Goal: Information Seeking & Learning: Learn about a topic

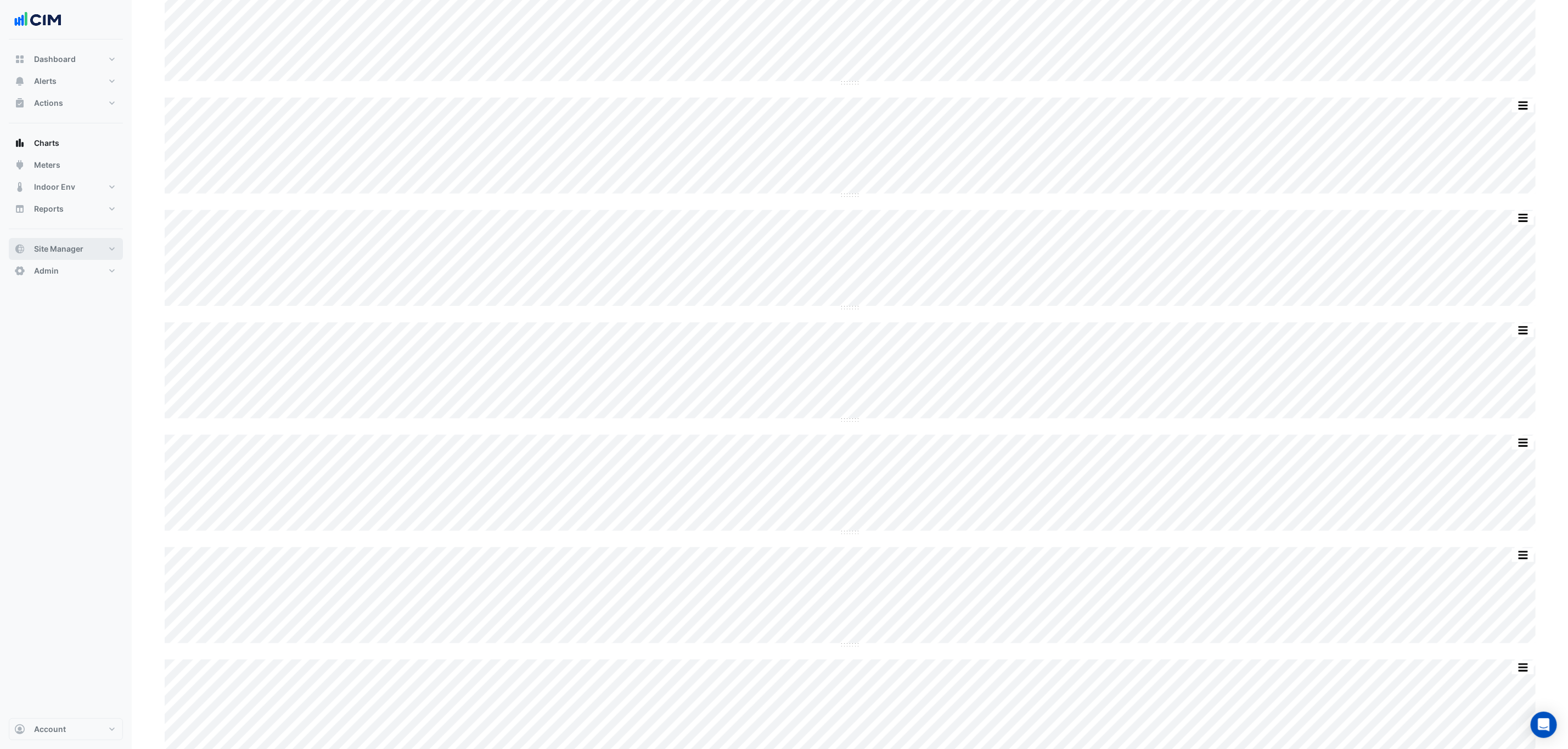
scroll to position [2958, 0]
click at [56, 255] on button "Site Manager" at bounding box center [66, 249] width 115 height 22
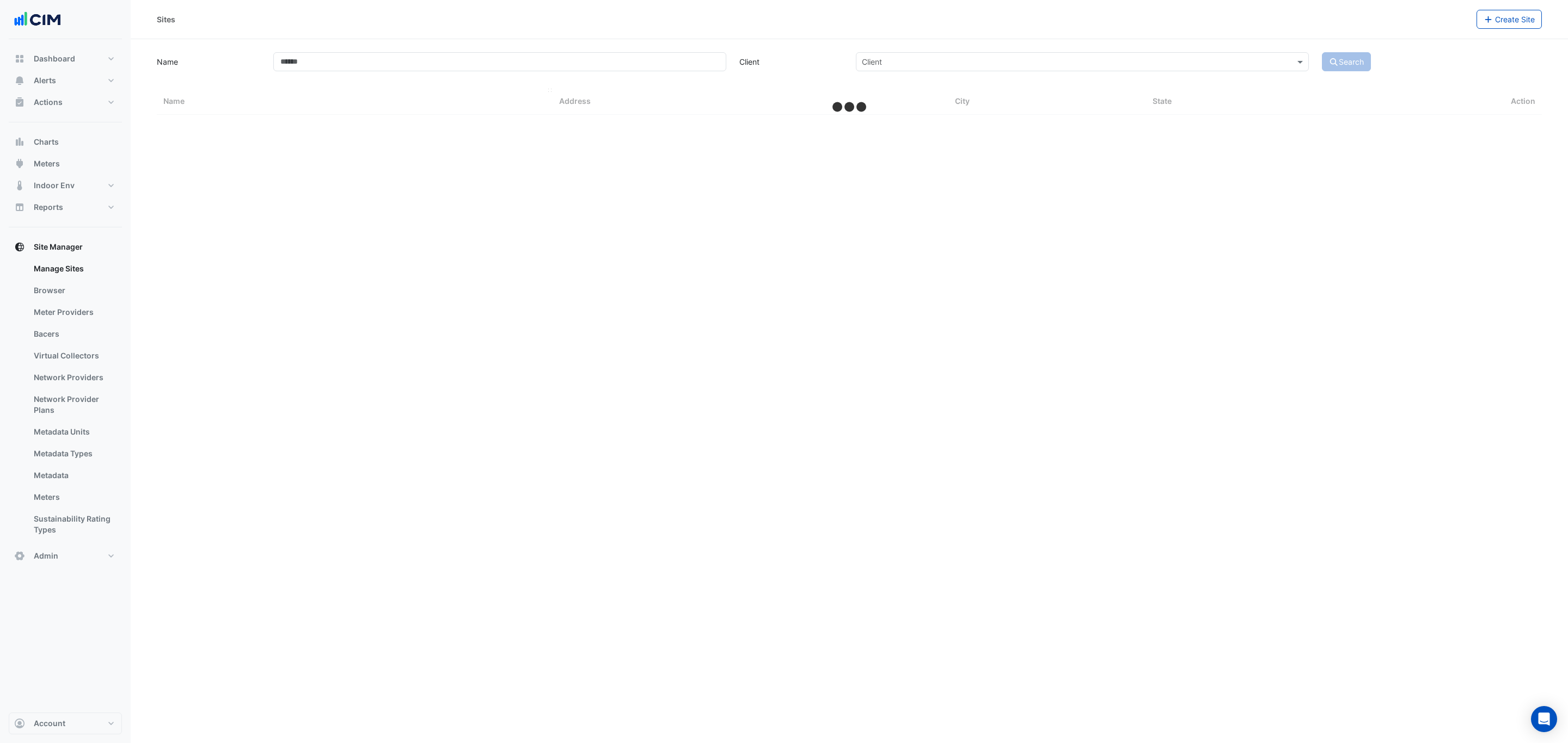
select select "***"
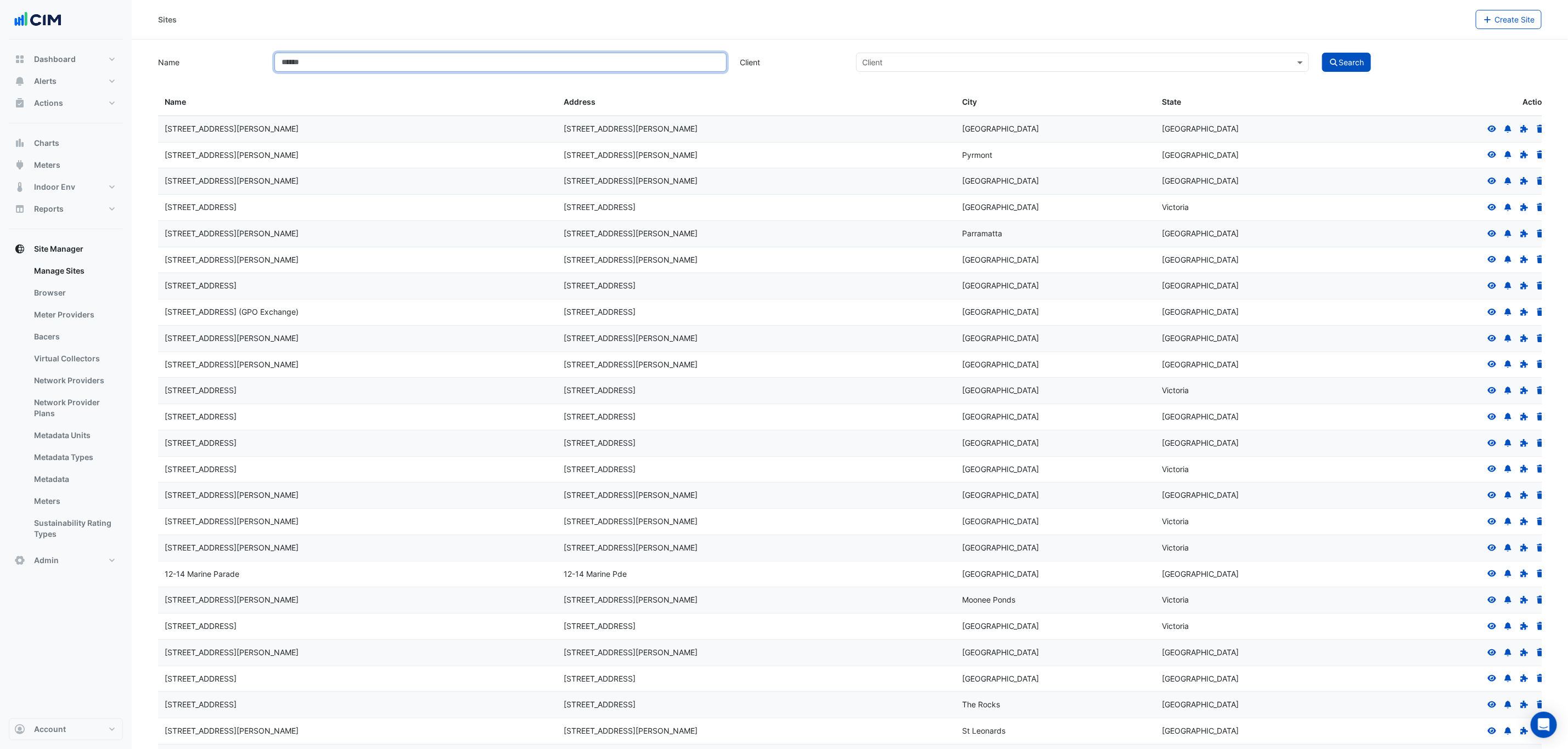
click at [459, 62] on input "Name" at bounding box center [500, 61] width 452 height 19
type input "******"
click at [1322, 52] on button "Search" at bounding box center [1346, 61] width 49 height 19
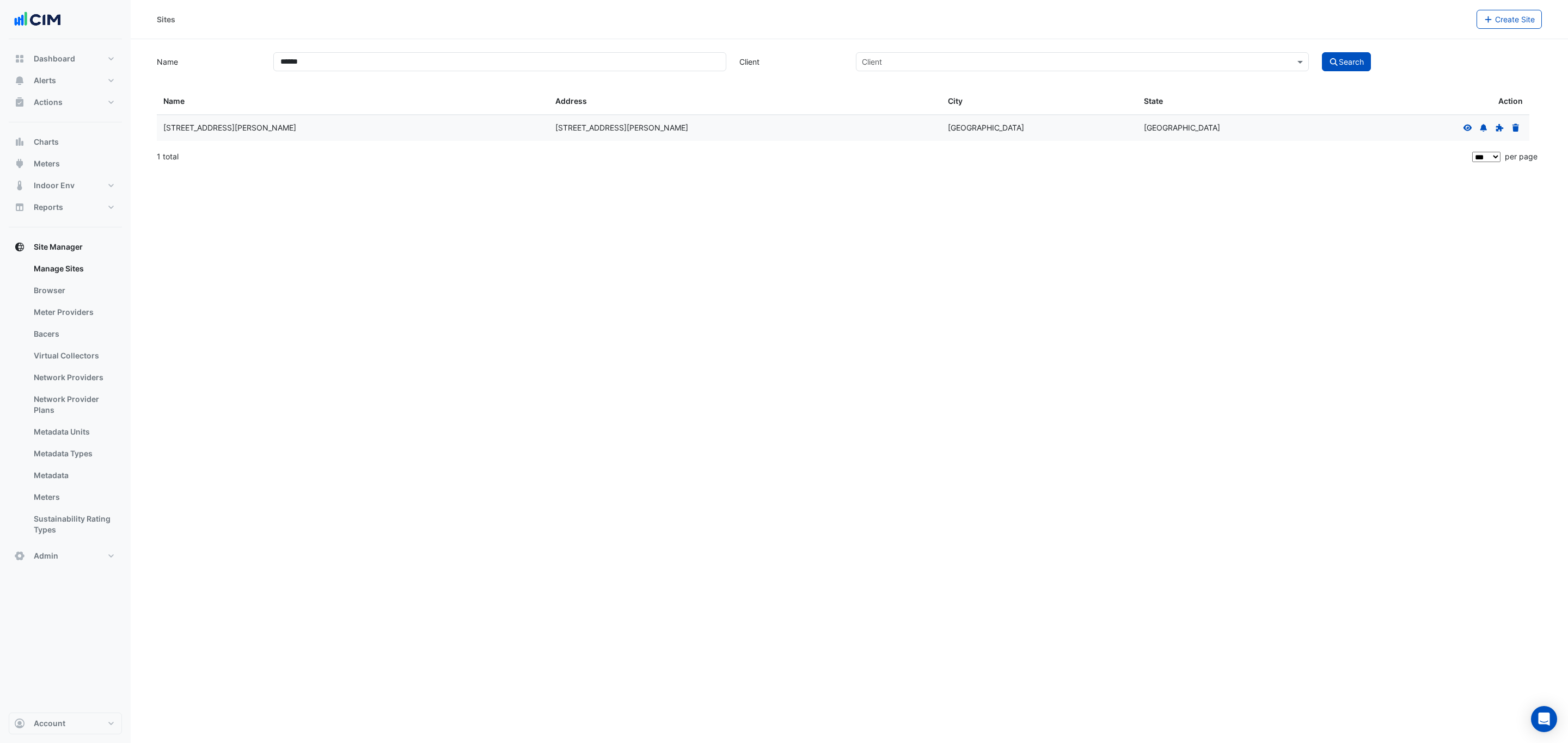
click at [1467, 127] on icon at bounding box center [1468, 127] width 10 height 7
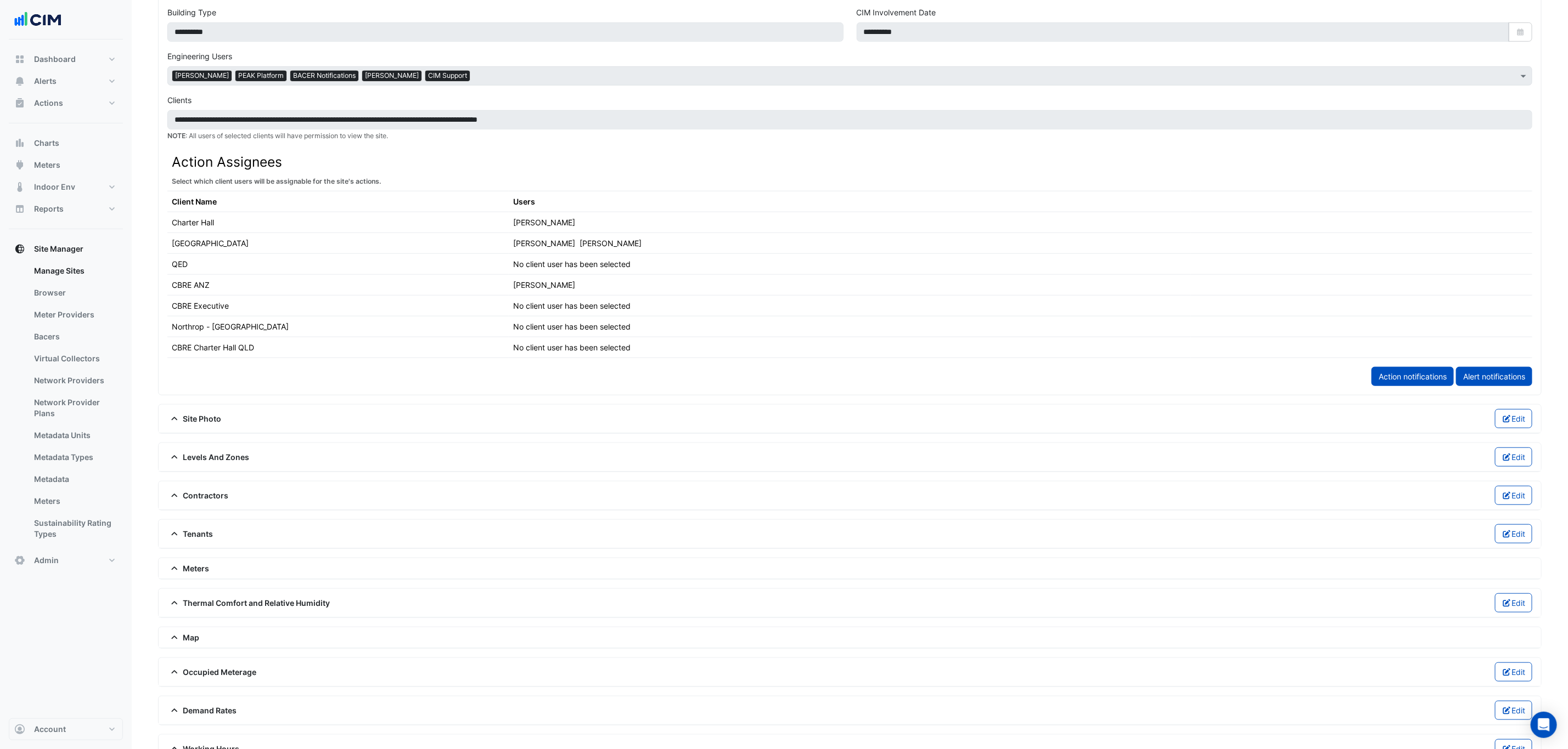
scroll to position [494, 0]
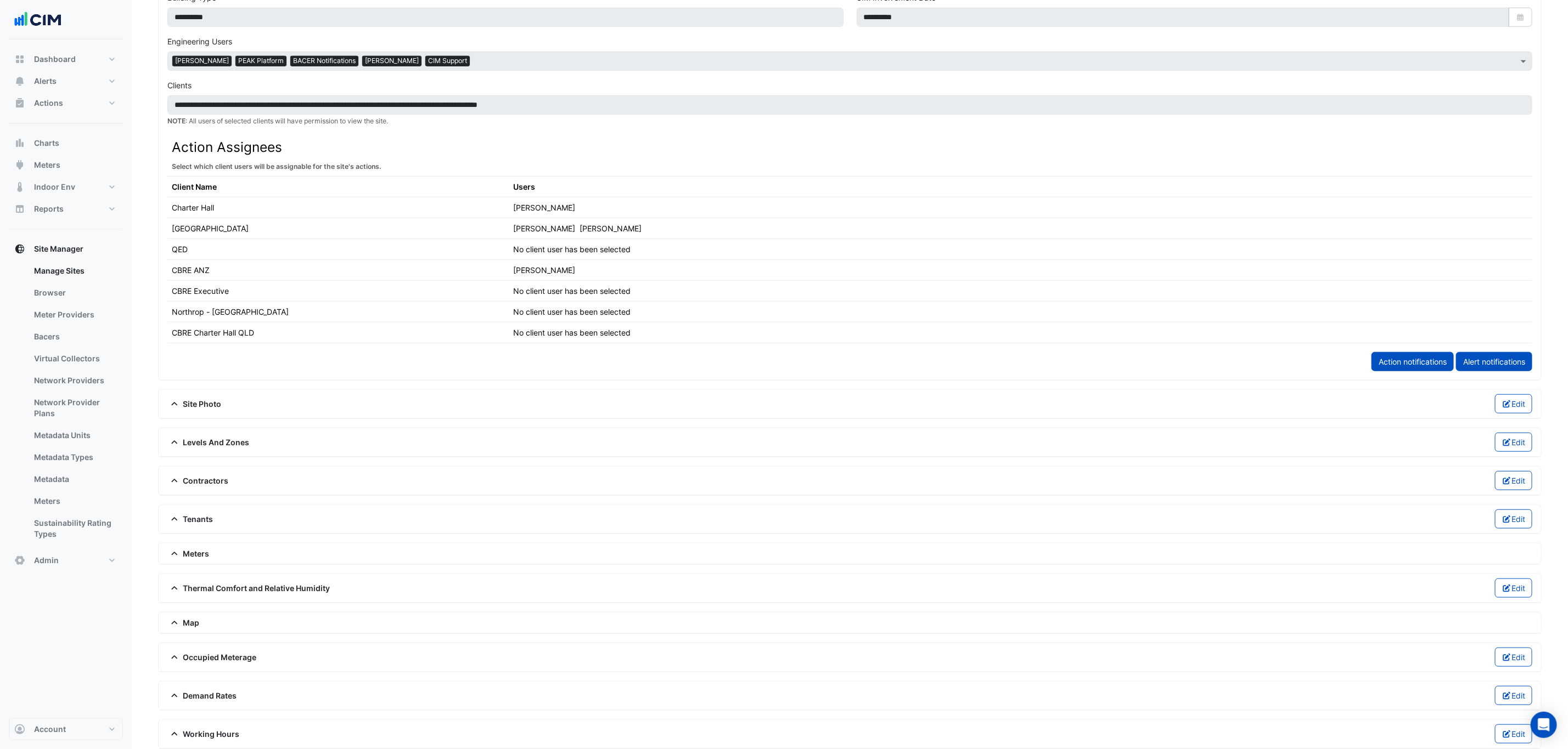
click at [227, 448] on span "Levels And Zones" at bounding box center [209, 442] width 83 height 11
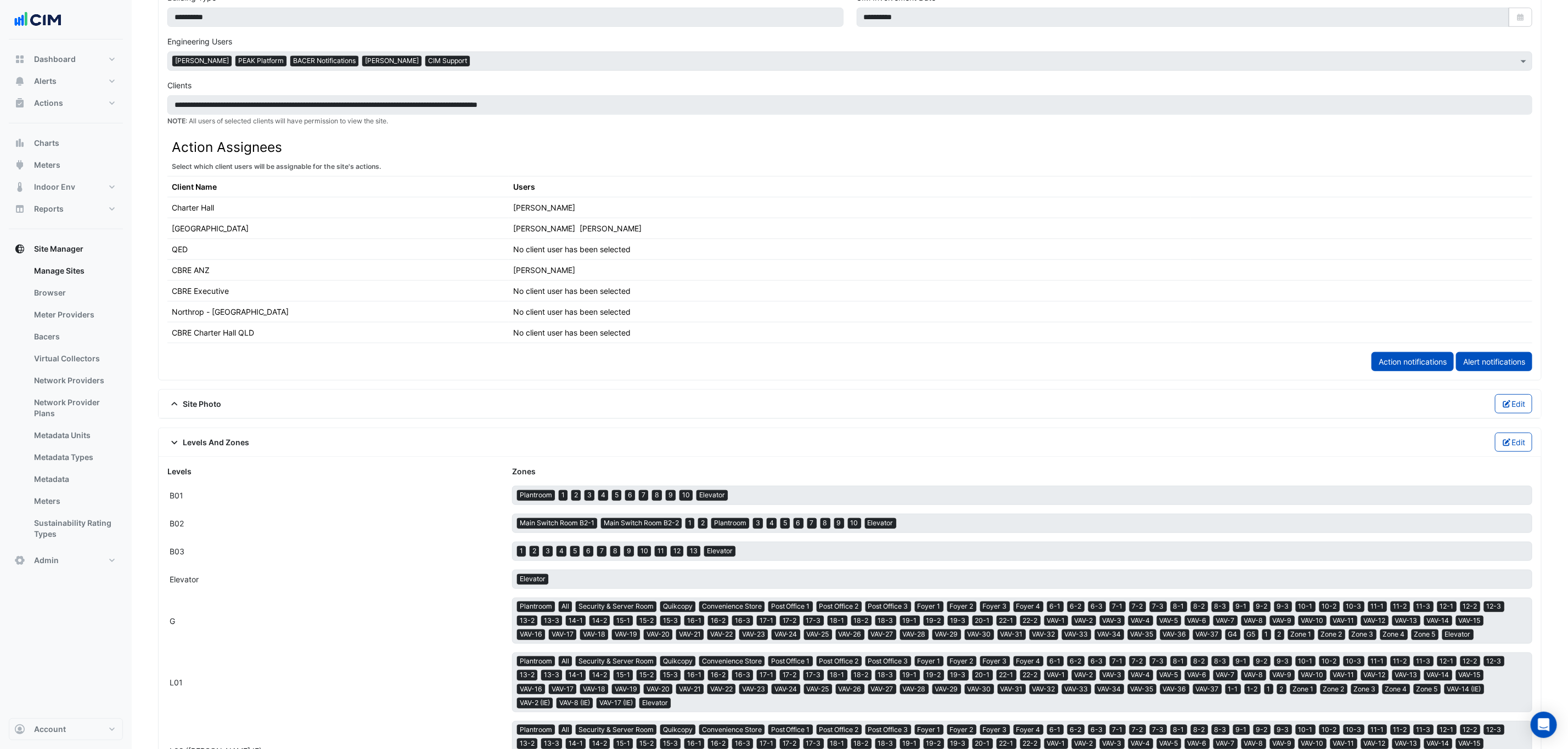
click at [229, 448] on span "Levels And Zones" at bounding box center [209, 442] width 83 height 11
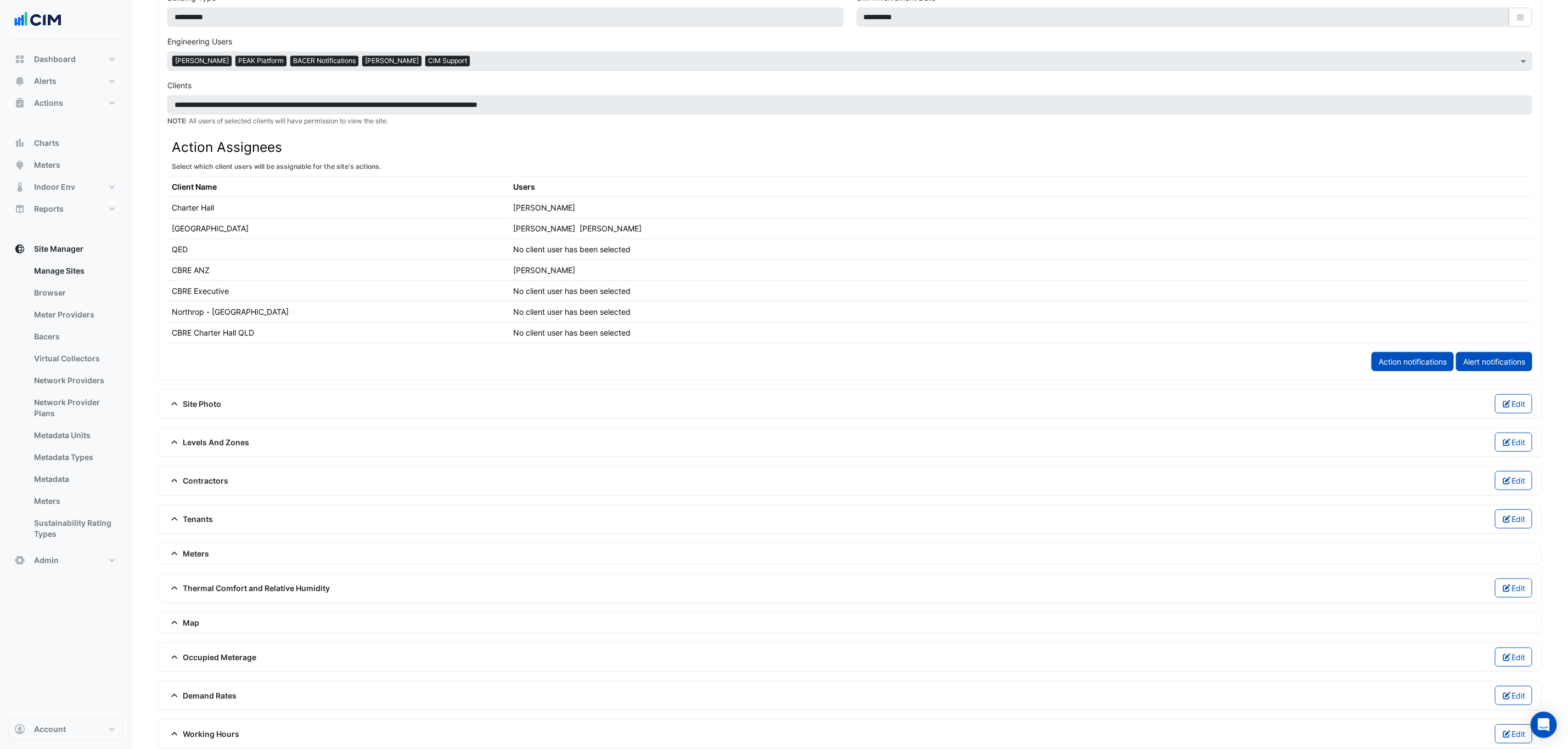
click at [239, 448] on span "Levels And Zones" at bounding box center [209, 442] width 83 height 11
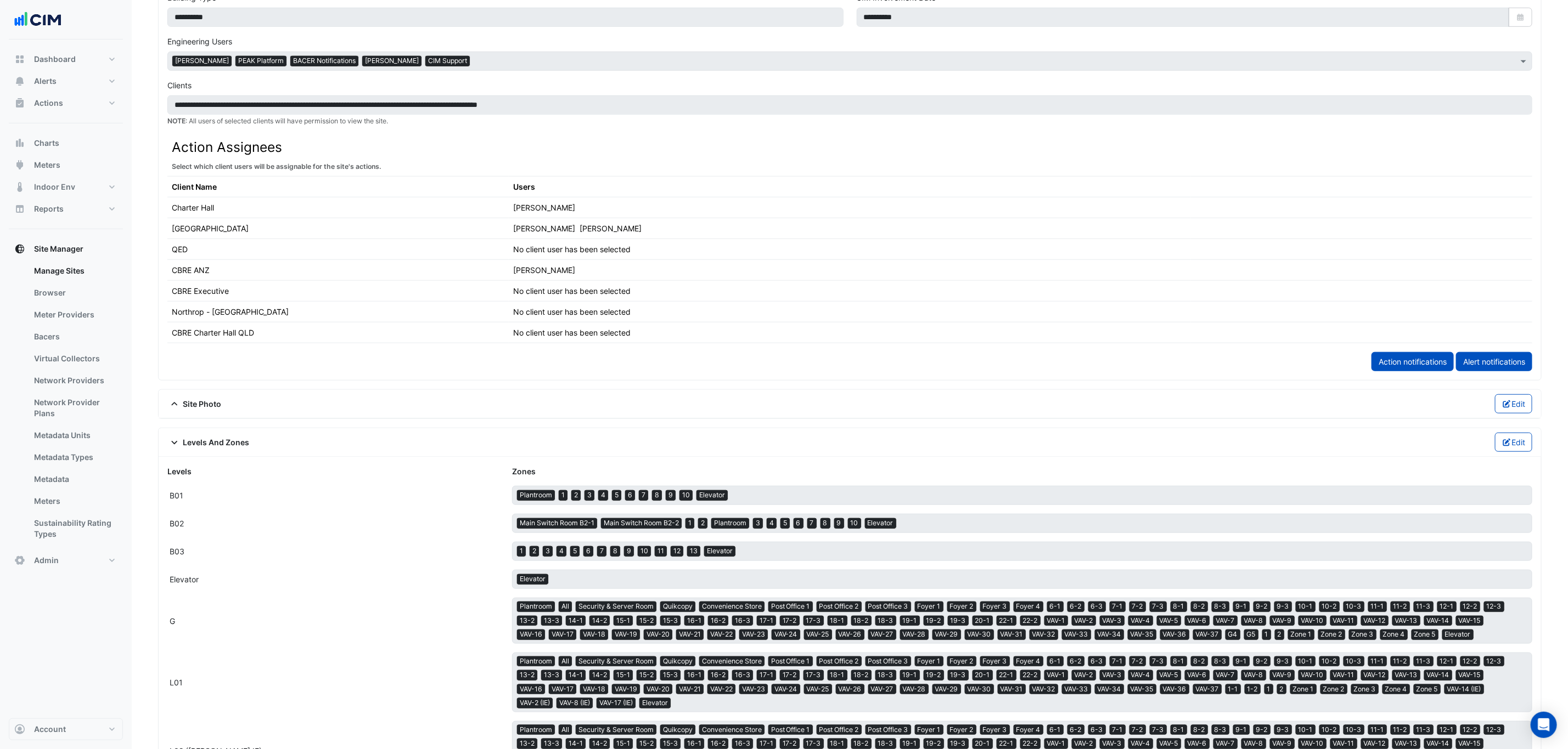
click at [237, 448] on span "Levels And Zones" at bounding box center [209, 442] width 83 height 11
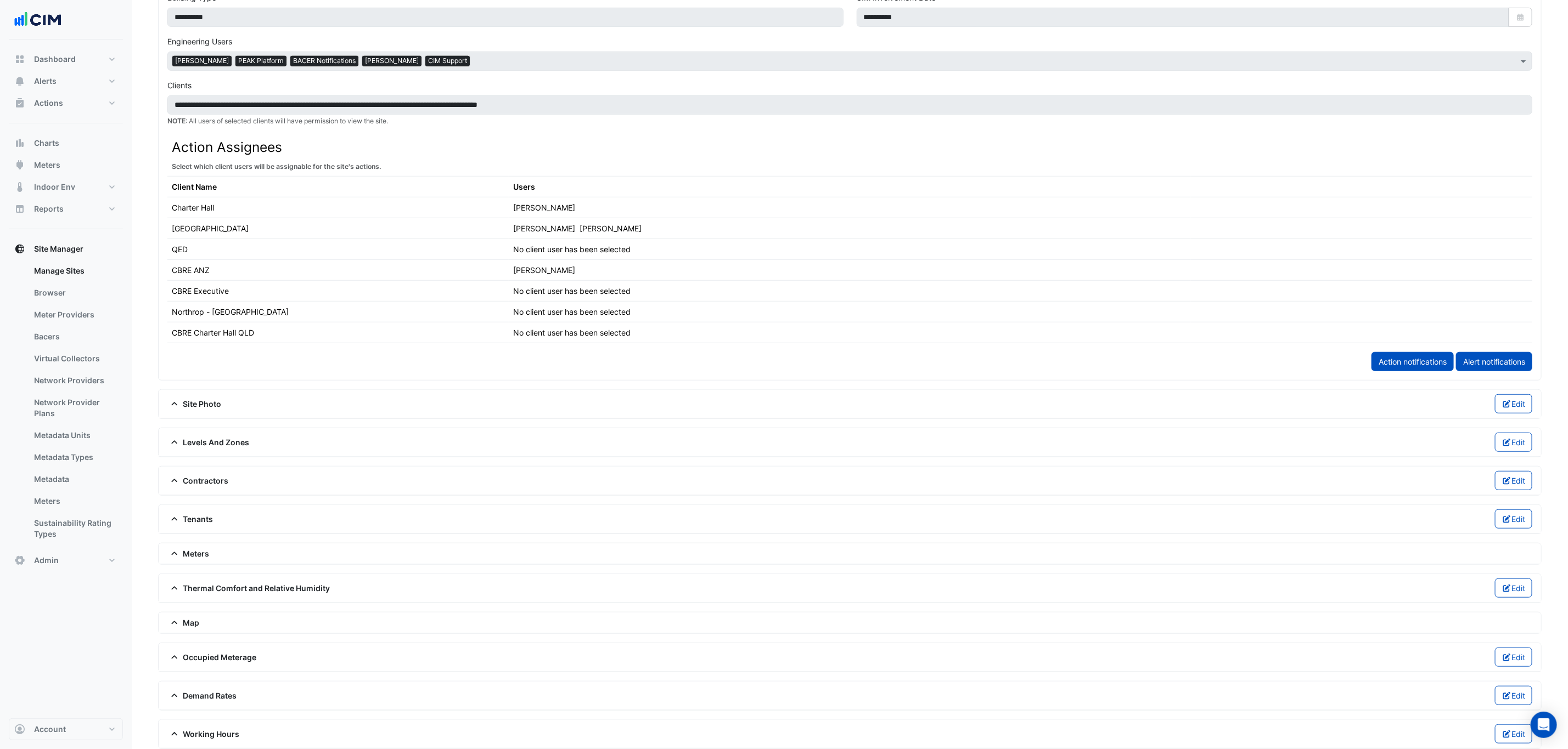
scroll to position [563, 0]
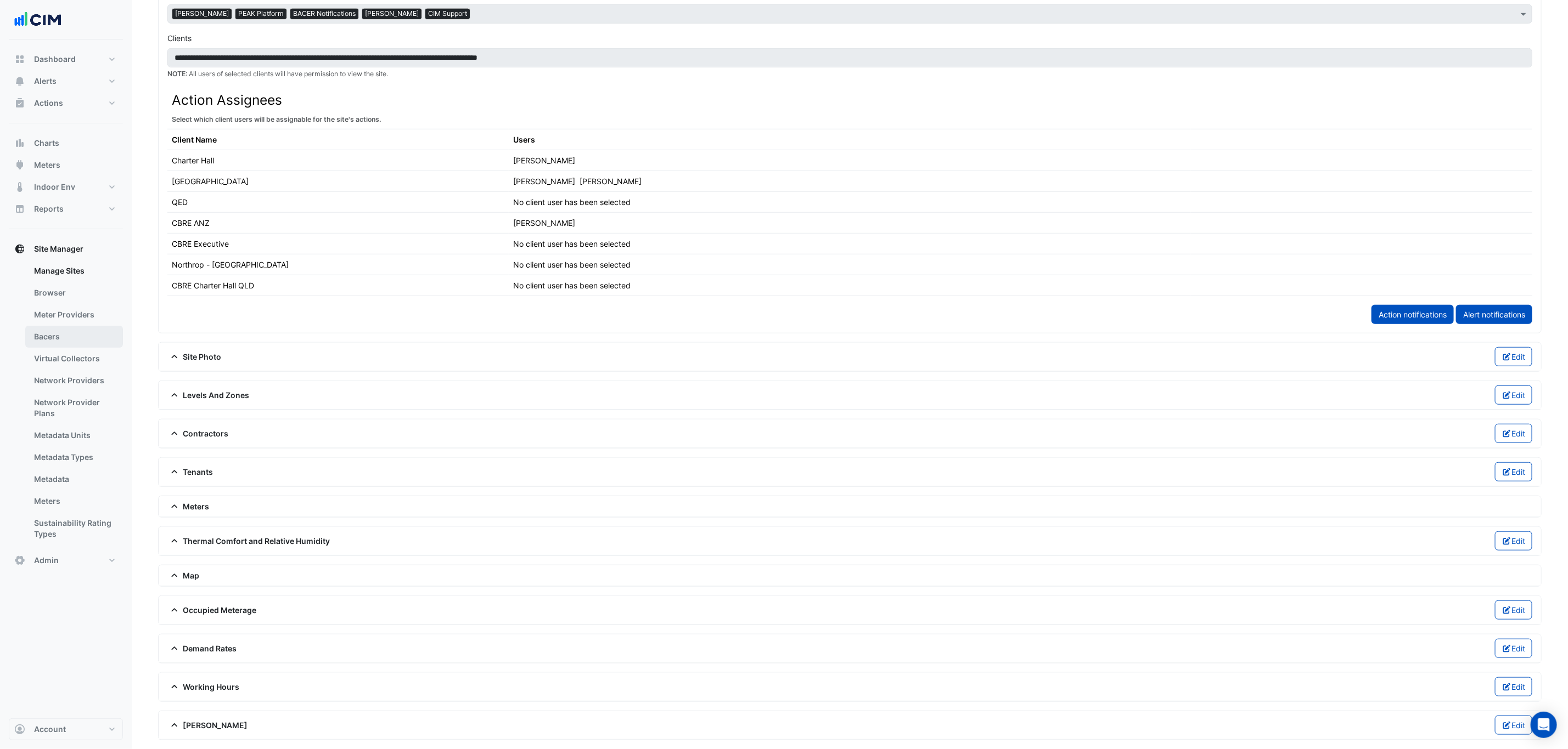
click at [71, 344] on link "Bacers" at bounding box center [74, 336] width 97 height 22
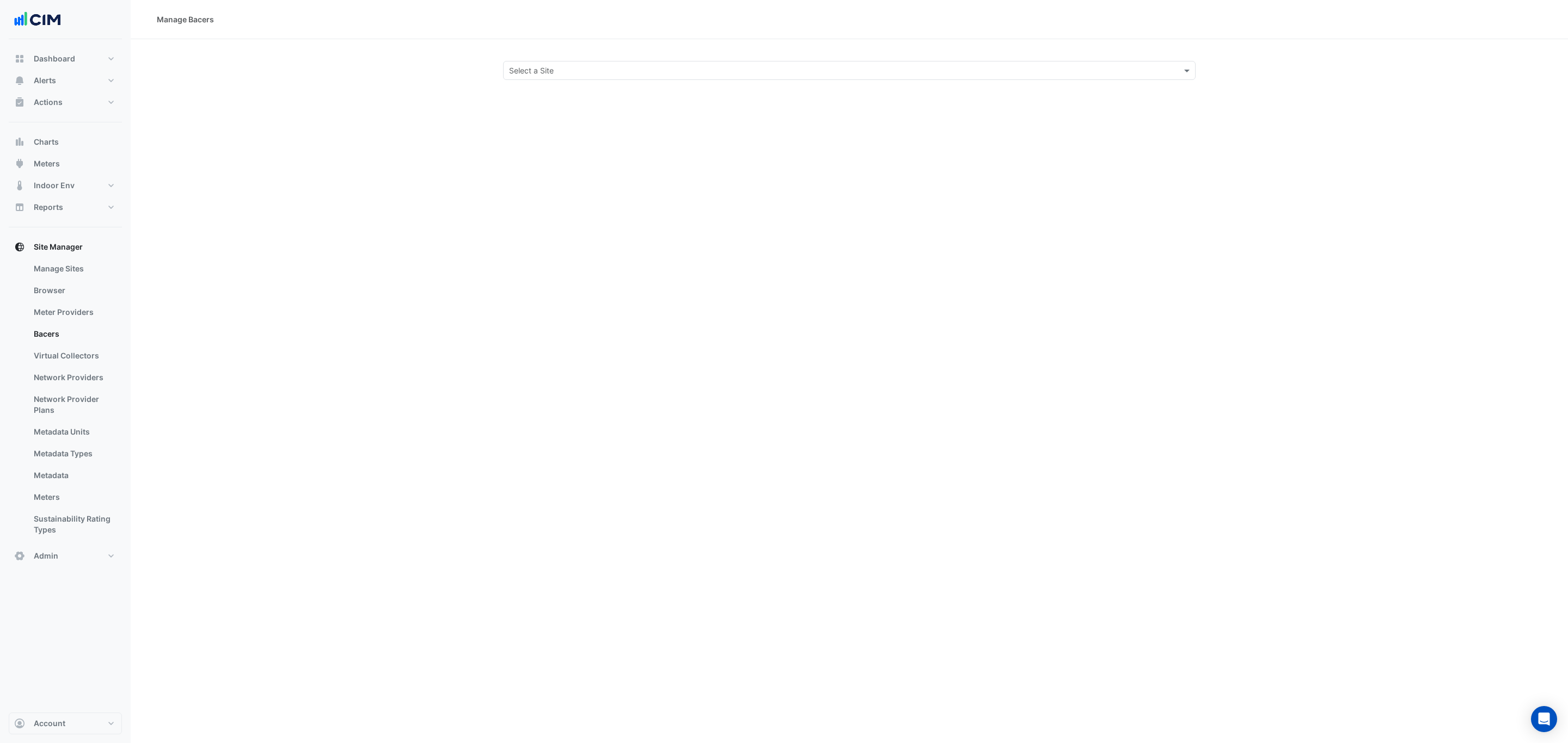
click at [543, 67] on input "text" at bounding box center [838, 71] width 659 height 11
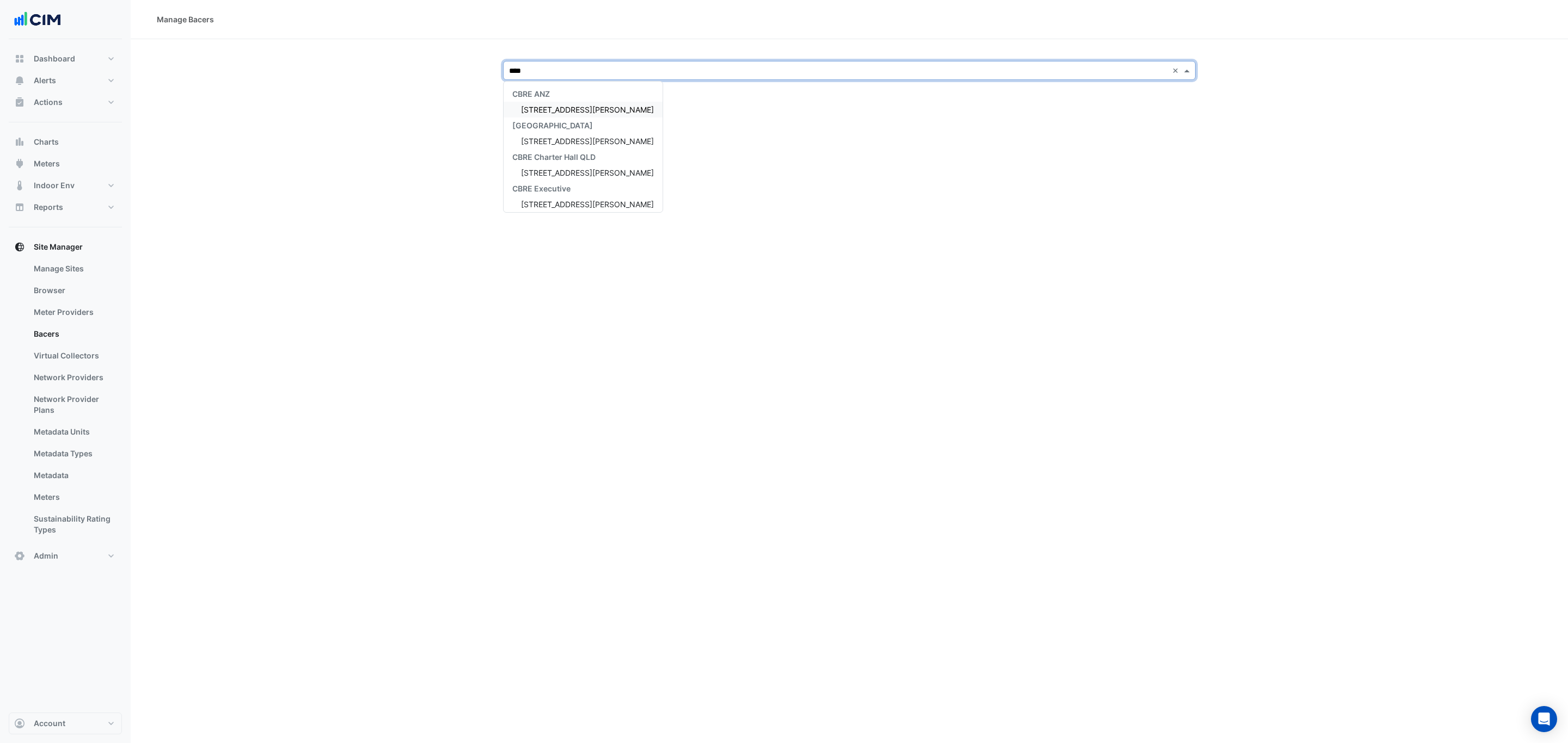
type input "*****"
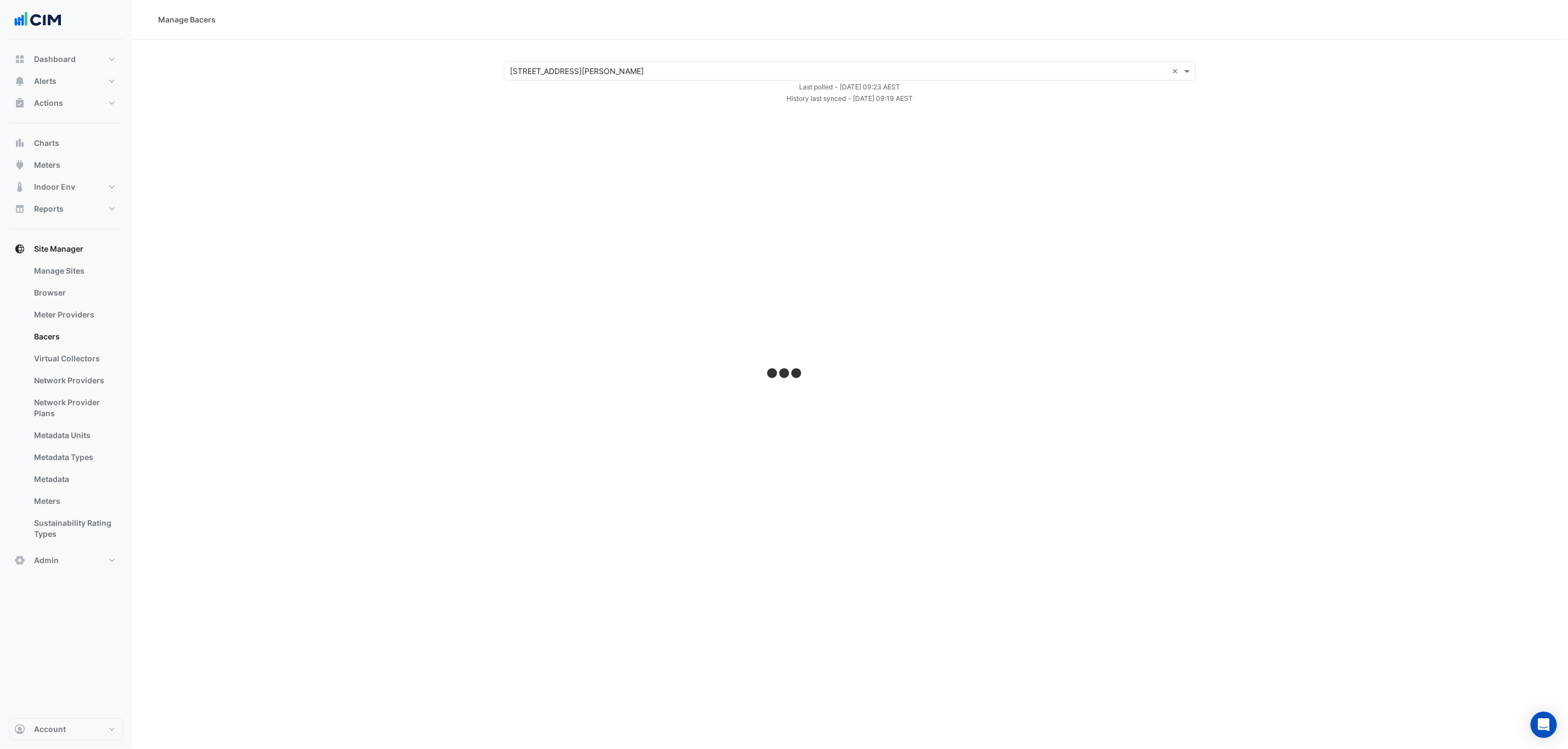
select select "***"
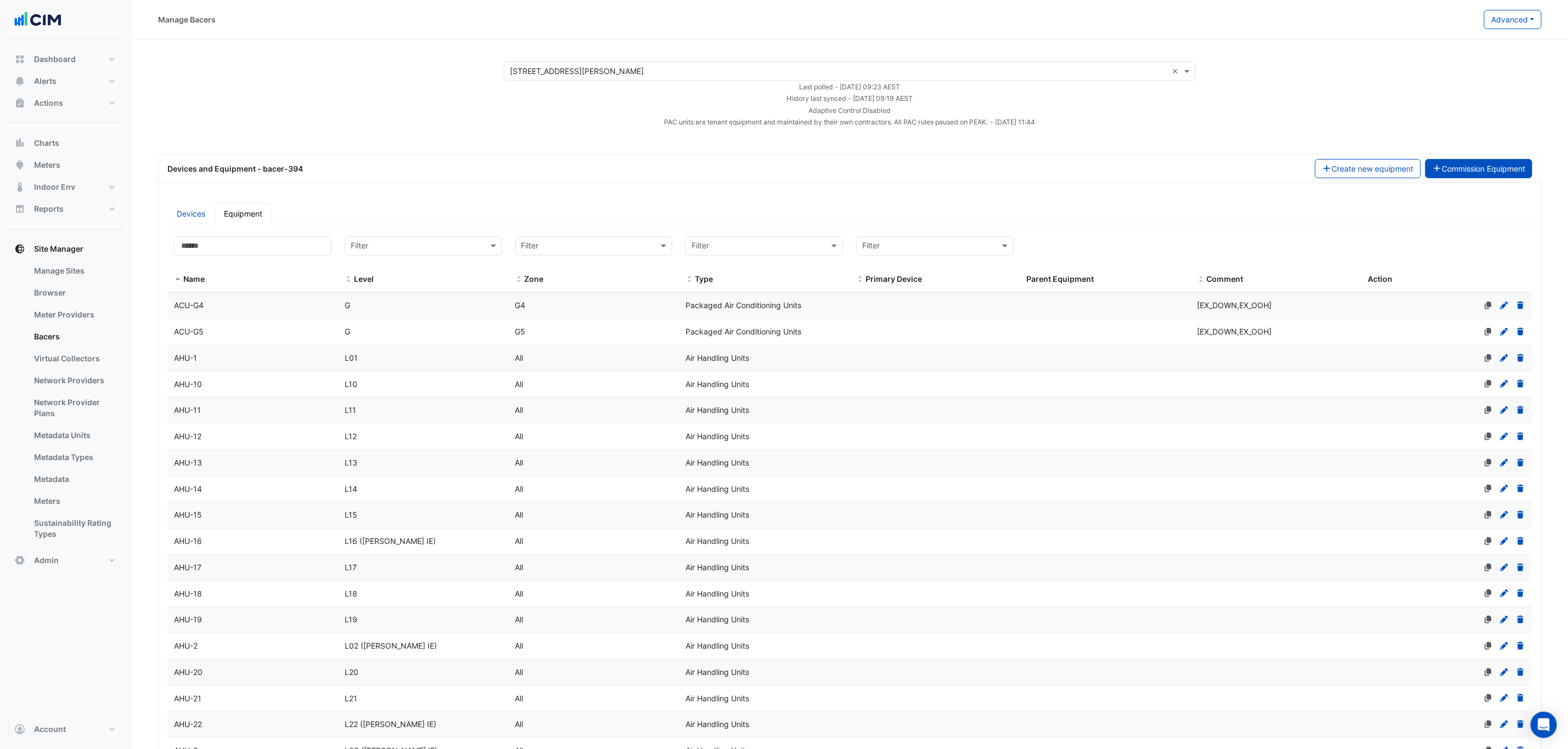
click at [1500, 168] on button "Commission Equipment" at bounding box center [1478, 168] width 107 height 19
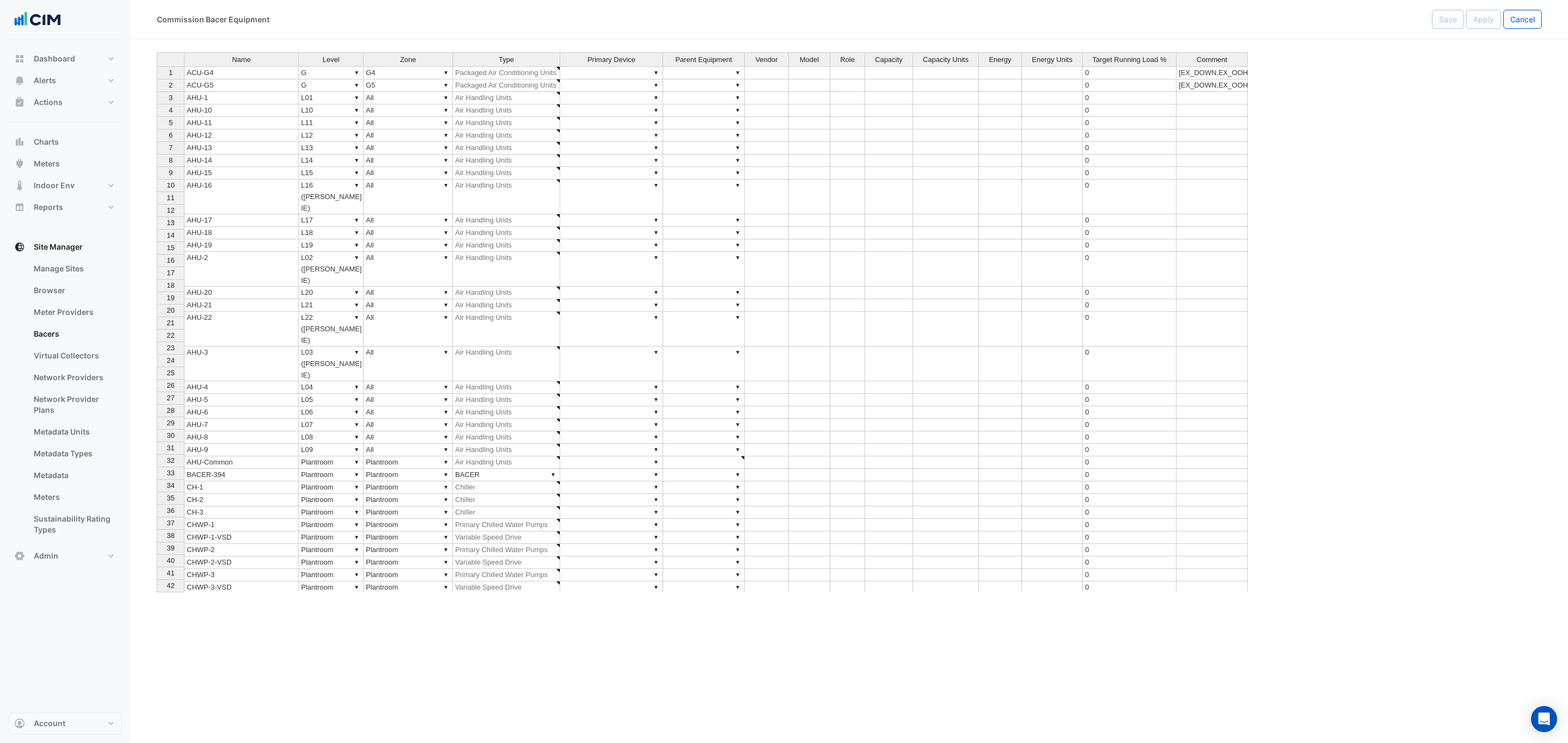
type textarea "**********"
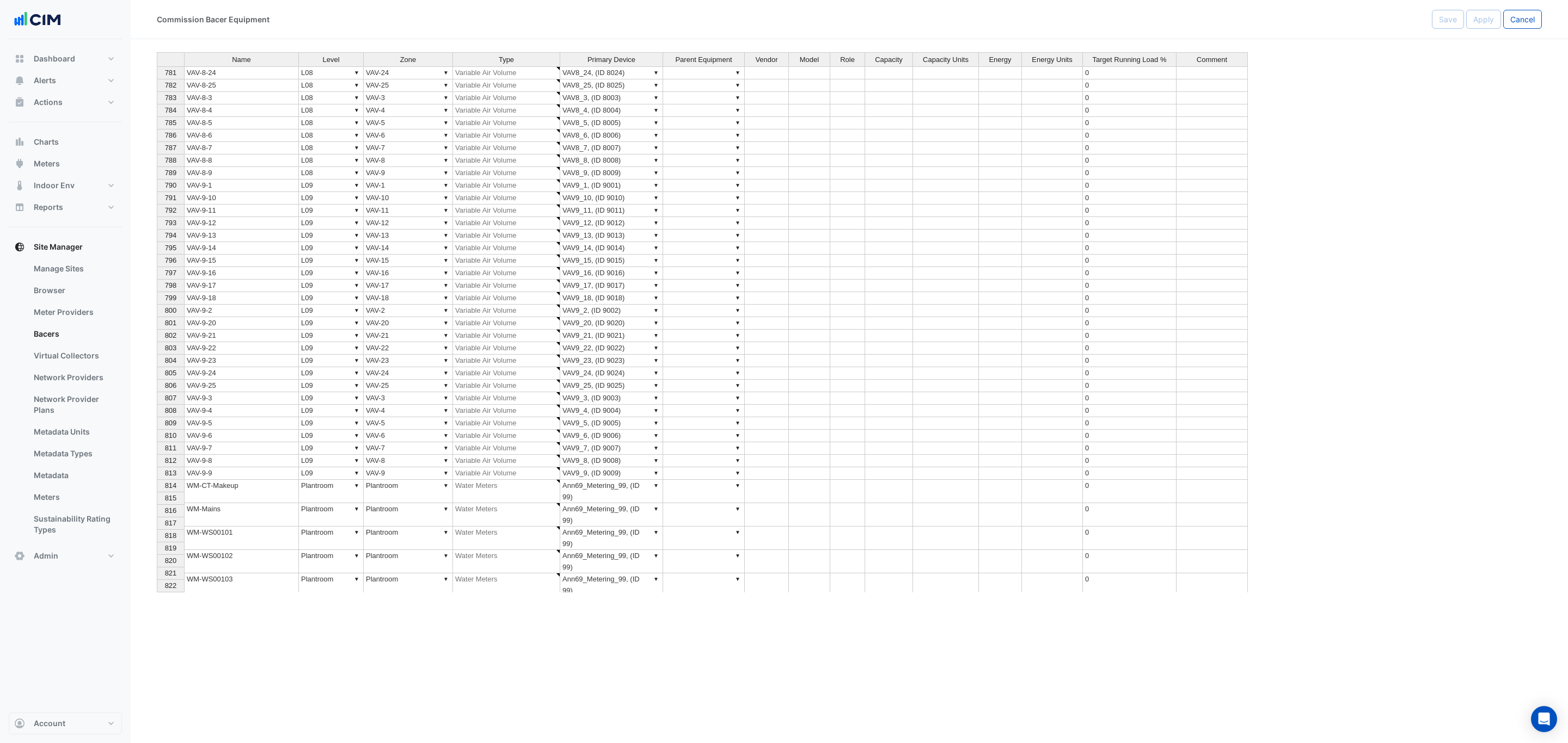
scroll to position [9913, 0]
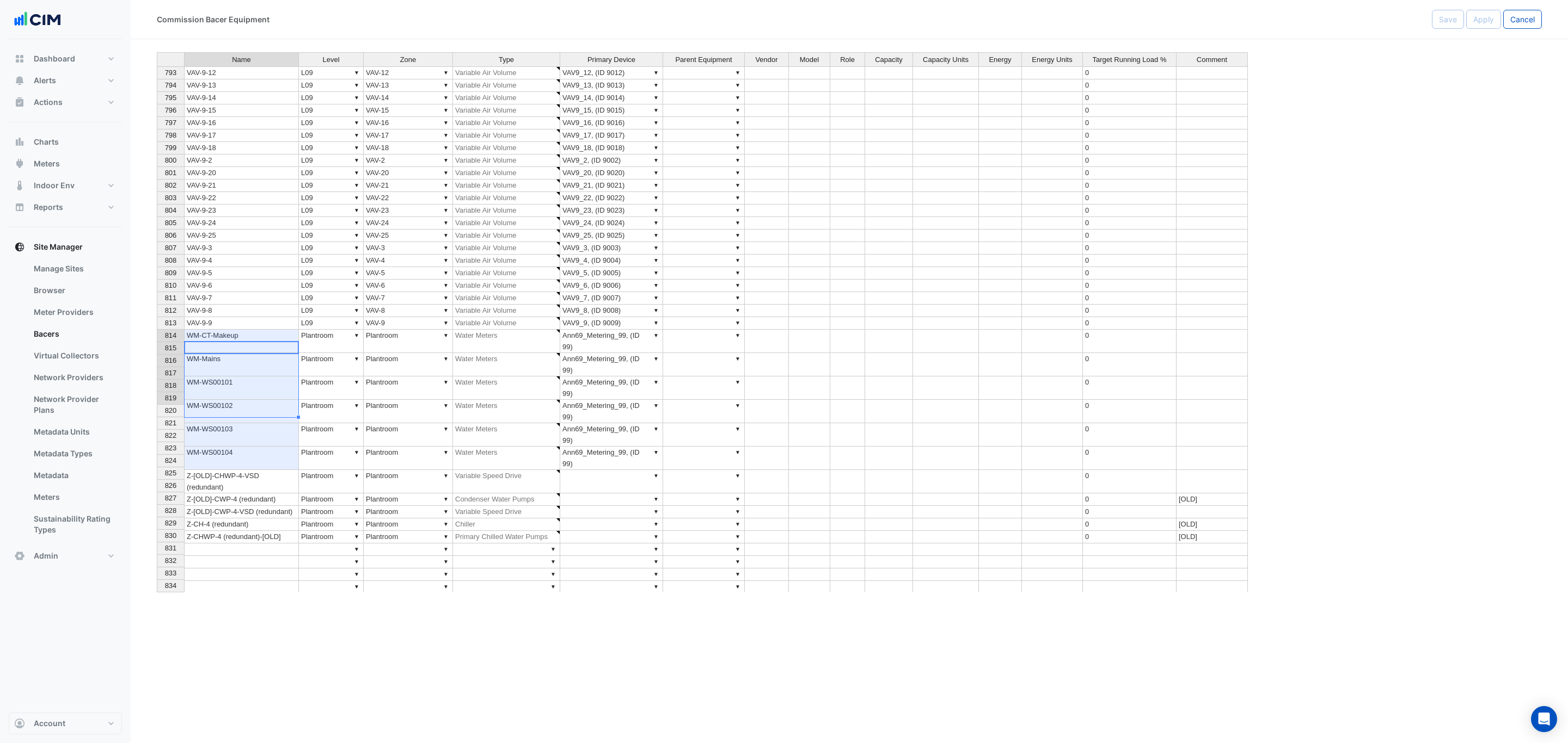
drag, startPoint x: 201, startPoint y: 346, endPoint x: 244, endPoint y: 413, distance: 79.6
click at [244, 413] on tbody "772 VAV-8-15 ▼ L08 ▼ VAV-15 ▼ Variable Air Volume ▼ VAV8_15, (ID 8015) ▼ 0 773 …" at bounding box center [702, 236] width 1091 height 865
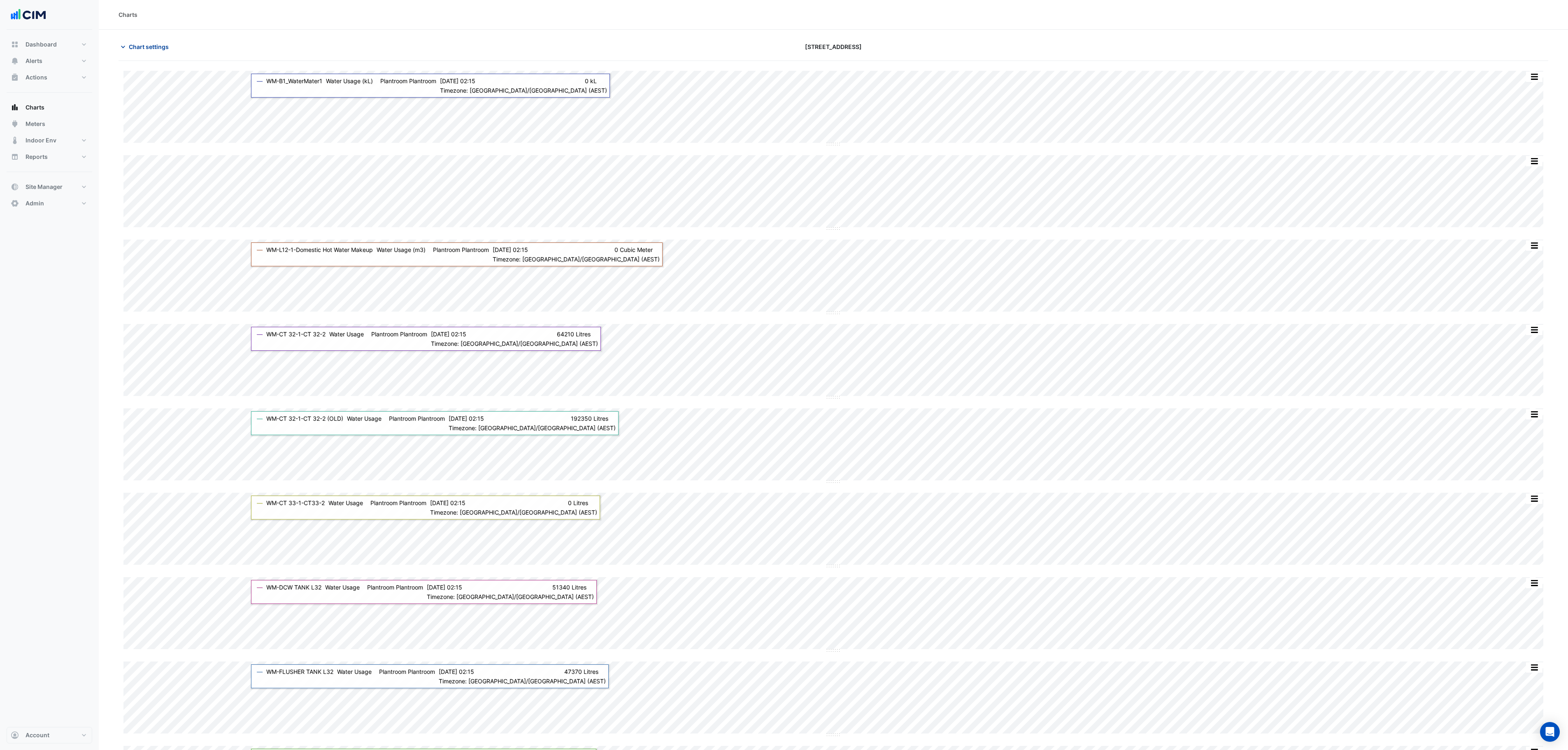
click at [155, 46] on span "Chart settings" at bounding box center [148, 47] width 40 height 9
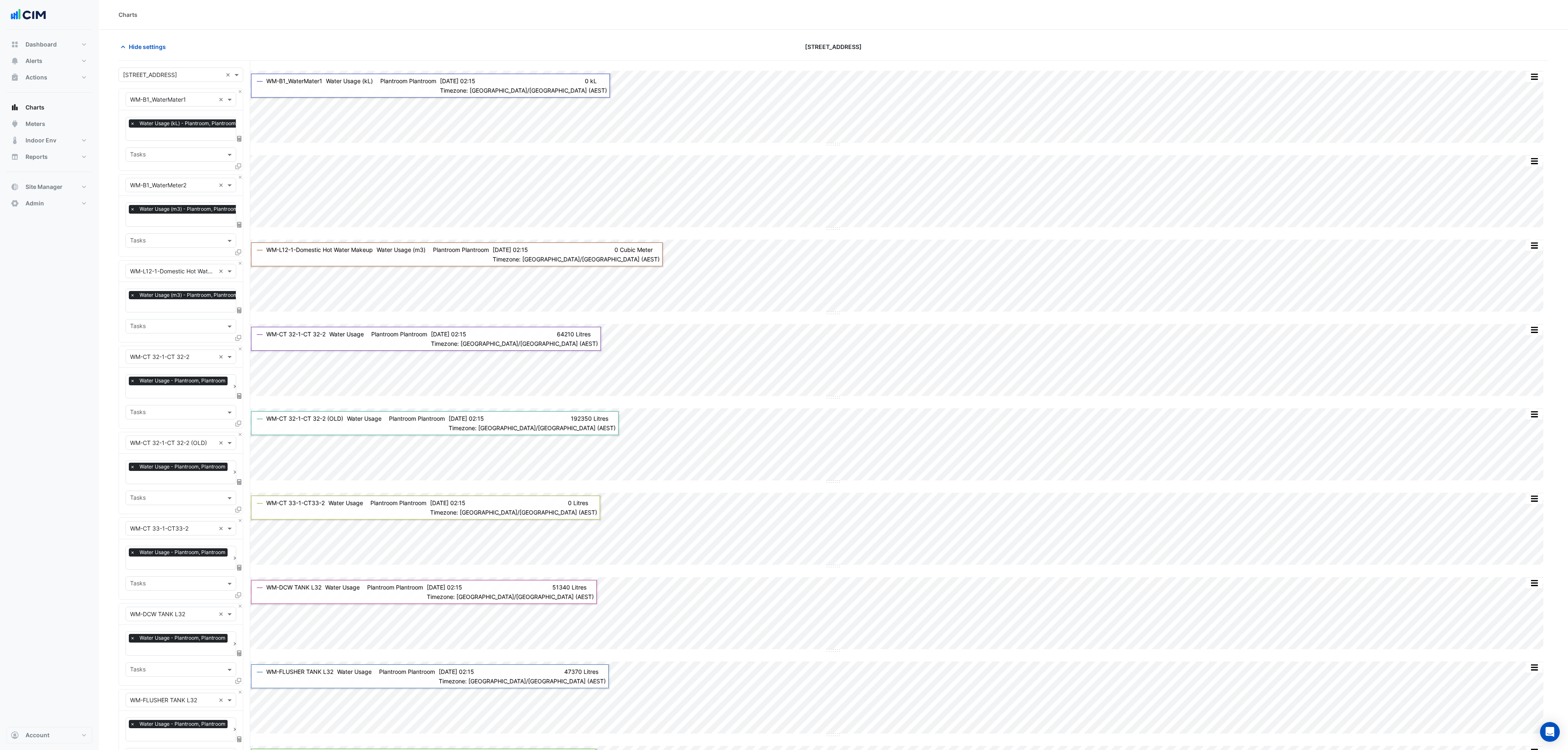
click at [176, 77] on input "text" at bounding box center [173, 75] width 99 height 9
type input "******"
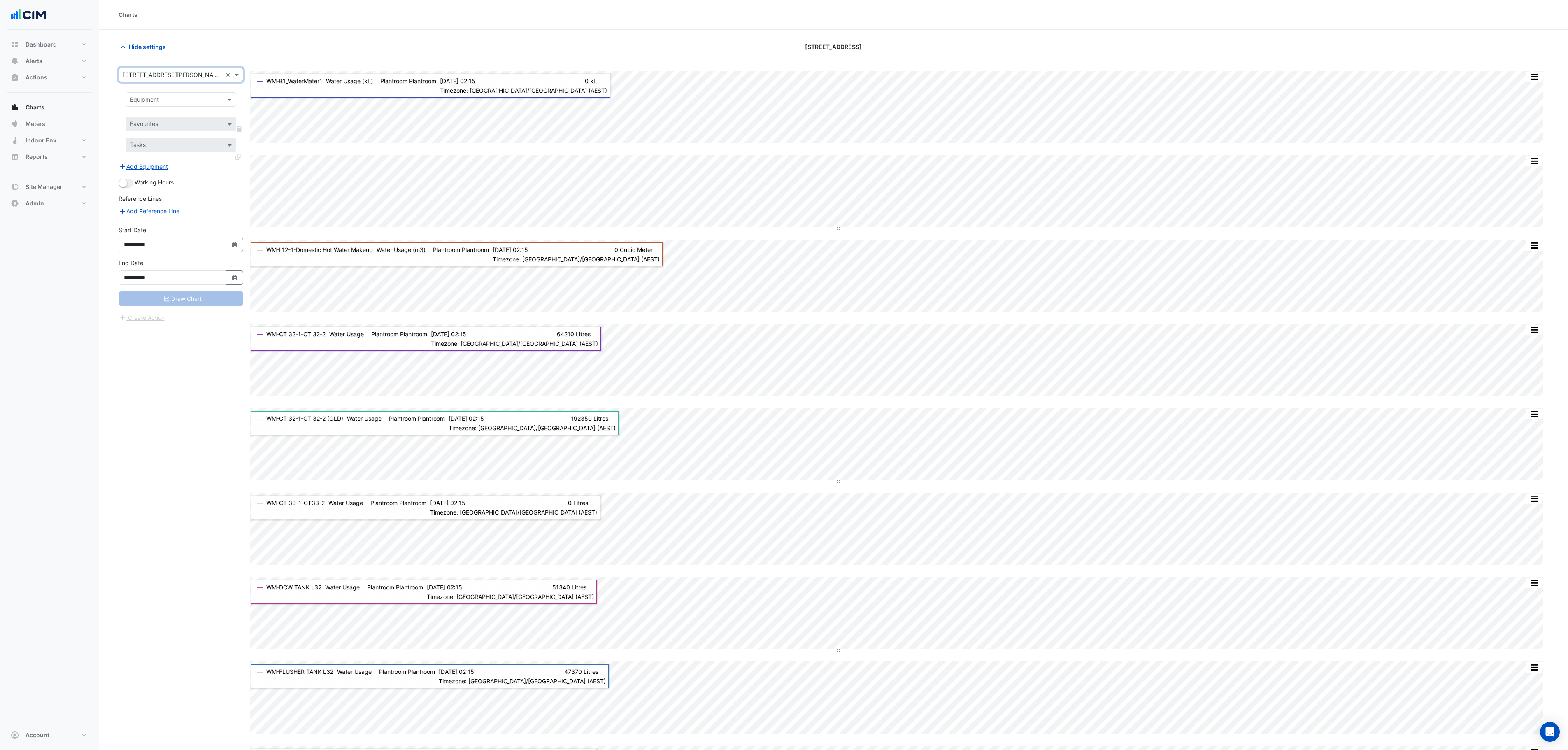
click at [210, 104] on input "text" at bounding box center [172, 100] width 85 height 9
type input "**"
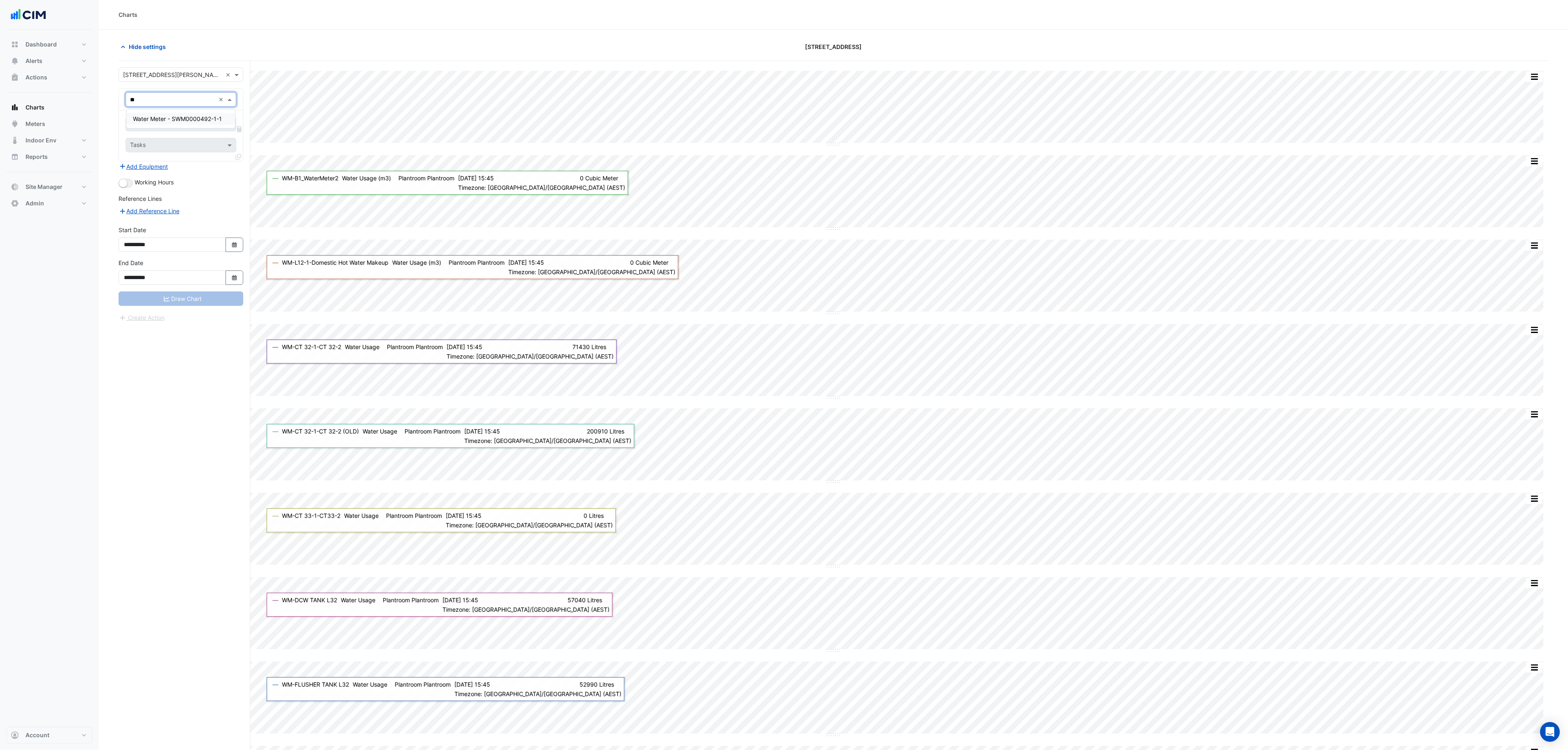
click at [221, 118] on span "Water Meter - SWM0000492-1-1" at bounding box center [177, 118] width 89 height 7
click at [203, 130] on input "text" at bounding box center [176, 125] width 92 height 9
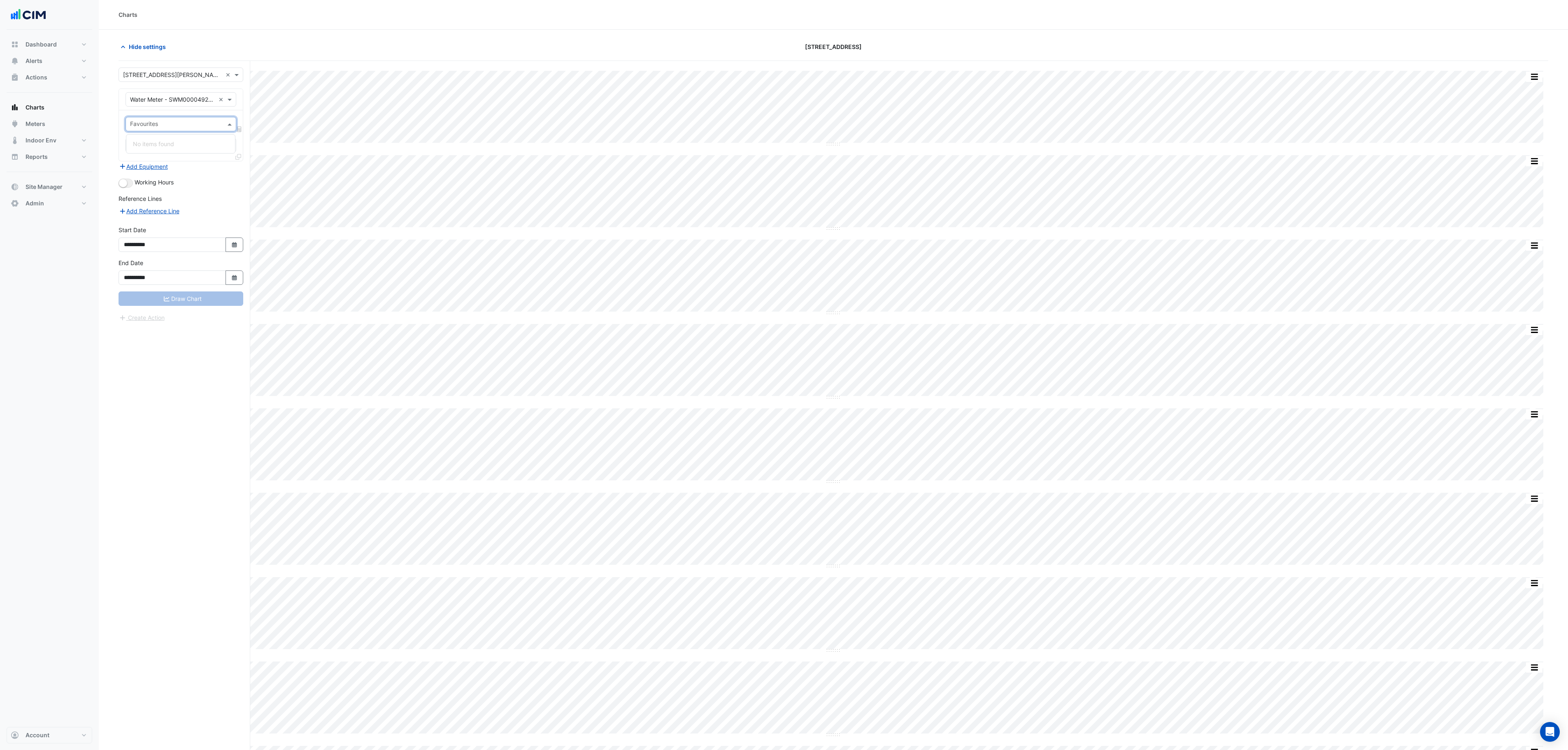
click at [188, 77] on input "text" at bounding box center [173, 75] width 99 height 9
type input "*****"
click at [192, 101] on input "text" at bounding box center [172, 100] width 85 height 9
click at [202, 58] on div "Hide settings 570 Bourke Street" at bounding box center [833, 50] width 1429 height 21
click at [193, 102] on input "text" at bounding box center [172, 100] width 85 height 9
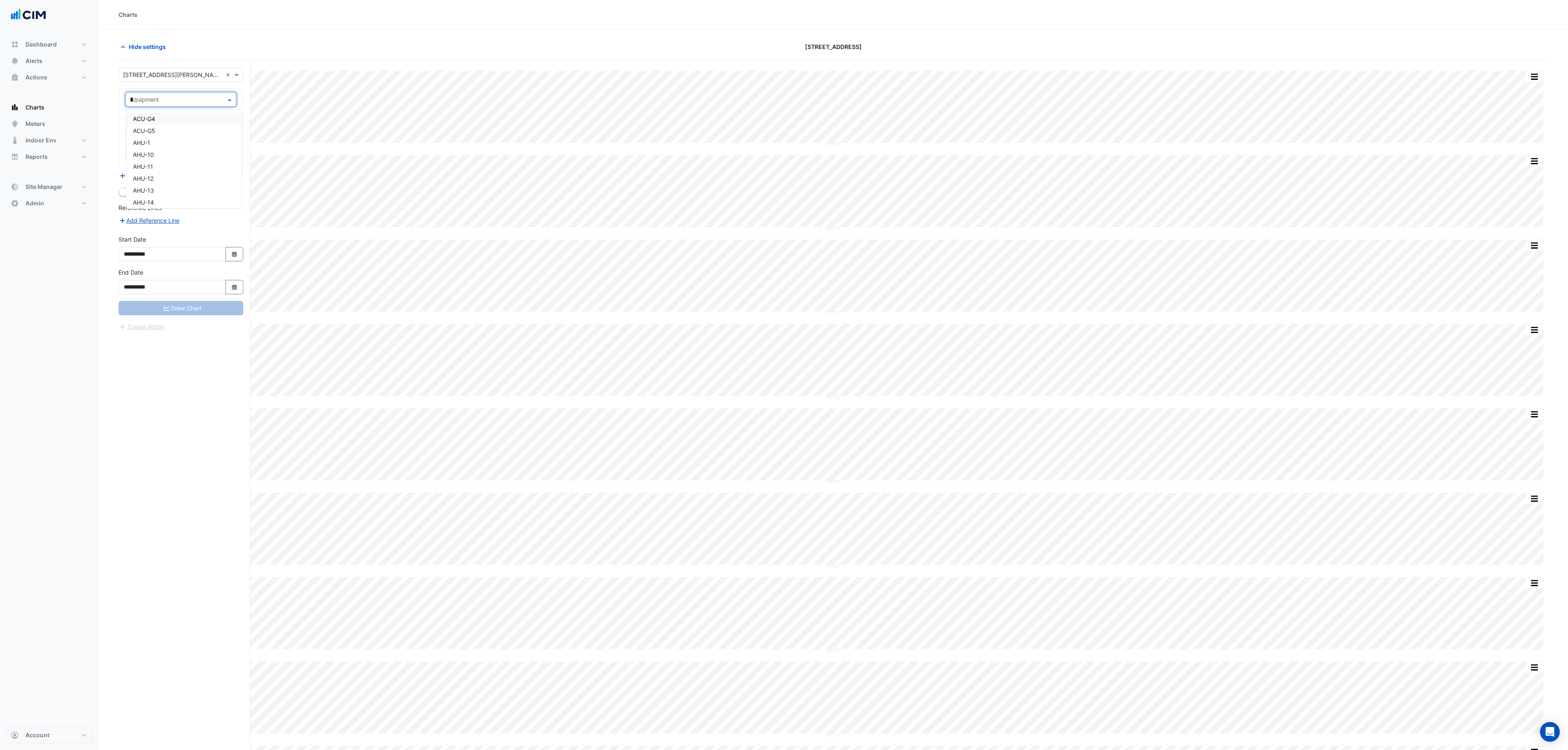
type input "**"
click at [190, 142] on div "WM-CT-Makeup" at bounding box center [180, 139] width 109 height 12
click at [225, 127] on div "Favourites" at bounding box center [181, 124] width 110 height 14
click at [217, 141] on span "Water Usage - Plantroom, Plantroom" at bounding box center [182, 144] width 98 height 7
click at [213, 157] on input "text" at bounding box center [176, 155] width 92 height 9
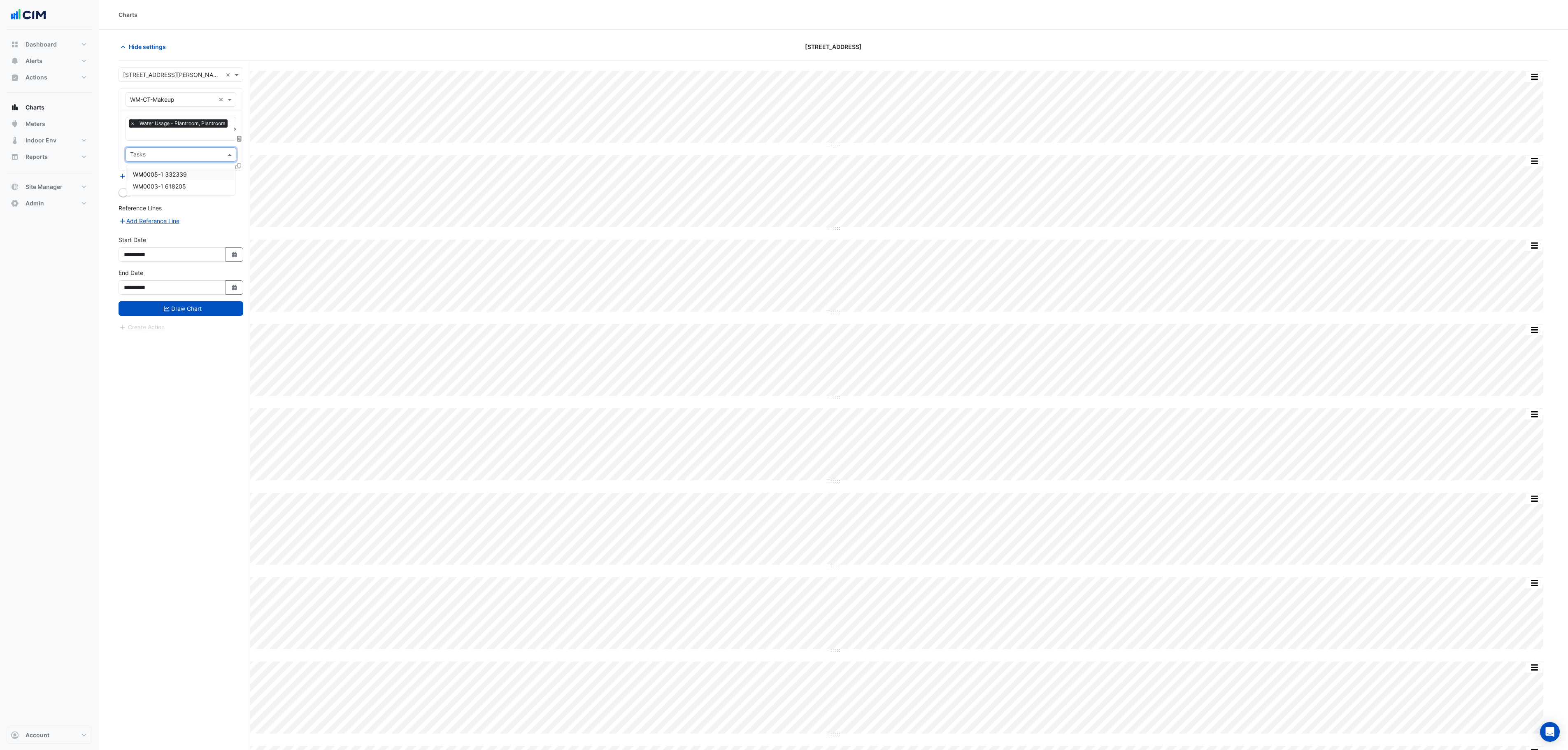
click at [215, 177] on div "WM0005-1 332339" at bounding box center [180, 174] width 109 height 12
click at [236, 169] on icon at bounding box center [238, 166] width 6 height 6
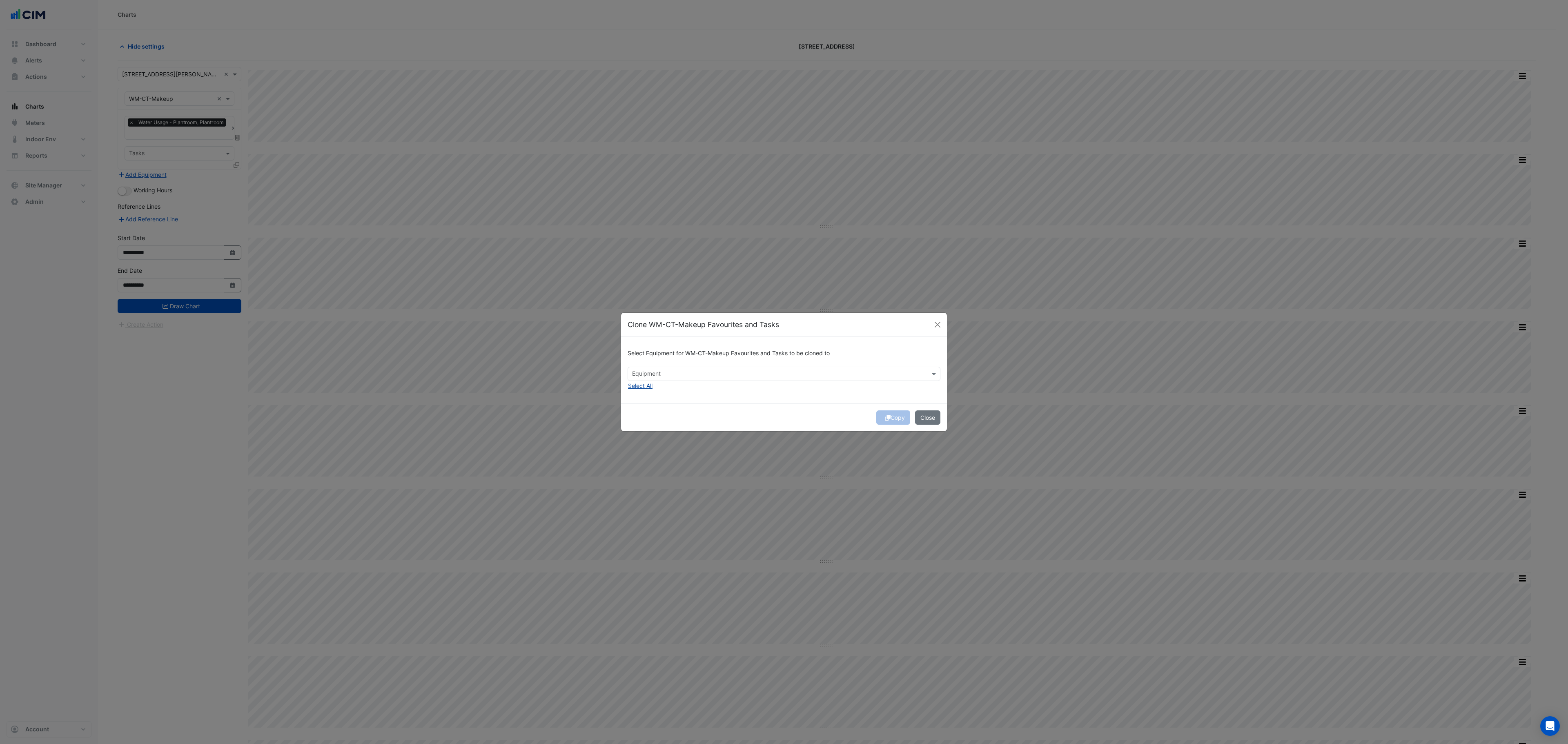
click at [649, 385] on button "Select All" at bounding box center [640, 385] width 26 height 9
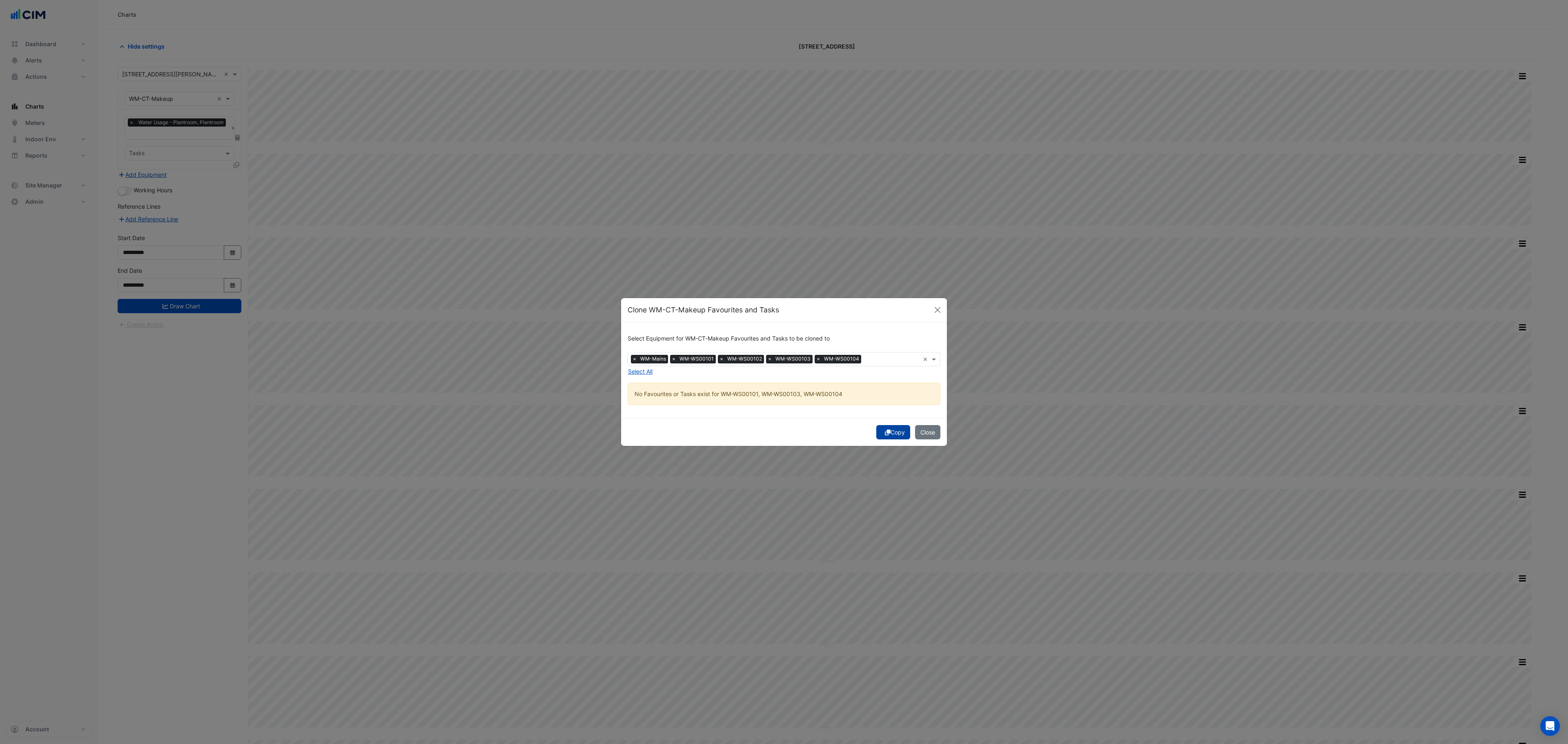
click at [889, 432] on button "Copy" at bounding box center [894, 432] width 34 height 14
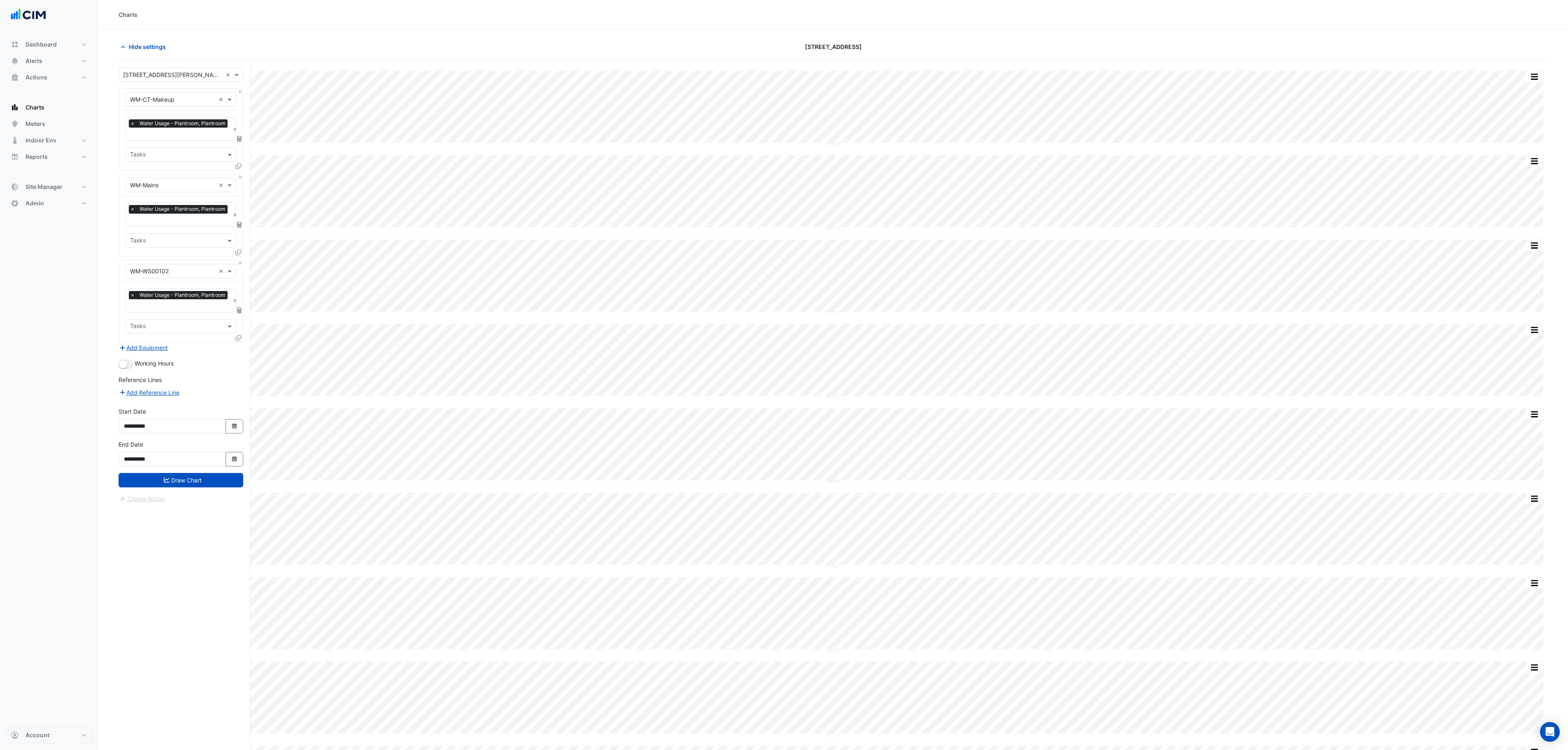
click at [236, 341] on fa-icon at bounding box center [238, 338] width 6 height 7
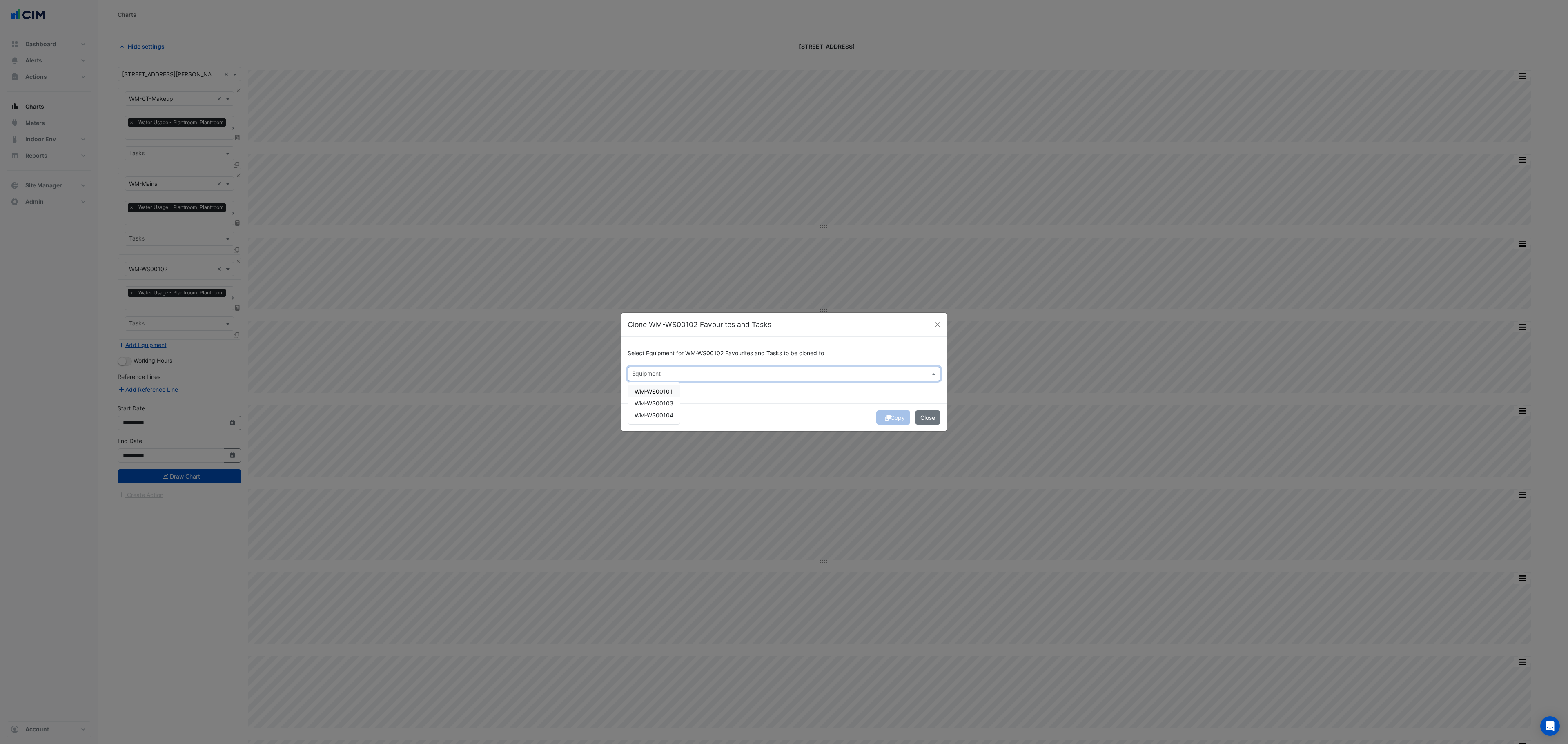
click at [667, 371] on input "text" at bounding box center [779, 374] width 295 height 9
drag, startPoint x: 172, startPoint y: 385, endPoint x: 208, endPoint y: 368, distance: 39.8
click at [173, 385] on ngb-modal-window "Clone WM-WS00102 Favourites and Tasks Select Equipment for WM-WS00102 Favourite…" at bounding box center [784, 372] width 1568 height 744
click at [926, 419] on button "Close" at bounding box center [928, 417] width 26 height 14
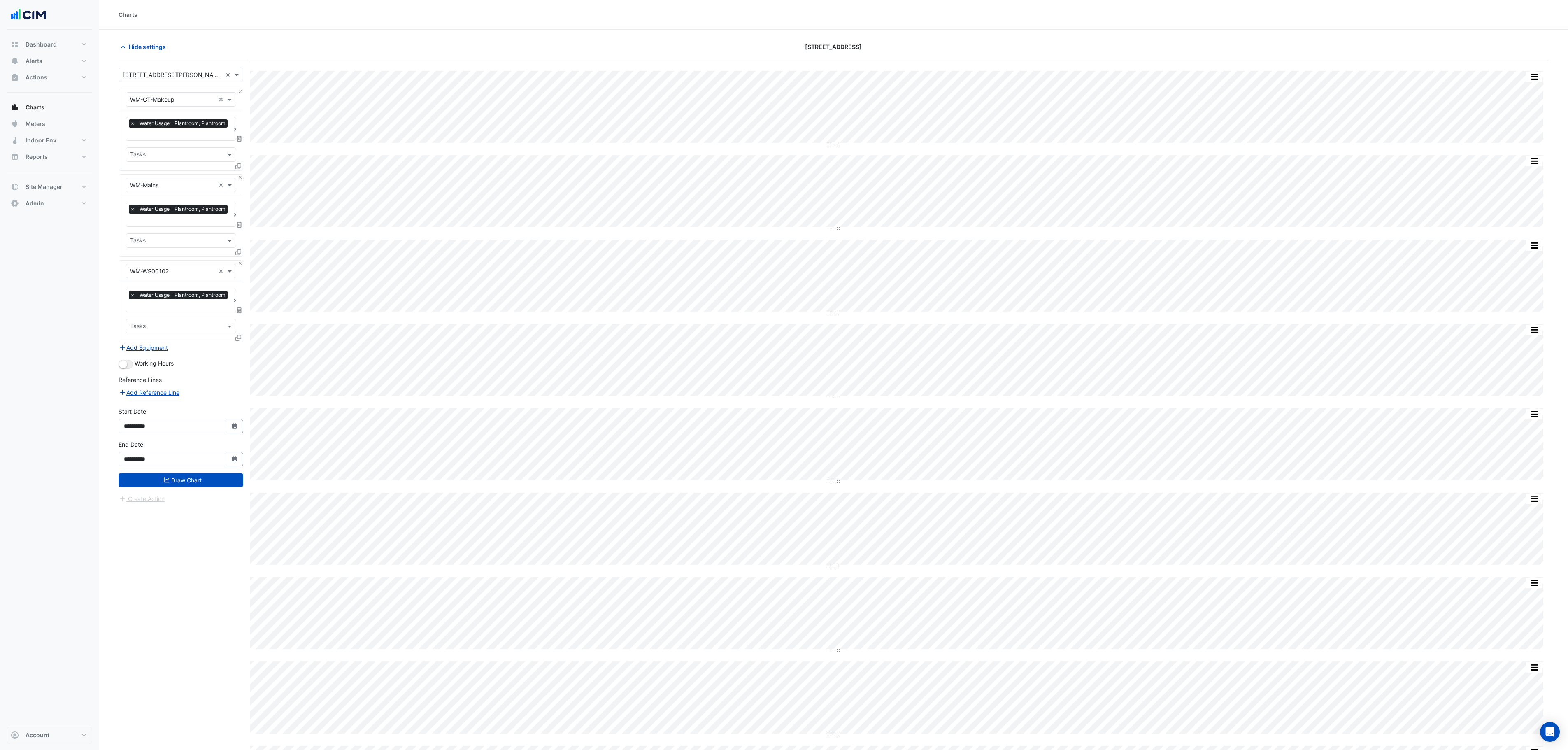
click at [150, 352] on button "Add Equipment" at bounding box center [143, 347] width 50 height 9
click at [188, 361] on input "text" at bounding box center [172, 357] width 85 height 9
type input "**"
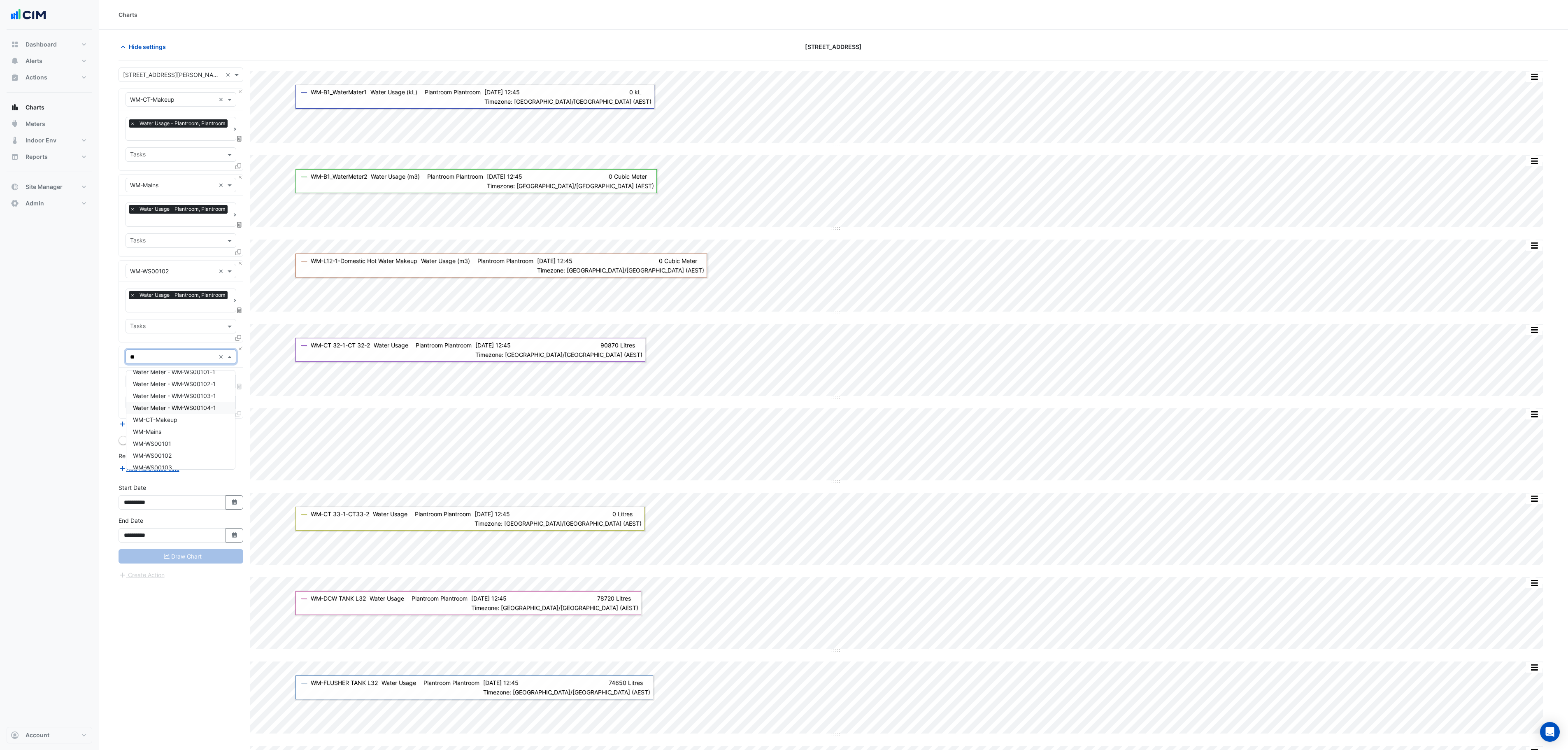
scroll to position [63, 0]
click at [180, 427] on div "WM-WS00101" at bounding box center [180, 424] width 109 height 12
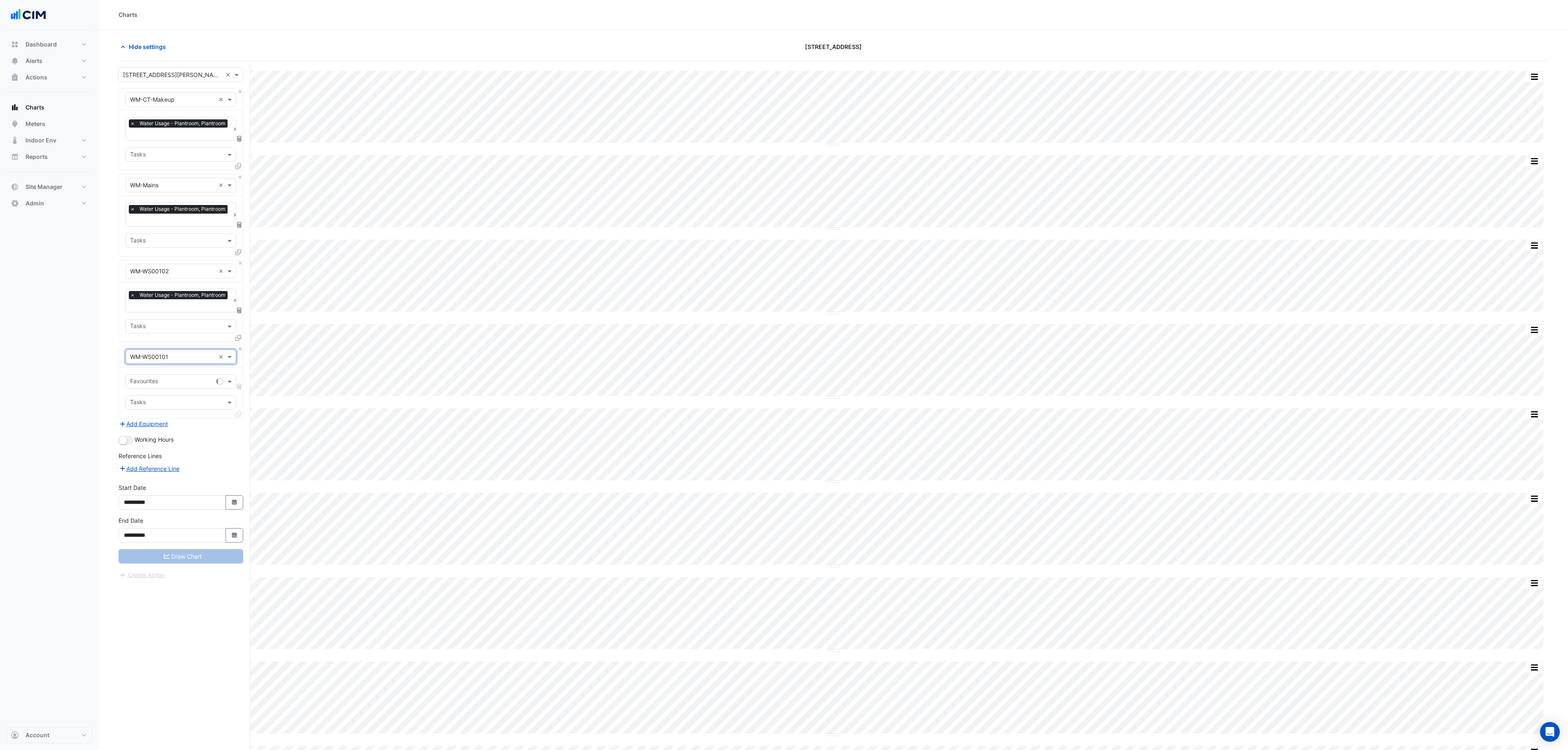
click at [196, 387] on input "text" at bounding box center [172, 382] width 83 height 9
click at [198, 406] on span "Water Usage (kL) - Plantroom, Plantroom" at bounding box center [188, 404] width 110 height 7
click at [232, 428] on div "× Water Usage (kL) - Plantroom, Plantroom × Tasks" at bounding box center [181, 398] width 124 height 60
click at [237, 427] on icon at bounding box center [238, 423] width 6 height 6
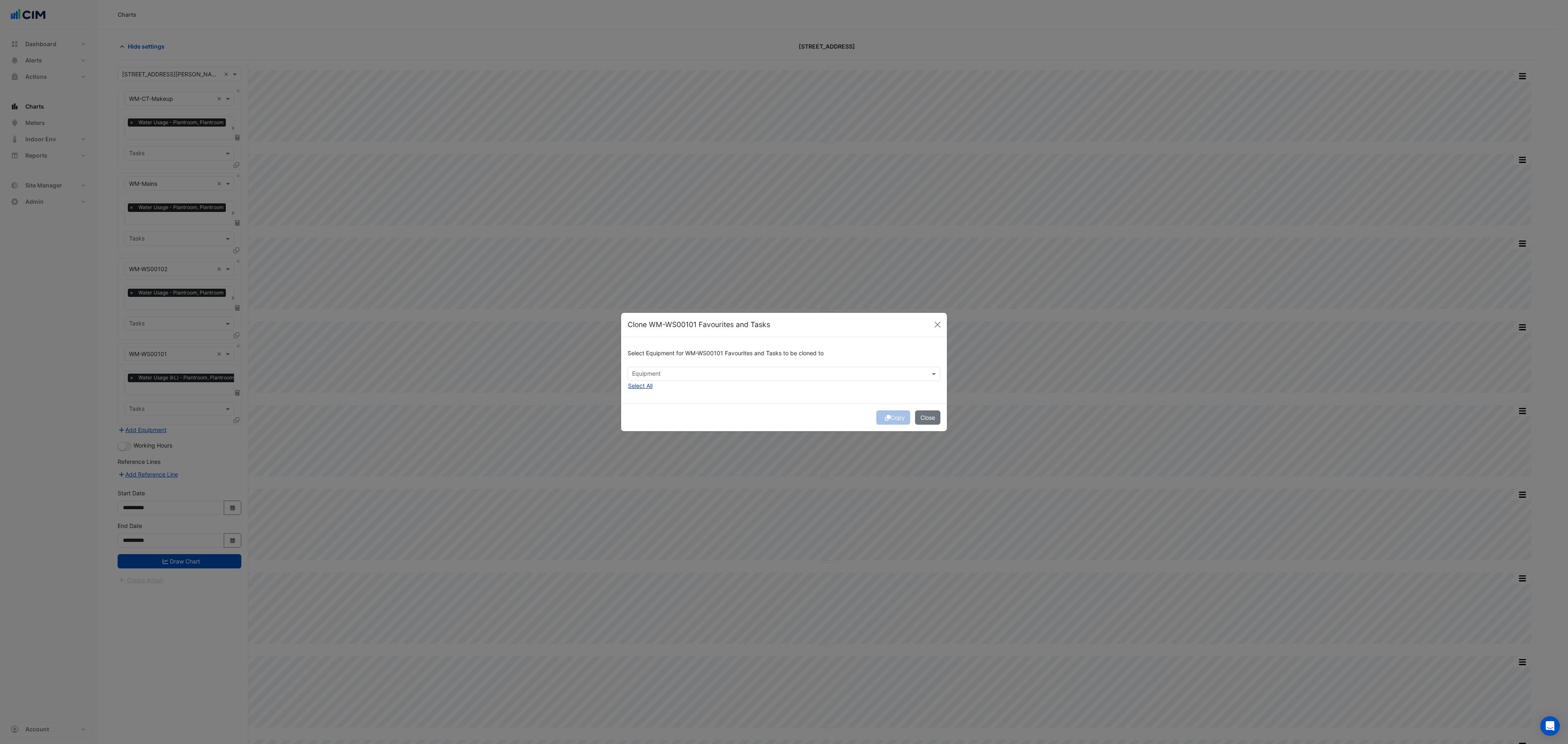
click at [653, 383] on button "Select All" at bounding box center [640, 385] width 26 height 9
click at [894, 420] on button "Copy" at bounding box center [894, 417] width 34 height 14
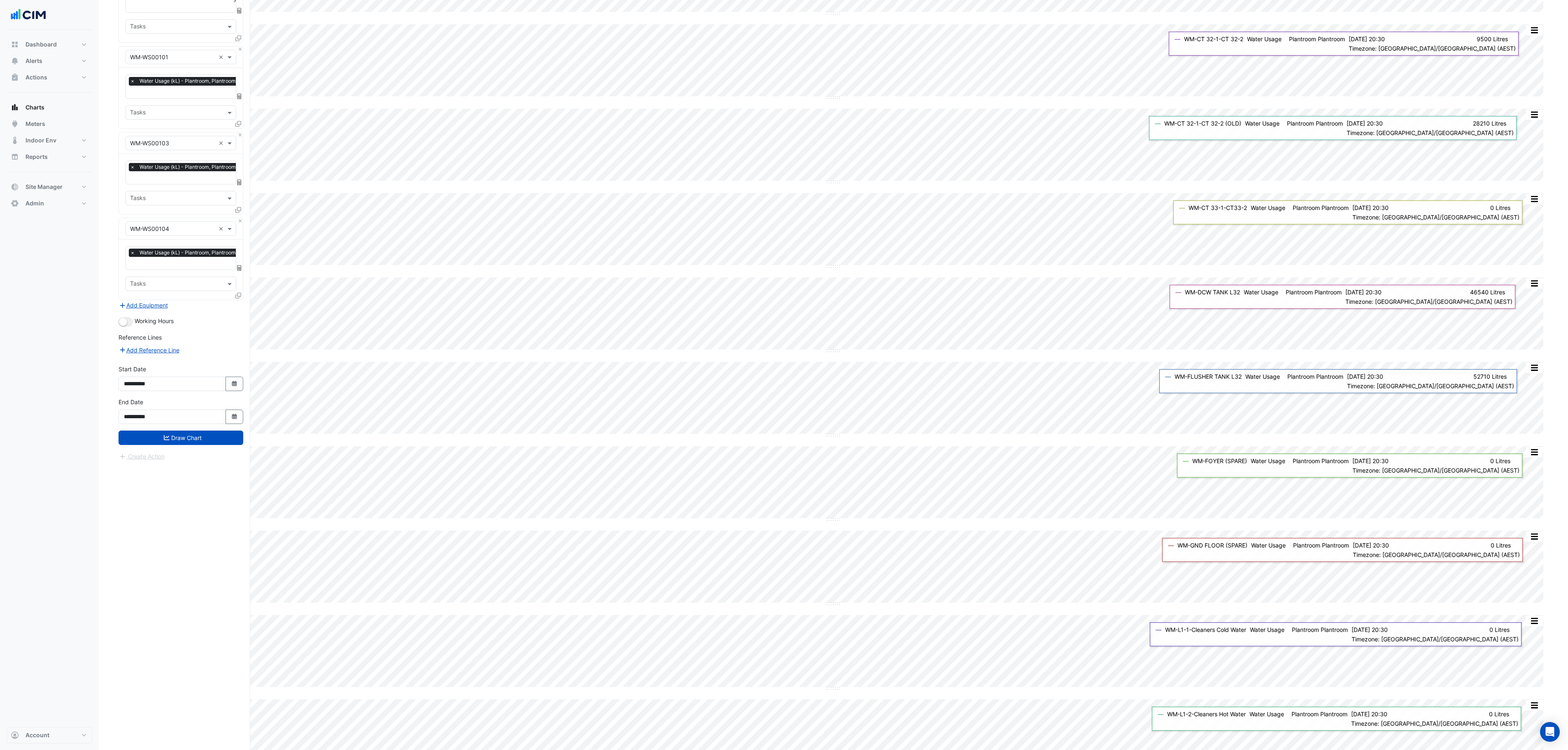
scroll to position [330, 0]
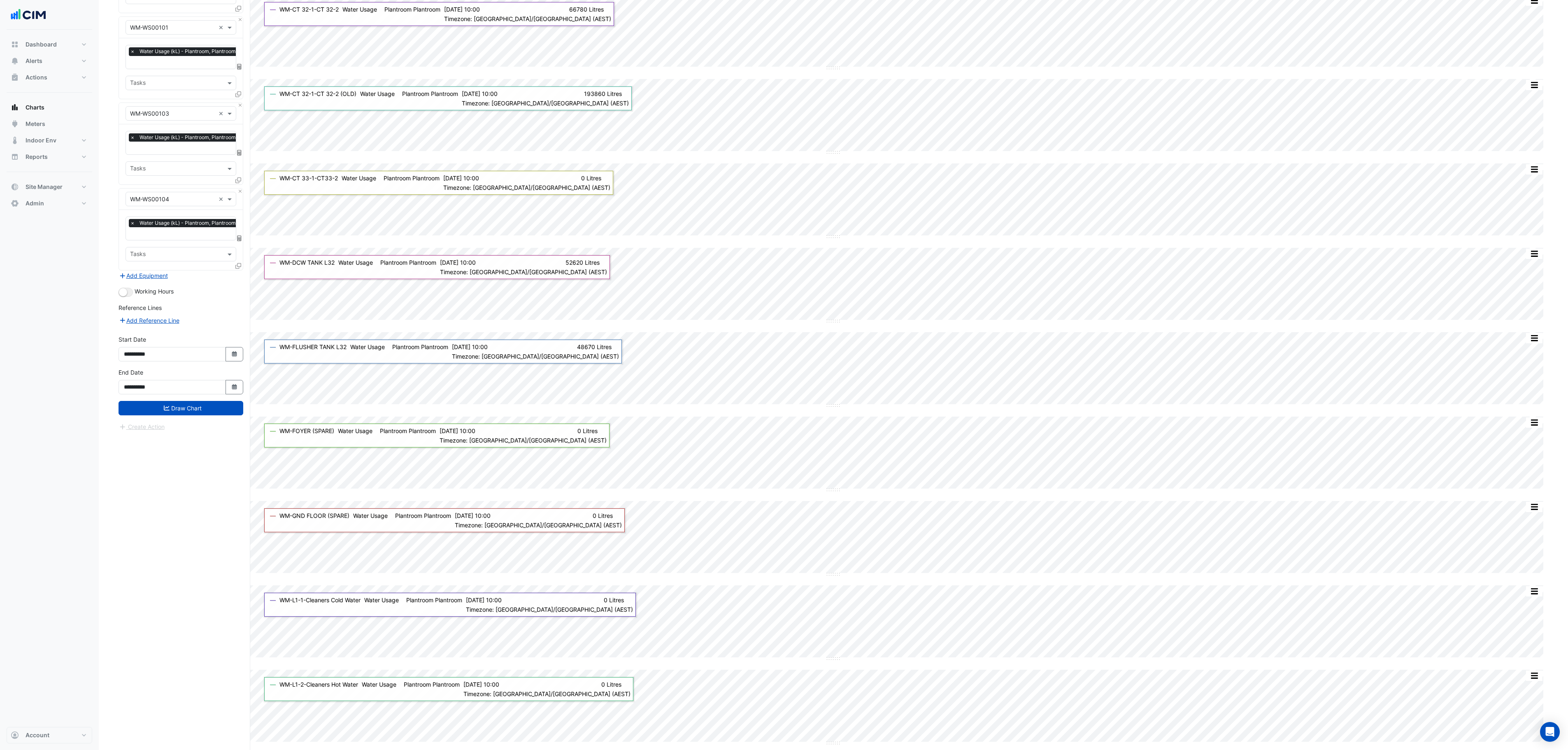
click at [182, 416] on button "Draw Chart" at bounding box center [180, 408] width 125 height 14
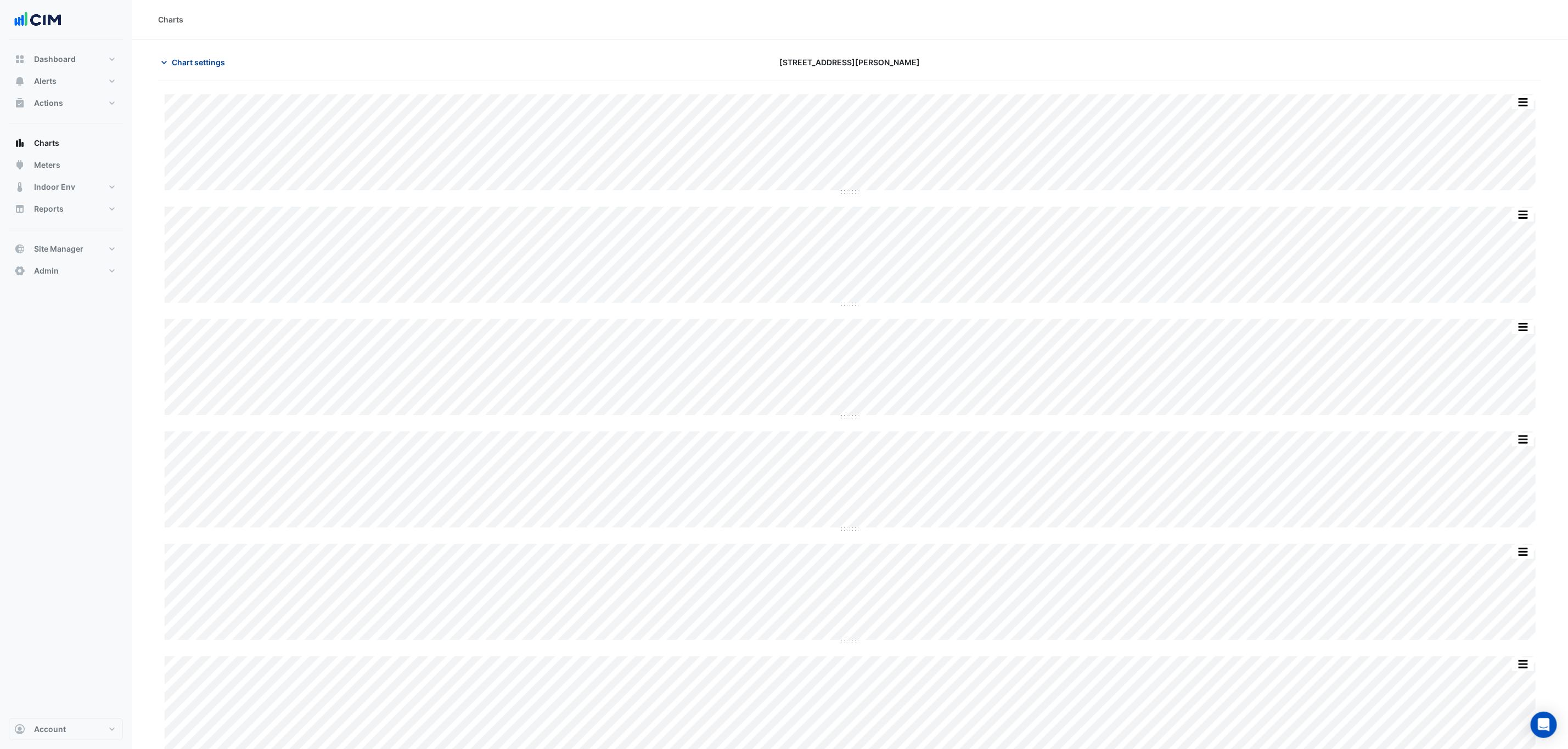
click at [221, 63] on span "Chart settings" at bounding box center [198, 62] width 53 height 11
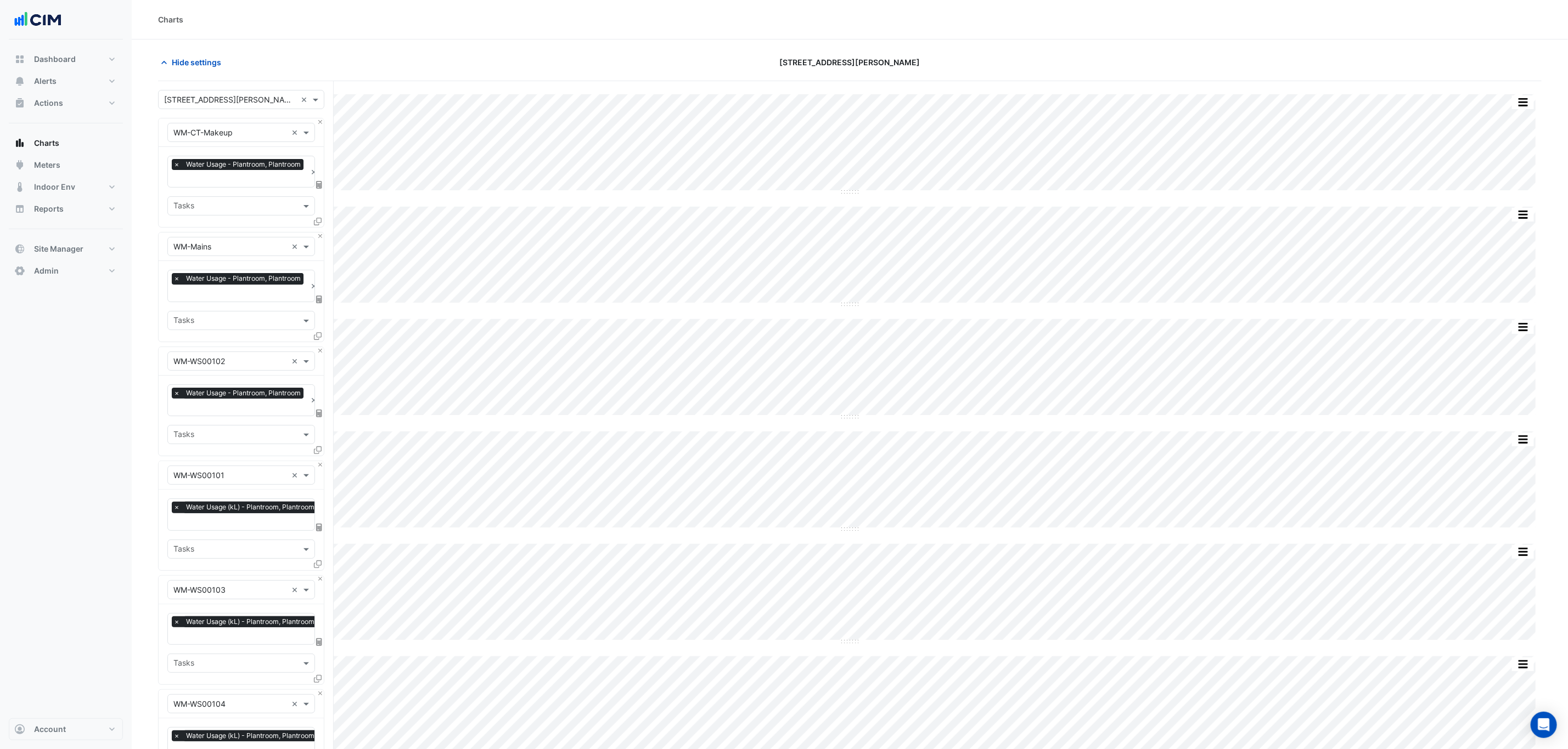
click at [258, 105] on div "× 69 Ann Street ×" at bounding box center [240, 99] width 166 height 19
type input "***"
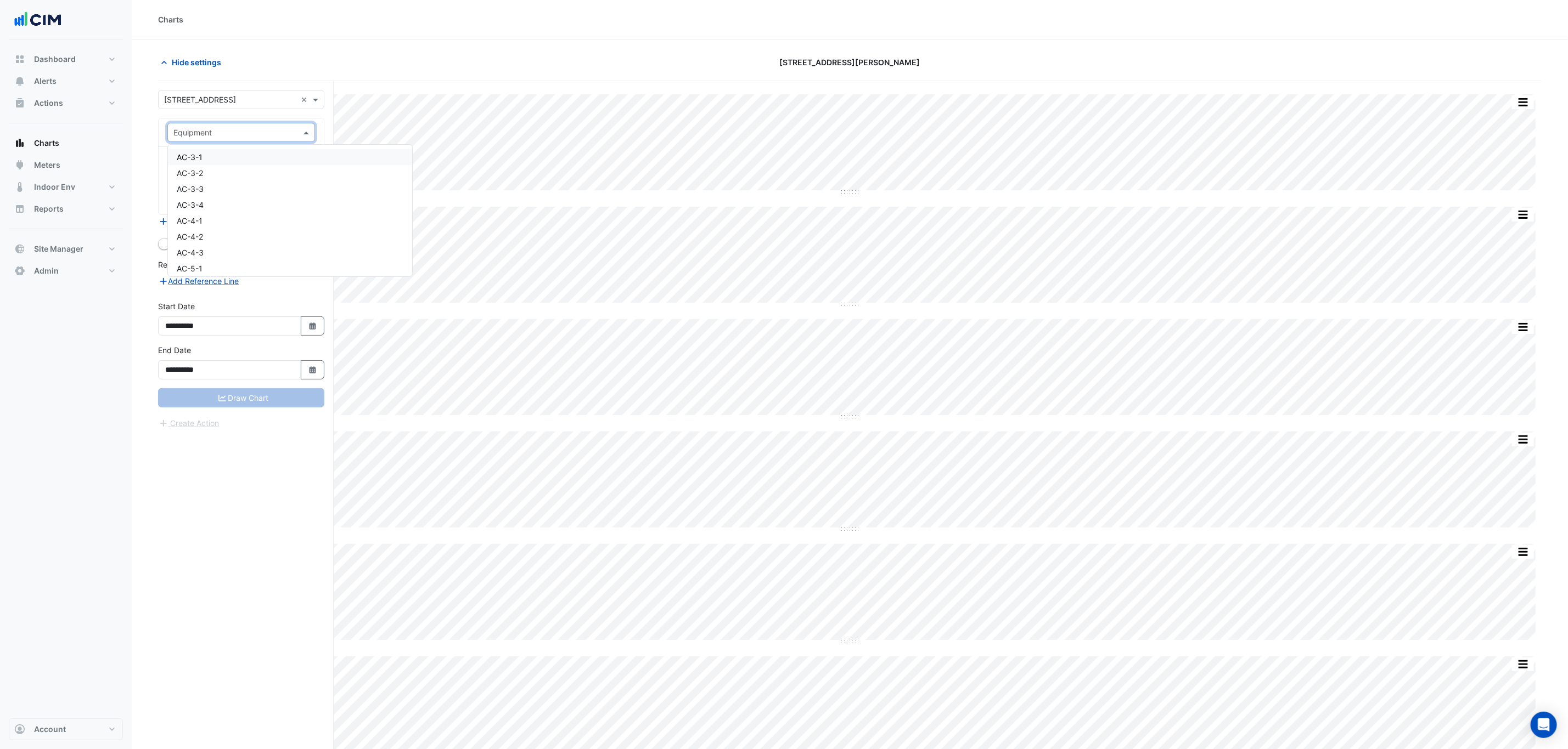
click at [231, 134] on input "text" at bounding box center [230, 133] width 114 height 11
type input "**"
click at [276, 266] on div "WM-11 Inches" at bounding box center [290, 268] width 245 height 16
click at [288, 168] on input "text" at bounding box center [235, 167] width 123 height 11
click at [289, 186] on span "Water Usage - Plantroom, Plantroom" at bounding box center [242, 190] width 131 height 9
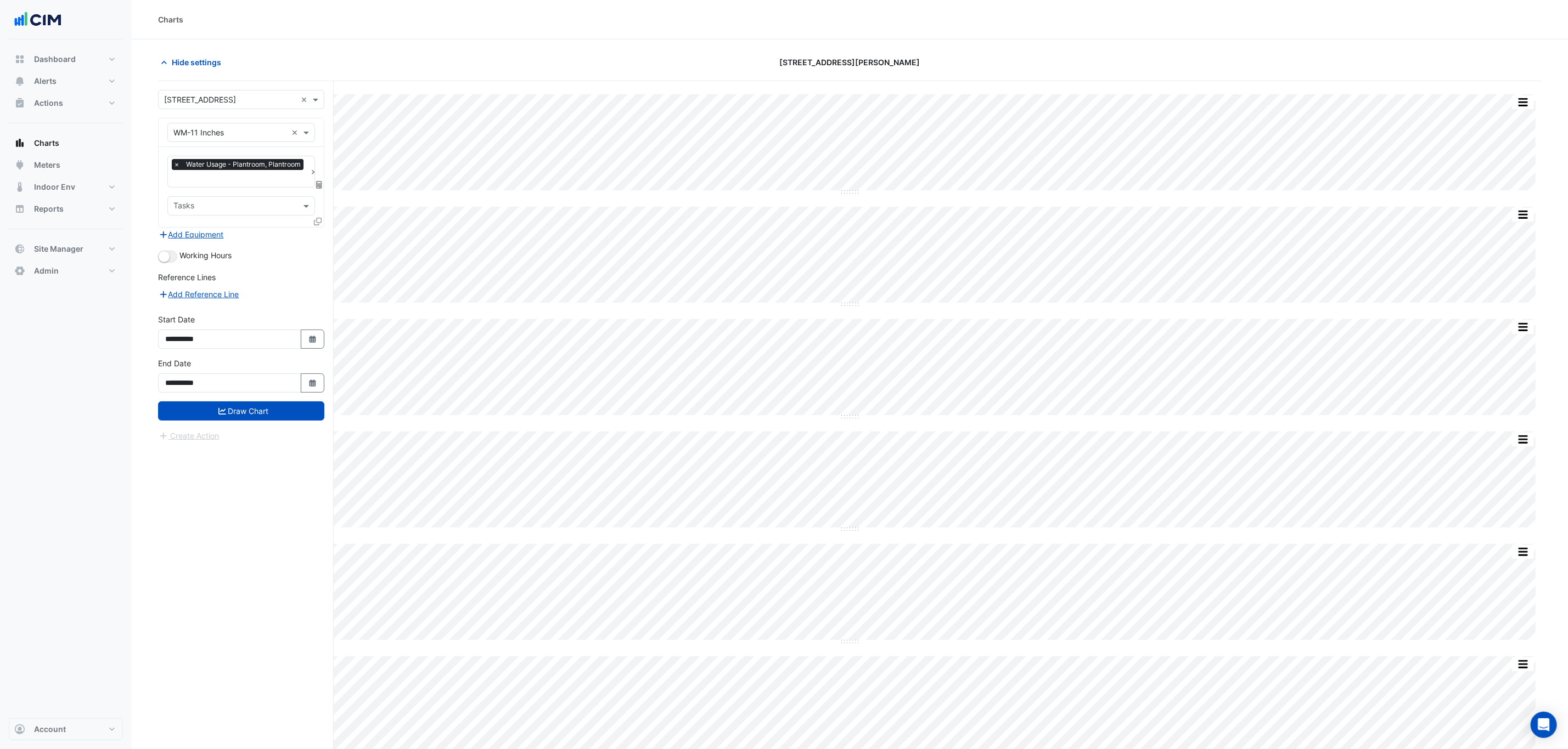
click at [315, 218] on icon at bounding box center [317, 221] width 7 height 7
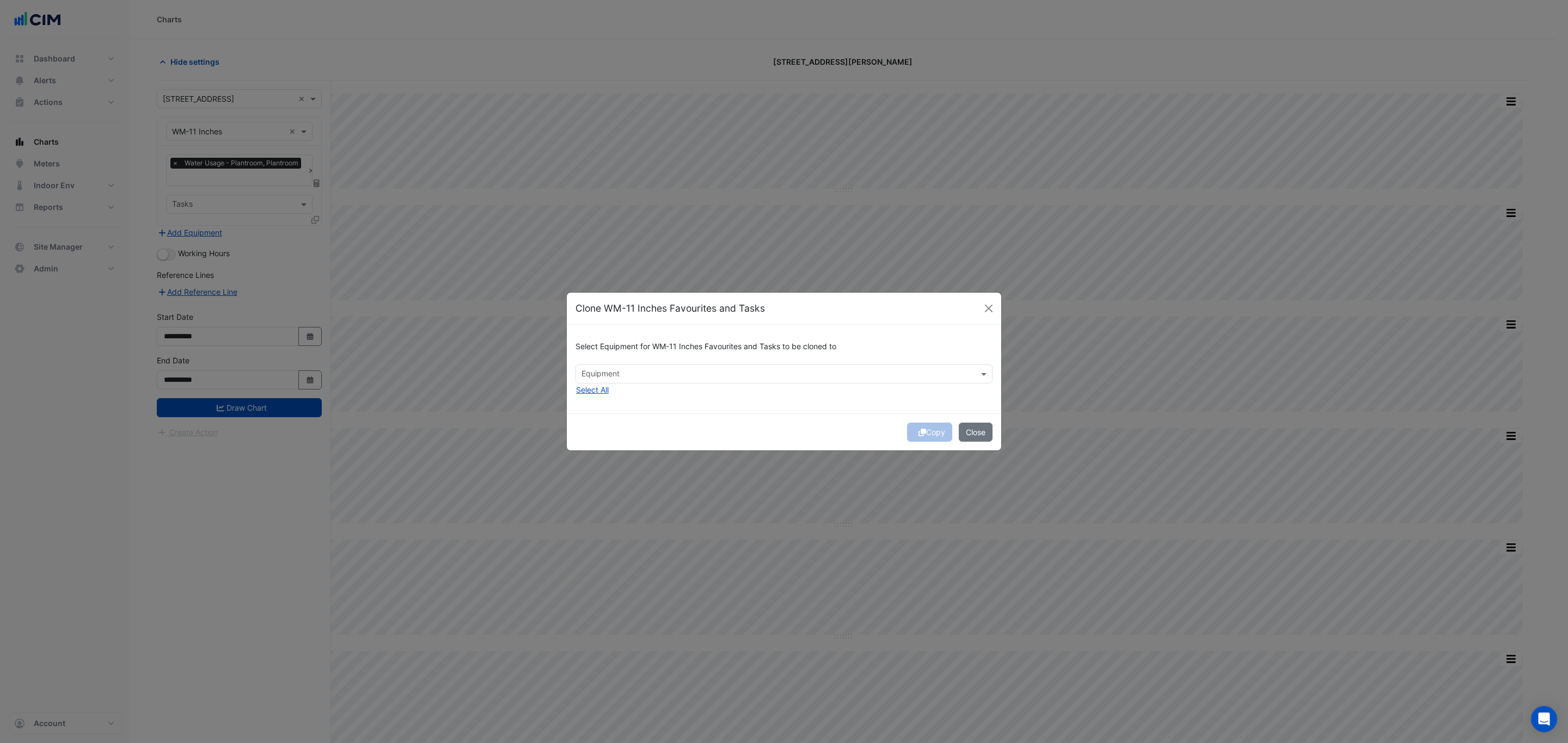
click at [601, 388] on button "Select All" at bounding box center [592, 389] width 34 height 12
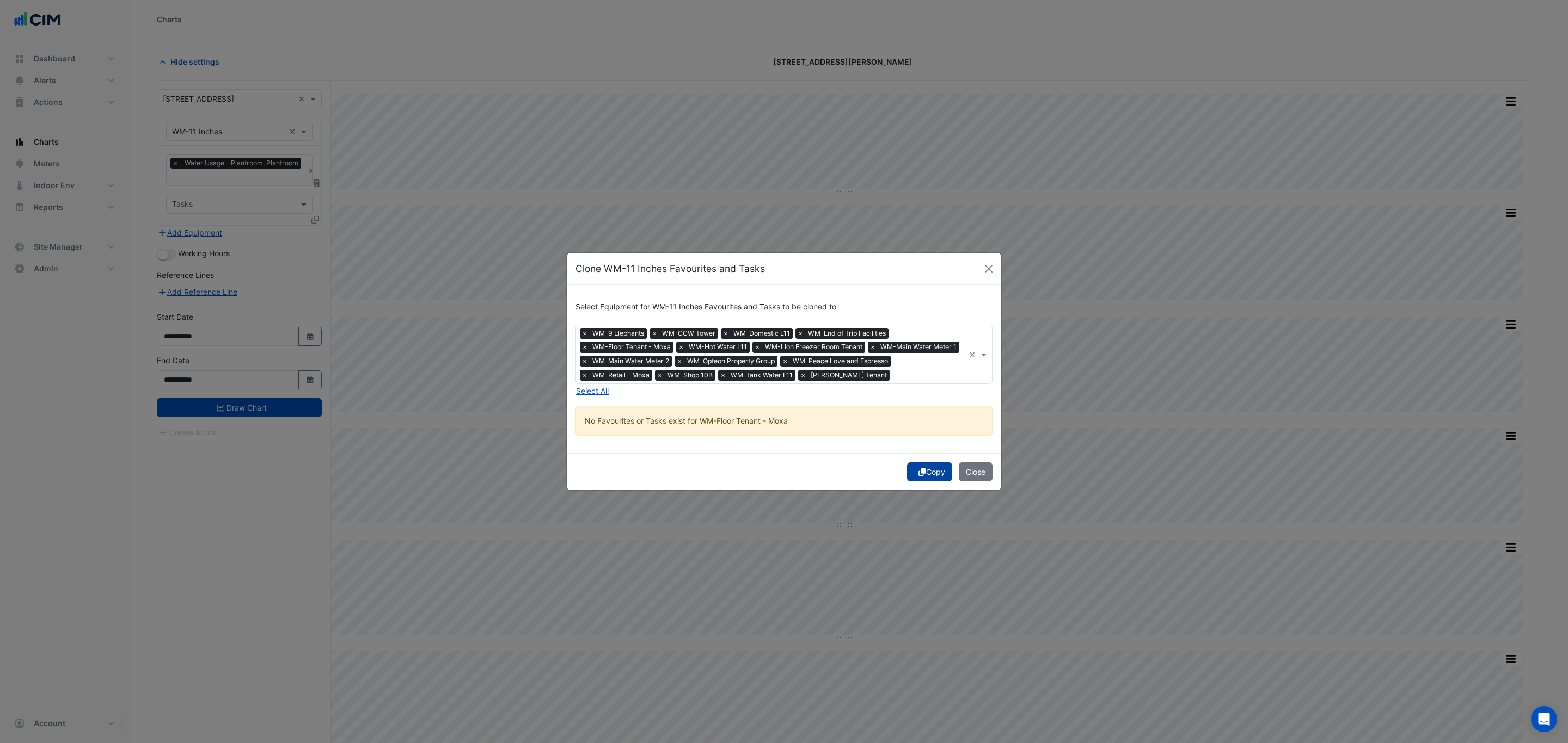
click at [935, 469] on button "Copy" at bounding box center [930, 471] width 45 height 19
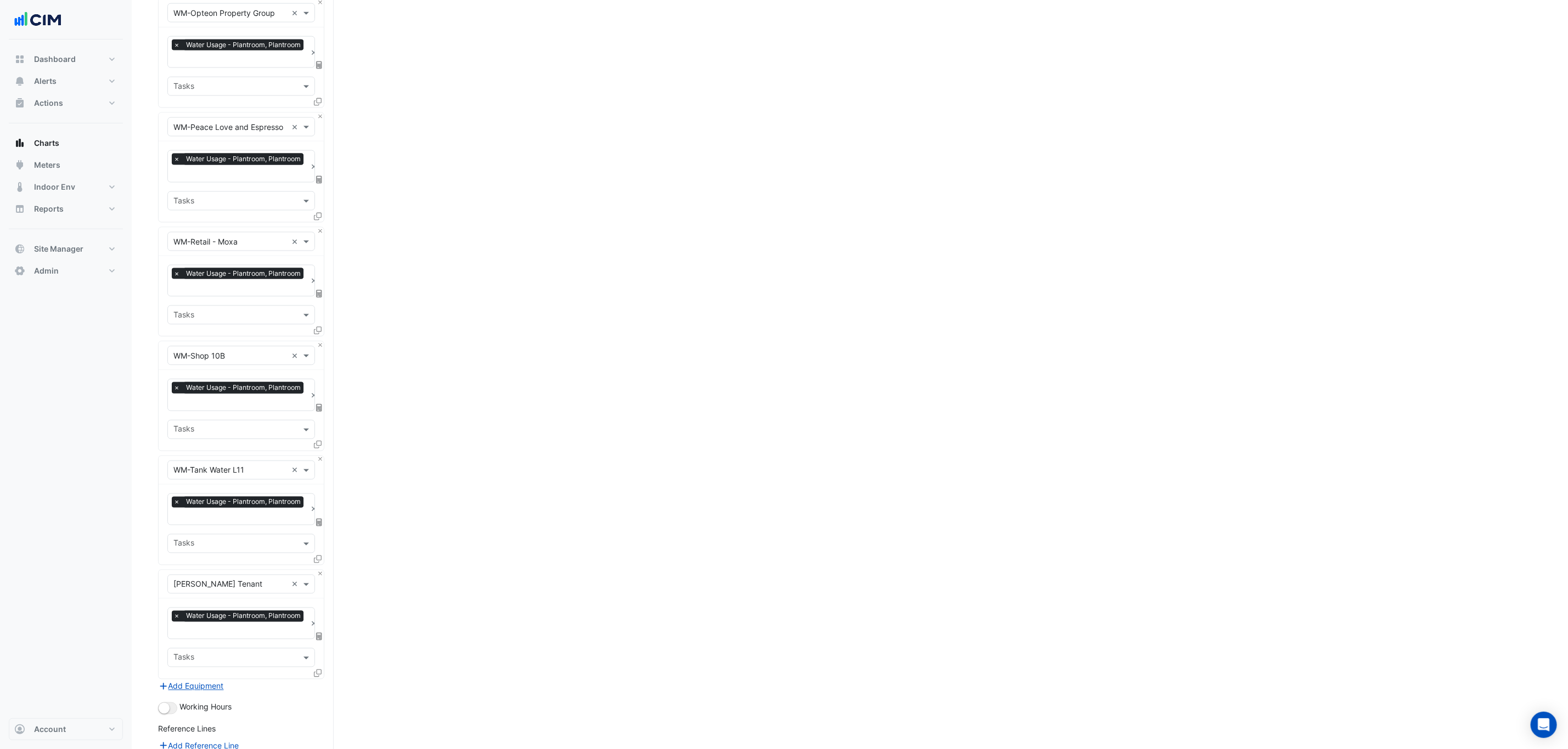
scroll to position [1295, 0]
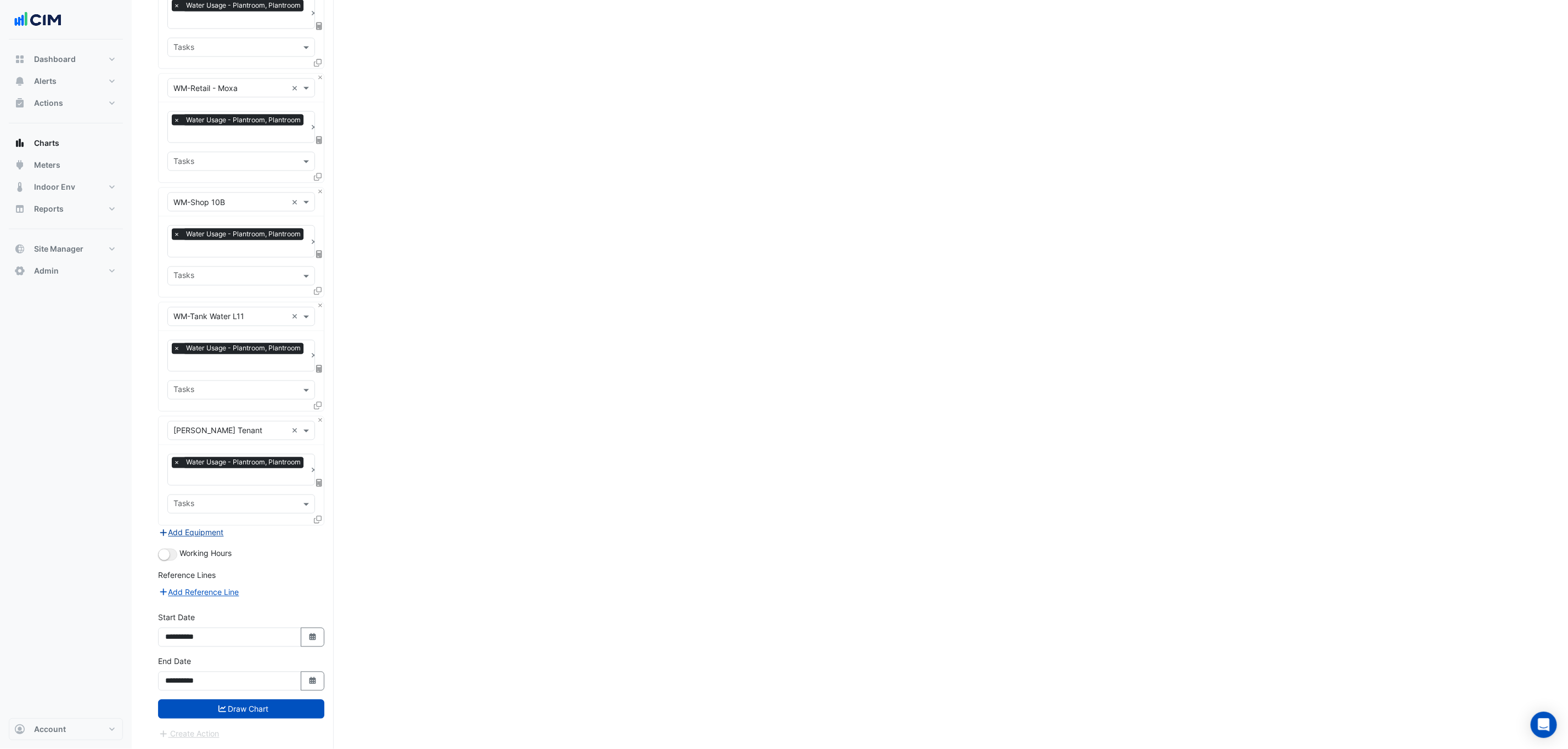
click at [203, 527] on button "Add Equipment" at bounding box center [191, 532] width 66 height 12
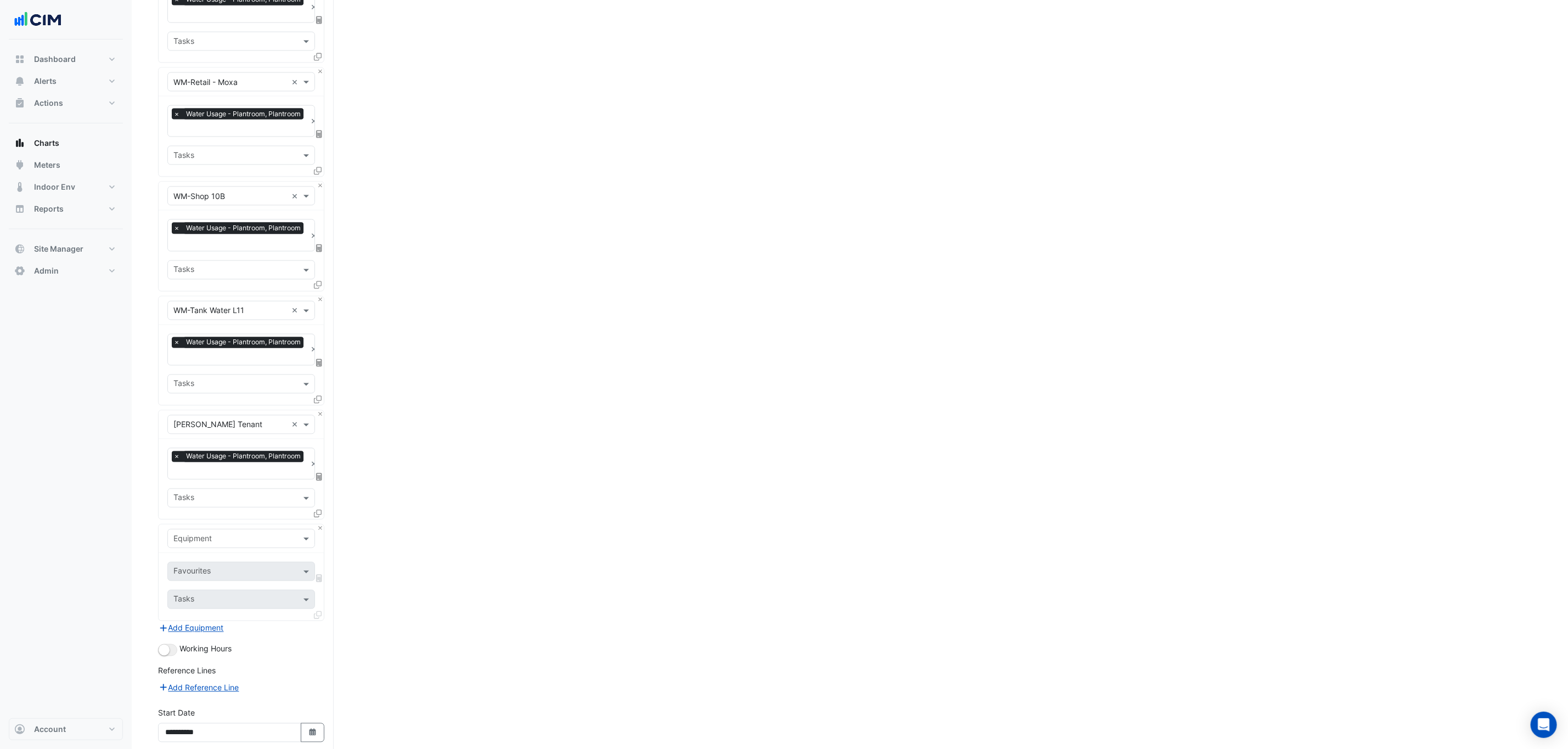
click at [218, 545] on div "Equipment" at bounding box center [231, 539] width 128 height 11
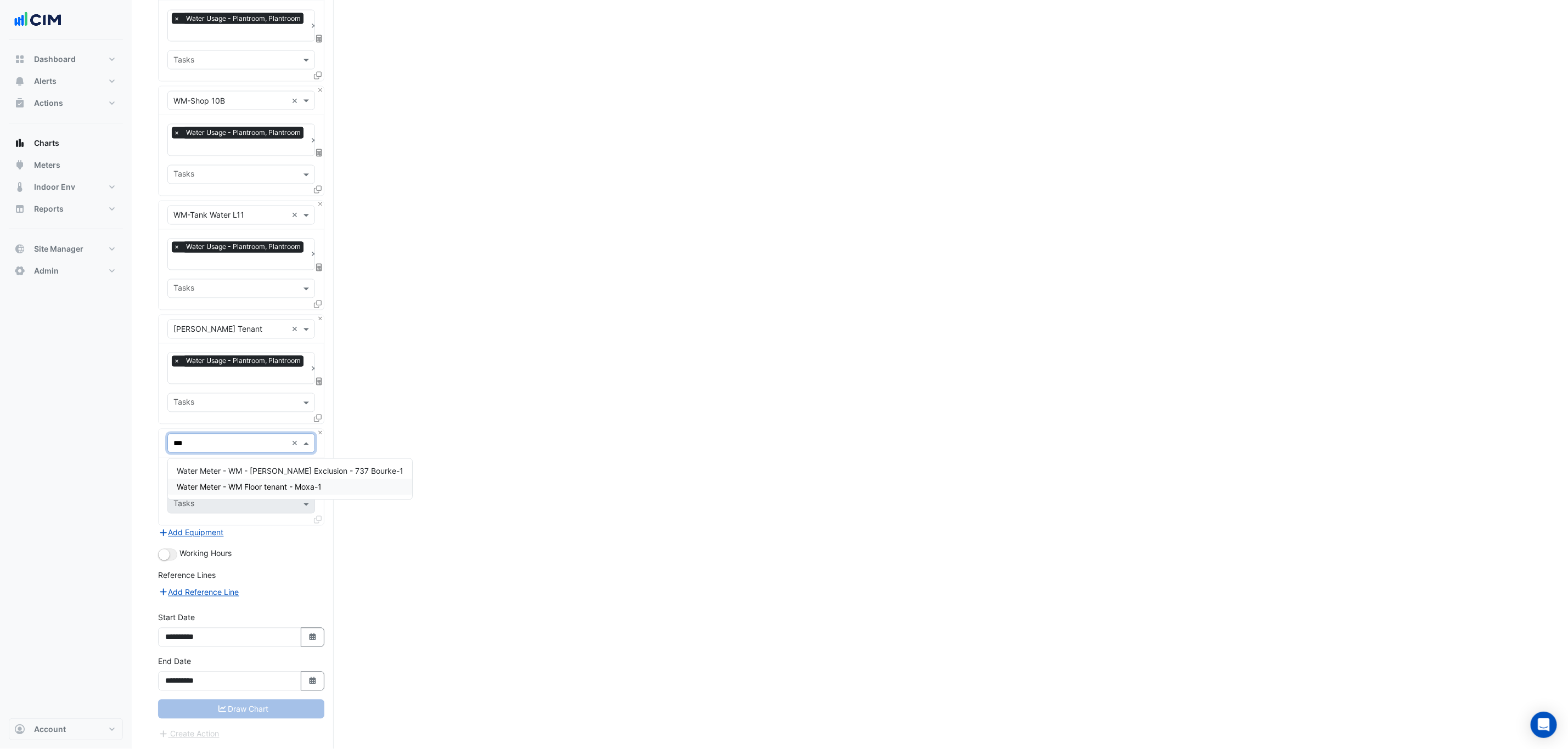
scroll to position [1397, 0]
type input "**"
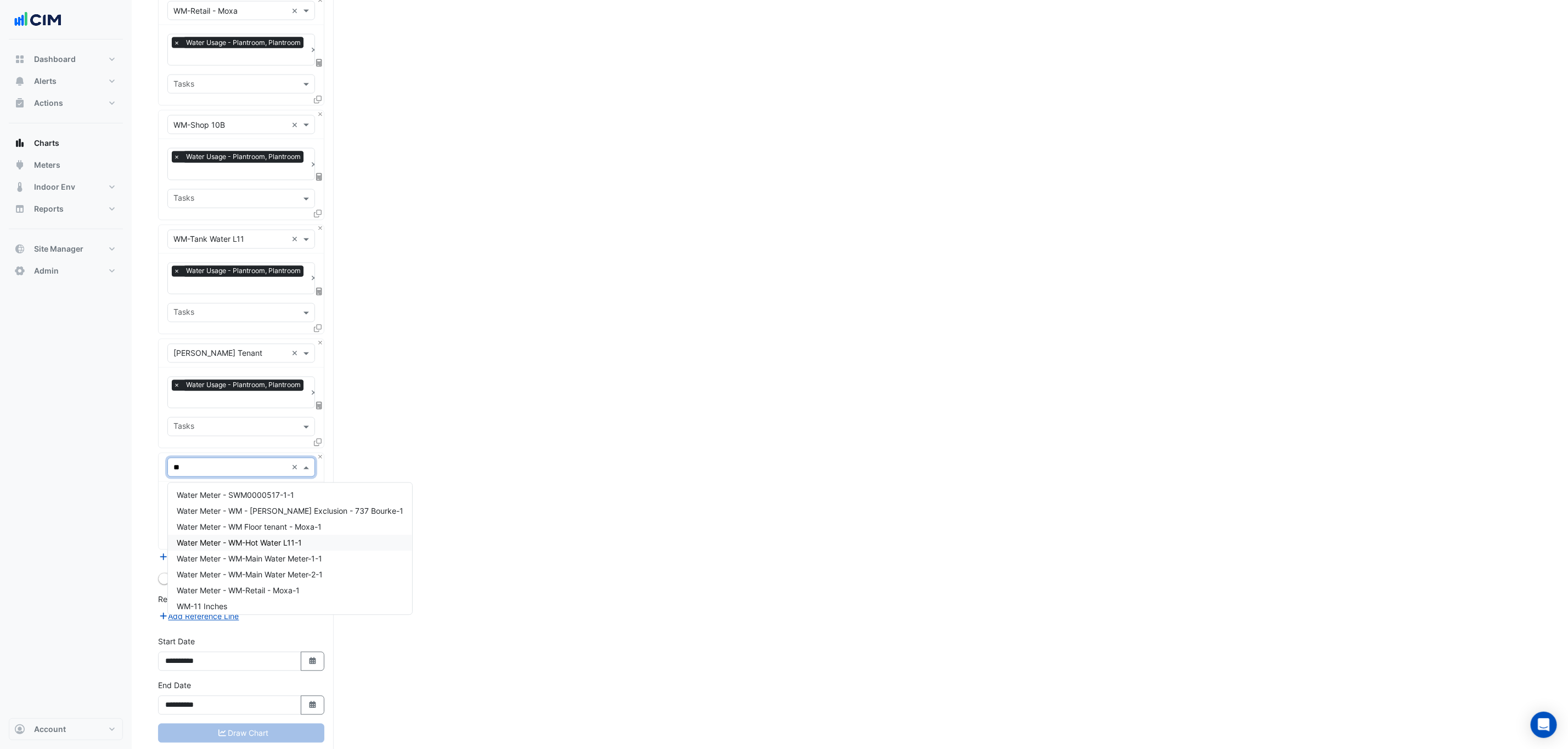
scroll to position [1315, 0]
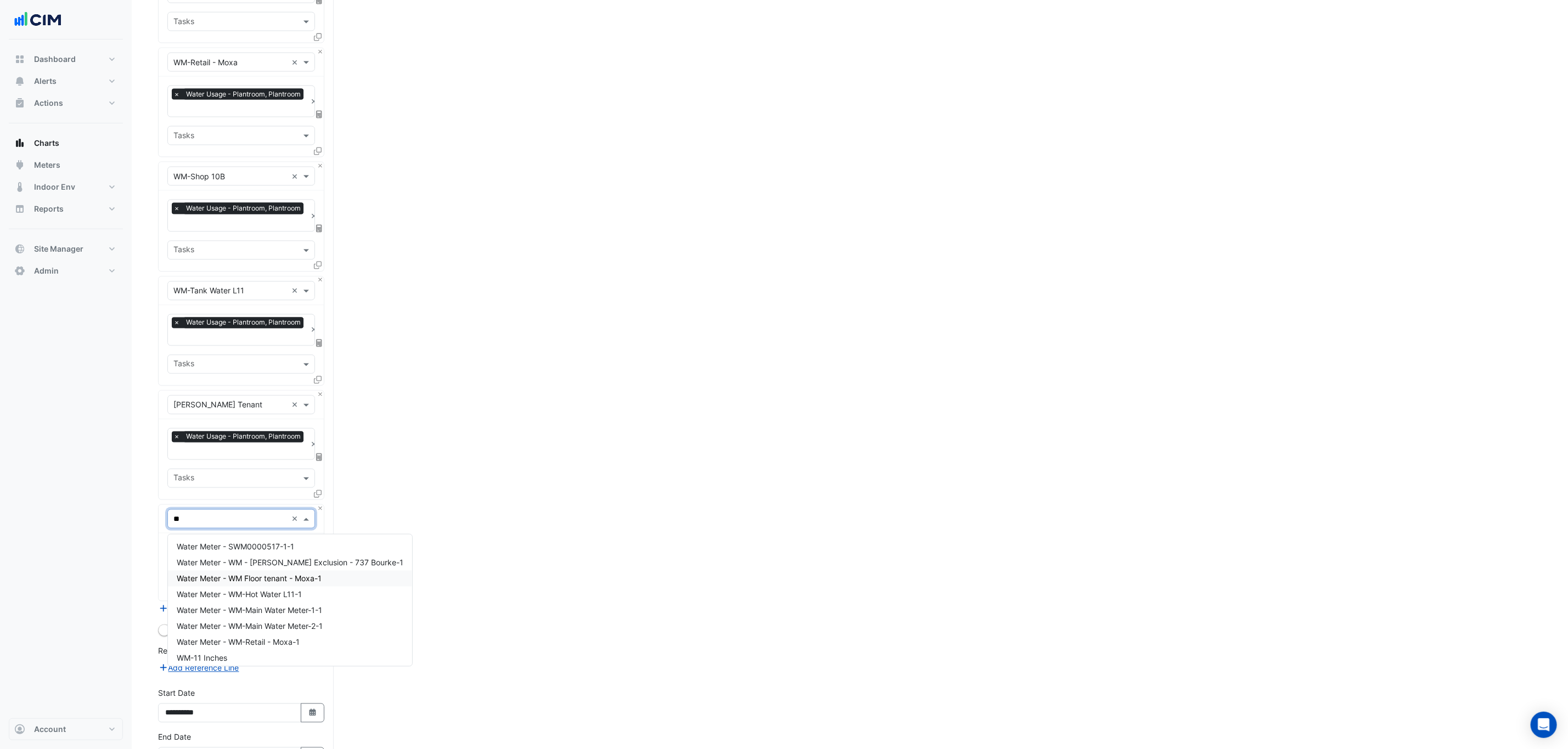
click at [349, 575] on div "Water Meter - WM Floor tenant - Moxa-1" at bounding box center [290, 578] width 245 height 16
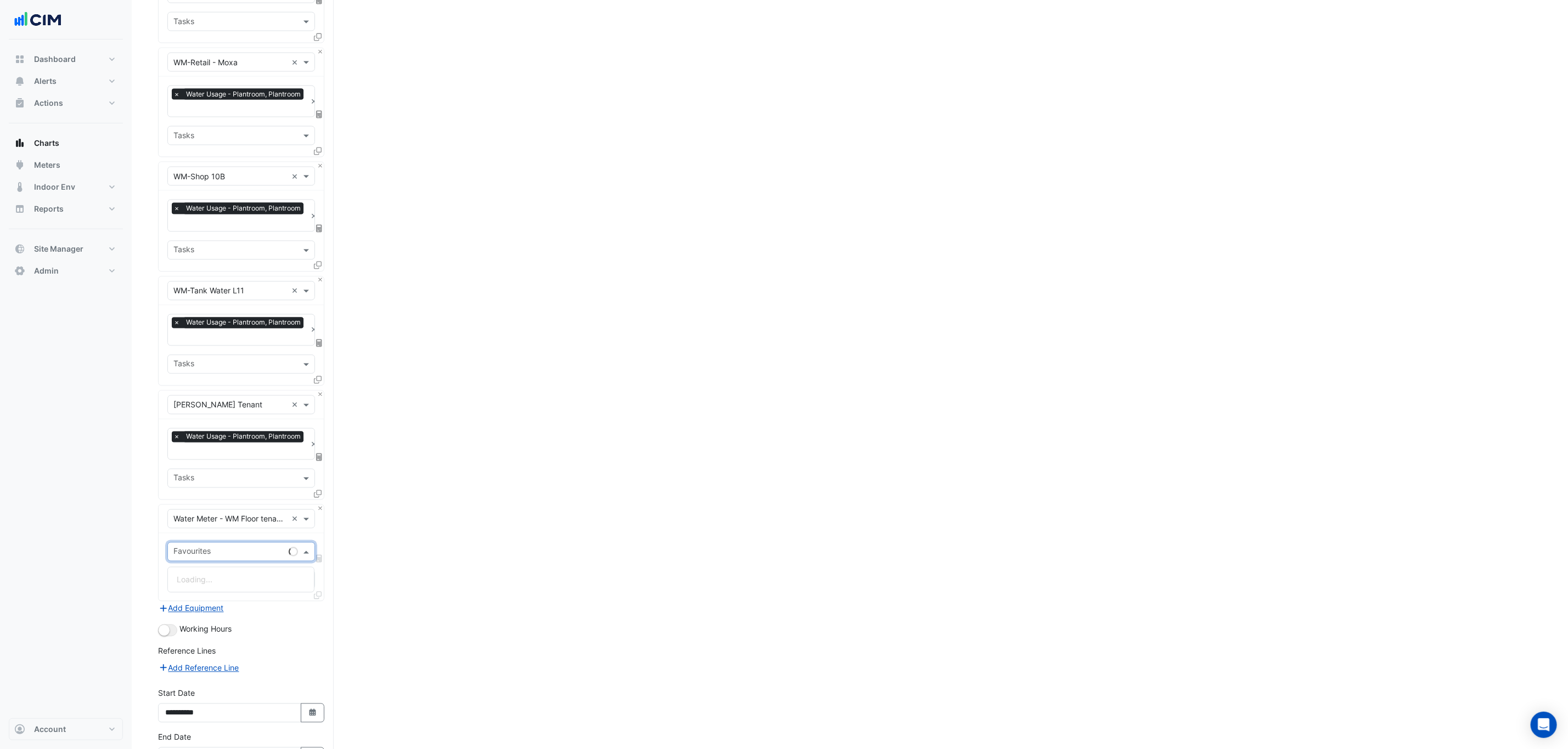
click at [276, 559] on input "text" at bounding box center [229, 553] width 111 height 11
click at [278, 584] on div "Water Consumption Final Substituted" at bounding box center [243, 580] width 151 height 16
click at [76, 561] on div "Dashboard Portfolio Ratings Performance Alerts Site Rules Templates Actions Sit…" at bounding box center [66, 379] width 115 height 679
type input "**"
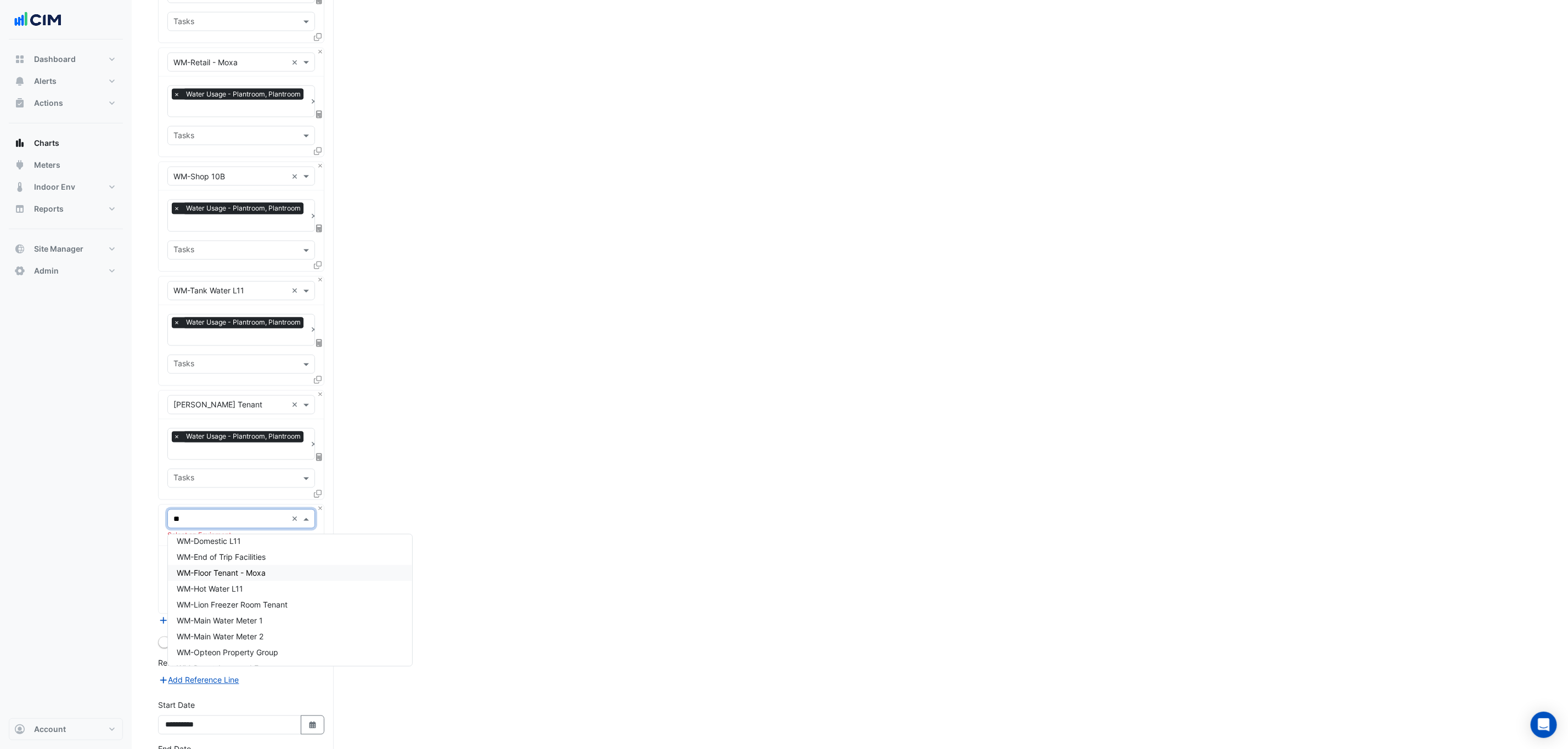
click at [272, 579] on div "WM-Floor Tenant - Moxa" at bounding box center [290, 573] width 245 height 16
click at [249, 558] on input "text" at bounding box center [229, 553] width 111 height 11
click at [263, 524] on input "text" at bounding box center [230, 520] width 114 height 11
click at [263, 523] on input "text" at bounding box center [230, 520] width 114 height 11
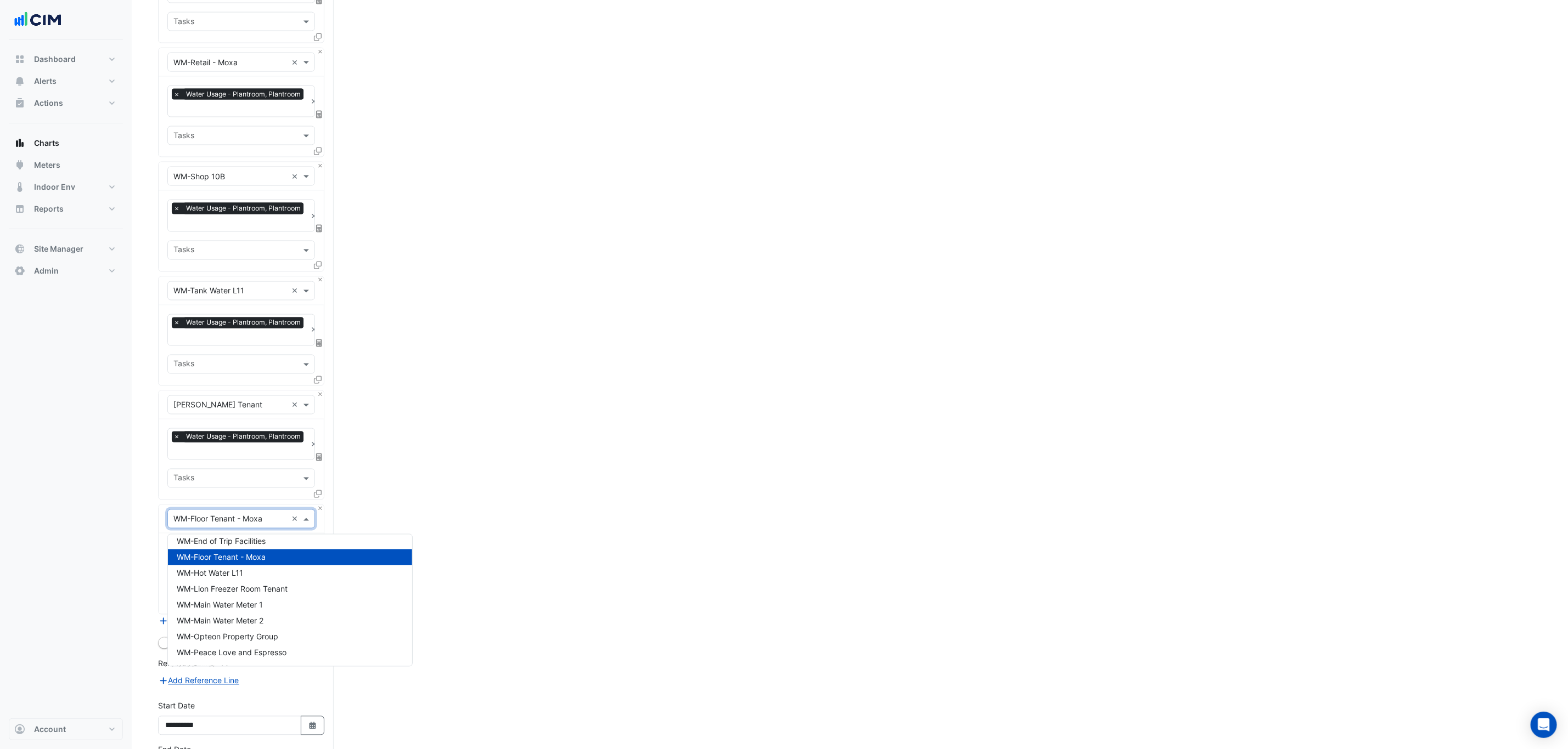
click at [263, 523] on input "text" at bounding box center [230, 520] width 114 height 11
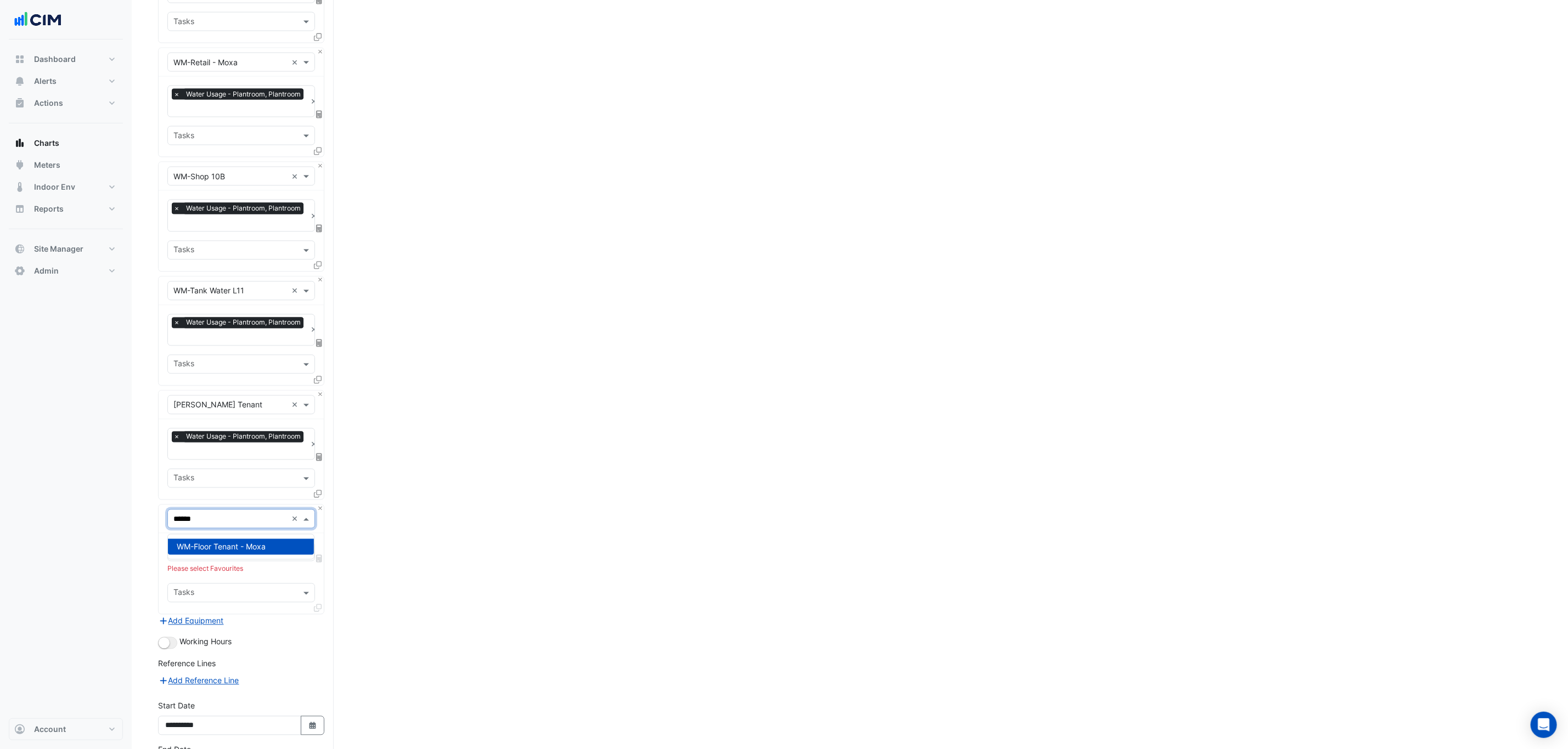
type input "*******"
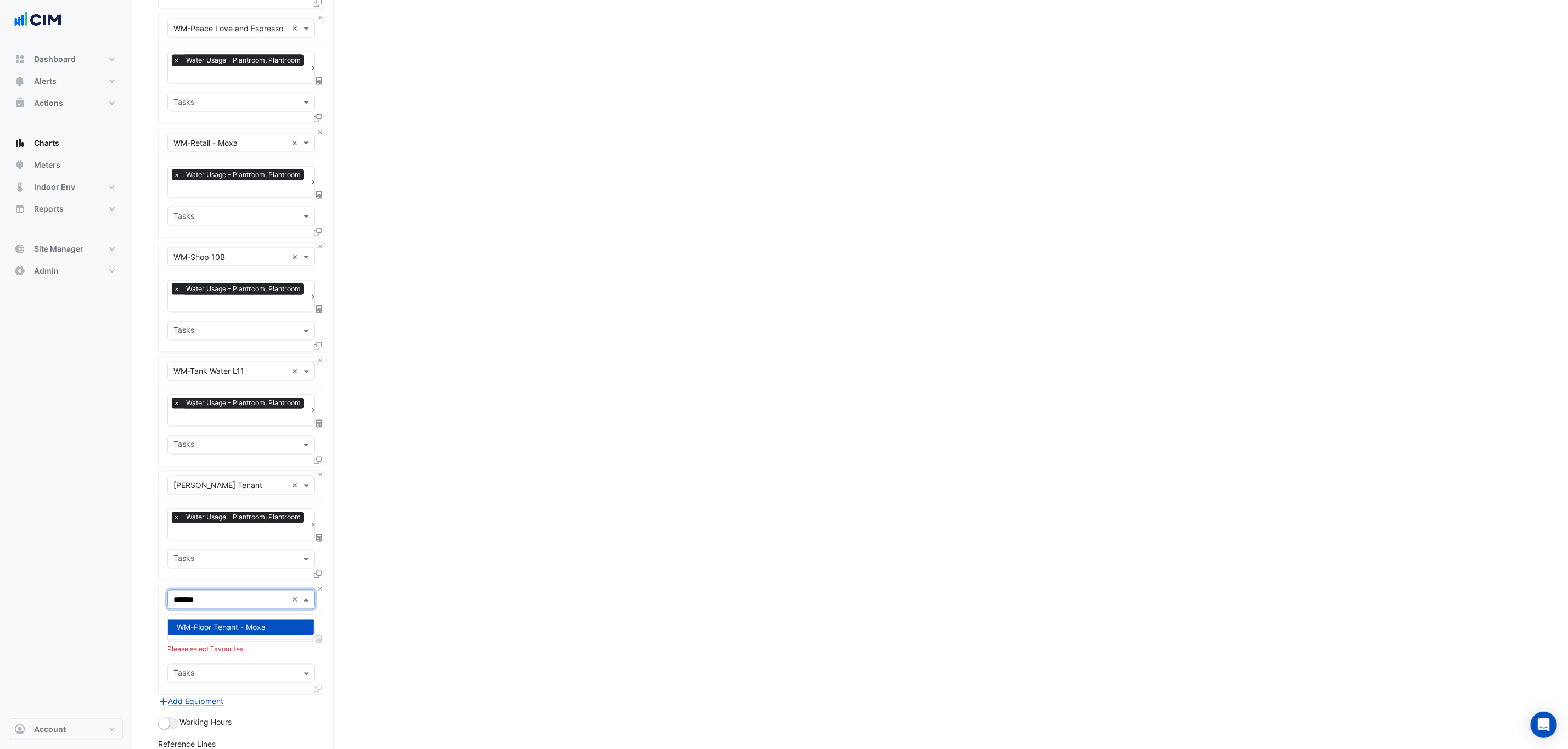
scroll to position [1399, 0]
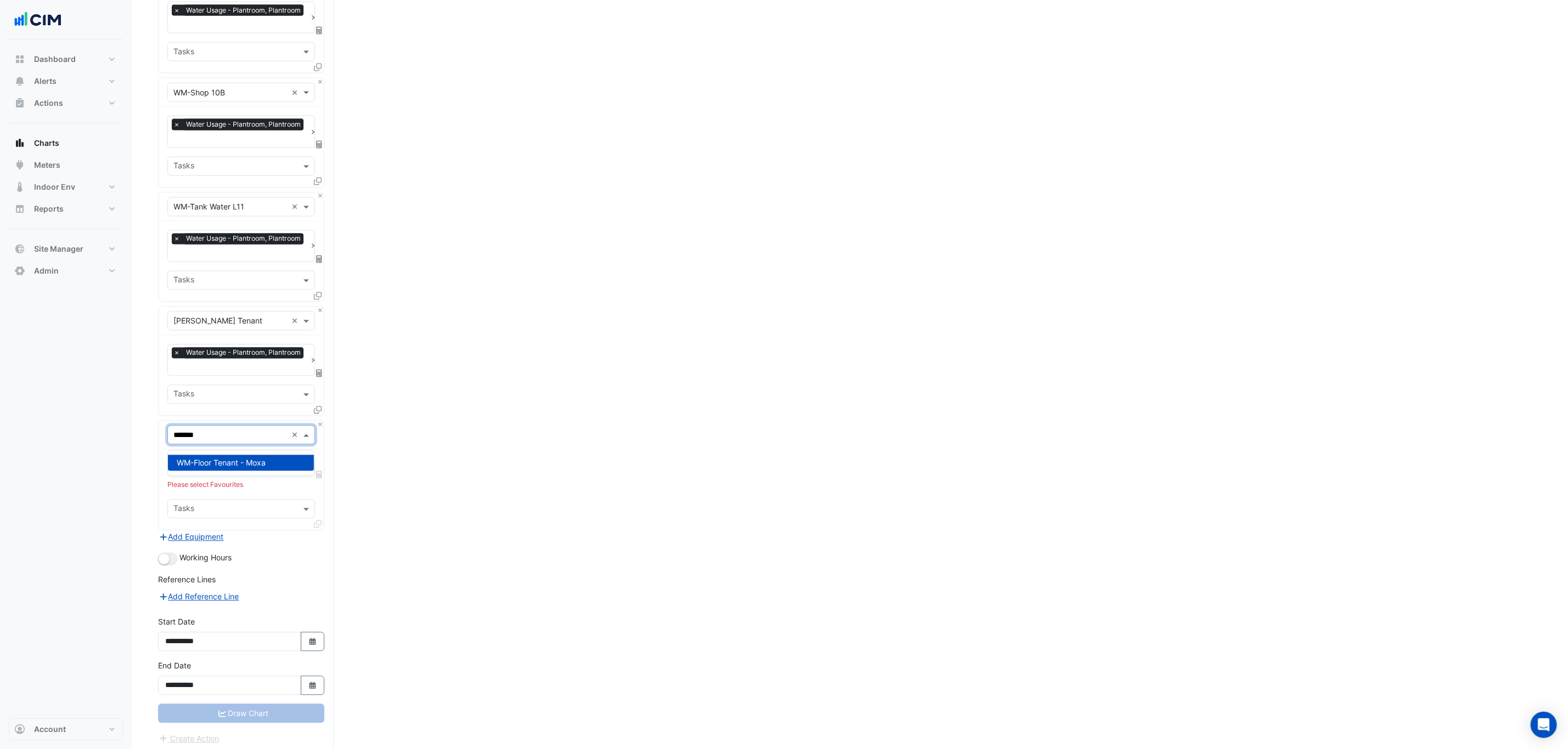
click at [249, 464] on span "WM-Floor Tenant - Moxa" at bounding box center [221, 463] width 89 height 9
click at [263, 471] on input "text" at bounding box center [235, 469] width 123 height 11
click at [272, 494] on span "Water Usage (kL) - Plantroom, Plantroom" at bounding box center [250, 496] width 147 height 9
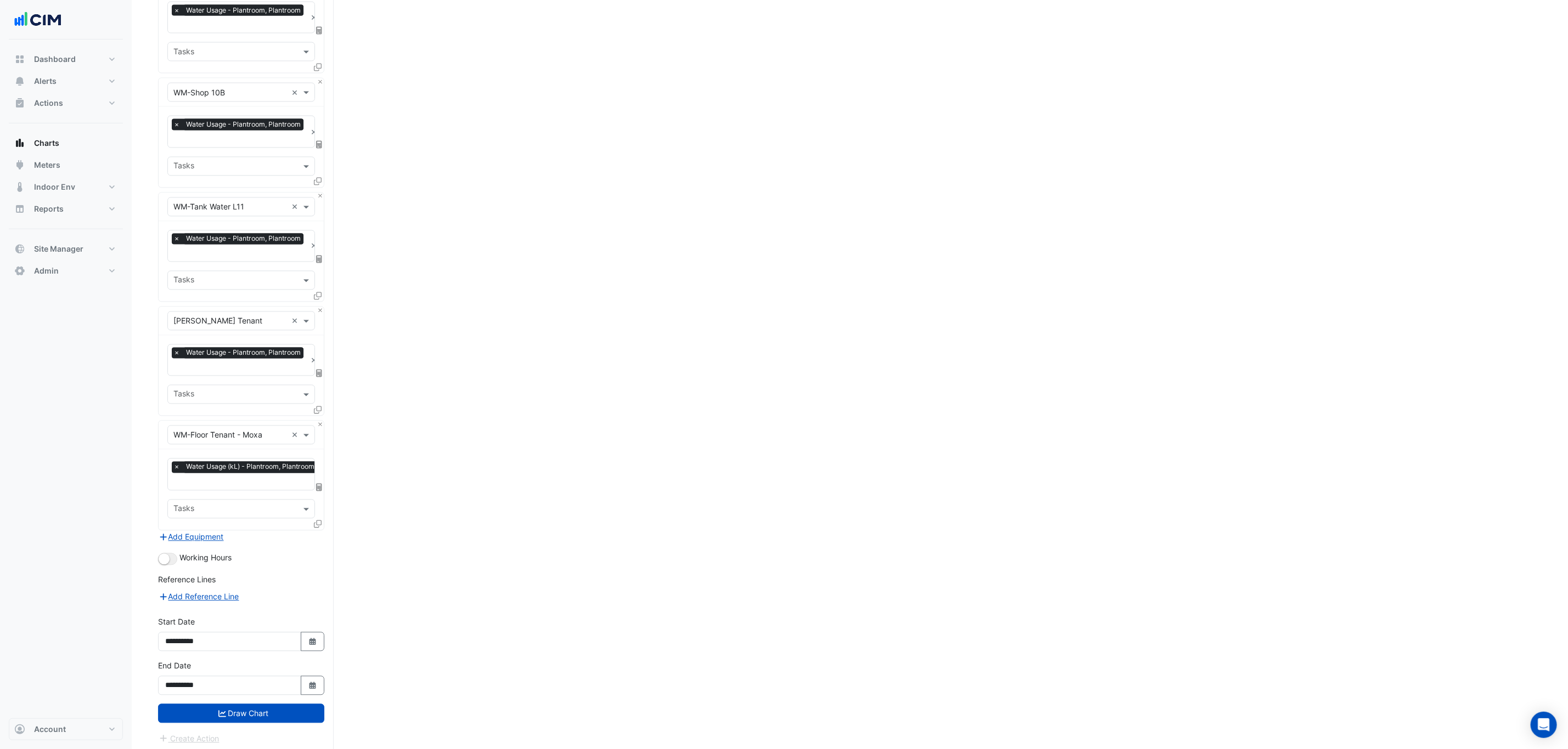
click at [316, 528] on icon at bounding box center [317, 524] width 7 height 7
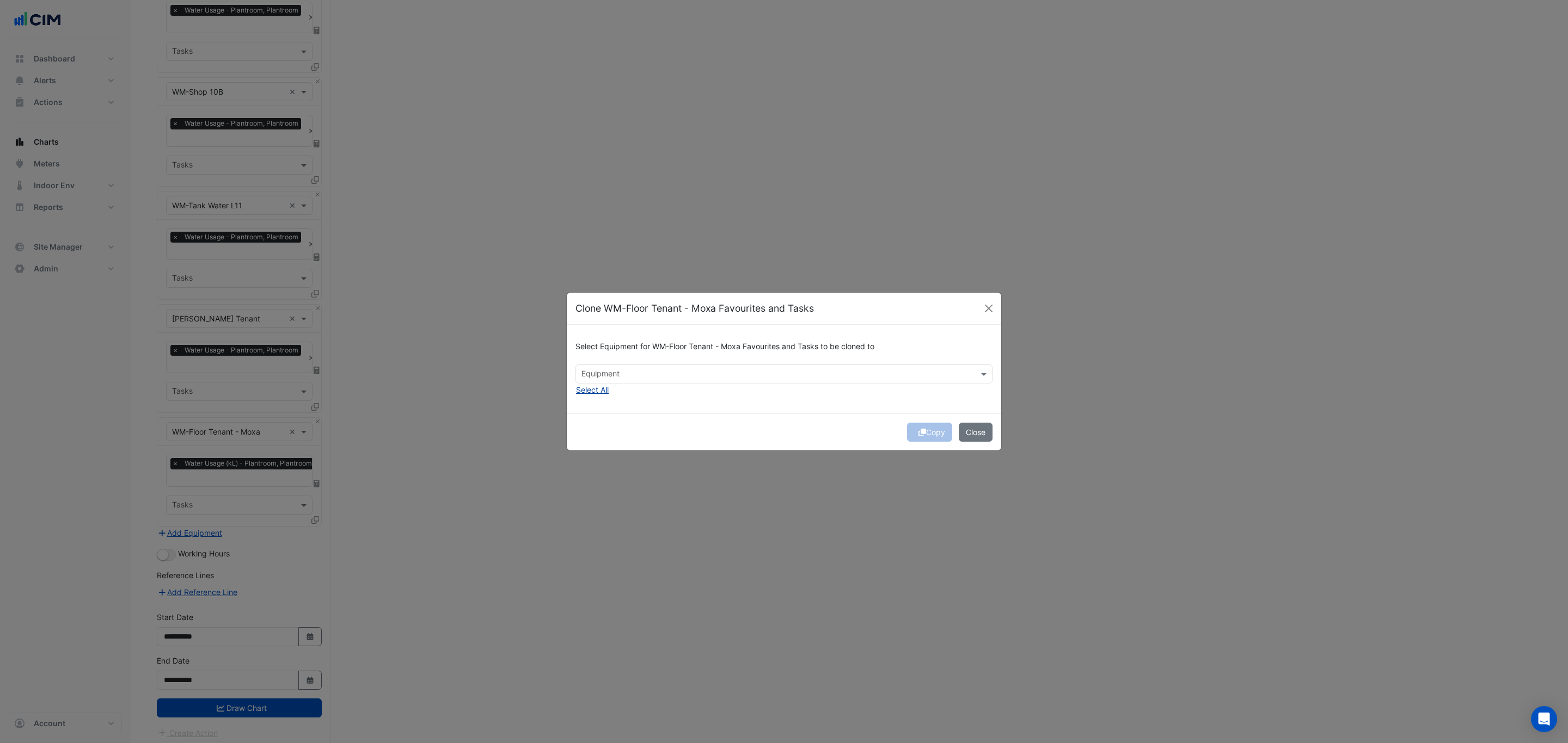
click at [593, 392] on button "Select All" at bounding box center [592, 389] width 34 height 12
click at [611, 366] on div "Equipment" at bounding box center [775, 374] width 398 height 17
drag, startPoint x: 687, startPoint y: 381, endPoint x: 693, endPoint y: 389, distance: 10.0
click at [688, 381] on div at bounding box center [777, 375] width 394 height 14
click at [974, 431] on button "Close" at bounding box center [976, 432] width 34 height 19
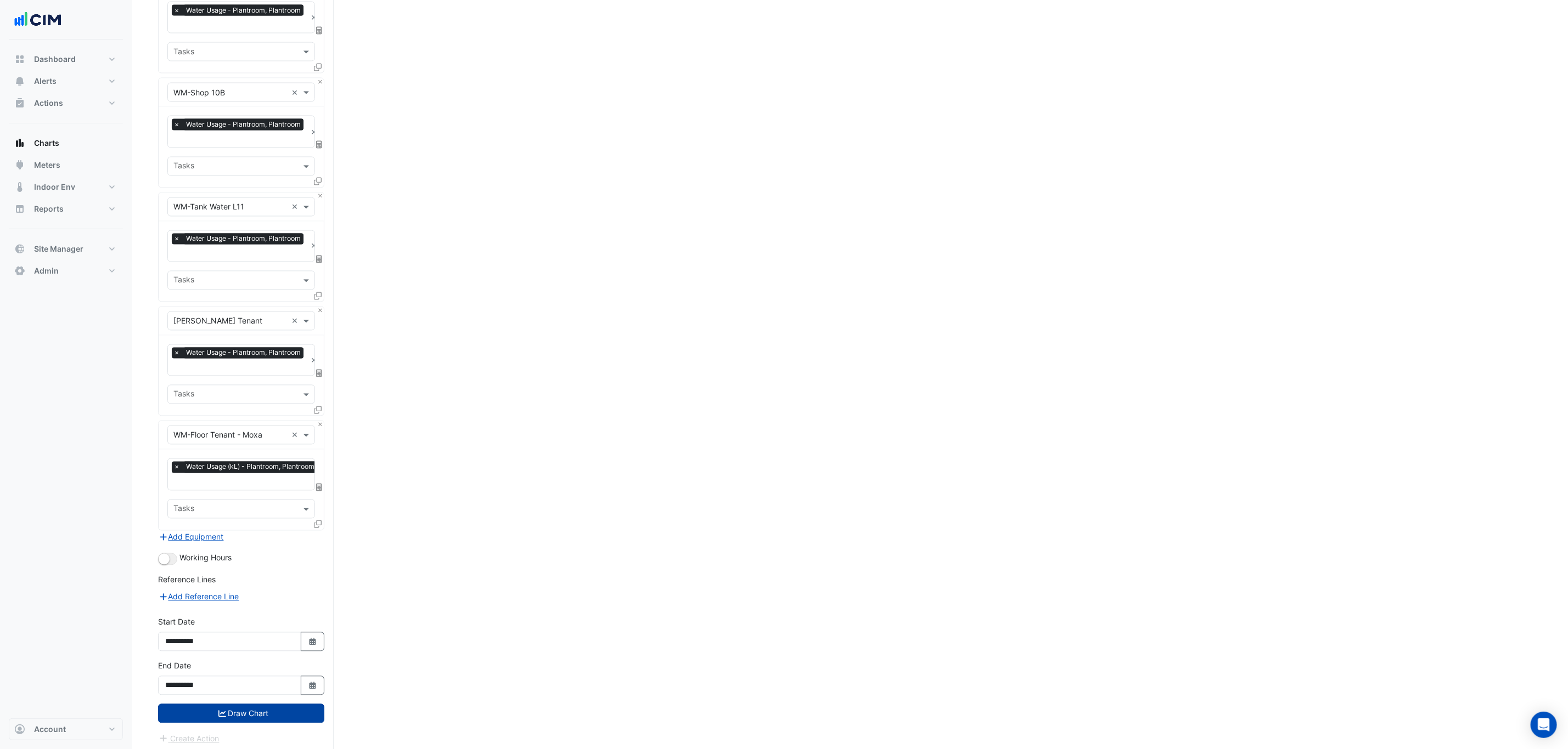
click at [303, 723] on button "Draw Chart" at bounding box center [240, 713] width 166 height 19
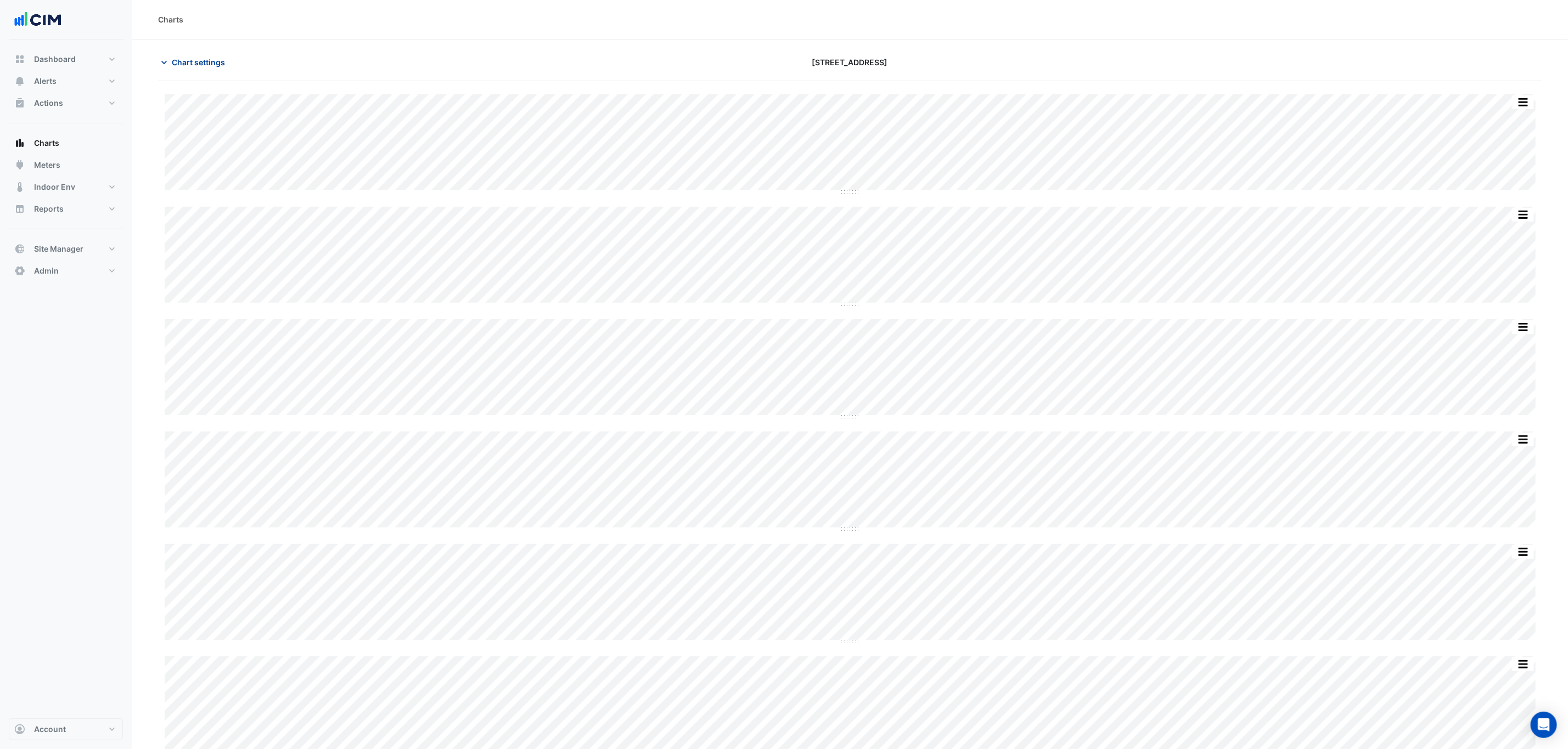
click at [206, 57] on span "Chart settings" at bounding box center [198, 62] width 53 height 11
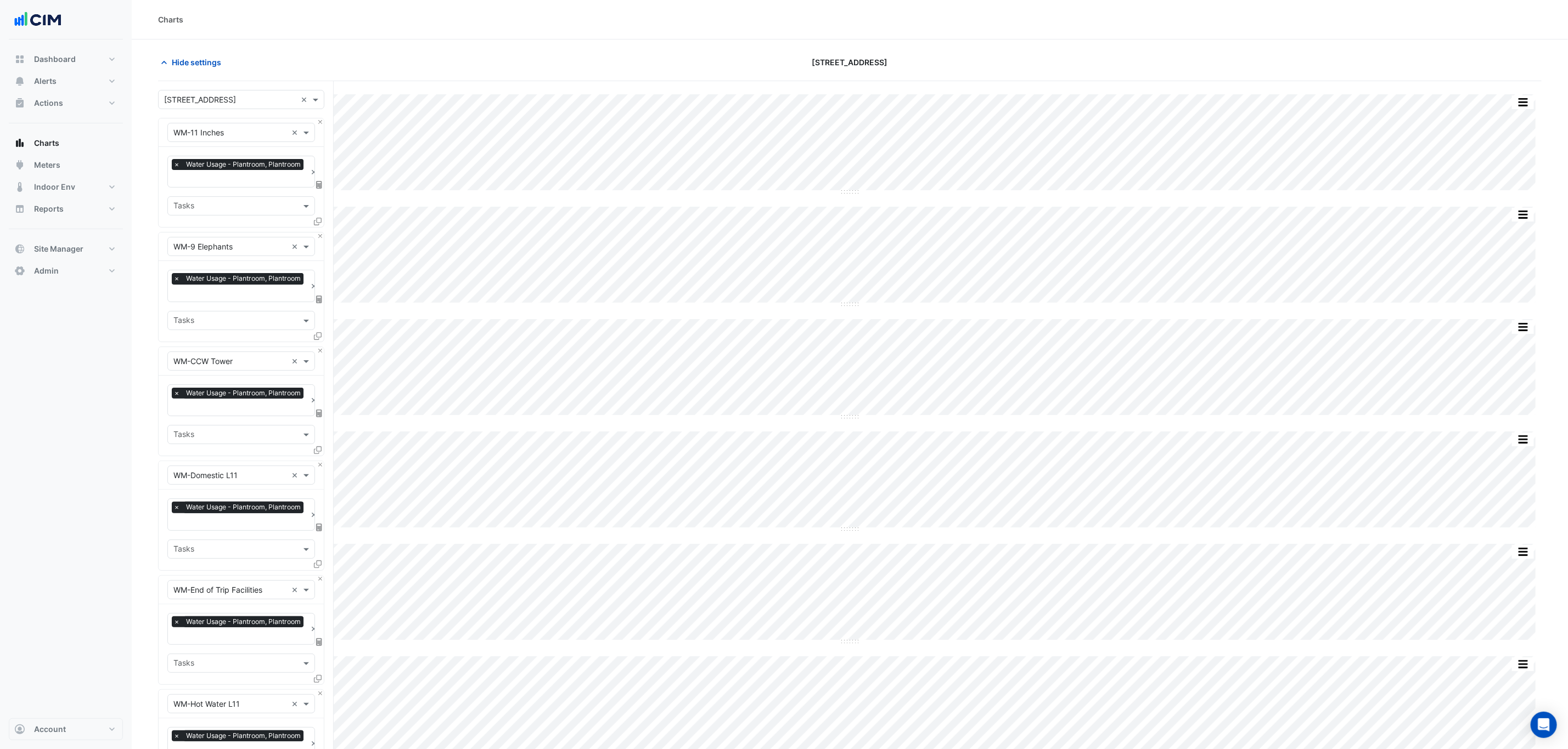
click at [251, 96] on input "text" at bounding box center [231, 100] width 133 height 11
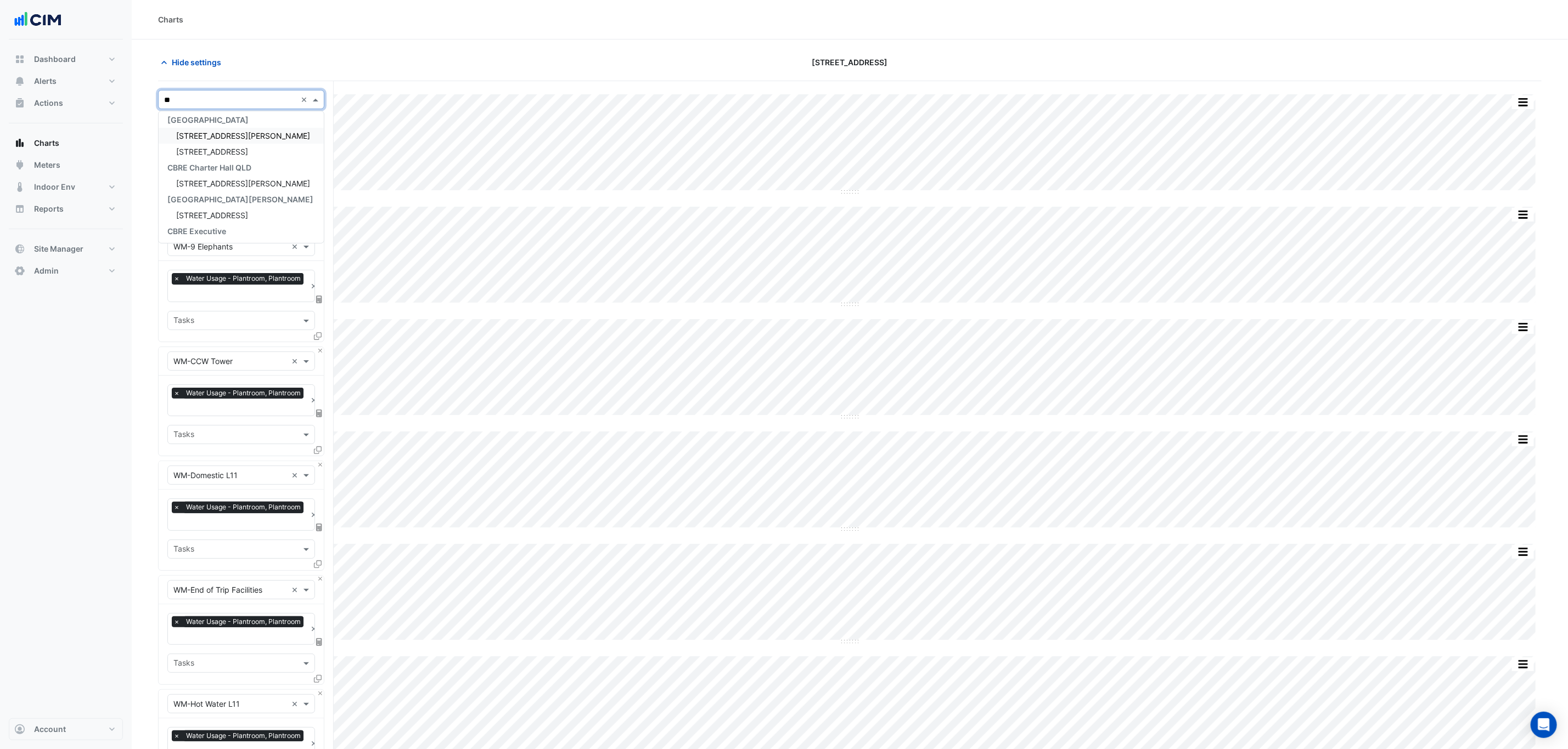
type input "***"
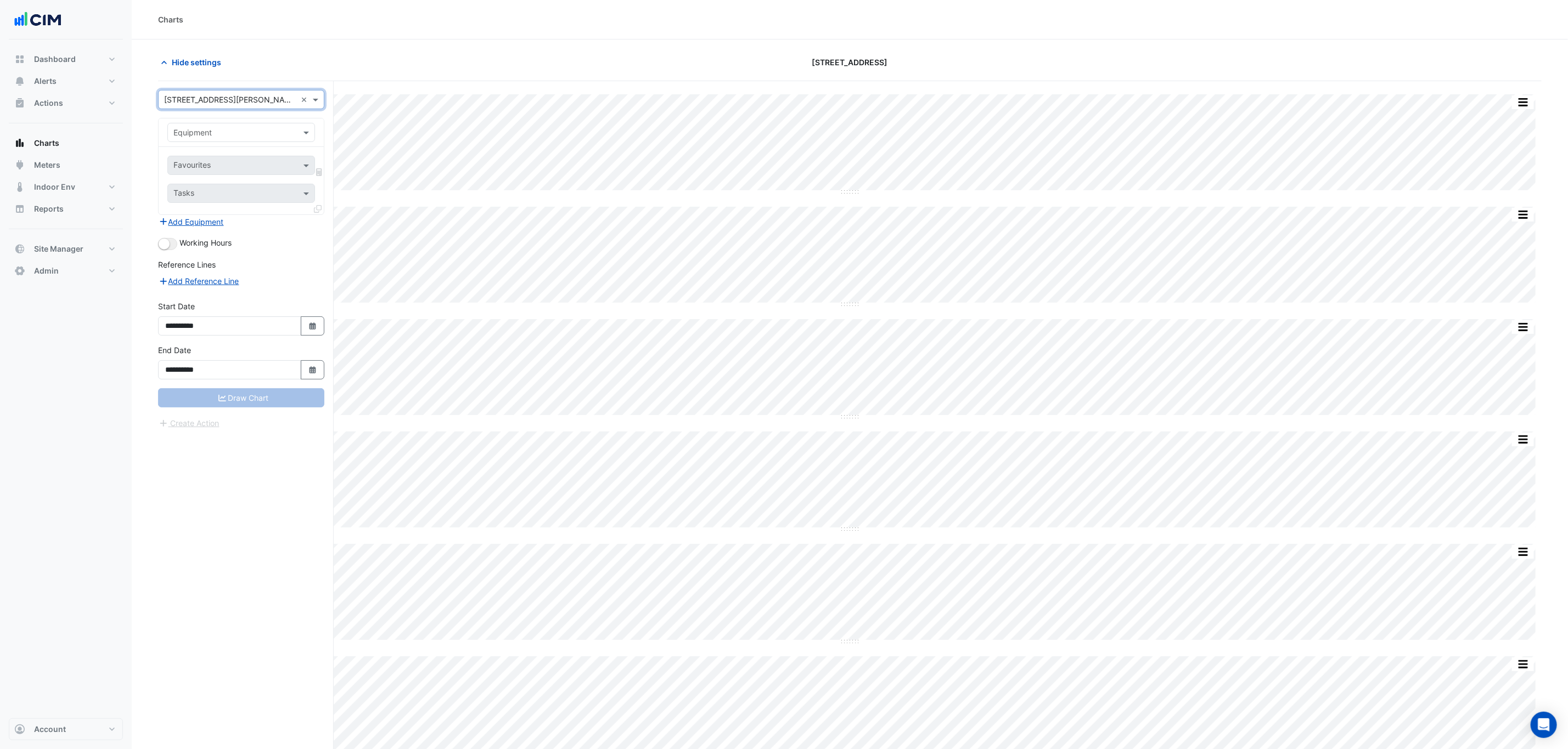
click at [244, 129] on input "text" at bounding box center [230, 133] width 114 height 11
type input "**"
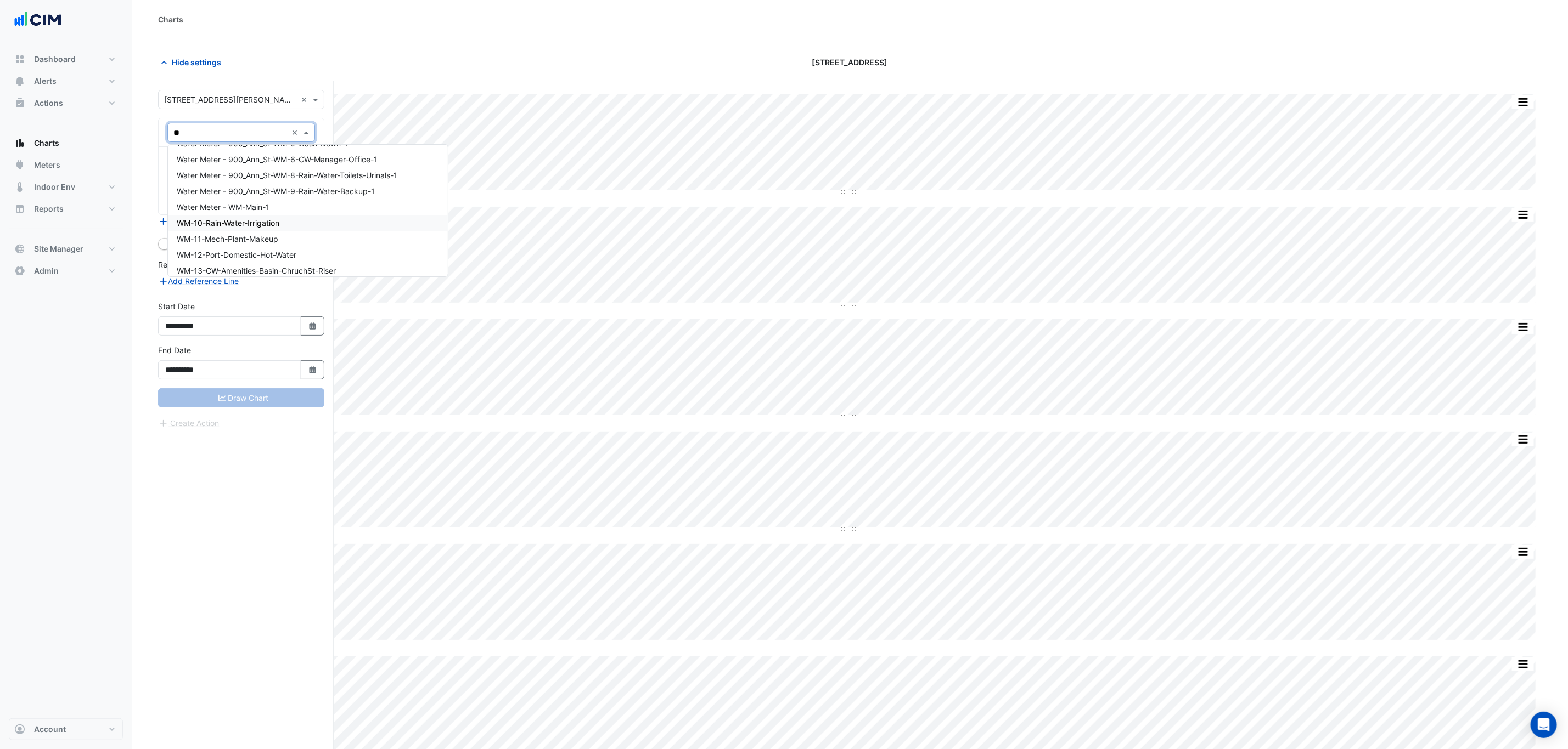
click at [231, 224] on span "WM-10-Rain-Water-Irrigation" at bounding box center [227, 222] width 102 height 9
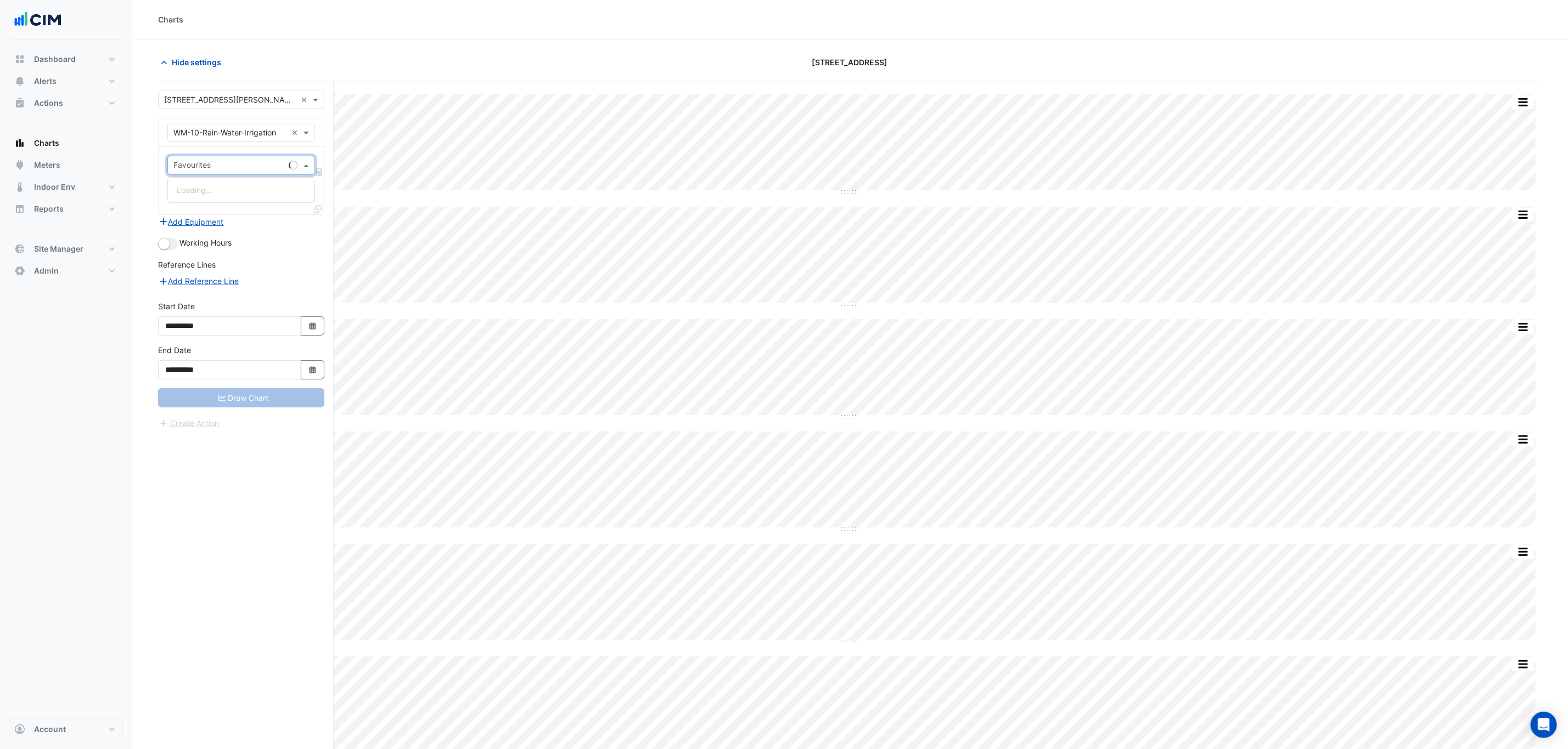
click at [253, 169] on input "text" at bounding box center [229, 167] width 111 height 11
click at [247, 188] on span "Water Usage - Plantroom, Plantroom" at bounding box center [242, 190] width 131 height 9
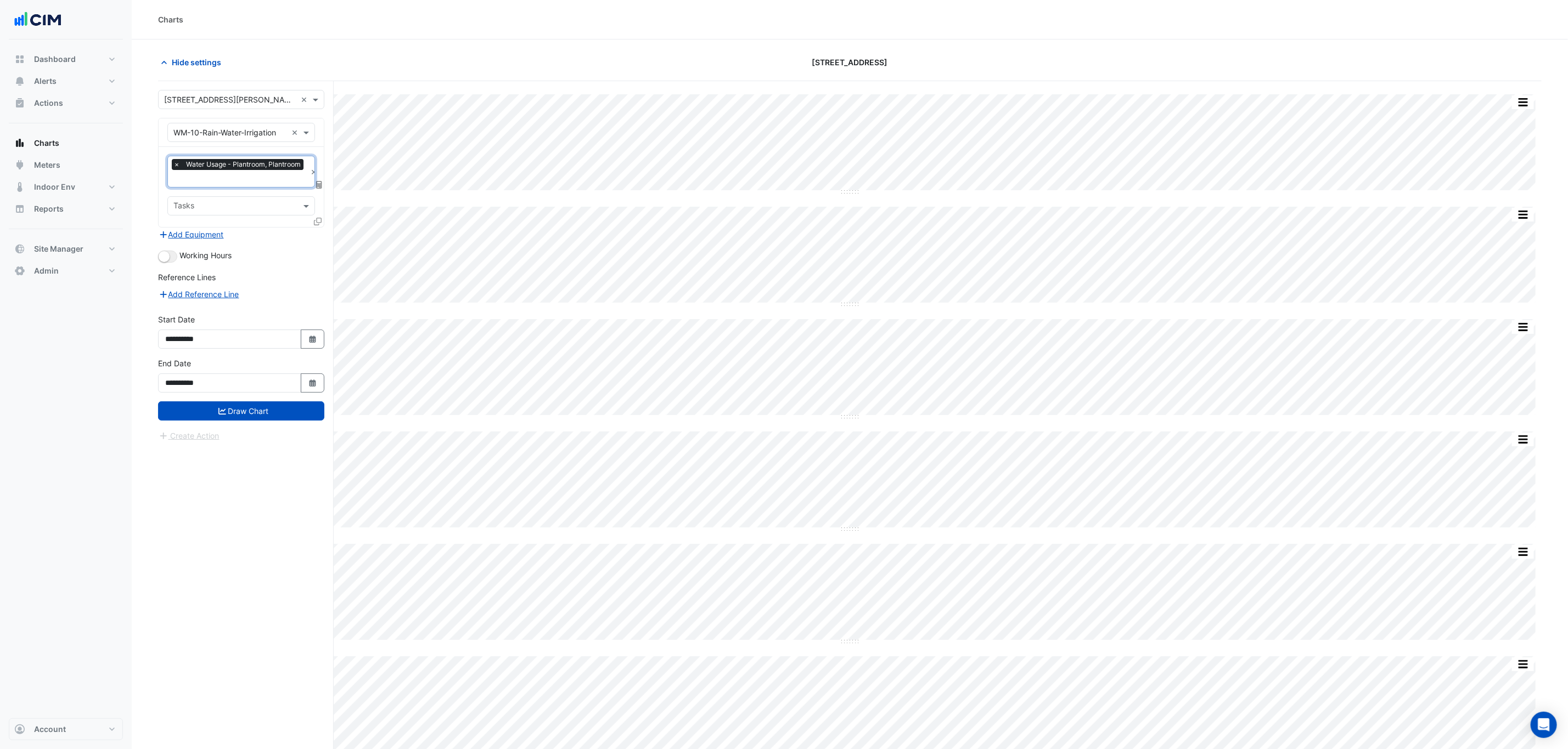
click at [315, 218] on icon at bounding box center [317, 221] width 7 height 7
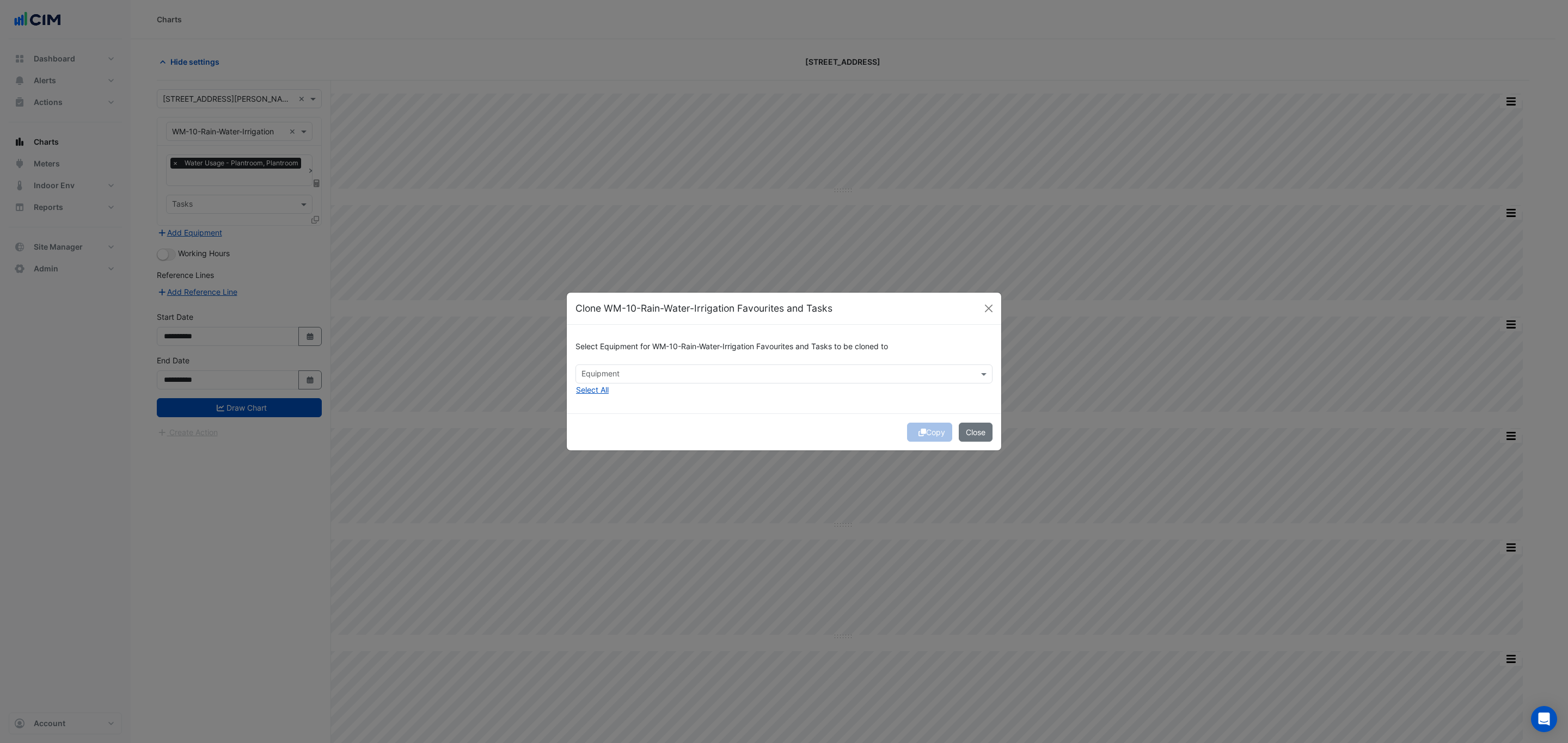
click at [648, 379] on input "text" at bounding box center [778, 375] width 393 height 11
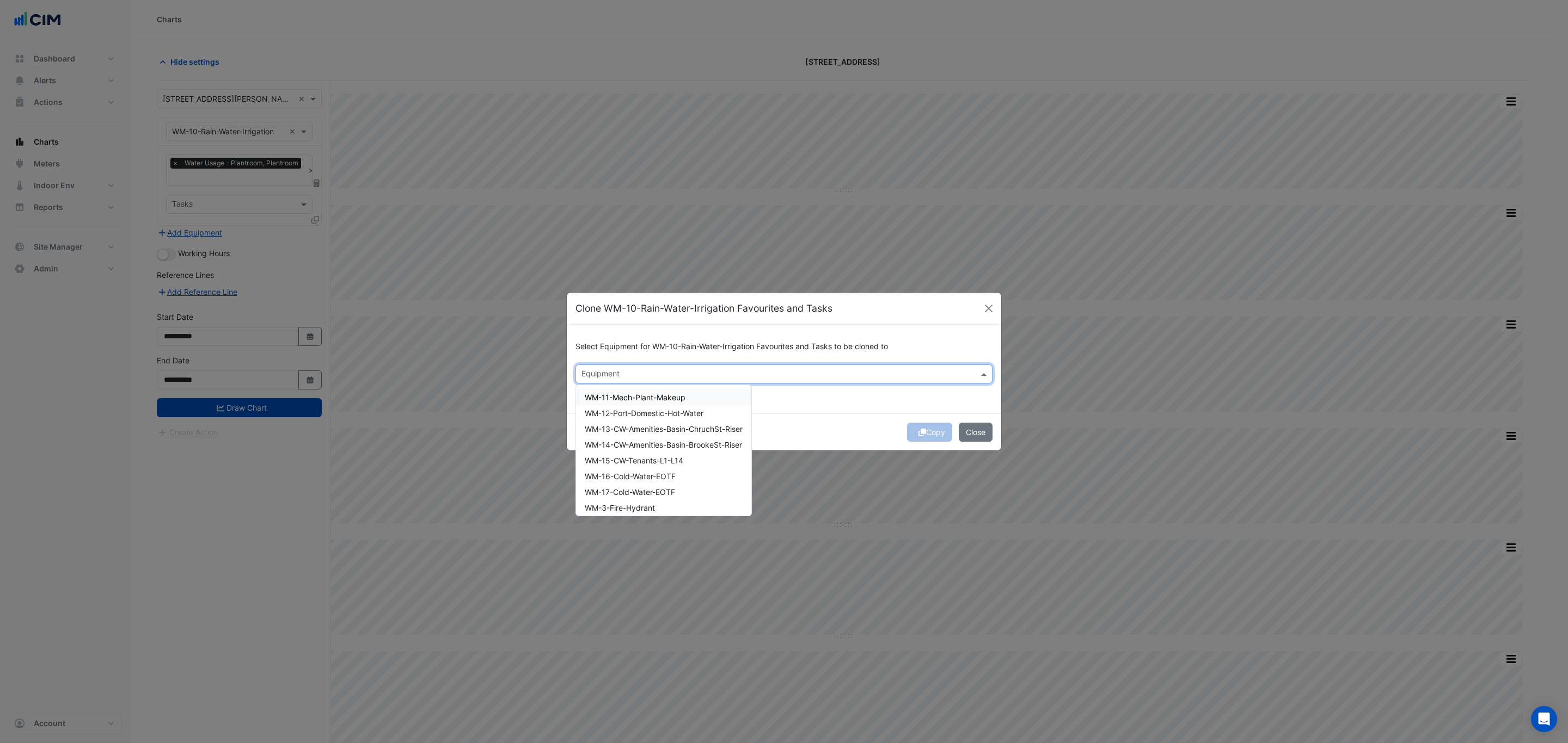
click at [851, 353] on div "Select Equipment for WM-10-Rain-Water-Irrigation Favourites and Tasks to be clo…" at bounding box center [784, 349] width 417 height 31
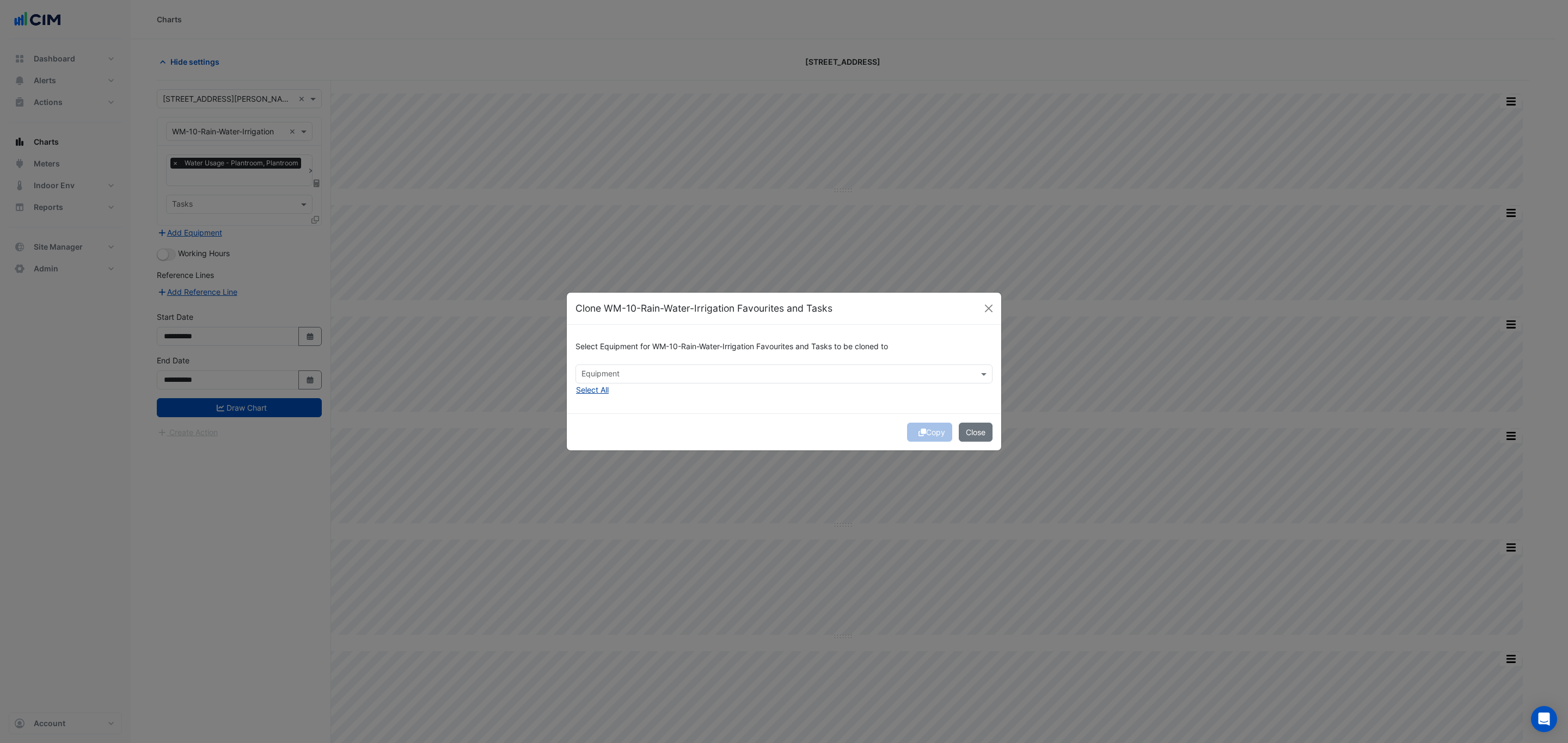
click at [597, 393] on button "Select All" at bounding box center [592, 389] width 34 height 12
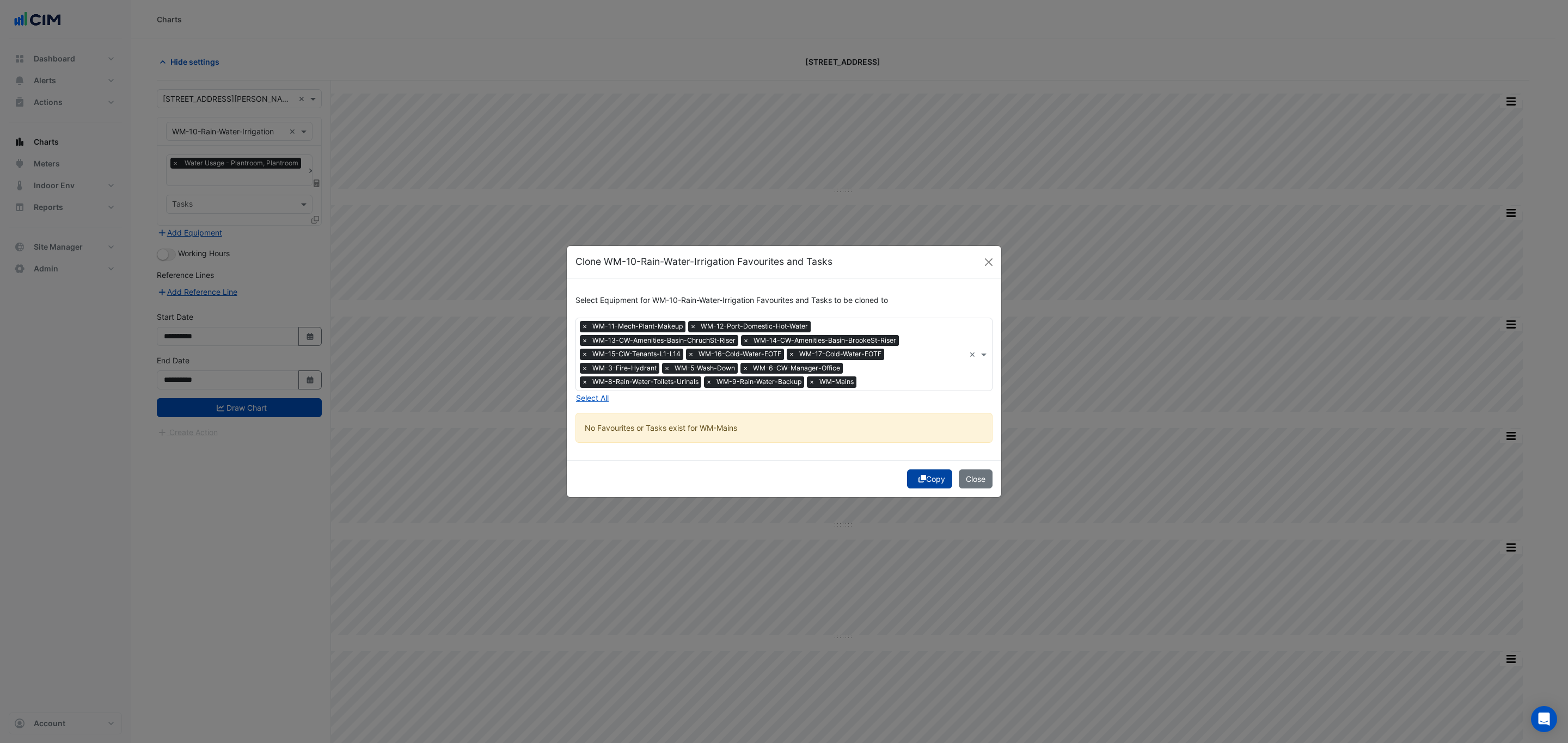
click at [928, 470] on button "Copy" at bounding box center [930, 479] width 45 height 19
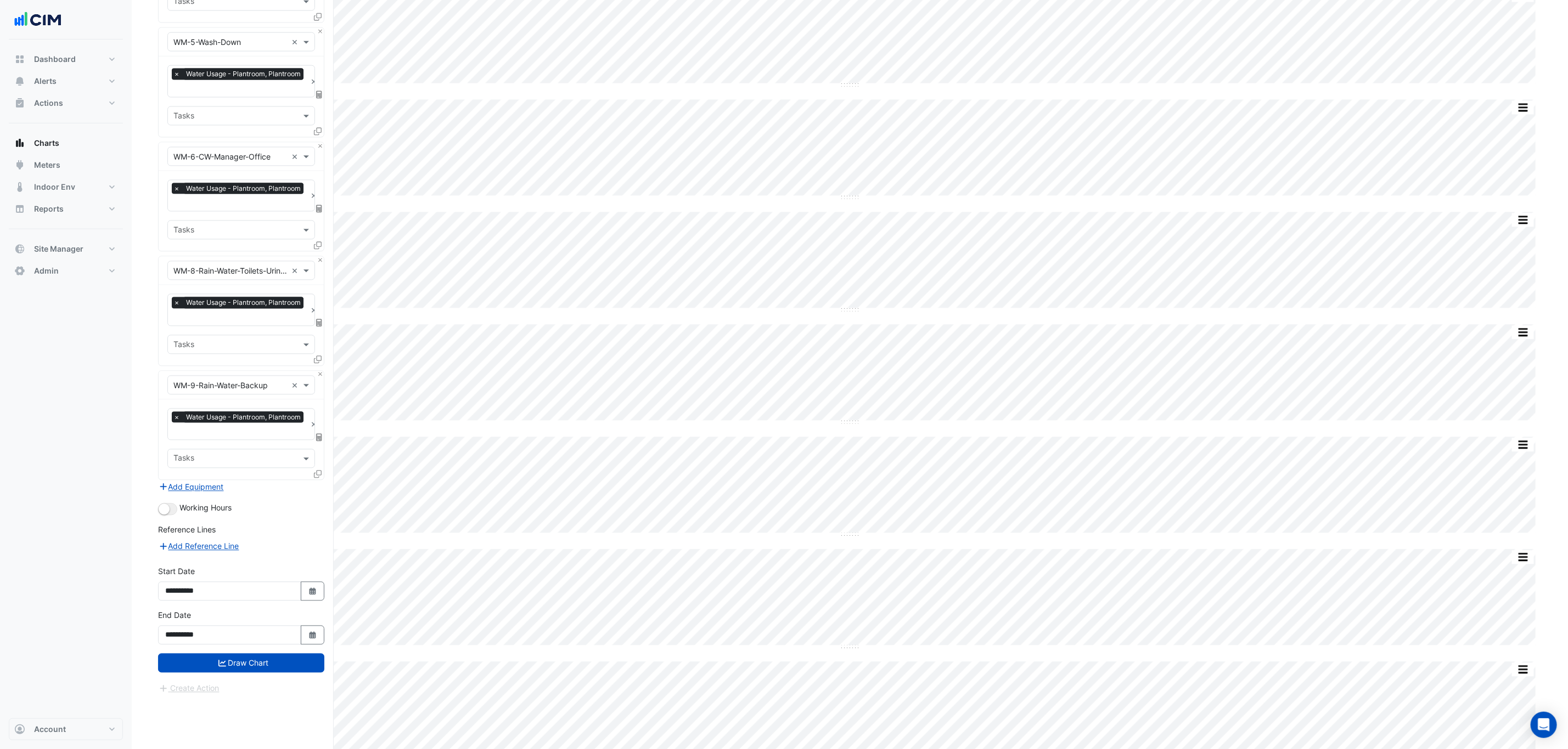
scroll to position [1144, 0]
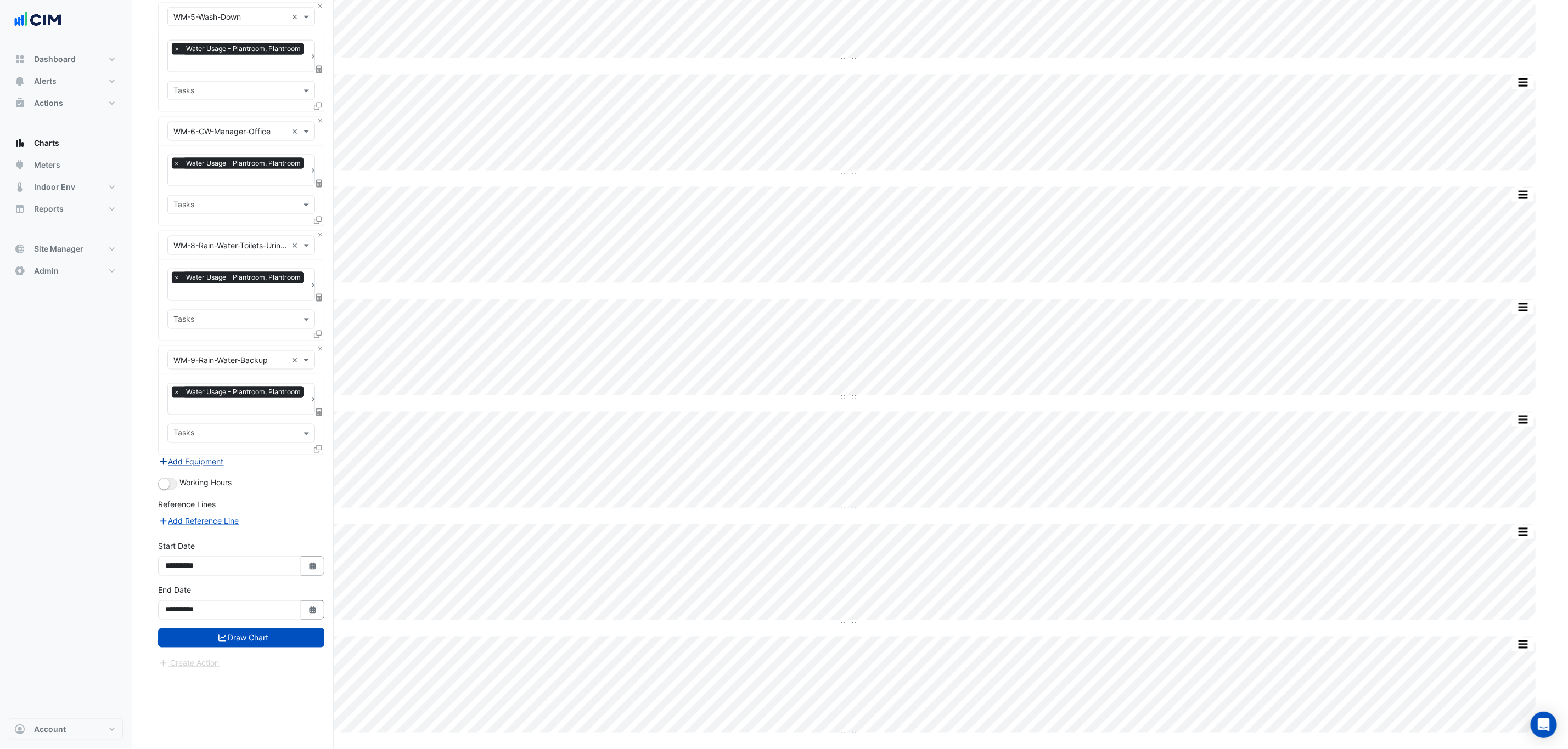
click at [180, 469] on button "Add Equipment" at bounding box center [191, 461] width 66 height 12
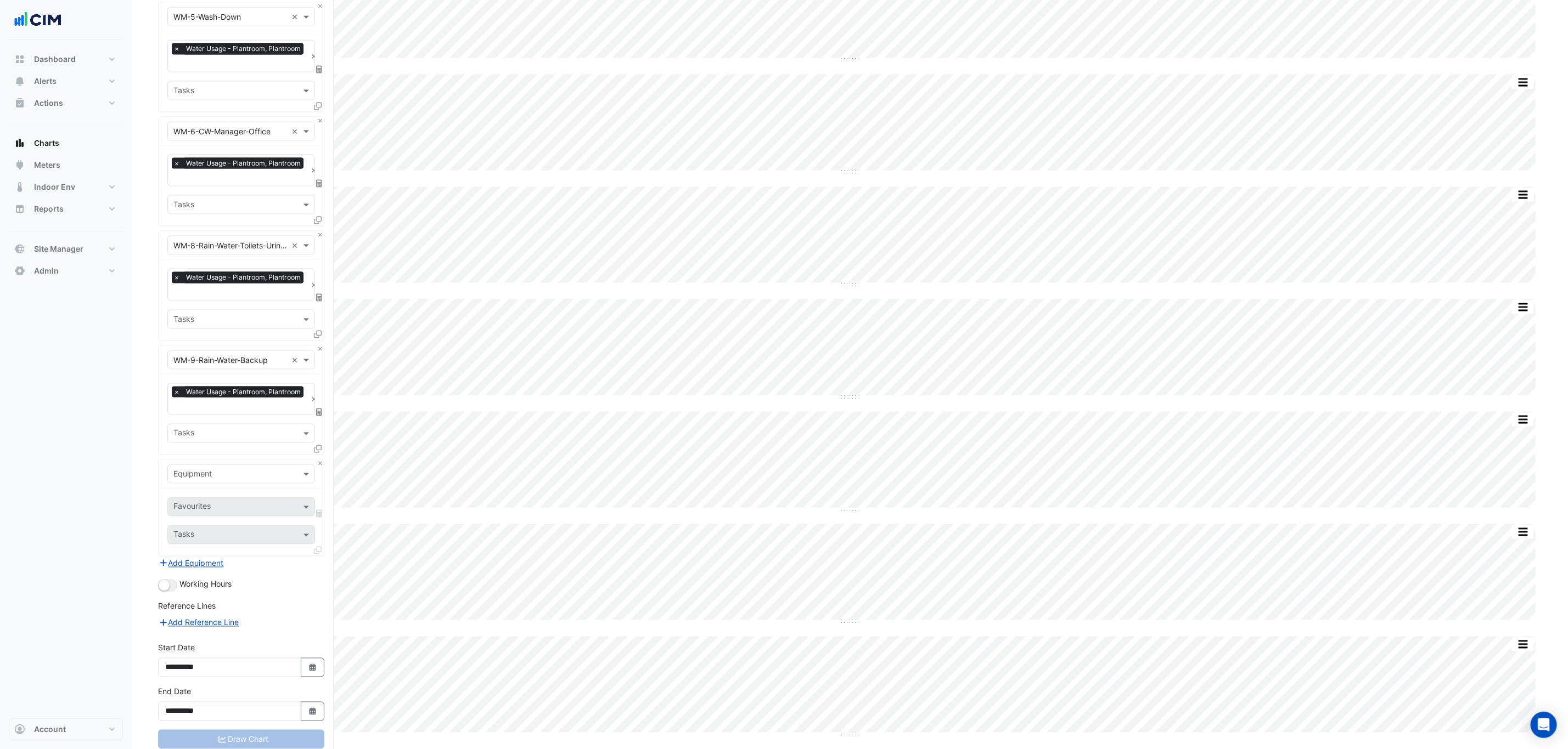
click at [237, 481] on input "text" at bounding box center [230, 475] width 114 height 11
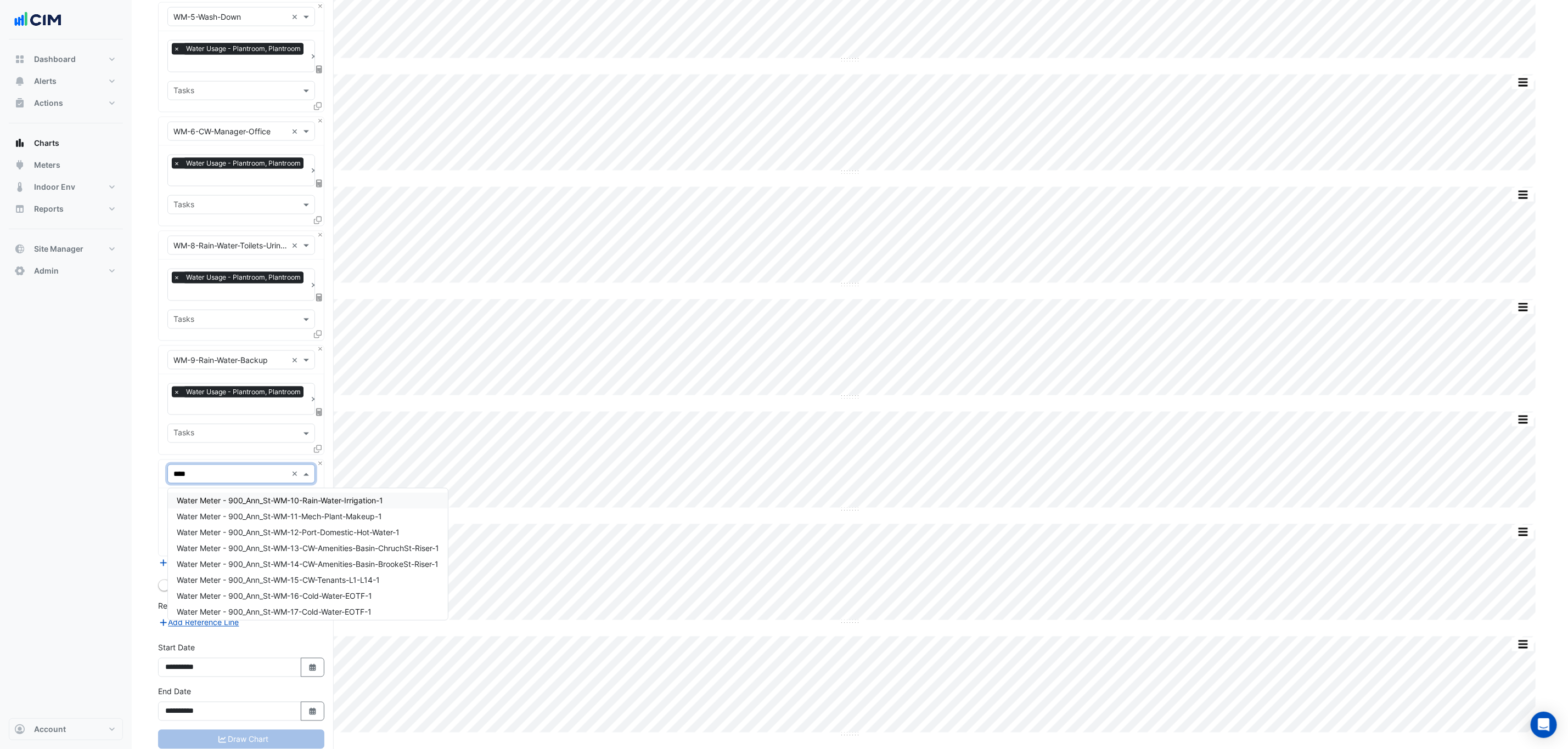
type input "*****"
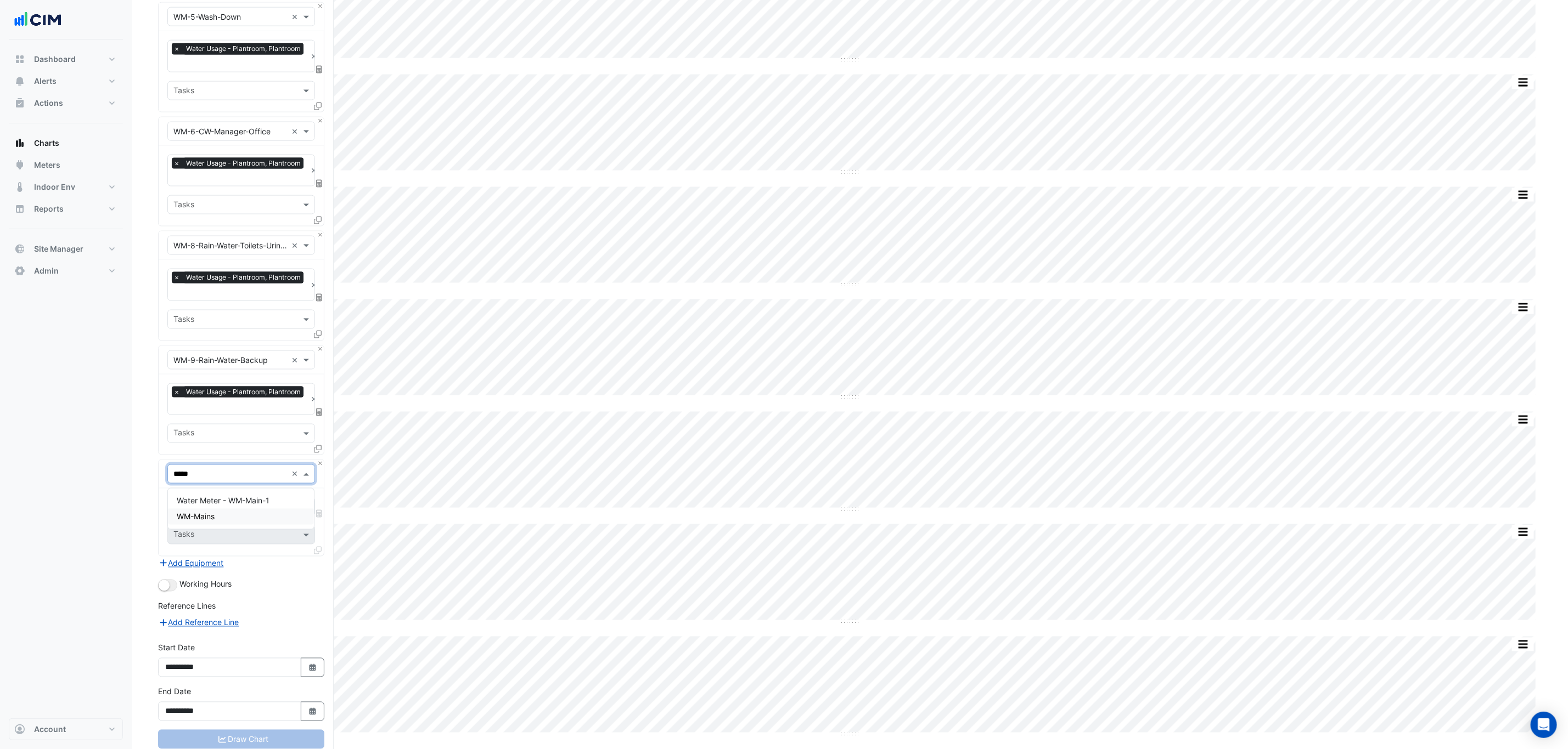
click at [254, 517] on div "WM-Mains" at bounding box center [240, 517] width 146 height 16
click at [271, 512] on input "text" at bounding box center [229, 508] width 111 height 11
click at [284, 538] on span "Water Usage (kL) - Plantroom, Plantroom" at bounding box center [250, 533] width 147 height 9
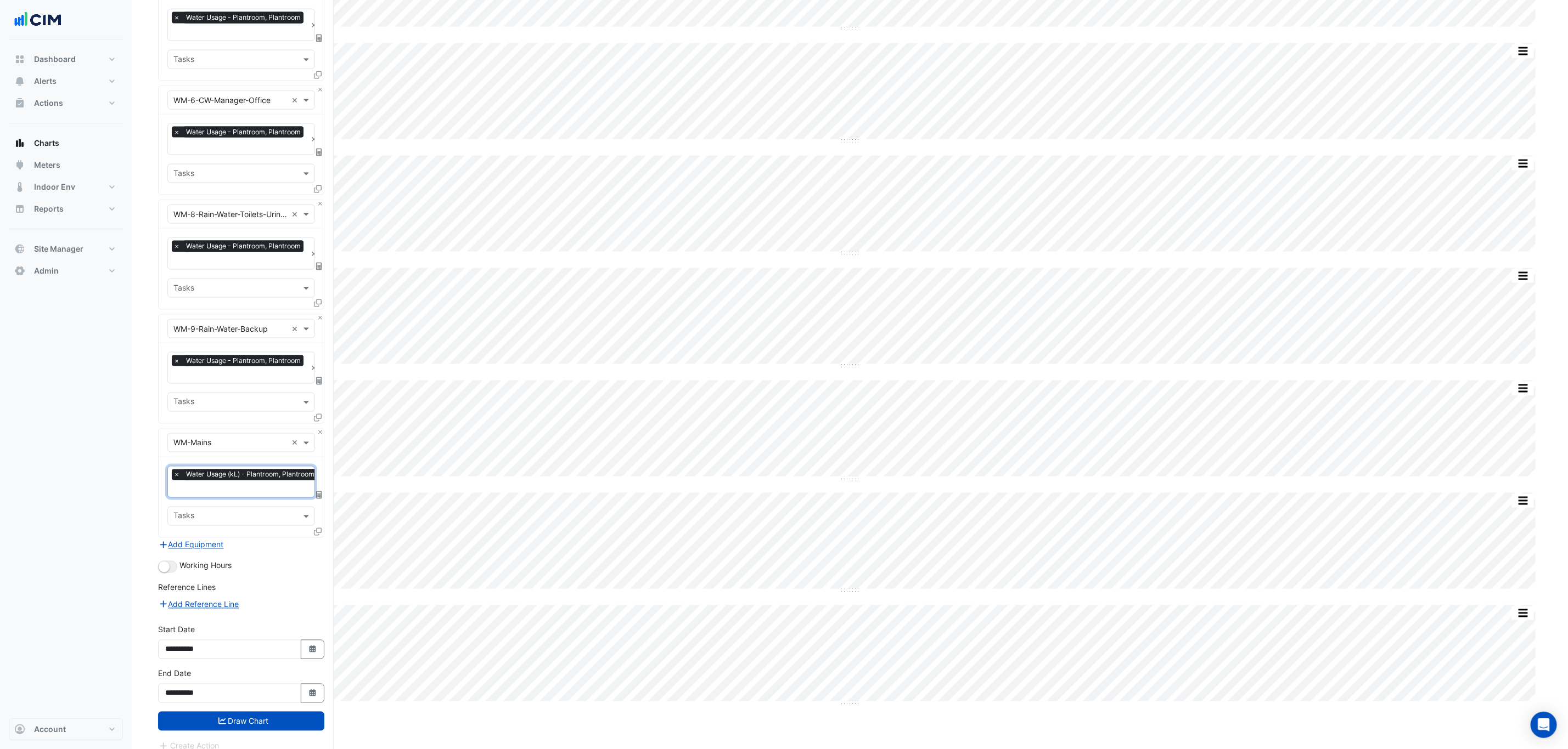
scroll to position [1193, 0]
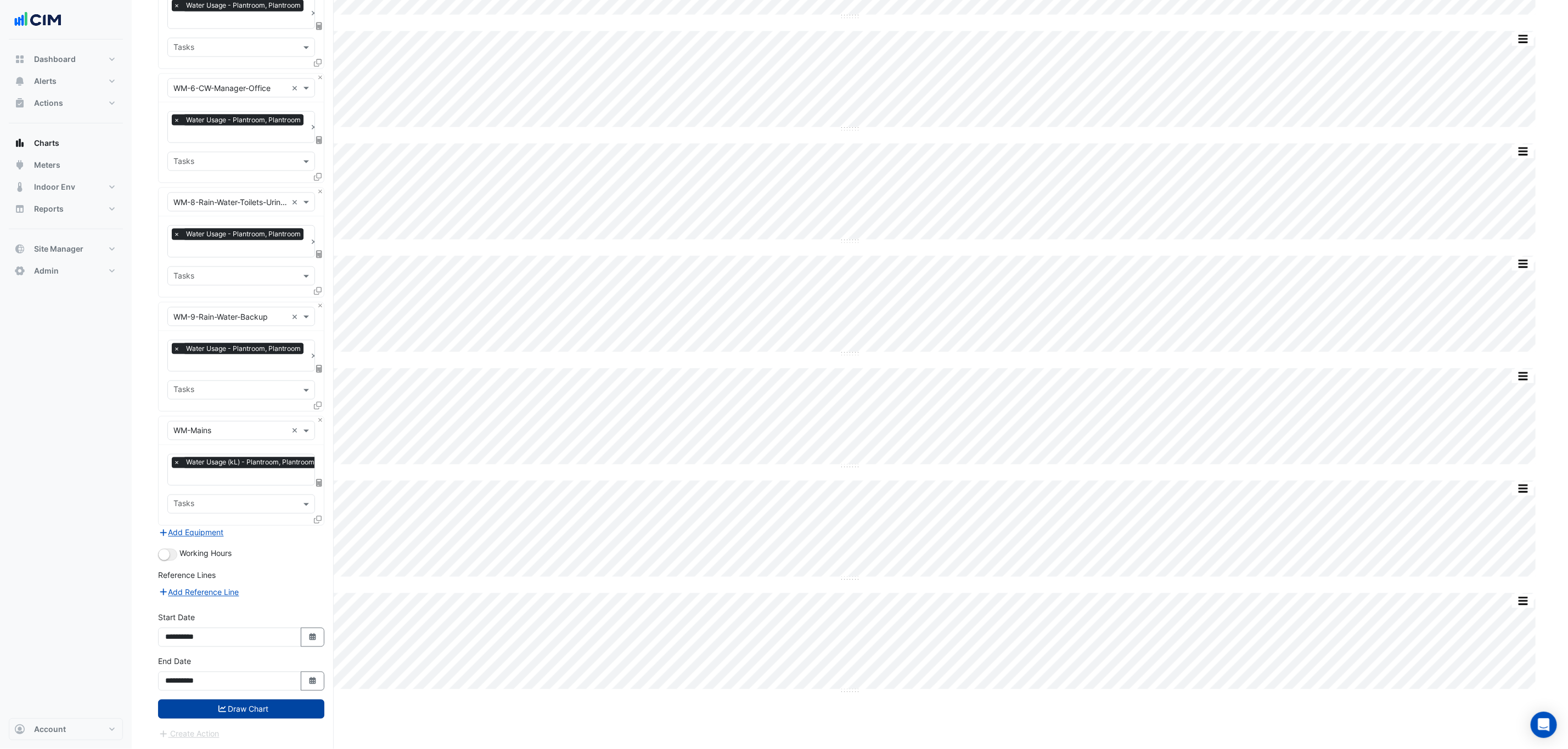
click at [255, 715] on button "Draw Chart" at bounding box center [240, 709] width 166 height 19
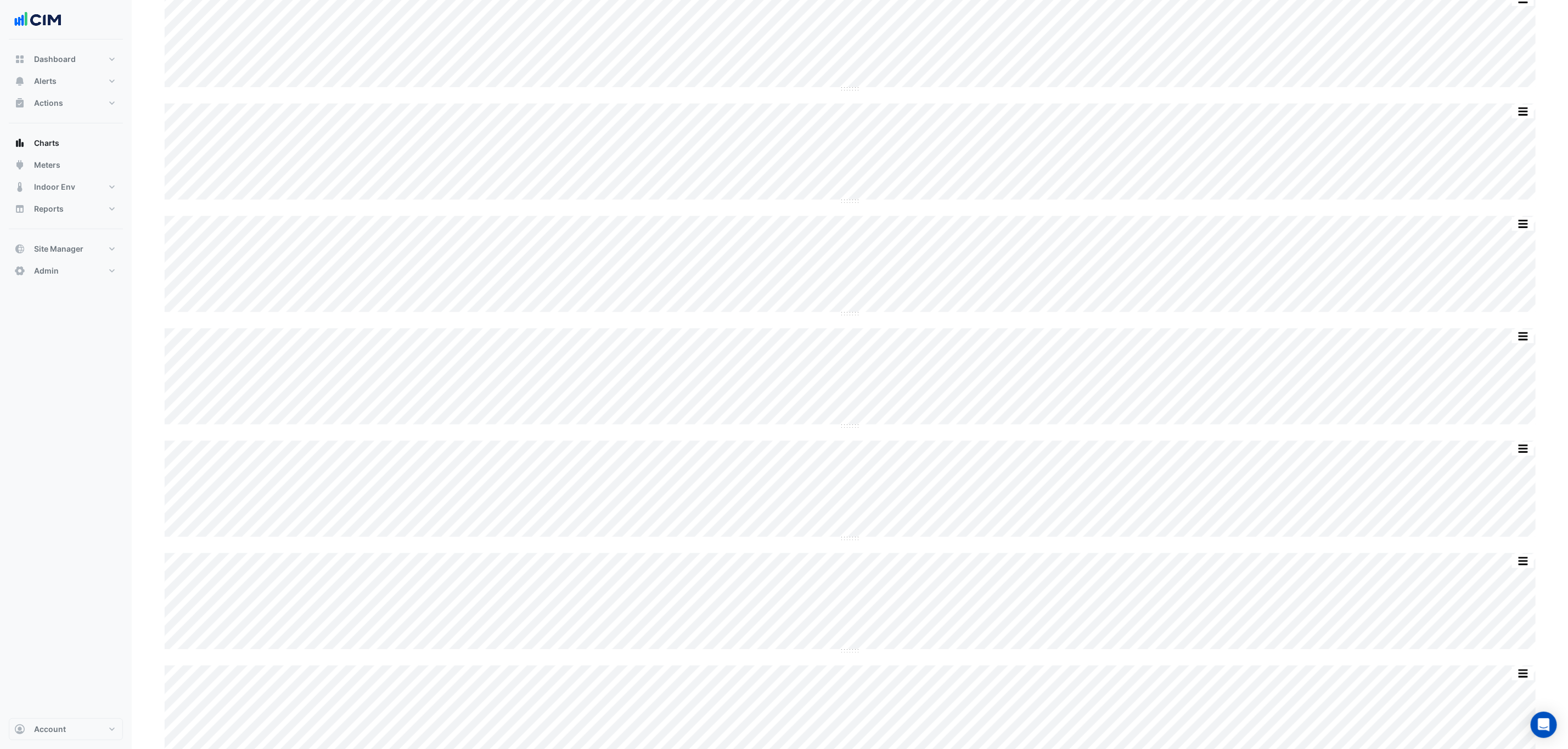
scroll to position [329, 0]
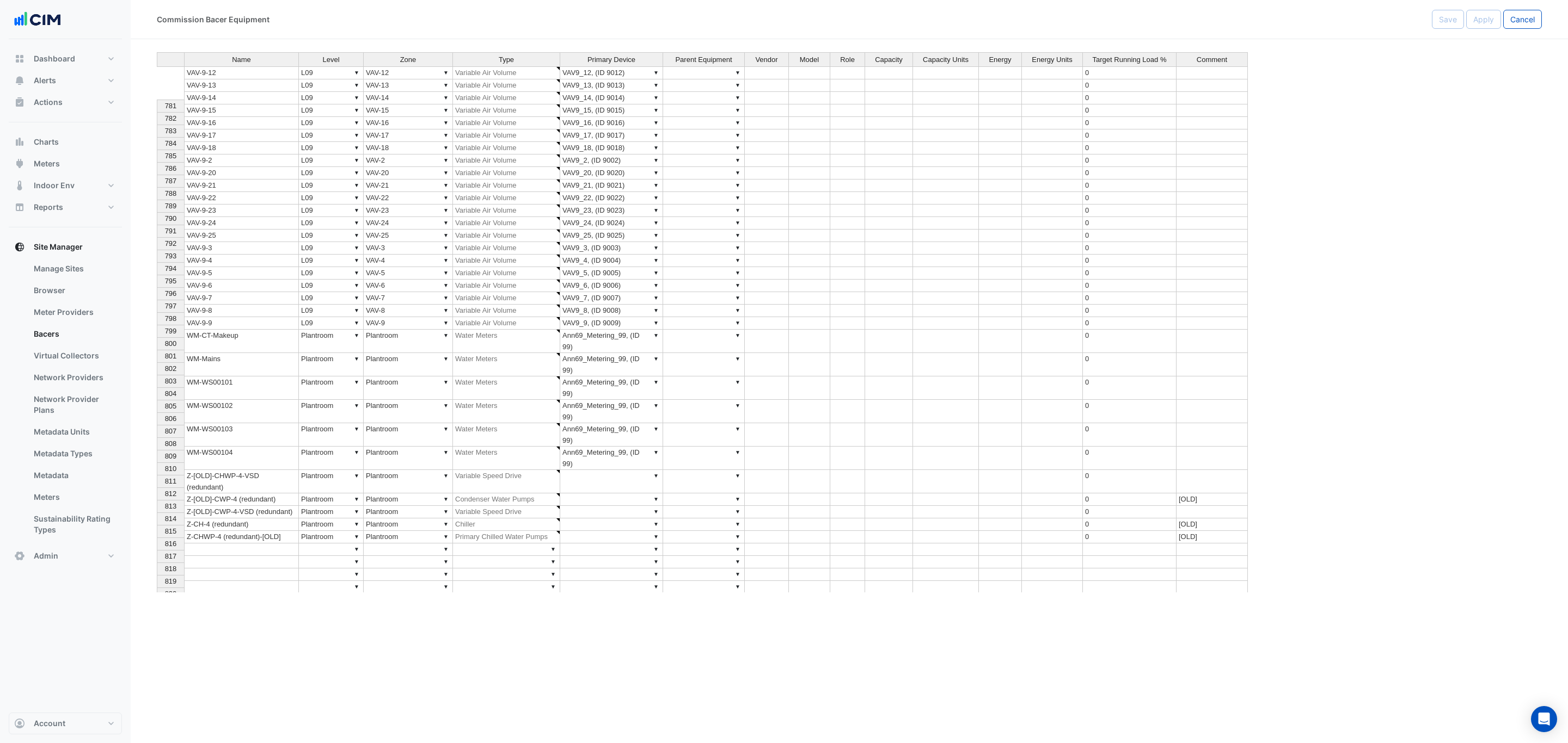
scroll to position [9913, 0]
drag, startPoint x: 1511, startPoint y: 587, endPoint x: 1309, endPoint y: 110, distance: 518.0
click at [1309, 110] on div "Name Level Zone Type Primary Device Parent Equipment Vendor Model Role Capacity…" at bounding box center [849, 322] width 1385 height 540
drag, startPoint x: 1508, startPoint y: 20, endPoint x: 1501, endPoint y: 24, distance: 8.1
click at [1503, 24] on button "Cancel" at bounding box center [1523, 19] width 39 height 19
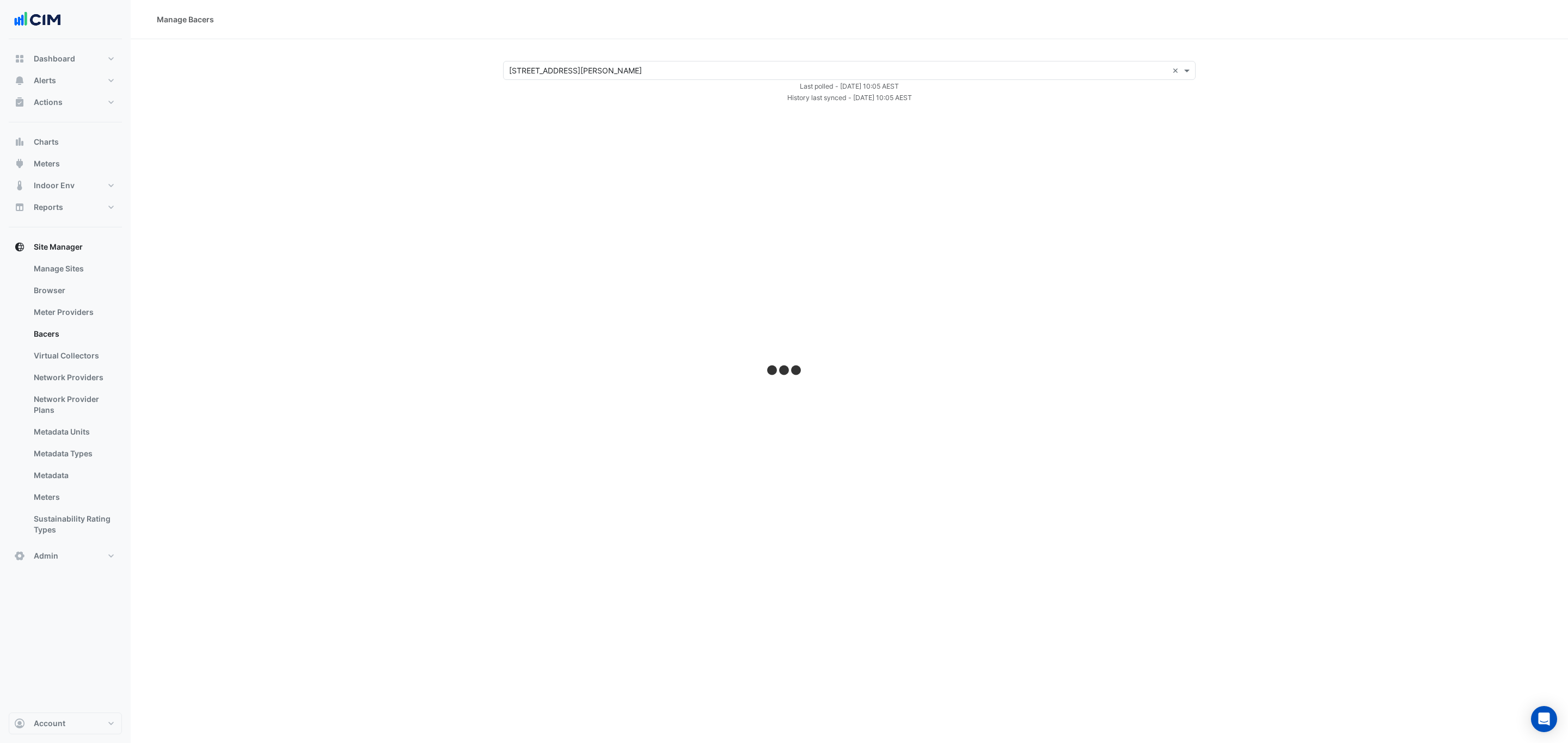
click at [574, 80] on div "Last polled - Thu 18-Sep-2025 10:05 AEST" at bounding box center [849, 86] width 705 height 11
click at [577, 69] on input "text" at bounding box center [838, 71] width 659 height 11
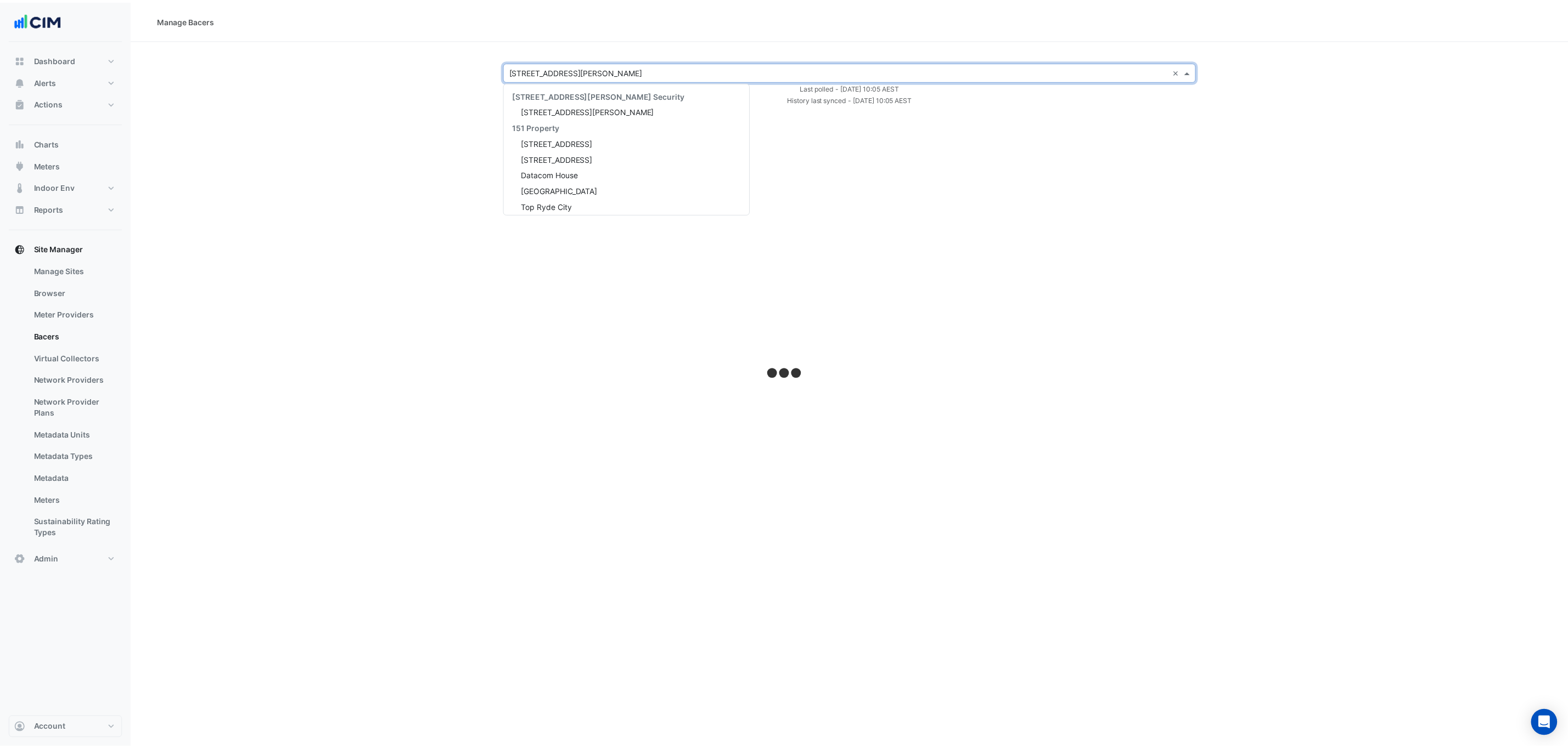
scroll to position [2069, 0]
type input "*"
select select "***"
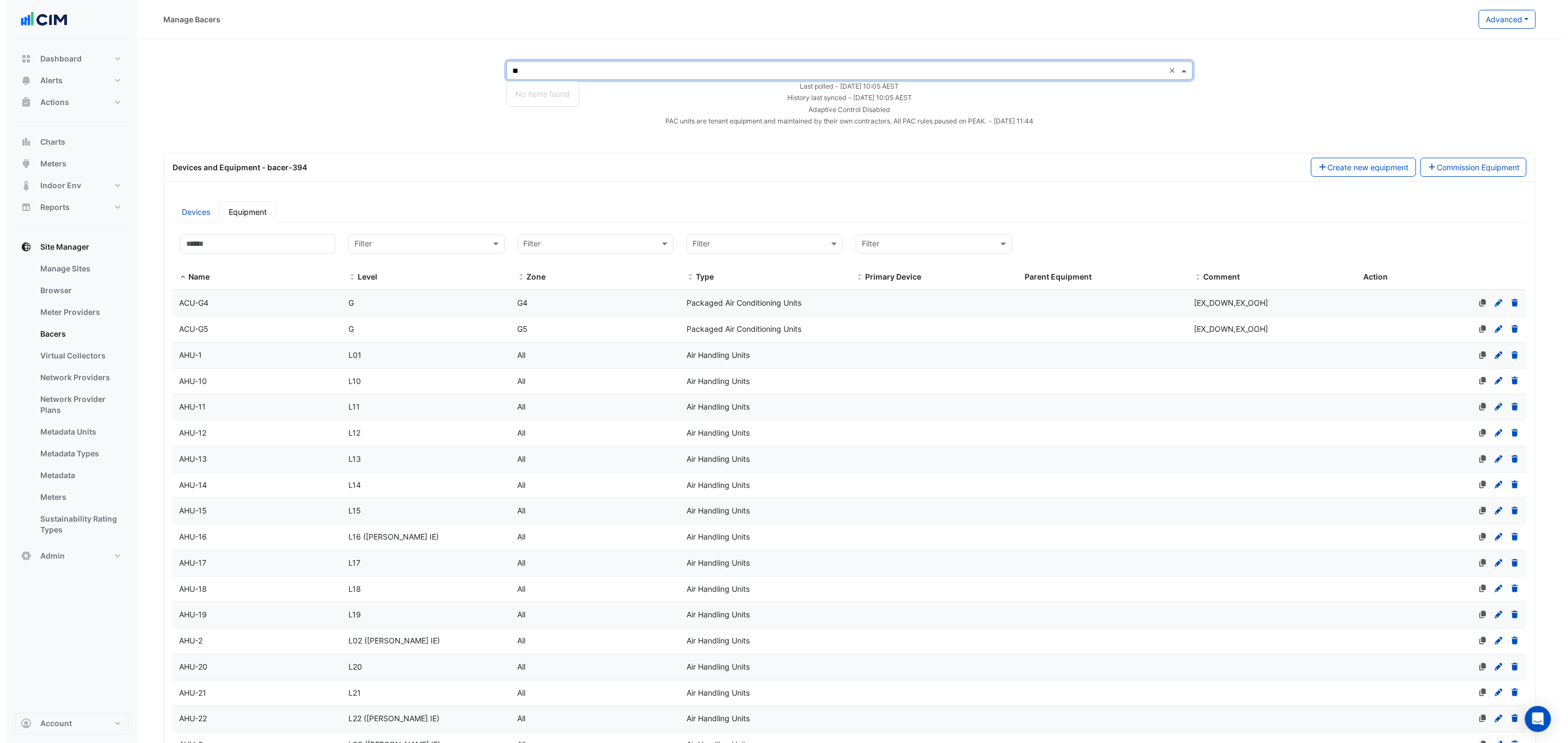
scroll to position [0, 0]
type input "***"
click at [566, 106] on span "[STREET_ADDRESS]" at bounding box center [554, 109] width 71 height 9
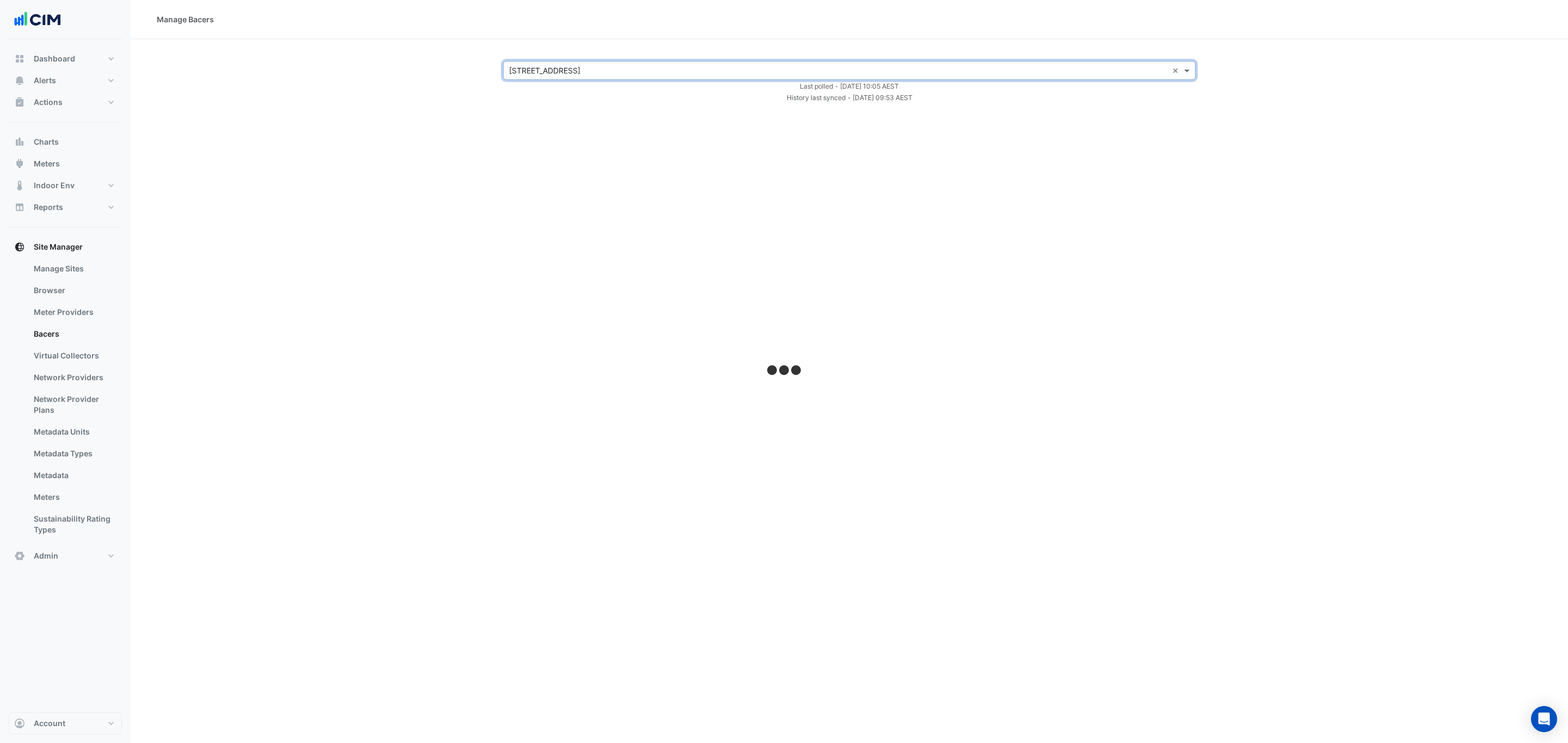
select select "***"
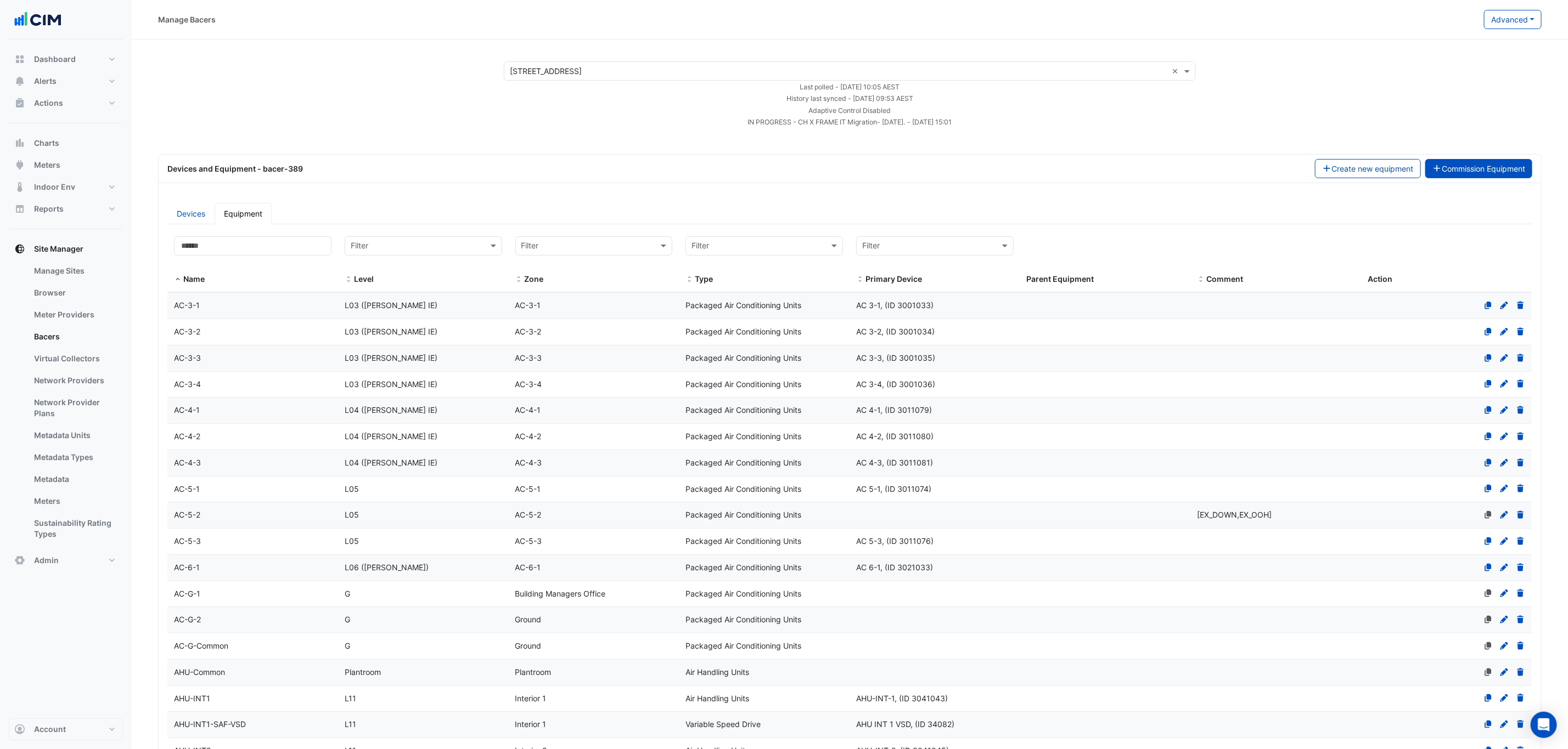
click at [1481, 168] on button "Commission Equipment" at bounding box center [1478, 168] width 107 height 19
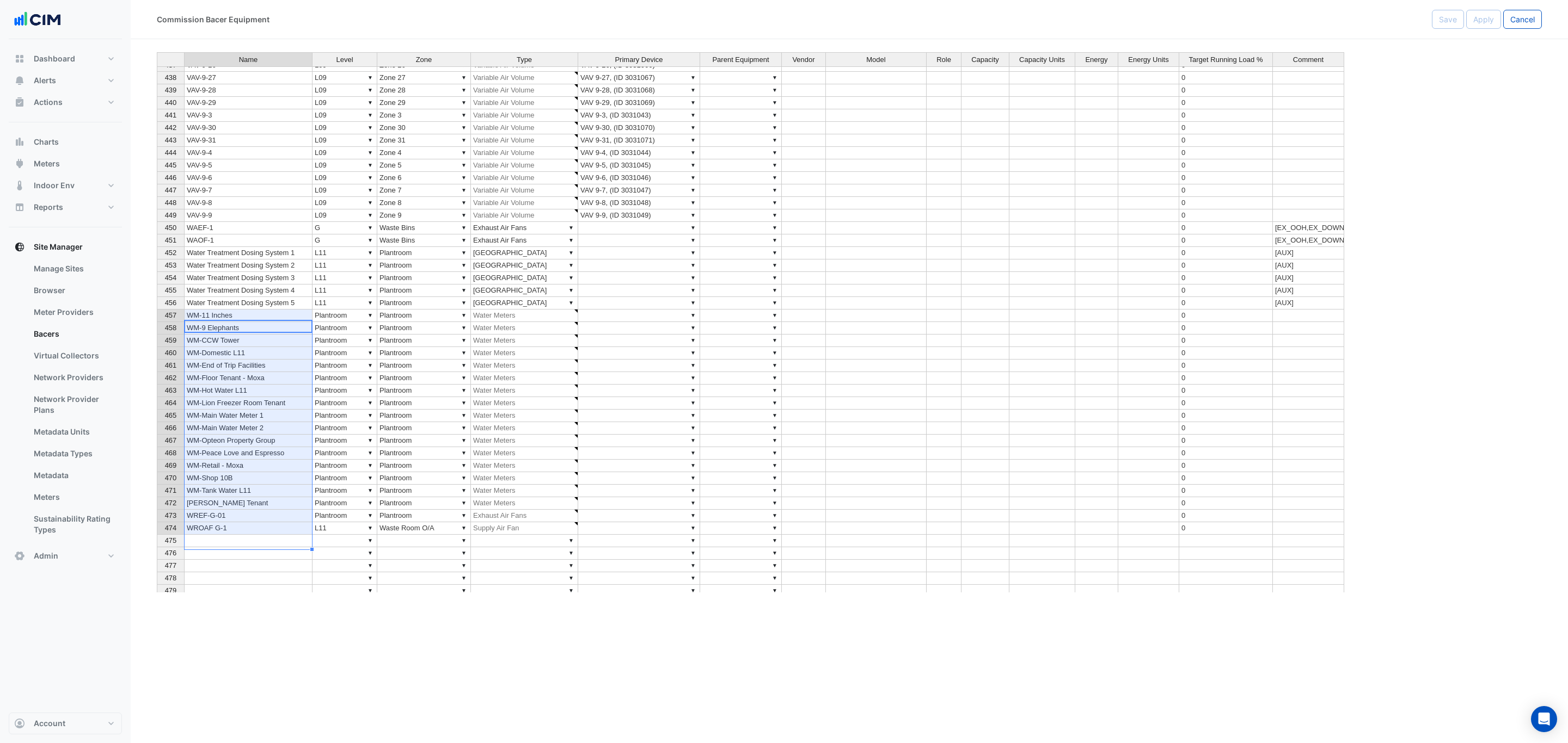
drag, startPoint x: 296, startPoint y: 329, endPoint x: 292, endPoint y: 543, distance: 214.0
click at [292, 543] on tbody "419 VAV-9-1 ▼ L09 ▼ Zone 1 ▼ Variable Air Volume ▼ VAV 9-1, (ID 3031041) ▼ 0 42…" at bounding box center [750, 247] width 1187 height 827
click at [157, 459] on div "Name Level Zone Type Primary Device Parent Equipment Vendor Model Role Capacity…" at bounding box center [157, 239] width 0 height 841
drag, startPoint x: 254, startPoint y: 329, endPoint x: 284, endPoint y: 514, distance: 187.4
click at [284, 514] on tbody "419 VAV-9-1 ▼ L09 ▼ Zone 1 ▼ Variable Air Volume ▼ VAV 9-1, (ID 3031041) ▼ 0 42…" at bounding box center [750, 247] width 1187 height 827
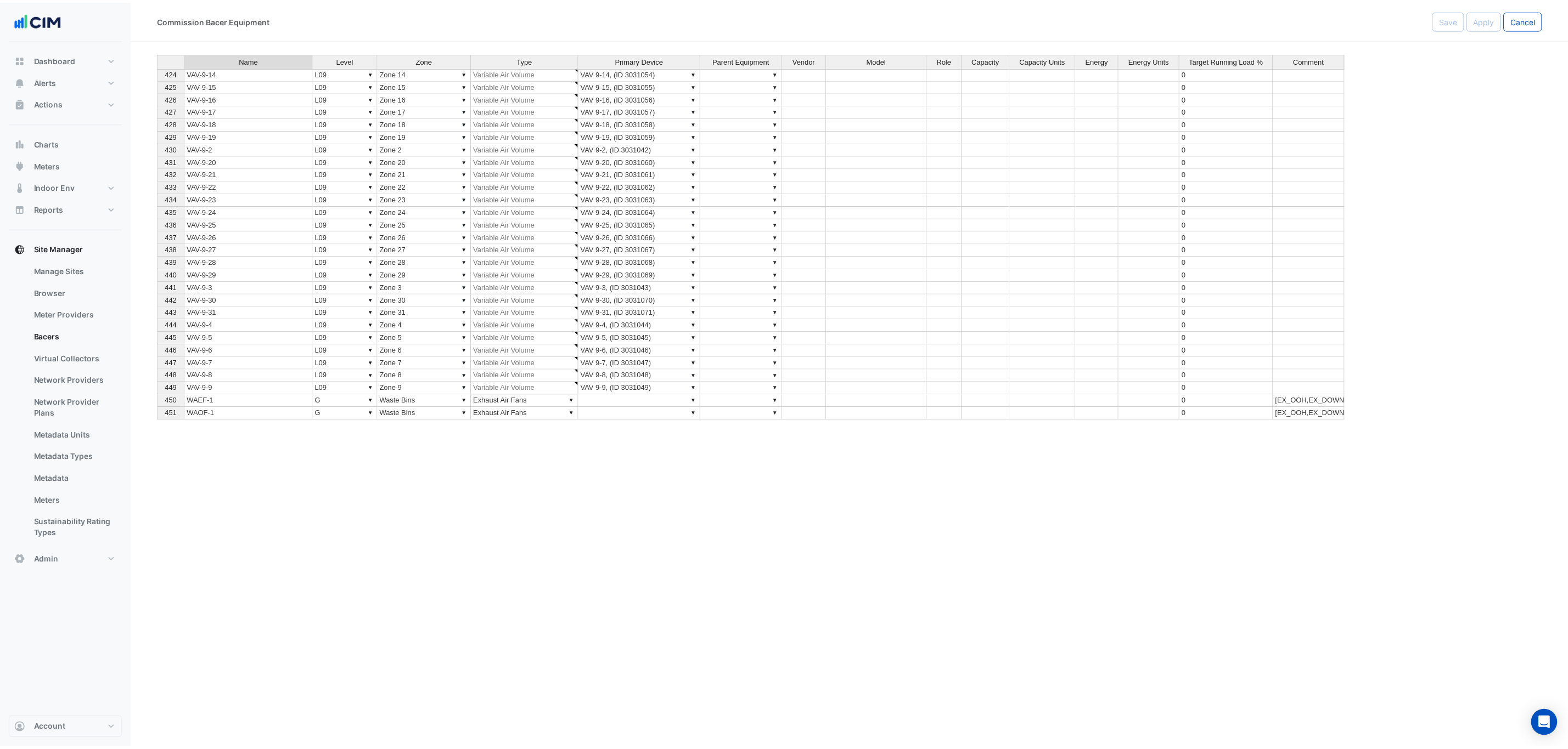
scroll to position [5026, 0]
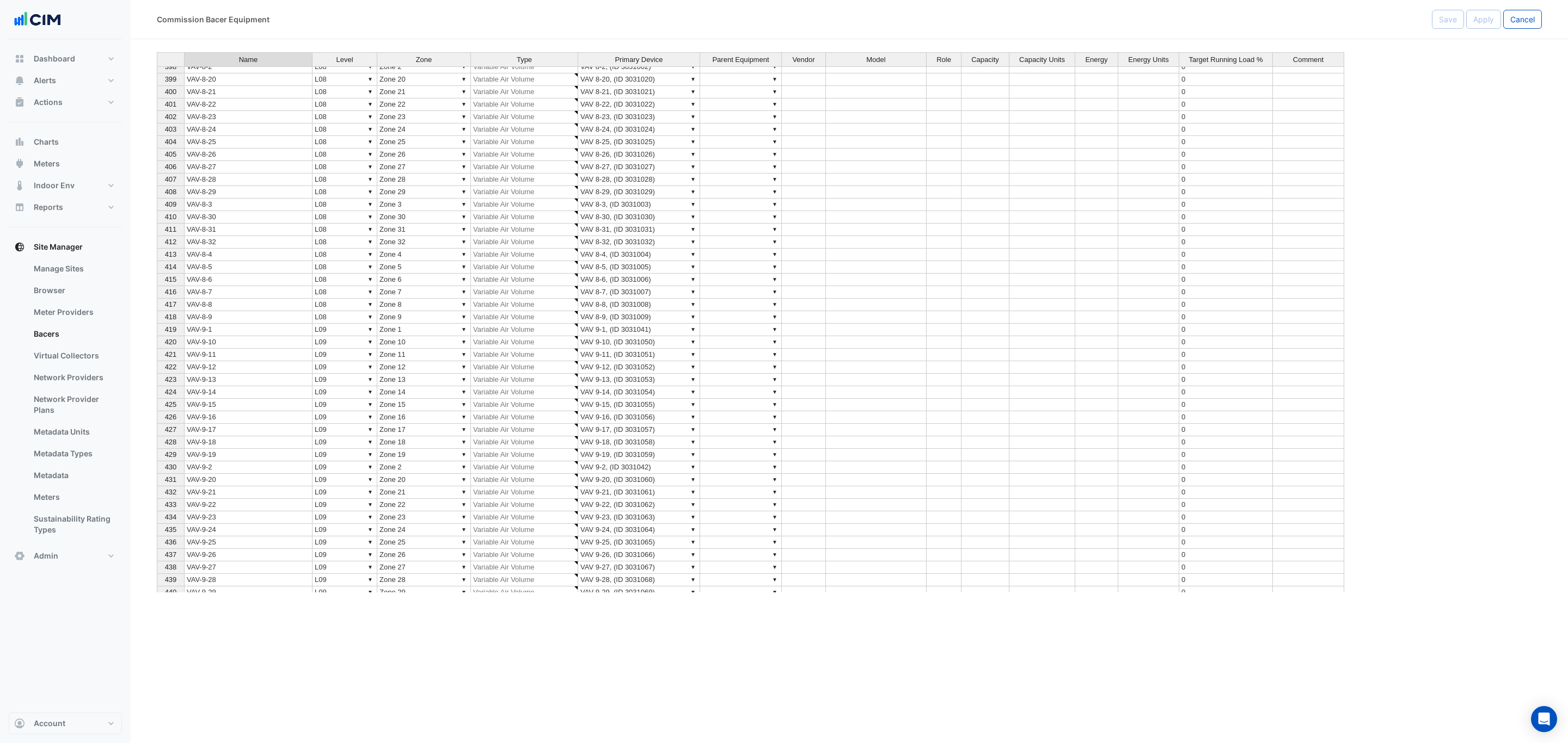
click at [1510, 28] on button "Cancel" at bounding box center [1523, 19] width 39 height 19
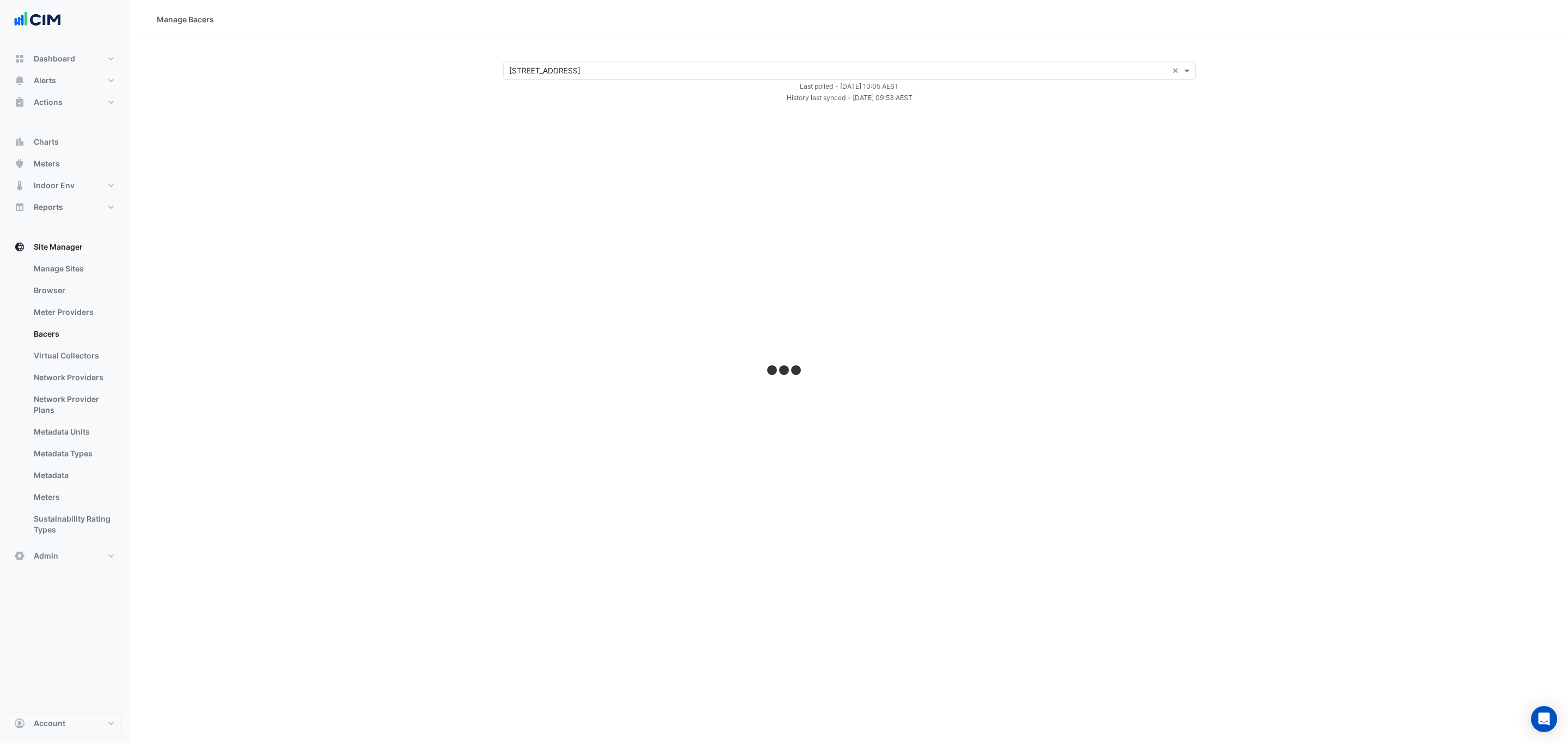
select select "***"
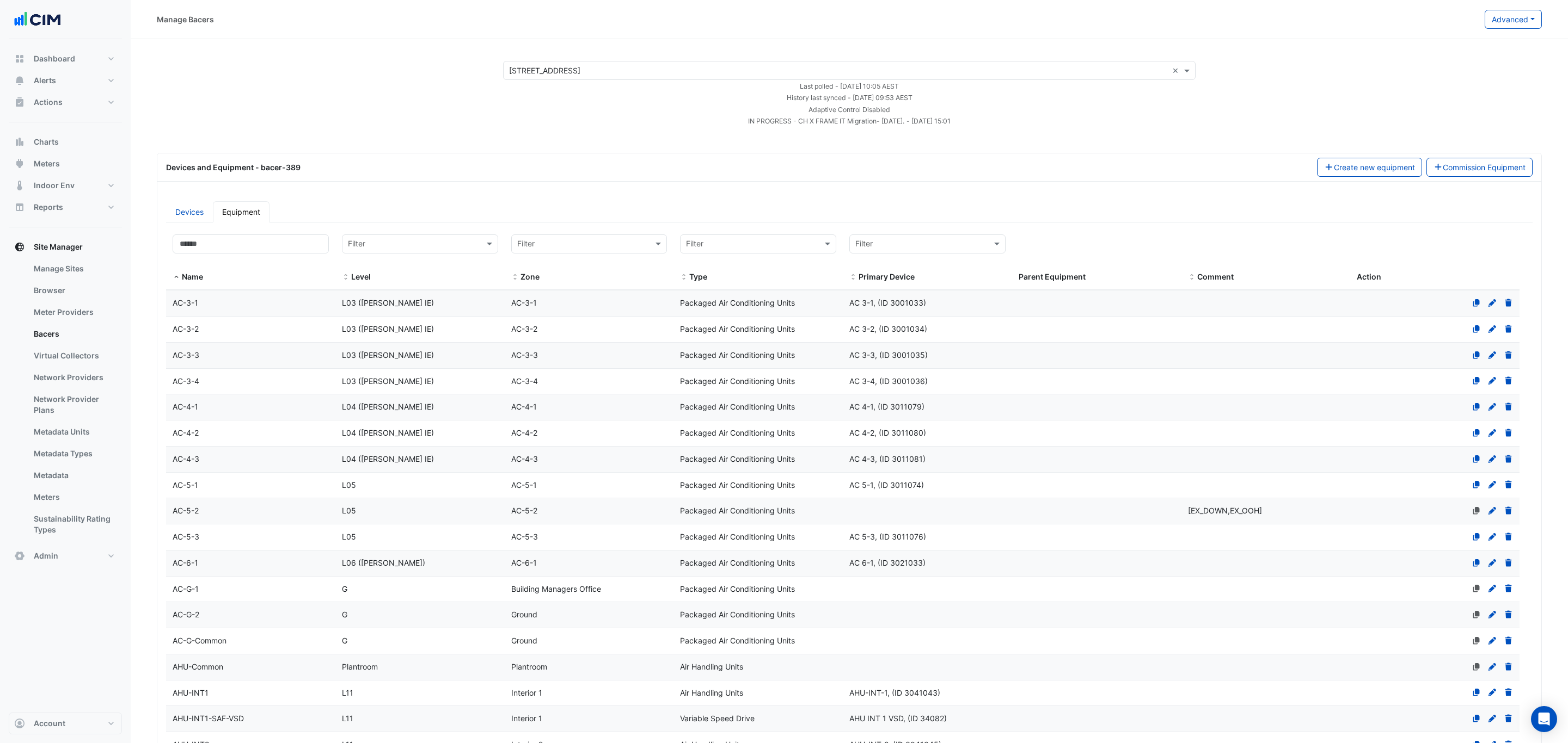
click at [552, 72] on input "text" at bounding box center [838, 71] width 659 height 11
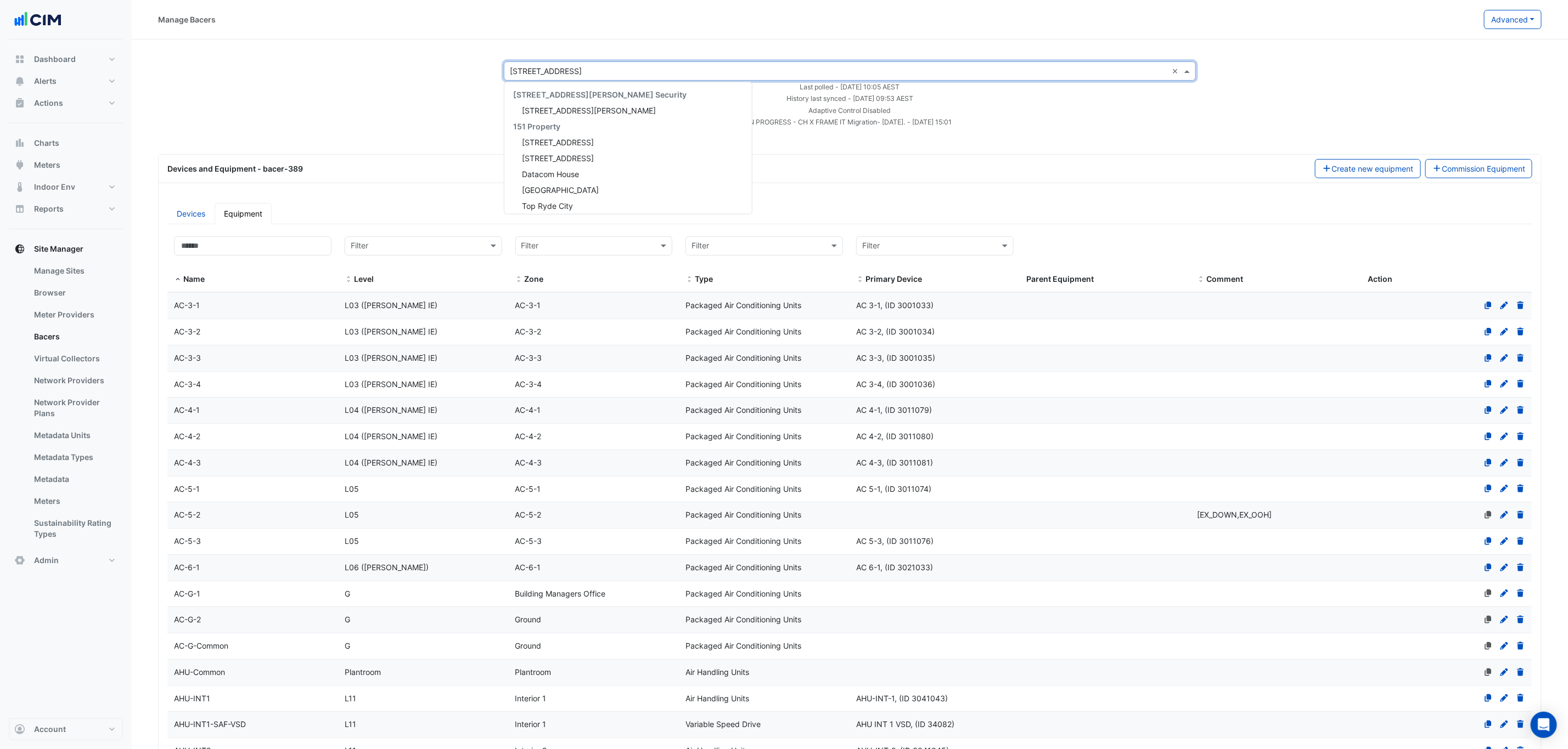
scroll to position [2941, 0]
type input "***"
click at [570, 134] on span "900 Ann Street" at bounding box center [589, 138] width 134 height 9
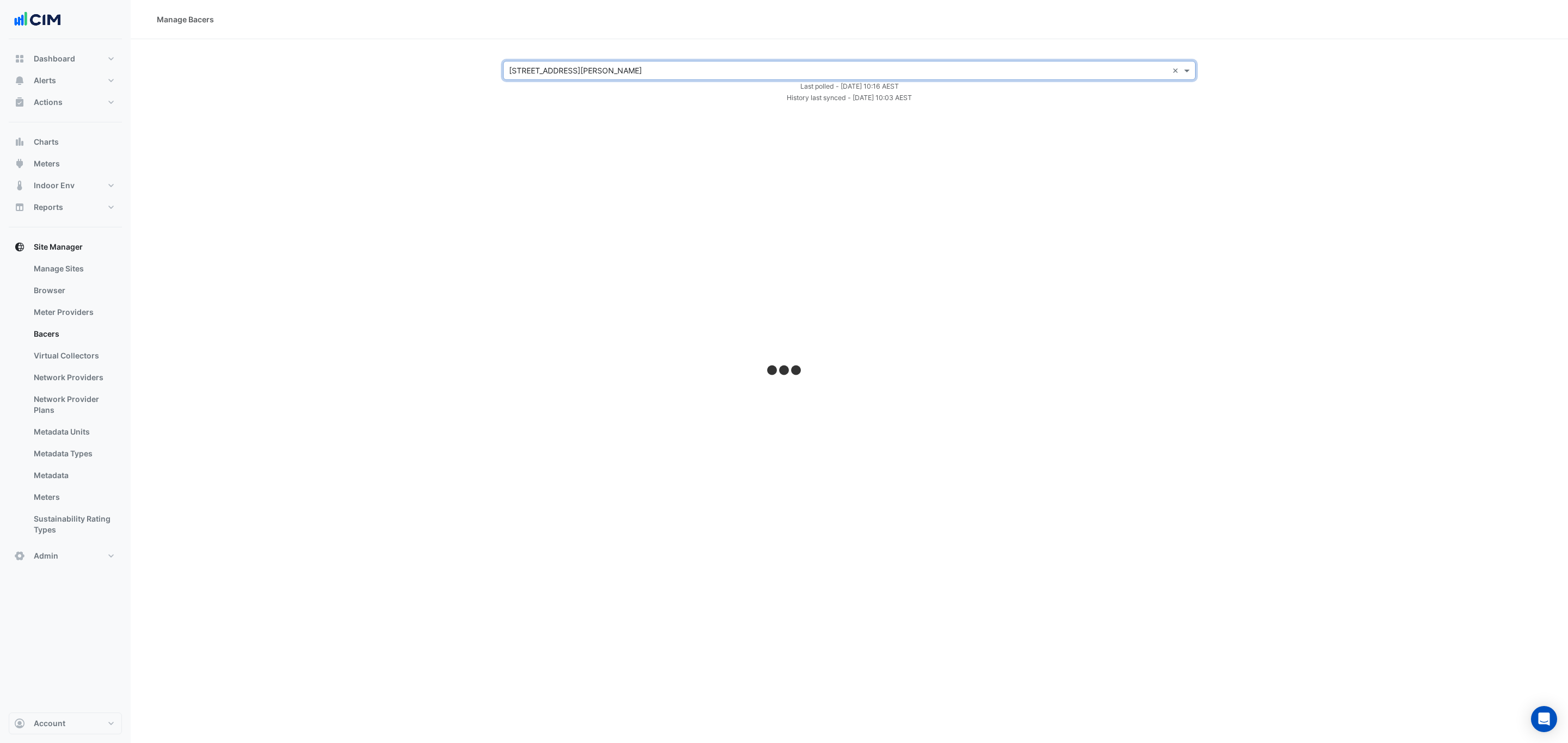
select select "***"
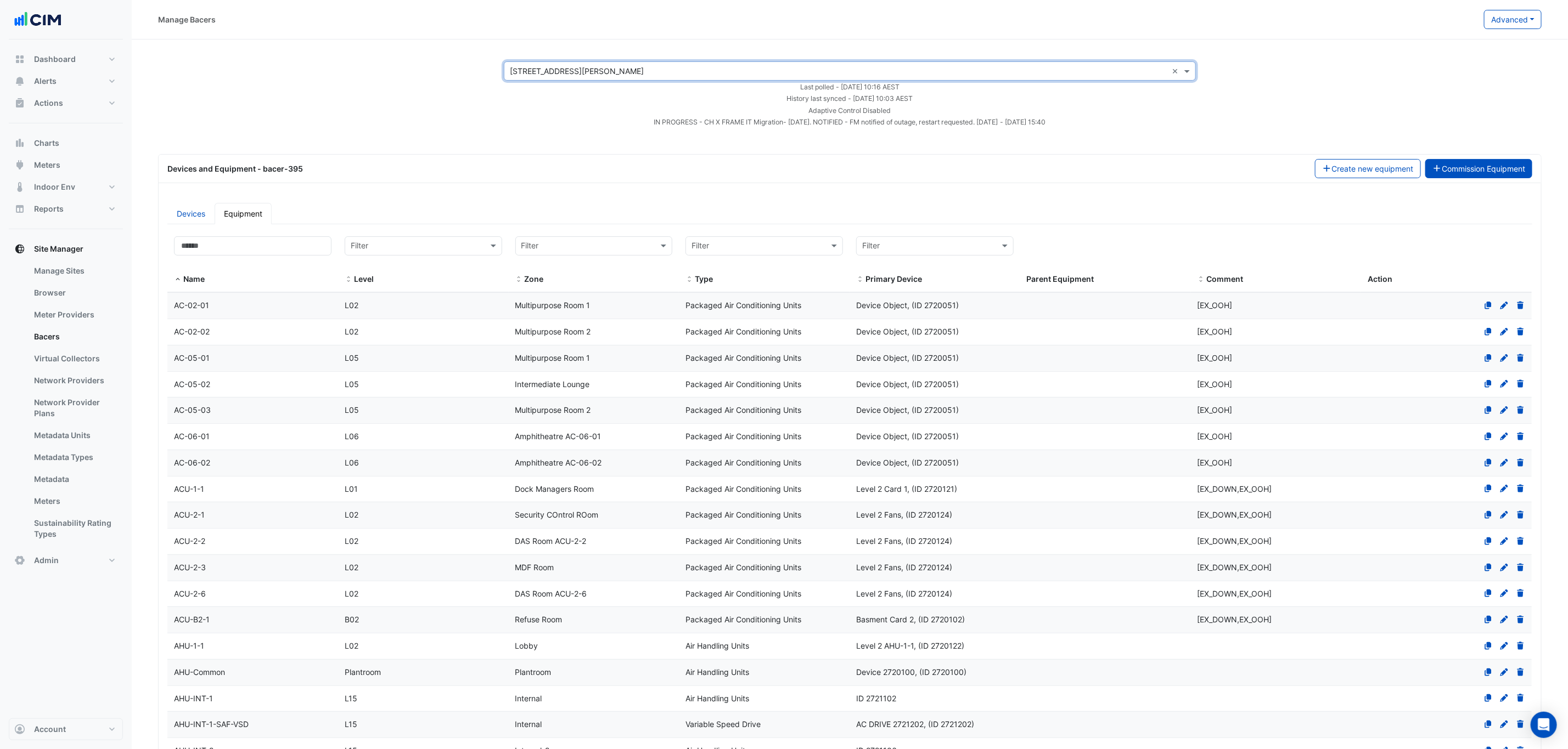
click at [1467, 159] on button "Commission Equipment" at bounding box center [1478, 168] width 107 height 19
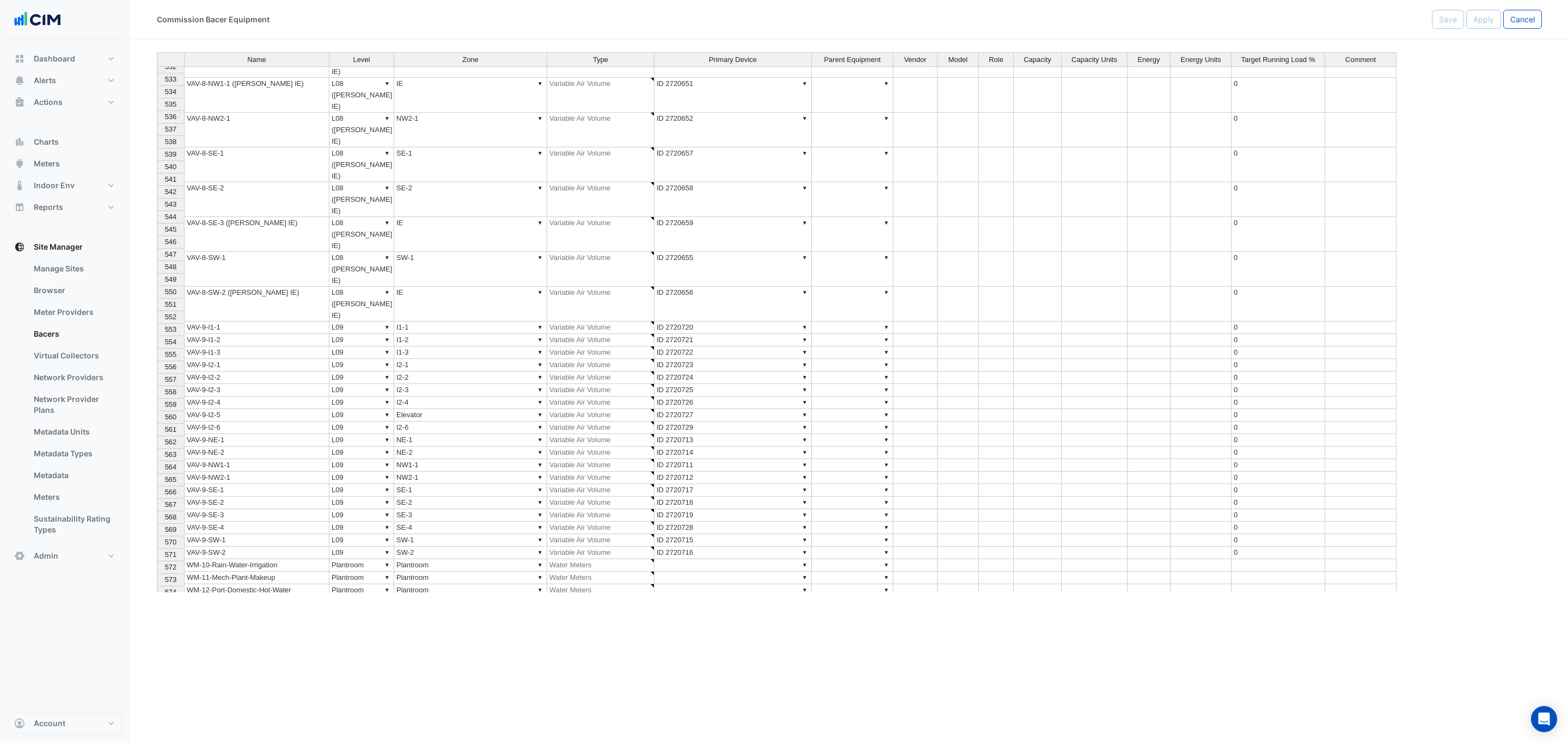
scroll to position [6672, 0]
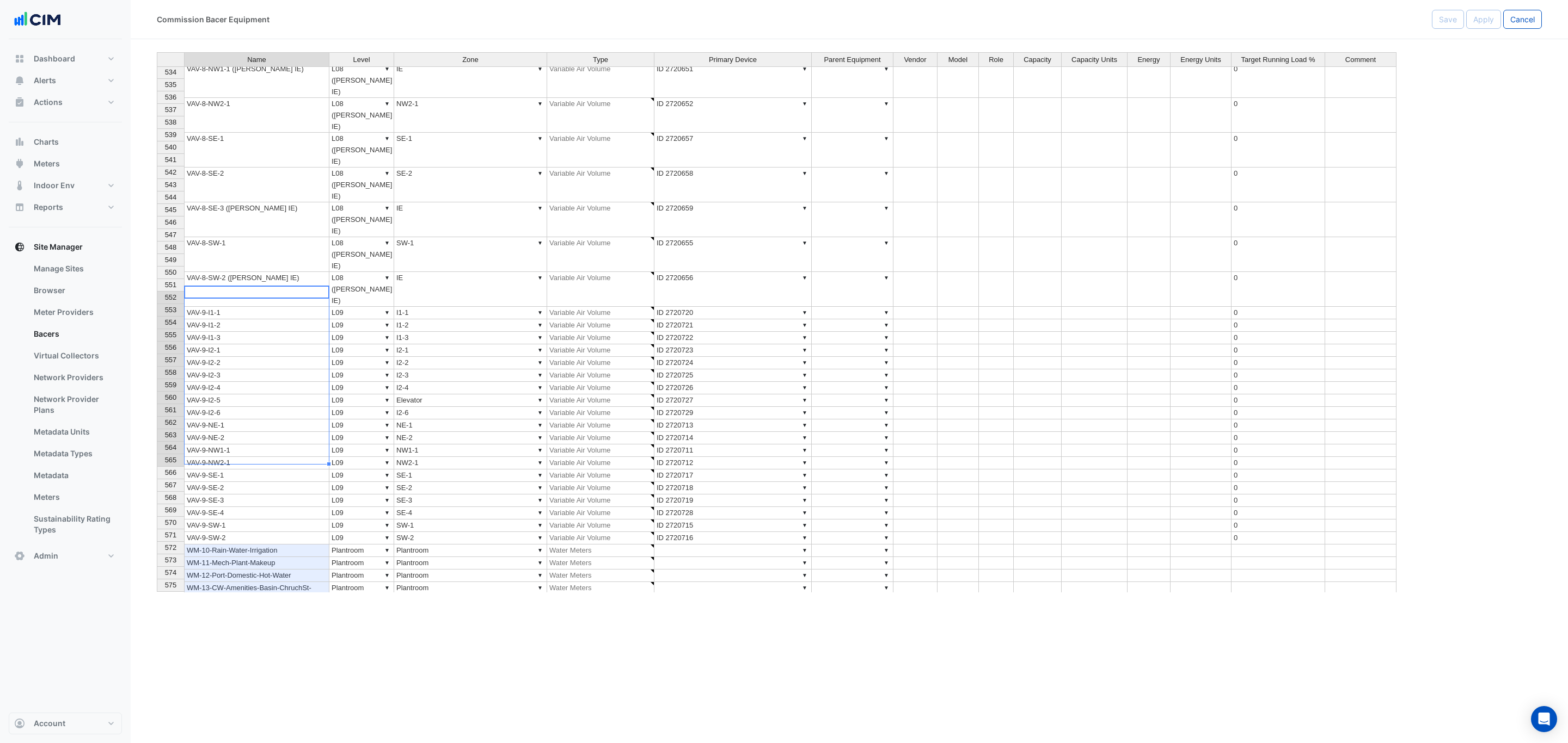
drag, startPoint x: 256, startPoint y: 289, endPoint x: 274, endPoint y: 453, distance: 165.0
click at [274, 453] on tbody "521 VAV-8-I2-4 ▼ L08 (NABERS IE) ▼ I2-4 ▼ Variable Air Volume ▼ ID 2720666 ▼ 0 …" at bounding box center [776, 377] width 1239 height 978
type textarea "**********"
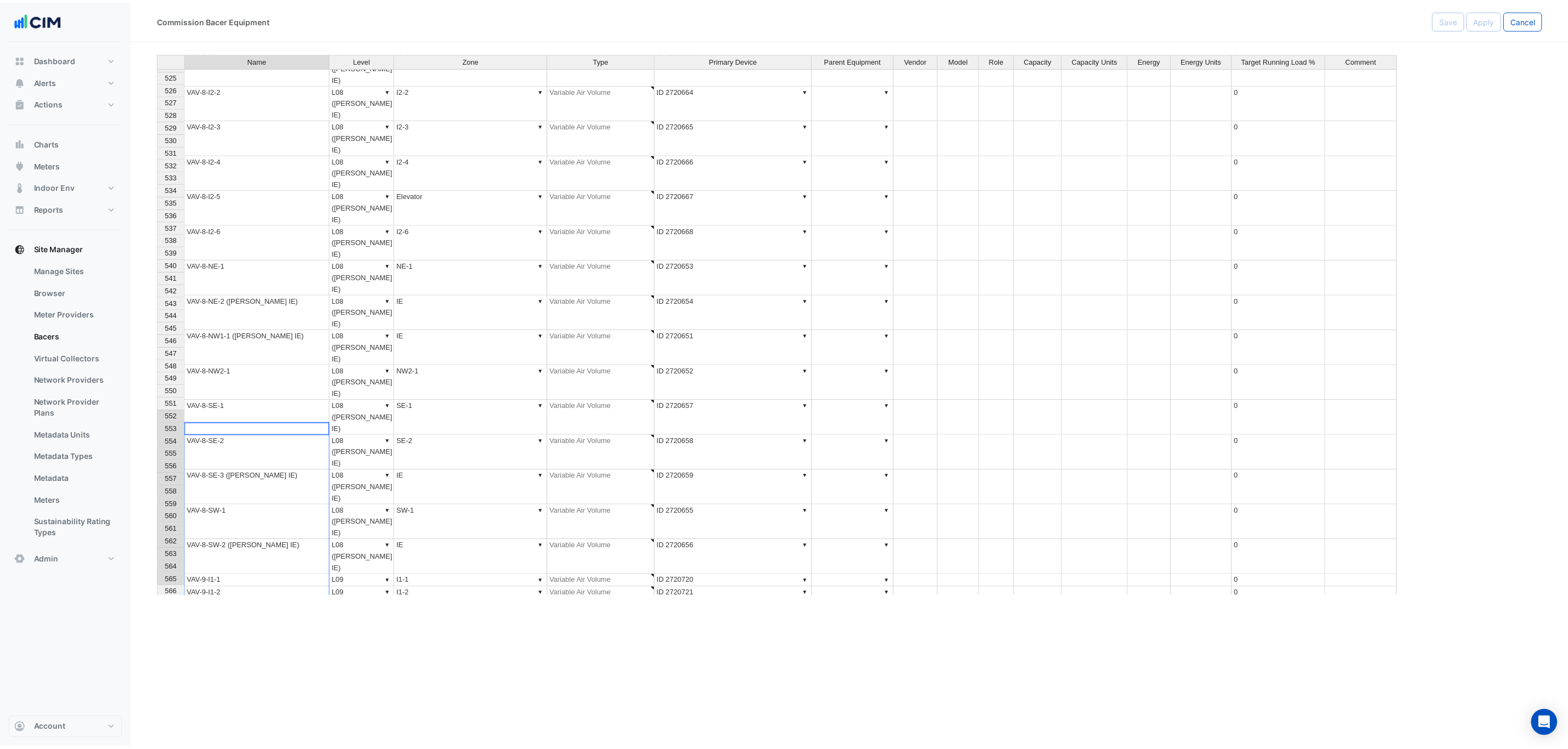
scroll to position [6411, 0]
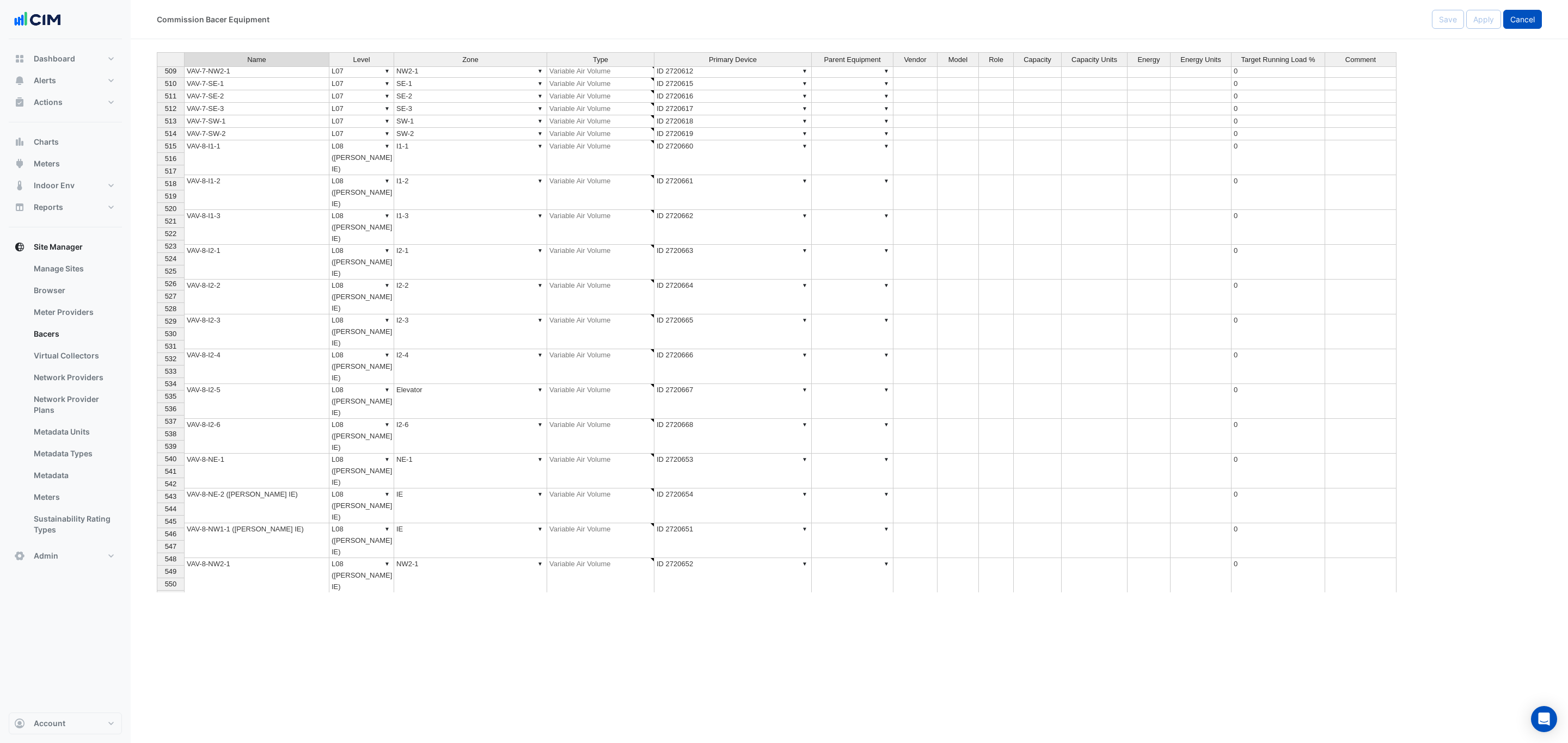
click at [1523, 21] on span "Cancel" at bounding box center [1523, 19] width 24 height 9
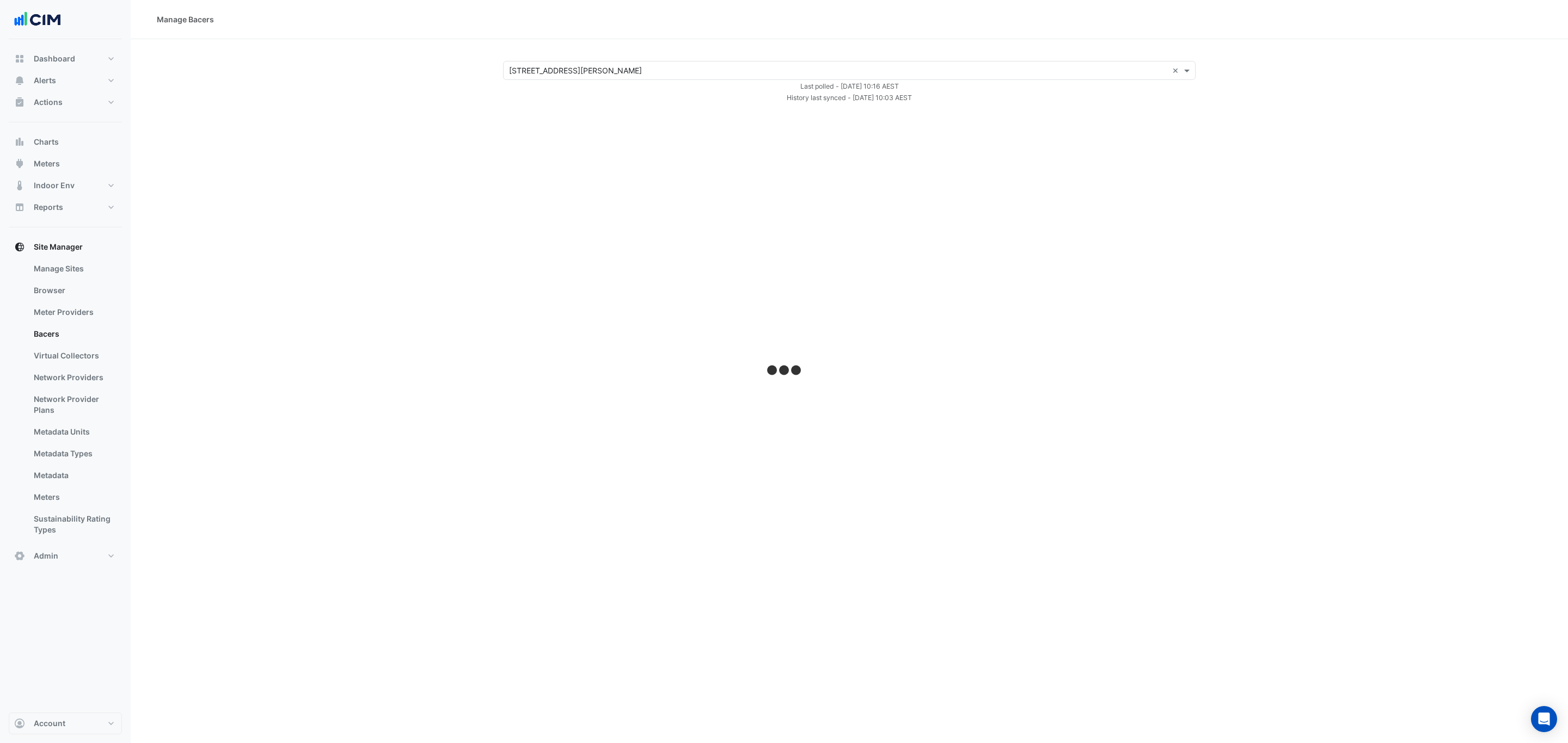
select select "***"
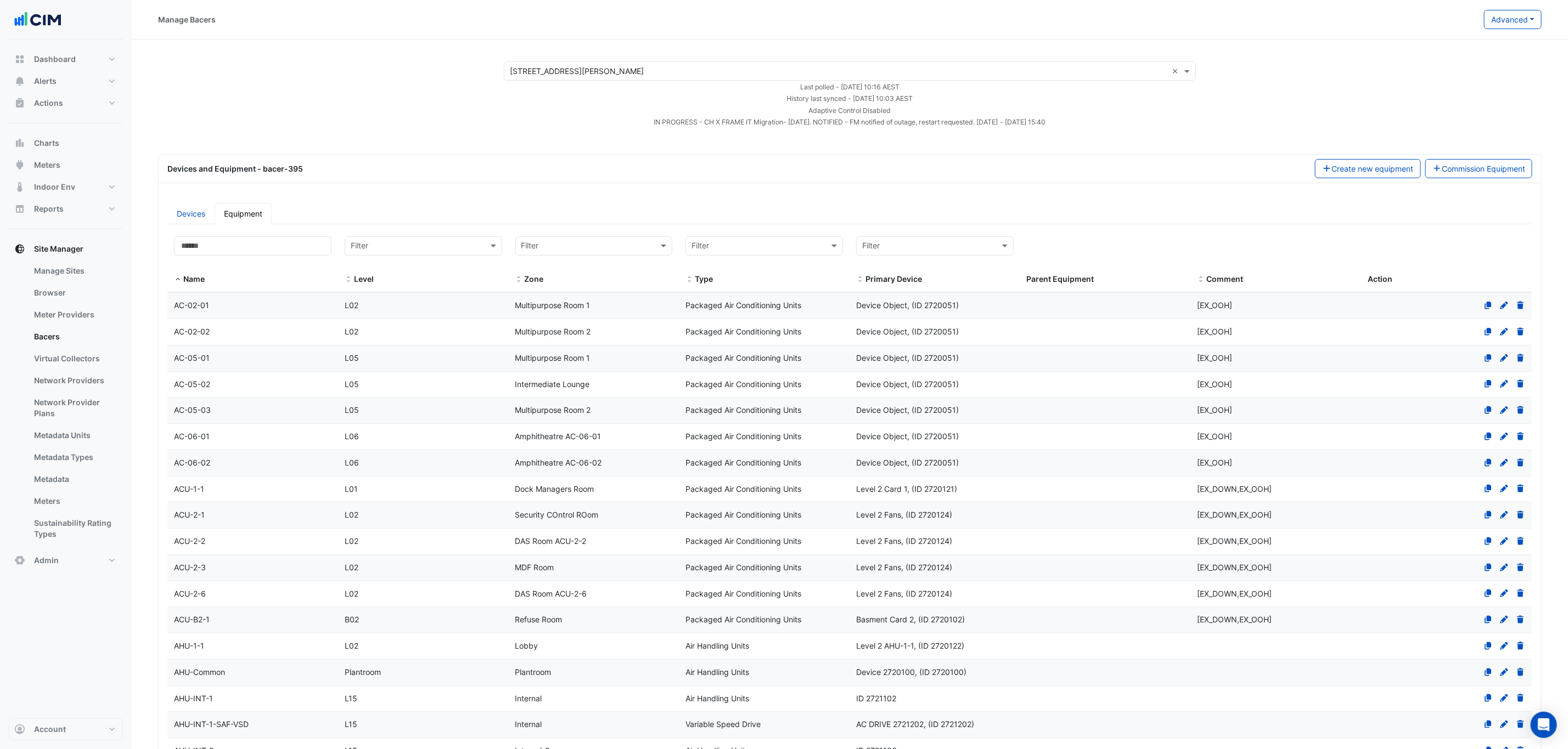
click at [714, 73] on input "text" at bounding box center [838, 71] width 658 height 11
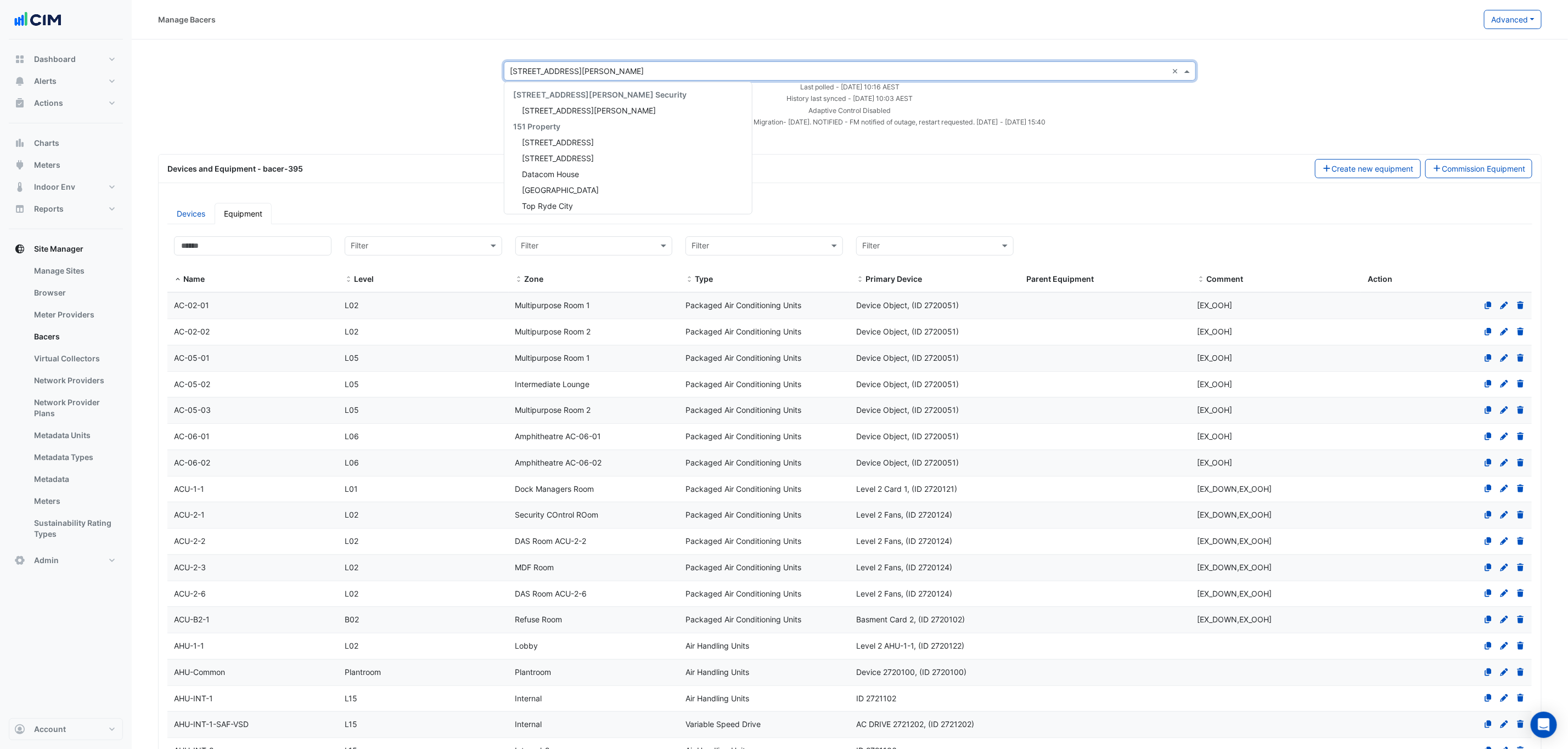
scroll to position [2989, 0]
type input "***"
click at [636, 104] on span "[STREET_ADDRESS] ([GEOGRAPHIC_DATA])" at bounding box center [600, 105] width 156 height 9
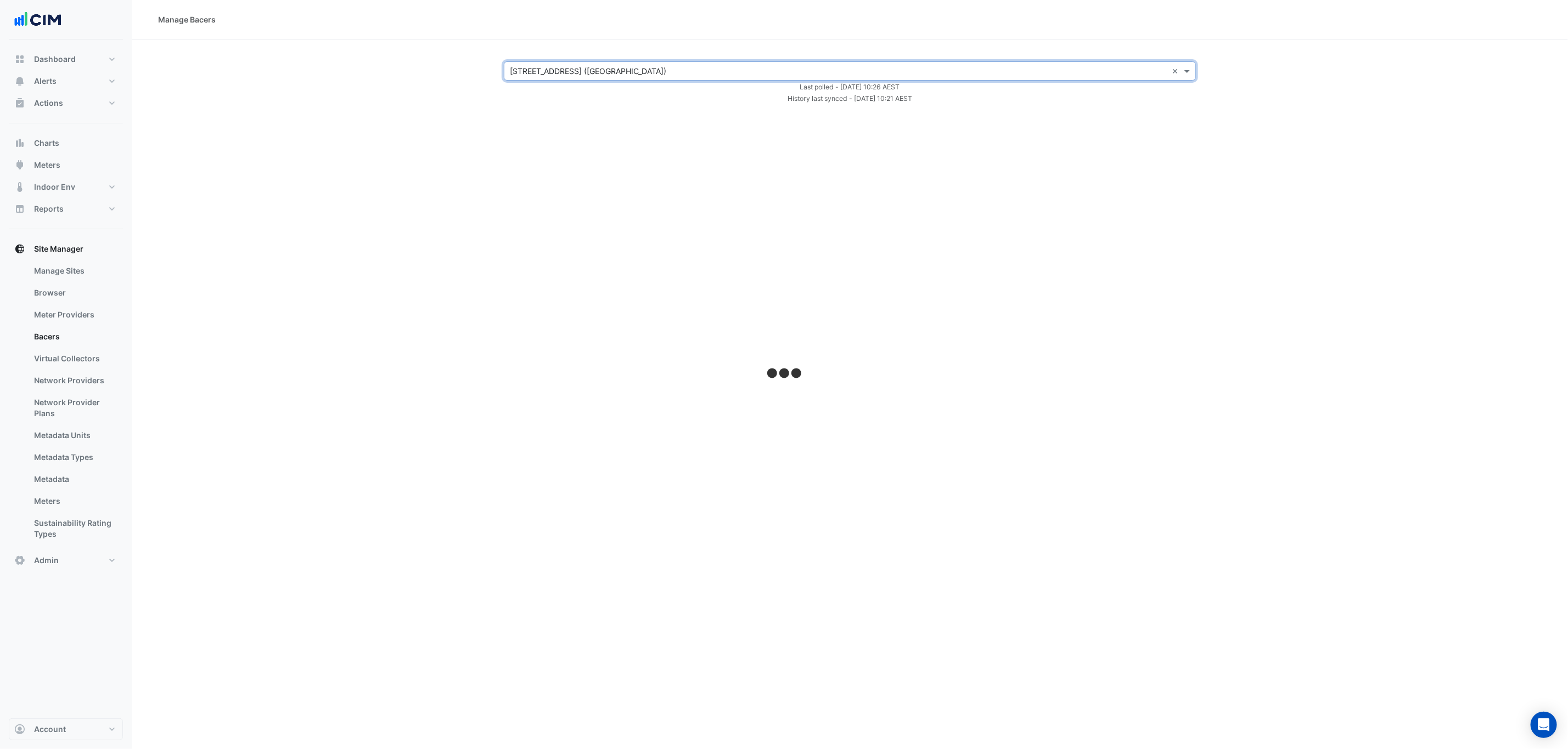
select select "***"
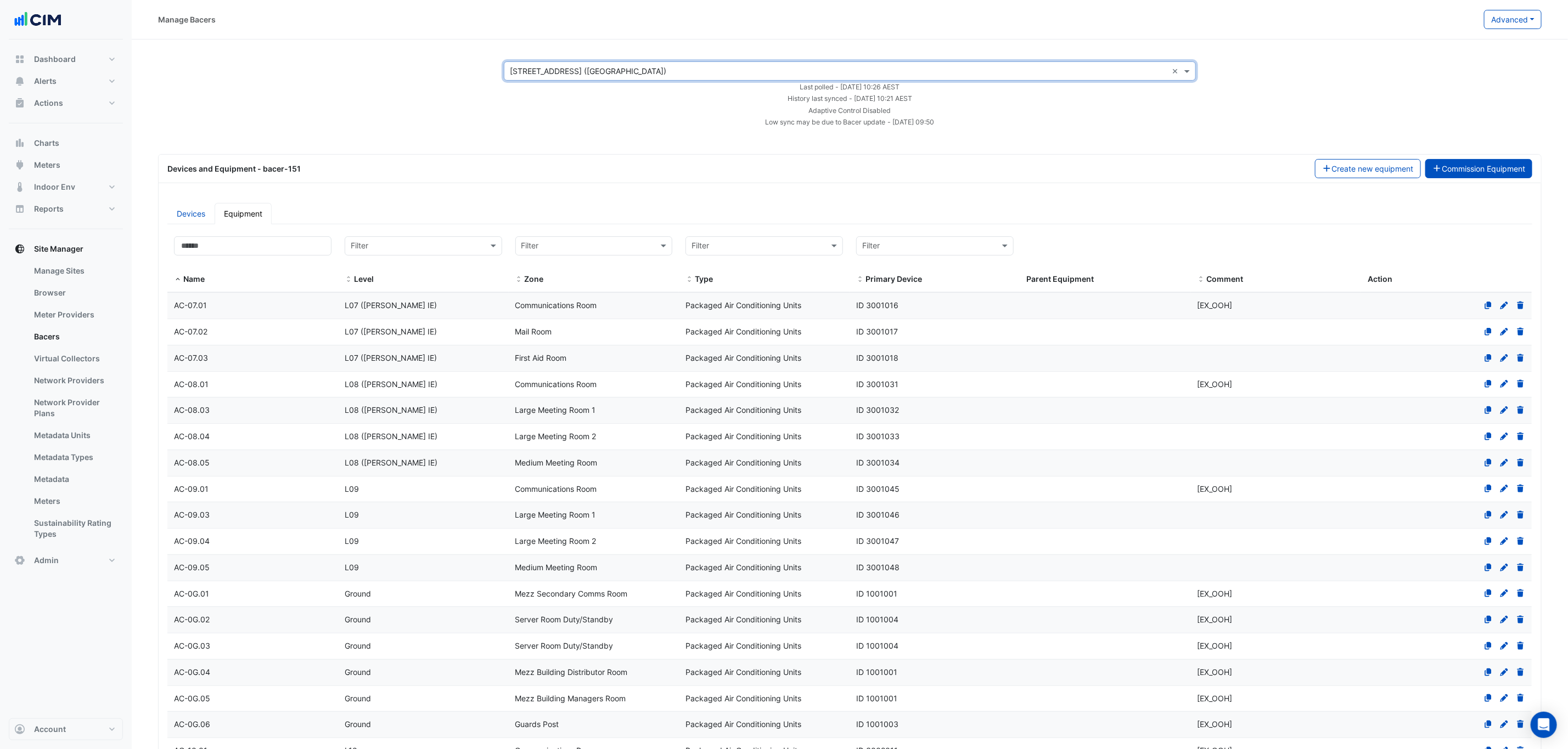
click at [1479, 160] on button "Commission Equipment" at bounding box center [1478, 168] width 107 height 19
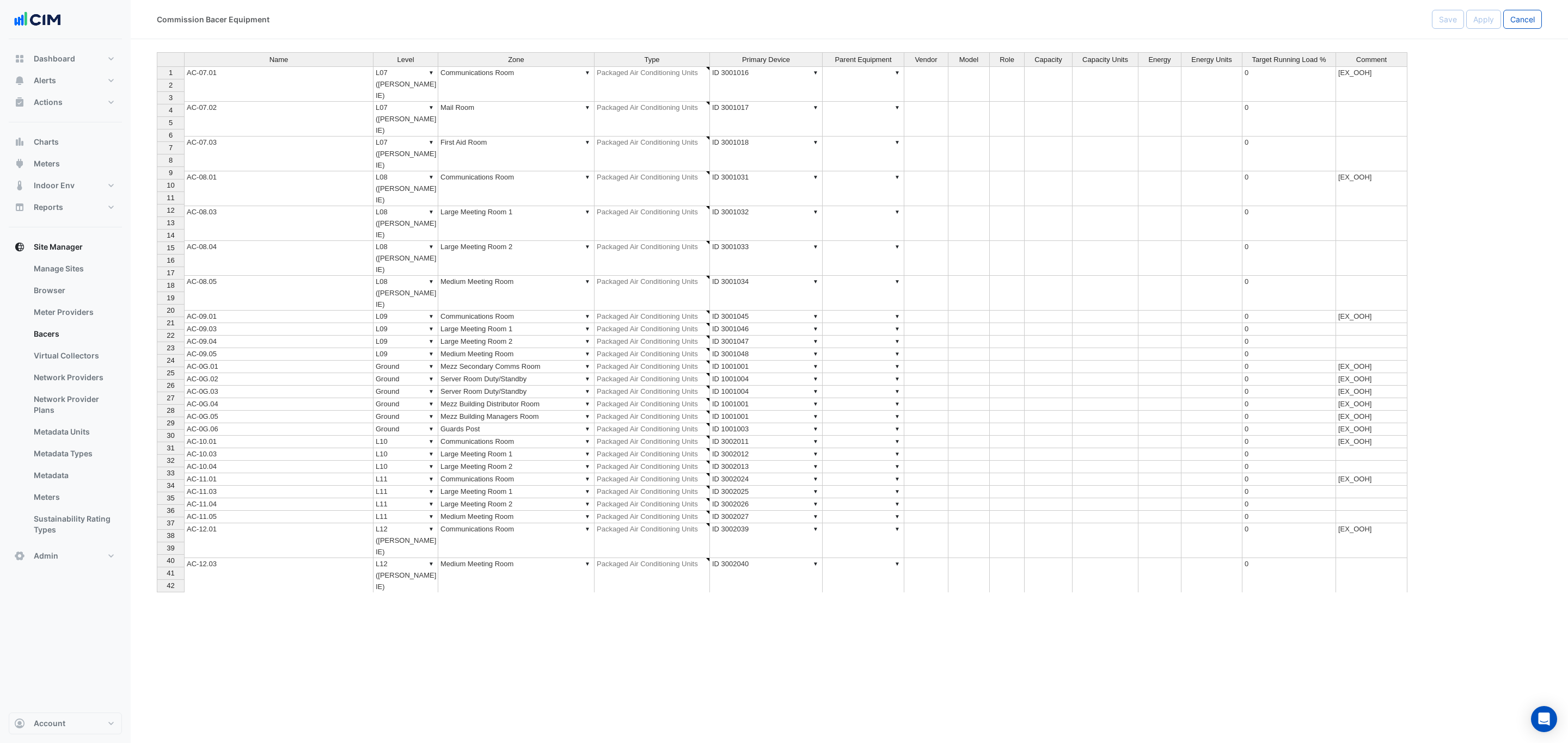
drag, startPoint x: 1542, startPoint y: 77, endPoint x: 1514, endPoint y: 186, distance: 112.5
click at [1514, 186] on section "Name Level Zone Type Primary Device Parent Equipment Vendor Model Role Capacity…" at bounding box center [849, 316] width 1437 height 553
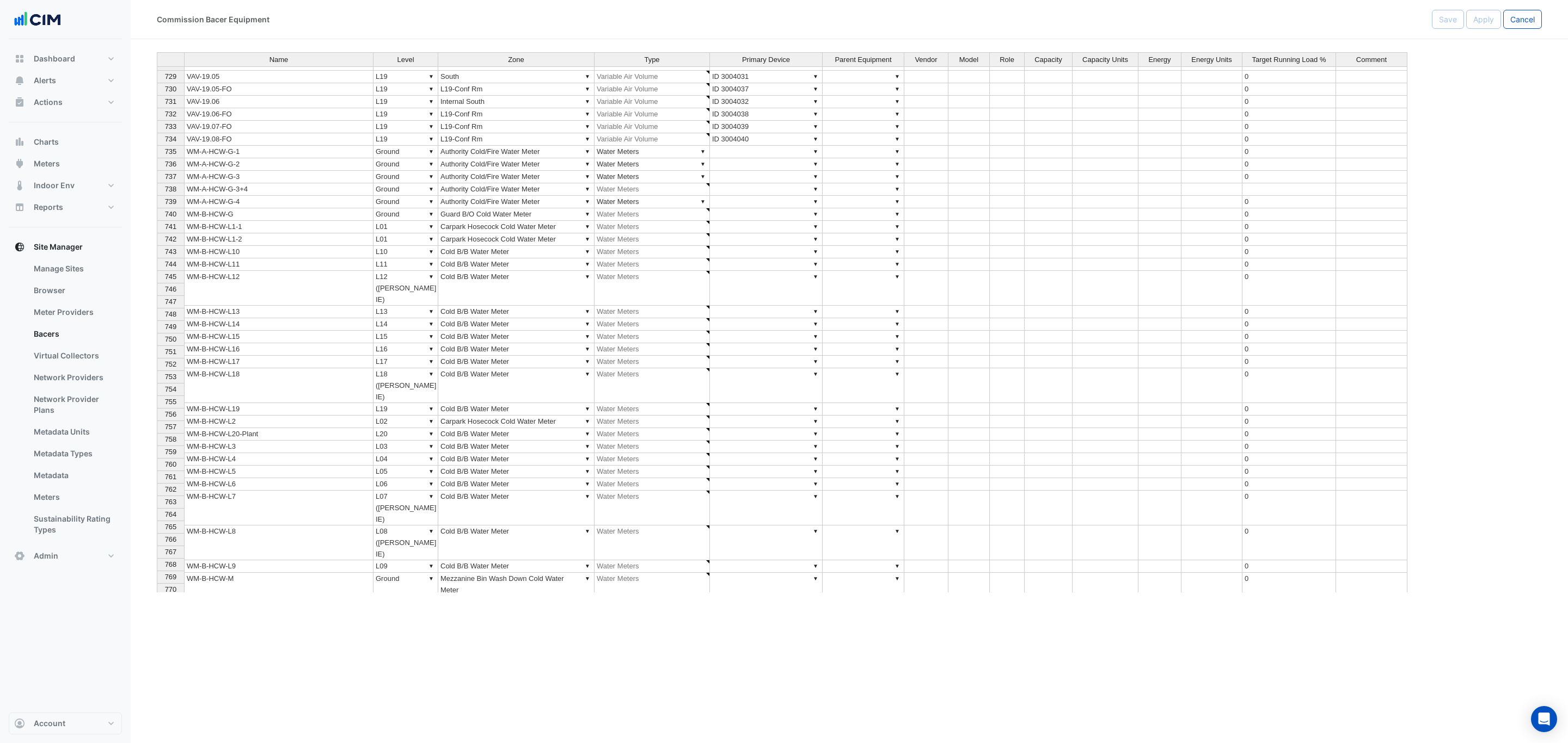
scroll to position [9026, 0]
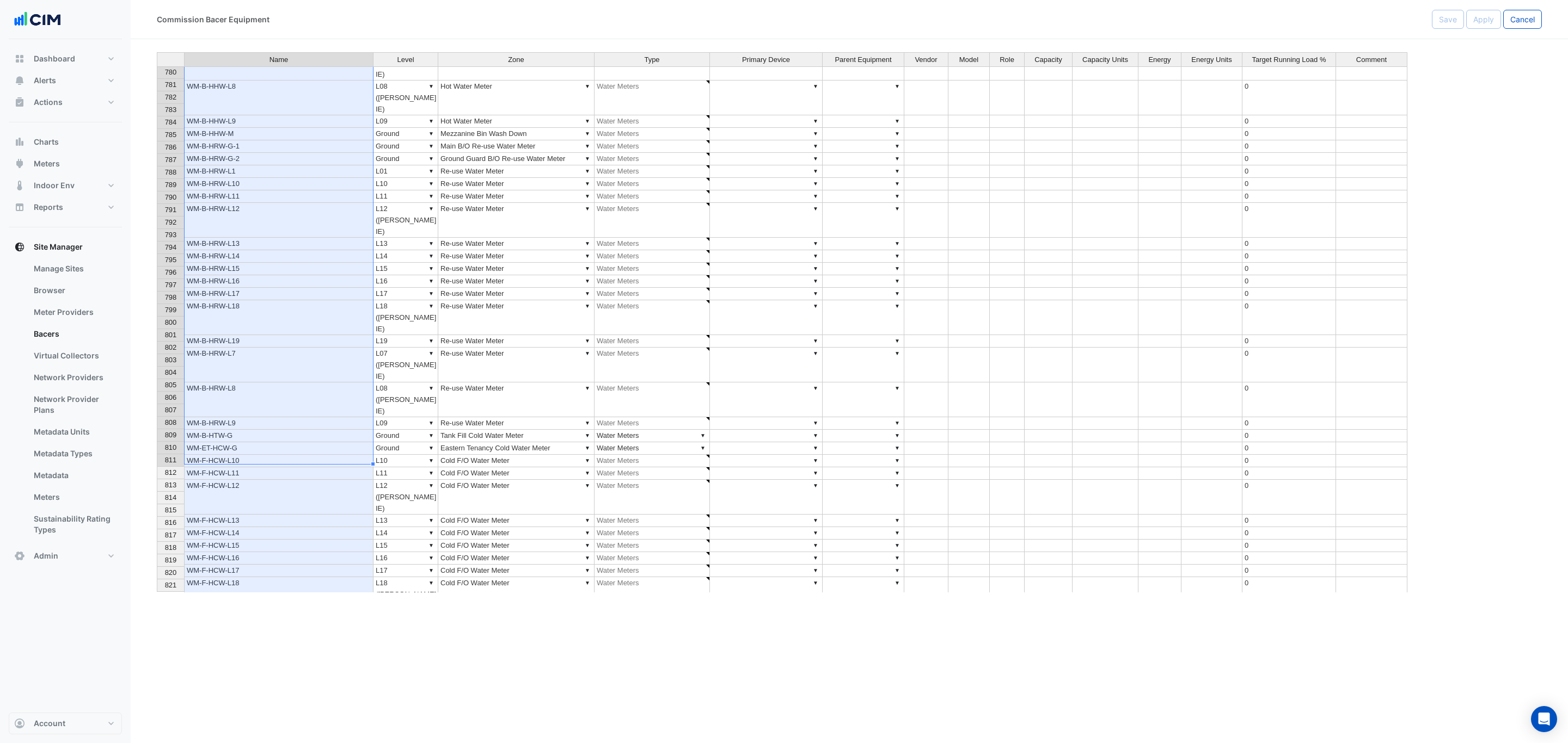
drag, startPoint x: 295, startPoint y: 257, endPoint x: 264, endPoint y: 457, distance: 202.4
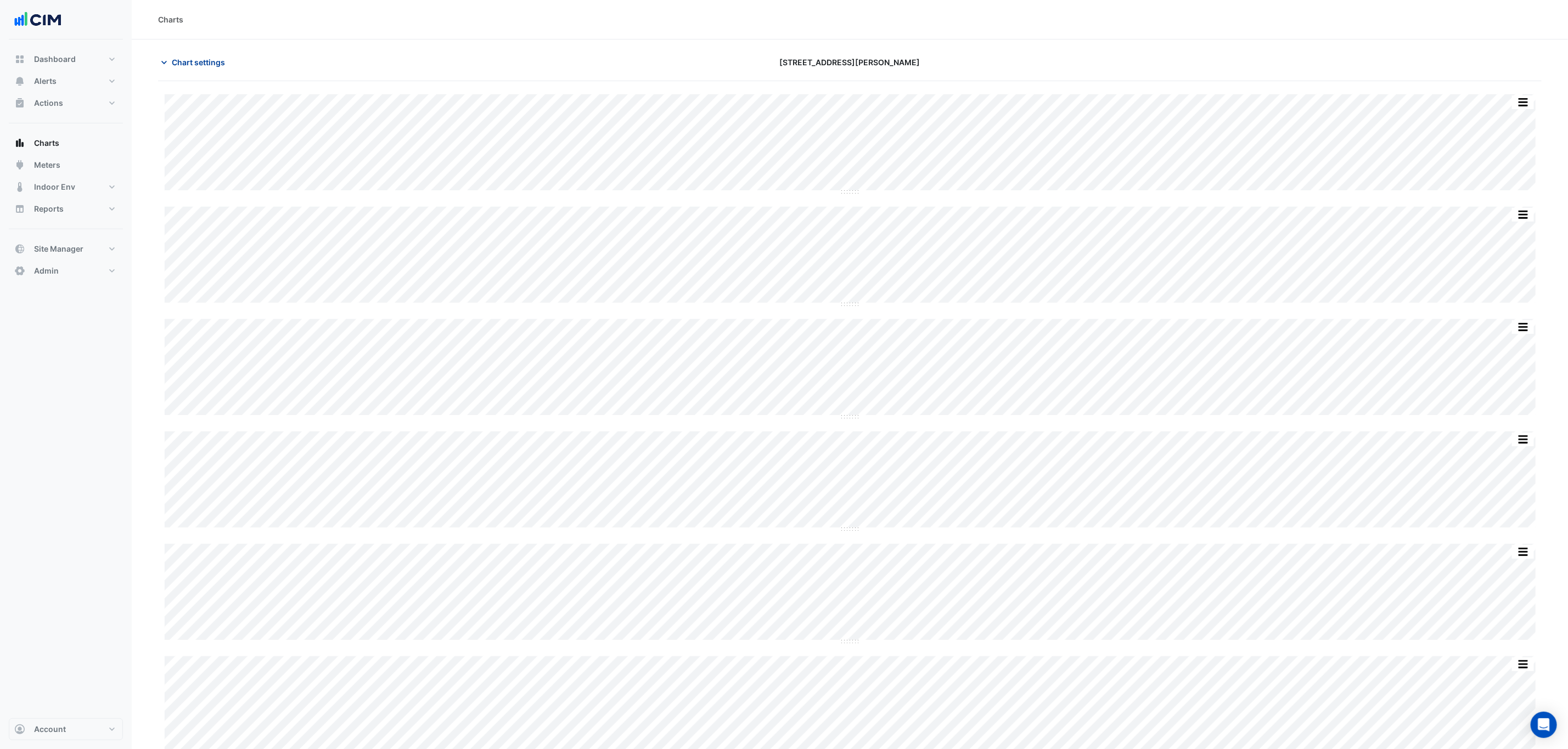
click at [201, 62] on span "Chart settings" at bounding box center [198, 62] width 53 height 11
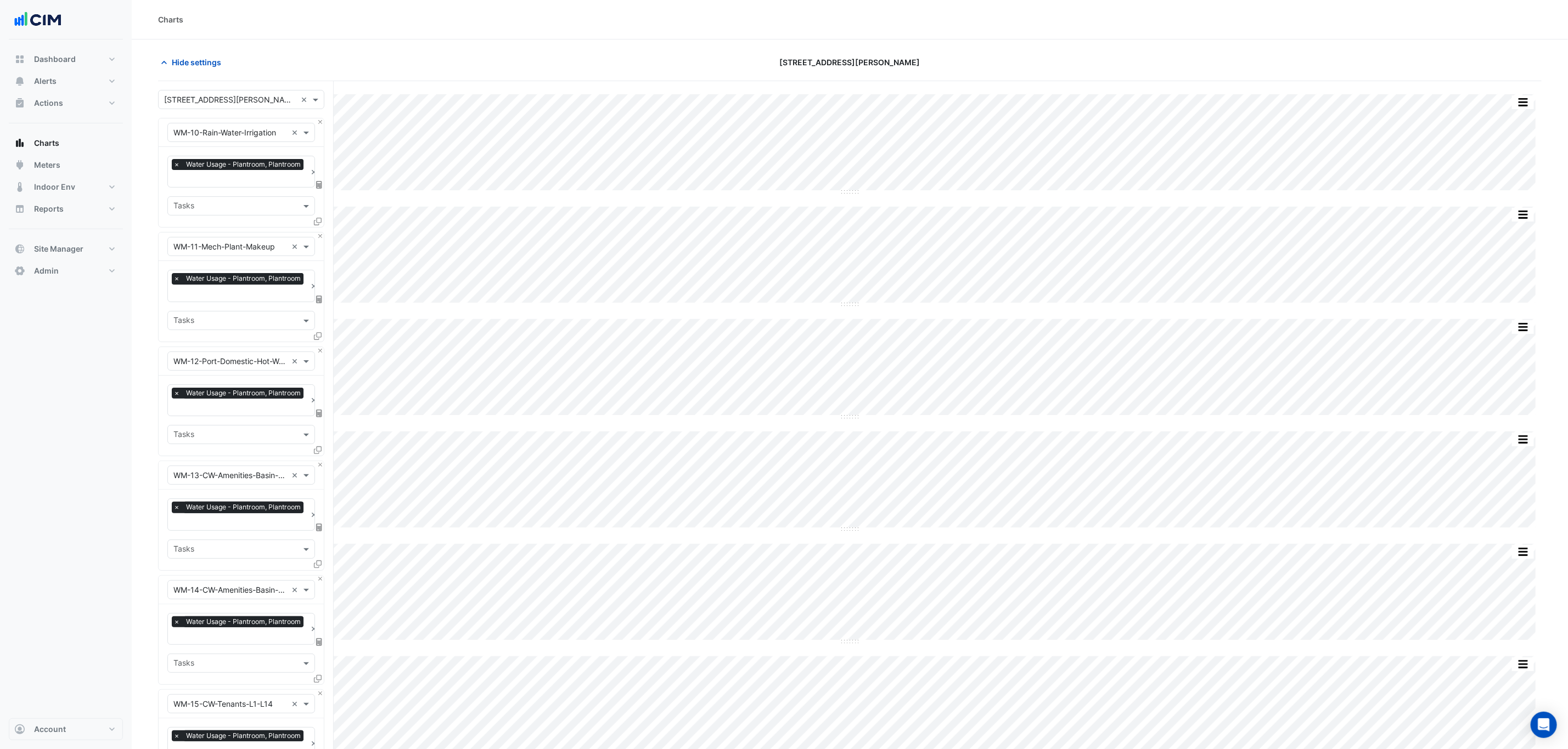
click at [240, 96] on input "text" at bounding box center [231, 100] width 133 height 11
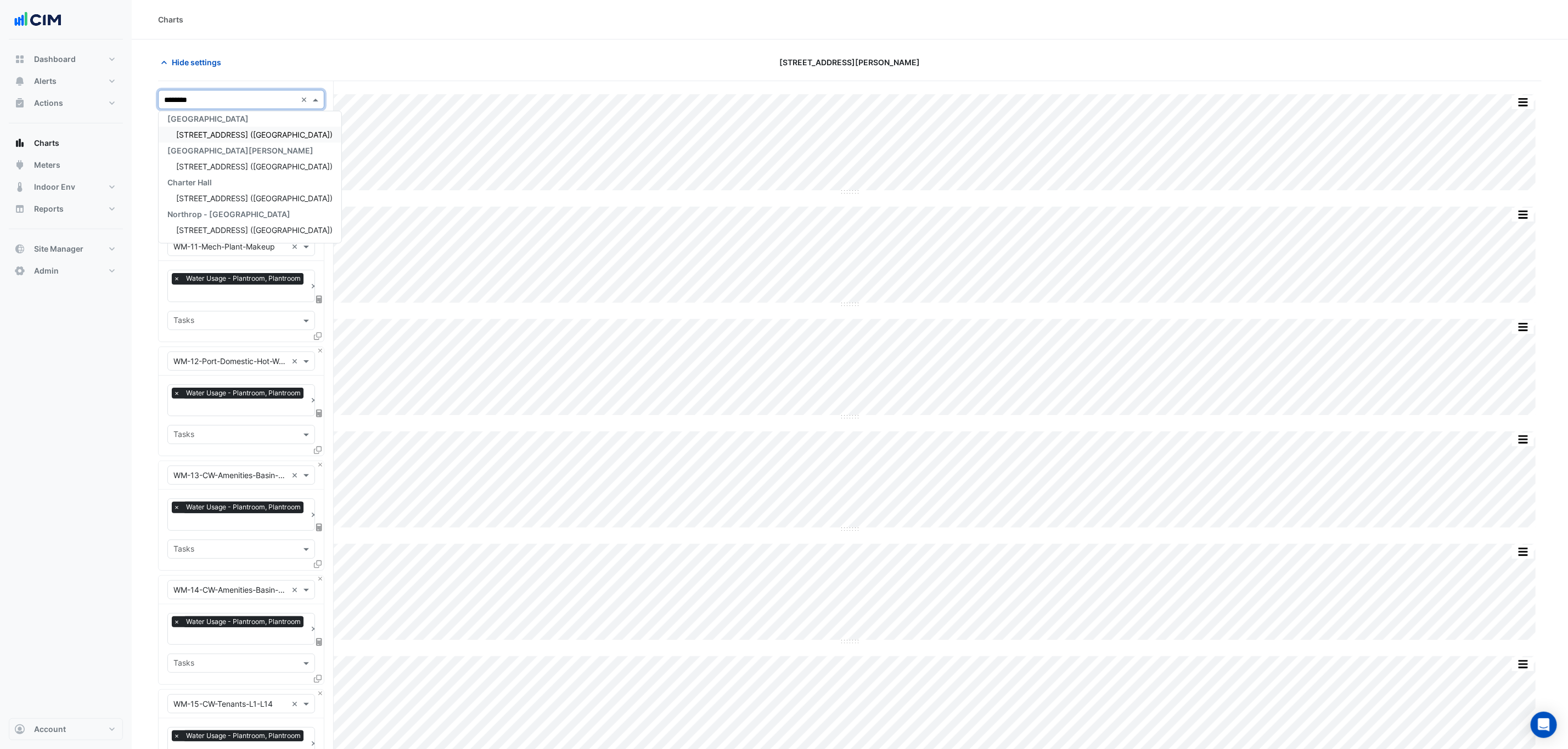
type input "*********"
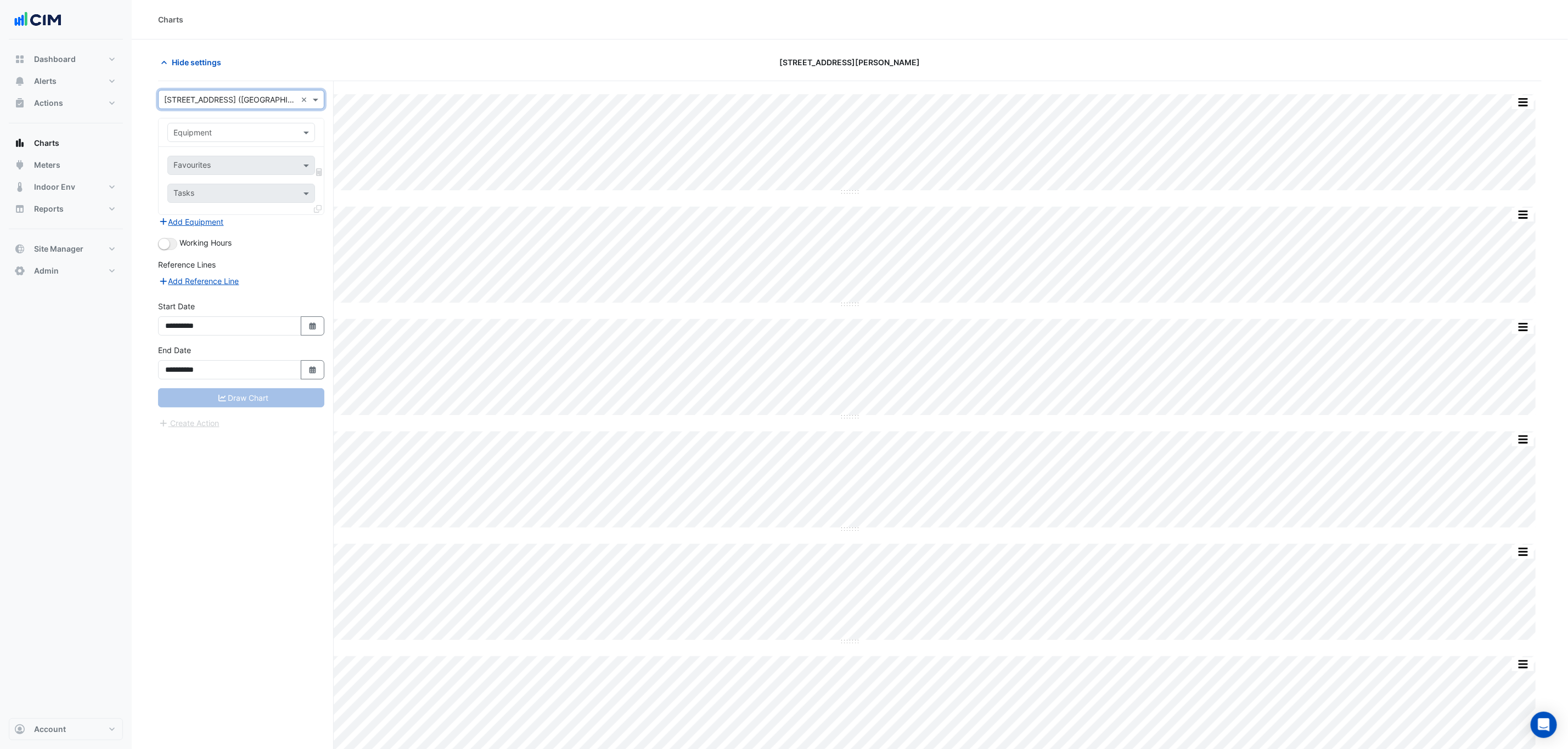
click at [265, 134] on input "text" at bounding box center [230, 133] width 114 height 11
type input "**"
click at [256, 189] on div "WM-A-HCW-G-1" at bounding box center [246, 188] width 158 height 16
click at [252, 163] on input "text" at bounding box center [235, 167] width 123 height 11
click at [240, 150] on div "Favourites No items found Tasks" at bounding box center [241, 181] width 165 height 68
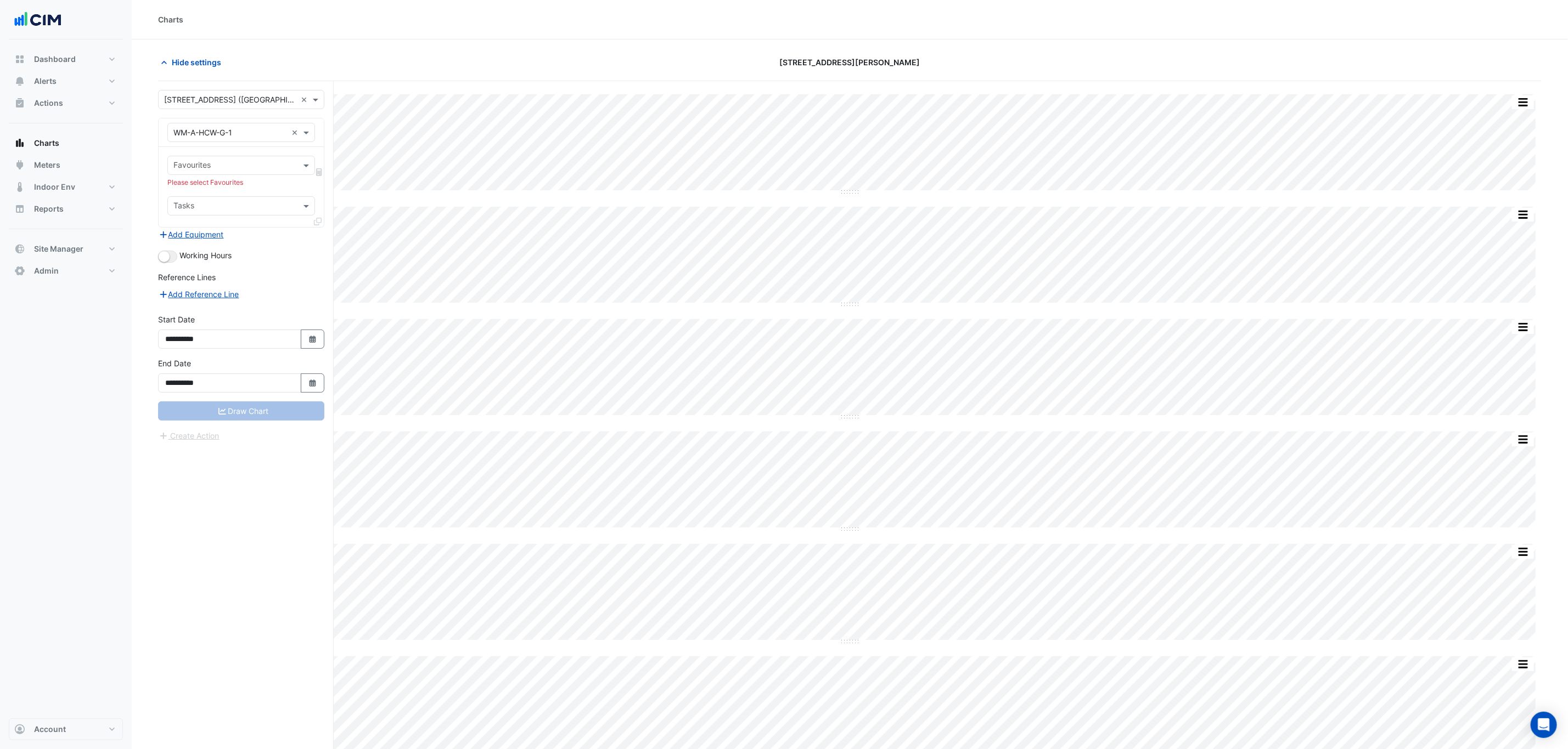
click at [249, 129] on input "text" at bounding box center [230, 133] width 114 height 11
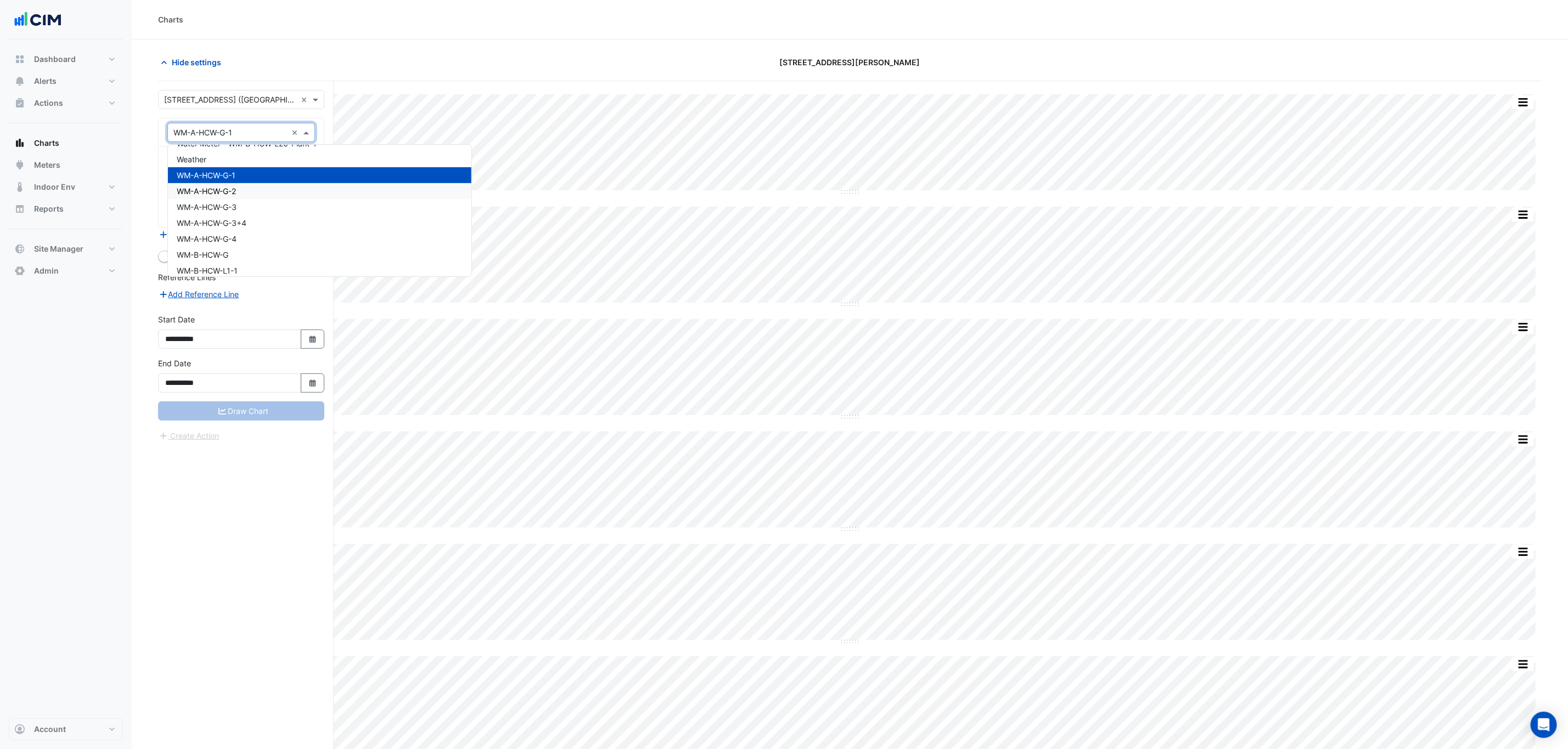
click at [248, 183] on div "WM-A-HCW-G-2" at bounding box center [319, 191] width 303 height 16
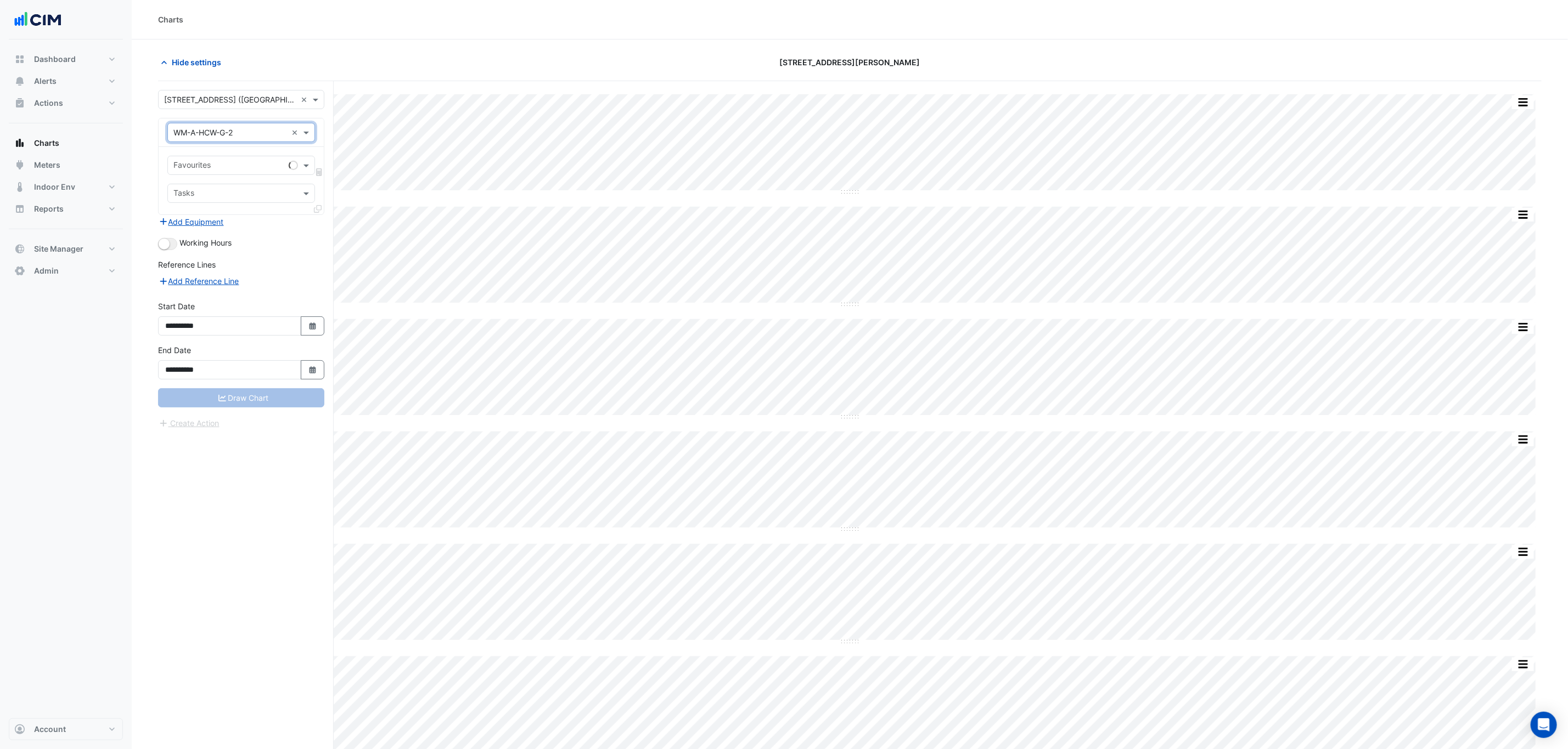
click at [240, 164] on input "text" at bounding box center [229, 167] width 111 height 11
click at [239, 131] on input "text" at bounding box center [230, 133] width 114 height 11
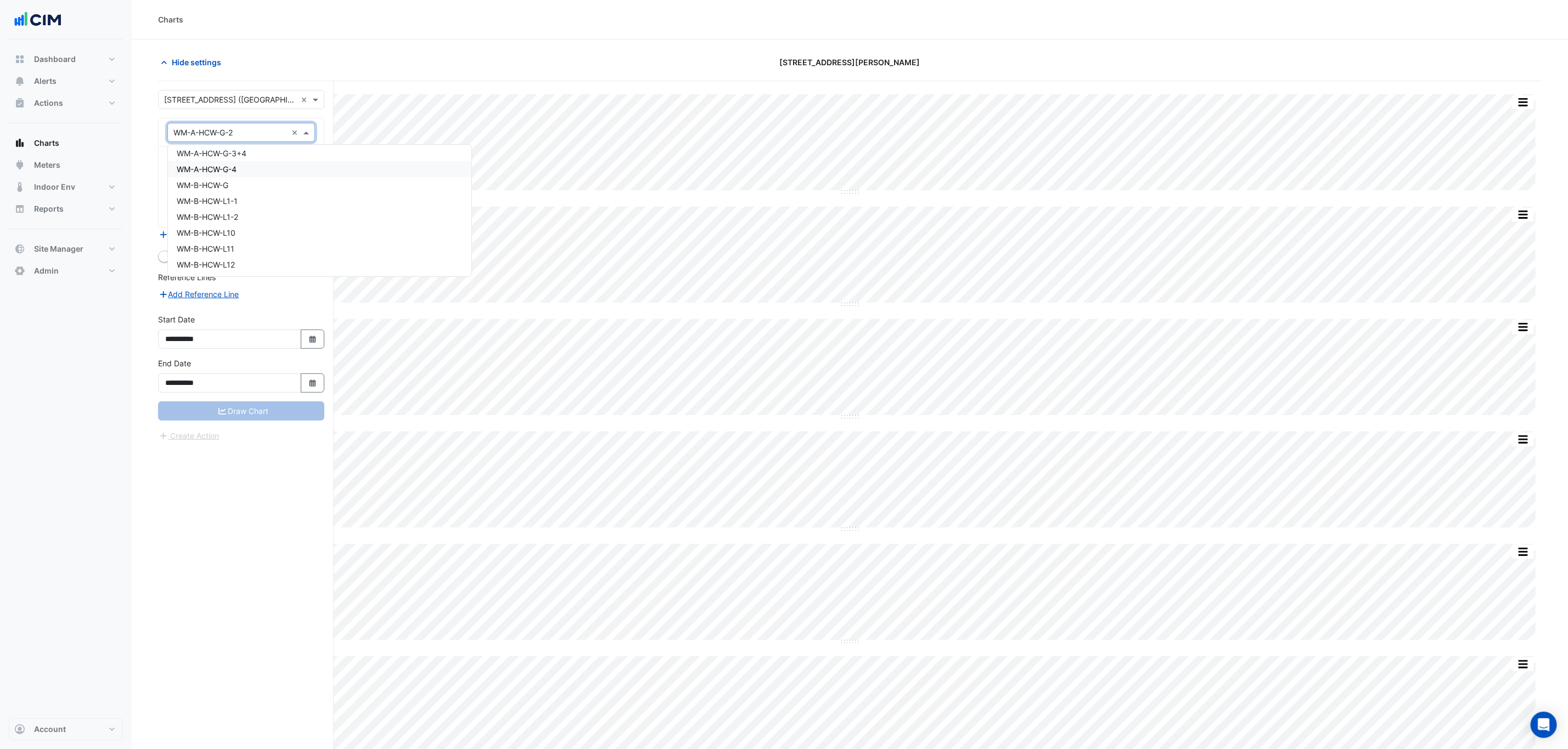
scroll to position [11914, 0]
click at [246, 197] on div "WM-B-HCW-L10" at bounding box center [319, 204] width 303 height 16
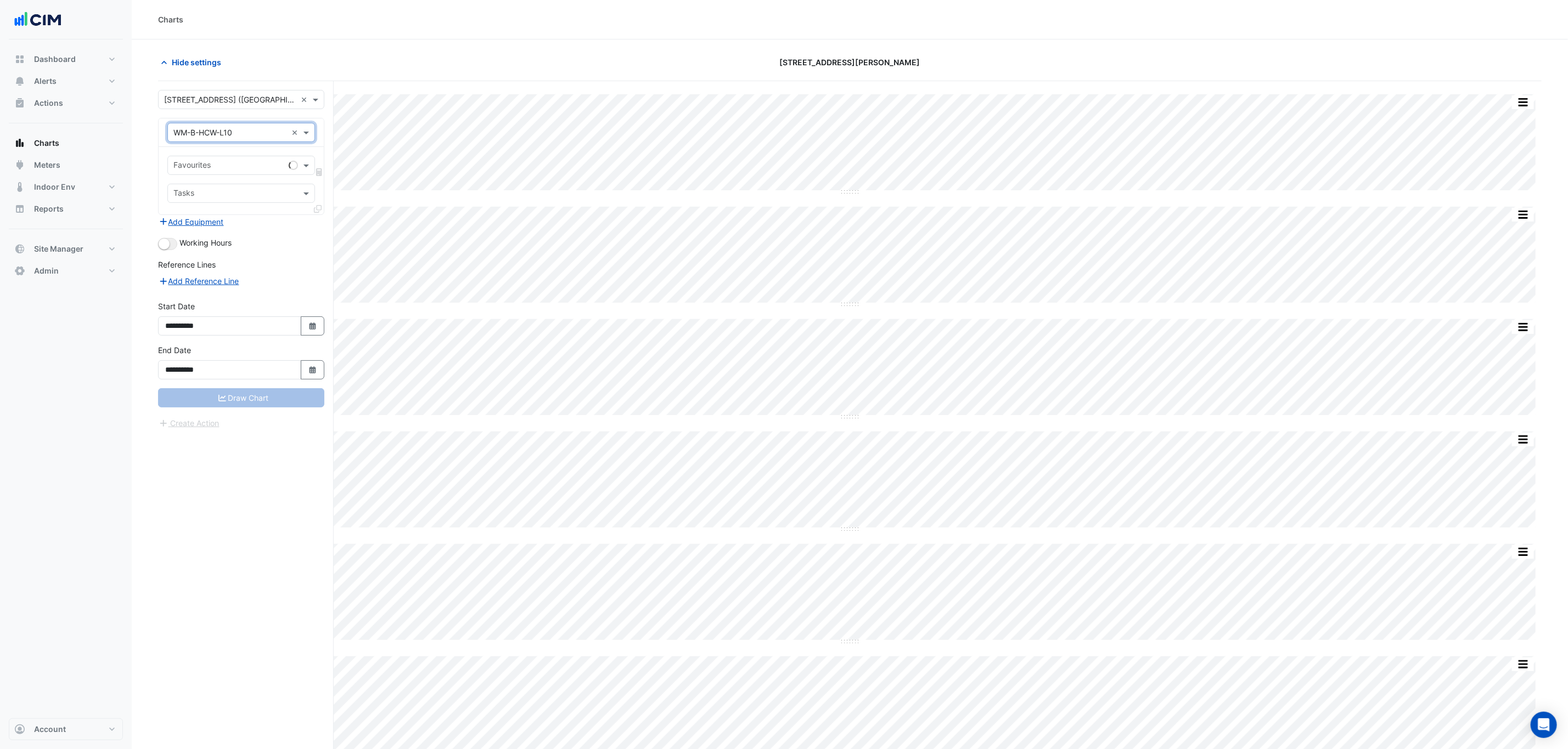
click at [232, 165] on input "text" at bounding box center [229, 167] width 111 height 11
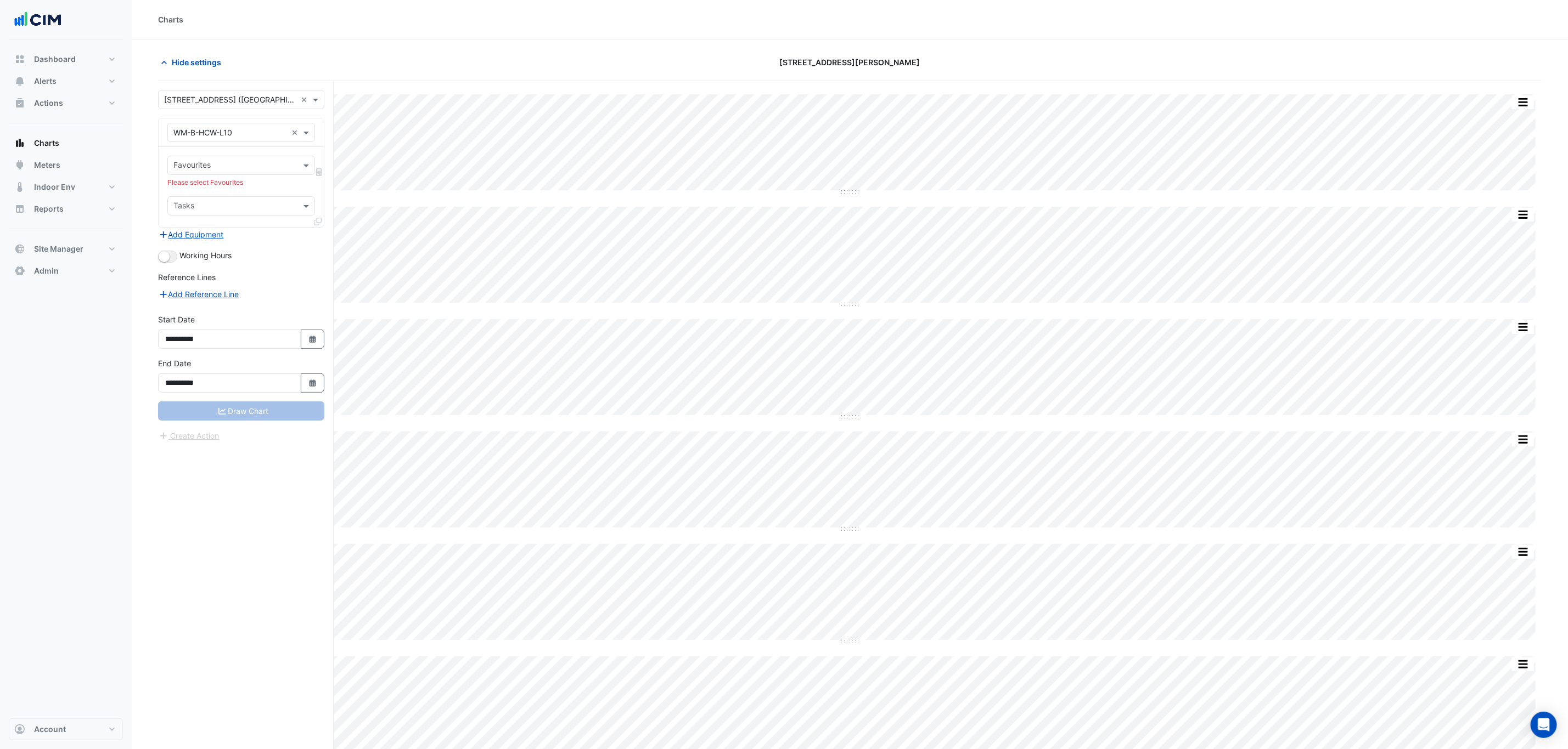
click at [198, 133] on input "text" at bounding box center [230, 133] width 114 height 11
click at [231, 271] on span "WM-A-HCW-G-4" at bounding box center [206, 276] width 60 height 9
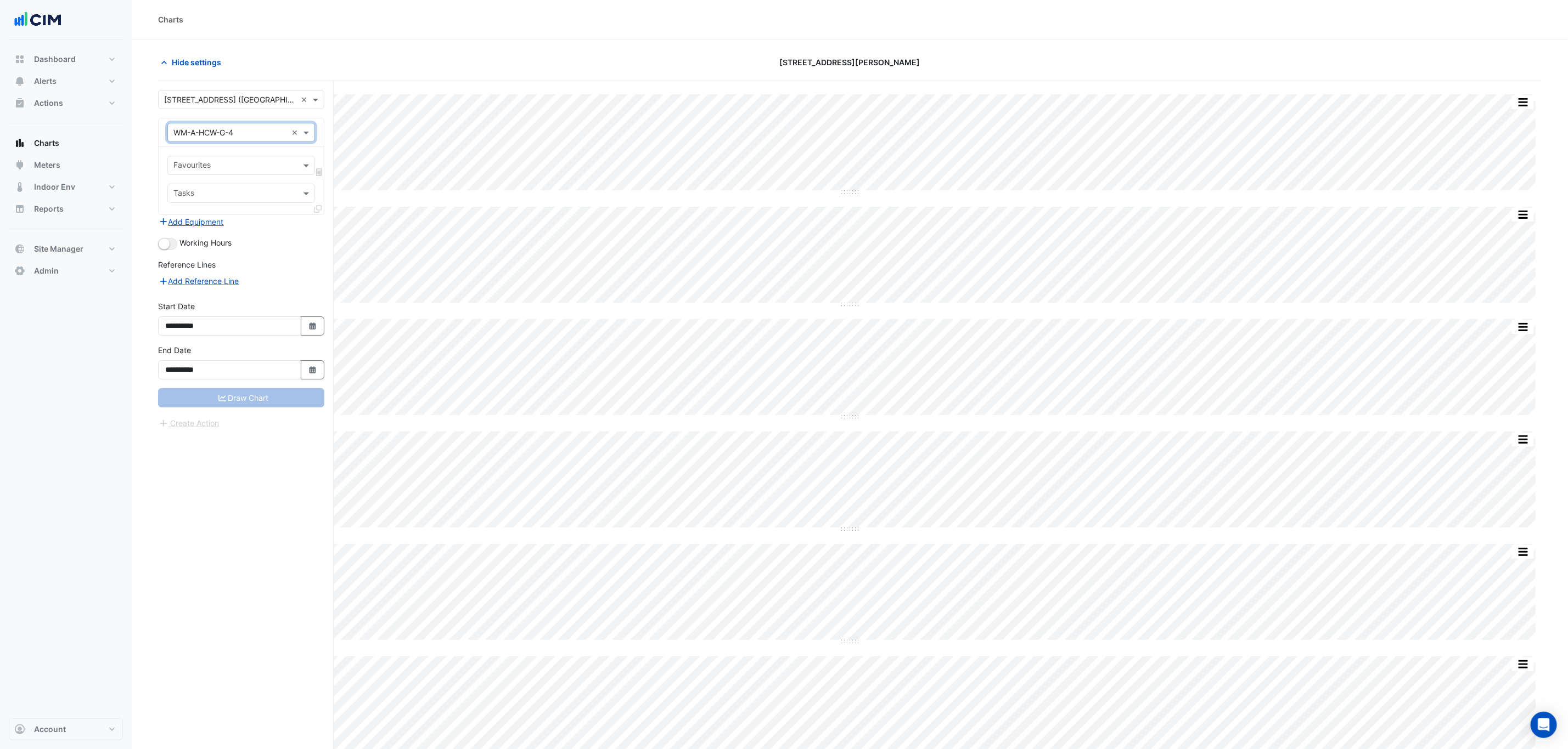
click at [208, 164] on input "text" at bounding box center [235, 167] width 123 height 11
click at [206, 131] on input "text" at bounding box center [230, 133] width 114 height 11
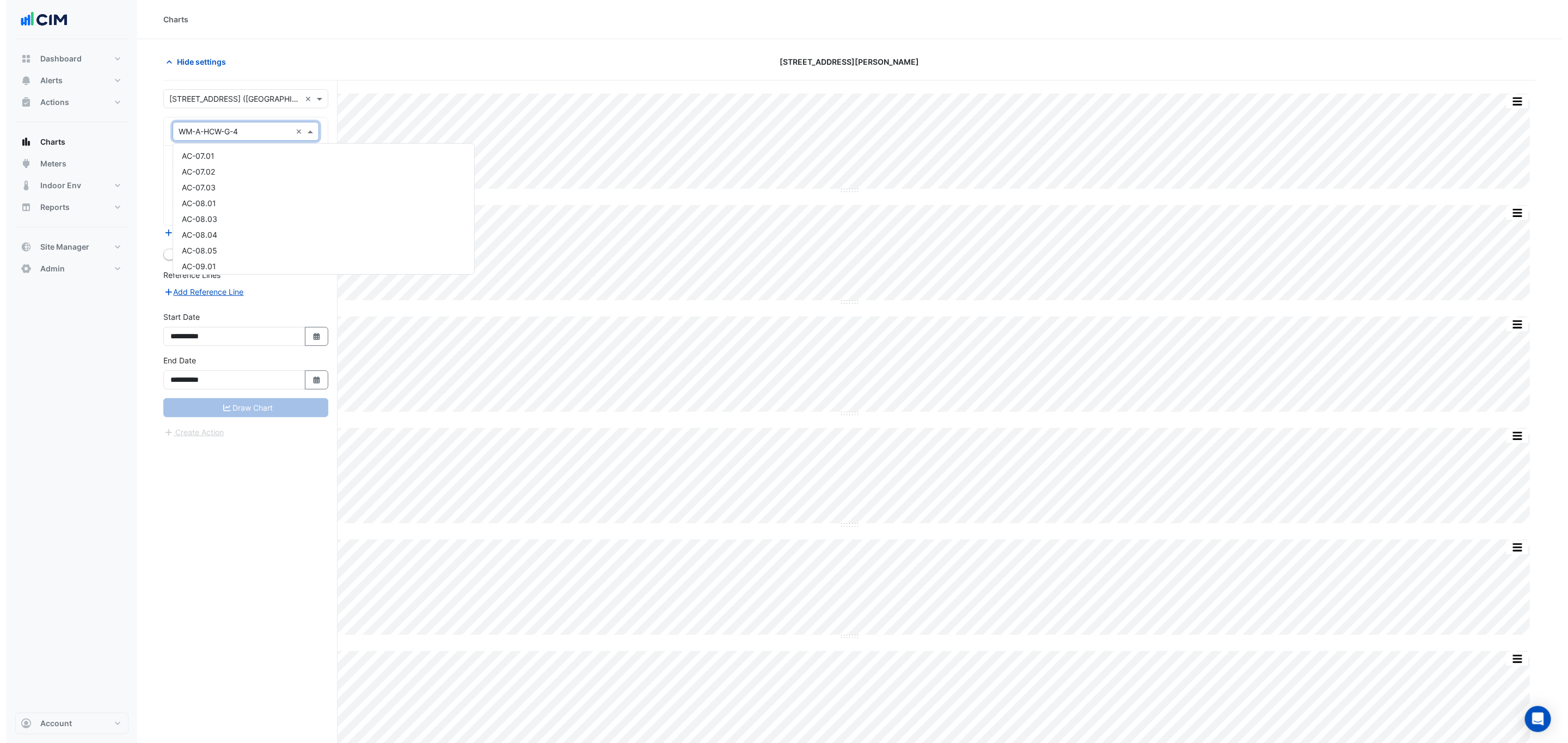
scroll to position [11785, 0]
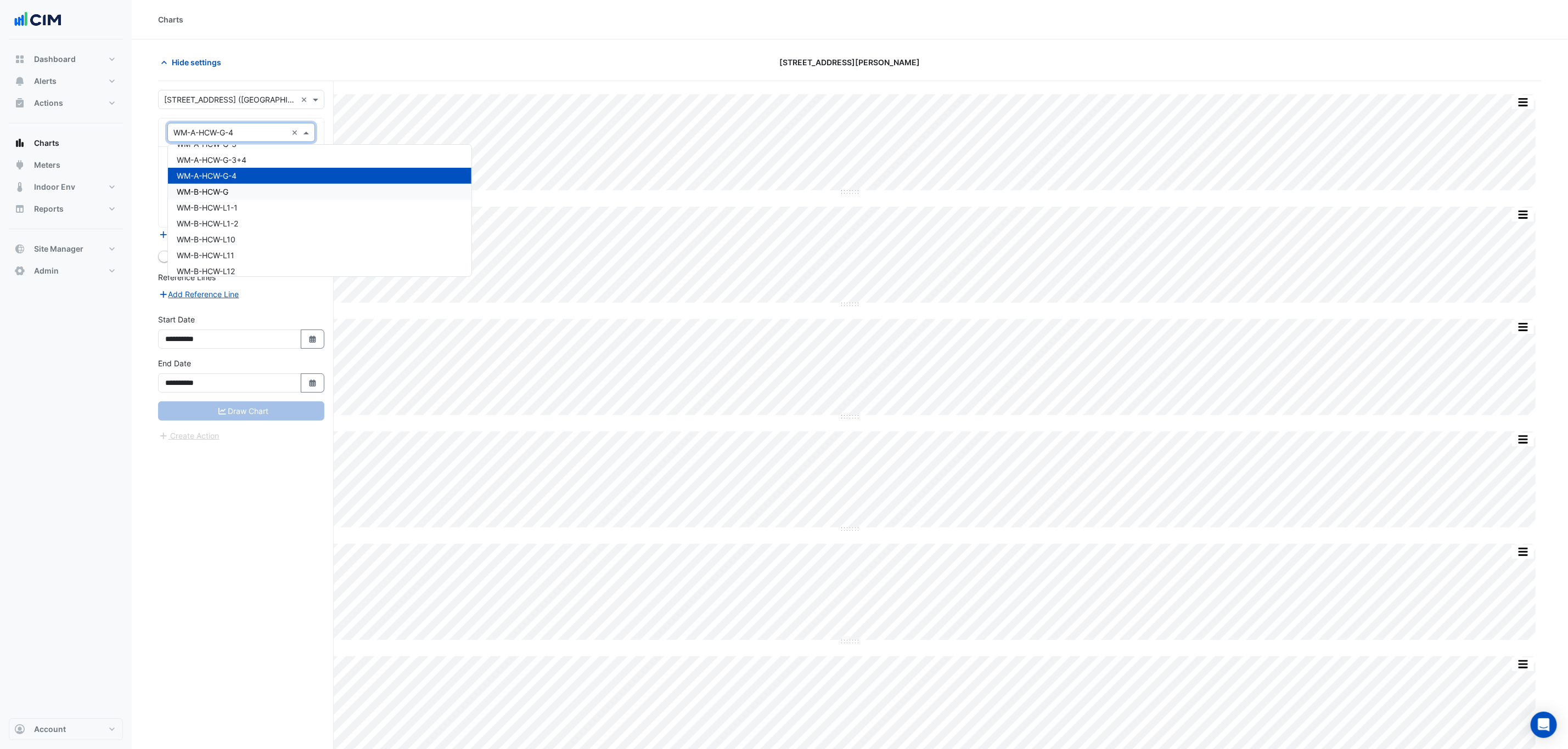
click at [221, 184] on div "WM-B-HCW-G" at bounding box center [319, 191] width 303 height 16
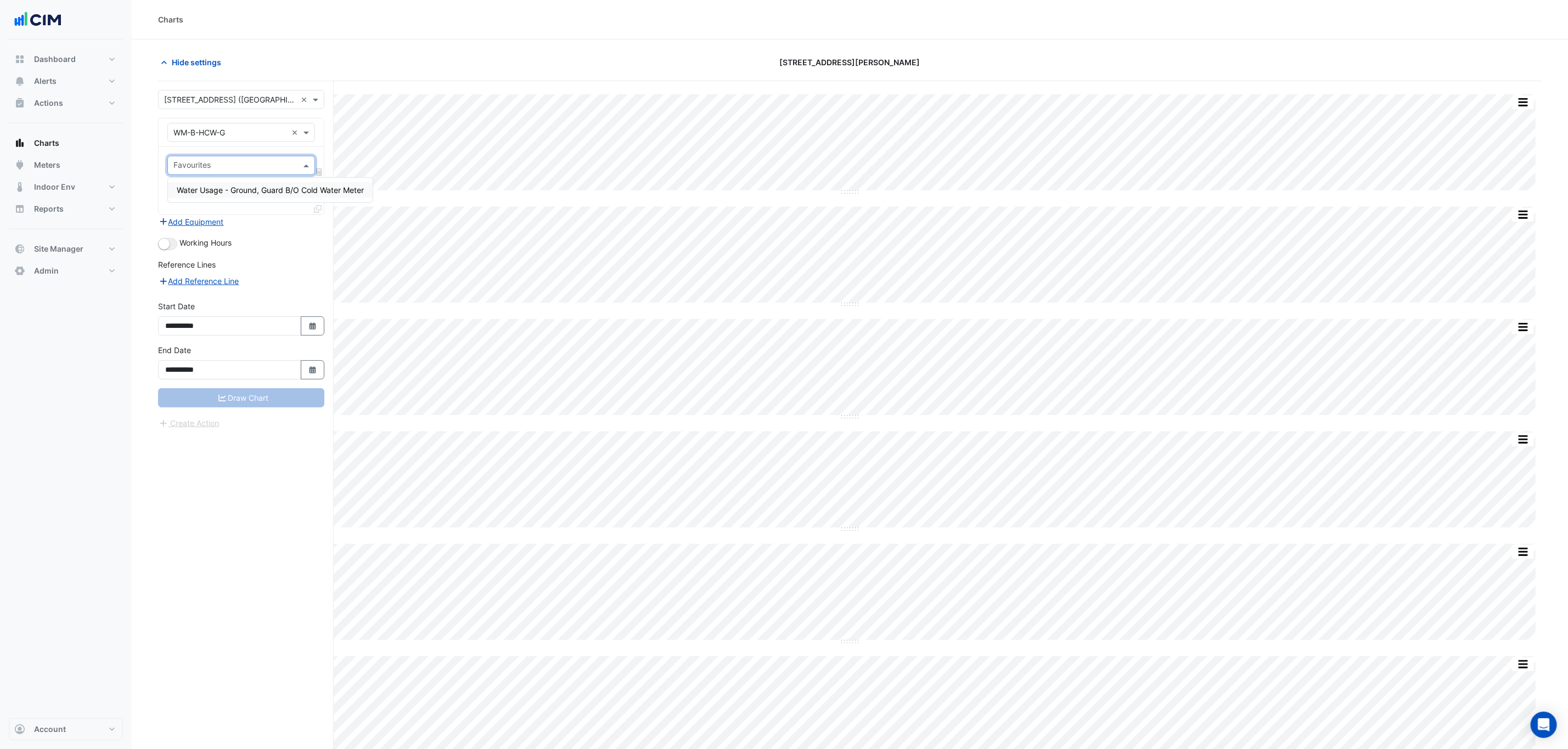
click at [226, 167] on input "text" at bounding box center [235, 167] width 123 height 11
click at [234, 191] on span "Water Usage - Ground, Guard B/O Cold Water Meter" at bounding box center [270, 190] width 187 height 9
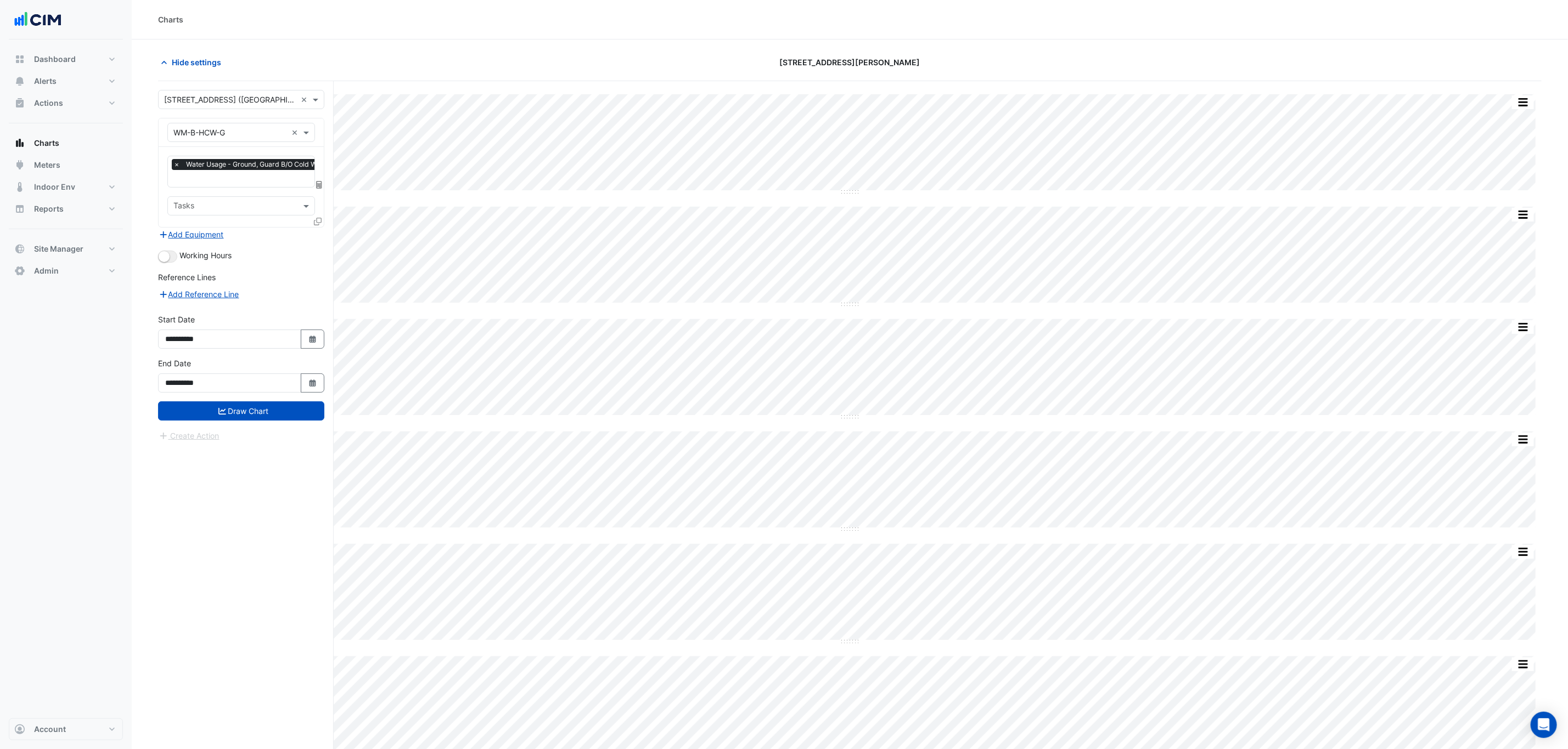
click at [319, 222] on icon at bounding box center [317, 221] width 7 height 7
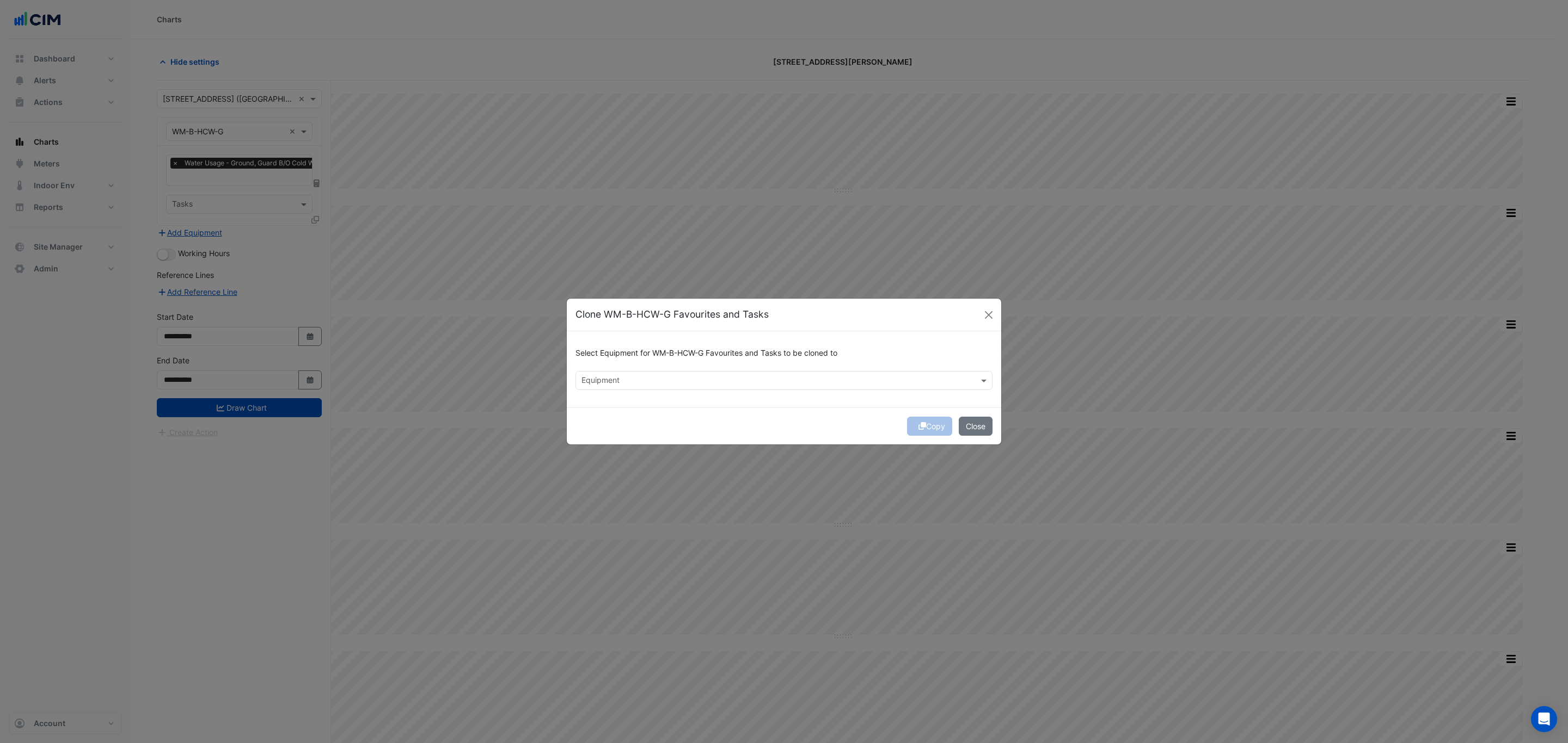
click at [740, 384] on input "text" at bounding box center [778, 382] width 393 height 11
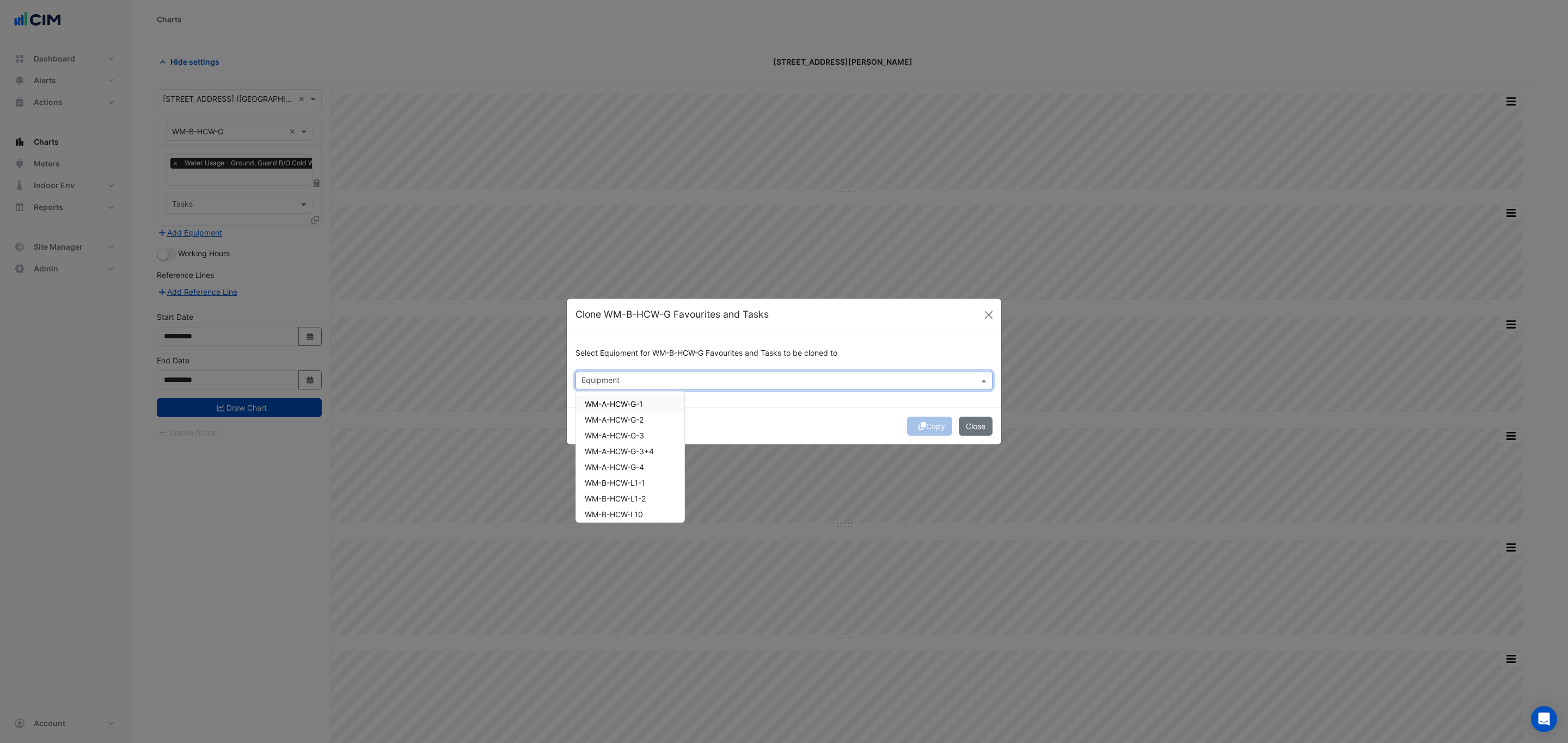
click at [648, 406] on div "WM-A-HCW-G-1" at bounding box center [630, 403] width 108 height 15
click at [650, 422] on div "WM-A-HCW-G-2" at bounding box center [630, 419] width 108 height 15
click at [651, 435] on div "WM-A-HCW-G-3" at bounding box center [630, 435] width 108 height 15
click at [653, 447] on span "WM-A-HCW-G-3+4" at bounding box center [618, 451] width 69 height 9
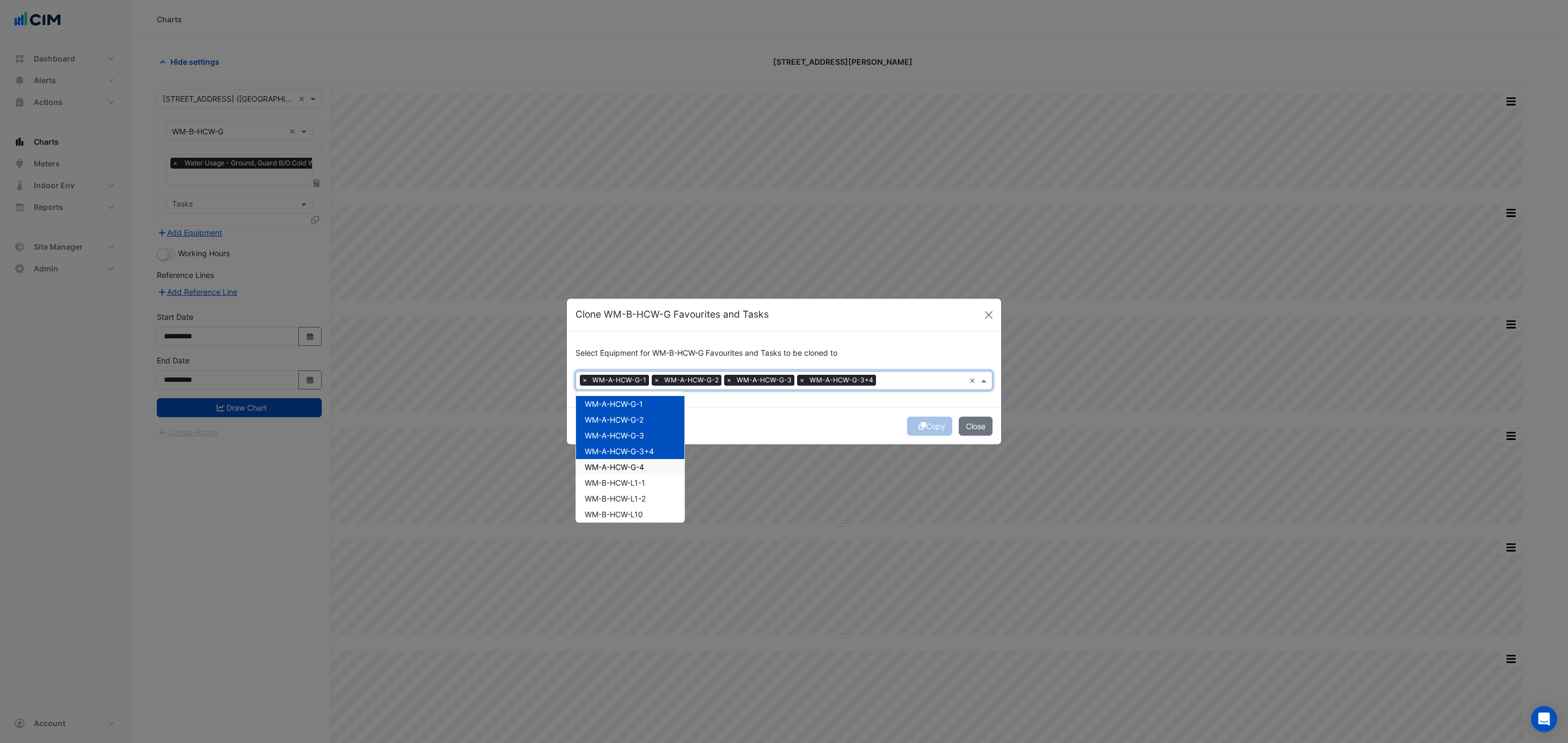
click at [655, 464] on div "WM-A-HCW-G-4" at bounding box center [630, 466] width 108 height 15
click at [631, 403] on span "WM-B-HCW-L1-1" at bounding box center [614, 401] width 60 height 9
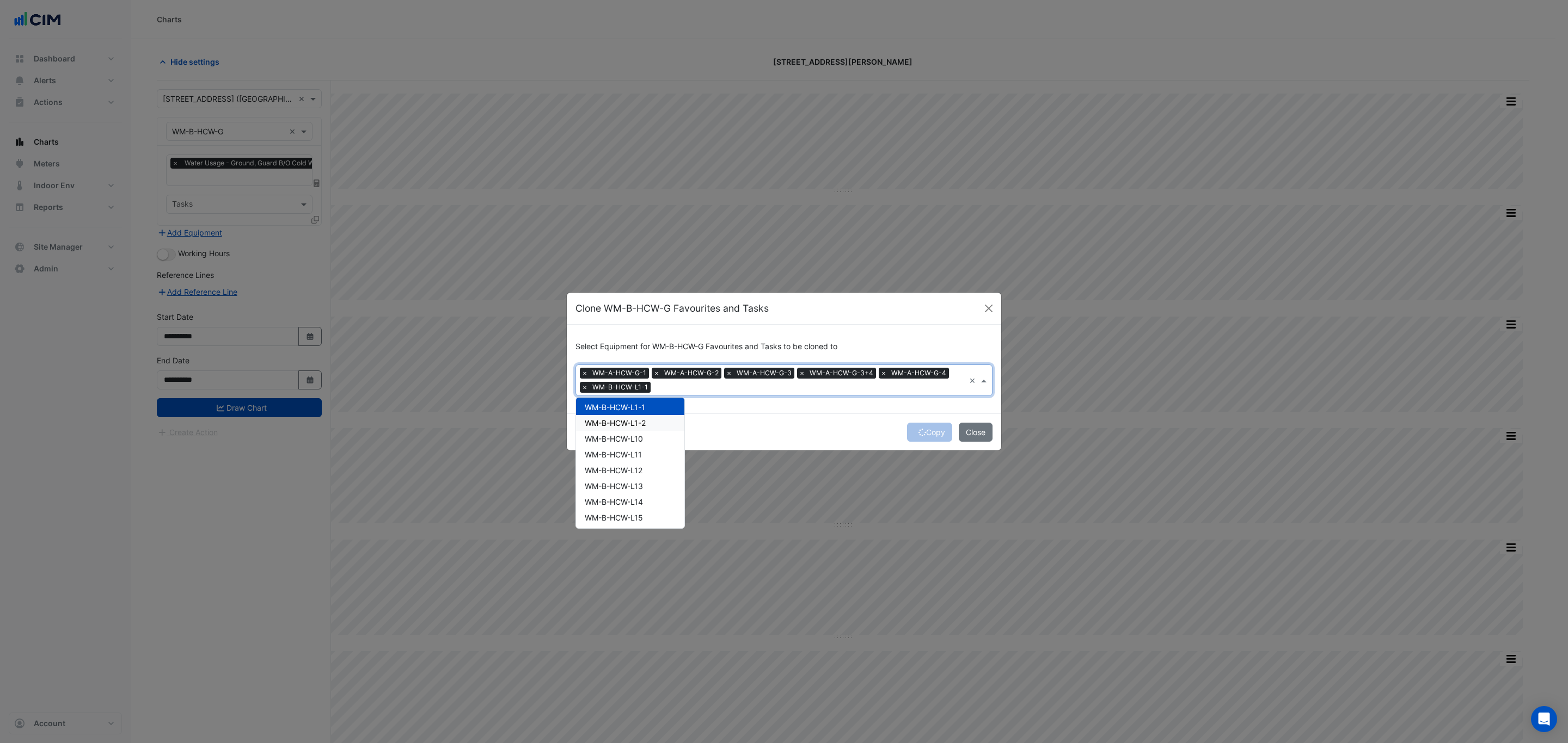
click at [634, 431] on div "WM-B-HCW-L10" at bounding box center [630, 438] width 108 height 15
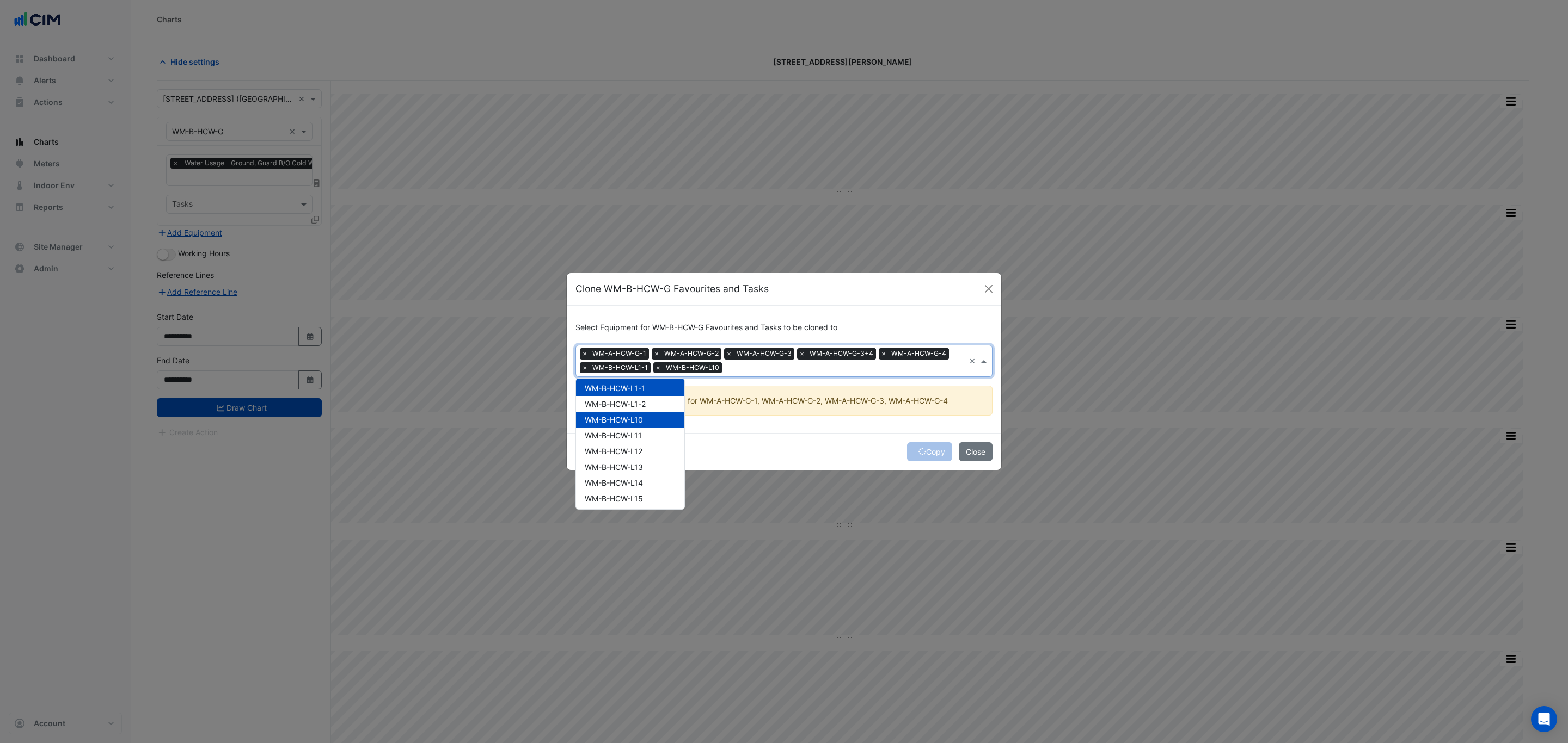
click at [634, 415] on span "WM-B-HCW-L10" at bounding box center [614, 419] width 58 height 9
click at [634, 405] on span "WM-B-HCW-L1-2" at bounding box center [614, 403] width 61 height 9
click at [637, 419] on span "WM-B-HCW-L10" at bounding box center [614, 419] width 58 height 9
drag, startPoint x: 644, startPoint y: 432, endPoint x: 646, endPoint y: 440, distance: 8.2
click at [642, 433] on span "WM-B-HCW-L11" at bounding box center [613, 435] width 57 height 9
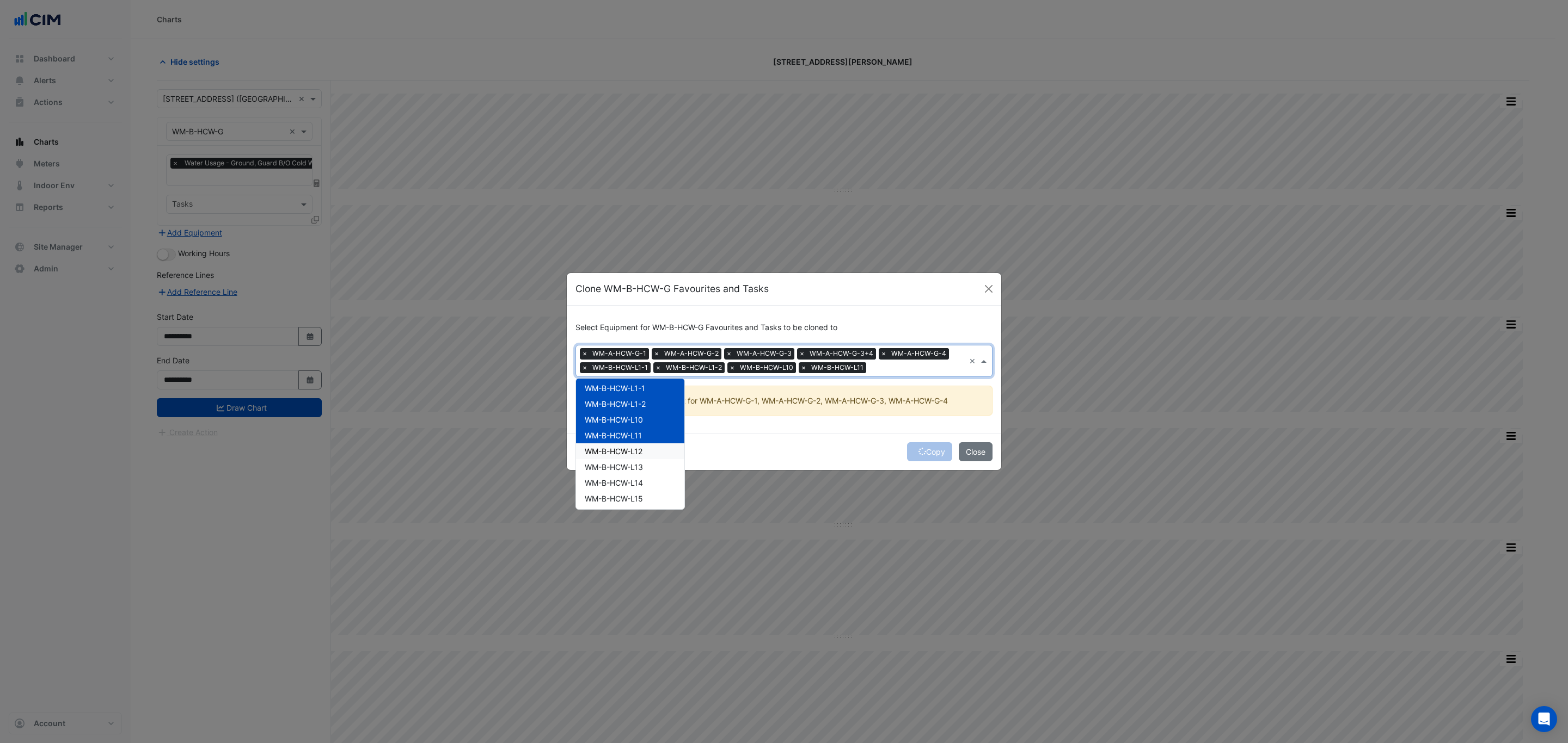
click at [648, 447] on div "WM-B-HCW-L12" at bounding box center [630, 451] width 108 height 15
click at [650, 461] on div "WM-B-HCW-L13" at bounding box center [630, 466] width 108 height 15
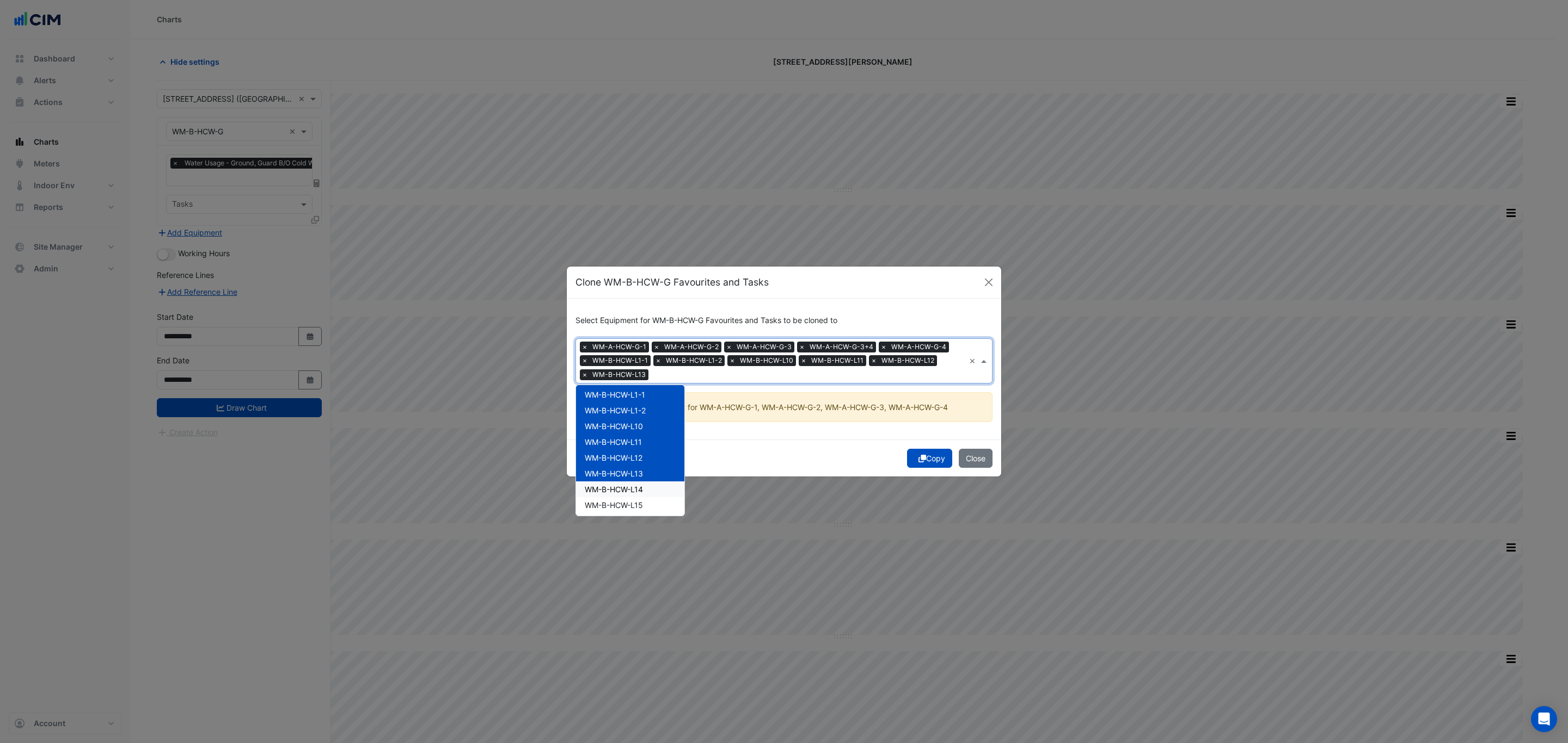
click at [652, 487] on div "WM-B-HCW-L14" at bounding box center [630, 489] width 108 height 15
click at [653, 500] on div "WM-B-HCW-L15" at bounding box center [630, 505] width 108 height 15
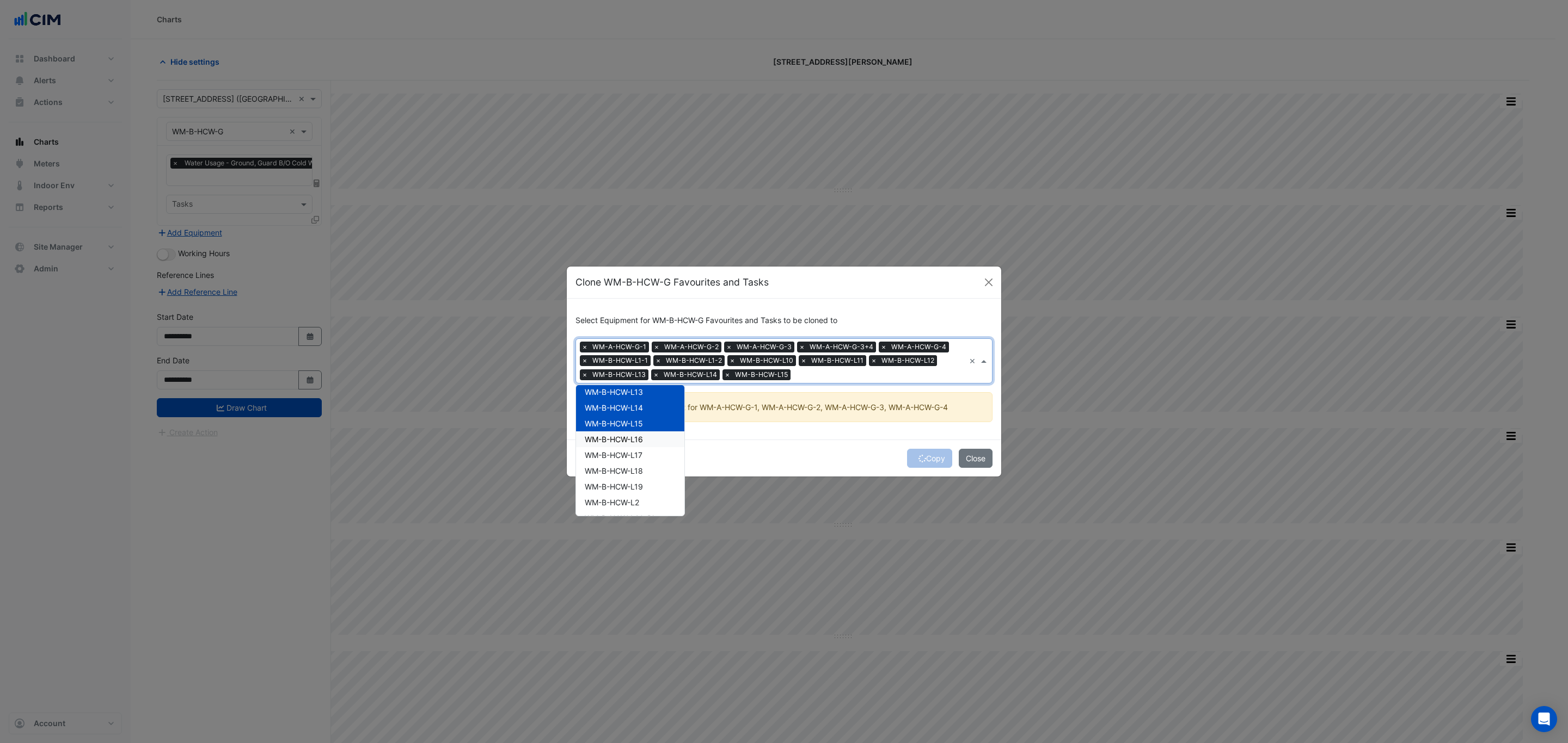
click at [629, 441] on span "WM-B-HCW-L16" at bounding box center [614, 439] width 58 height 9
click at [634, 463] on div "WM-B-HCW-L18" at bounding box center [630, 470] width 108 height 15
click at [632, 466] on span "WM-B-HCW-L18" at bounding box center [614, 470] width 58 height 9
click at [632, 455] on span "WM-B-HCW-L17" at bounding box center [613, 454] width 58 height 9
click at [635, 472] on span "WM-B-HCW-L18" at bounding box center [614, 470] width 58 height 9
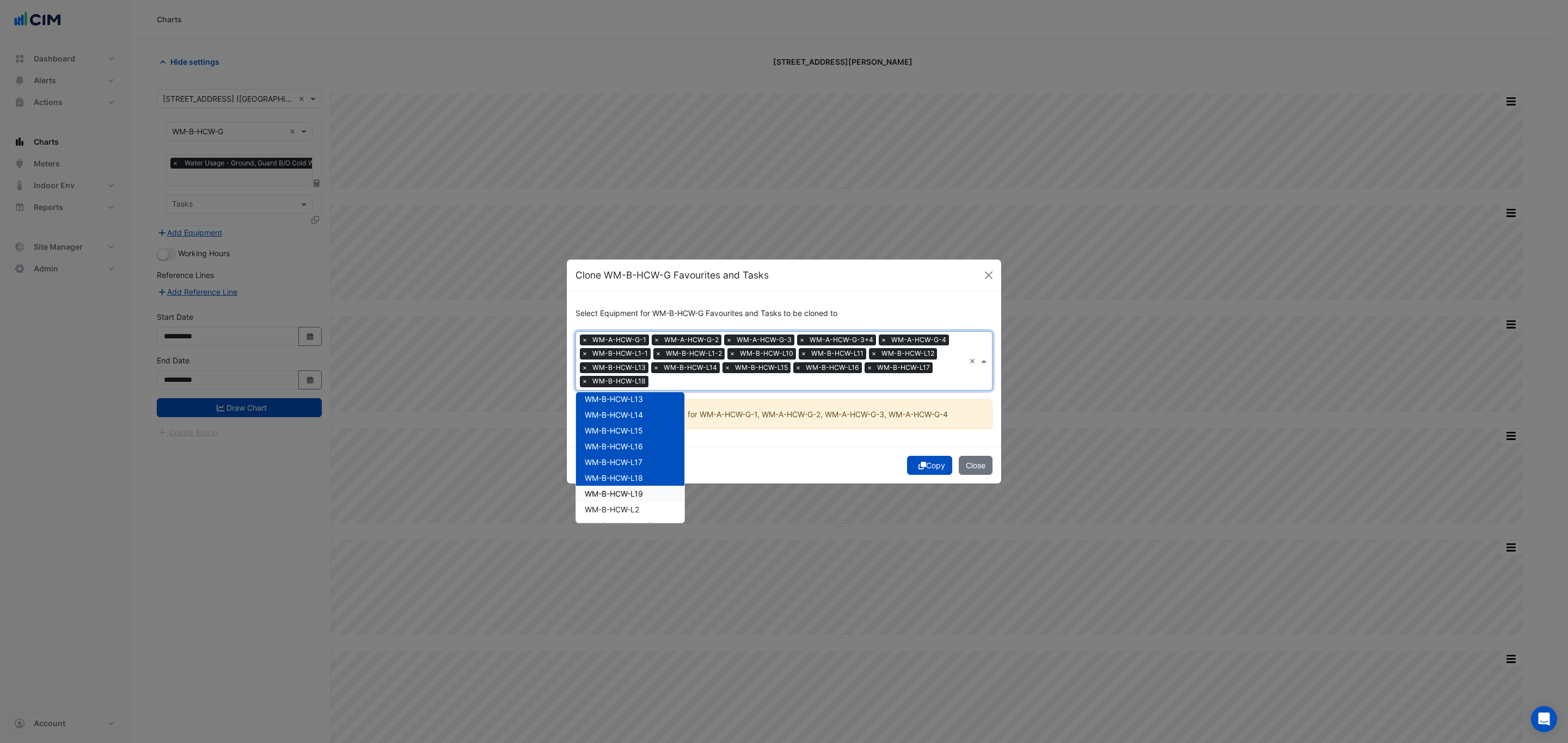
click at [639, 488] on div "WM-B-HCW-L19" at bounding box center [630, 493] width 108 height 15
click at [639, 507] on span "WM-B-HCW-L2" at bounding box center [611, 509] width 54 height 9
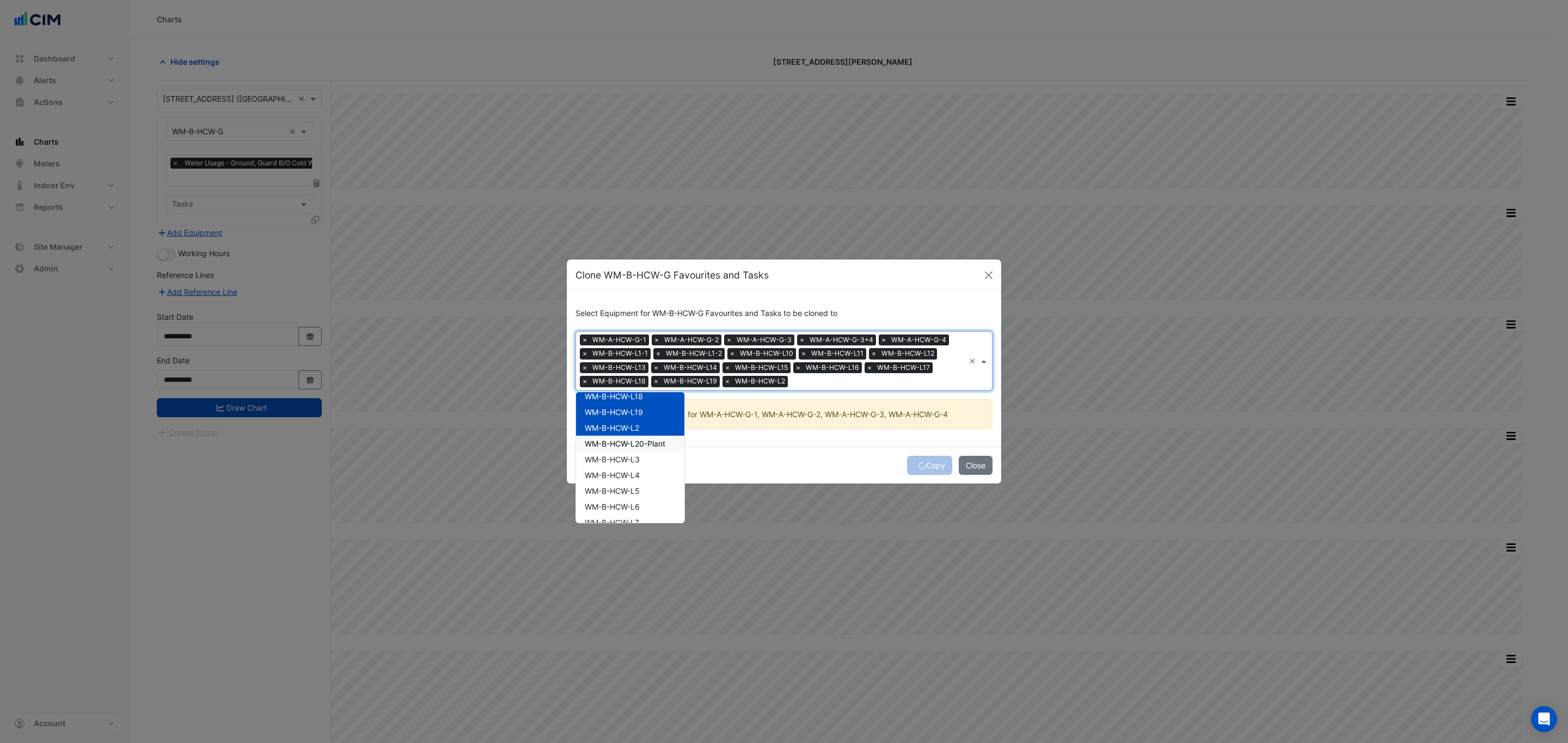
click at [632, 444] on span "WM-B-HCW-L20-Plant" at bounding box center [624, 443] width 80 height 9
click at [638, 464] on div "WM-B-HCW-L3" at bounding box center [630, 459] width 108 height 15
click at [639, 472] on span "WM-B-HCW-L4" at bounding box center [612, 475] width 55 height 9
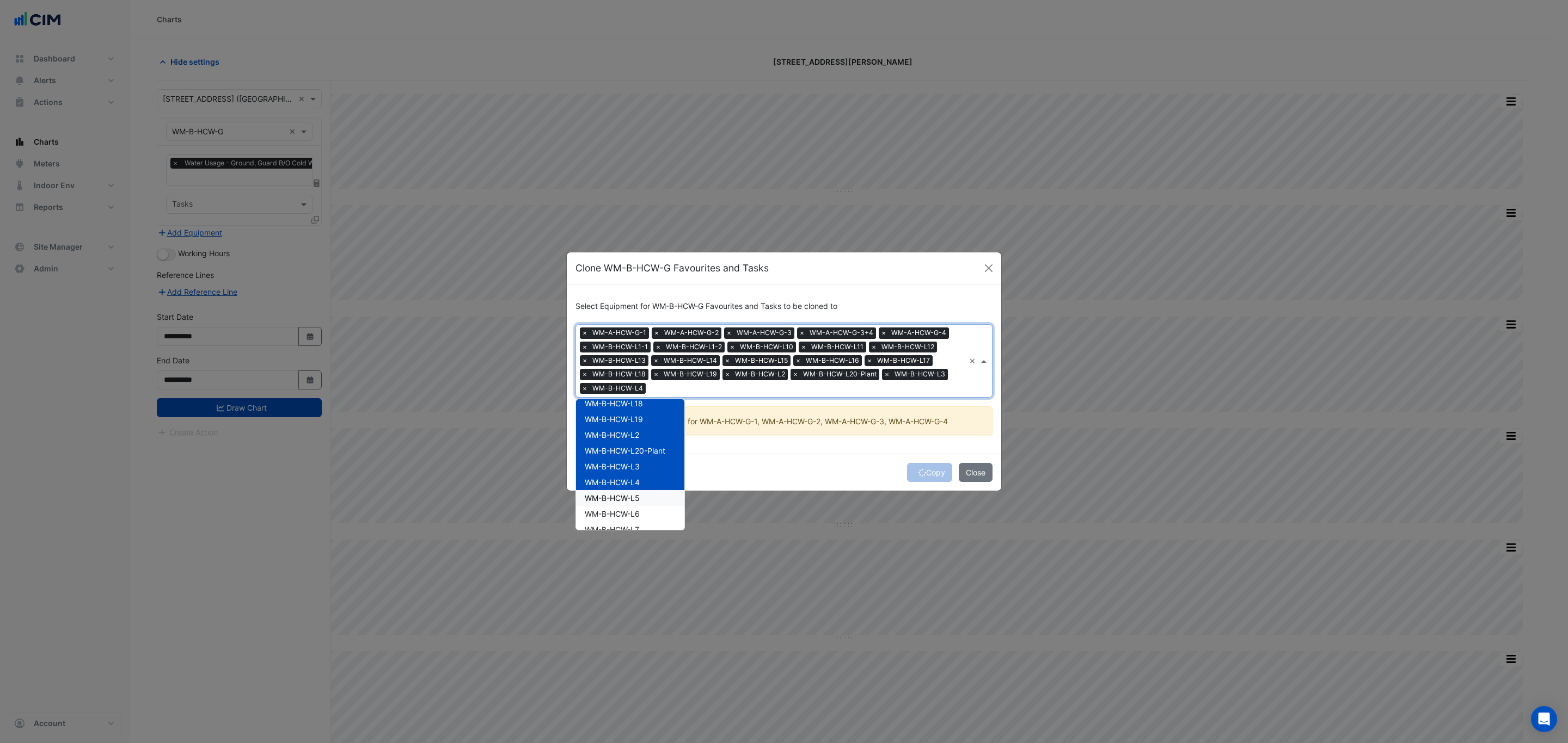
click at [640, 498] on span "WM-B-HCW-L5" at bounding box center [612, 497] width 55 height 9
click at [643, 515] on div "WM-B-HCW-L6" at bounding box center [630, 513] width 108 height 15
click at [643, 527] on div "WM-B-HCW-L7" at bounding box center [630, 529] width 108 height 15
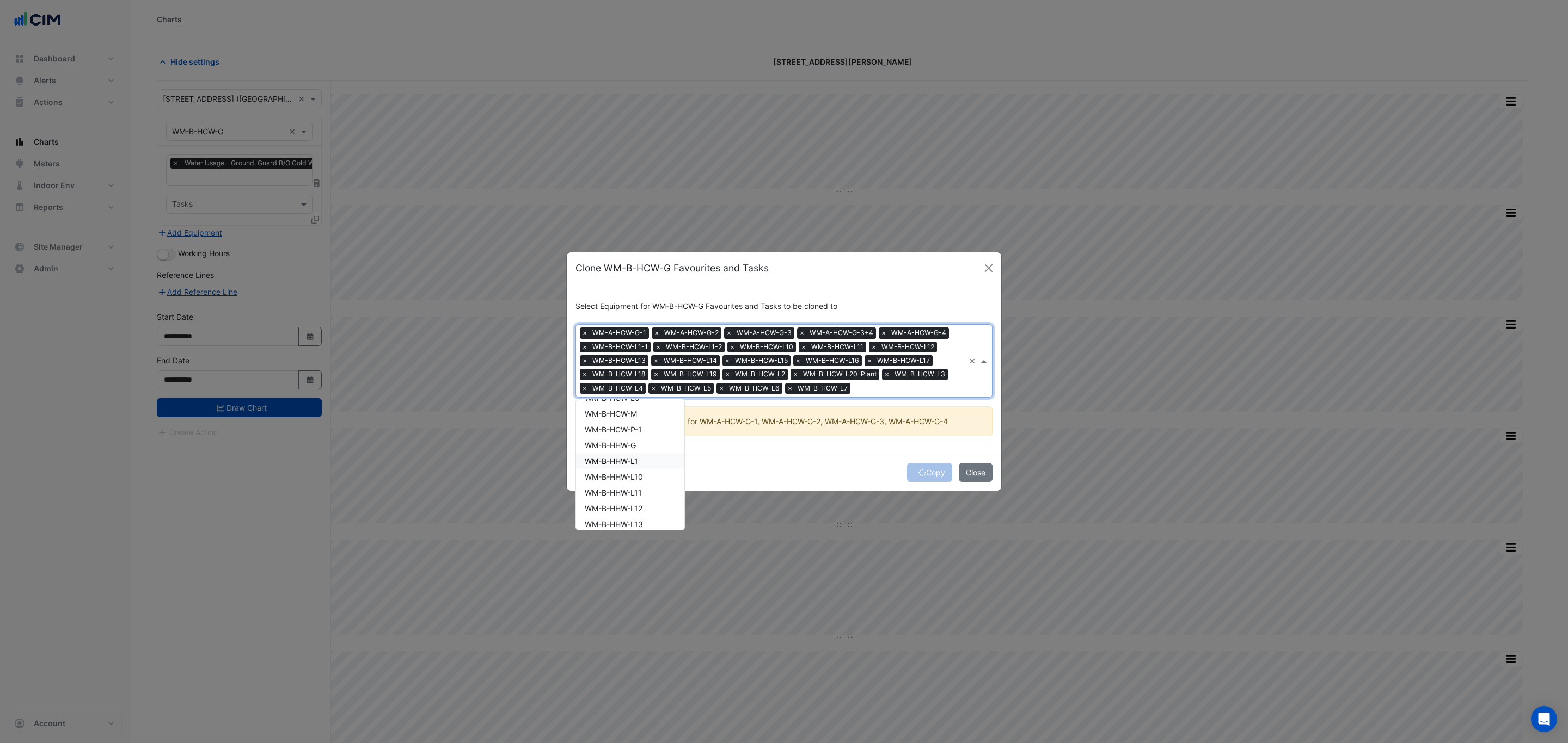
scroll to position [326, 0]
click at [631, 466] on span "WM-B-HCW-L8" at bounding box center [612, 463] width 55 height 9
click at [632, 480] on span "WM-B-HCW-L9" at bounding box center [612, 479] width 55 height 9
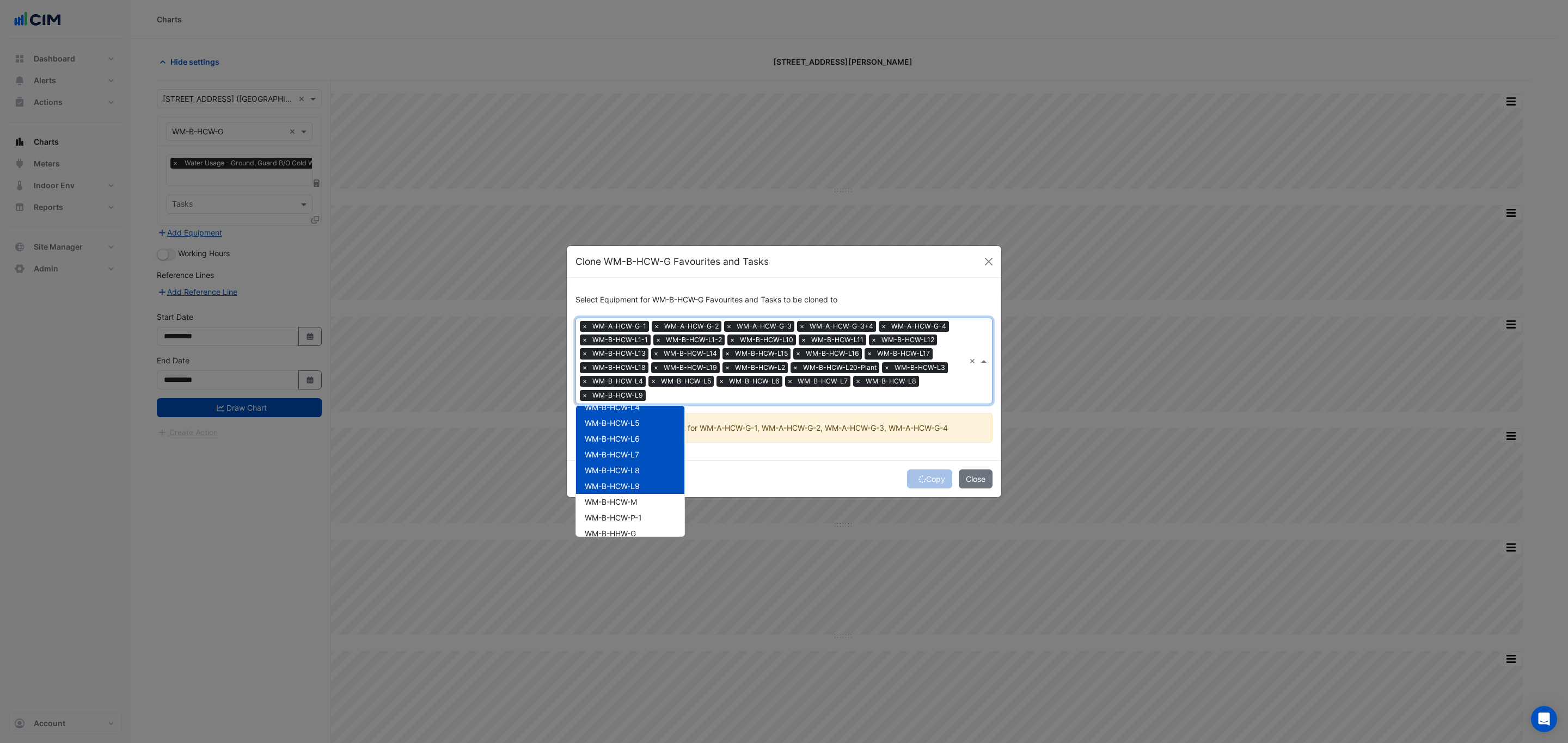
click at [634, 492] on div "WM-B-HCW-L9" at bounding box center [630, 486] width 108 height 15
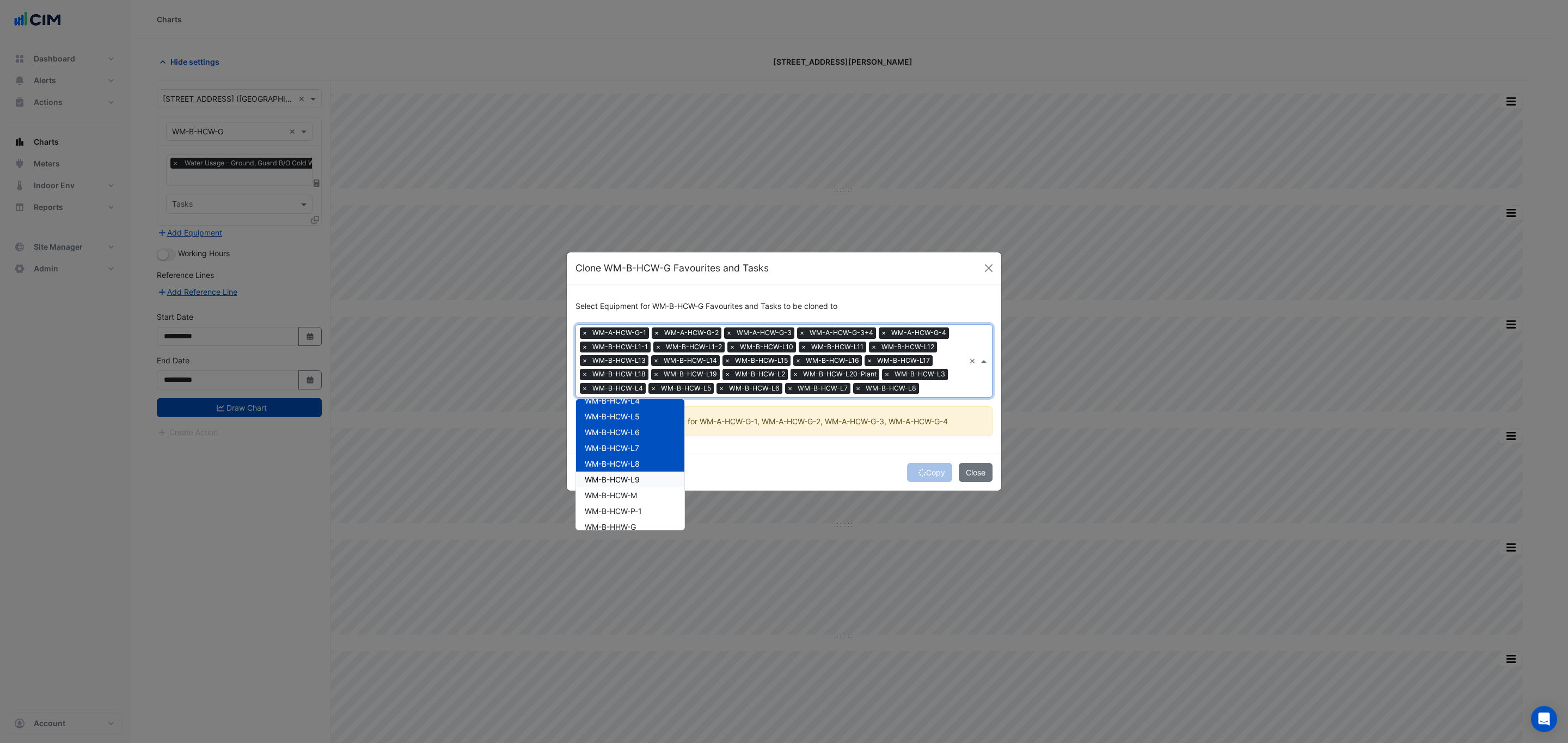
click at [635, 479] on span "WM-B-HCW-L9" at bounding box center [612, 479] width 55 height 9
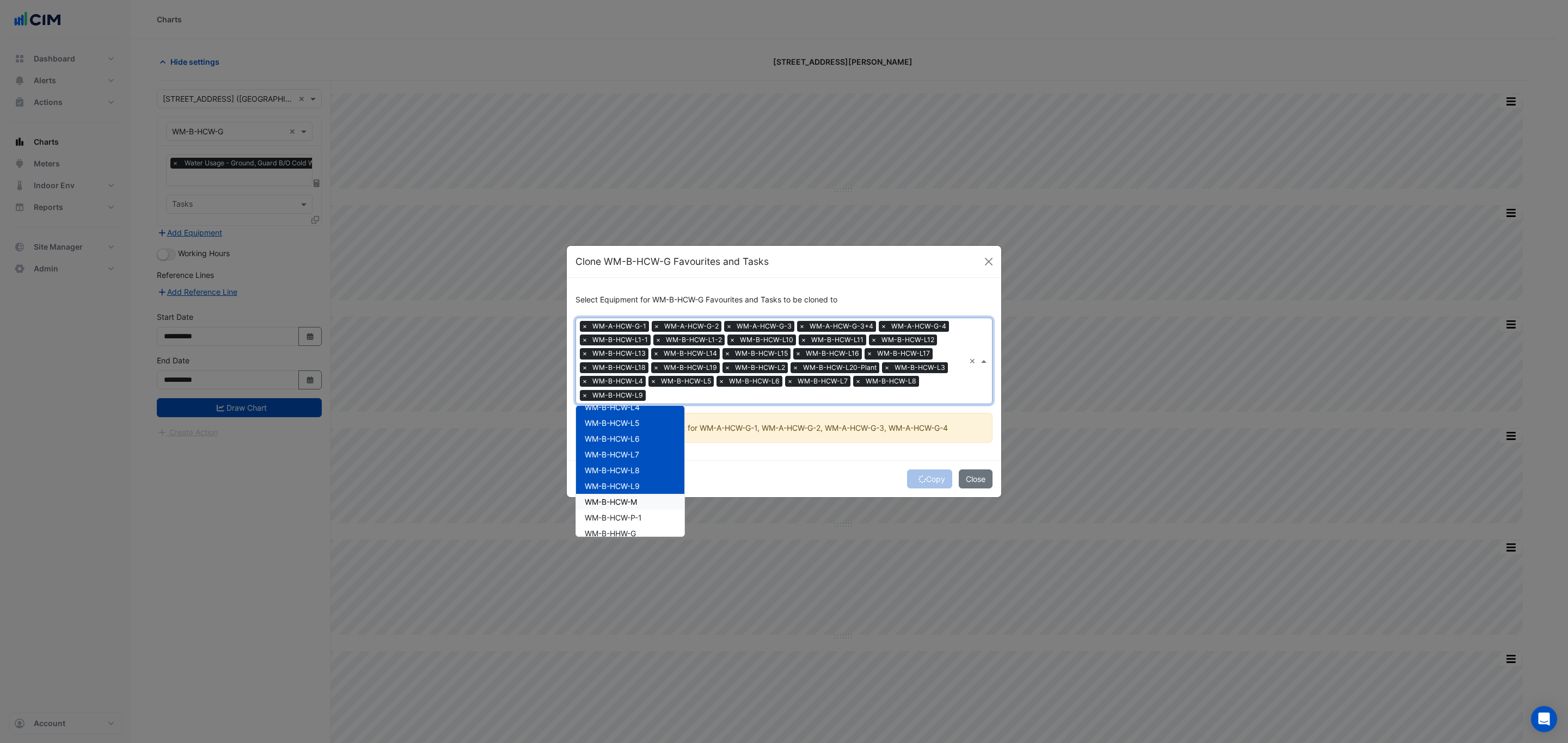
click at [644, 503] on div "WM-B-HCW-M" at bounding box center [630, 501] width 108 height 15
click at [642, 513] on span "WM-B-HCW-P-1" at bounding box center [613, 518] width 57 height 9
click at [642, 530] on div "WM-B-HHW-G" at bounding box center [630, 533] width 108 height 15
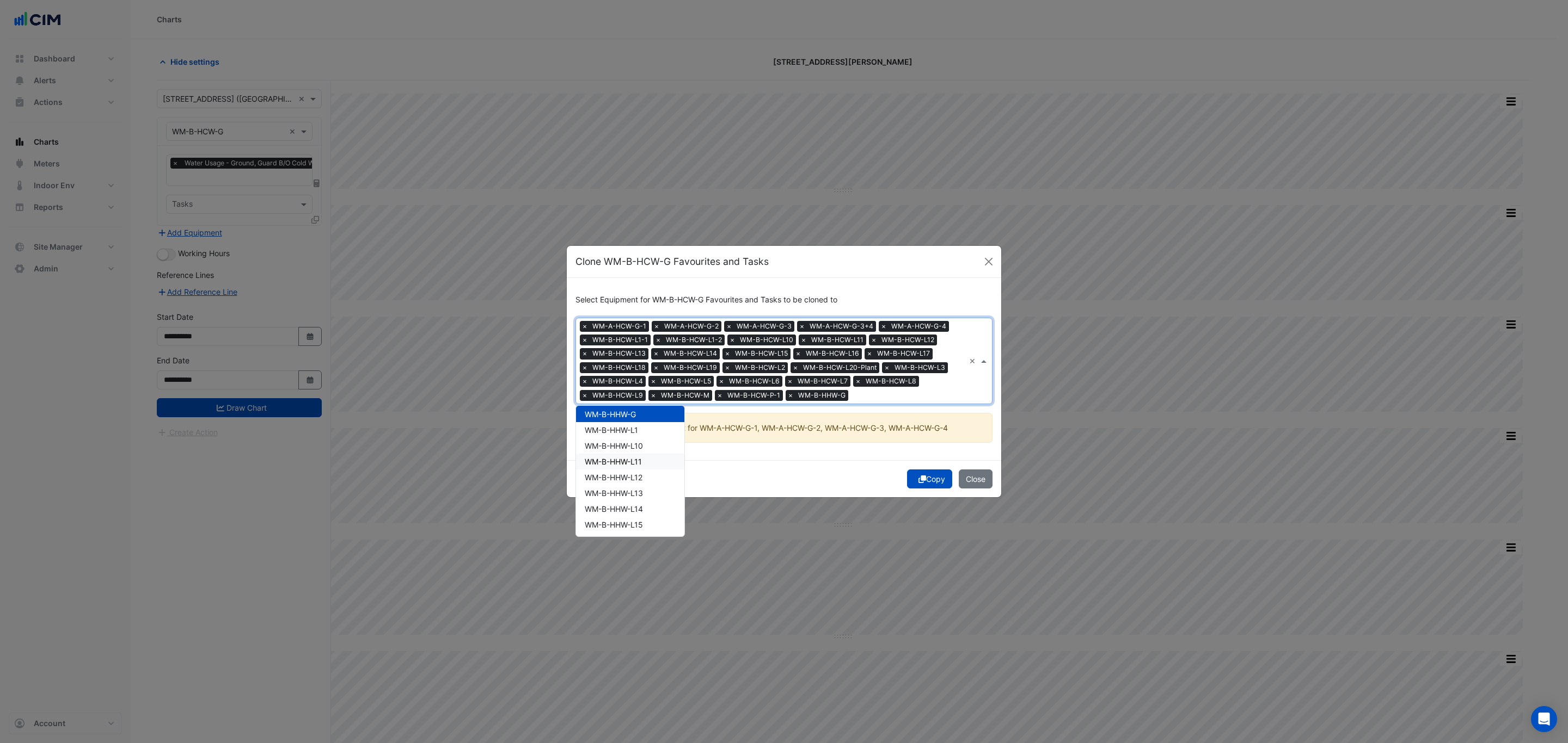
scroll to position [408, 0]
click at [621, 467] on span "WM-B-HHW-L1" at bounding box center [611, 467] width 54 height 9
click at [614, 422] on div "WM-B-HHW-L11" at bounding box center [630, 417] width 108 height 15
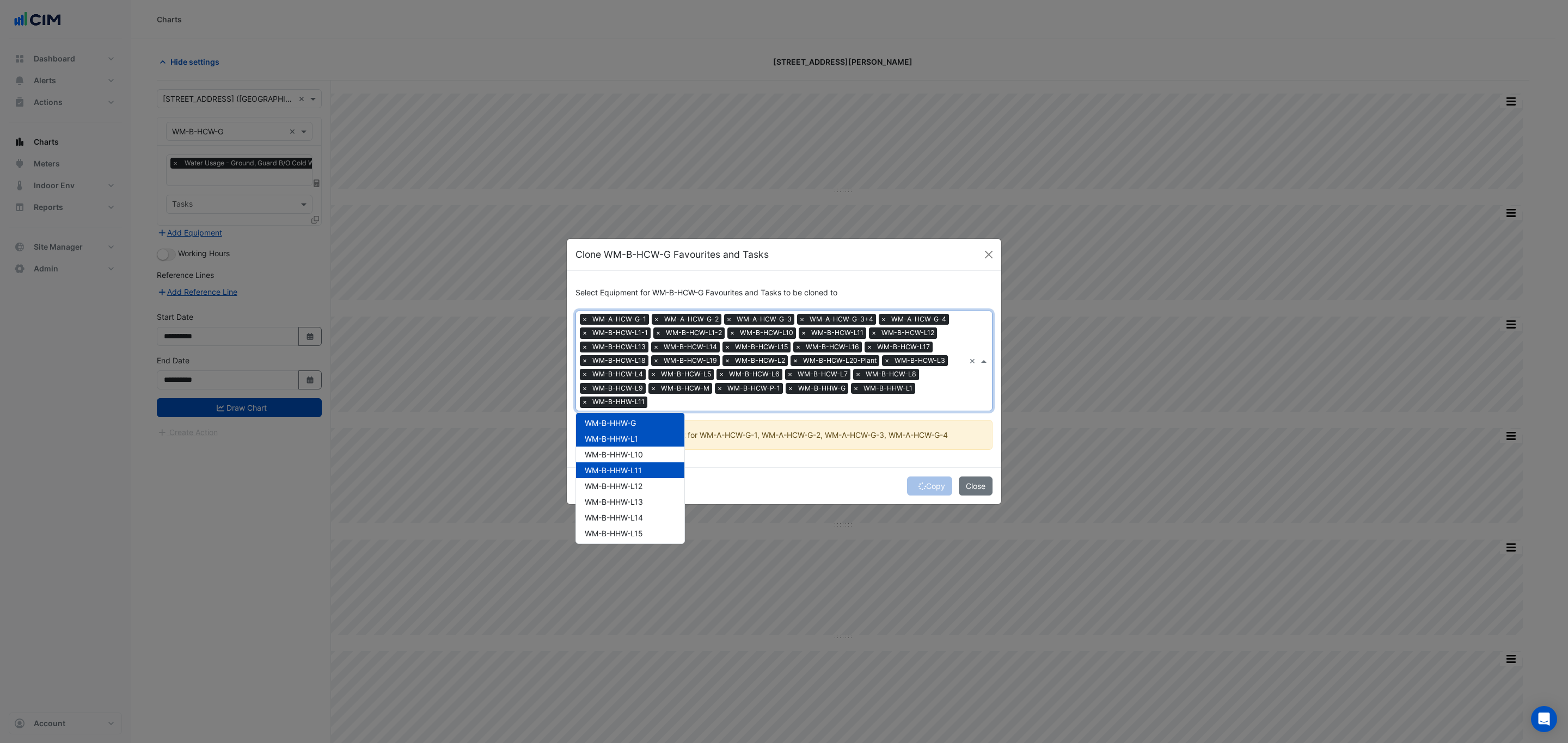
scroll to position [408, 0]
click at [638, 487] on span "WM-B-HHW-L10" at bounding box center [614, 490] width 58 height 9
click at [626, 442] on span "WM-B-HHW-L12" at bounding box center [613, 440] width 58 height 9
click at [634, 459] on div "WM-B-HHW-L13" at bounding box center [630, 456] width 108 height 15
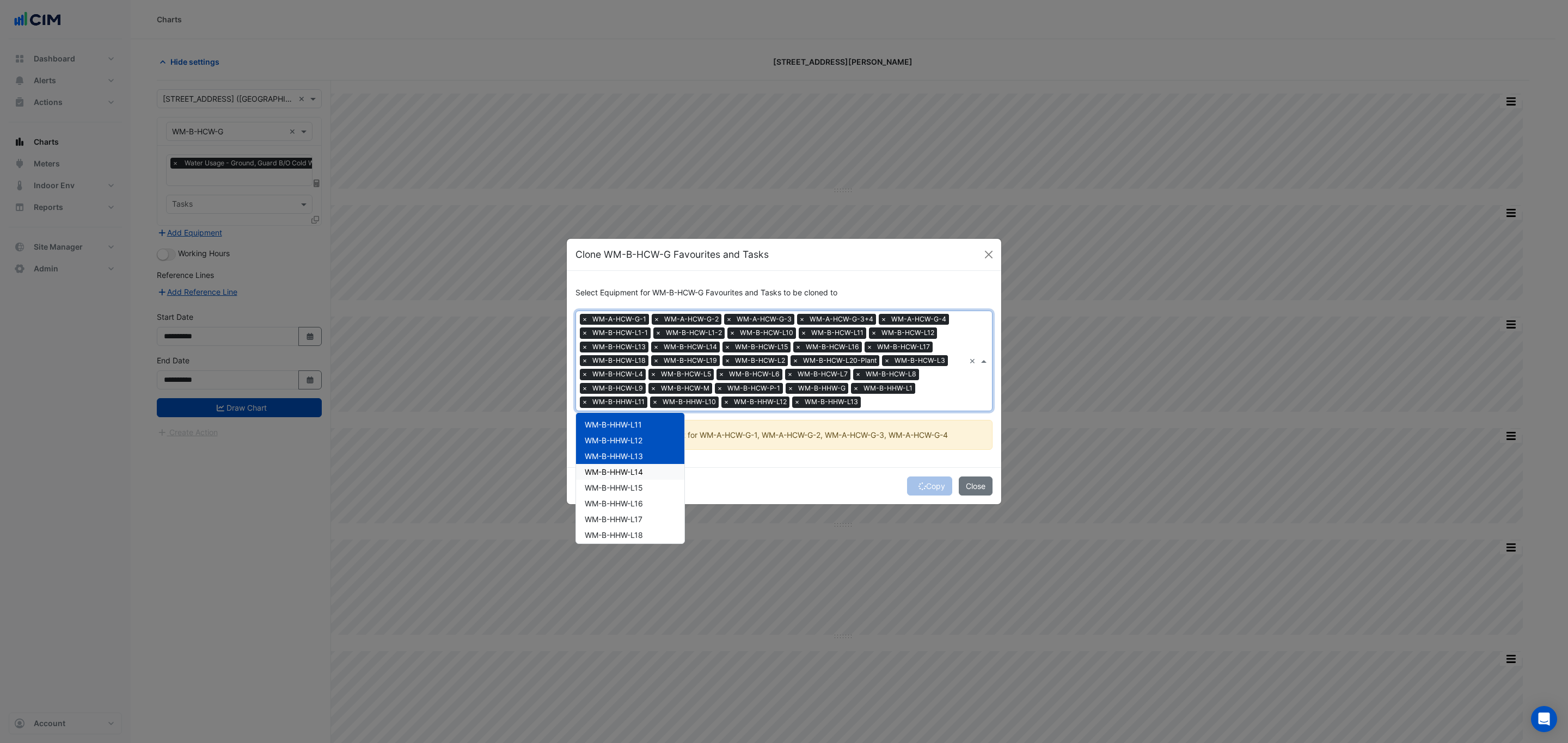
click at [637, 475] on span "WM-B-HHW-L14" at bounding box center [614, 471] width 58 height 9
click at [643, 485] on span "WM-B-HHW-L15" at bounding box center [614, 487] width 58 height 9
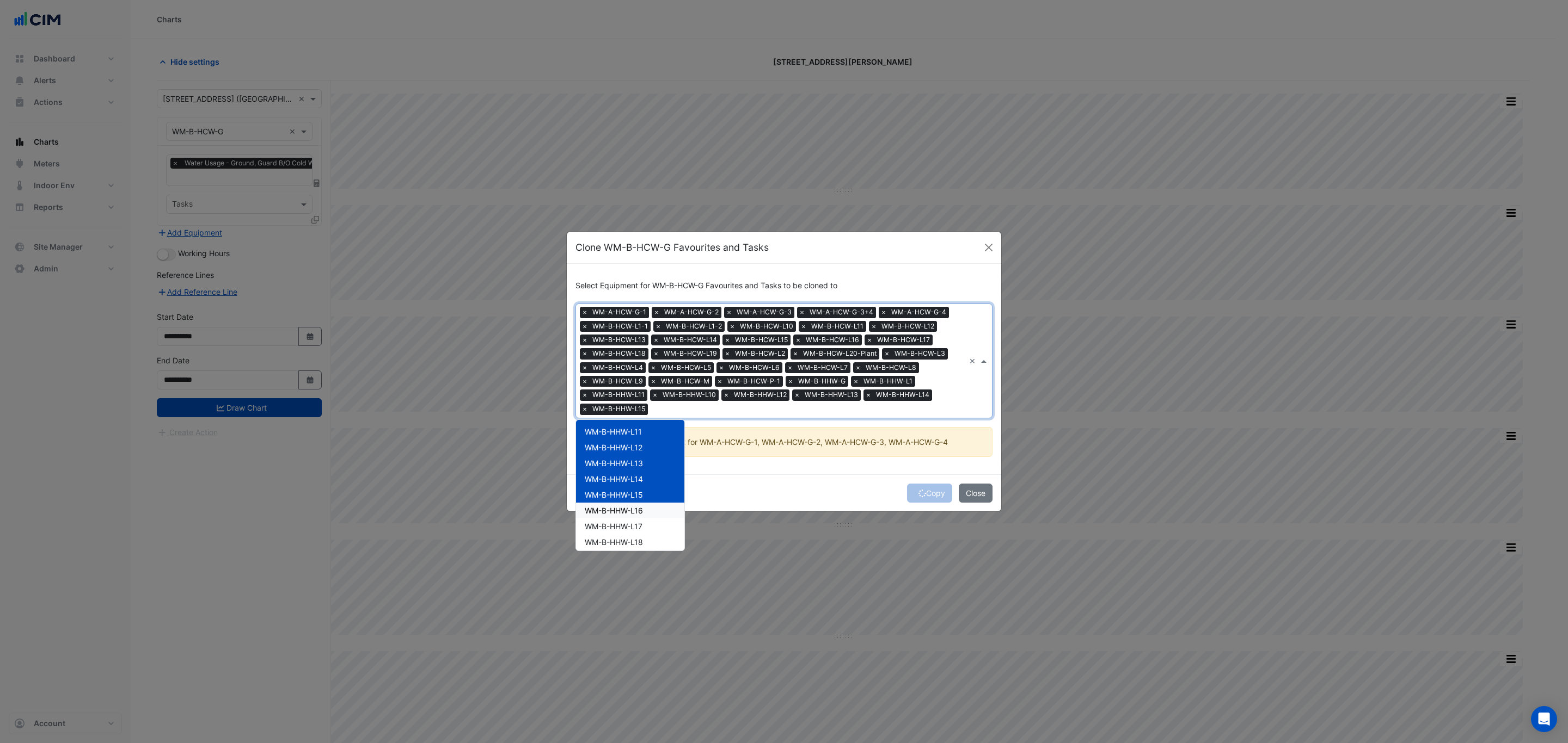
click at [647, 510] on div "WM-B-HHW-L16" at bounding box center [630, 510] width 108 height 15
click at [646, 526] on div "WM-B-HHW-L17" at bounding box center [630, 526] width 108 height 15
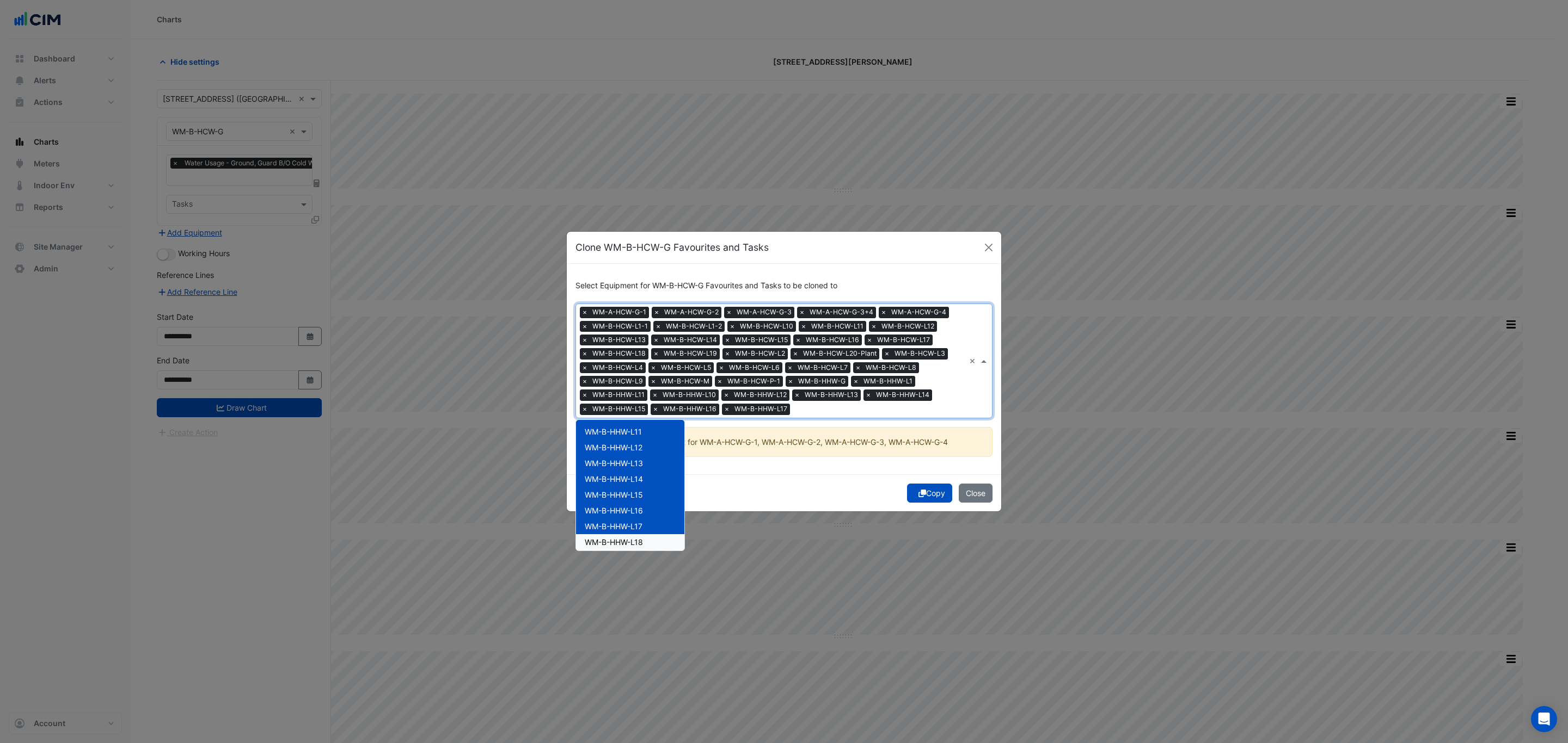
click at [649, 543] on div "WM-B-HHW-L18" at bounding box center [630, 542] width 108 height 15
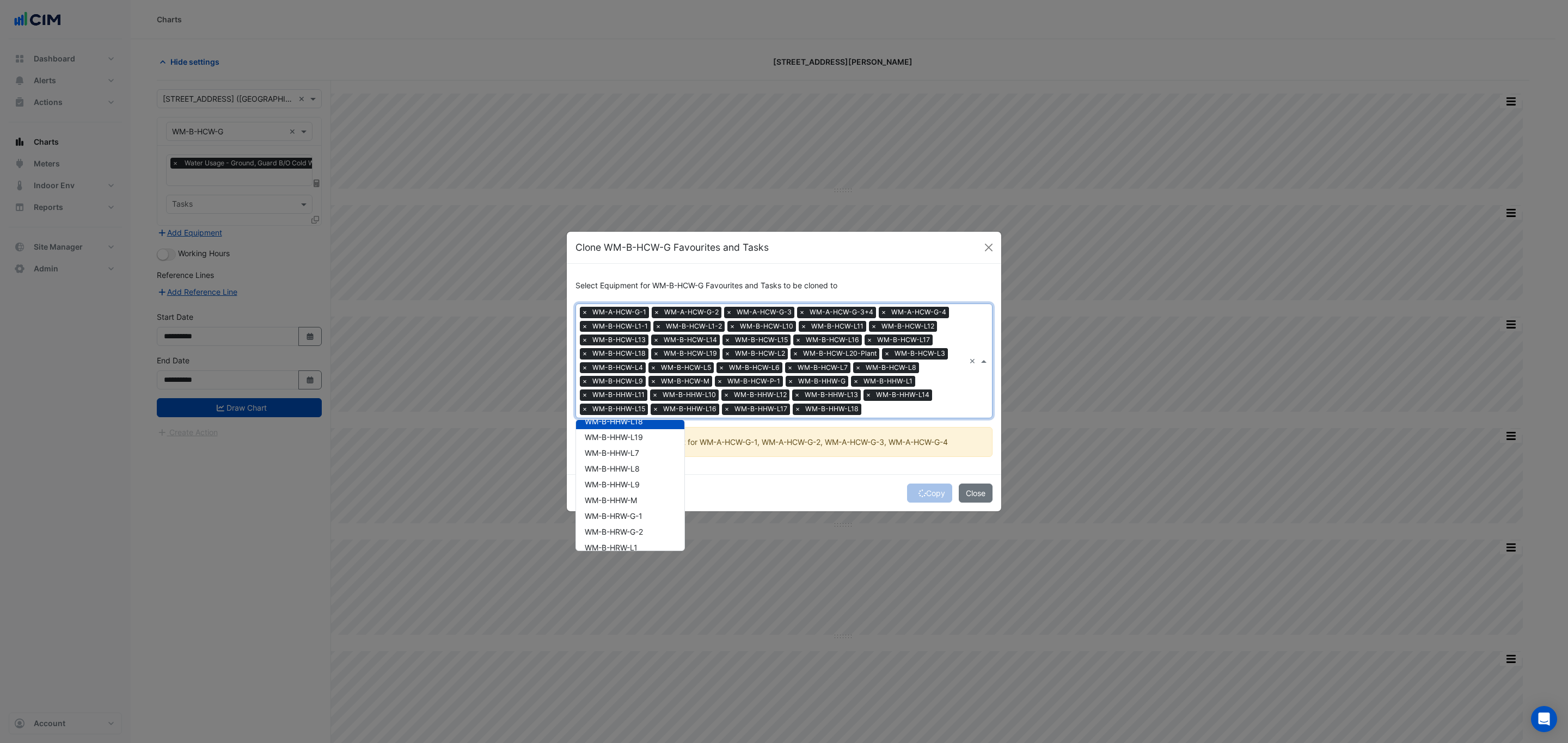
scroll to position [599, 0]
click at [640, 449] on span "WM-B-HHW-L19" at bounding box center [614, 448] width 58 height 9
click at [644, 462] on div "WM-B-HHW-L7" at bounding box center [630, 463] width 108 height 15
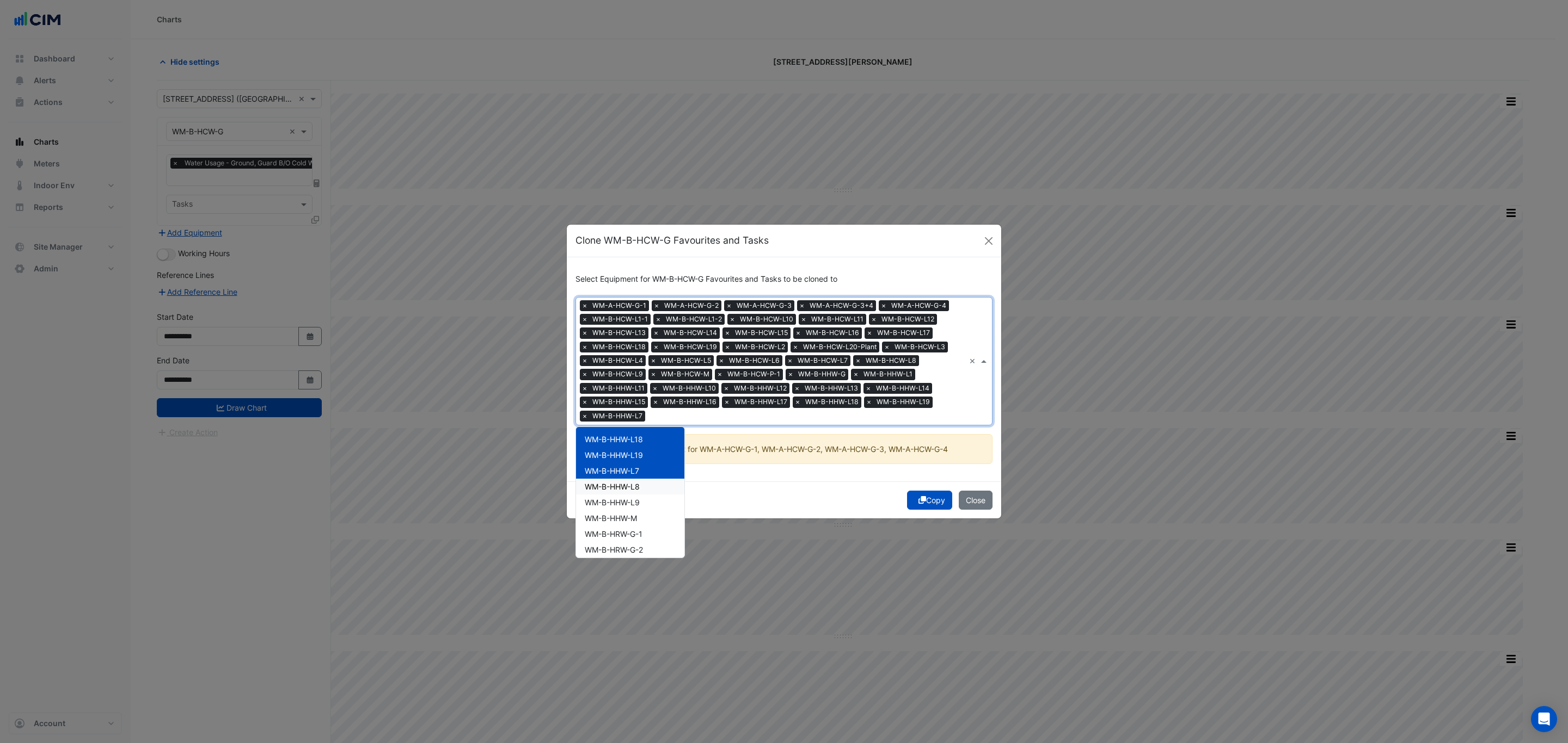
drag, startPoint x: 644, startPoint y: 485, endPoint x: 641, endPoint y: 495, distance: 10.4
click at [644, 488] on div "WM-B-HHW-L8" at bounding box center [630, 486] width 108 height 15
click at [640, 498] on span "WM-B-HHW-L9" at bounding box center [612, 502] width 55 height 9
click at [637, 518] on span "WM-B-HHW-M" at bounding box center [610, 518] width 52 height 9
click at [640, 535] on span "WM-B-HRW-G-1" at bounding box center [613, 534] width 58 height 9
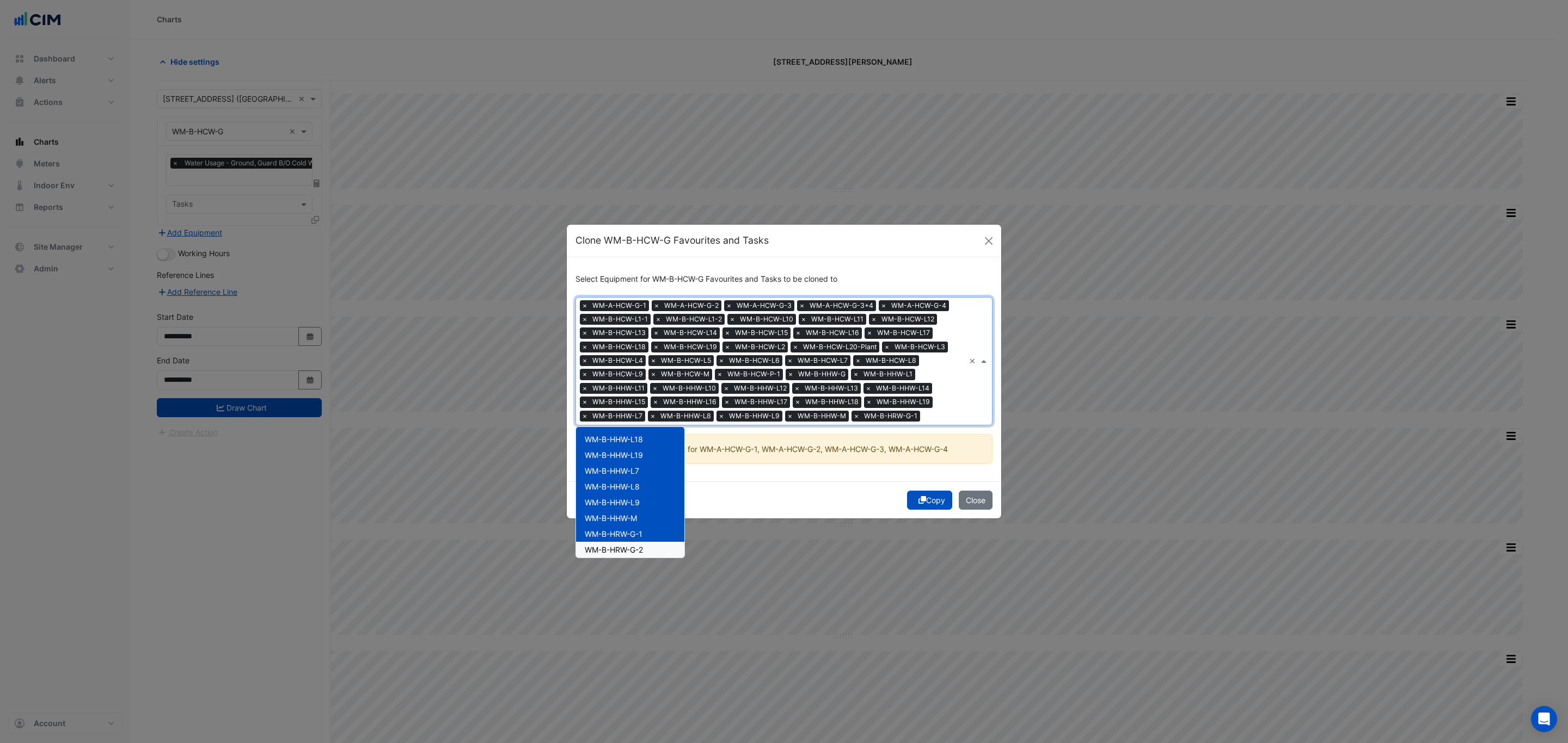
click at [643, 551] on span "WM-B-HRW-G-2" at bounding box center [614, 549] width 58 height 9
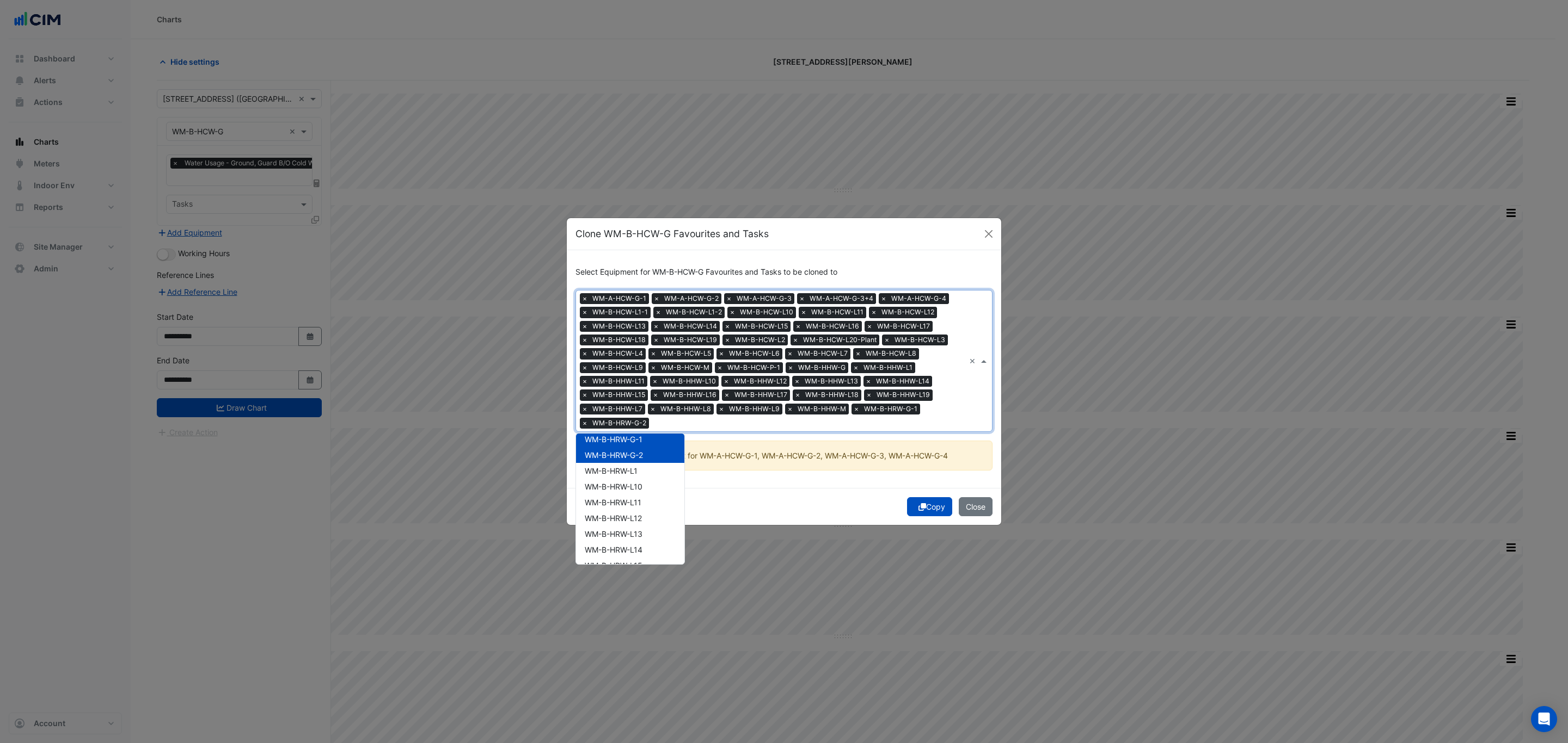
scroll to position [711, 0]
click at [633, 462] on span "WM-B-HRW-L1" at bounding box center [610, 461] width 53 height 9
click at [643, 472] on span "WM-B-HRW-L10" at bounding box center [613, 476] width 58 height 9
click at [646, 485] on div "WM-B-HRW-L11" at bounding box center [630, 492] width 108 height 15
click at [648, 502] on div "WM-B-HRW-L12" at bounding box center [630, 508] width 108 height 15
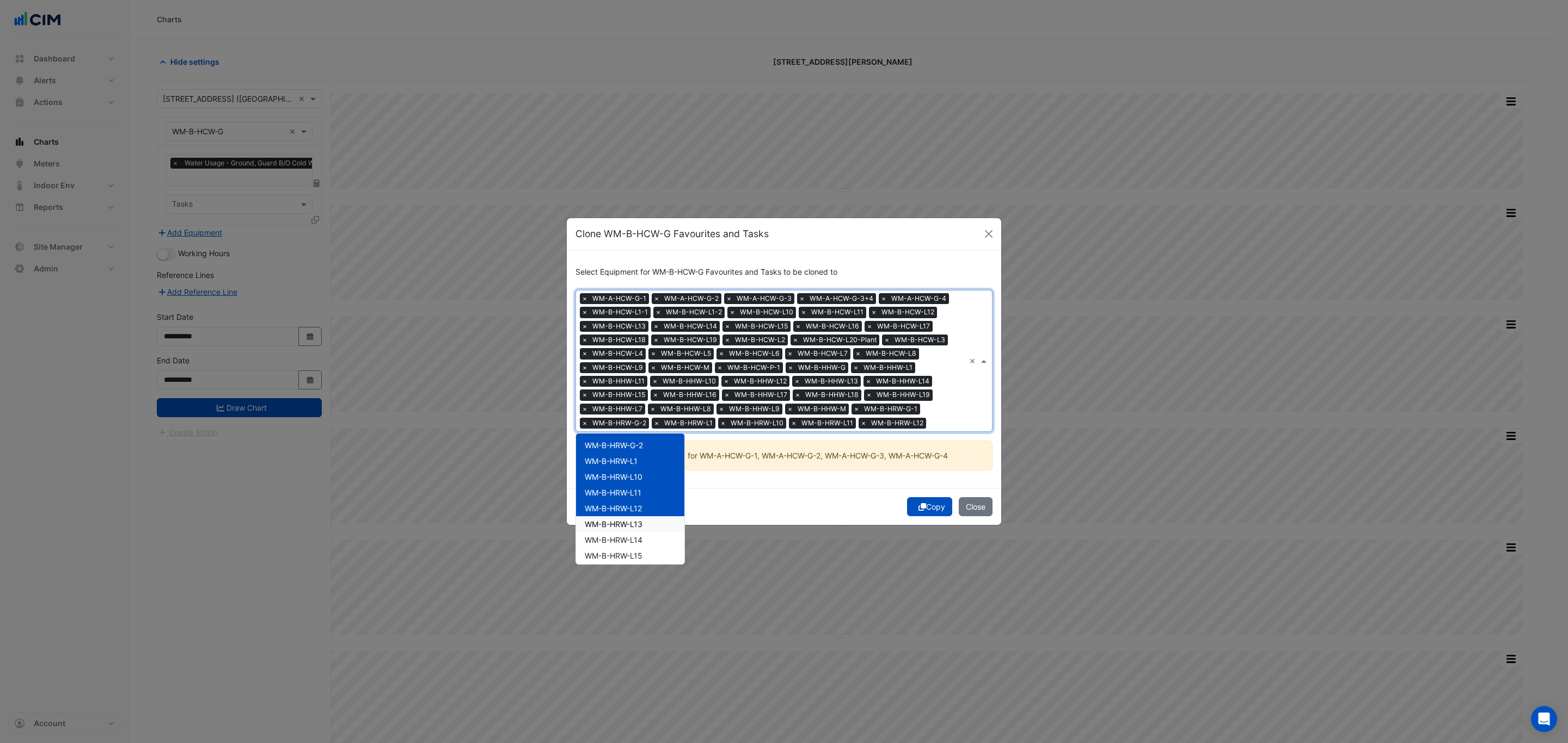
click at [647, 518] on div "WM-B-HRW-L13" at bounding box center [630, 524] width 108 height 15
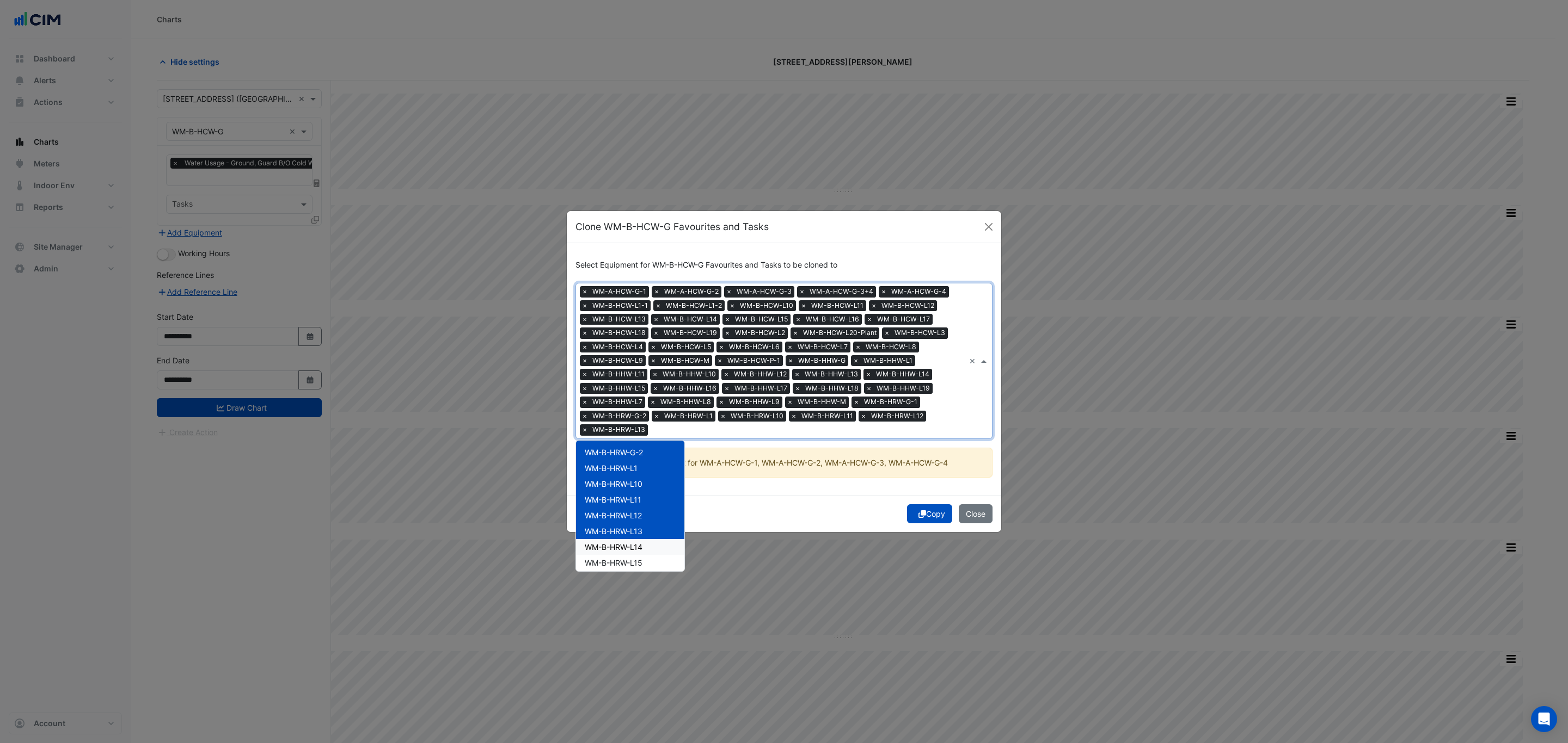
click at [647, 547] on div "WM-B-HRW-L14" at bounding box center [630, 547] width 108 height 15
click at [647, 560] on div "WM-B-HRW-L15" at bounding box center [630, 562] width 108 height 15
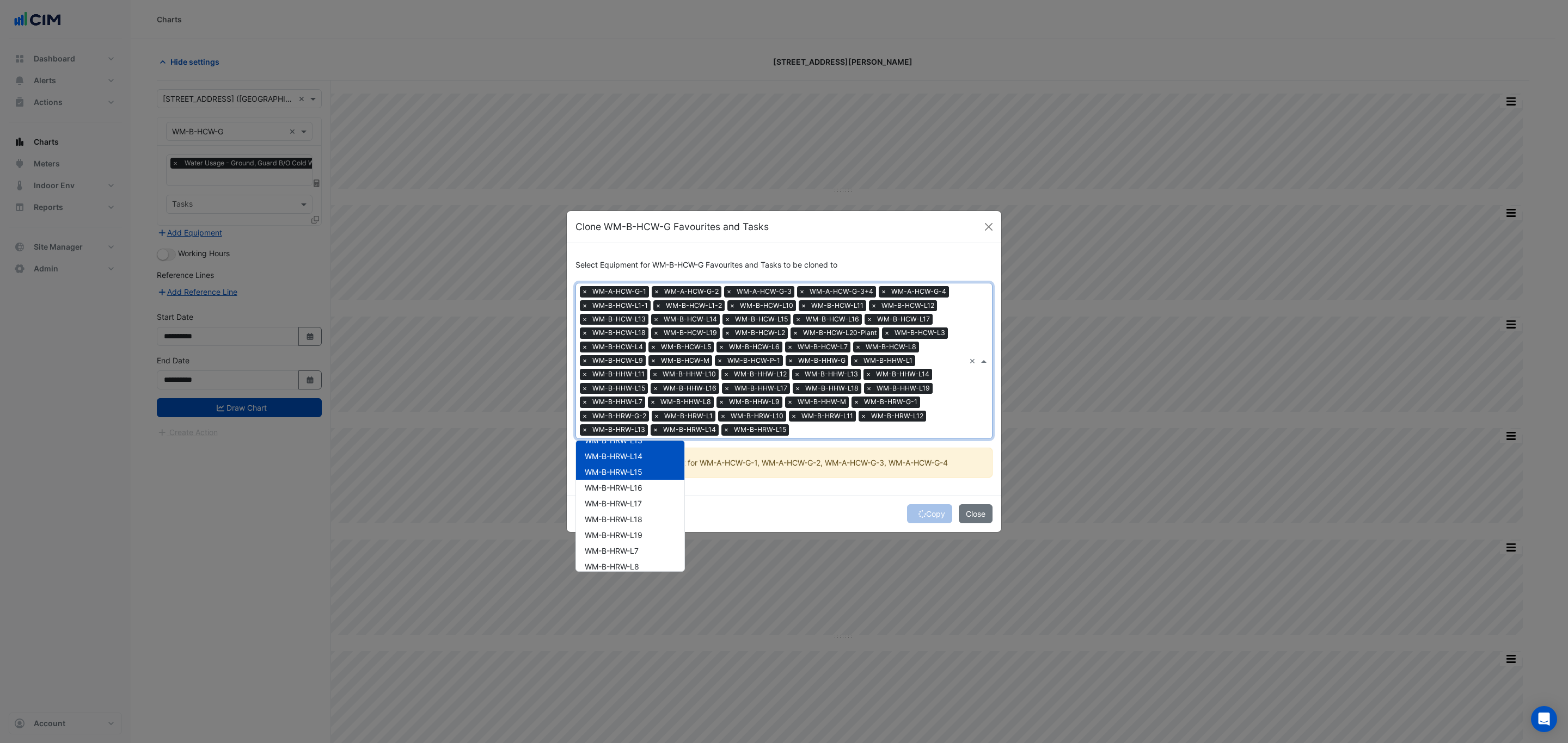
scroll to position [821, 0]
click at [638, 476] on div "WM-B-HRW-L17" at bounding box center [630, 483] width 108 height 15
click at [645, 480] on div "WM-B-HRW-L17" at bounding box center [630, 483] width 108 height 15
click at [647, 470] on div "WM-B-HRW-L16" at bounding box center [630, 468] width 108 height 15
click at [648, 479] on div "WM-B-HRW-L17" at bounding box center [630, 483] width 108 height 15
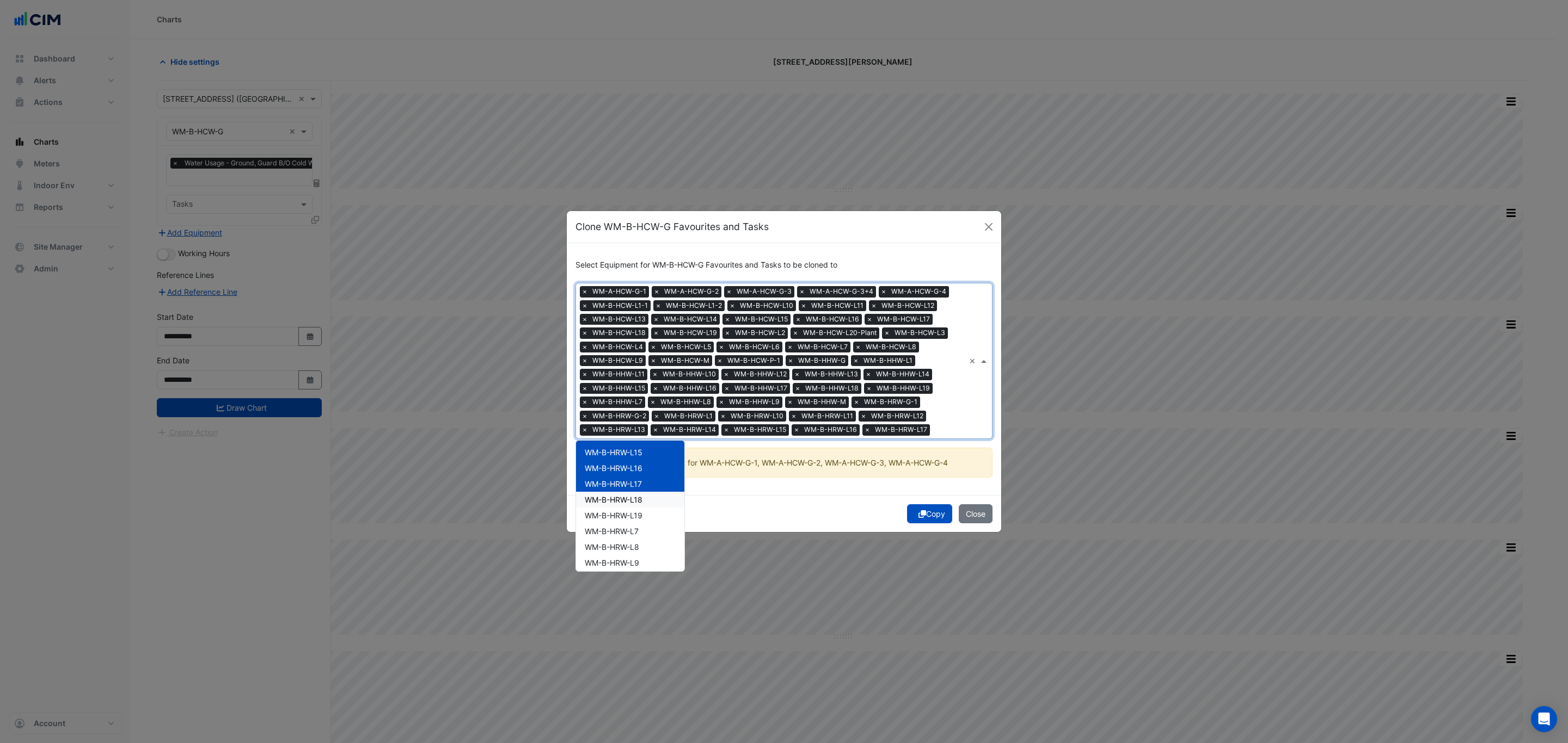
drag, startPoint x: 644, startPoint y: 490, endPoint x: 644, endPoint y: 496, distance: 6.0
click at [644, 492] on div "WM-B-HRW-L18" at bounding box center [630, 499] width 108 height 15
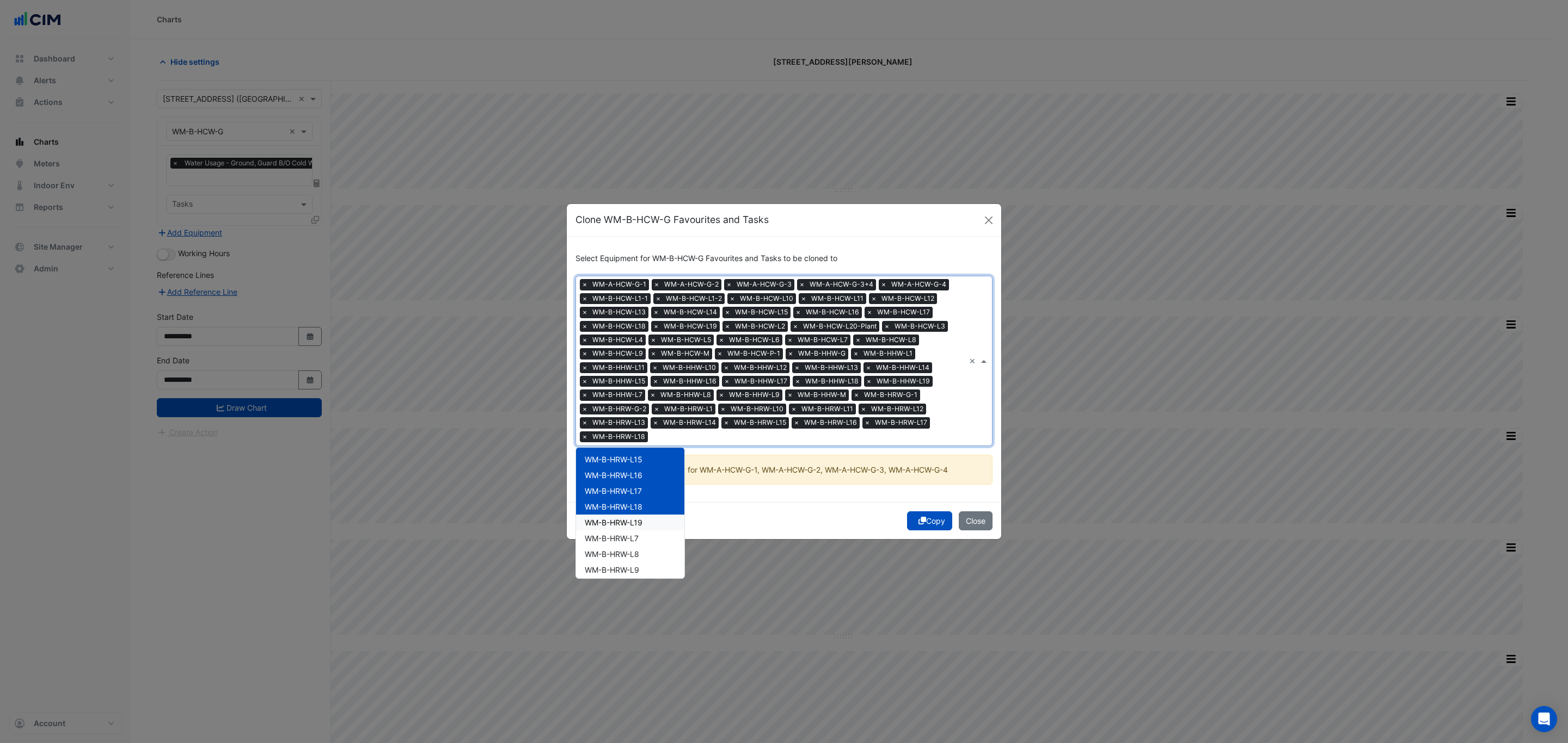
click at [640, 518] on span "WM-B-HRW-L19" at bounding box center [613, 522] width 58 height 9
click at [641, 532] on div "WM-B-HRW-L7" at bounding box center [630, 538] width 108 height 15
click at [644, 551] on div "WM-B-HRW-L8" at bounding box center [630, 554] width 108 height 15
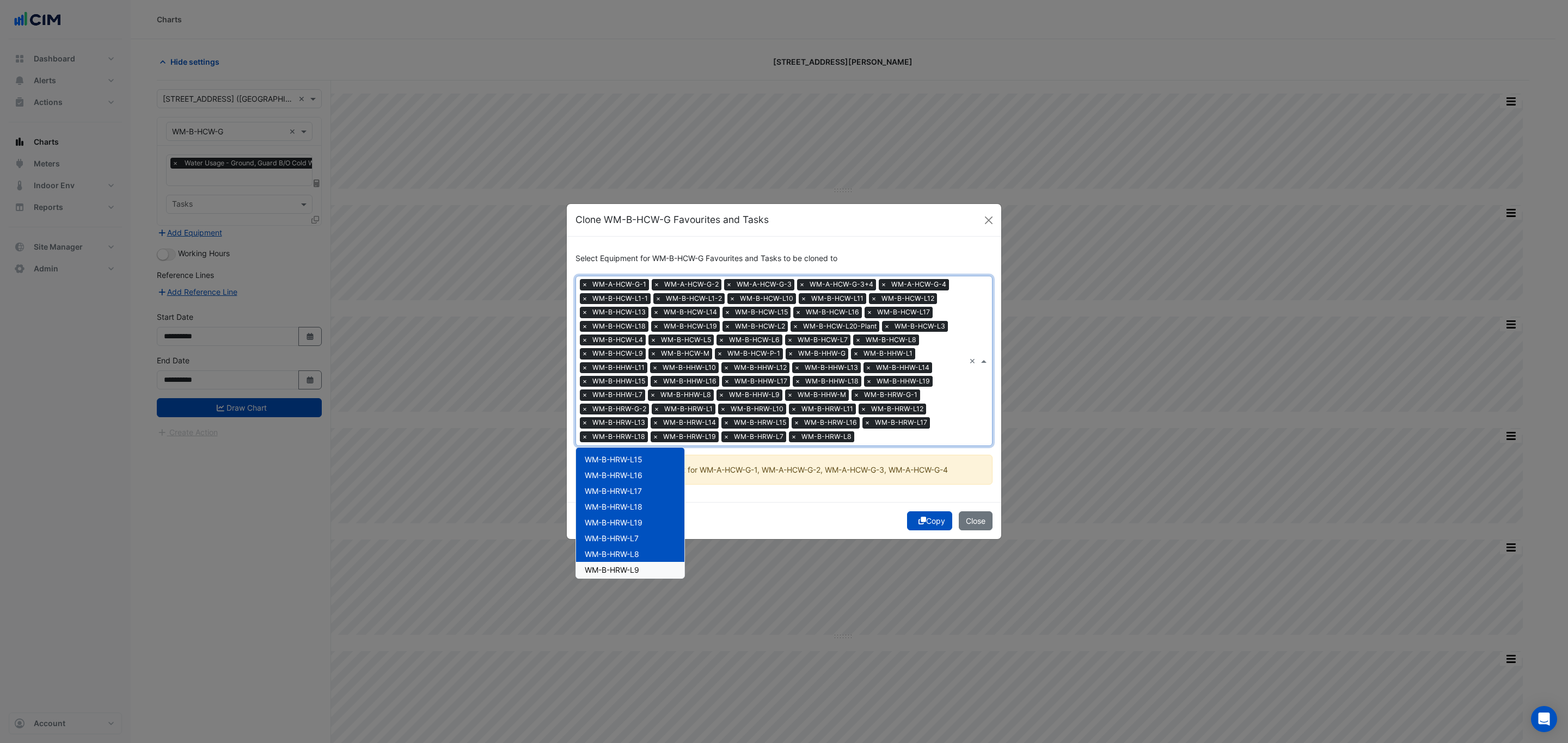
click at [645, 565] on div "WM-B-HRW-L9" at bounding box center [630, 569] width 108 height 15
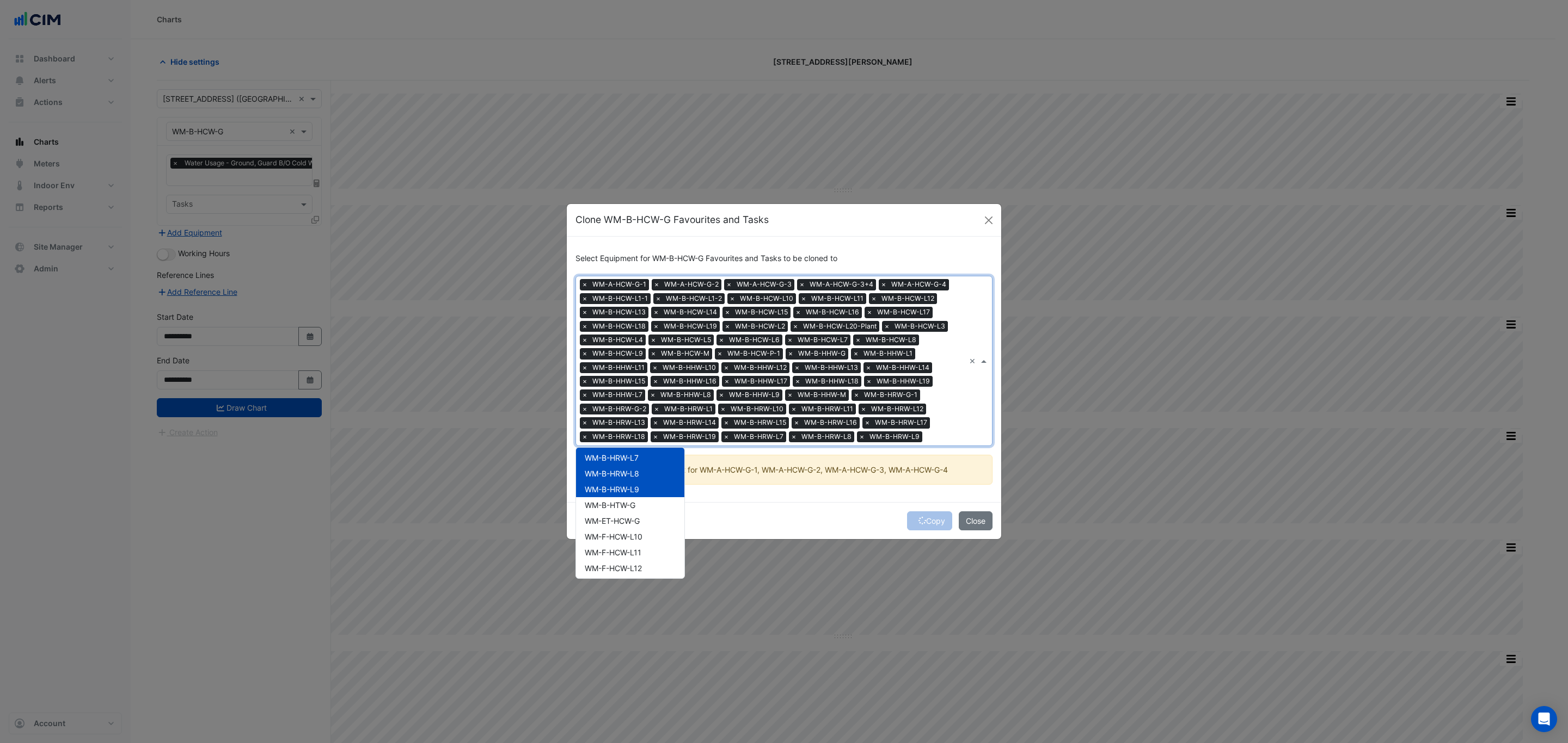
scroll to position [921, 0]
click at [653, 485] on div "WM-B-HTW-G" at bounding box center [630, 485] width 108 height 15
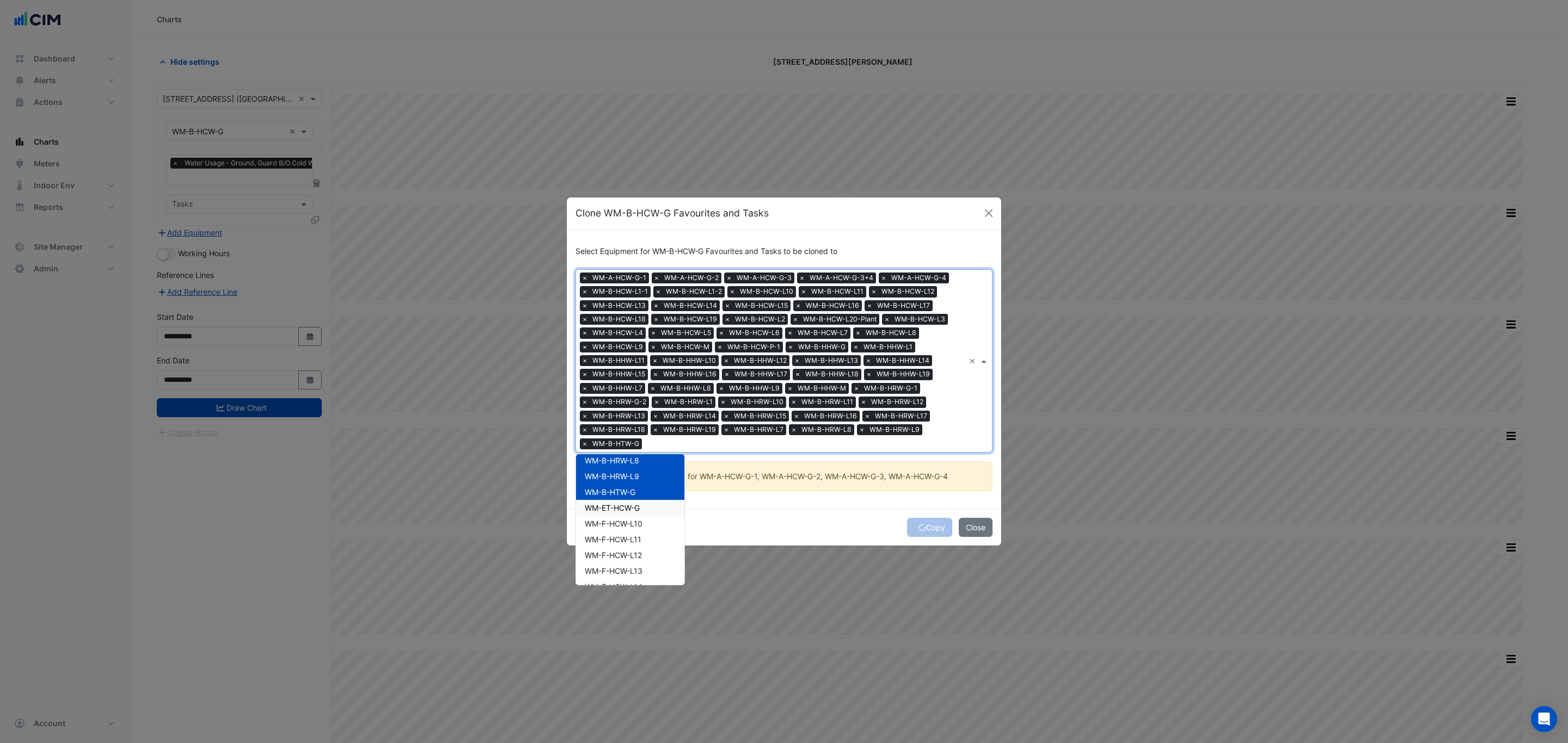
click at [651, 504] on div "WM-ET-HCW-G" at bounding box center [630, 507] width 108 height 15
click at [650, 518] on div "WM-F-HCW-L10" at bounding box center [630, 523] width 108 height 15
click at [649, 532] on div "WM-F-HCW-L11" at bounding box center [630, 539] width 108 height 15
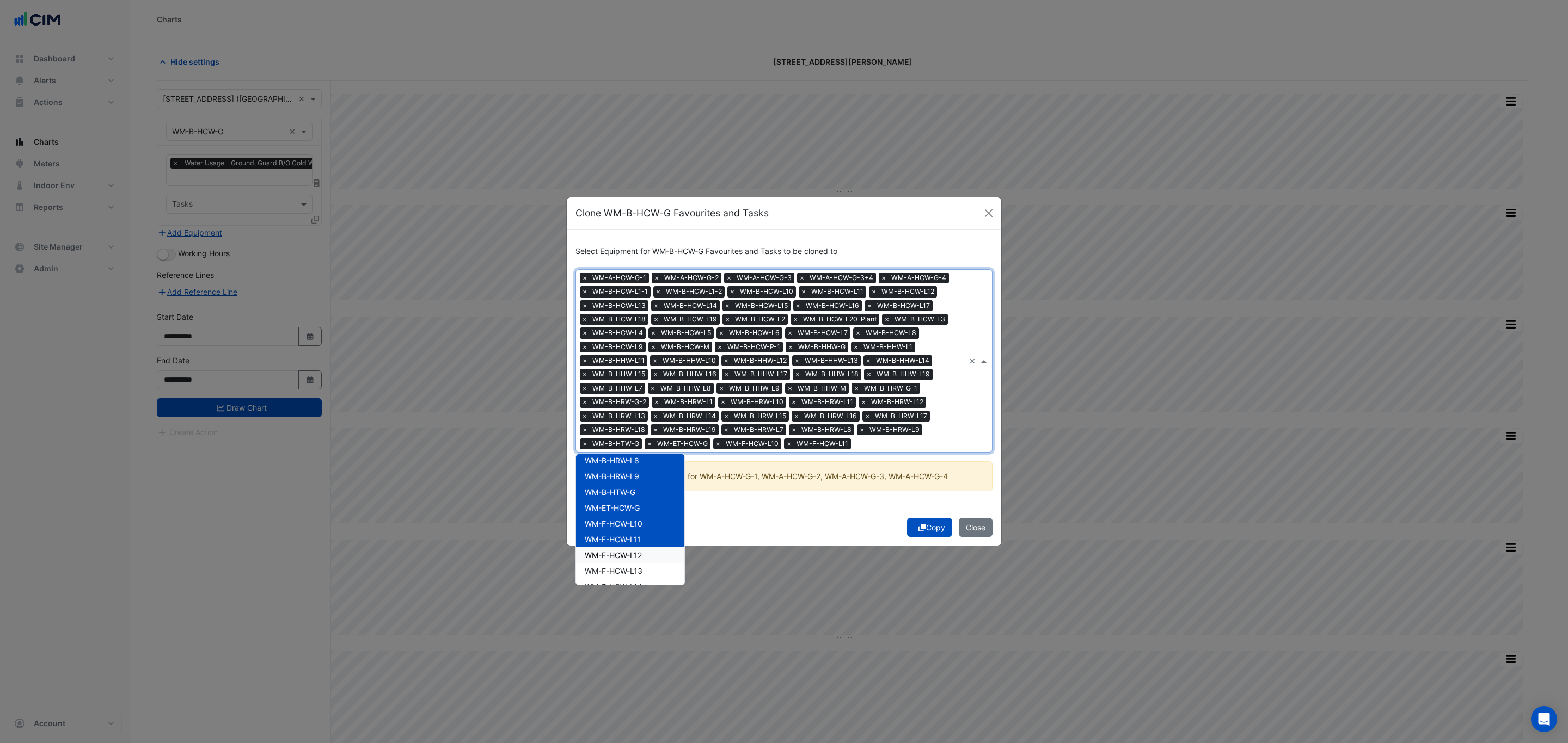
click at [648, 549] on div "WM-F-HCW-L12" at bounding box center [630, 555] width 108 height 15
click at [650, 563] on div "WM-F-HCW-L13" at bounding box center [630, 570] width 108 height 15
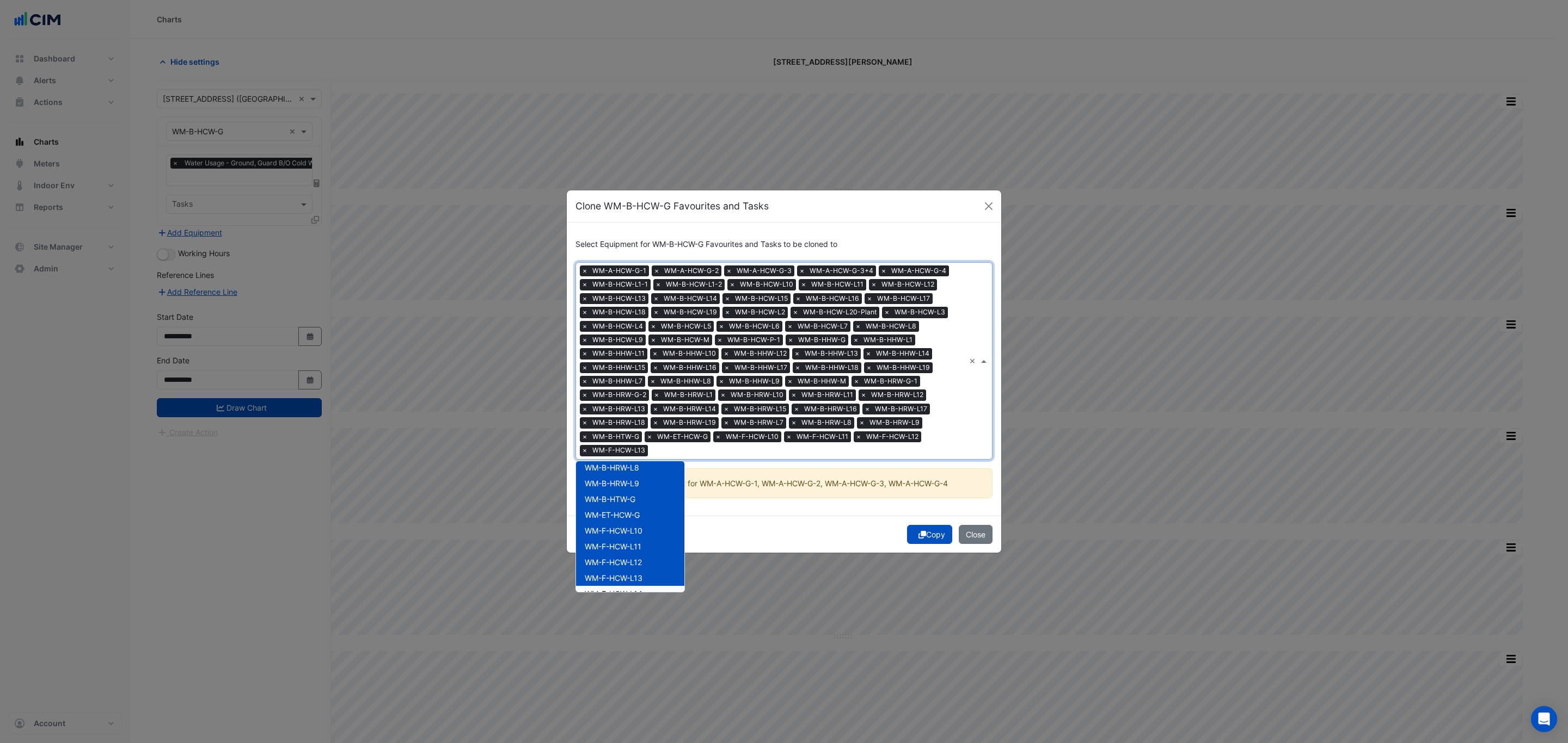
click at [653, 583] on div "WM-A-HCW-G-1 WM-A-HCW-G-2 WM-A-HCW-G-3 WM-A-HCW-G-3+4 WM-A-HCW-G-4 WM-B-HCW-L1-…" at bounding box center [630, 144] width 108 height 1200
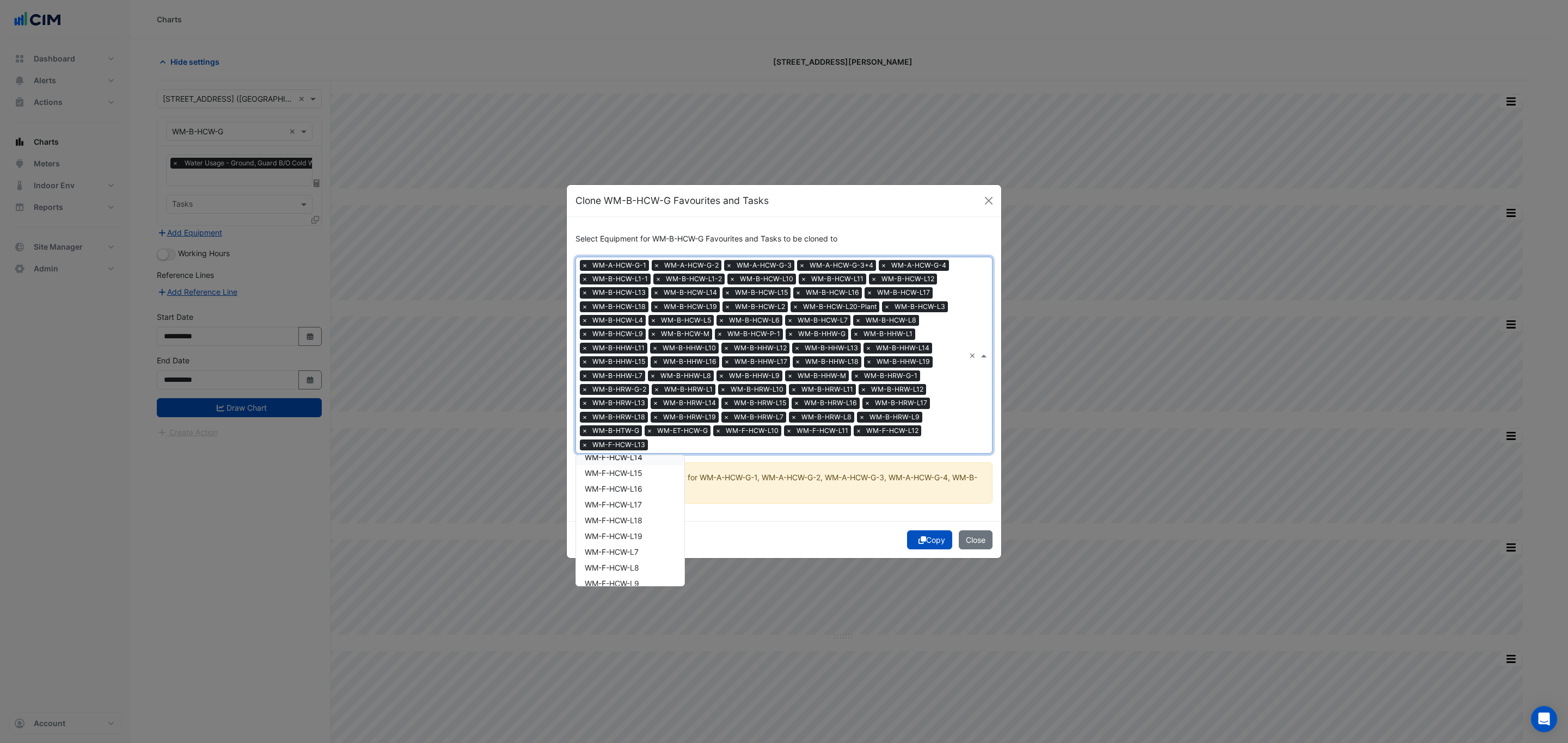
click at [653, 462] on div "WM-F-HCW-L14" at bounding box center [630, 457] width 108 height 15
click at [642, 490] on span "WM-F-HCW-L15" at bounding box center [613, 494] width 58 height 9
click at [649, 505] on div "WM-F-HCW-L16" at bounding box center [630, 509] width 108 height 15
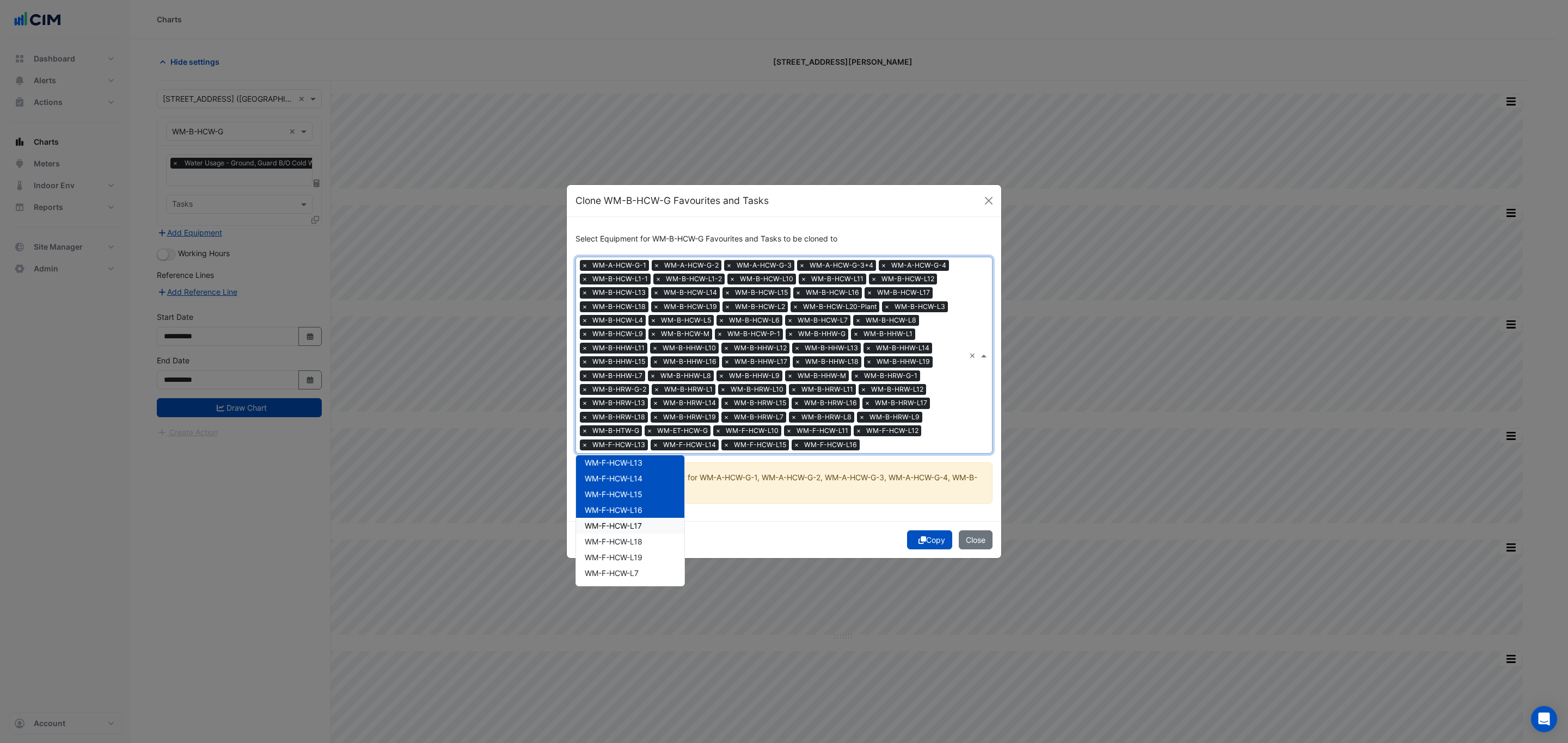
click at [650, 520] on div "WM-F-HCW-L17" at bounding box center [630, 526] width 108 height 15
click at [651, 538] on div "WM-F-HCW-L18" at bounding box center [630, 541] width 108 height 15
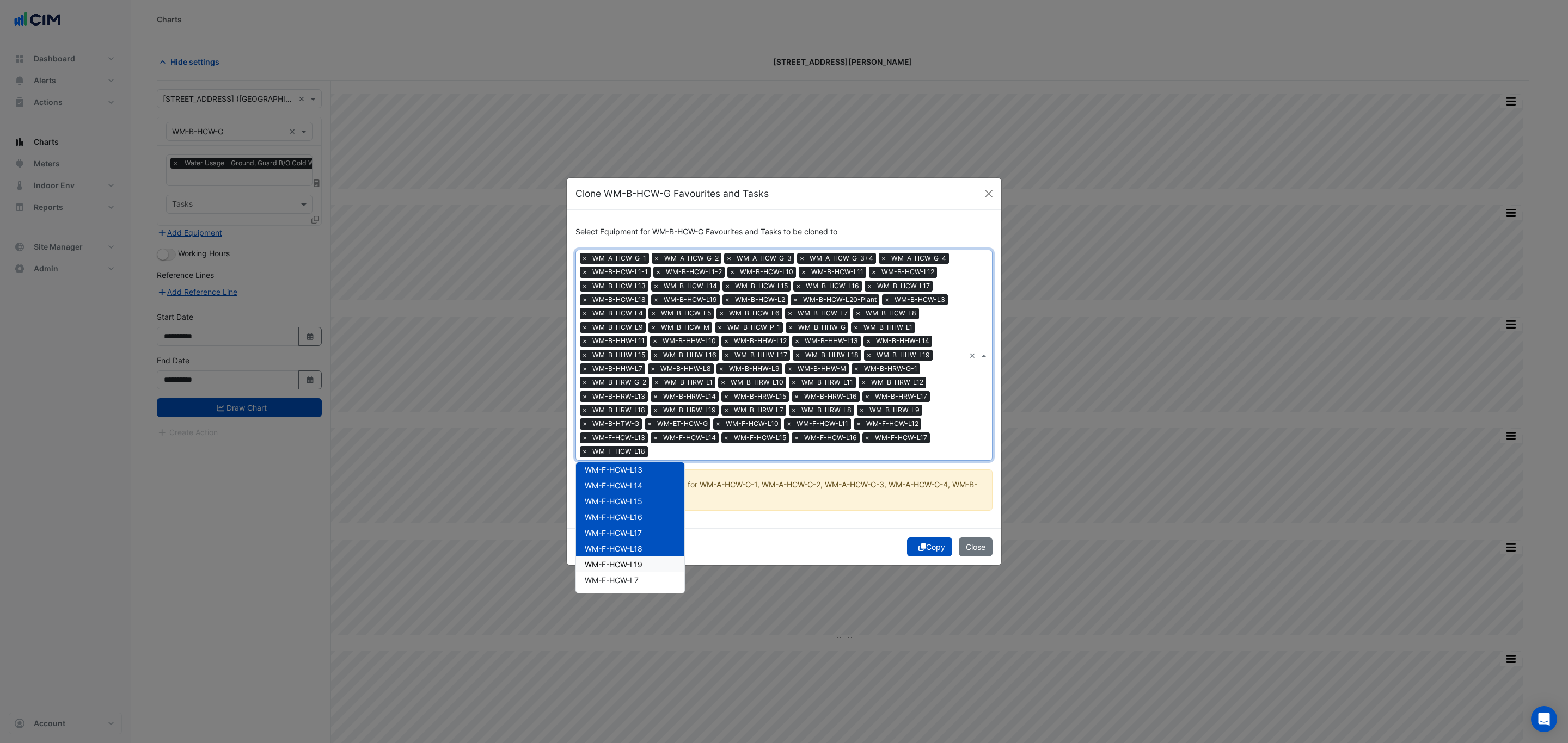
click at [651, 562] on div "WM-F-HCW-L19" at bounding box center [630, 564] width 108 height 15
click at [651, 579] on div "WM-F-HCW-L7" at bounding box center [630, 580] width 108 height 15
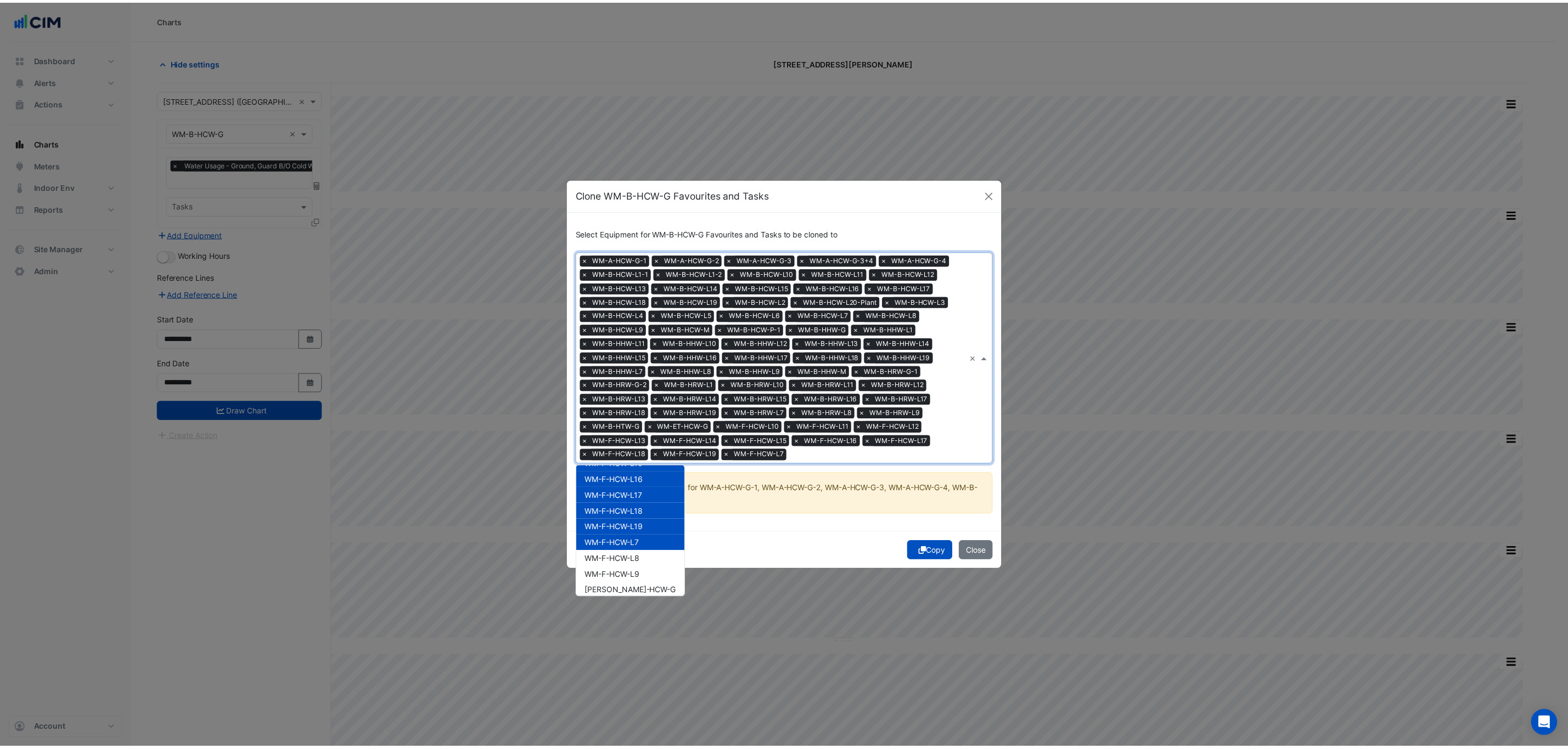
scroll to position [1083, 0]
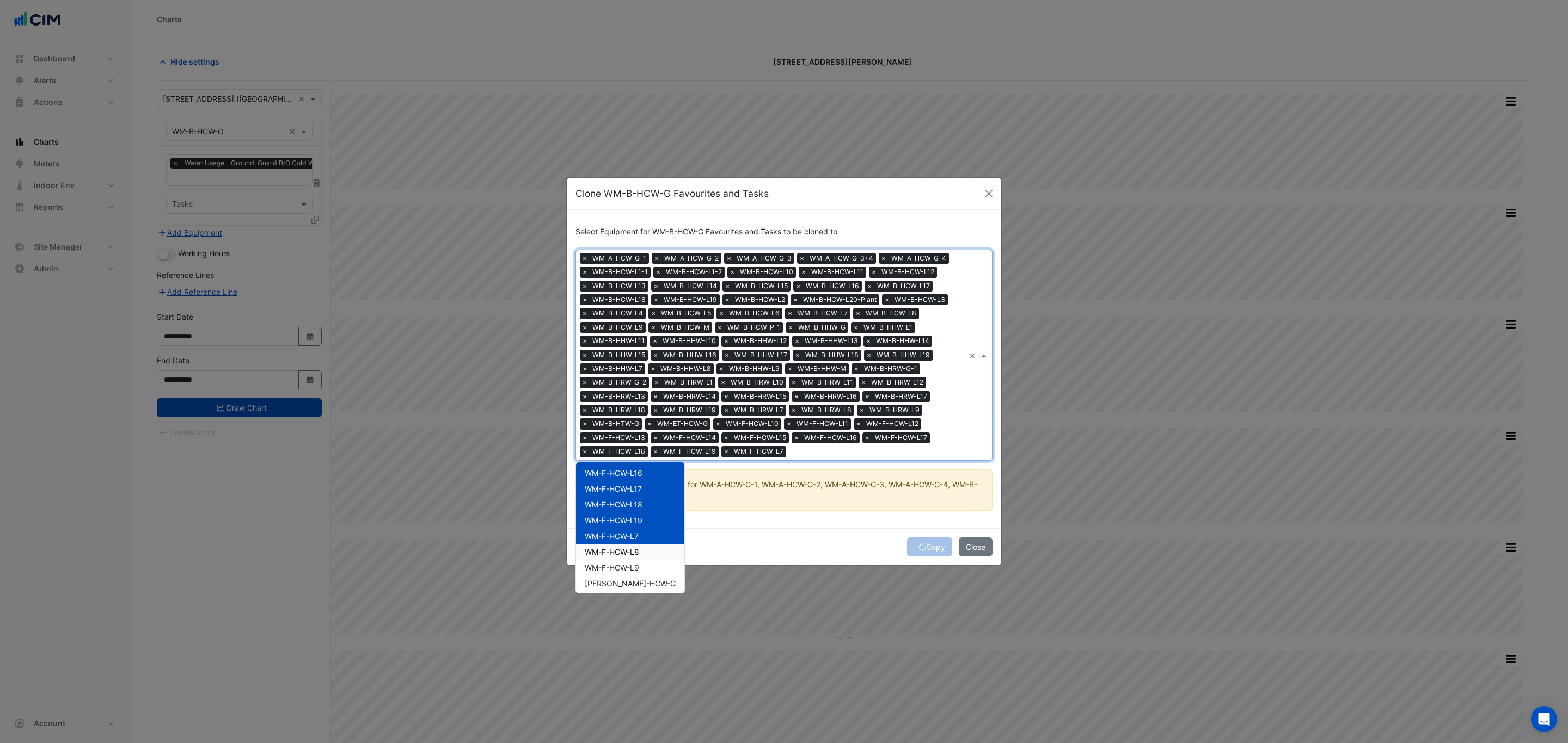
click at [650, 548] on div "WM-F-HCW-L8" at bounding box center [630, 552] width 108 height 15
click at [650, 560] on div "WM-F-HCW-L9" at bounding box center [630, 567] width 108 height 15
click at [654, 581] on div "WM-WT-HCW-G" at bounding box center [630, 583] width 108 height 15
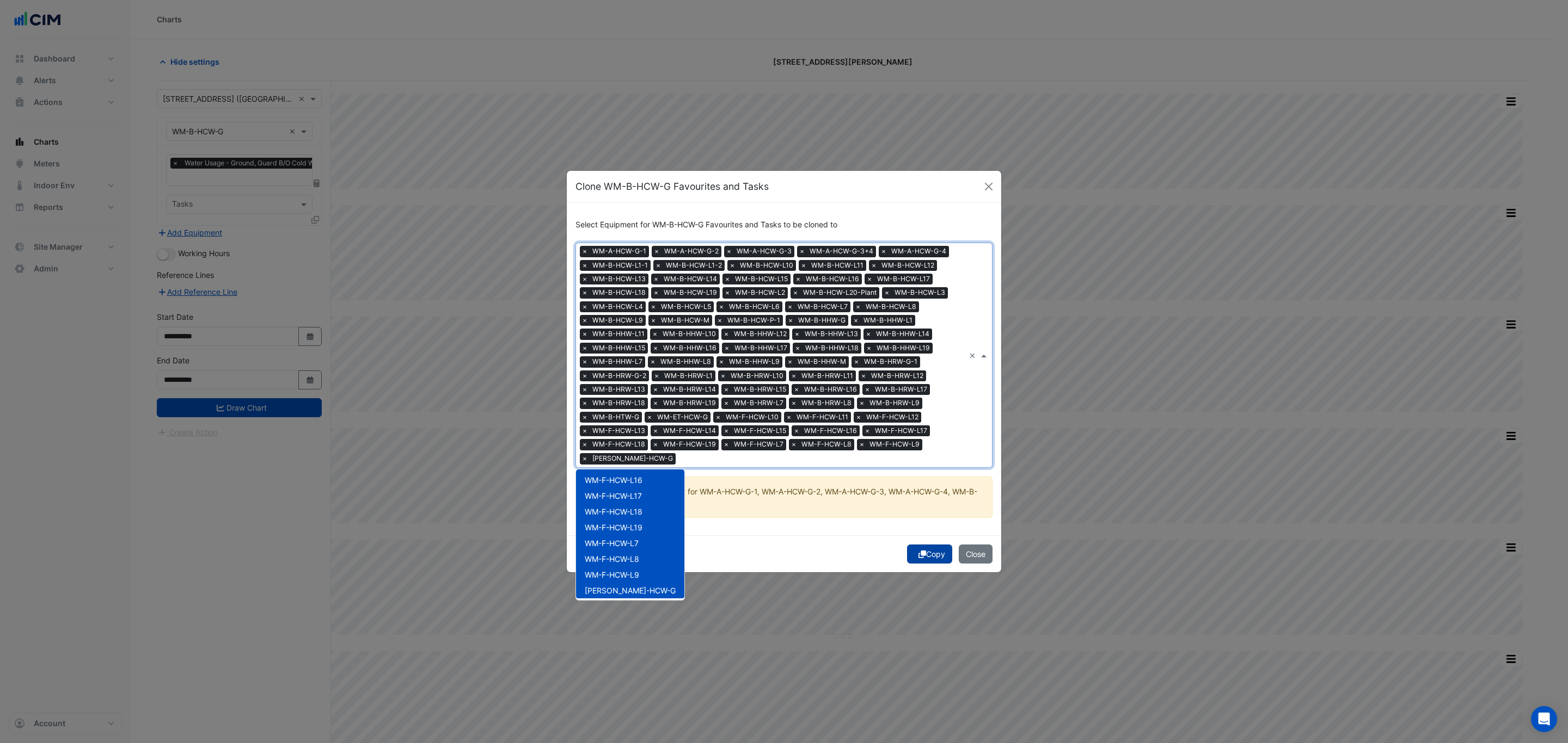
click at [931, 553] on button "Copy" at bounding box center [930, 554] width 45 height 19
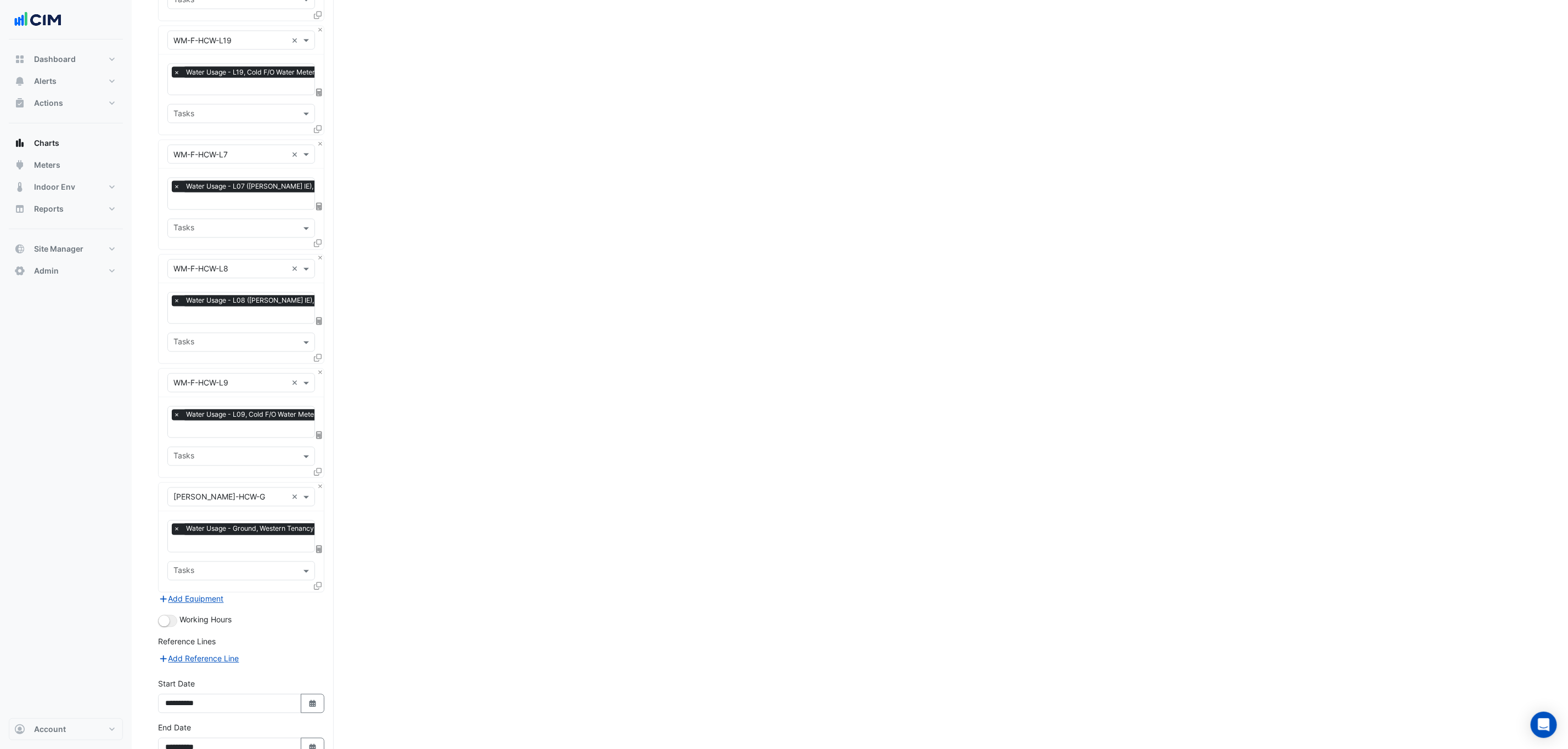
scroll to position [7718, 0]
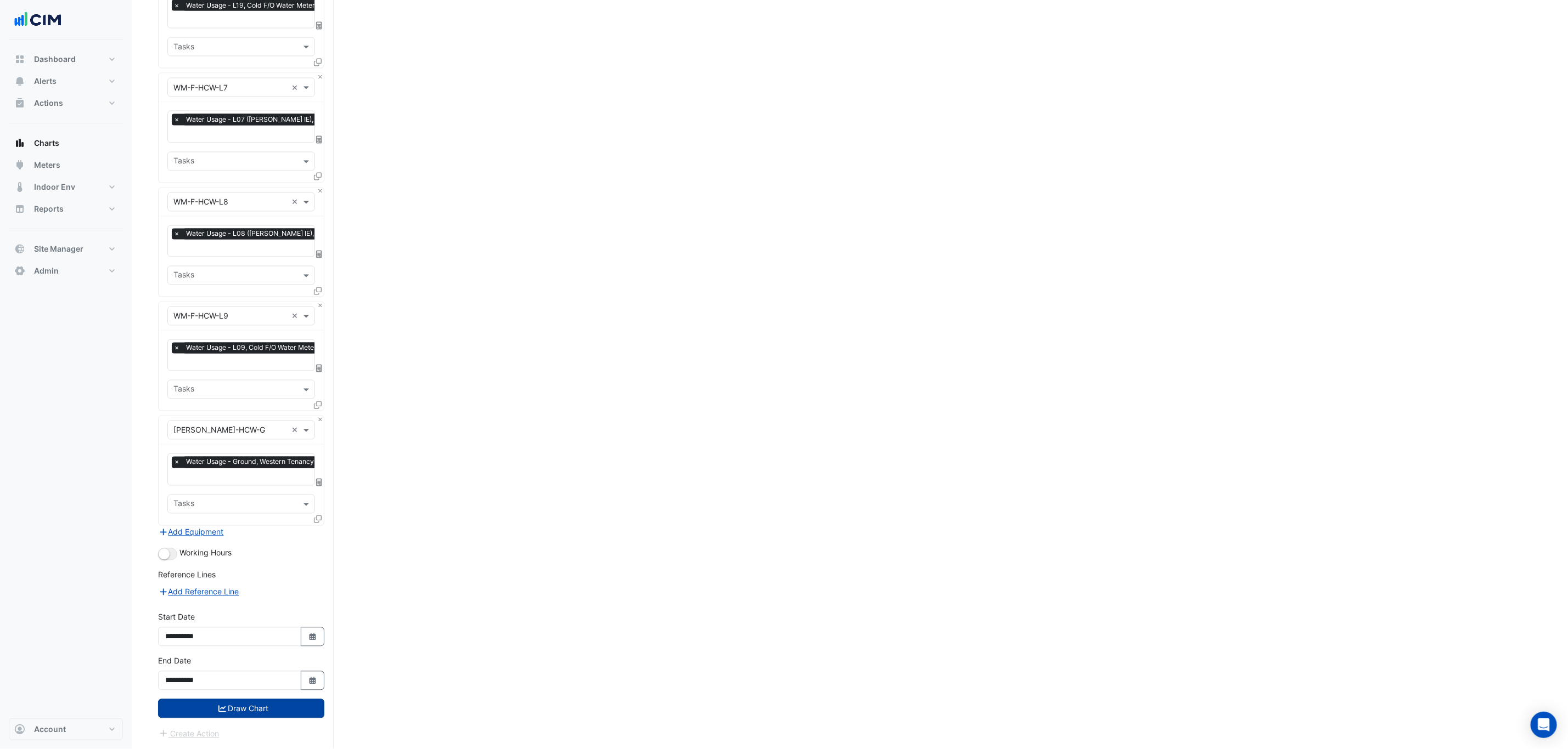
click at [287, 710] on button "Draw Chart" at bounding box center [240, 708] width 166 height 19
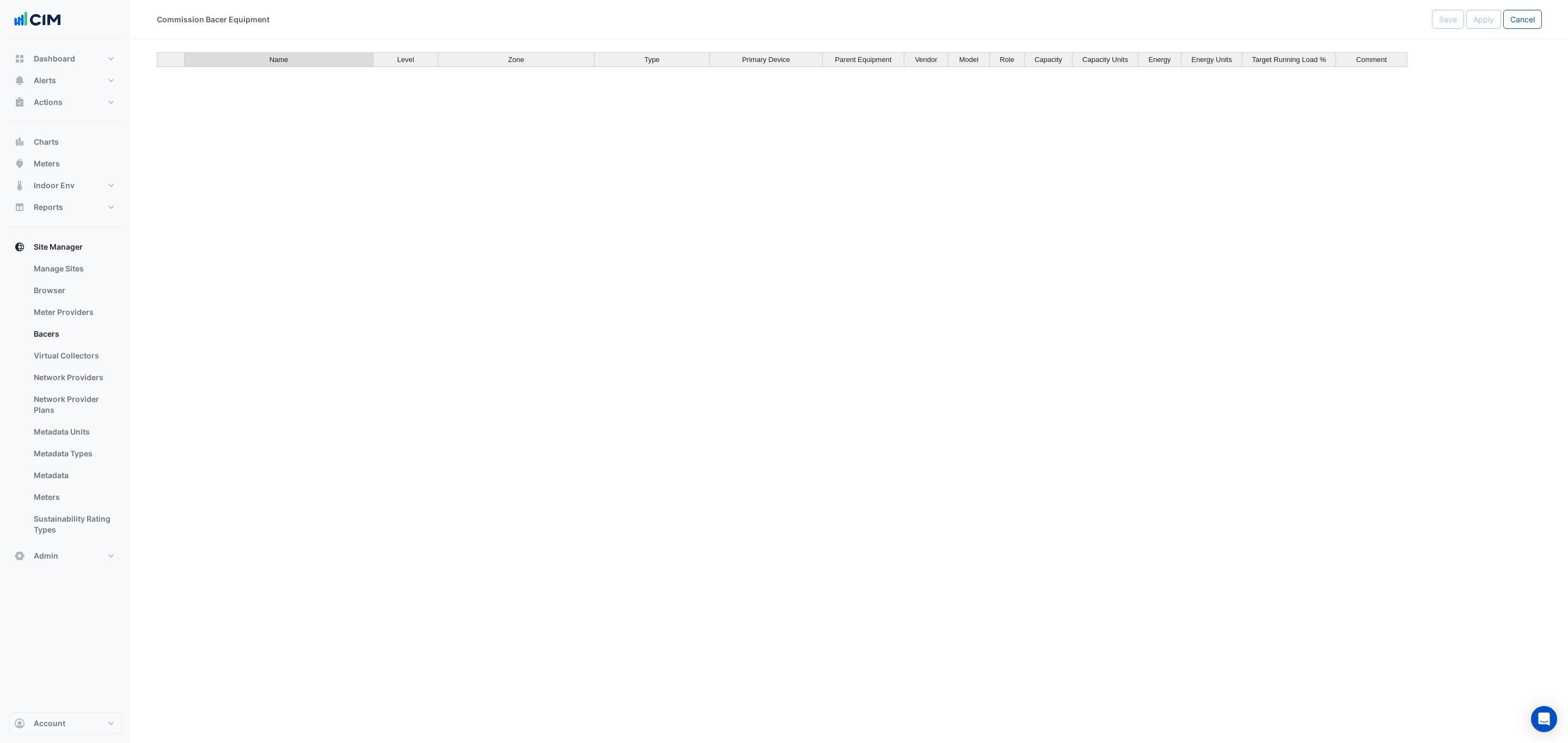
scroll to position [9765, 0]
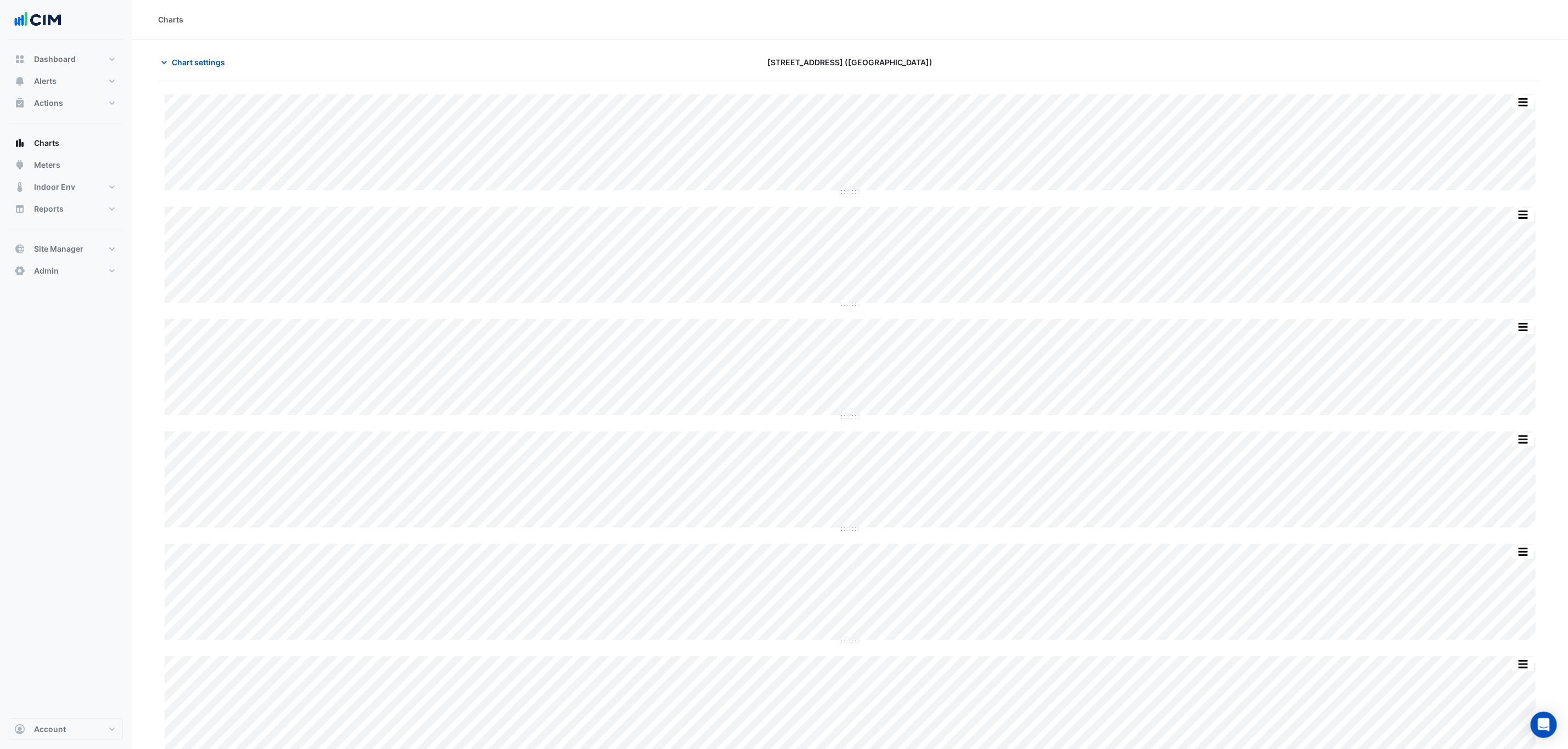
type input "**********"
click at [194, 60] on span "Chart settings" at bounding box center [198, 62] width 53 height 11
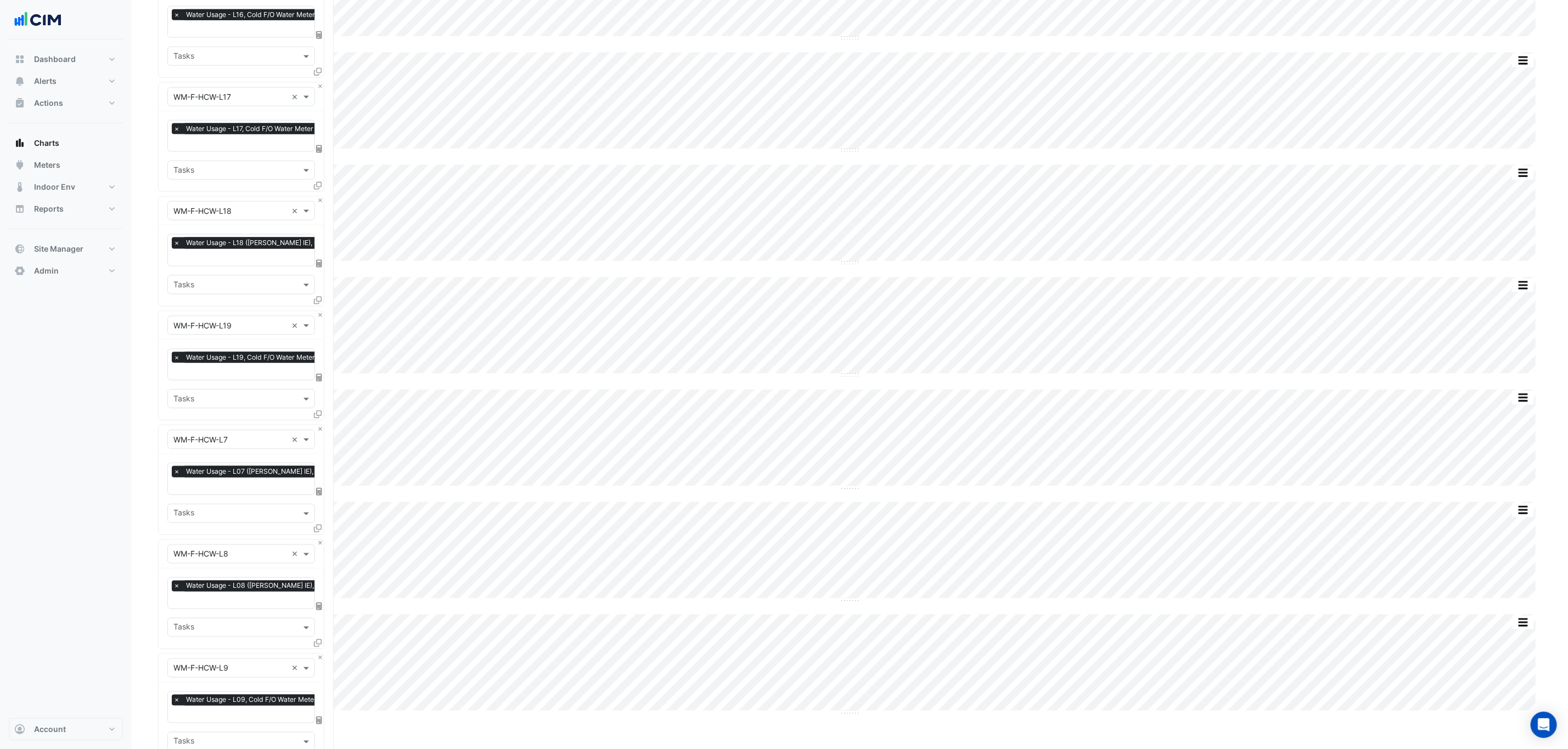
scroll to position [7718, 0]
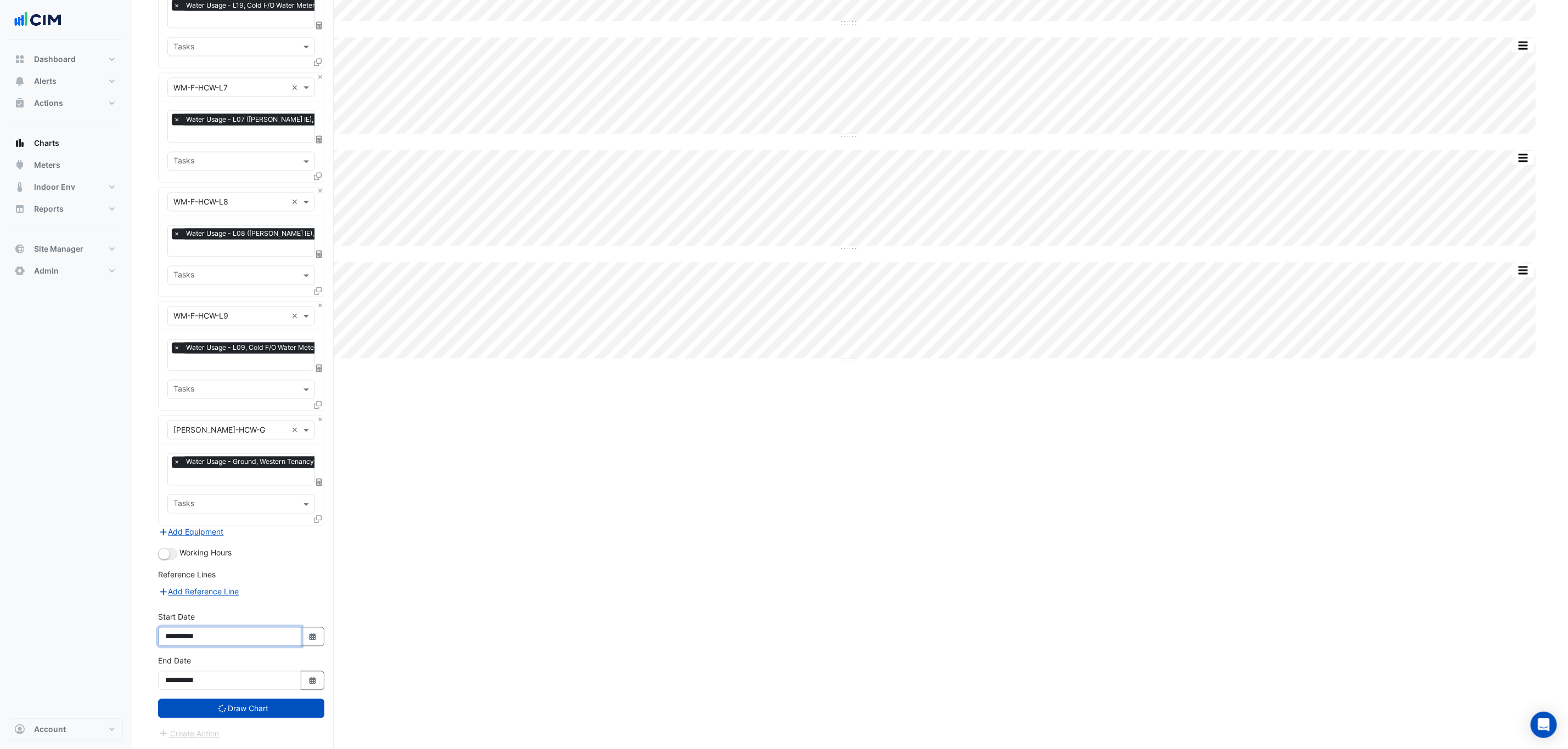
click at [232, 635] on input "**********" at bounding box center [229, 636] width 143 height 19
click at [303, 634] on button "Select Date" at bounding box center [313, 636] width 25 height 19
select select "*"
select select "****"
click at [285, 500] on span "Next month" at bounding box center [281, 505] width 8 height 8
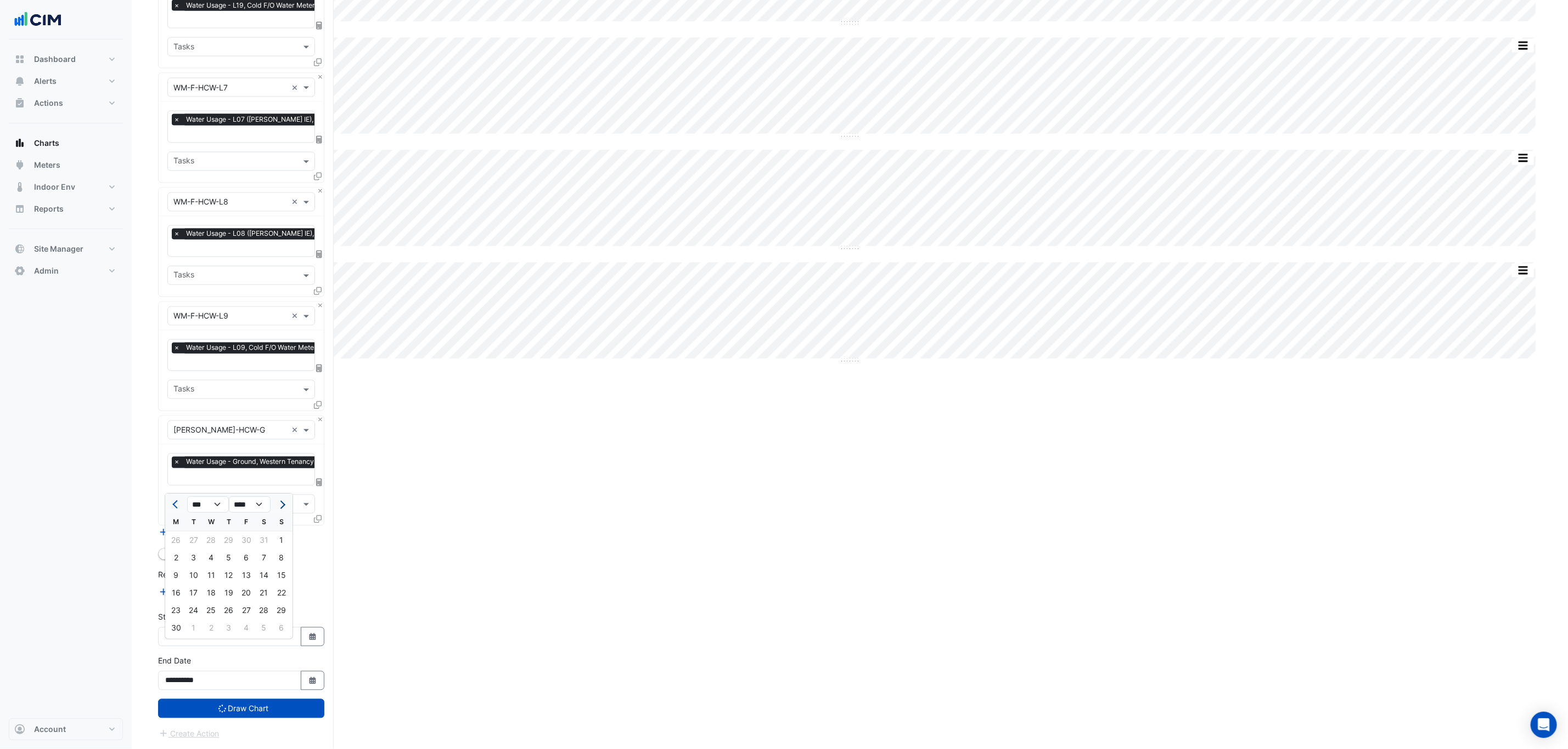
click at [285, 500] on span "Next month" at bounding box center [281, 505] width 8 height 8
click at [282, 500] on span "Next month" at bounding box center [281, 505] width 8 height 8
select select "*"
drag, startPoint x: 249, startPoint y: 526, endPoint x: 255, endPoint y: 522, distance: 7.2
click at [250, 532] on div "1" at bounding box center [245, 540] width 17 height 17
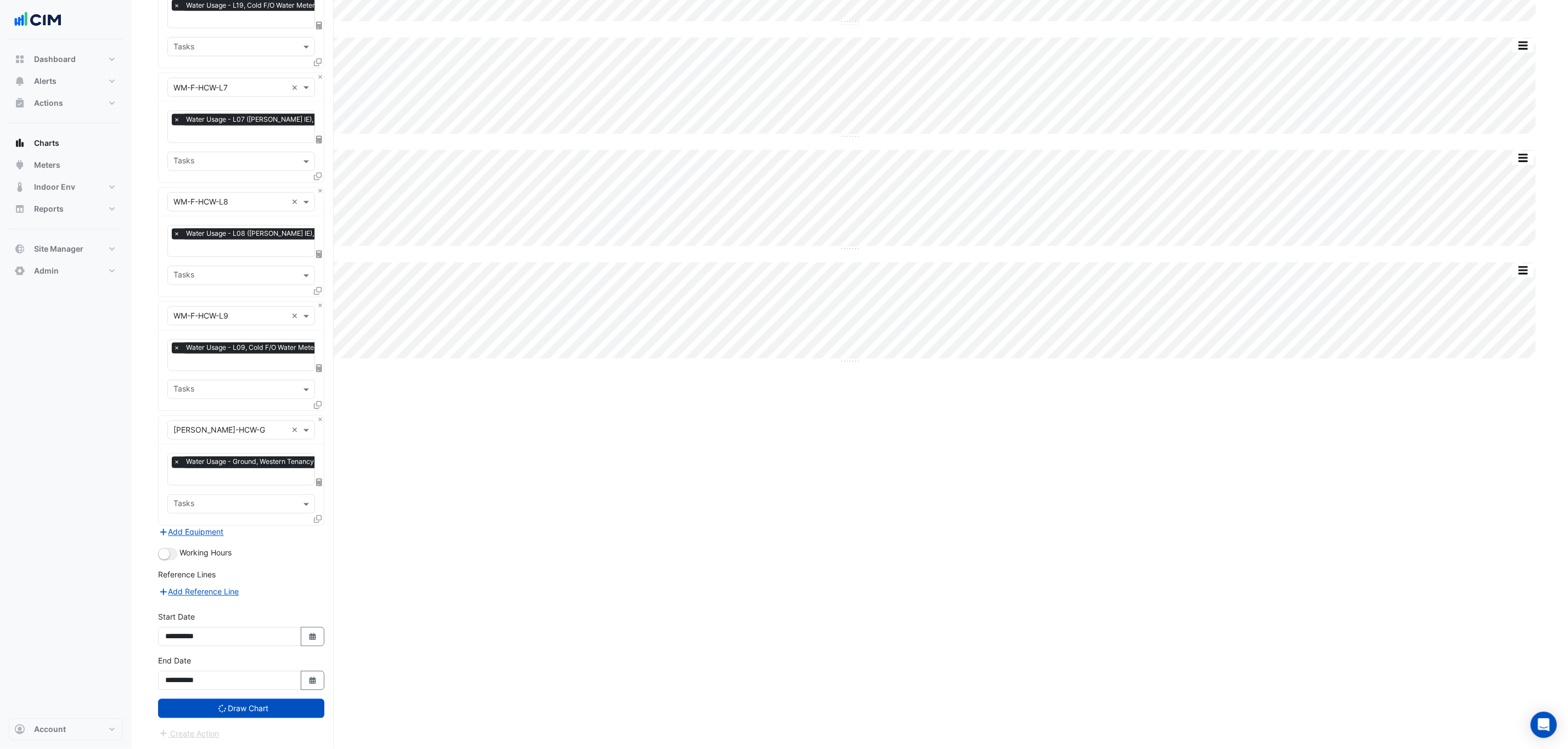
type input "**********"
click at [275, 711] on button "Draw Chart" at bounding box center [240, 708] width 166 height 19
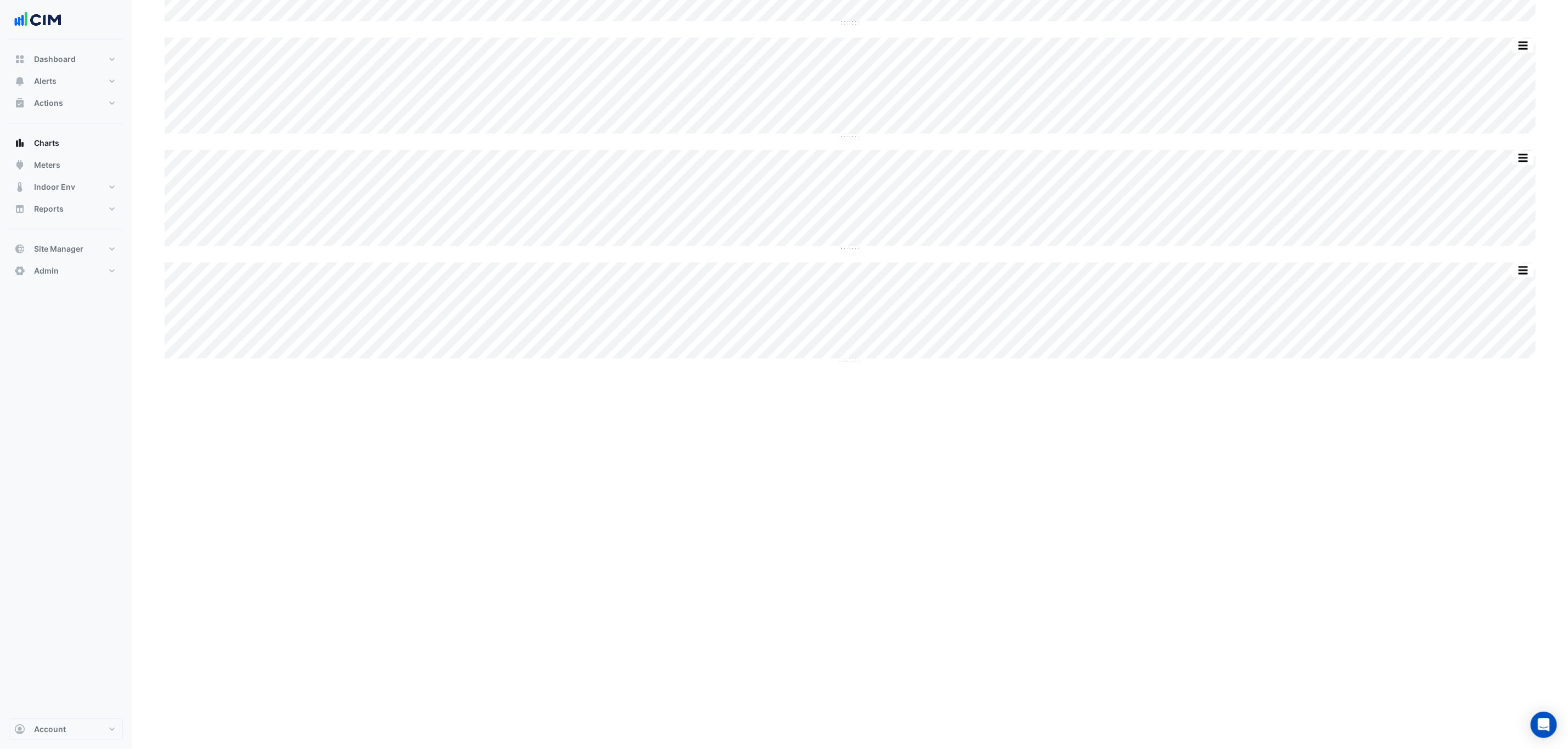
click at [203, 68] on button "Chart settings" at bounding box center [195, 61] width 74 height 19
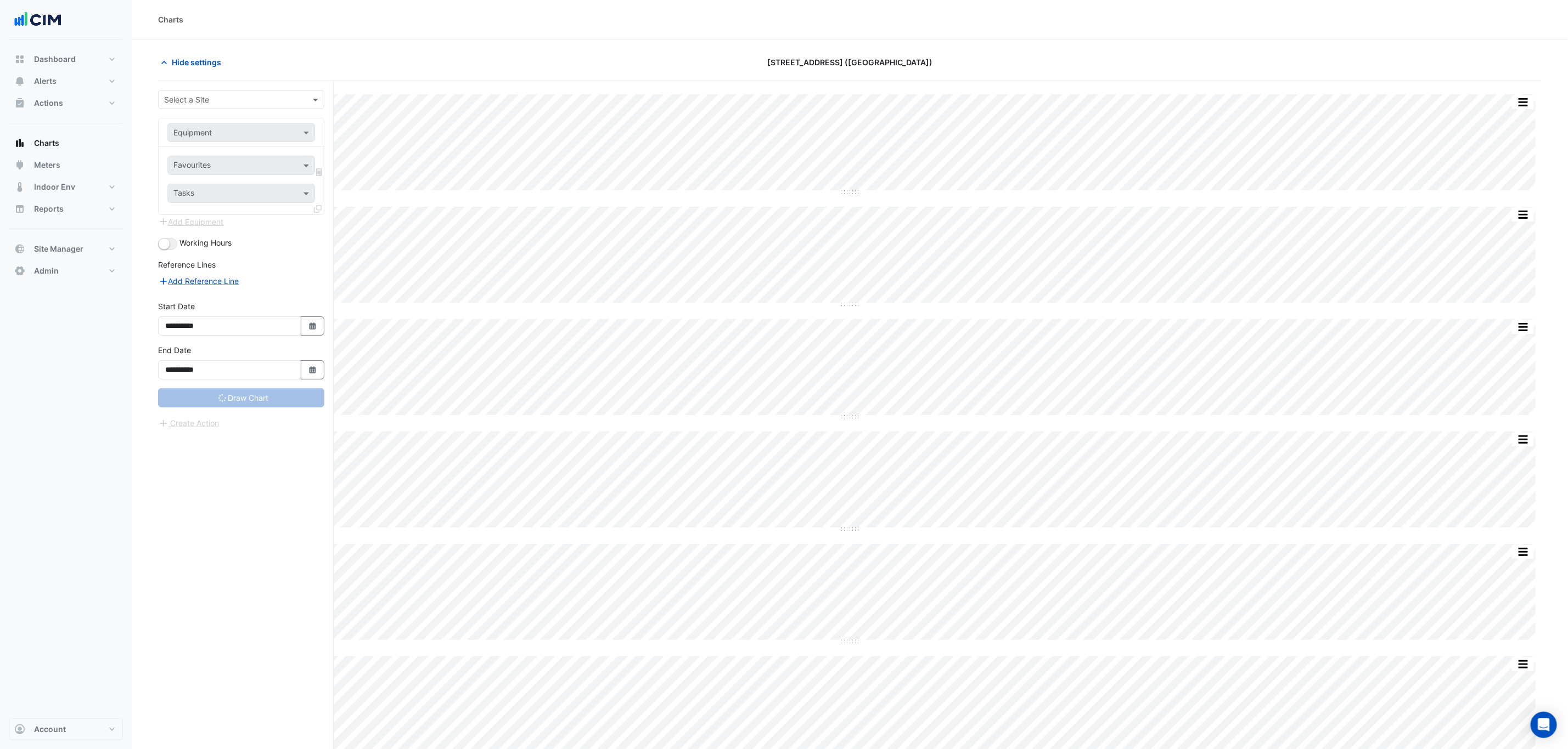
click at [295, 105] on input "text" at bounding box center [231, 100] width 133 height 11
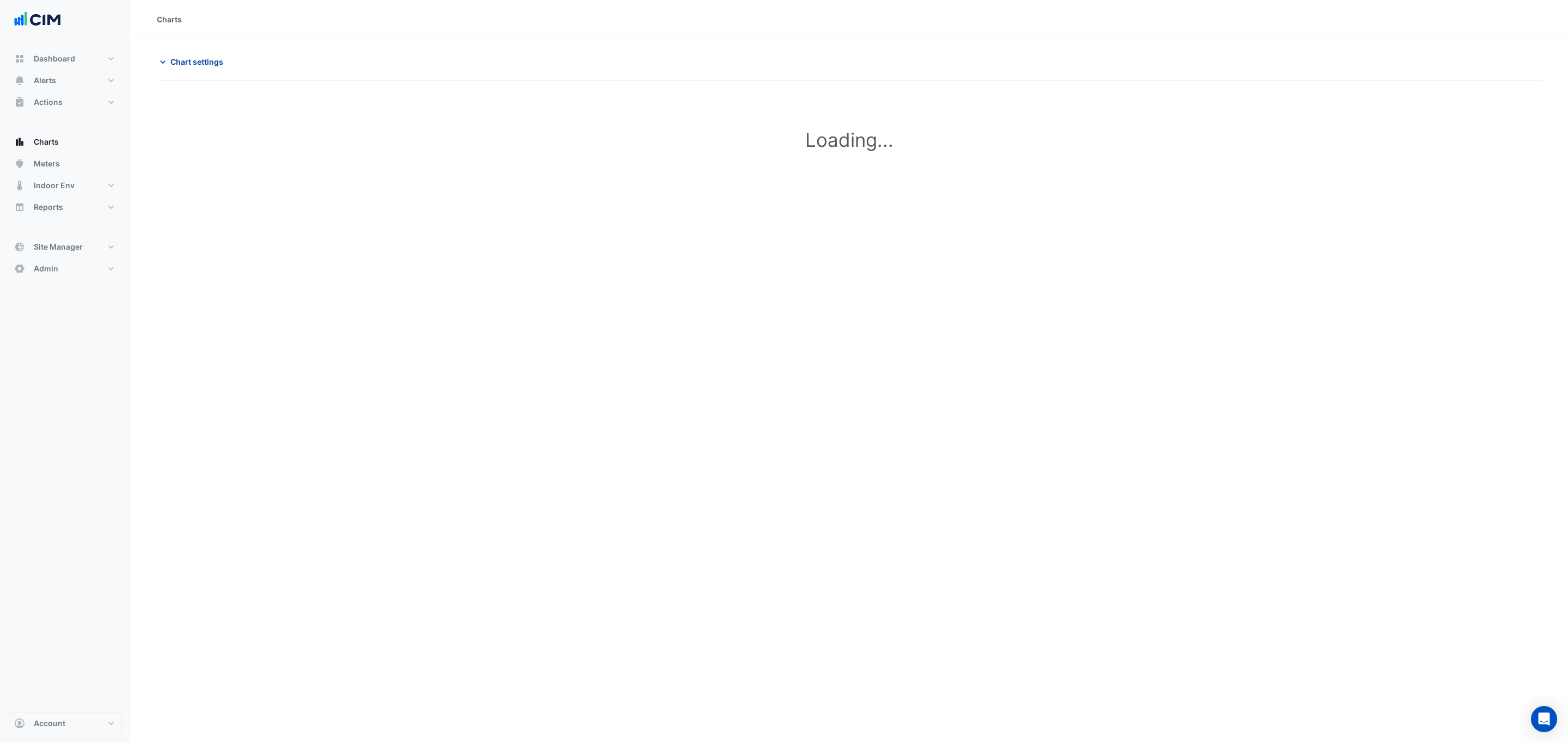
click at [164, 58] on icon "button" at bounding box center [162, 62] width 11 height 11
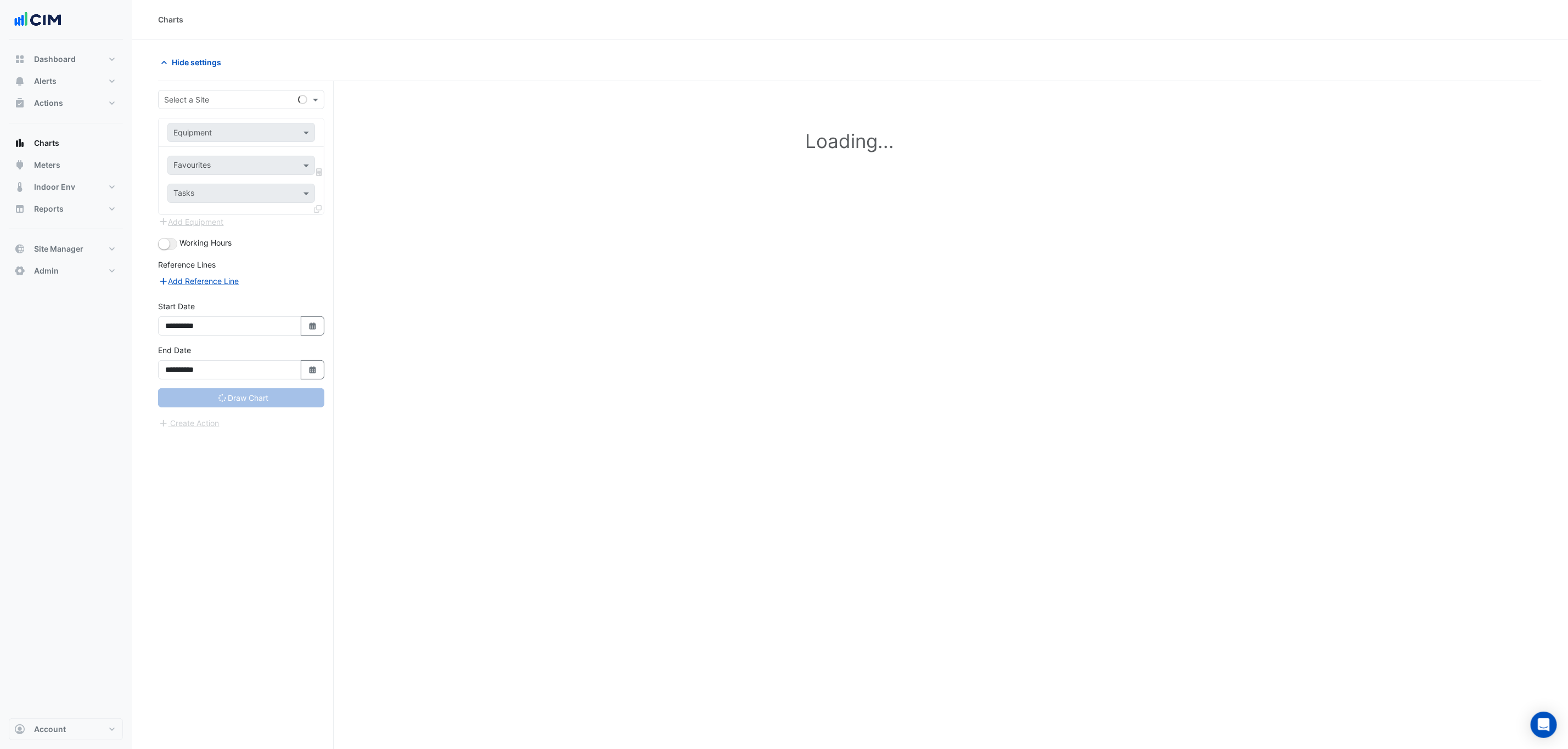
click at [218, 89] on div "**********" at bounding box center [245, 436] width 176 height 710
click at [232, 97] on input "text" at bounding box center [231, 100] width 133 height 11
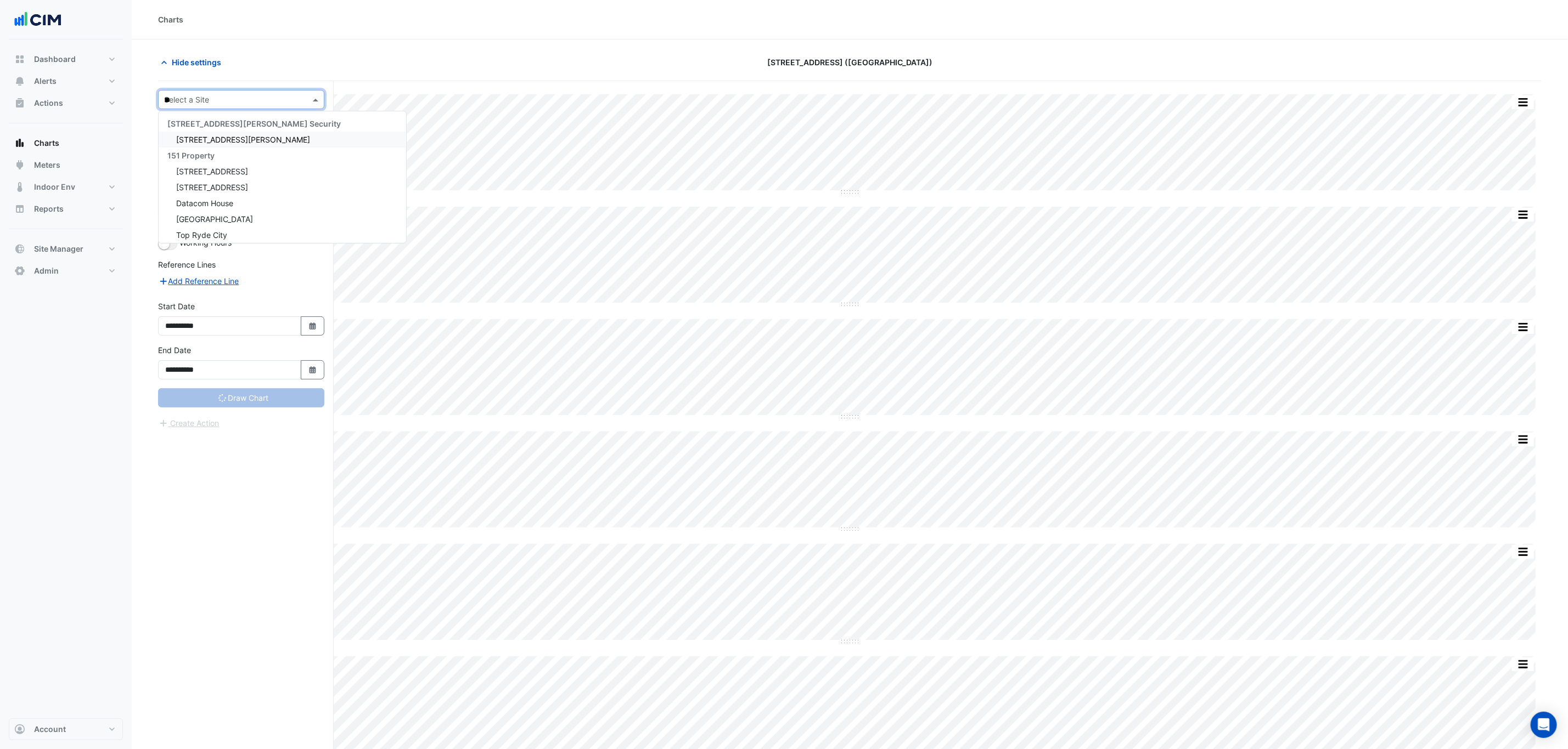
type input "***"
click at [267, 136] on input "text" at bounding box center [230, 133] width 114 height 11
type input "**"
click at [262, 269] on div "WM-B-HCW-G" at bounding box center [246, 268] width 158 height 16
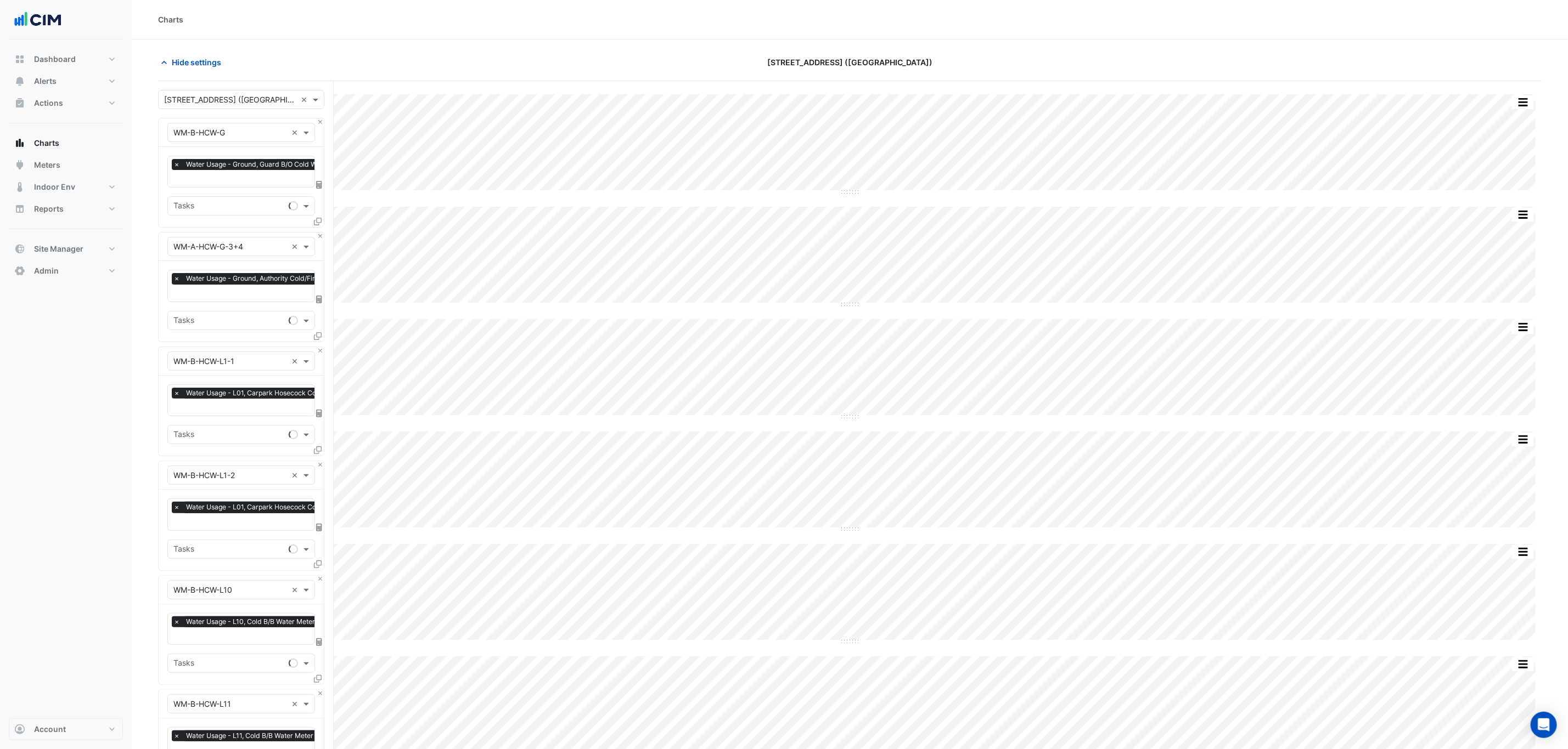
type input "**********"
click at [263, 405] on input "text" at bounding box center [271, 408] width 195 height 11
click at [318, 122] on button "Close" at bounding box center [320, 122] width 7 height 7
click at [318, 232] on button "Close" at bounding box center [320, 235] width 7 height 7
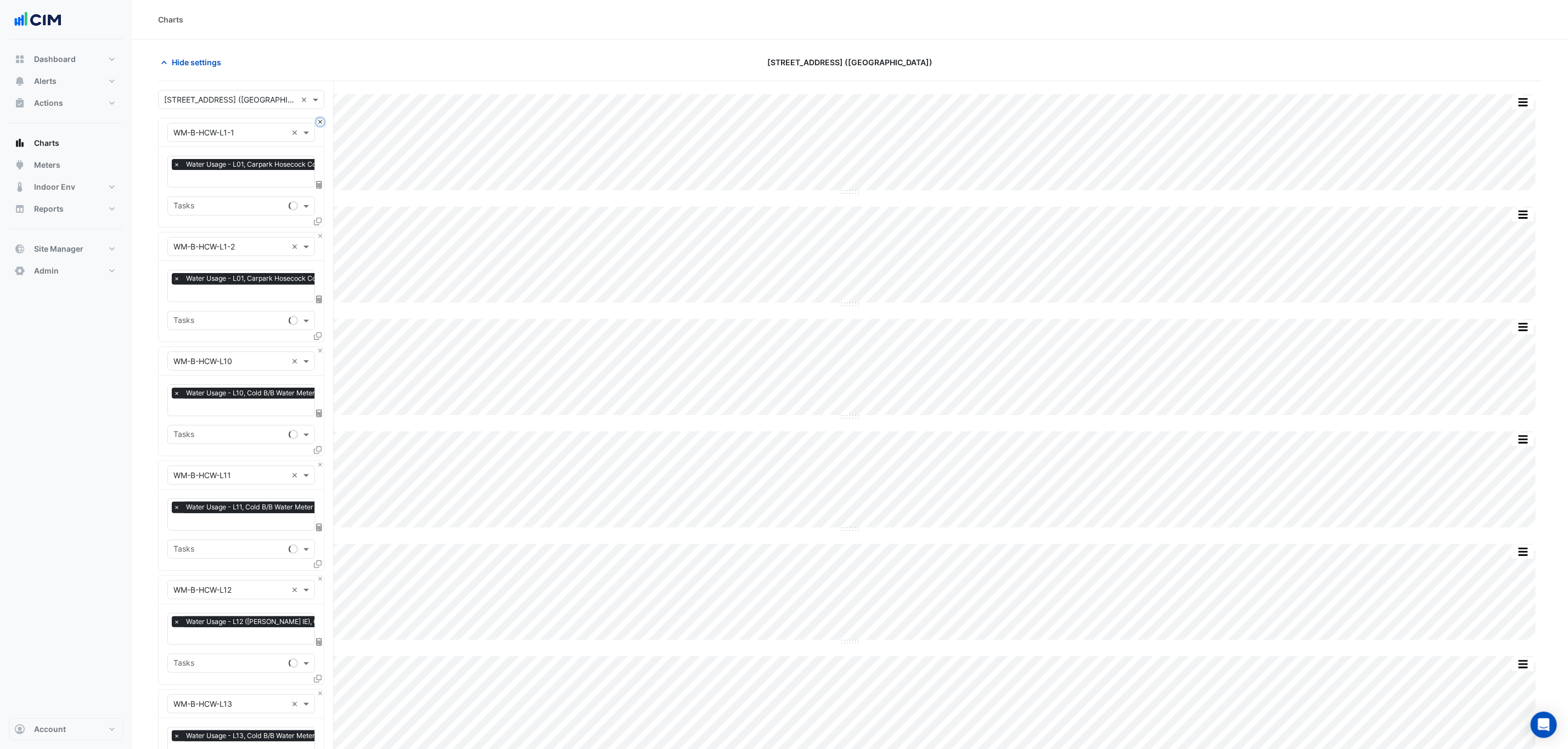
click at [318, 121] on button "Close" at bounding box center [320, 122] width 7 height 7
click at [318, 232] on button "Close" at bounding box center [320, 235] width 7 height 7
click at [320, 121] on button "Close" at bounding box center [320, 122] width 7 height 7
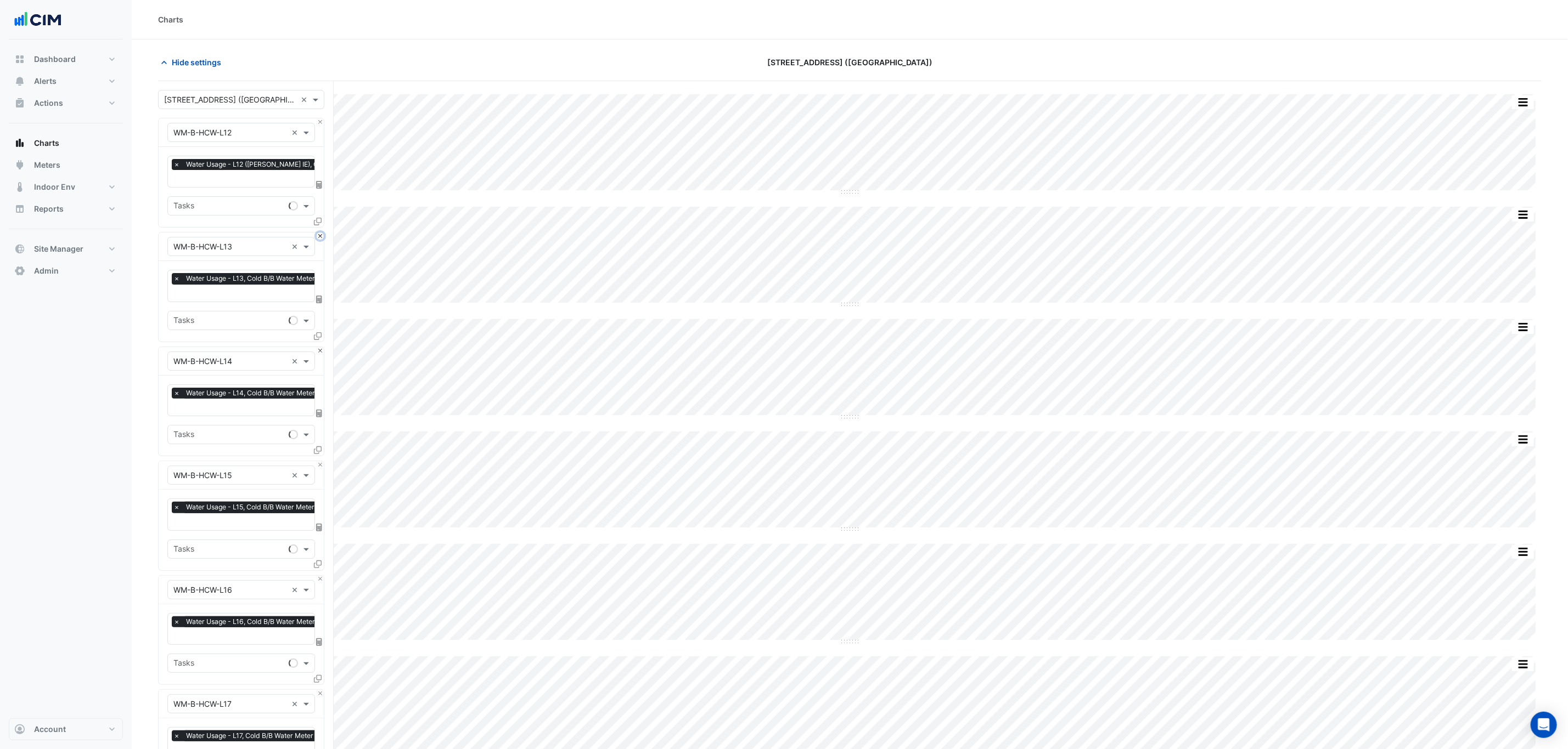
click at [320, 232] on button "Close" at bounding box center [320, 235] width 7 height 7
click at [320, 120] on button "Close" at bounding box center [320, 122] width 7 height 7
click at [320, 232] on button "Close" at bounding box center [320, 235] width 7 height 7
click at [320, 120] on button "Close" at bounding box center [320, 122] width 7 height 7
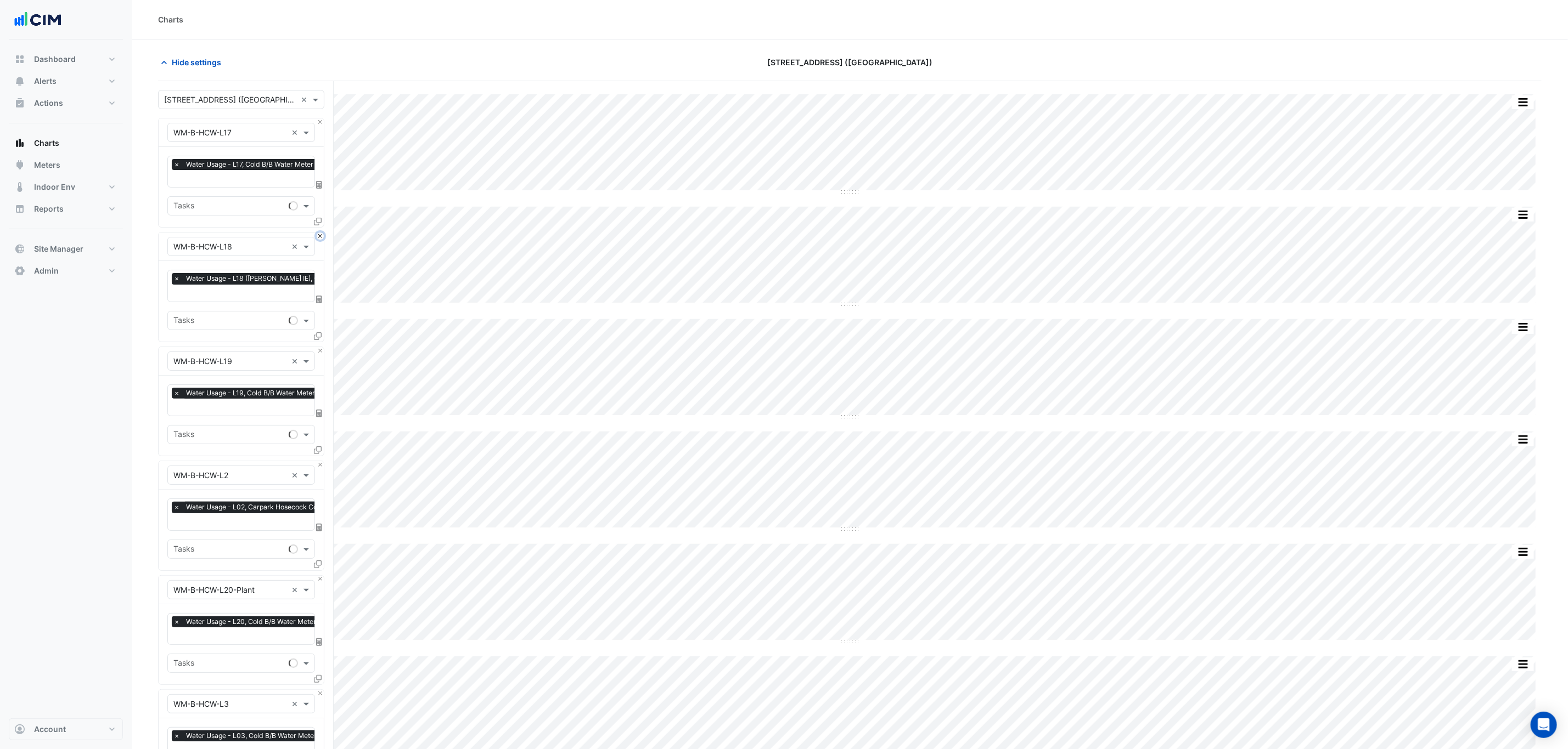
click at [319, 232] on button "Close" at bounding box center [320, 235] width 7 height 7
click at [319, 119] on button "Close" at bounding box center [320, 122] width 7 height 7
click at [319, 232] on button "Close" at bounding box center [320, 235] width 7 height 7
click at [319, 119] on button "Close" at bounding box center [320, 122] width 7 height 7
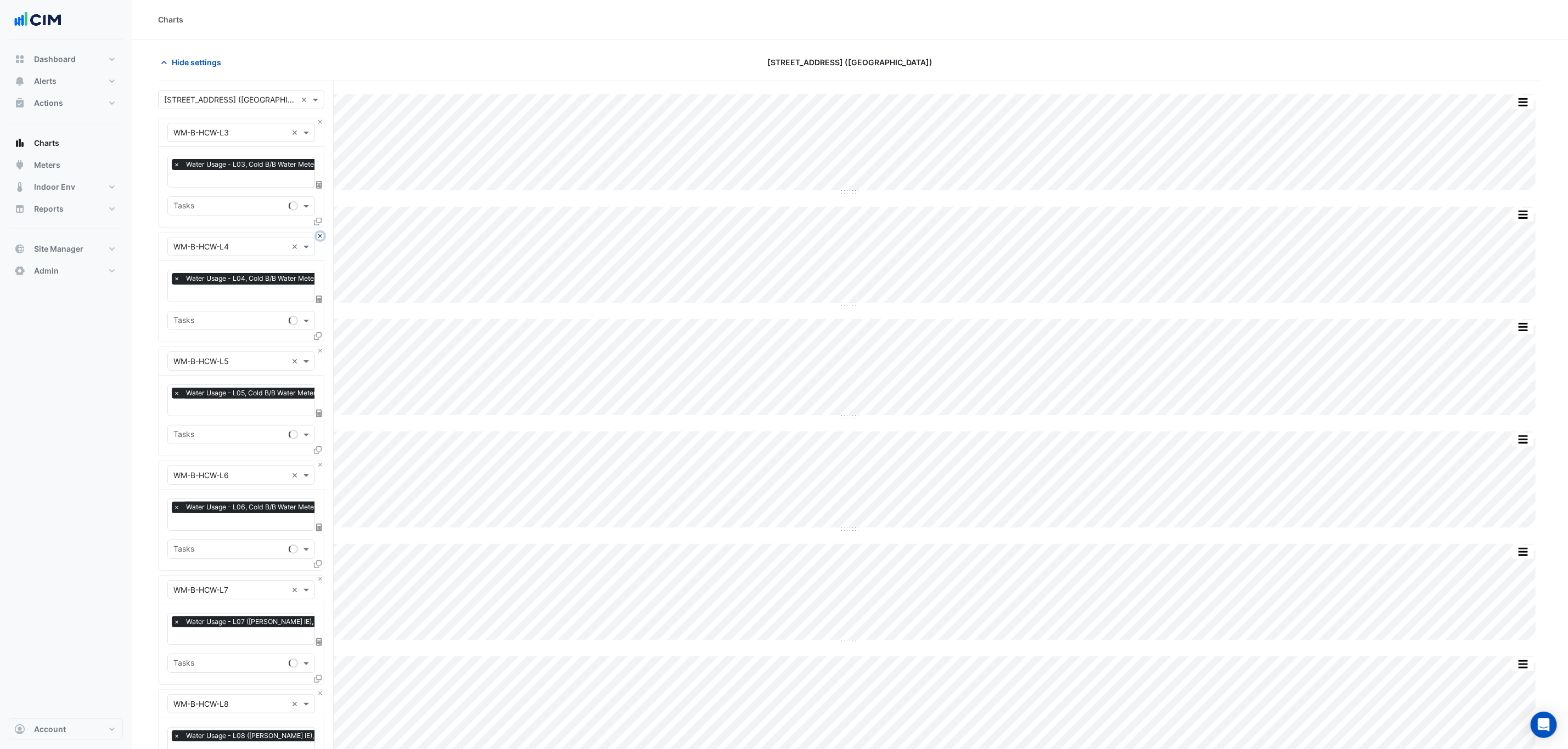
click at [319, 232] on button "Close" at bounding box center [320, 235] width 7 height 7
click at [319, 119] on button "Close" at bounding box center [320, 122] width 7 height 7
click at [319, 232] on button "Close" at bounding box center [320, 235] width 7 height 7
click at [319, 119] on button "Close" at bounding box center [320, 122] width 7 height 7
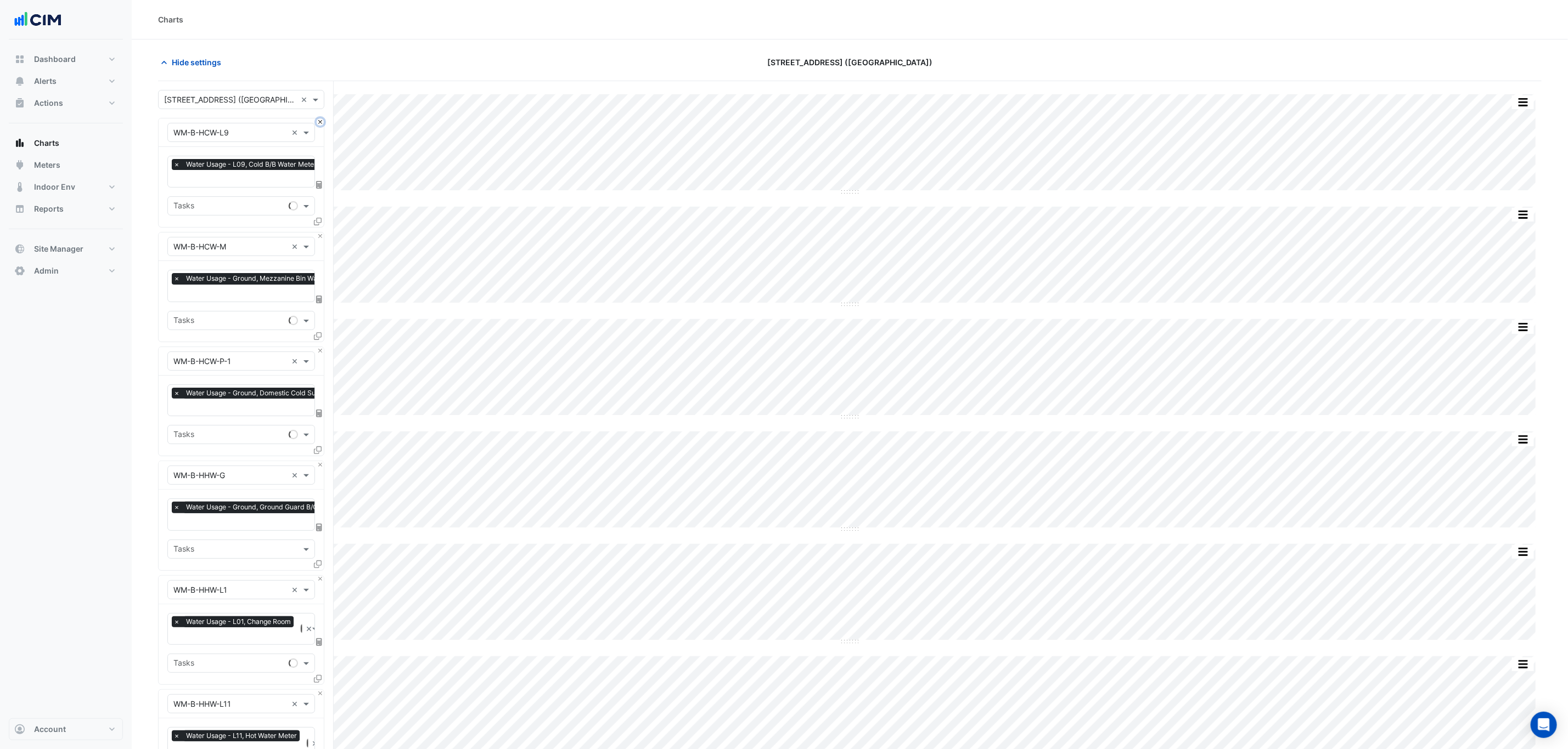
click at [319, 119] on button "Close" at bounding box center [320, 122] width 7 height 7
click at [319, 232] on div "× WM-B-HCW-M × × Water Usage - Ground, Mezzanine Bin Wash Down Cold Water Meter…" at bounding box center [240, 287] width 166 height 110
click at [319, 119] on div "× WM-B-HCW-M × × Water Usage - Ground, Mezzanine Bin Wash Down Cold Water Meter…" at bounding box center [240, 173] width 166 height 110
click at [315, 124] on div "× WM-B-HCW-M ×" at bounding box center [241, 132] width 165 height 29
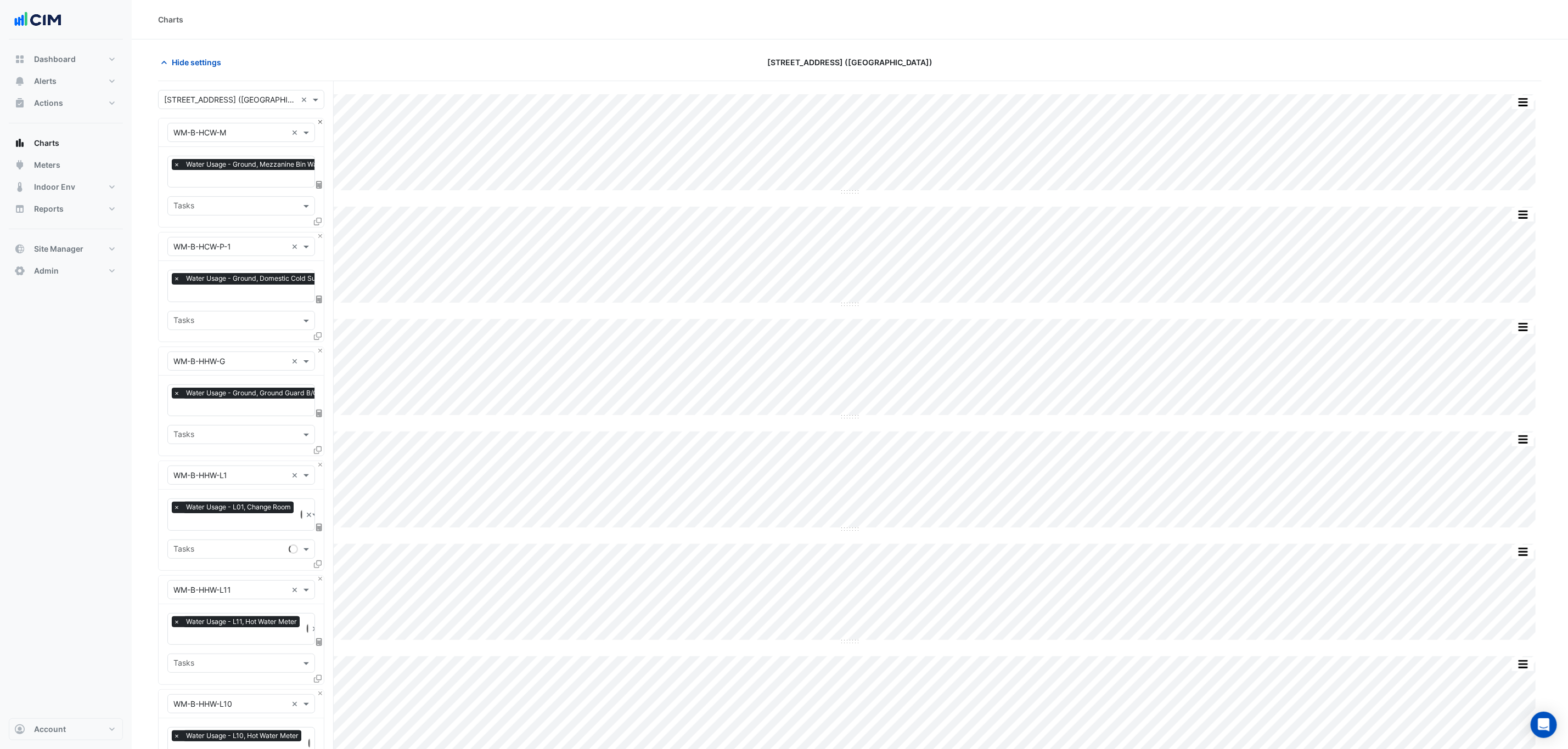
click at [318, 121] on div "× WM-B-HCW-M ×" at bounding box center [241, 132] width 165 height 29
click at [320, 122] on button "Close" at bounding box center [320, 122] width 7 height 7
click at [320, 123] on button "Close" at bounding box center [320, 122] width 7 height 7
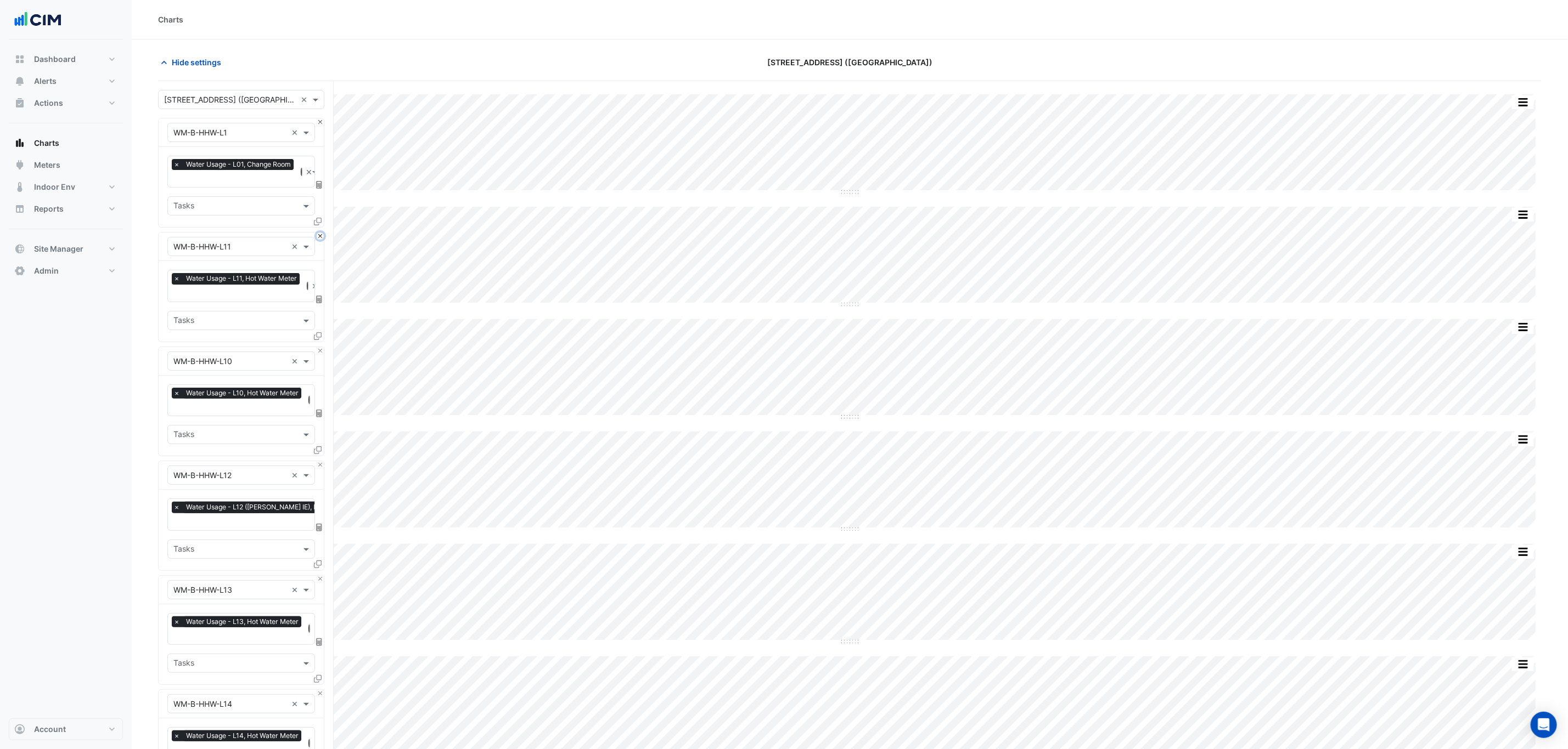
click at [320, 232] on button "Close" at bounding box center [320, 235] width 7 height 7
click at [319, 123] on button "Close" at bounding box center [320, 122] width 7 height 7
click at [319, 232] on button "Close" at bounding box center [320, 235] width 7 height 7
click at [319, 123] on button "Close" at bounding box center [320, 122] width 7 height 7
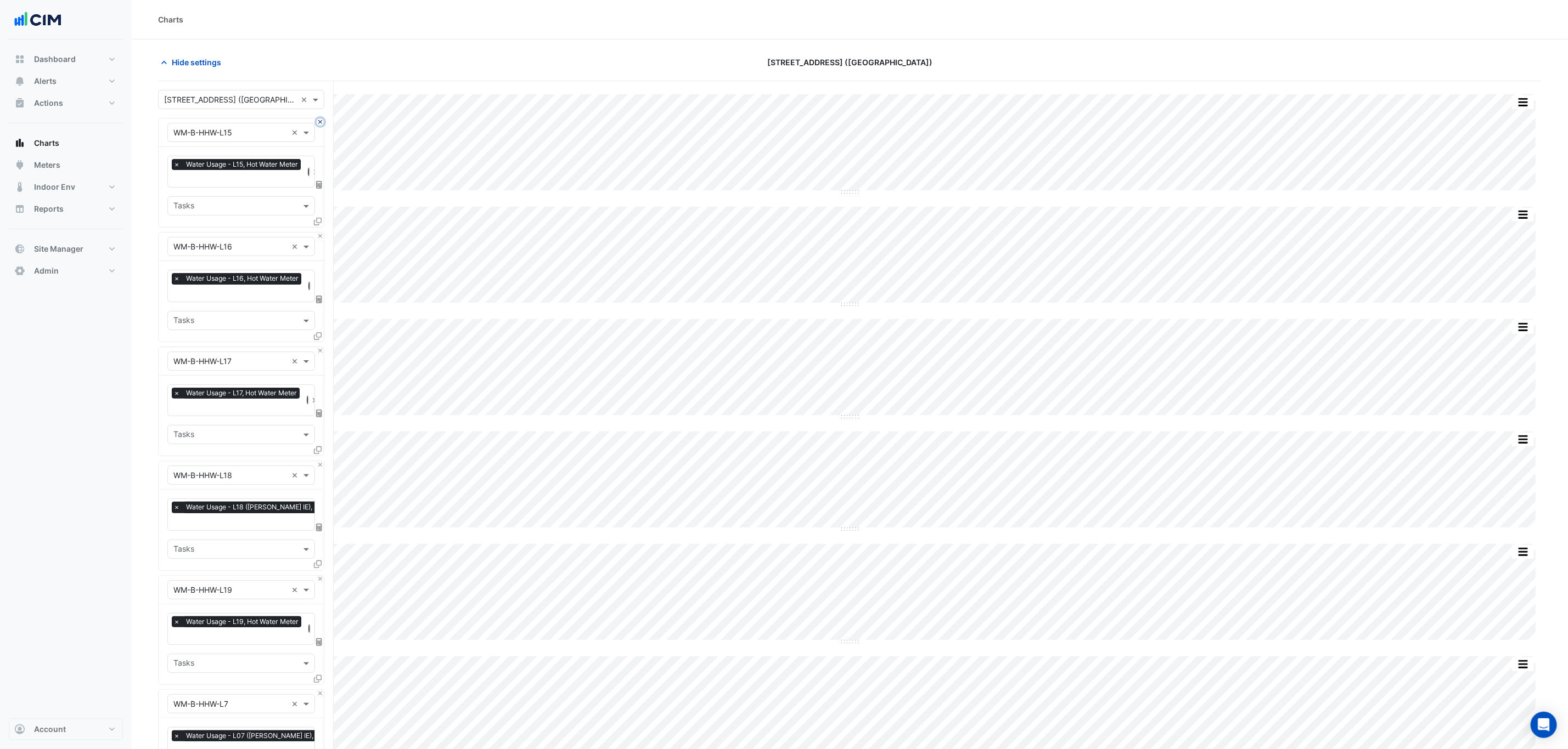
click at [319, 123] on button "Close" at bounding box center [320, 122] width 7 height 7
click at [319, 232] on button "Close" at bounding box center [320, 235] width 7 height 7
click at [319, 123] on button "Close" at bounding box center [320, 122] width 7 height 7
click at [319, 232] on button "Close" at bounding box center [320, 235] width 7 height 7
click at [319, 123] on button "Close" at bounding box center [320, 122] width 7 height 7
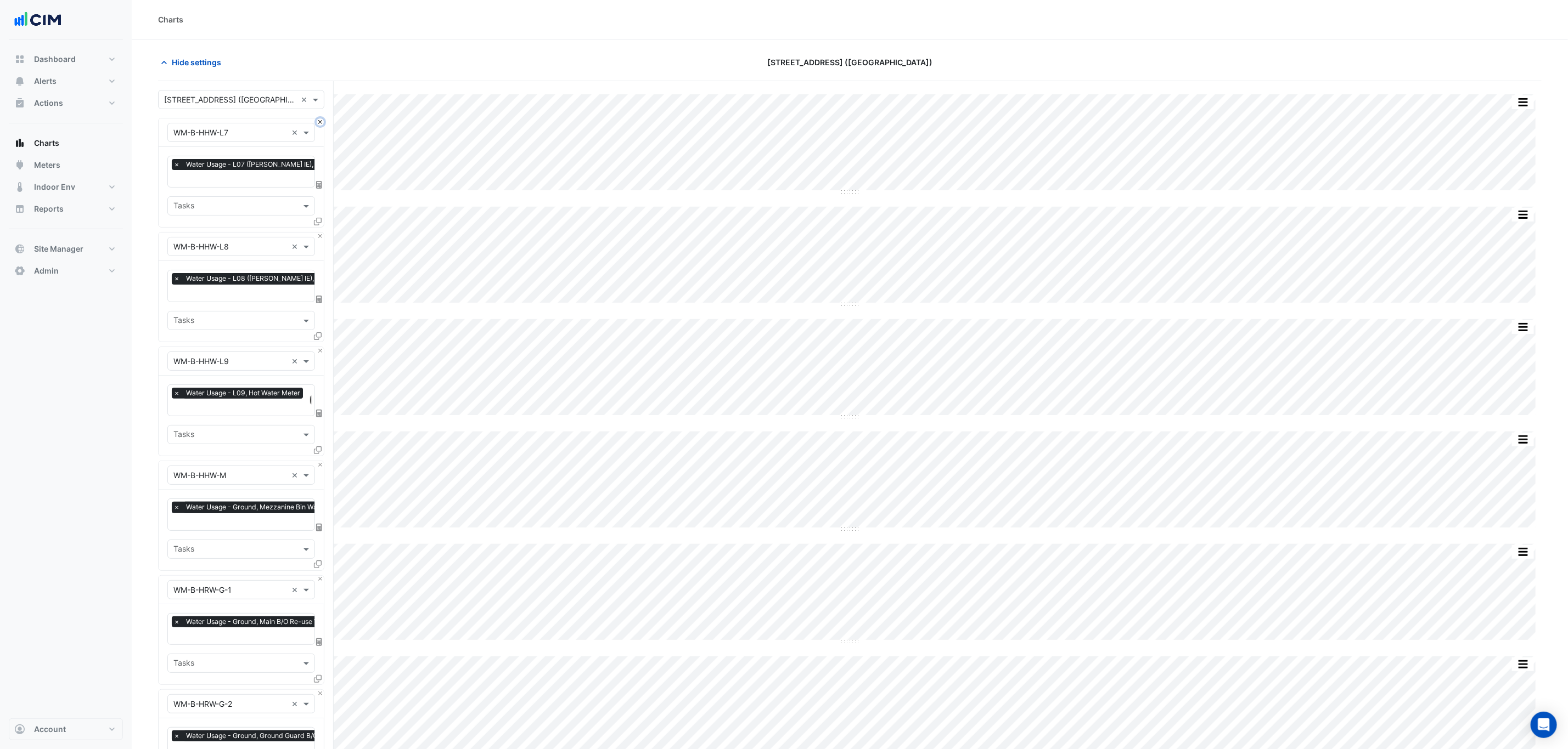
click at [319, 123] on button "Close" at bounding box center [320, 122] width 7 height 7
click at [319, 232] on button "Close" at bounding box center [320, 235] width 7 height 7
click at [319, 123] on button "Close" at bounding box center [320, 122] width 7 height 7
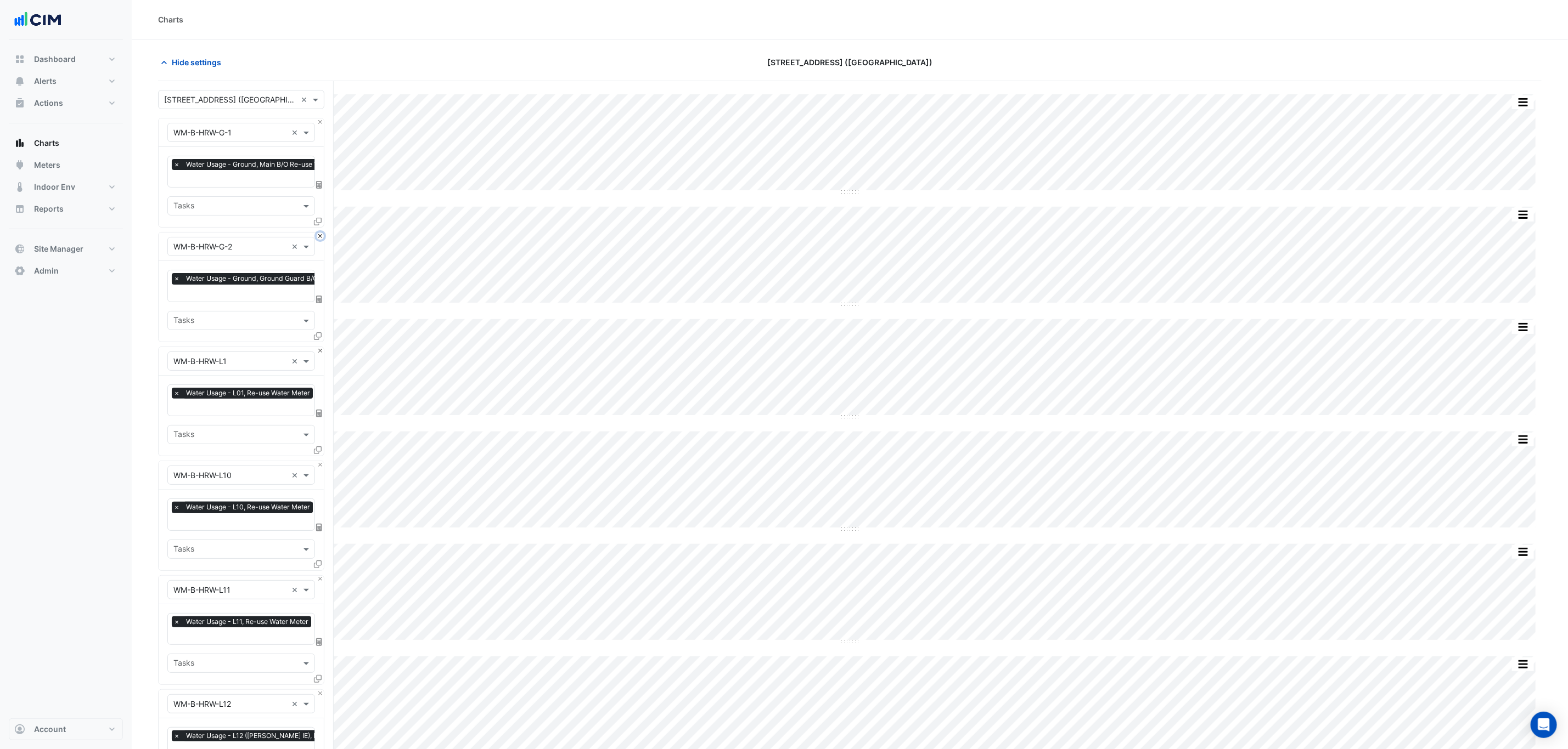
click at [320, 232] on button "Close" at bounding box center [320, 235] width 7 height 7
click at [320, 122] on button "Close" at bounding box center [320, 122] width 7 height 7
click at [320, 232] on button "Close" at bounding box center [320, 235] width 7 height 7
click at [320, 122] on button "Close" at bounding box center [320, 122] width 7 height 7
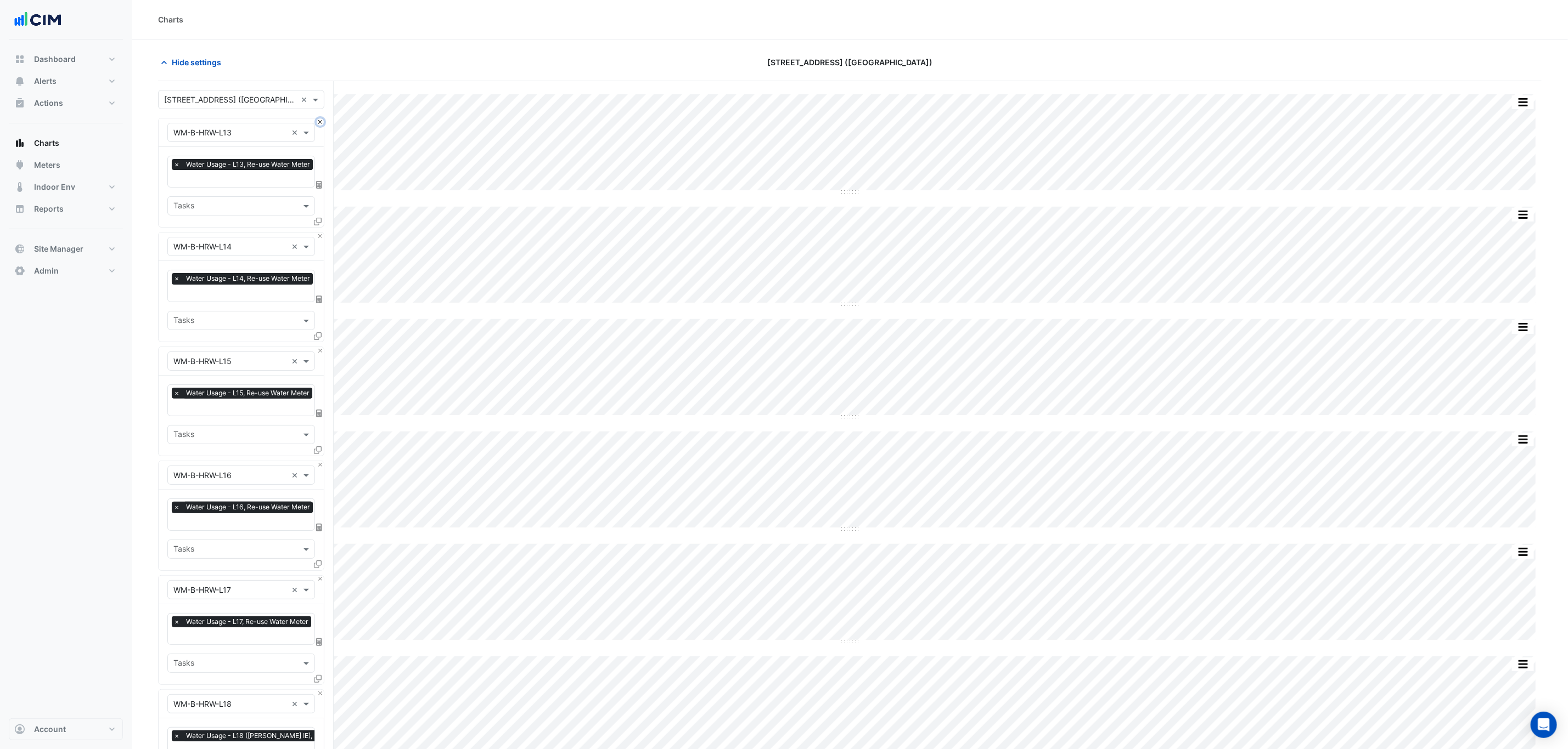
click at [320, 122] on button "Close" at bounding box center [320, 122] width 7 height 7
click at [320, 232] on button "Close" at bounding box center [320, 235] width 7 height 7
click at [320, 122] on button "Close" at bounding box center [320, 122] width 7 height 7
click at [320, 232] on button "Close" at bounding box center [320, 235] width 7 height 7
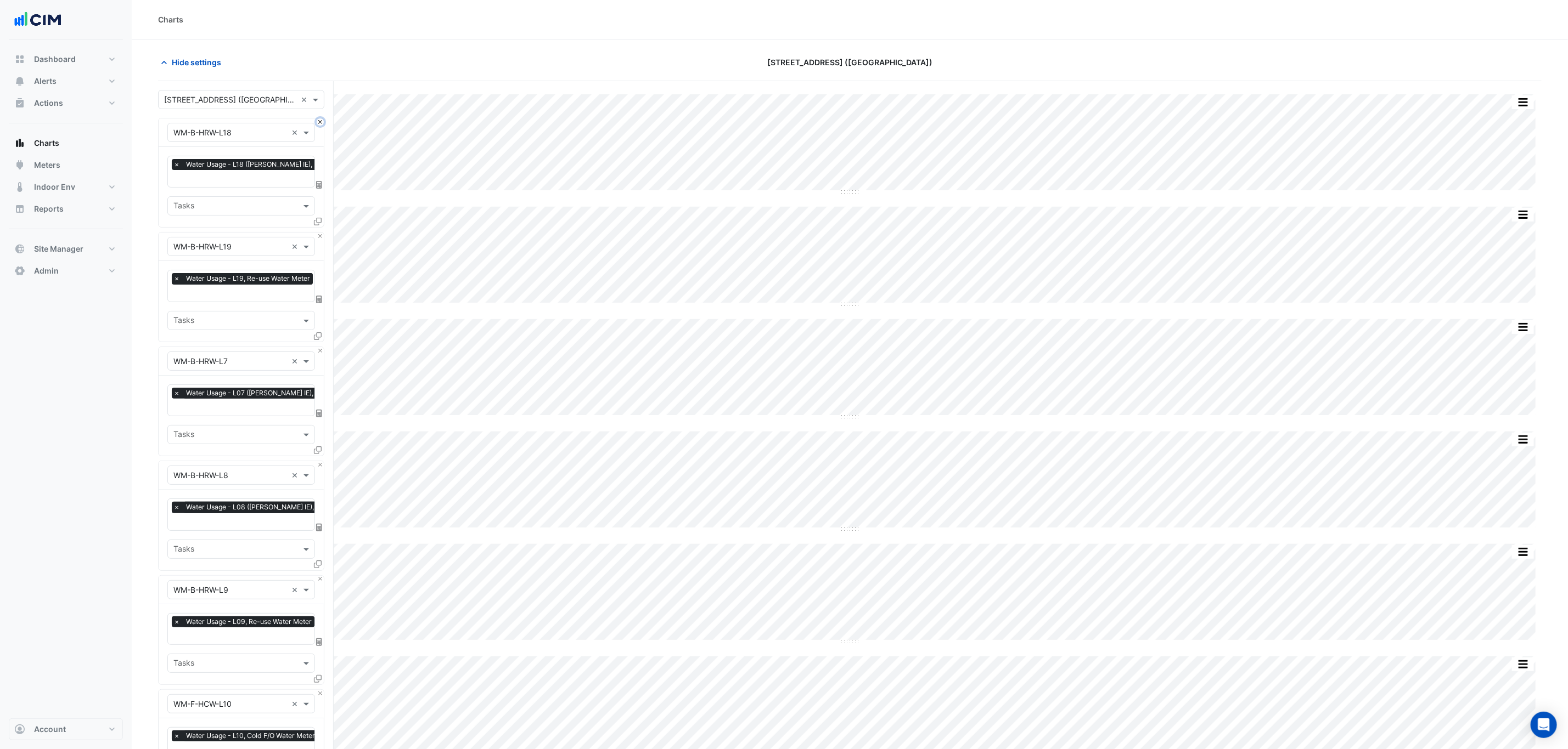
click at [320, 122] on button "Close" at bounding box center [320, 122] width 7 height 7
click at [320, 232] on button "Close" at bounding box center [320, 235] width 7 height 7
click at [320, 122] on button "Close" at bounding box center [320, 122] width 7 height 7
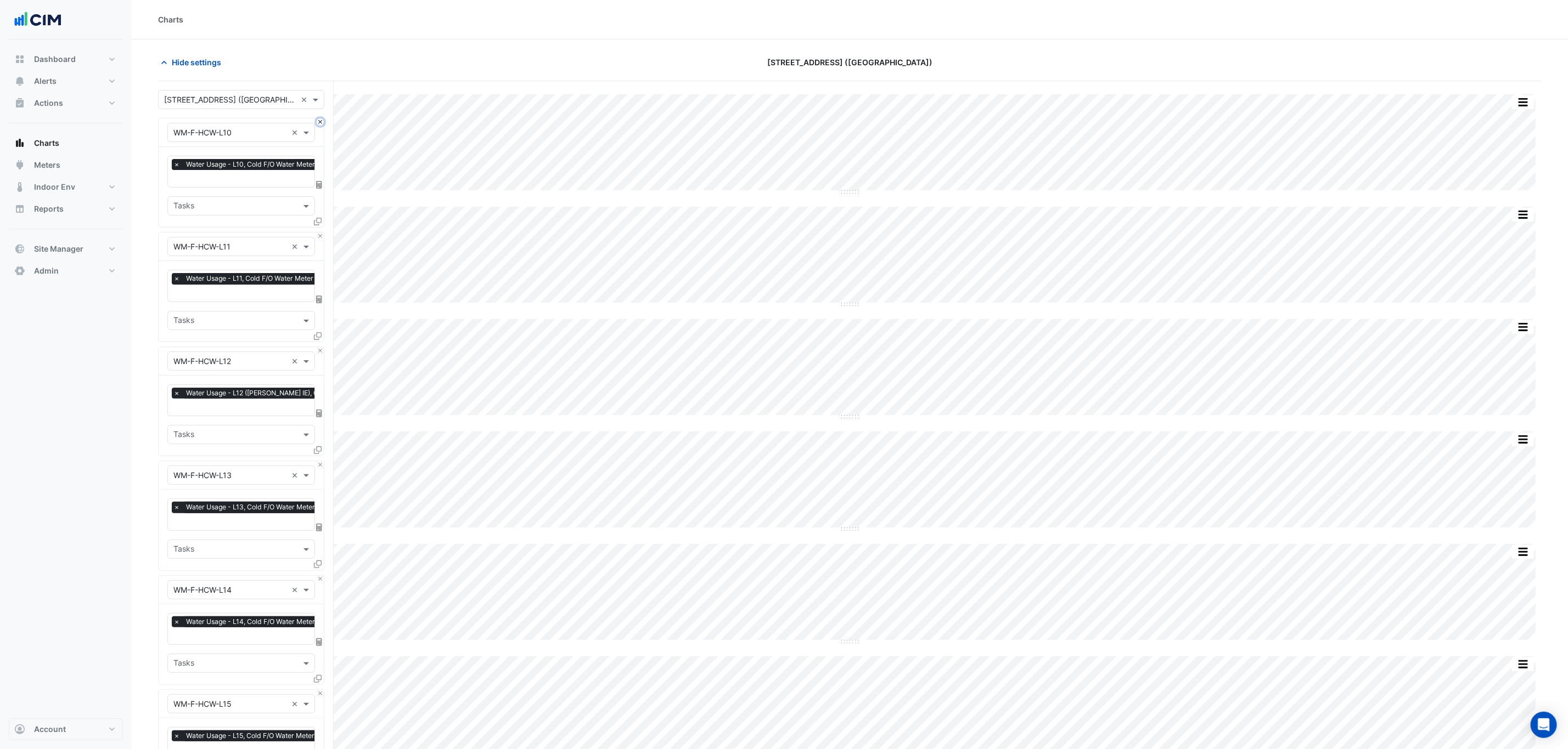
click at [320, 122] on button "Close" at bounding box center [320, 122] width 7 height 7
click at [320, 232] on button "Close" at bounding box center [320, 235] width 7 height 7
click at [320, 122] on button "Close" at bounding box center [320, 122] width 7 height 7
click at [319, 122] on button "Close" at bounding box center [320, 122] width 7 height 7
click at [319, 232] on button "Close" at bounding box center [320, 235] width 7 height 7
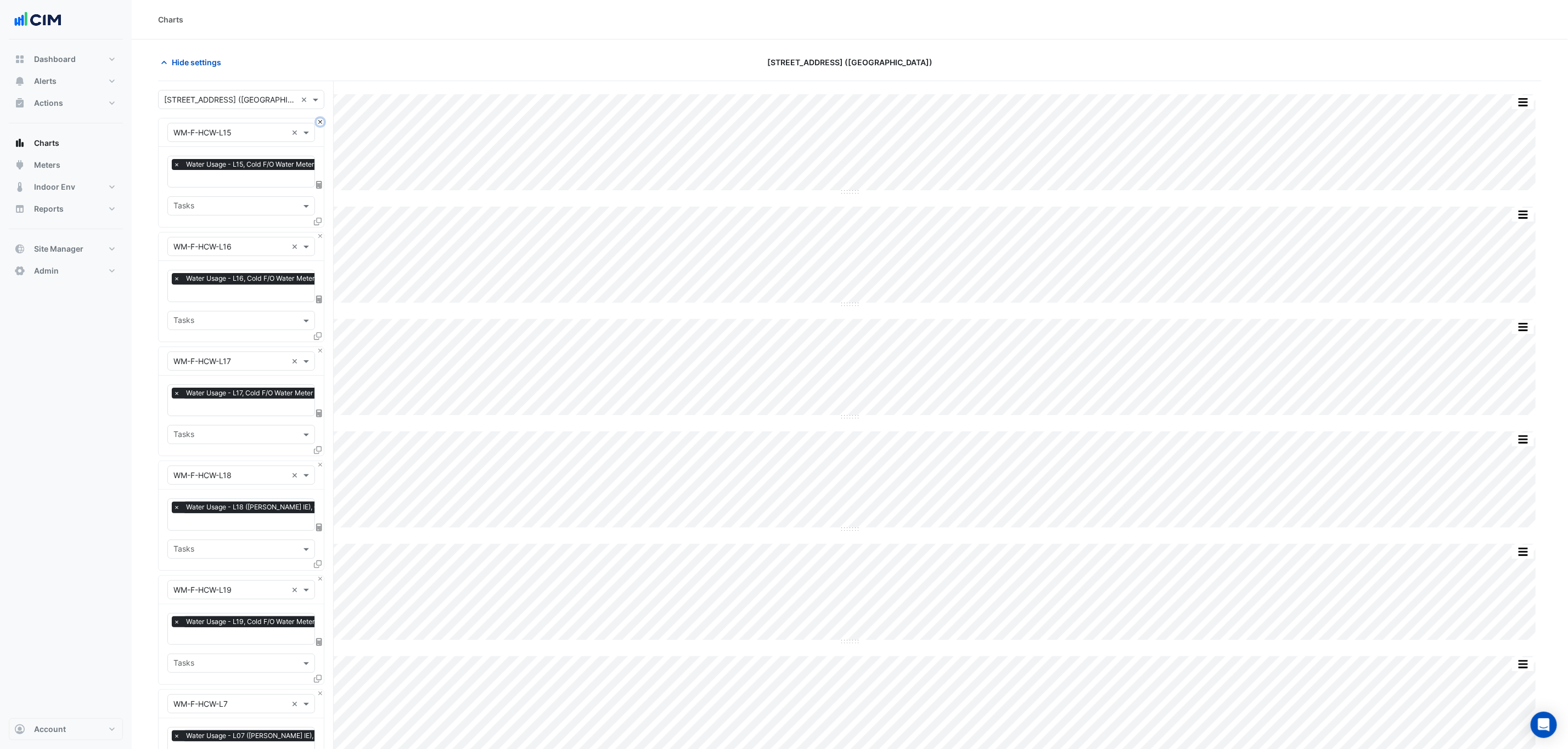
click at [318, 121] on button "Close" at bounding box center [320, 122] width 7 height 7
click at [318, 232] on button "Close" at bounding box center [320, 235] width 7 height 7
click at [318, 121] on button "Close" at bounding box center [320, 122] width 7 height 7
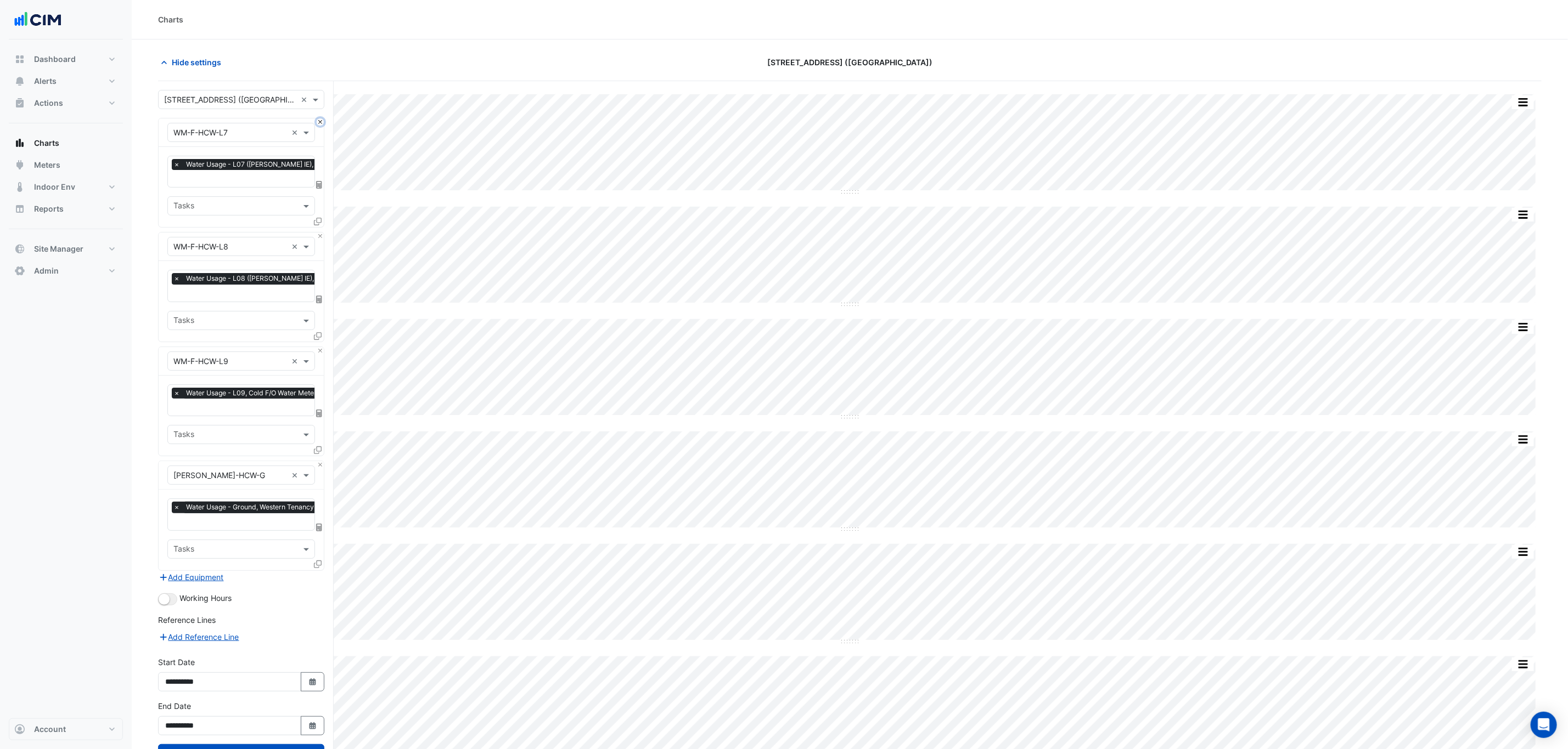
click at [318, 121] on button "Close" at bounding box center [320, 122] width 7 height 7
click at [317, 232] on button "Close" at bounding box center [320, 235] width 7 height 7
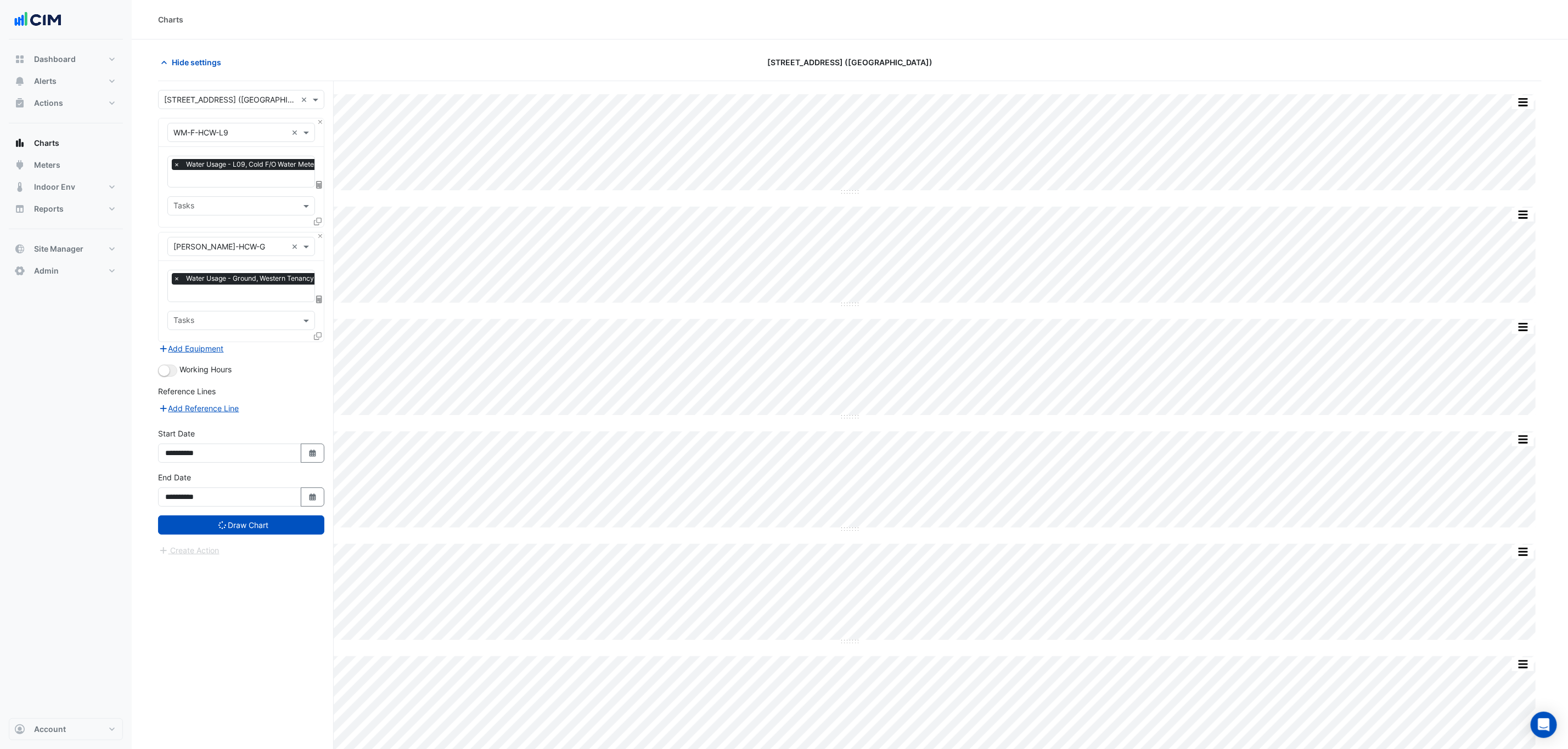
click at [262, 514] on div "**********" at bounding box center [240, 494] width 179 height 44
drag, startPoint x: 262, startPoint y: 518, endPoint x: 263, endPoint y: 523, distance: 5.1
click at [262, 523] on form "× 913 Whitehorse Rd (ATO Box Hill) × × WM-F-HCW-L9 × × Water Usage - L09, Cold …" at bounding box center [240, 323] width 166 height 467
click at [263, 525] on button "Draw Chart" at bounding box center [240, 525] width 166 height 19
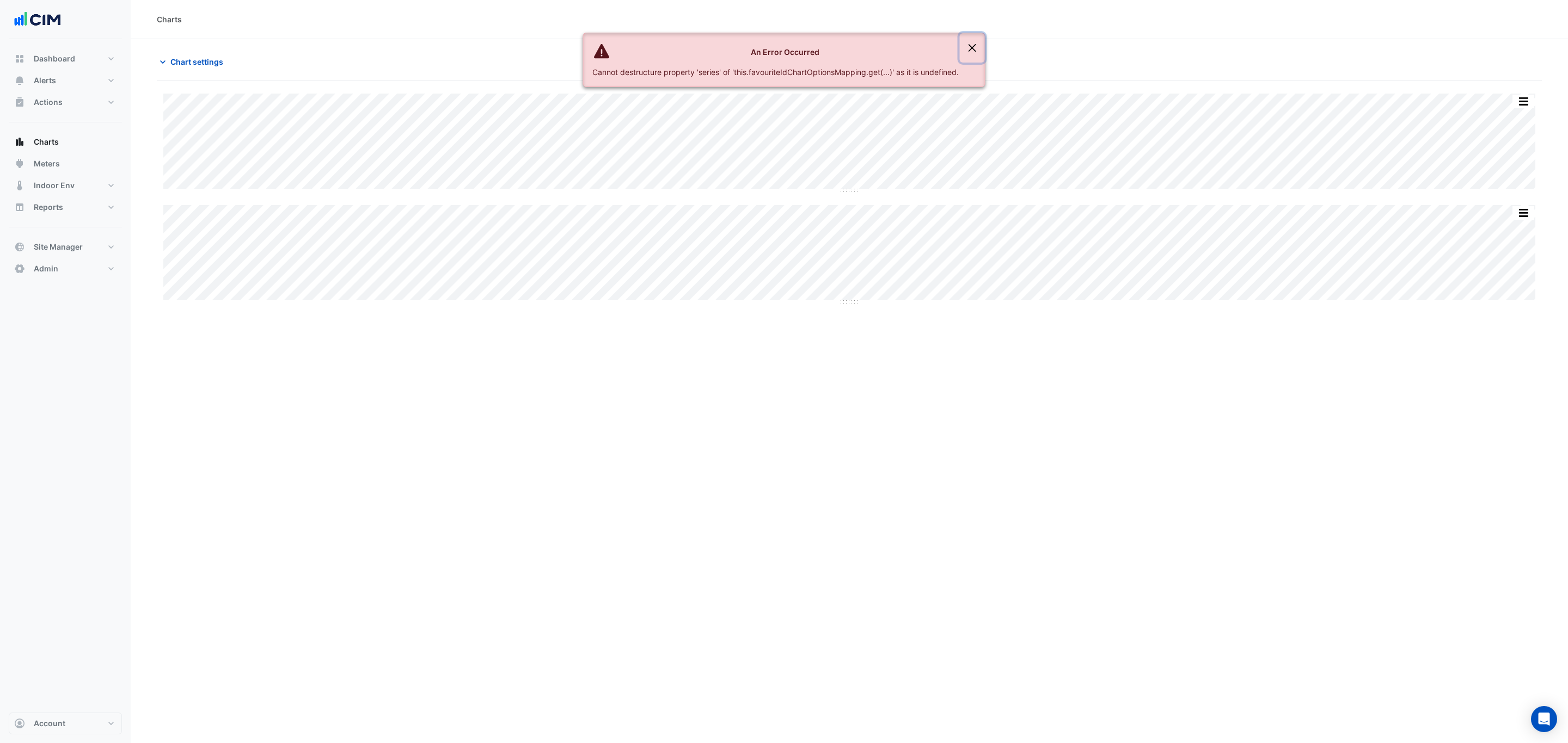
click at [966, 49] on button "Close" at bounding box center [972, 48] width 25 height 29
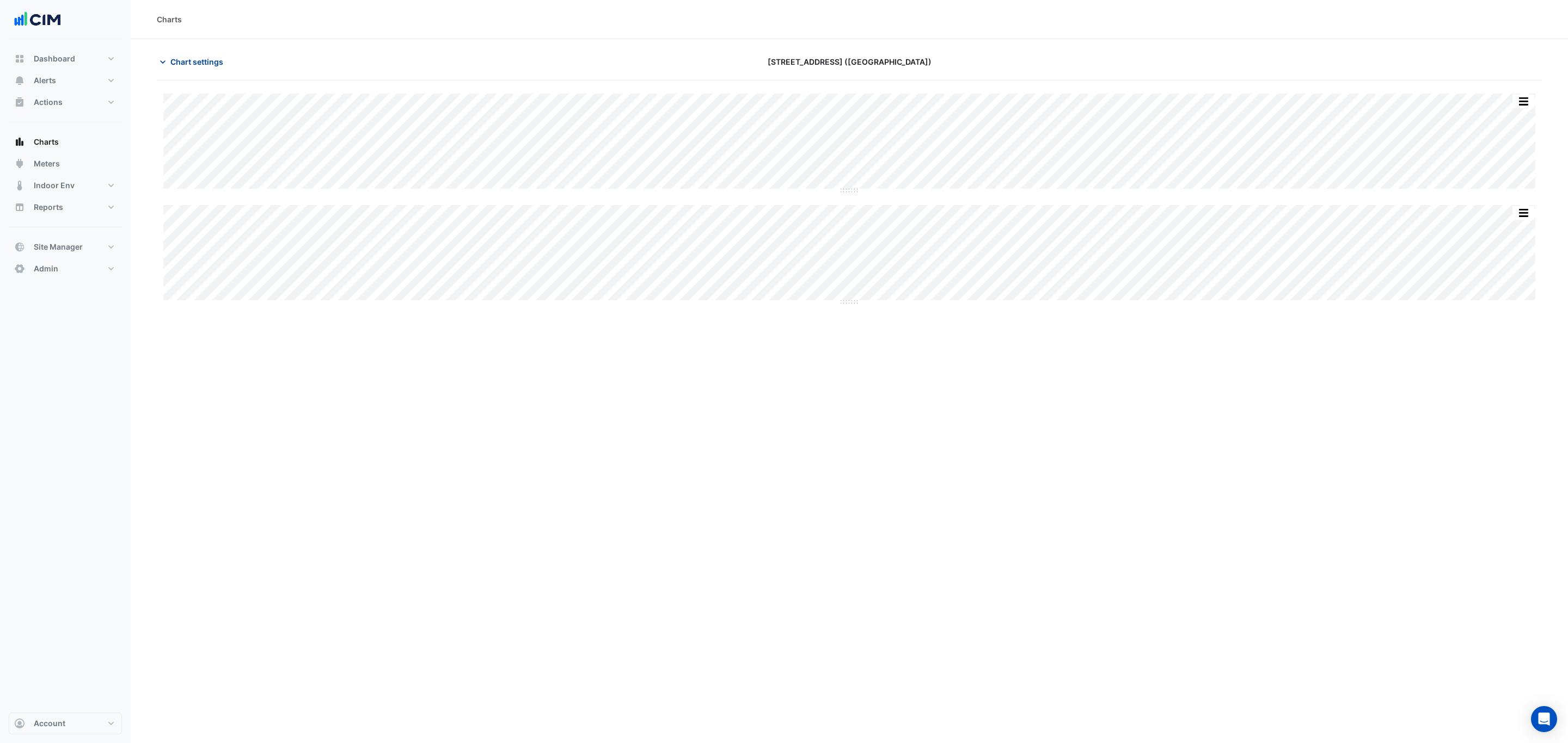
click at [192, 64] on span "Chart settings" at bounding box center [196, 62] width 53 height 11
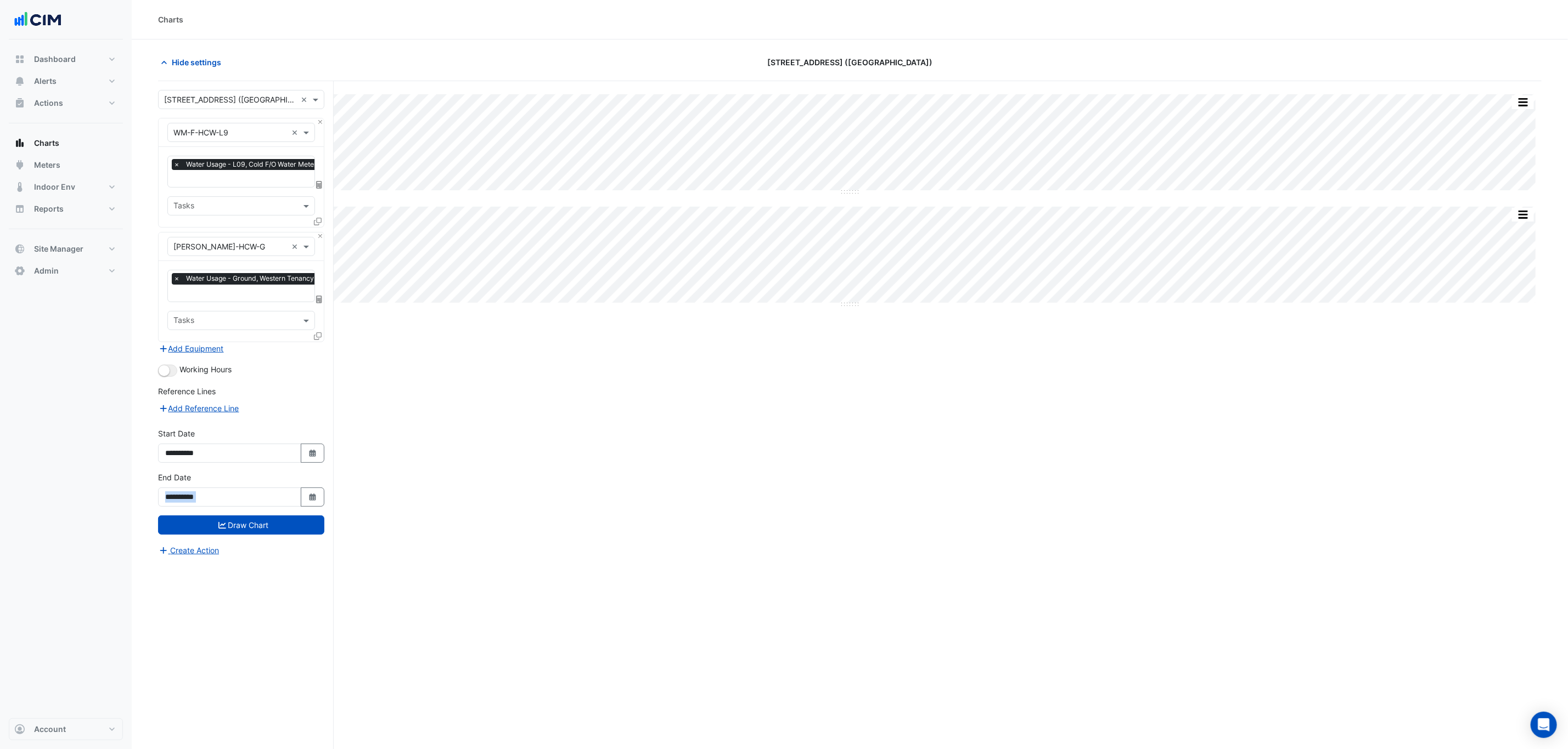
click at [249, 133] on input "text" at bounding box center [230, 133] width 114 height 11
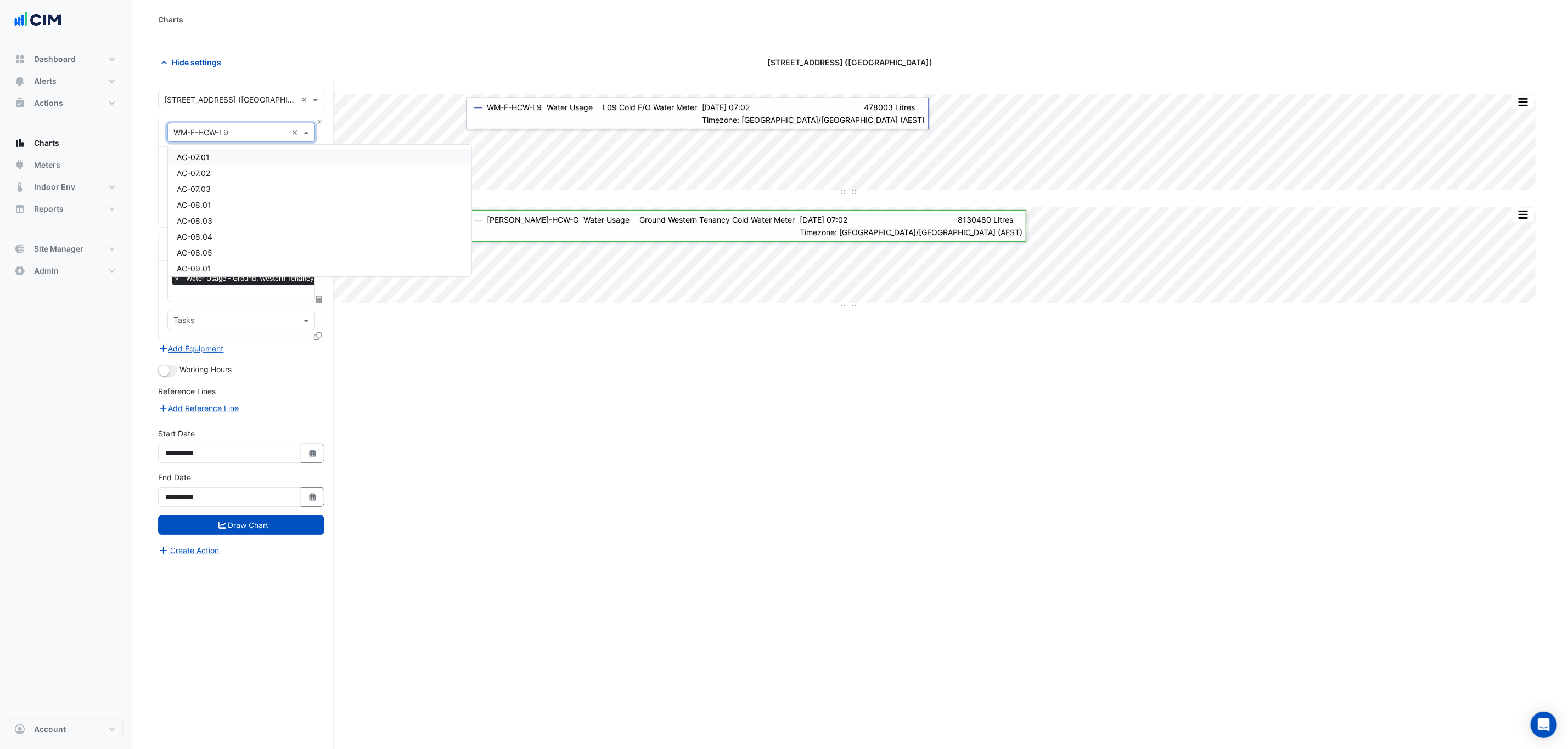
click at [268, 126] on div "× WM-F-HCW-L9 ×" at bounding box center [241, 132] width 147 height 19
type input "**"
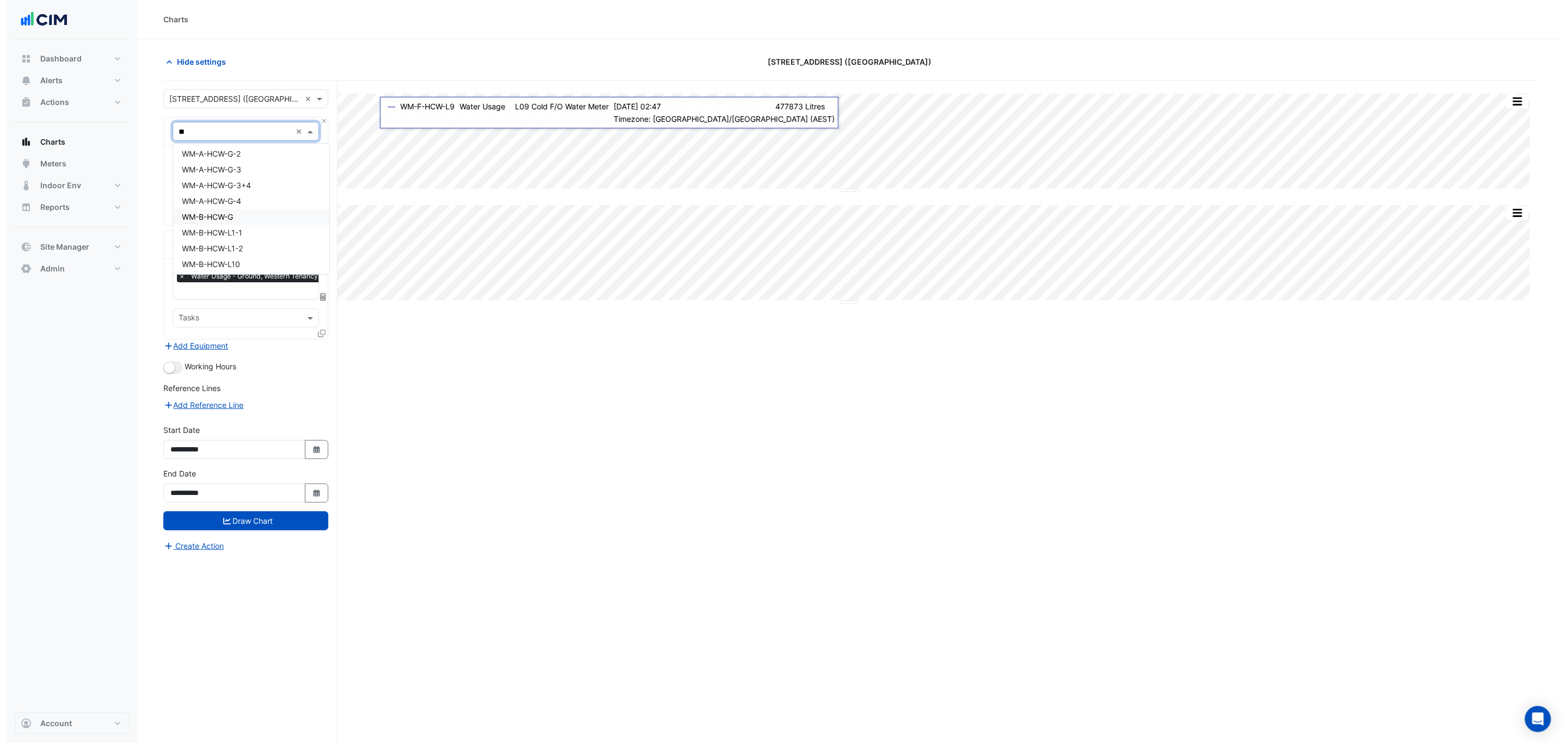
scroll to position [71, 0]
click at [265, 196] on div "WM-B-HCW-G" at bounding box center [244, 195] width 157 height 15
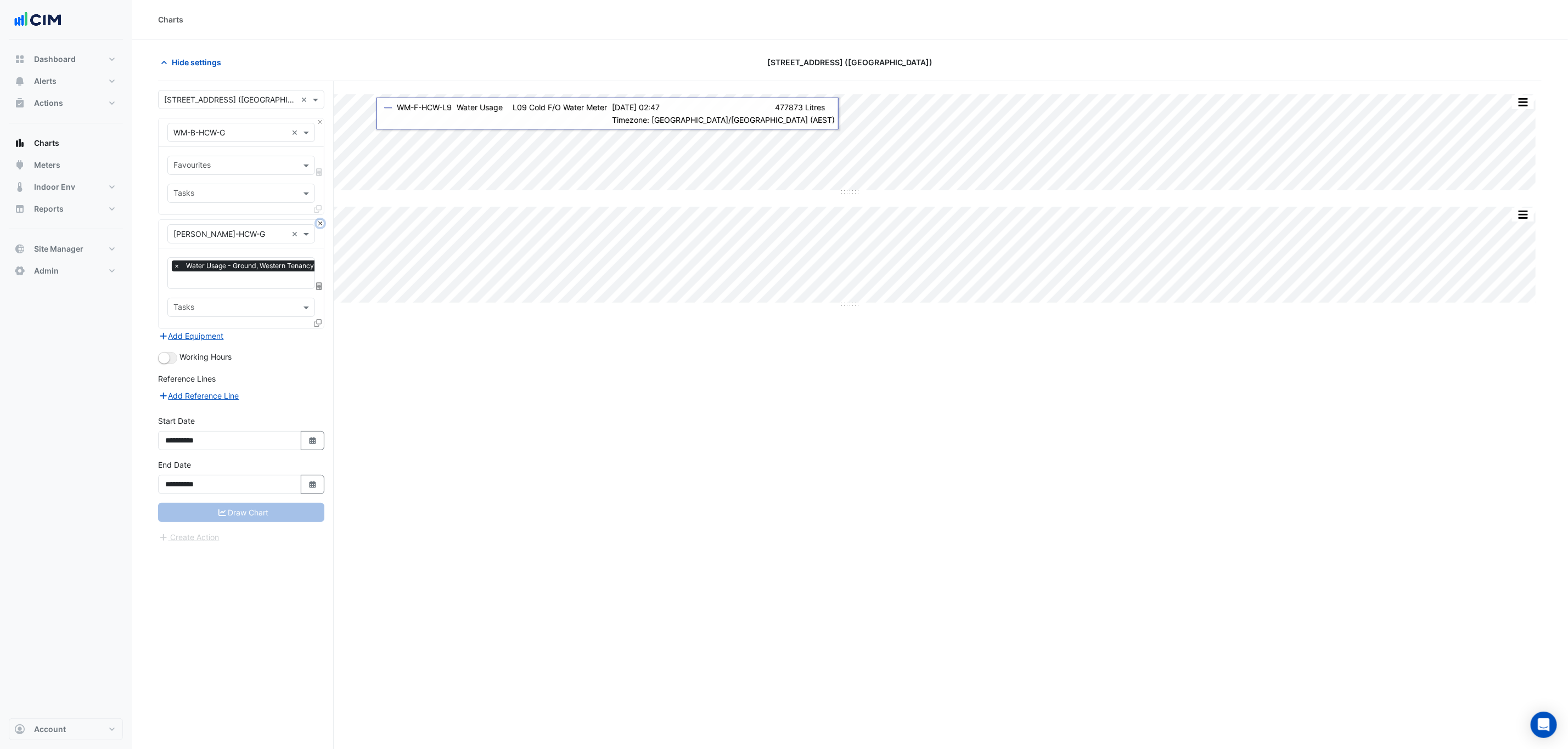
click at [321, 222] on button "Close" at bounding box center [320, 223] width 7 height 7
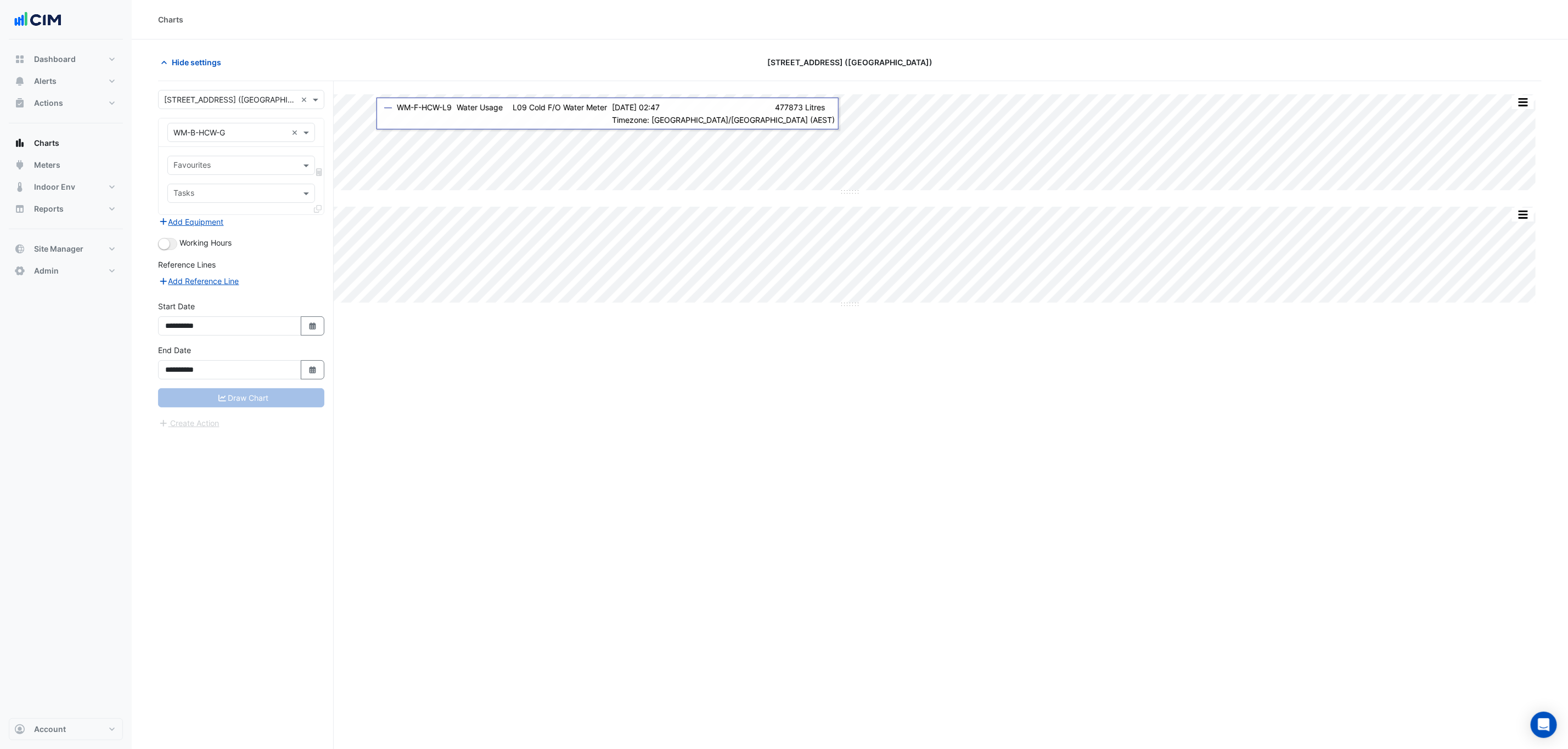
click at [281, 166] on input "text" at bounding box center [235, 167] width 123 height 11
click at [282, 191] on span "Water Usage - Ground, Guard B/O Cold Water Meter" at bounding box center [270, 190] width 187 height 9
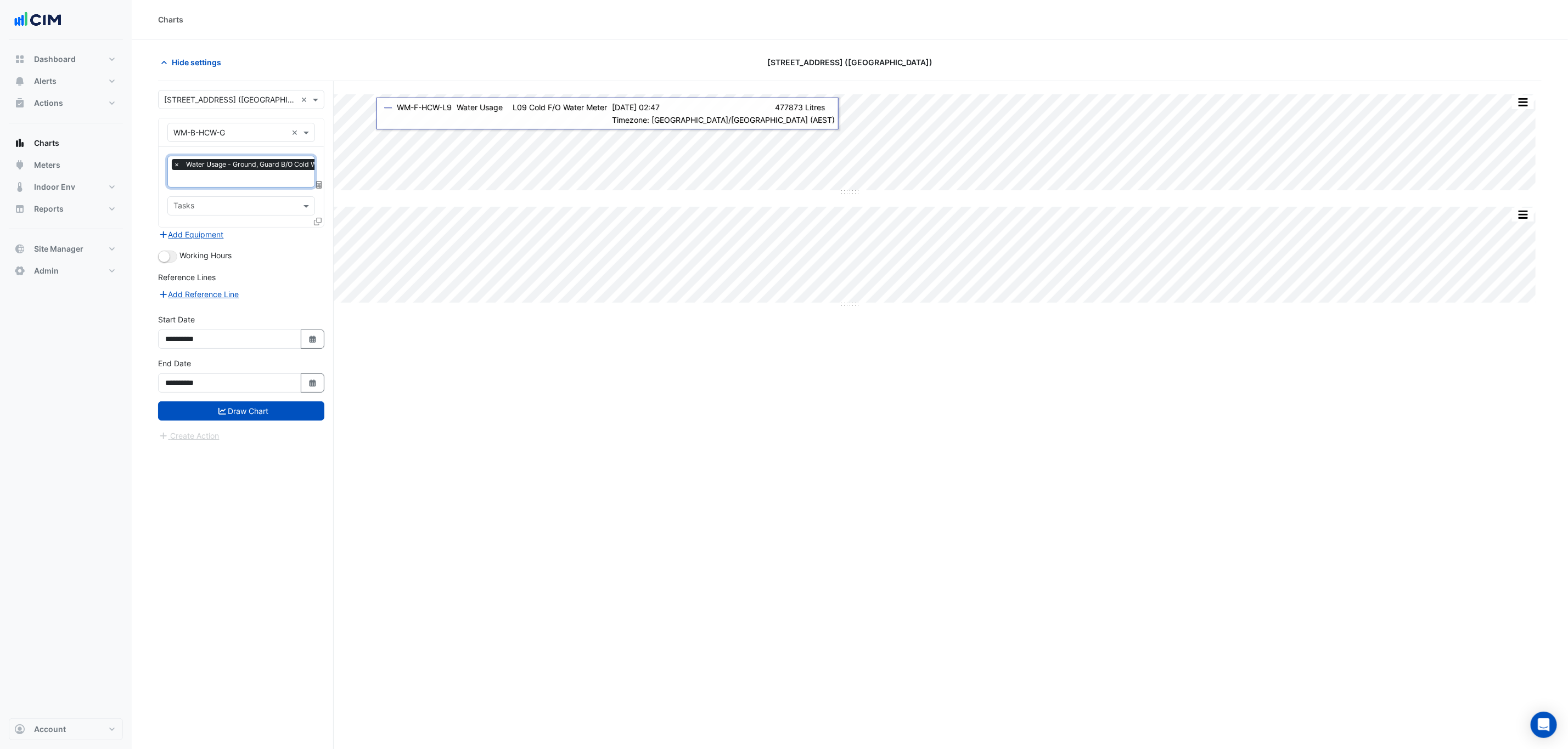
click at [319, 224] on icon at bounding box center [317, 221] width 7 height 7
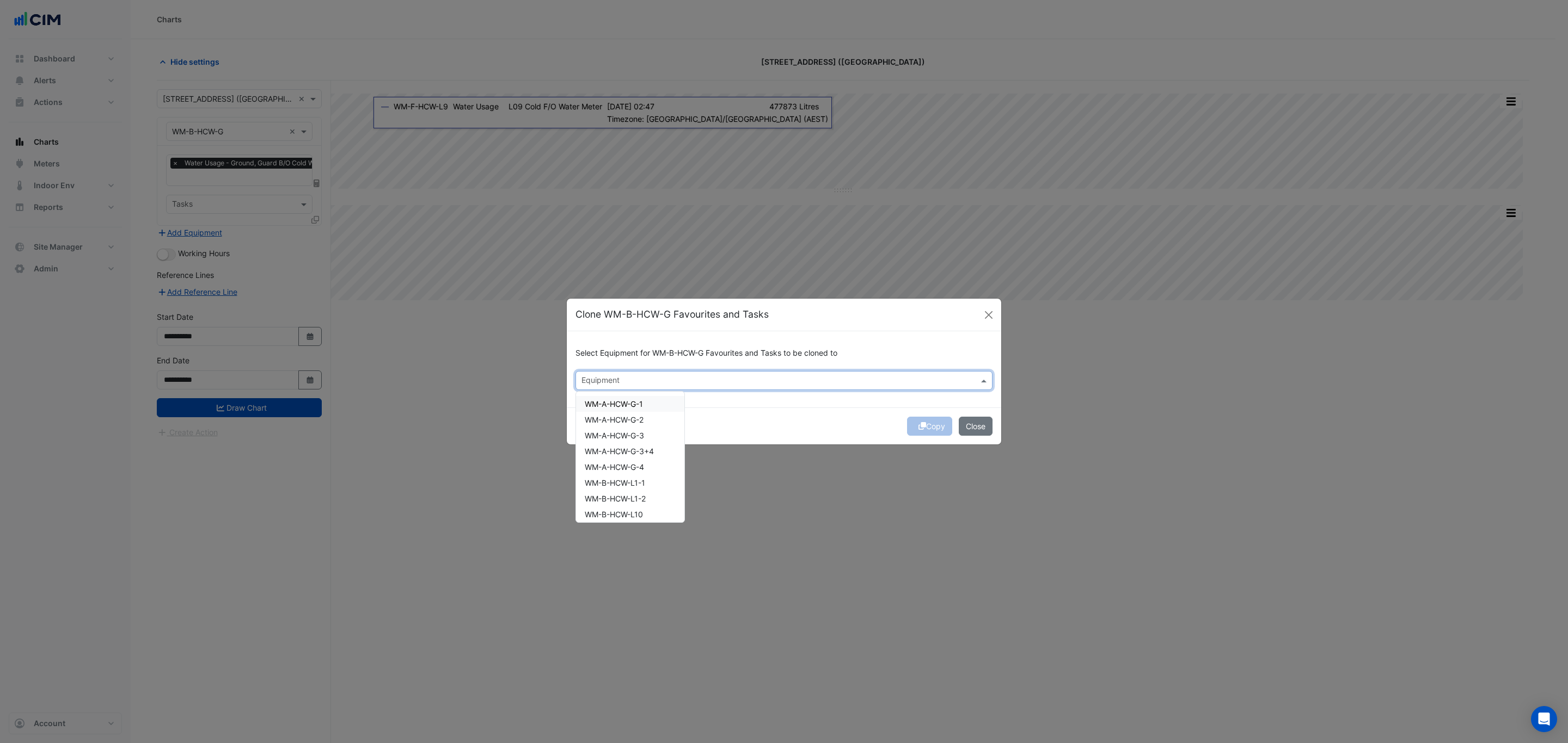
click at [690, 380] on input "text" at bounding box center [778, 382] width 393 height 11
click at [665, 485] on div "WM-B-HCW-L1-1" at bounding box center [630, 483] width 108 height 15
click at [665, 496] on div "WM-B-HCW-L1-2" at bounding box center [630, 498] width 108 height 15
click at [655, 505] on div "WM-B-HCW-L1-2" at bounding box center [630, 498] width 108 height 15
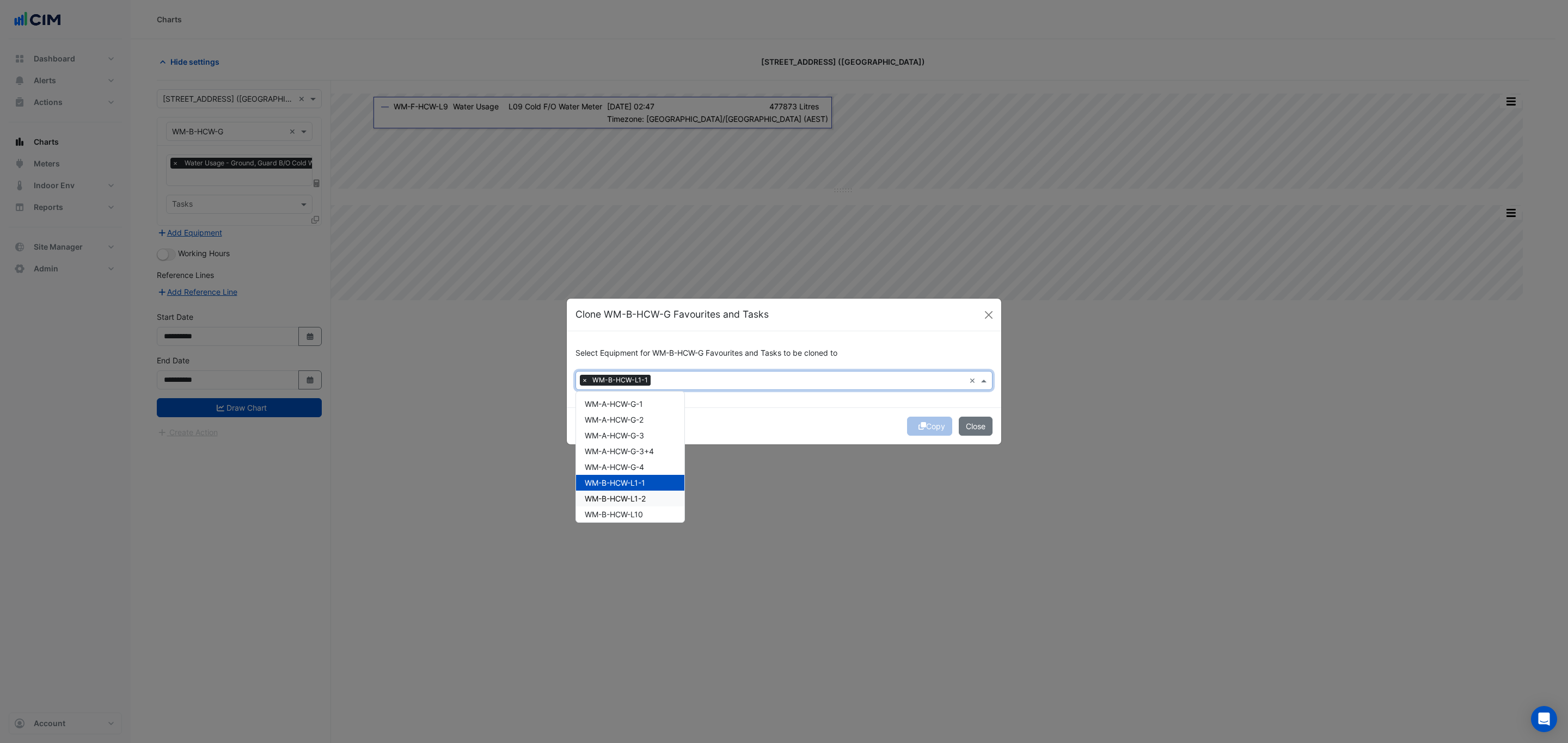
click at [654, 500] on div "WM-B-HCW-L1-2" at bounding box center [630, 498] width 108 height 15
click at [652, 511] on div "WM-B-HCW-L10" at bounding box center [630, 514] width 108 height 15
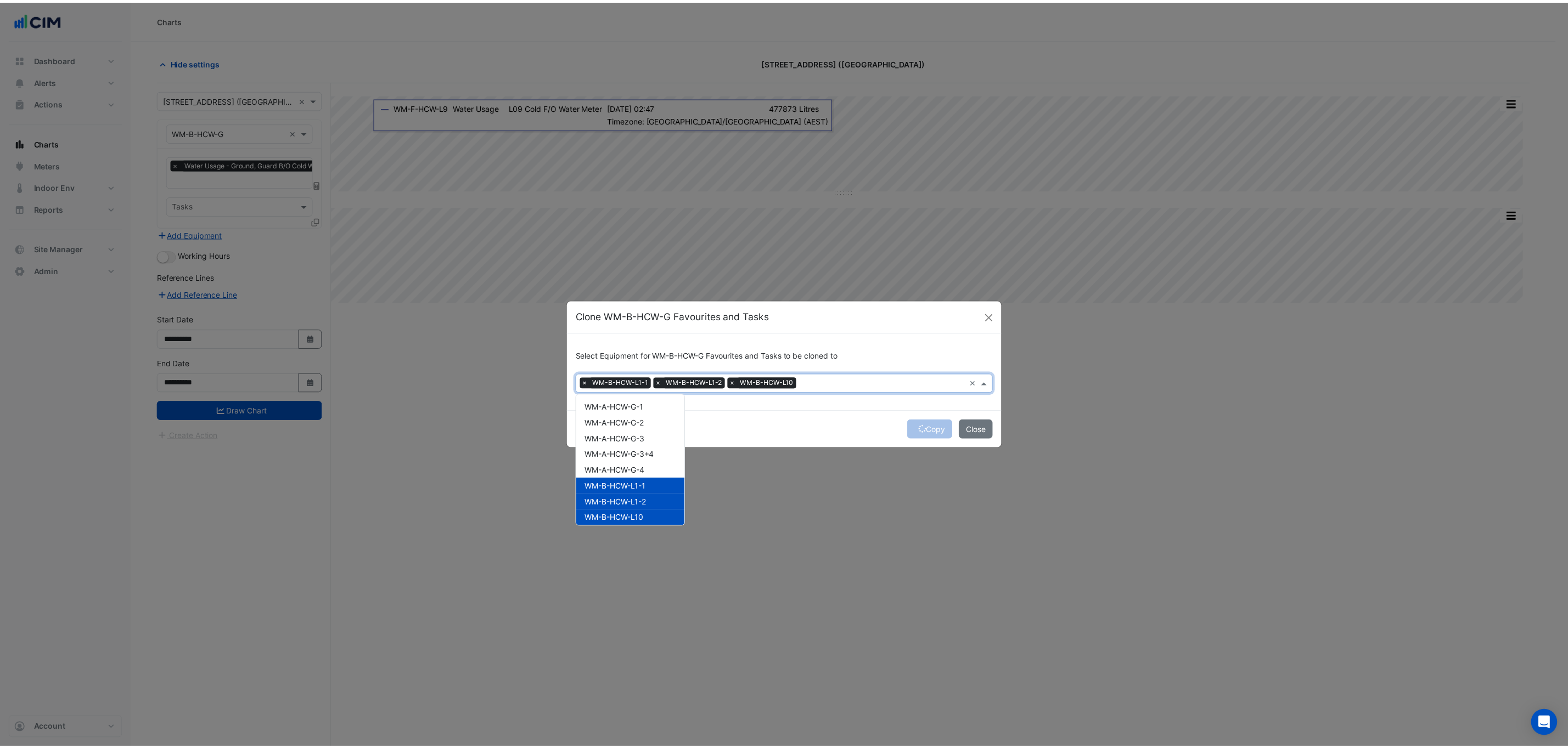
scroll to position [122, 0]
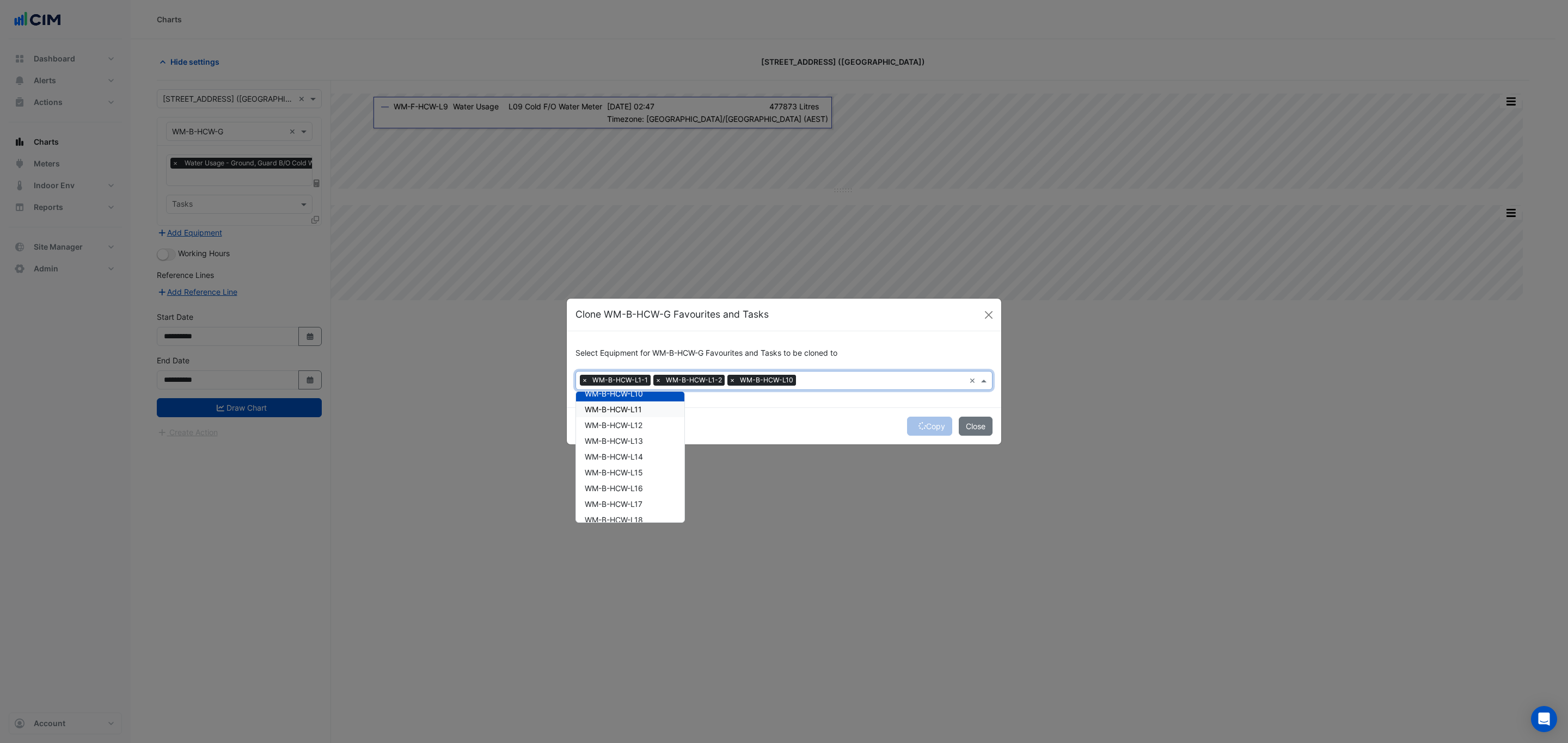
click at [656, 410] on div "WM-B-HCW-L11" at bounding box center [630, 409] width 108 height 15
click at [653, 426] on div "WM-B-HCW-L12" at bounding box center [630, 425] width 108 height 15
click at [653, 439] on div "WM-B-HCW-L13" at bounding box center [630, 440] width 108 height 15
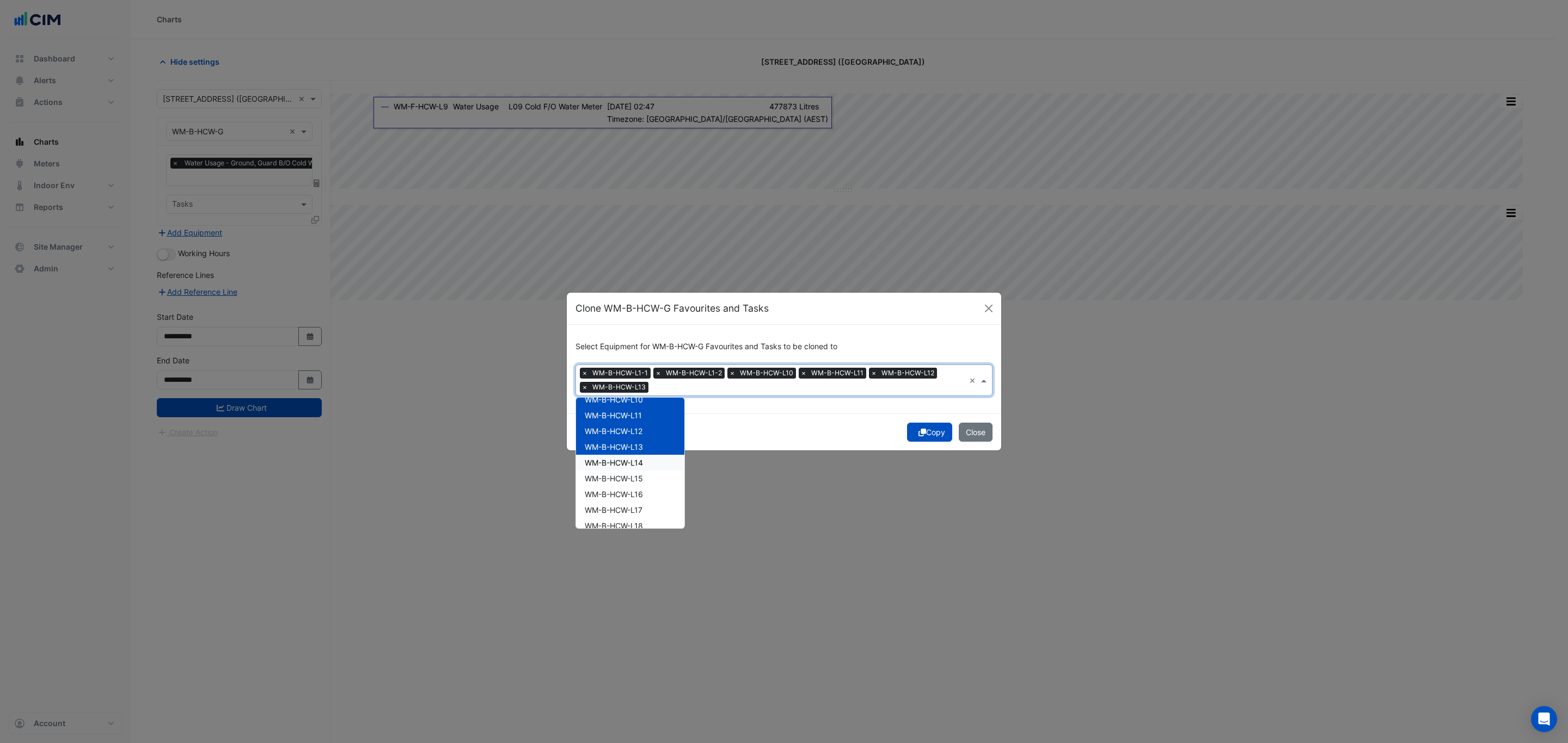
click at [650, 464] on div "WM-B-HCW-L14" at bounding box center [630, 462] width 108 height 15
click at [653, 477] on div "WM-B-HCW-L15" at bounding box center [630, 478] width 108 height 15
click at [654, 493] on div "WM-B-HCW-L16" at bounding box center [630, 494] width 108 height 15
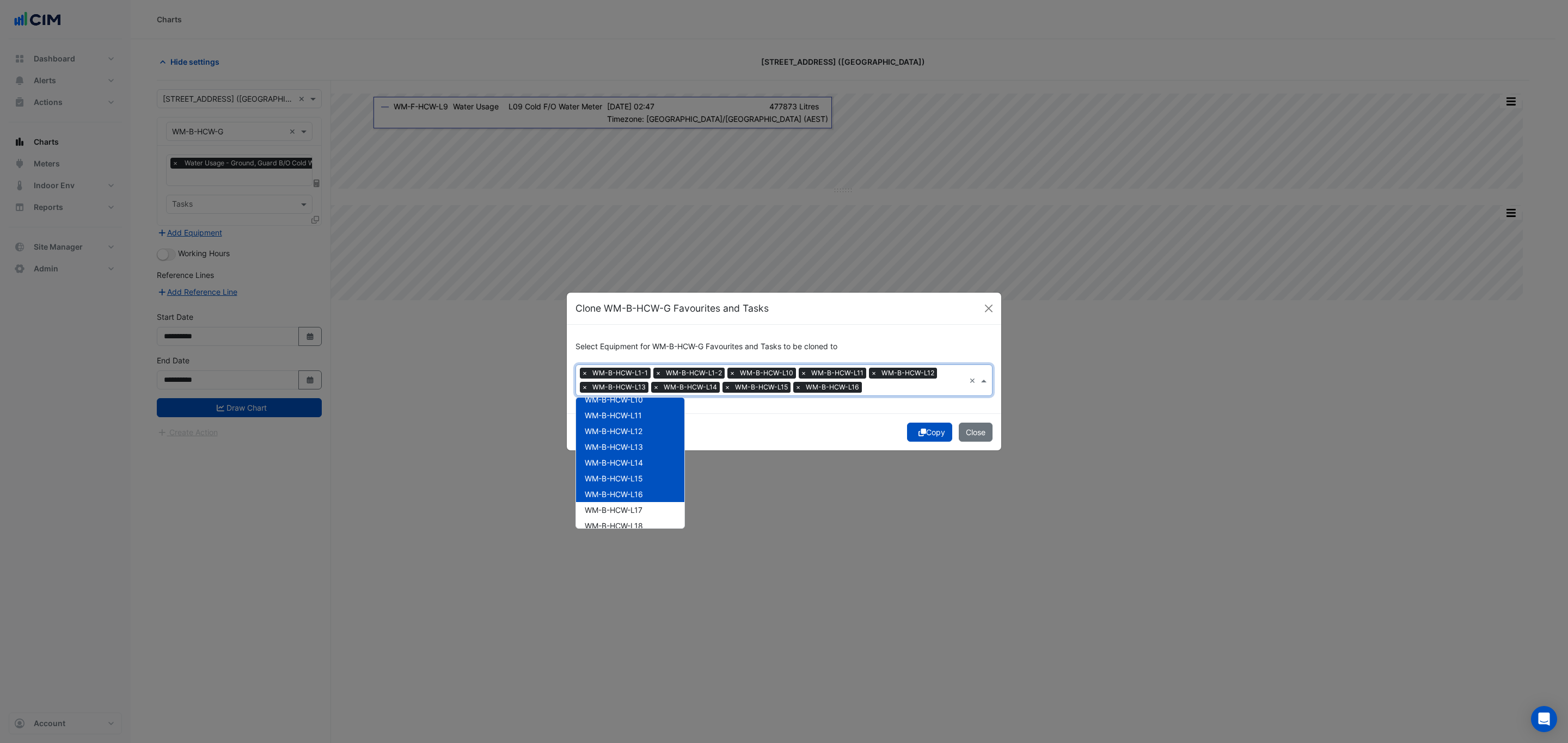
click at [937, 429] on button "Copy" at bounding box center [930, 432] width 45 height 19
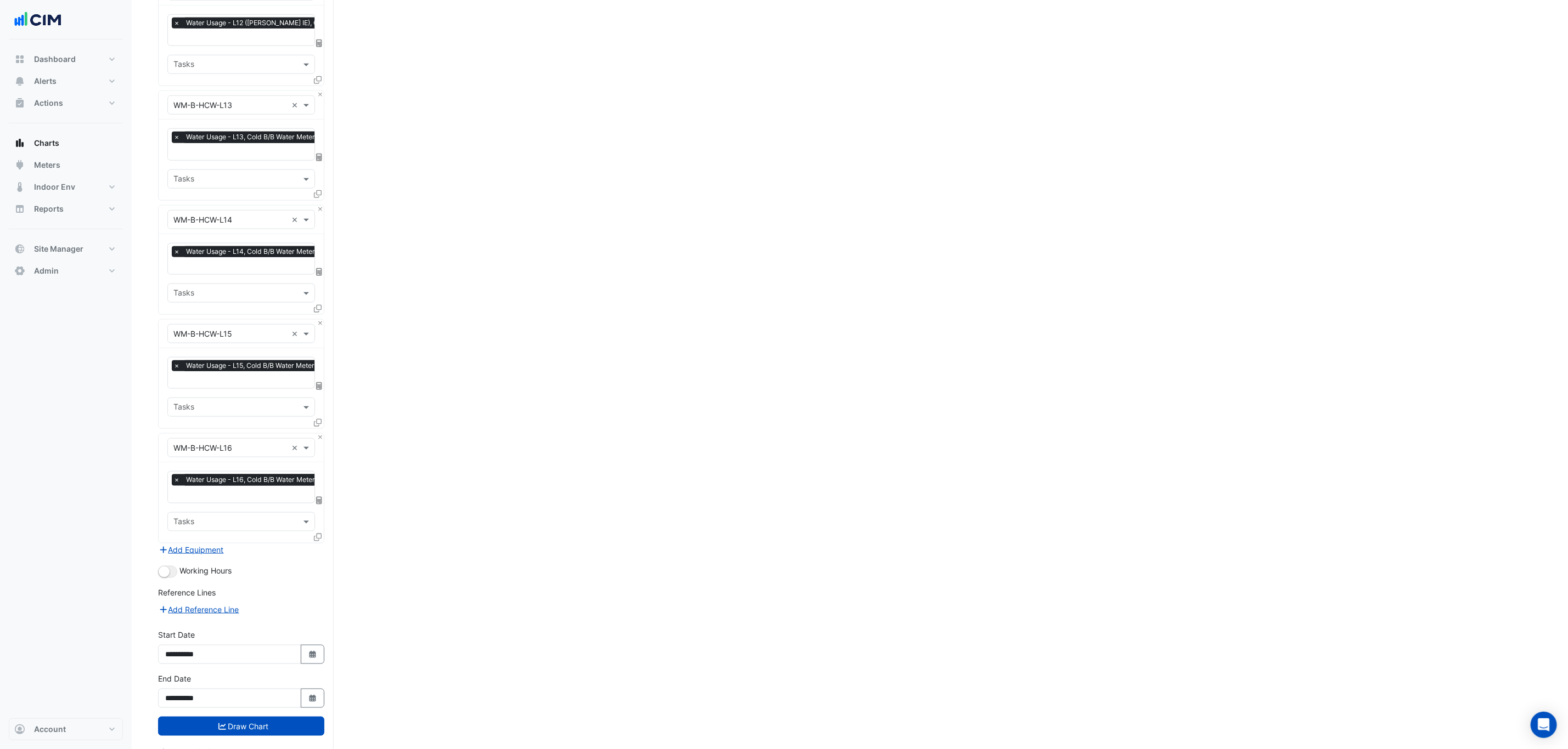
scroll to position [734, 0]
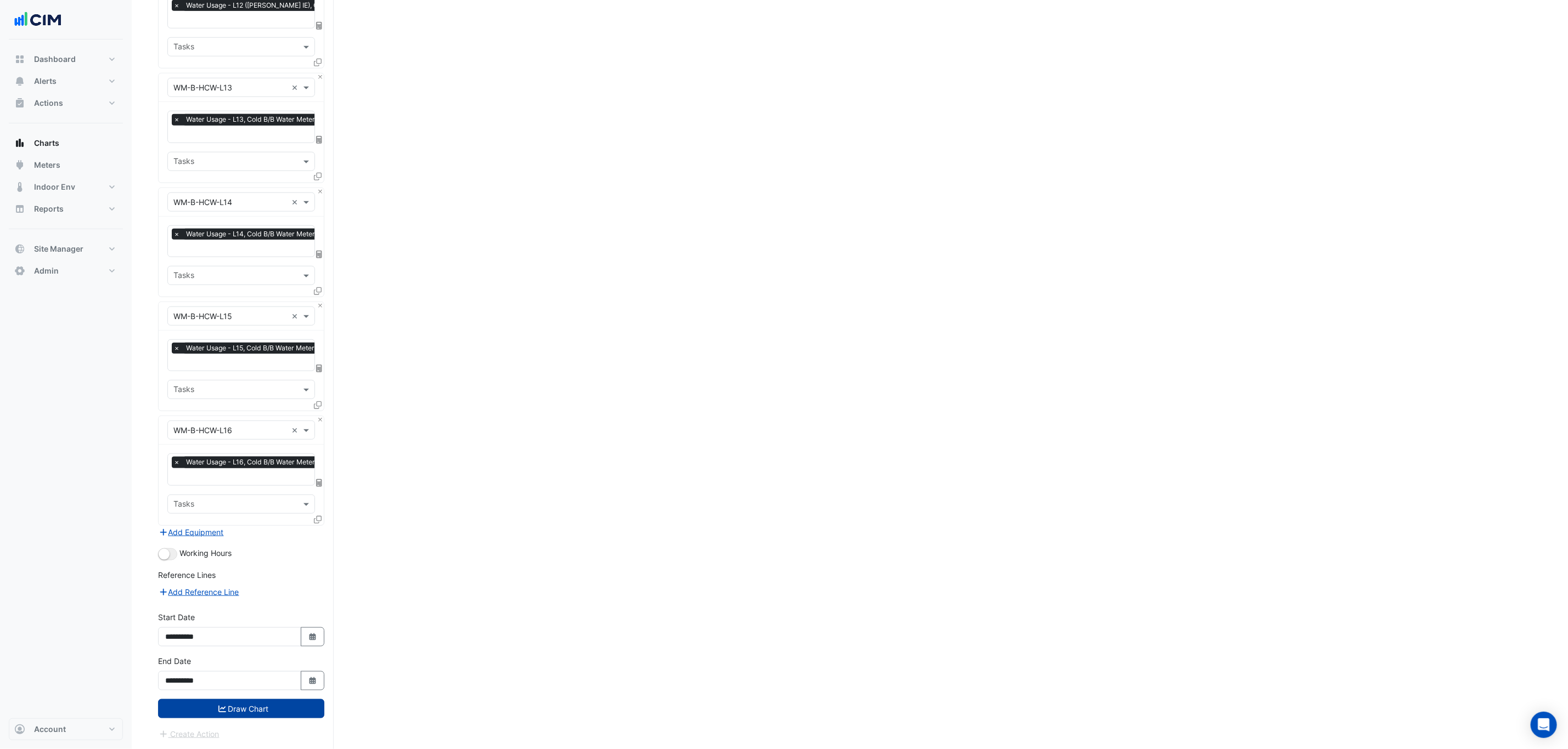
click at [270, 714] on button "Draw Chart" at bounding box center [240, 708] width 166 height 19
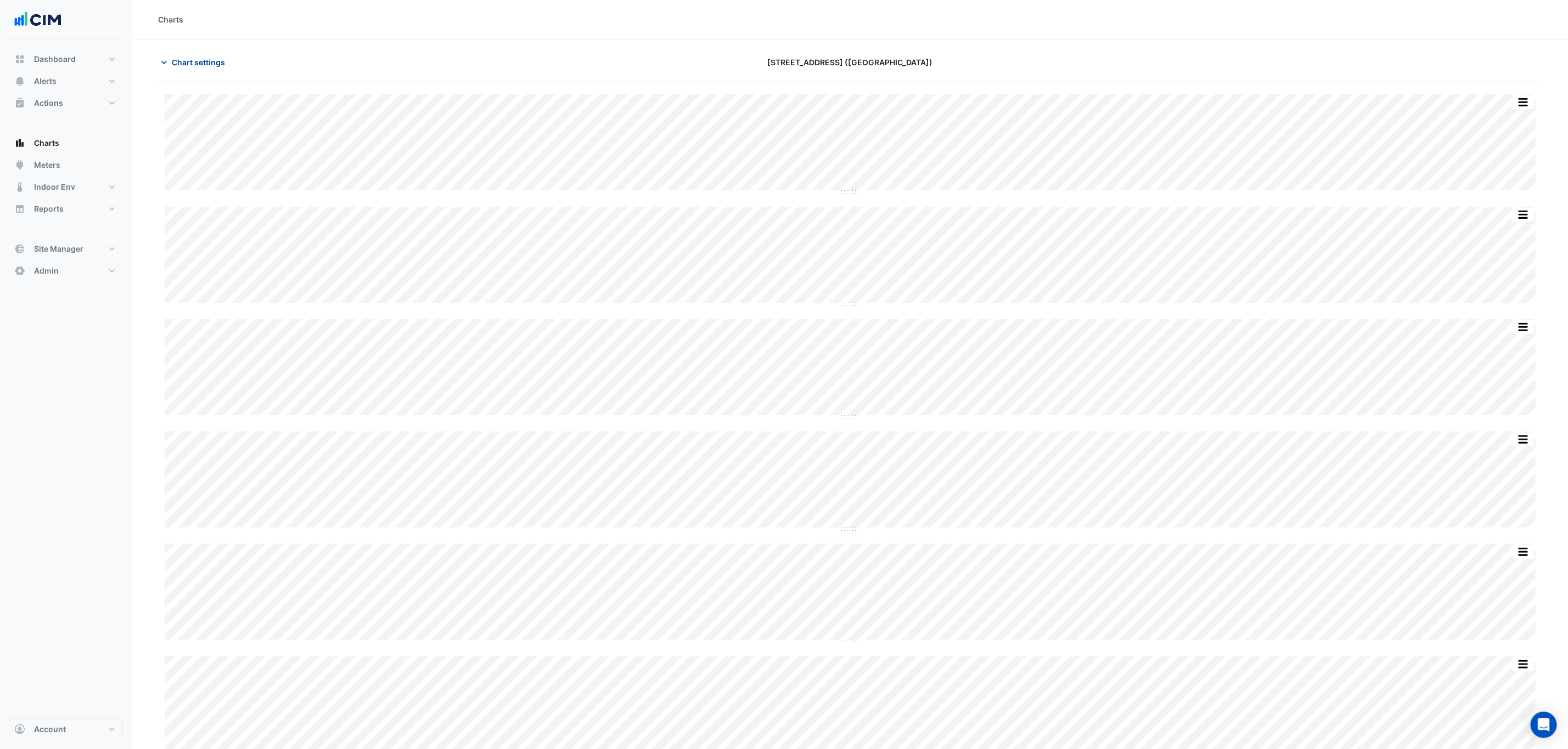
click at [211, 65] on span "Chart settings" at bounding box center [198, 62] width 53 height 11
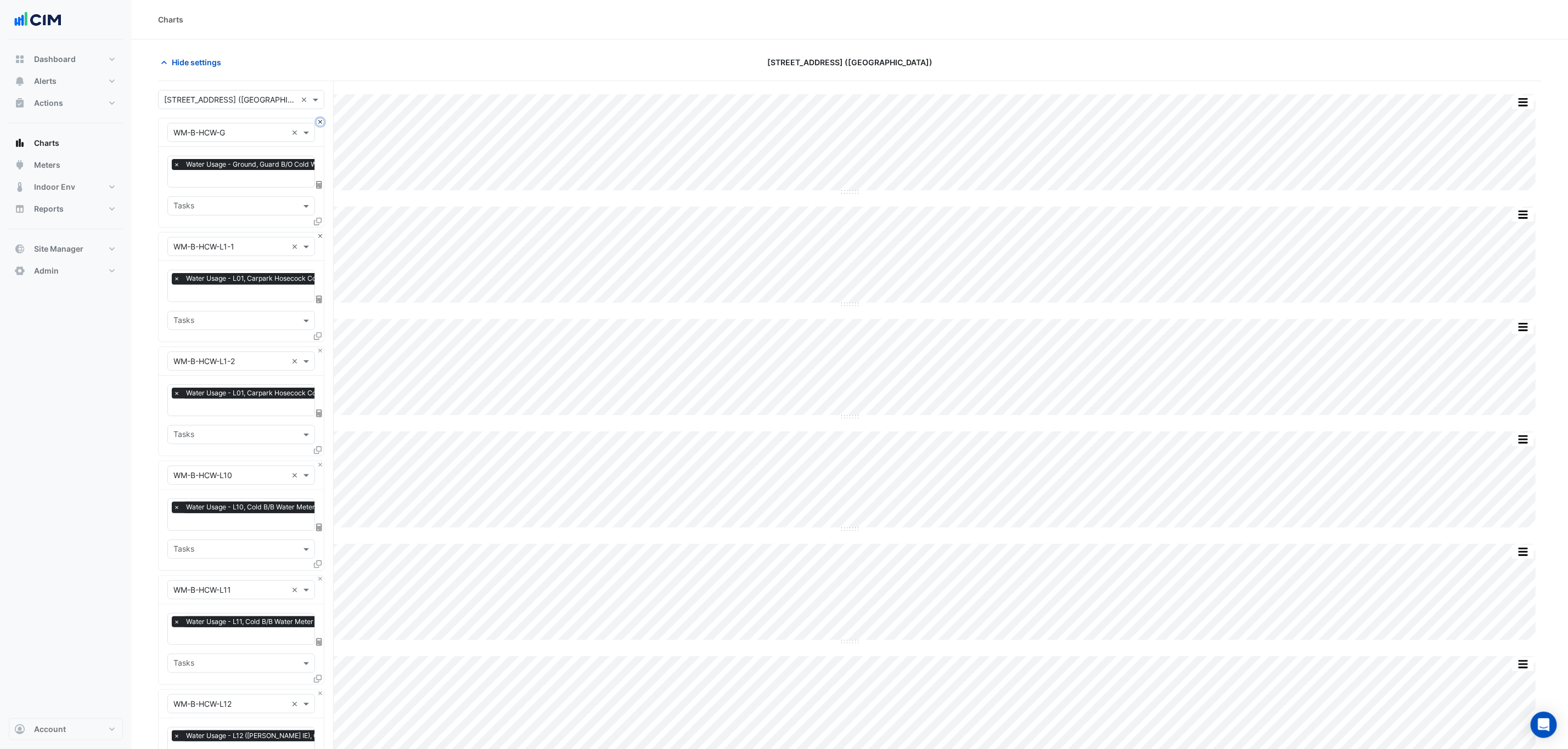
click at [318, 123] on button "Close" at bounding box center [320, 122] width 7 height 7
click at [317, 122] on button "Close" at bounding box center [320, 122] width 7 height 7
click at [317, 121] on button "Close" at bounding box center [320, 122] width 7 height 7
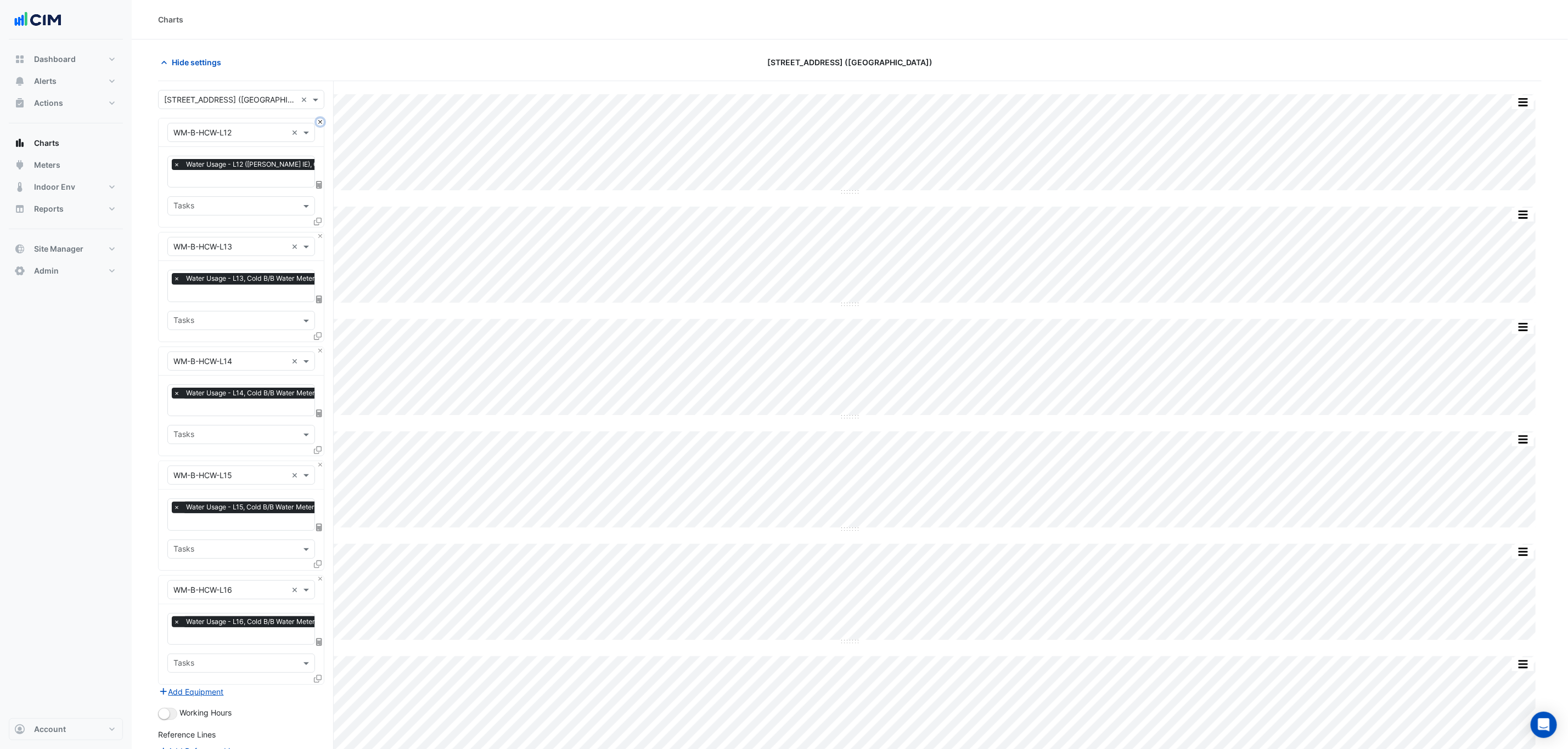
click at [317, 121] on button "Close" at bounding box center [320, 122] width 7 height 7
click at [317, 232] on button "Close" at bounding box center [320, 235] width 7 height 7
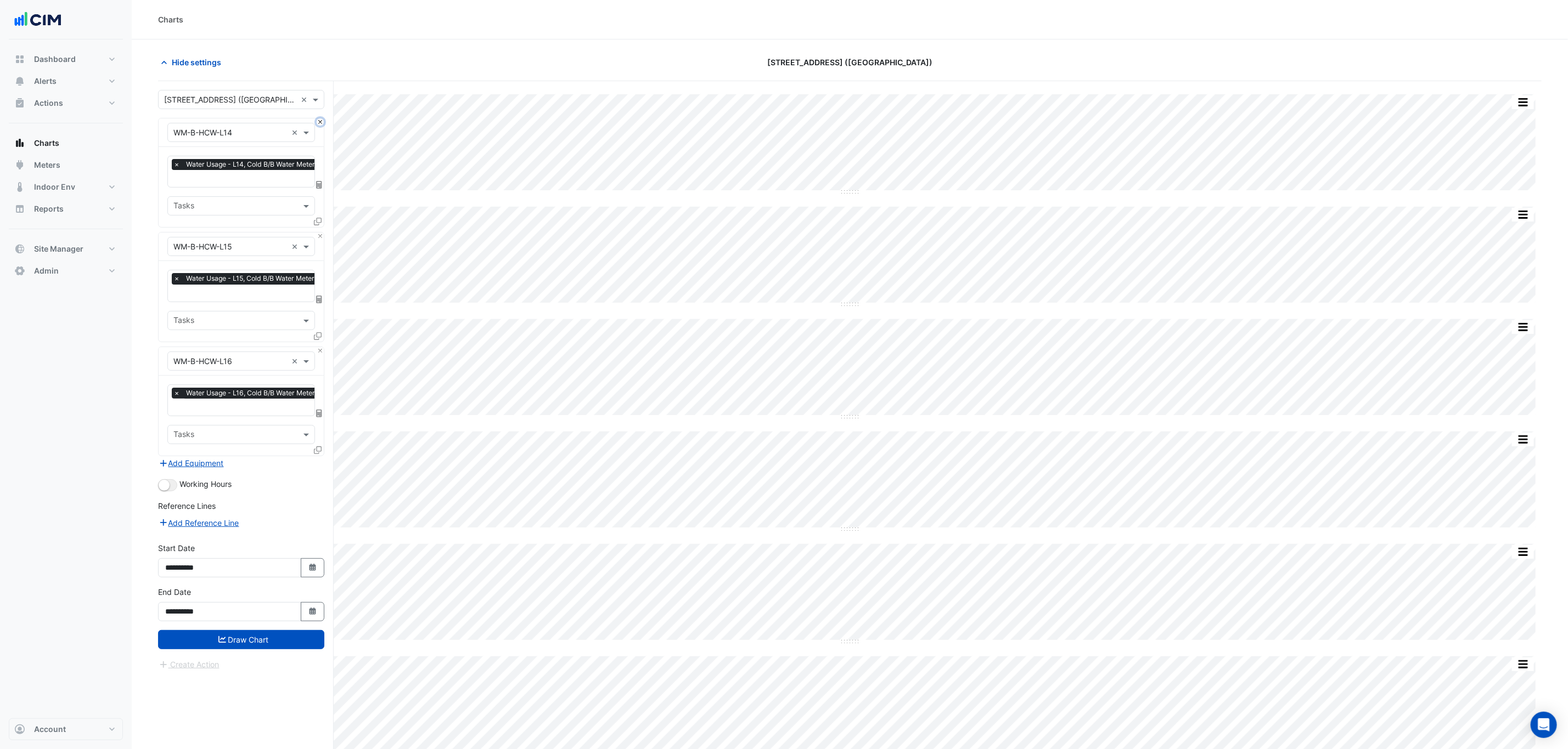
click at [317, 121] on button "Close" at bounding box center [320, 122] width 7 height 7
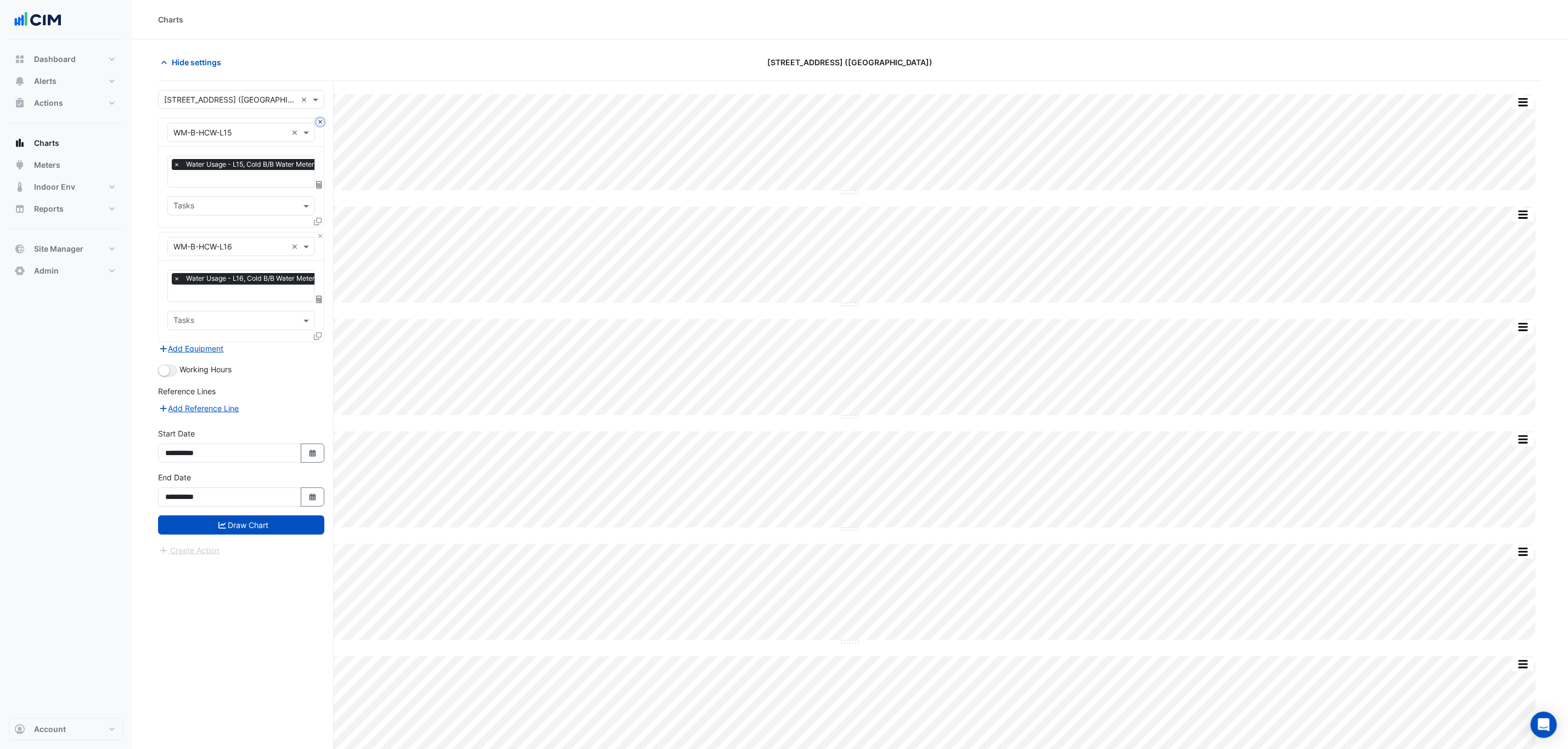
click at [317, 121] on button "Close" at bounding box center [320, 122] width 7 height 7
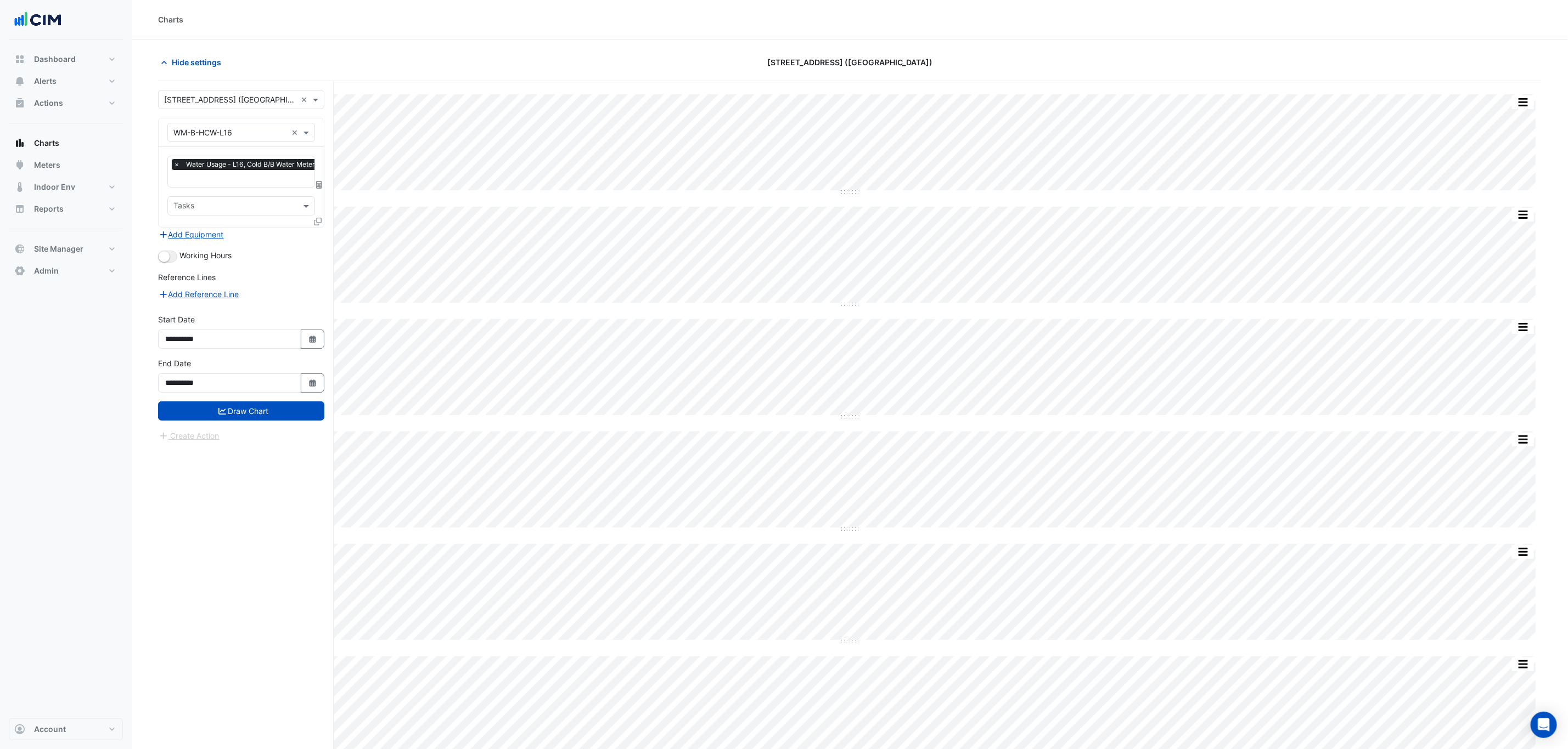
click at [316, 224] on icon at bounding box center [317, 221] width 7 height 7
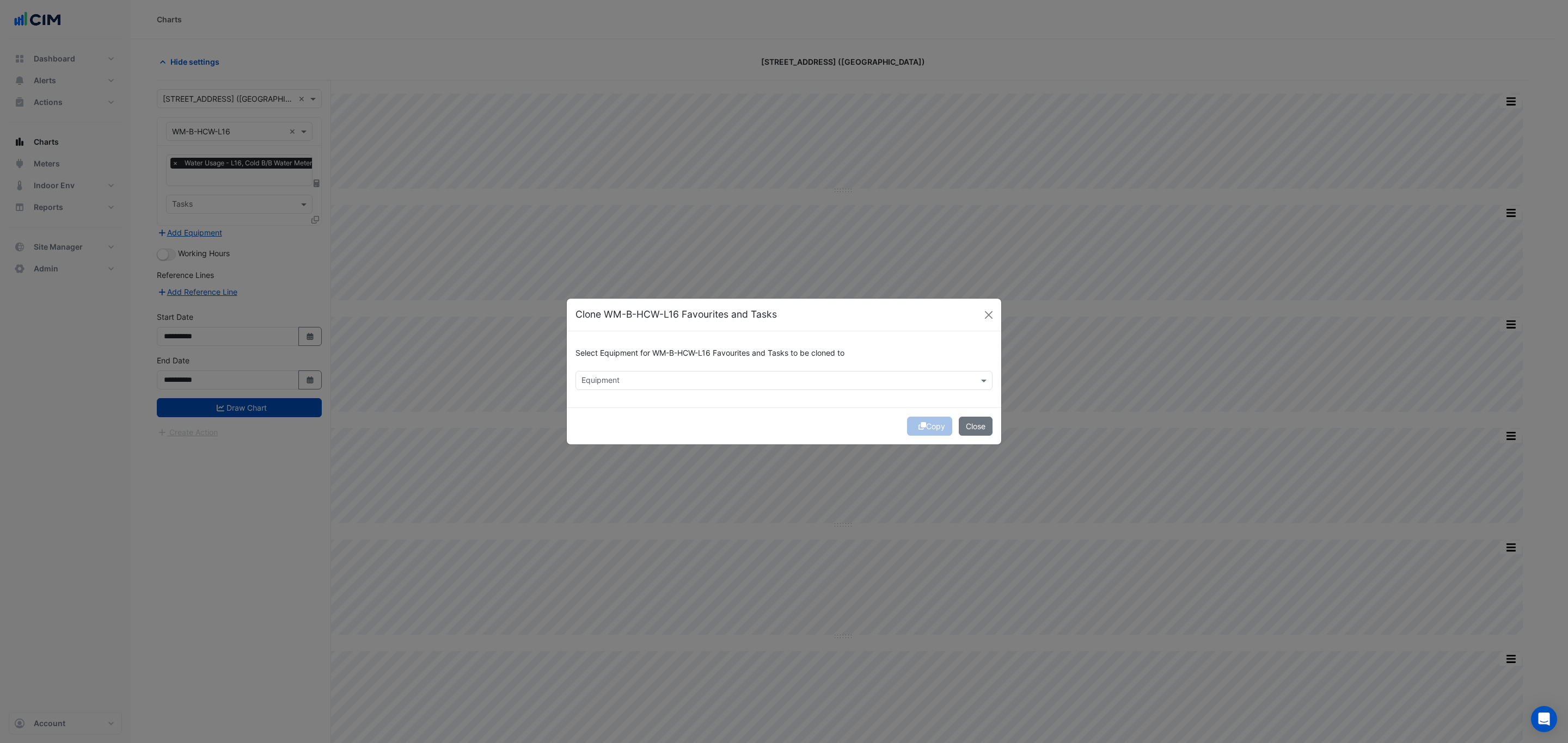
click at [674, 378] on input "text" at bounding box center [778, 382] width 393 height 11
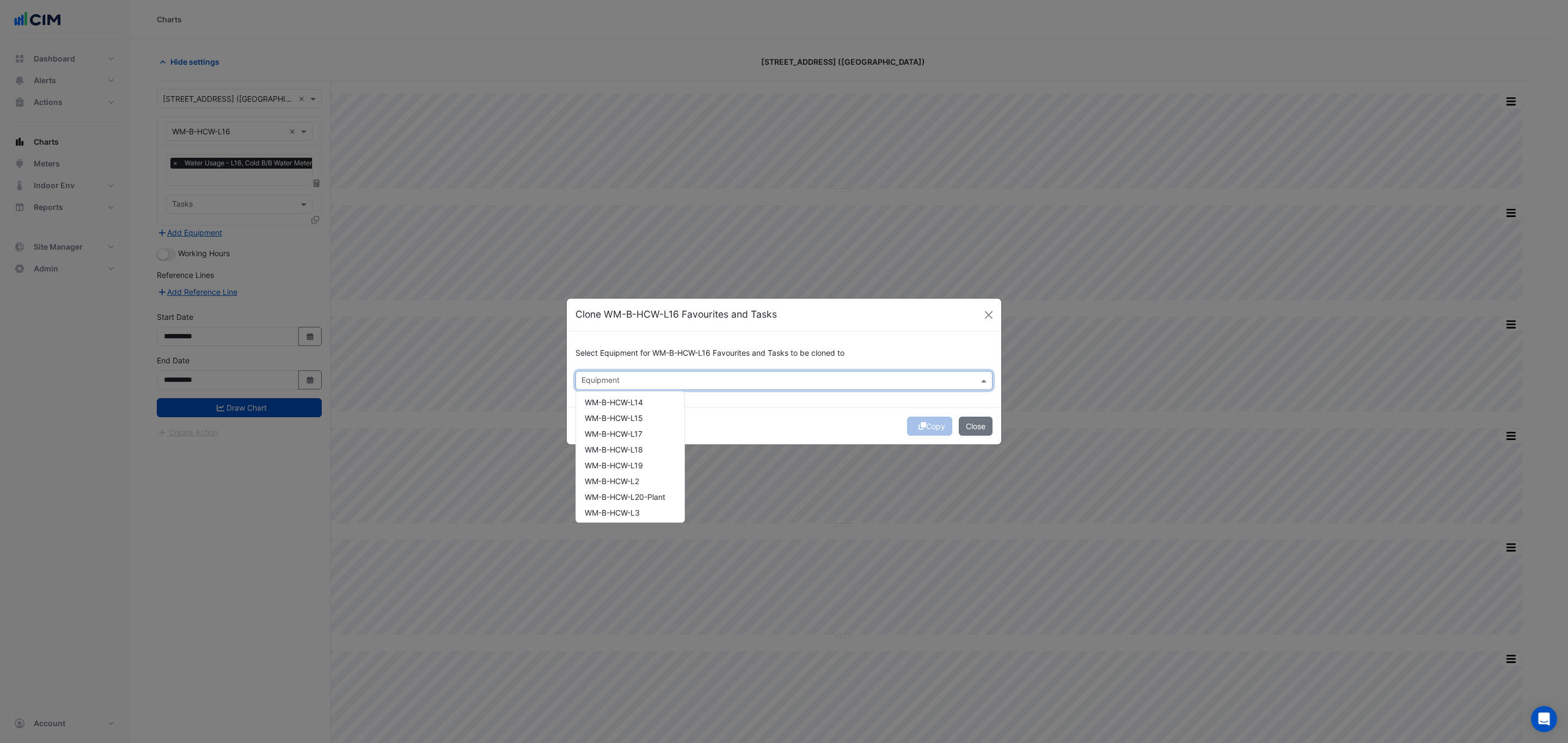
scroll to position [170, 0]
click at [648, 456] on div "WM-B-HCW-L17" at bounding box center [630, 454] width 108 height 15
click at [655, 467] on div "WM-B-HCW-L18" at bounding box center [630, 470] width 108 height 15
click at [659, 482] on div "WM-B-HCW-L19" at bounding box center [630, 486] width 108 height 15
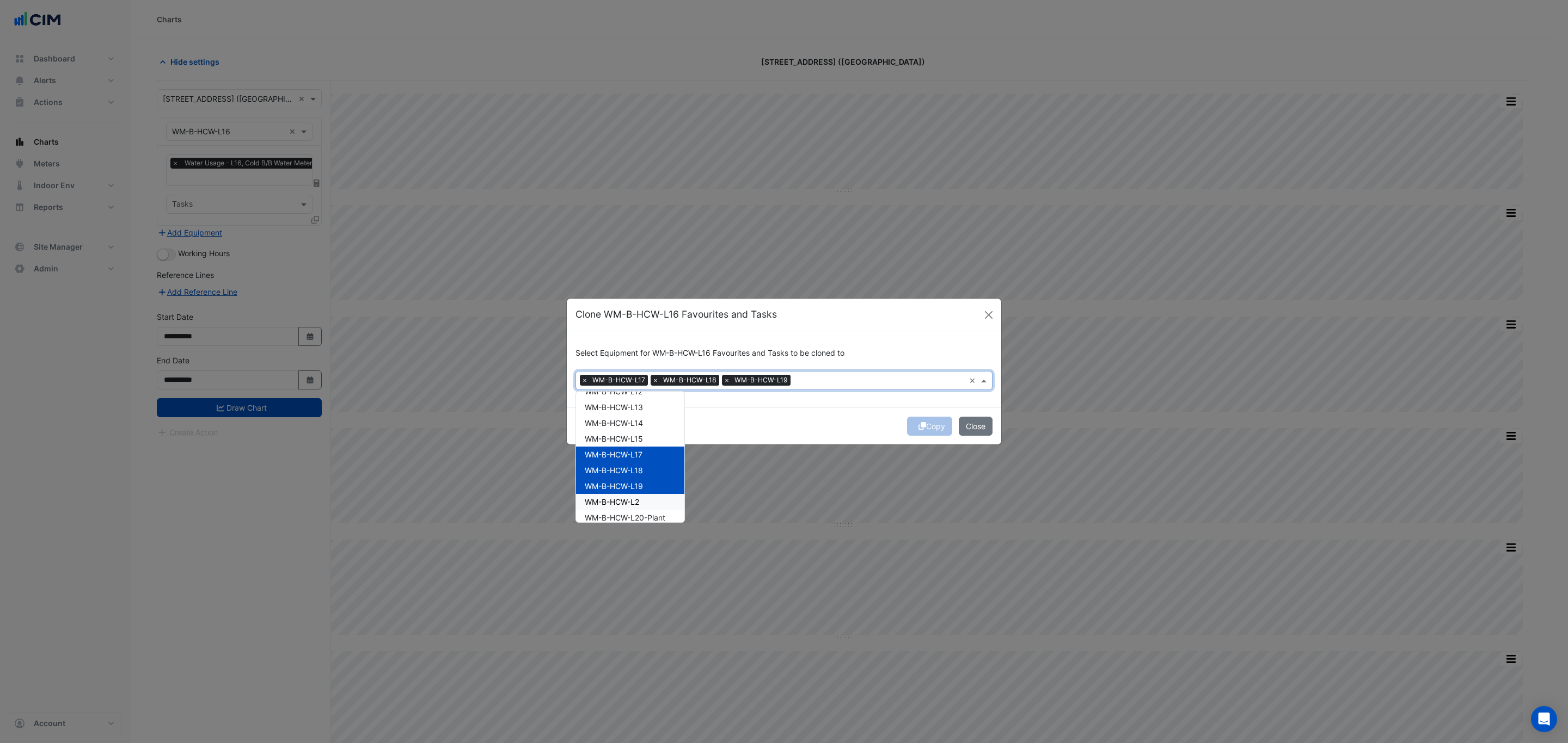
click at [656, 498] on div "WM-B-HCW-L2" at bounding box center [630, 501] width 108 height 15
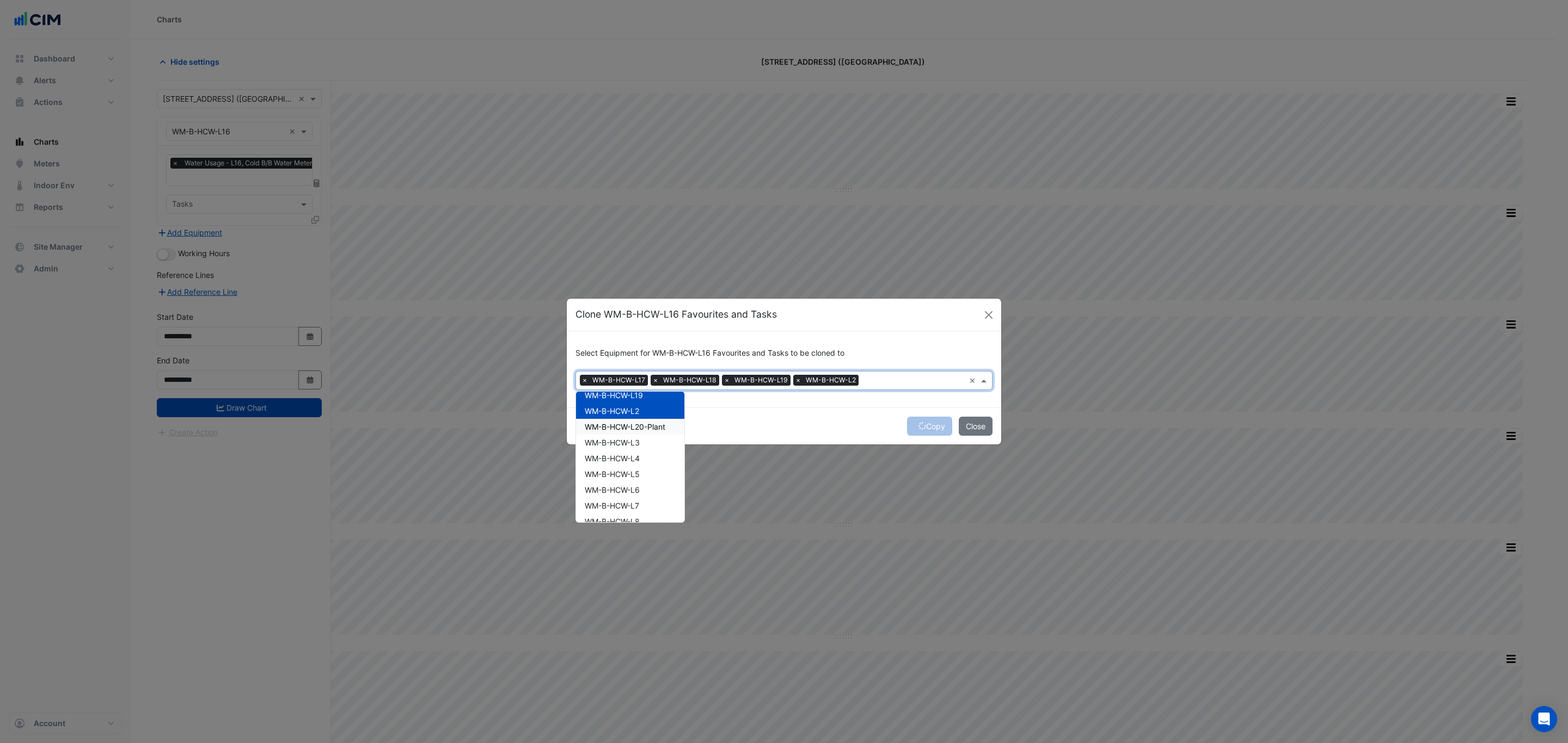
click at [660, 431] on div "WM-B-HCW-L20-Plant" at bounding box center [630, 427] width 108 height 15
click at [658, 438] on div "WM-B-HCW-L3" at bounding box center [630, 442] width 108 height 15
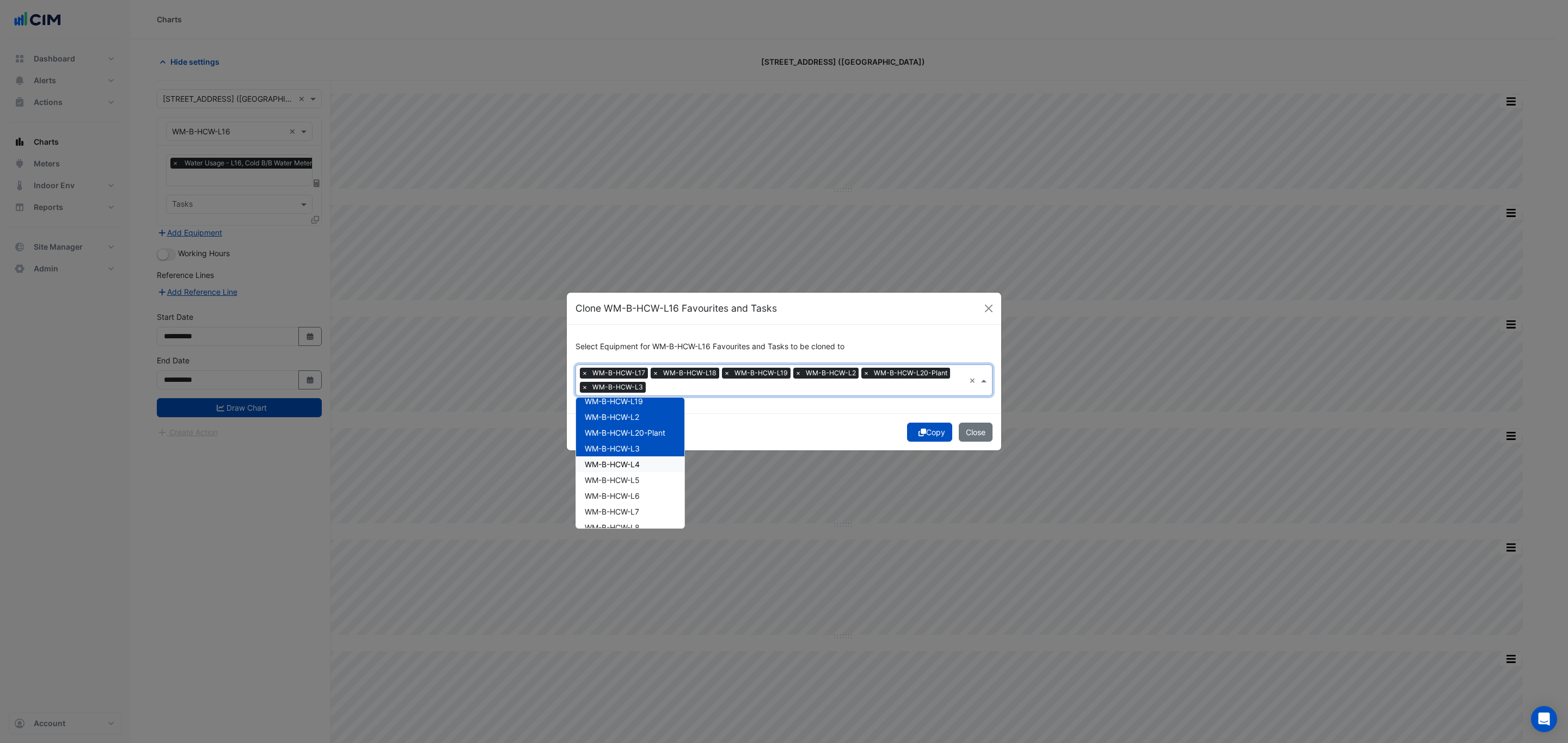
click at [657, 469] on div "WM-B-HCW-L4" at bounding box center [630, 464] width 108 height 15
click at [654, 480] on div "WM-B-HCW-L5" at bounding box center [630, 479] width 108 height 15
click at [654, 490] on div "WM-B-HCW-L6" at bounding box center [630, 496] width 108 height 15
click at [651, 508] on div "WM-B-HCW-L7" at bounding box center [630, 511] width 108 height 15
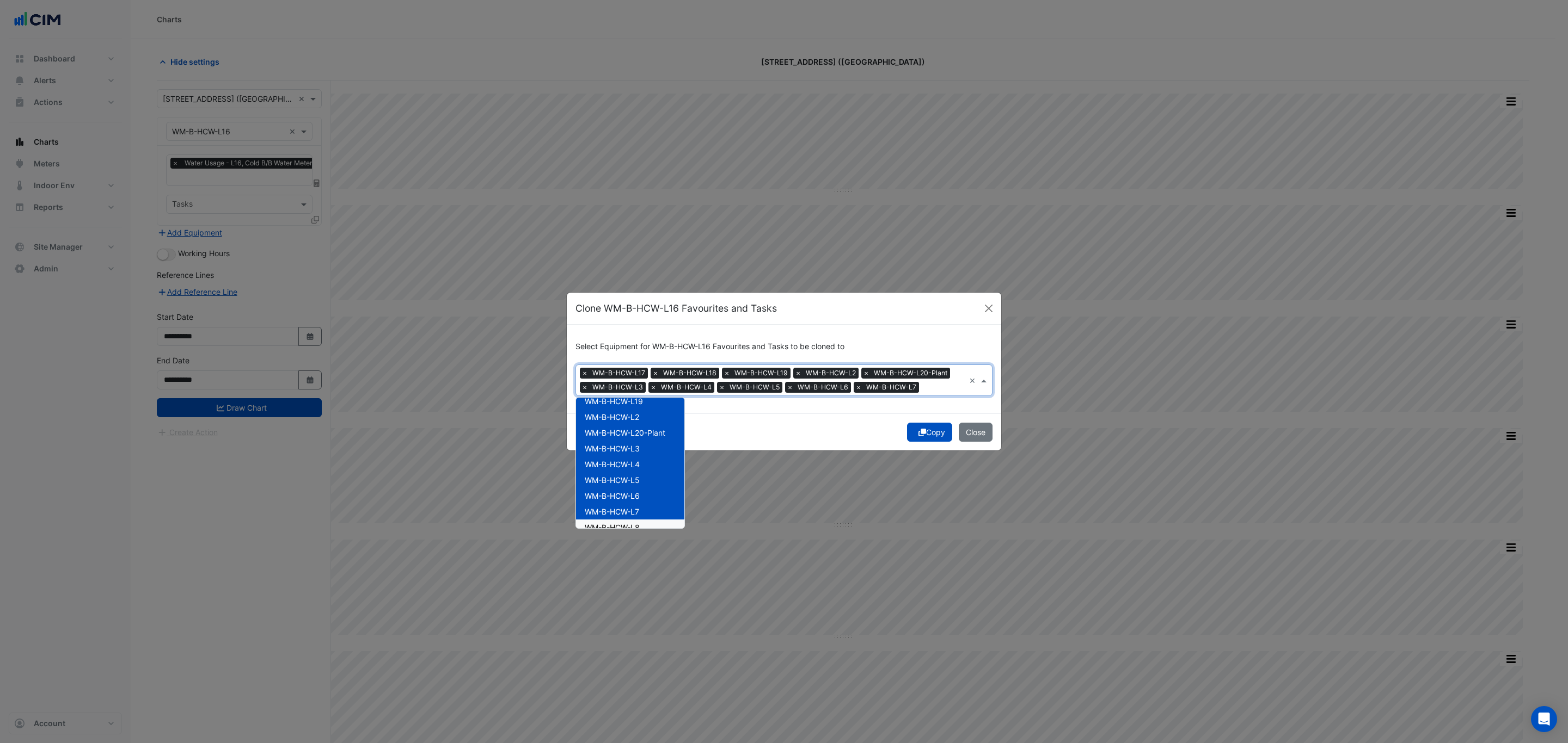
click at [649, 525] on div "WM-B-HCW-L8" at bounding box center [630, 527] width 108 height 15
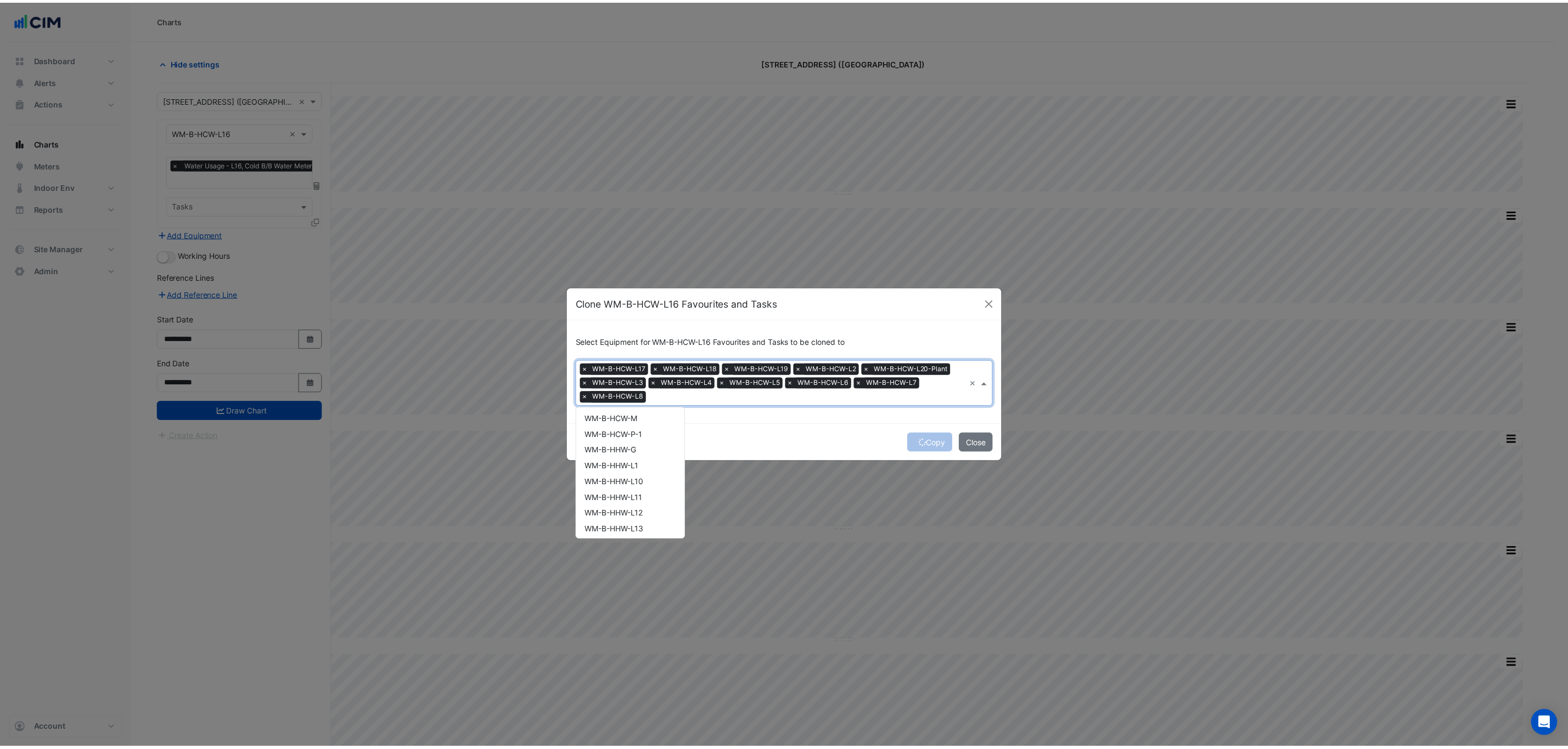
scroll to position [395, 0]
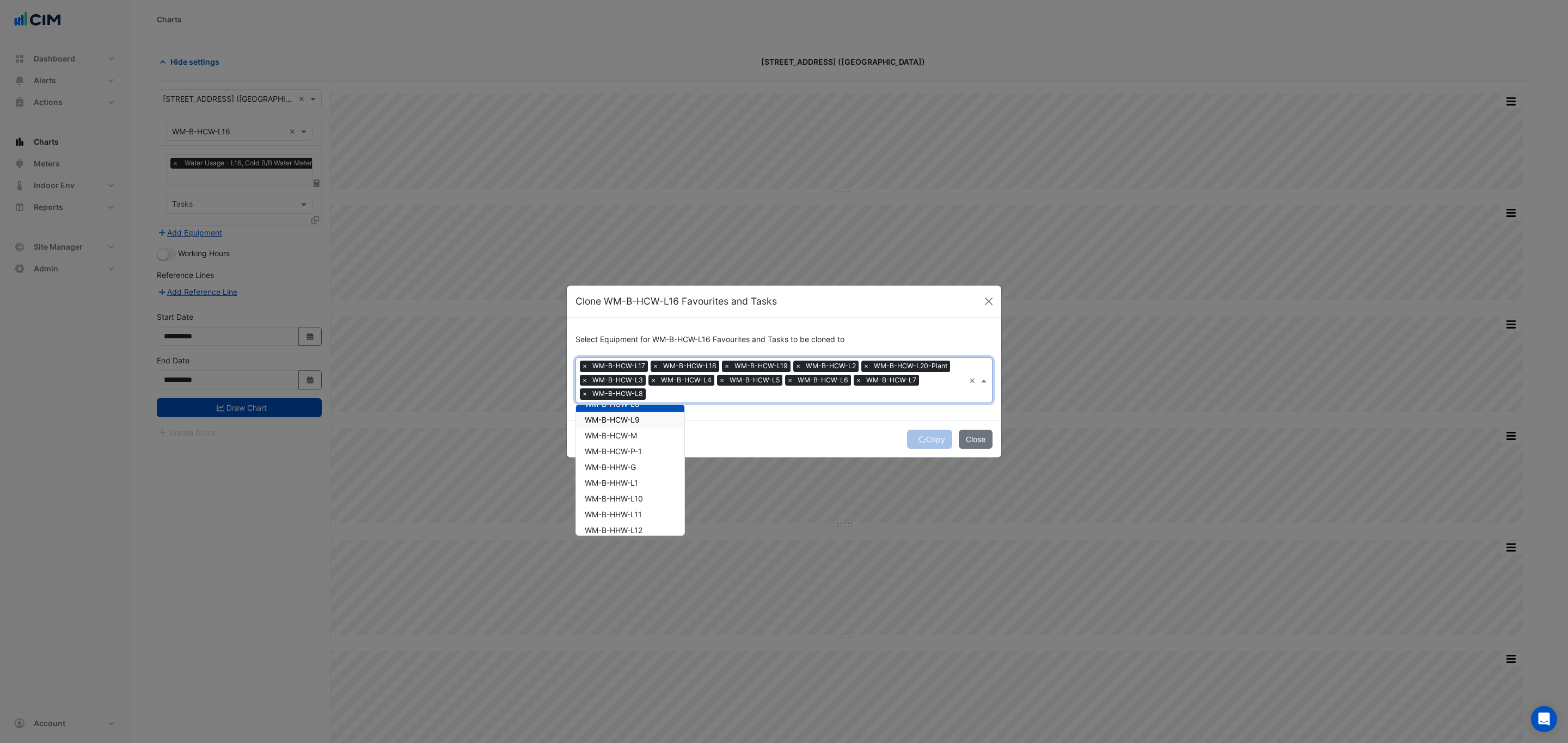
click at [652, 422] on div "WM-B-HCW-L9" at bounding box center [630, 419] width 108 height 15
click at [651, 433] on div "WM-B-HCW-M" at bounding box center [630, 435] width 108 height 15
click at [653, 448] on div "WM-B-HCW-P-1" at bounding box center [630, 451] width 108 height 15
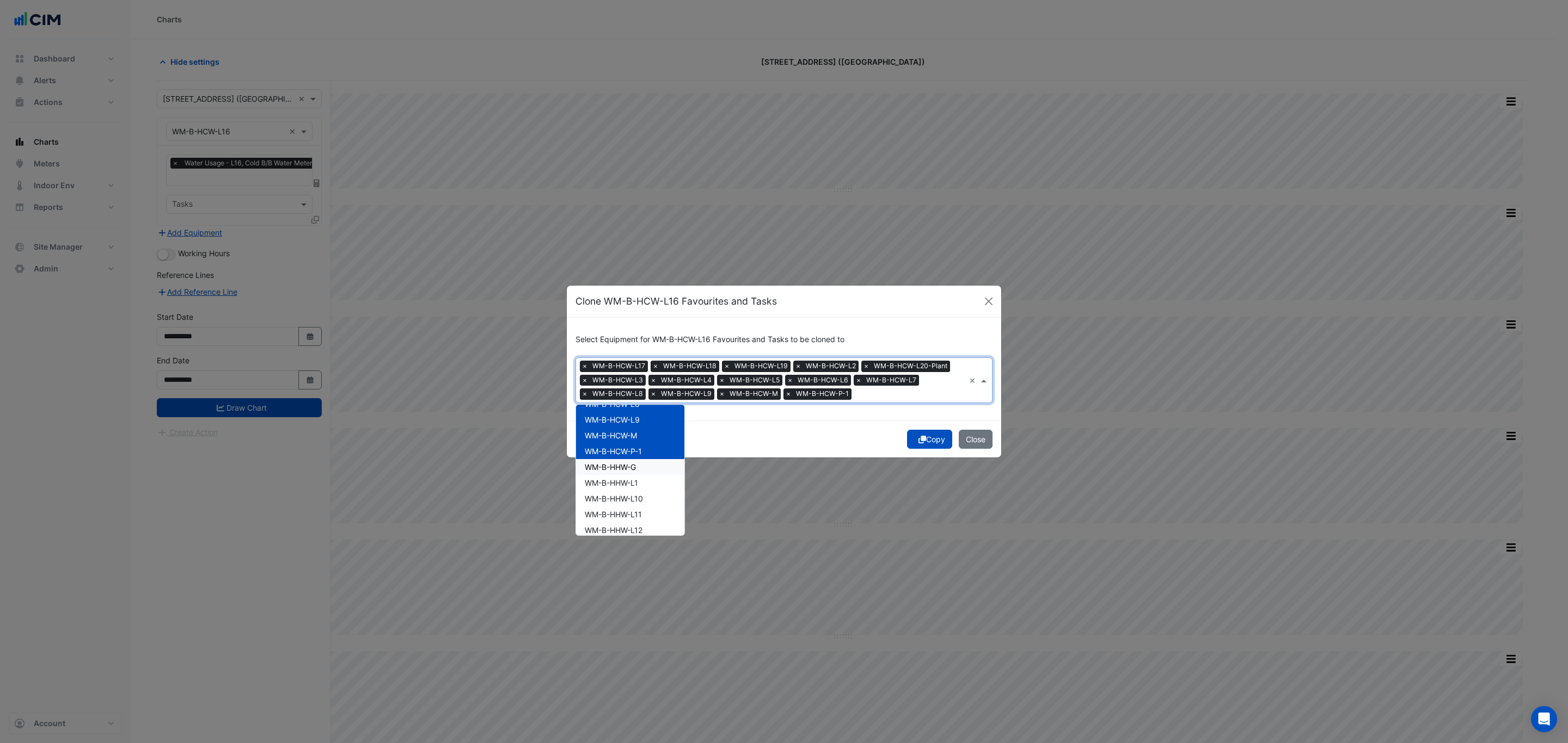
click at [653, 462] on div "WM-B-HHW-G" at bounding box center [630, 466] width 108 height 15
click at [653, 475] on div "WM-B-HHW-L1" at bounding box center [630, 483] width 108 height 15
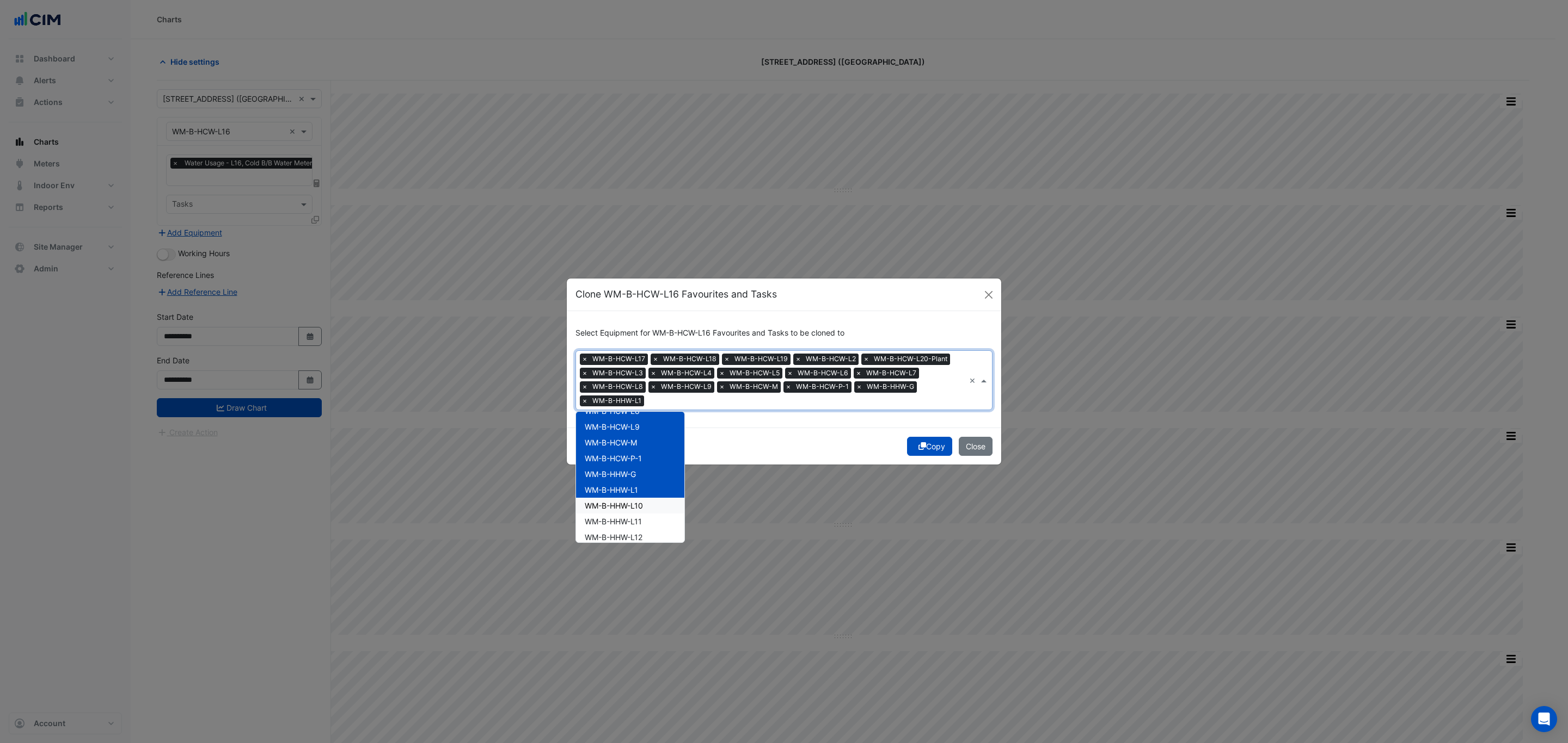
click at [656, 502] on div "WM-B-HHW-L10" at bounding box center [630, 505] width 108 height 15
click at [657, 519] on div "WM-B-HHW-L11" at bounding box center [630, 521] width 108 height 15
click at [657, 535] on div "WM-B-HHW-L12" at bounding box center [630, 537] width 108 height 15
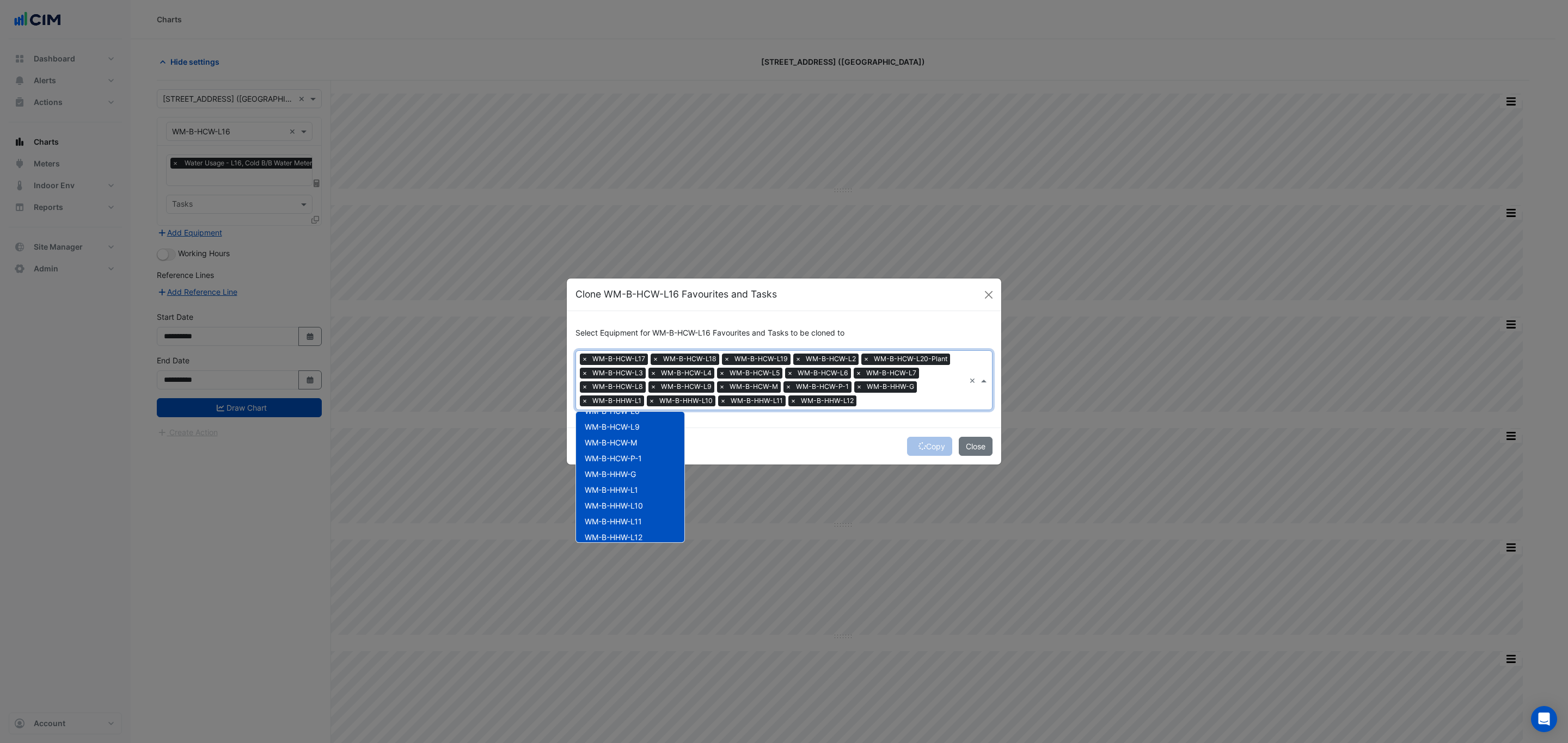
click at [911, 448] on div "Copy Close" at bounding box center [783, 446] width 434 height 37
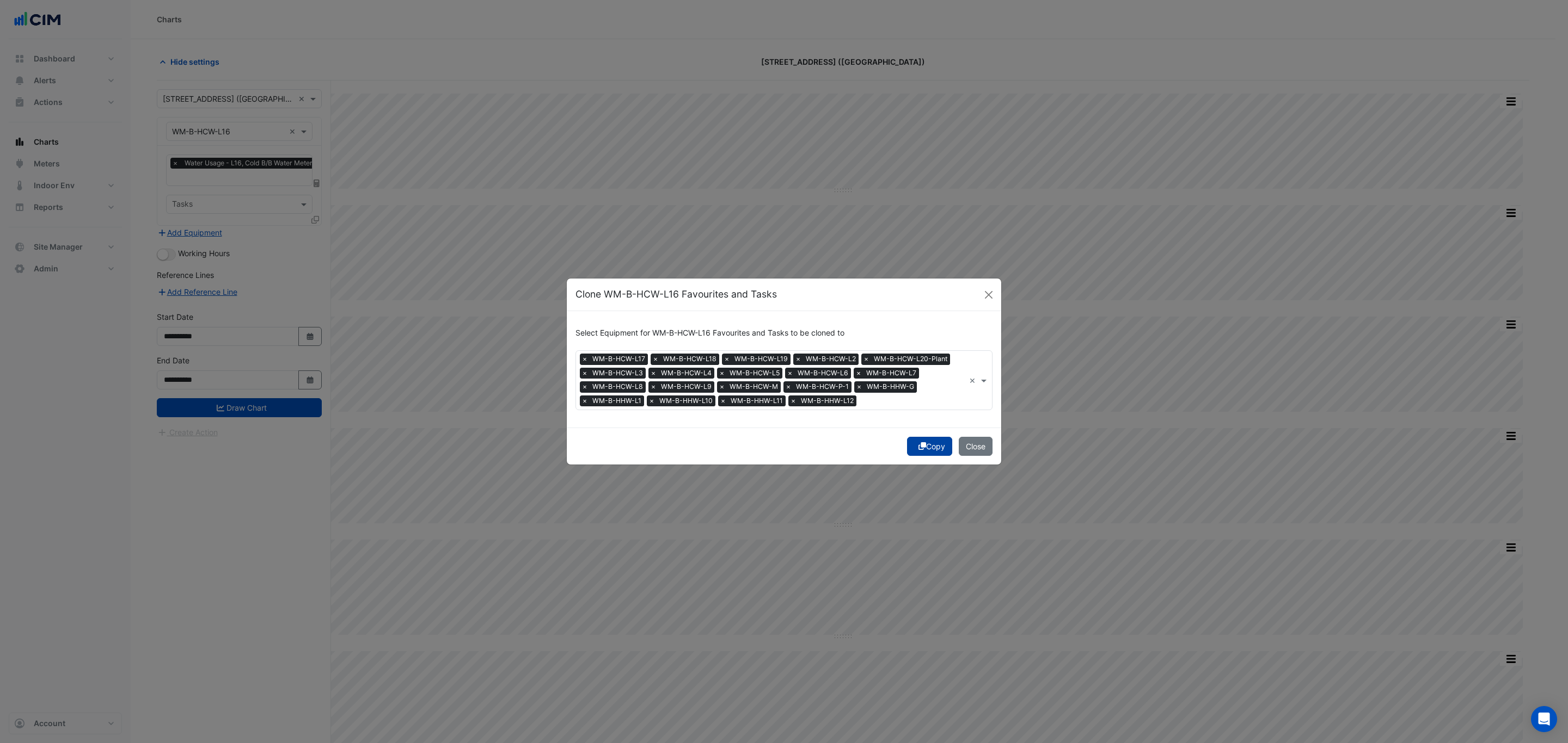
click at [933, 444] on button "Copy" at bounding box center [930, 446] width 45 height 19
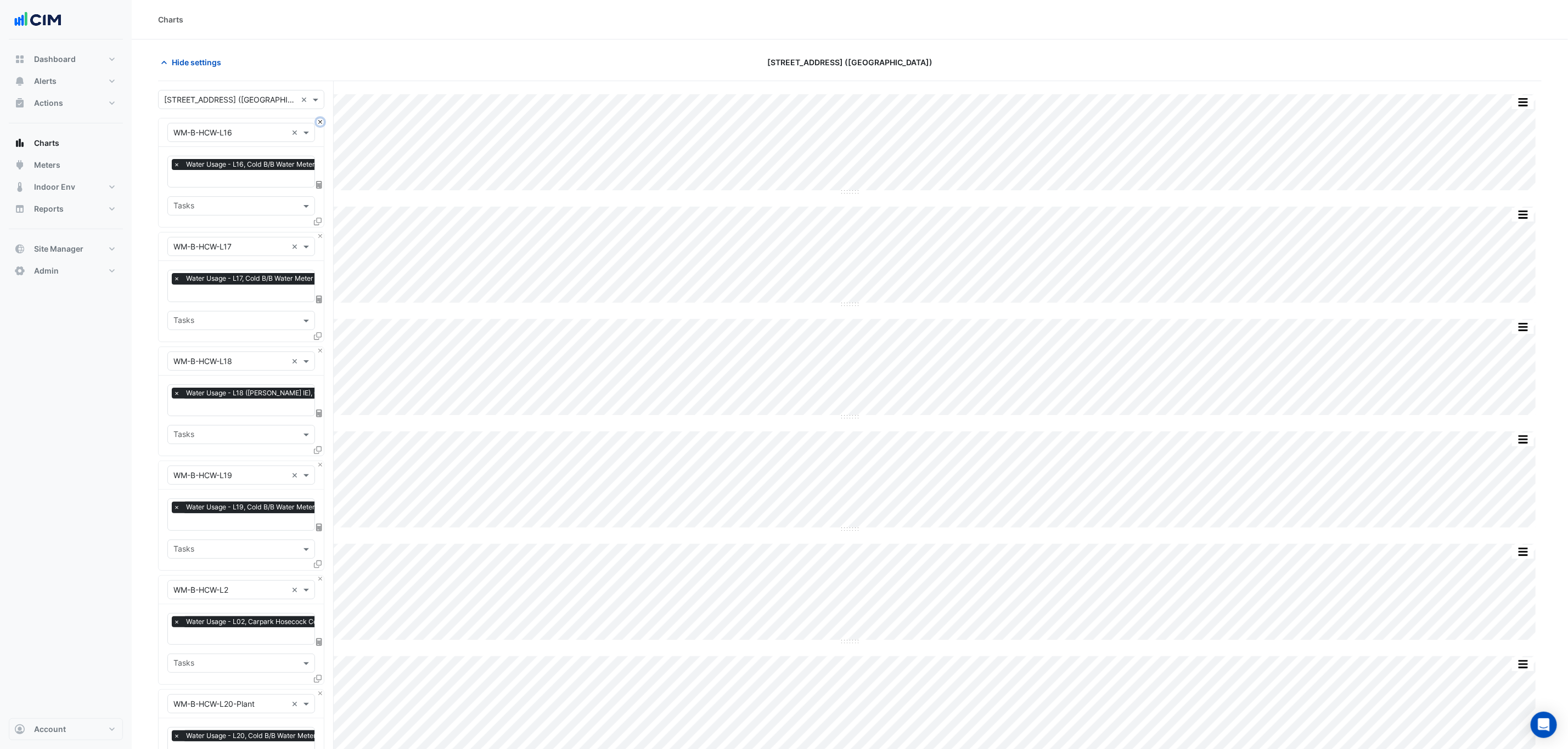
click at [321, 121] on button "Close" at bounding box center [320, 122] width 7 height 7
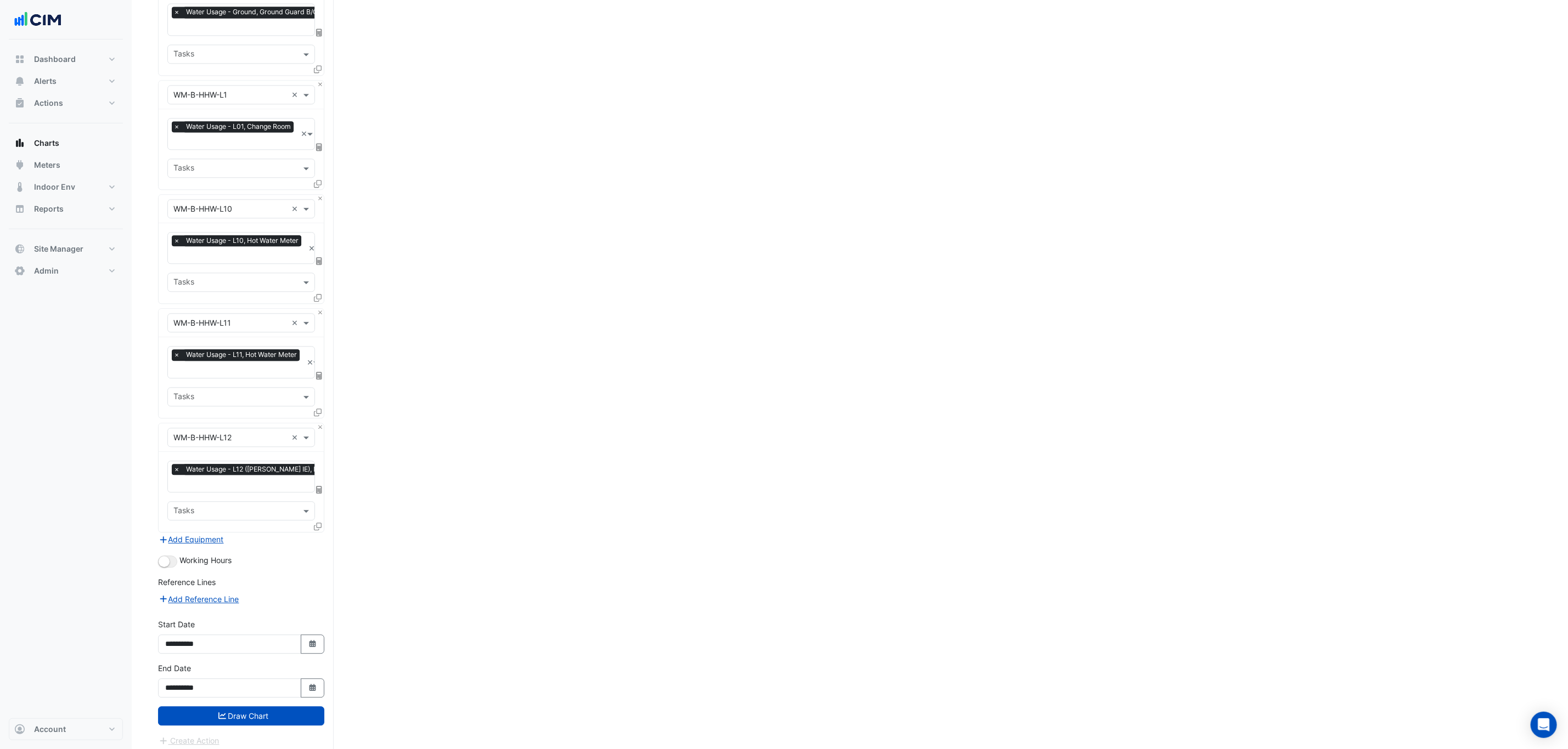
scroll to position [1765, 0]
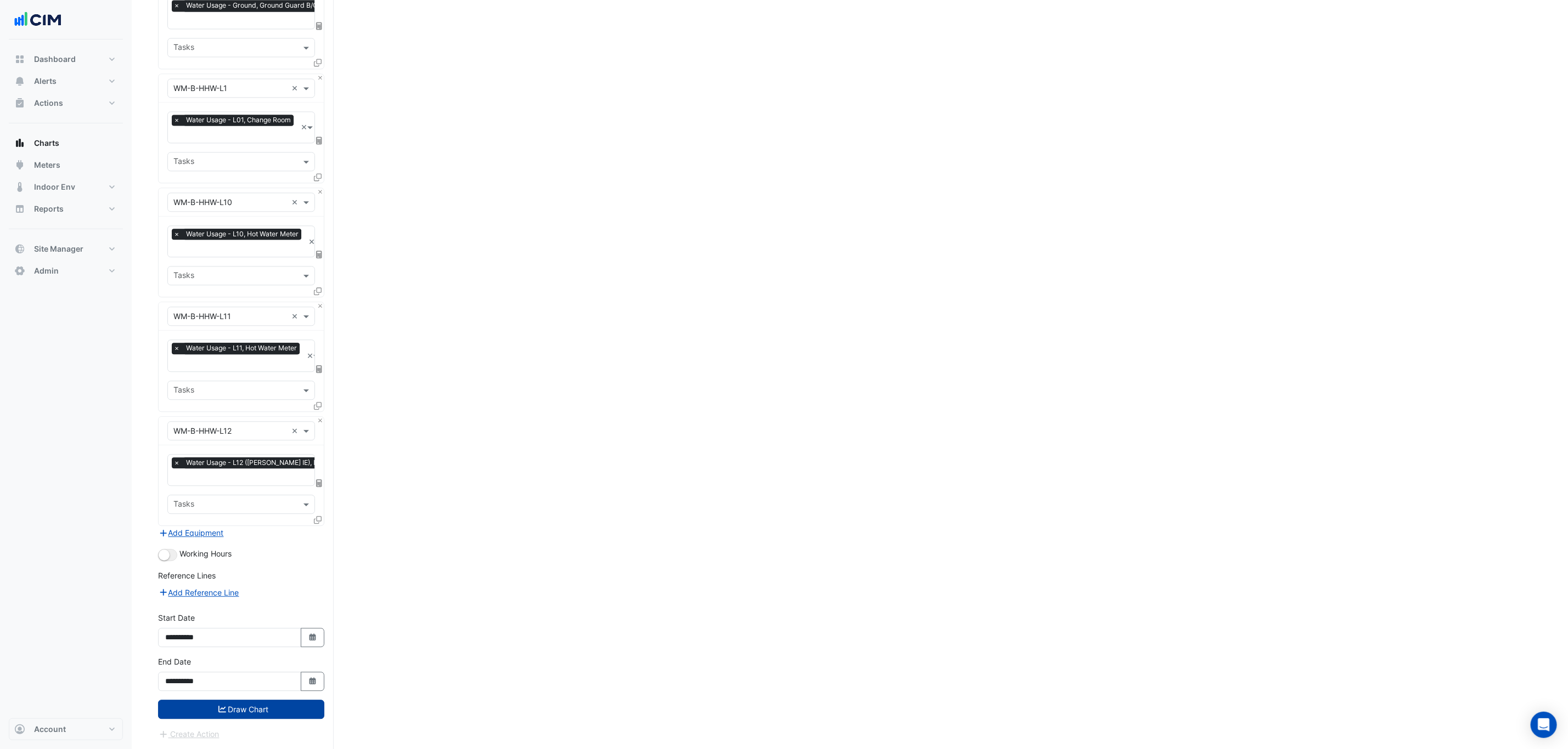
click at [214, 713] on button "Draw Chart" at bounding box center [240, 709] width 166 height 19
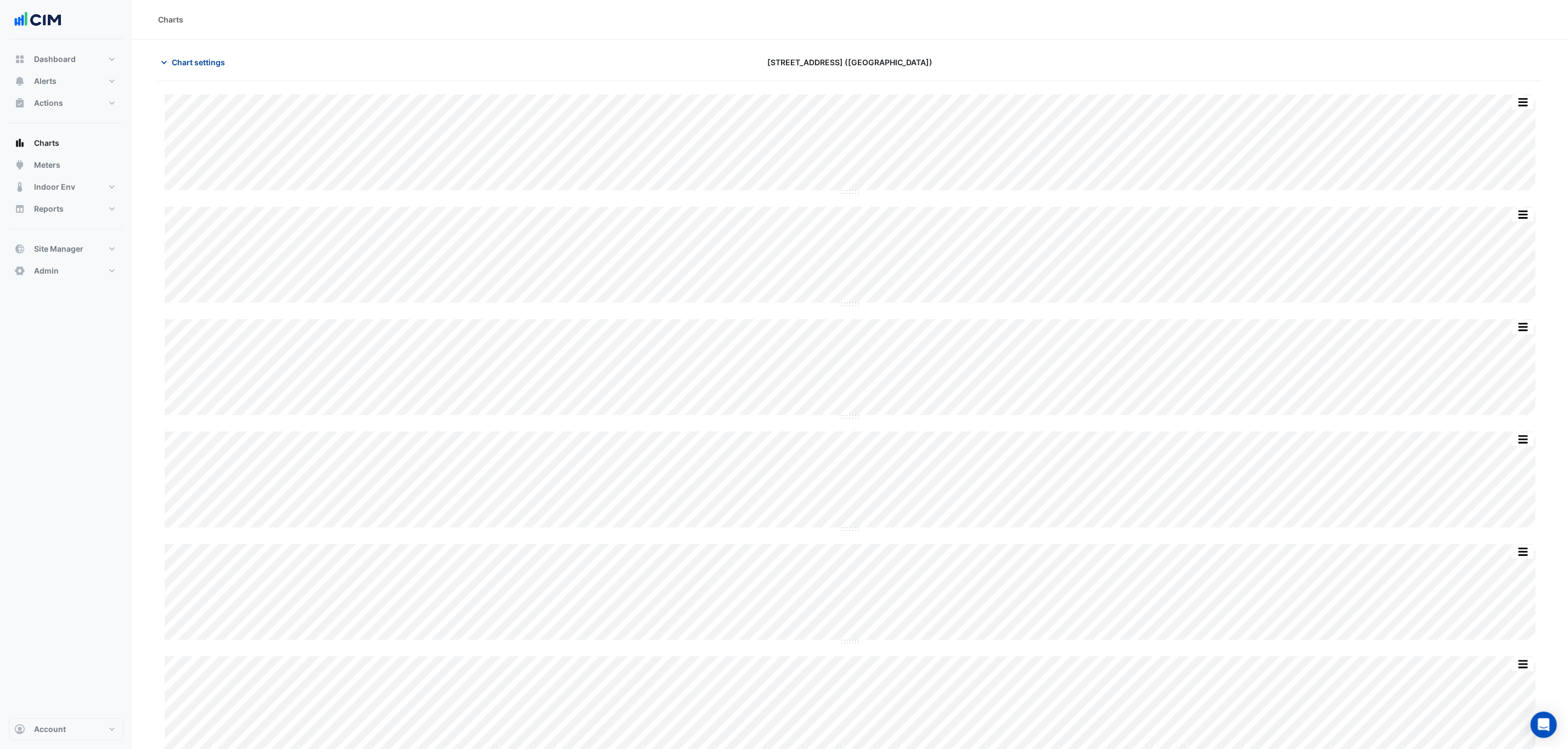
click at [182, 57] on span "Chart settings" at bounding box center [198, 62] width 53 height 11
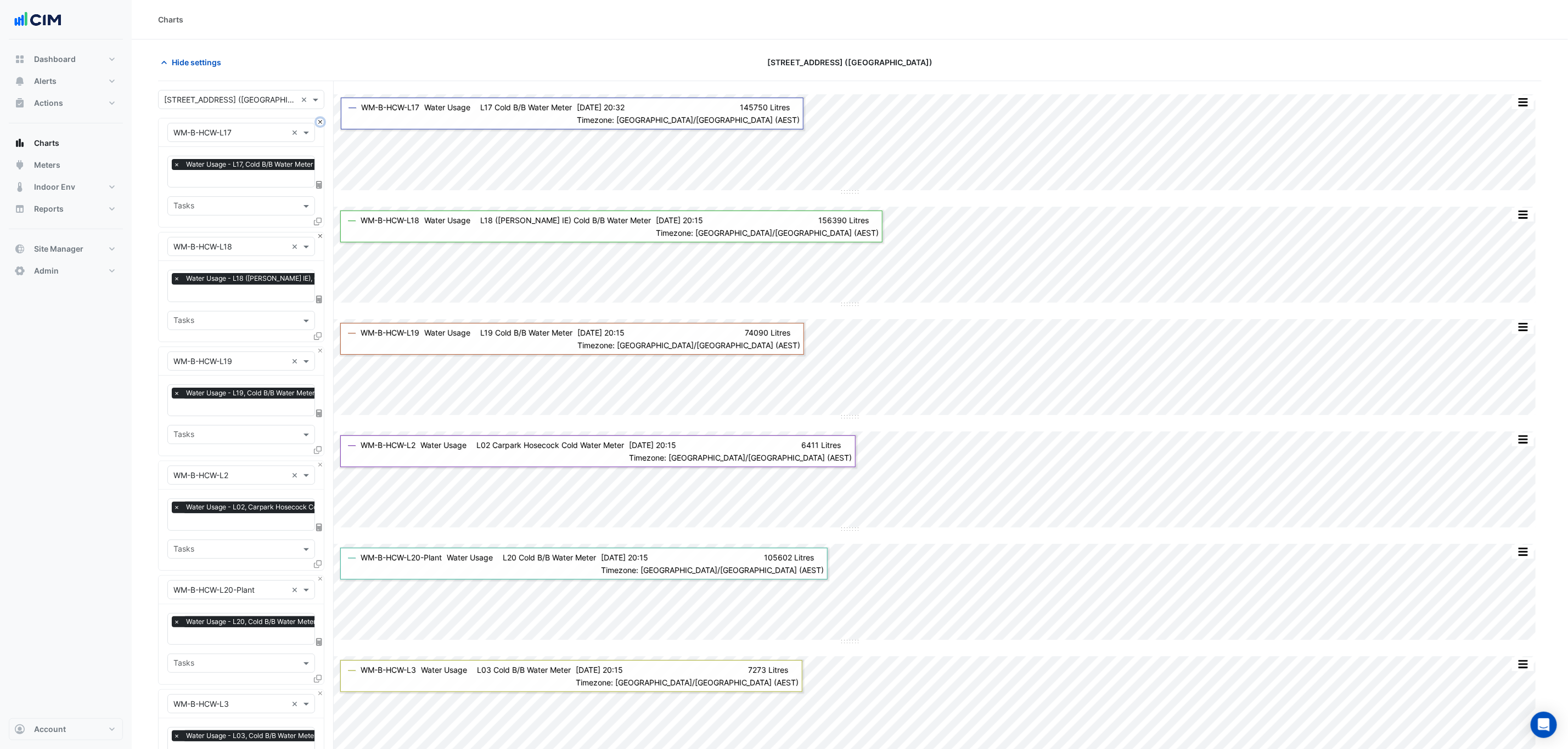
click at [318, 123] on button "Close" at bounding box center [320, 122] width 7 height 7
click at [318, 232] on button "Close" at bounding box center [320, 235] width 7 height 7
click at [319, 123] on button "Close" at bounding box center [320, 122] width 7 height 7
click at [319, 232] on button "Close" at bounding box center [320, 235] width 7 height 7
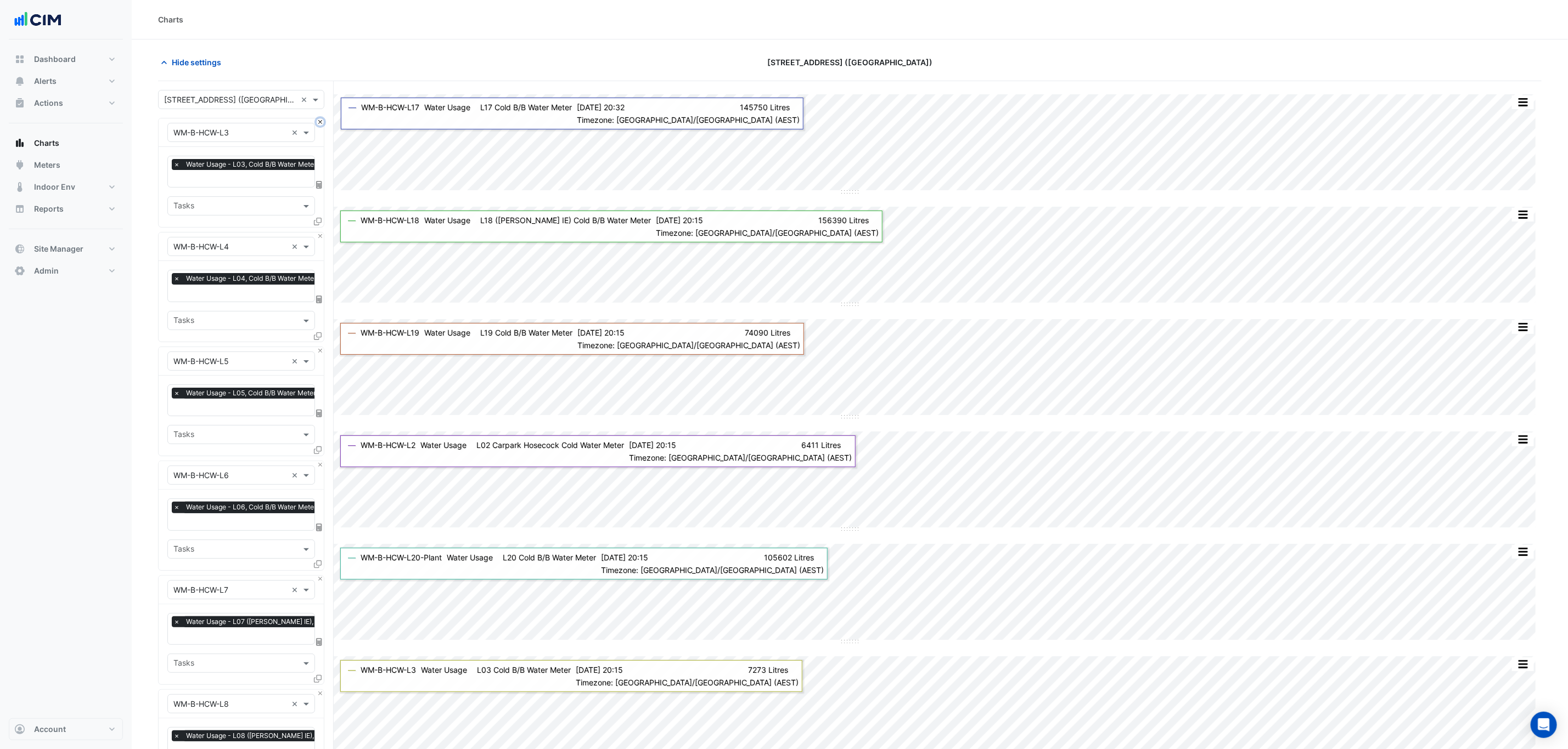
click at [319, 123] on button "Close" at bounding box center [320, 122] width 7 height 7
click at [319, 232] on button "Close" at bounding box center [320, 235] width 7 height 7
click at [319, 123] on button "Close" at bounding box center [320, 122] width 7 height 7
click at [319, 232] on button "Close" at bounding box center [320, 235] width 7 height 7
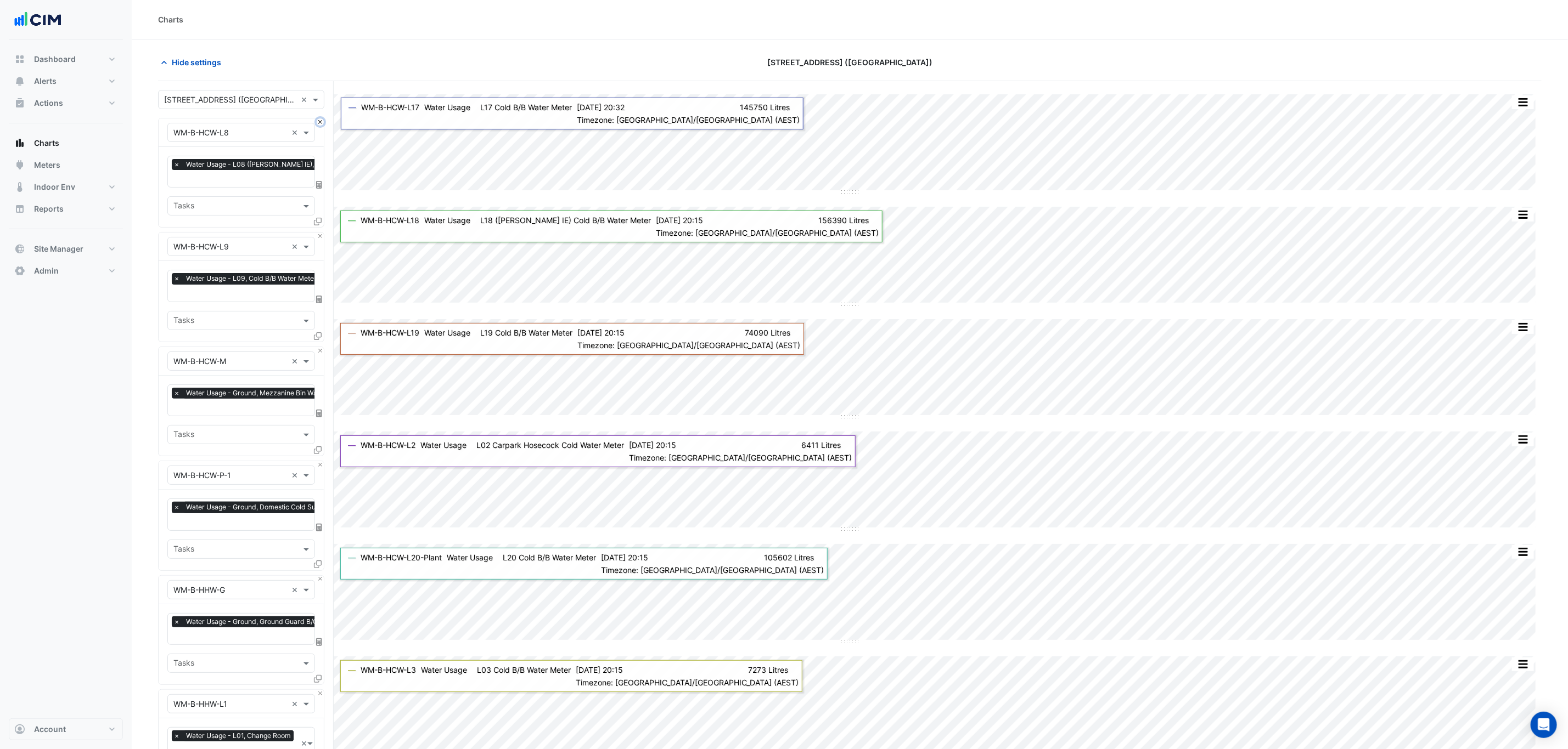
click at [319, 123] on button "Close" at bounding box center [320, 122] width 7 height 7
click at [319, 232] on button "Close" at bounding box center [320, 235] width 7 height 7
click at [318, 123] on button "Close" at bounding box center [320, 122] width 7 height 7
click at [318, 124] on button "Close" at bounding box center [320, 122] width 7 height 7
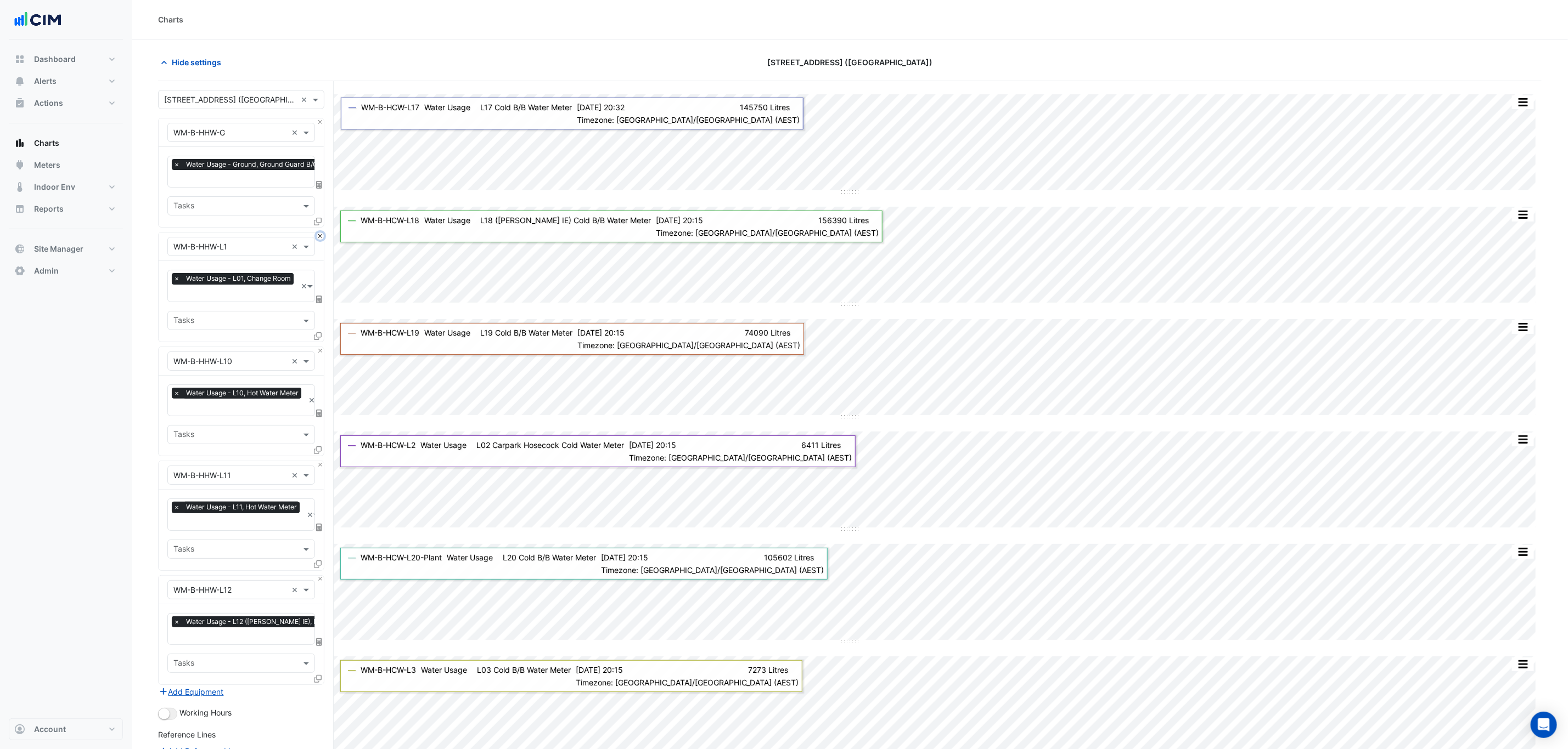
click at [318, 232] on button "Close" at bounding box center [320, 235] width 7 height 7
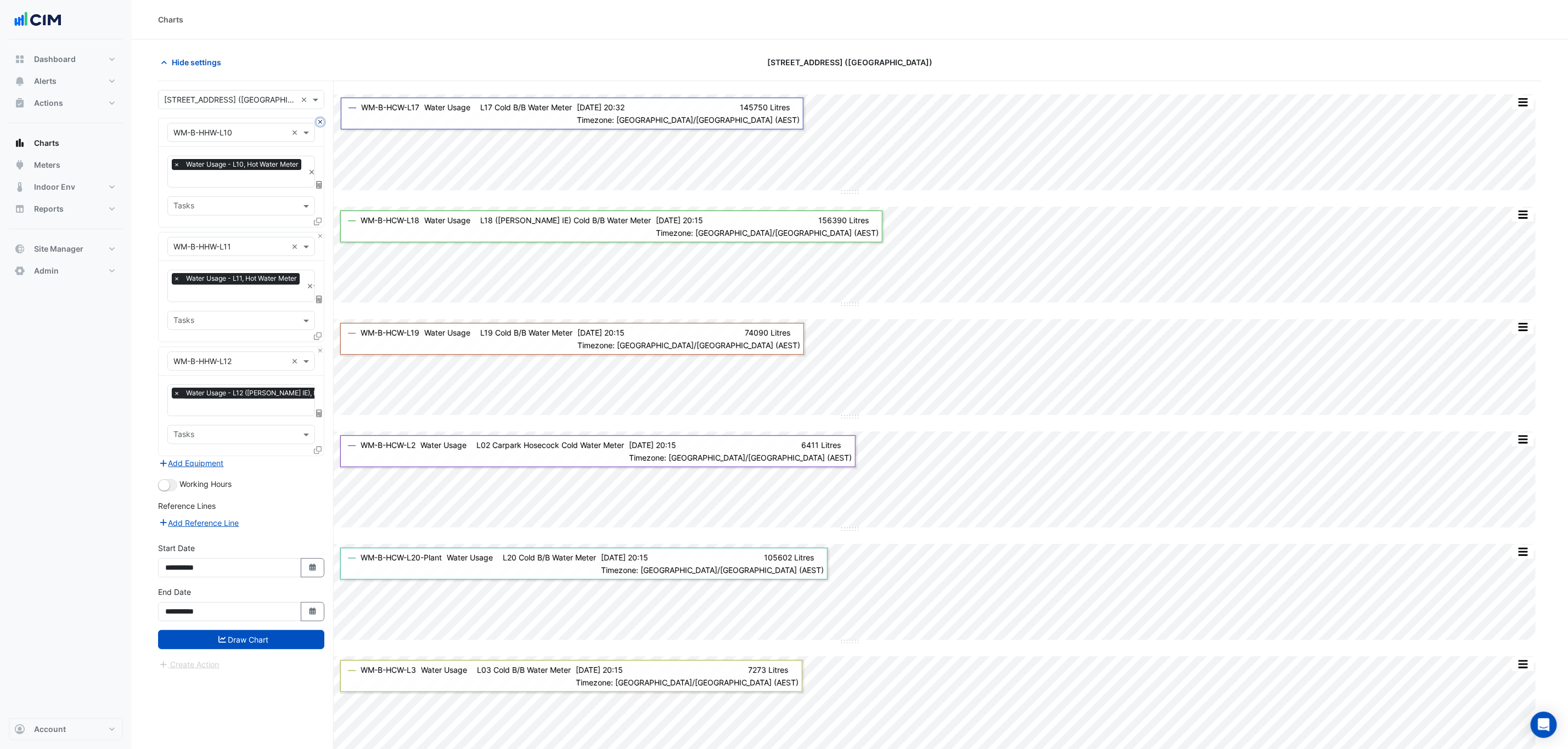
click at [318, 124] on button "Close" at bounding box center [320, 122] width 7 height 7
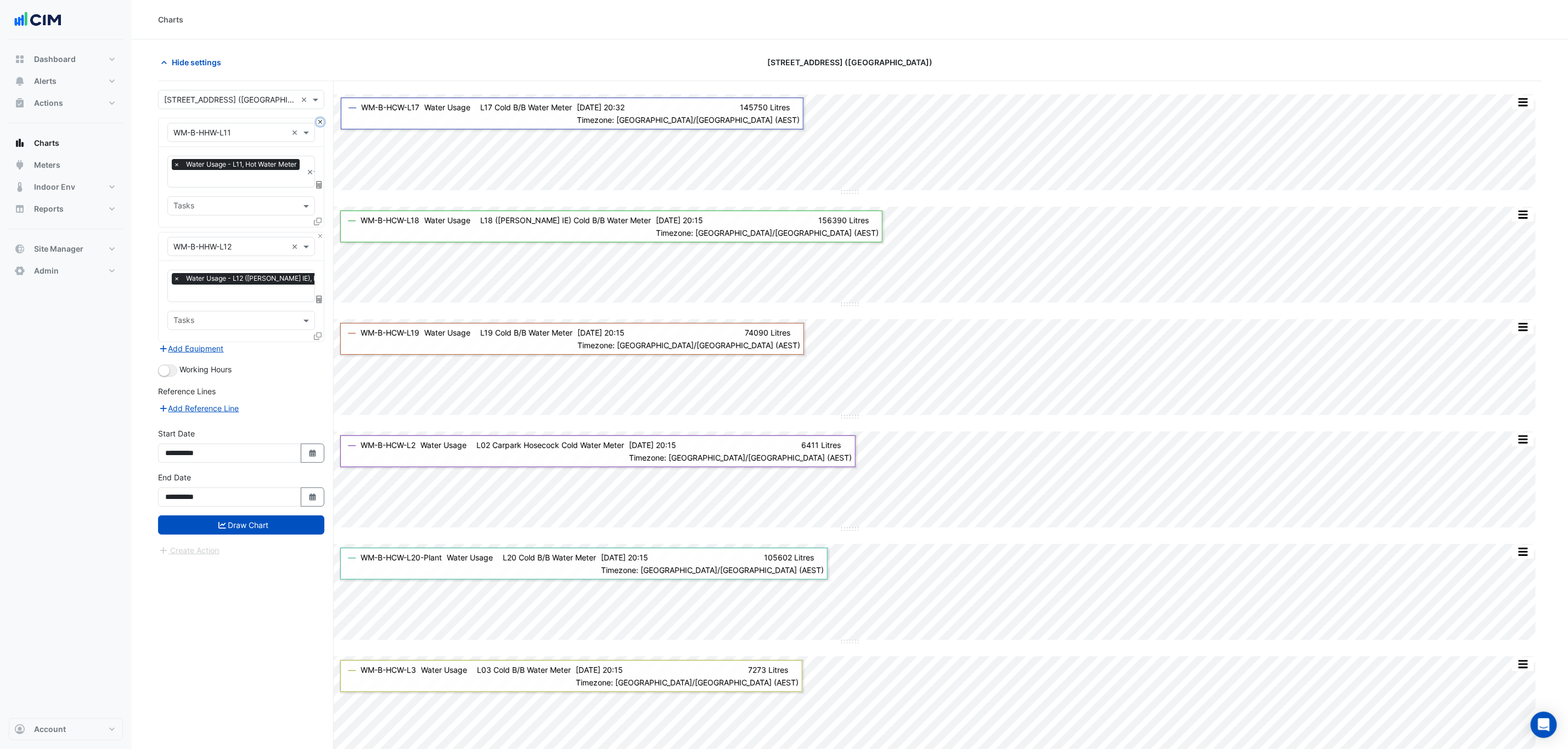
click at [317, 123] on button "Close" at bounding box center [320, 122] width 7 height 7
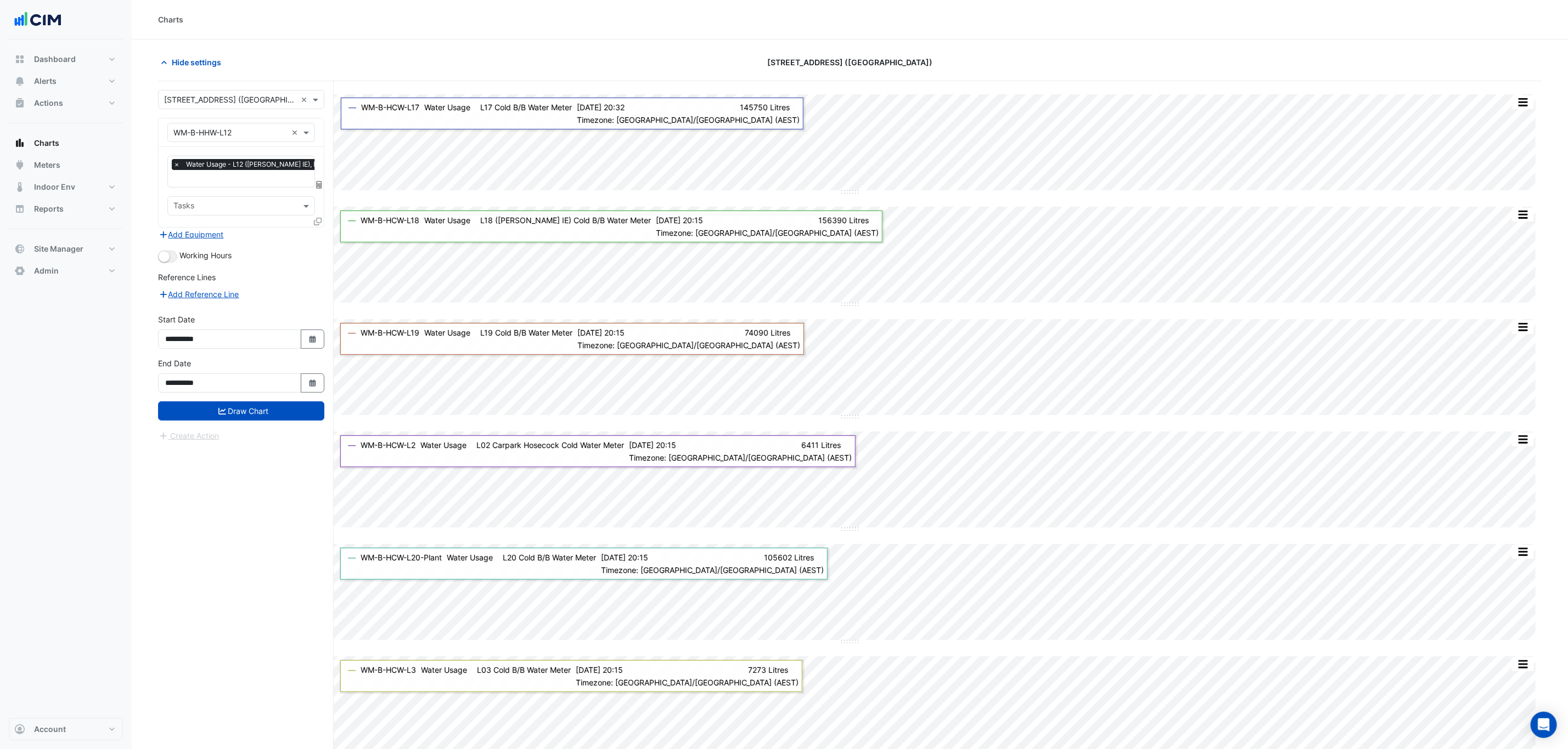
click at [315, 222] on icon at bounding box center [317, 221] width 7 height 7
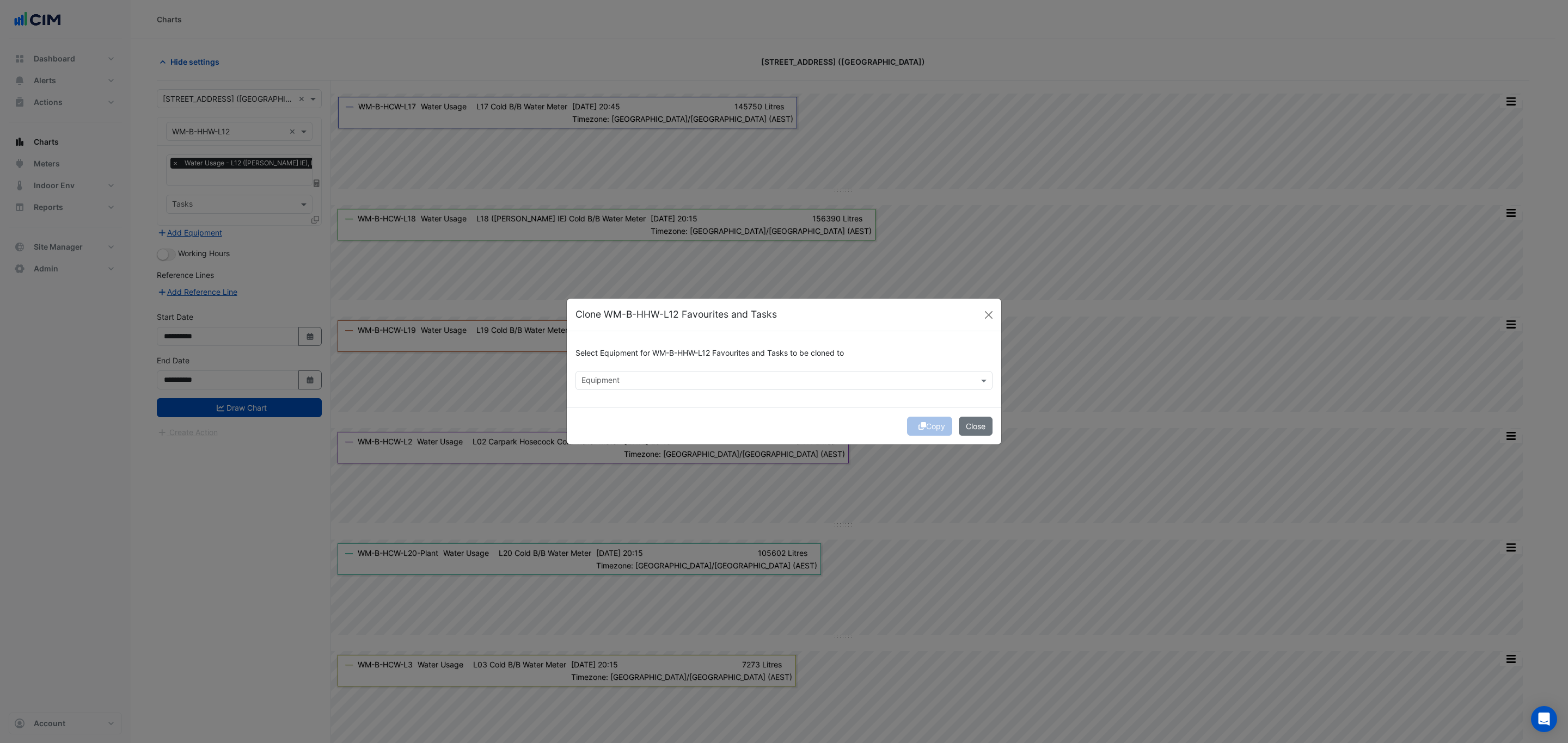
click at [644, 383] on input "text" at bounding box center [778, 382] width 393 height 11
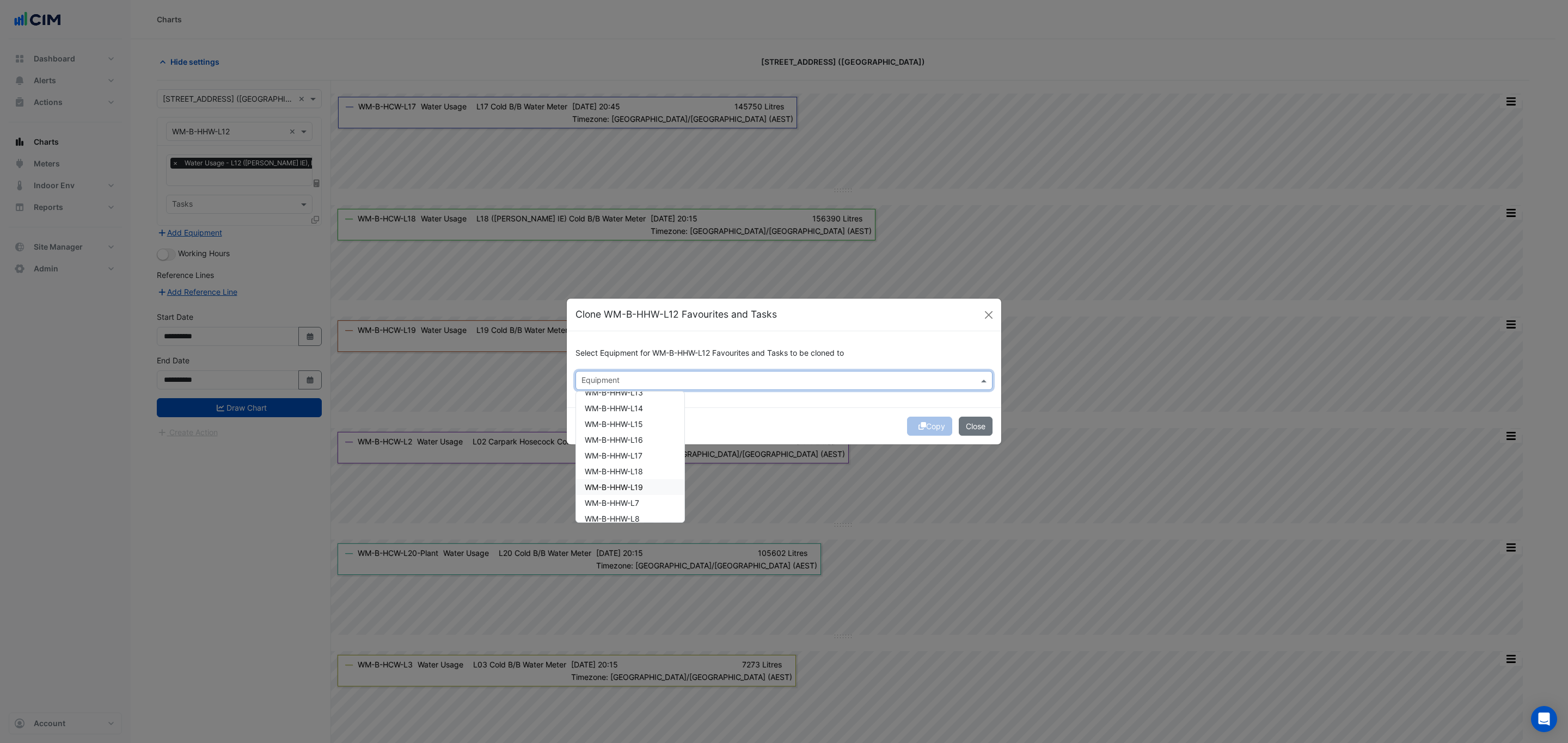
scroll to position [496, 0]
click at [653, 432] on div "WM-B-HHW-L13" at bounding box center [630, 428] width 108 height 15
click at [656, 440] on div "WM-B-HHW-L14" at bounding box center [630, 444] width 108 height 15
click at [655, 457] on div "WM-B-HHW-L15" at bounding box center [630, 459] width 108 height 15
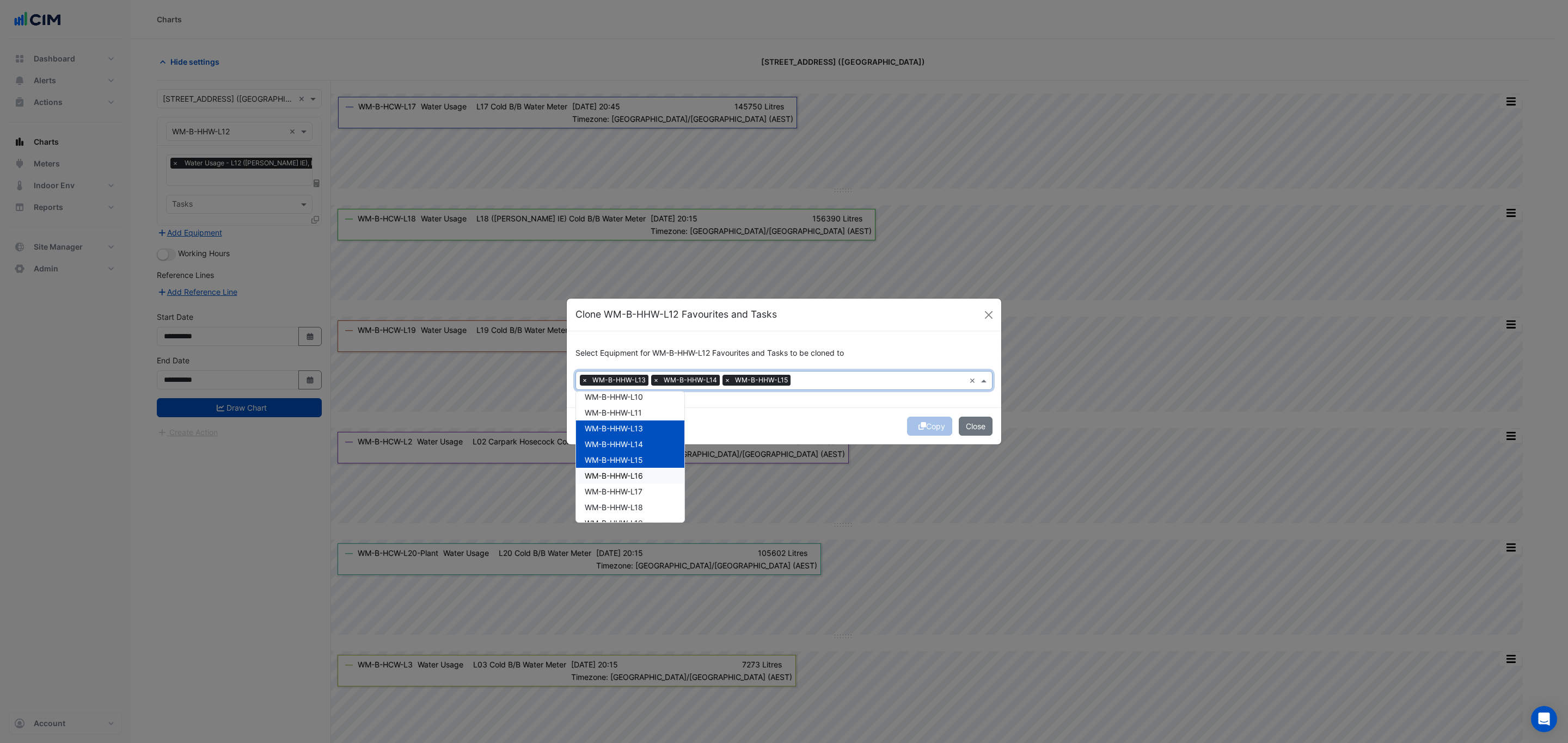
click at [653, 472] on div "WM-B-HHW-L16" at bounding box center [630, 475] width 108 height 15
click at [651, 490] on div "WM-B-HHW-L17" at bounding box center [630, 491] width 108 height 15
click at [651, 505] on div "WM-B-HHW-L18" at bounding box center [630, 507] width 108 height 15
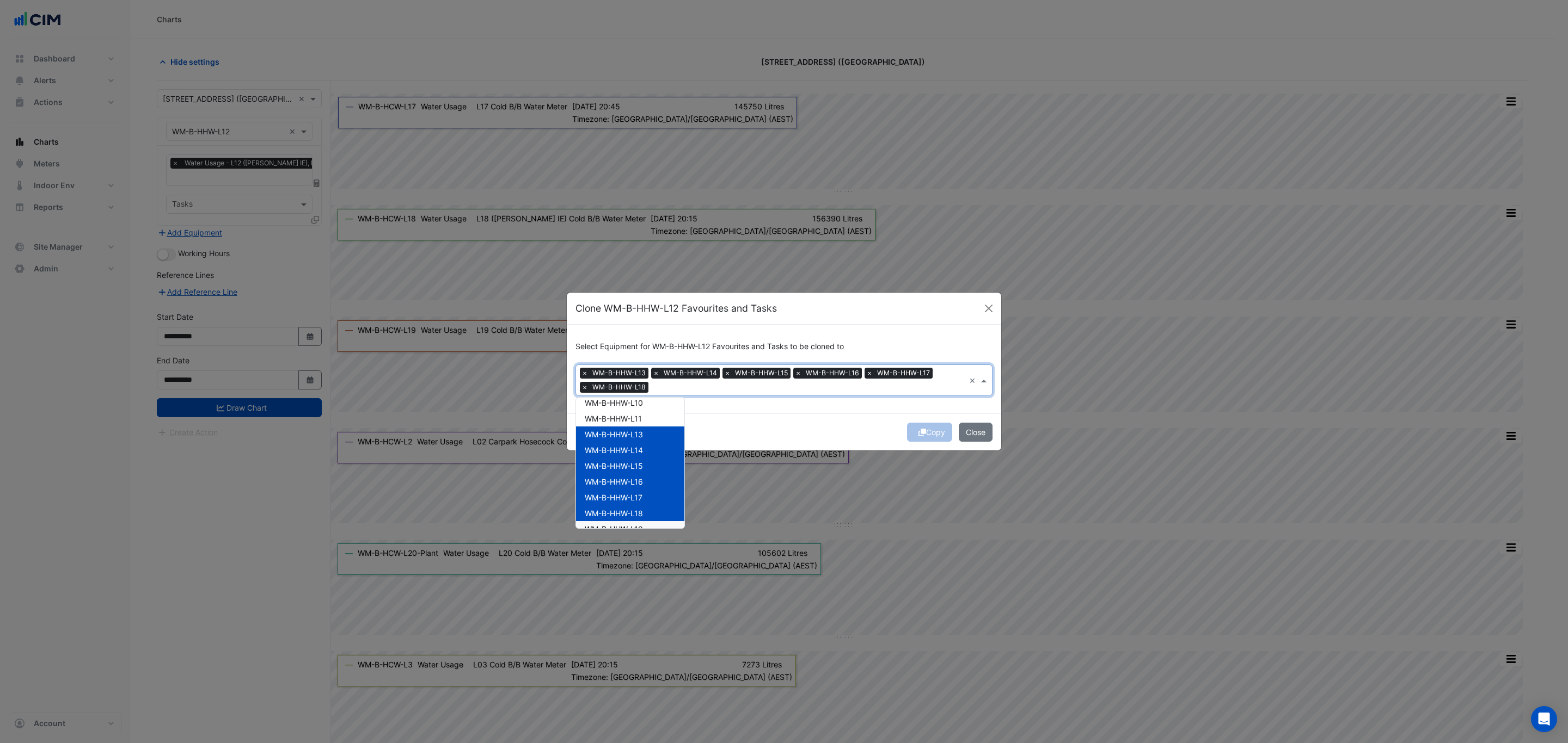
click at [653, 525] on div "WM-B-HHW-L19" at bounding box center [630, 529] width 108 height 15
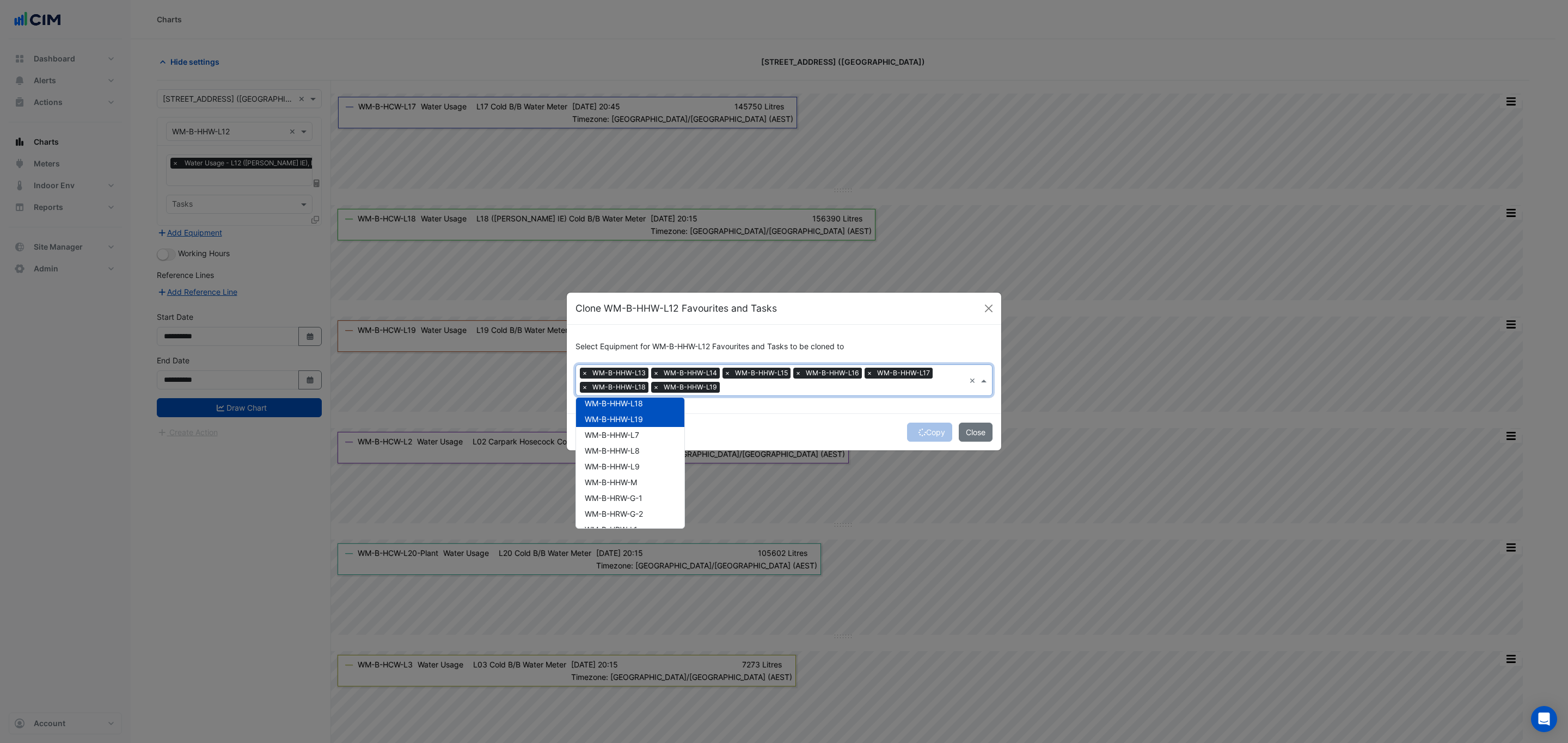
scroll to position [627, 0]
click at [653, 412] on div "WM-B-HHW-L7" at bounding box center [630, 414] width 108 height 15
drag, startPoint x: 656, startPoint y: 429, endPoint x: 657, endPoint y: 435, distance: 6.1
click at [657, 430] on div "WM-B-HHW-L8" at bounding box center [630, 430] width 108 height 15
click at [657, 445] on div "WM-B-HHW-L9" at bounding box center [630, 445] width 108 height 15
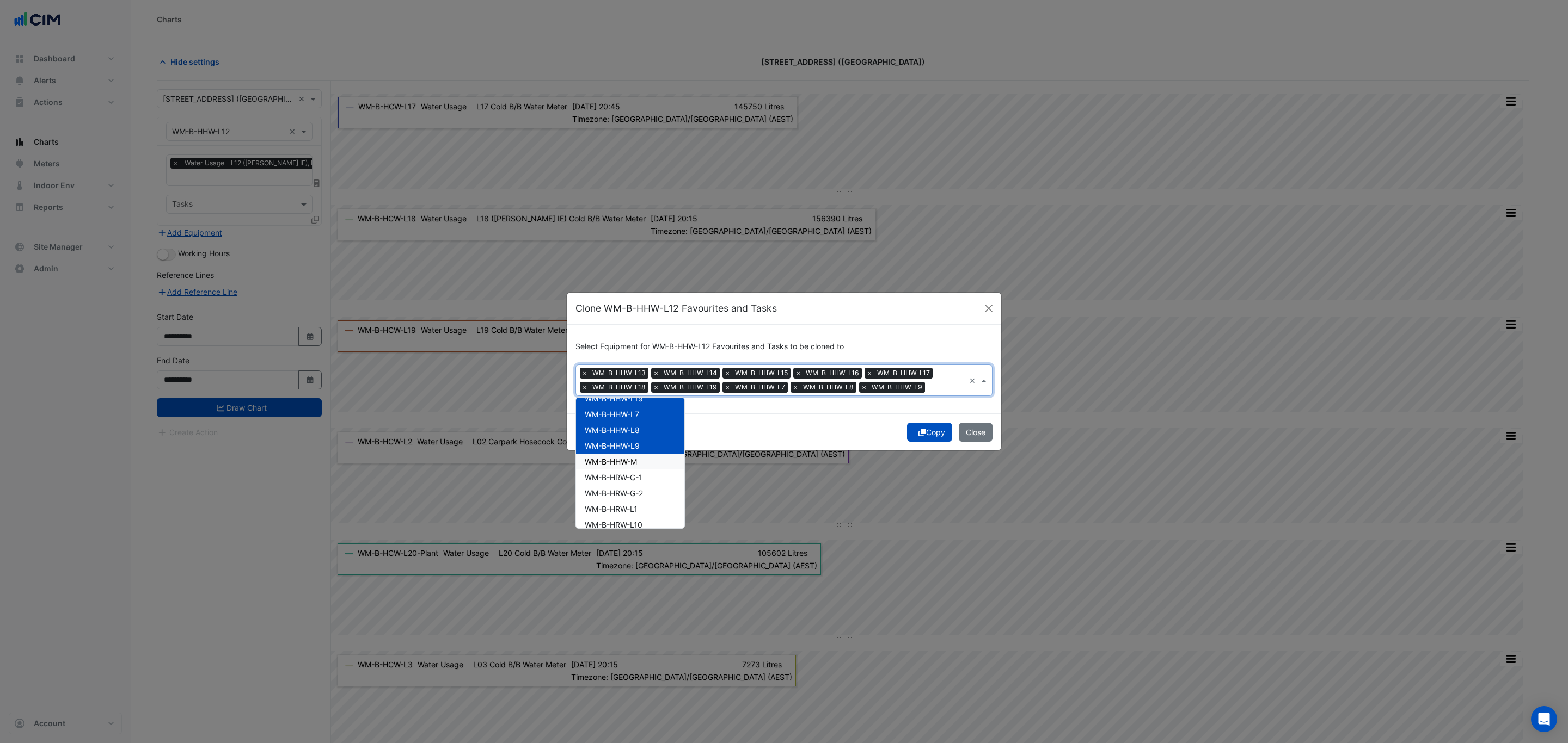
click at [657, 462] on div "WM-B-HHW-M" at bounding box center [630, 461] width 108 height 15
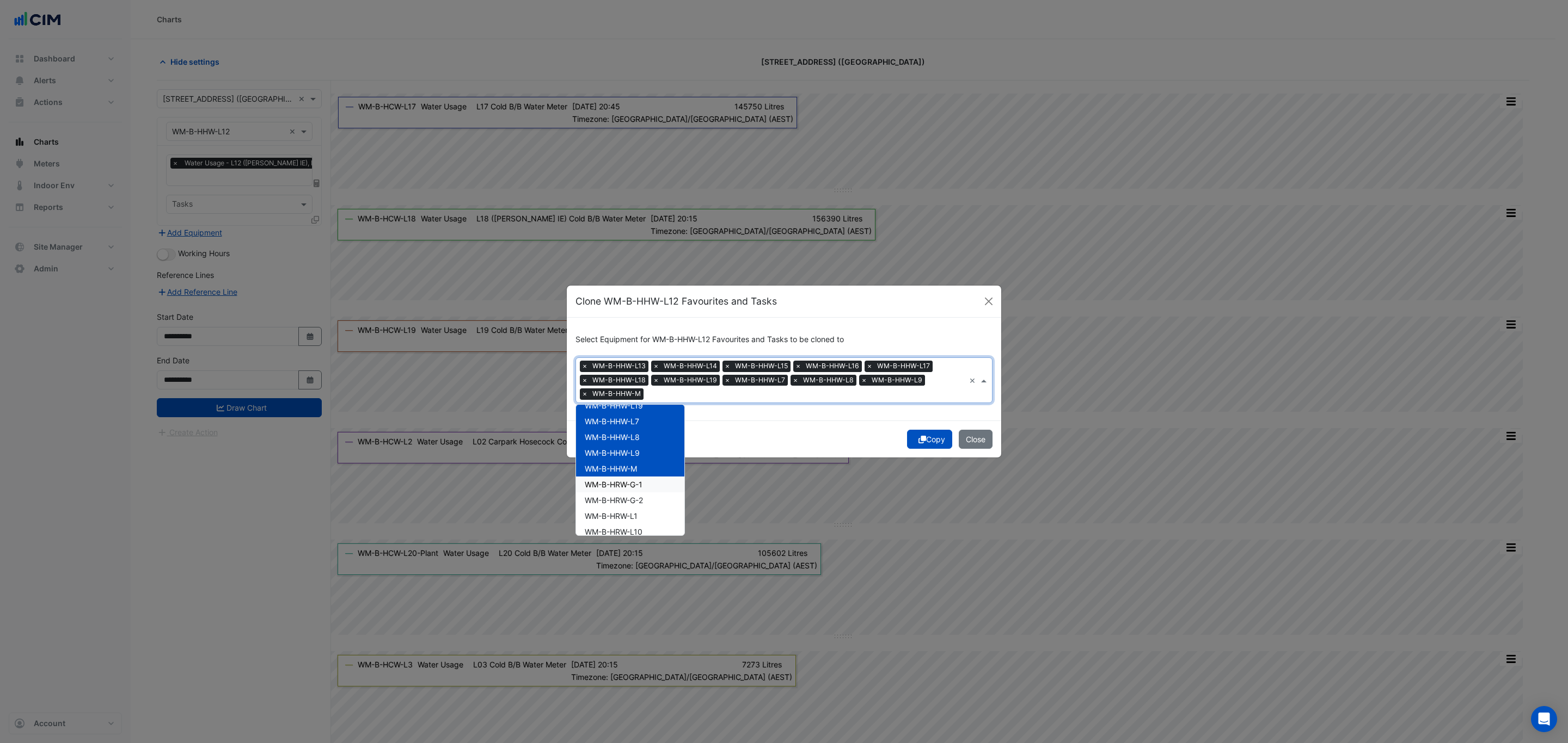
click at [660, 483] on div "WM-B-HRW-G-1" at bounding box center [630, 484] width 108 height 15
click at [657, 498] on div "WM-B-HRW-G-2" at bounding box center [630, 500] width 108 height 15
click at [655, 513] on div "WM-B-HRW-L1" at bounding box center [630, 516] width 108 height 15
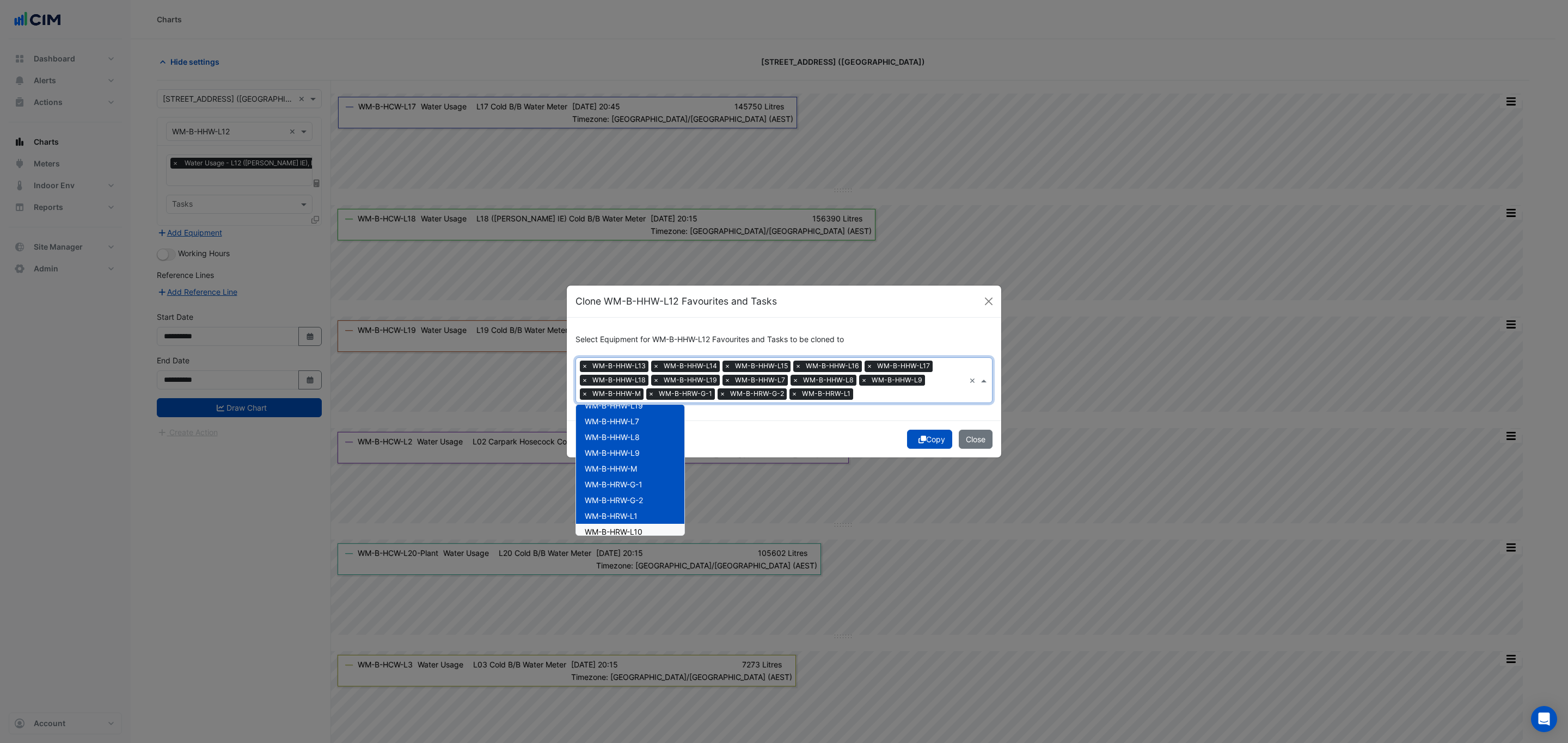
click at [655, 526] on div "WM-B-HRW-L10" at bounding box center [630, 531] width 108 height 15
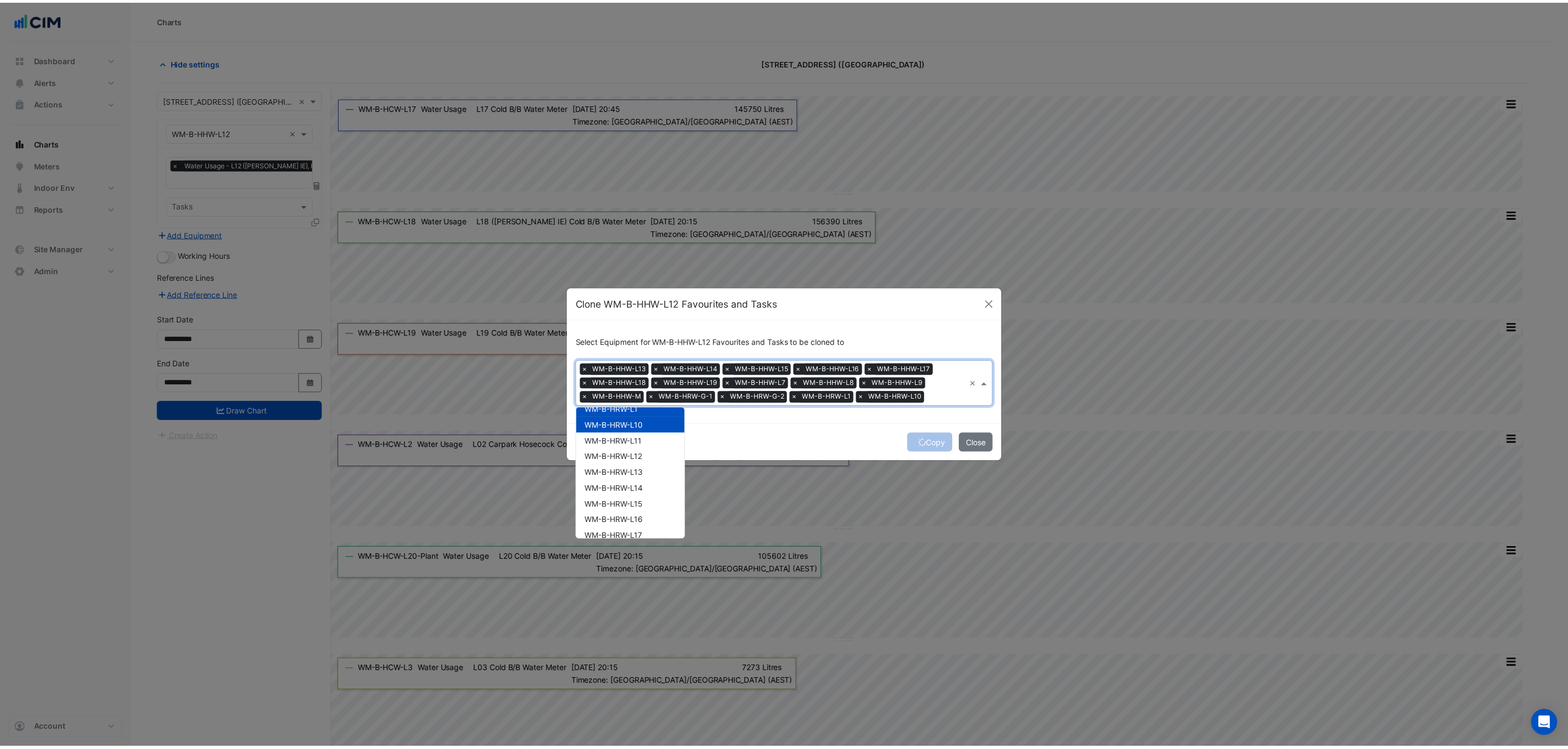
scroll to position [752, 0]
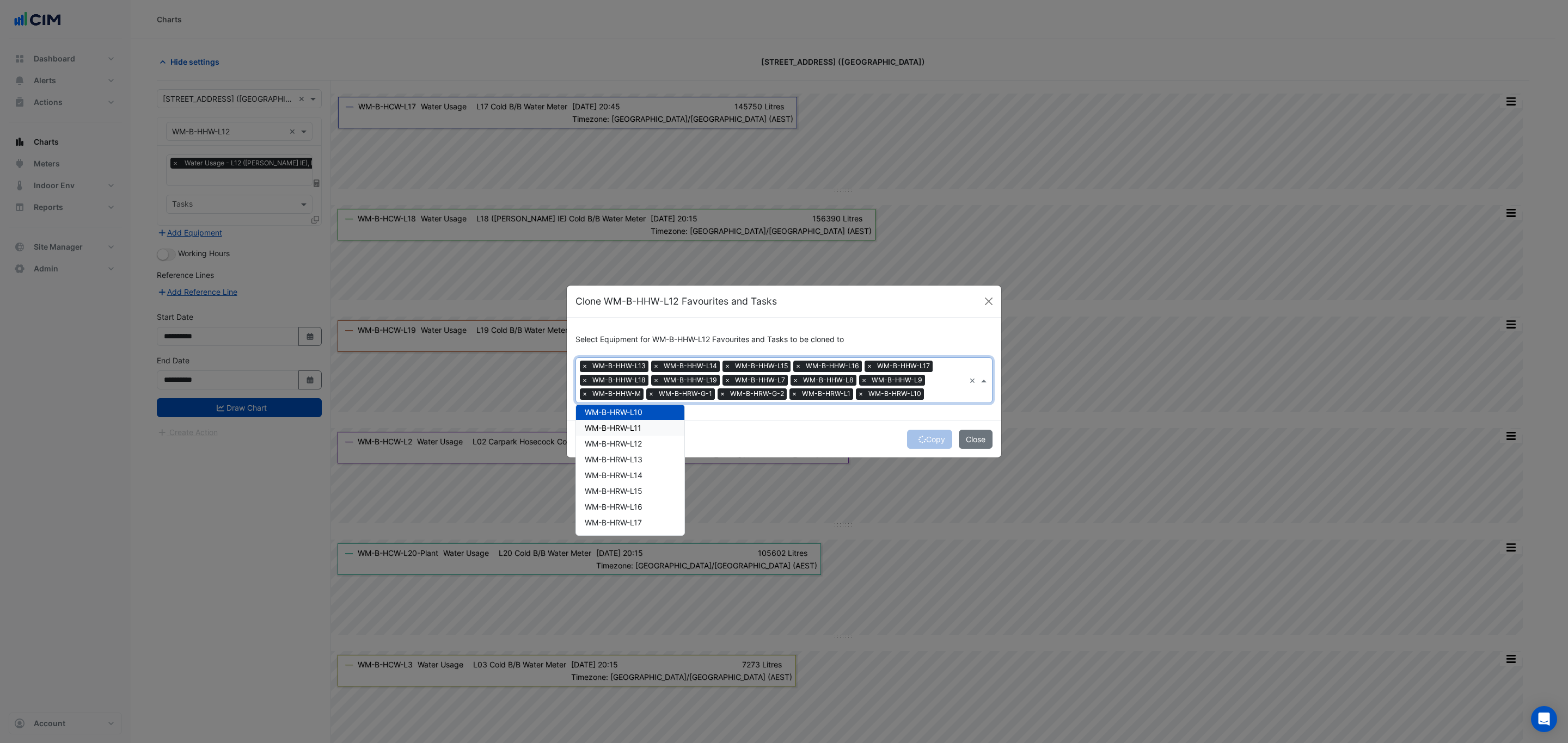
click at [651, 428] on div "WM-B-HRW-L11" at bounding box center [630, 427] width 108 height 15
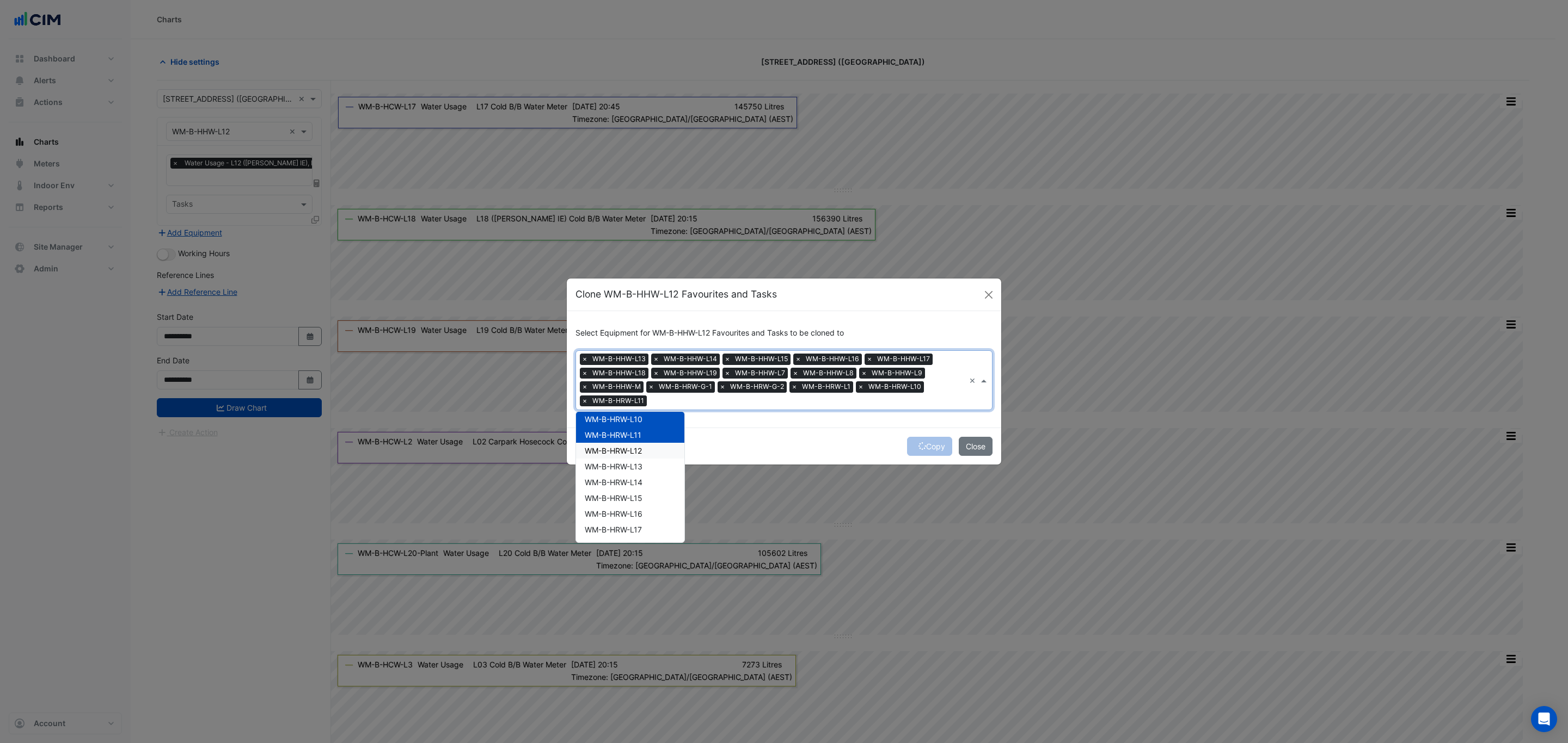
click at [653, 449] on div "WM-B-HRW-L12" at bounding box center [630, 450] width 108 height 15
click at [653, 464] on div "WM-B-HRW-L13" at bounding box center [630, 466] width 108 height 15
click at [652, 482] on div "WM-B-HRW-L14" at bounding box center [630, 482] width 108 height 15
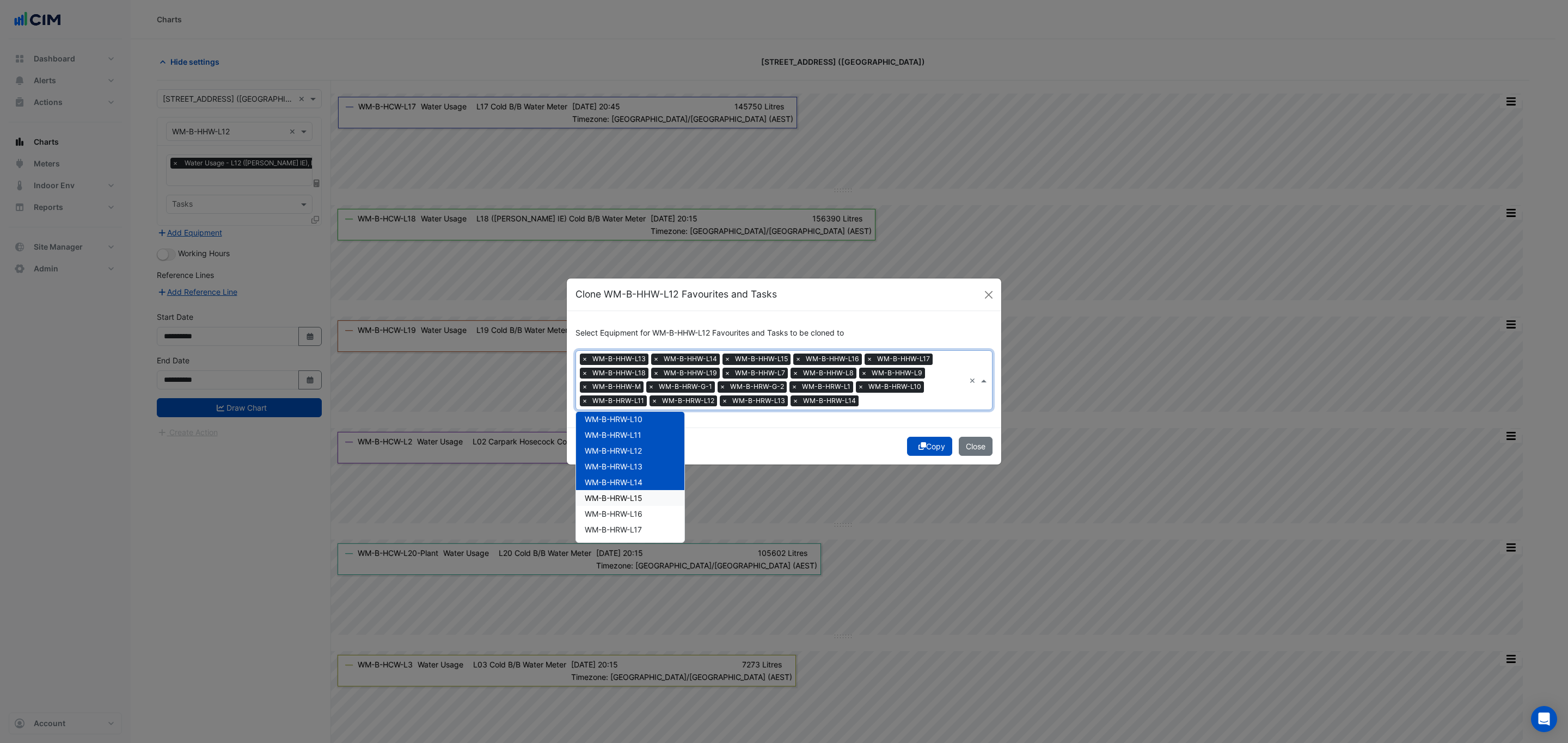
click at [647, 496] on div "WM-B-HRW-L15" at bounding box center [630, 497] width 108 height 15
click at [643, 509] on span "WM-B-HRW-L16" at bounding box center [613, 513] width 58 height 9
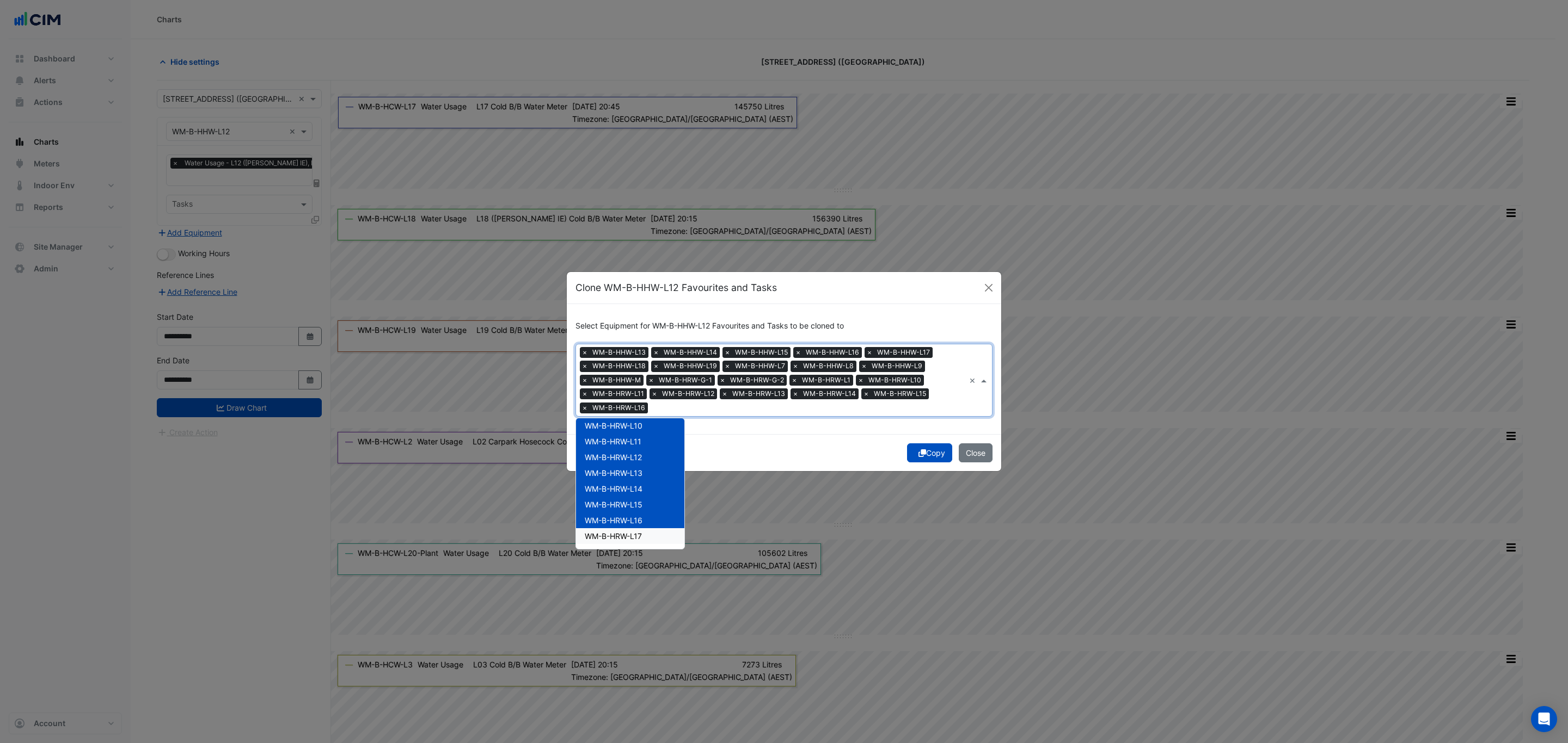
click at [639, 530] on div "WM-B-HRW-L17" at bounding box center [630, 535] width 108 height 15
click at [642, 544] on div "WM-B-HRW-L18" at bounding box center [630, 552] width 108 height 15
click at [844, 452] on div "Copy Close" at bounding box center [783, 453] width 434 height 37
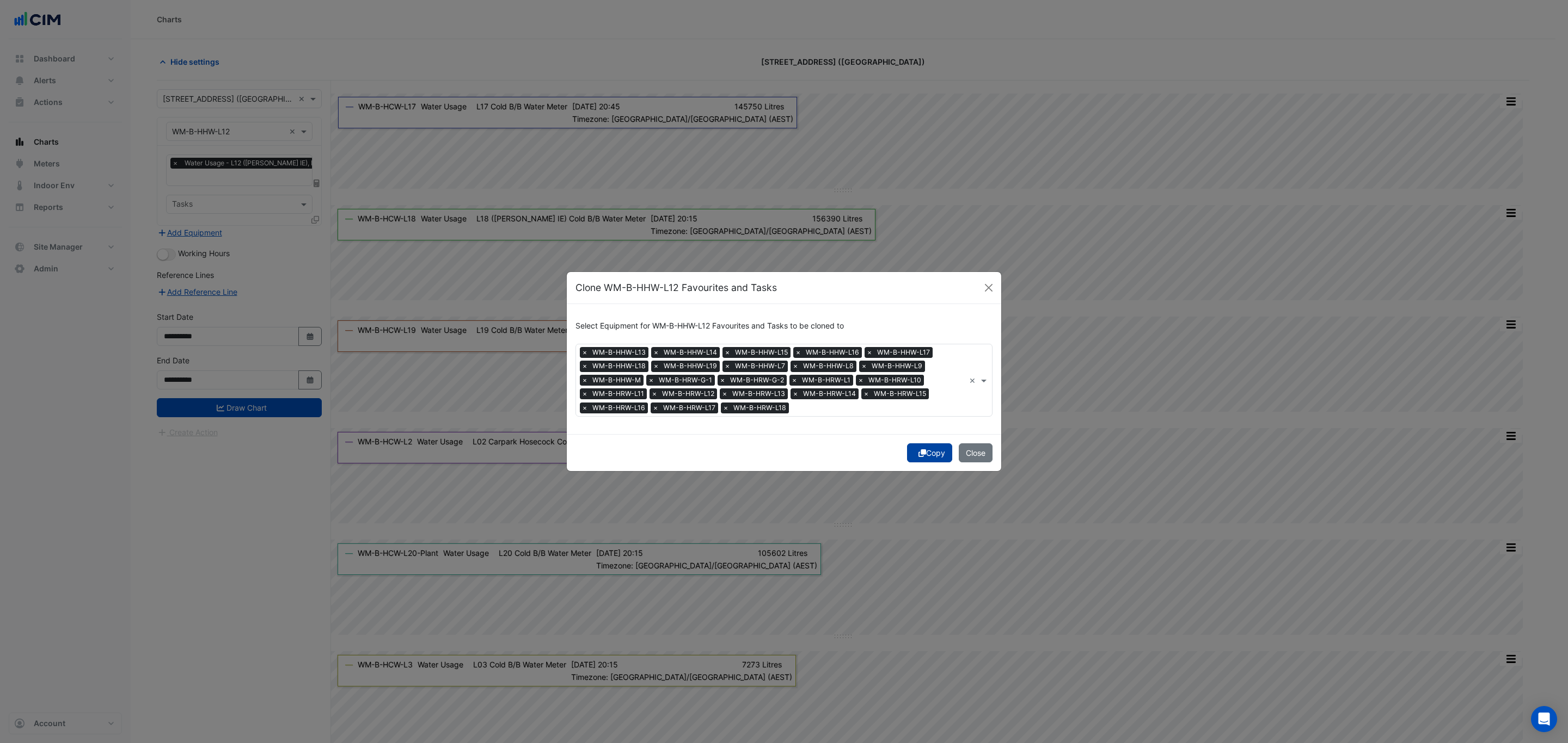
click at [922, 457] on button "Copy" at bounding box center [930, 453] width 45 height 19
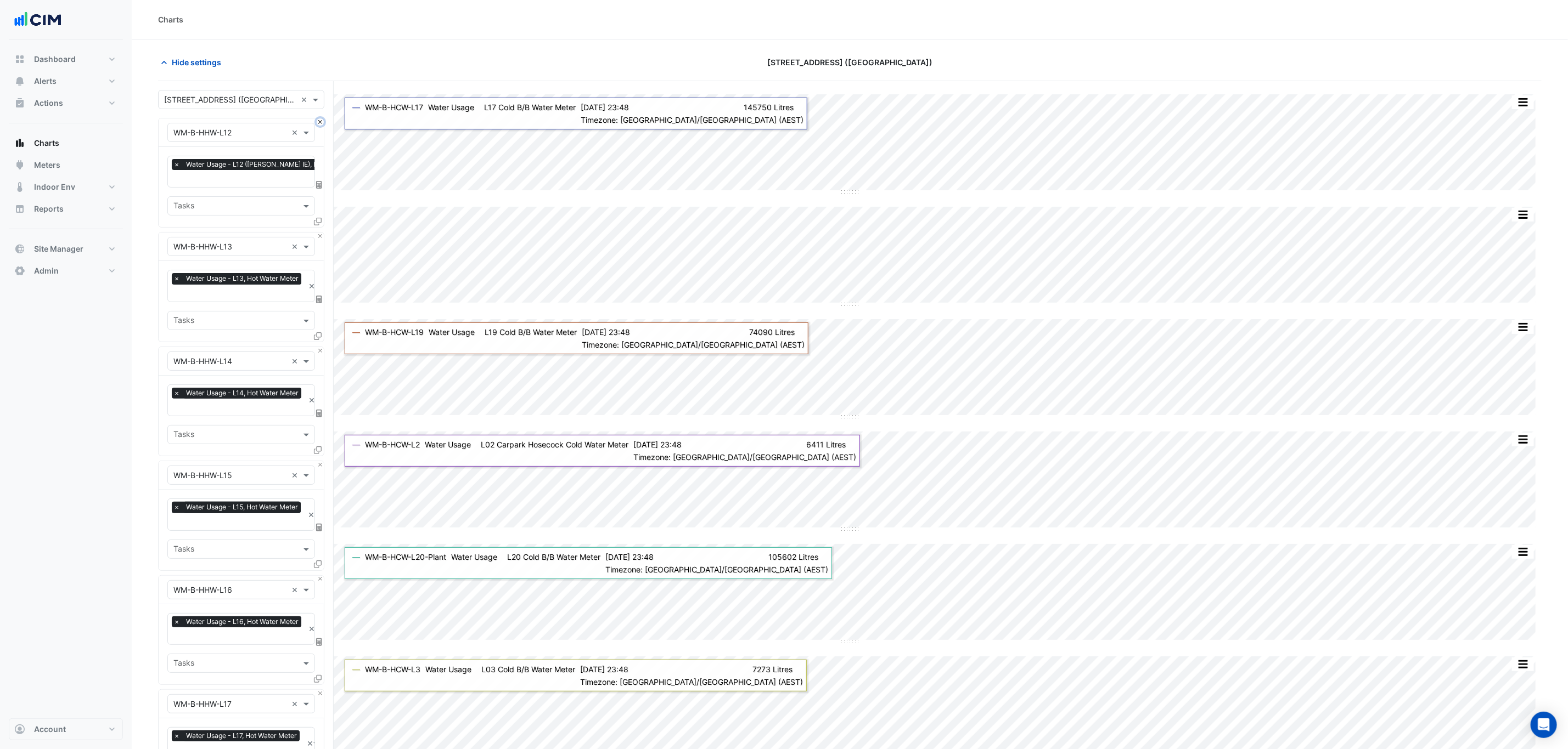
click at [318, 120] on button "Close" at bounding box center [320, 122] width 7 height 7
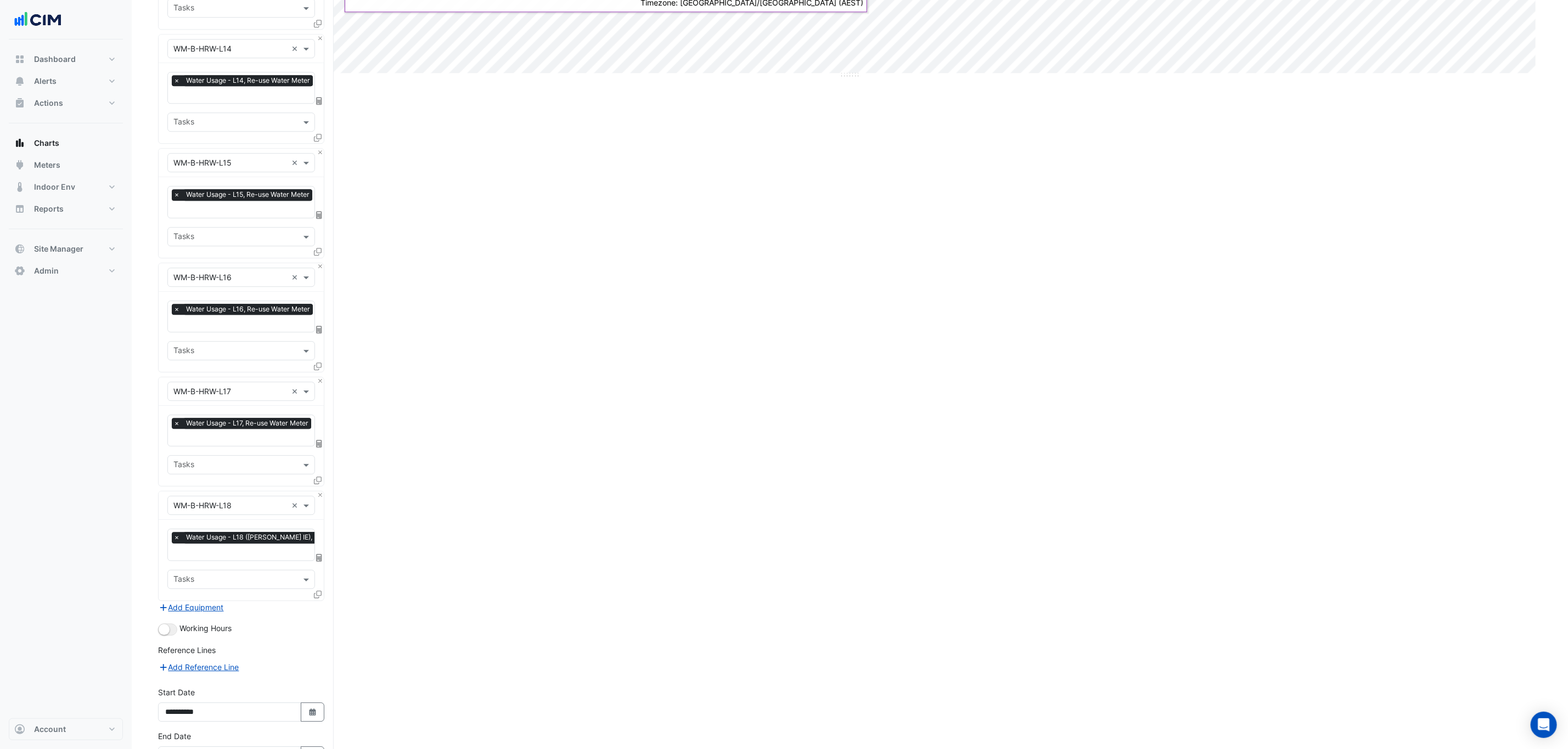
scroll to position [2223, 0]
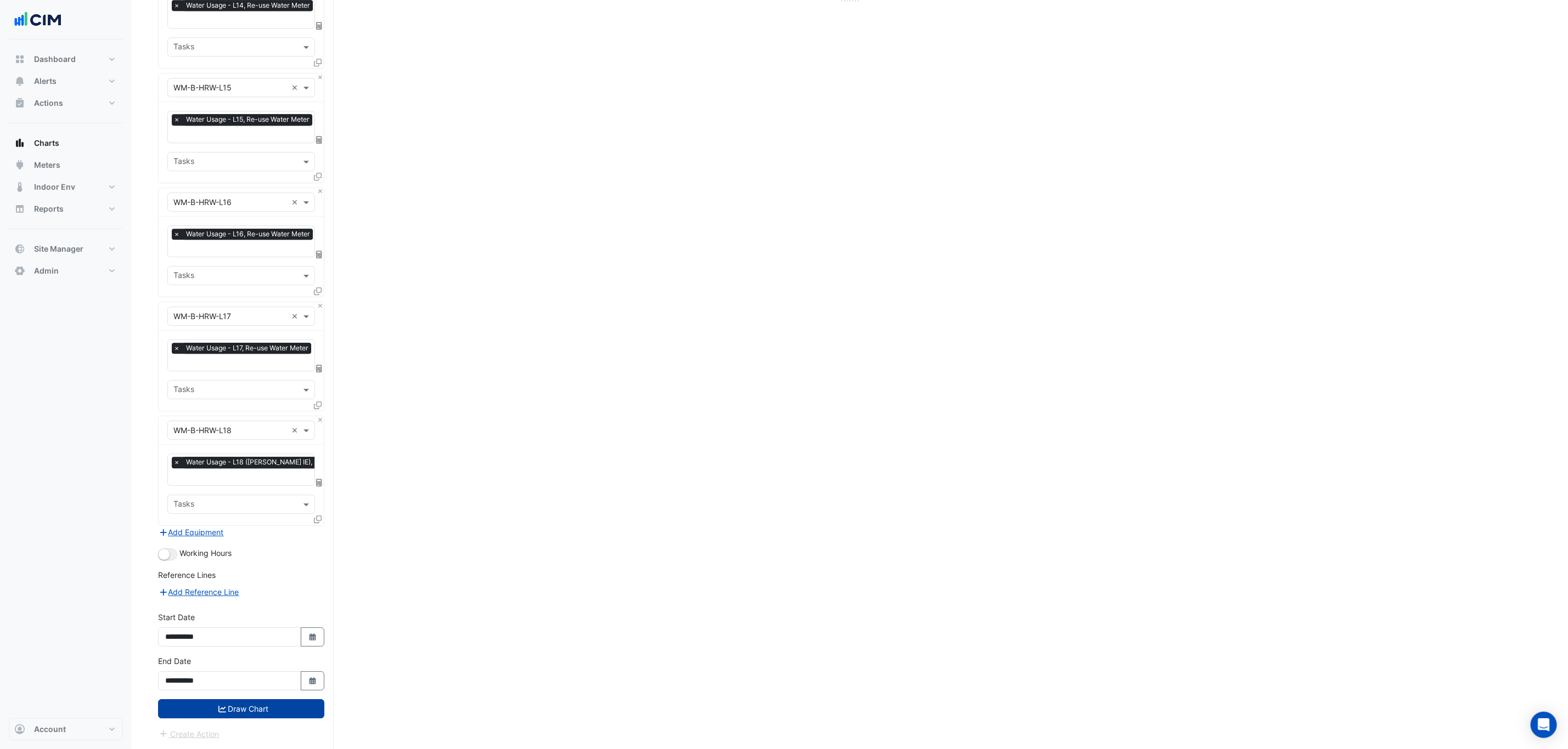
click at [265, 710] on button "Draw Chart" at bounding box center [240, 708] width 166 height 19
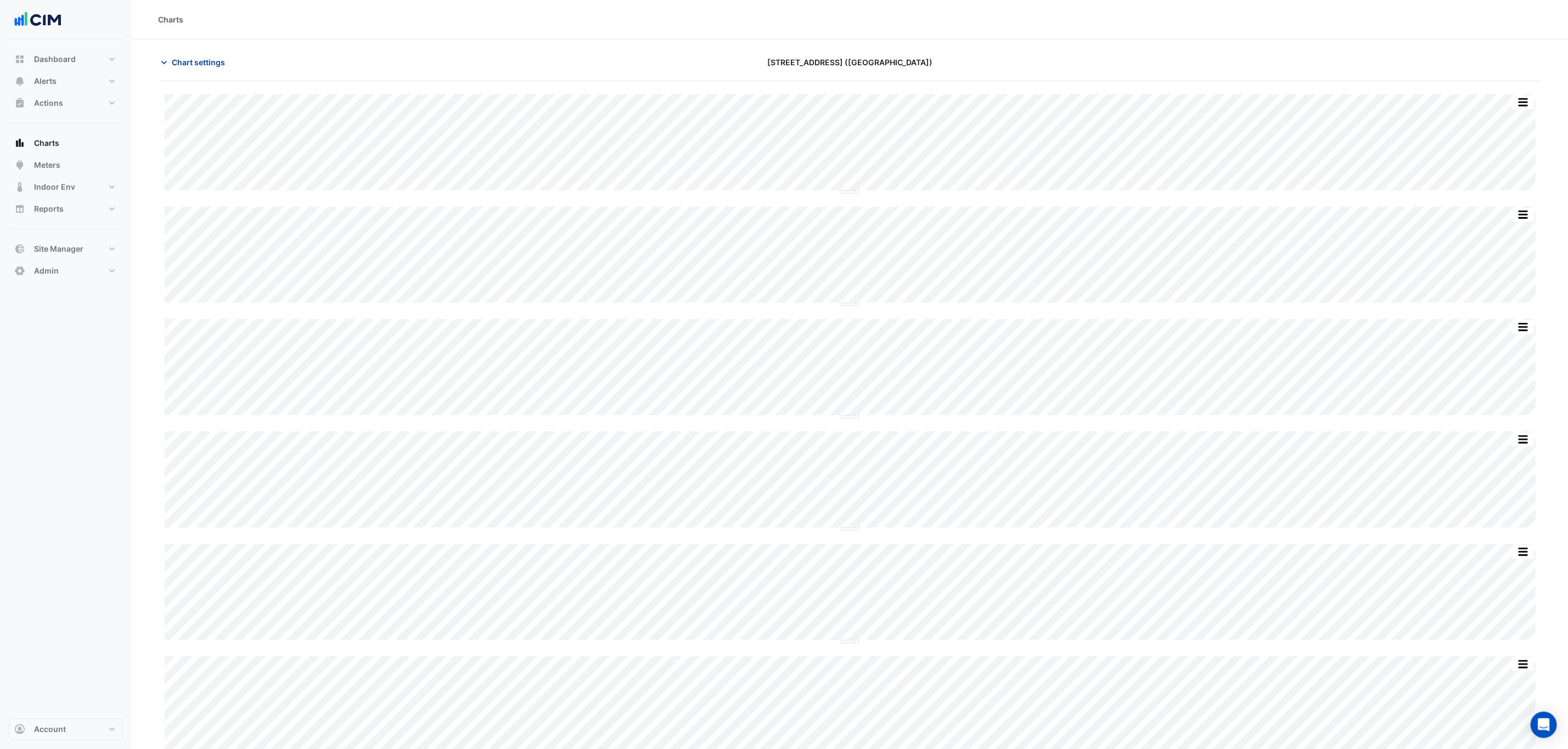
click at [198, 65] on span "Chart settings" at bounding box center [198, 62] width 53 height 11
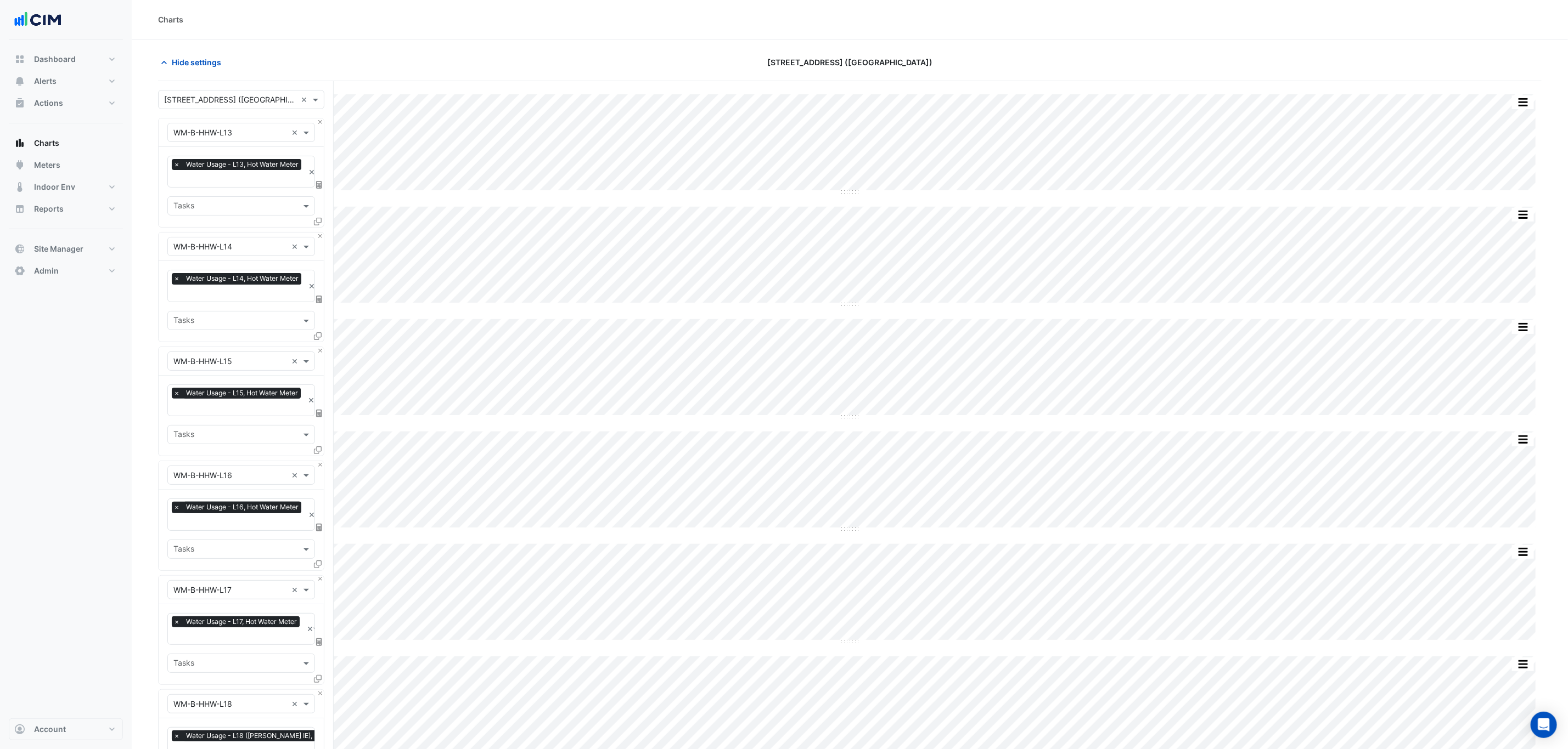
click at [239, 97] on input "text" at bounding box center [231, 100] width 133 height 11
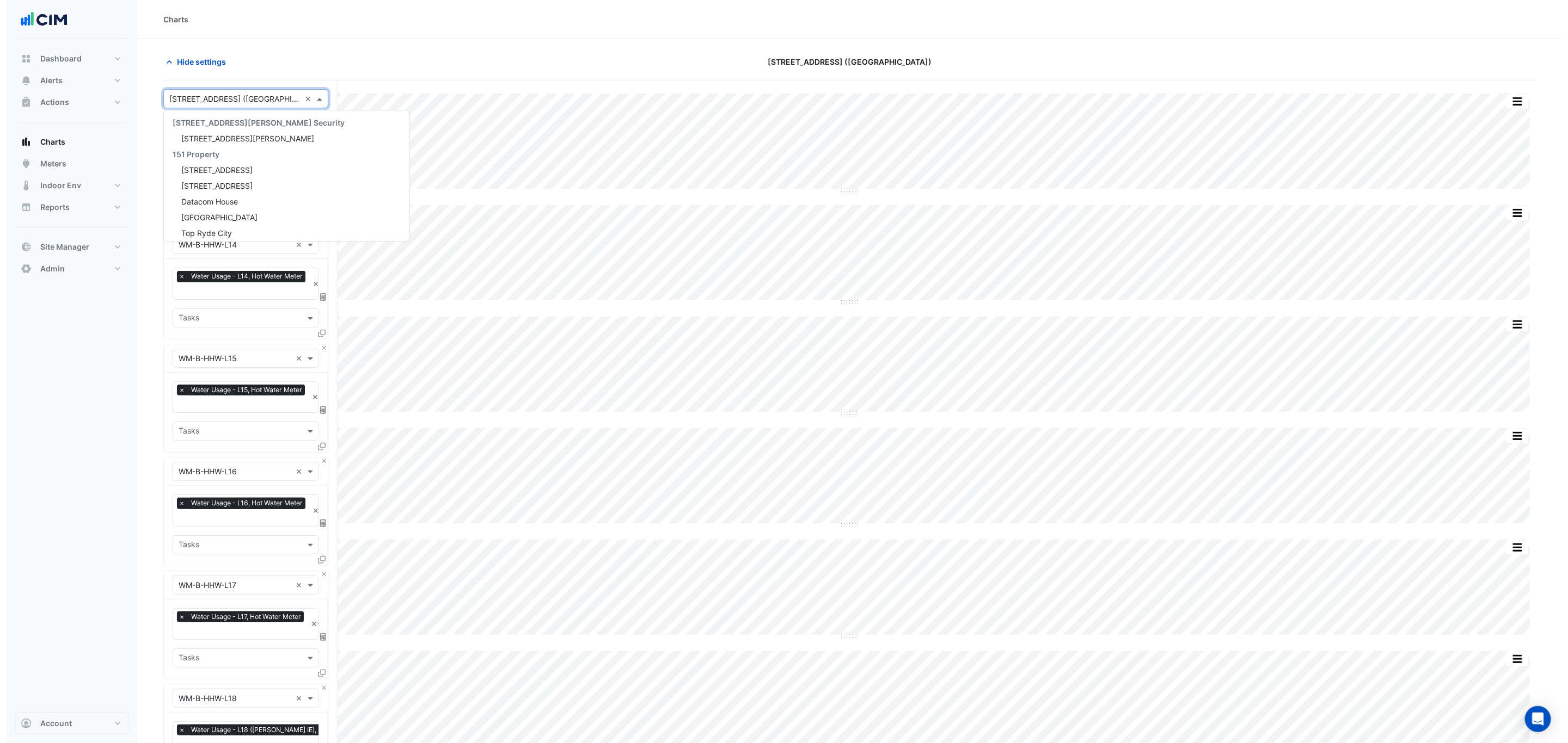
scroll to position [2981, 0]
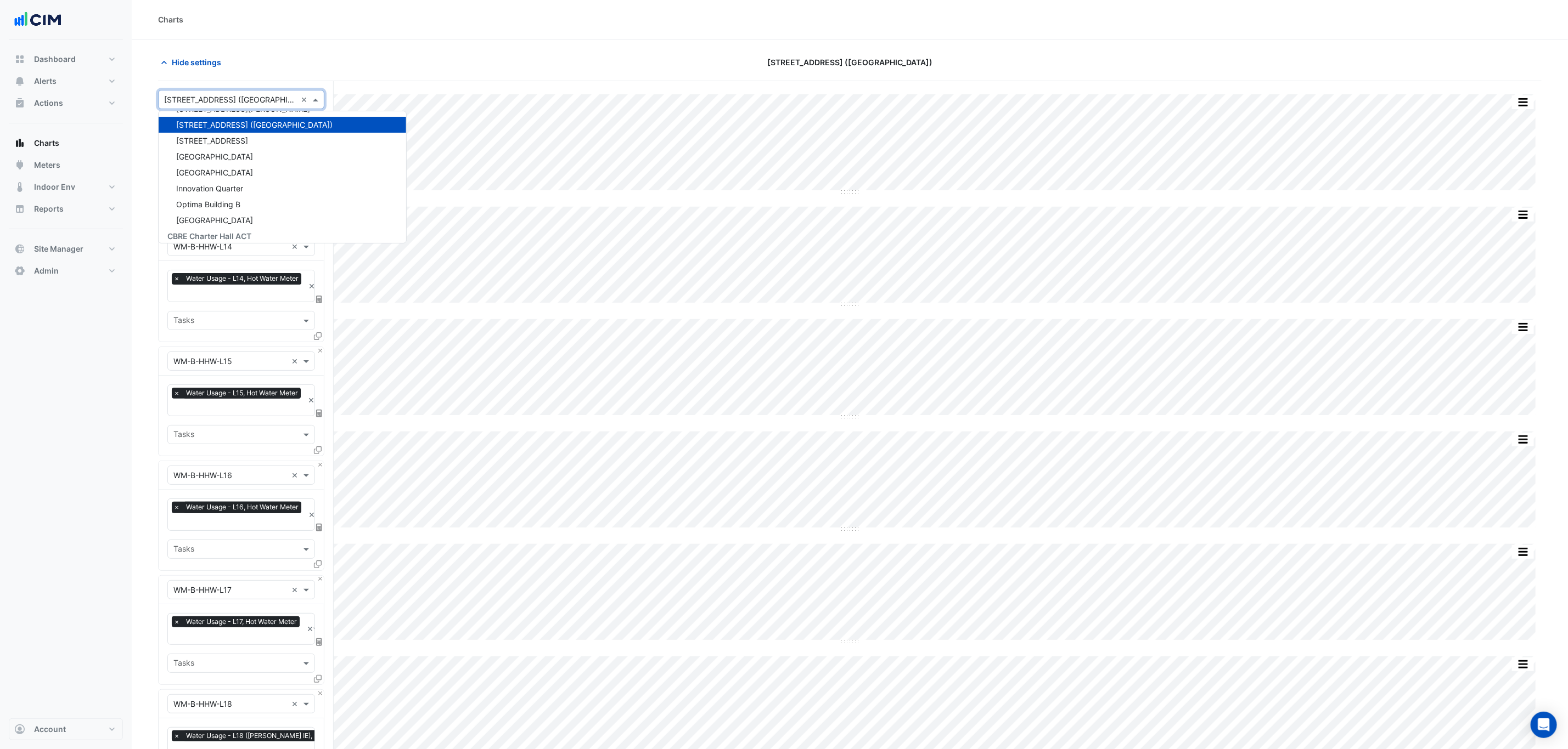
click at [266, 61] on div "Hide settings" at bounding box center [384, 61] width 465 height 19
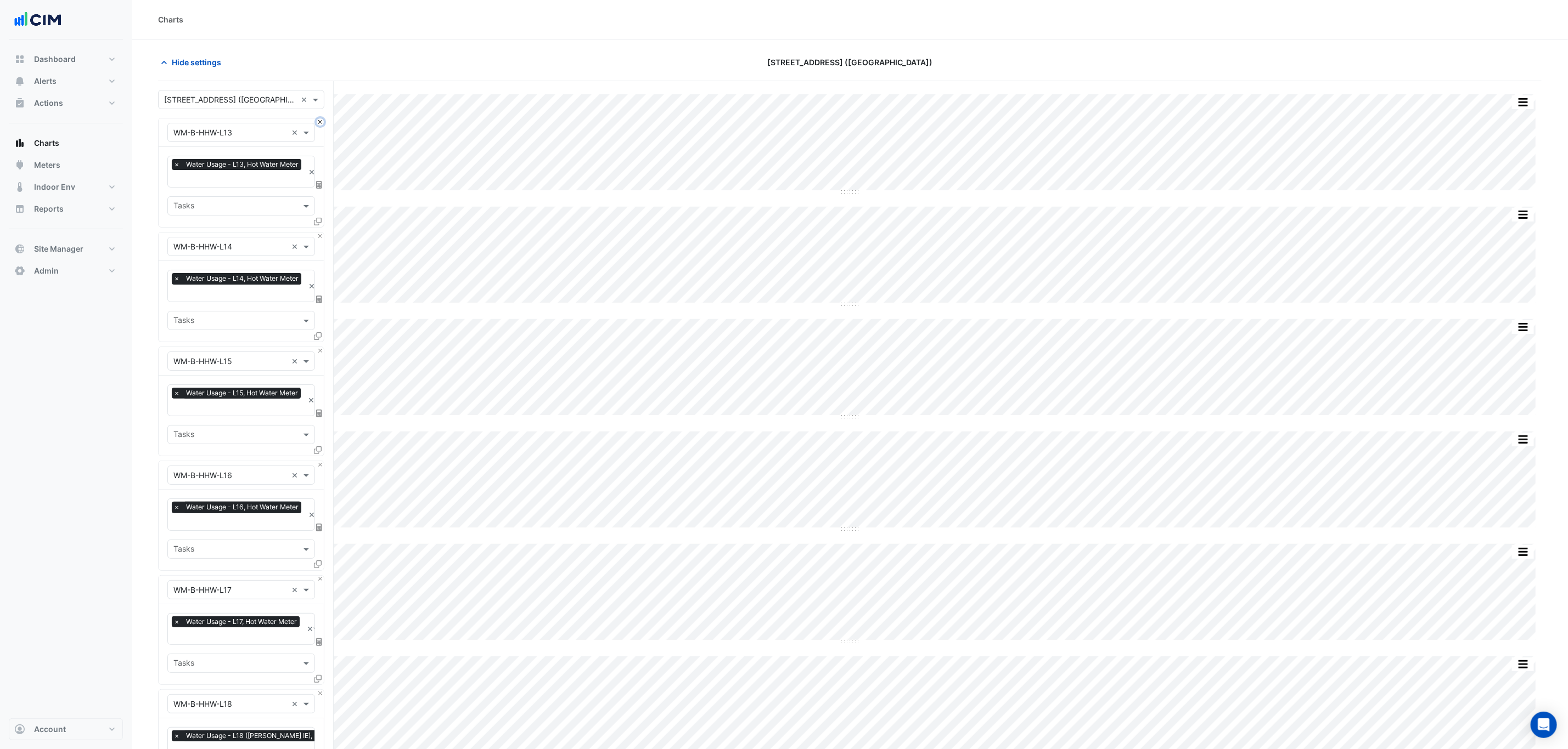
click at [318, 123] on button "Close" at bounding box center [320, 122] width 7 height 7
click at [318, 232] on button "Close" at bounding box center [320, 235] width 7 height 7
click at [318, 123] on button "Close" at bounding box center [320, 122] width 7 height 7
click at [320, 123] on button "Close" at bounding box center [320, 122] width 7 height 7
click at [320, 232] on button "Close" at bounding box center [320, 235] width 7 height 7
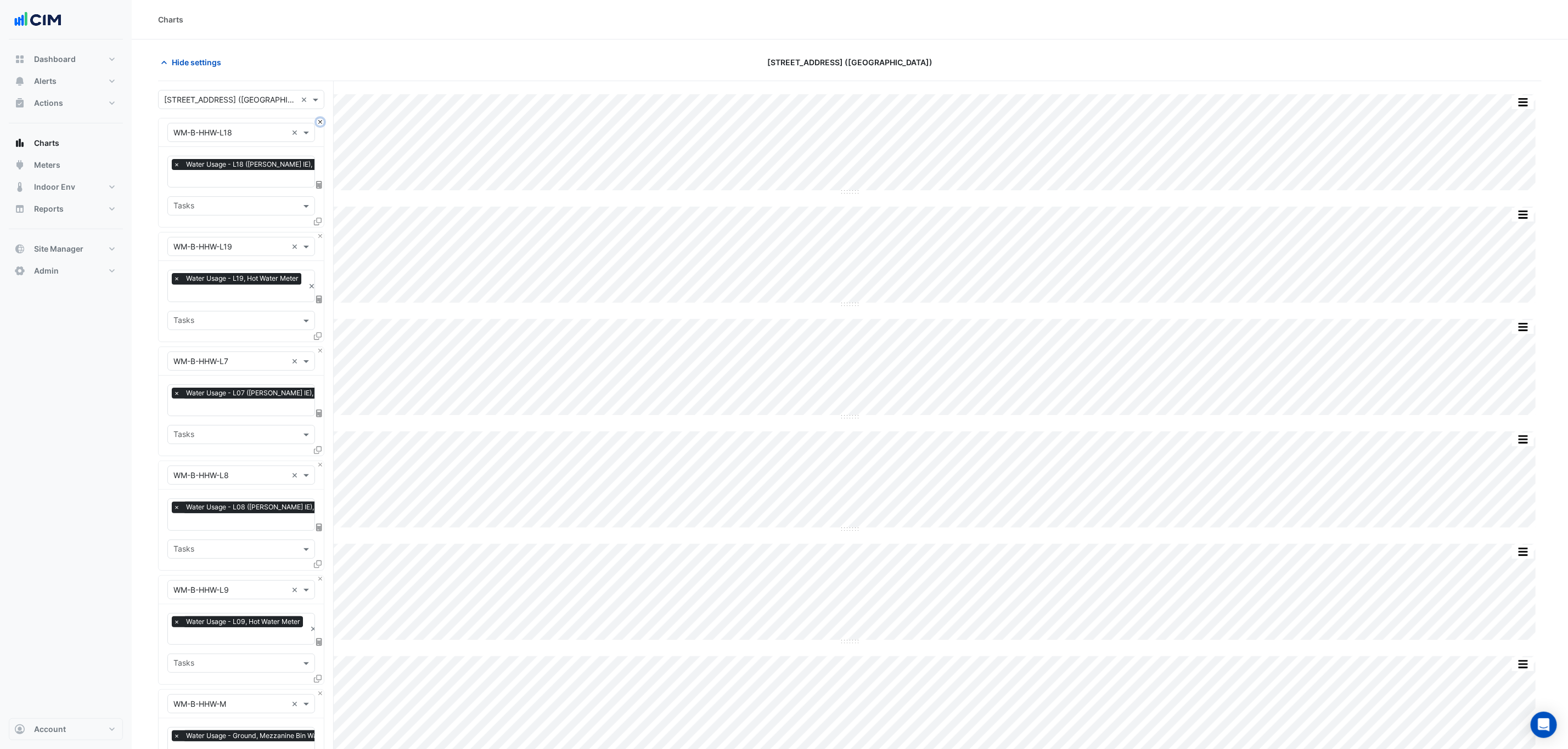
click at [320, 123] on button "Close" at bounding box center [320, 122] width 7 height 7
click at [320, 232] on button "Close" at bounding box center [320, 235] width 7 height 7
click at [320, 123] on button "Close" at bounding box center [320, 122] width 7 height 7
click at [320, 232] on button "Close" at bounding box center [320, 235] width 7 height 7
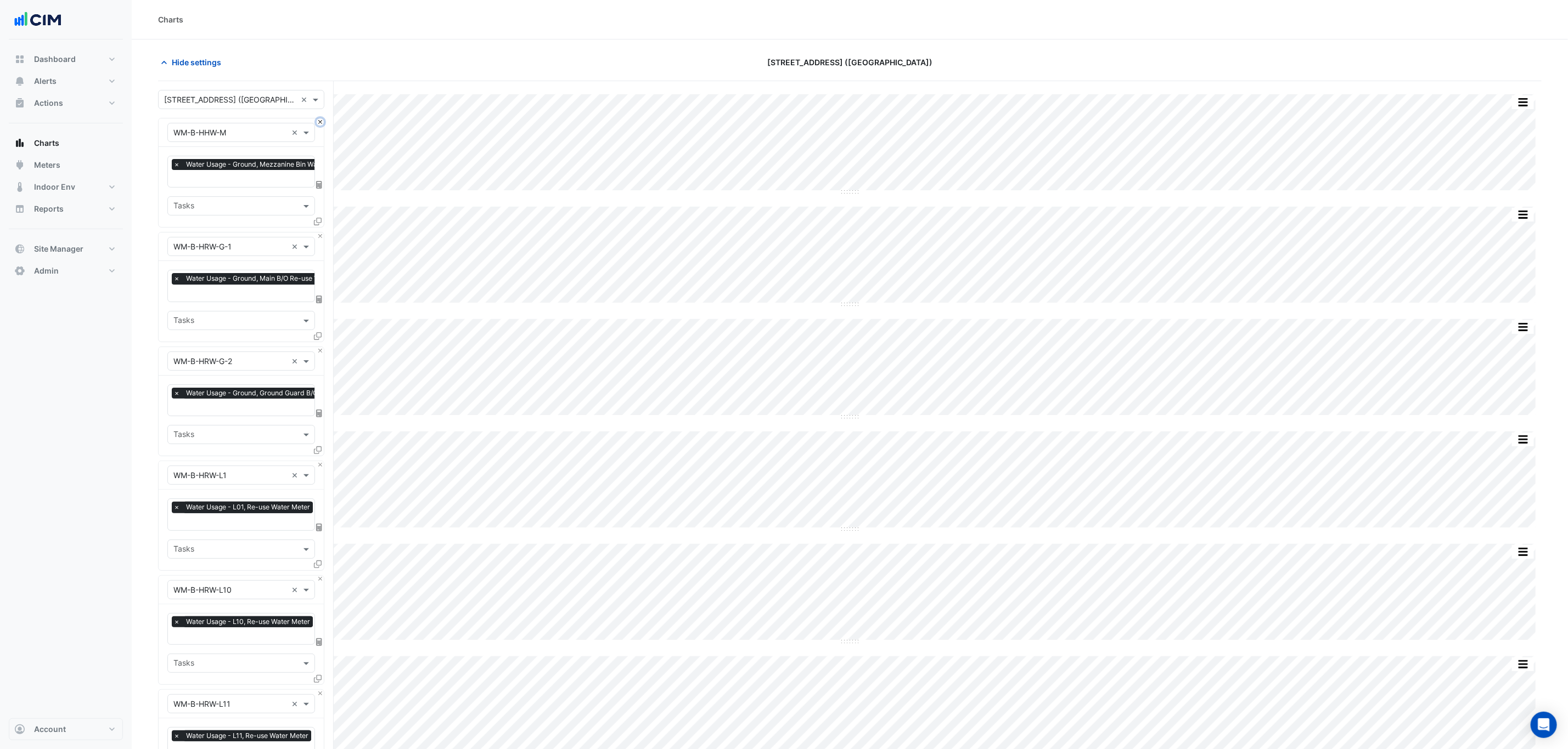
click at [320, 123] on button "Close" at bounding box center [320, 122] width 7 height 7
click at [319, 122] on button "Close" at bounding box center [320, 122] width 7 height 7
click at [317, 121] on button "Close" at bounding box center [320, 122] width 7 height 7
click at [317, 232] on button "Close" at bounding box center [320, 235] width 7 height 7
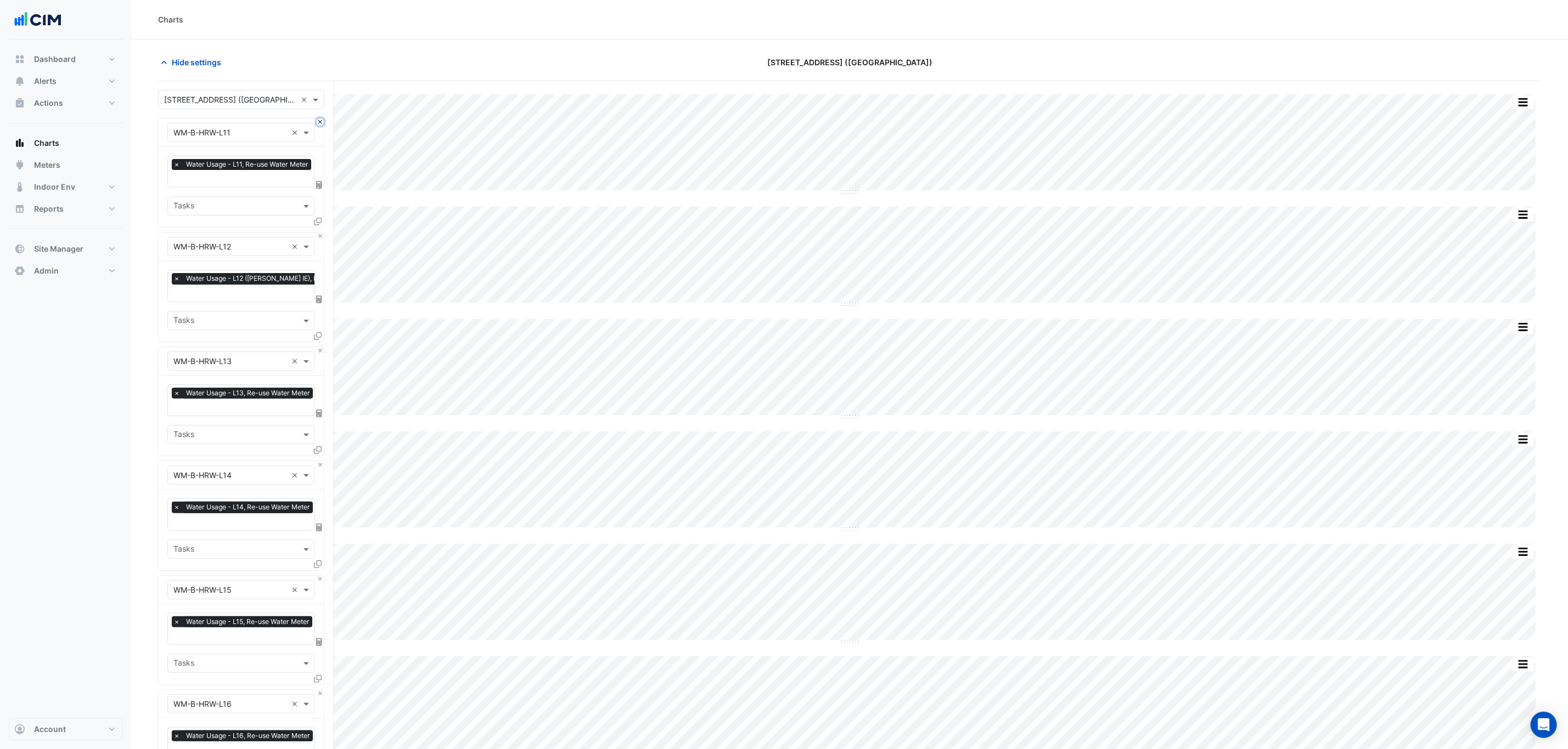
click at [317, 121] on button "Close" at bounding box center [320, 122] width 7 height 7
click at [317, 232] on button "Close" at bounding box center [320, 235] width 7 height 7
click at [317, 121] on button "Close" at bounding box center [320, 122] width 7 height 7
click at [317, 232] on button "Close" at bounding box center [320, 235] width 7 height 7
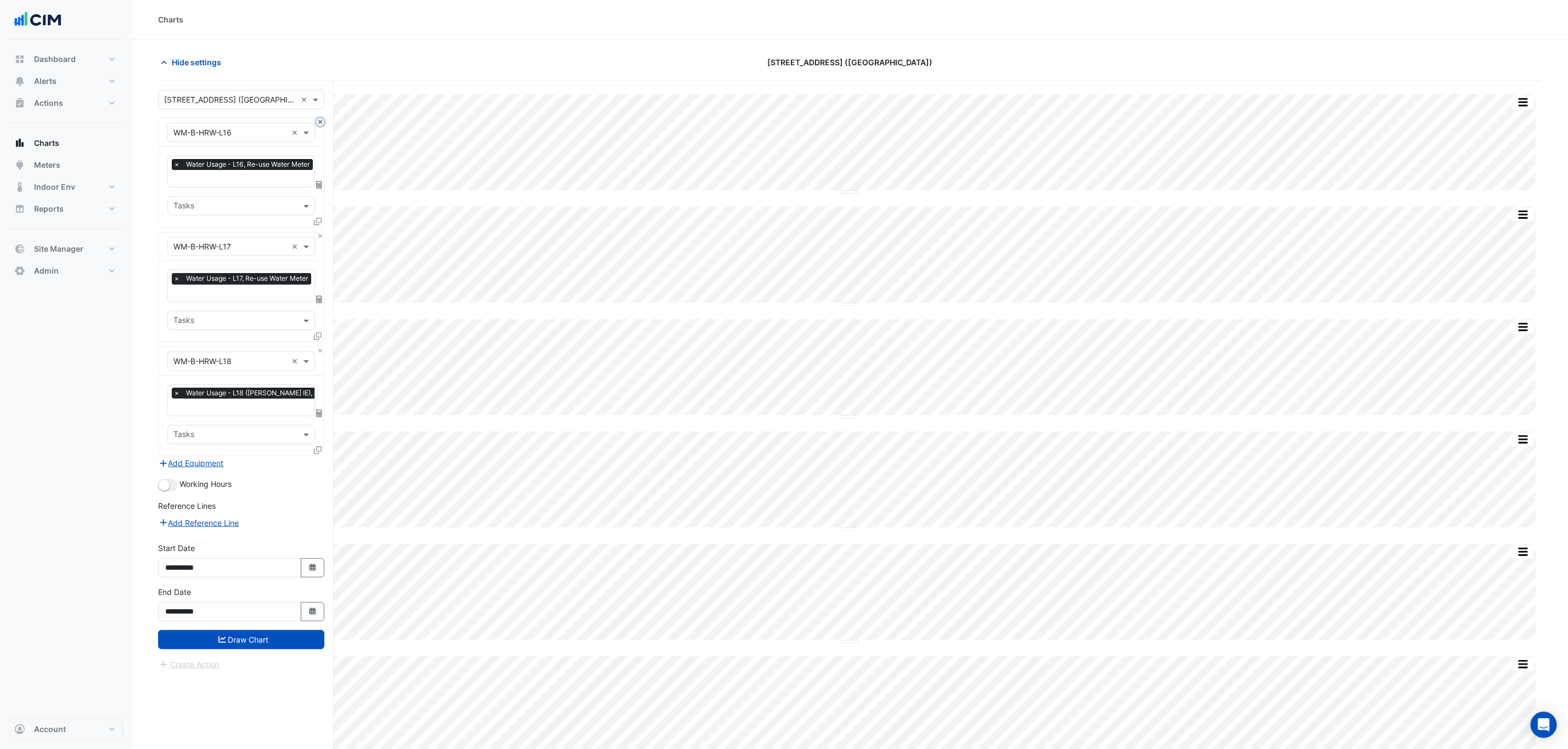
click at [317, 121] on button "Close" at bounding box center [320, 122] width 7 height 7
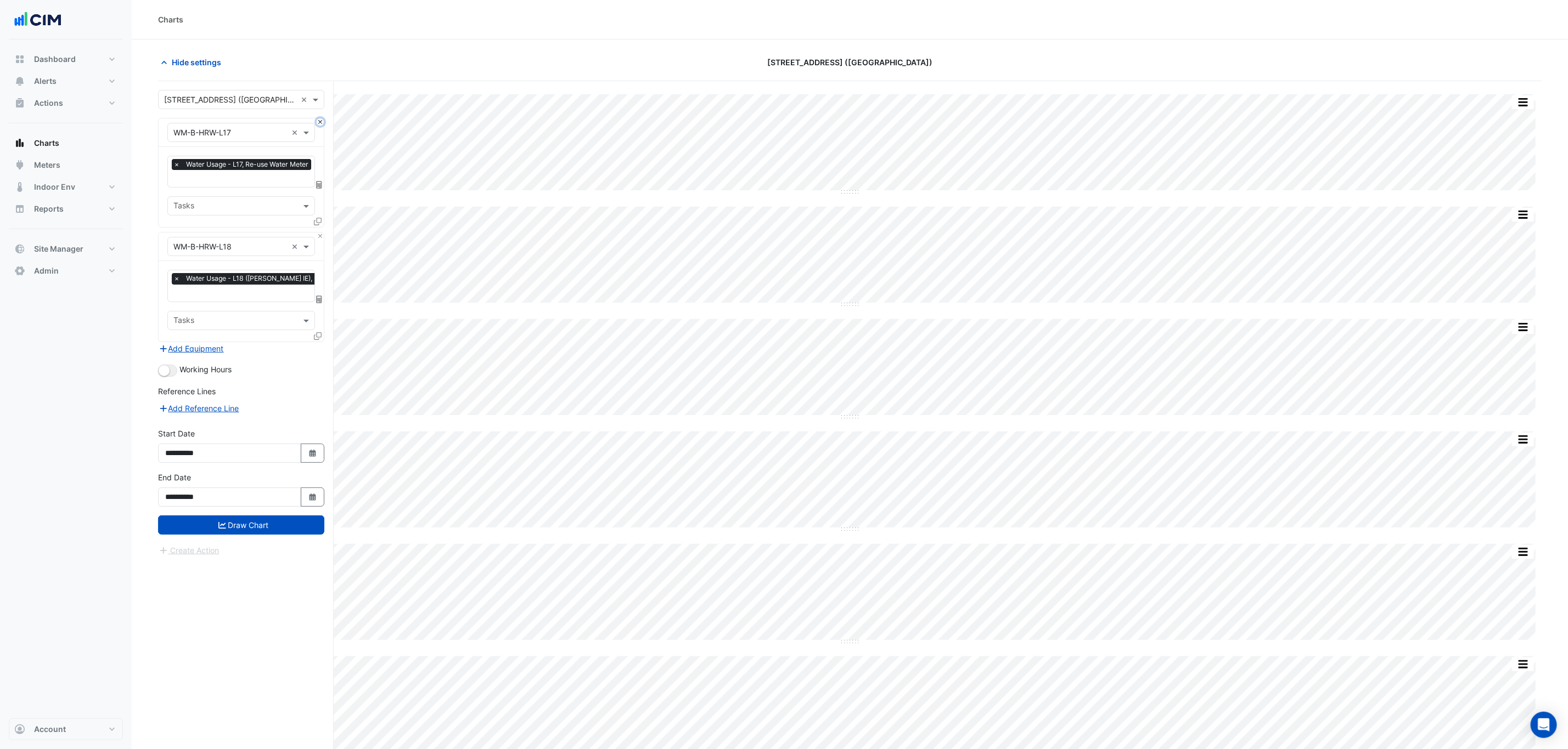
click at [317, 122] on button "Close" at bounding box center [320, 122] width 7 height 7
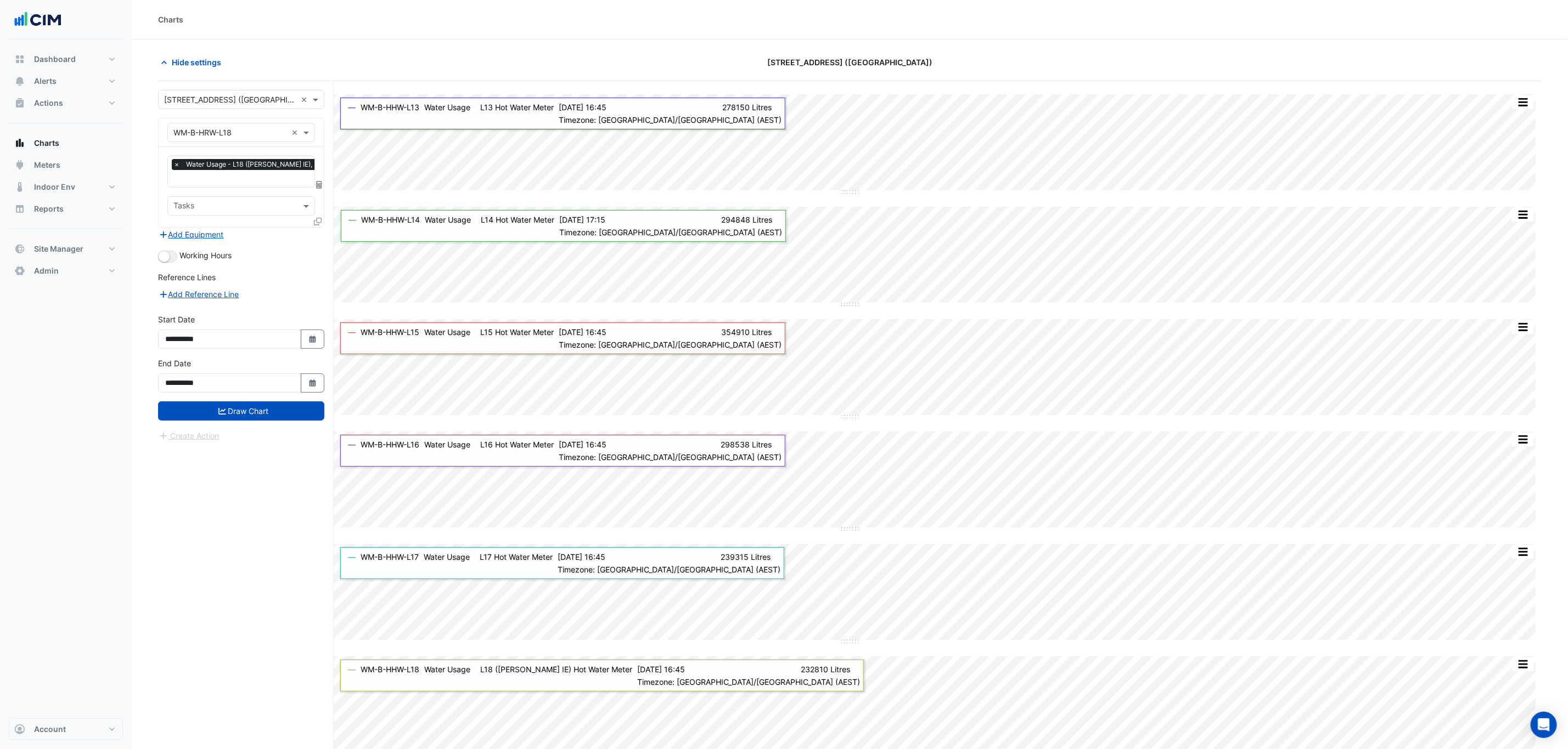
click at [317, 222] on icon at bounding box center [317, 221] width 7 height 7
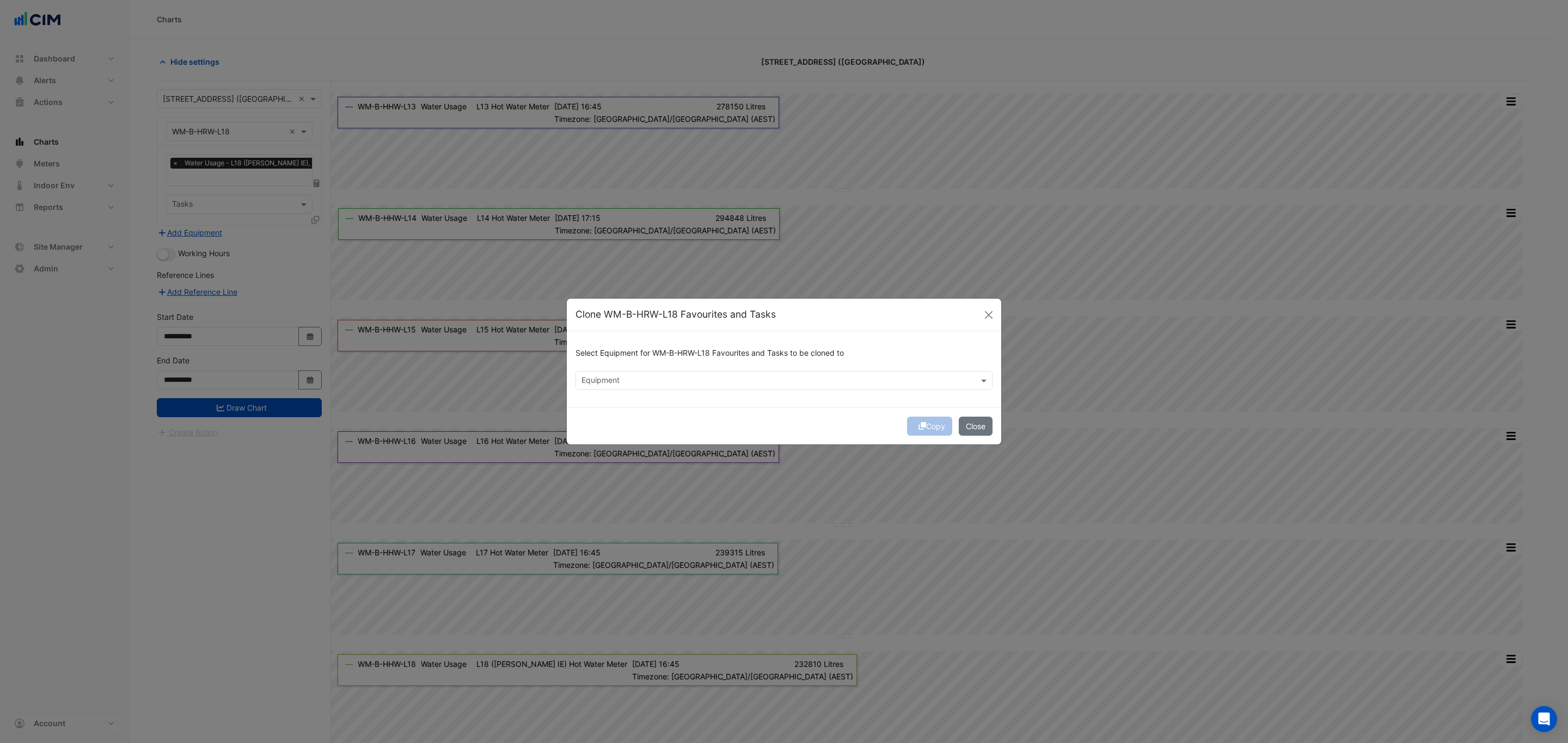
click at [633, 381] on input "text" at bounding box center [778, 382] width 393 height 11
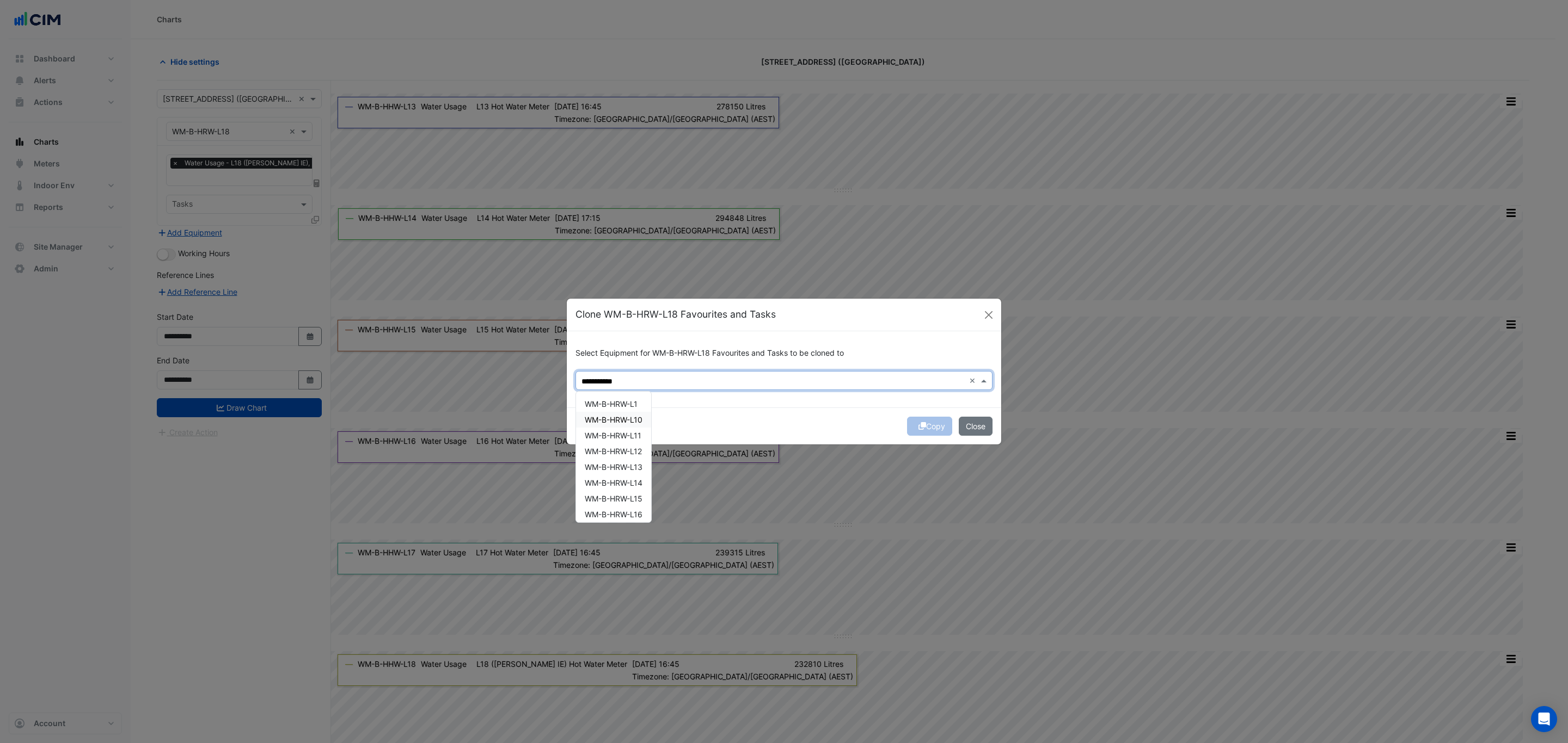
scroll to position [35, 0]
click at [644, 511] on div "WM-B-HRW-L19" at bounding box center [614, 511] width 75 height 15
type input "*"
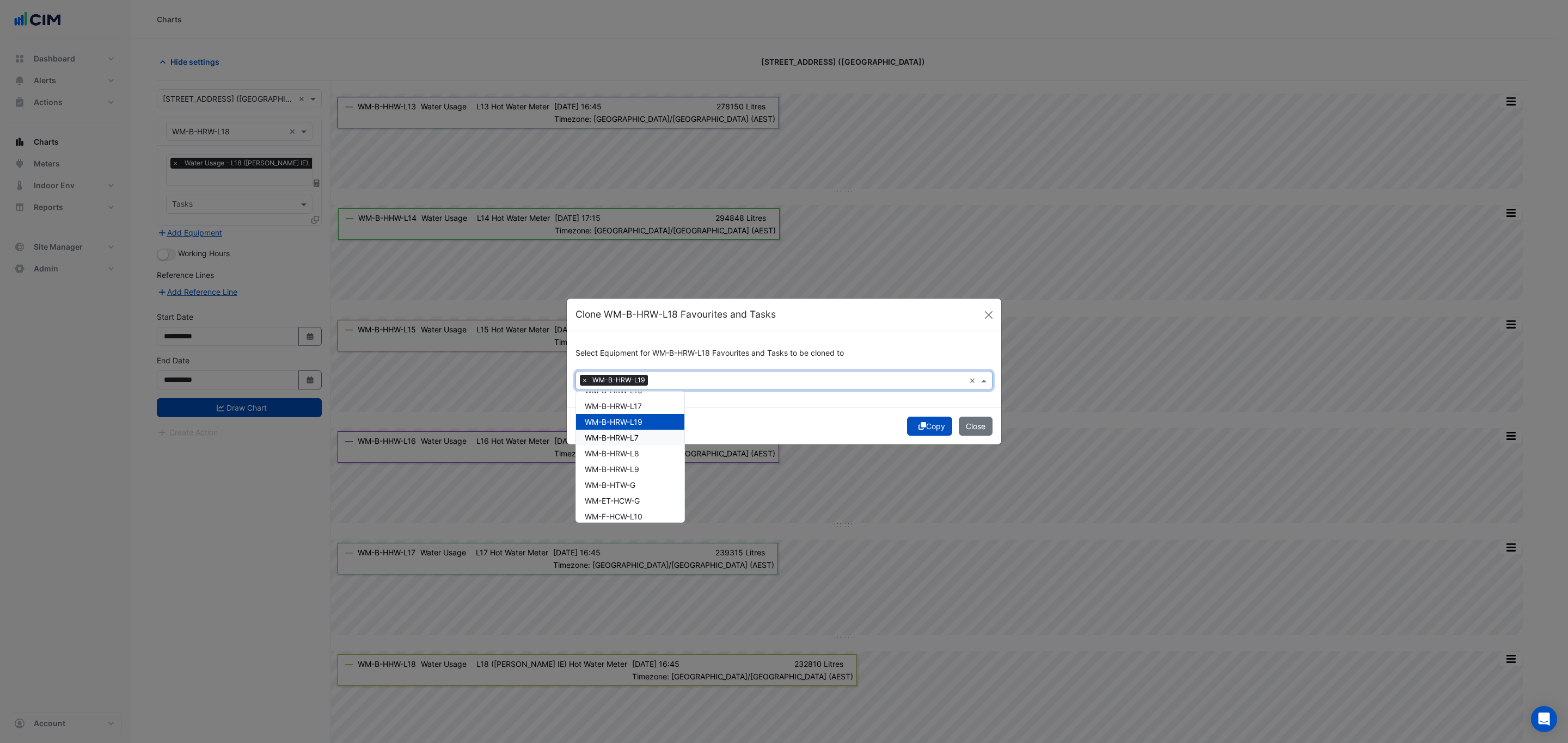
click at [648, 436] on div "WM-B-HRW-L7" at bounding box center [630, 437] width 108 height 15
click at [653, 449] on div "WM-B-HRW-L8" at bounding box center [630, 453] width 108 height 15
click at [655, 469] on div "WM-B-HRW-L9" at bounding box center [630, 469] width 108 height 15
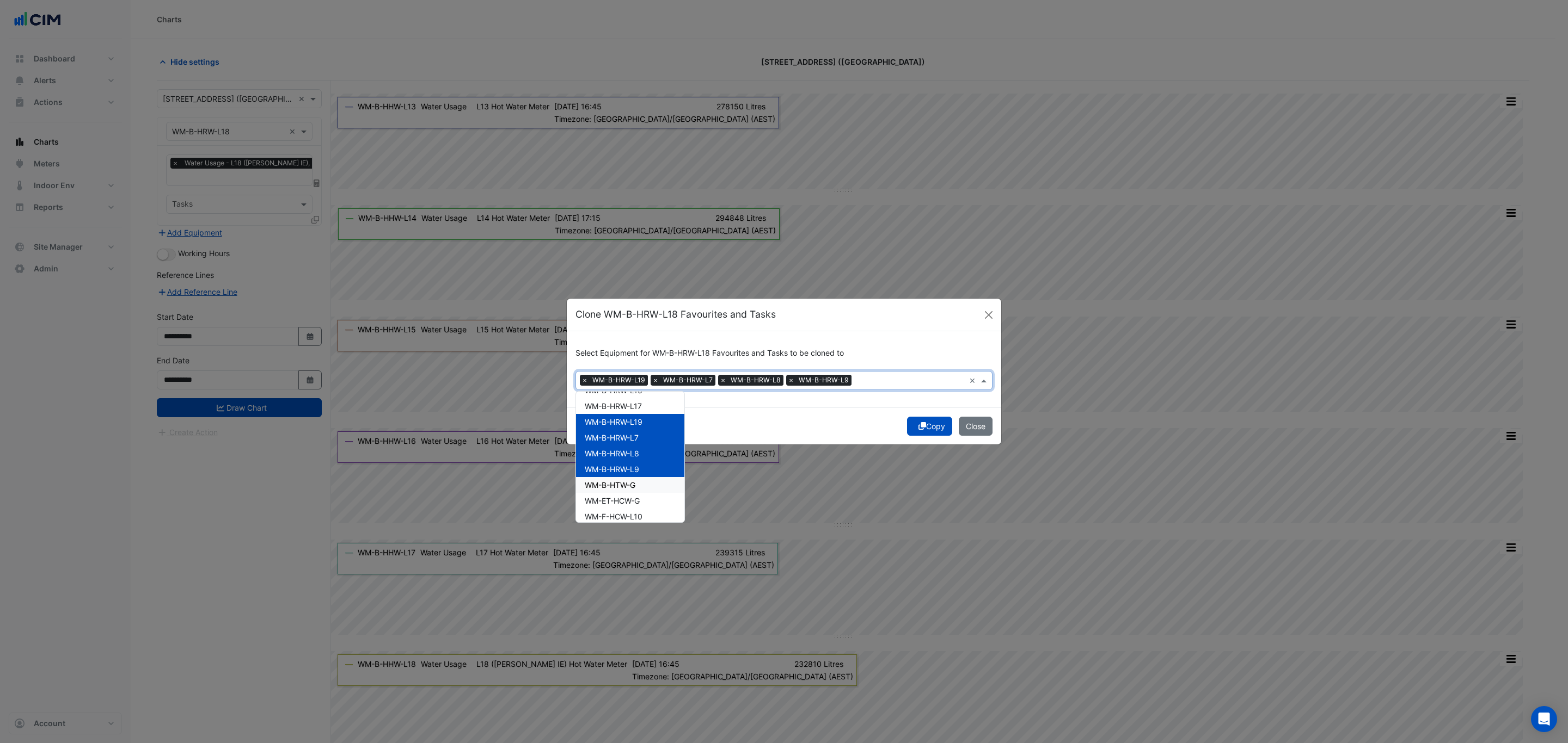
click at [656, 482] on div "WM-B-HTW-G" at bounding box center [630, 484] width 108 height 15
click at [657, 498] on div "WM-ET-HCW-G" at bounding box center [630, 500] width 108 height 15
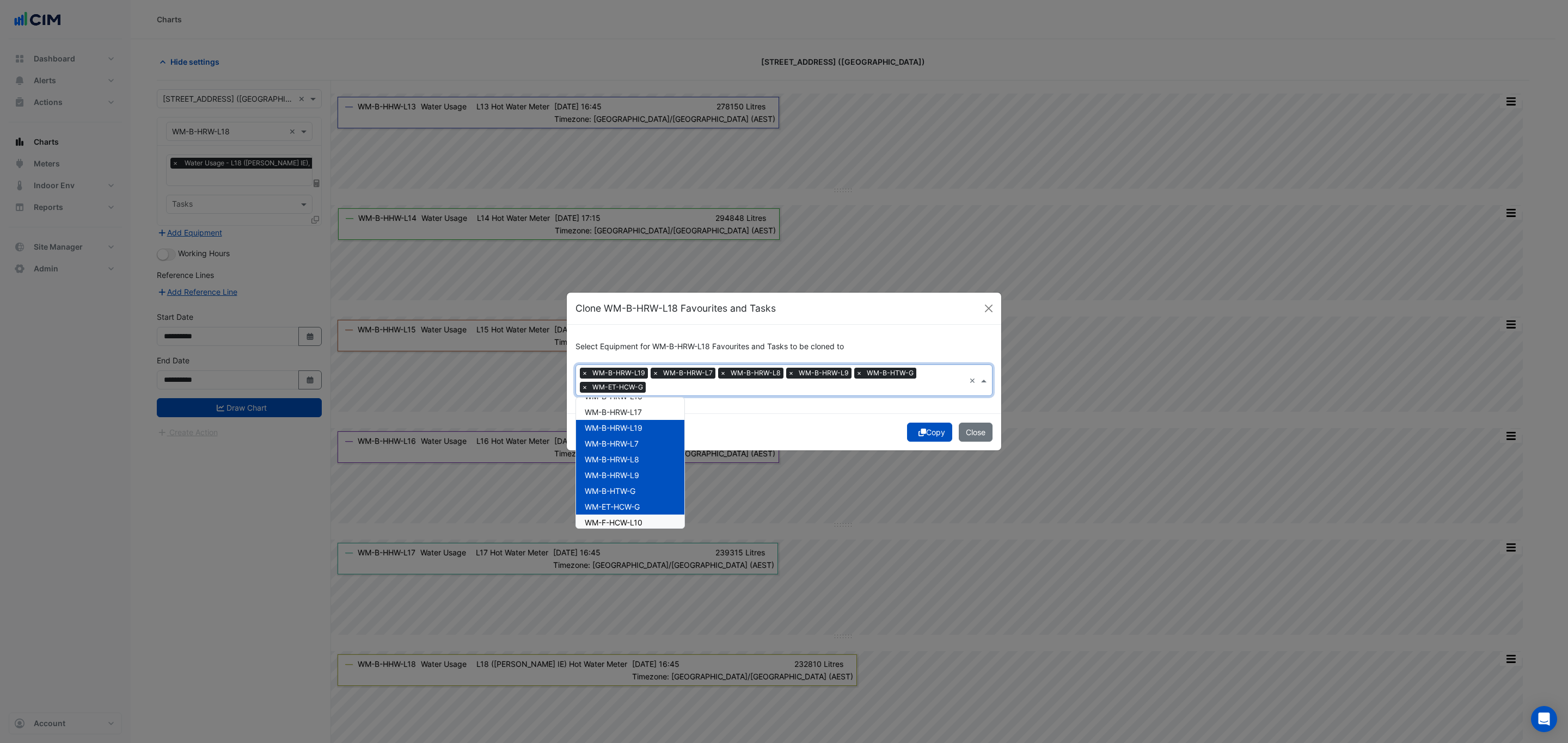
click at [659, 523] on div "WM-F-HCW-L10" at bounding box center [630, 522] width 108 height 15
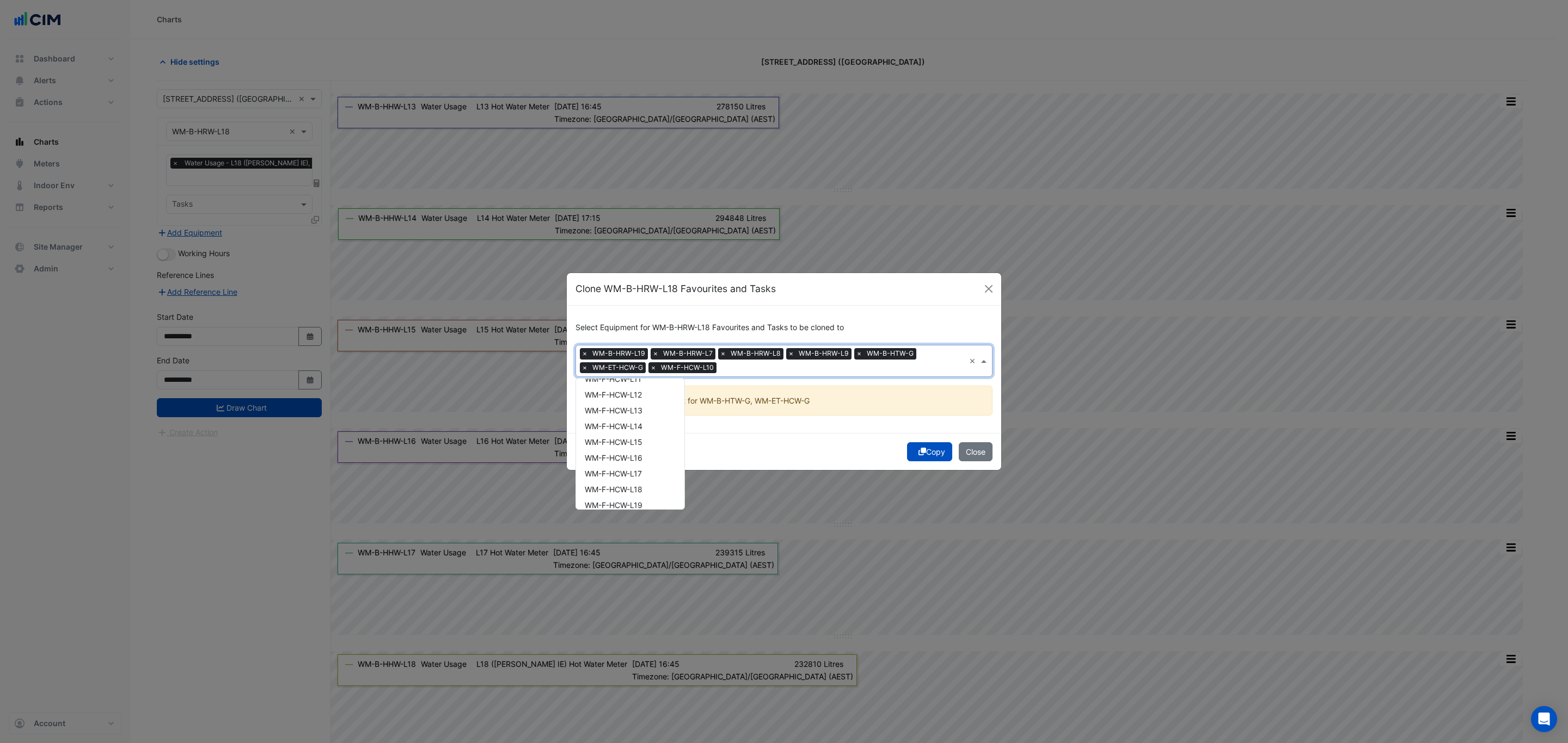
scroll to position [936, 0]
click at [657, 447] on div "WM-F-HCW-L11" at bounding box center [630, 449] width 108 height 15
click at [656, 457] on div "WM-F-HCW-L12" at bounding box center [630, 465] width 108 height 15
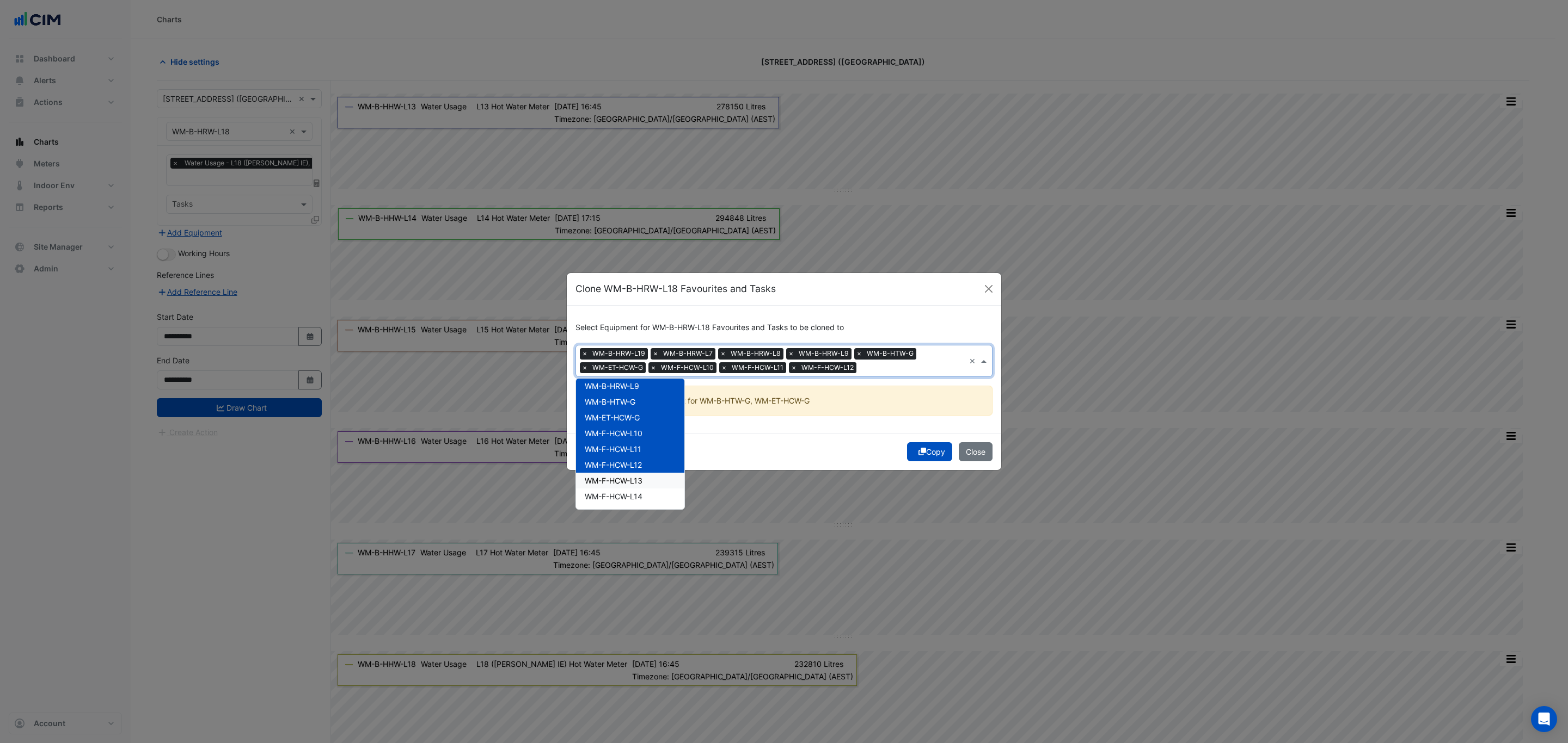
click at [654, 474] on div "WM-F-HCW-L13" at bounding box center [630, 480] width 108 height 15
click at [654, 490] on div "WM-F-HCW-L14" at bounding box center [630, 496] width 108 height 15
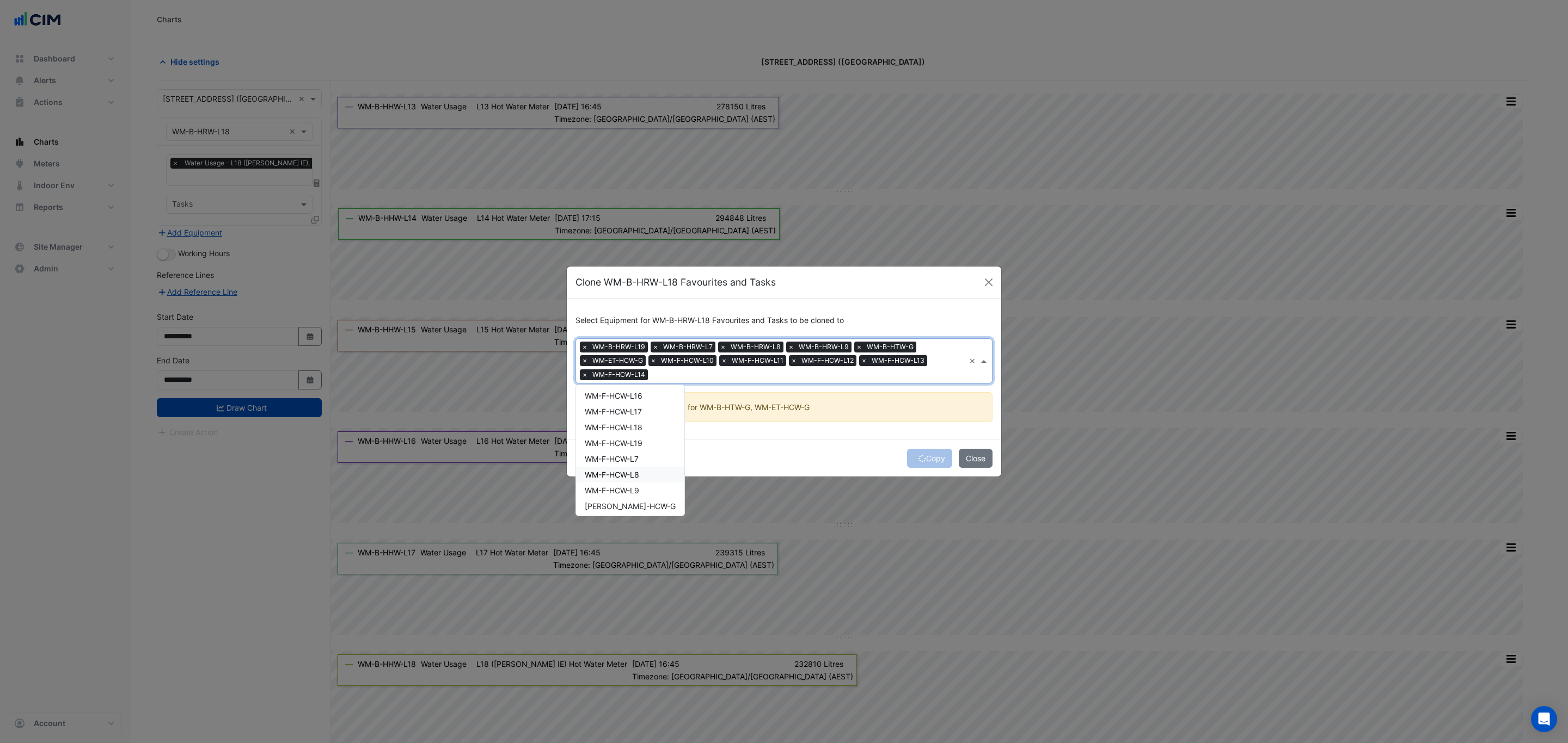
scroll to position [993, 0]
click at [648, 461] on div "WM-F-HCW-L15" at bounding box center [630, 461] width 108 height 15
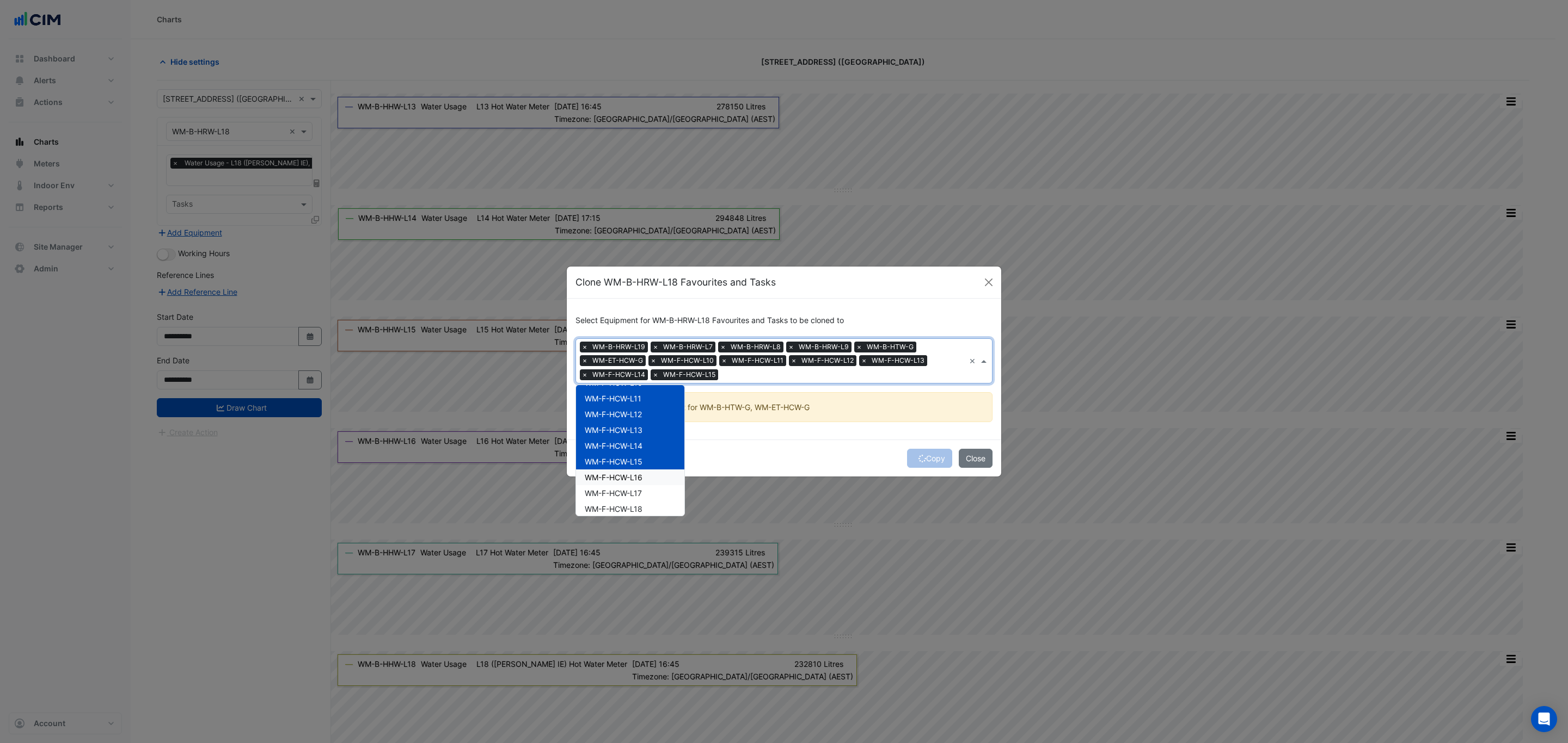
drag, startPoint x: 651, startPoint y: 472, endPoint x: 651, endPoint y: 483, distance: 11.0
click at [651, 474] on div "WM-F-HCW-L16" at bounding box center [630, 477] width 108 height 15
click at [650, 490] on div "WM-F-HCW-L17" at bounding box center [630, 492] width 108 height 15
click at [651, 502] on div "WM-F-HCW-L18" at bounding box center [630, 509] width 108 height 15
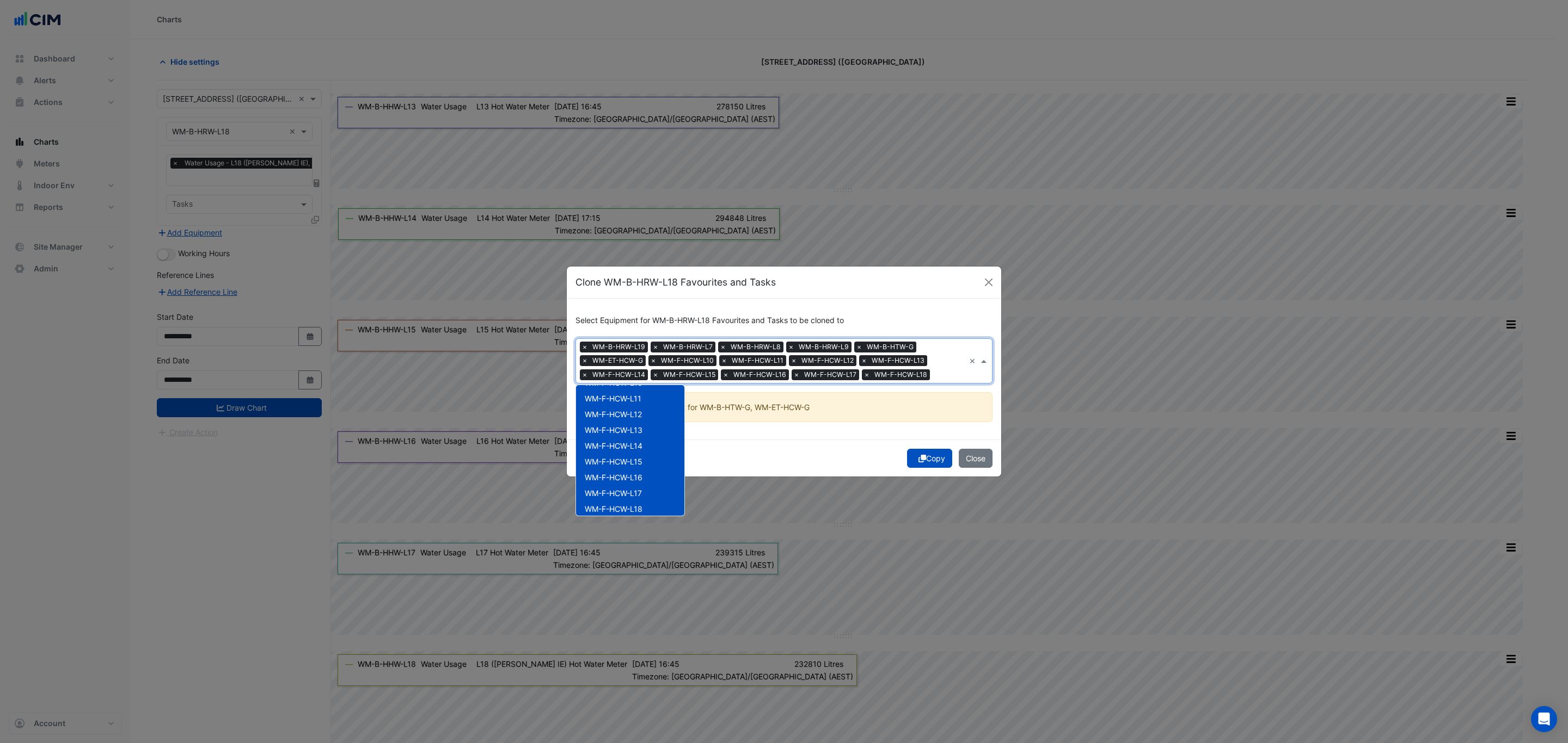
scroll to position [1075, 0]
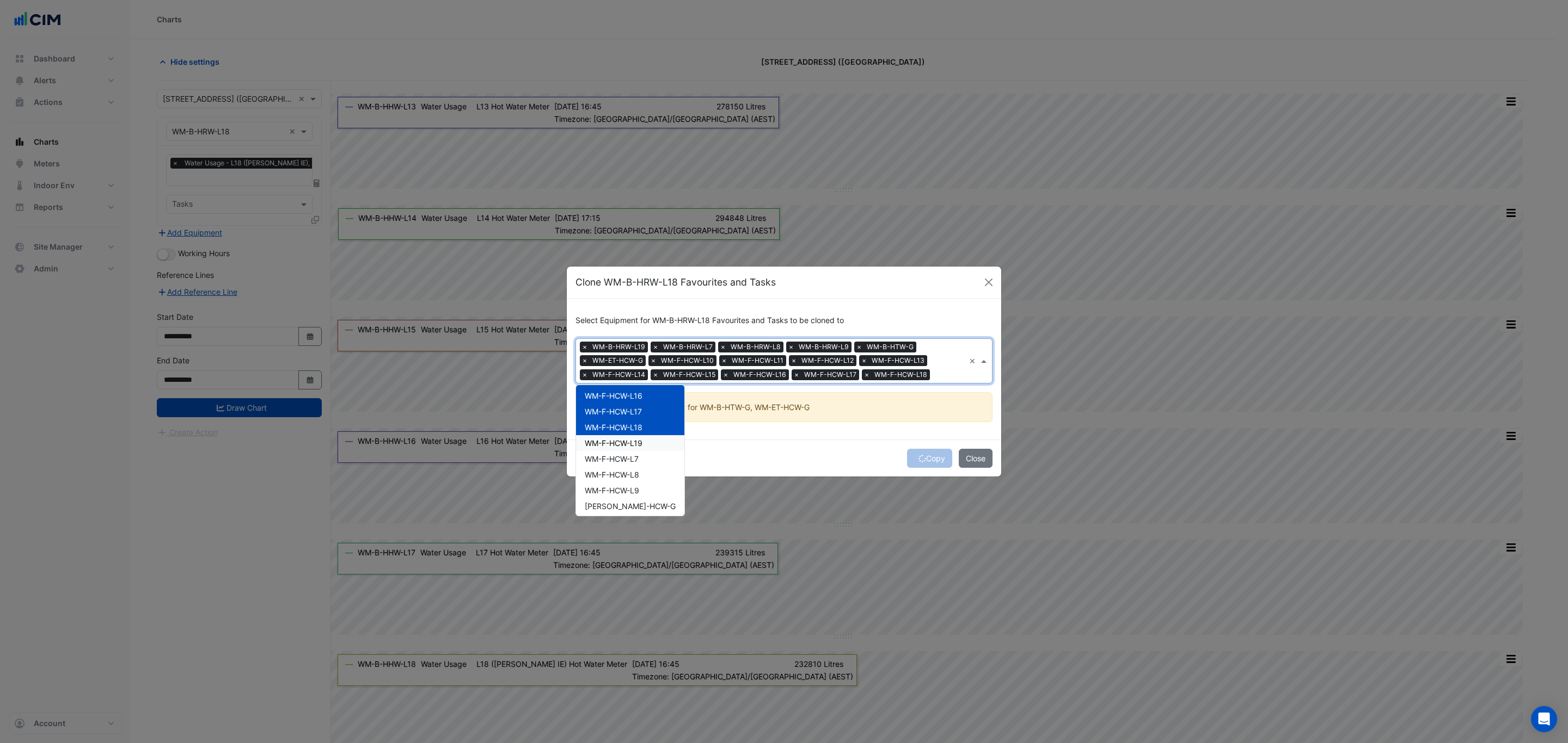
click at [651, 441] on div "WM-F-HCW-L19" at bounding box center [630, 443] width 108 height 15
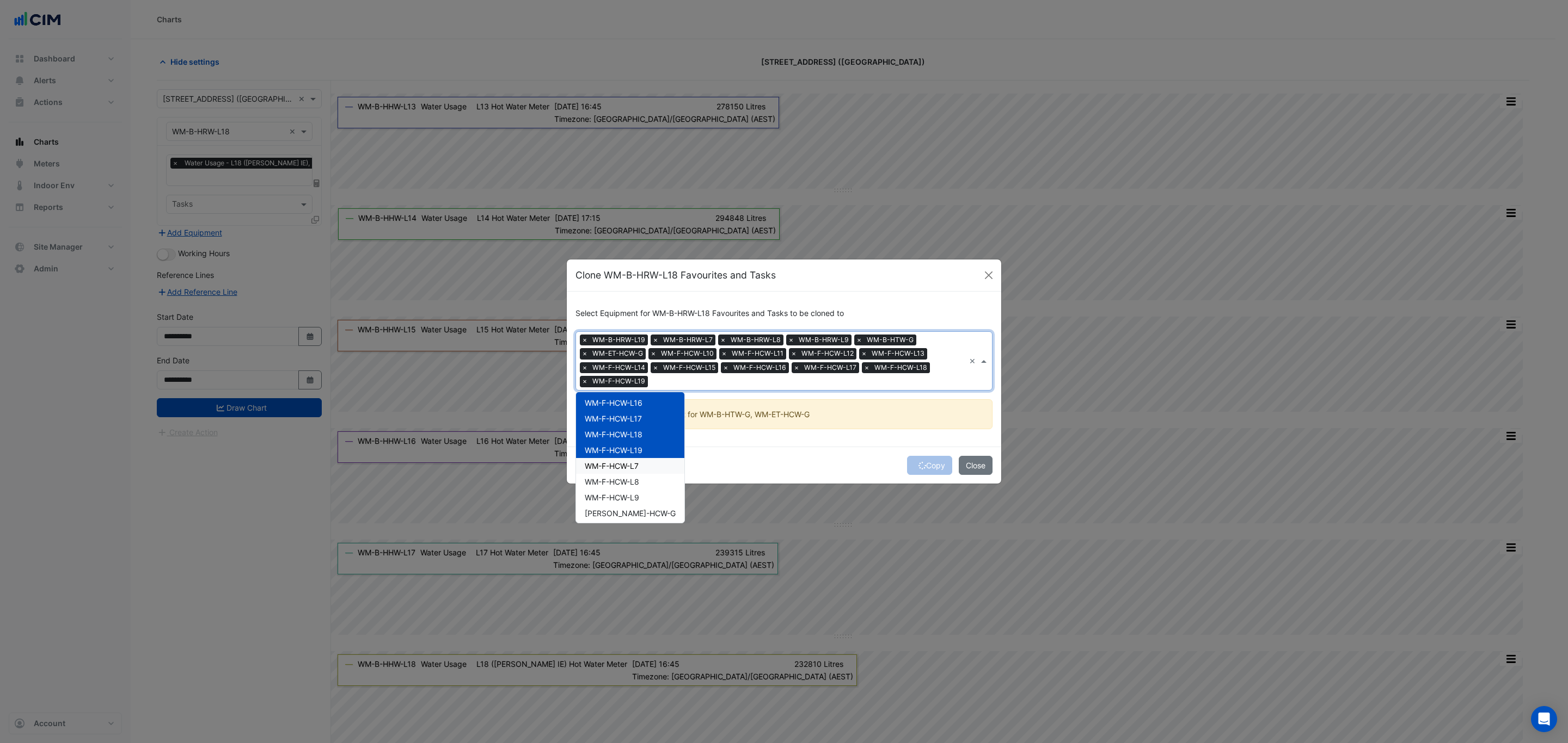
click at [648, 466] on div "WM-F-HCW-L7" at bounding box center [630, 466] width 108 height 15
click at [648, 482] on div "WM-F-HCW-L8" at bounding box center [630, 481] width 108 height 15
click at [648, 493] on div "WM-F-HCW-L9" at bounding box center [630, 497] width 108 height 15
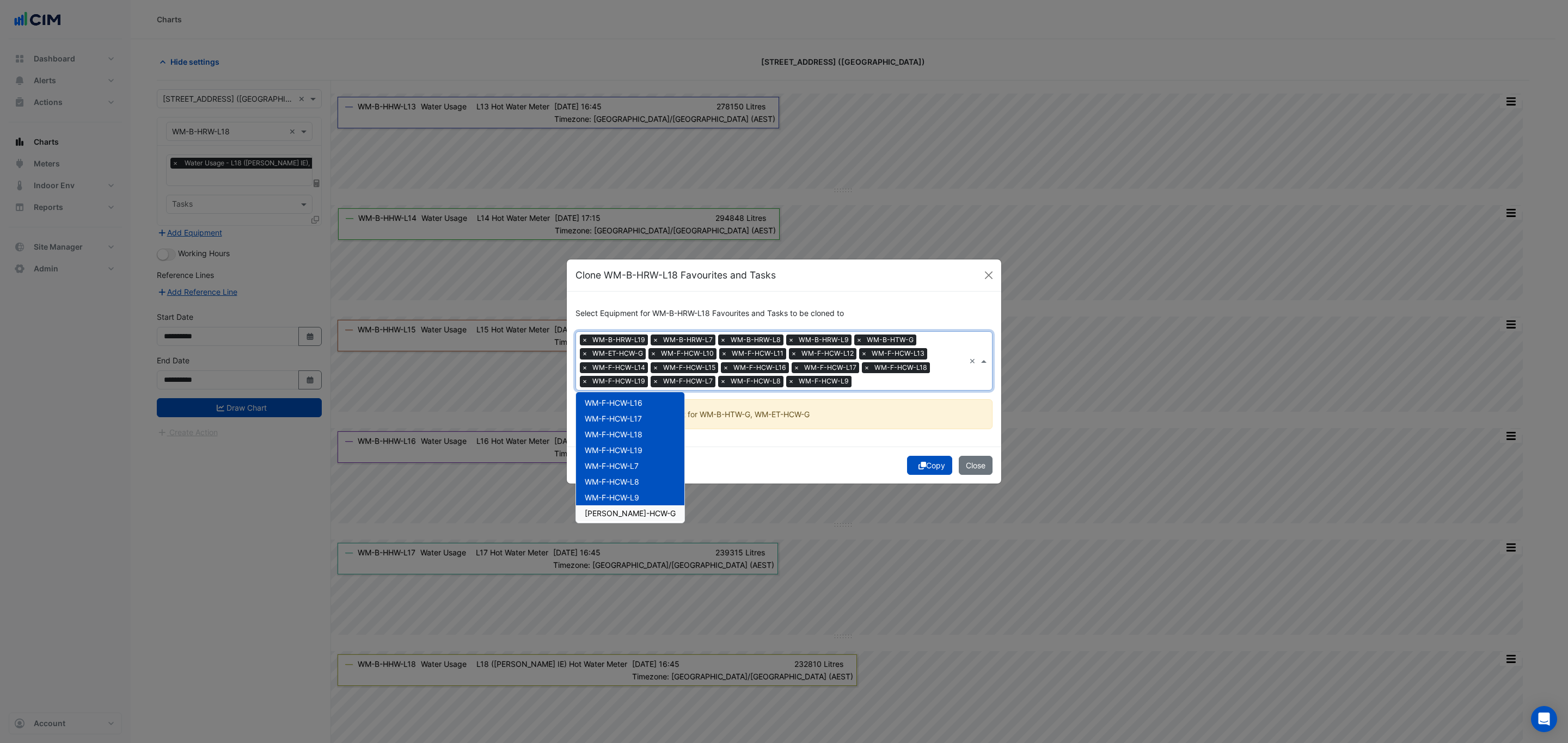
click at [651, 511] on div "WM-WT-HCW-G" at bounding box center [630, 513] width 108 height 15
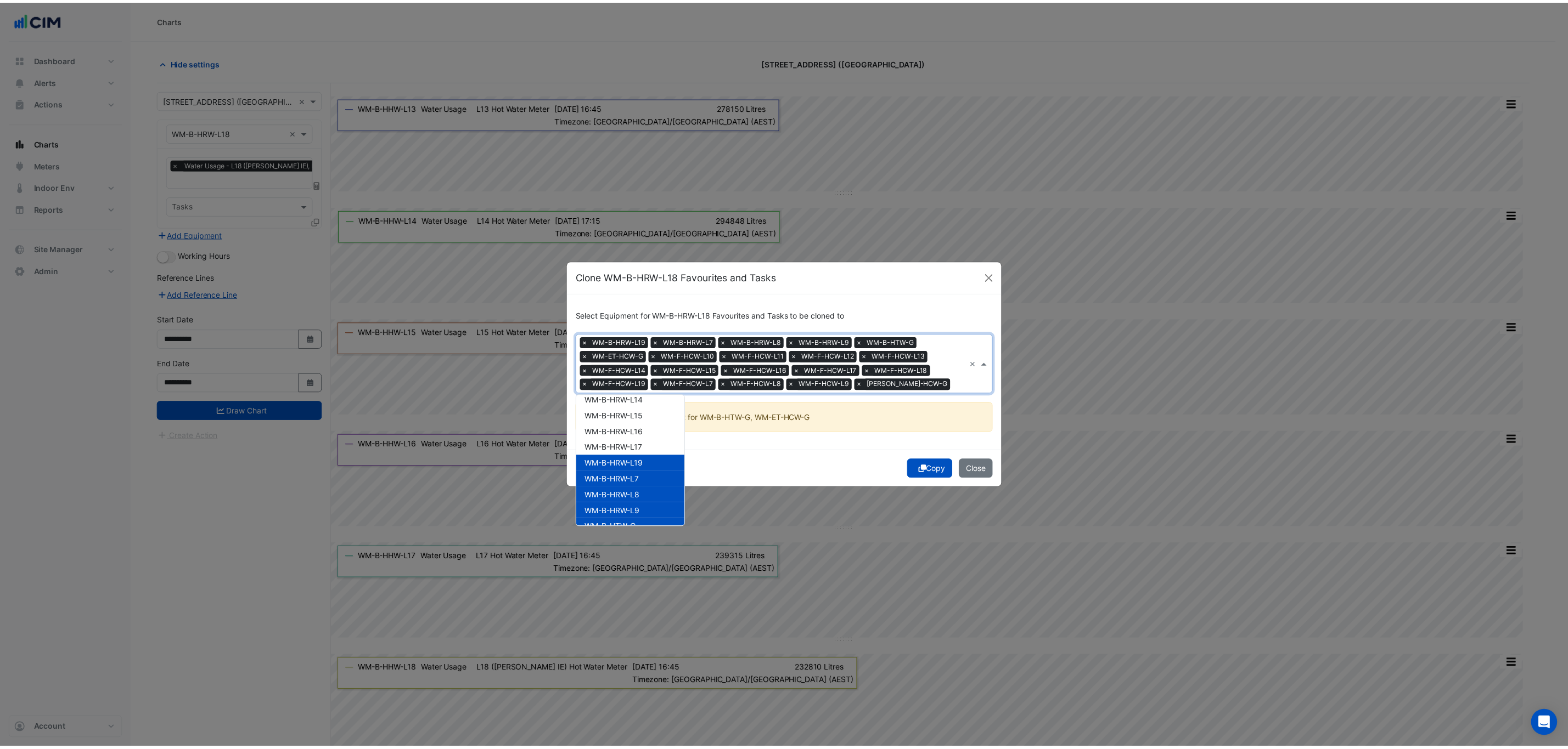
scroll to position [836, 0]
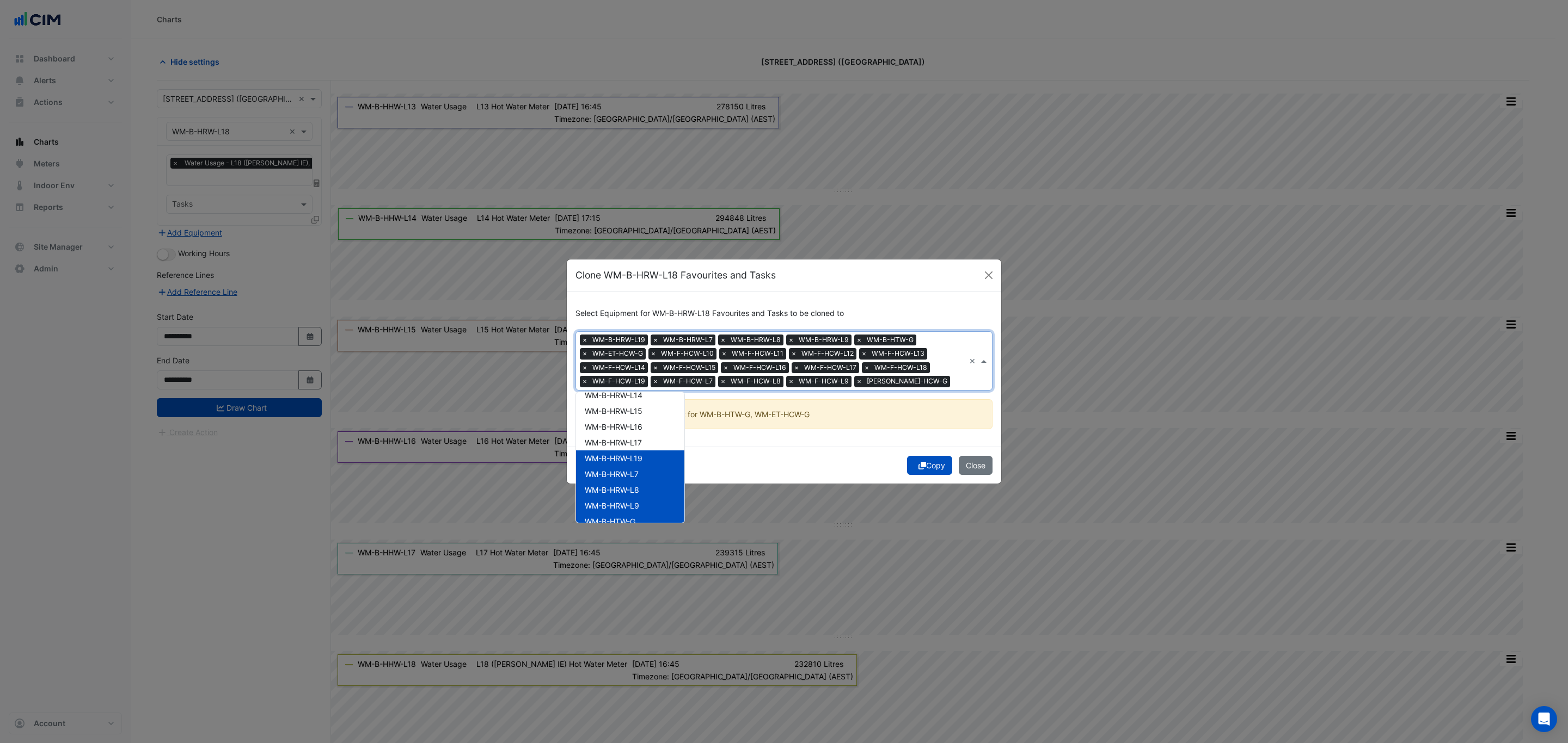
click at [752, 454] on div "Copy Close" at bounding box center [783, 466] width 434 height 37
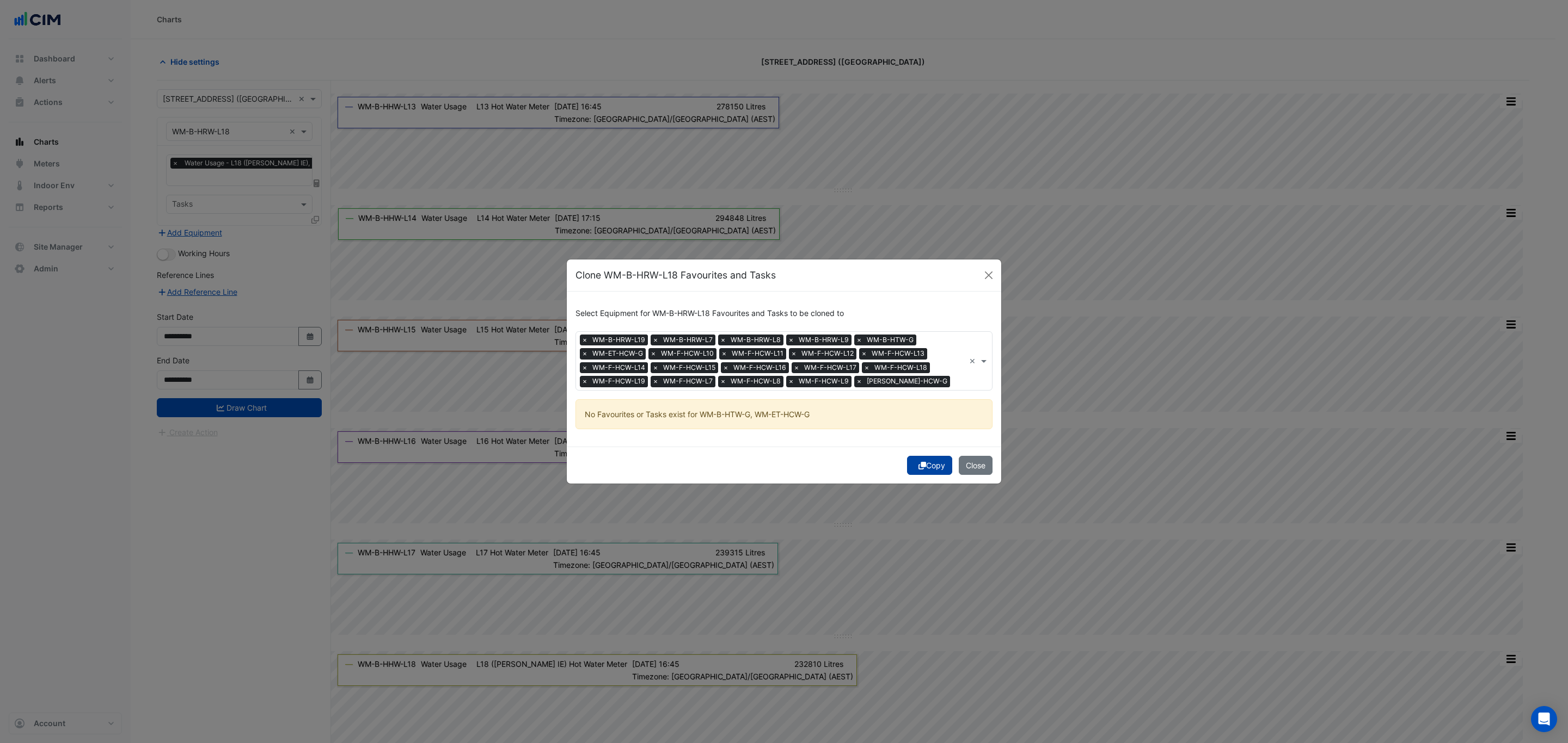
click at [929, 469] on button "Copy" at bounding box center [930, 465] width 45 height 19
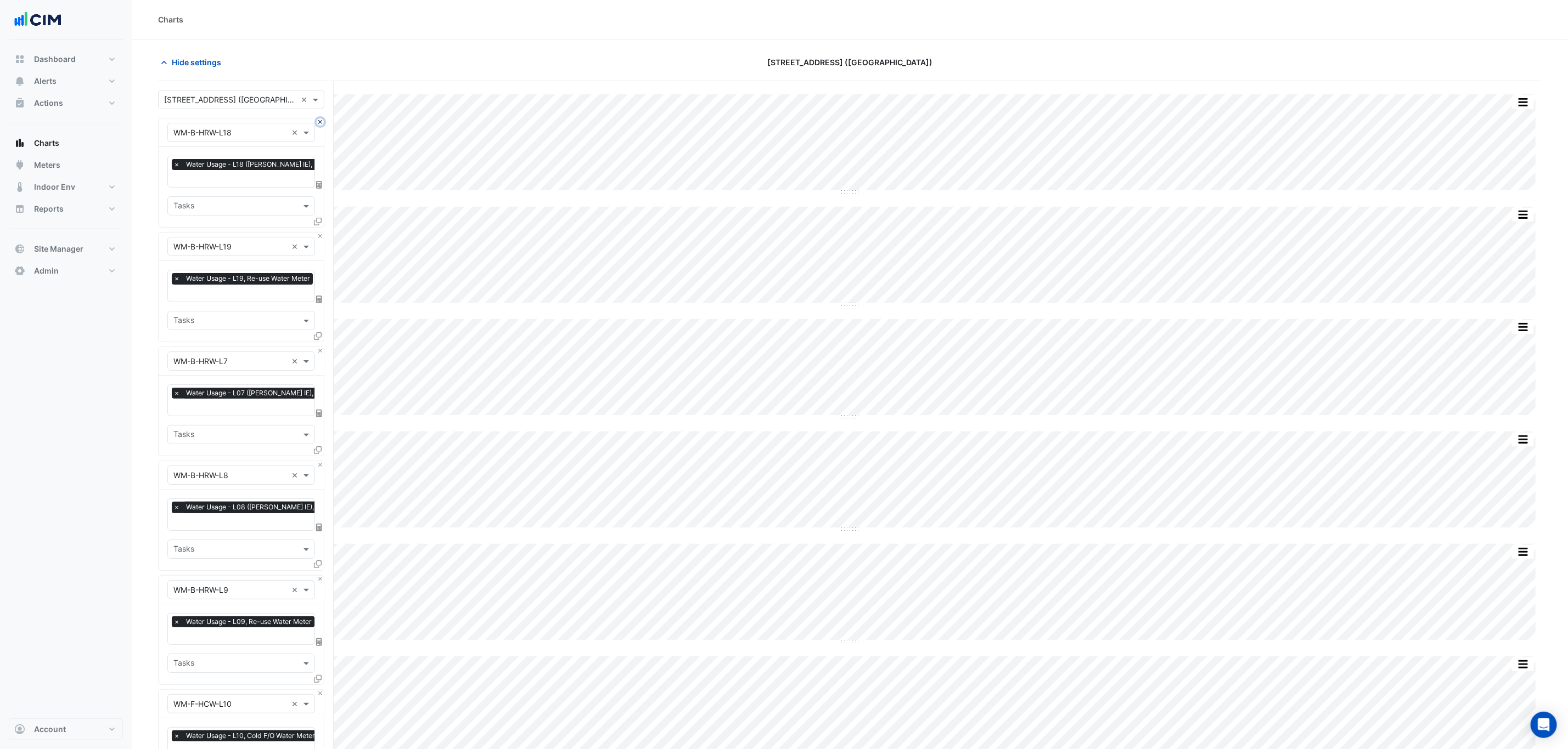
click at [321, 124] on button "Close" at bounding box center [320, 122] width 7 height 7
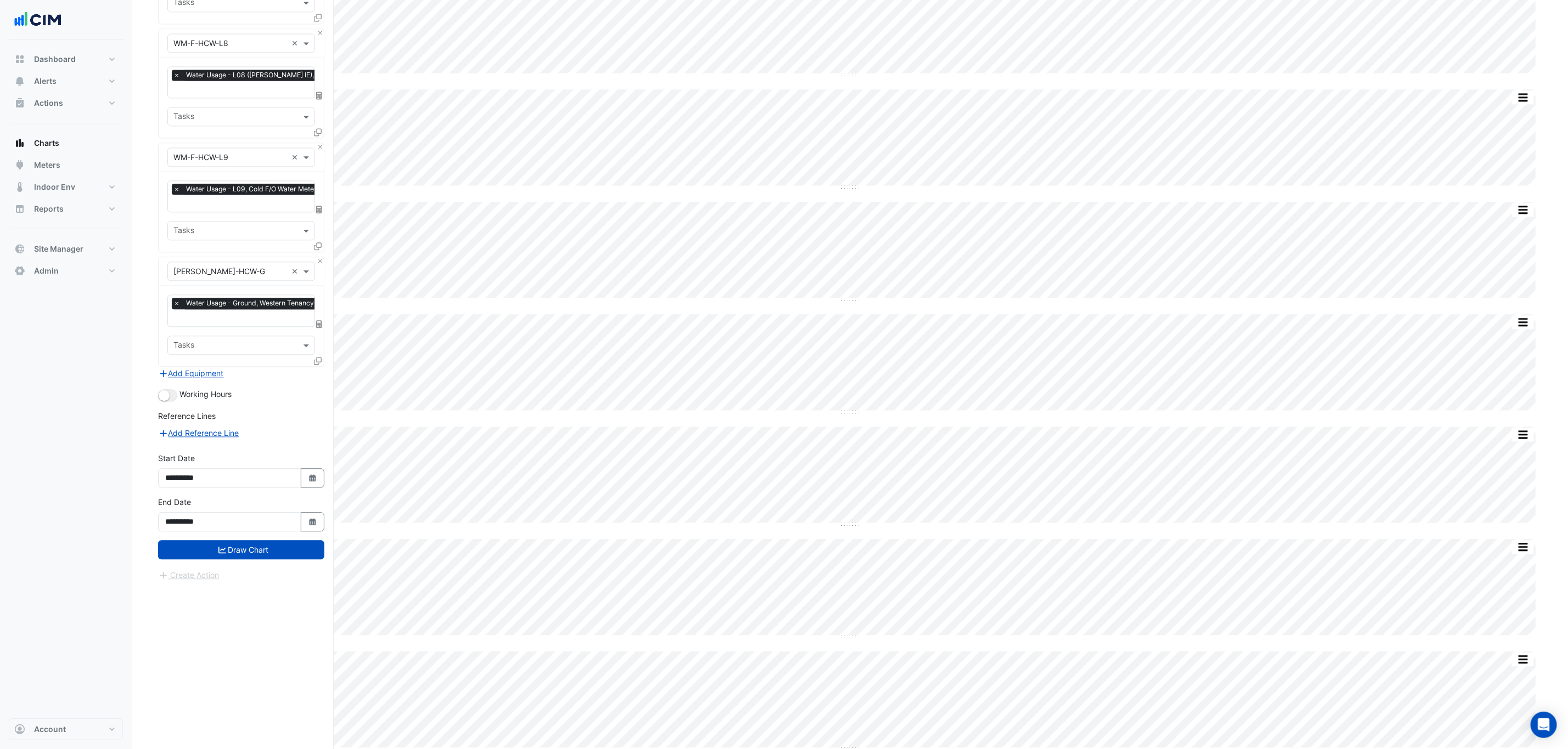
scroll to position [1810, 0]
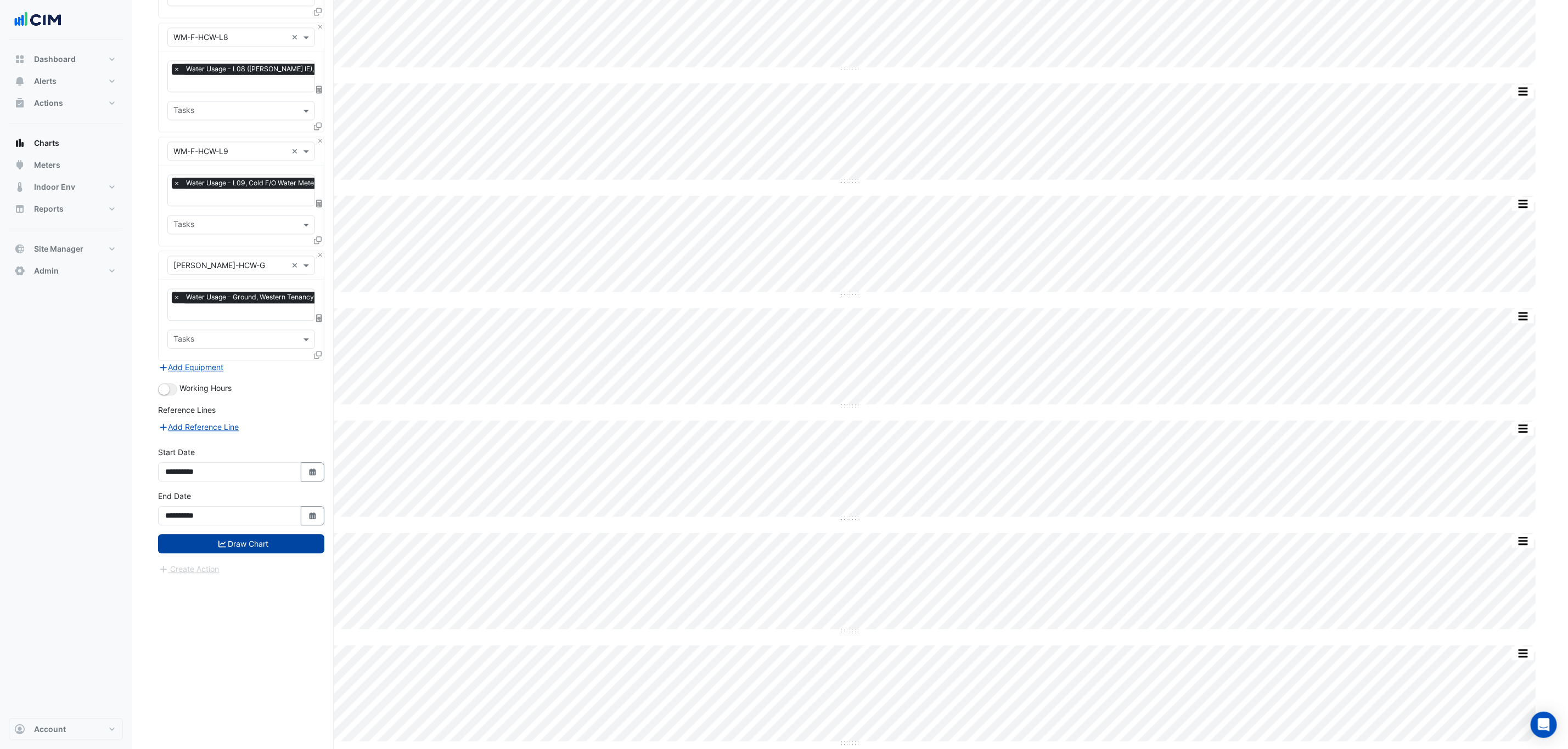
click at [267, 543] on button "Draw Chart" at bounding box center [240, 543] width 166 height 19
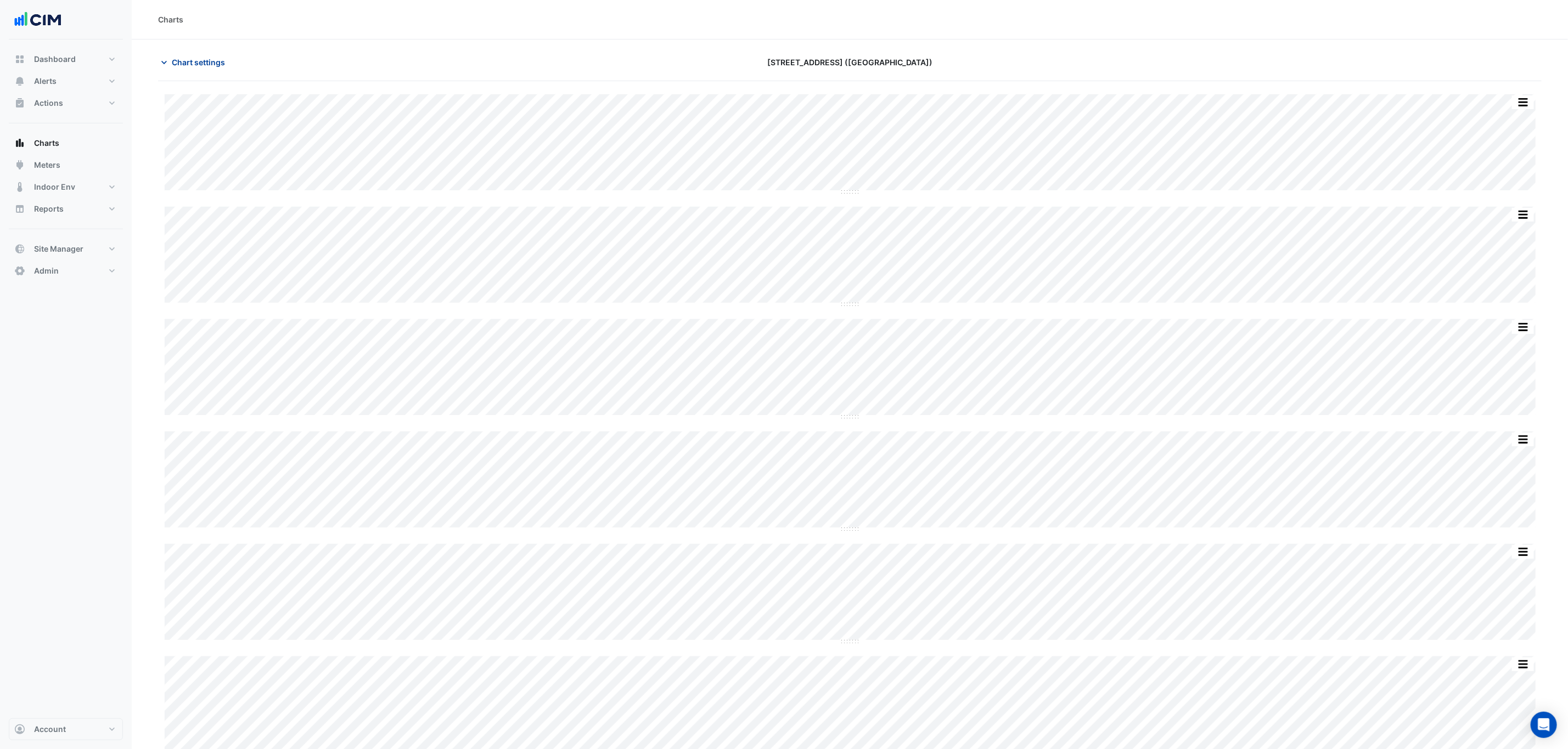
click at [204, 68] on button "Chart settings" at bounding box center [195, 61] width 74 height 19
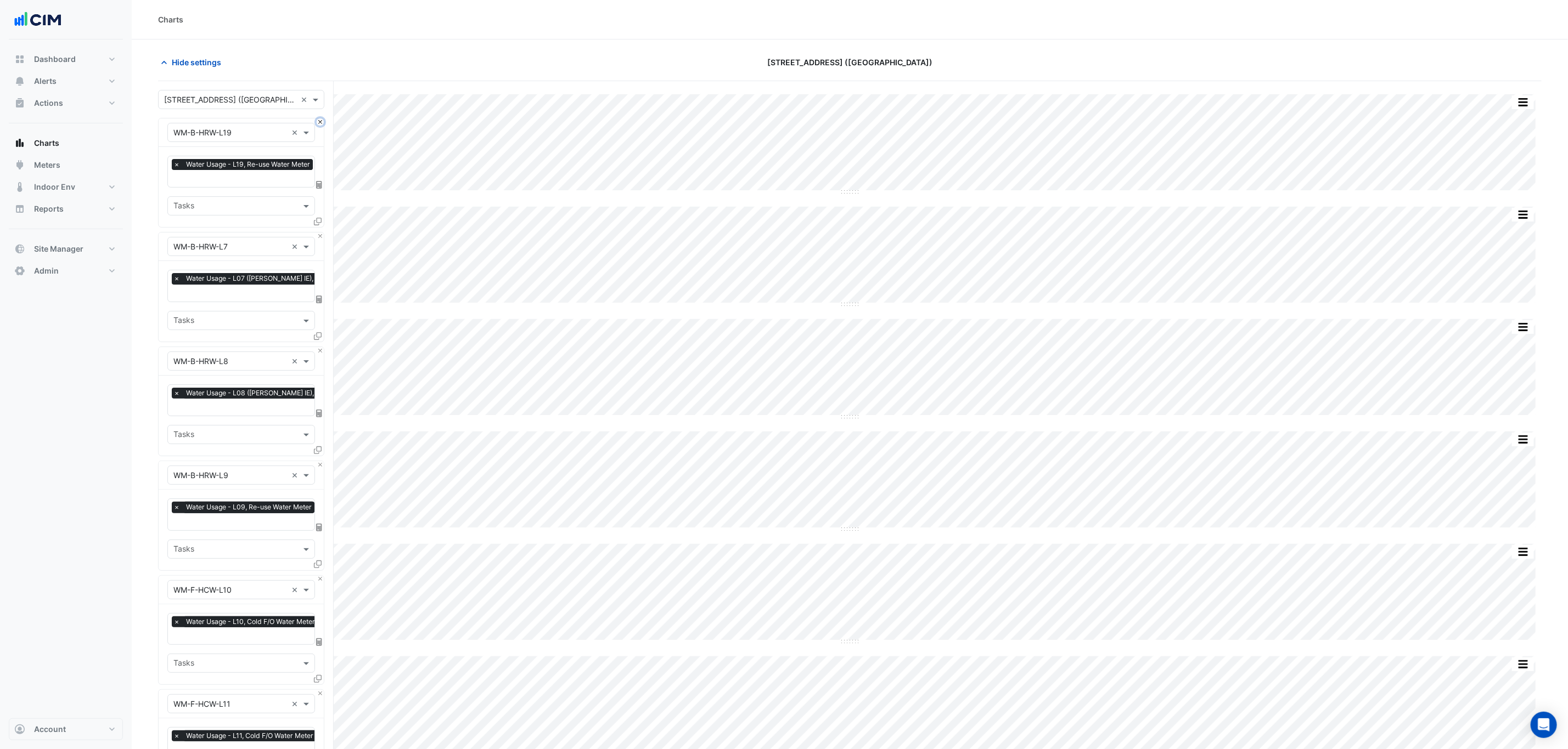
click at [317, 123] on button "Close" at bounding box center [320, 122] width 7 height 7
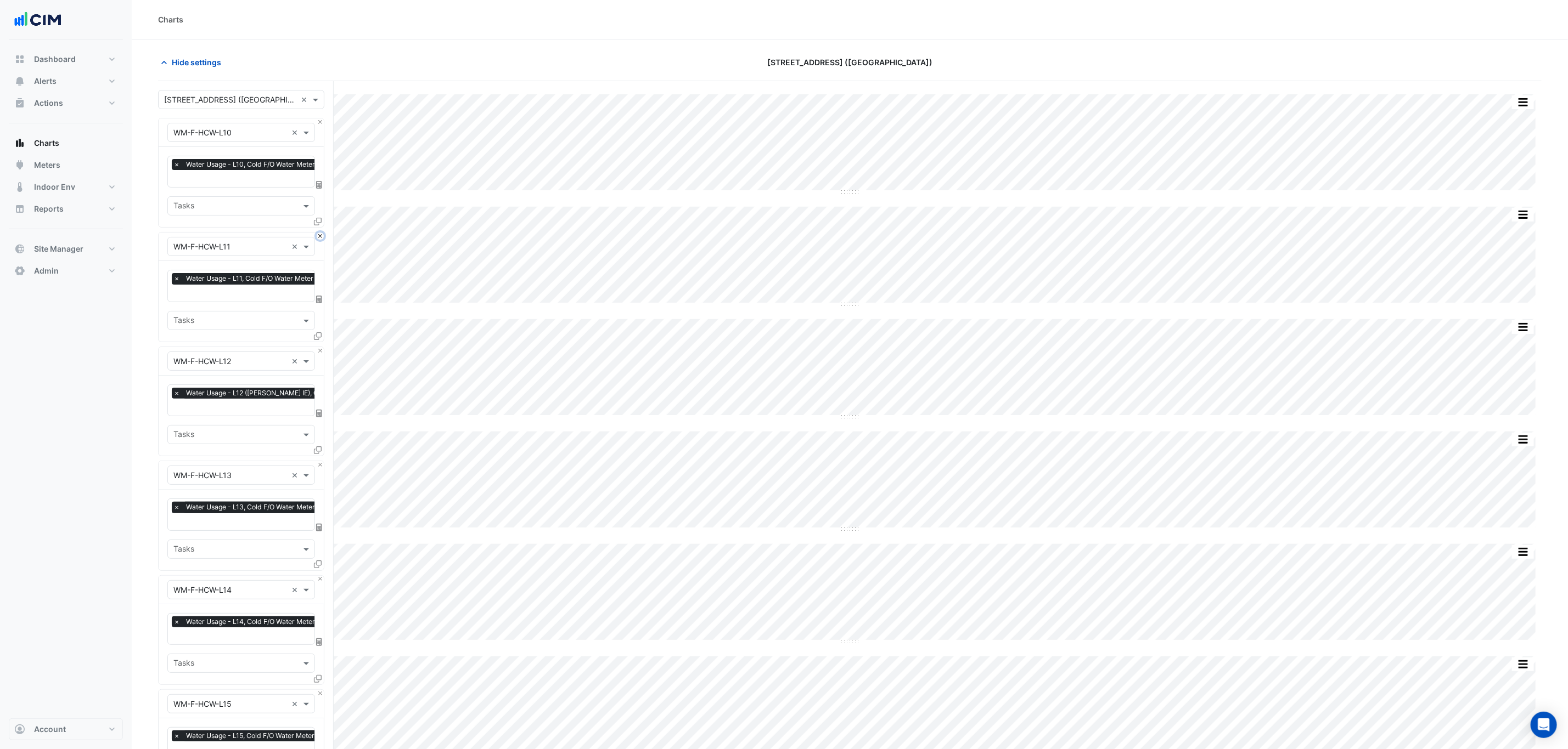
click at [317, 232] on button "Close" at bounding box center [320, 235] width 7 height 7
click at [317, 123] on button "Close" at bounding box center [320, 122] width 7 height 7
click at [317, 232] on button "Close" at bounding box center [320, 235] width 7 height 7
click at [317, 123] on button "Close" at bounding box center [320, 122] width 7 height 7
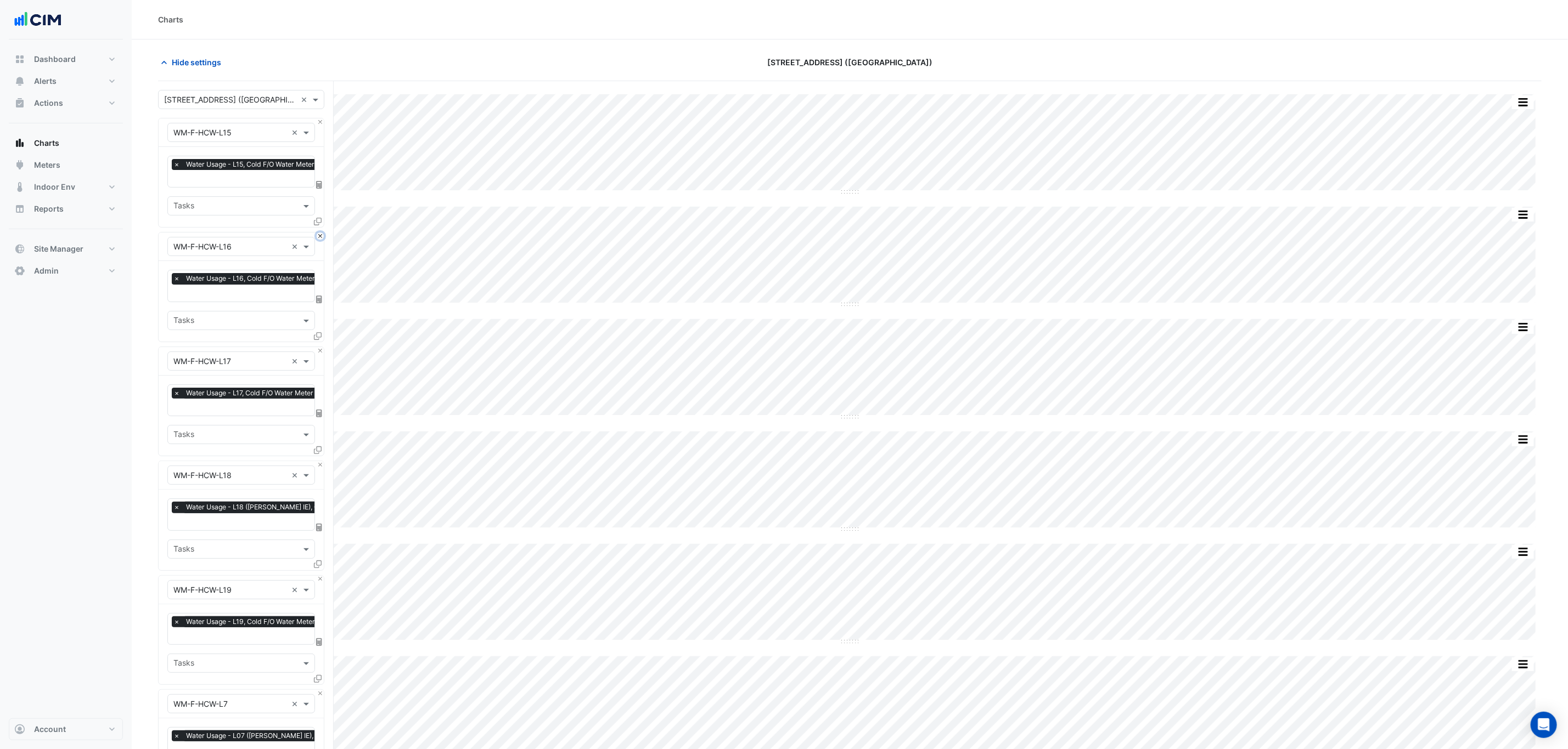
click at [317, 232] on button "Close" at bounding box center [320, 235] width 7 height 7
click at [317, 123] on button "Close" at bounding box center [320, 122] width 7 height 7
click at [317, 232] on button "Close" at bounding box center [320, 235] width 7 height 7
click at [317, 123] on button "Close" at bounding box center [320, 122] width 7 height 7
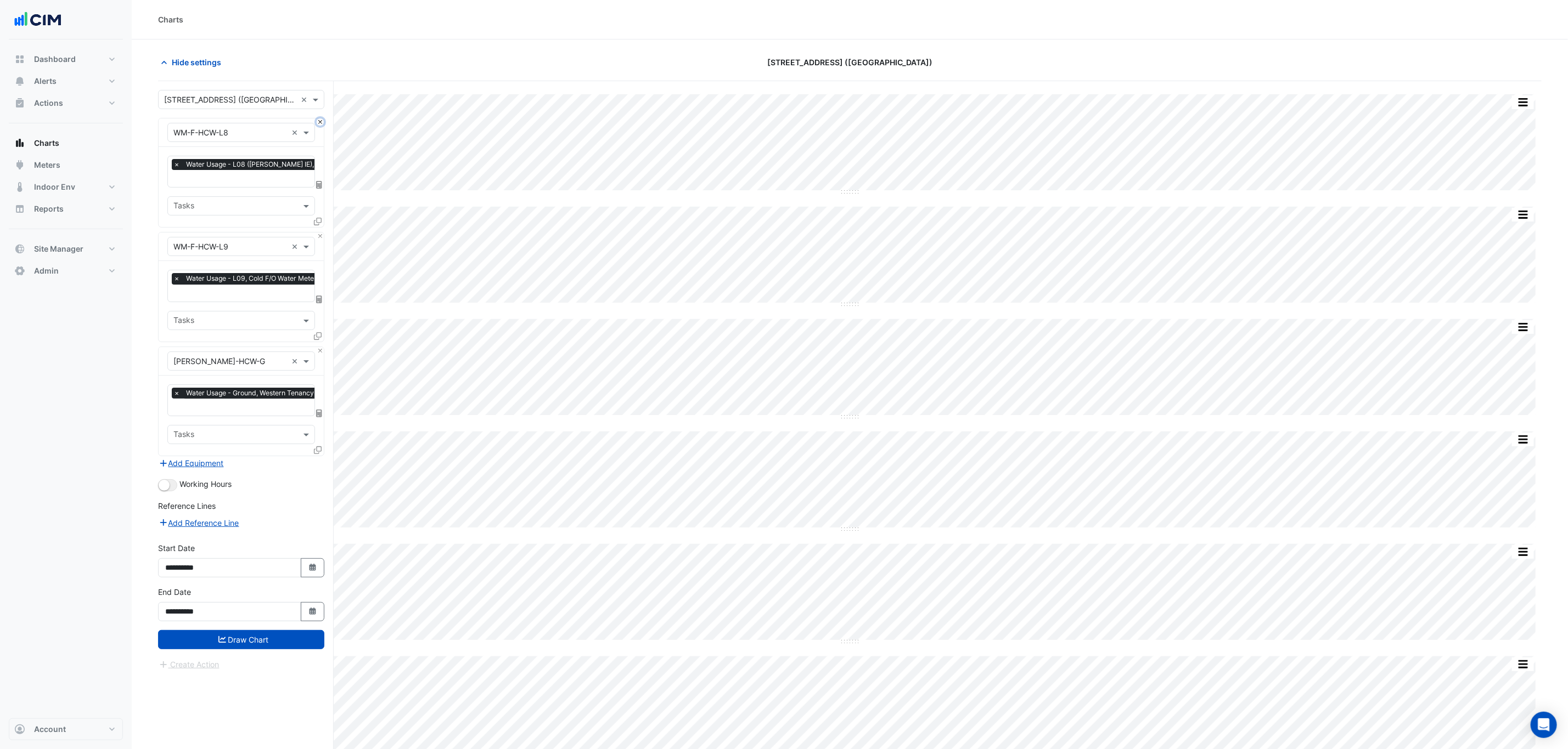
click at [317, 123] on button "Close" at bounding box center [320, 122] width 7 height 7
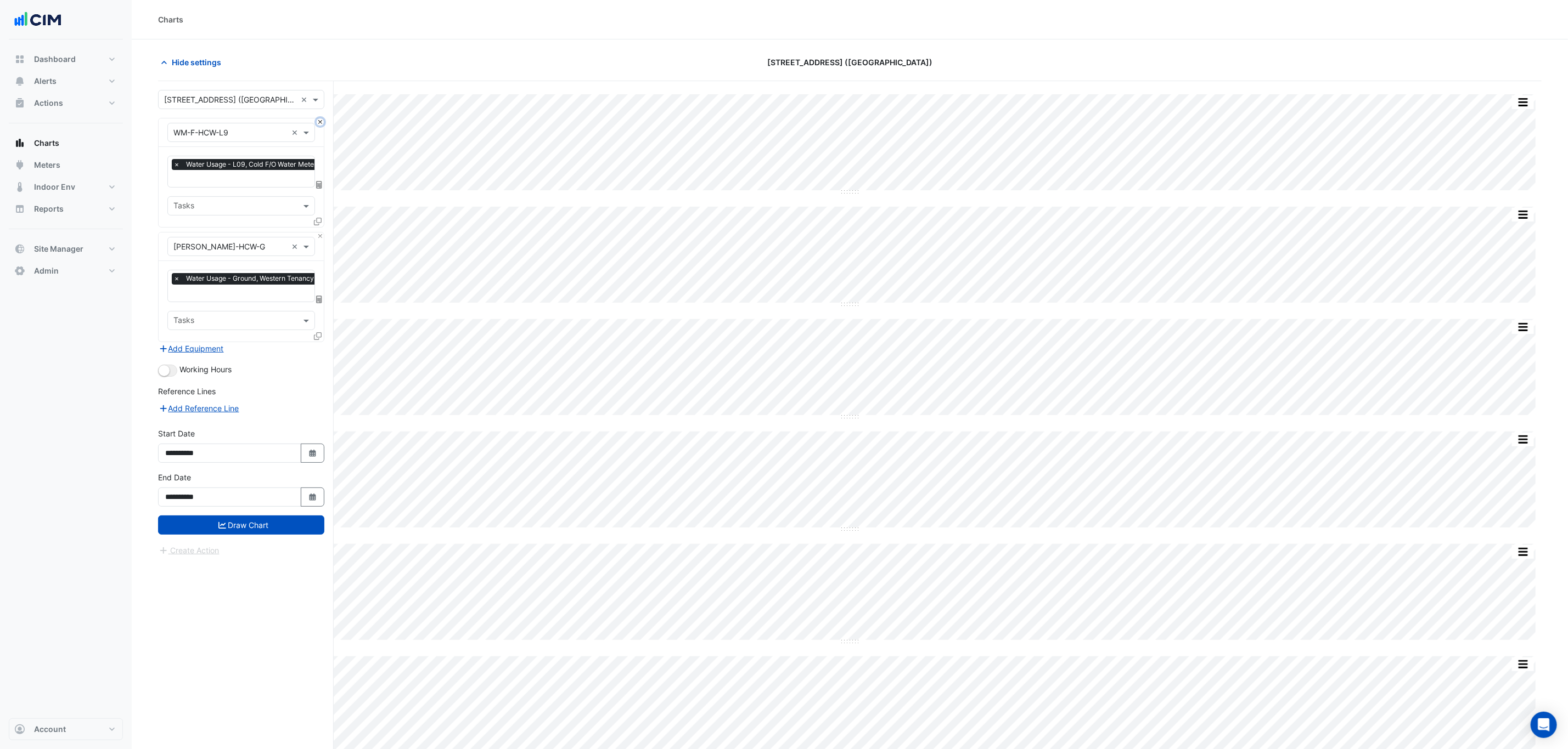
click at [317, 123] on button "Close" at bounding box center [320, 122] width 7 height 7
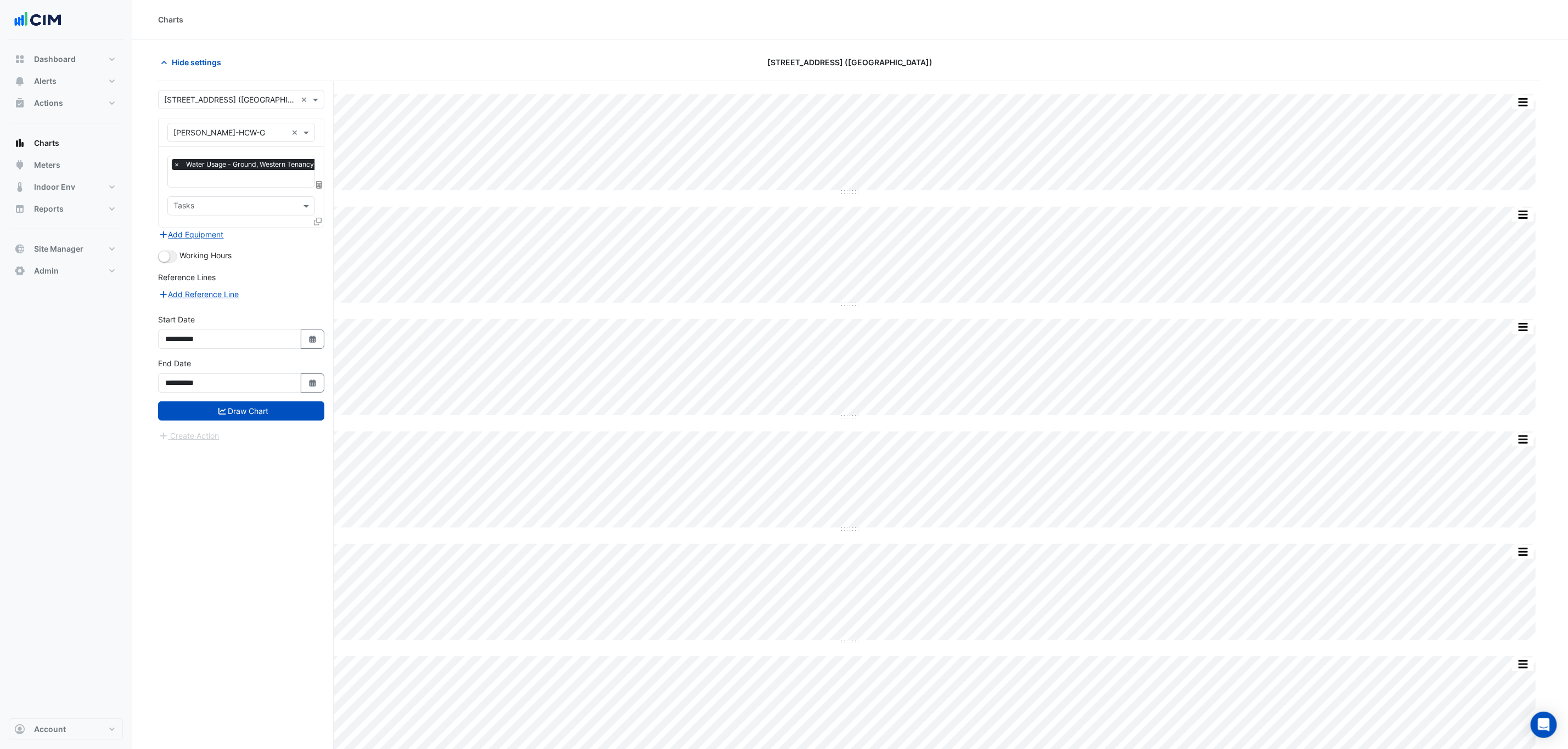
click at [290, 132] on div at bounding box center [240, 132] width 146 height 12
type input "*****"
click at [280, 161] on div "WM-B-HTW-G" at bounding box center [240, 156] width 146 height 16
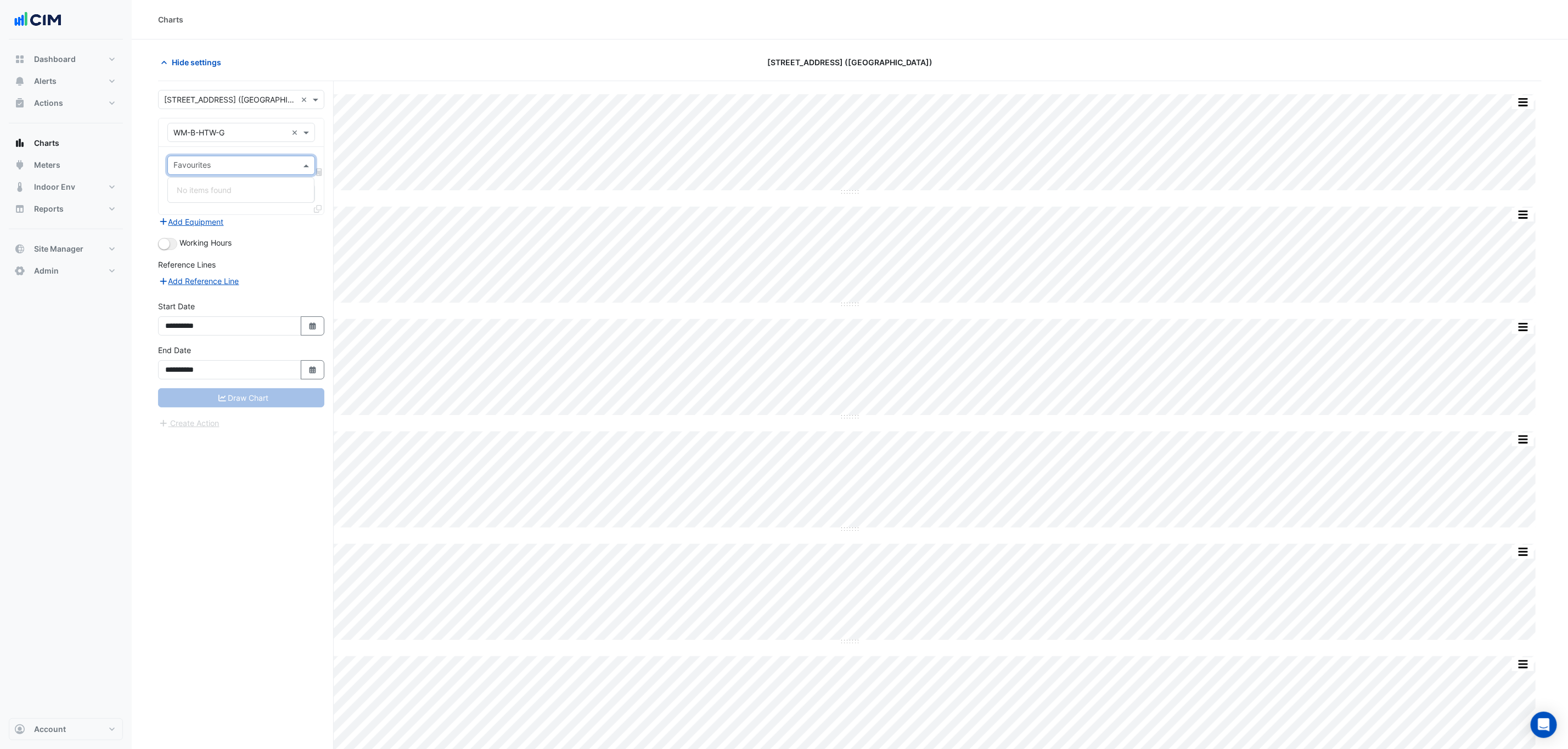
click at [276, 171] on input "text" at bounding box center [235, 167] width 123 height 11
click at [273, 134] on input "text" at bounding box center [230, 133] width 114 height 11
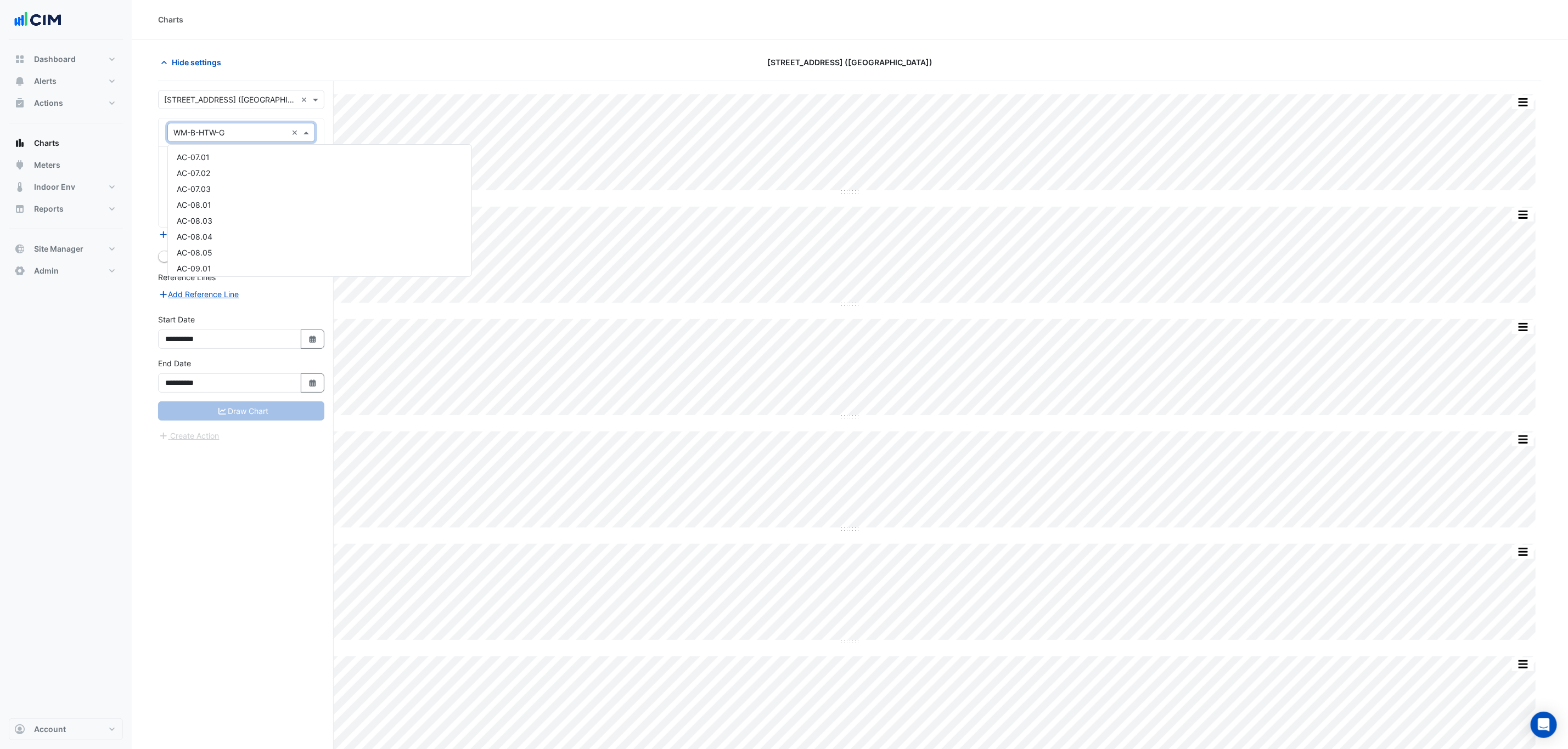
scroll to position [12785, 0]
click at [275, 138] on input "text" at bounding box center [230, 133] width 114 height 11
click at [285, 186] on div "WM-ET-HCW-G" at bounding box center [319, 193] width 303 height 16
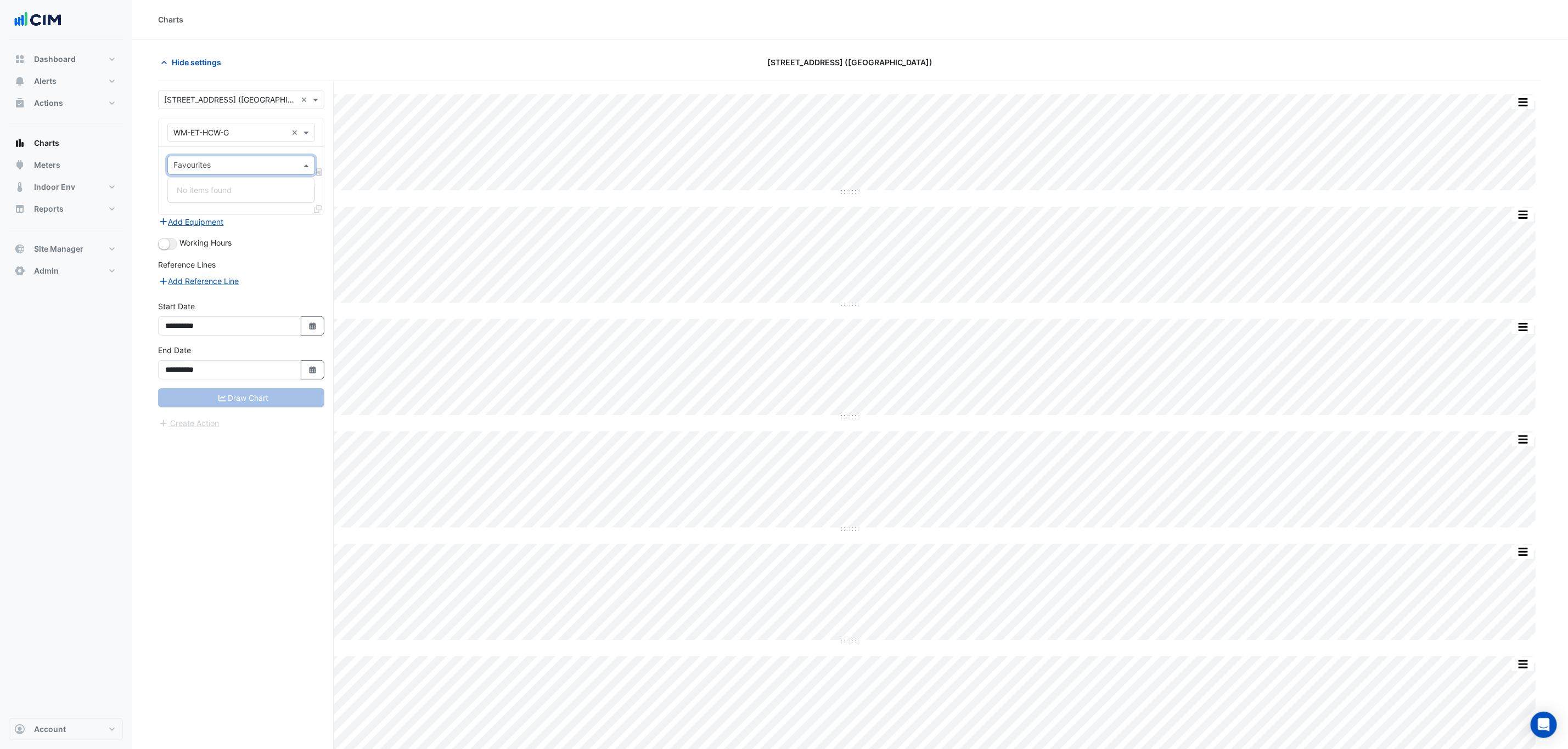
click at [290, 162] on input "text" at bounding box center [235, 167] width 123 height 11
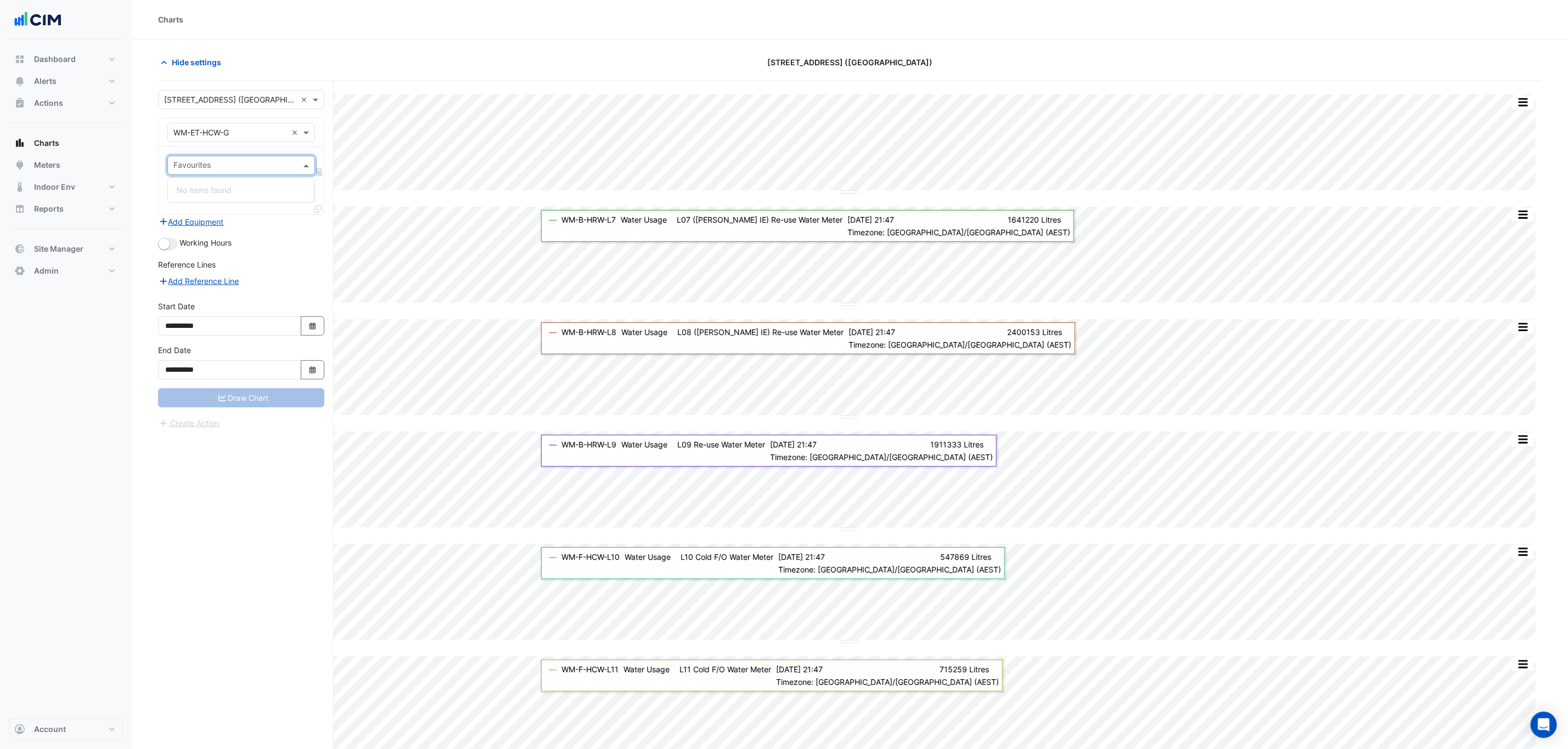
click at [265, 101] on input "text" at bounding box center [231, 100] width 133 height 11
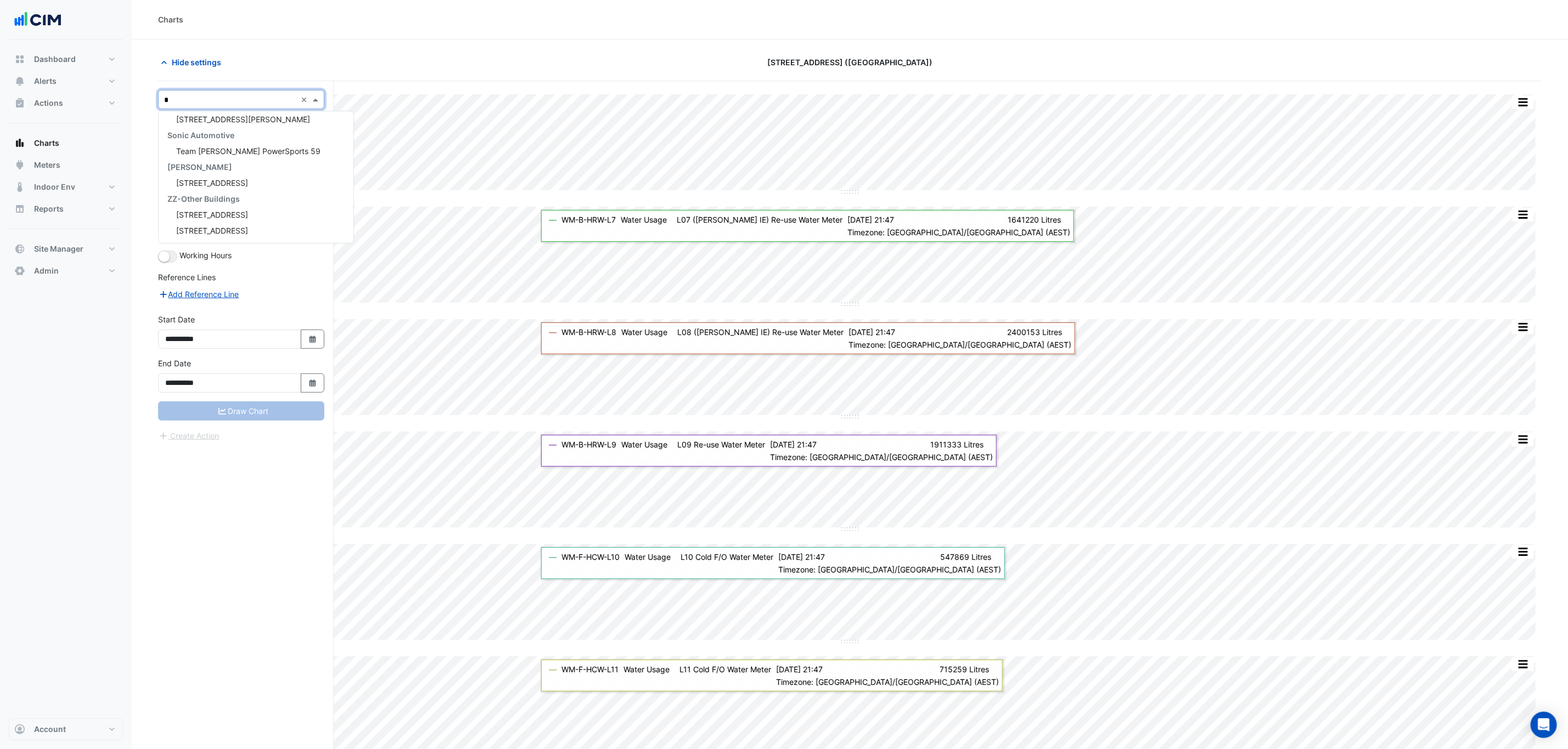
scroll to position [5, 0]
type input "***"
click at [258, 173] on div "[STREET_ADDRESS]" at bounding box center [241, 167] width 165 height 16
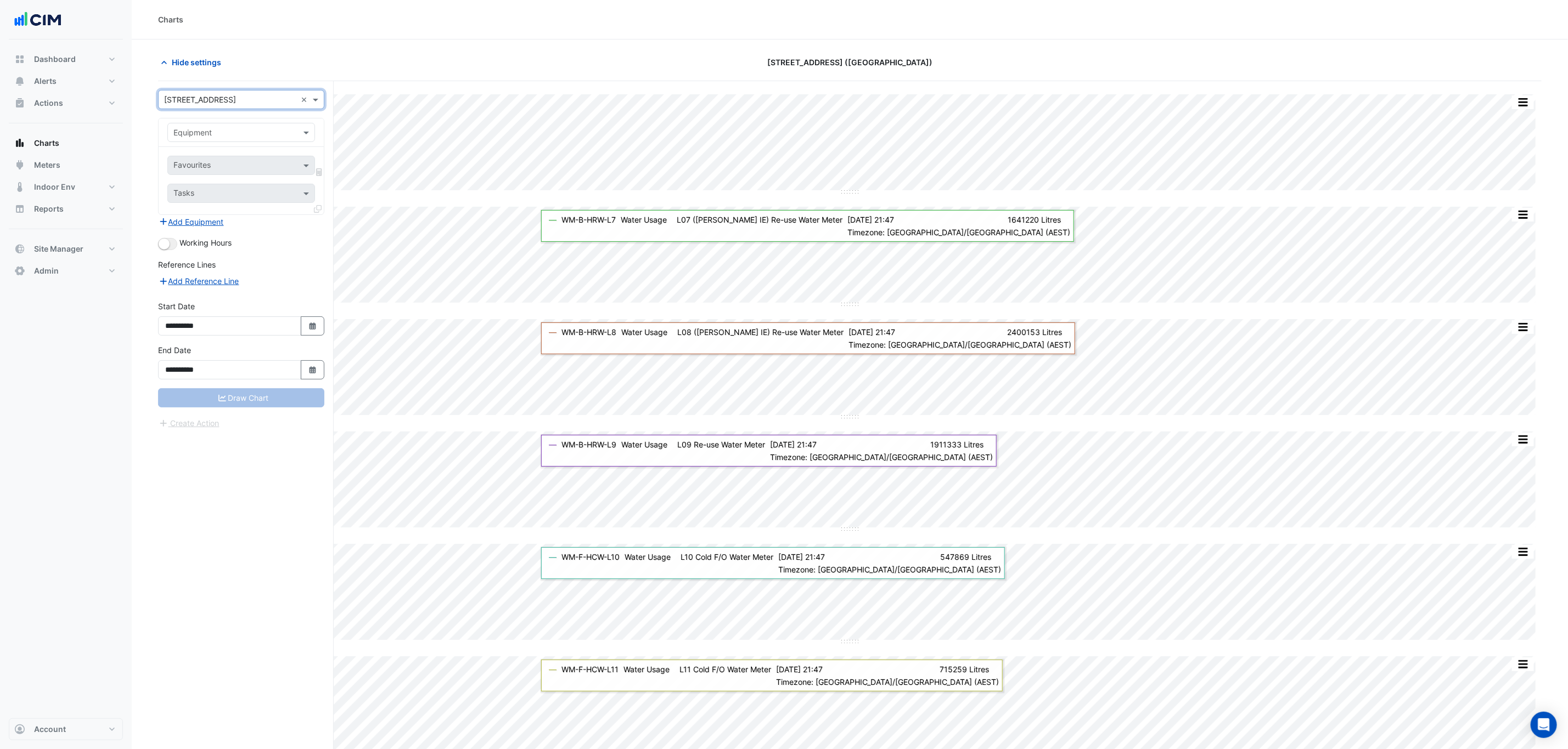
click at [245, 132] on input "text" at bounding box center [230, 133] width 114 height 11
type input "**"
click at [272, 177] on div "WM-Fire Water Meter 1" at bounding box center [258, 173] width 181 height 16
click at [279, 168] on input "text" at bounding box center [235, 167] width 123 height 11
click at [279, 186] on span "Water Usage (kL) - Plantroom, Plantroom" at bounding box center [250, 190] width 147 height 9
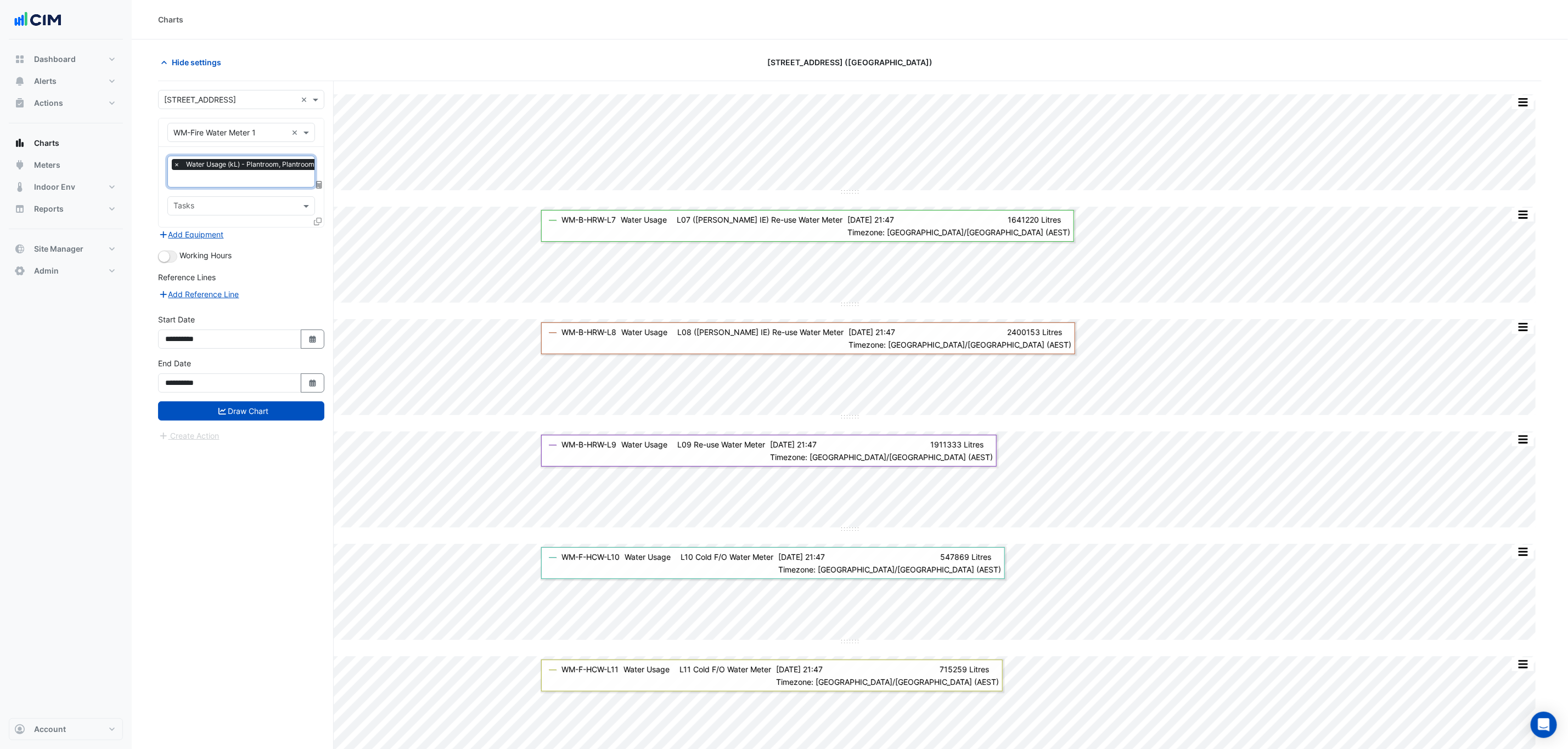
click at [317, 222] on icon at bounding box center [317, 221] width 7 height 7
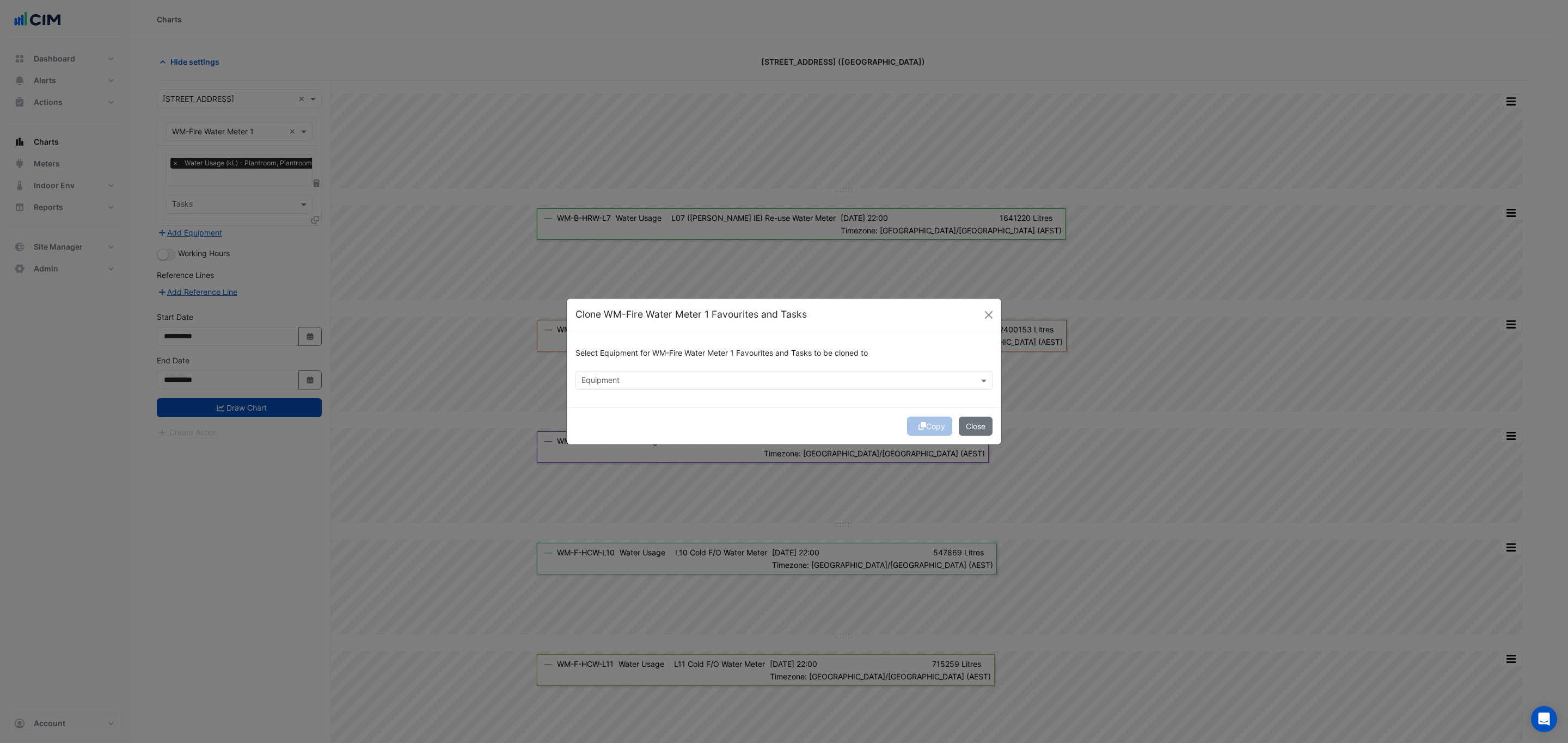
click at [635, 383] on input "text" at bounding box center [778, 382] width 393 height 11
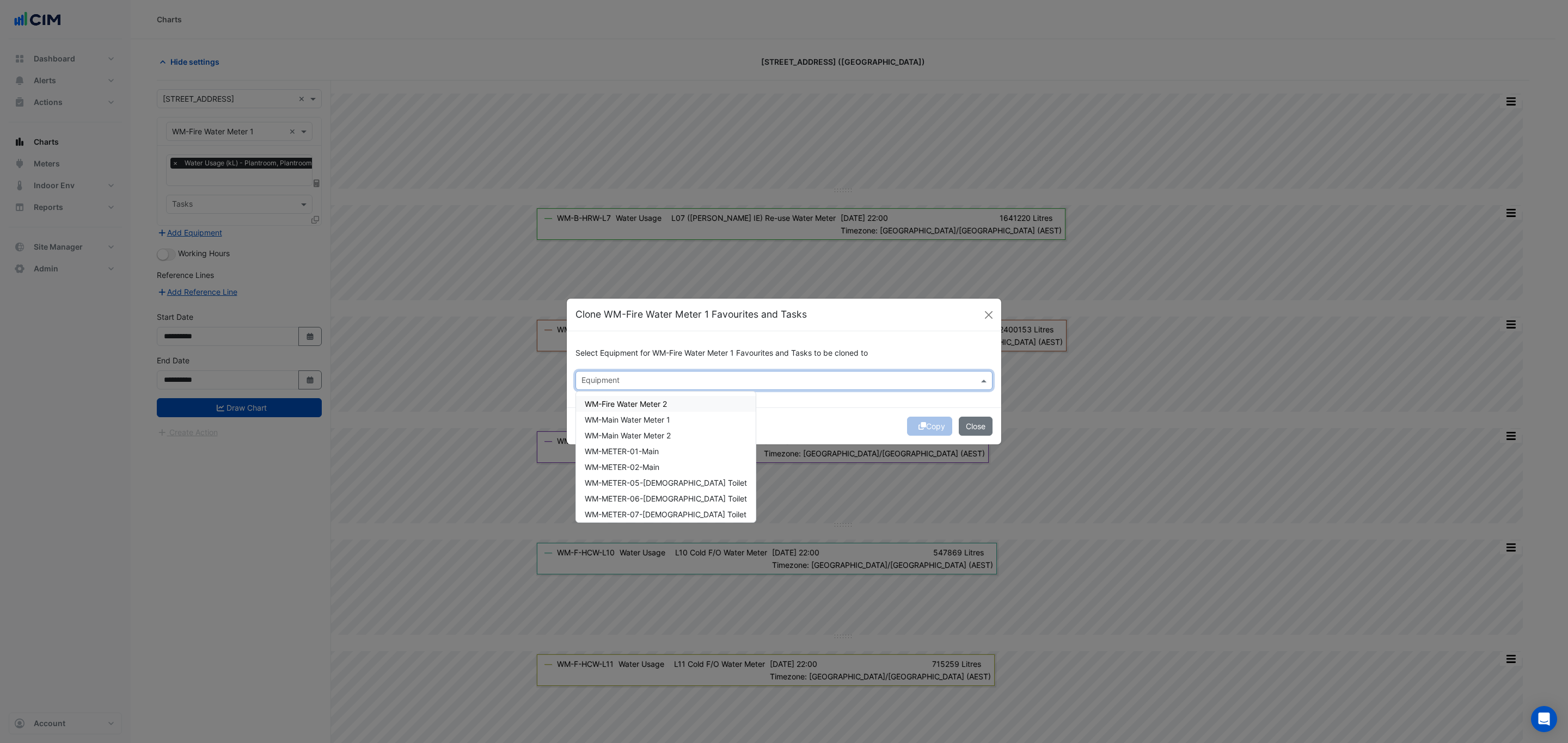
click at [771, 414] on div "Copy Close" at bounding box center [783, 426] width 434 height 37
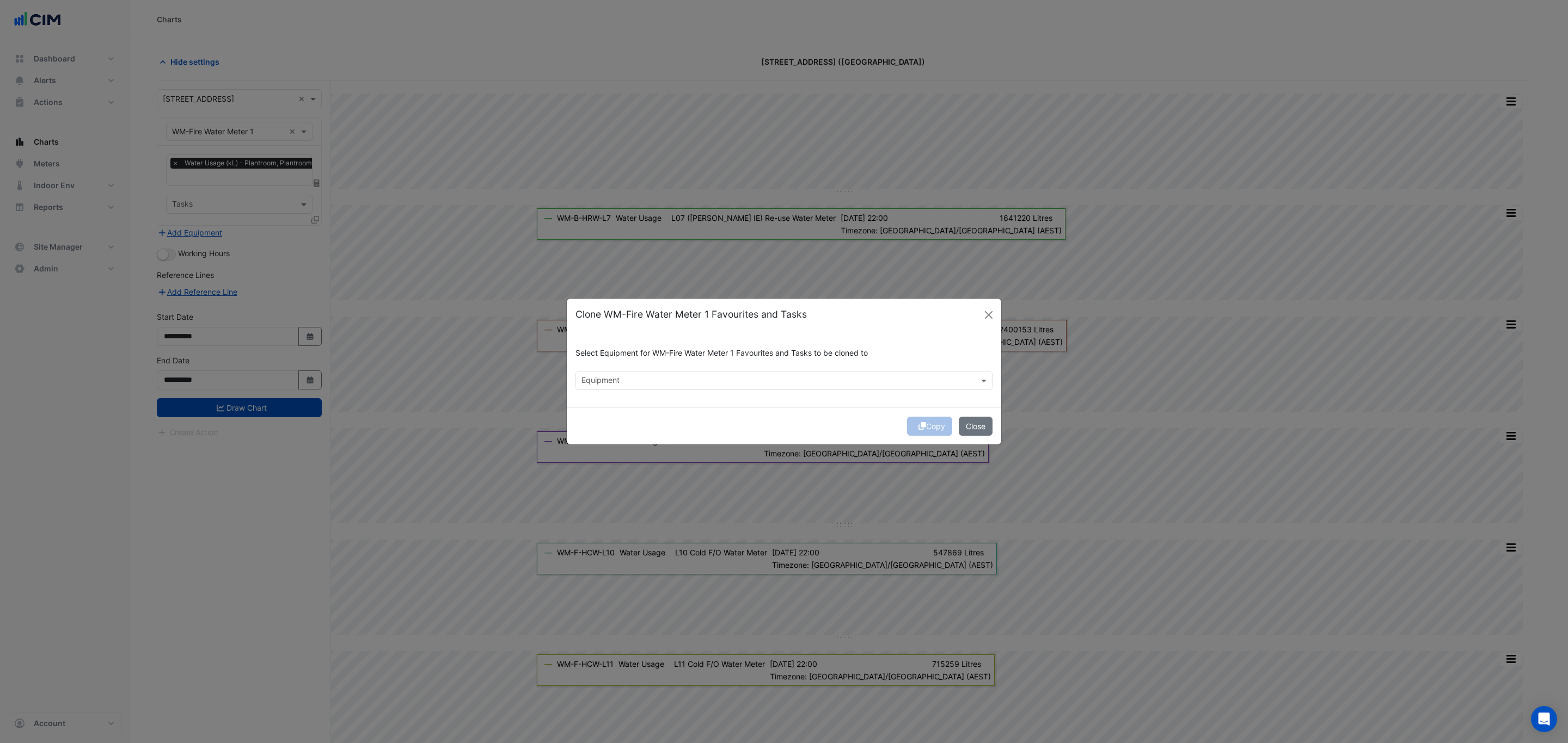
click at [672, 383] on input "text" at bounding box center [778, 382] width 393 height 11
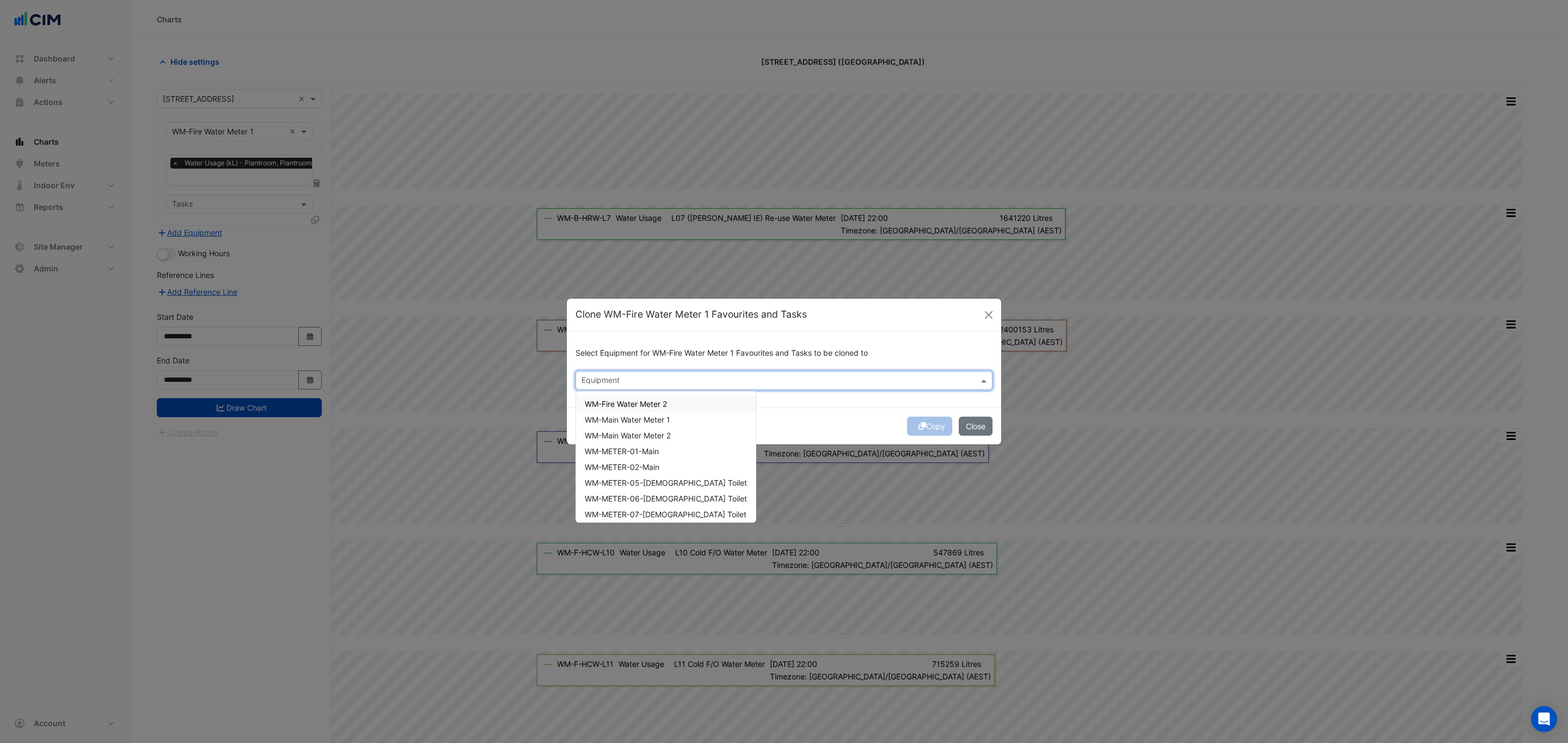
click at [675, 406] on div "WM-Fire Water Meter 2" at bounding box center [666, 403] width 179 height 15
click at [678, 419] on div "WM-Main Water Meter 1" at bounding box center [666, 419] width 179 height 15
click at [678, 435] on div "WM-Main Water Meter 2" at bounding box center [666, 435] width 179 height 15
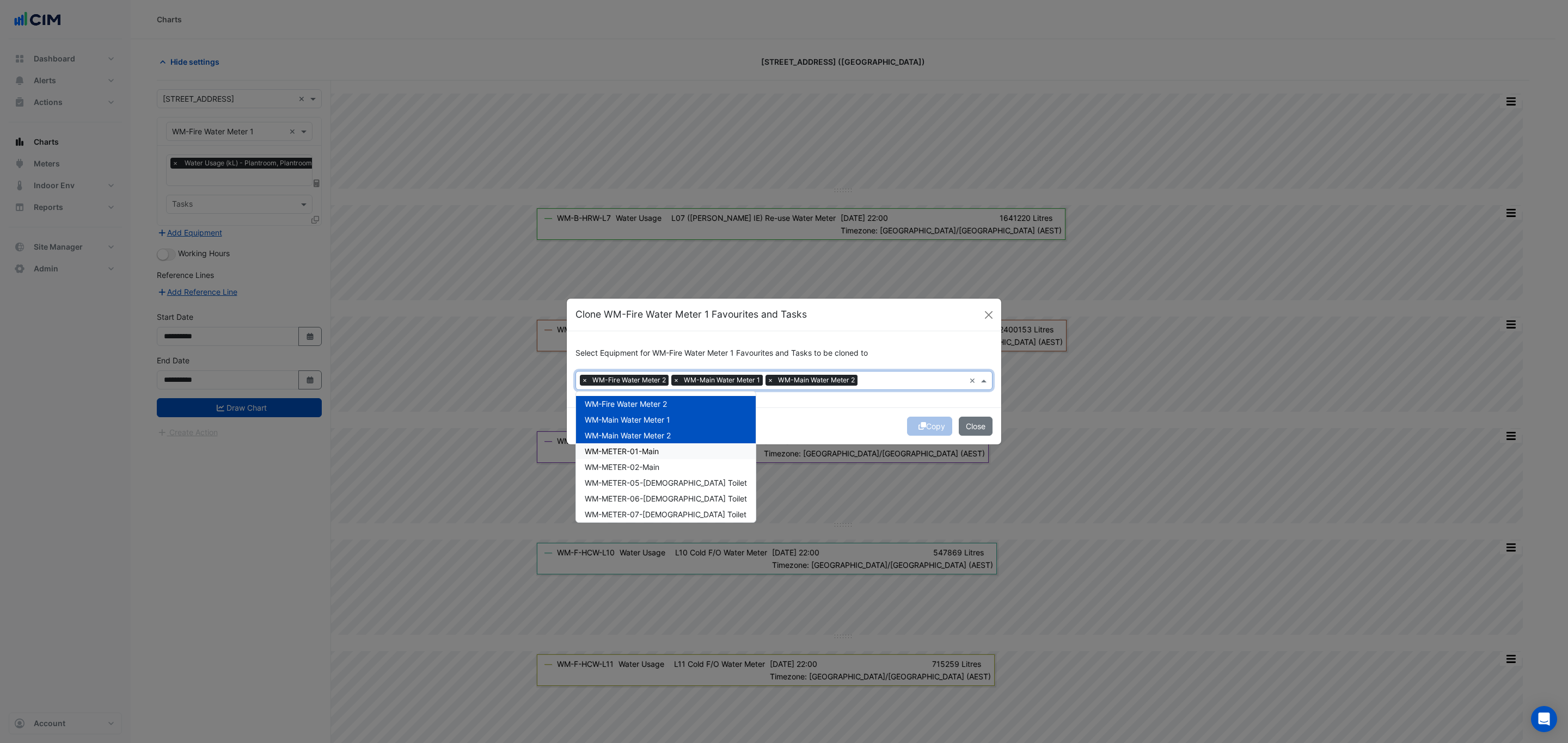
click at [675, 453] on div "WM-METER-01-Main" at bounding box center [666, 451] width 179 height 15
click at [675, 469] on div "WM-METER-02-Main" at bounding box center [666, 466] width 179 height 15
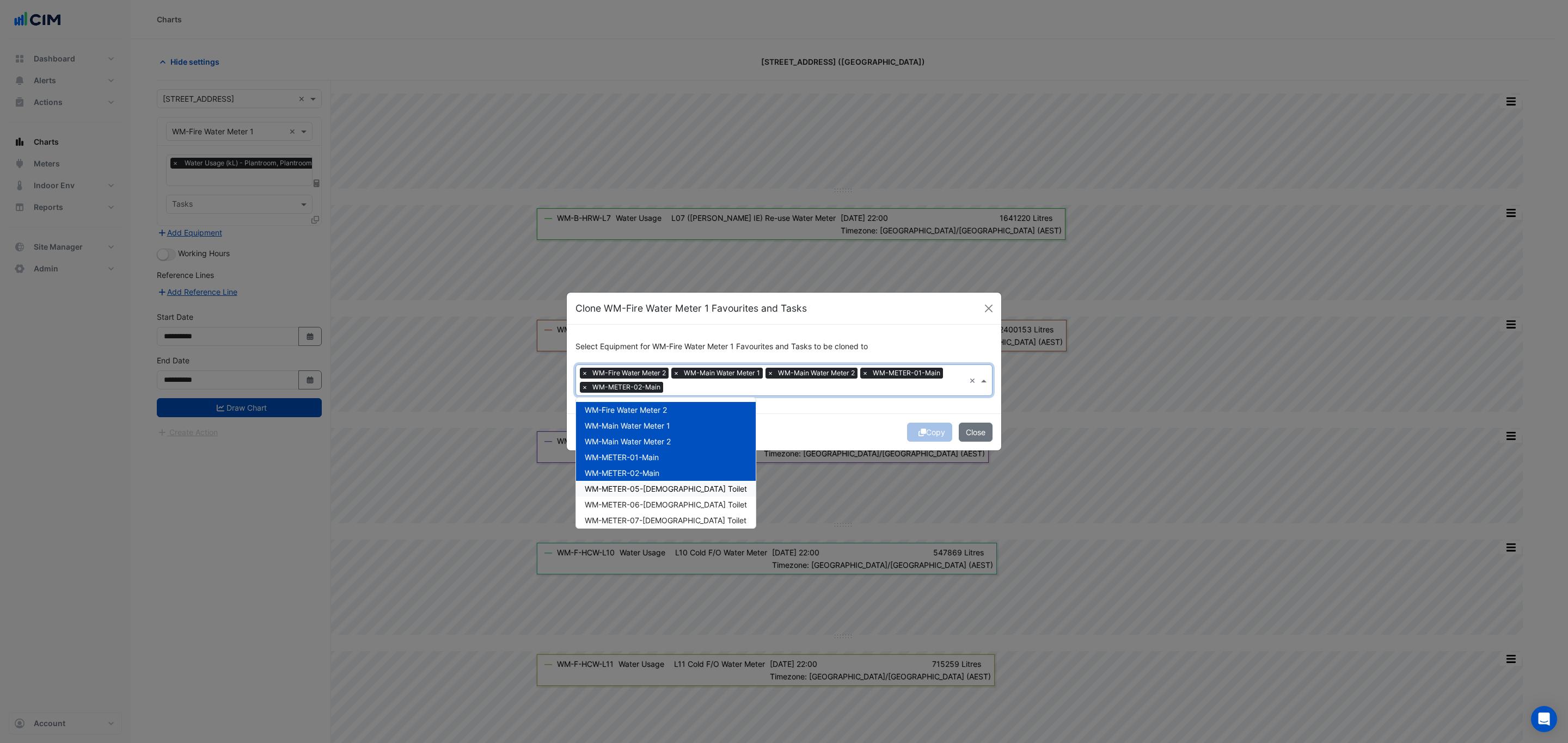
click at [679, 490] on span "WM-METER-05-Female Toilet" at bounding box center [666, 488] width 162 height 9
click at [682, 511] on div "WM-METER-06-Female Toilet" at bounding box center [666, 504] width 179 height 15
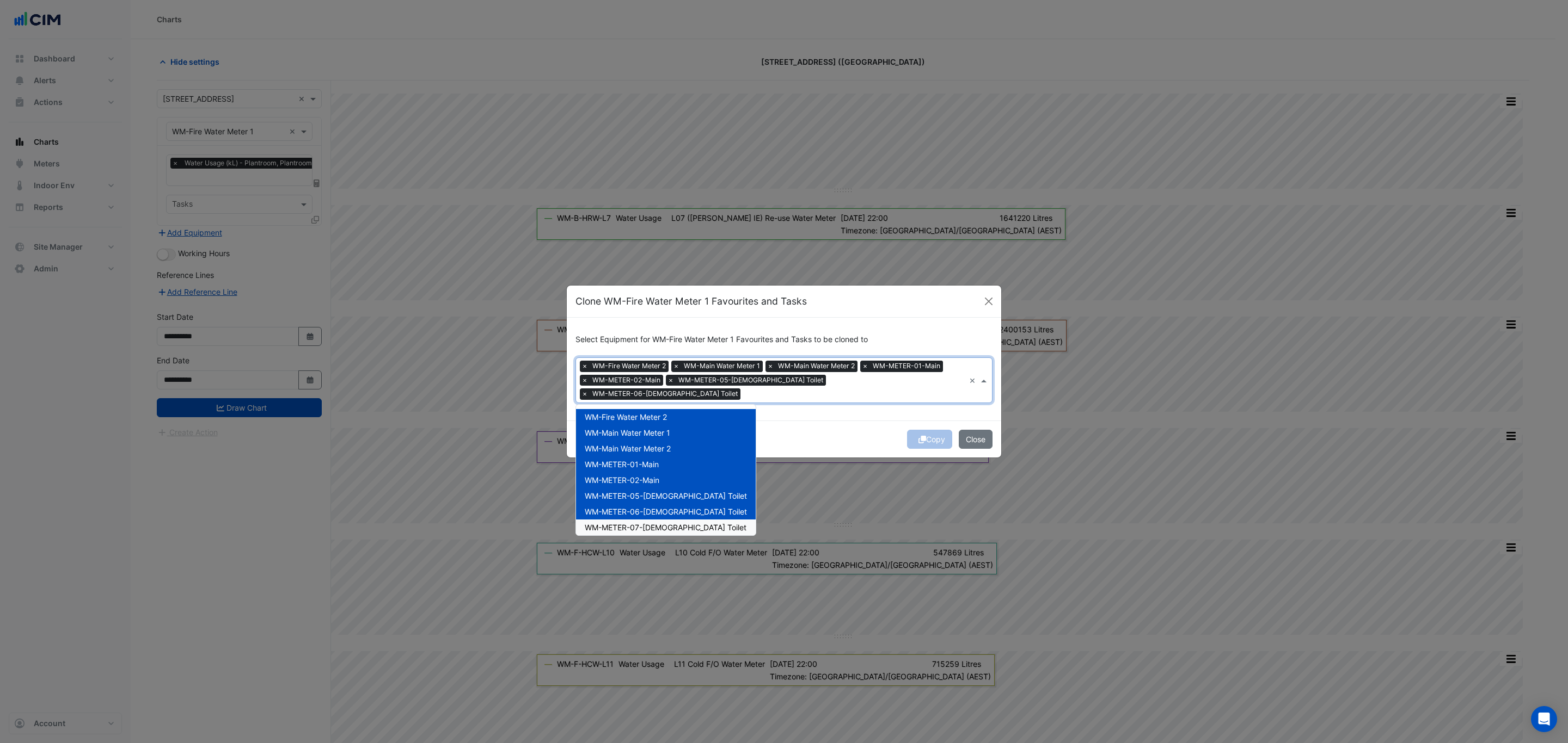
click at [683, 522] on div "WM-METER-07-Male Toilet" at bounding box center [666, 527] width 179 height 15
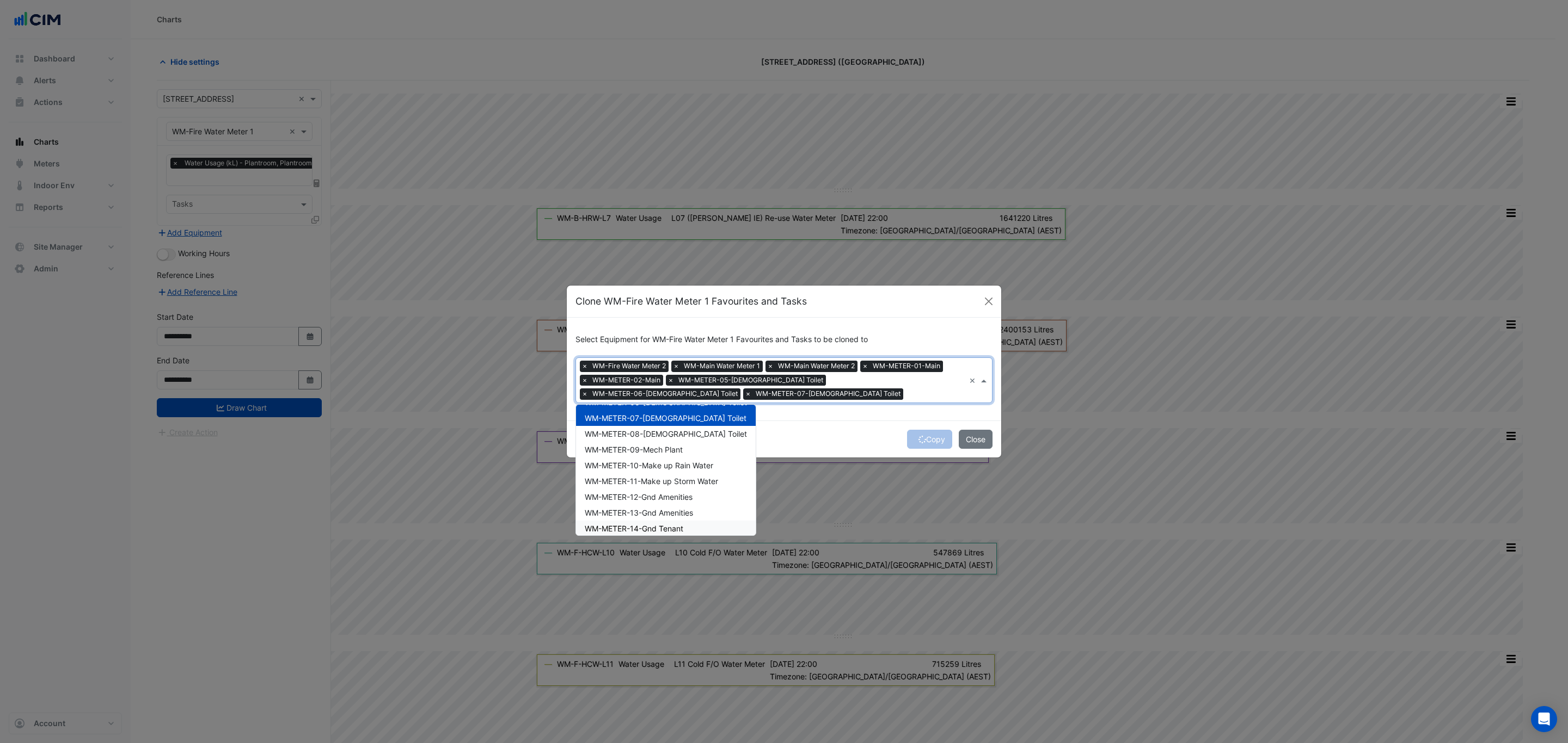
scroll to position [82, 0]
click at [670, 461] on span "WM-METER-08-Male Toilet" at bounding box center [666, 462] width 162 height 9
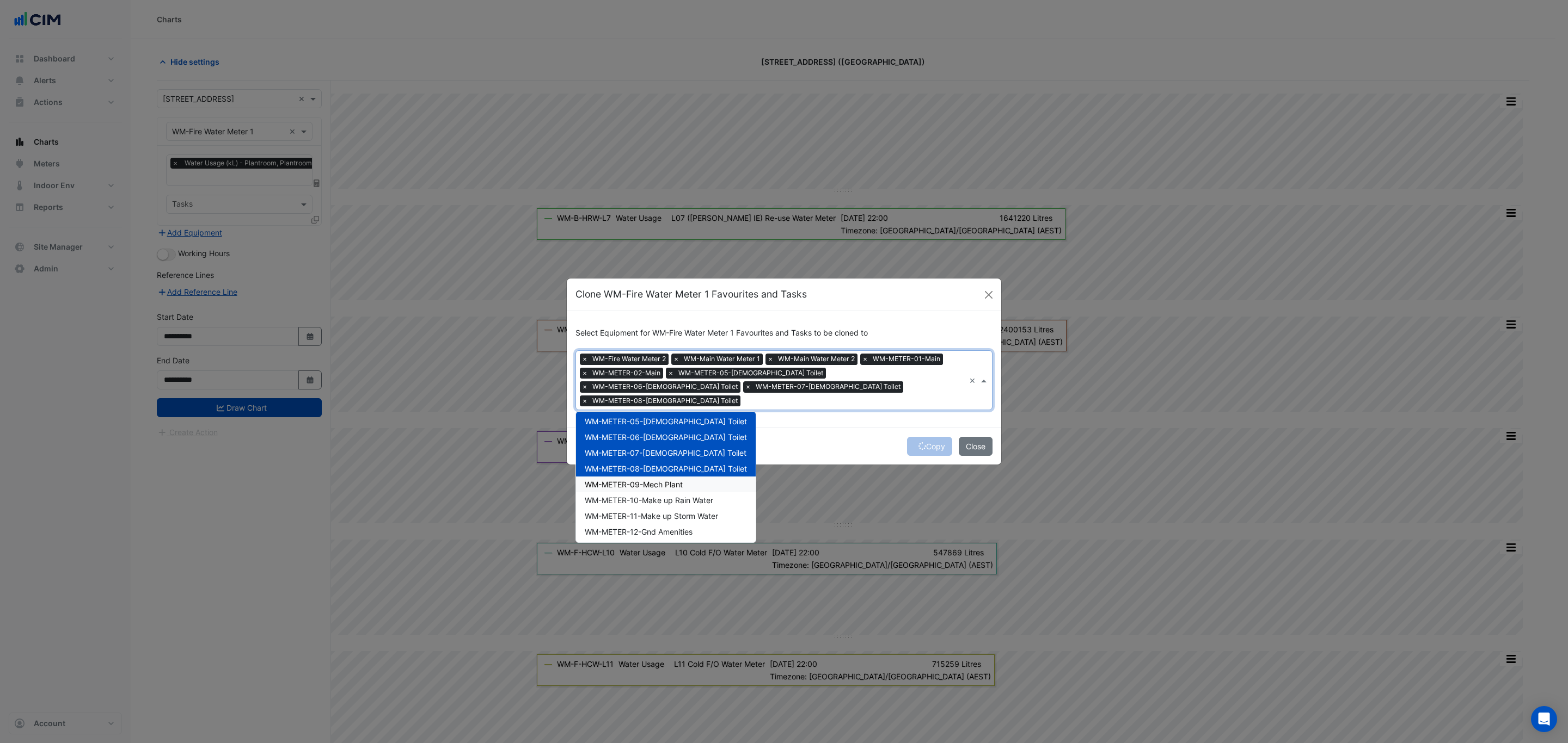
click at [673, 480] on span "WM-METER-09-Mech Plant" at bounding box center [633, 484] width 98 height 9
click at [677, 496] on span "WM-METER-10-Make up Rain Water" at bounding box center [648, 500] width 128 height 9
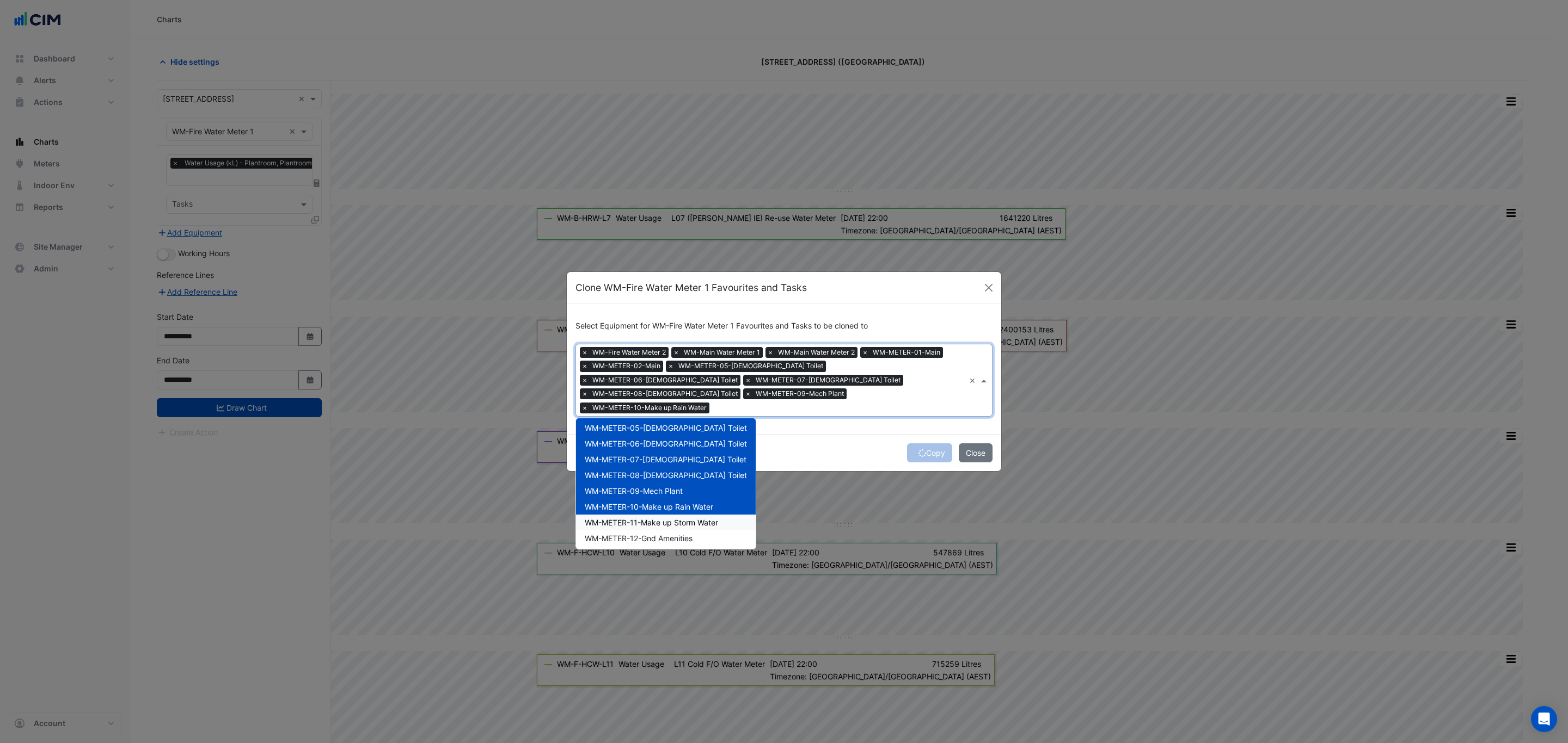
click at [683, 518] on span "WM-METER-11-Make up Storm Water" at bounding box center [651, 522] width 133 height 9
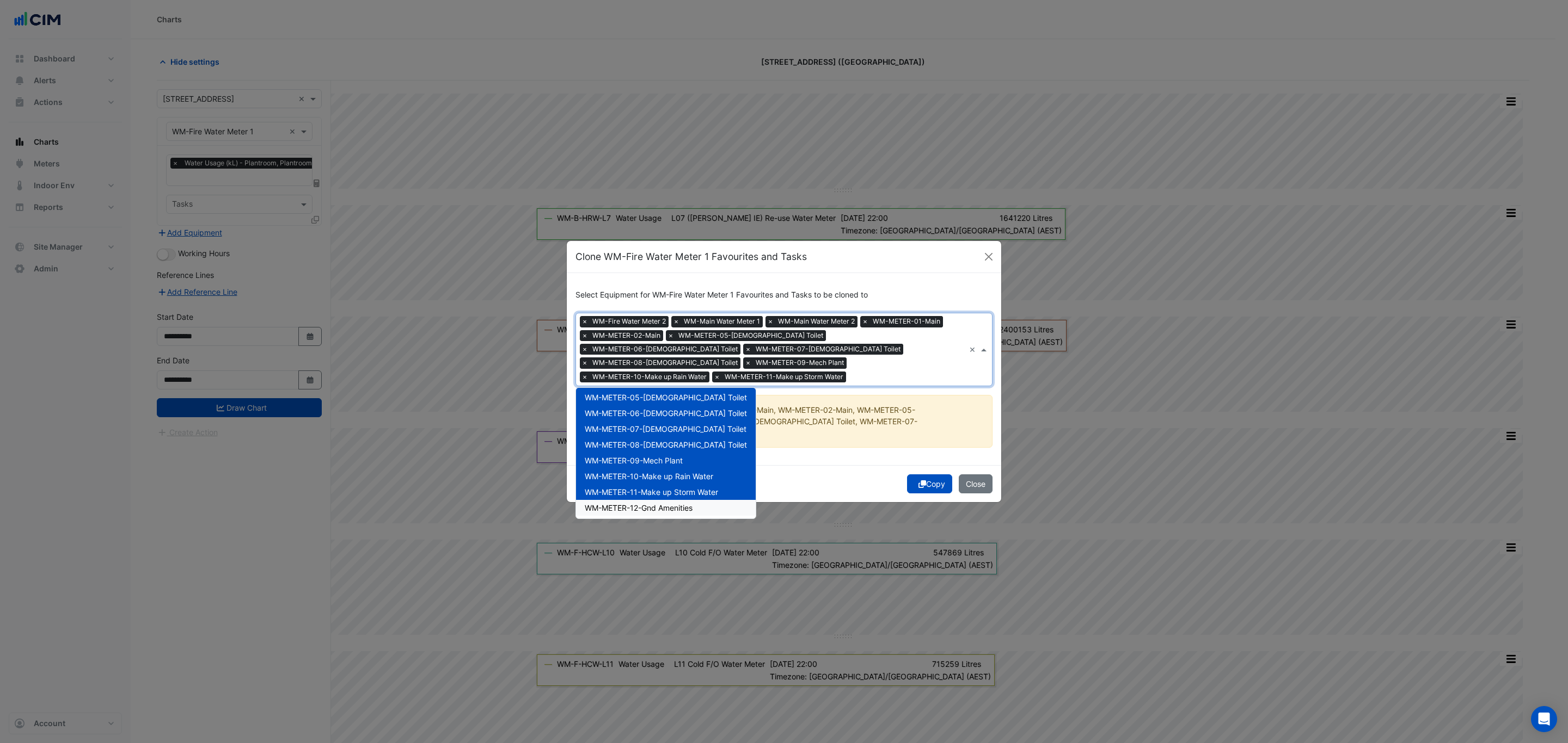
click at [678, 506] on span "WM-METER-12-Gnd Amenities" at bounding box center [638, 508] width 108 height 9
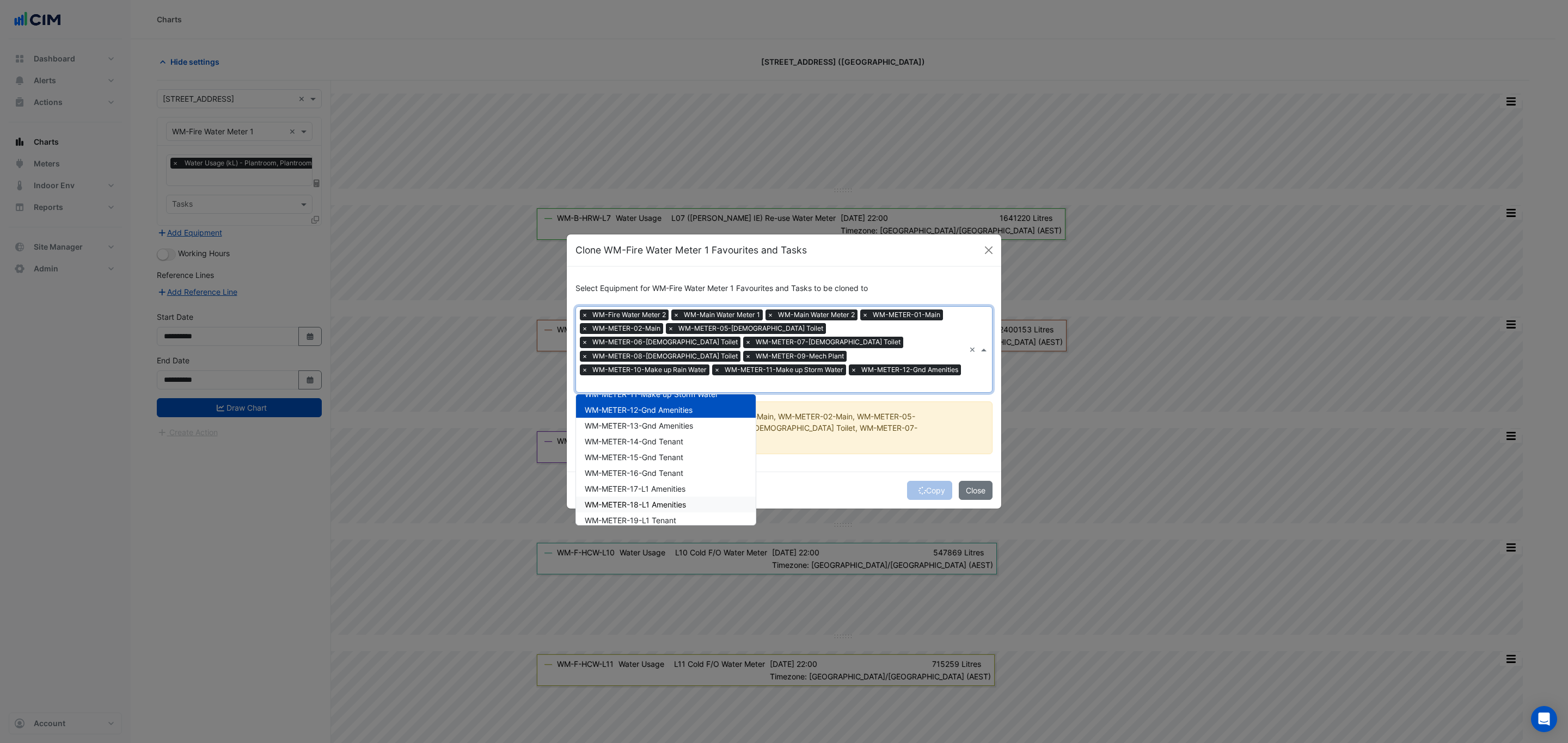
scroll to position [163, 0]
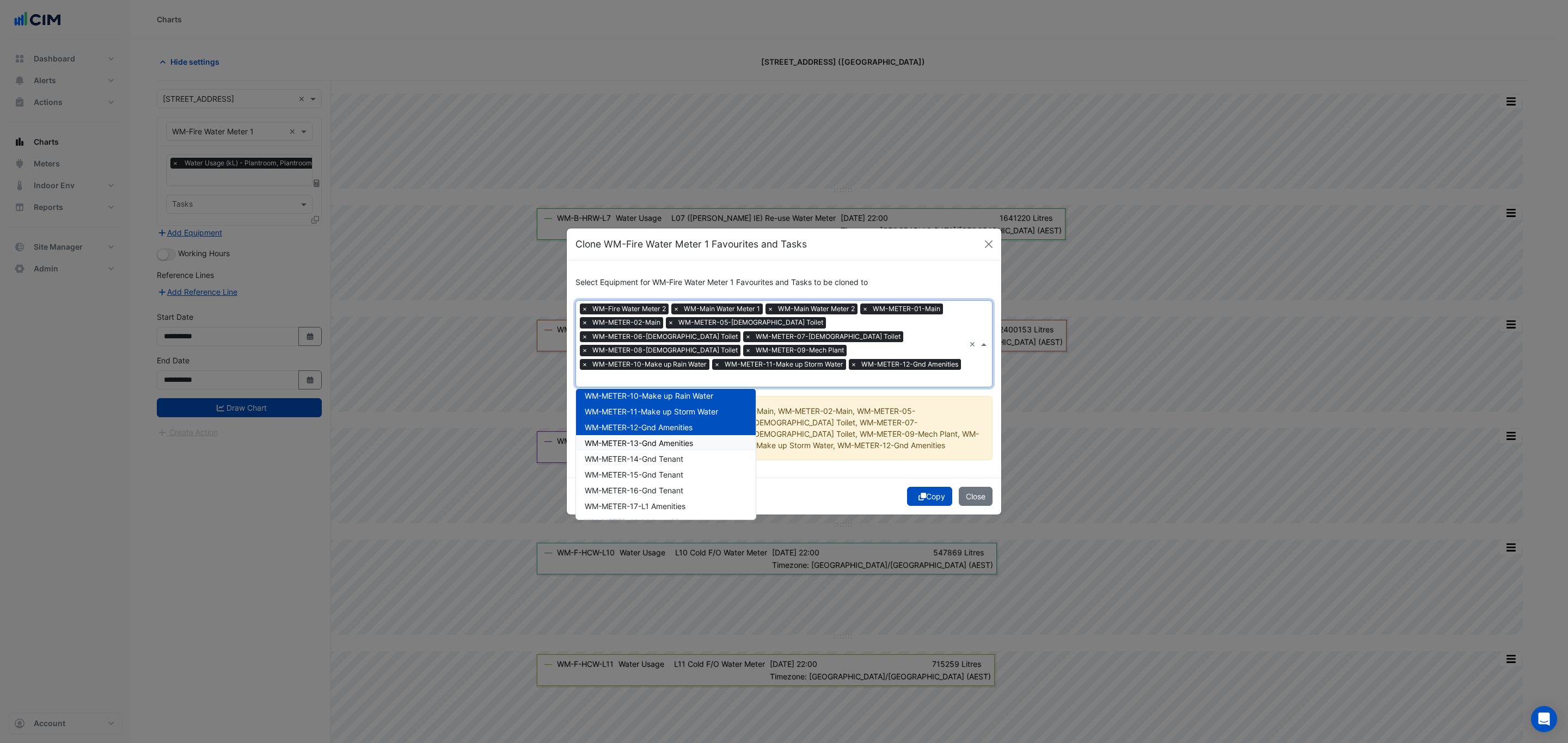
click at [690, 439] on span "WM-METER-13-Gnd Amenities" at bounding box center [638, 443] width 108 height 9
click at [694, 453] on div "WM-METER-14-Gnd Tenant" at bounding box center [666, 458] width 179 height 15
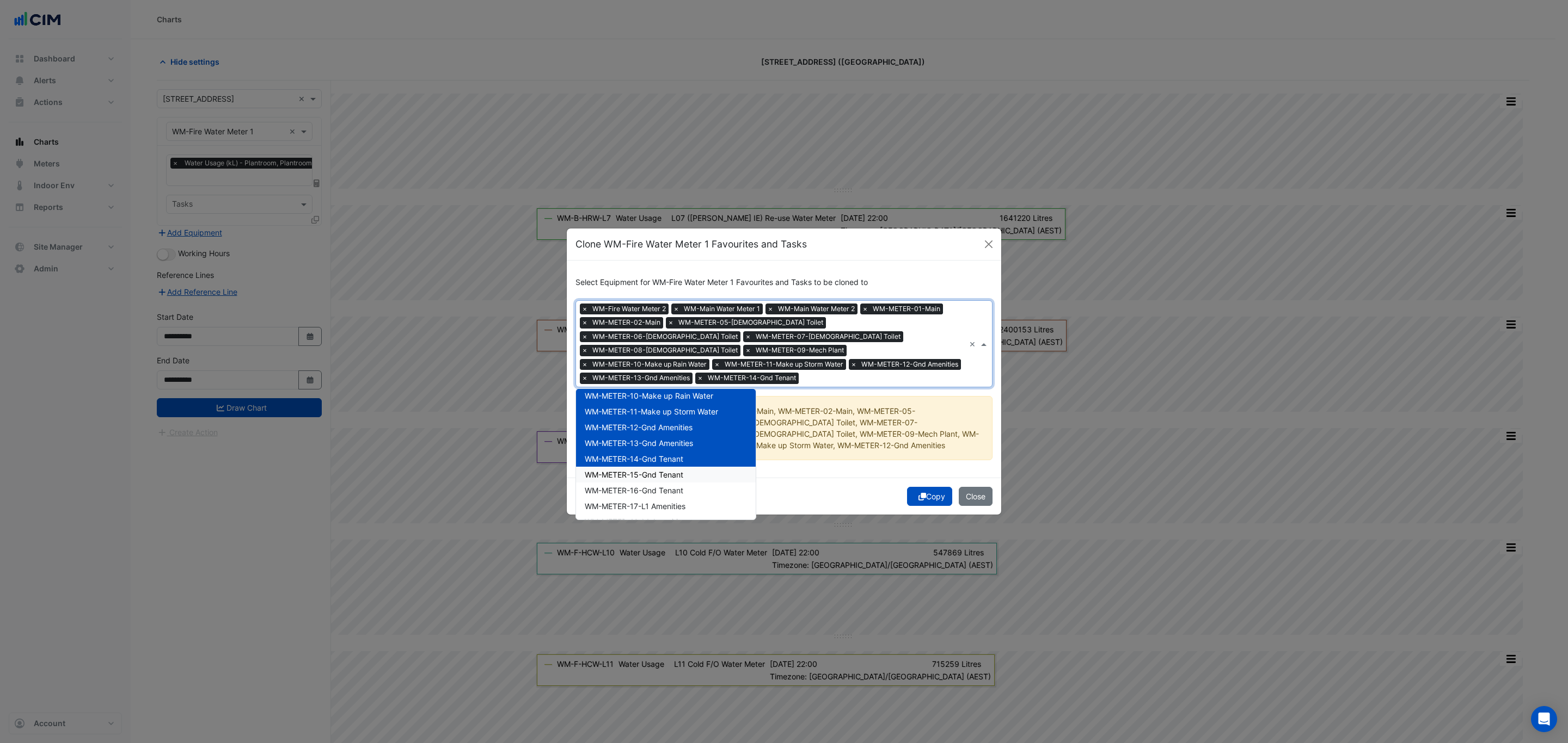
click at [700, 470] on div "WM-METER-15-Gnd Tenant" at bounding box center [666, 475] width 179 height 15
click at [700, 485] on div "WM-METER-16-Gnd Tenant" at bounding box center [666, 490] width 179 height 15
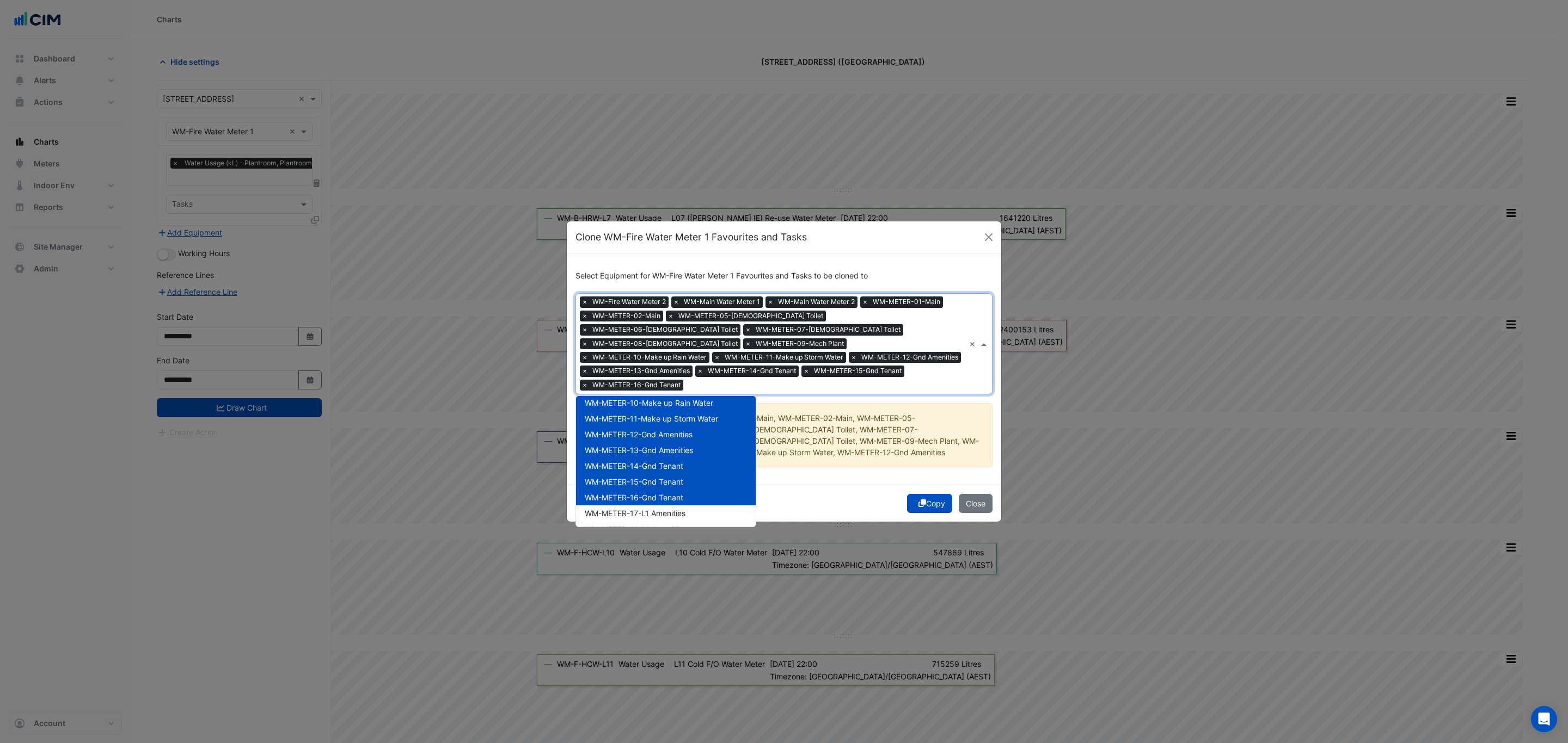
click at [696, 505] on div "WM-METER-17-L1 Amenities" at bounding box center [666, 513] width 179 height 15
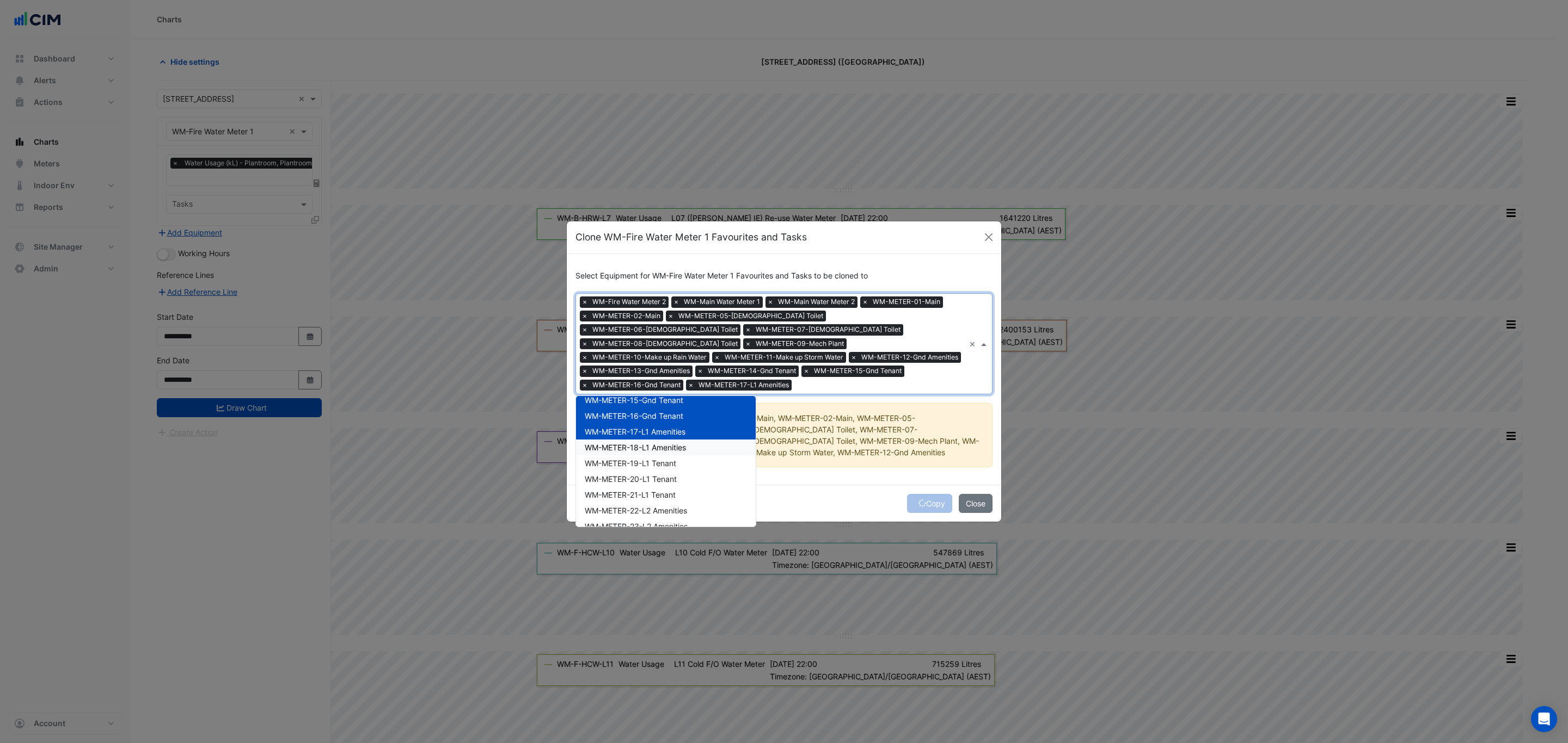
click at [677, 445] on div "WM-METER-18-L1 Amenities" at bounding box center [666, 447] width 179 height 15
click at [683, 459] on div "WM-METER-19-L1 Tenant" at bounding box center [666, 462] width 179 height 15
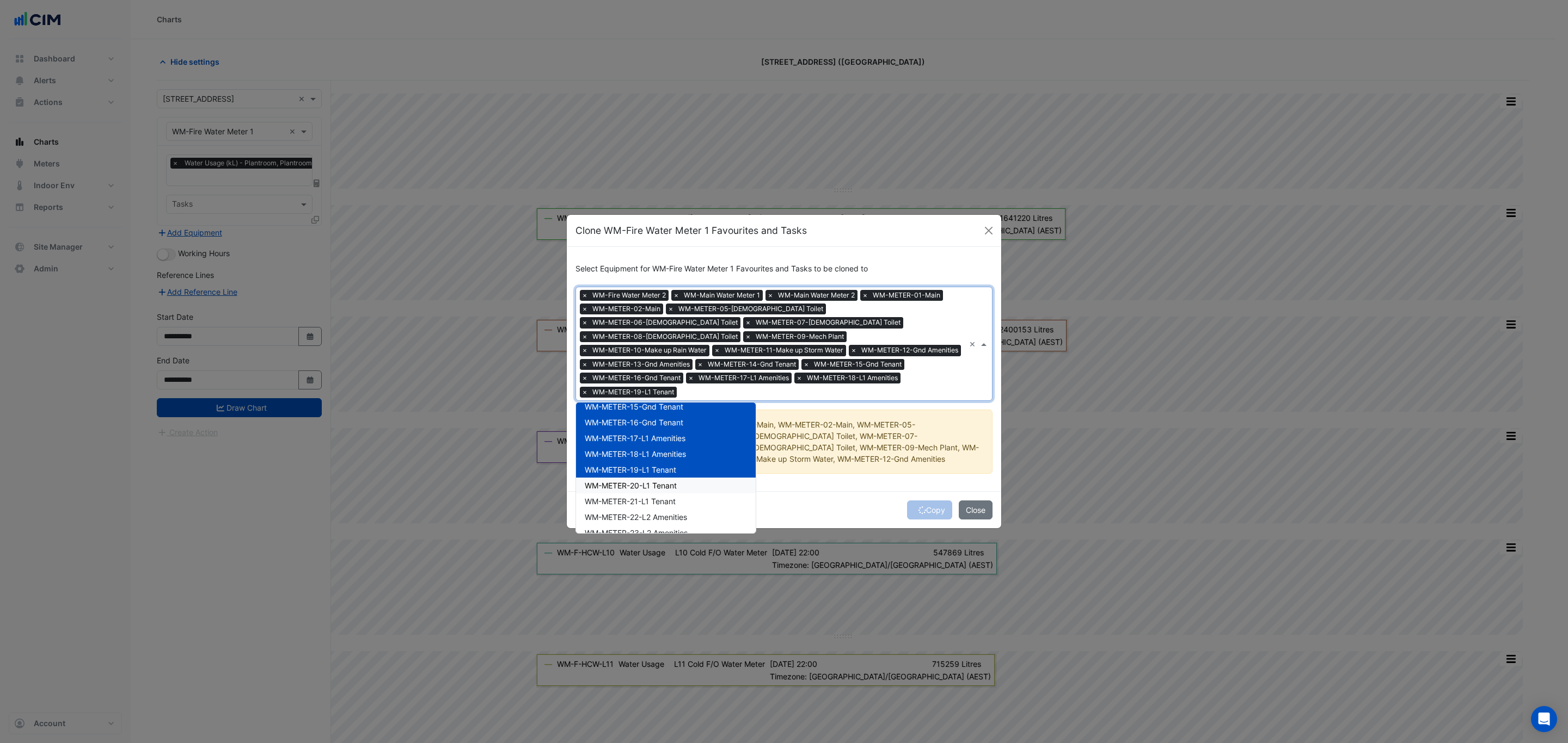
click at [687, 479] on div "WM-METER-20-L1 Tenant" at bounding box center [666, 485] width 179 height 15
click at [687, 493] on div "WM-METER-21-L1 Tenant" at bounding box center [666, 500] width 179 height 15
click at [687, 513] on span "WM-METER-22-L2 Amenities" at bounding box center [635, 517] width 102 height 9
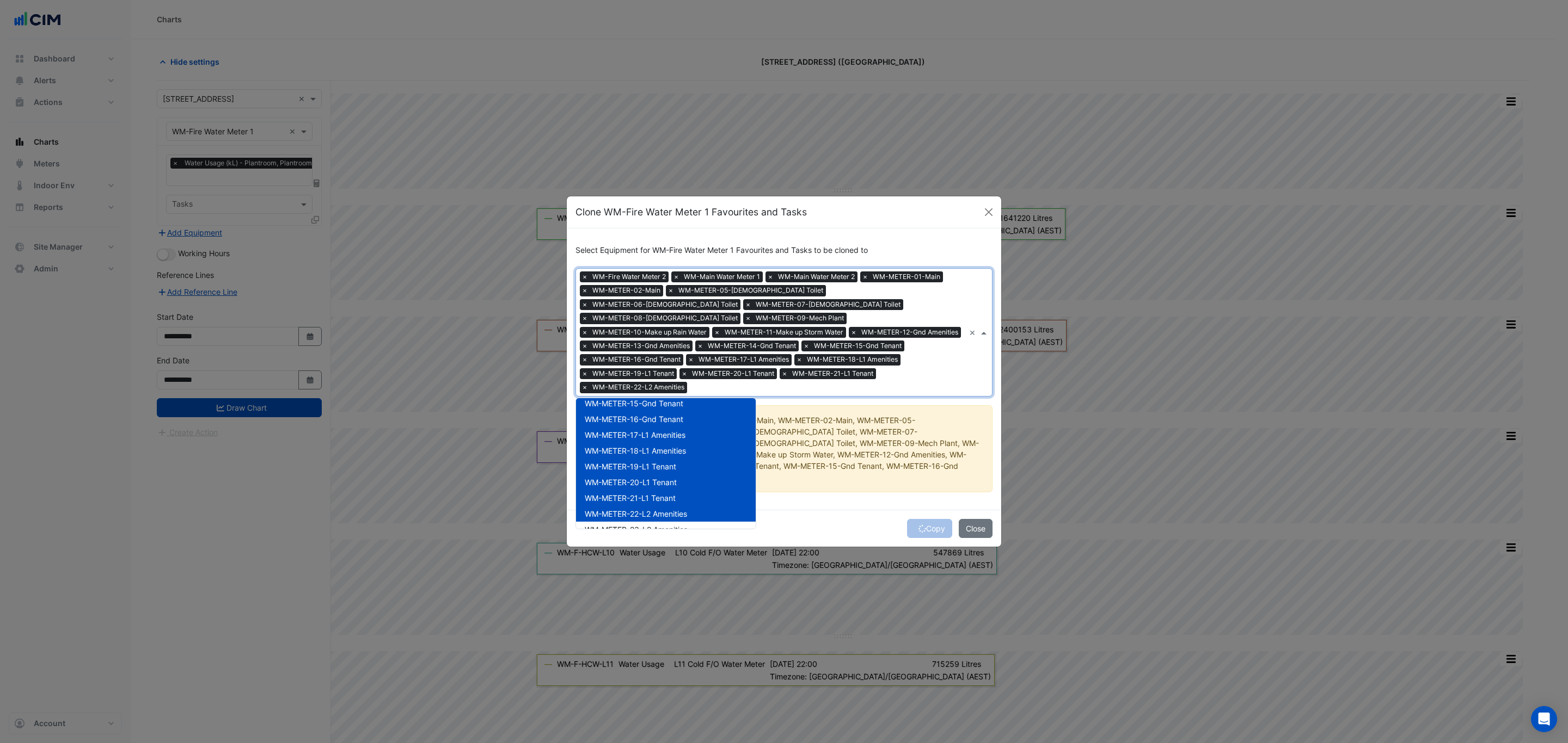
scroll to position [0, 0]
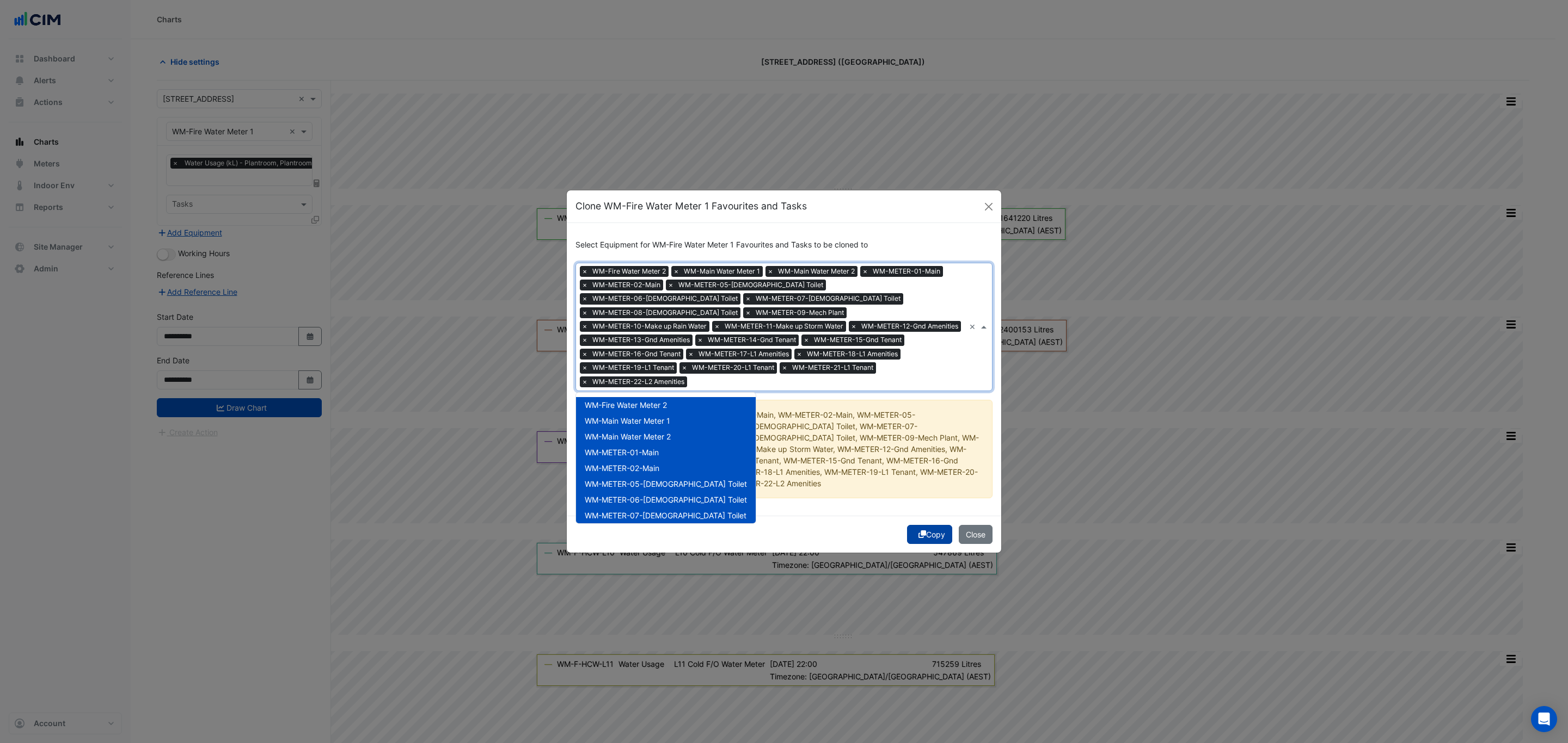
click at [910, 525] on button "Copy" at bounding box center [930, 534] width 45 height 19
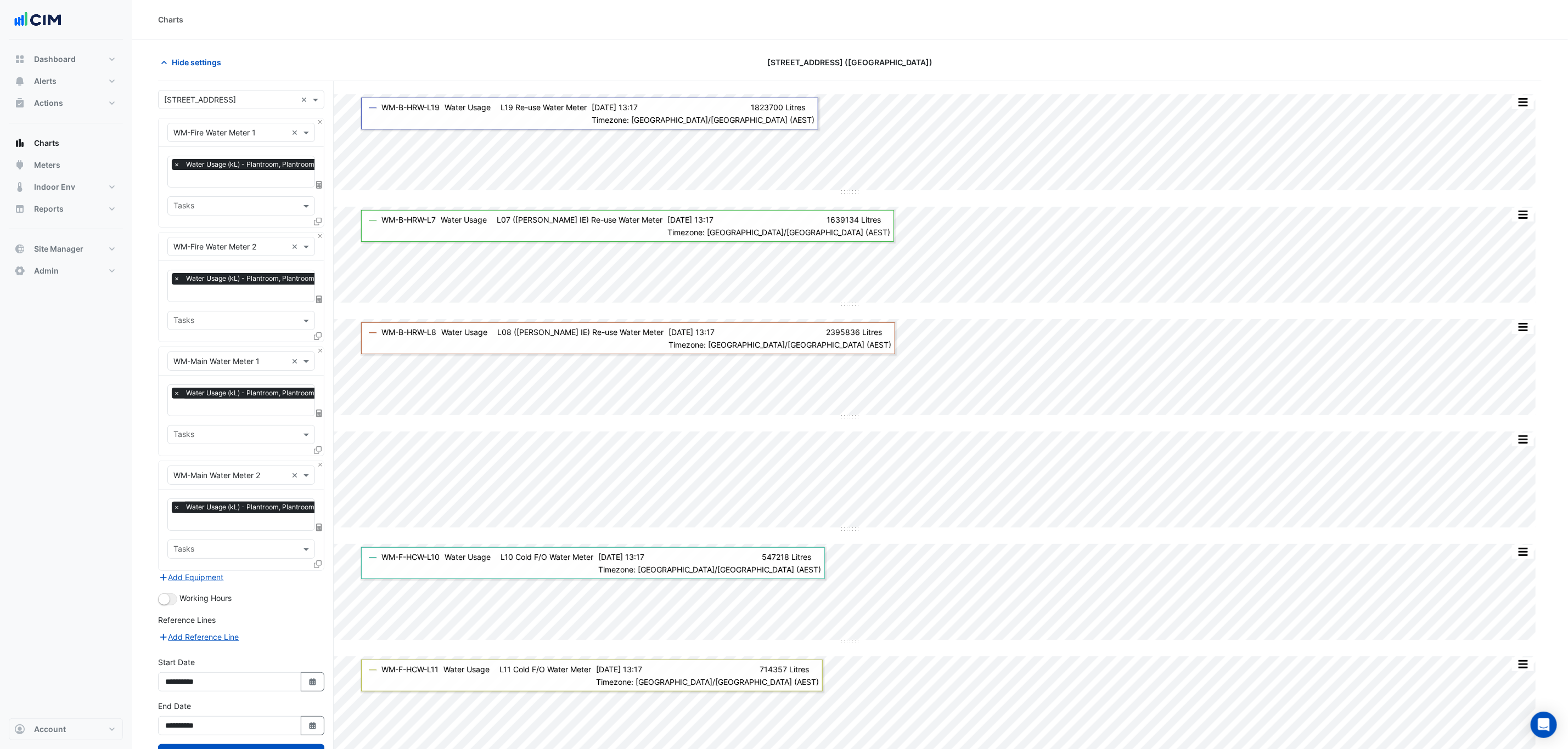
click at [317, 566] on icon at bounding box center [317, 564] width 7 height 7
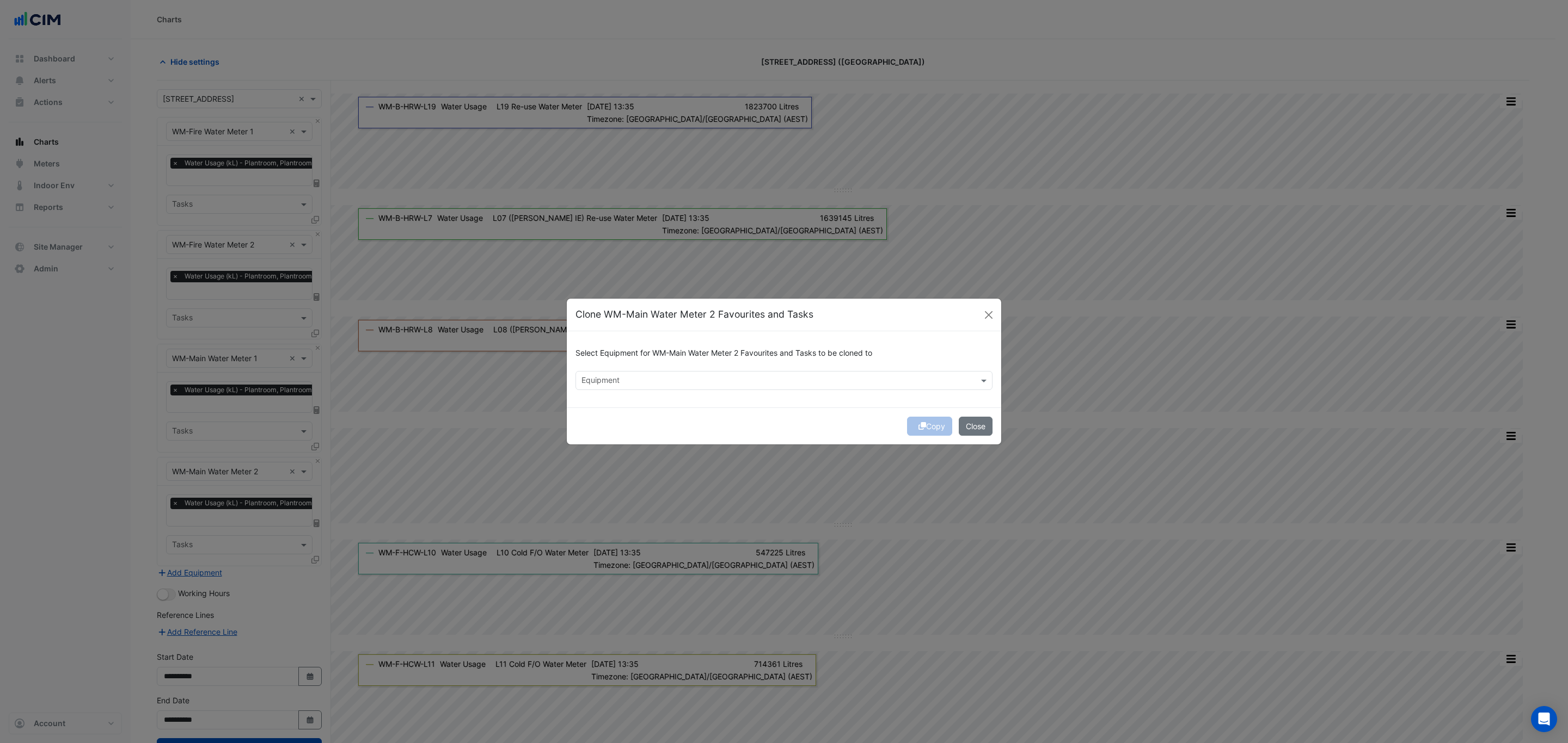
click at [892, 376] on input "text" at bounding box center [778, 382] width 393 height 11
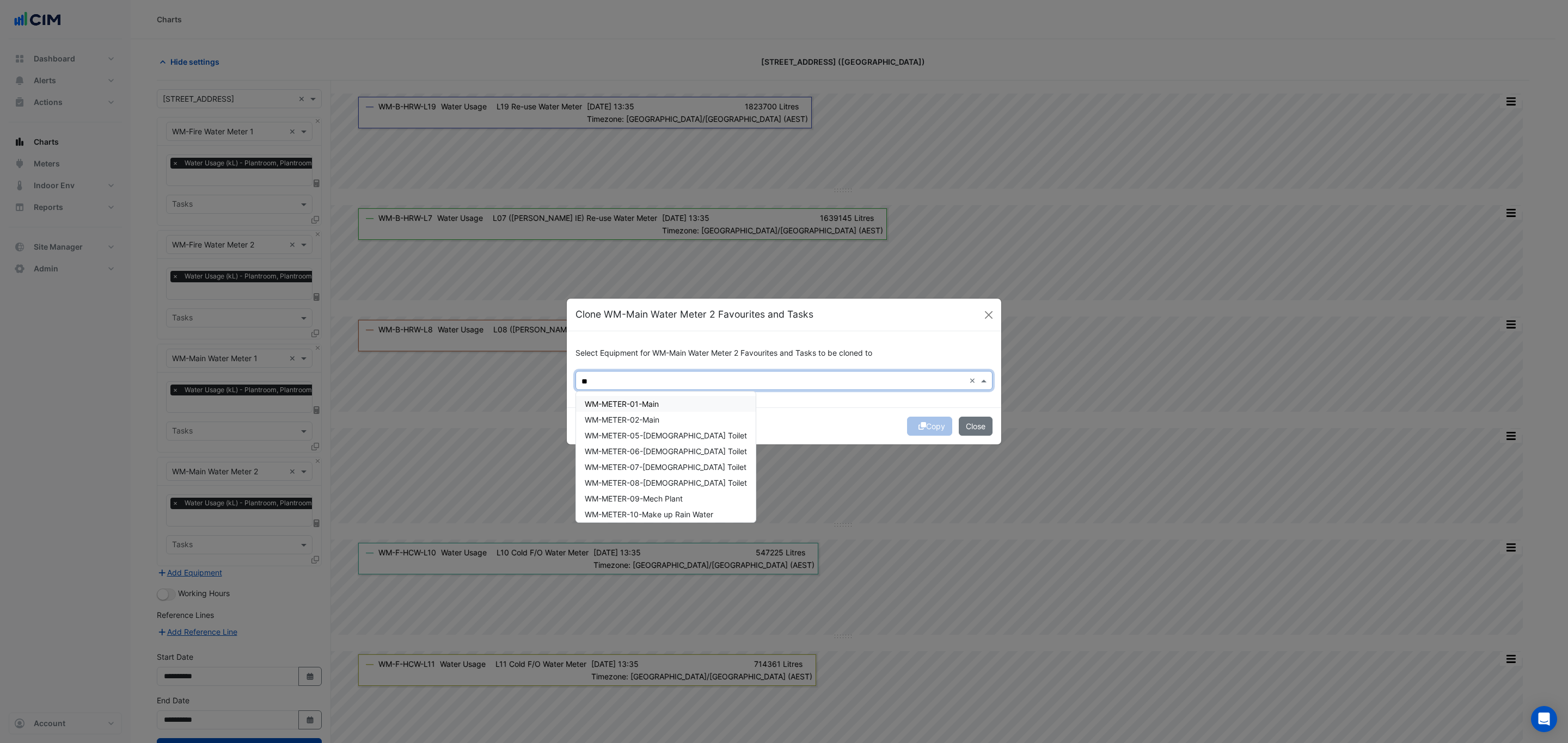
type input "*"
click at [705, 517] on div "WM-Site Water Meter" at bounding box center [666, 512] width 179 height 15
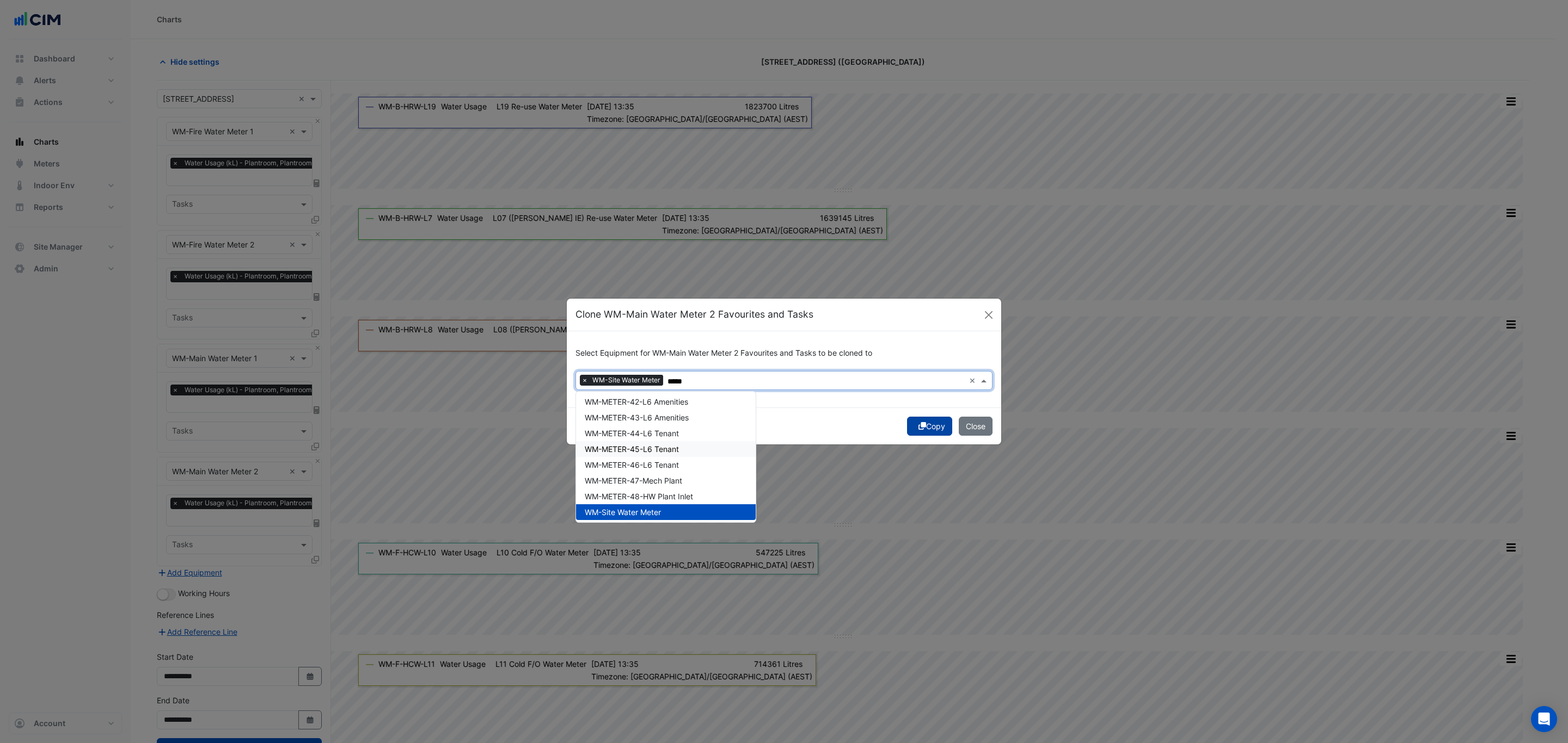
type input "*****"
drag, startPoint x: 905, startPoint y: 427, endPoint x: 911, endPoint y: 420, distance: 9.2
click at [907, 426] on button "Copy" at bounding box center [930, 426] width 45 height 19
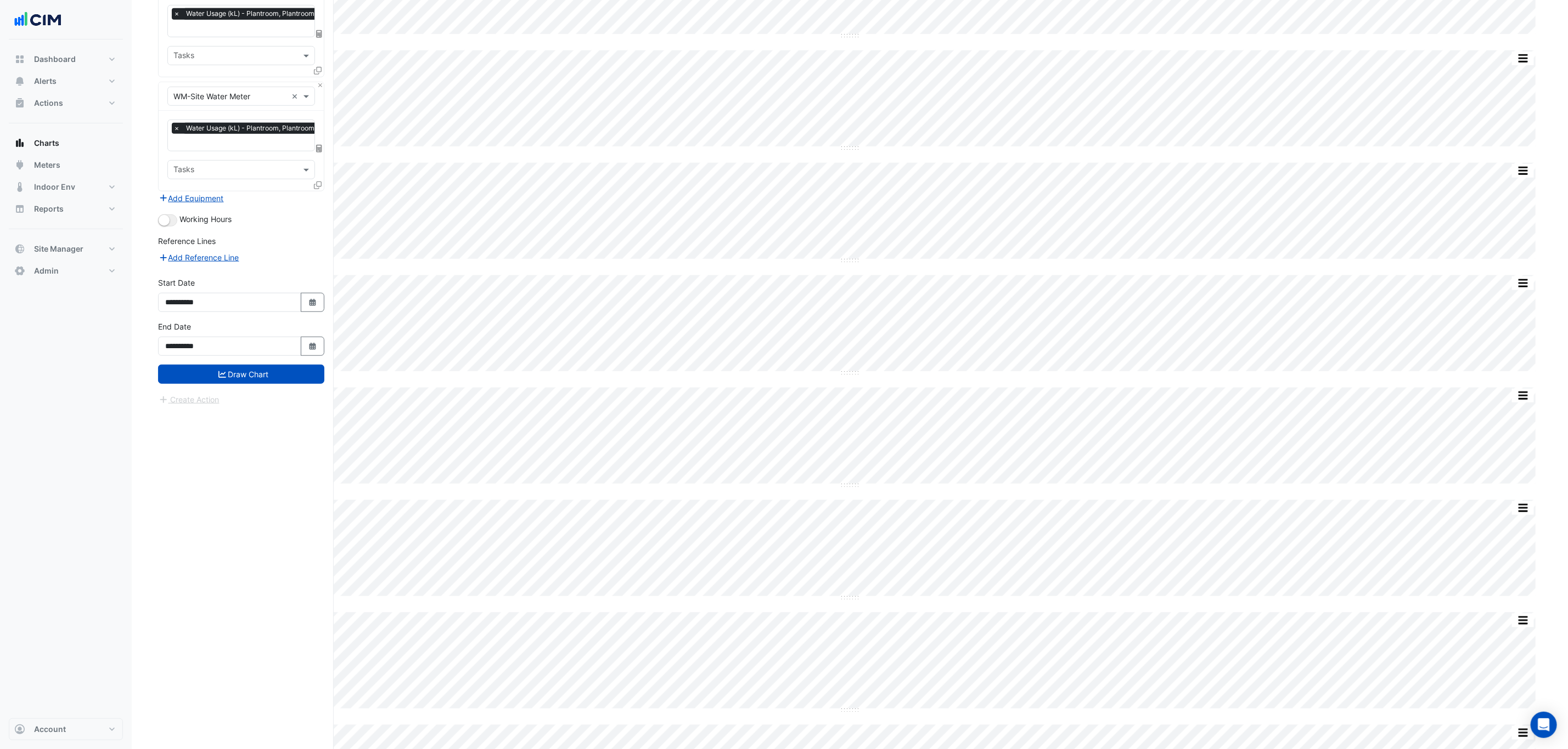
click at [232, 383] on button "Draw Chart" at bounding box center [240, 374] width 166 height 19
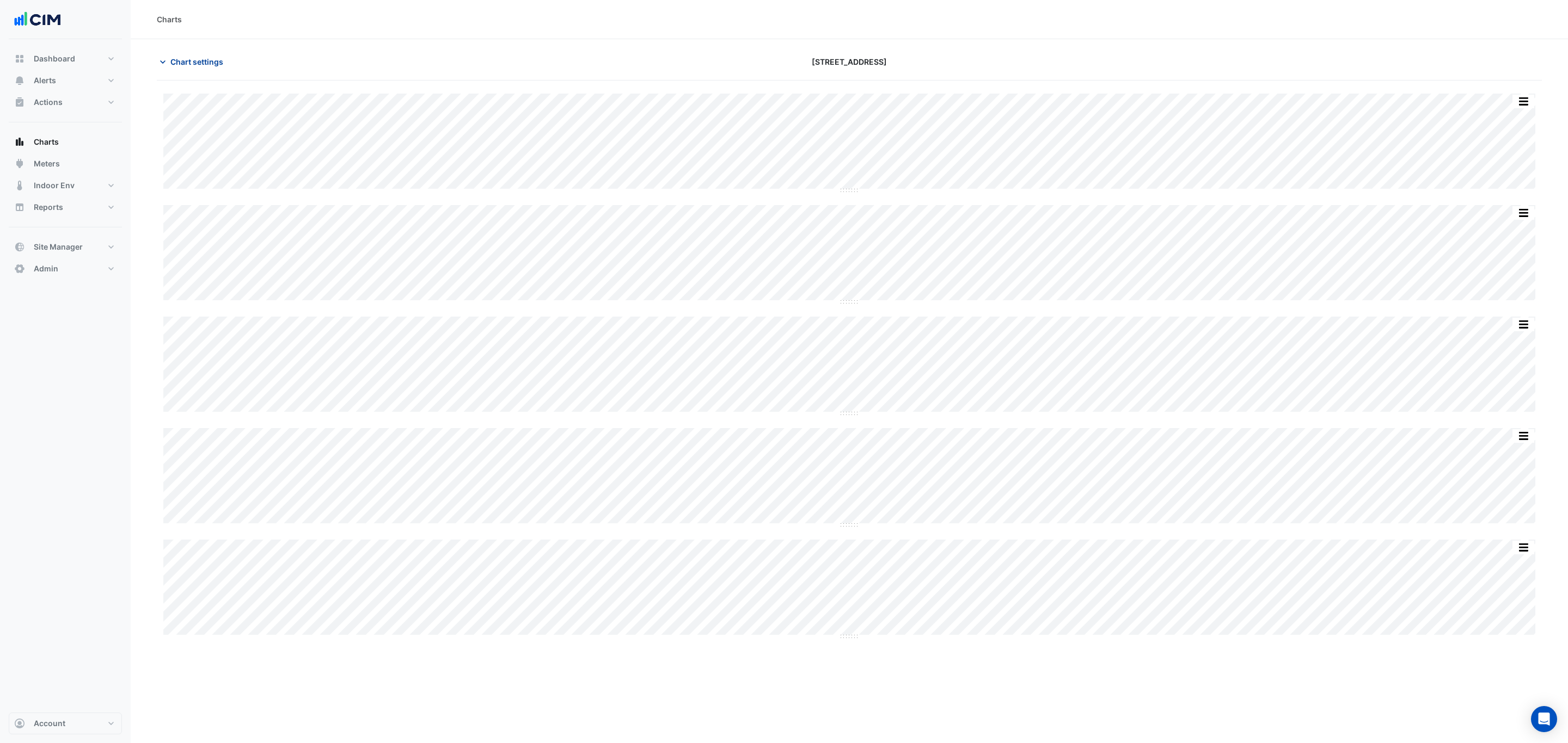
click at [216, 61] on span "Chart settings" at bounding box center [196, 62] width 53 height 11
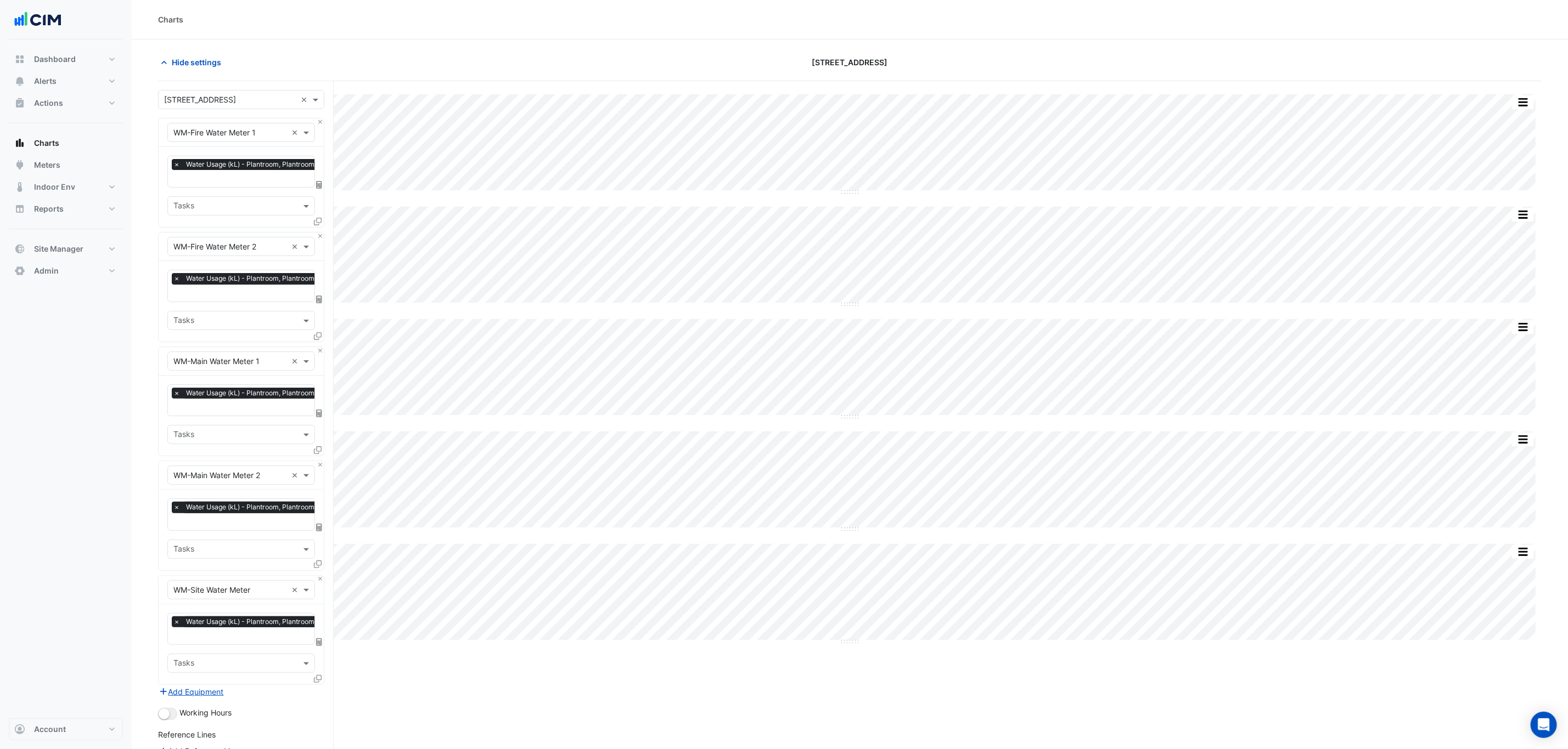
click at [234, 96] on input "text" at bounding box center [231, 100] width 133 height 11
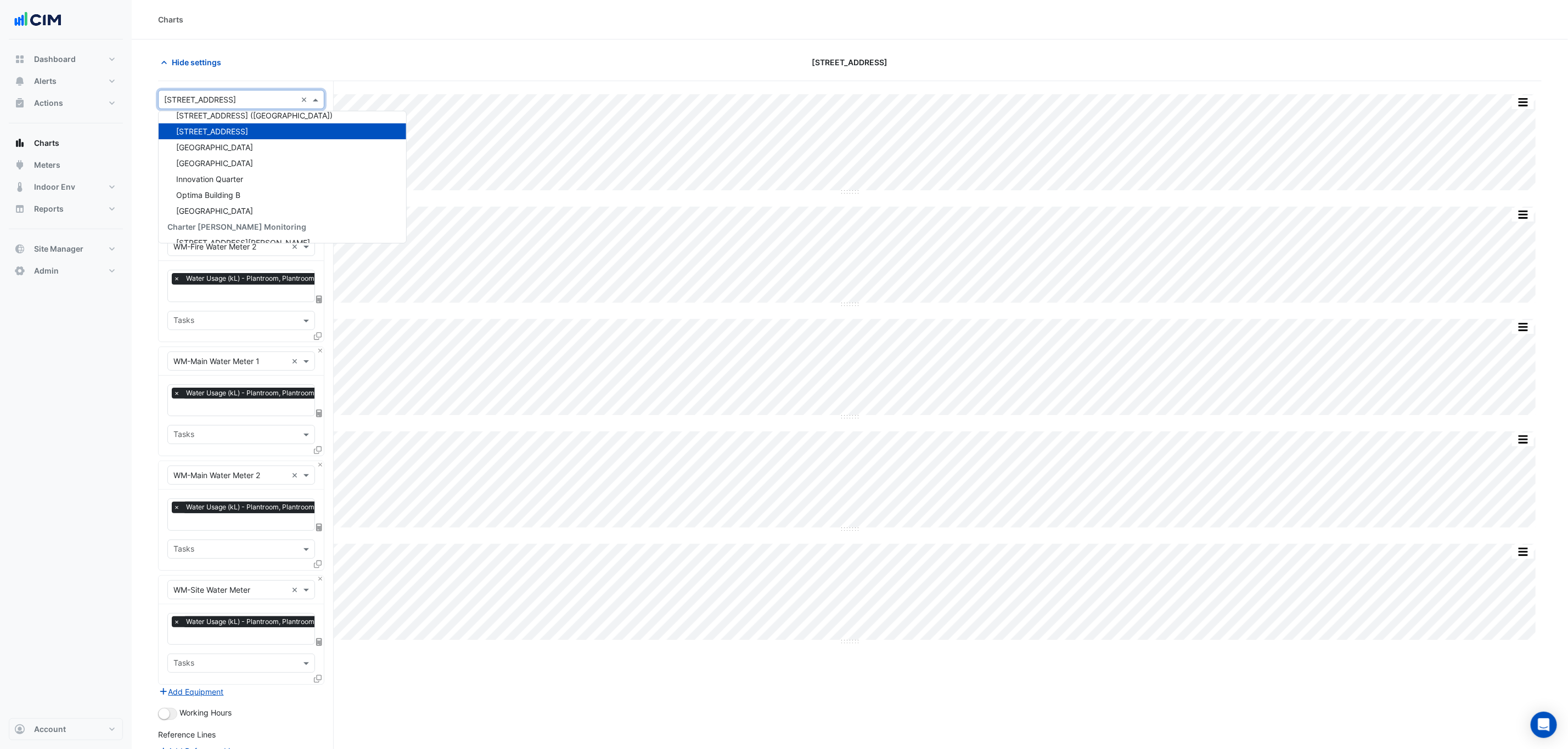
click at [308, 46] on section "Hide settings [STREET_ADDRESS] Split All Split None Print Save as JPEG Save as …" at bounding box center [850, 473] width 1436 height 869
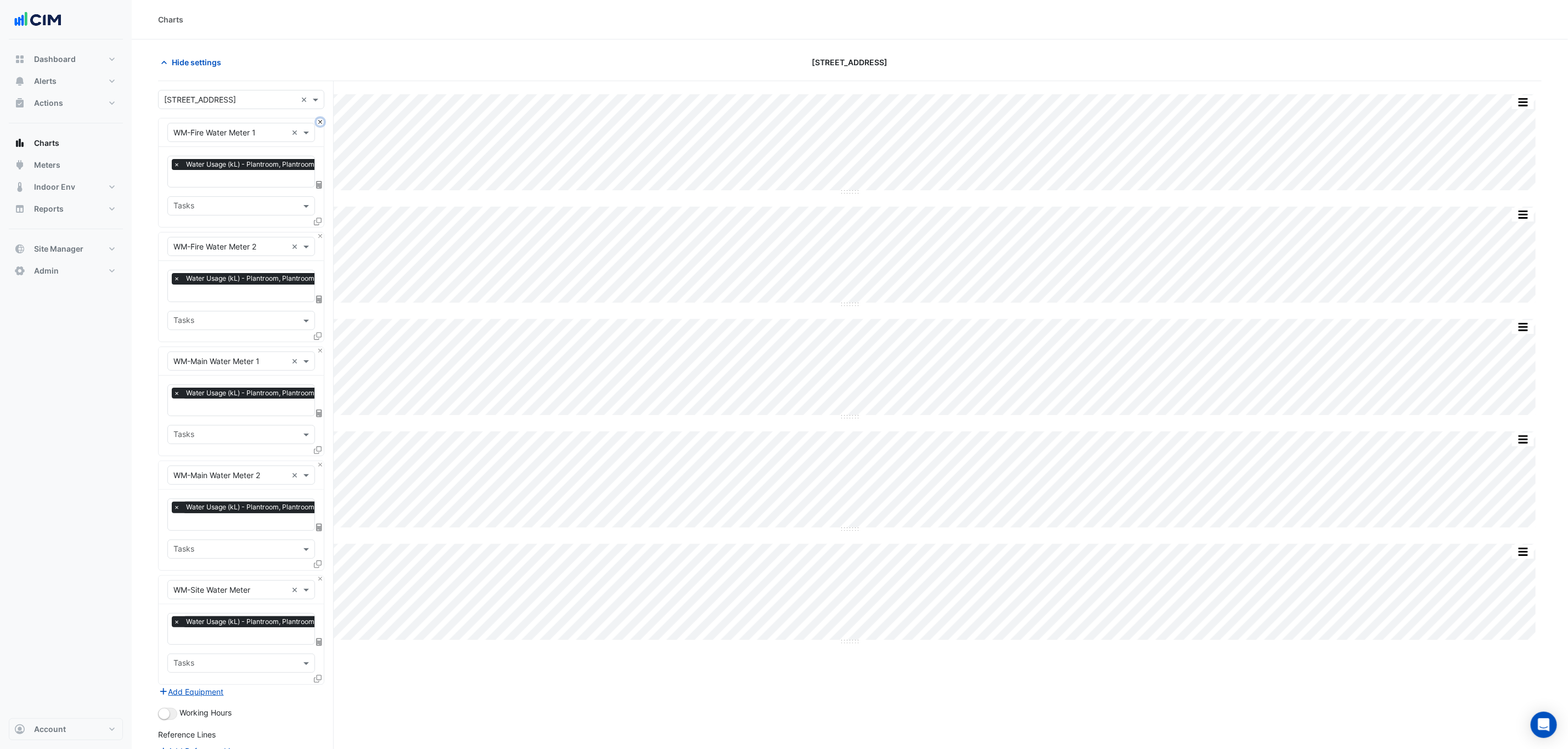
click at [320, 121] on button "Close" at bounding box center [320, 122] width 7 height 7
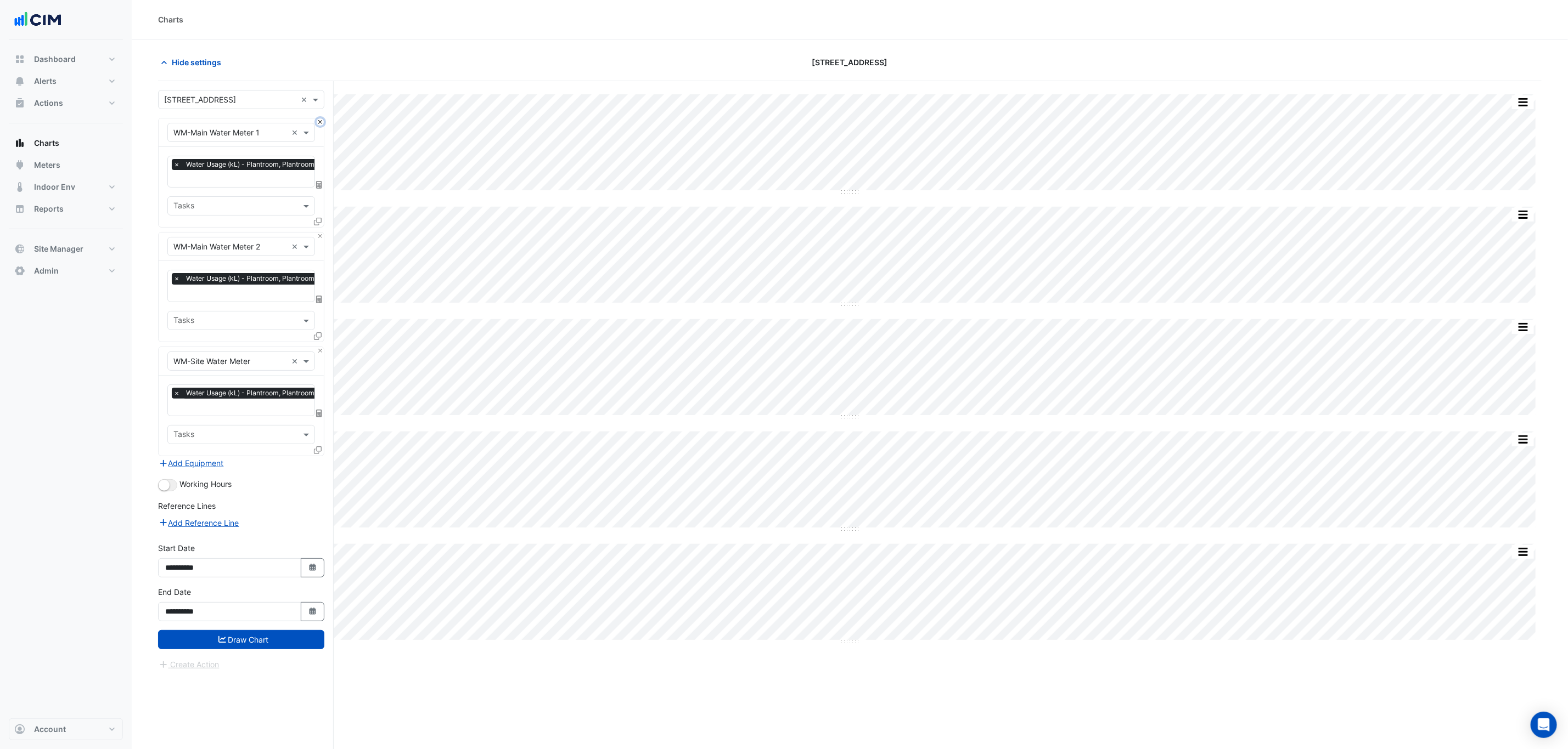
click at [320, 121] on button "Close" at bounding box center [320, 122] width 7 height 7
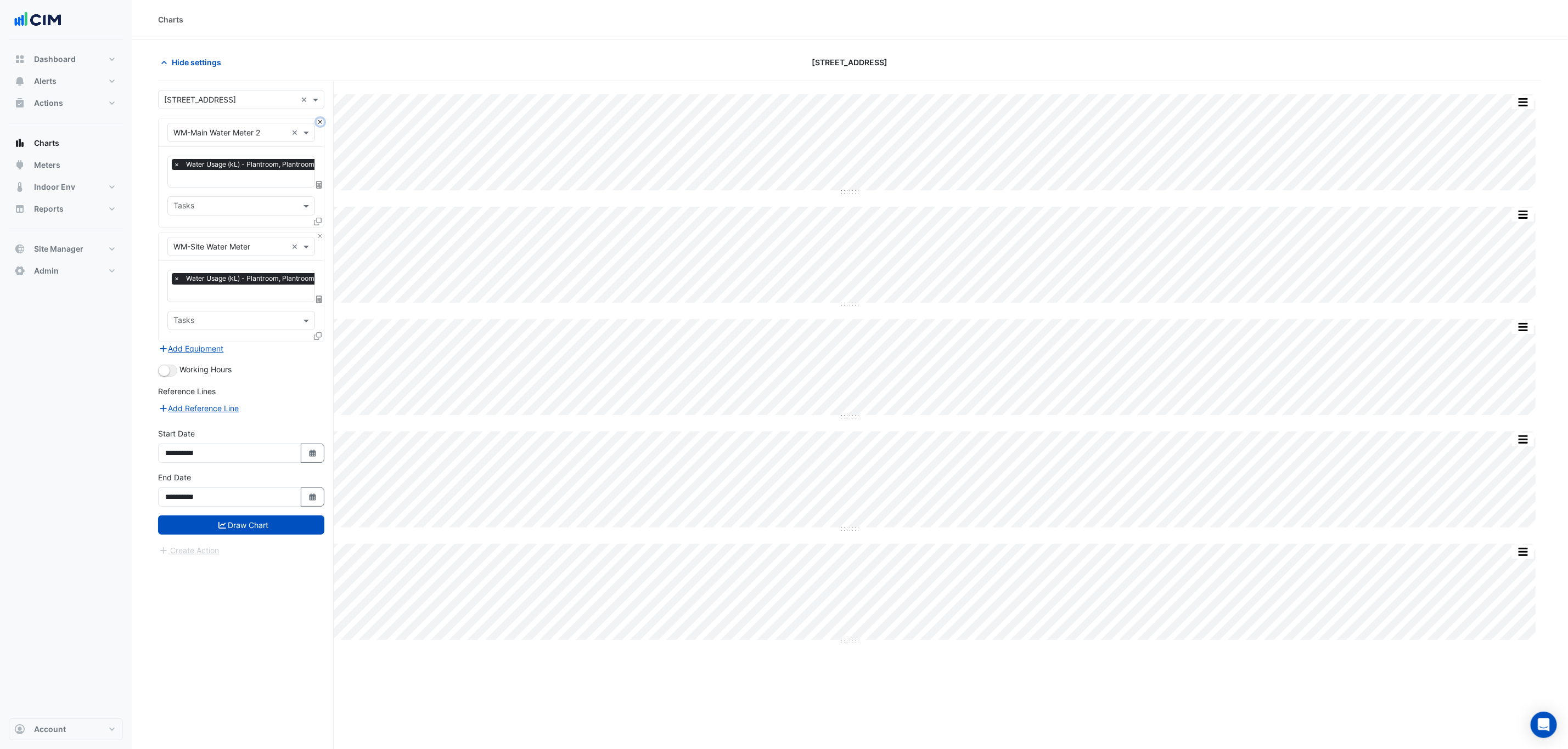
click at [320, 121] on button "Close" at bounding box center [320, 122] width 7 height 7
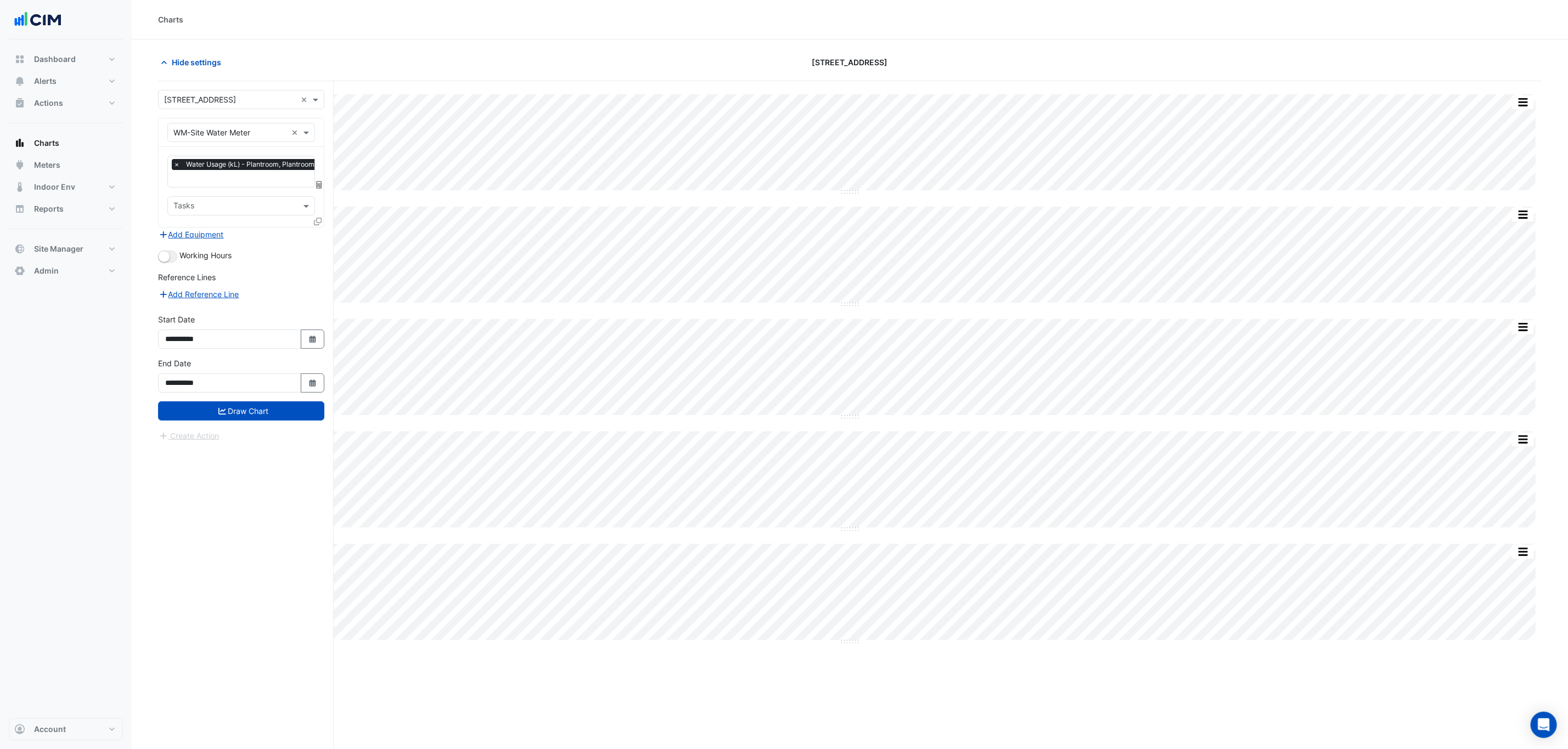
click at [269, 134] on input "text" at bounding box center [230, 133] width 114 height 11
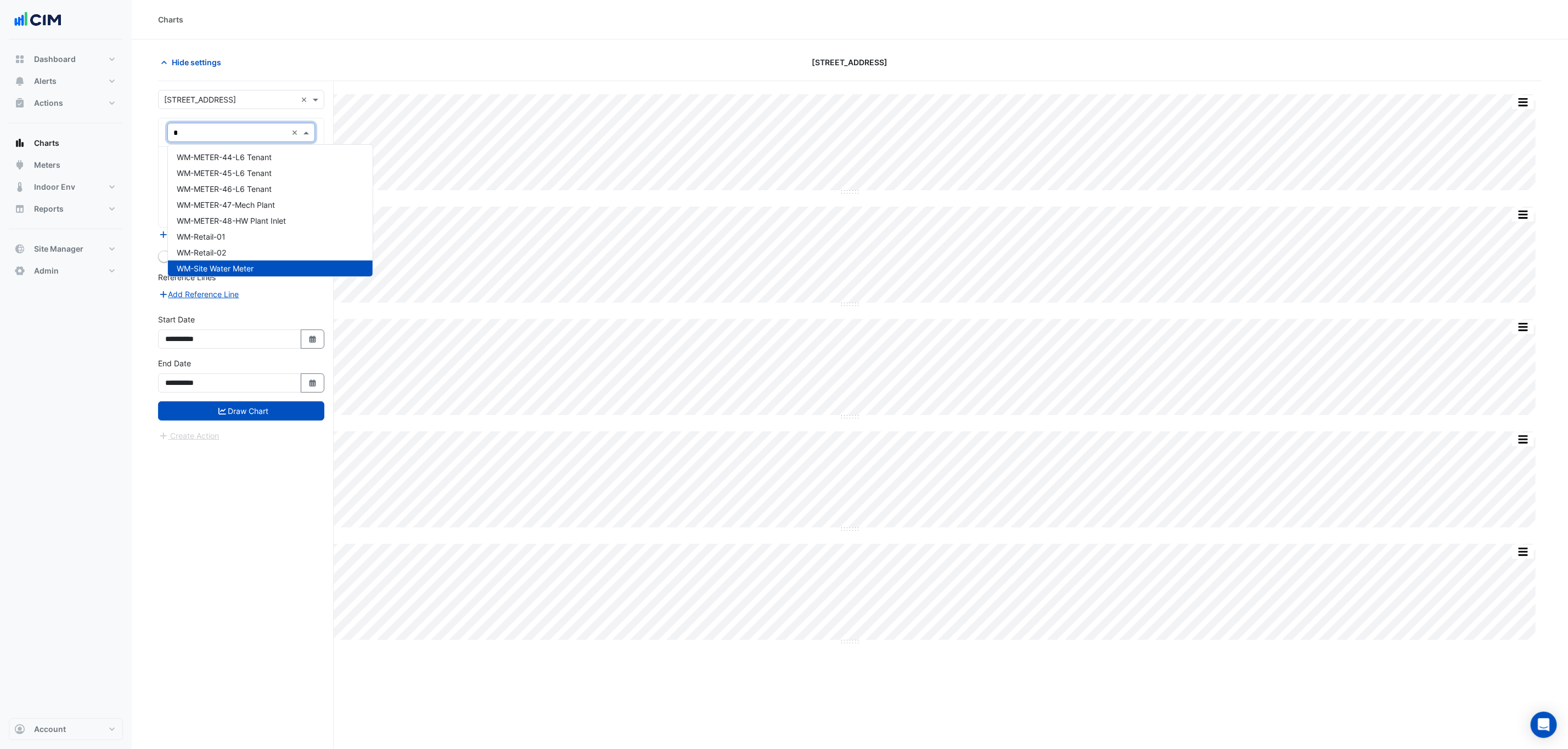
type input "**"
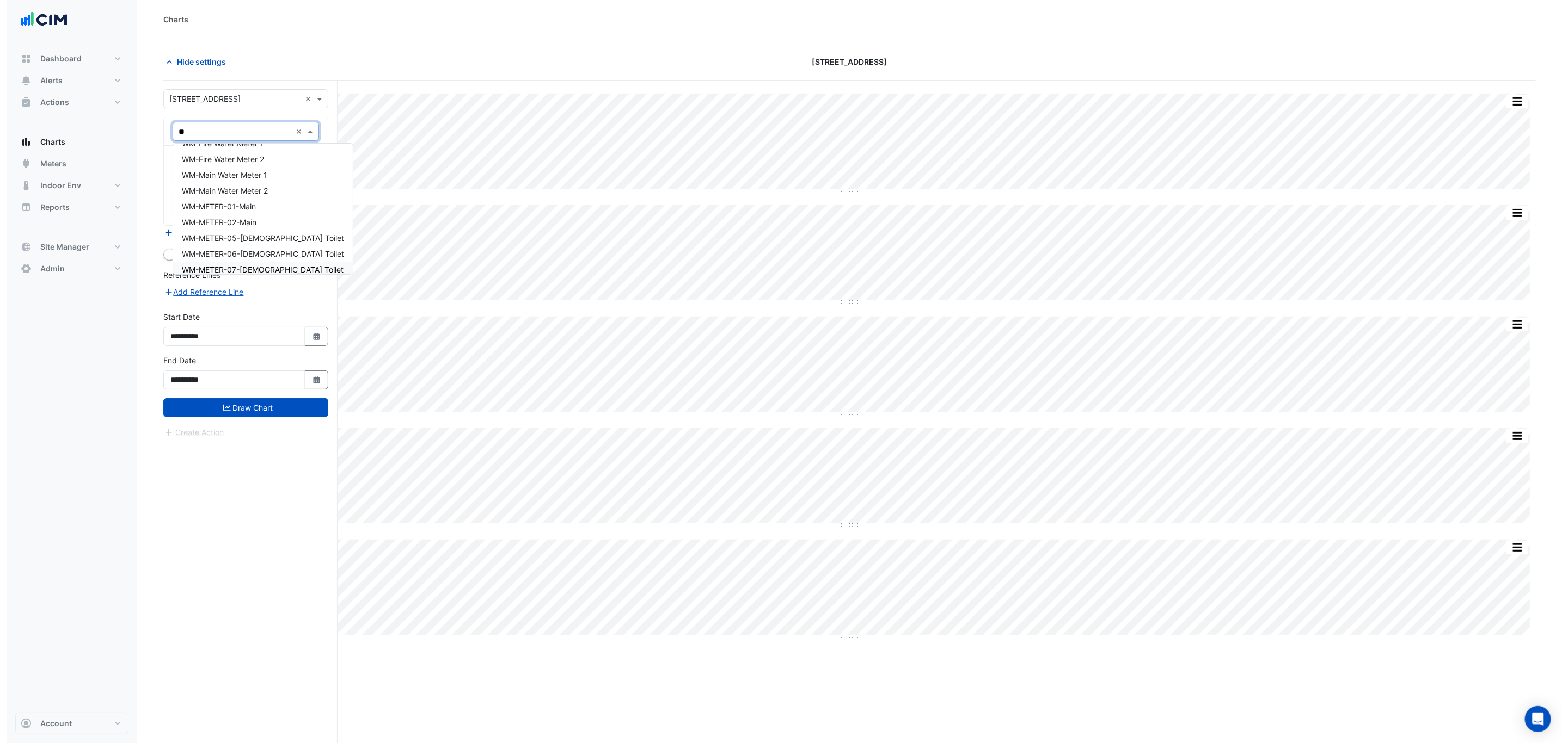
scroll to position [0, 0]
click at [272, 237] on div "WM-METER-01-Main" at bounding box center [256, 234] width 179 height 15
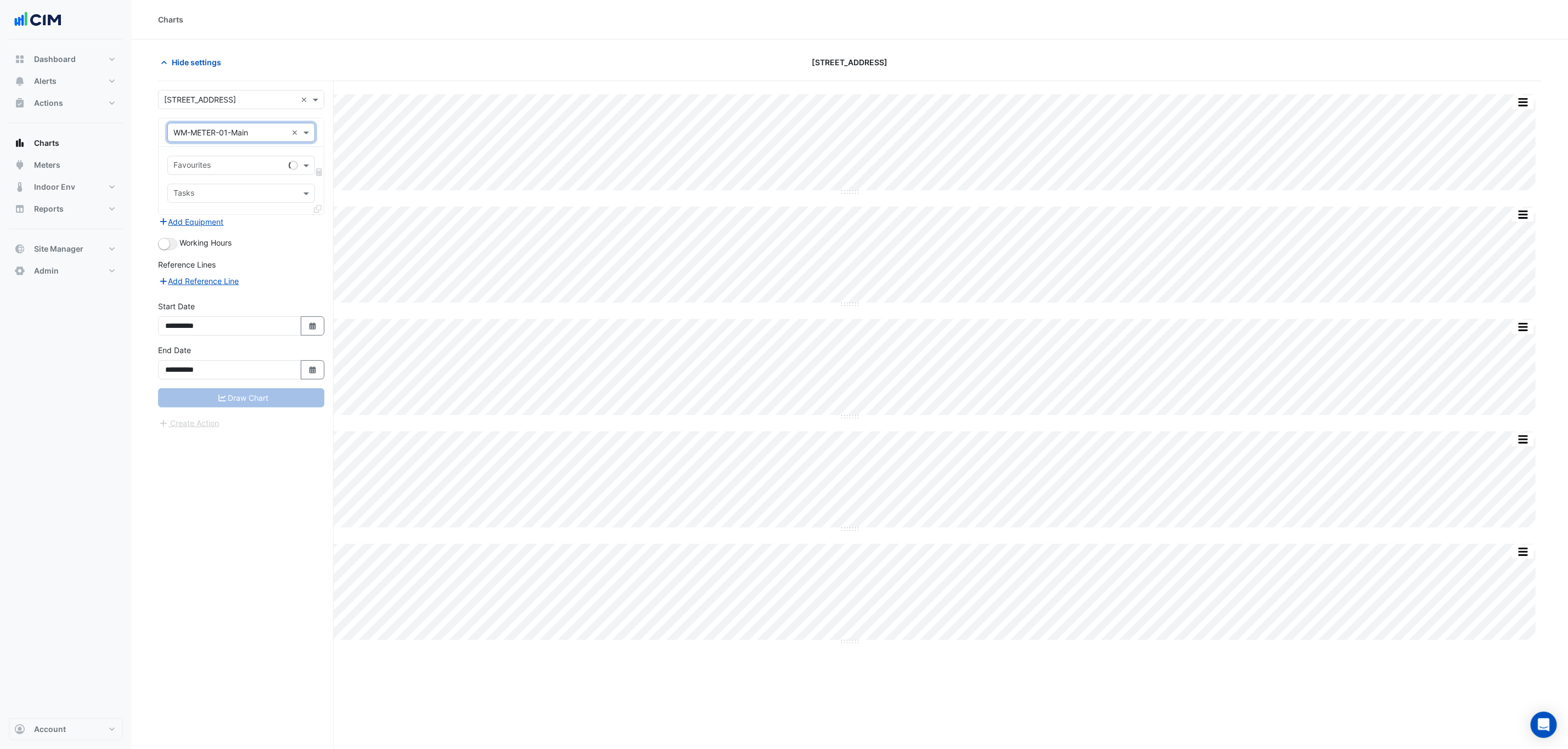
click at [272, 172] on input "text" at bounding box center [229, 167] width 111 height 11
click at [271, 192] on span "Water Usage - Plantroom, Main Magflow Meter" at bounding box center [260, 190] width 168 height 9
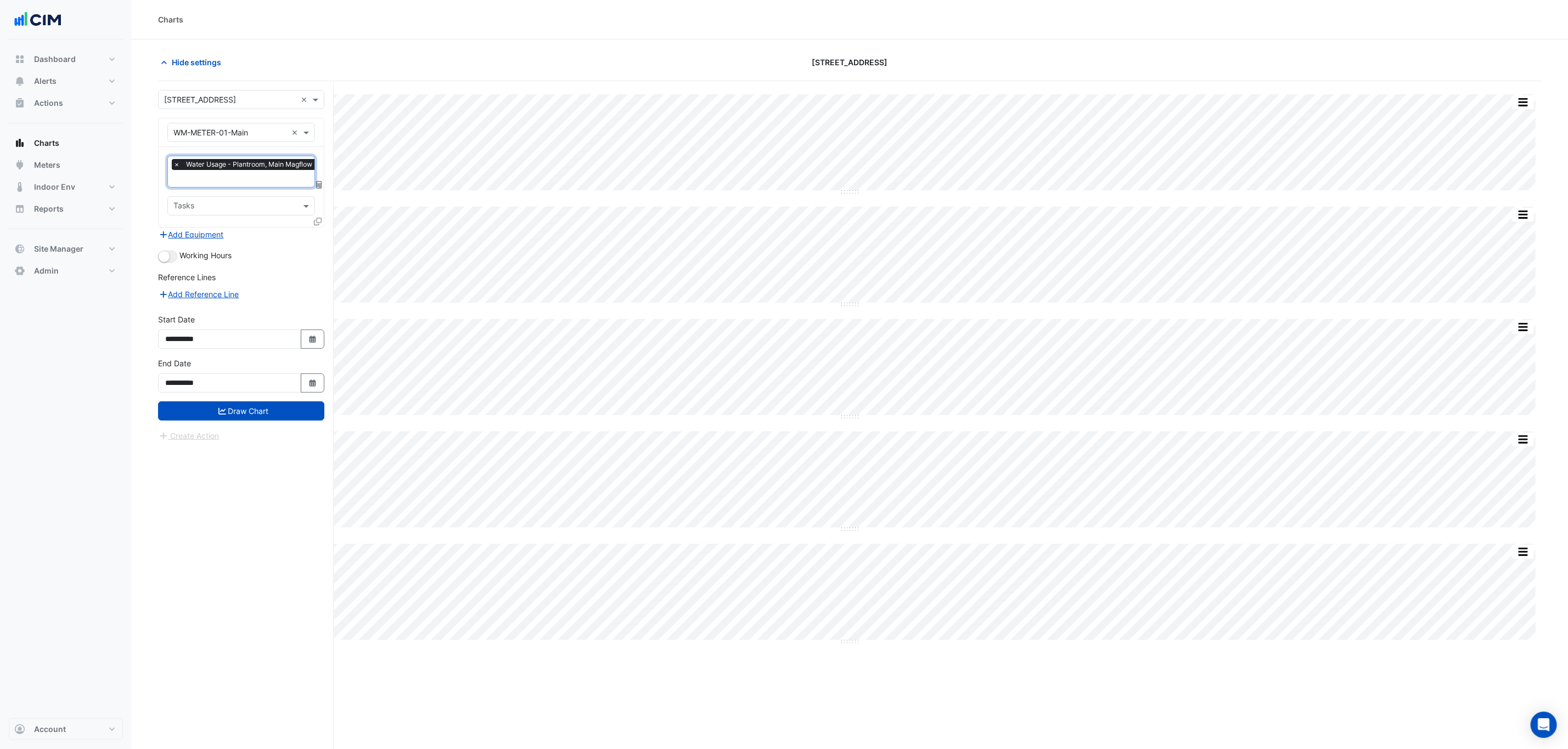
click at [312, 219] on div "× Water Usage - Plantroom, Main Magflow Meter × Tasks" at bounding box center [241, 187] width 165 height 80
click at [319, 221] on icon at bounding box center [317, 221] width 7 height 7
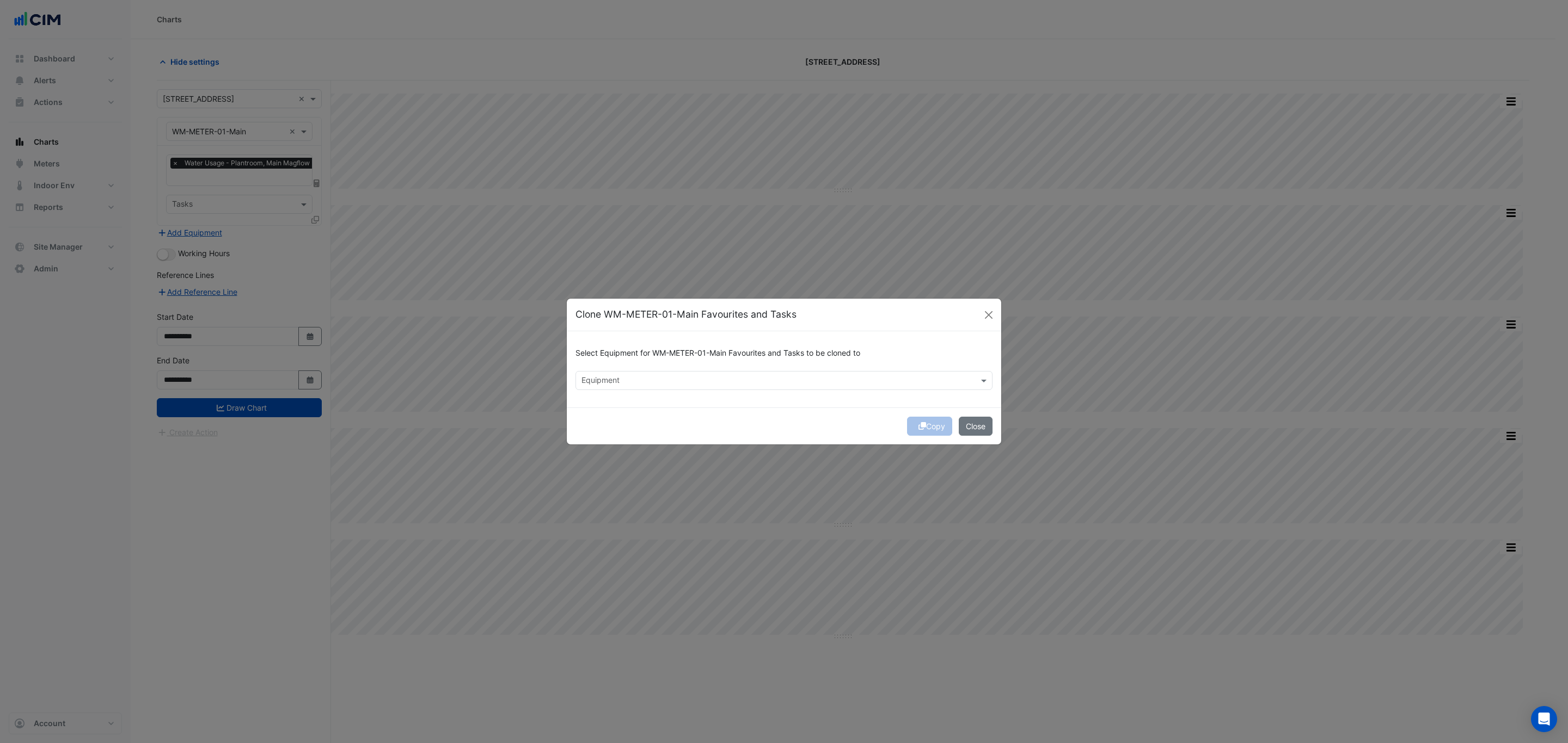
click at [658, 384] on input "text" at bounding box center [778, 382] width 393 height 11
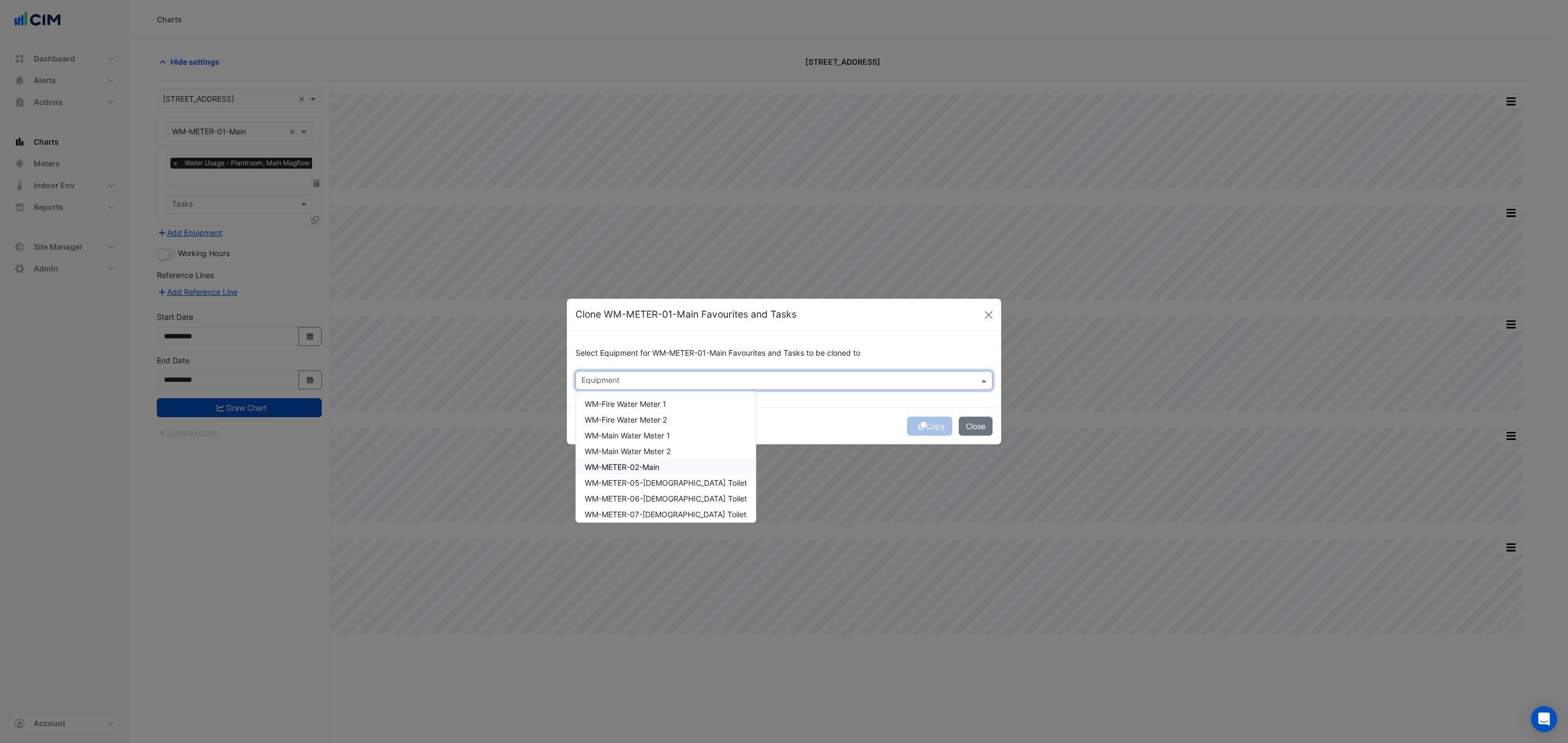
click at [689, 462] on div "WM-METER-02-Main" at bounding box center [666, 466] width 179 height 15
click at [815, 401] on div "Select Equipment for WM-METER-01-Main Favourites and Tasks to be cloned to × WM…" at bounding box center [783, 370] width 434 height 76
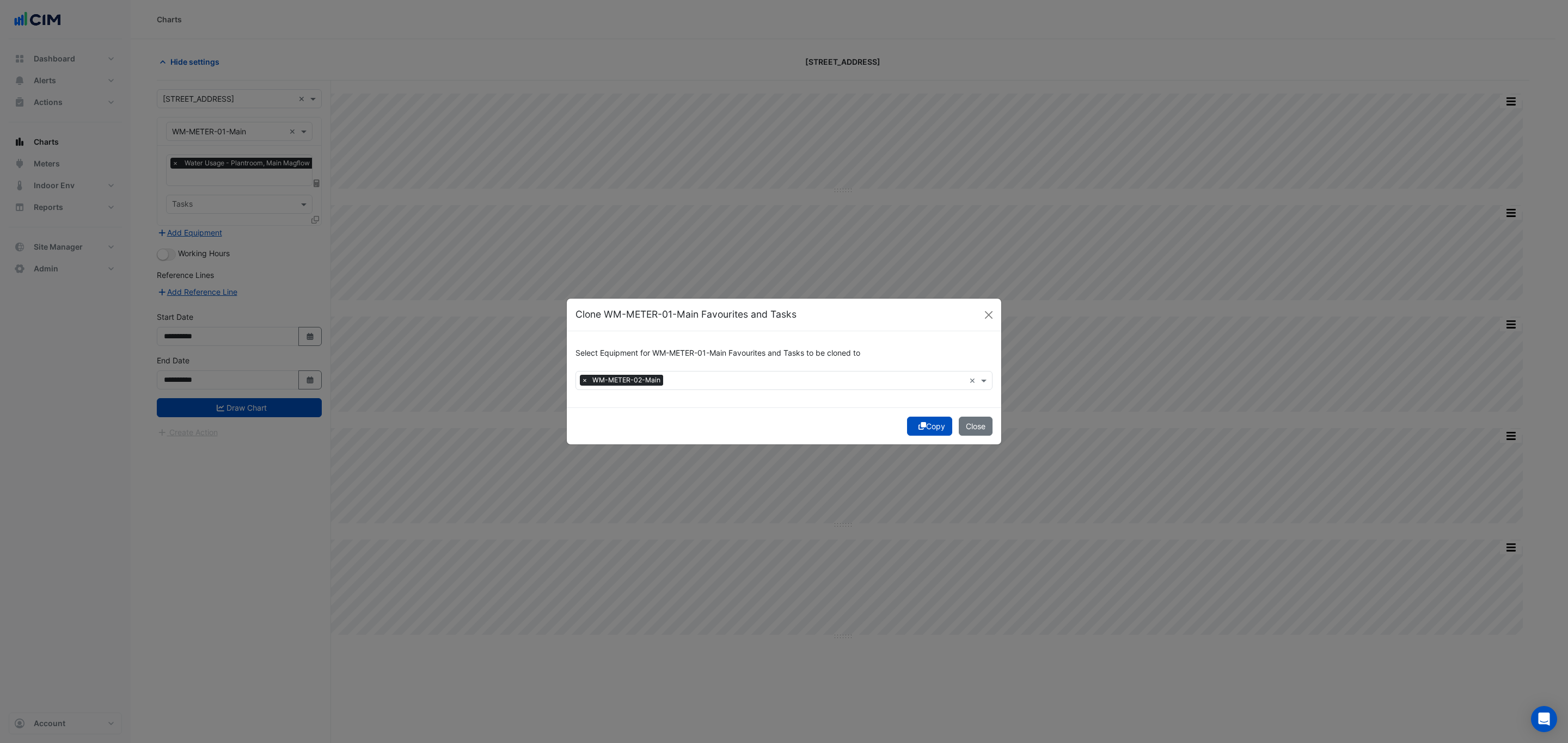
click at [779, 373] on div "× WM-METER-02-Main" at bounding box center [770, 380] width 389 height 17
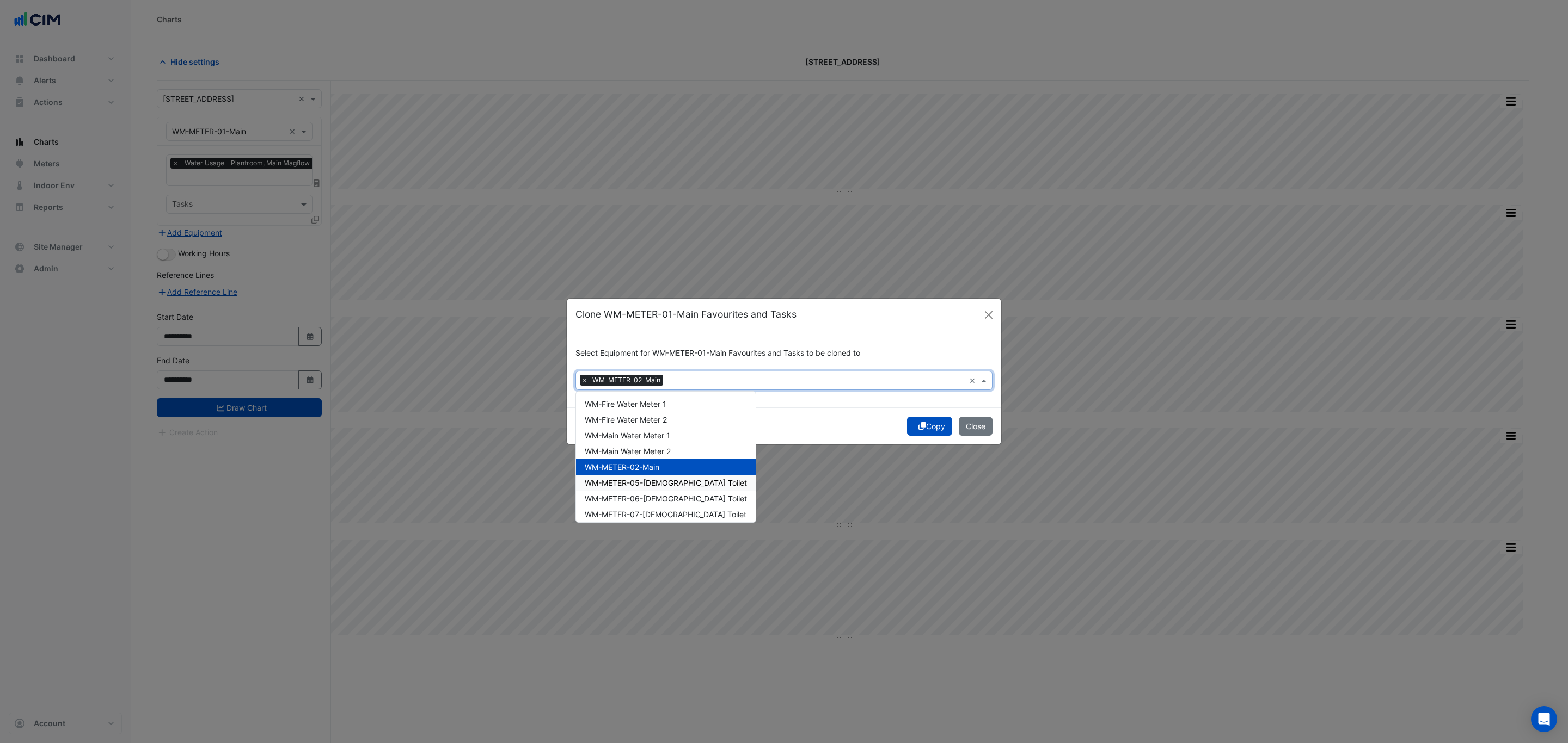
click at [704, 480] on div "WM-METER-05-[DEMOGRAPHIC_DATA] Toilet" at bounding box center [666, 483] width 179 height 15
click at [821, 424] on div "Copy Close" at bounding box center [783, 426] width 434 height 37
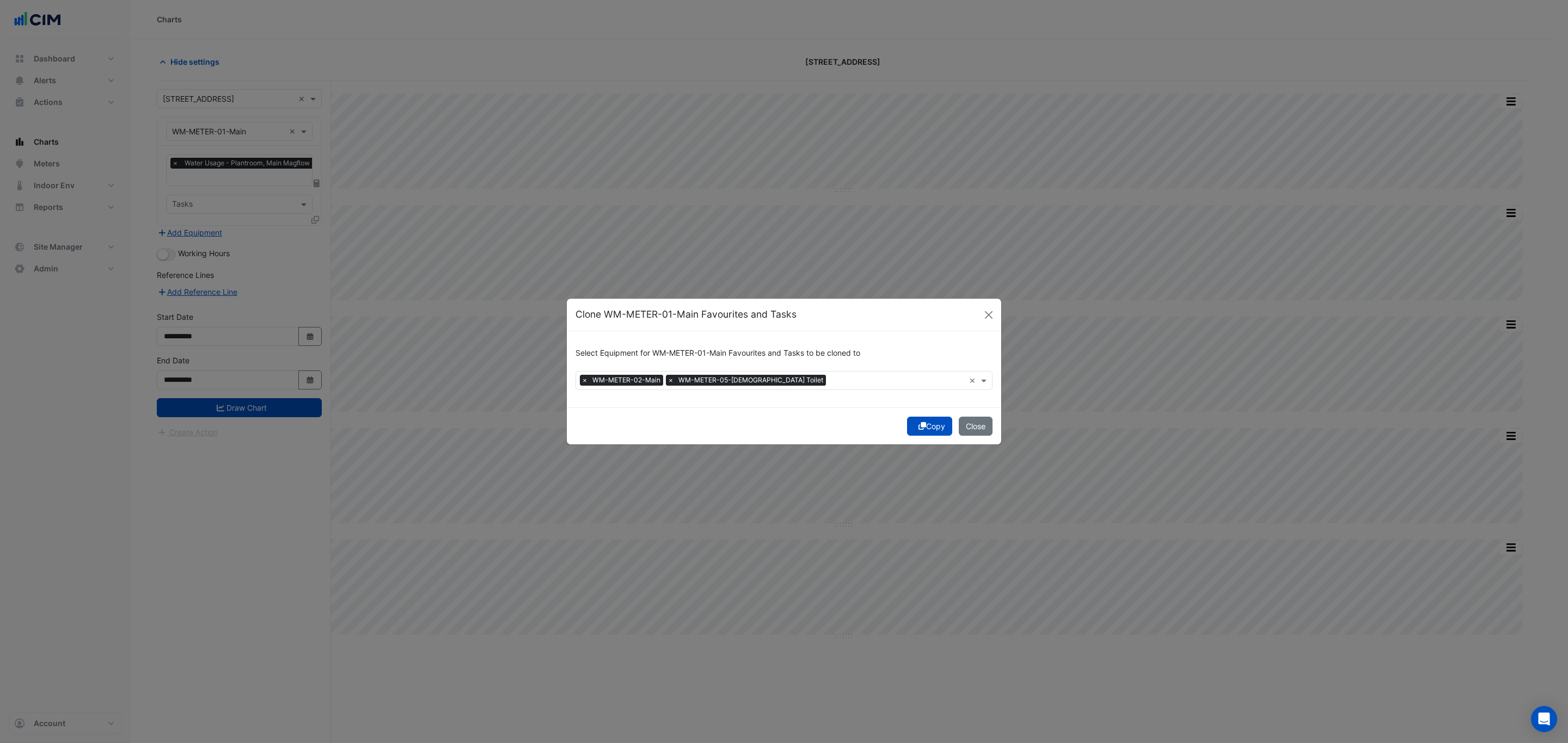
click at [830, 376] on input "text" at bounding box center [898, 382] width 135 height 11
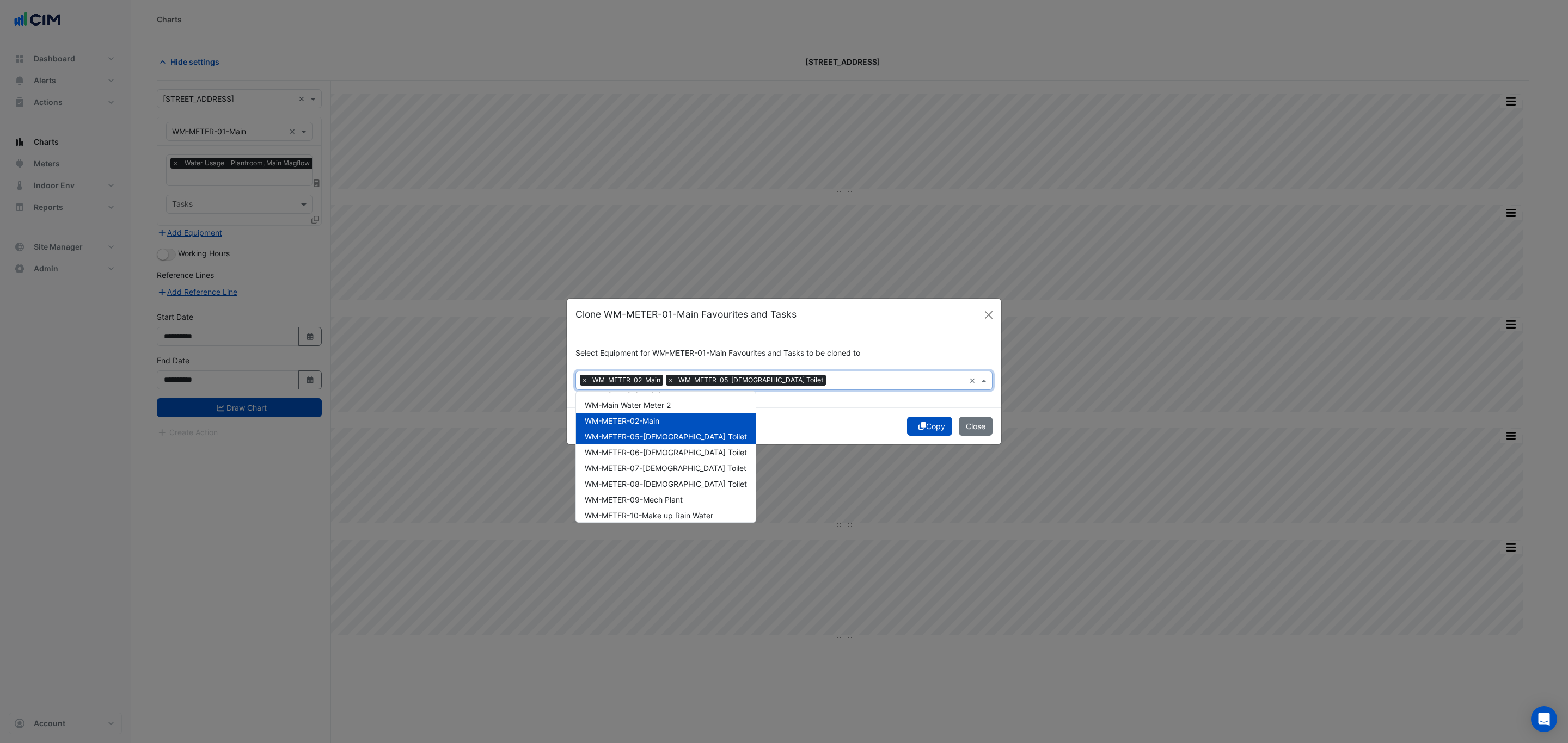
scroll to position [82, 0]
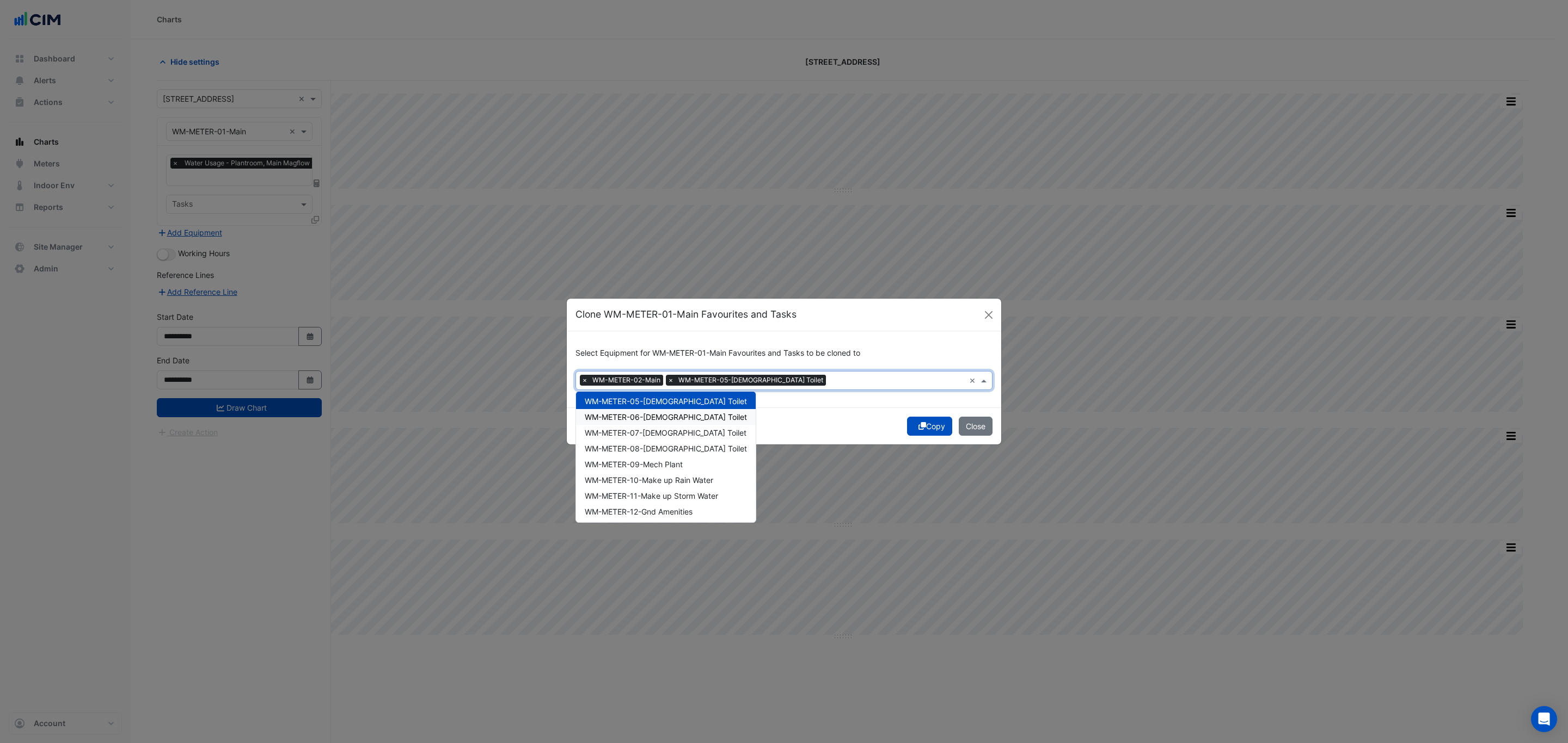
click at [704, 413] on div "WM-METER-06-[DEMOGRAPHIC_DATA] Toilet" at bounding box center [666, 416] width 179 height 15
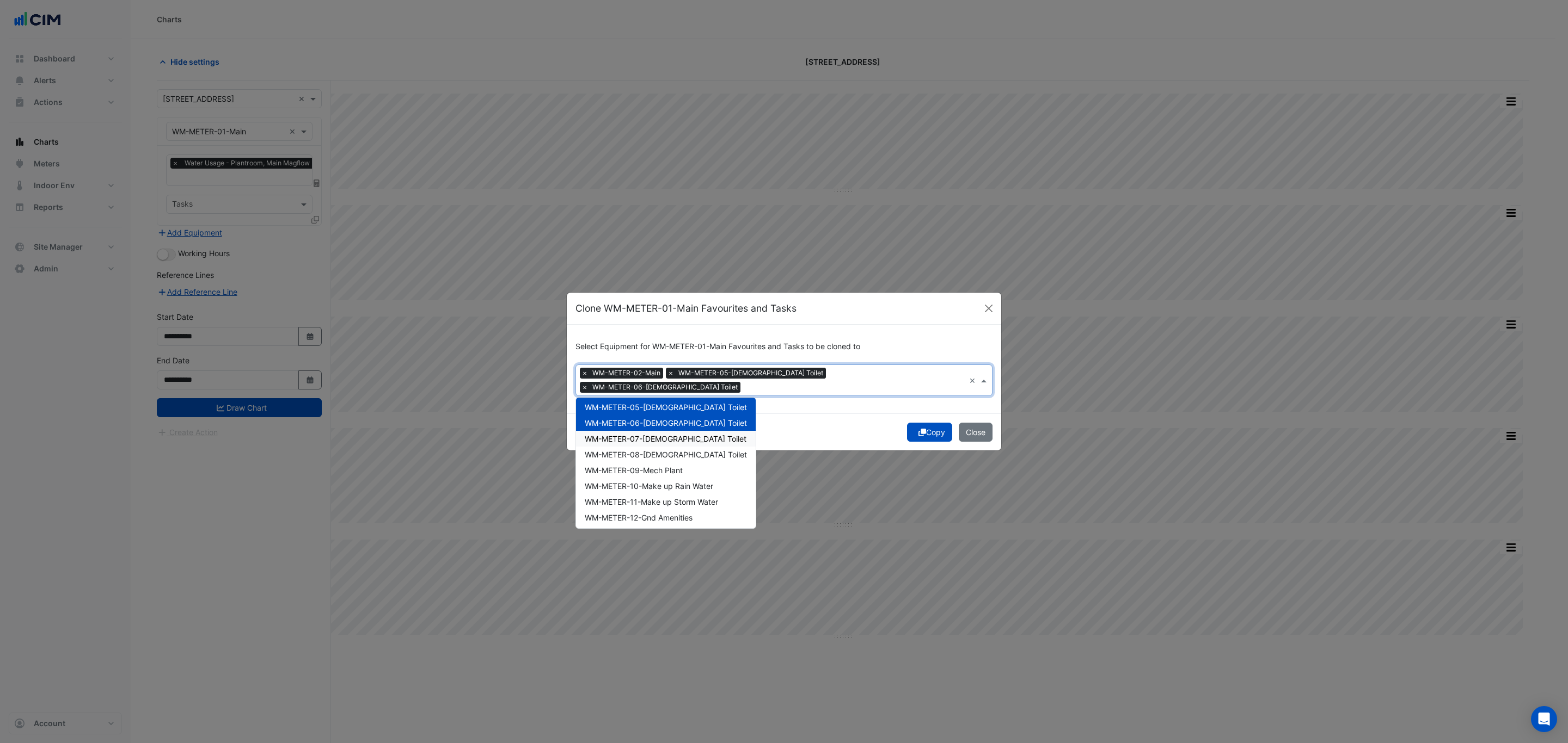
click at [704, 436] on div "WM-METER-07-[DEMOGRAPHIC_DATA] Toilet" at bounding box center [666, 438] width 179 height 15
click at [704, 454] on div "WM-METER-08-[DEMOGRAPHIC_DATA] Toilet" at bounding box center [666, 454] width 179 height 15
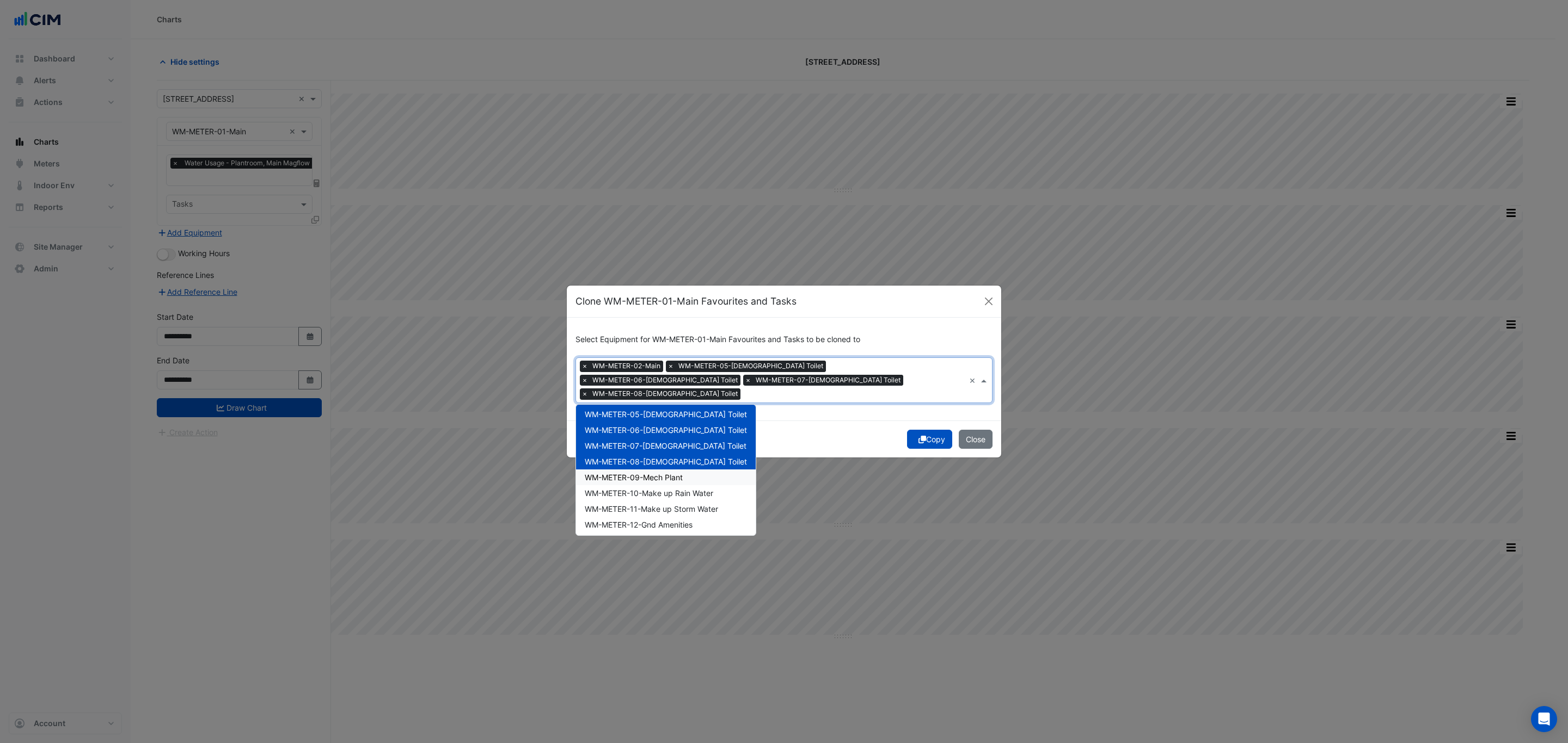
click at [703, 470] on div "WM-METER-09-Mech Plant" at bounding box center [666, 477] width 179 height 15
click at [703, 488] on span "WM-METER-10-Make up Rain Water" at bounding box center [648, 492] width 128 height 9
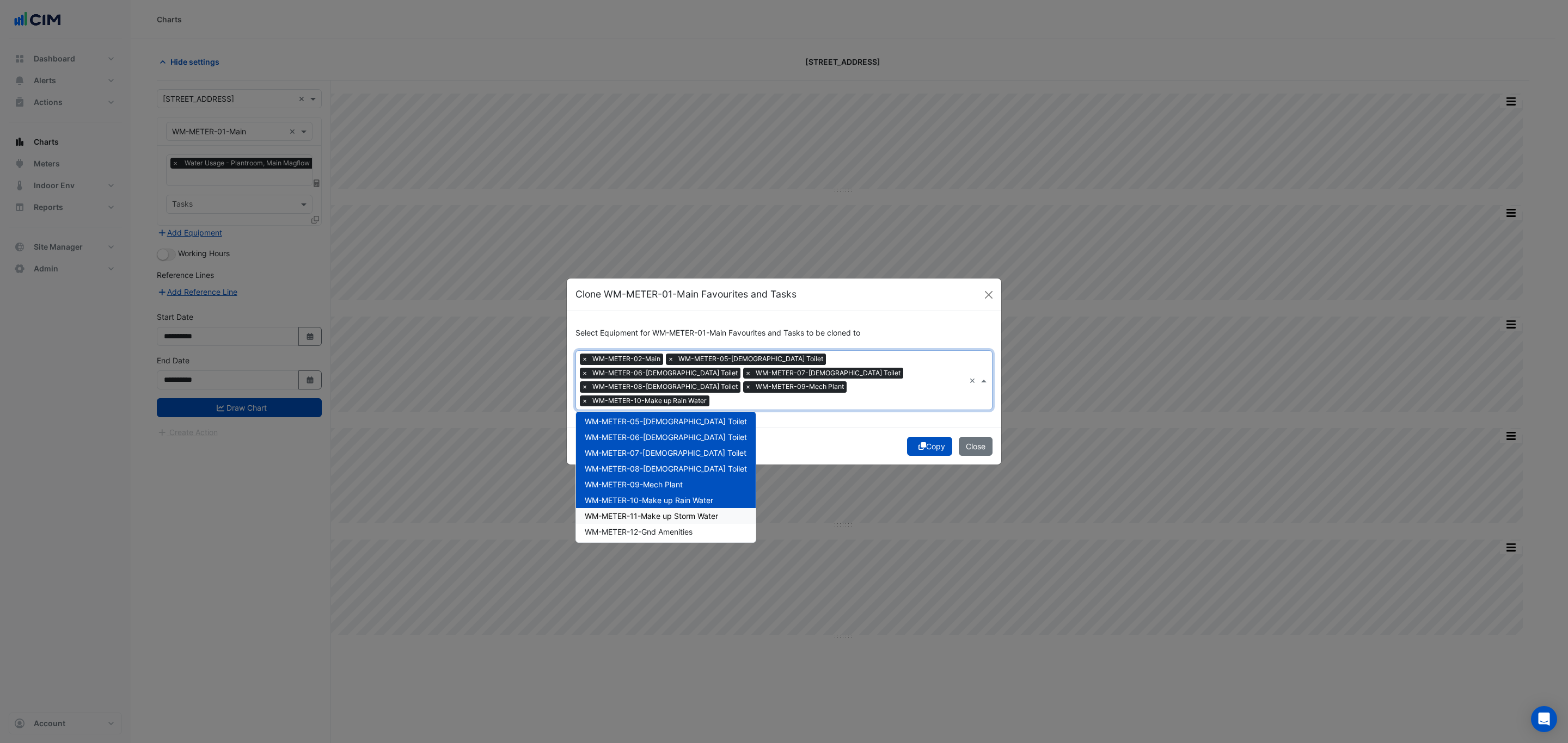
click at [694, 512] on span "WM-METER-11-Make up Storm Water" at bounding box center [651, 516] width 133 height 9
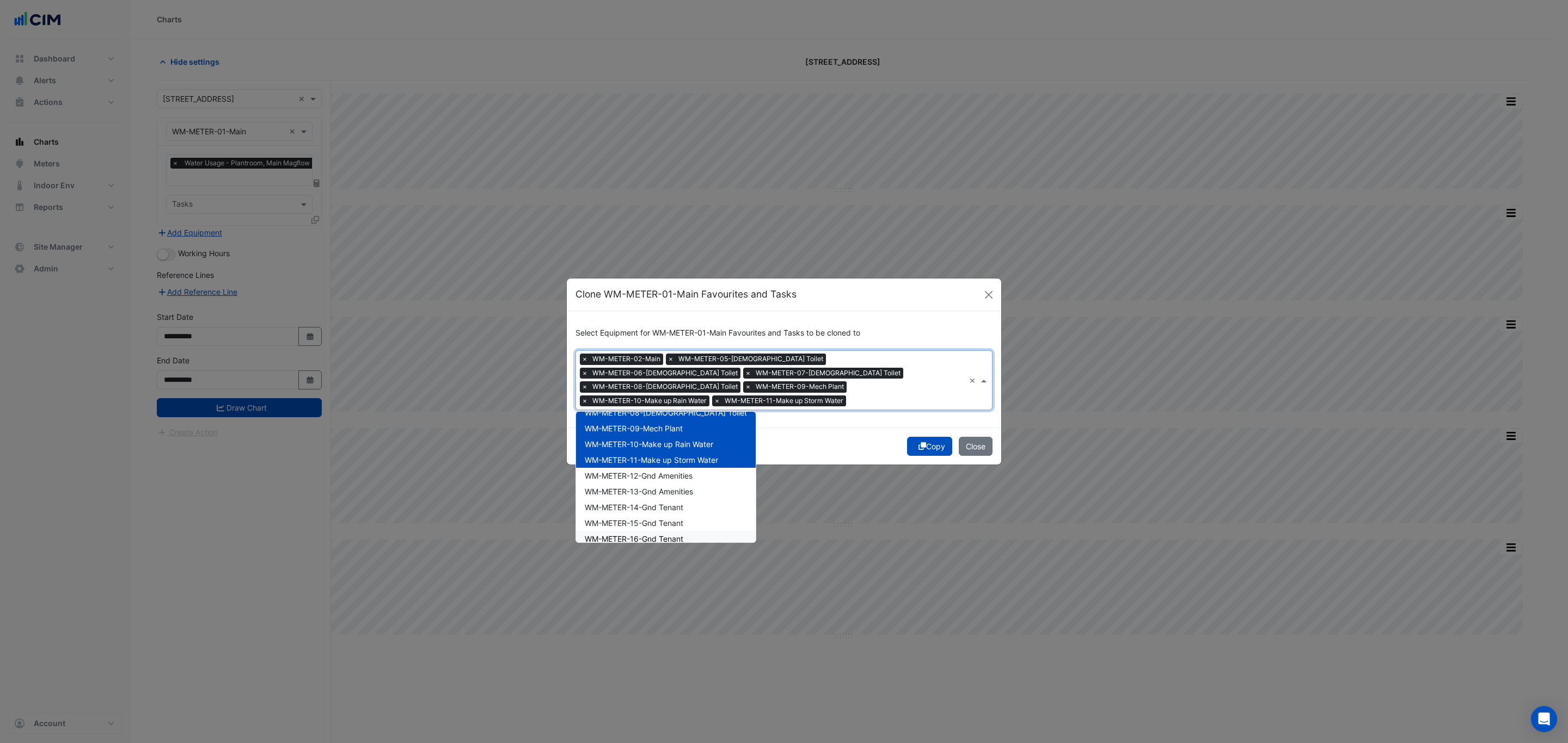
scroll to position [163, 0]
click at [705, 442] on div "WM-METER-12-Gnd Amenities" at bounding box center [666, 449] width 179 height 15
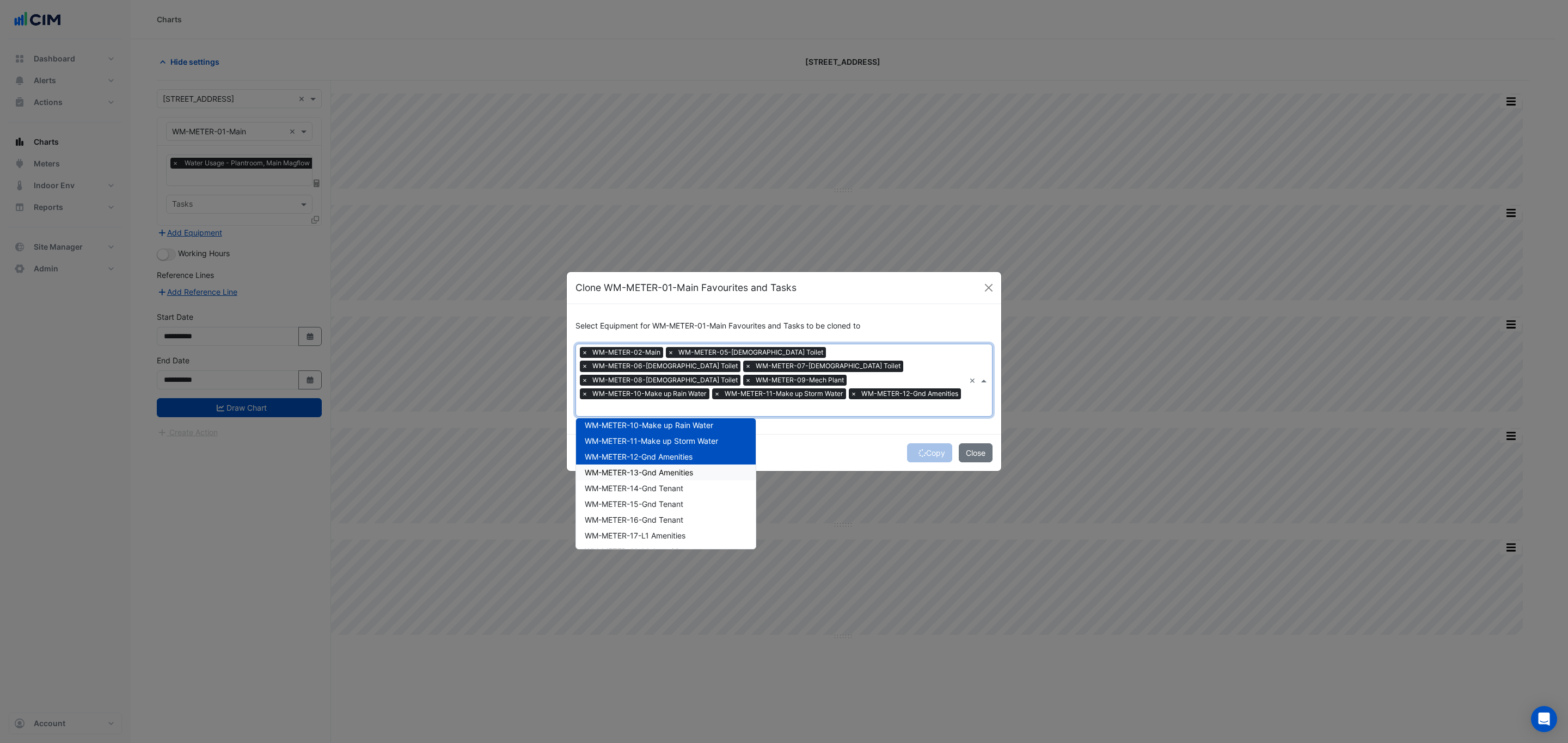
click at [700, 470] on div "WM-METER-13-Gnd Amenities" at bounding box center [666, 472] width 179 height 15
click at [700, 482] on div "WM-METER-14-Gnd Tenant" at bounding box center [666, 487] width 179 height 15
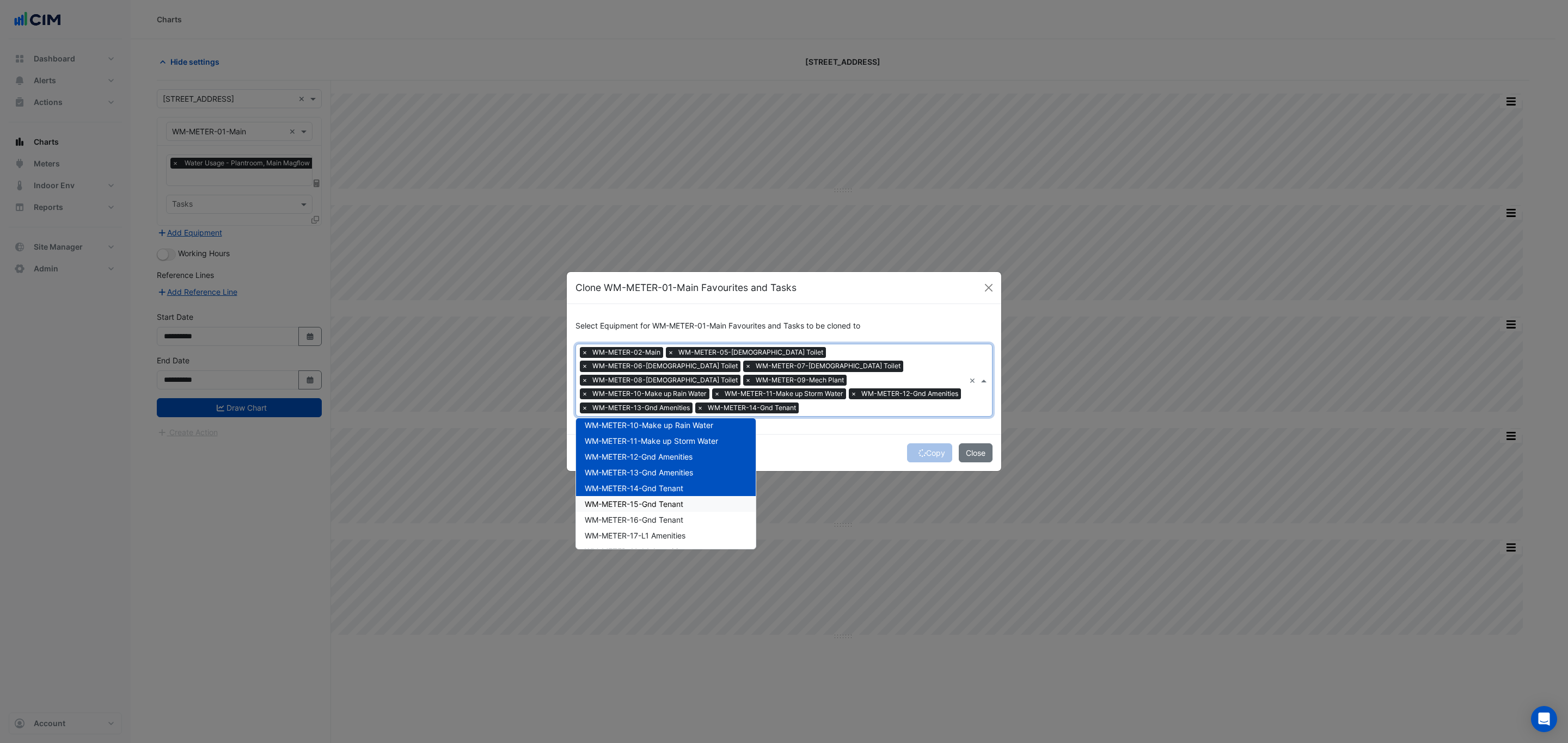
click at [699, 496] on div "WM-METER-15-Gnd Tenant" at bounding box center [666, 504] width 179 height 15
drag, startPoint x: 698, startPoint y: 508, endPoint x: 697, endPoint y: 517, distance: 9.1
click at [698, 512] on div "WM-METER-16-Gnd Tenant" at bounding box center [666, 519] width 179 height 15
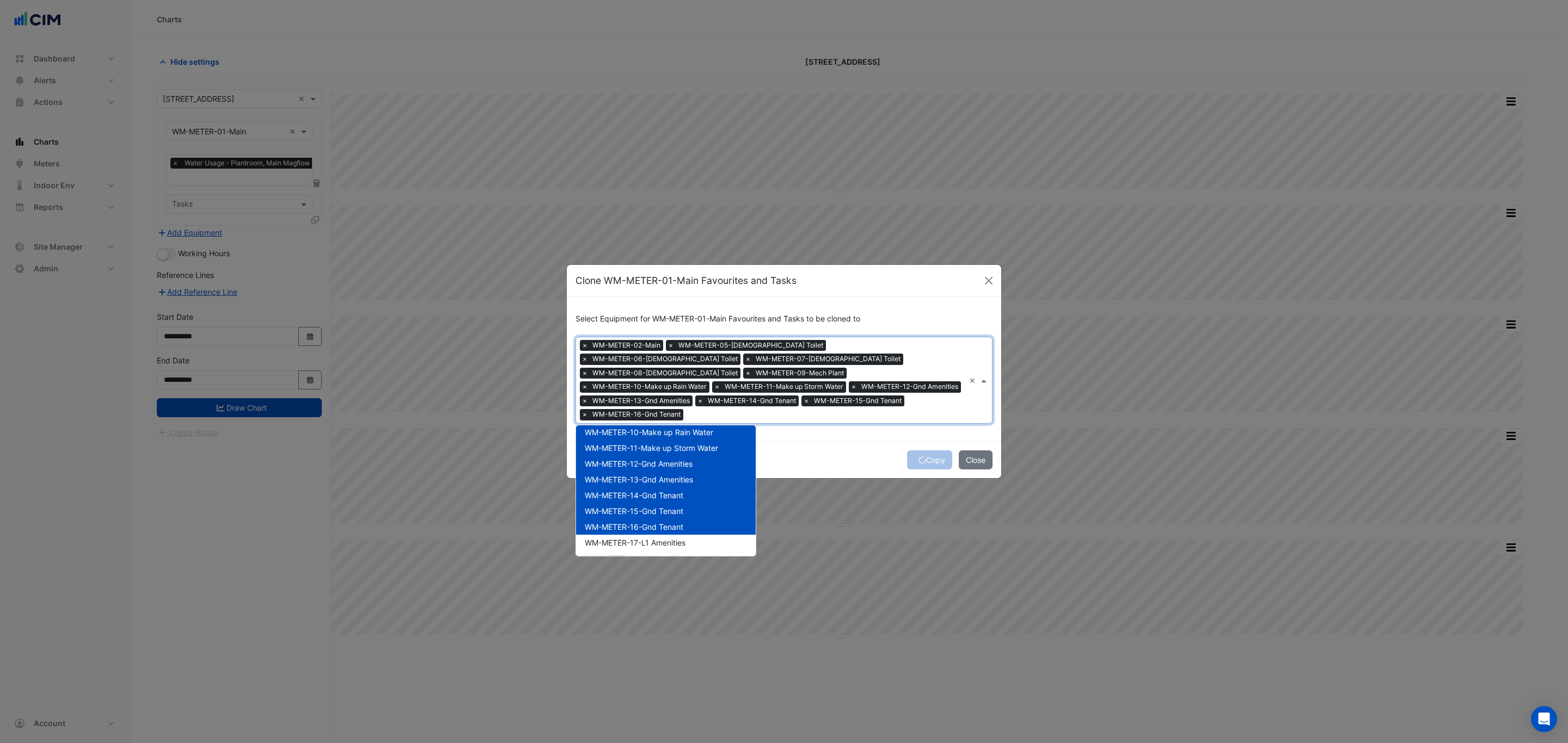
click at [696, 535] on div "WM-METER-17-L1 Amenities" at bounding box center [666, 542] width 179 height 15
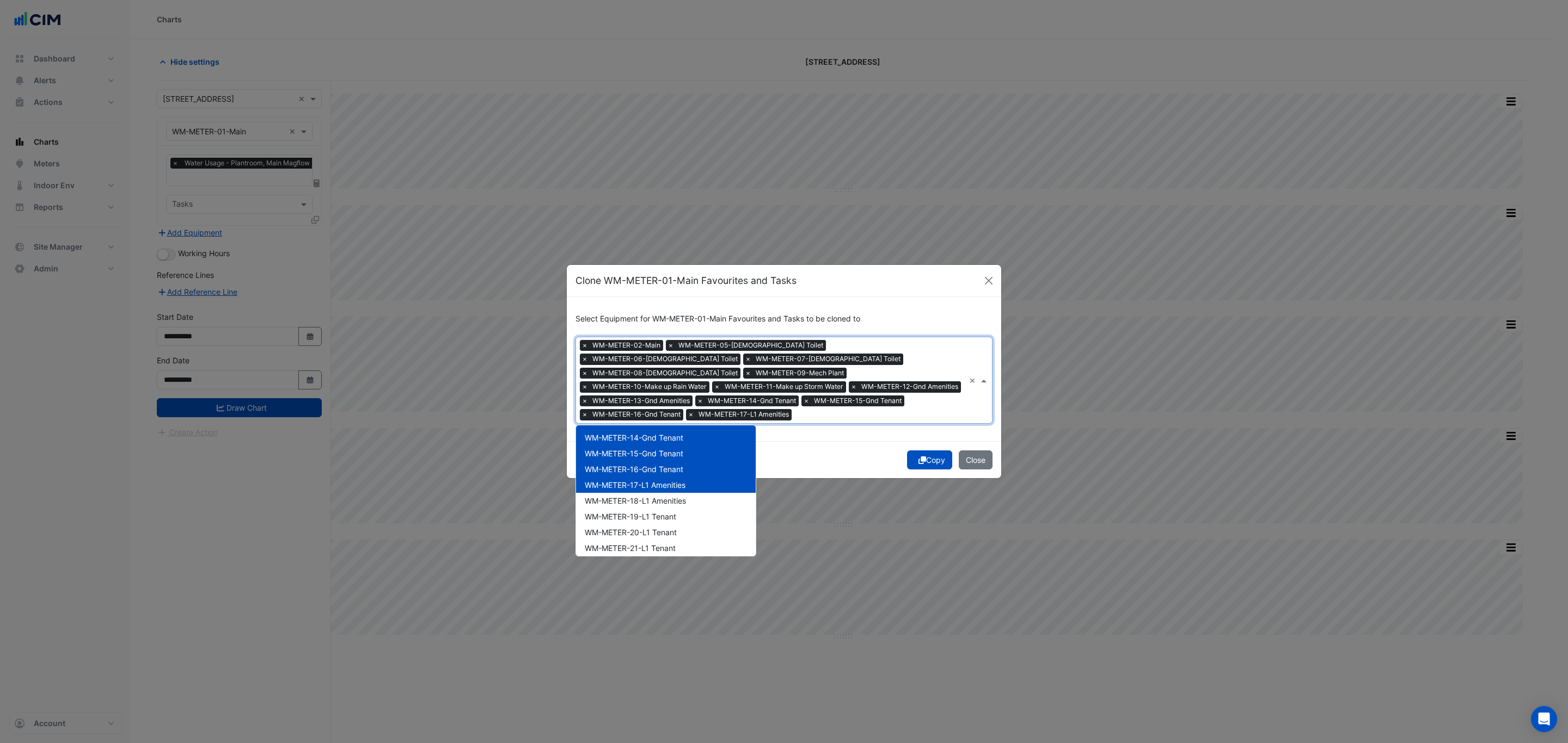
scroll to position [245, 0]
click at [698, 475] on div "WM-METER-18-L1 Amenities" at bounding box center [666, 476] width 179 height 15
click at [699, 488] on div "WM-METER-19-L1 Tenant" at bounding box center [666, 492] width 179 height 15
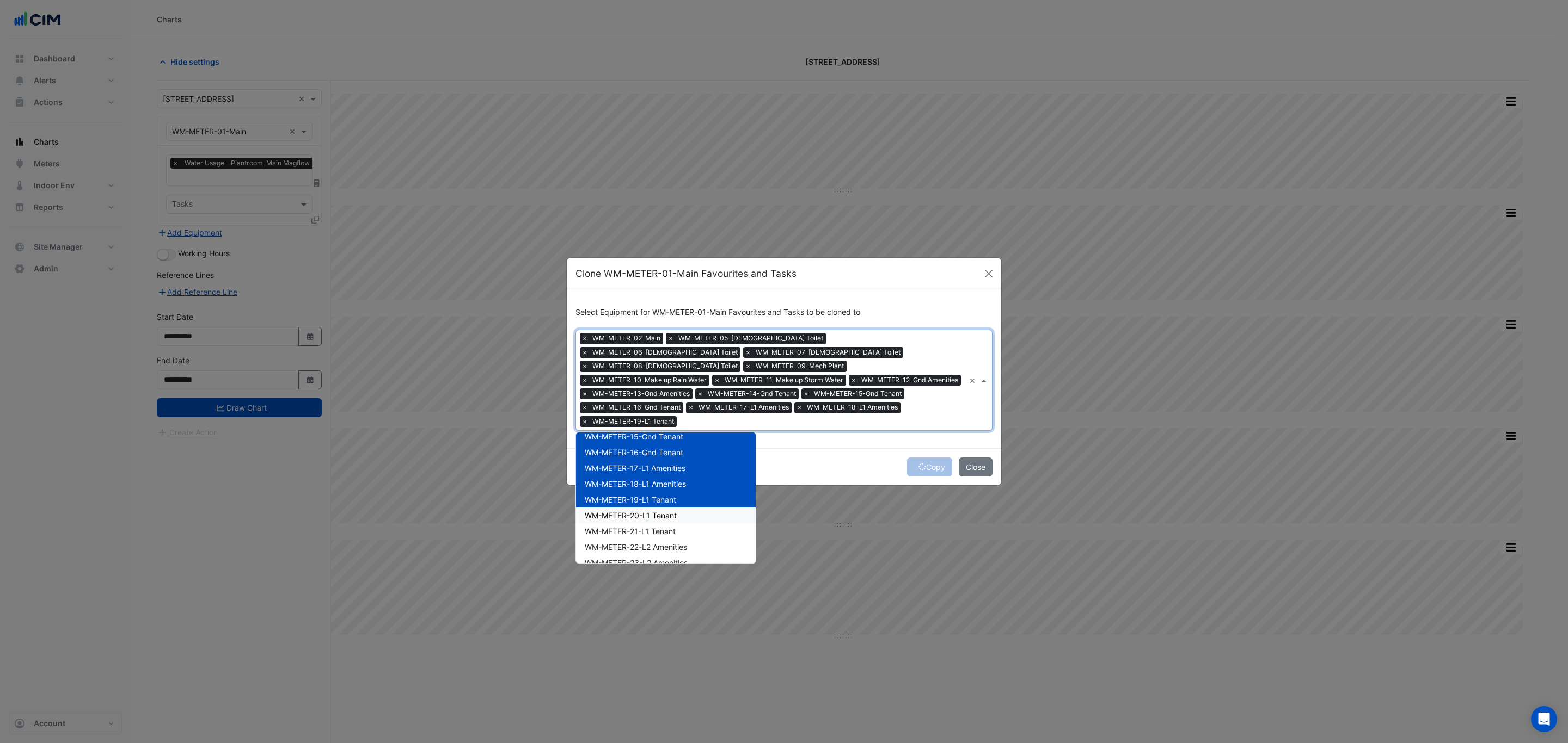
click at [696, 508] on div "WM-METER-20-L1 Tenant" at bounding box center [666, 515] width 179 height 15
click at [695, 523] on div "WM-METER-21-L1 Tenant" at bounding box center [666, 530] width 179 height 15
click at [694, 539] on div "WM-METER-22-L2 Amenities" at bounding box center [666, 547] width 179 height 15
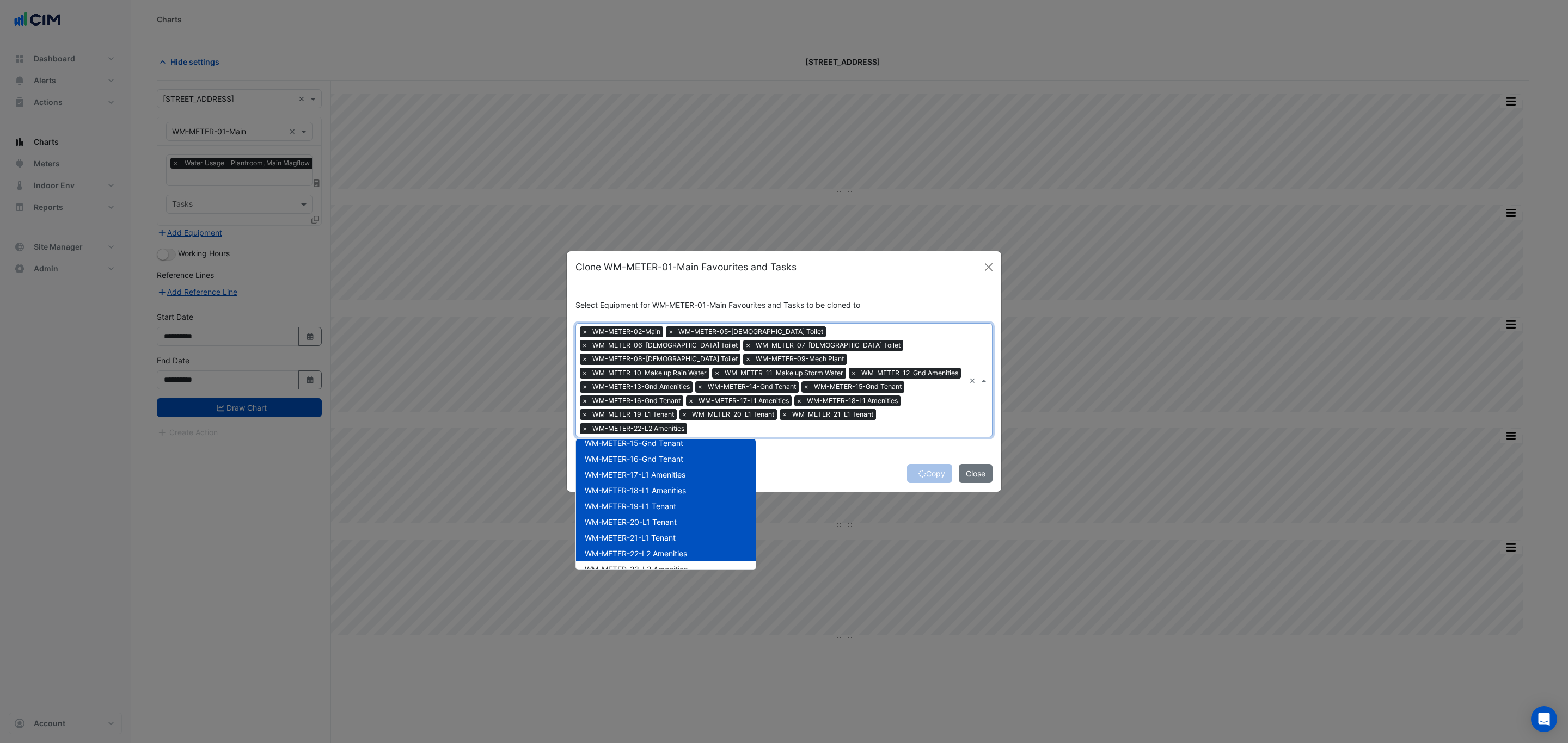
scroll to position [326, 0]
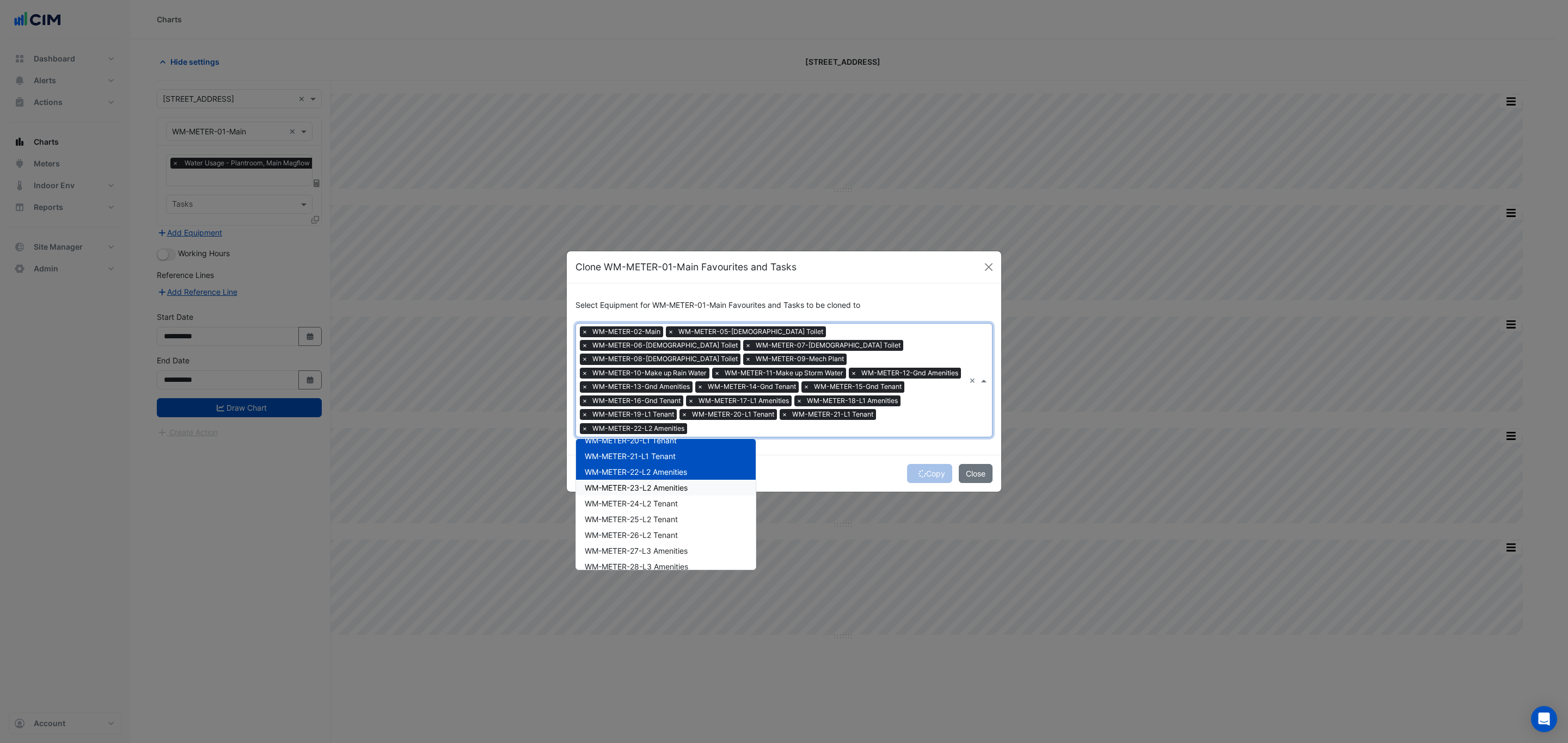
click at [676, 483] on span "WM-METER-23-L2 Amenities" at bounding box center [635, 487] width 103 height 9
click at [681, 498] on div "WM-METER-24-L2 Tenant" at bounding box center [666, 503] width 179 height 15
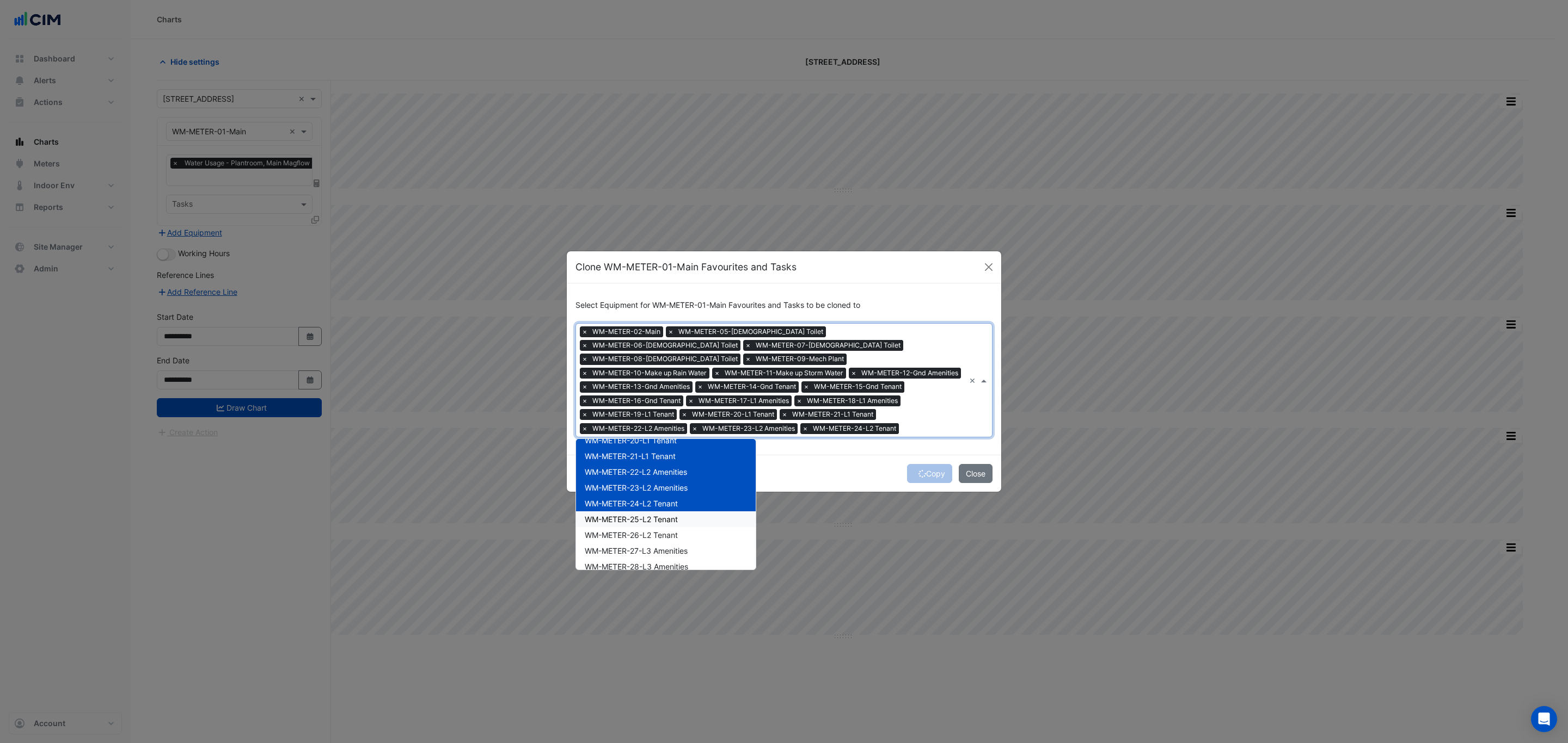
click at [682, 513] on div "WM-METER-25-L2 Tenant" at bounding box center [666, 519] width 179 height 15
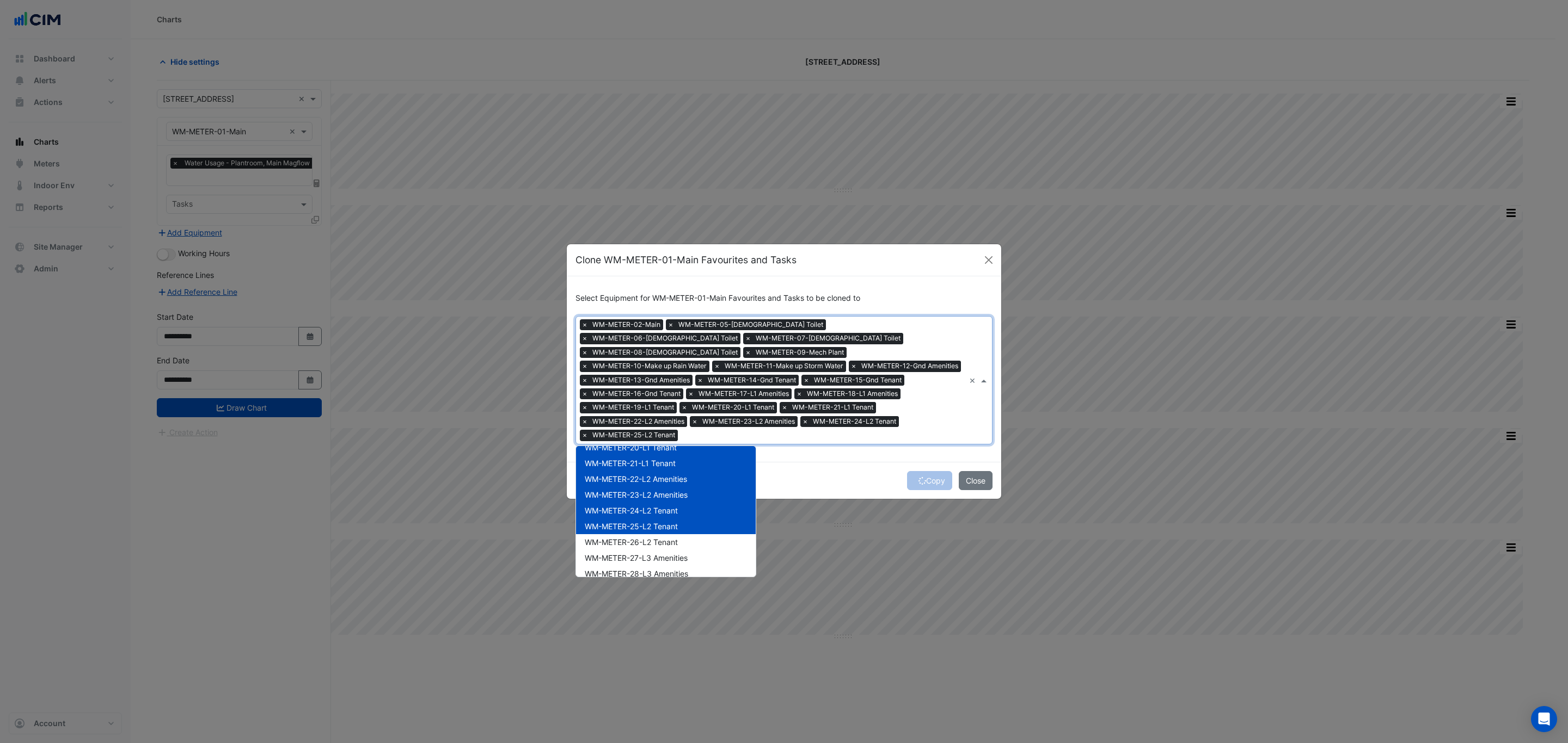
click at [683, 535] on div "WM-METER-26-L2 Tenant" at bounding box center [666, 542] width 179 height 15
click at [681, 553] on span "WM-METER-27-L3 Amenities" at bounding box center [635, 557] width 103 height 9
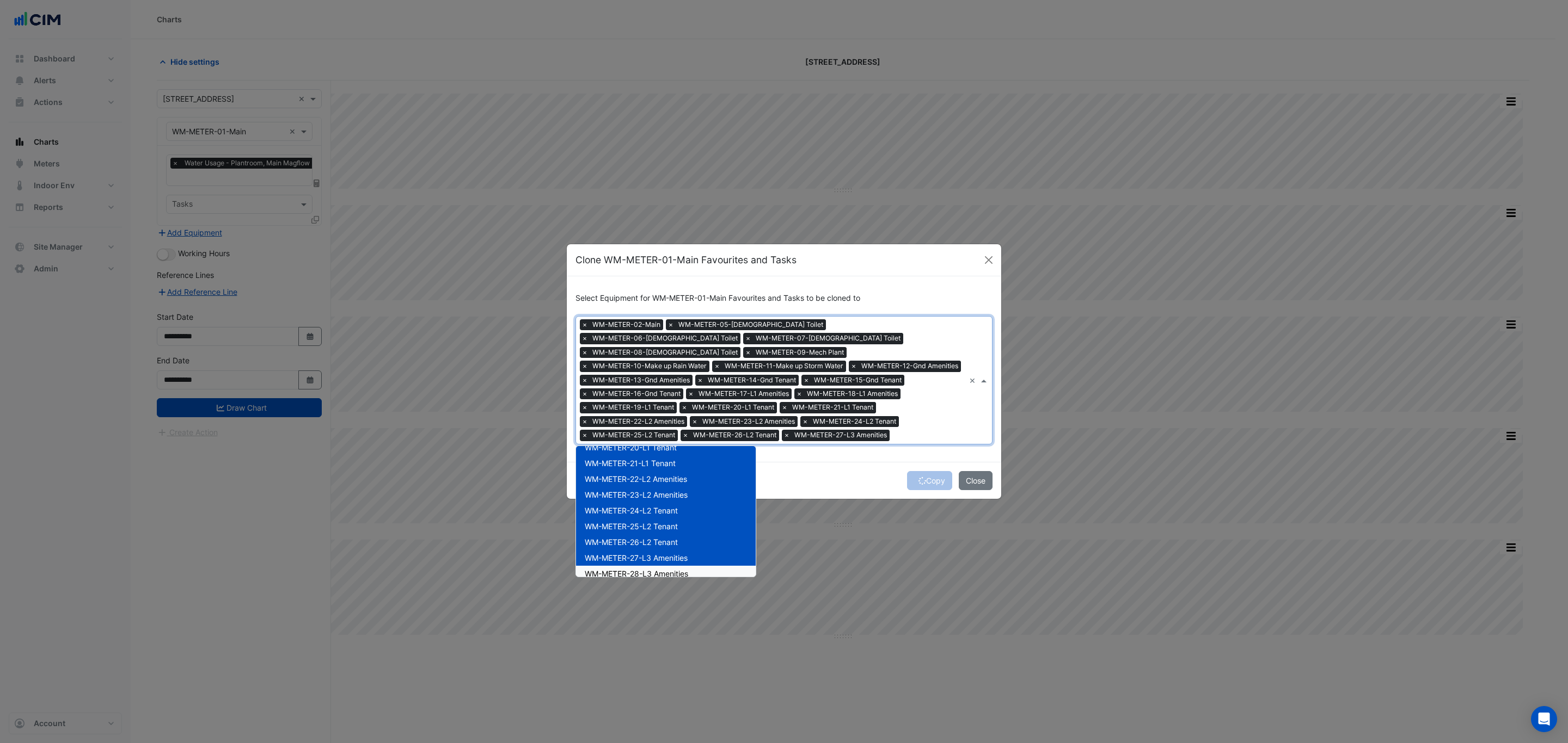
click at [683, 569] on span "WM-METER-28-L3 Amenities" at bounding box center [635, 573] width 103 height 9
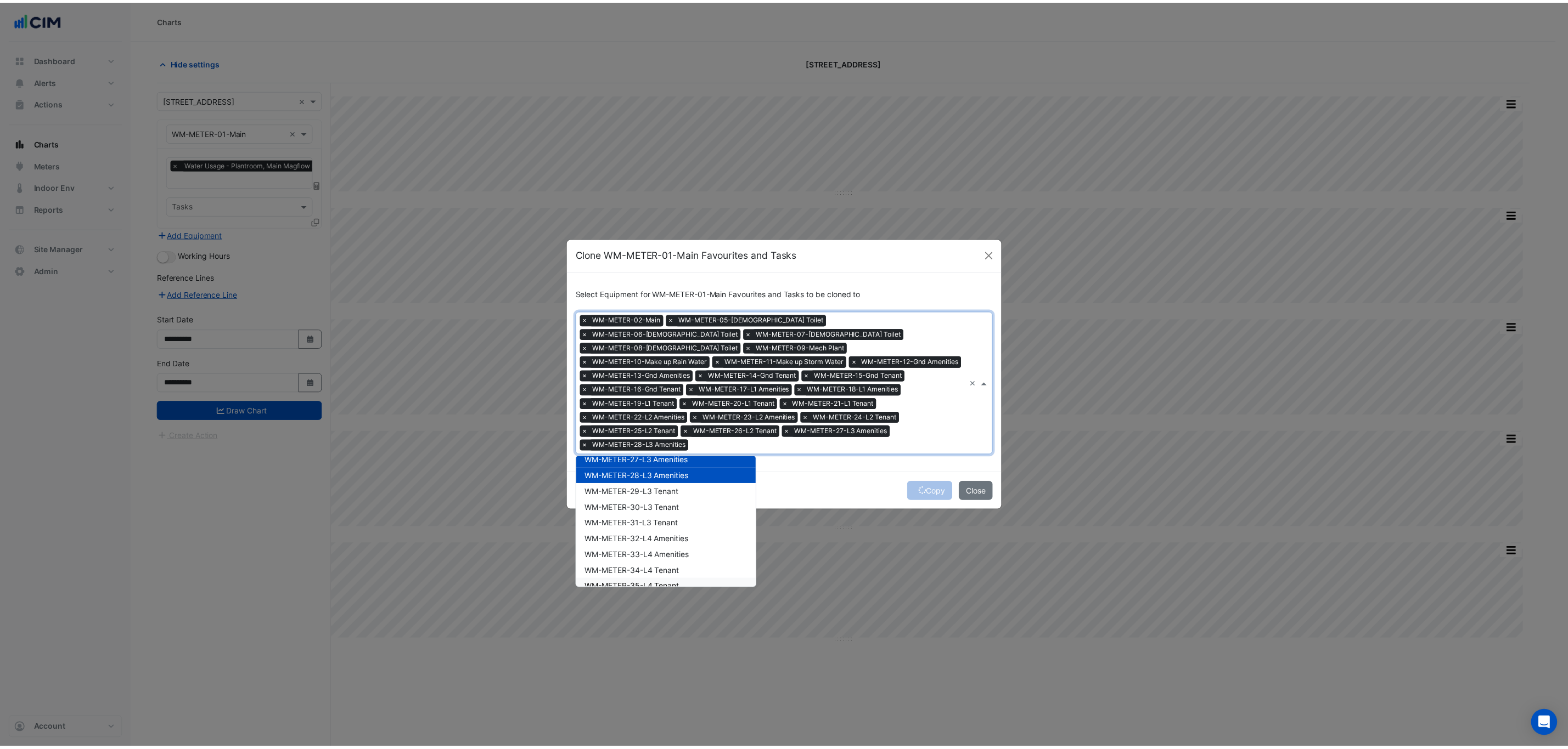
scroll to position [411, 0]
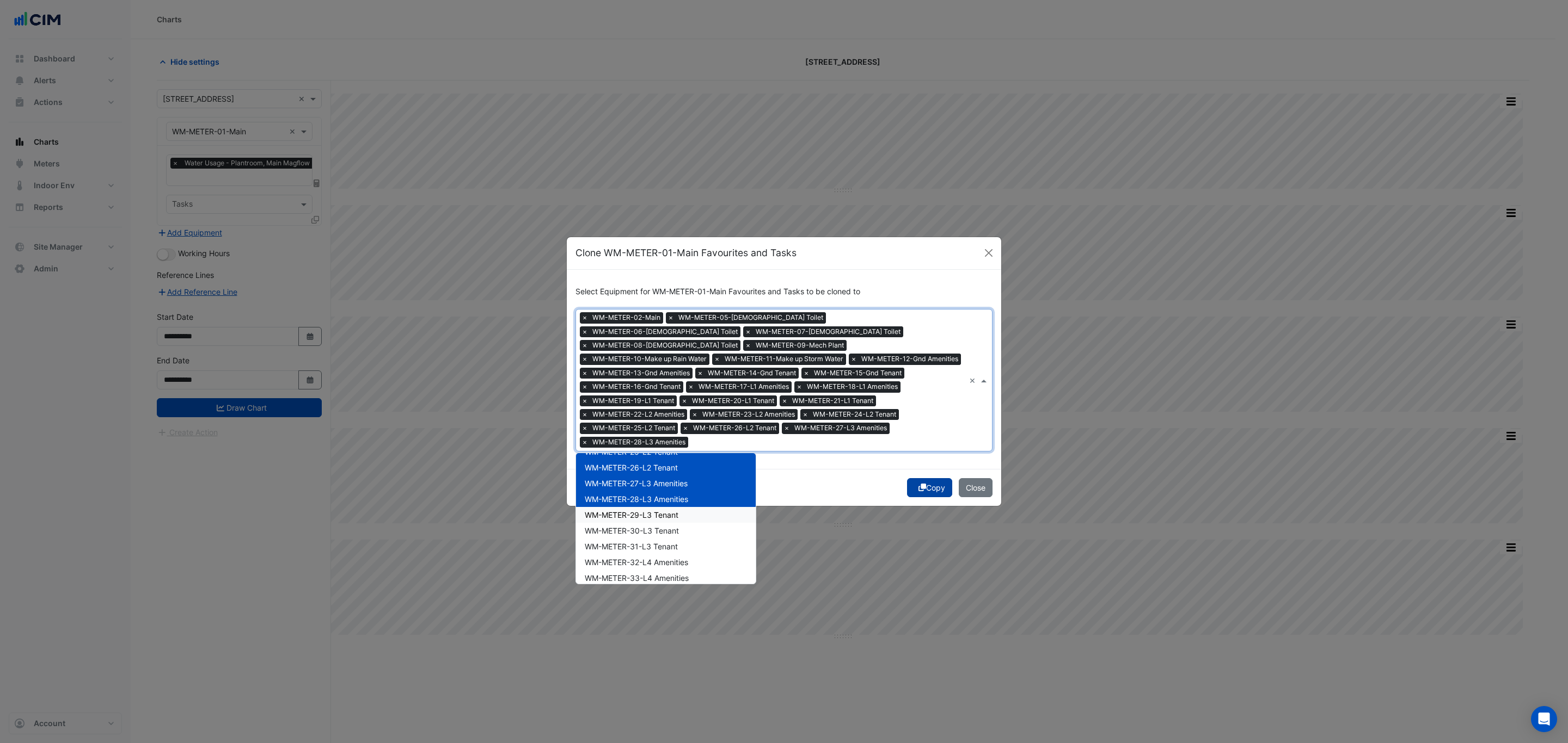
click at [924, 480] on button "Copy" at bounding box center [930, 487] width 45 height 19
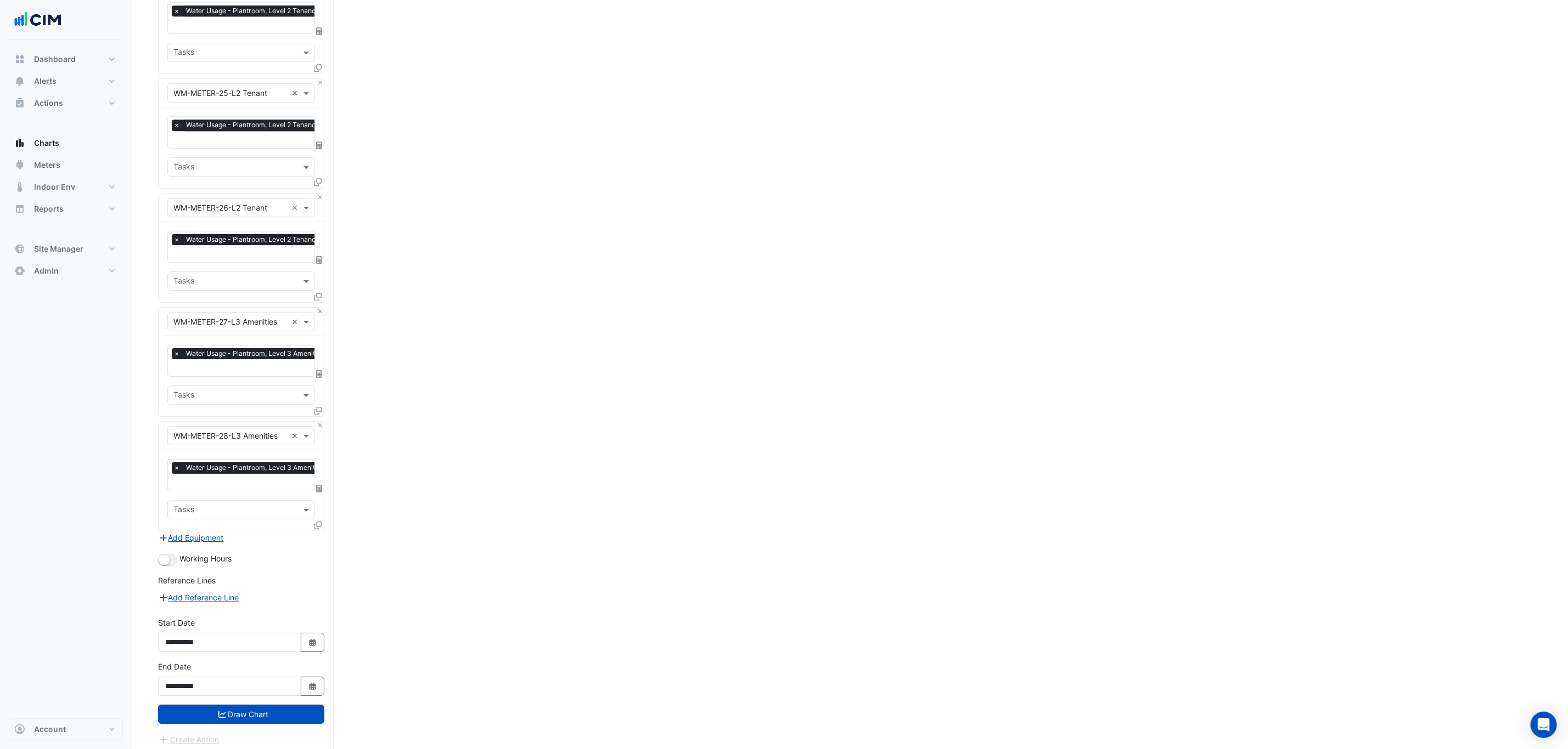
scroll to position [2566, 0]
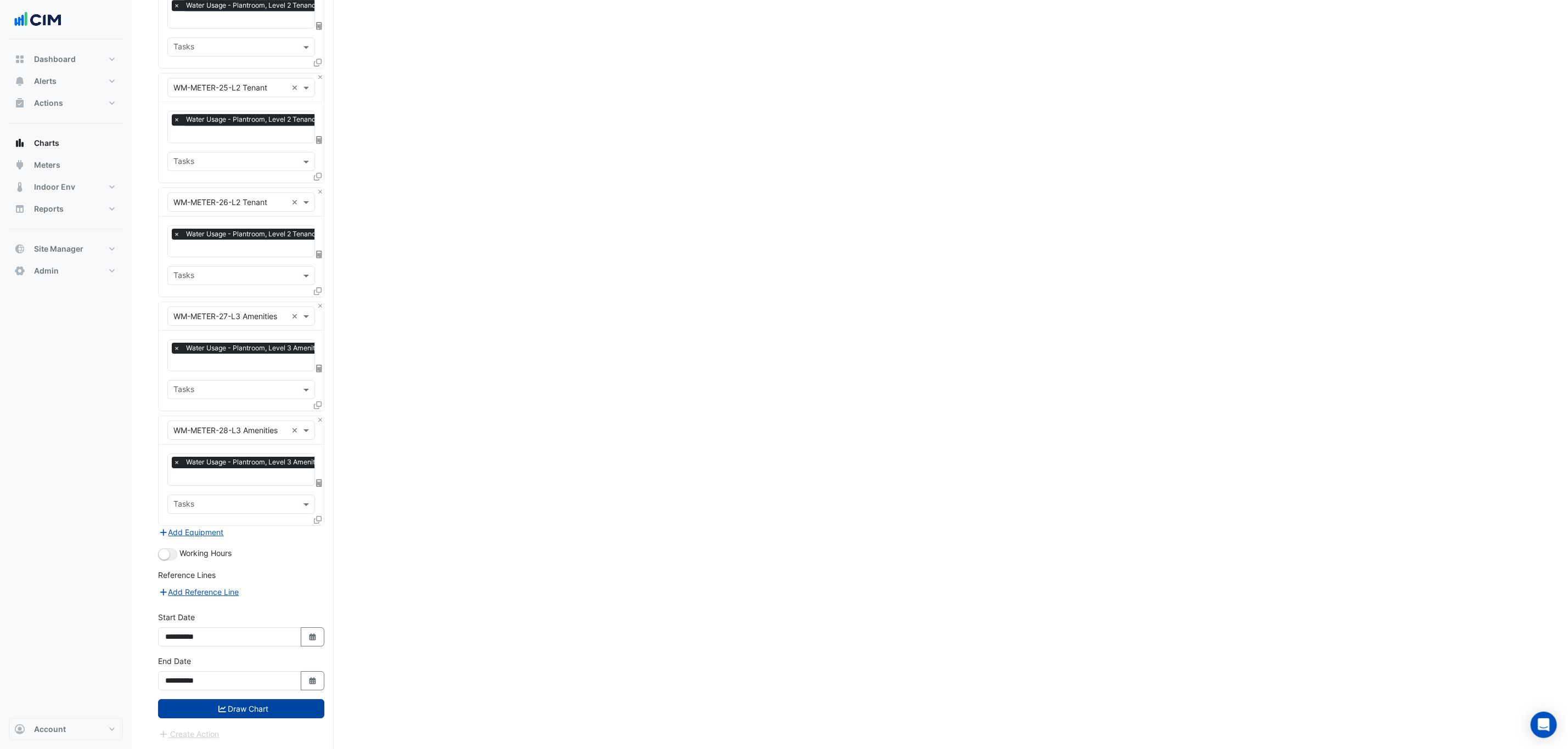
click at [287, 715] on button "Draw Chart" at bounding box center [240, 708] width 166 height 19
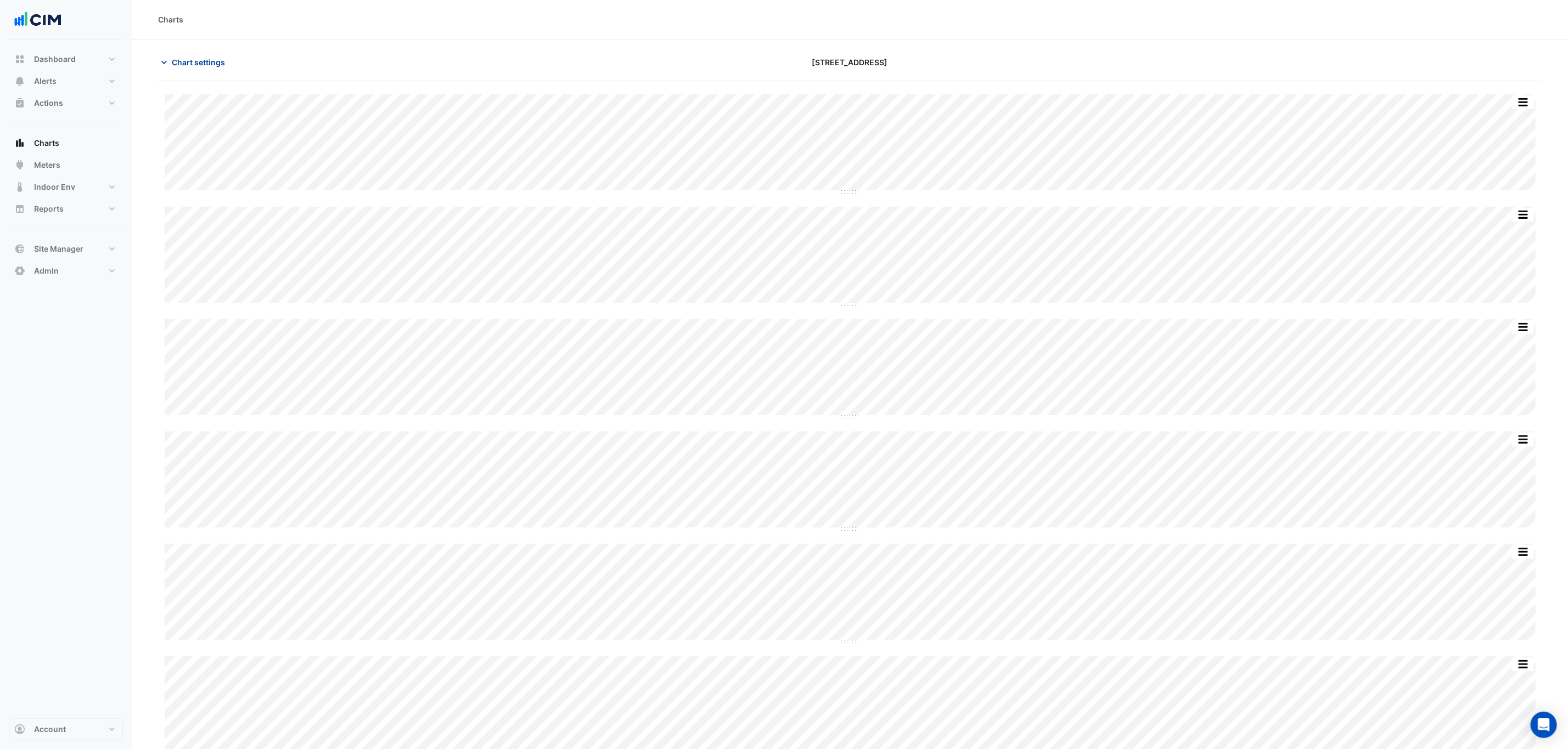
click at [176, 68] on button "Chart settings" at bounding box center [195, 61] width 74 height 19
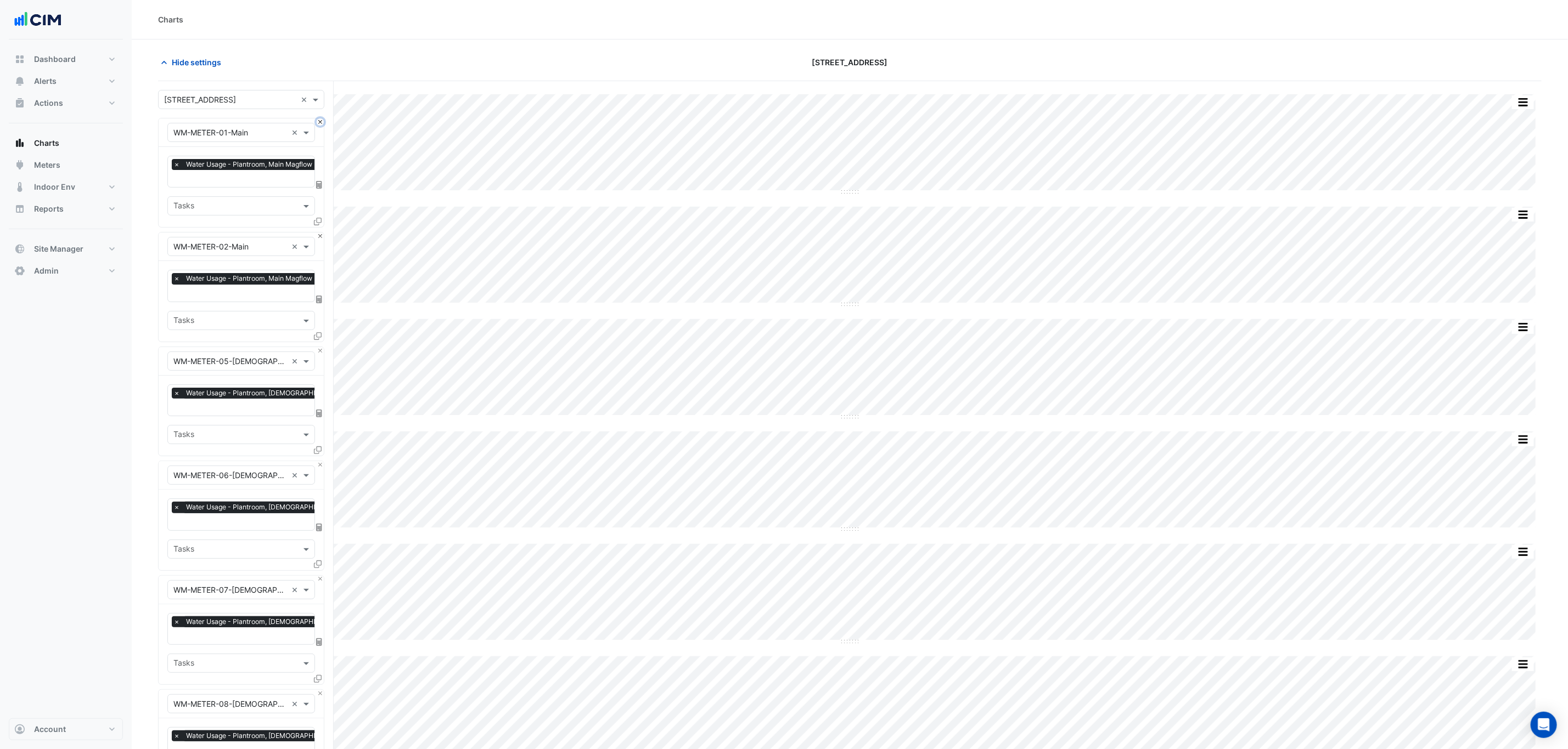
click at [318, 123] on button "Close" at bounding box center [320, 122] width 7 height 7
click at [323, 123] on div "× WM-METER-05-Female Toilet × × Water Usage - Plantroom, Female Toilet and Chan…" at bounding box center [240, 173] width 166 height 110
click at [320, 123] on button "Close" at bounding box center [320, 122] width 7 height 7
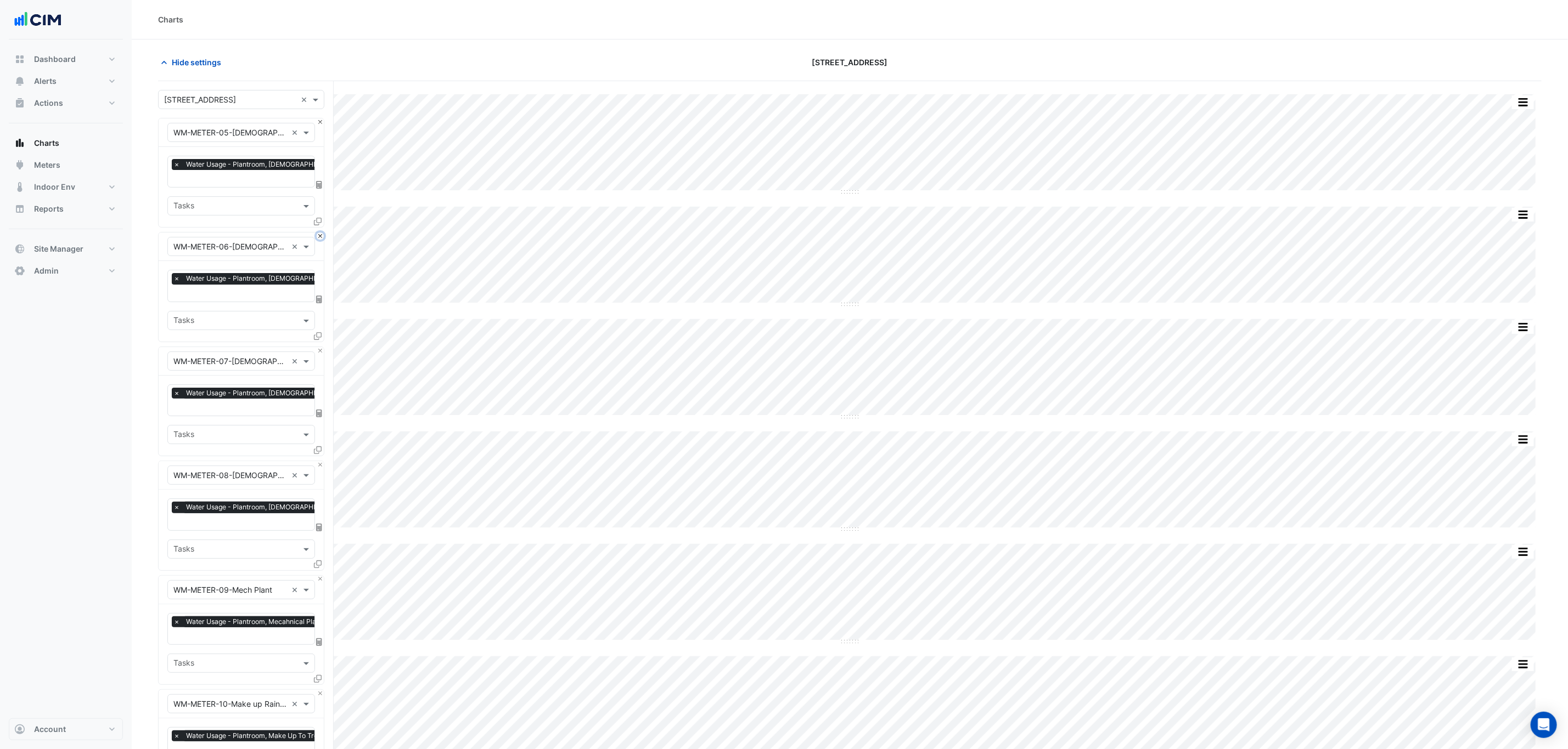
click at [320, 232] on button "Close" at bounding box center [320, 235] width 7 height 7
click at [320, 123] on button "Close" at bounding box center [320, 122] width 7 height 7
click at [320, 232] on button "Close" at bounding box center [320, 235] width 7 height 7
click at [320, 123] on button "Close" at bounding box center [320, 122] width 7 height 7
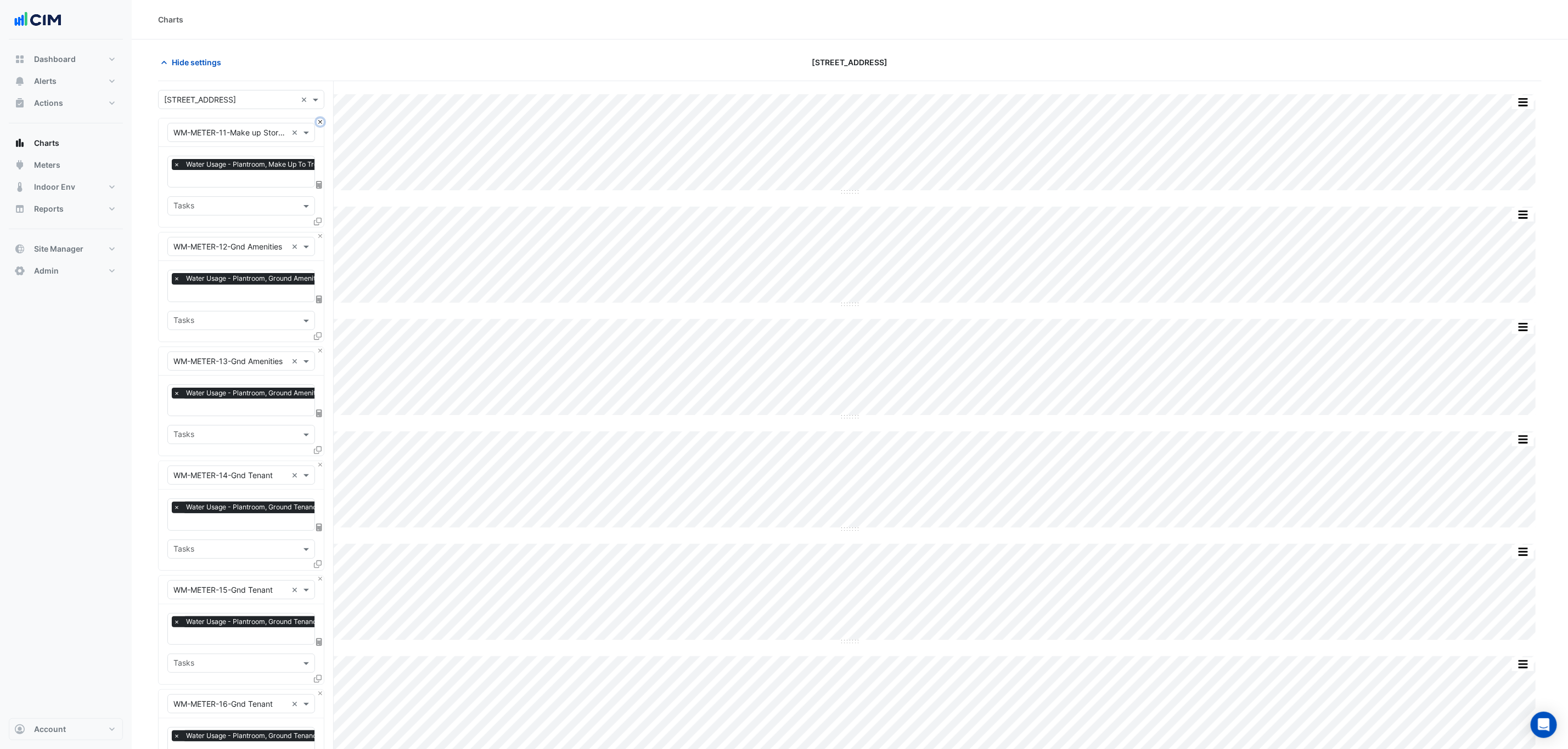
click at [320, 123] on button "Close" at bounding box center [320, 122] width 7 height 7
click at [320, 232] on button "Close" at bounding box center [320, 235] width 7 height 7
click at [320, 123] on button "Close" at bounding box center [320, 122] width 7 height 7
click at [320, 232] on button "Close" at bounding box center [320, 235] width 7 height 7
click at [320, 123] on button "Close" at bounding box center [320, 122] width 7 height 7
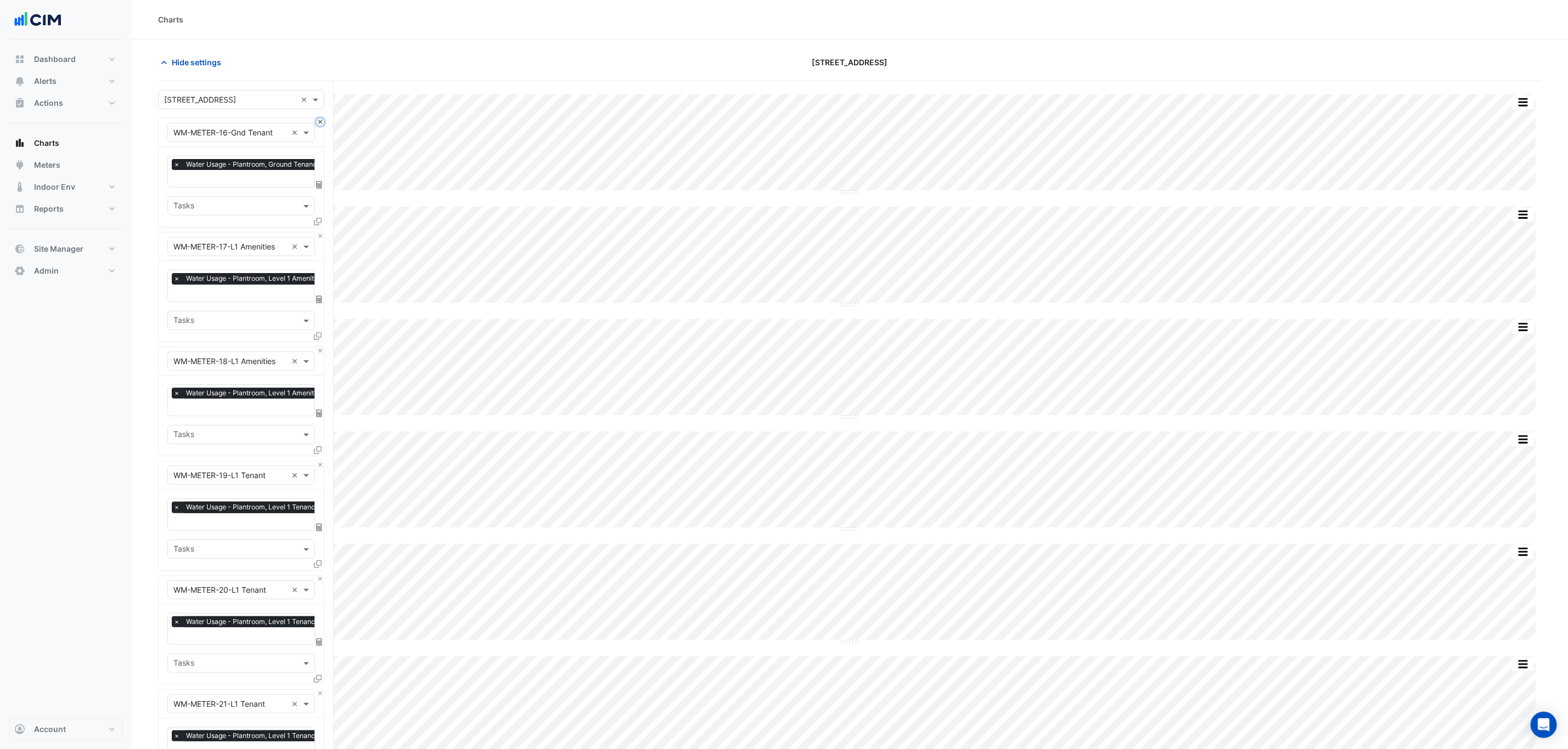
click at [320, 123] on button "Close" at bounding box center [320, 122] width 7 height 7
click at [320, 232] on button "Close" at bounding box center [320, 235] width 7 height 7
click at [320, 123] on button "Close" at bounding box center [320, 122] width 7 height 7
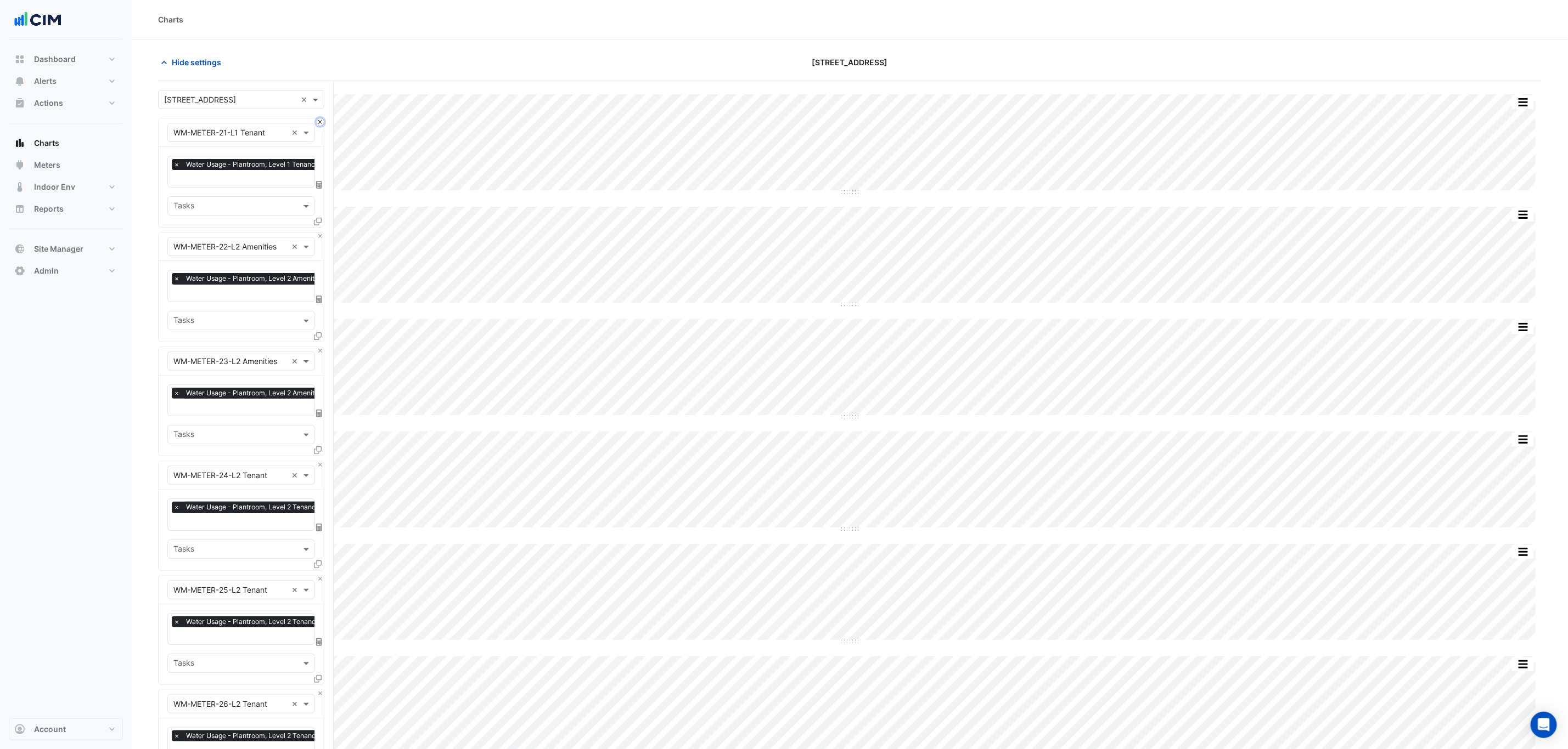
click at [320, 123] on button "Close" at bounding box center [320, 122] width 7 height 7
click at [320, 232] on button "Close" at bounding box center [320, 235] width 7 height 7
click at [320, 123] on button "Close" at bounding box center [320, 122] width 7 height 7
click at [319, 232] on button "Close" at bounding box center [320, 235] width 7 height 7
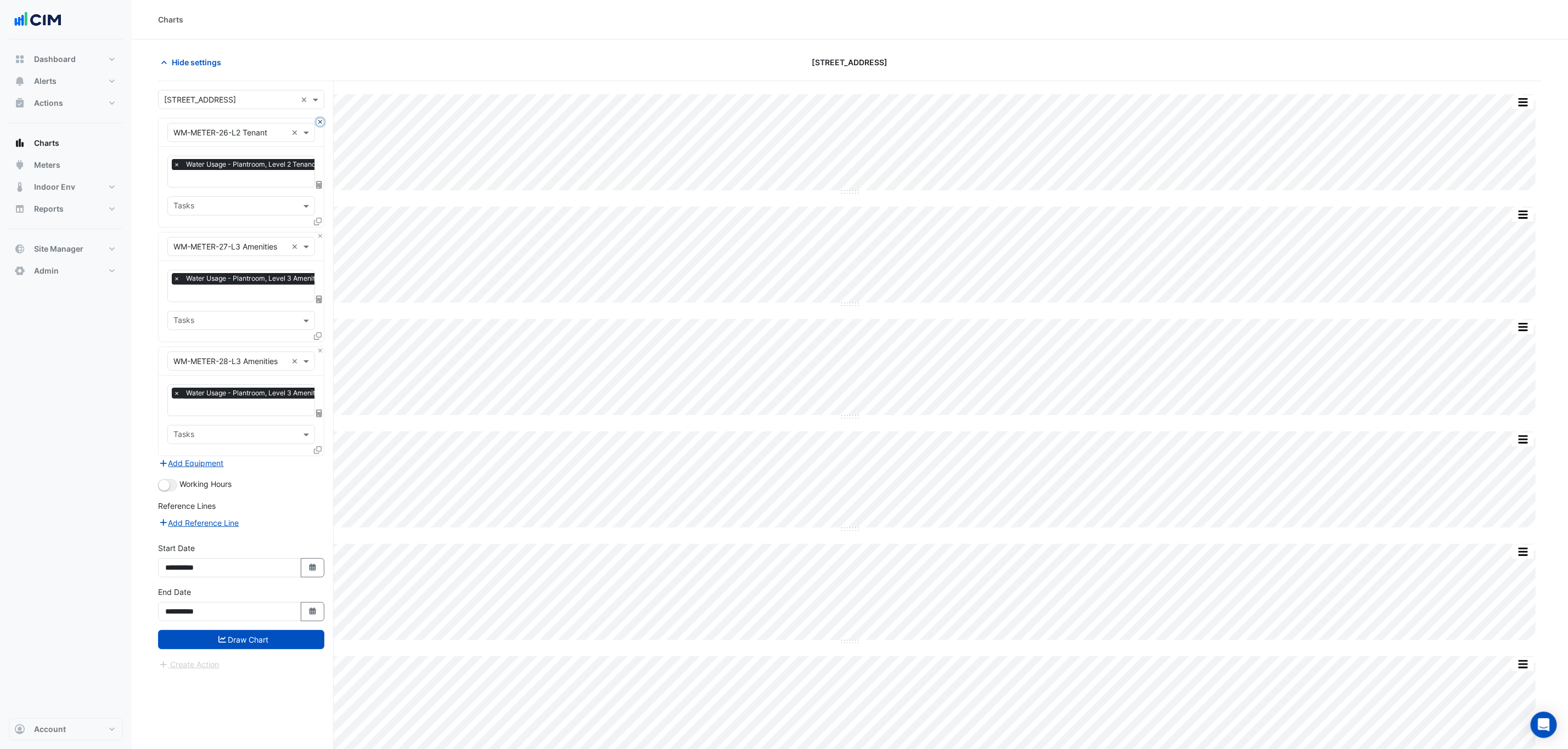
click at [319, 123] on button "Close" at bounding box center [320, 122] width 7 height 7
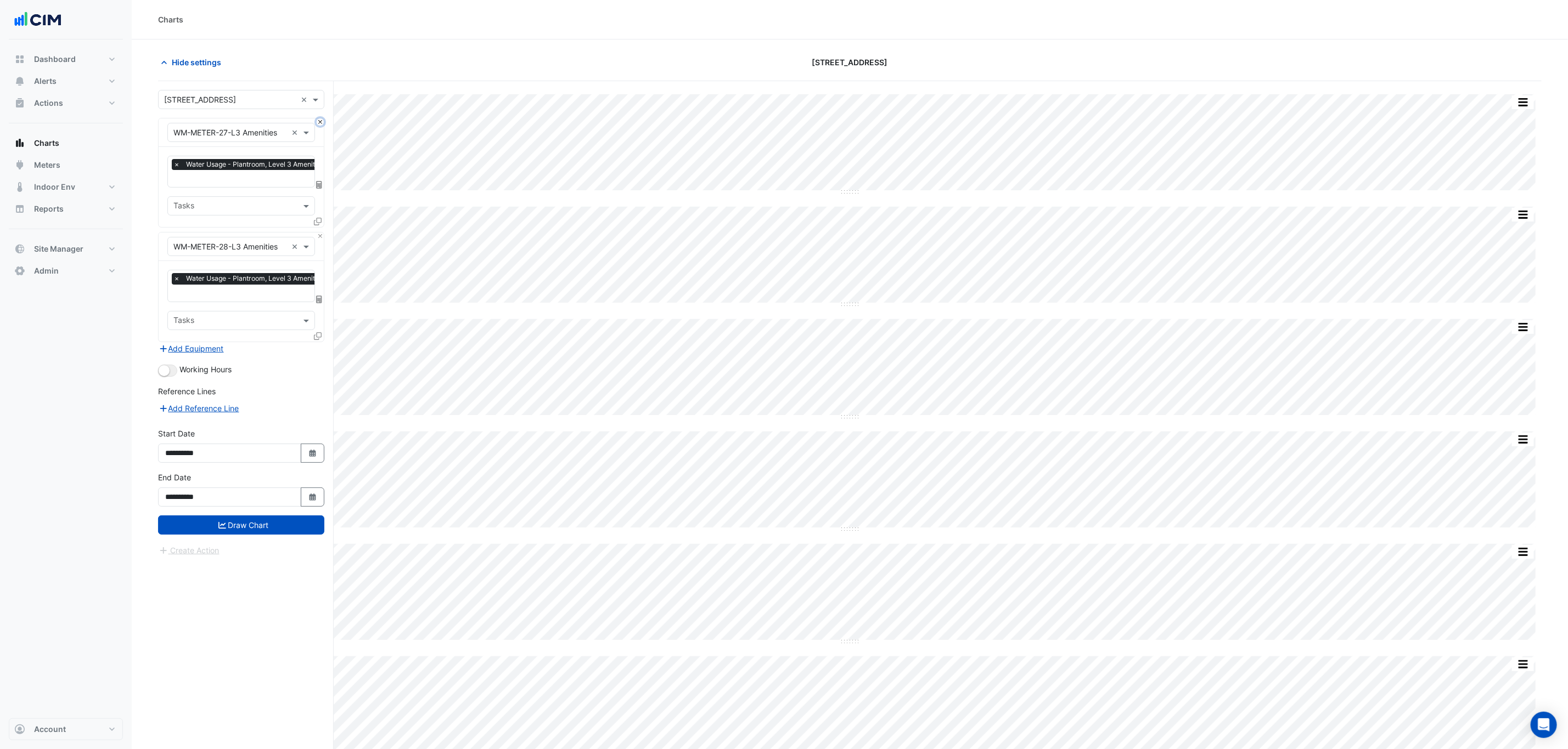
click at [317, 123] on button "Close" at bounding box center [320, 122] width 7 height 7
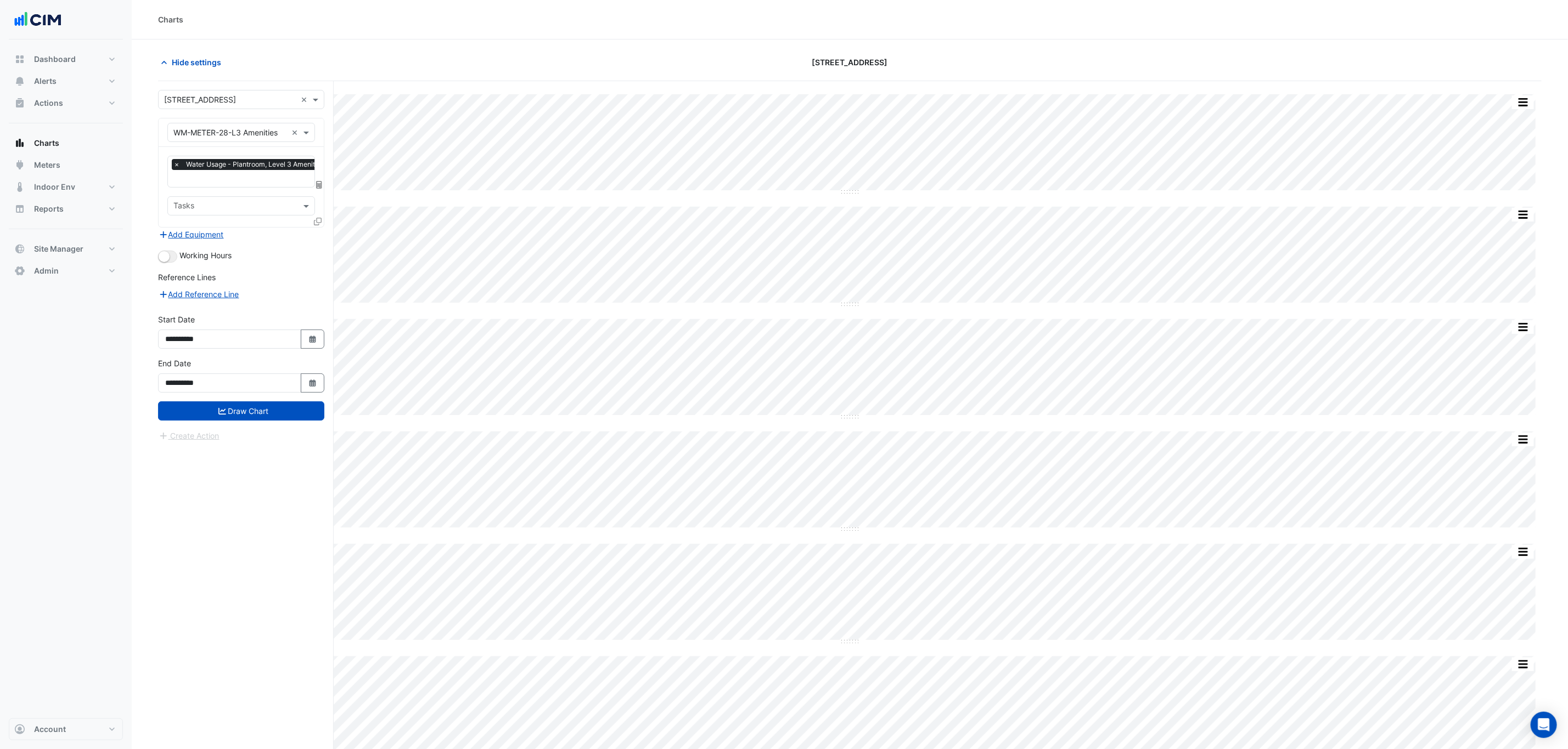
click at [265, 132] on input "text" at bounding box center [230, 133] width 114 height 11
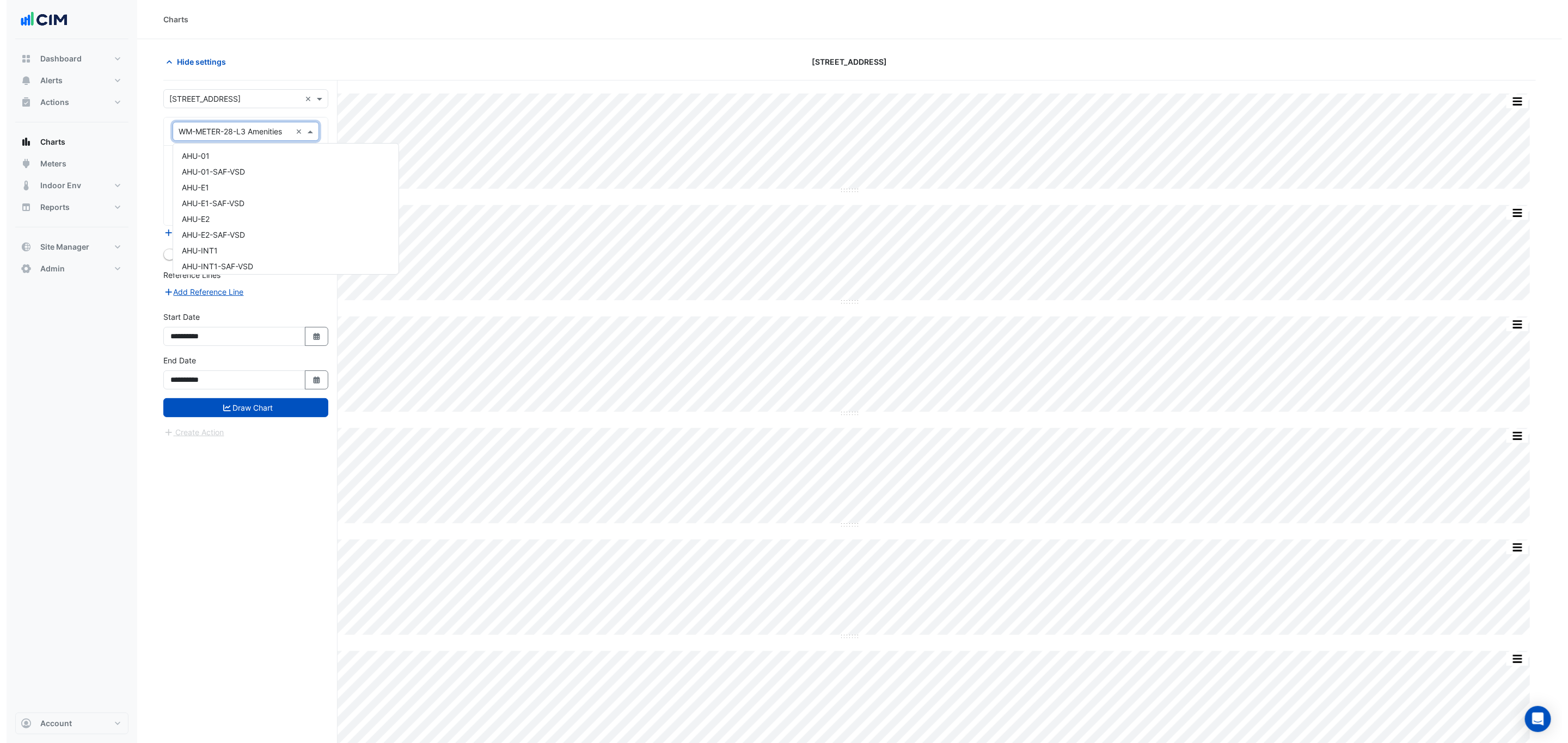
scroll to position [7170, 0]
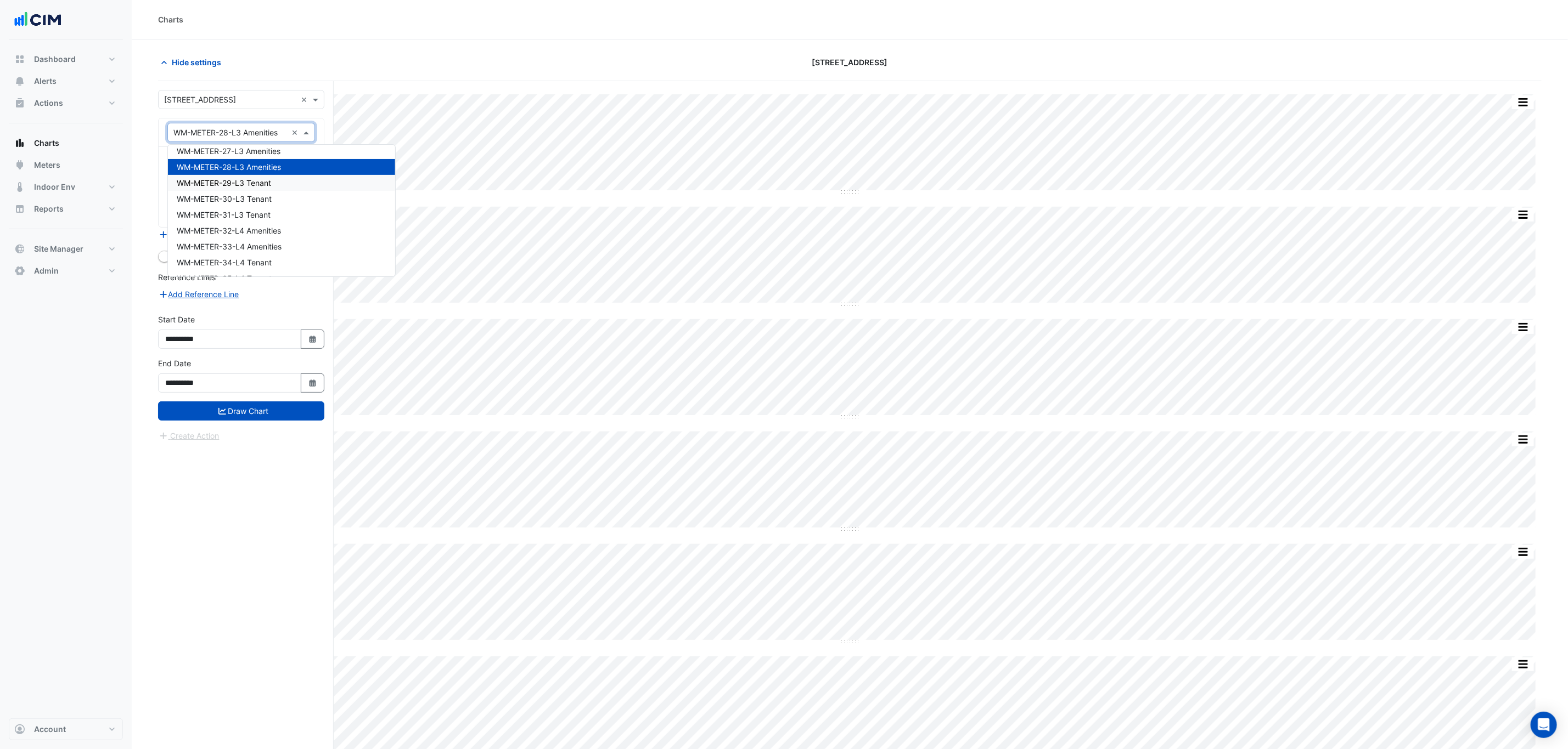
click at [280, 175] on div "WM-METER-29-L3 Tenant" at bounding box center [281, 182] width 227 height 16
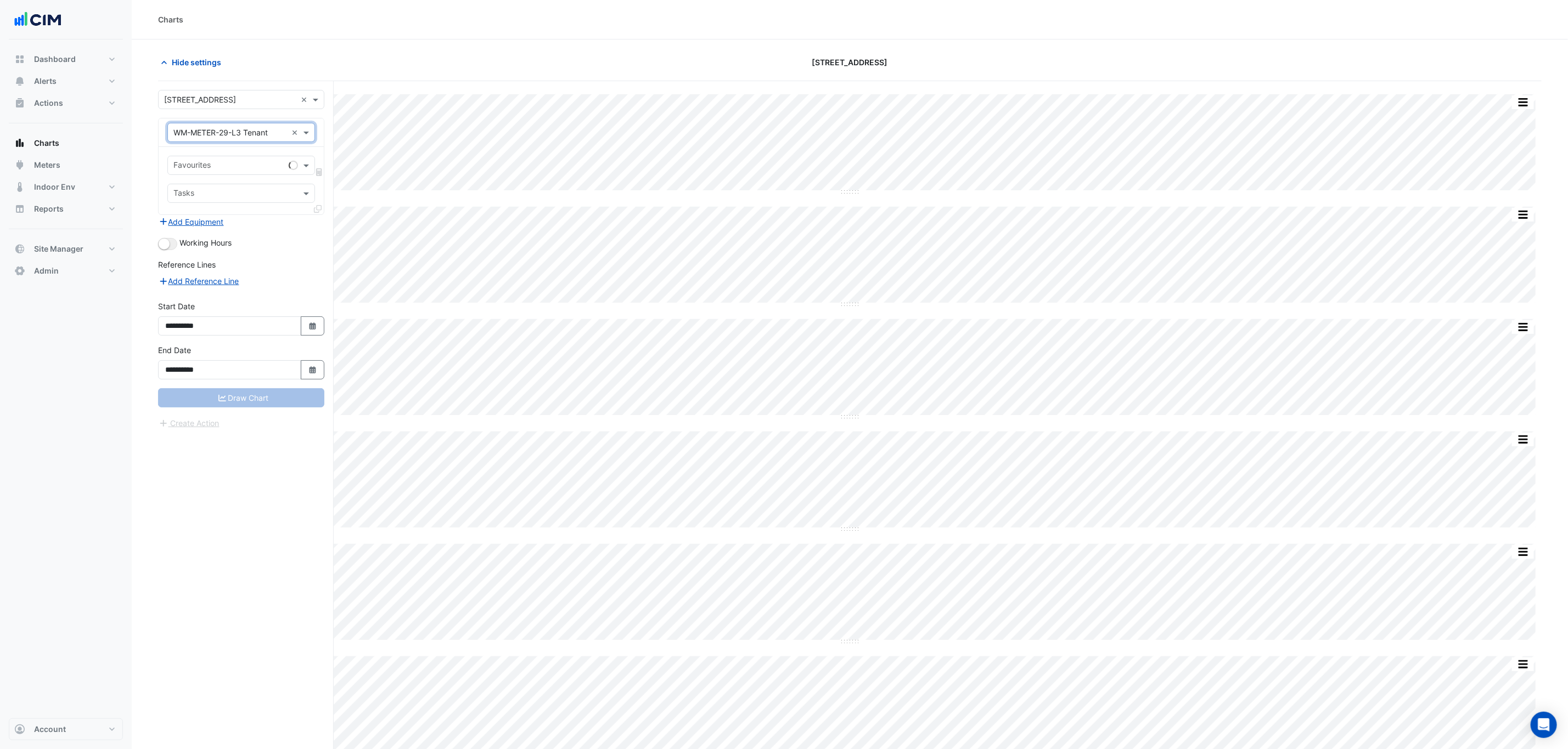
click at [270, 171] on input "text" at bounding box center [229, 167] width 111 height 11
click at [267, 188] on span "Water Usage - Plantroom, Level 3 Tenancy" at bounding box center [254, 190] width 154 height 9
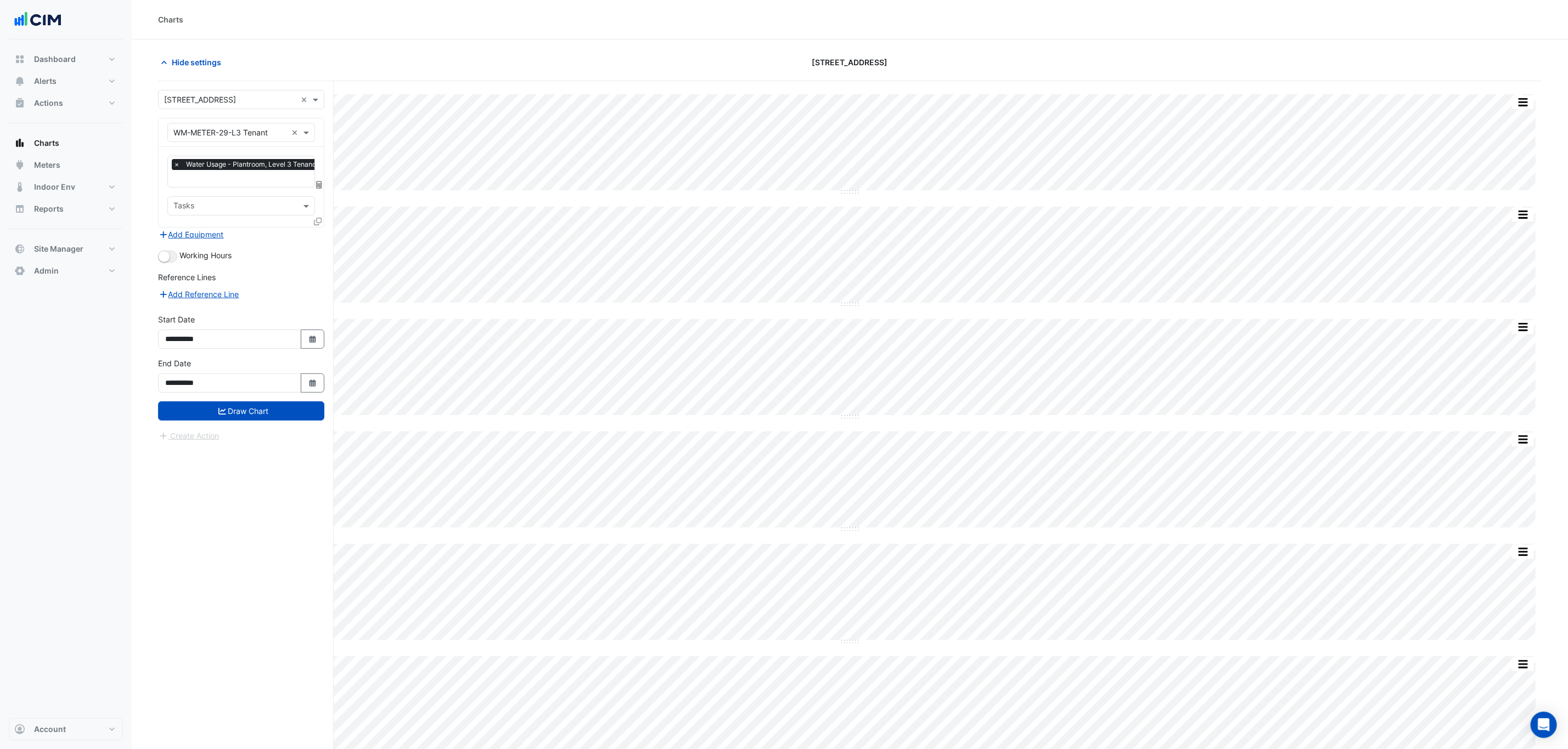
click at [317, 221] on icon at bounding box center [317, 221] width 7 height 7
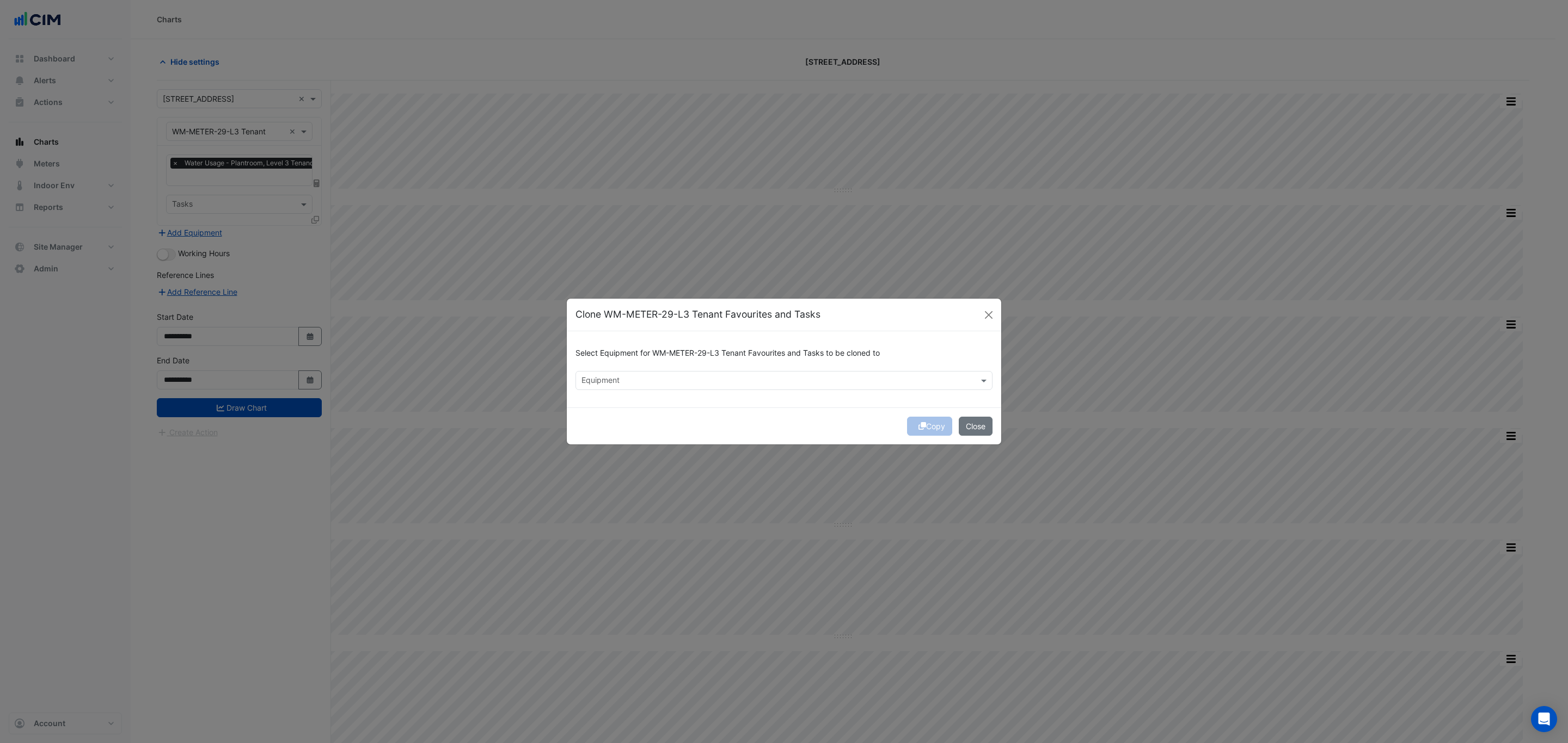
click at [755, 372] on div "Equipment" at bounding box center [775, 380] width 398 height 17
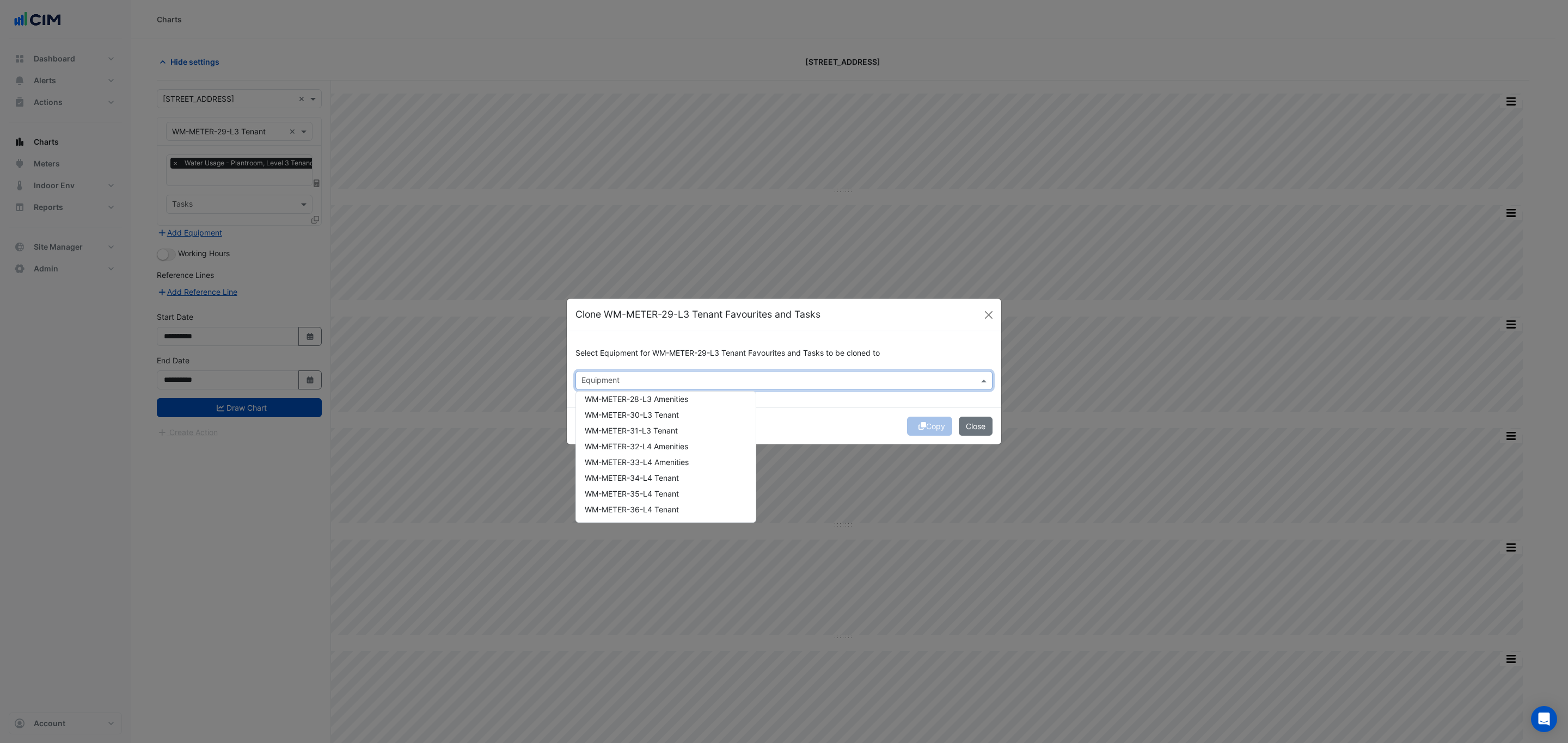
scroll to position [415, 0]
click at [673, 464] on span "WM-METER-30-L3 Tenant" at bounding box center [631, 462] width 94 height 9
click at [678, 482] on div "WM-METER-31-L3 Tenant" at bounding box center [666, 478] width 179 height 15
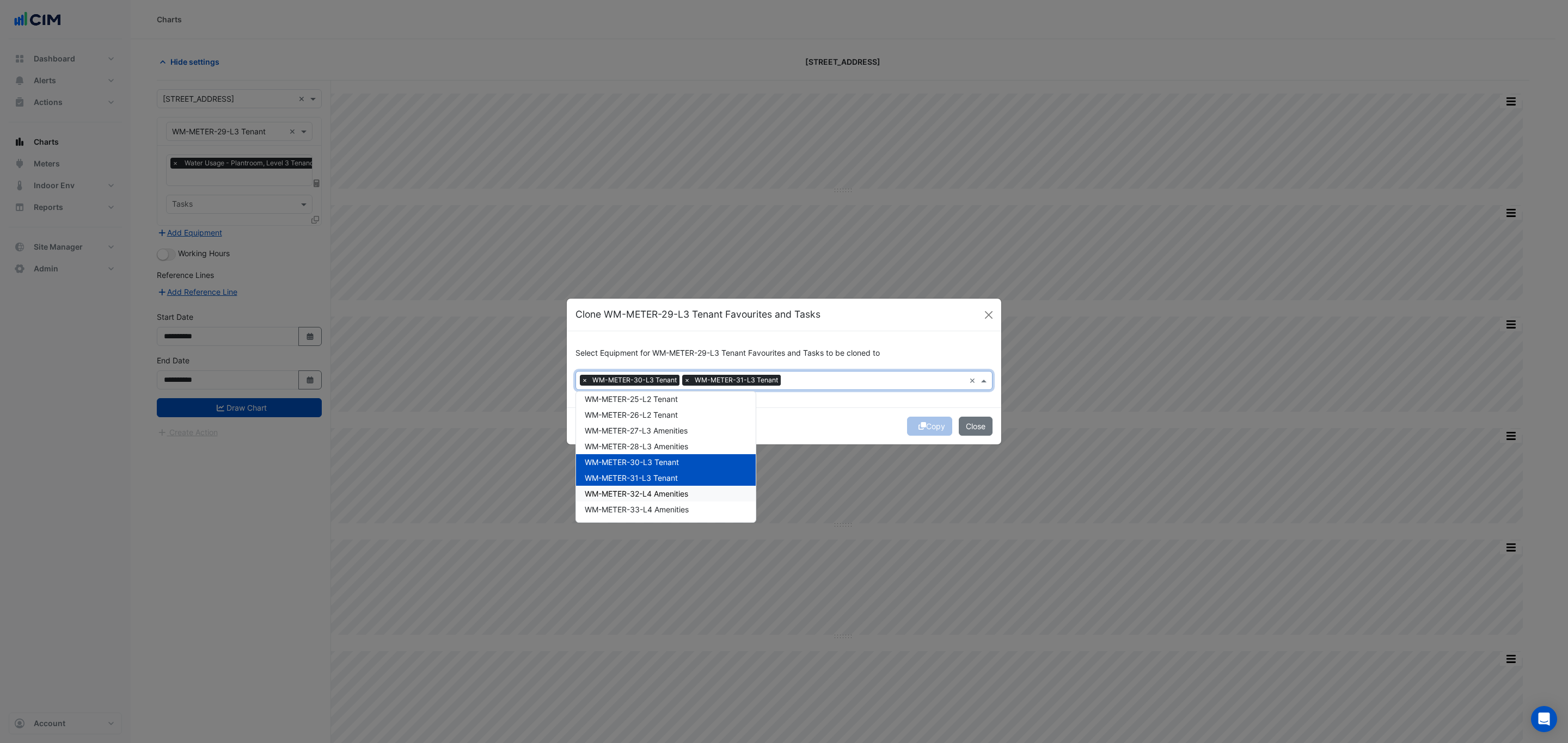
click at [683, 496] on div "WM-METER-32-L4 Amenities" at bounding box center [666, 493] width 179 height 15
click at [683, 509] on span "WM-METER-33-L4 Amenities" at bounding box center [636, 509] width 104 height 9
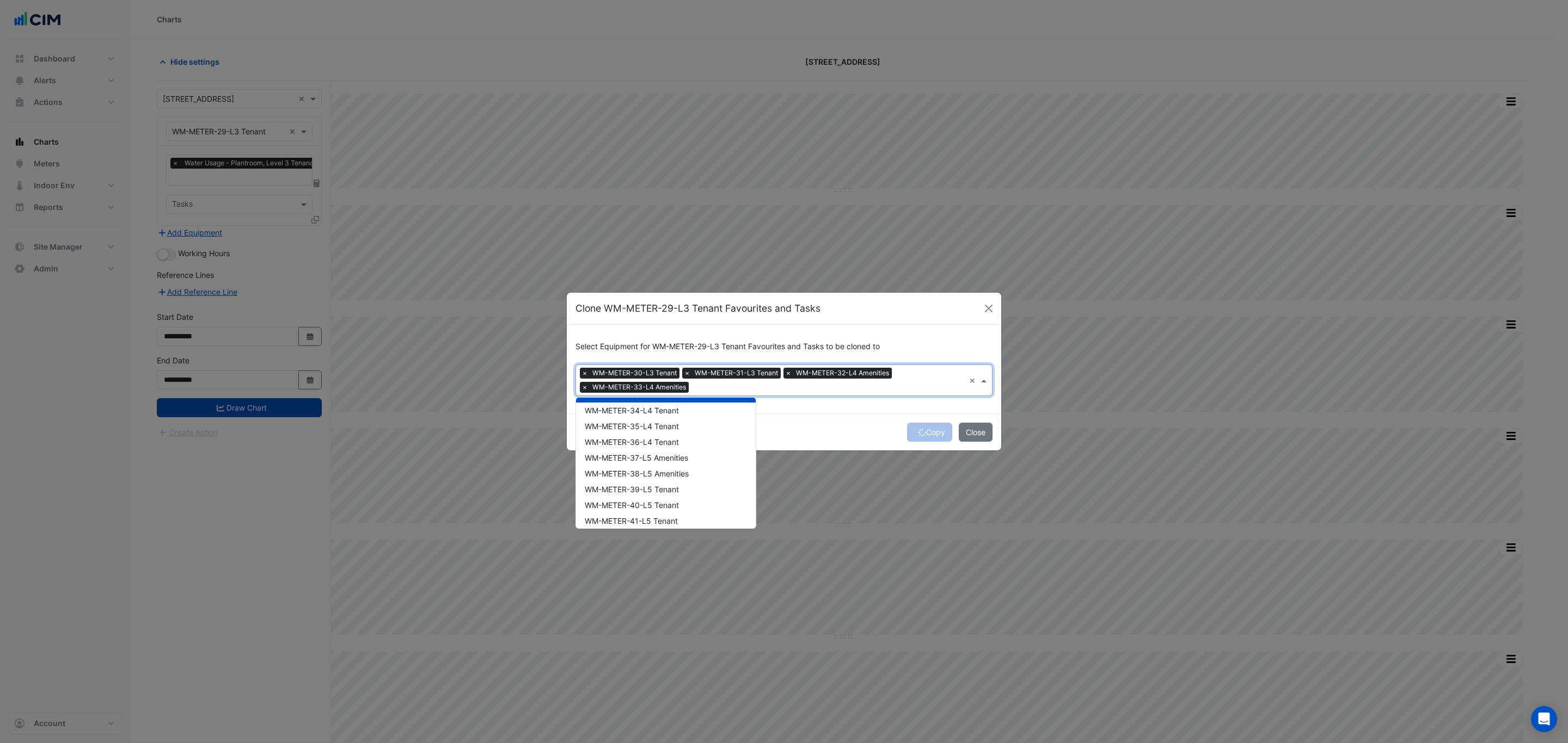
scroll to position [543, 0]
click at [673, 406] on span "WM-METER-34-L4 Tenant" at bounding box center [631, 403] width 94 height 9
click at [682, 424] on div "WM-METER-35-L4 Tenant" at bounding box center [666, 419] width 179 height 15
click at [684, 435] on div "WM-METER-36-L4 Tenant" at bounding box center [666, 435] width 179 height 15
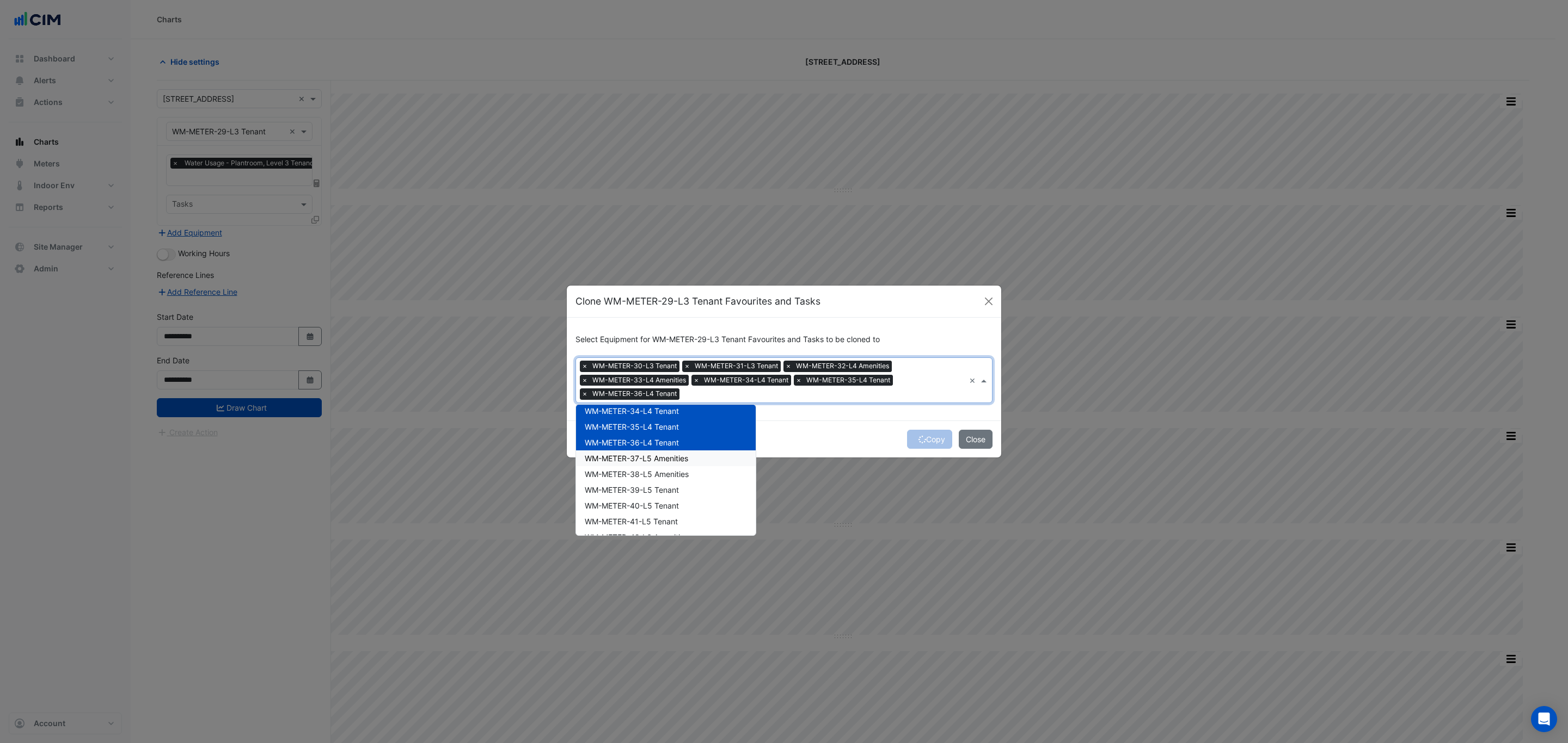
click at [687, 456] on span "WM-METER-37-L5 Amenities" at bounding box center [635, 457] width 103 height 9
click at [686, 474] on span "WM-METER-38-L5 Amenities" at bounding box center [636, 474] width 104 height 9
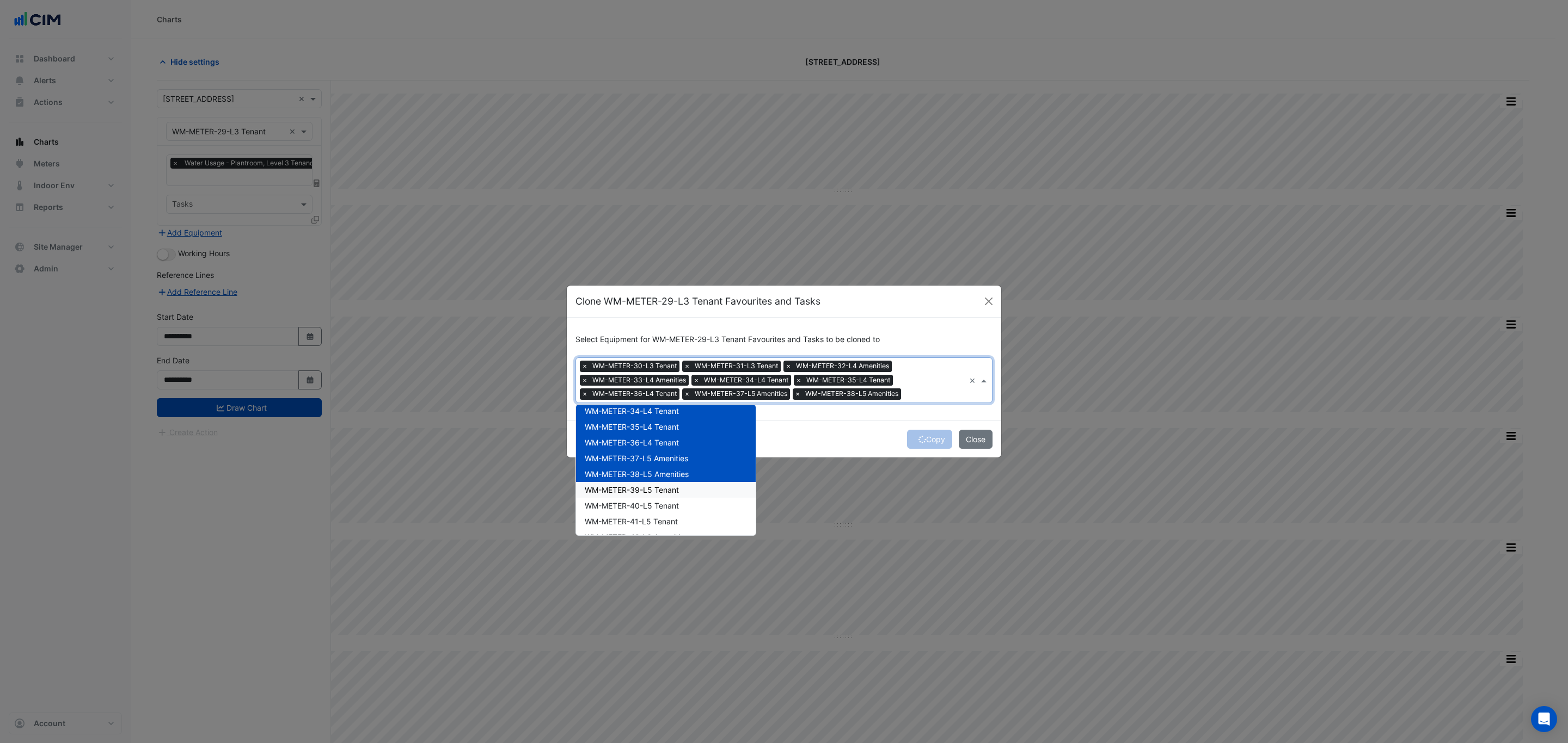
click at [679, 488] on span "WM-METER-39-L5 Tenant" at bounding box center [631, 489] width 94 height 9
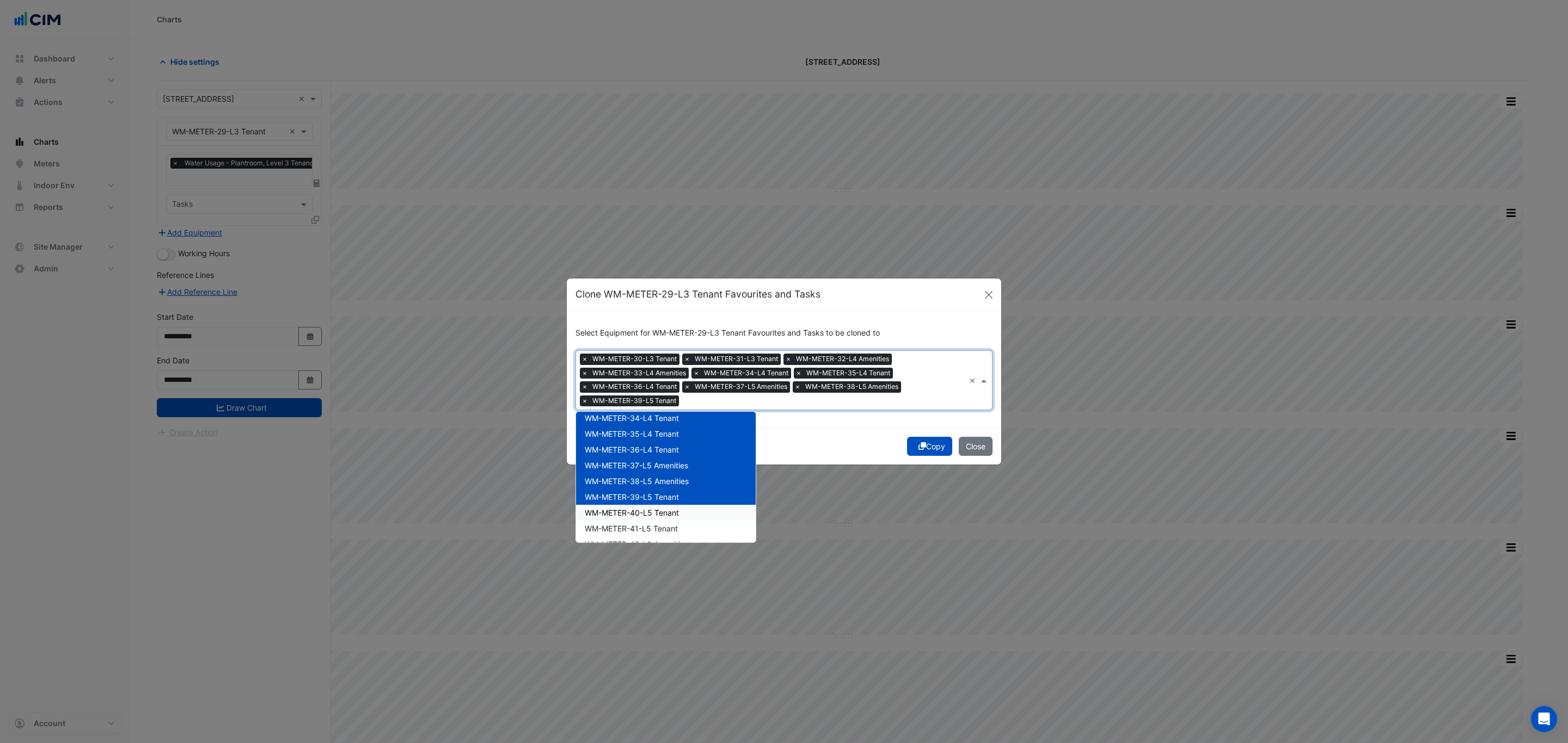
click at [681, 505] on div "WM-METER-40-L5 Tenant" at bounding box center [666, 513] width 179 height 15
click at [680, 523] on div "WM-METER-41-L5 Tenant" at bounding box center [666, 528] width 179 height 15
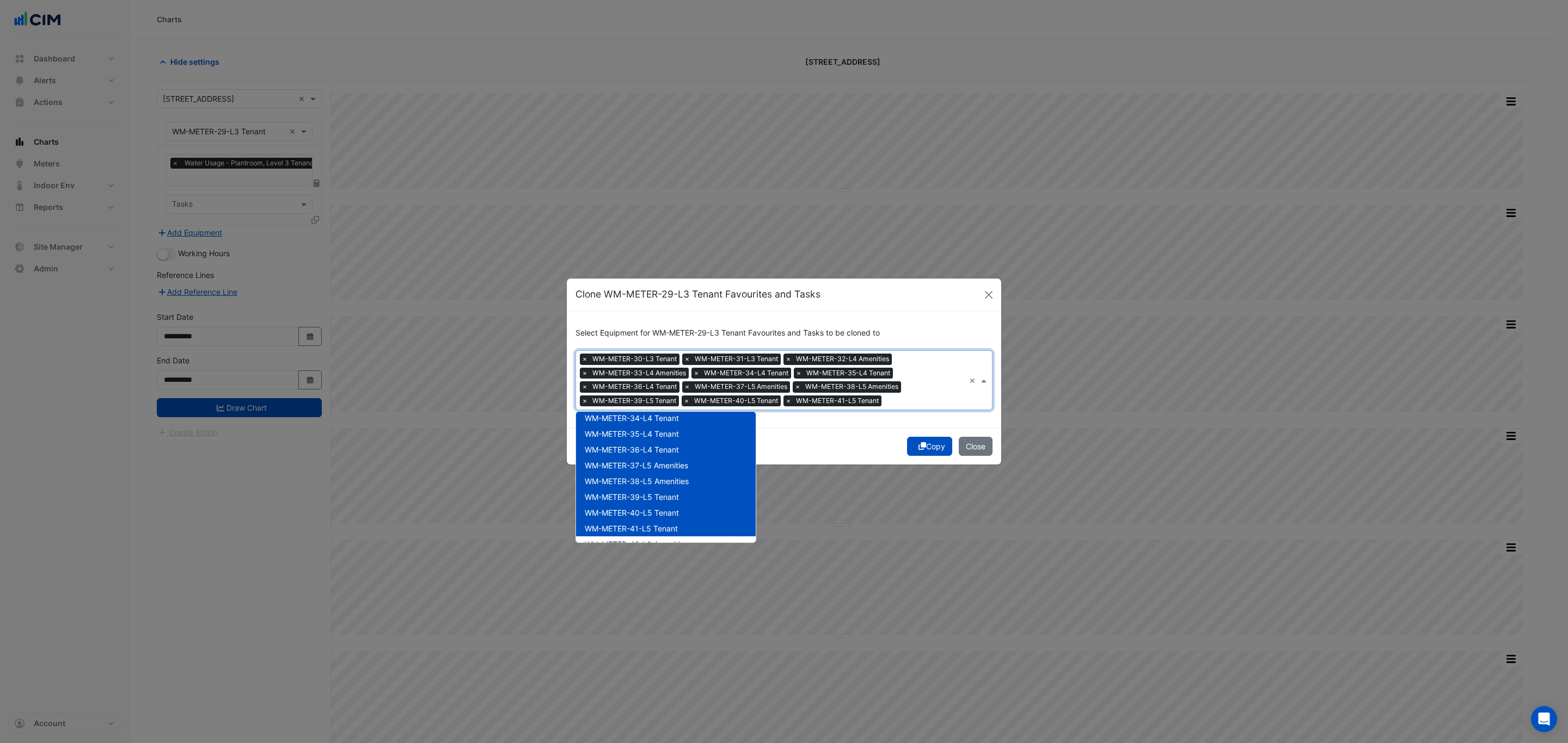
scroll to position [624, 0]
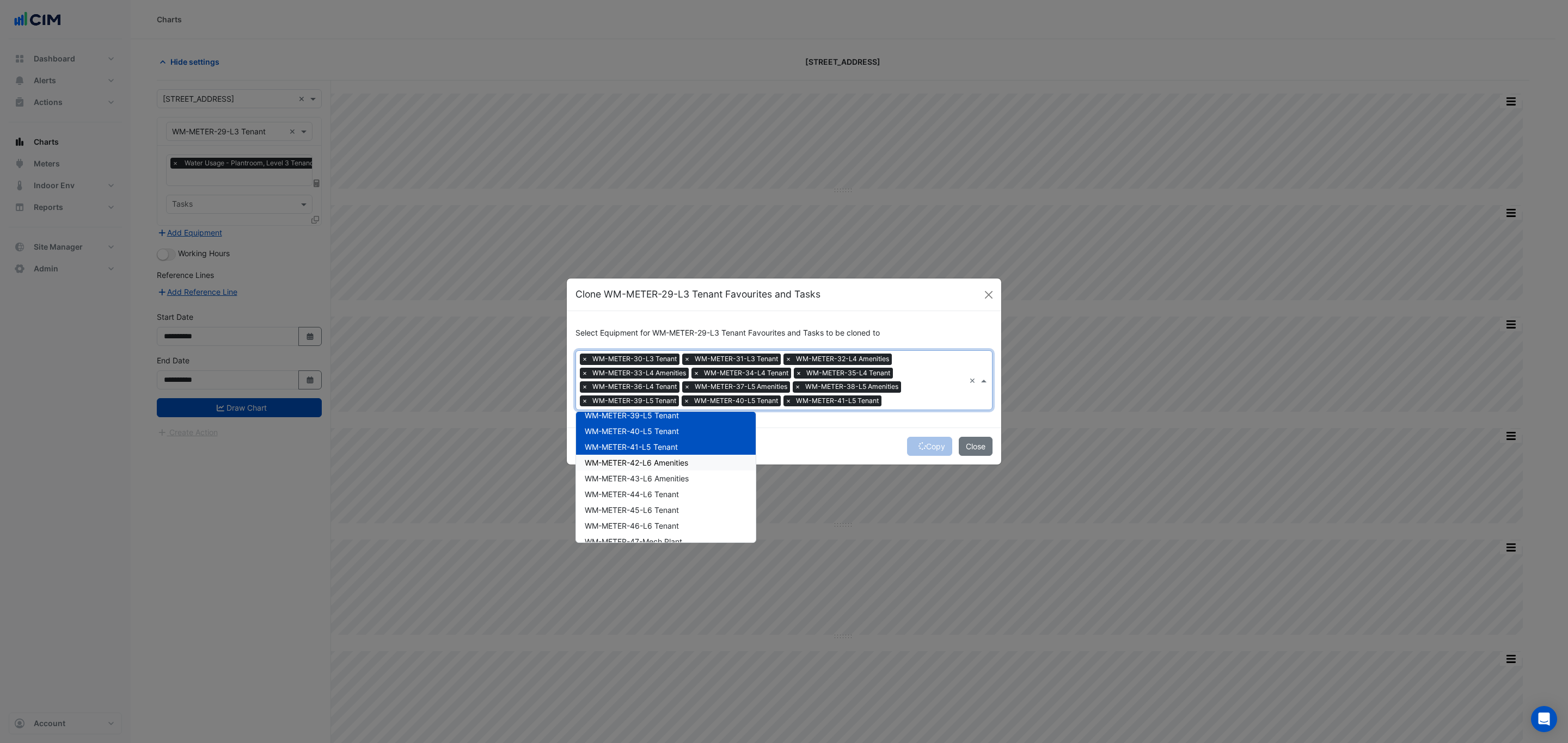
click at [670, 459] on span "WM-METER-42-L6 Amenities" at bounding box center [635, 462] width 103 height 9
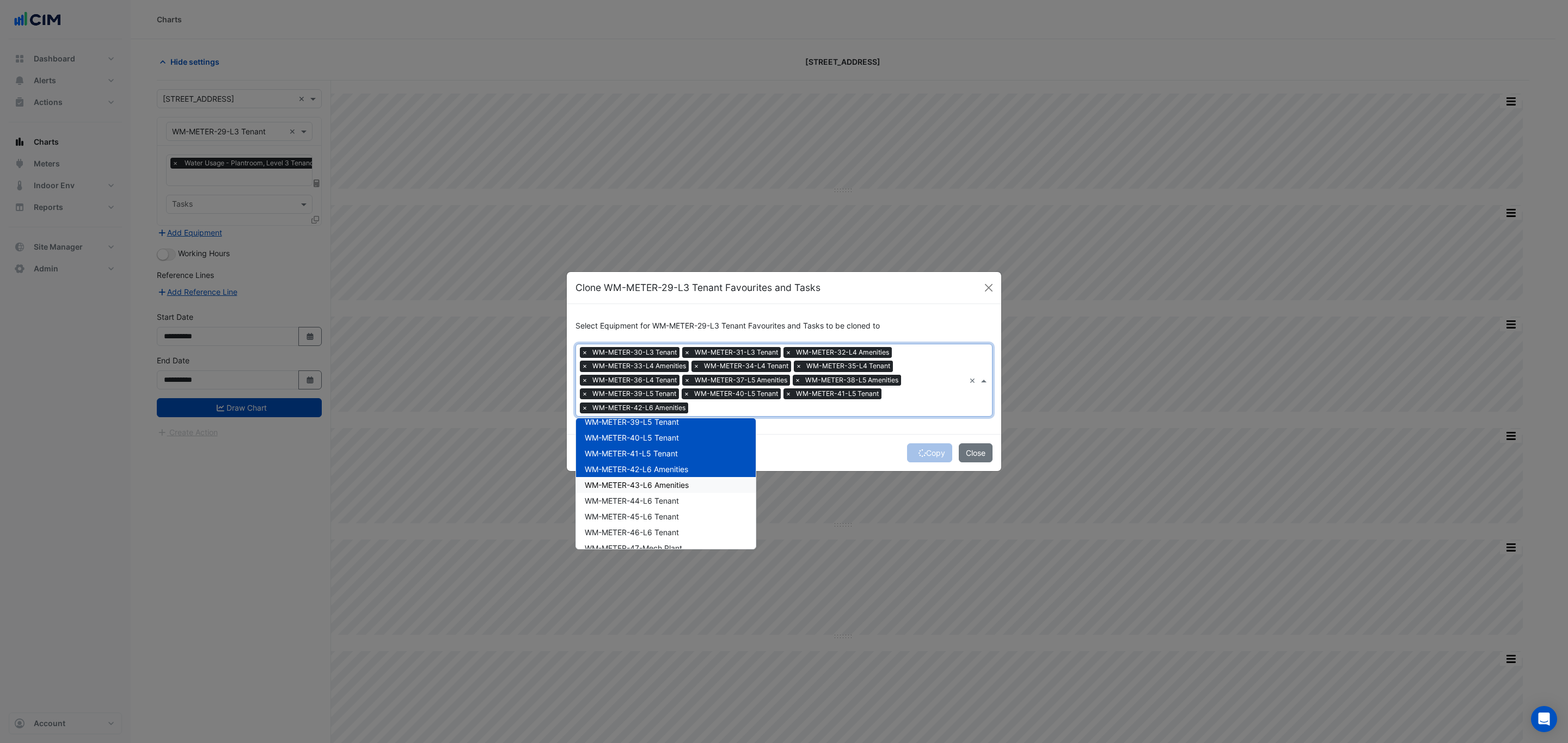
click at [674, 483] on span "WM-METER-43-L6 Amenities" at bounding box center [636, 484] width 104 height 9
click at [676, 496] on span "WM-METER-44-L6 Tenant" at bounding box center [631, 500] width 94 height 9
click at [674, 518] on span "WM-METER-45-L6 Tenant" at bounding box center [631, 516] width 94 height 9
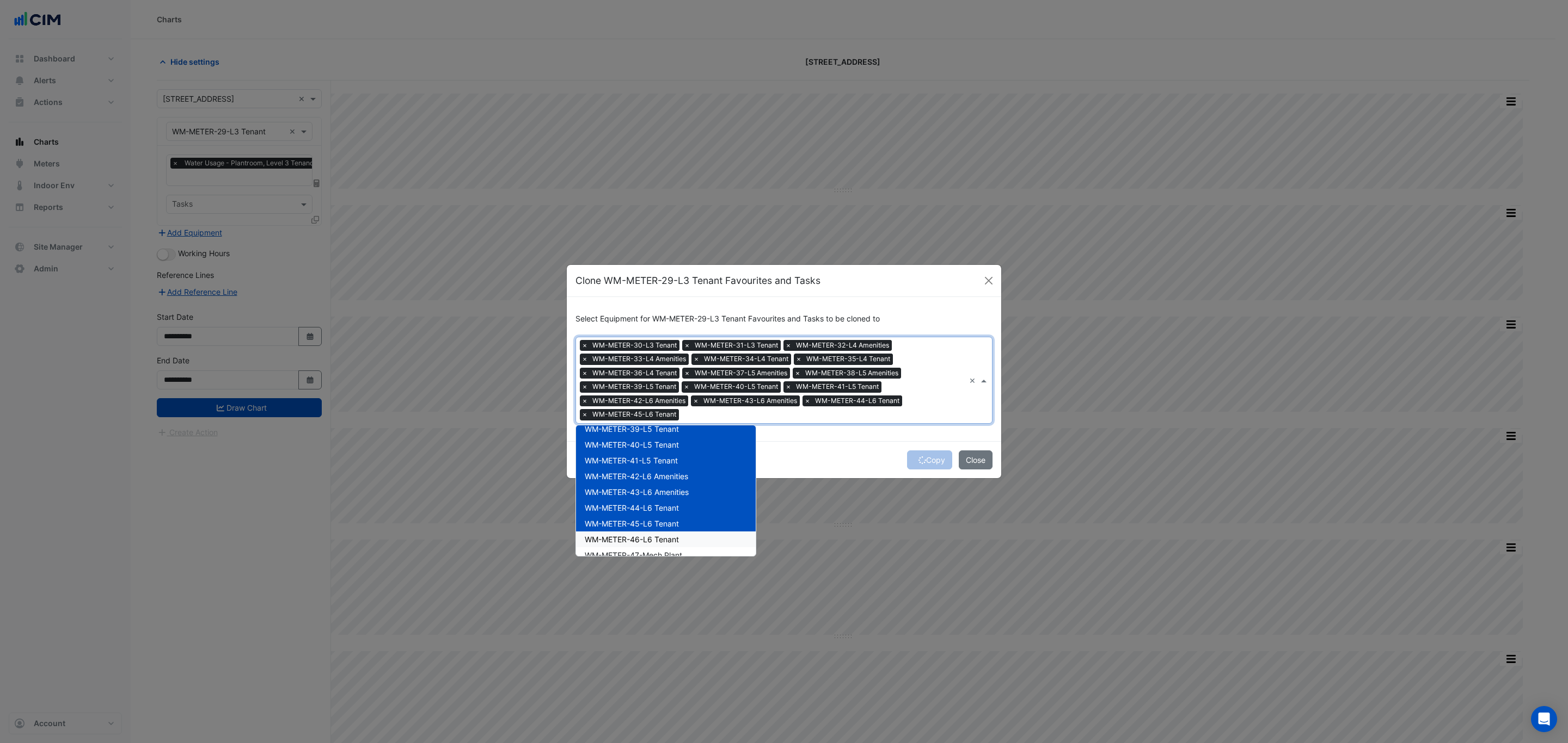
click at [665, 531] on div "WM-METER-46-L6 Tenant" at bounding box center [666, 539] width 179 height 15
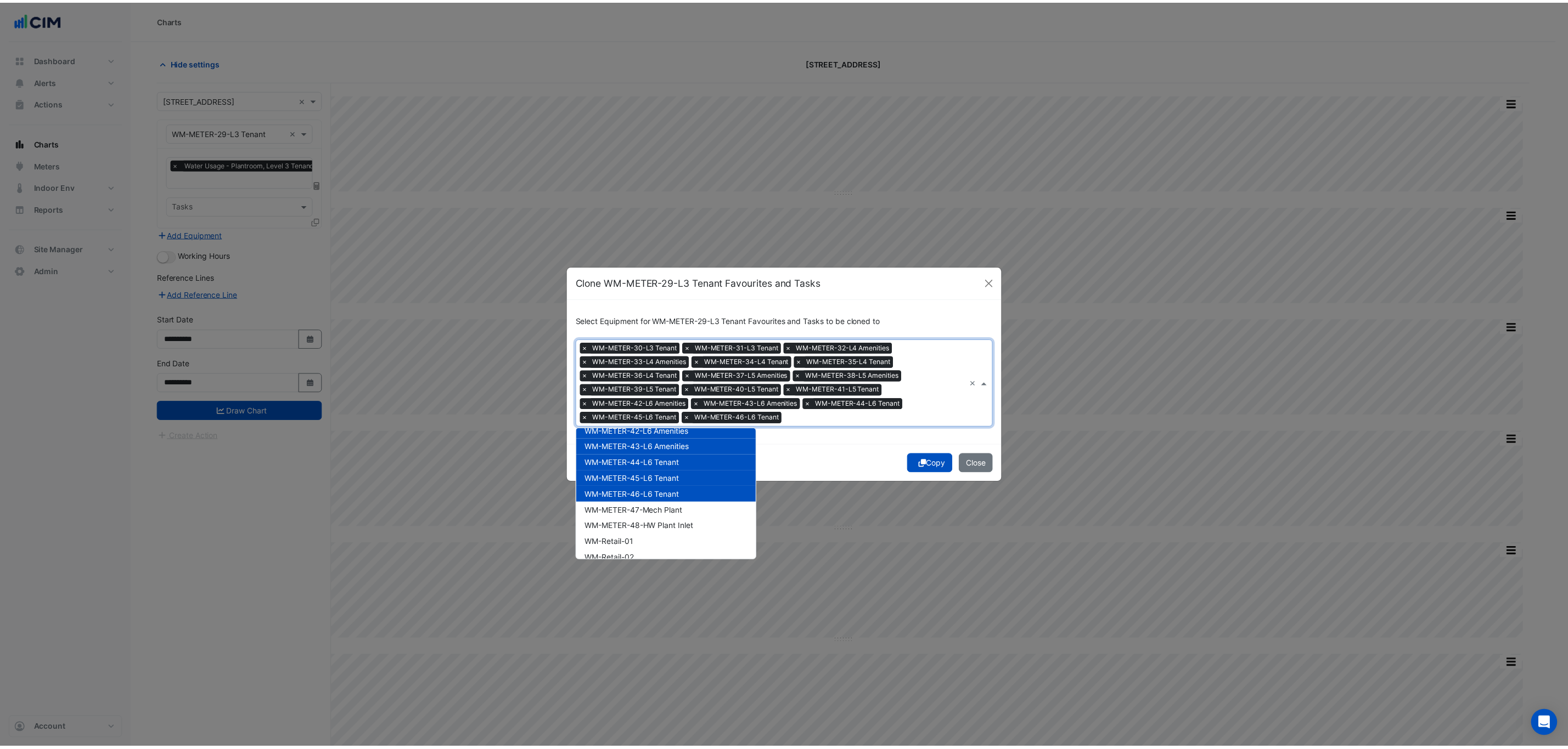
scroll to position [702, 0]
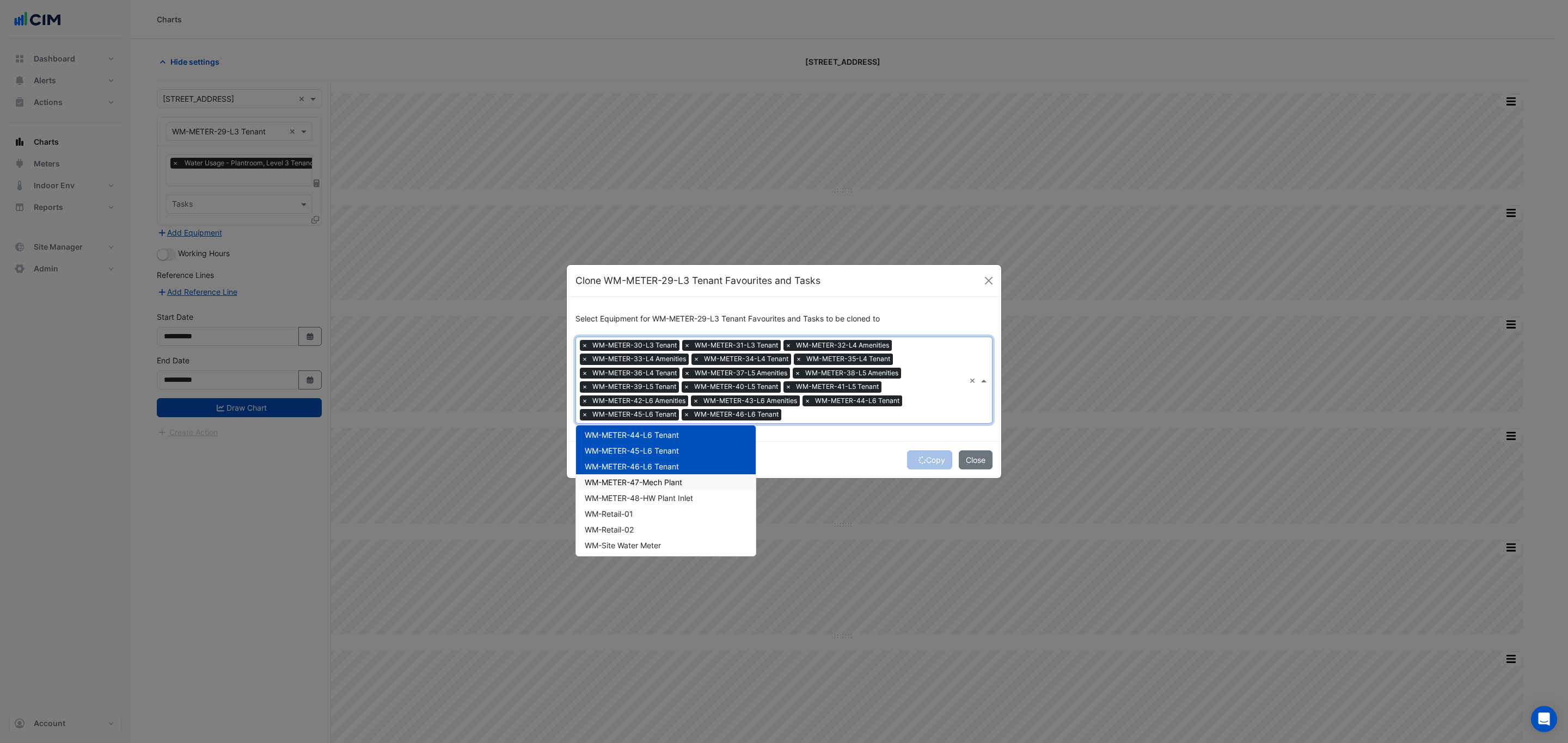
click at [665, 483] on span "WM-METER-47-Mech Plant" at bounding box center [633, 482] width 97 height 9
click at [666, 500] on span "WM-METER-48-HW Plant Inlet" at bounding box center [638, 497] width 108 height 9
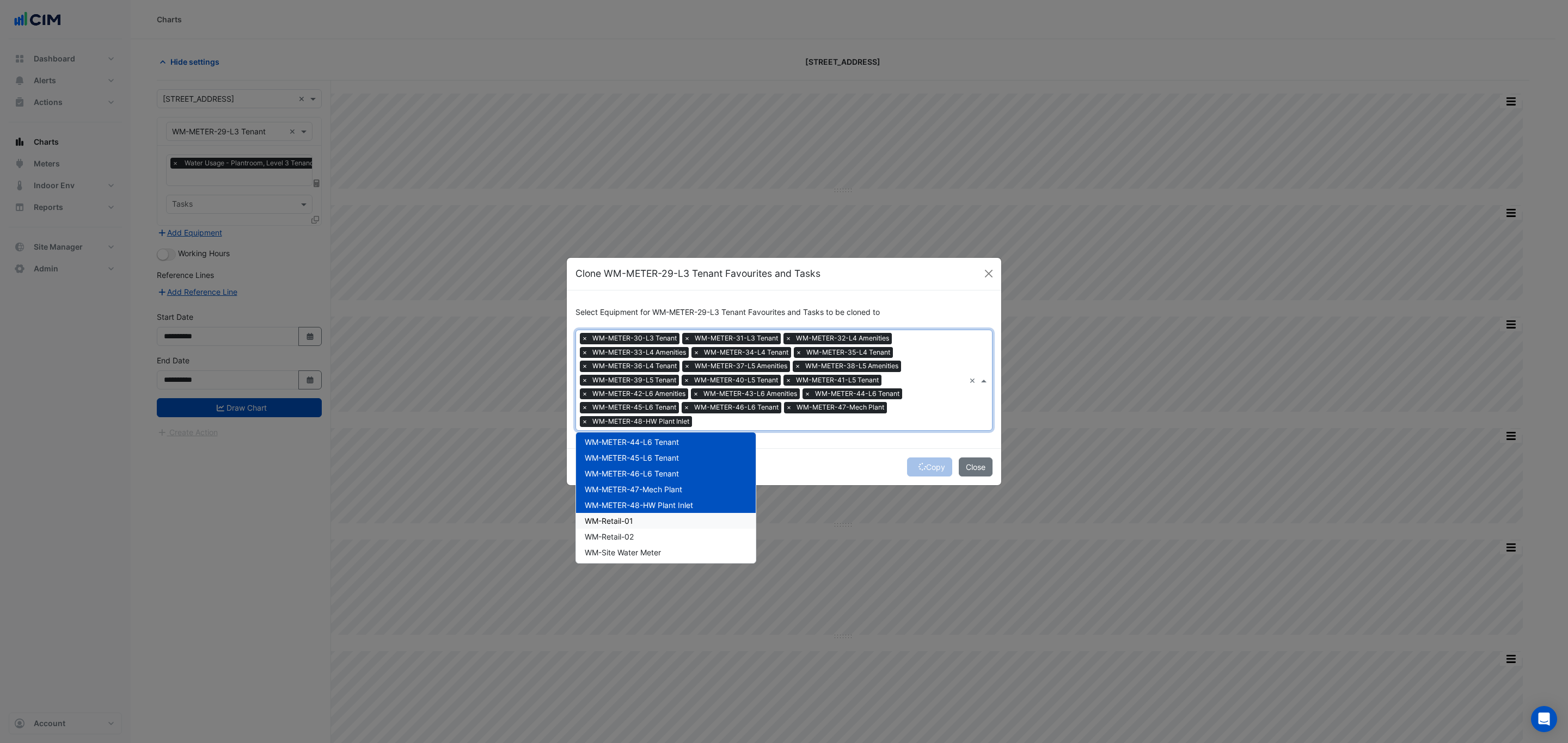
click at [662, 518] on div "WM-Retail-01" at bounding box center [666, 521] width 179 height 15
click at [663, 538] on div "WM-Retail-02" at bounding box center [666, 536] width 179 height 15
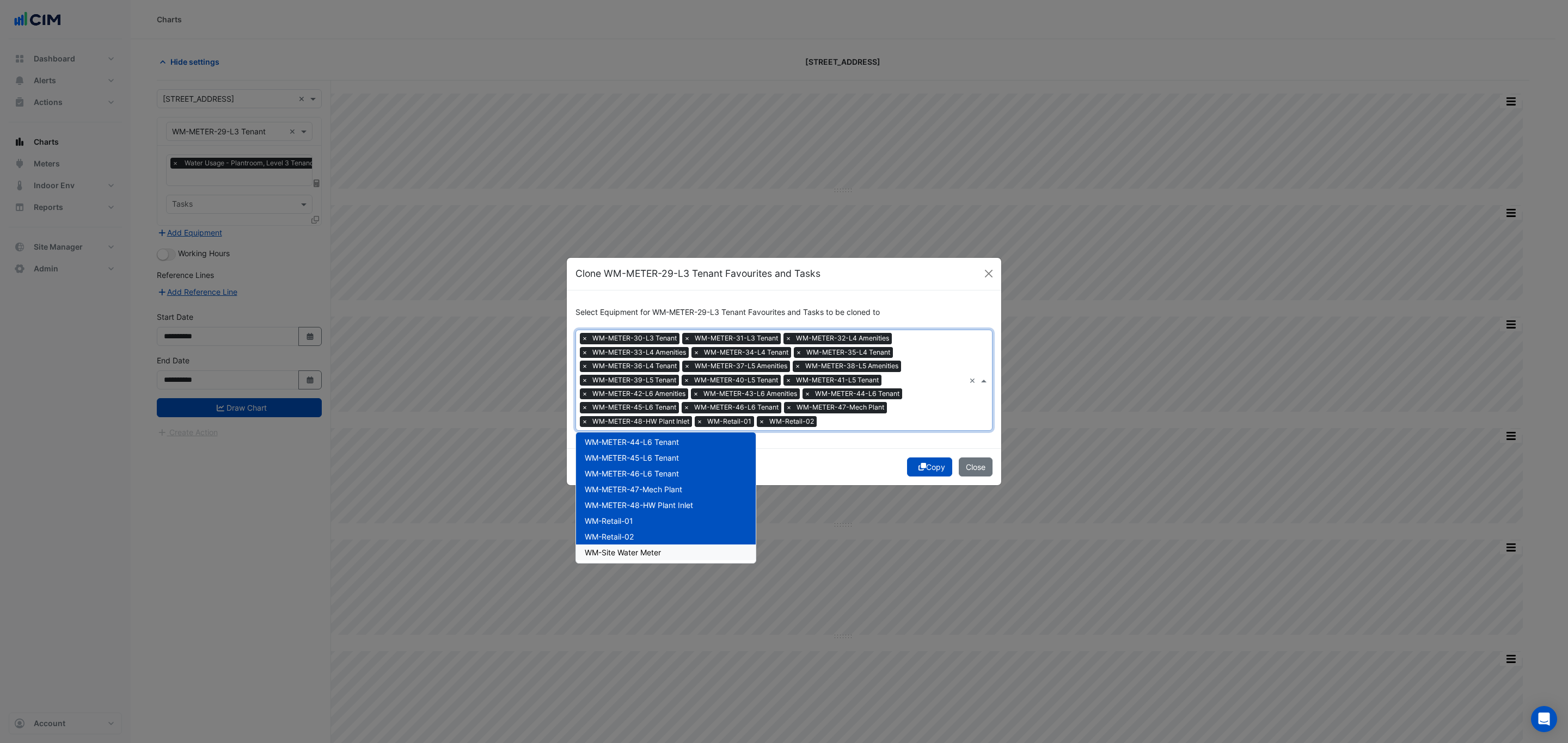
click at [670, 555] on div "WM-Site Water Meter" at bounding box center [666, 552] width 179 height 15
click at [866, 459] on div "Copy Close" at bounding box center [783, 467] width 434 height 37
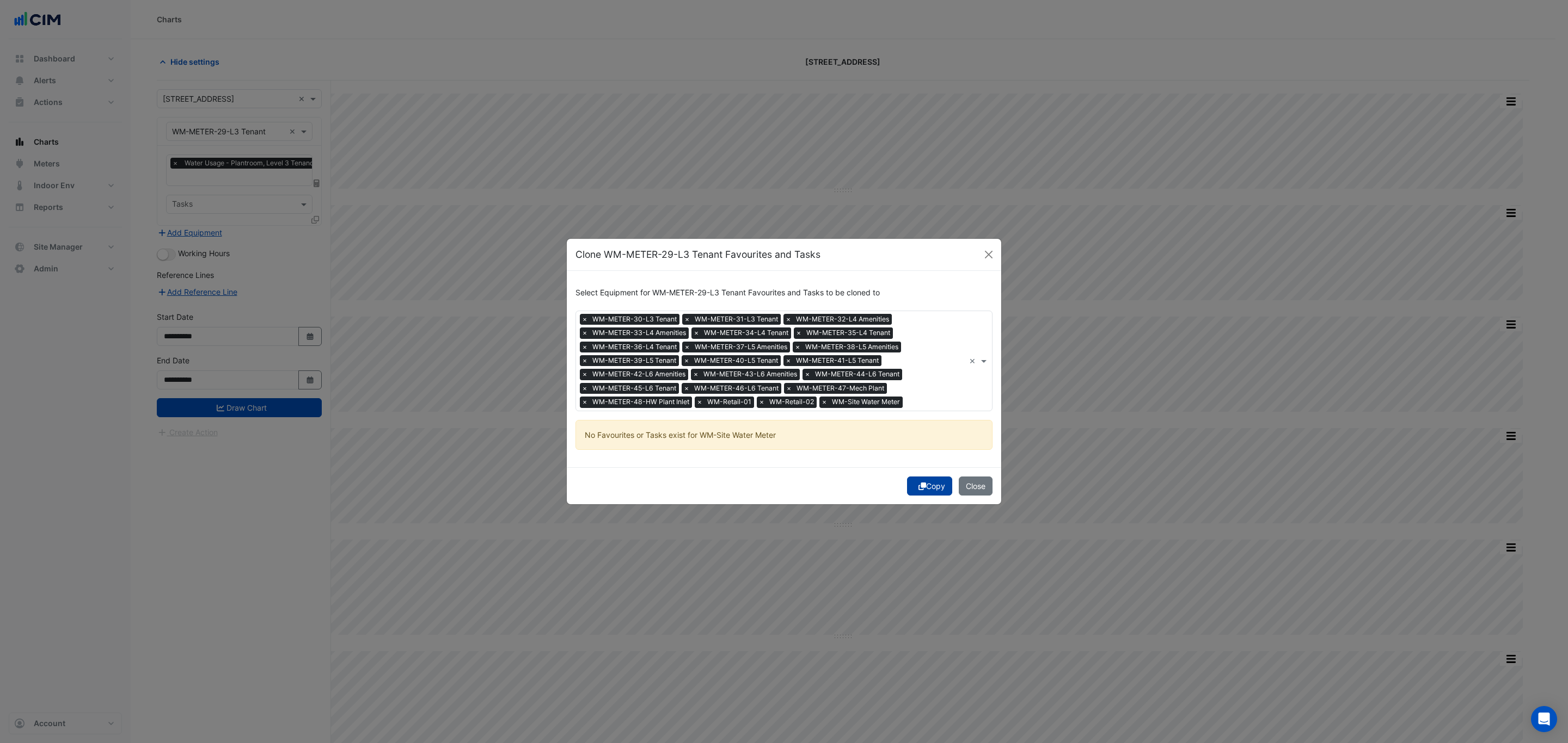
click at [935, 488] on button "Copy" at bounding box center [930, 486] width 45 height 19
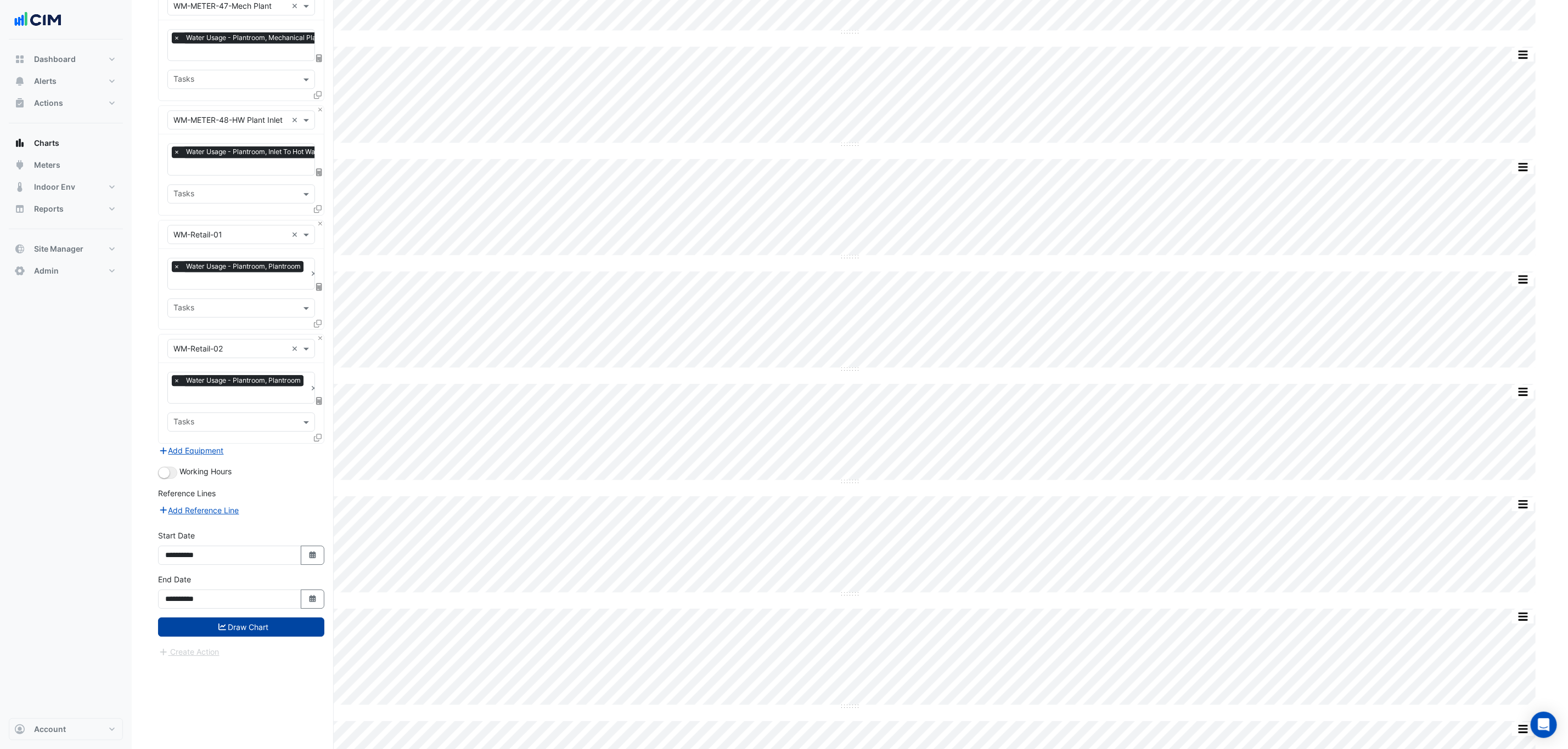
scroll to position [2269, 0]
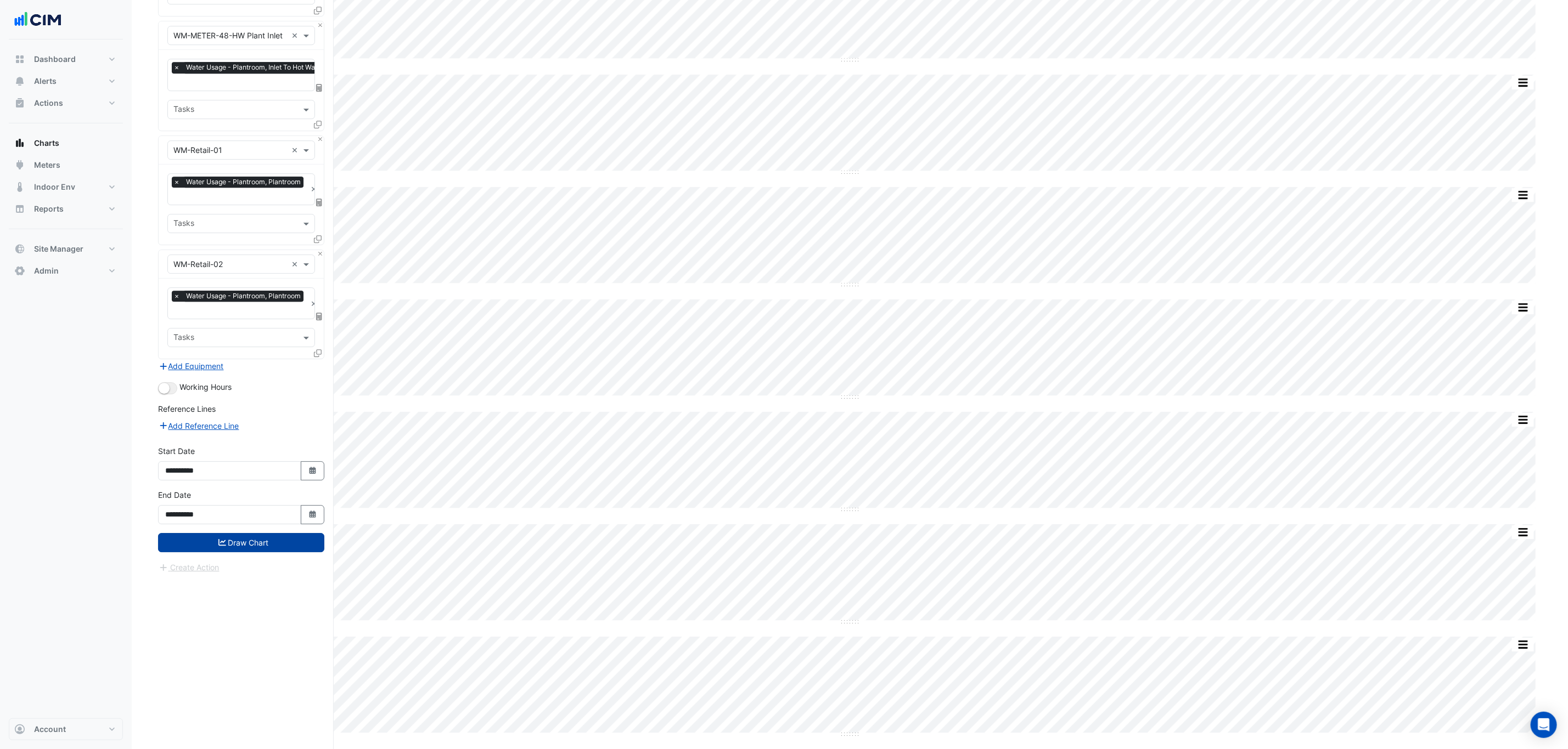
click at [231, 551] on button "Draw Chart" at bounding box center [240, 542] width 166 height 19
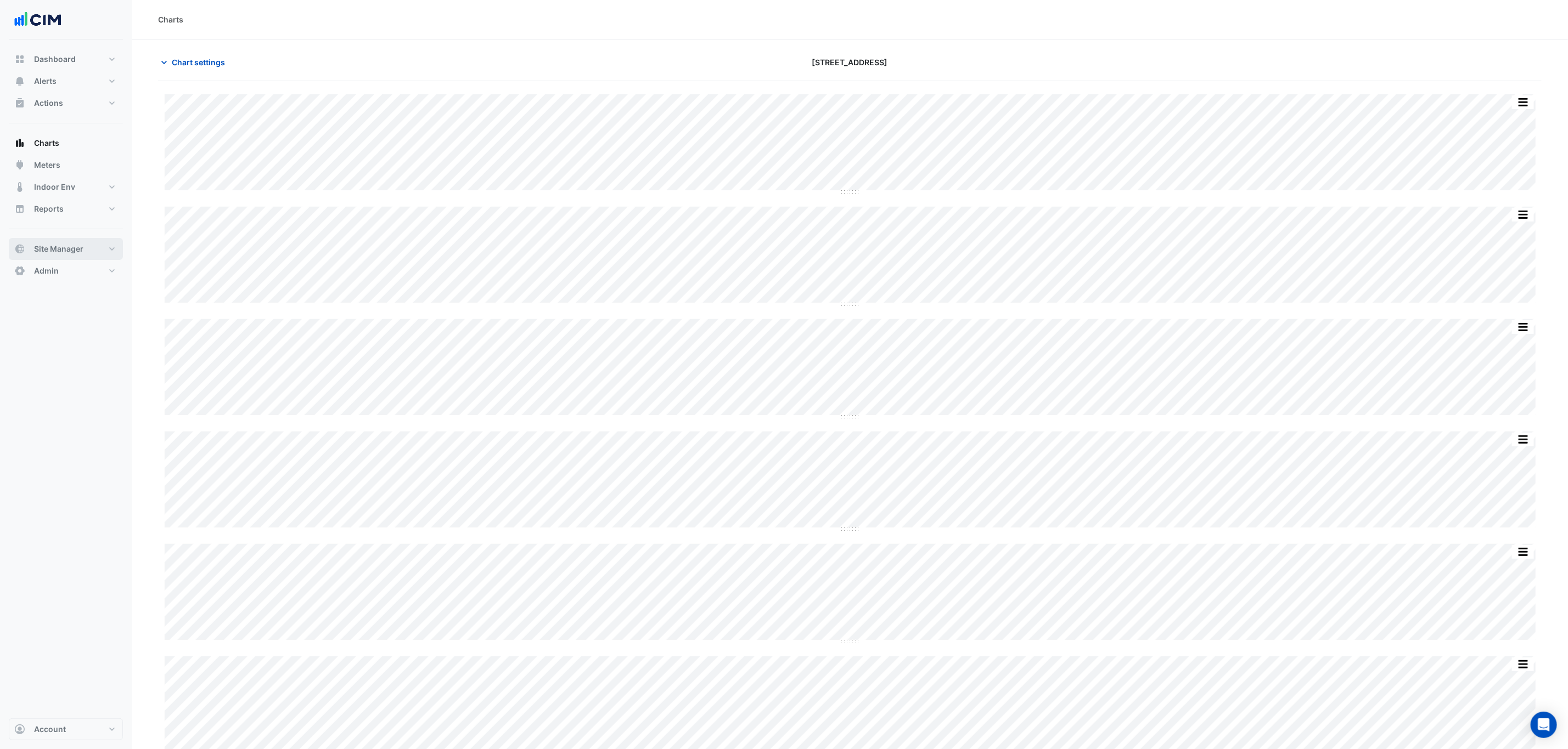
click at [65, 245] on span "Site Manager" at bounding box center [59, 249] width 49 height 11
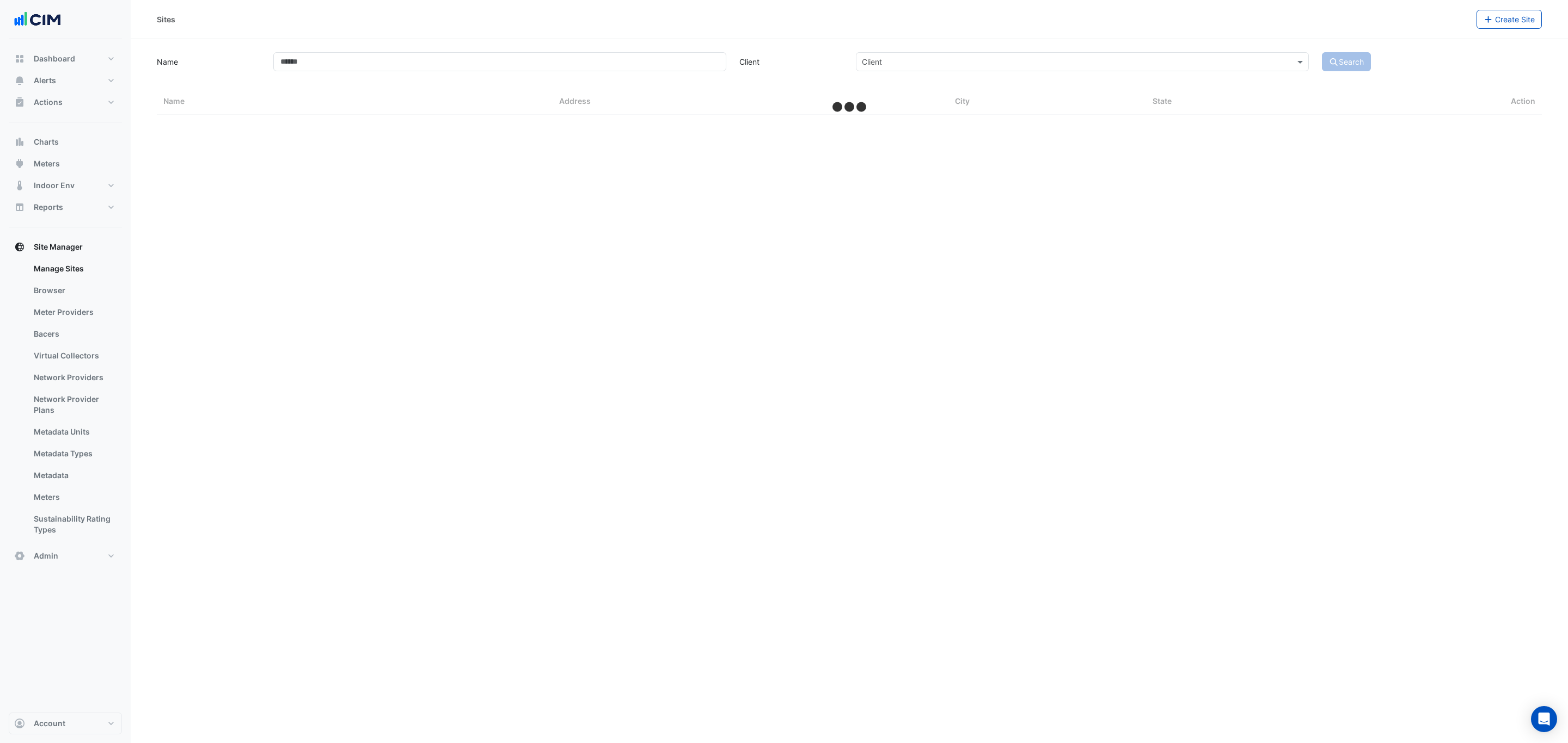
select select "***"
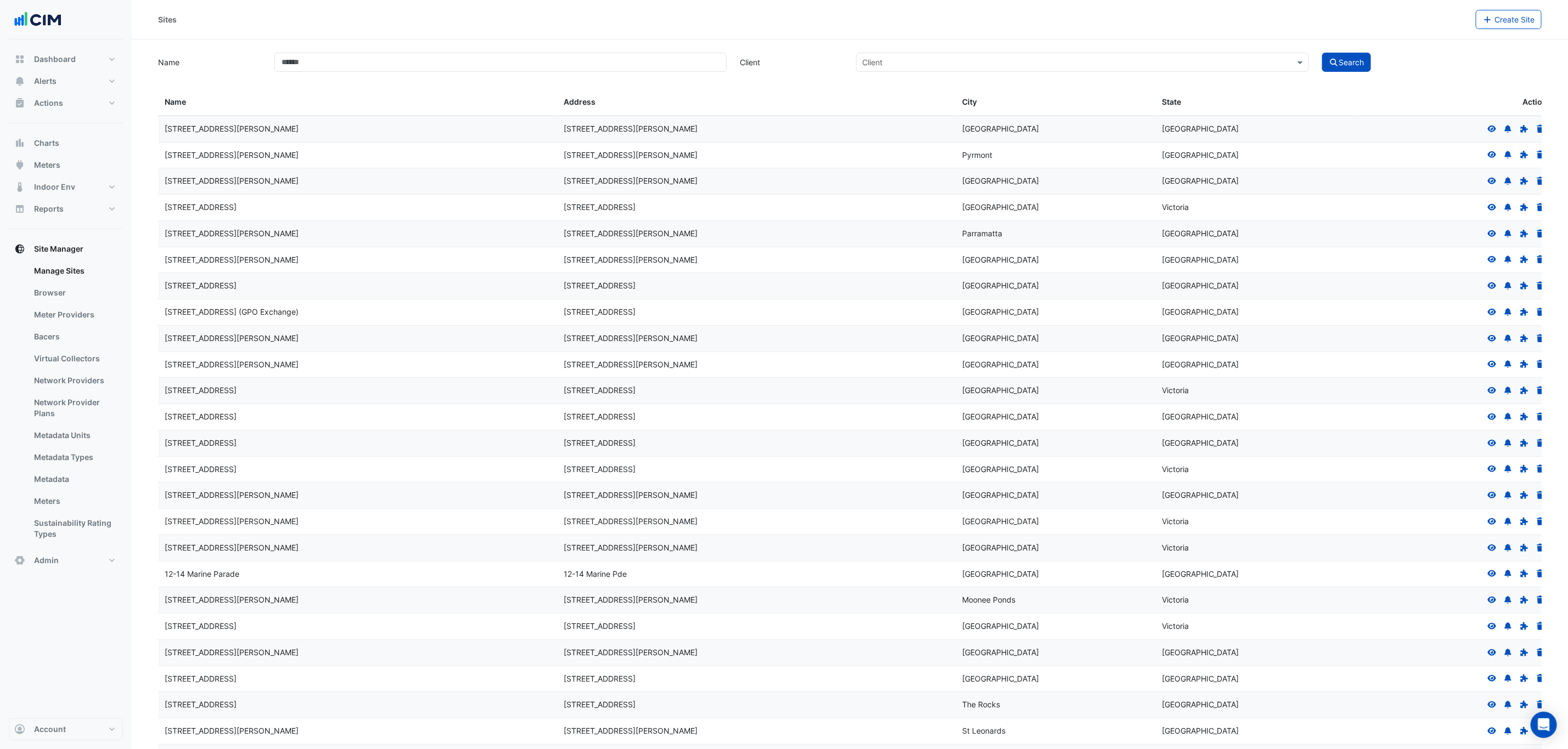
click at [417, 52] on div "Name Client Client Search" at bounding box center [849, 61] width 1396 height 21
click at [419, 58] on input "Name" at bounding box center [500, 61] width 452 height 19
type input "**********"
click at [1322, 52] on button "Search" at bounding box center [1346, 61] width 49 height 19
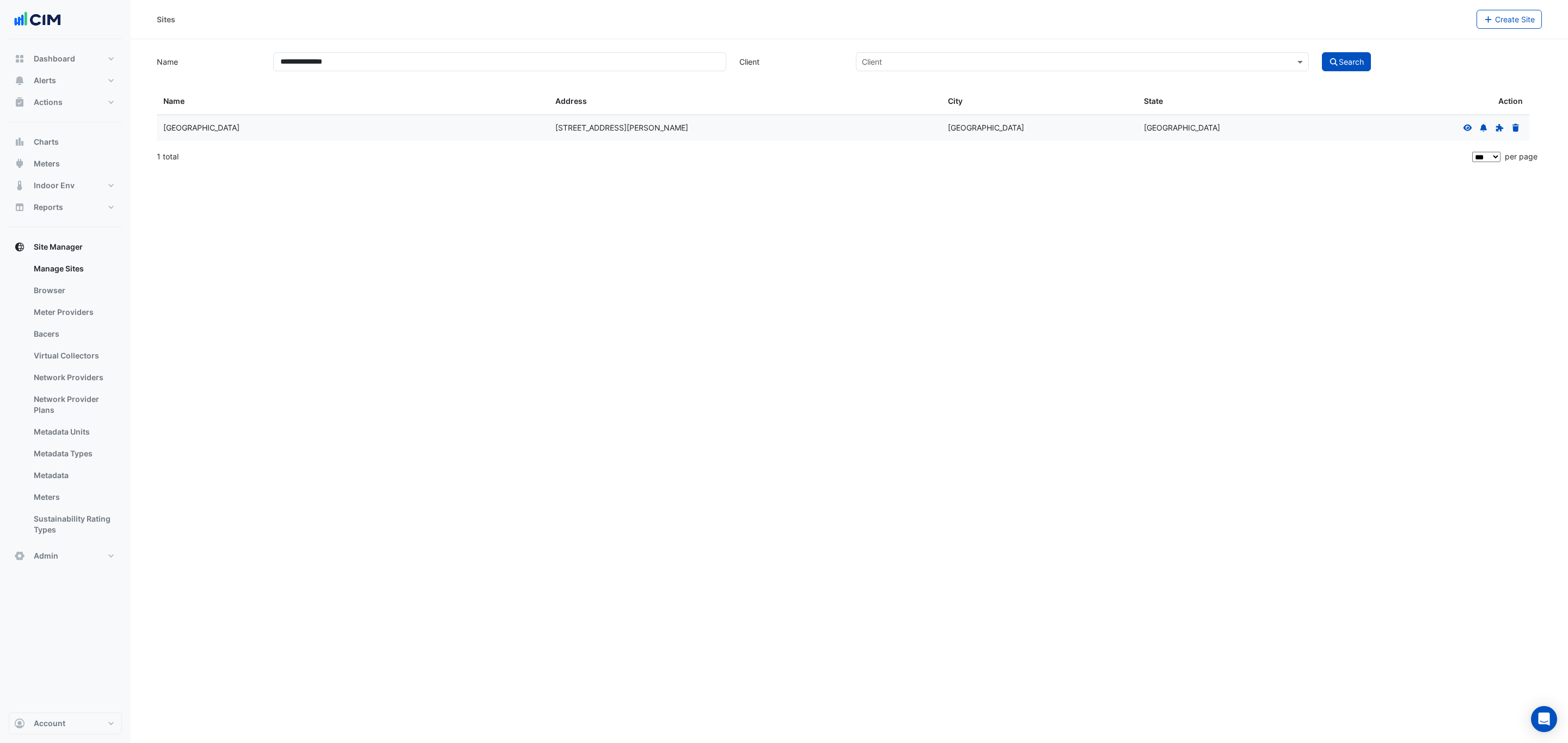
click at [1466, 127] on icon at bounding box center [1467, 127] width 9 height 6
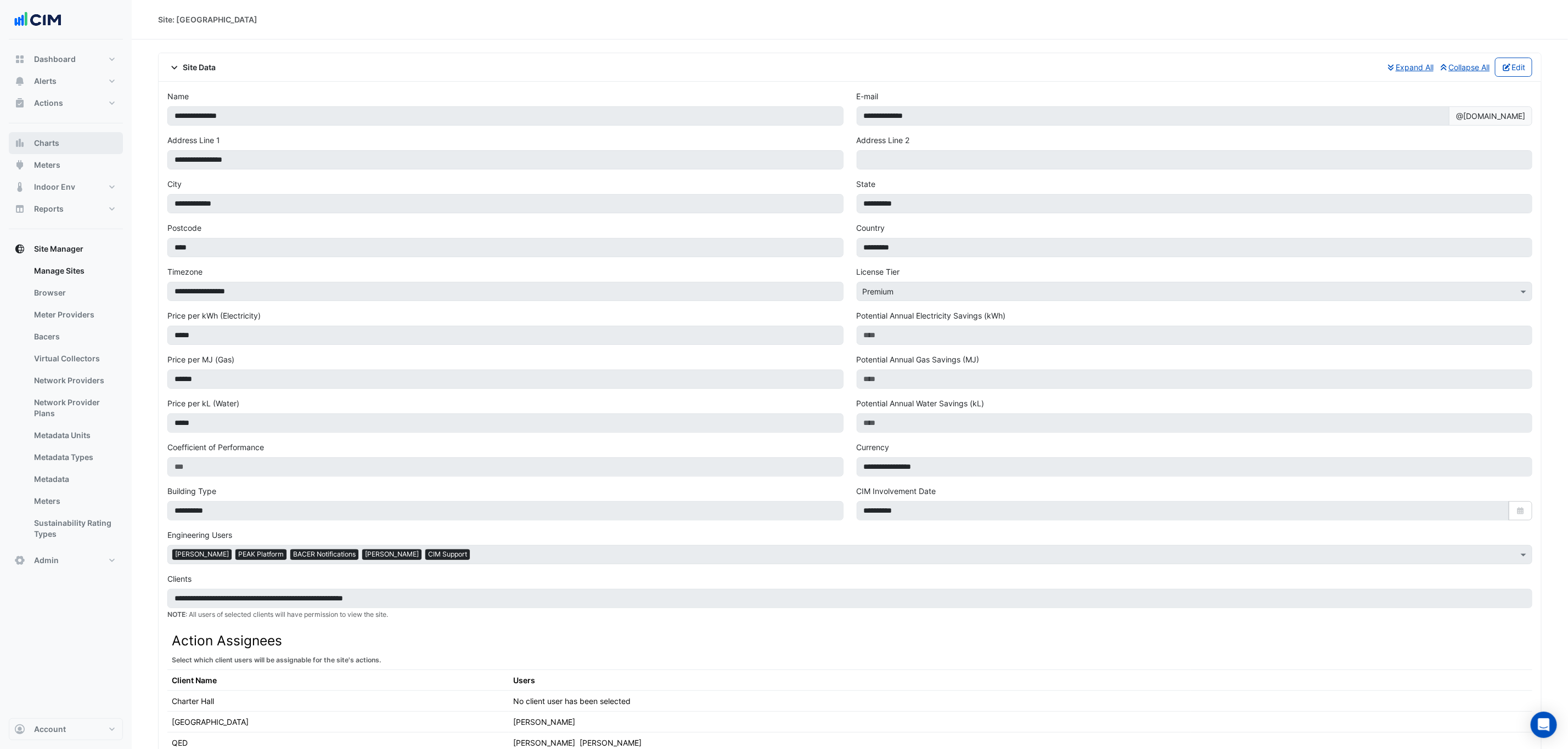
click at [70, 135] on button "Charts" at bounding box center [66, 143] width 115 height 22
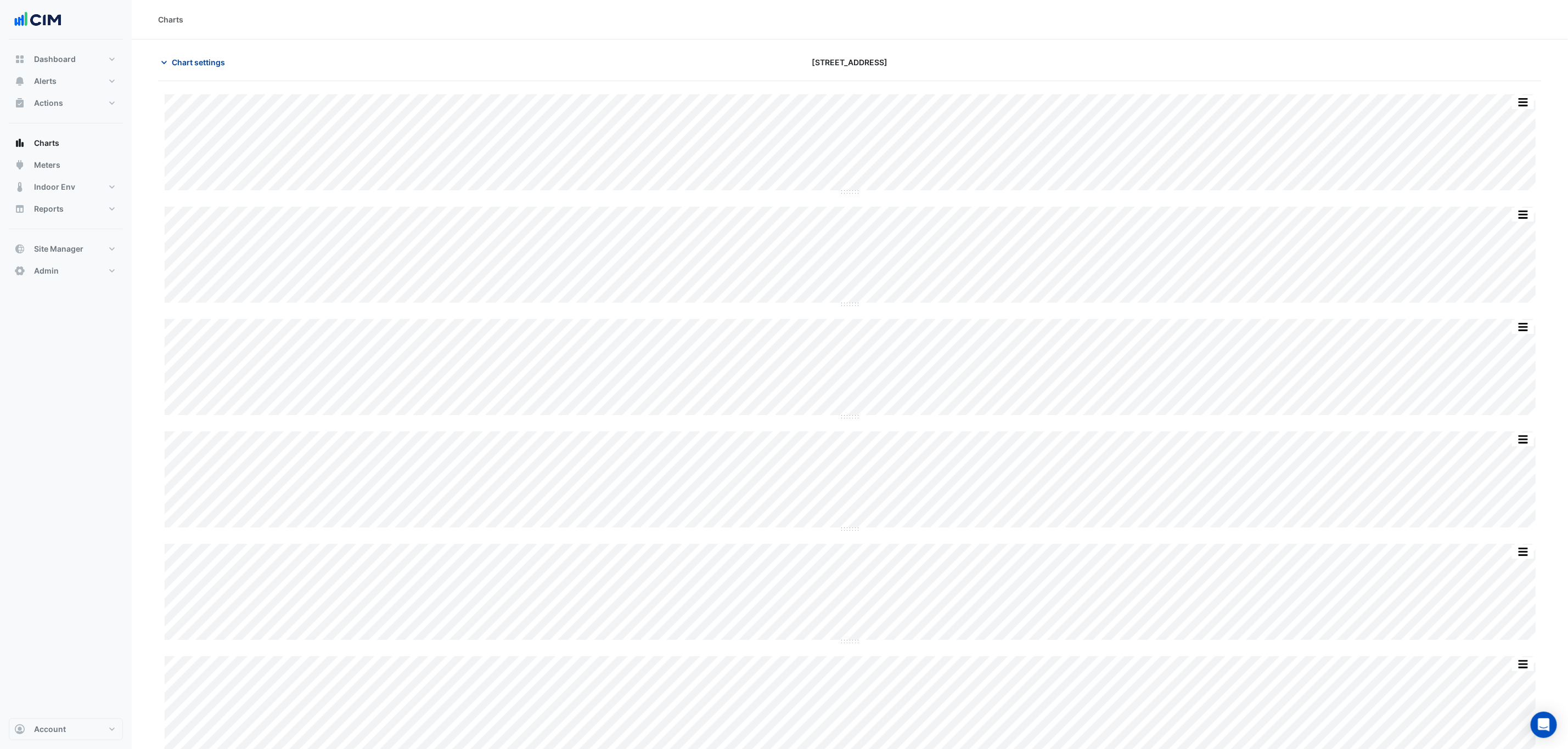
click at [201, 60] on span "Chart settings" at bounding box center [198, 62] width 53 height 11
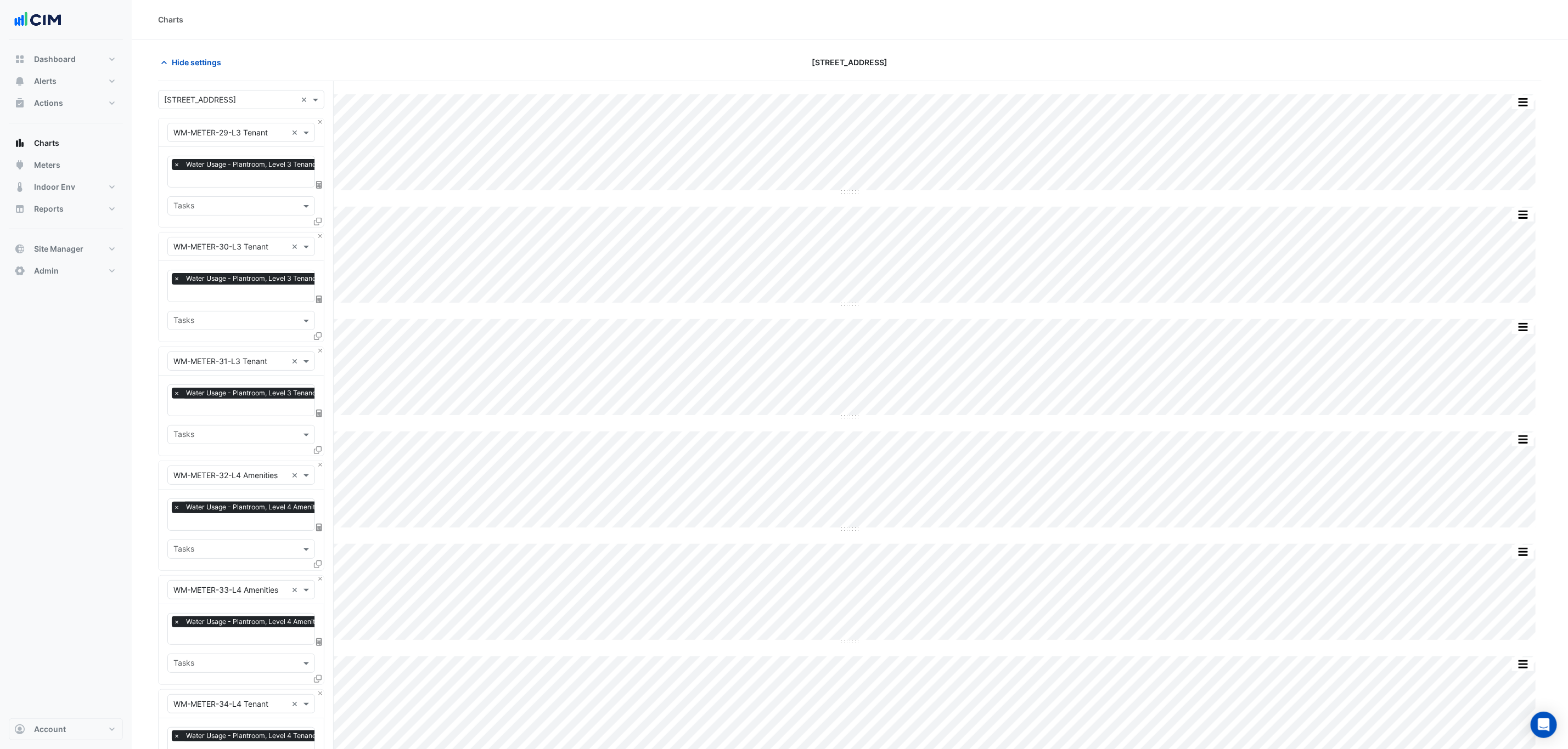
click at [239, 99] on input "text" at bounding box center [231, 100] width 133 height 11
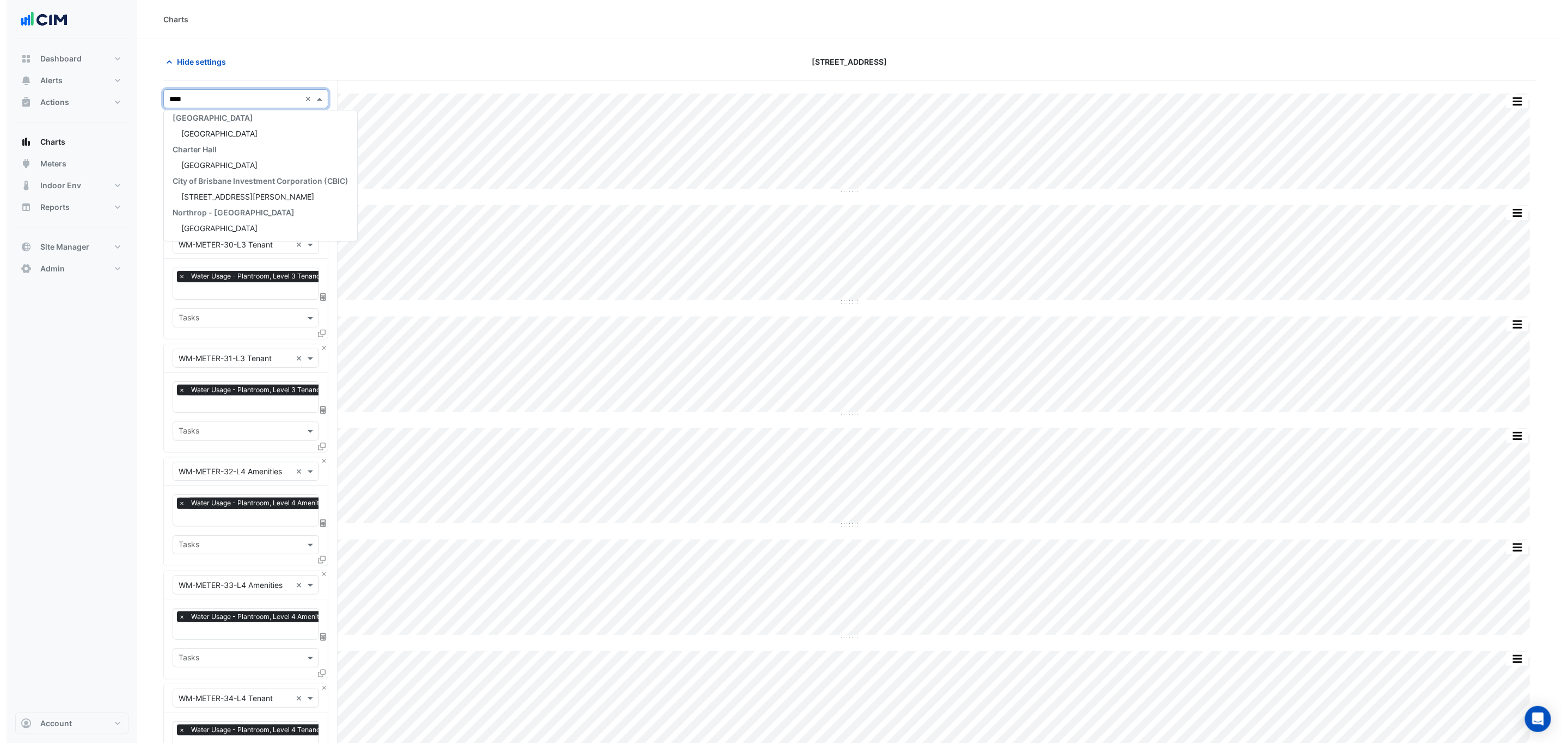
scroll to position [6, 0]
type input "********"
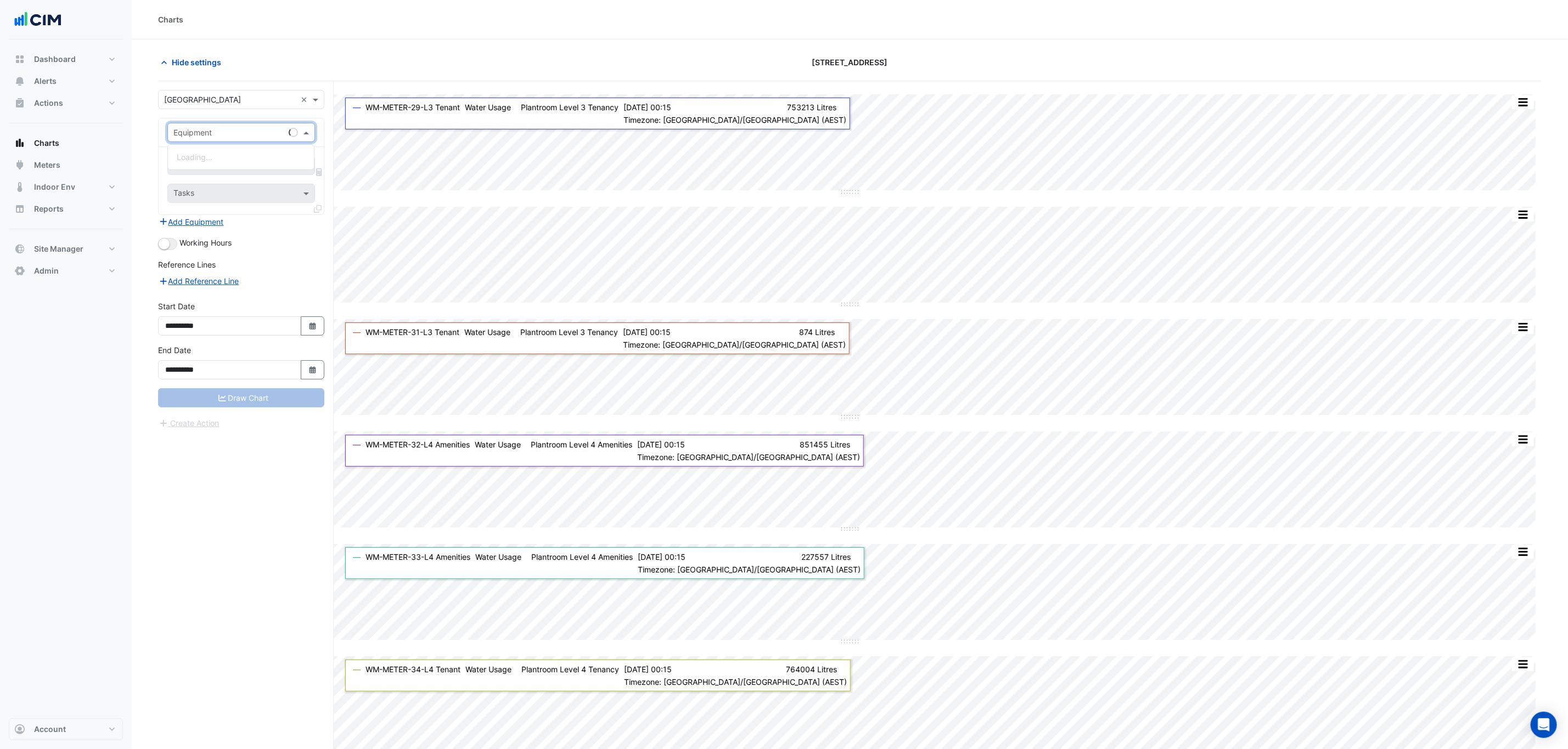
click at [257, 135] on input "text" at bounding box center [230, 133] width 114 height 11
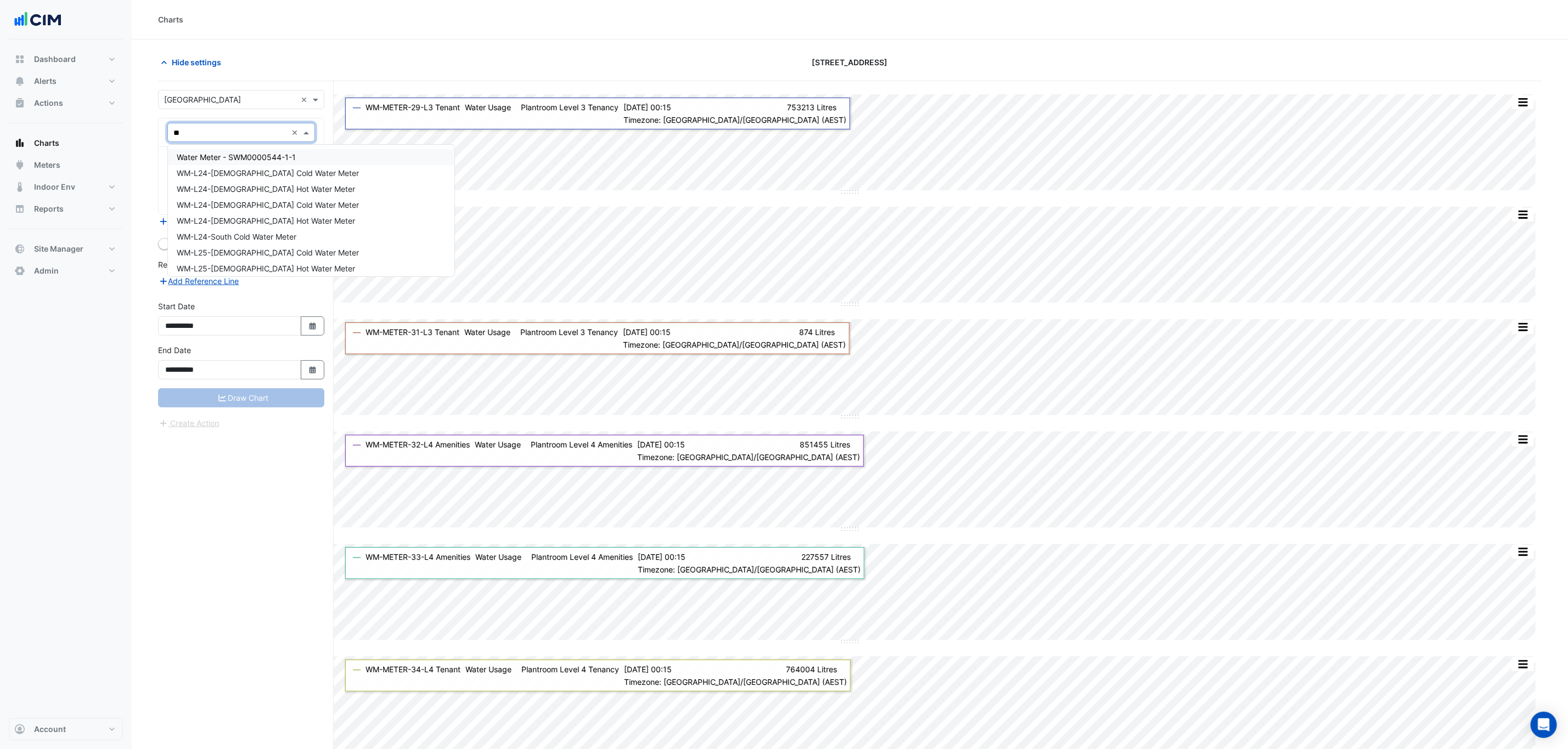
type input "***"
click at [303, 159] on span "WM-L24-Female Cold Water Meter" at bounding box center [267, 156] width 182 height 9
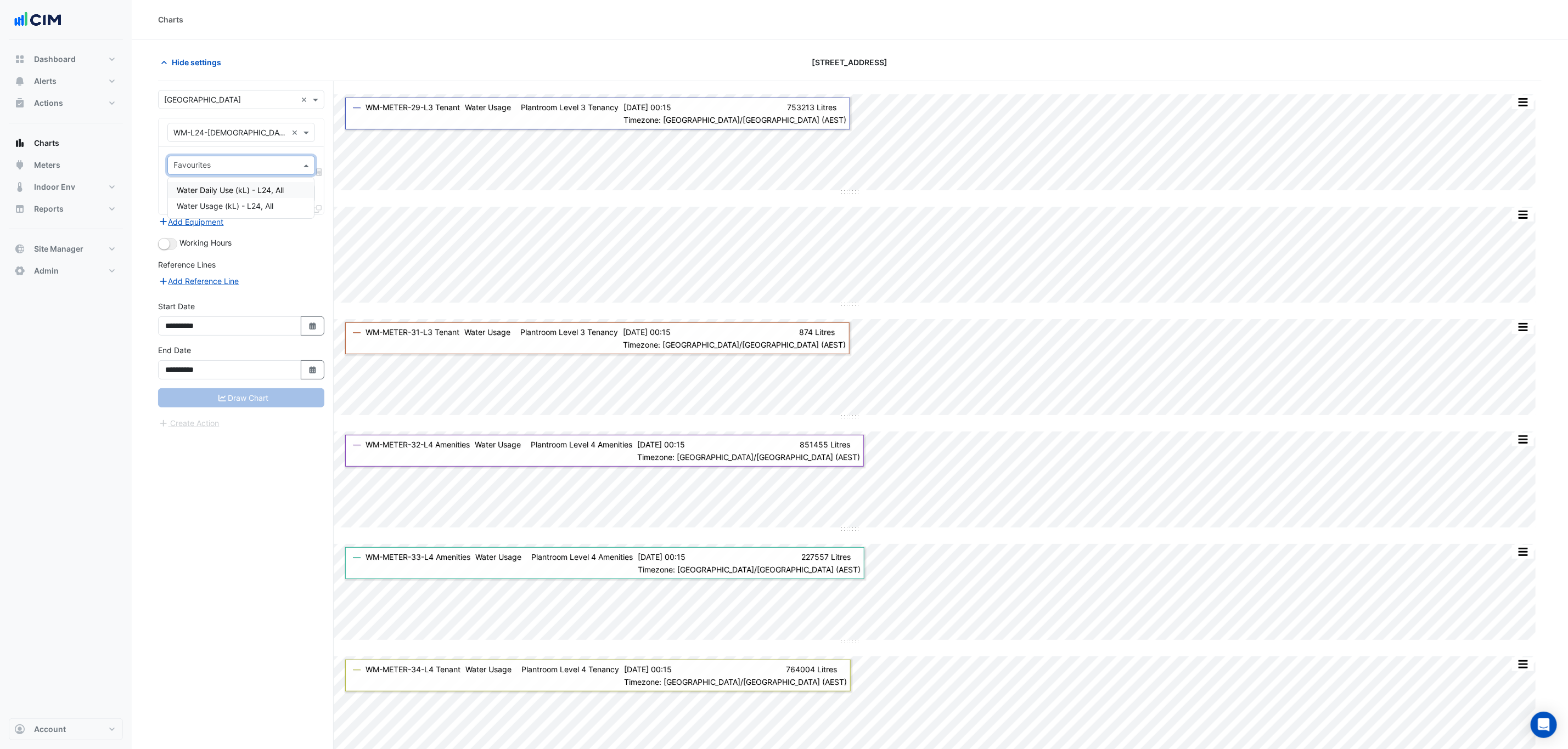
click at [297, 169] on div "Favourites" at bounding box center [241, 165] width 147 height 19
click at [294, 192] on div "Water Daily Use (kL) - L24, All" at bounding box center [240, 190] width 146 height 16
click at [298, 175] on div "× Water Daily Use (kL) - L24, All ×" at bounding box center [241, 165] width 147 height 19
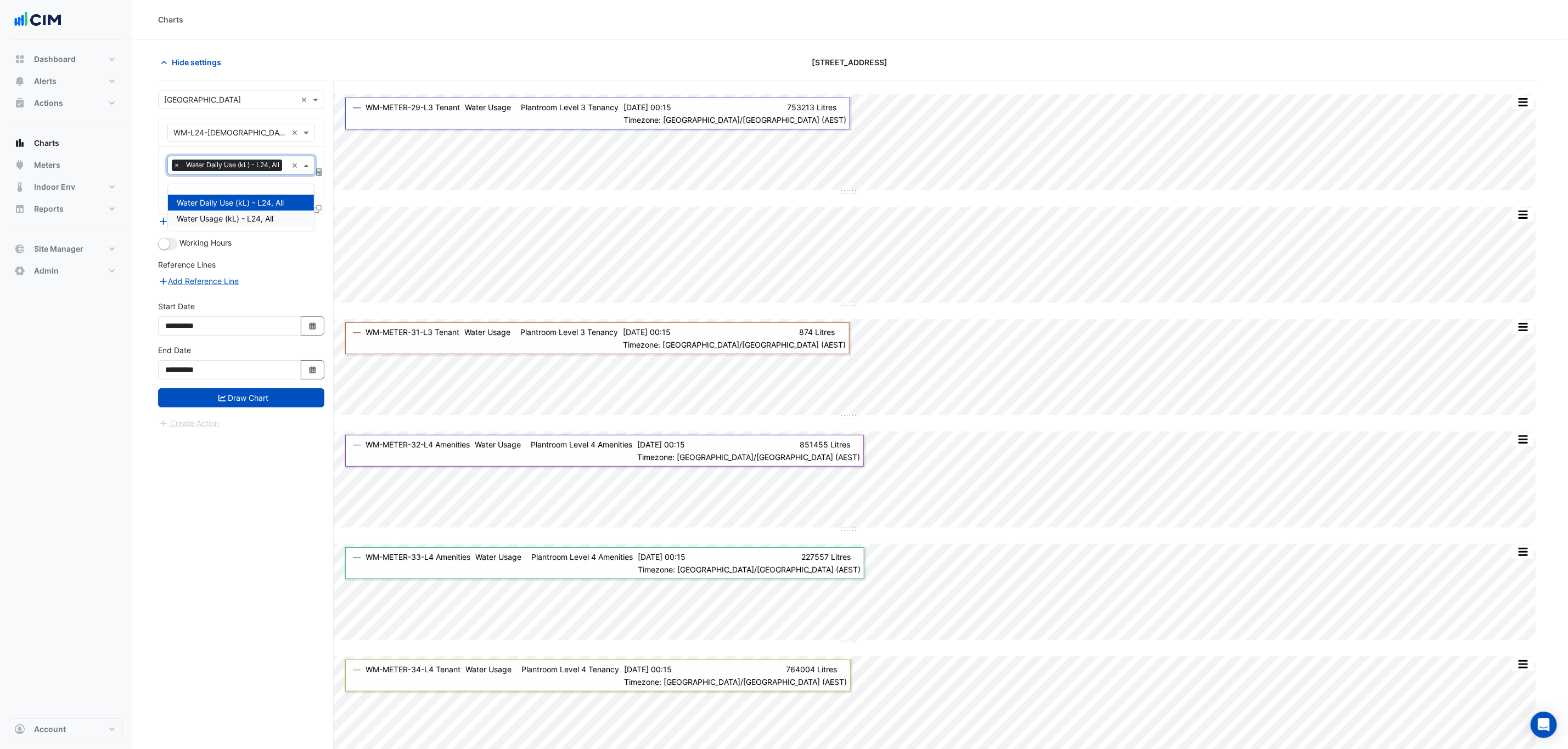
click at [276, 218] on div "Water Usage (kL) - L24, All" at bounding box center [240, 218] width 146 height 16
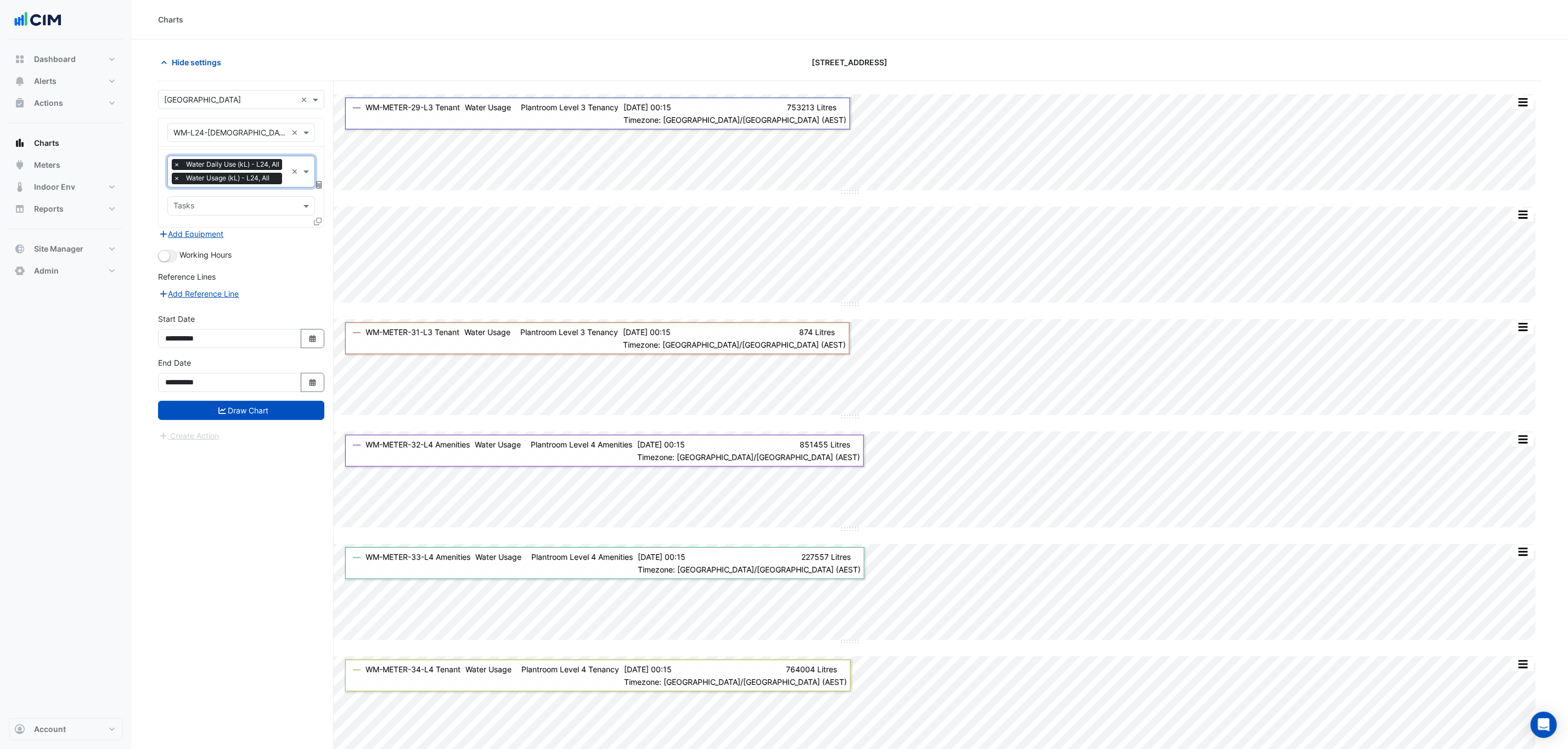
click at [279, 262] on div "Working Hours" at bounding box center [240, 256] width 166 height 13
click at [318, 226] on icon at bounding box center [317, 221] width 7 height 7
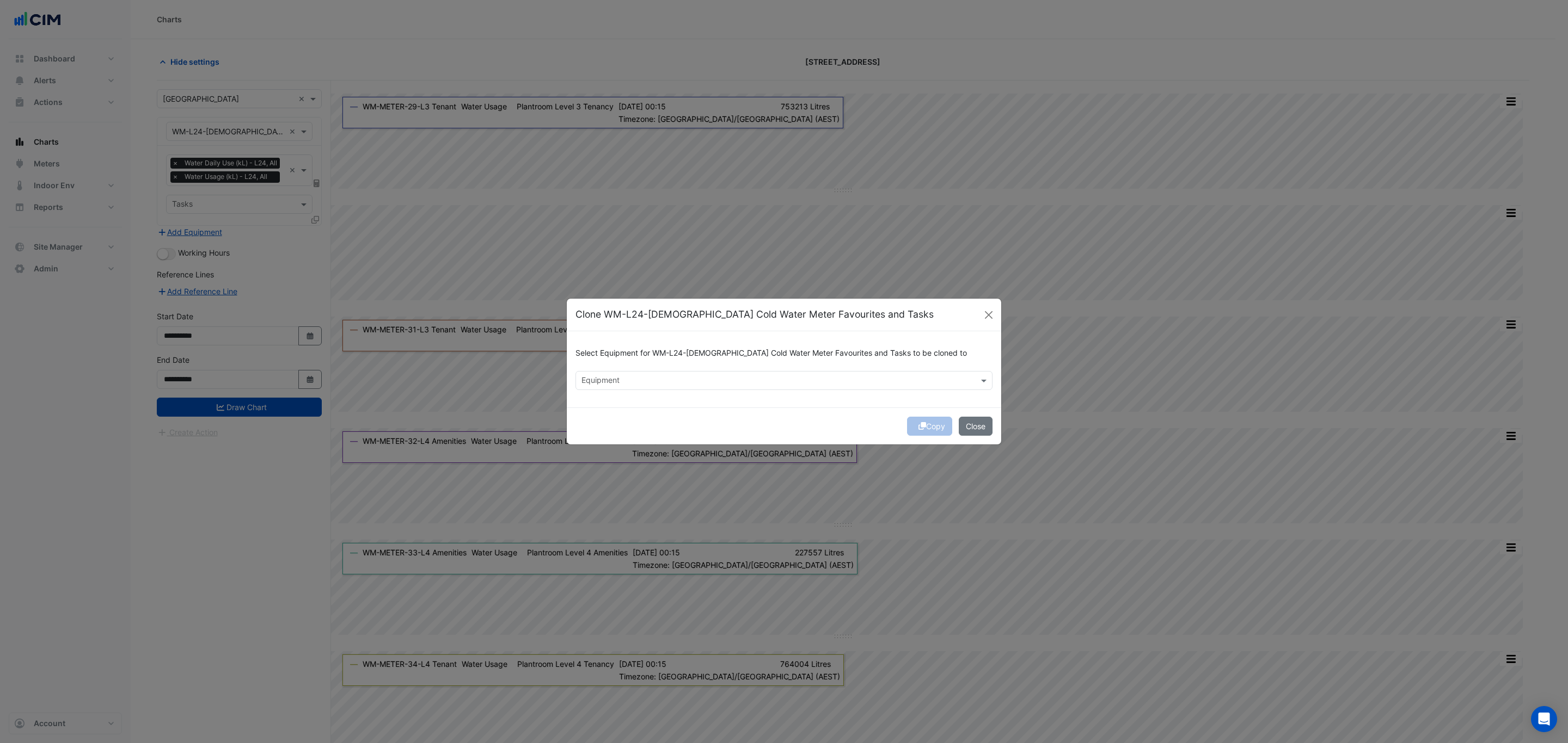
click at [685, 382] on input "text" at bounding box center [778, 382] width 393 height 11
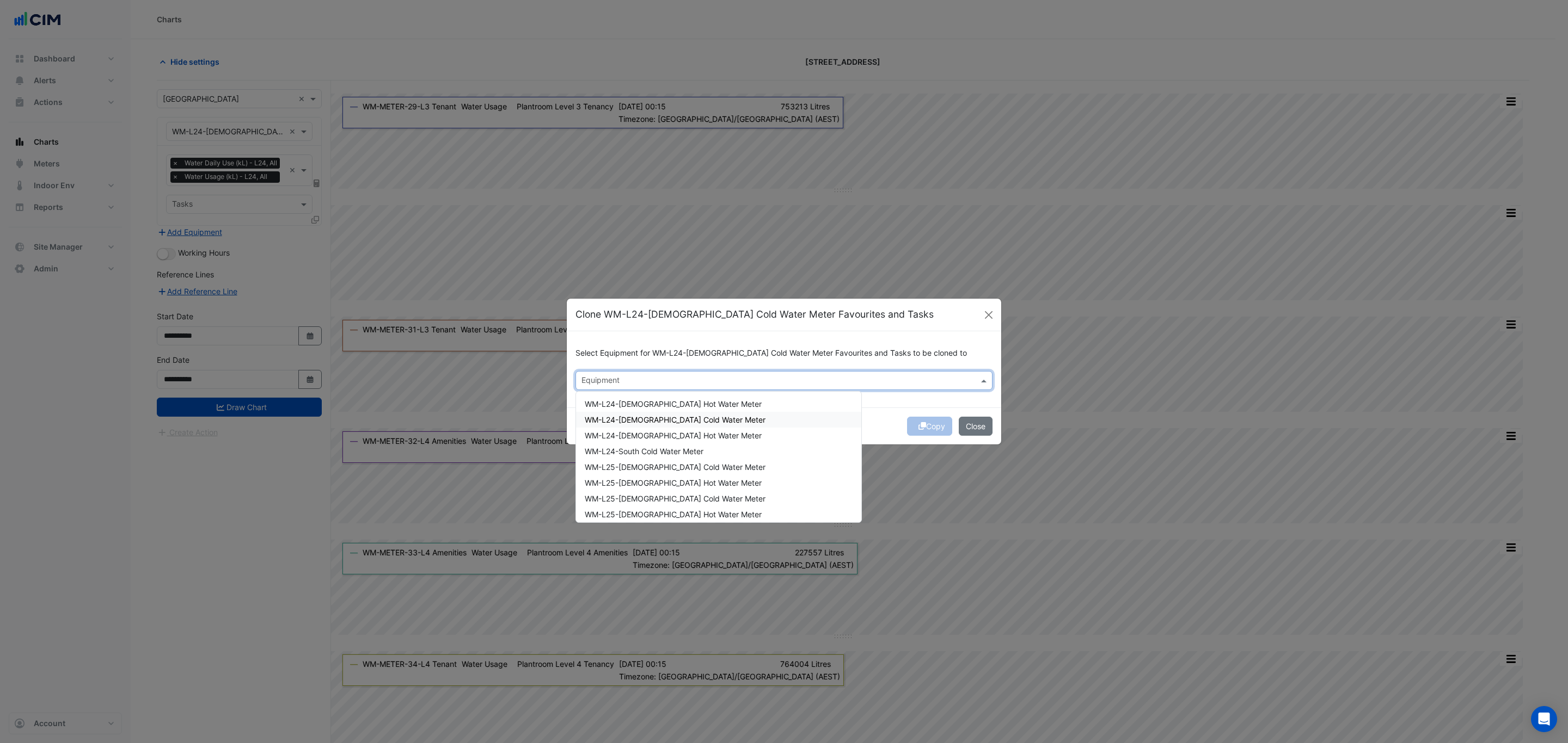
click at [695, 422] on span "WM-L24-[DEMOGRAPHIC_DATA] Cold Water Meter" at bounding box center [674, 419] width 181 height 9
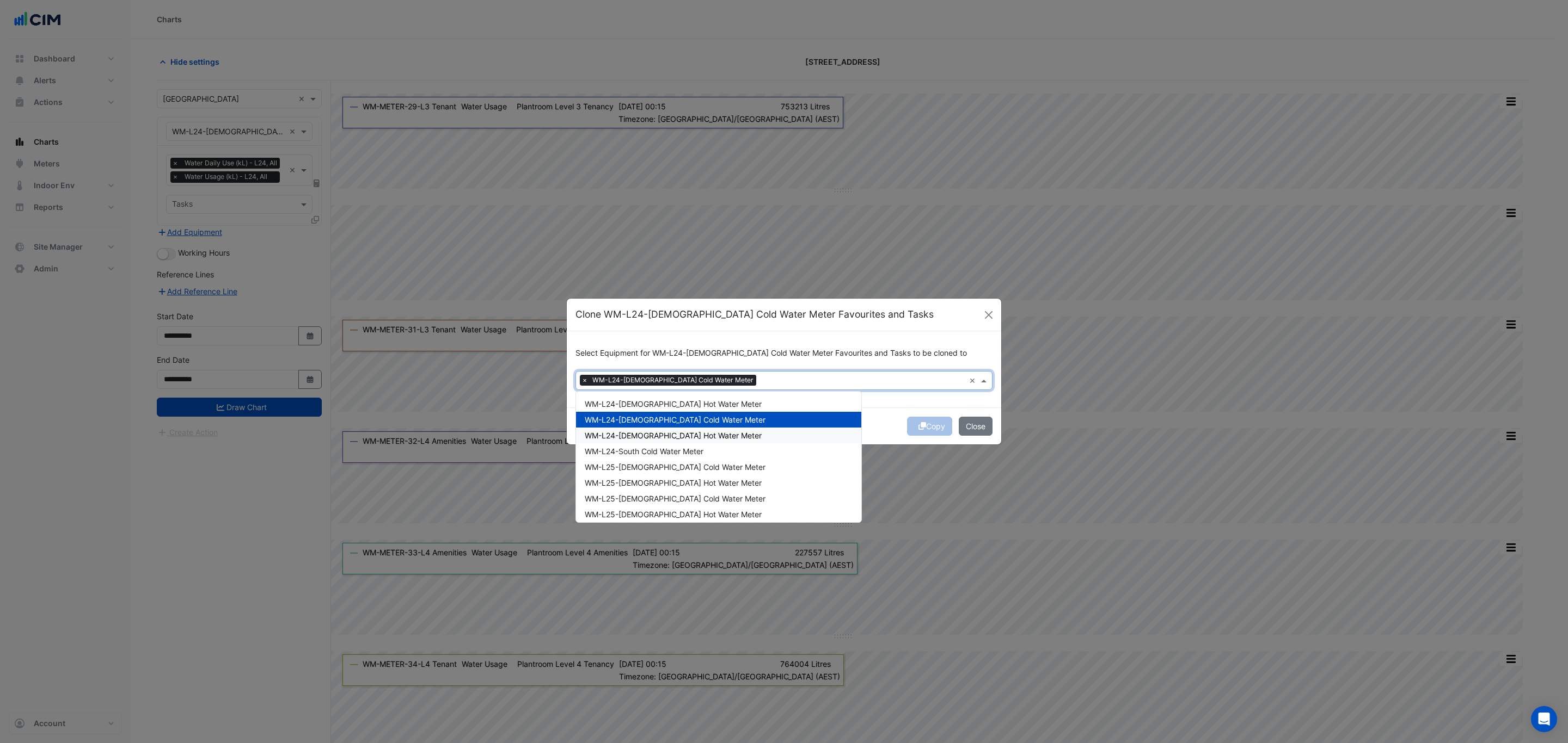
drag, startPoint x: 699, startPoint y: 435, endPoint x: 701, endPoint y: 442, distance: 7.3
click at [700, 435] on div "WM-L24-[DEMOGRAPHIC_DATA] Hot Water Meter" at bounding box center [719, 435] width 286 height 15
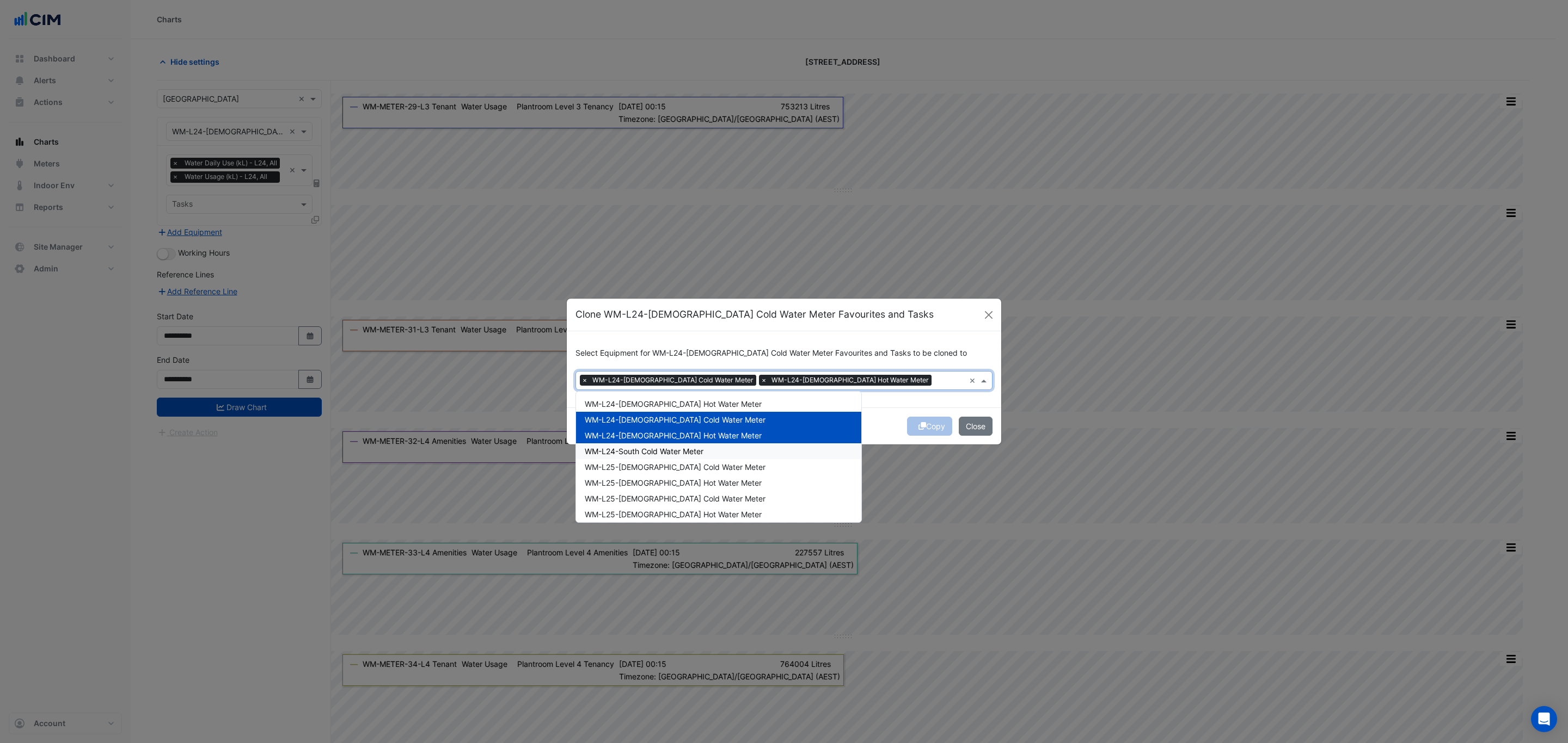
click at [701, 453] on span "WM-L24-South Cold Water Meter" at bounding box center [644, 451] width 118 height 9
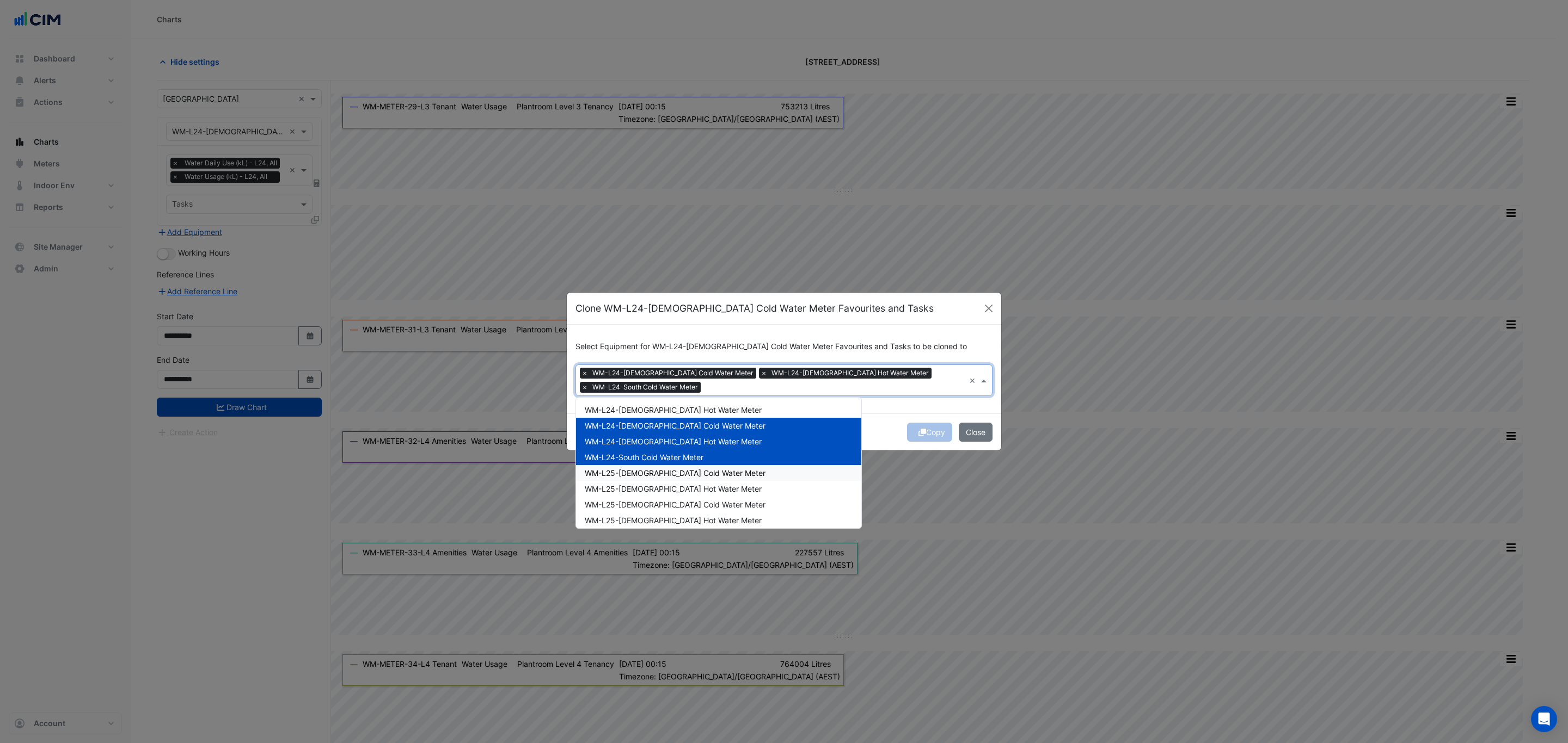
click at [704, 470] on span "WM-L25-[DEMOGRAPHIC_DATA] Cold Water Meter" at bounding box center [674, 473] width 181 height 9
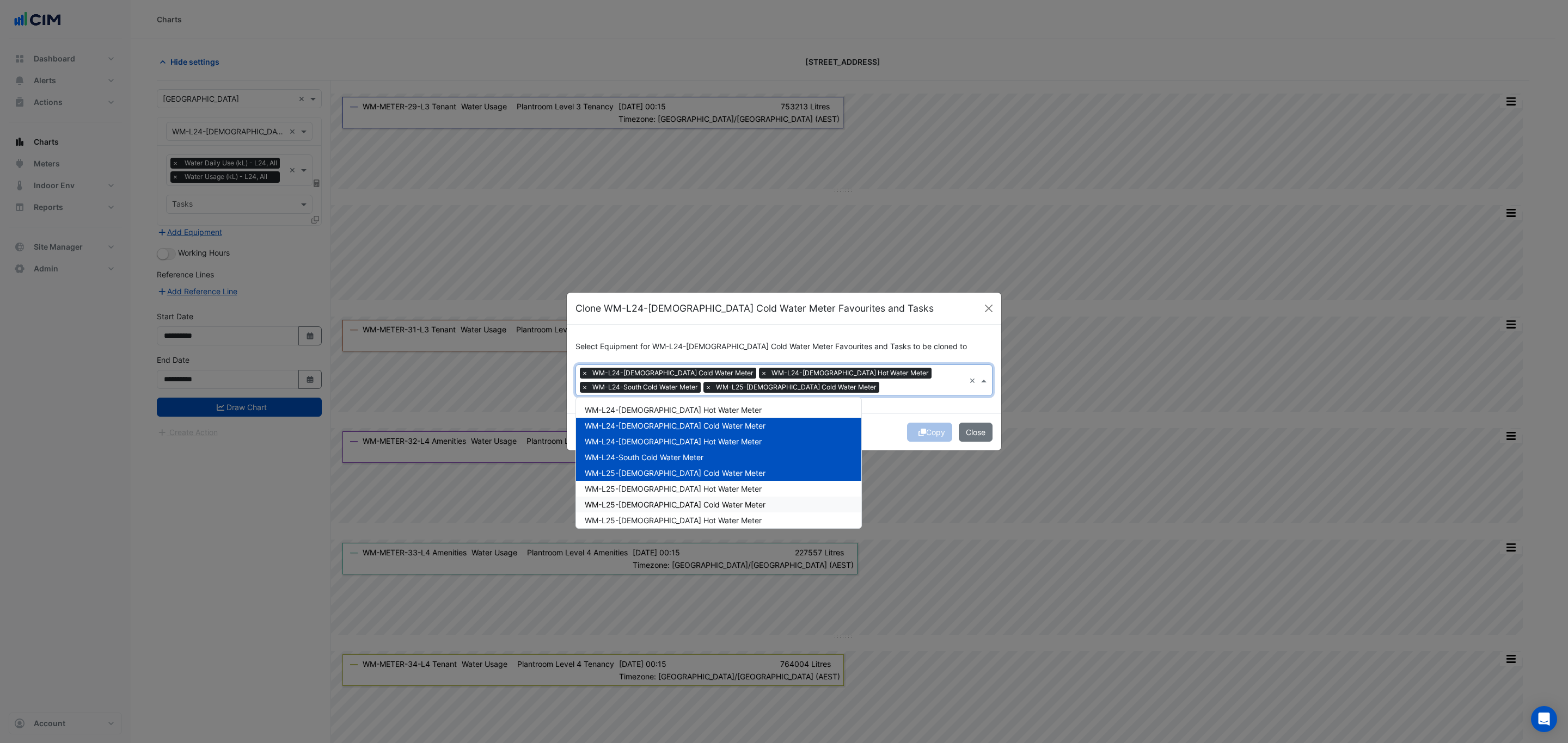
click at [707, 498] on div "WM-L25-[DEMOGRAPHIC_DATA] Cold Water Meter" at bounding box center [719, 504] width 286 height 15
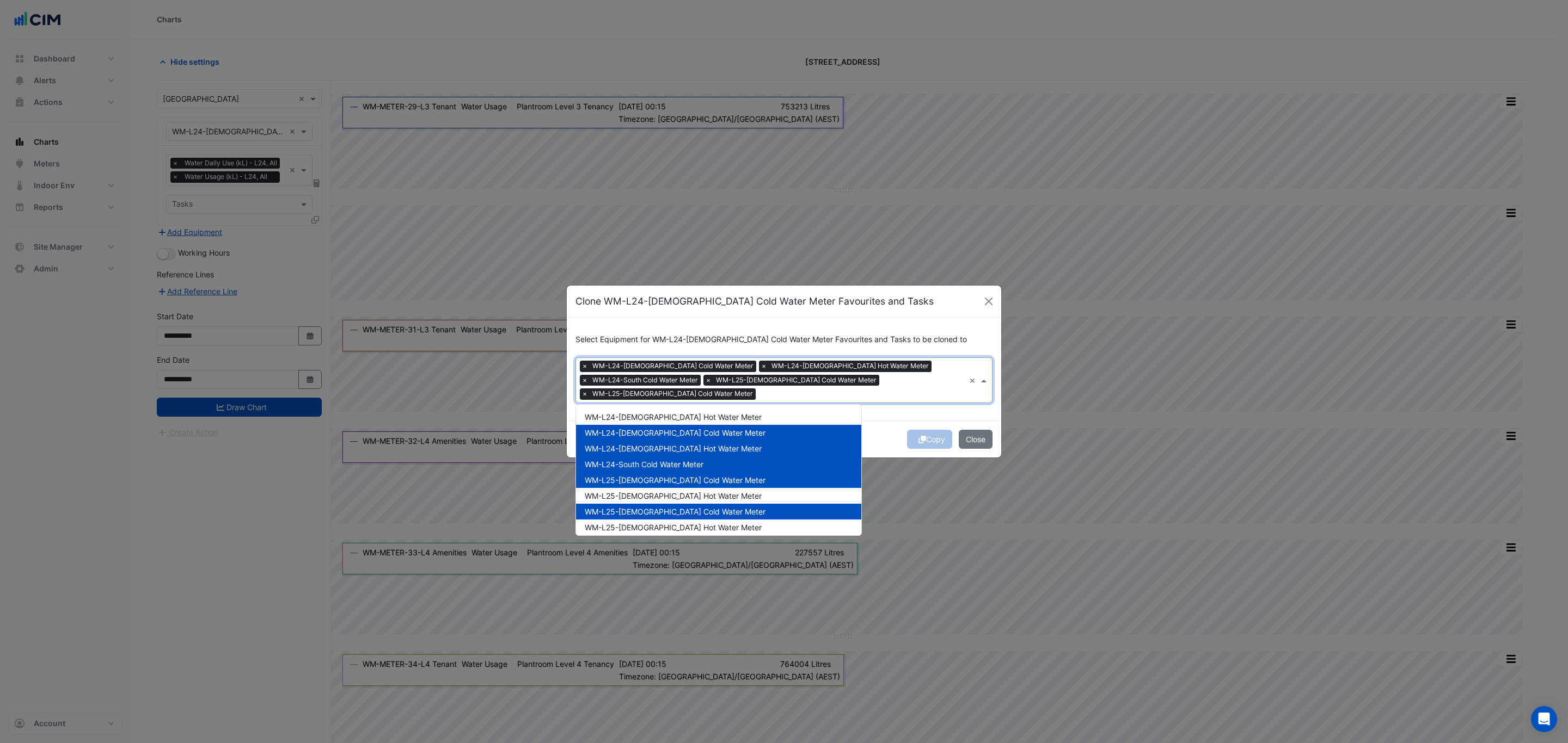
click at [704, 505] on div "WM-L25-[DEMOGRAPHIC_DATA] Cold Water Meter" at bounding box center [719, 511] width 286 height 15
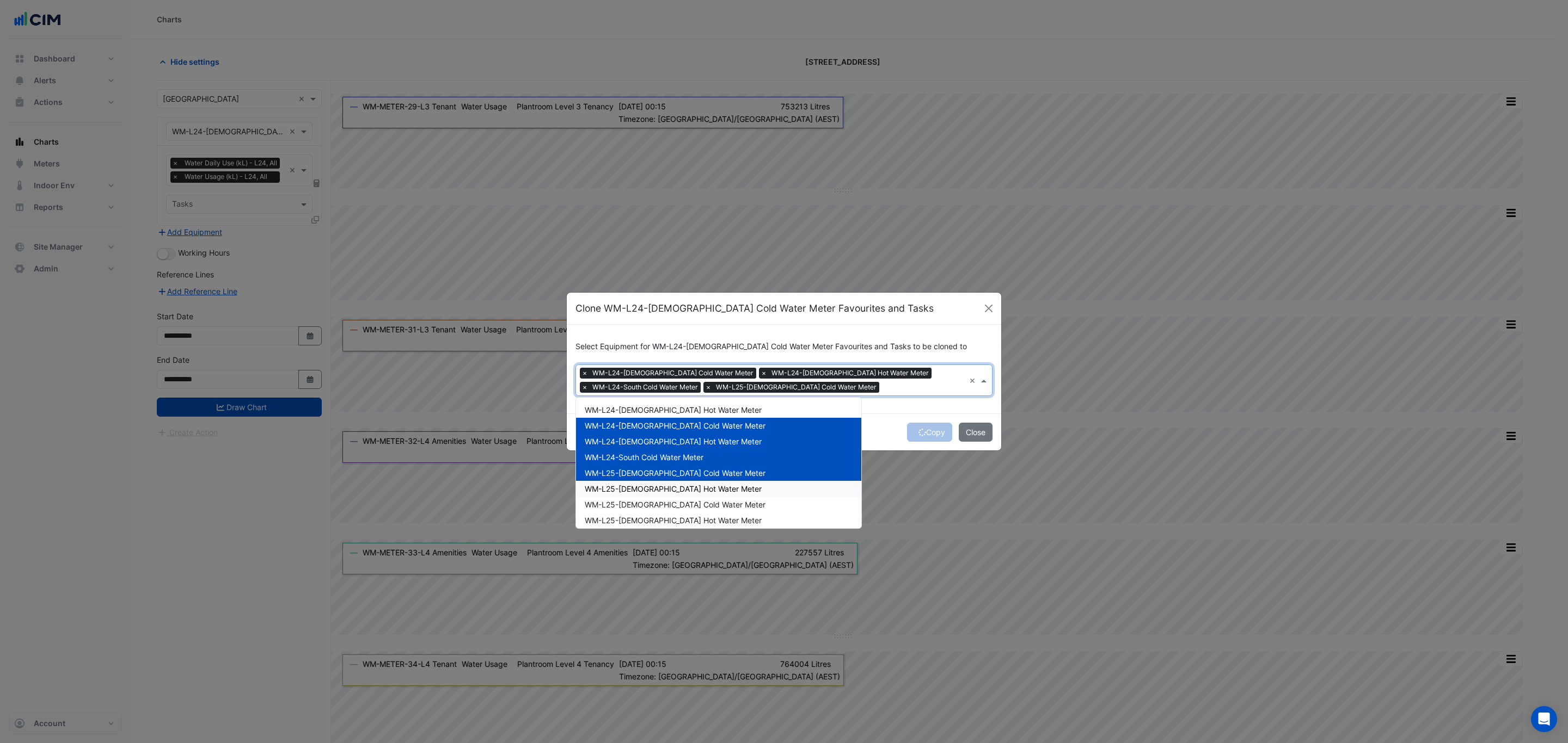
click at [704, 492] on span "WM-L25-[DEMOGRAPHIC_DATA] Hot Water Meter" at bounding box center [673, 488] width 177 height 9
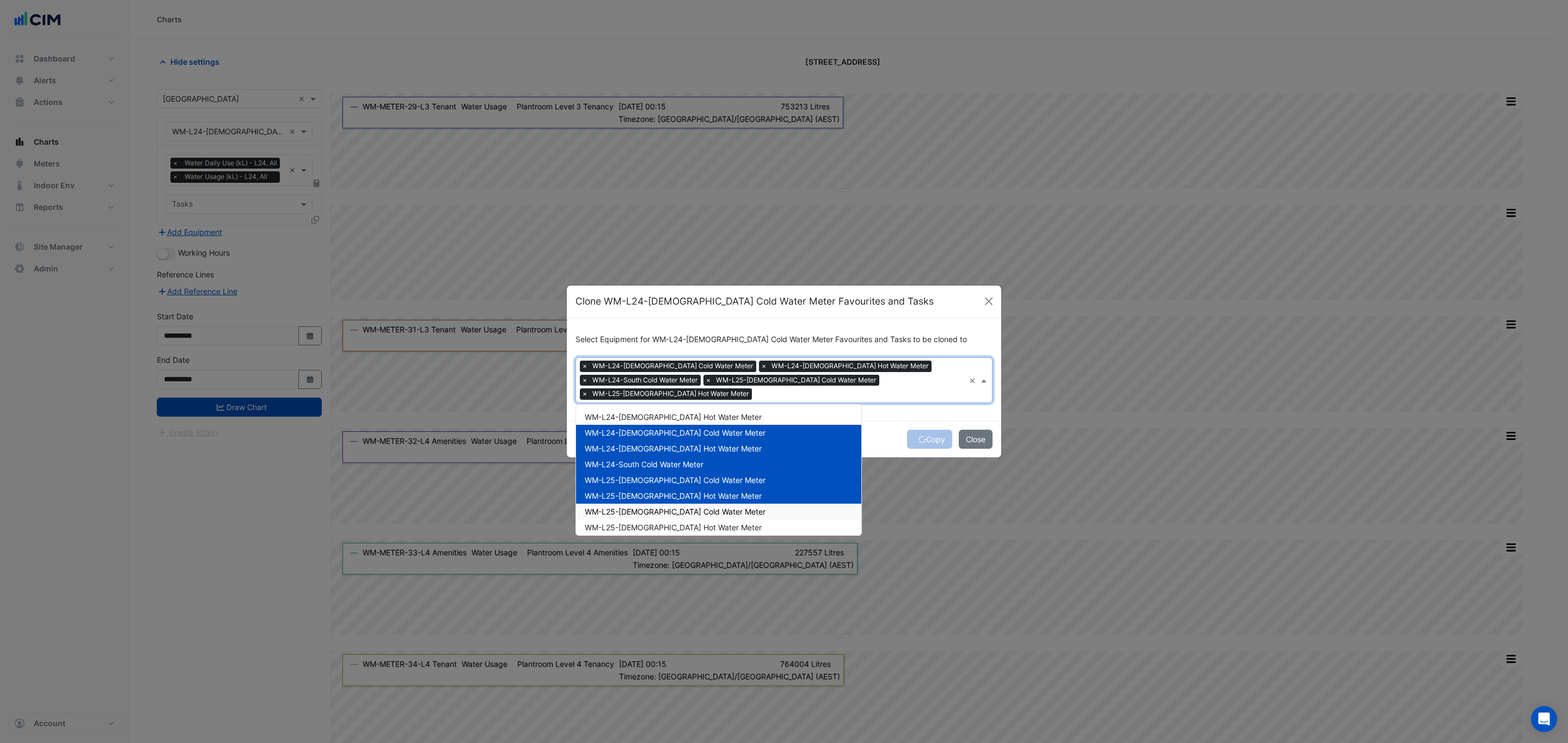
click at [704, 504] on div "WM-L25-[DEMOGRAPHIC_DATA] Cold Water Meter" at bounding box center [719, 511] width 286 height 15
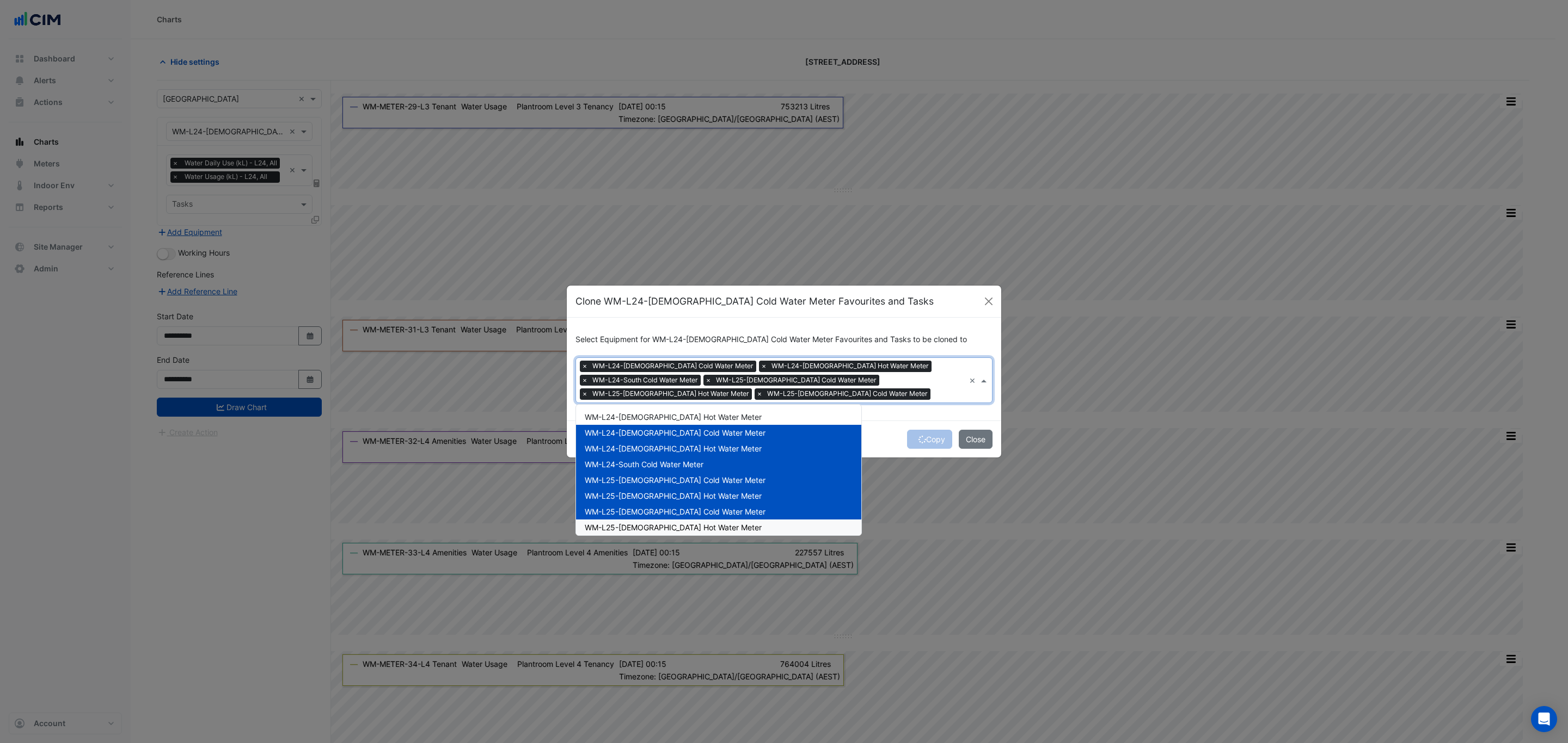
click at [704, 523] on div "WM-L25-[DEMOGRAPHIC_DATA] Hot Water Meter" at bounding box center [719, 527] width 286 height 15
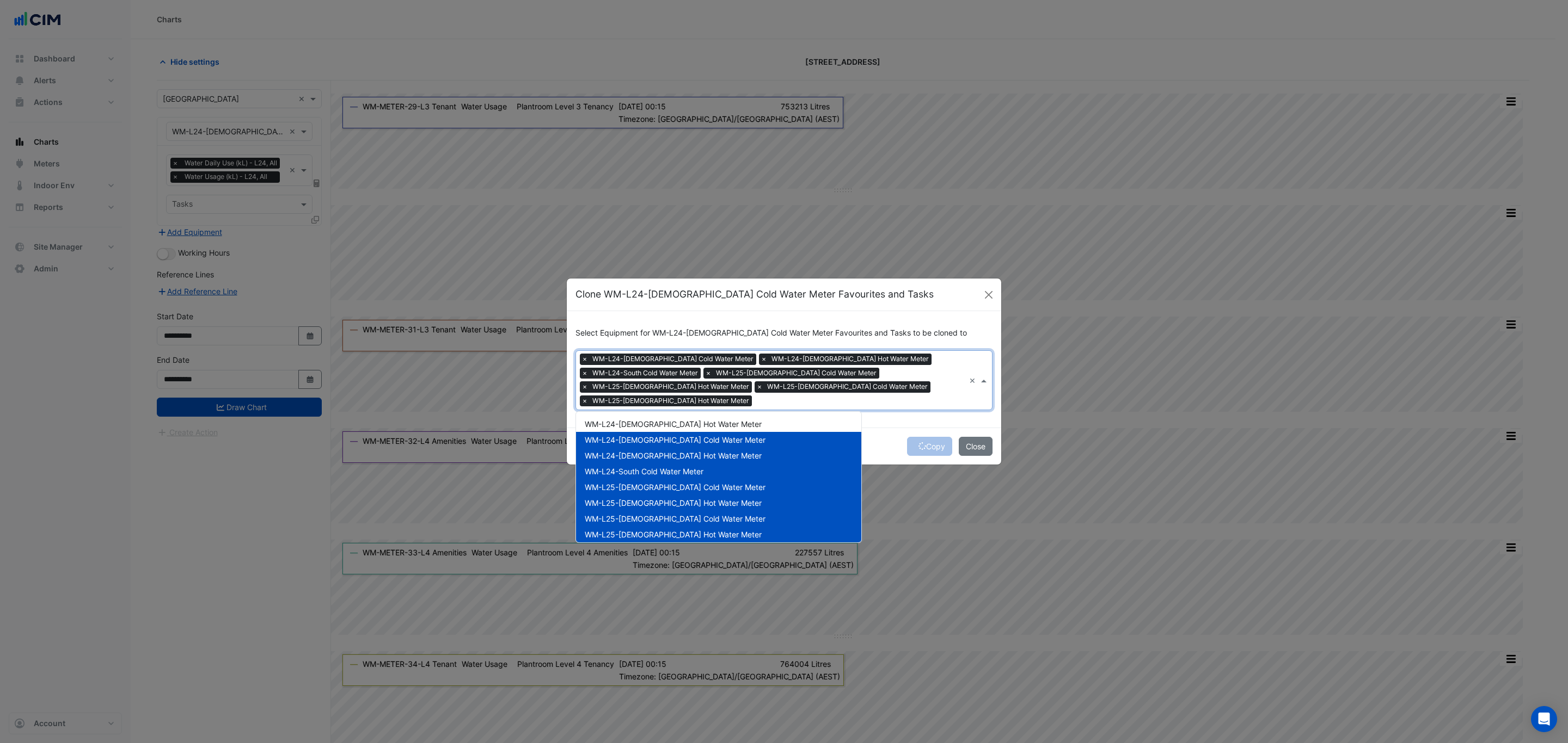
scroll to position [82, 0]
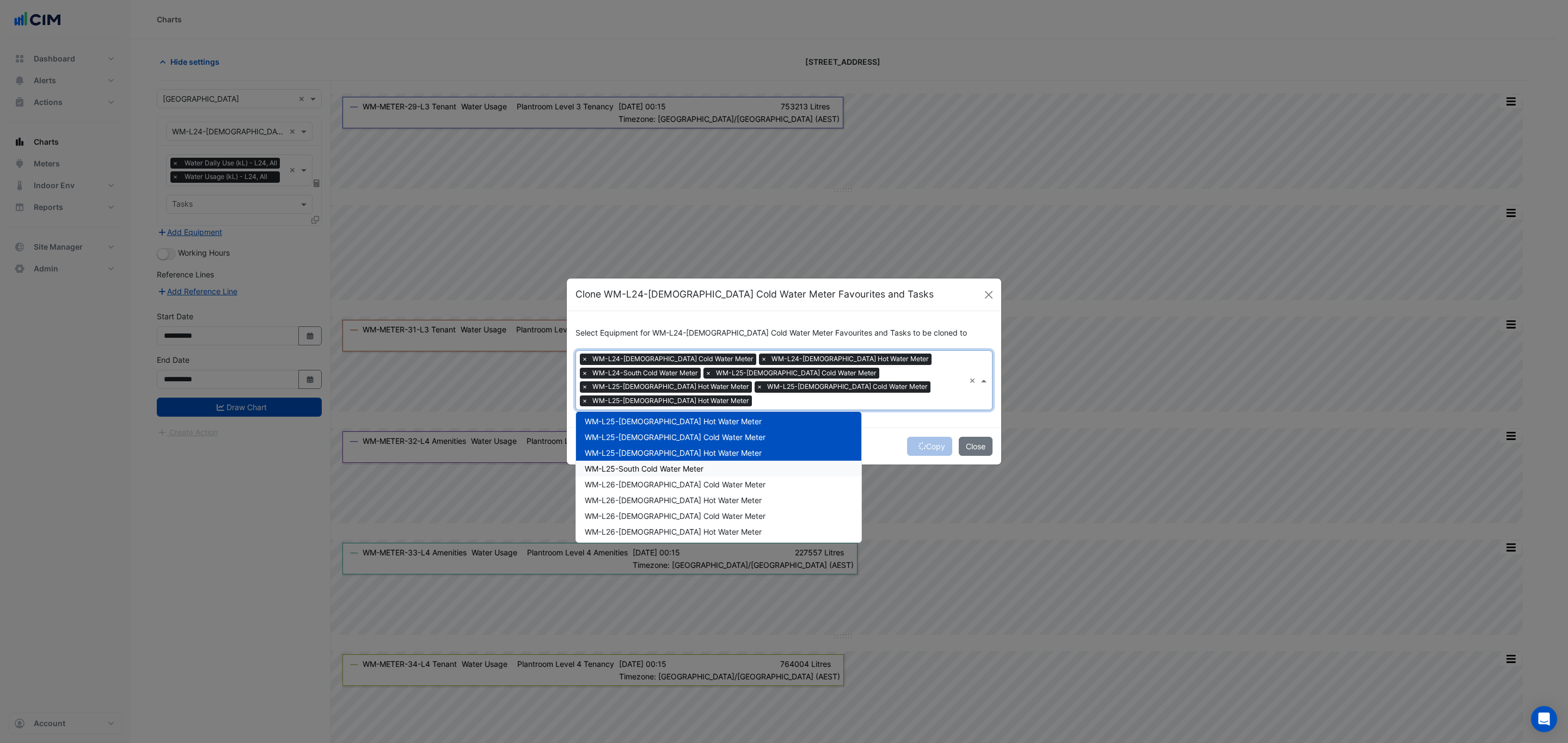
drag, startPoint x: 696, startPoint y: 462, endPoint x: 697, endPoint y: 470, distance: 8.1
click at [696, 464] on span "WM-L25-South Cold Water Meter" at bounding box center [644, 468] width 118 height 9
click at [699, 483] on div "WM-L26-[DEMOGRAPHIC_DATA] Cold Water Meter" at bounding box center [719, 484] width 286 height 15
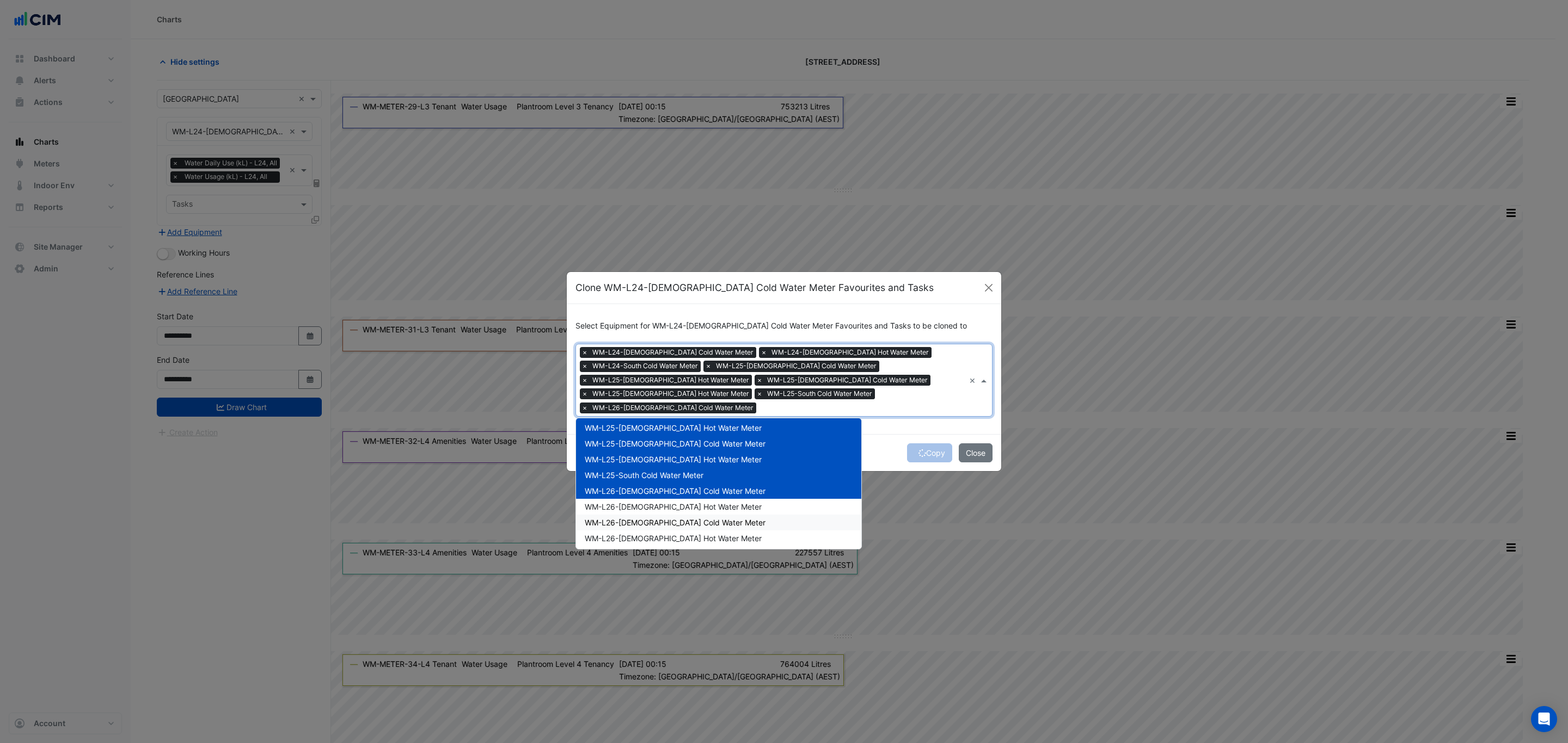
click at [699, 515] on div "WM-L26-[DEMOGRAPHIC_DATA] Cold Water Meter" at bounding box center [719, 522] width 286 height 15
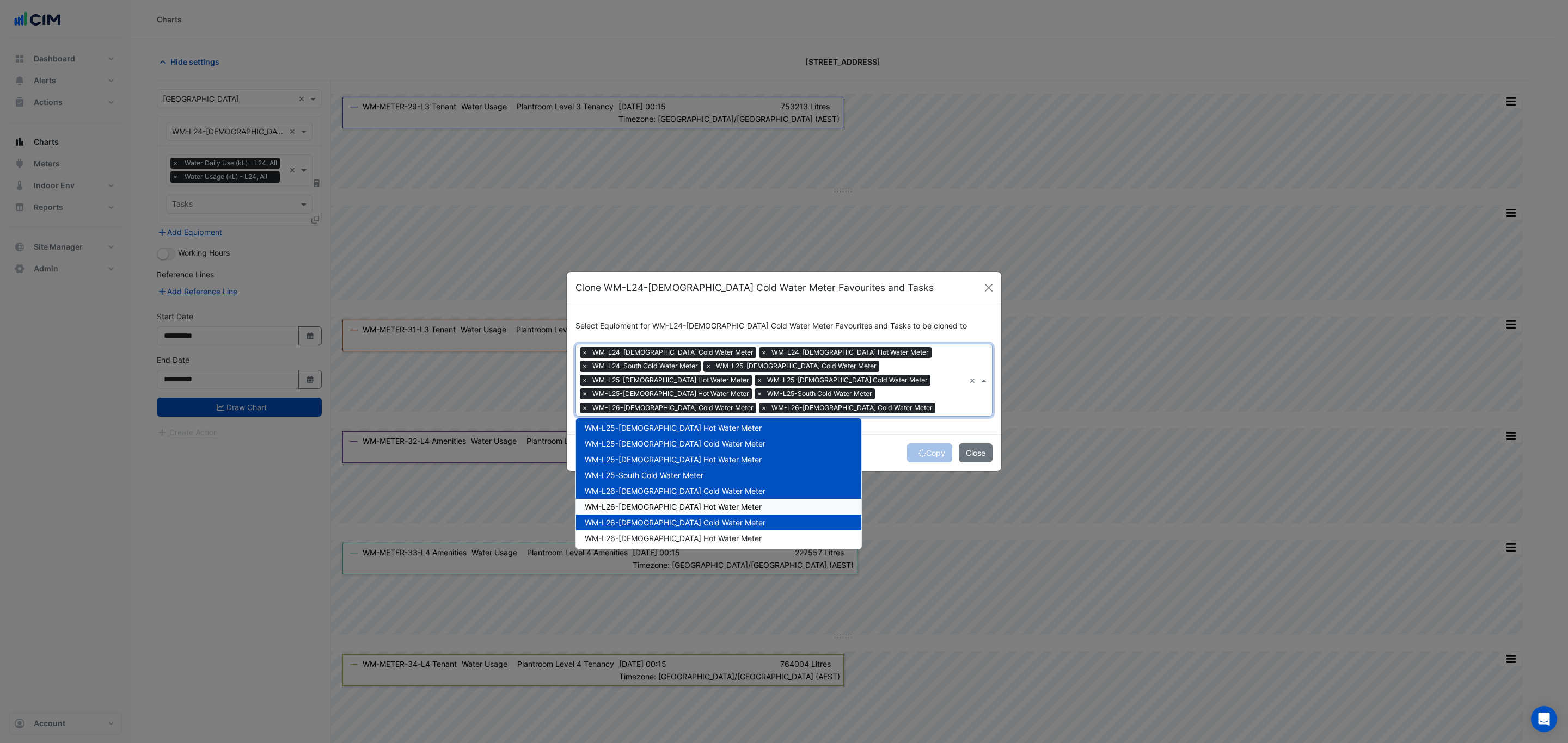
click at [699, 503] on span "WM-L26-[DEMOGRAPHIC_DATA] Hot Water Meter" at bounding box center [673, 506] width 177 height 9
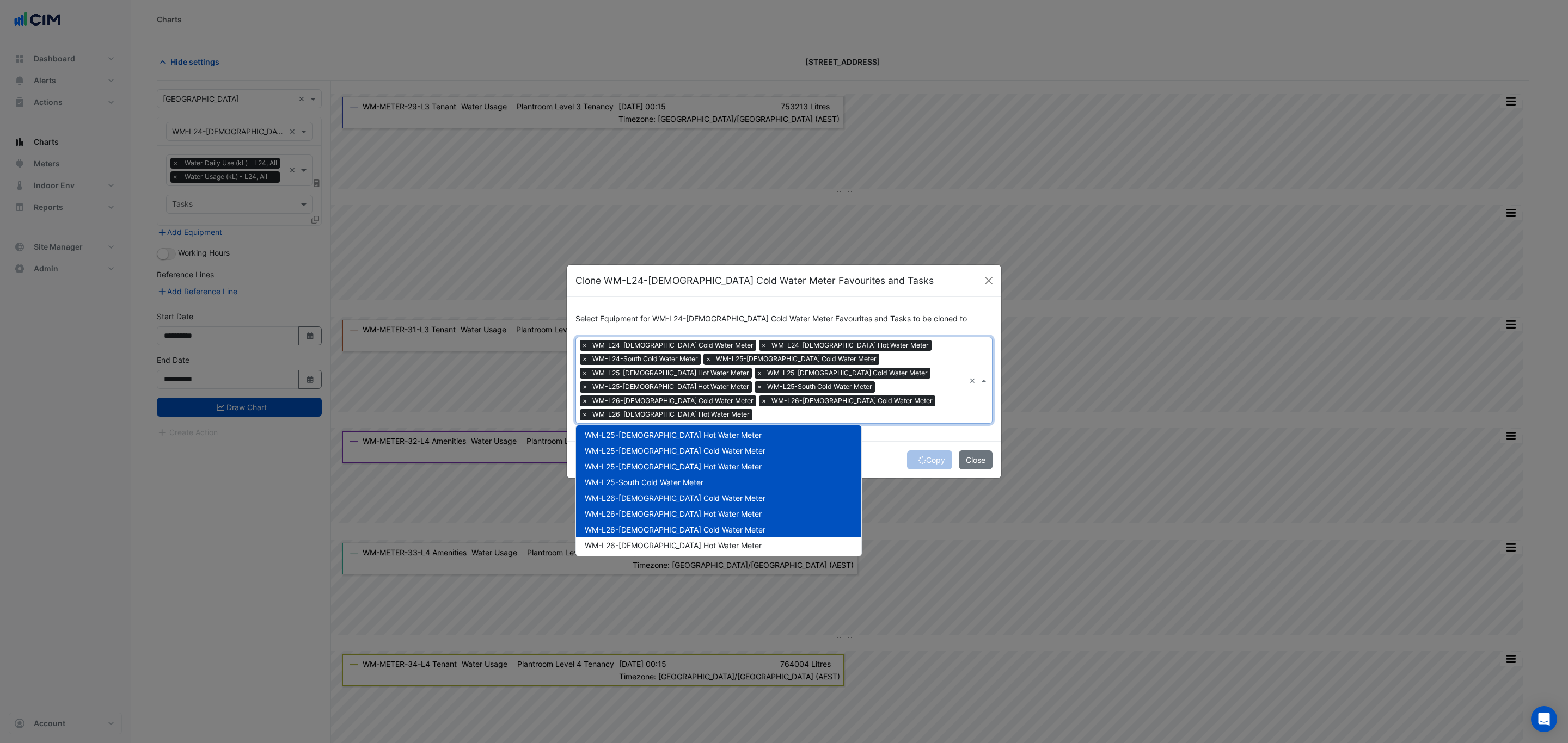
click at [699, 525] on span "WM-L26-[DEMOGRAPHIC_DATA] Cold Water Meter" at bounding box center [674, 529] width 181 height 9
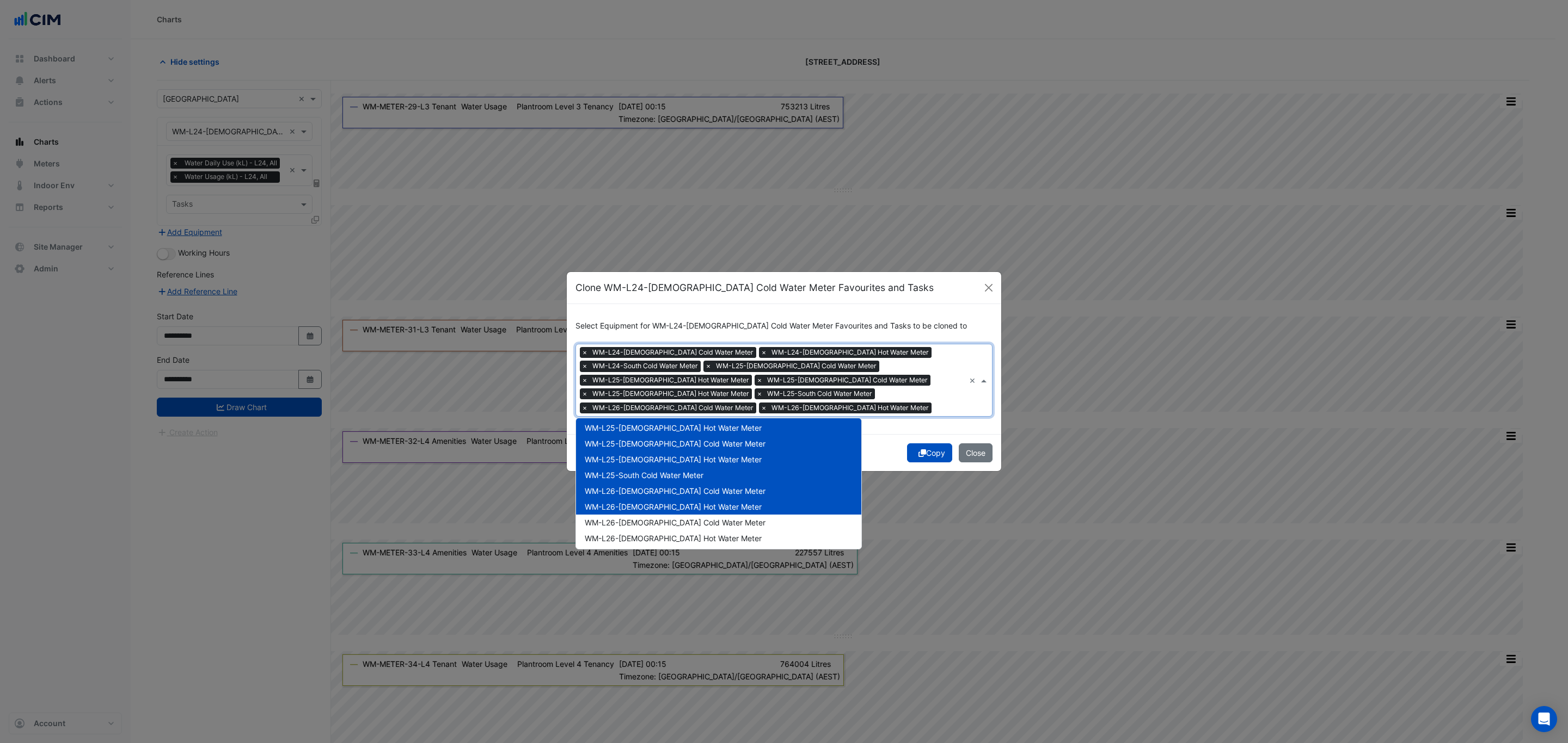
click at [699, 503] on span "WM-L26-[DEMOGRAPHIC_DATA] Hot Water Meter" at bounding box center [673, 506] width 177 height 9
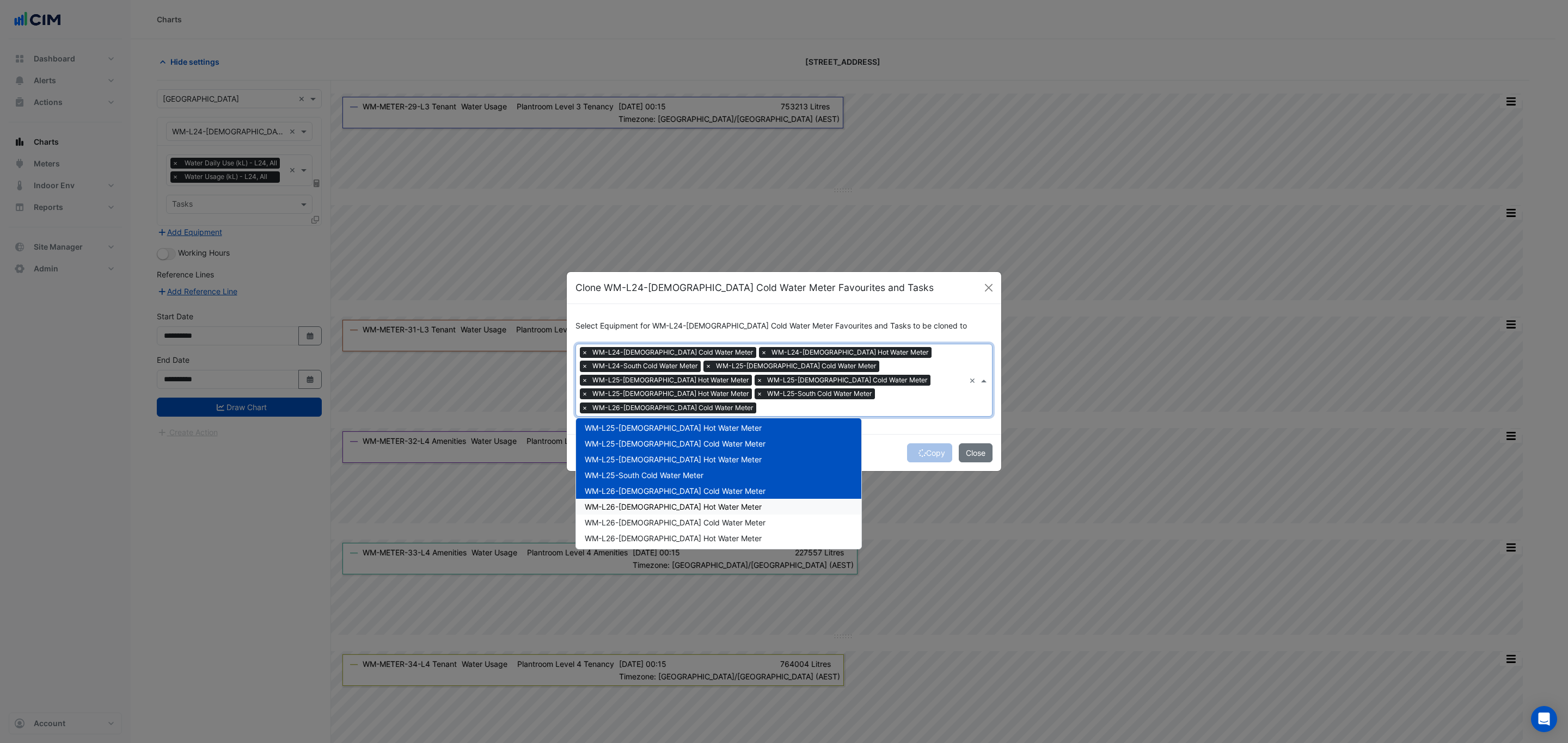
click at [695, 502] on span "WM-L26-[DEMOGRAPHIC_DATA] Hot Water Meter" at bounding box center [673, 506] width 177 height 9
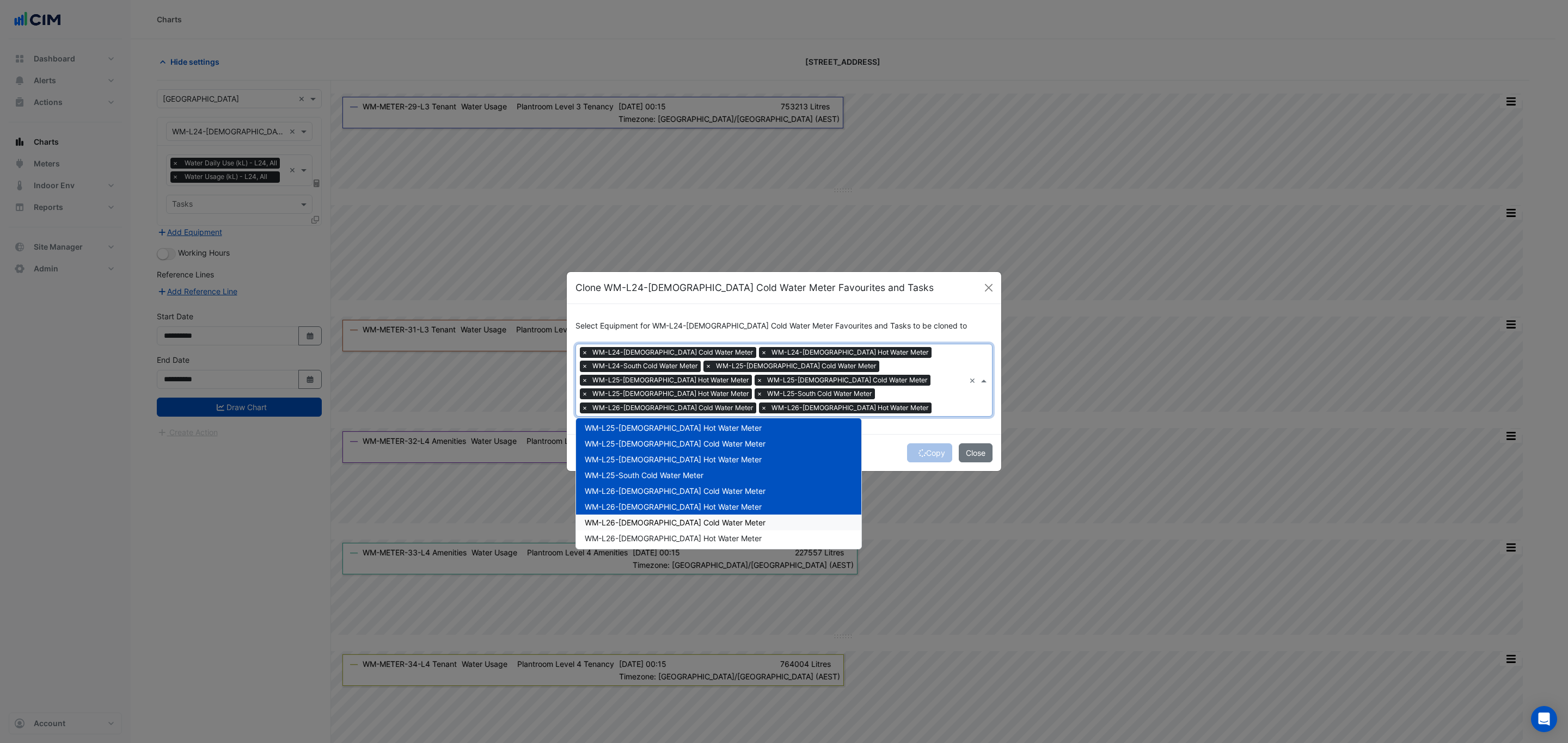
click at [700, 518] on span "WM-L26-[DEMOGRAPHIC_DATA] Cold Water Meter" at bounding box center [674, 522] width 181 height 9
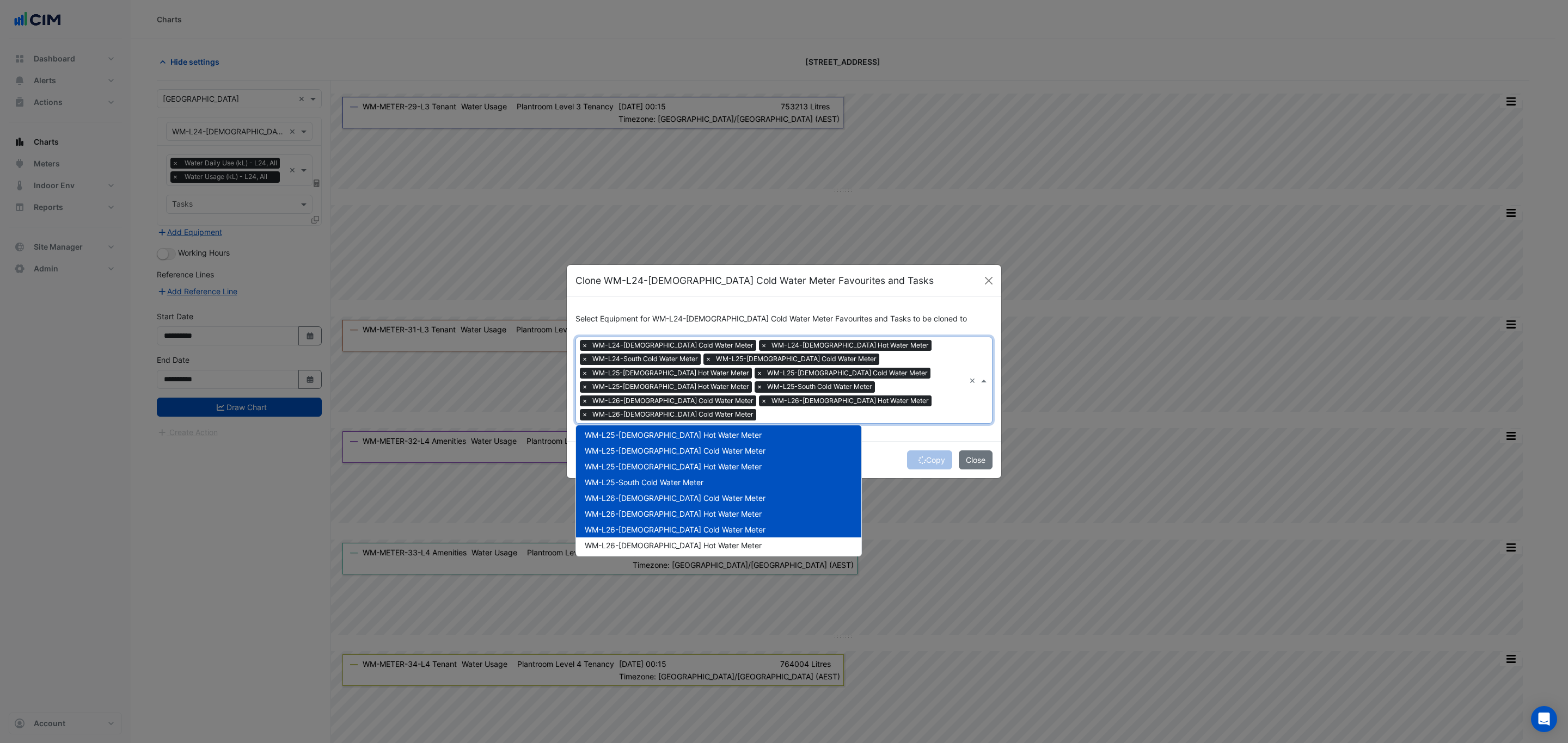
click at [701, 538] on div "WM-L26-[DEMOGRAPHIC_DATA] Hot Water Meter" at bounding box center [719, 545] width 286 height 15
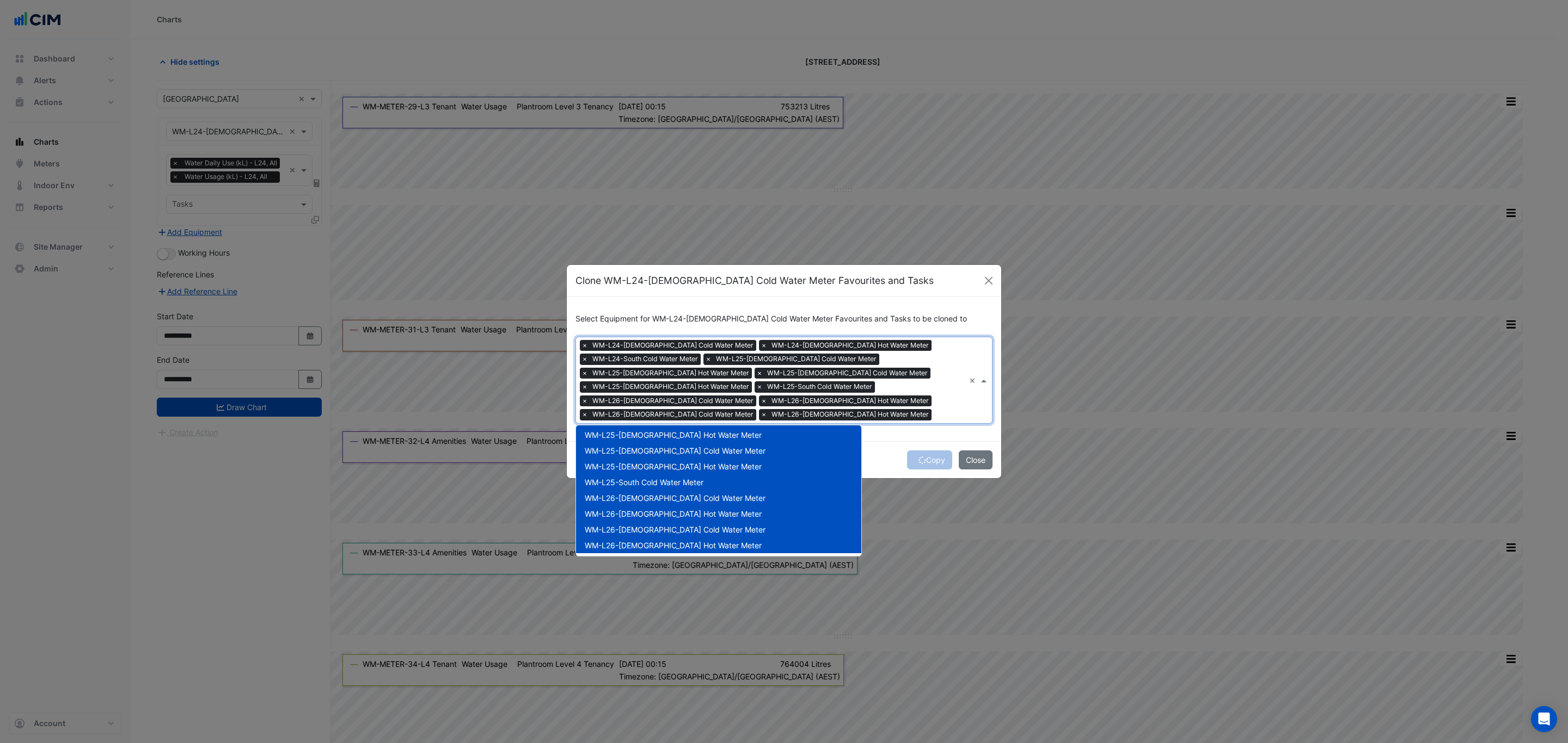
scroll to position [163, 0]
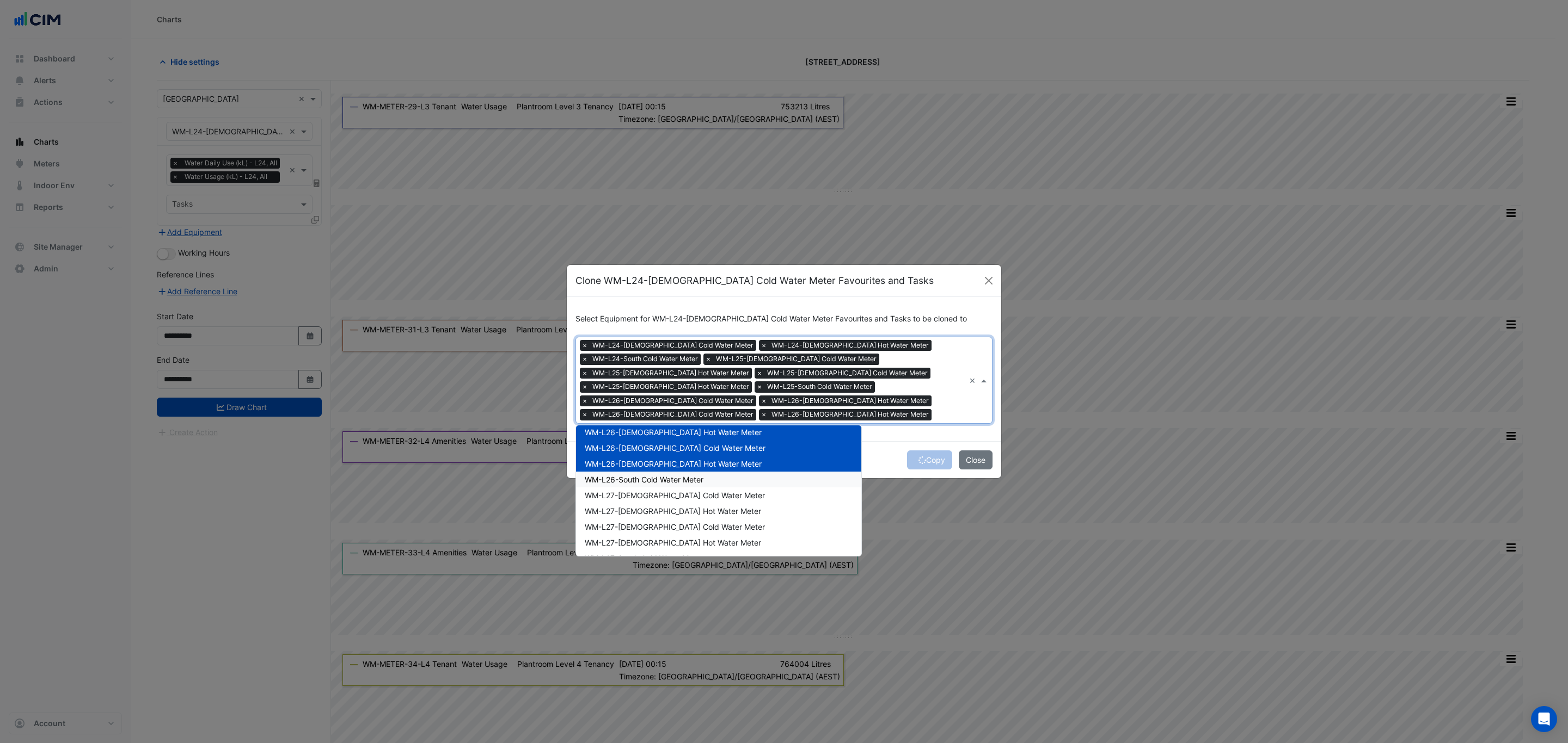
drag, startPoint x: 694, startPoint y: 470, endPoint x: 697, endPoint y: 480, distance: 10.4
click at [694, 472] on div "WM-L26-South Cold Water Meter" at bounding box center [719, 479] width 286 height 15
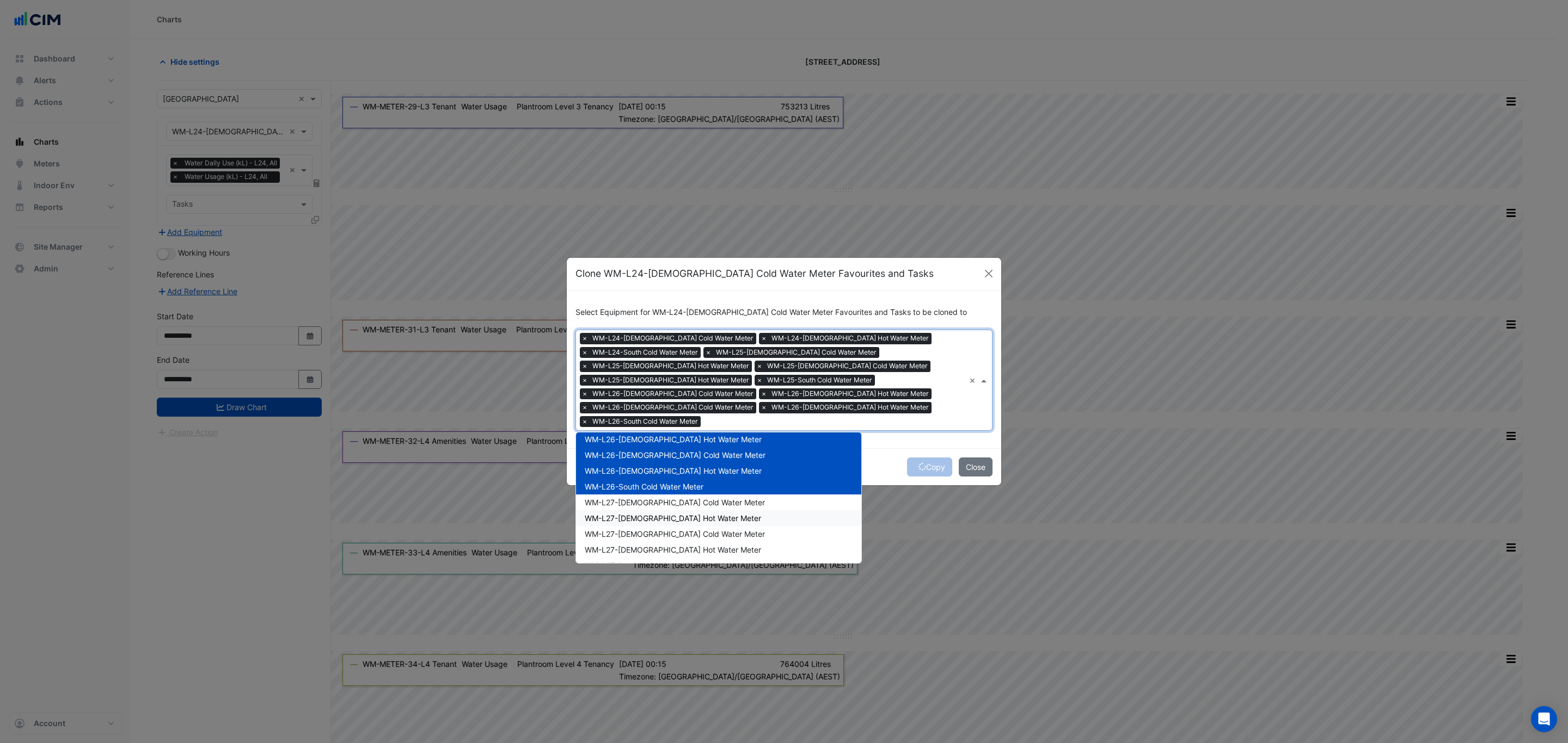
click at [697, 498] on span "WM-L27-[DEMOGRAPHIC_DATA] Cold Water Meter" at bounding box center [674, 502] width 180 height 9
click at [700, 513] on span "WM-L27-[DEMOGRAPHIC_DATA] Hot Water Meter" at bounding box center [672, 518] width 176 height 9
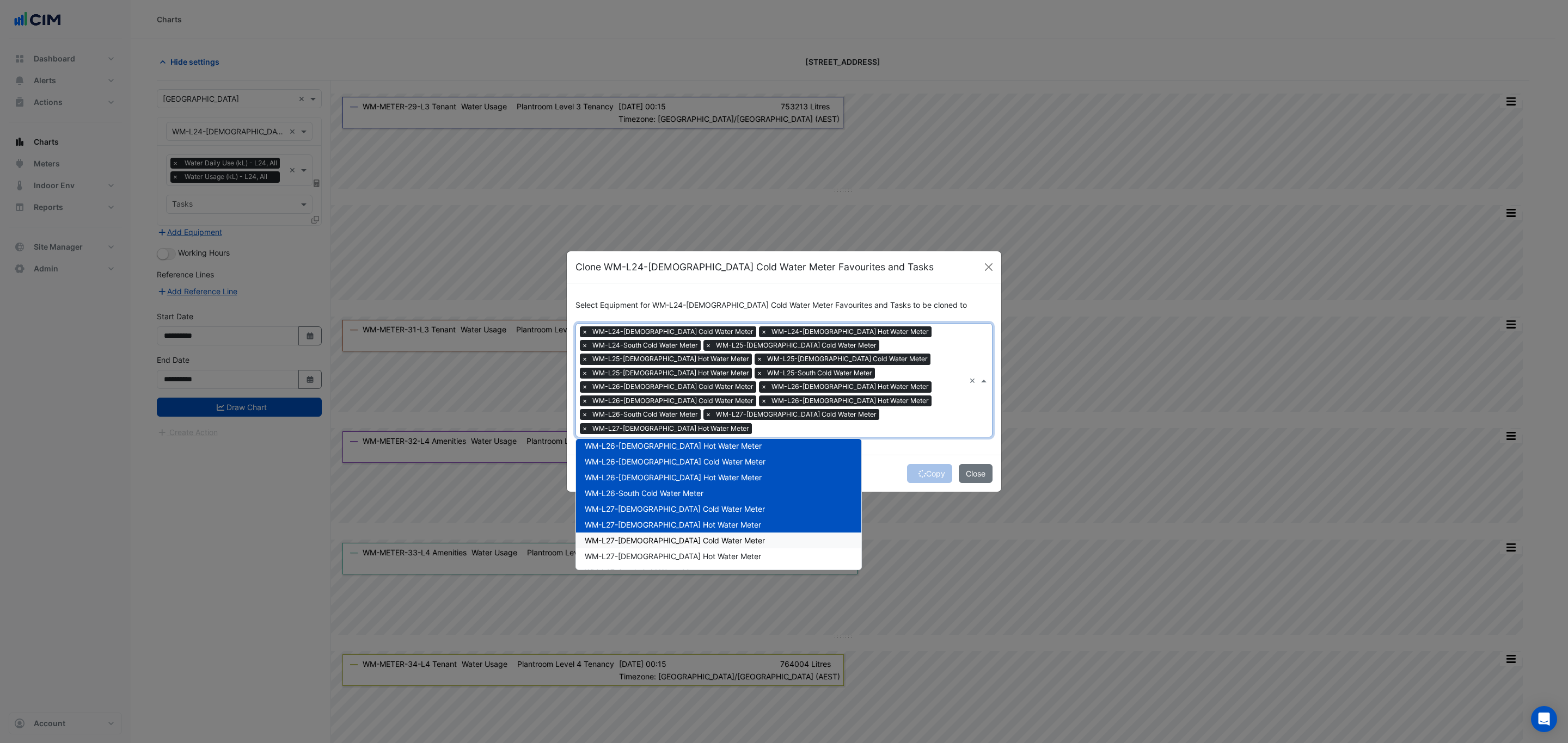
click at [700, 536] on span "WM-L27-[DEMOGRAPHIC_DATA] Cold Water Meter" at bounding box center [674, 540] width 180 height 9
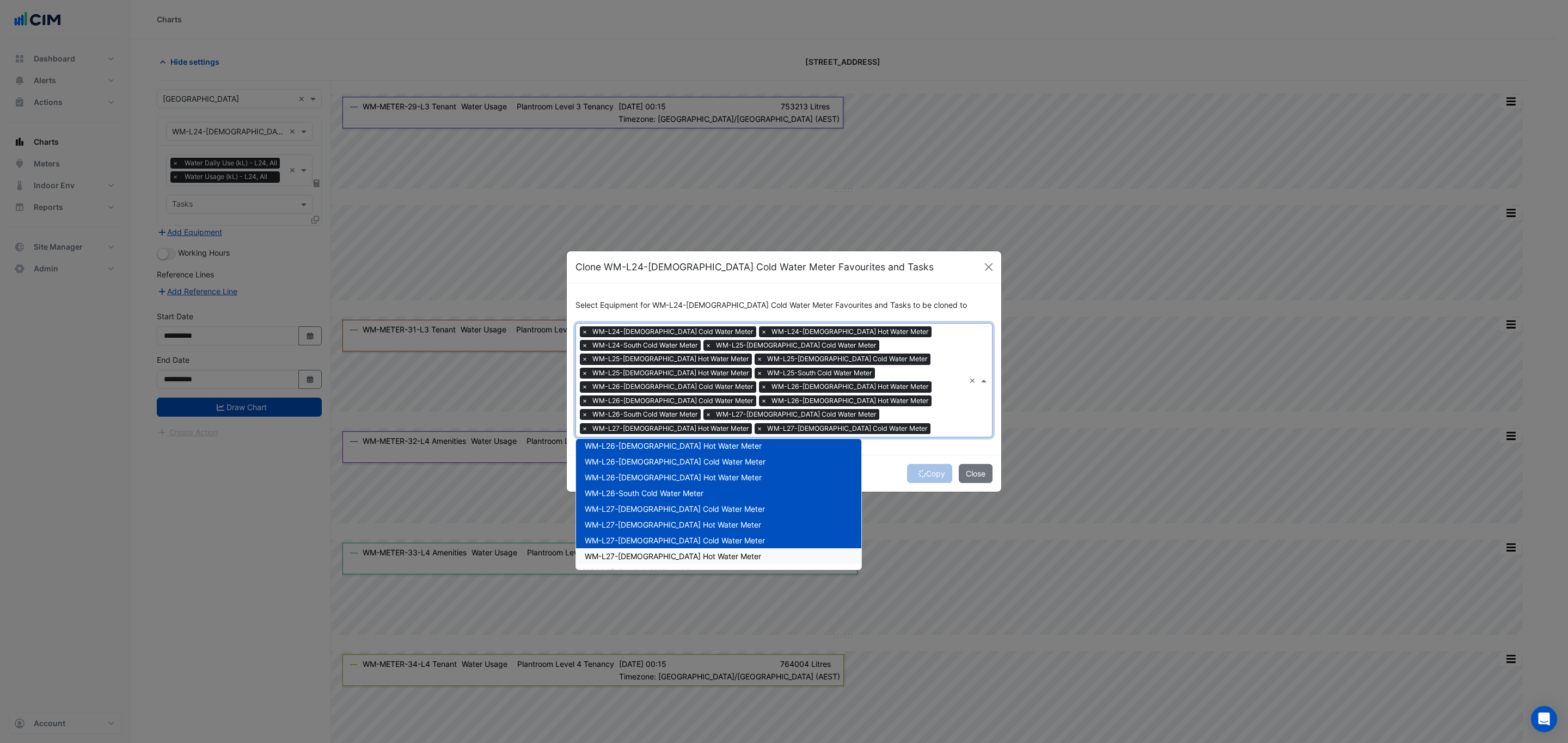
click at [698, 552] on span "WM-L27-[DEMOGRAPHIC_DATA] Hot Water Meter" at bounding box center [672, 556] width 176 height 9
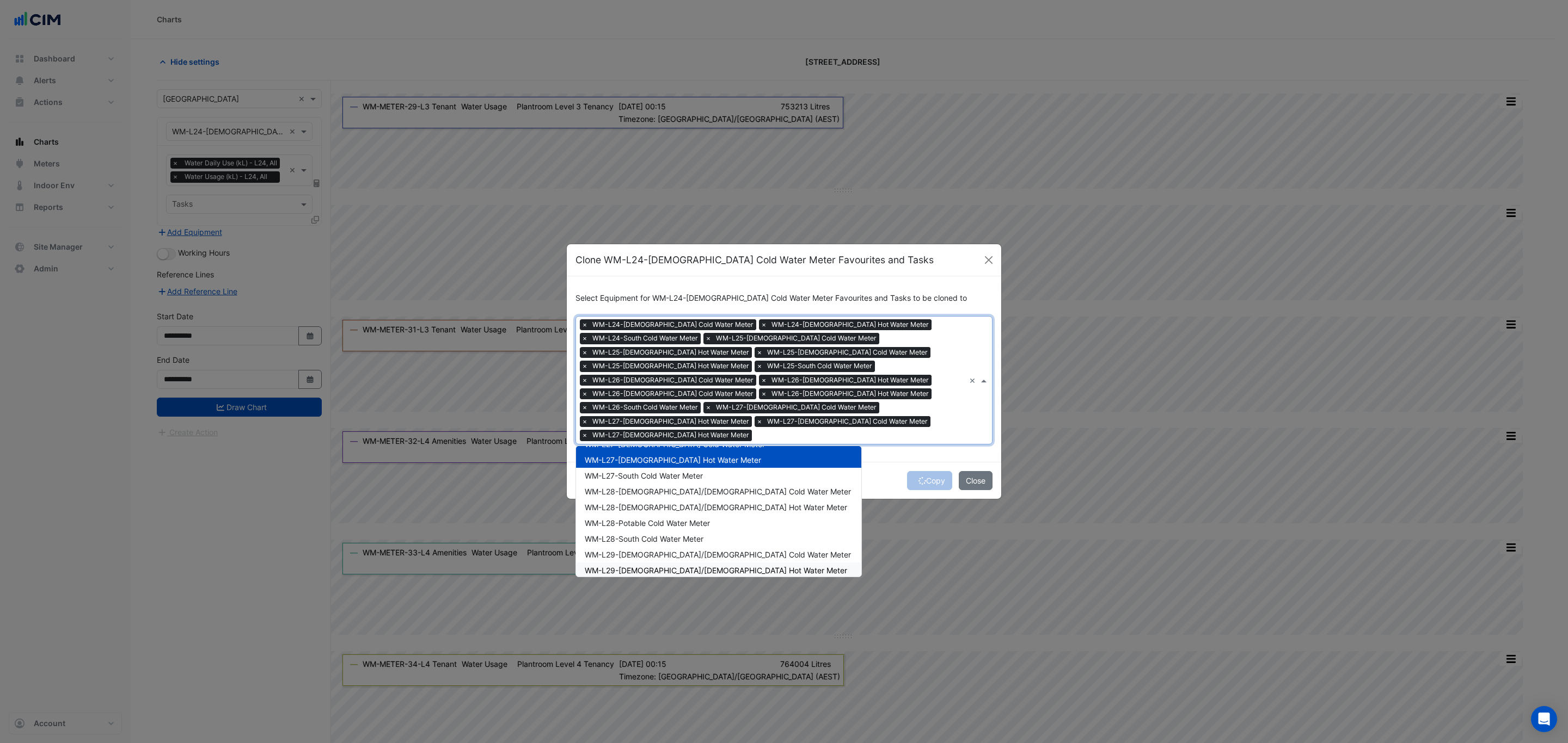
scroll to position [245, 0]
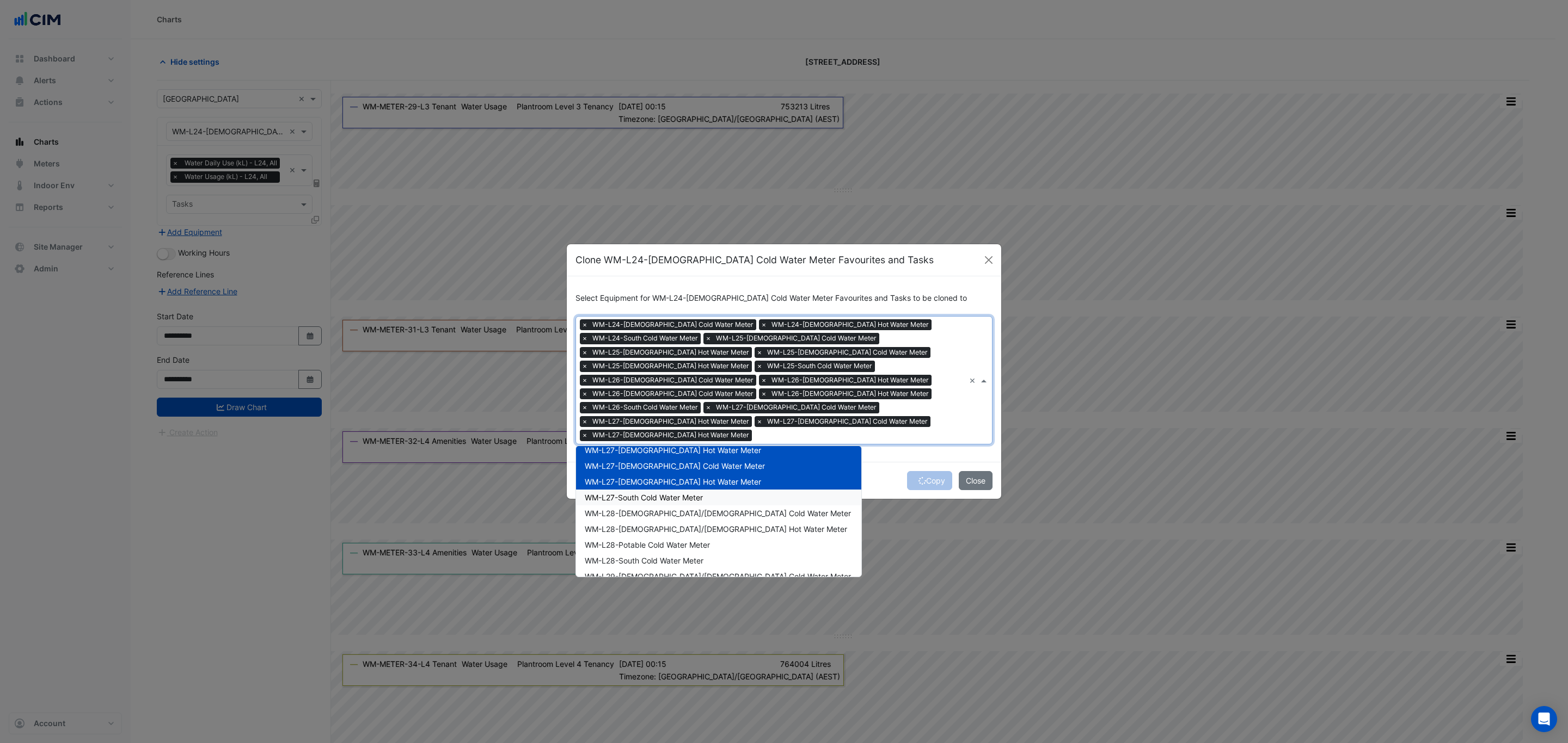
click at [683, 490] on div "WM-L27-South Cold Water Meter" at bounding box center [719, 497] width 286 height 15
click at [687, 505] on div "WM-L28-[DEMOGRAPHIC_DATA]/[DEMOGRAPHIC_DATA] Cold Water Meter" at bounding box center [719, 513] width 286 height 15
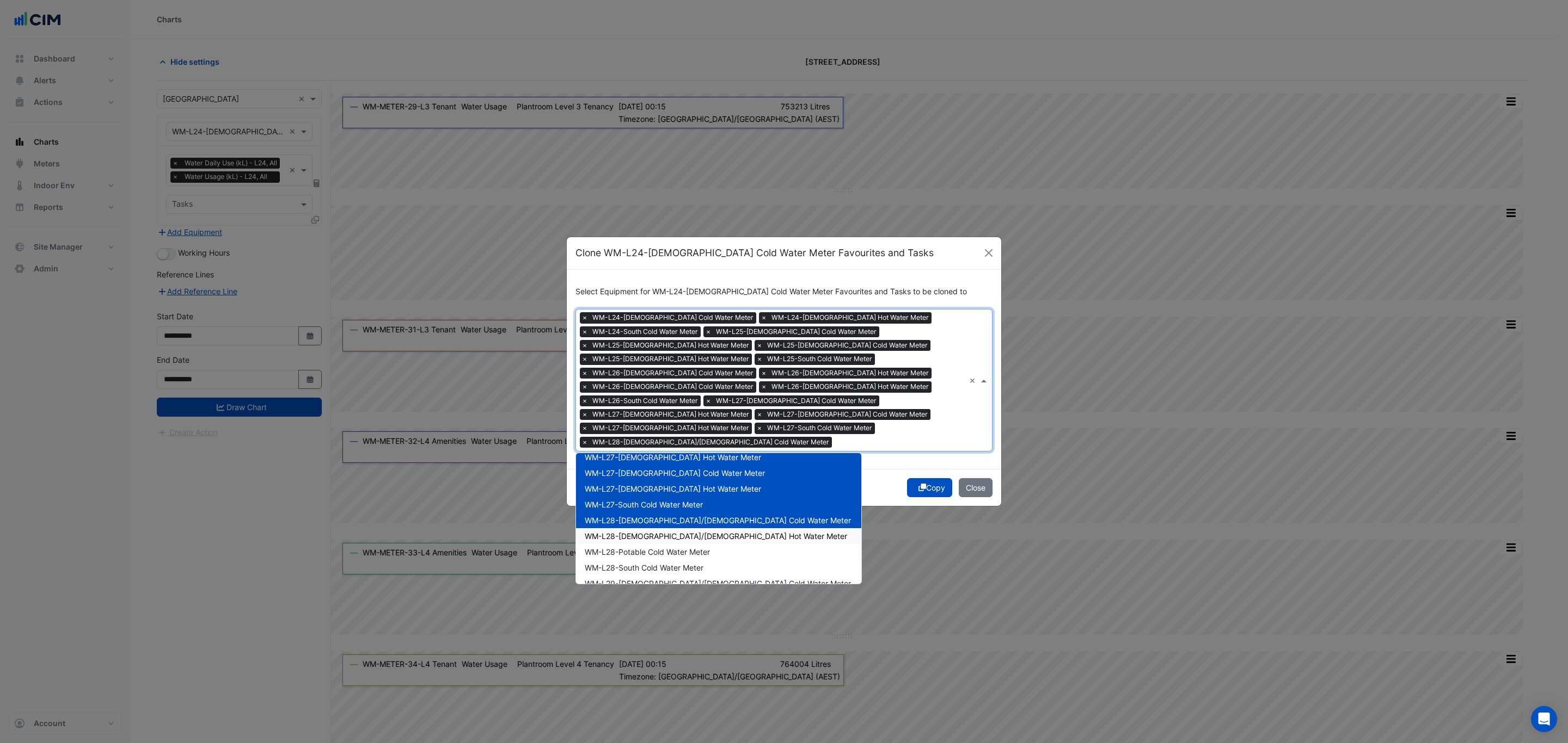
click at [687, 531] on span "WM-L28-[DEMOGRAPHIC_DATA]/[DEMOGRAPHIC_DATA] Hot Water Meter" at bounding box center [715, 535] width 262 height 9
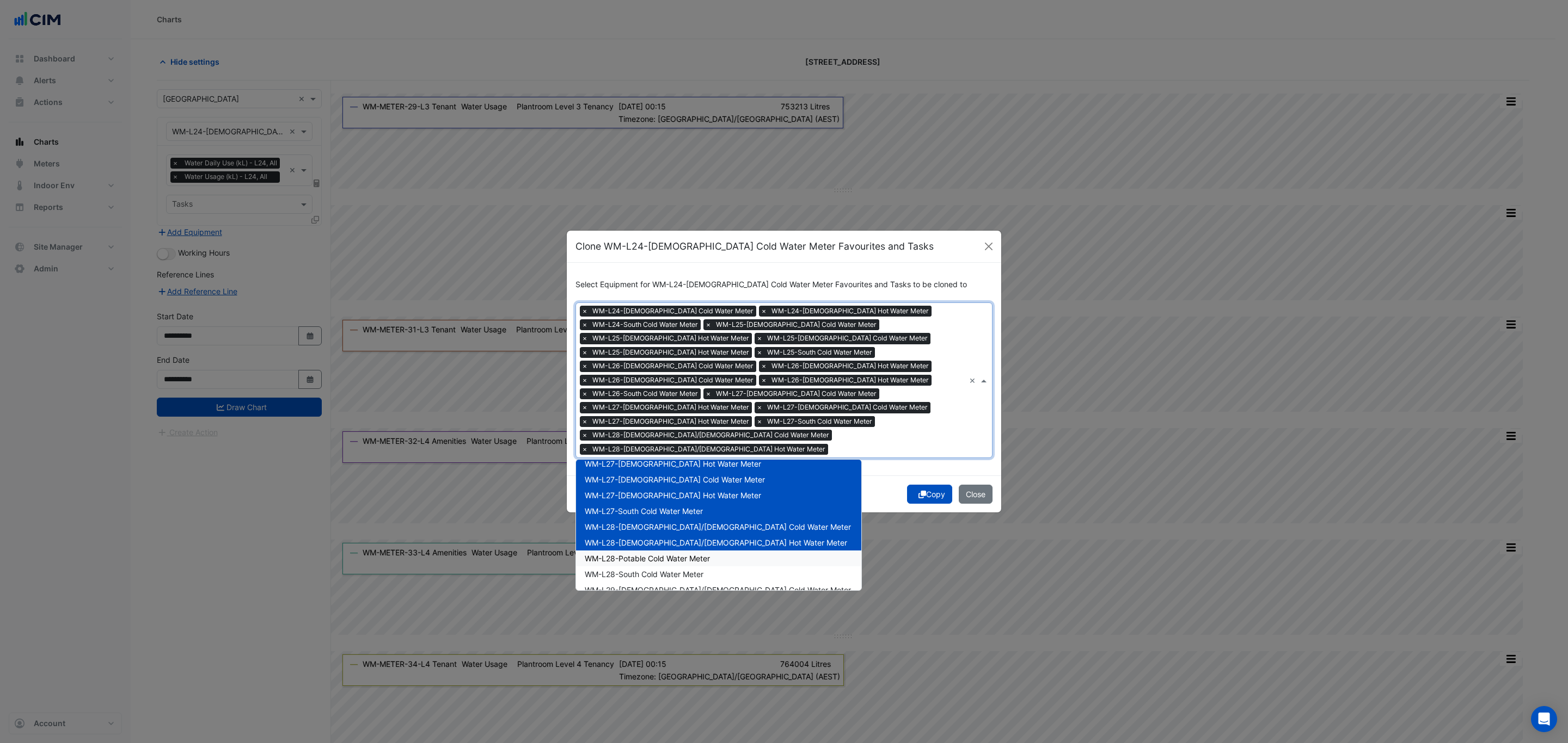
click at [691, 554] on span "WM-L28-Potable Cold Water Meter" at bounding box center [647, 558] width 125 height 9
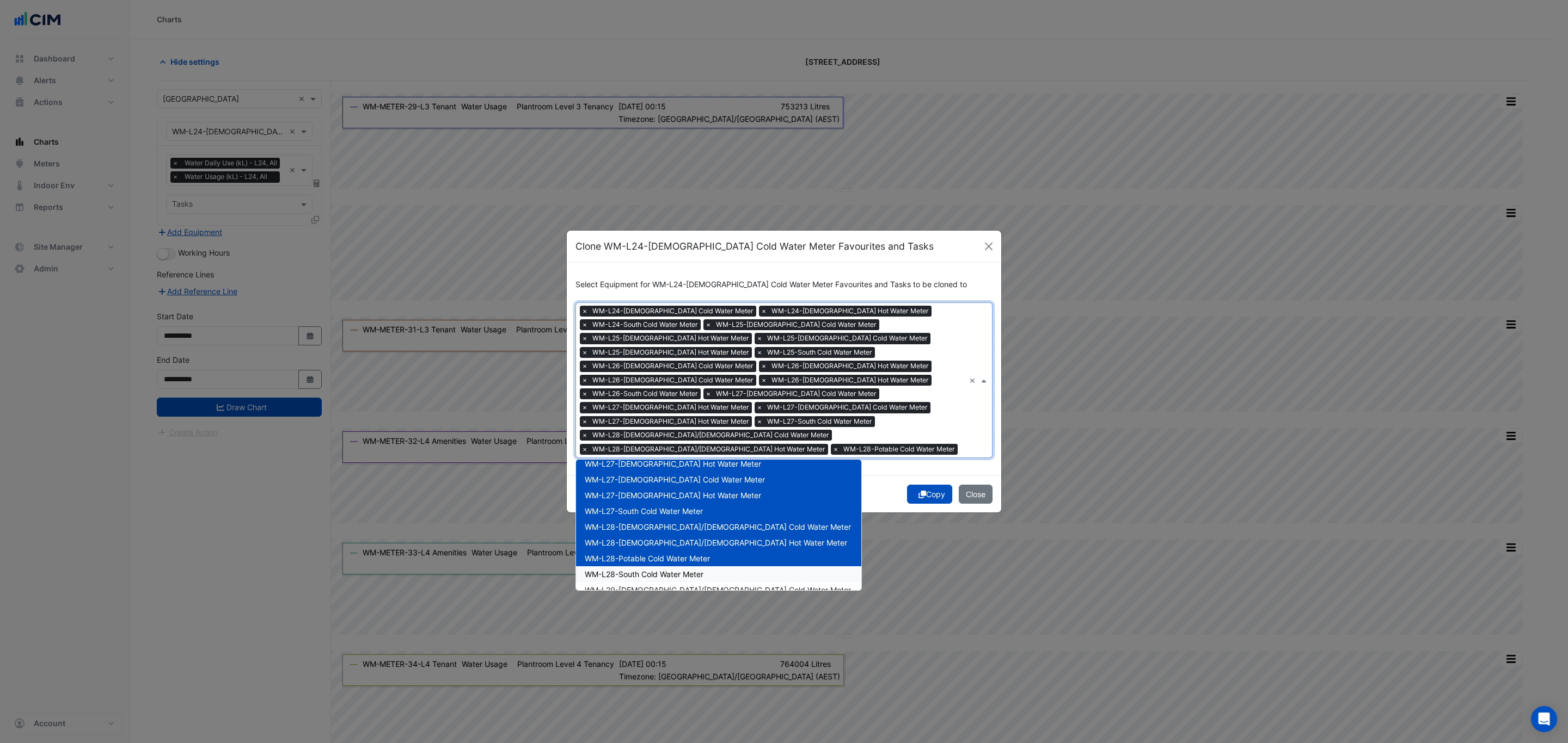
click at [695, 569] on span "WM-L28-South Cold Water Meter" at bounding box center [644, 573] width 118 height 9
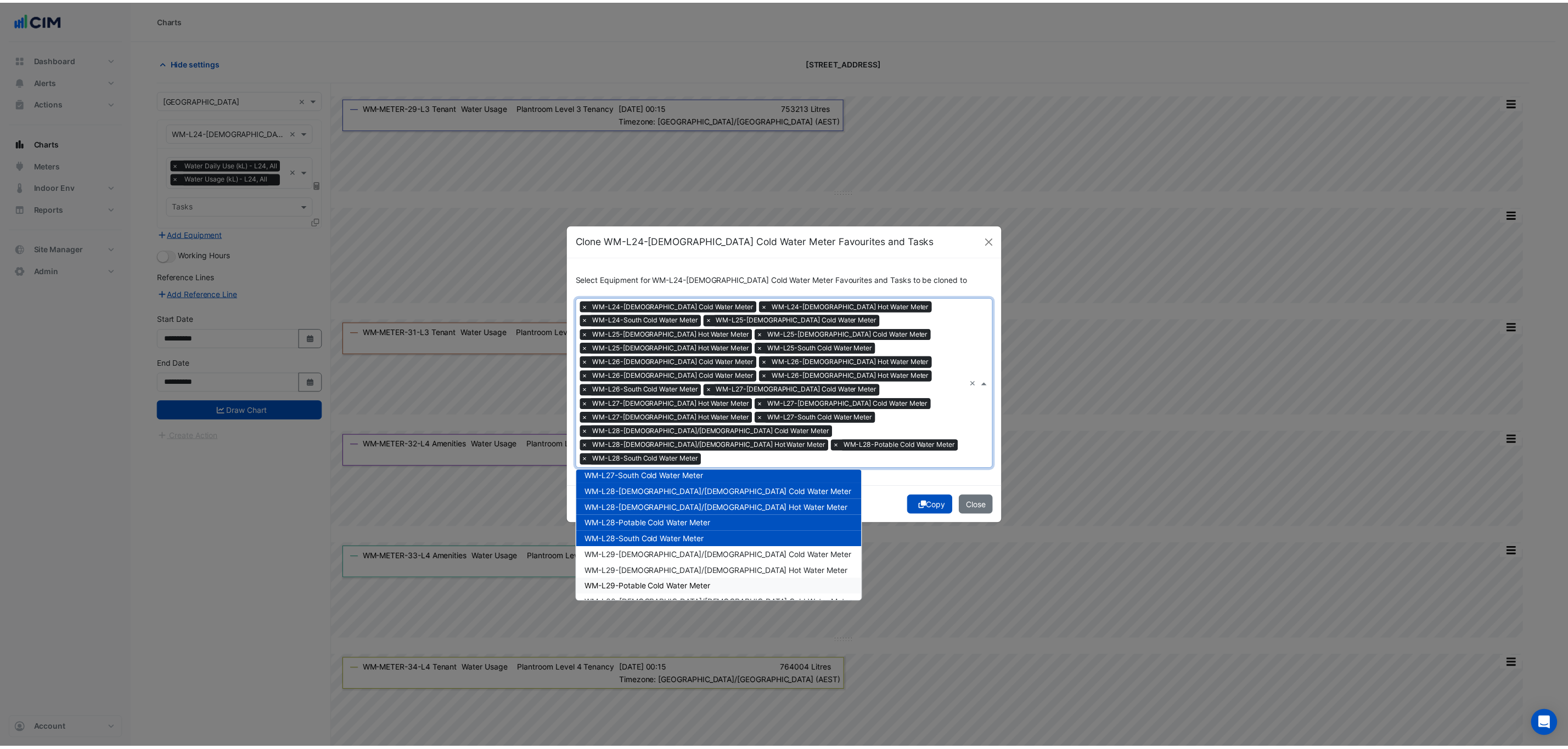
scroll to position [329, 0]
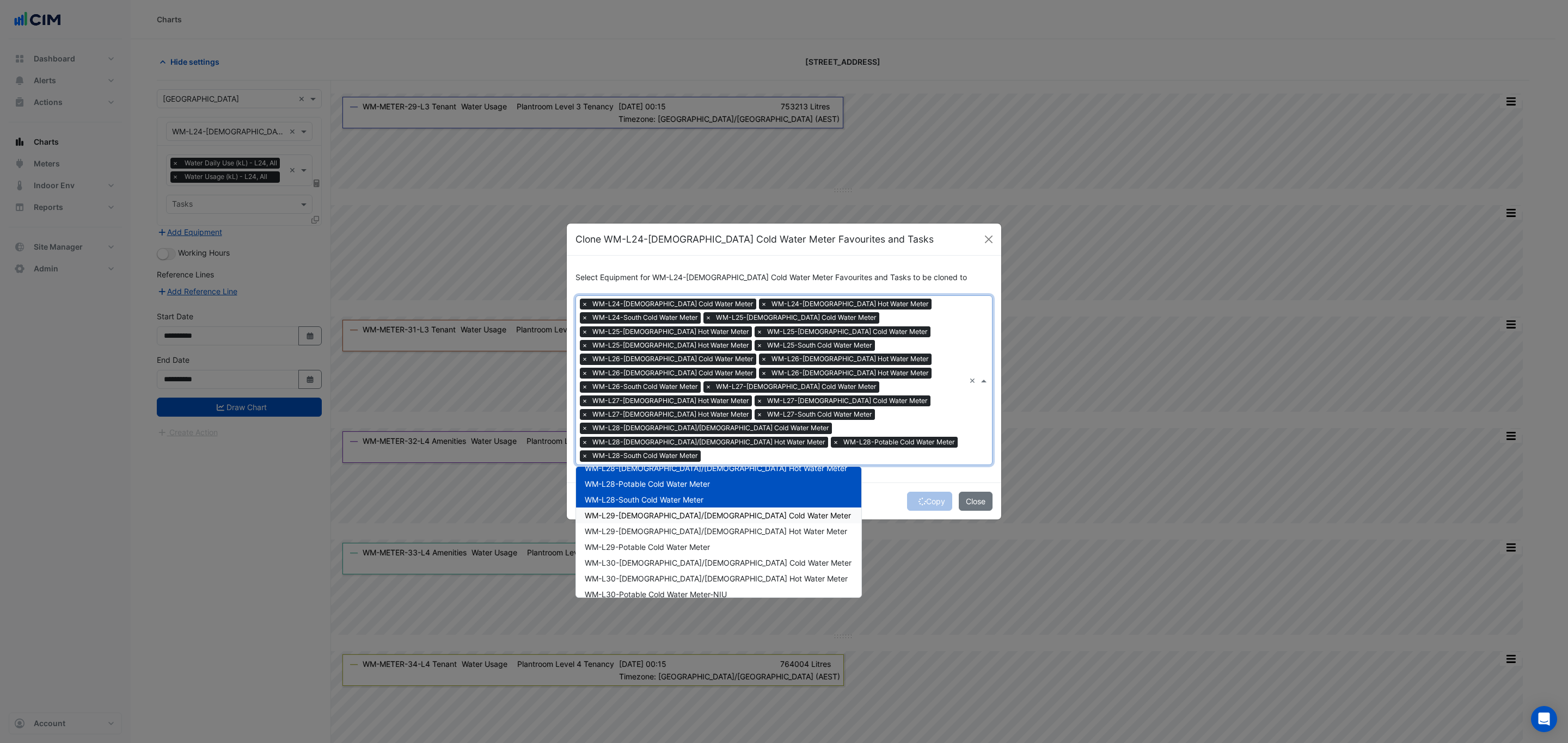
click at [695, 508] on div "WM-L29-[DEMOGRAPHIC_DATA]/[DEMOGRAPHIC_DATA] Cold Water Meter" at bounding box center [719, 515] width 286 height 15
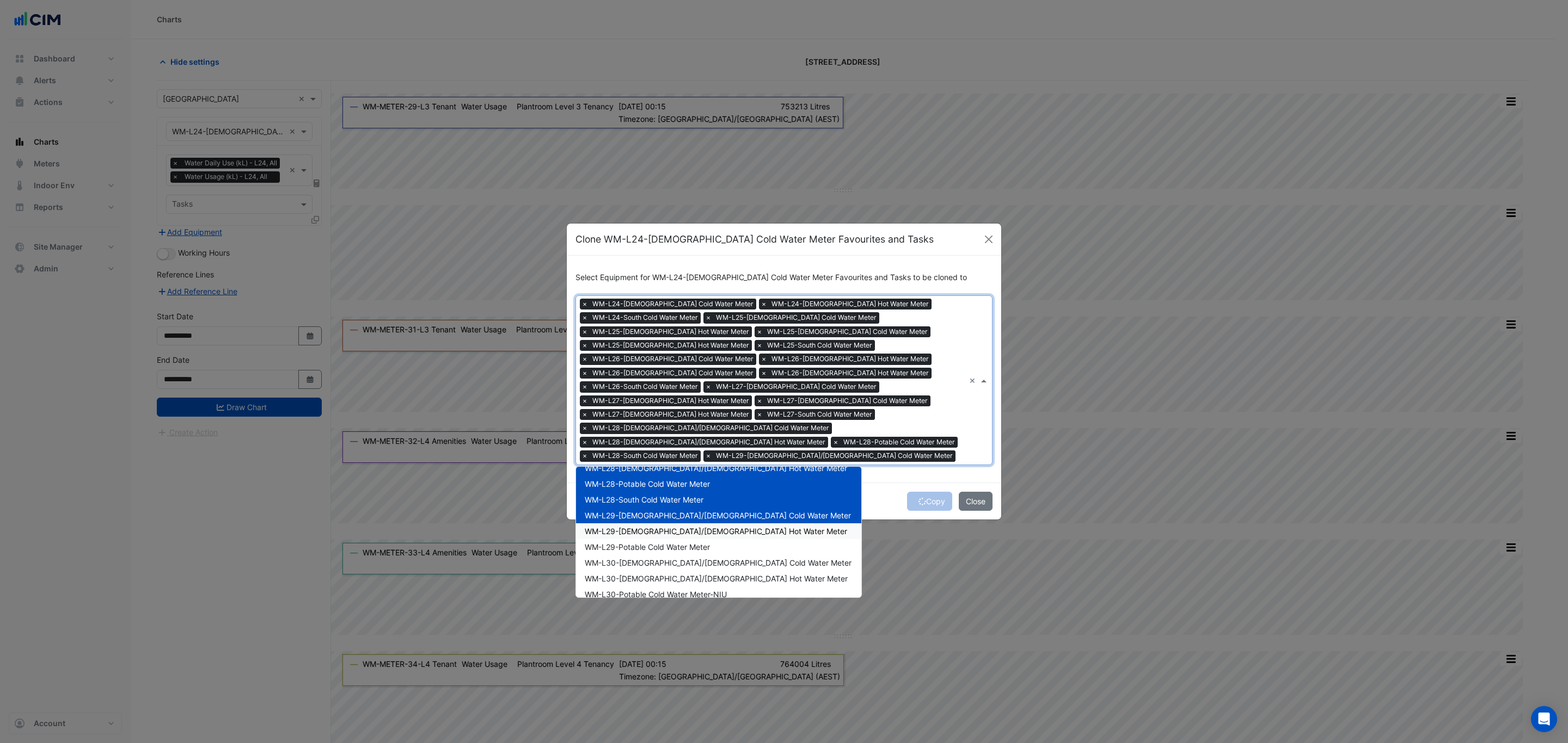
click at [698, 523] on div "WM-L29-[DEMOGRAPHIC_DATA]/[DEMOGRAPHIC_DATA] Hot Water Meter" at bounding box center [719, 530] width 286 height 15
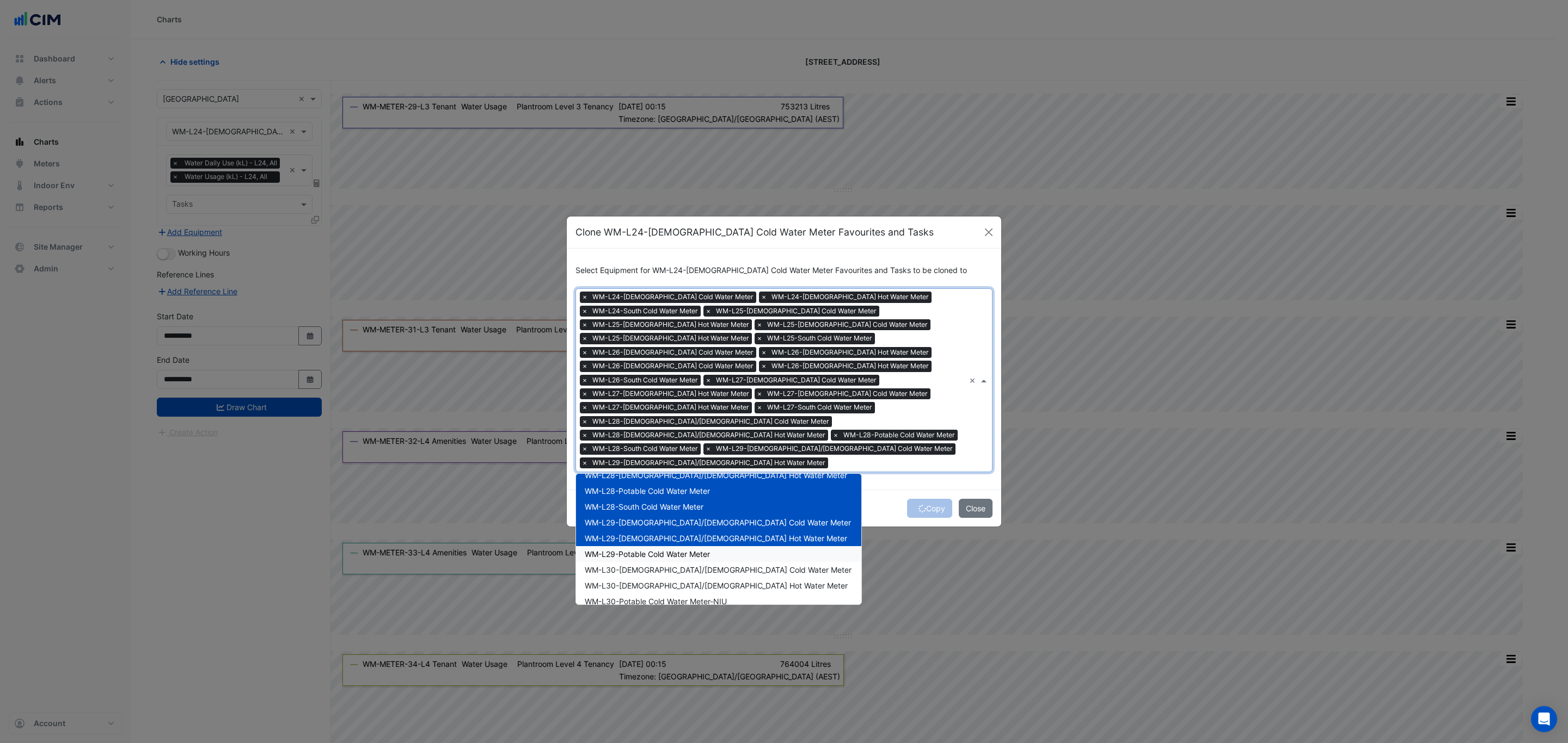
click at [696, 550] on span "WM-L29-Potable Cold Water Meter" at bounding box center [647, 554] width 125 height 9
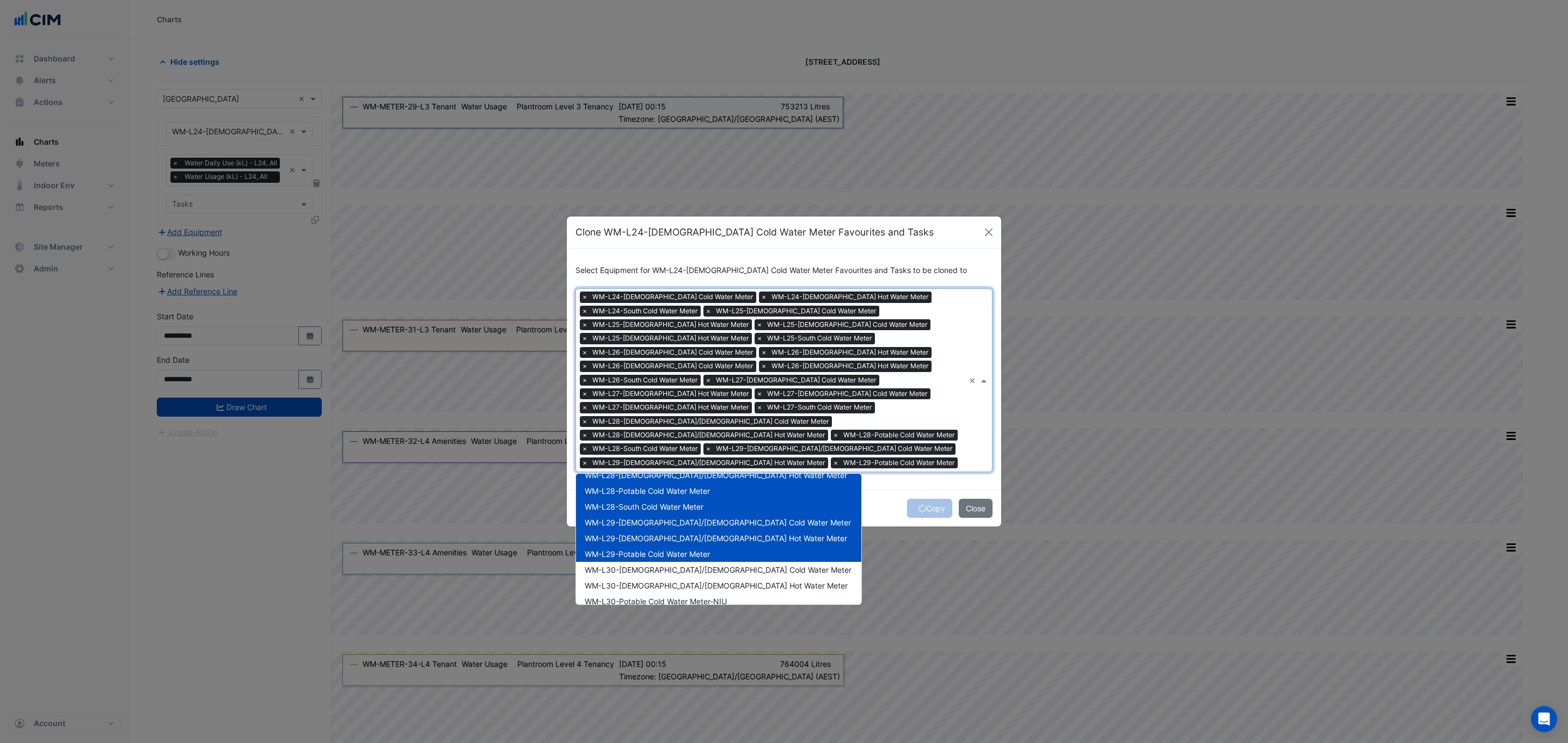
click at [698, 565] on span "WM-L30-[DEMOGRAPHIC_DATA]/[DEMOGRAPHIC_DATA] Cold Water Meter" at bounding box center [717, 569] width 267 height 9
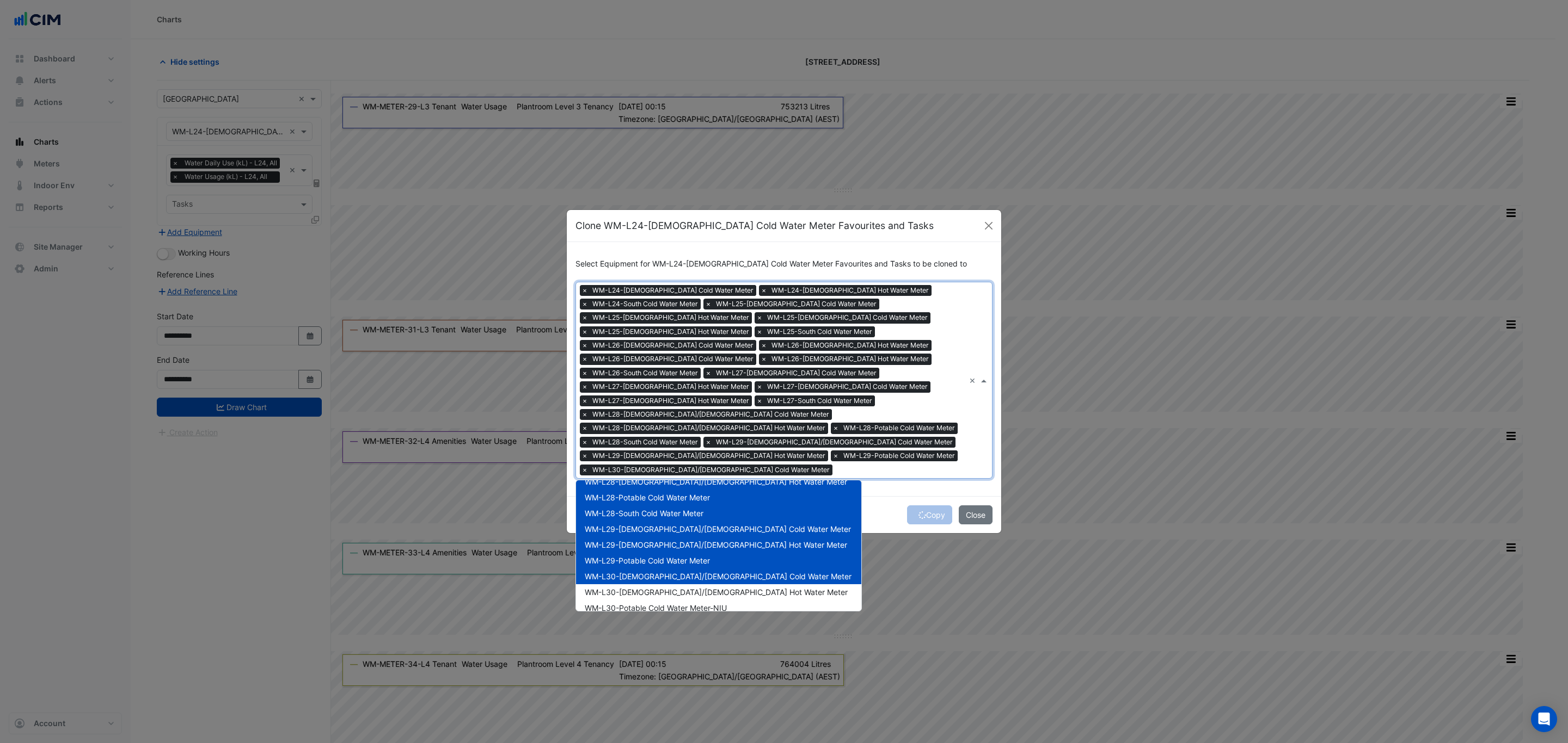
click at [697, 587] on span "WM-L30-[DEMOGRAPHIC_DATA]/[DEMOGRAPHIC_DATA] Hot Water Meter" at bounding box center [716, 591] width 263 height 9
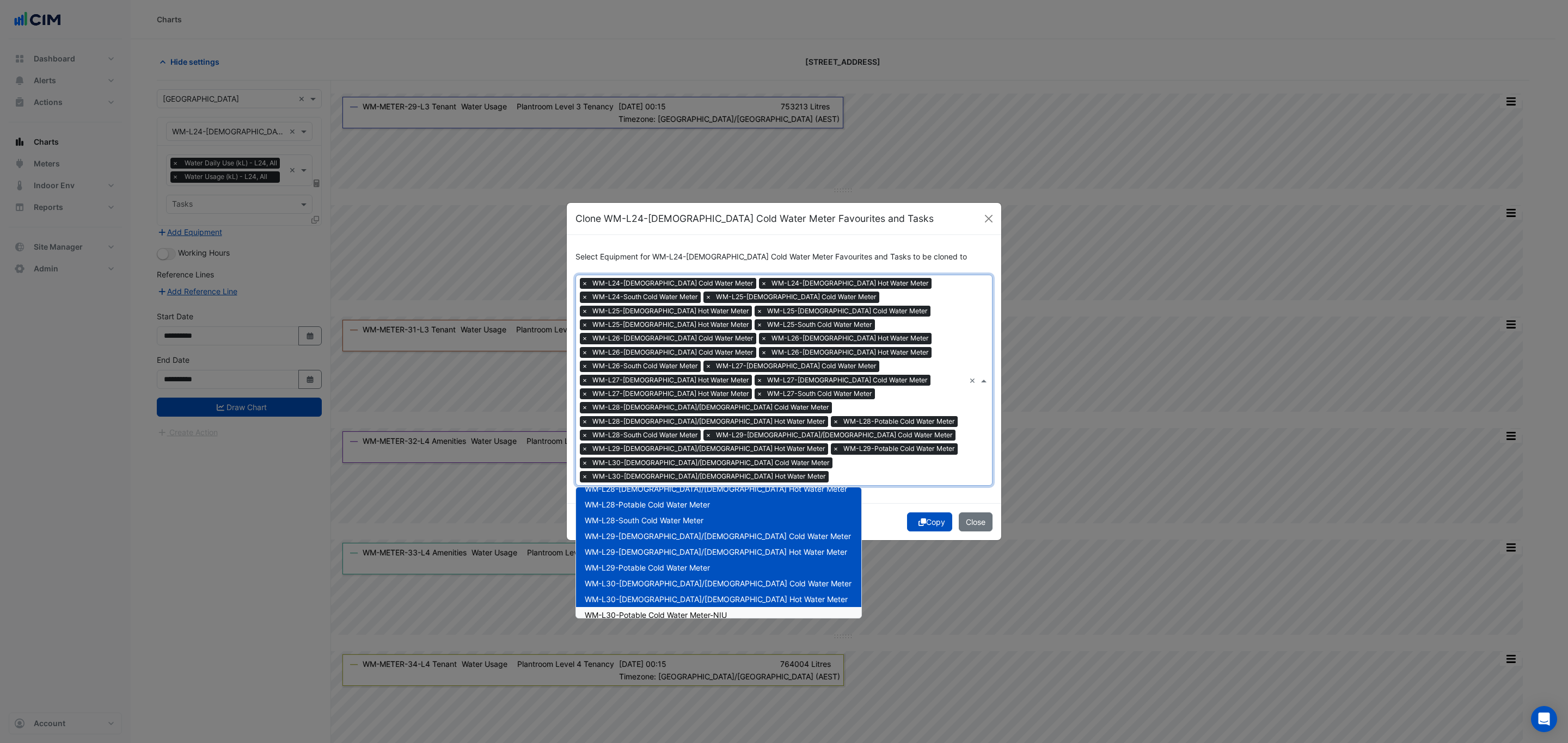
click at [697, 608] on div "WM-L30-Potable Cold Water Meter-NIU" at bounding box center [719, 615] width 286 height 15
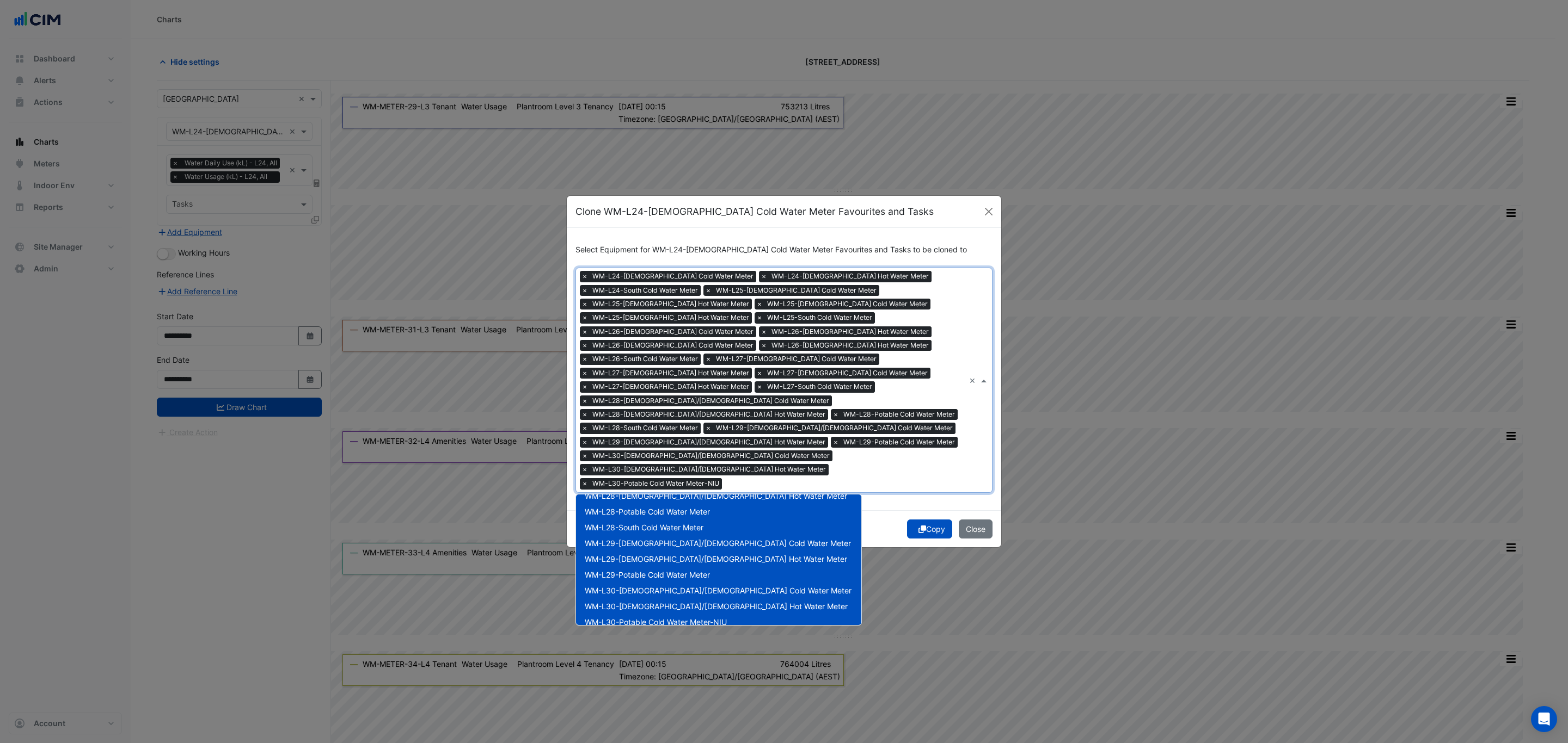
click at [938, 520] on button "Copy" at bounding box center [930, 529] width 45 height 19
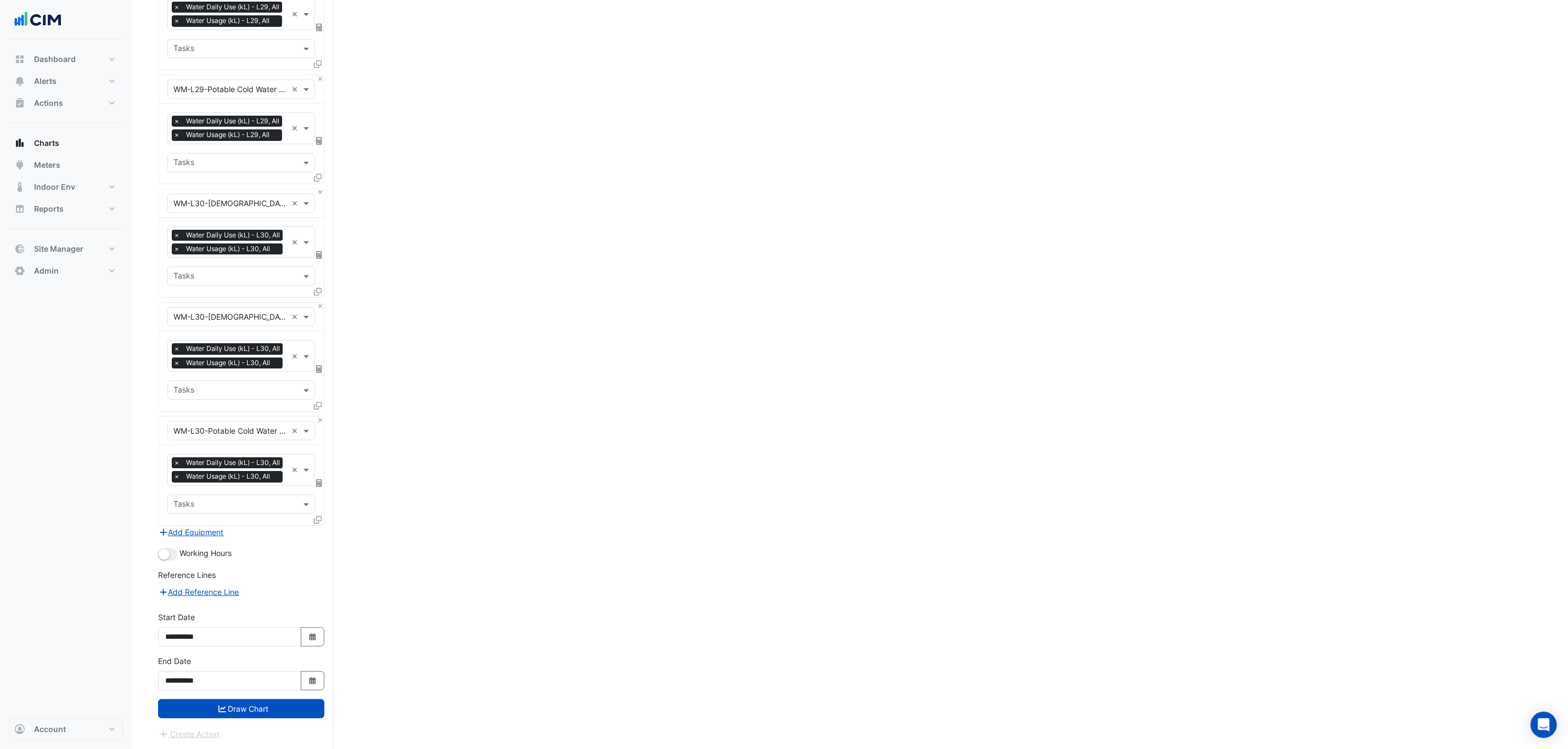
scroll to position [3313, 0]
drag, startPoint x: 236, startPoint y: 711, endPoint x: 254, endPoint y: 693, distance: 25.5
click at [237, 711] on button "Draw Chart" at bounding box center [240, 708] width 166 height 19
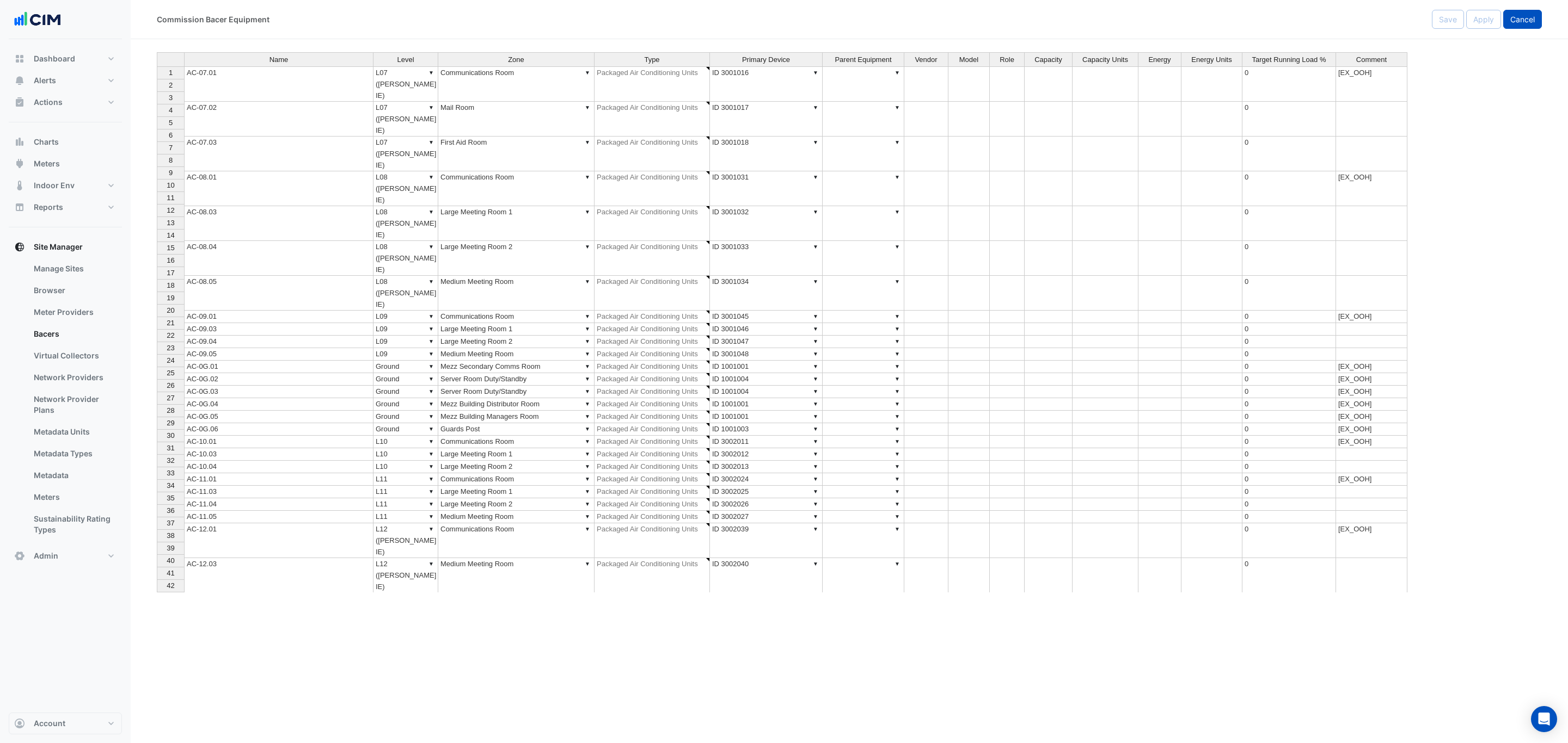
click at [1531, 17] on span "Cancel" at bounding box center [1523, 19] width 24 height 9
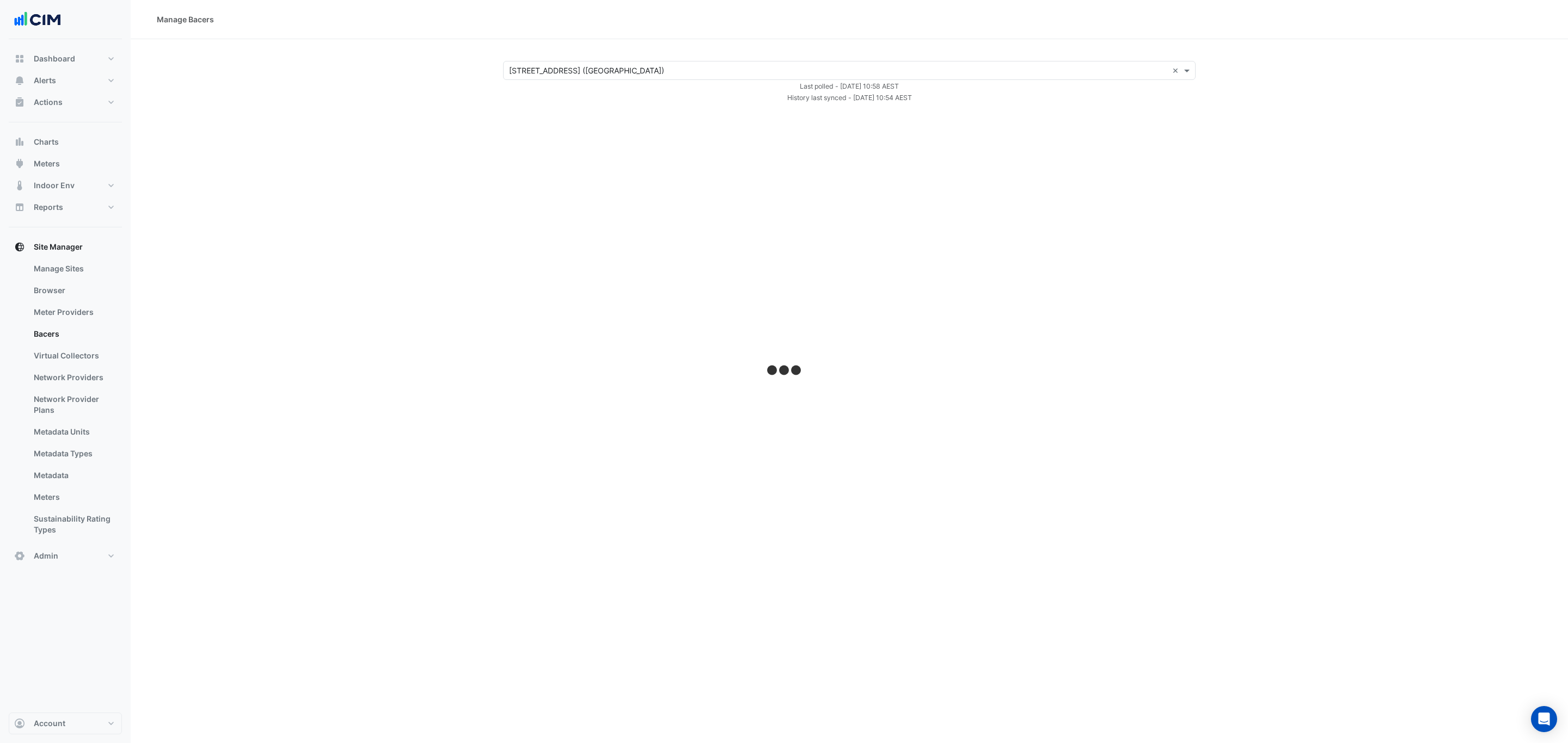
click at [707, 74] on input "text" at bounding box center [838, 71] width 659 height 11
select select "***"
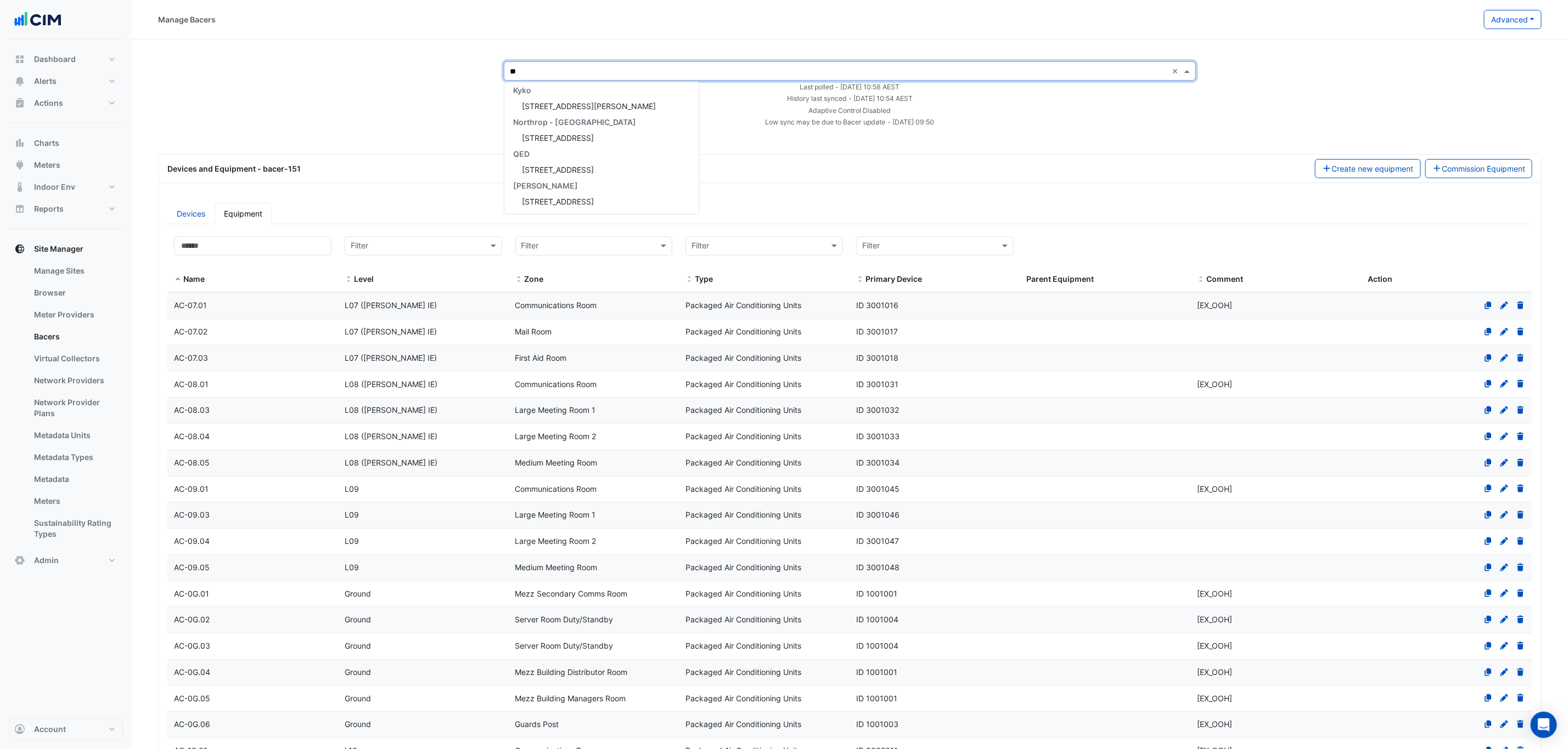
type input "***"
click at [593, 110] on div "[STREET_ADDRESS]" at bounding box center [586, 105] width 164 height 16
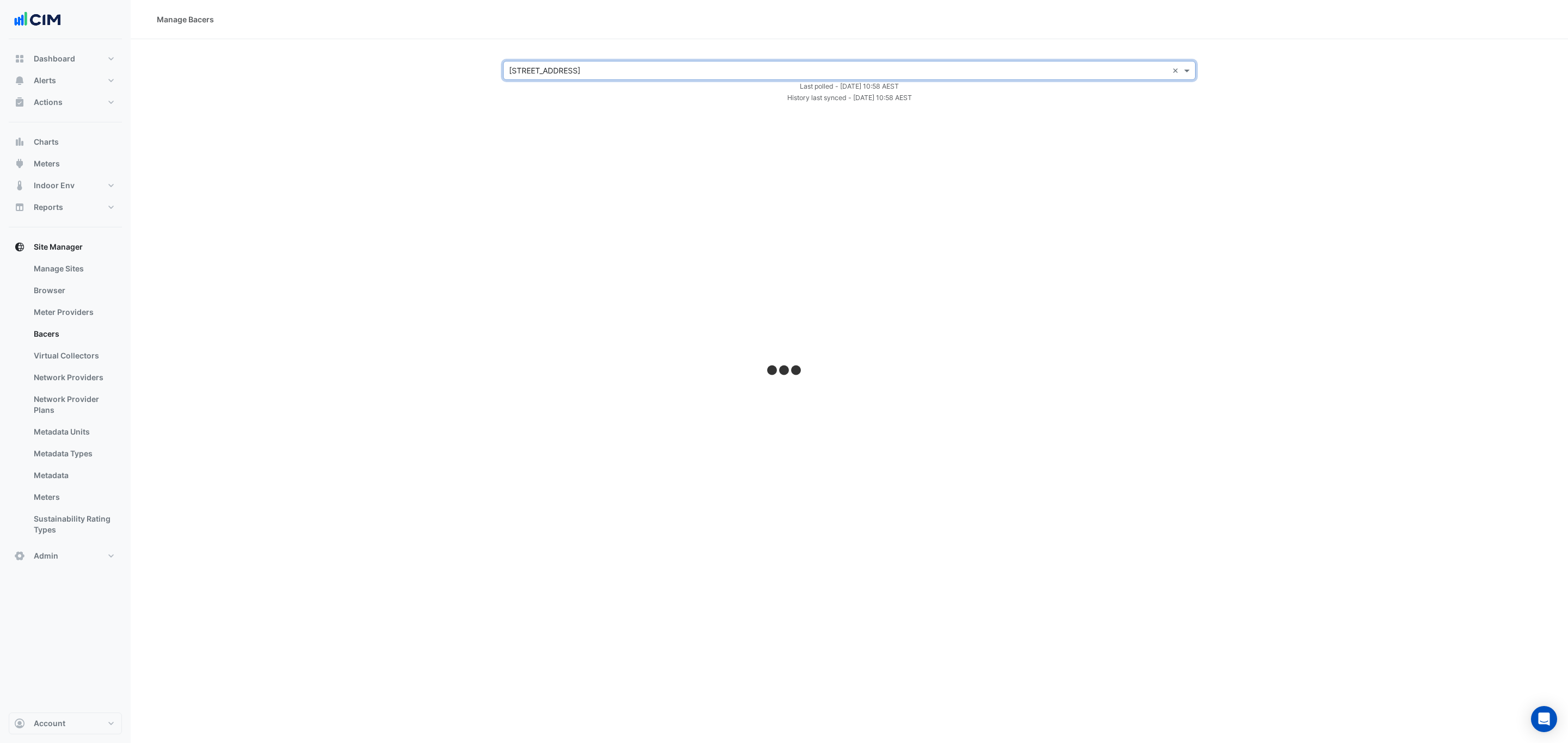
select select "***"
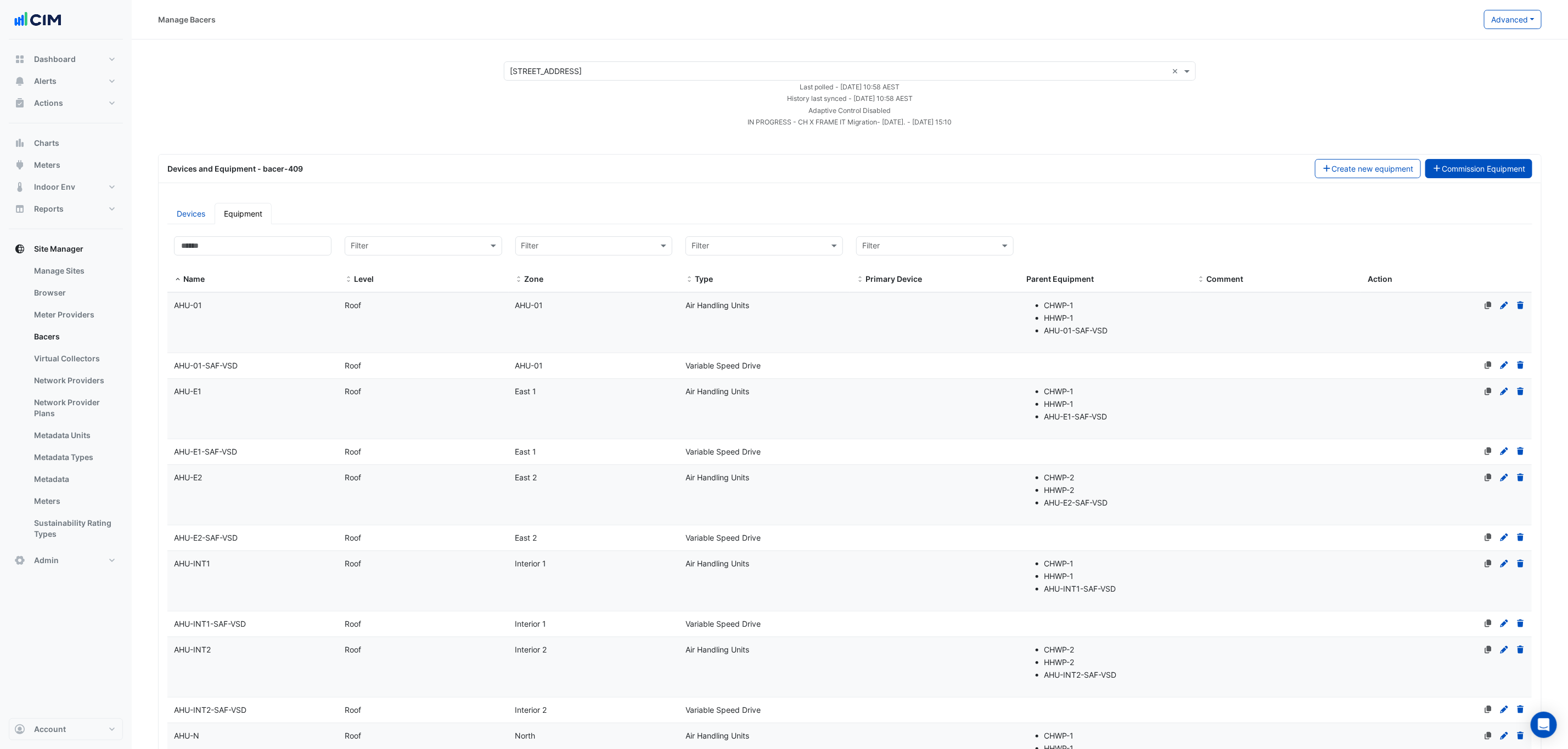
click at [1501, 164] on button "Commission Equipment" at bounding box center [1478, 168] width 107 height 19
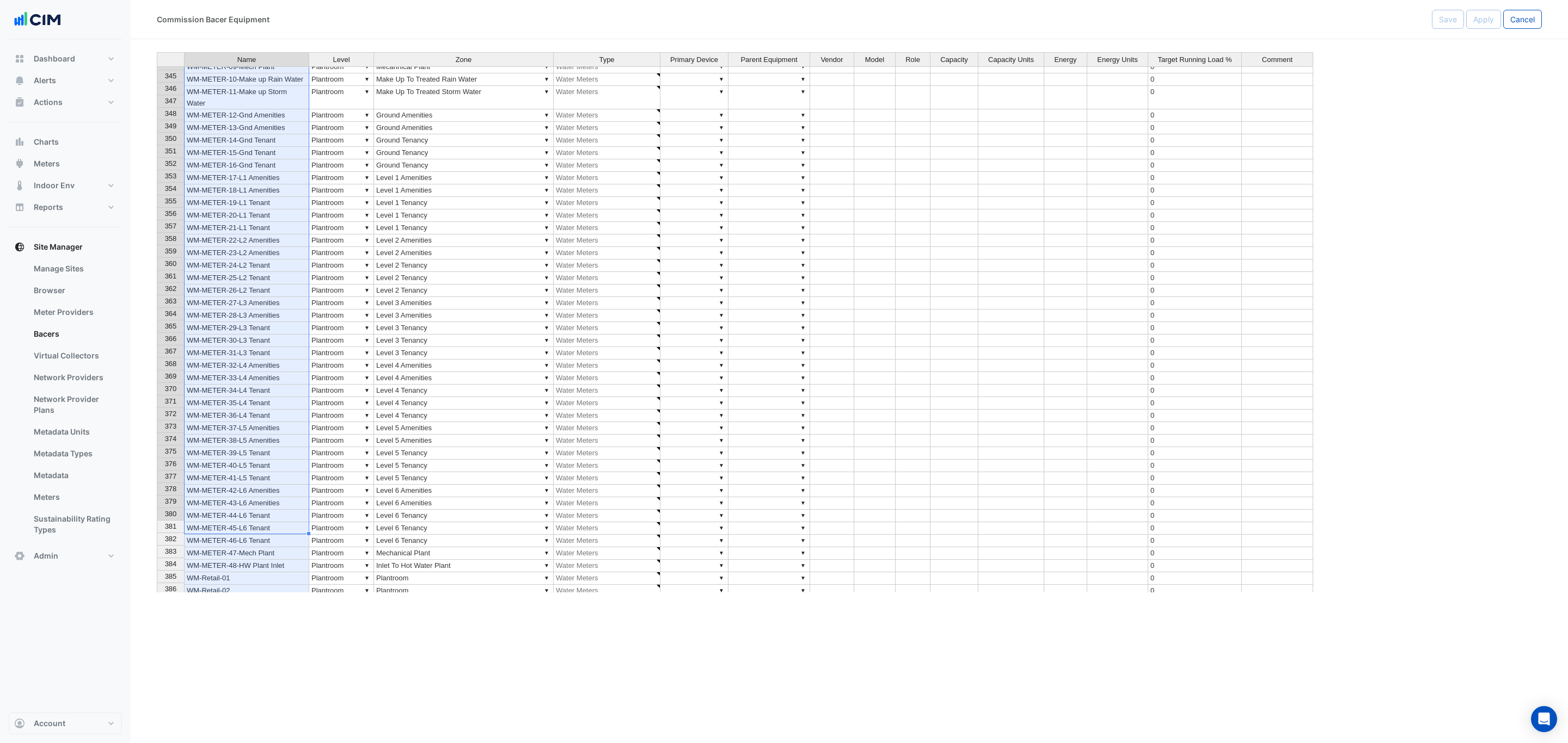
drag, startPoint x: 262, startPoint y: 134, endPoint x: 251, endPoint y: 530, distance: 396.2
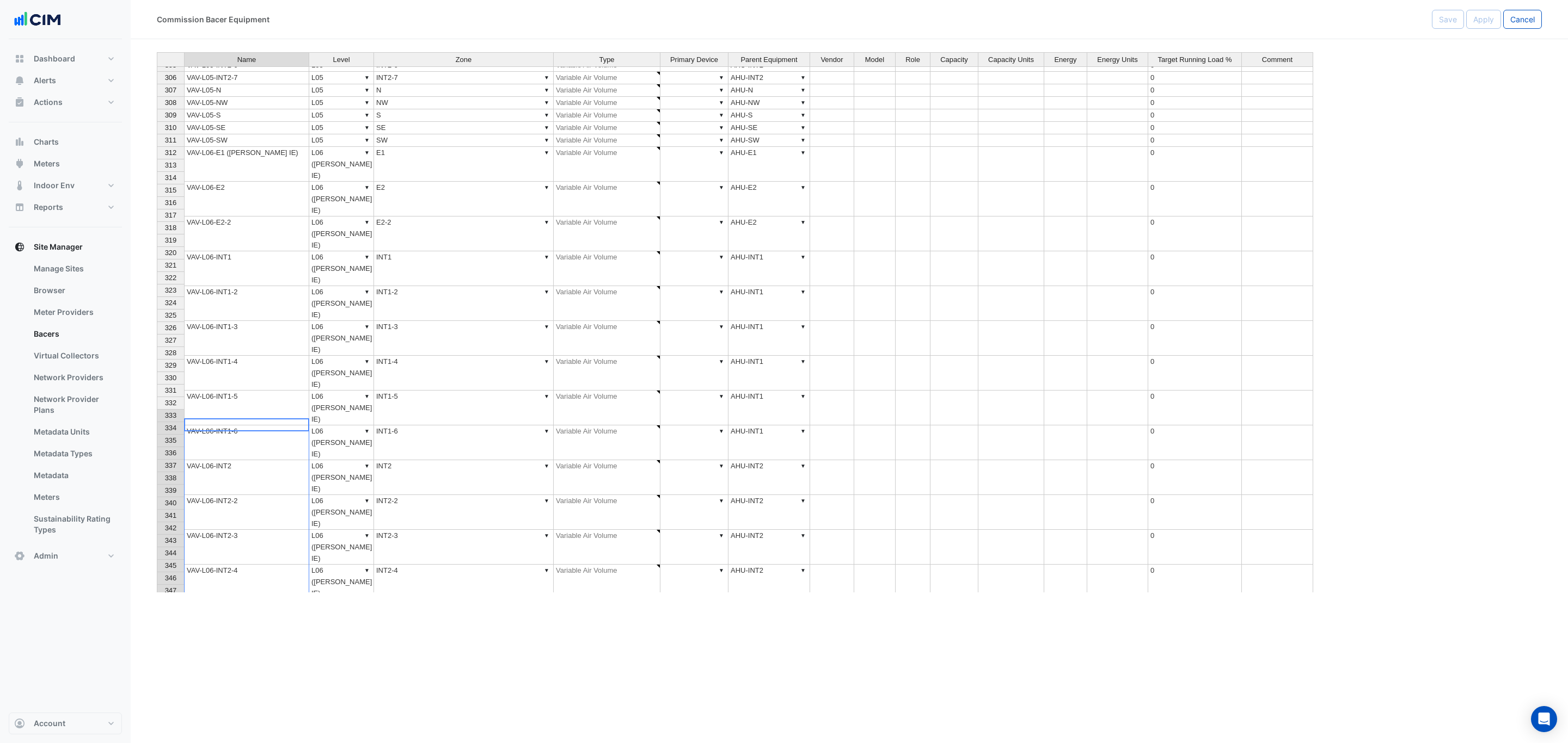
click at [484, 426] on td "▼ INT1-6" at bounding box center [463, 443] width 179 height 35
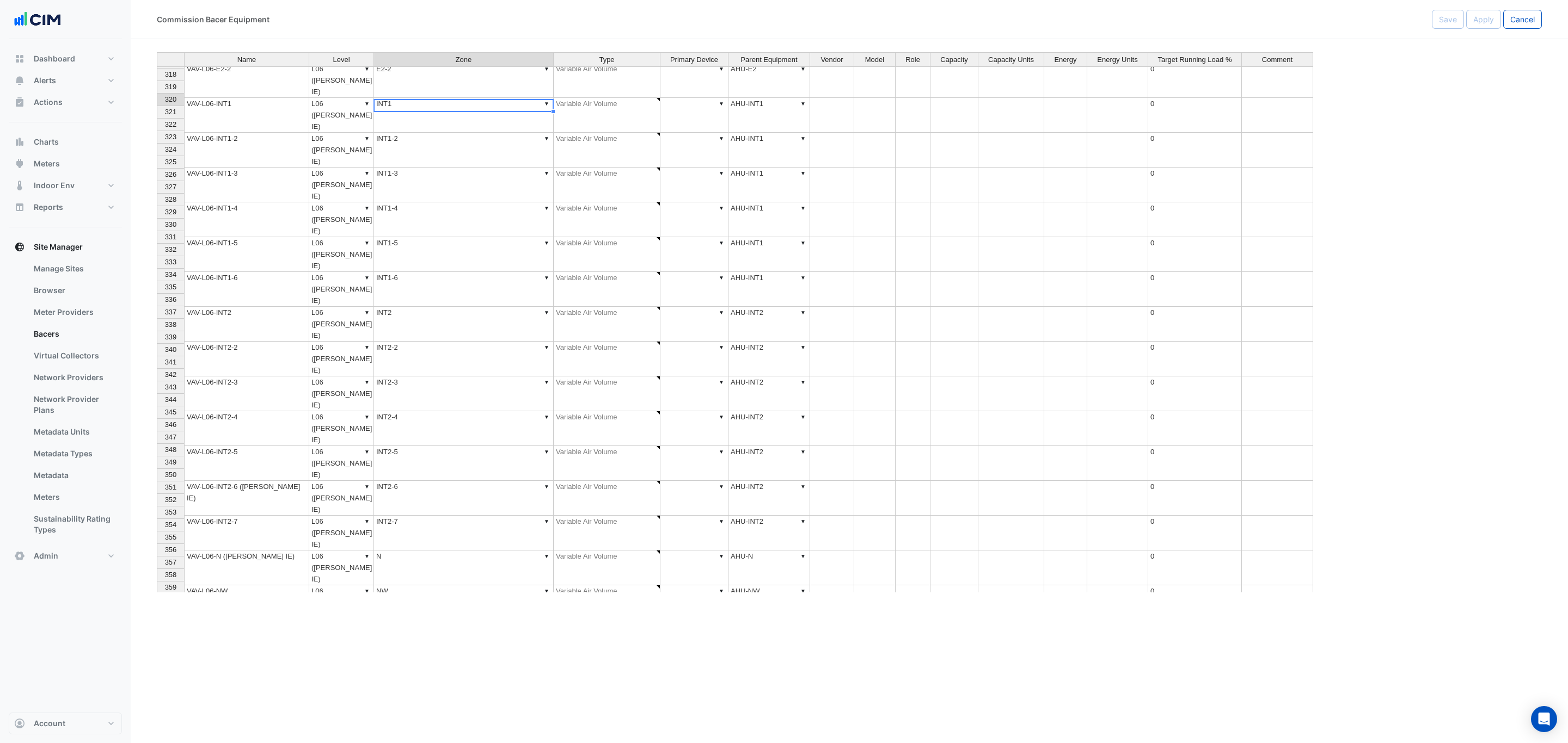
scroll to position [4150, 0]
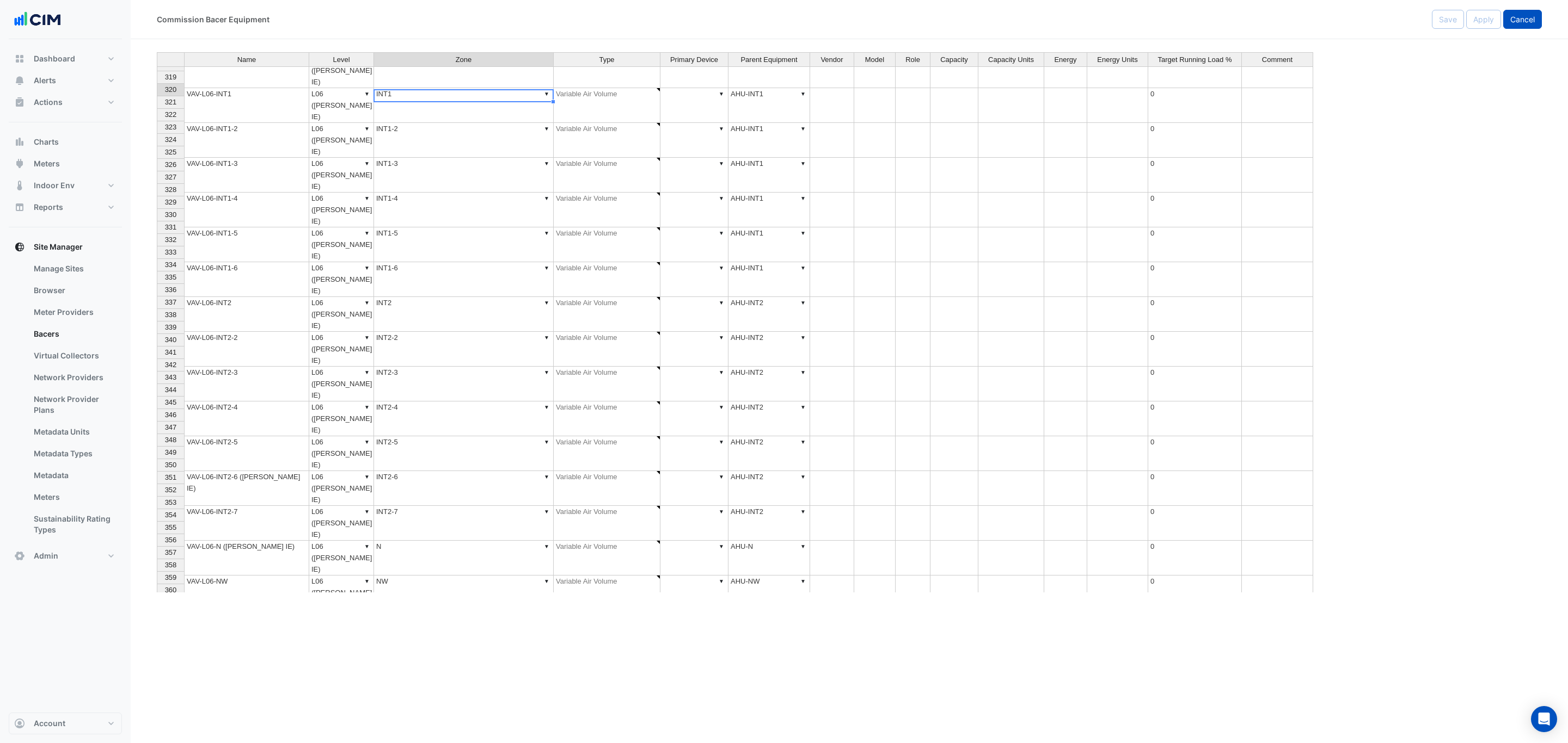
click at [1513, 19] on span "Cancel" at bounding box center [1523, 19] width 24 height 9
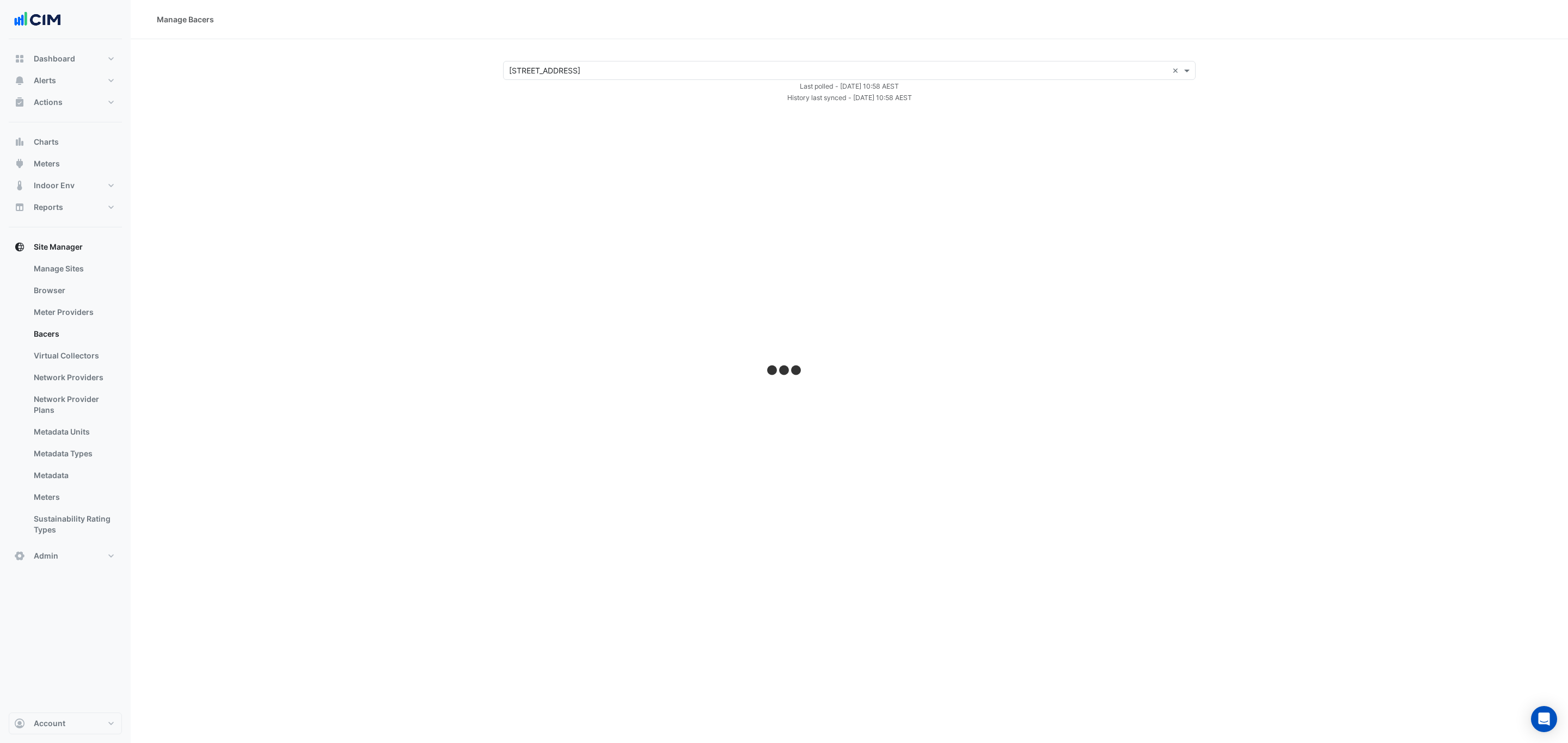
select select "***"
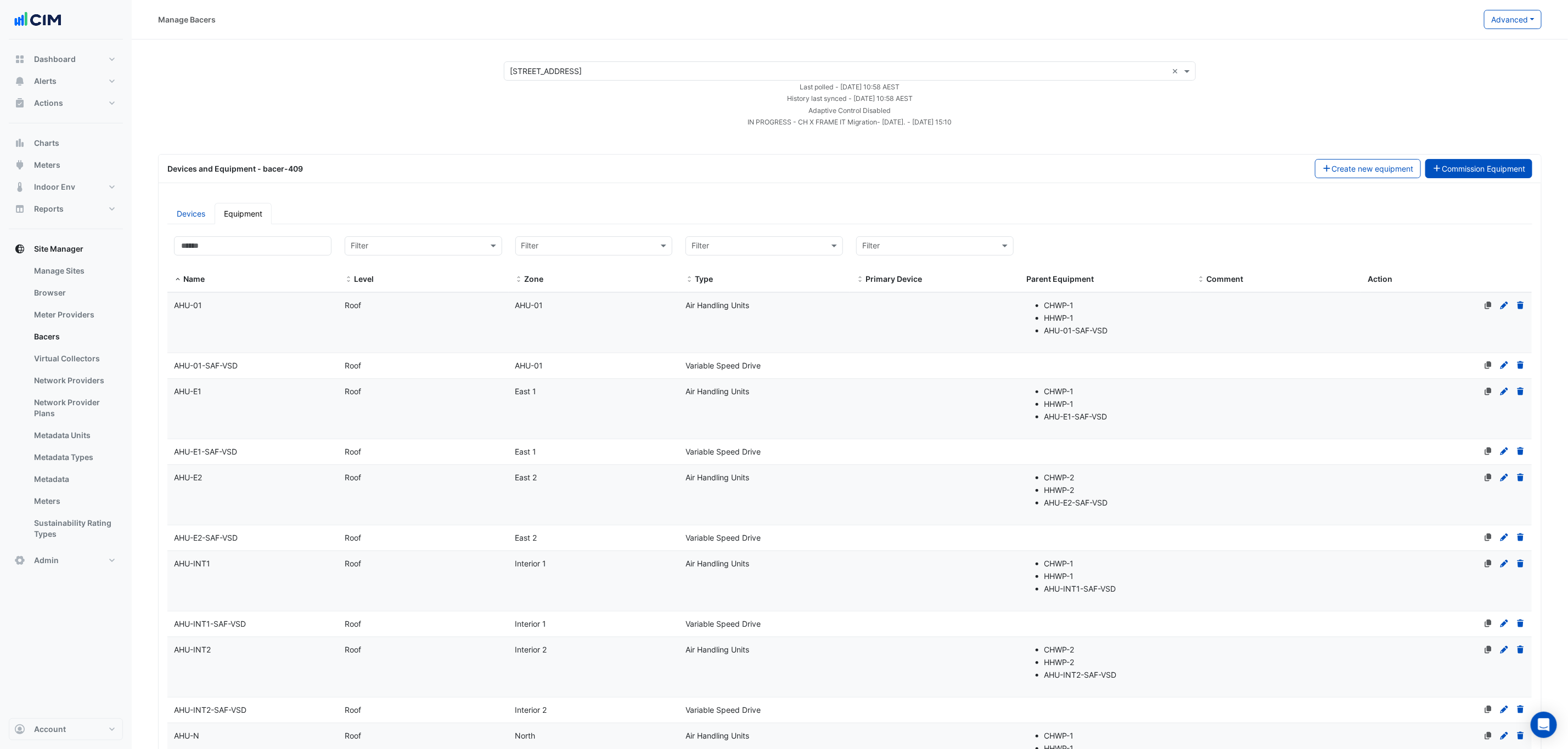
click at [1478, 161] on button "Commission Equipment" at bounding box center [1478, 168] width 107 height 19
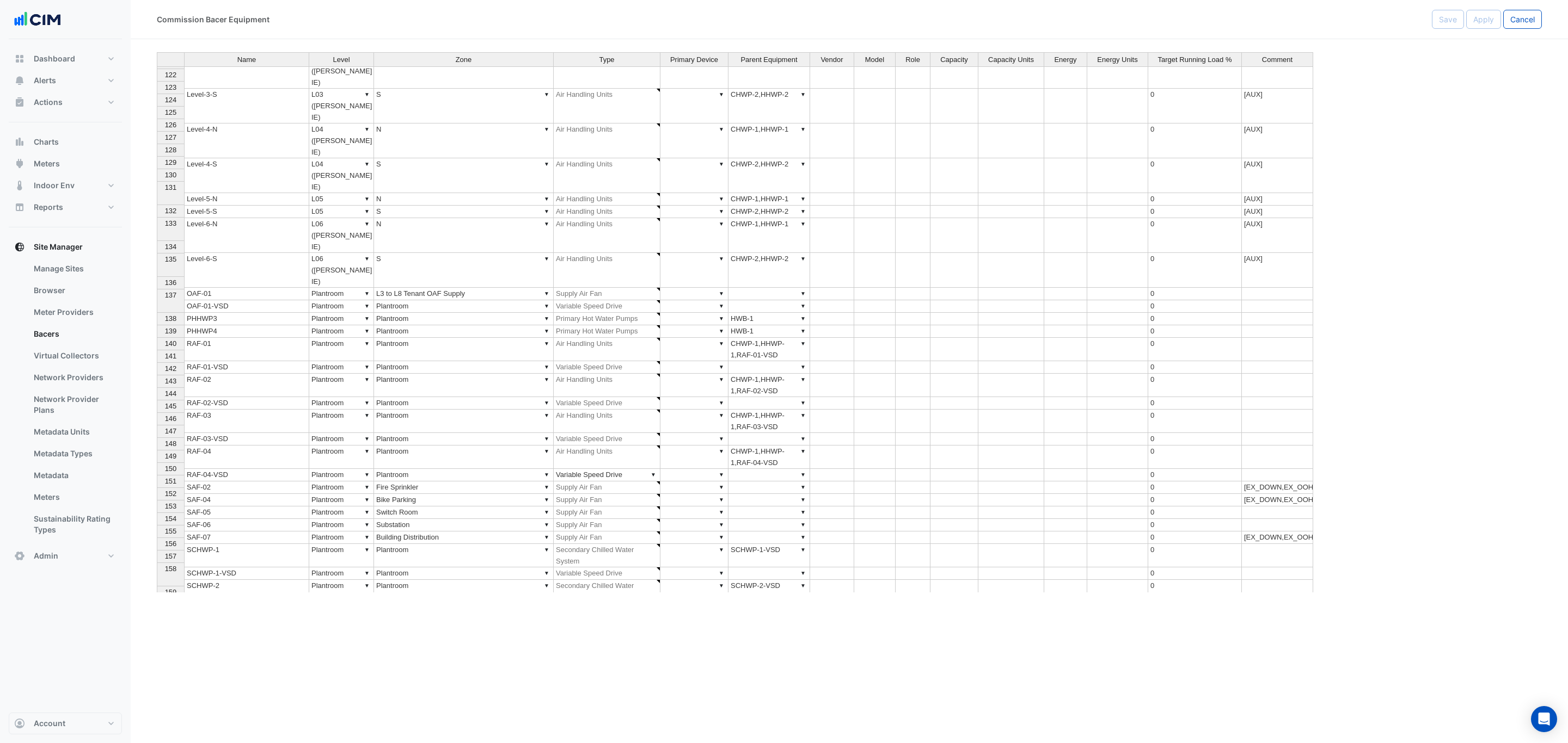
scroll to position [1796, 0]
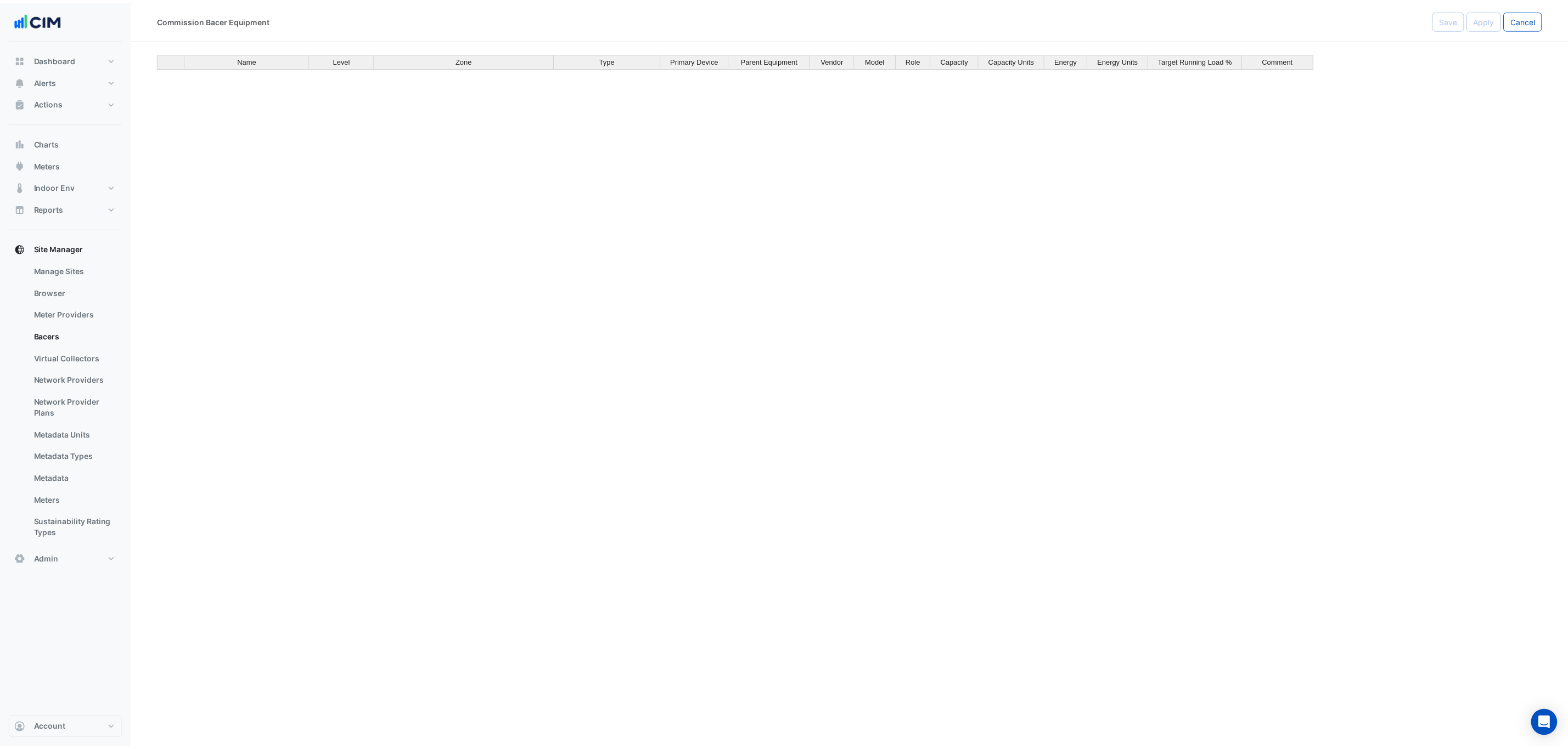
scroll to position [4170, 0]
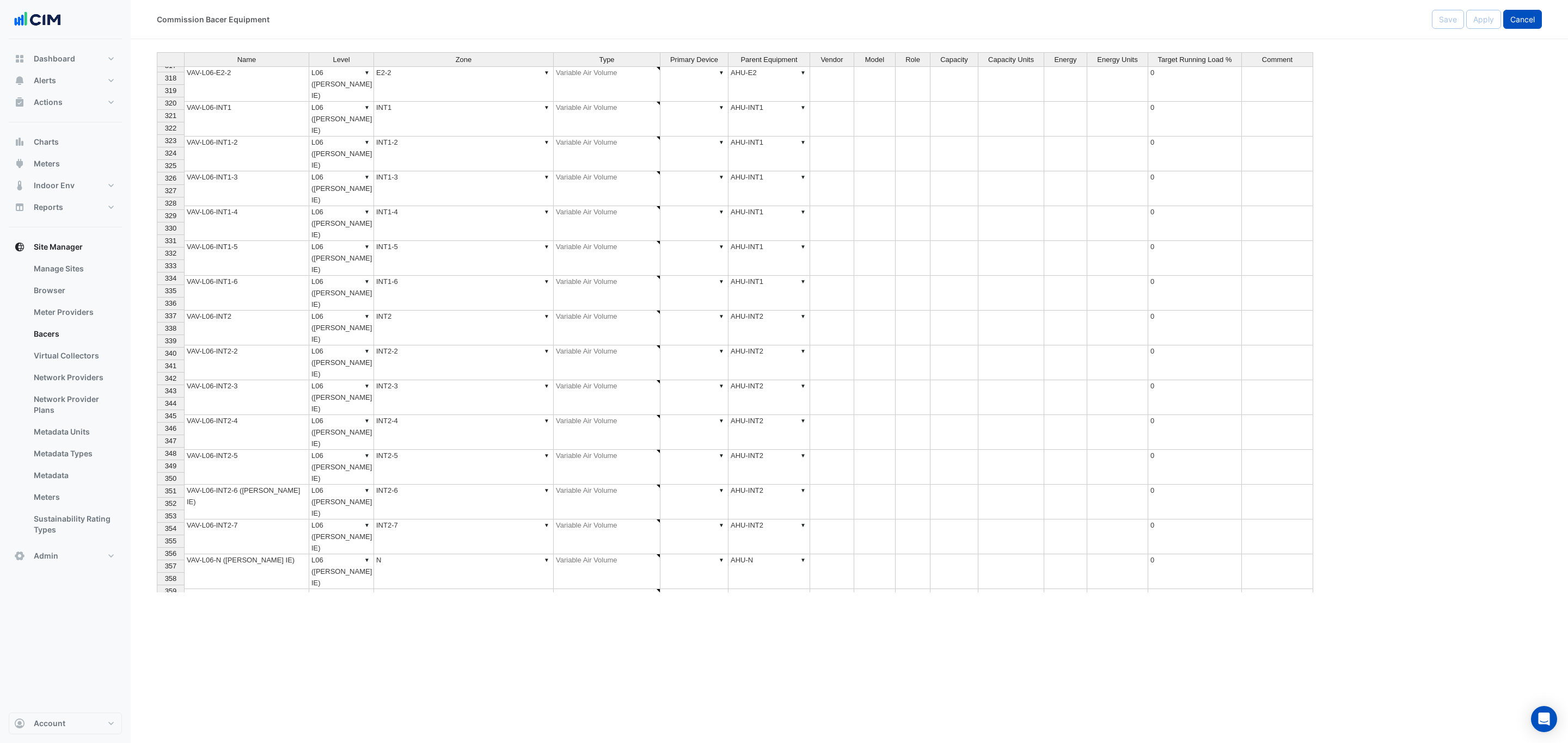
click at [1519, 15] on span "Cancel" at bounding box center [1523, 19] width 24 height 9
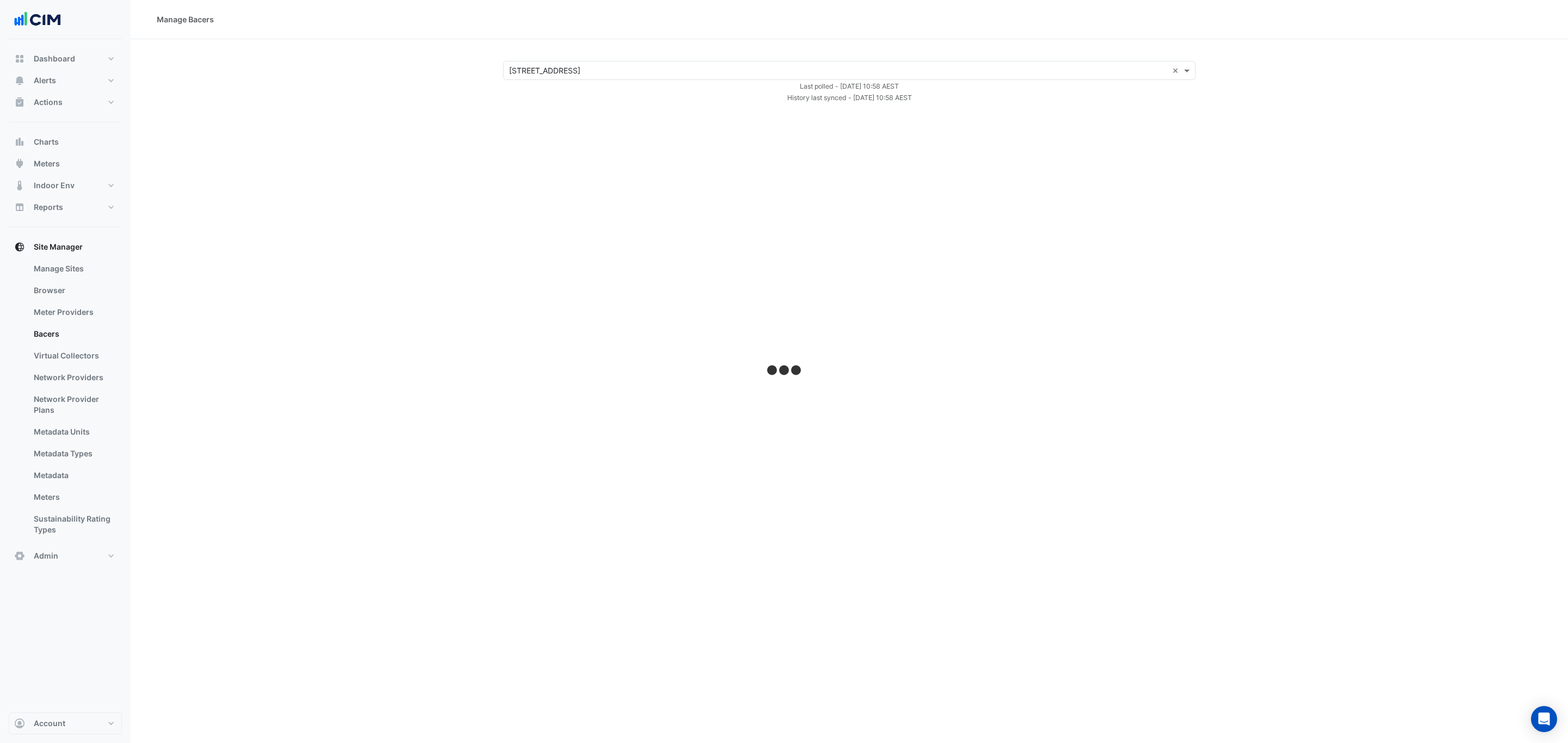
select select "***"
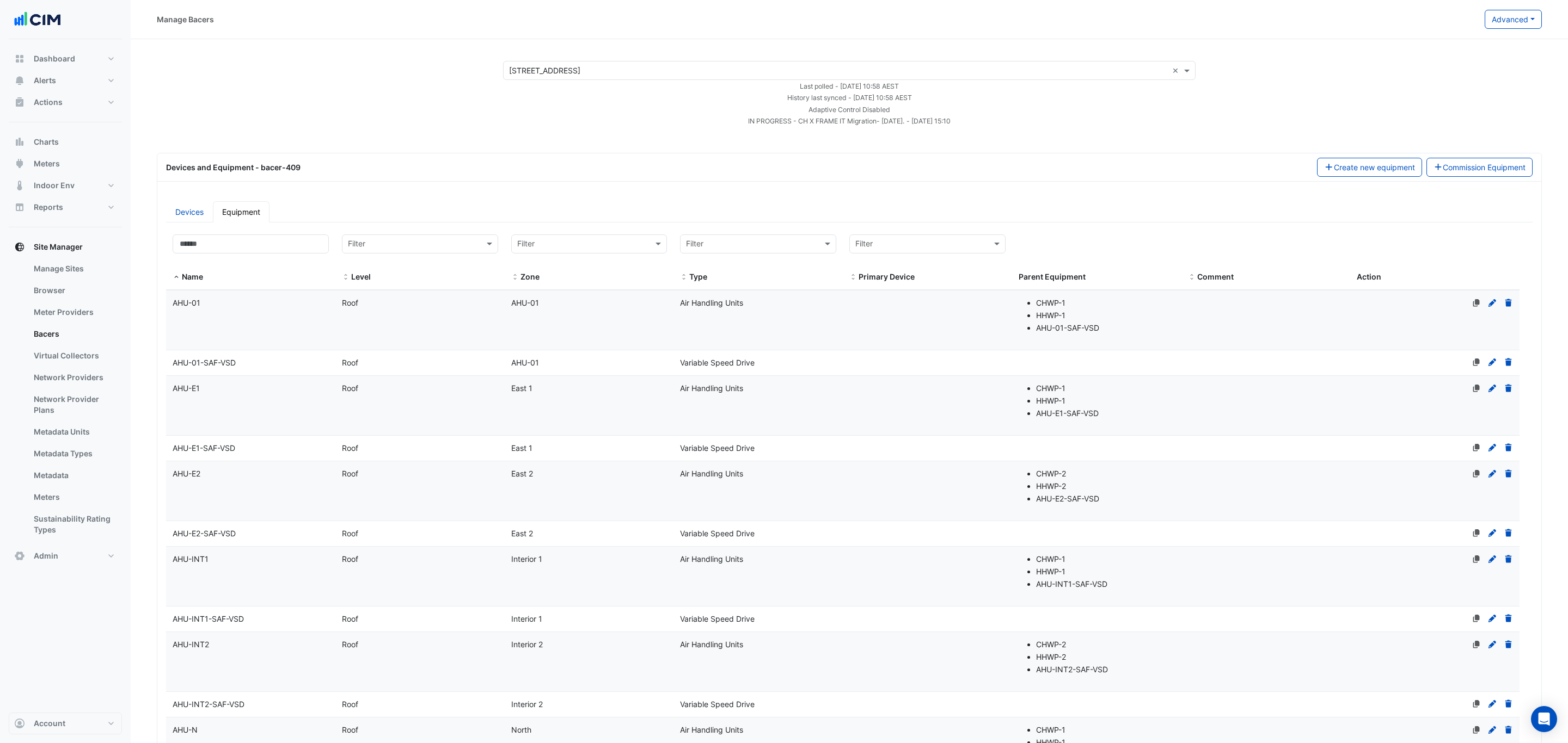
click at [704, 69] on input "text" at bounding box center [838, 71] width 659 height 11
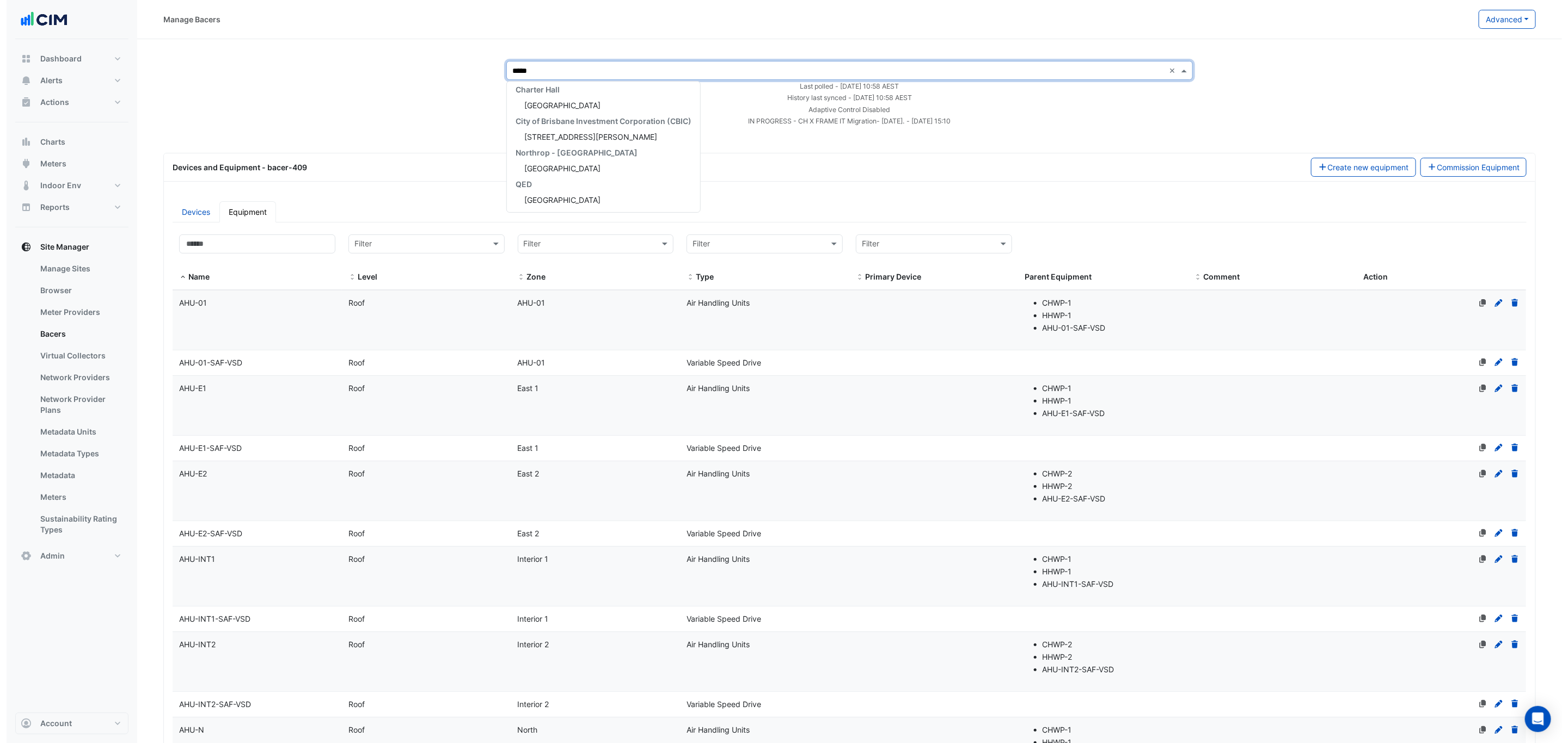
scroll to position [6, 0]
type input "******"
click at [593, 105] on div "[GEOGRAPHIC_DATA]" at bounding box center [597, 104] width 193 height 15
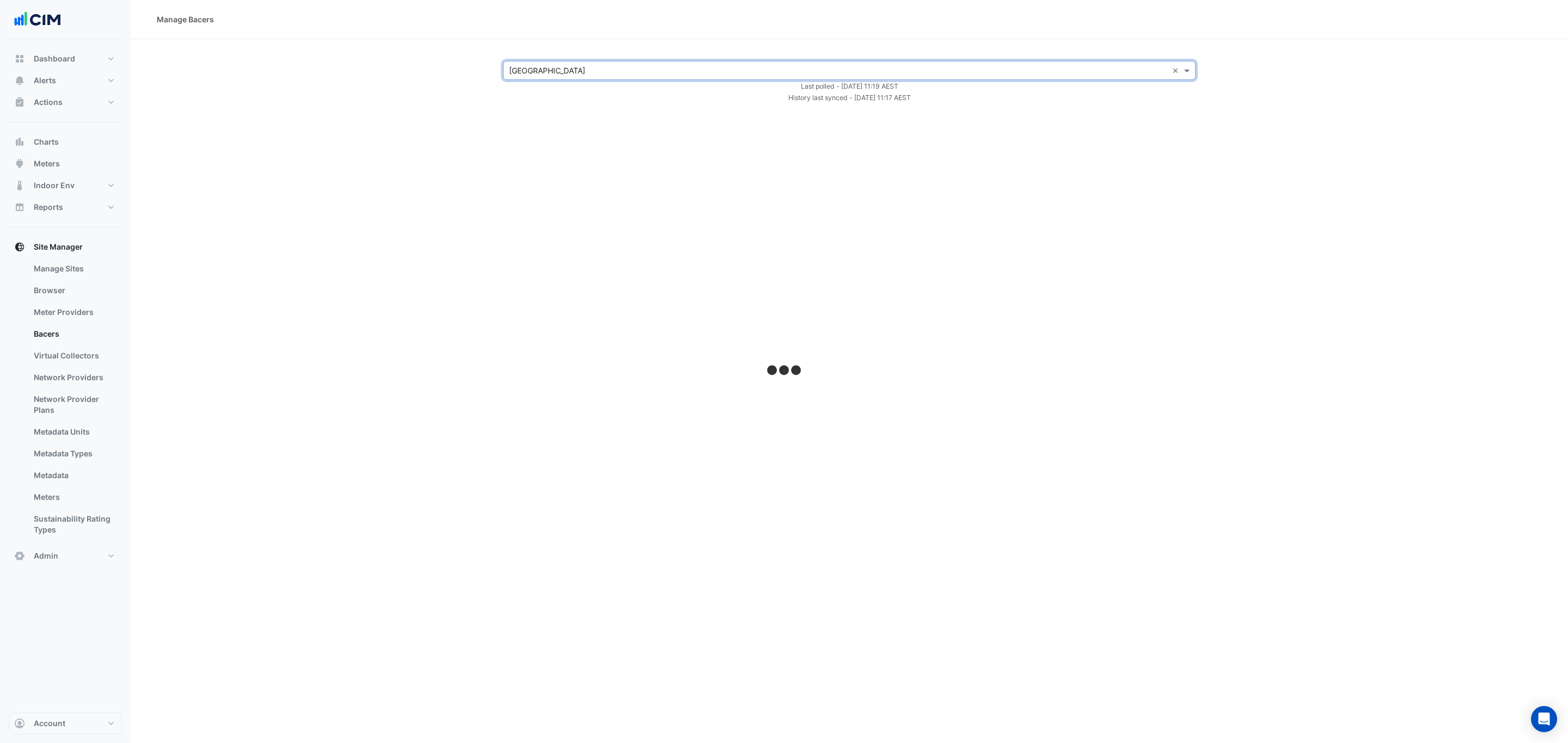
select select "***"
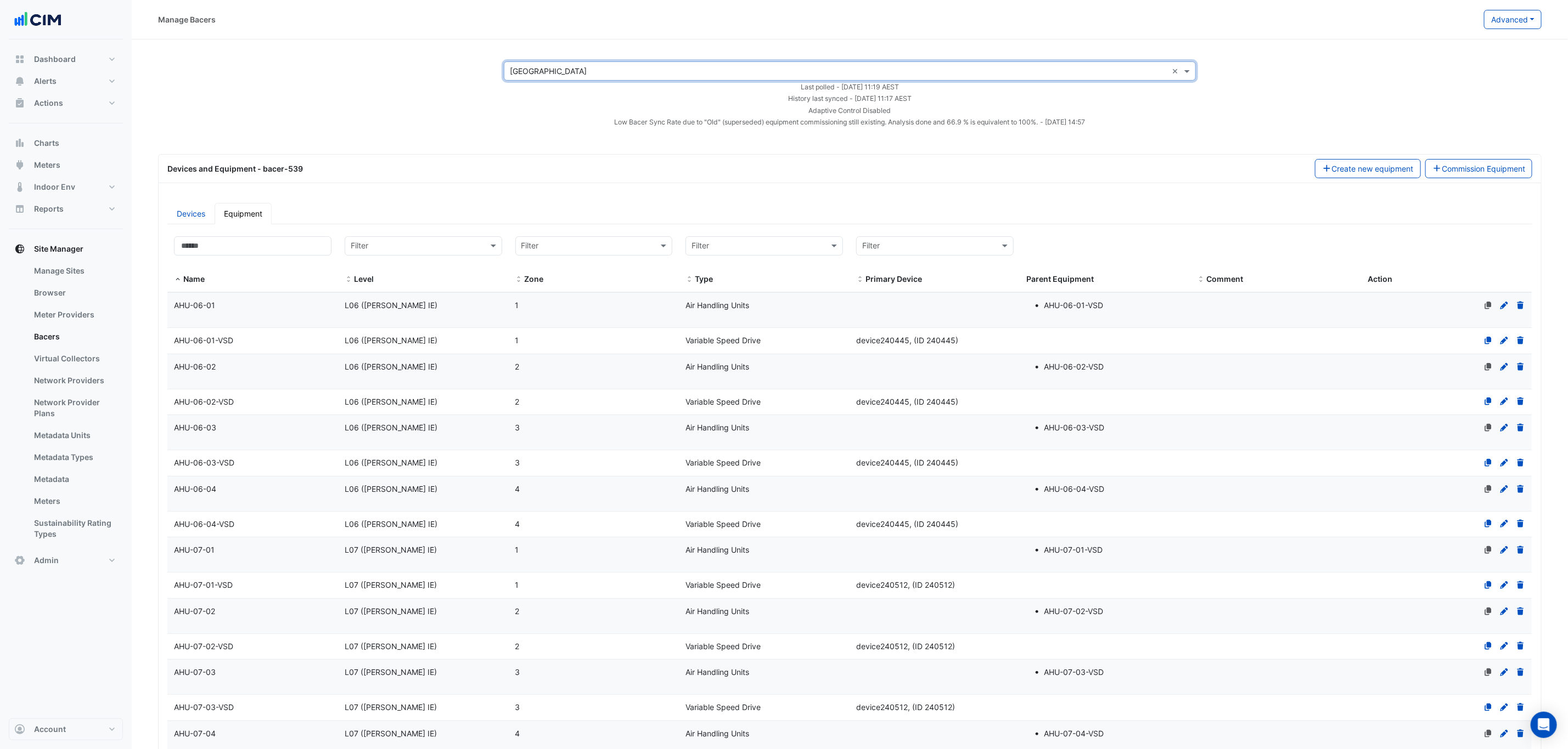
click at [1480, 178] on div "Devices and Equipment - bacer-539 Create new equipment Commission Equipment" at bounding box center [850, 168] width 1382 height 29
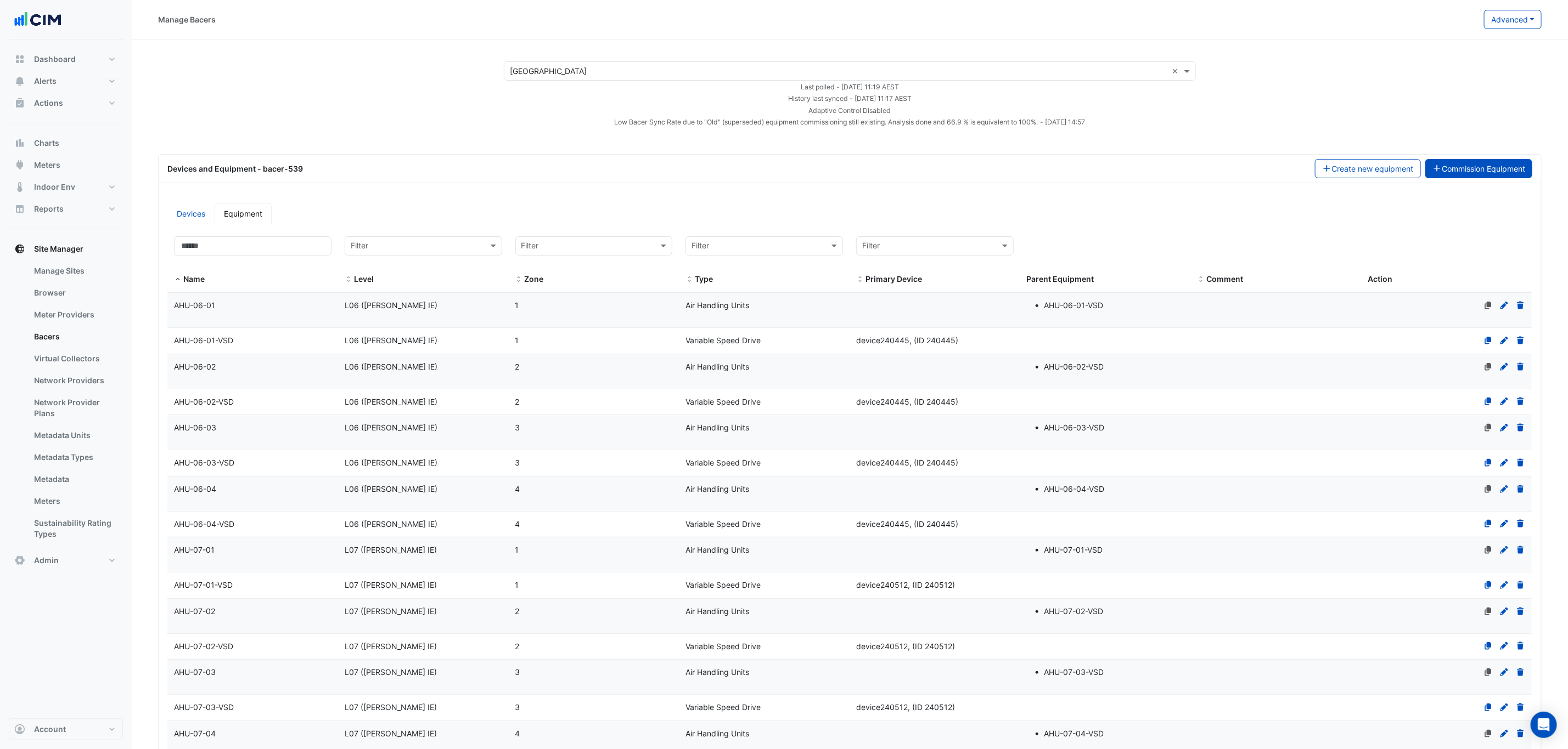
click at [1473, 171] on button "Commission Equipment" at bounding box center [1478, 168] width 107 height 19
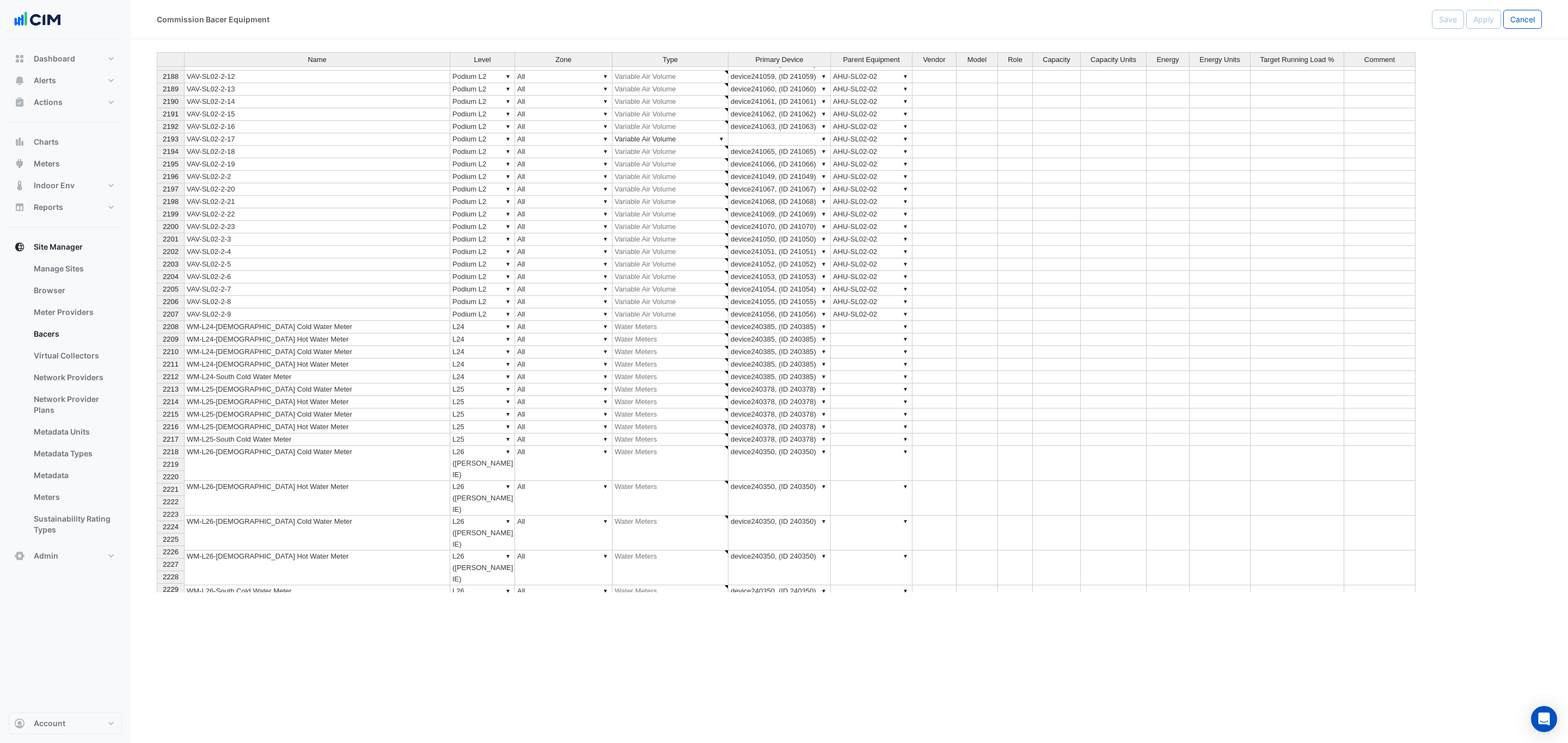
type textarea "**********"
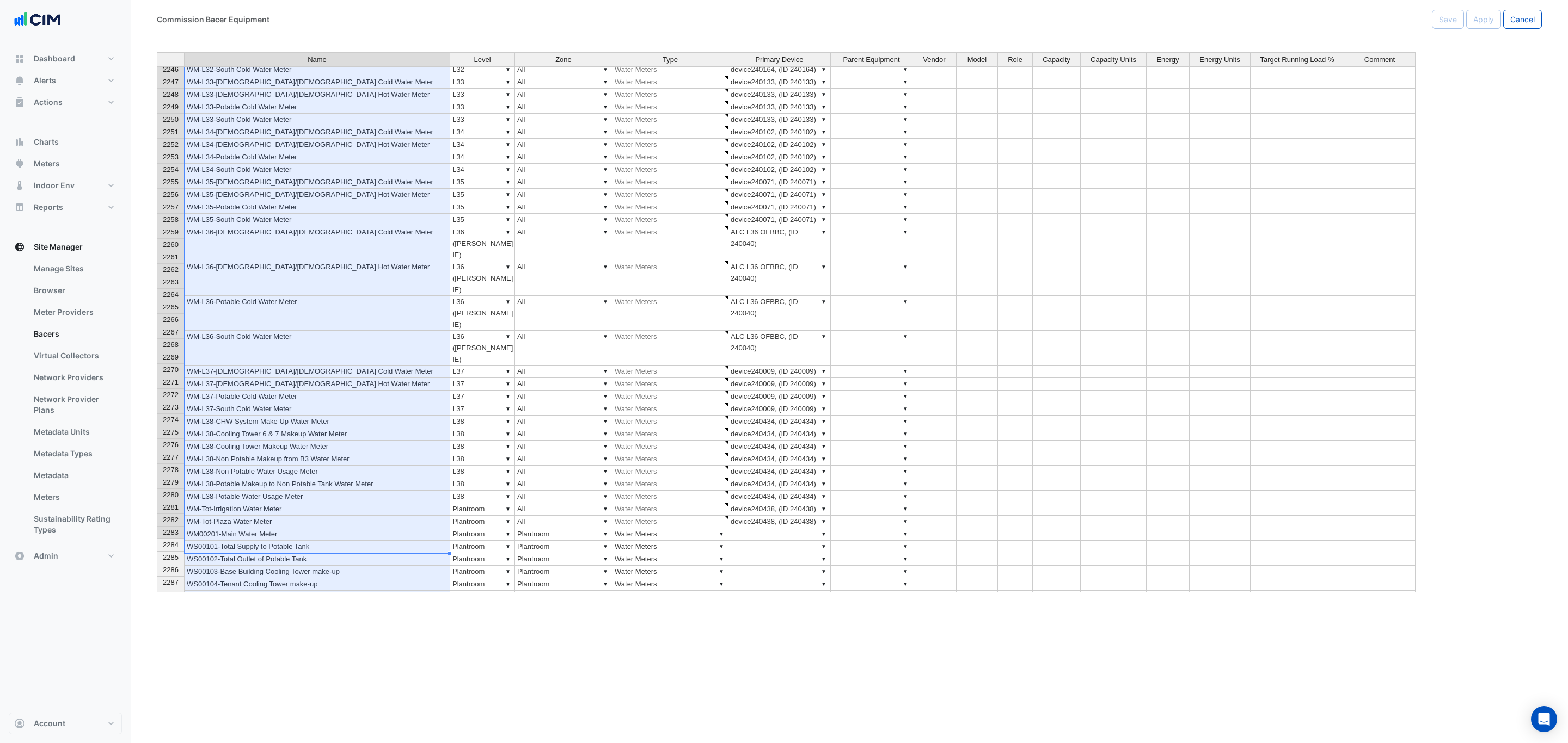
drag, startPoint x: 278, startPoint y: 85, endPoint x: 320, endPoint y: 545, distance: 461.9
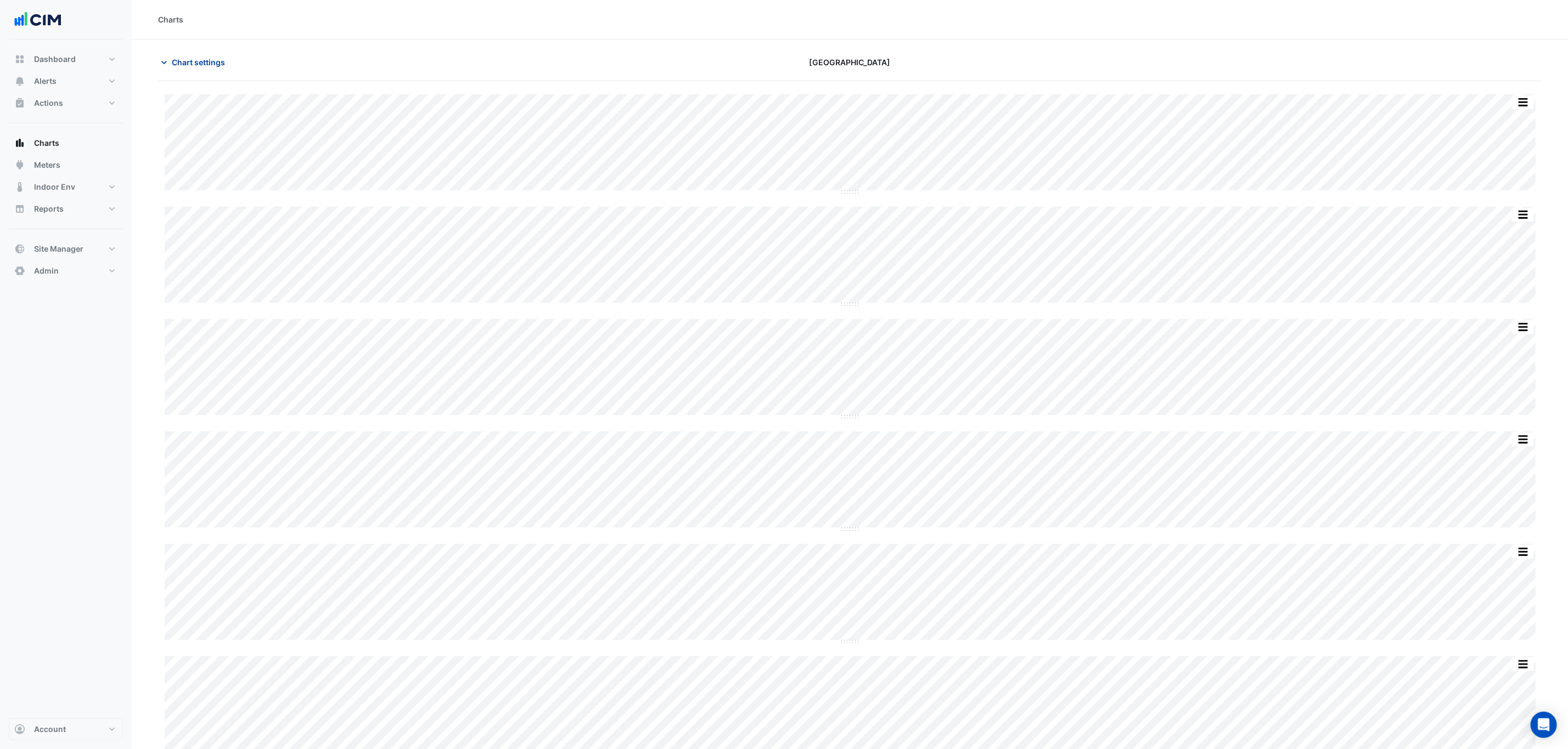
drag, startPoint x: 173, startPoint y: 70, endPoint x: 181, endPoint y: 66, distance: 8.9
click at [173, 70] on button "Chart settings" at bounding box center [195, 61] width 74 height 19
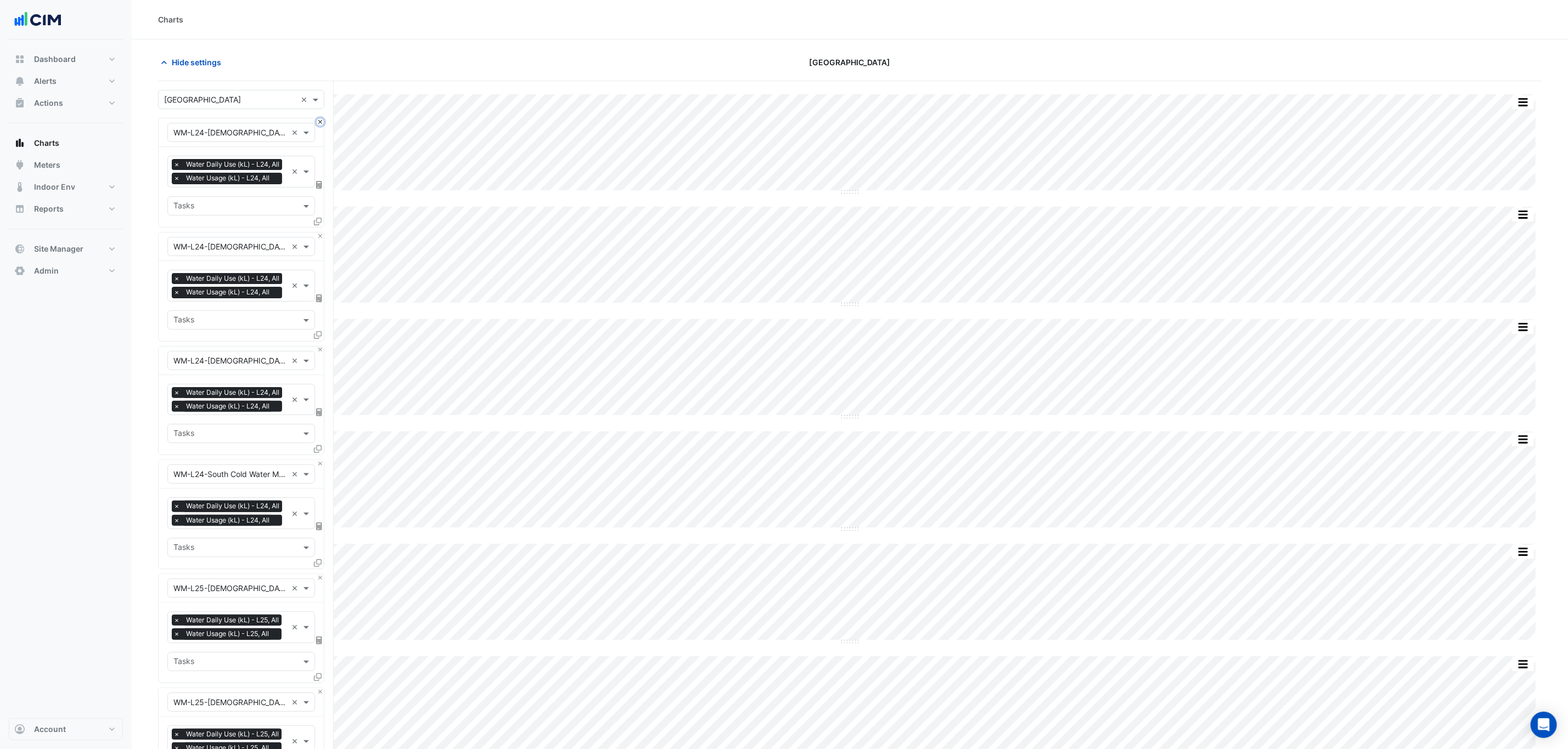
click at [321, 120] on button "Close" at bounding box center [320, 122] width 7 height 7
click at [321, 232] on button "Close" at bounding box center [320, 235] width 7 height 7
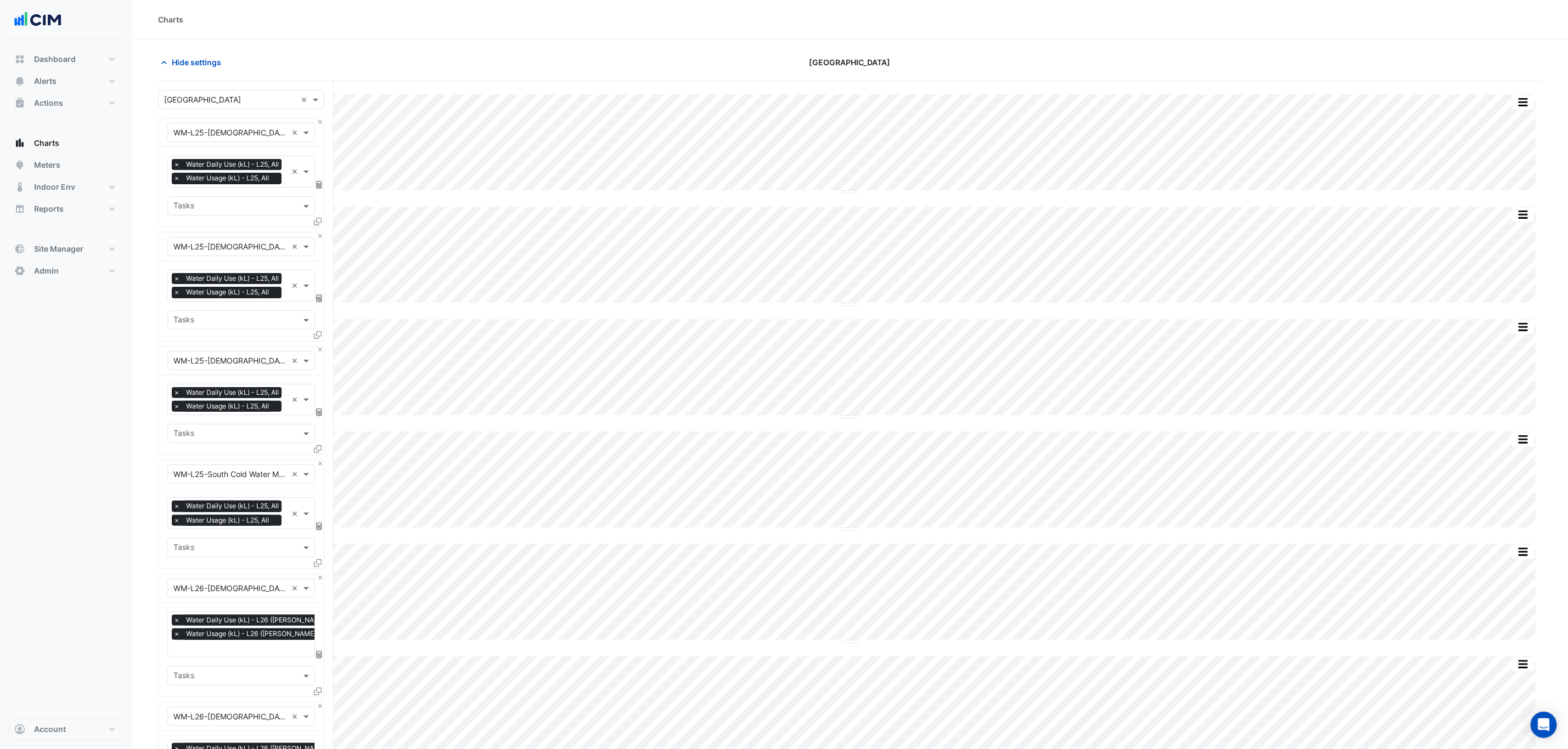
click at [320, 119] on div "× WM-L25-[DEMOGRAPHIC_DATA] Hot Water Meter × × Water Daily Use (kL) - L25, All…" at bounding box center [240, 173] width 166 height 110
click at [318, 124] on button "Close" at bounding box center [320, 122] width 7 height 7
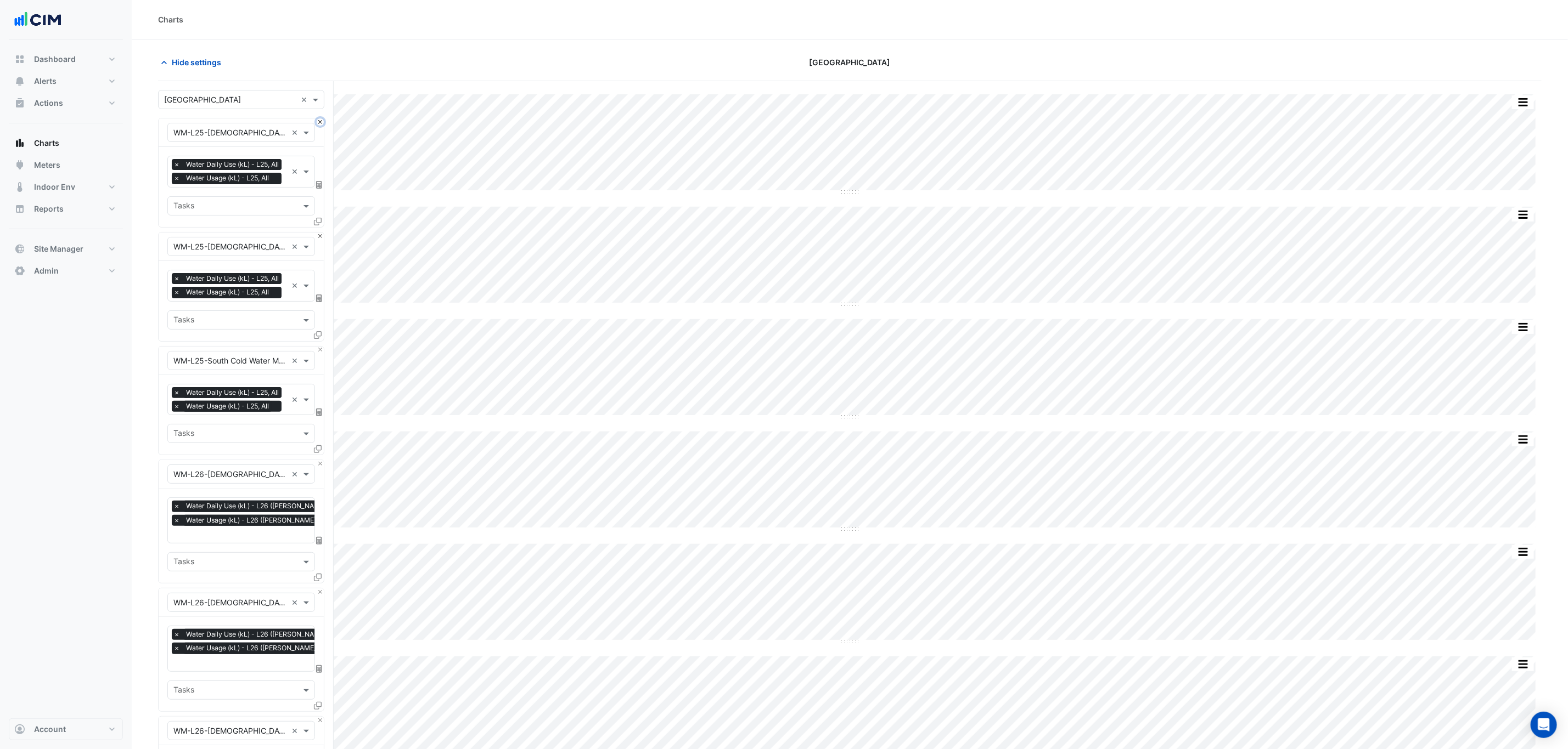
click at [318, 125] on button "Close" at bounding box center [320, 122] width 7 height 7
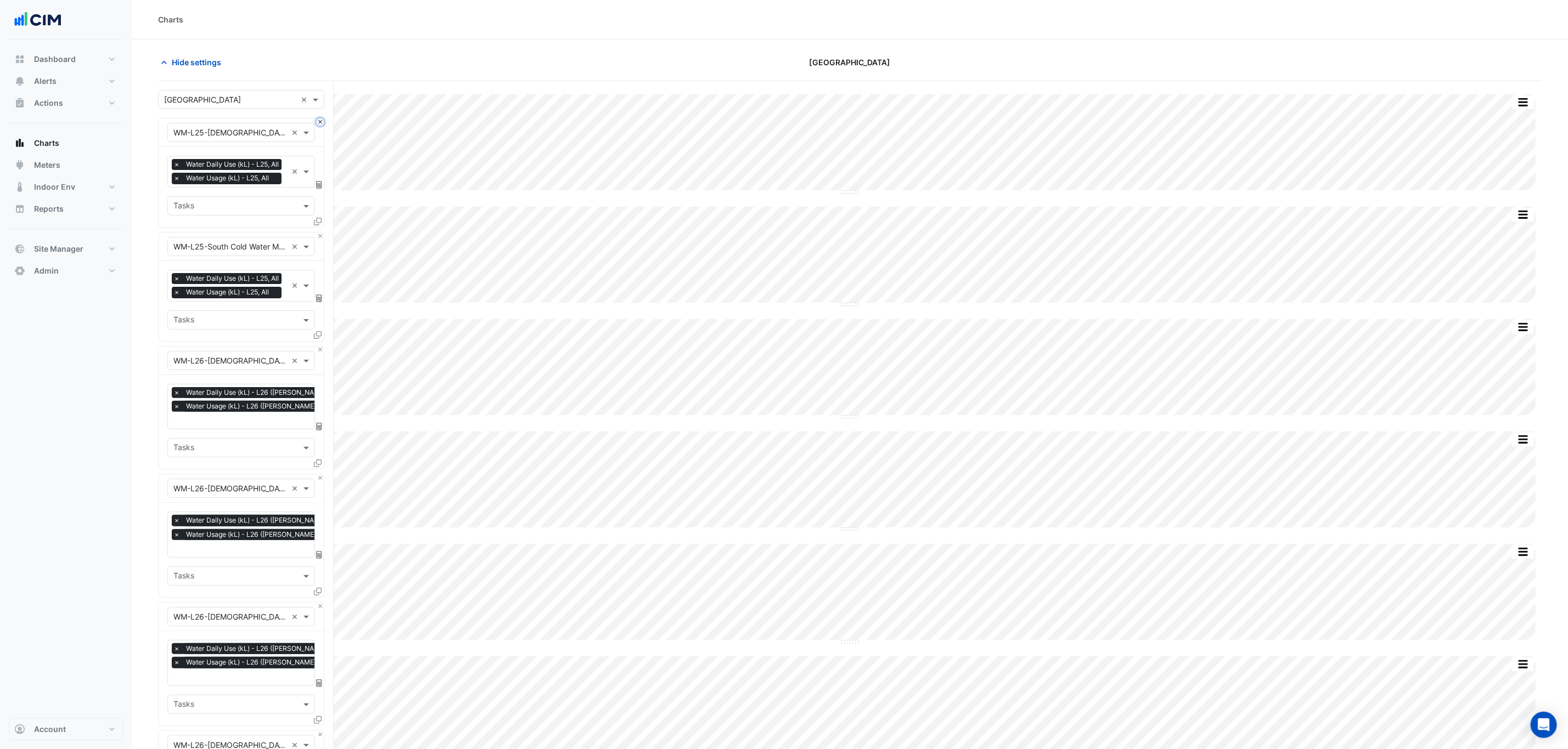
click at [318, 125] on button "Close" at bounding box center [320, 122] width 7 height 7
click at [318, 232] on button "Close" at bounding box center [320, 235] width 7 height 7
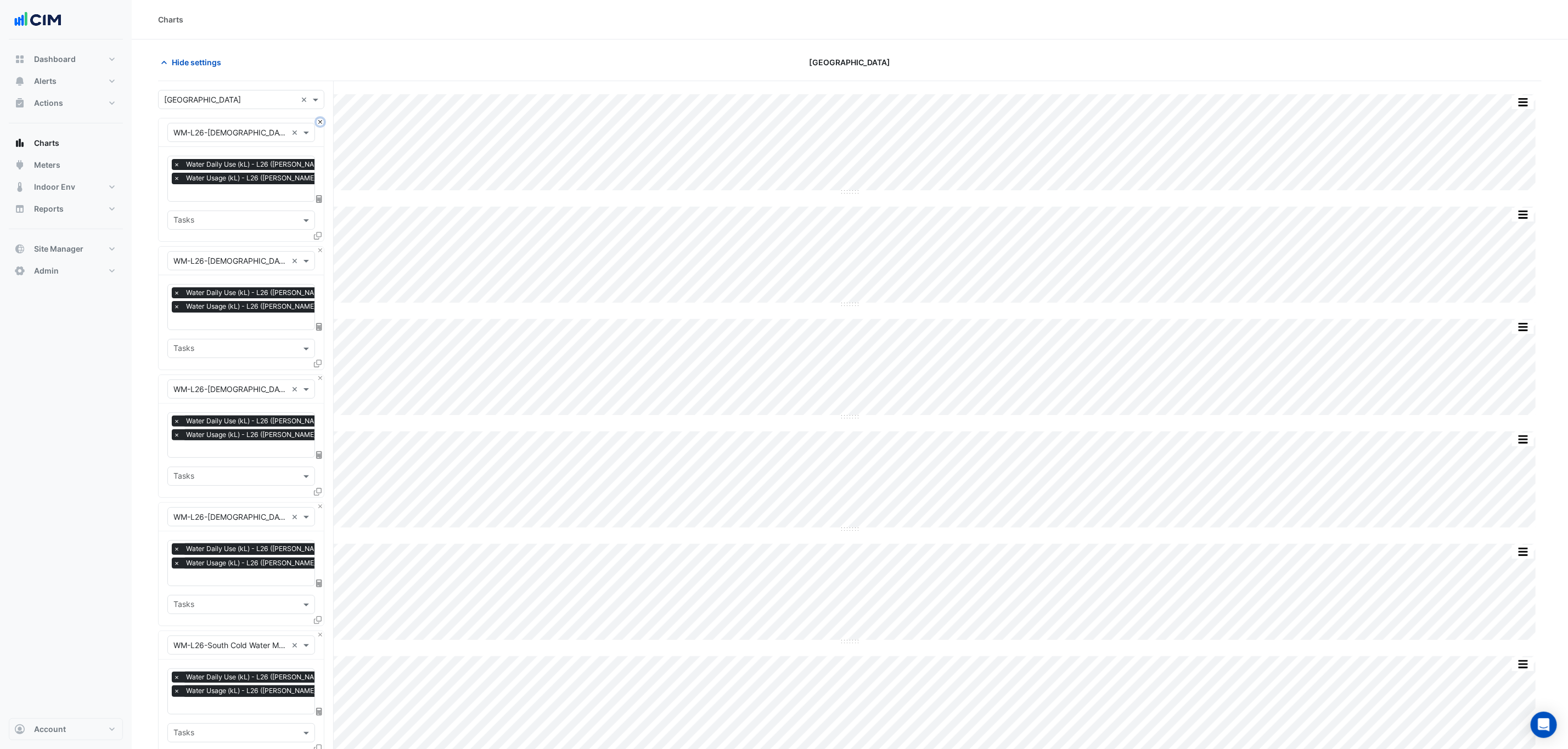
click at [318, 125] on button "Close" at bounding box center [320, 122] width 7 height 7
click at [319, 124] on button "Close" at bounding box center [320, 122] width 7 height 7
click at [319, 247] on button "Close" at bounding box center [320, 250] width 7 height 7
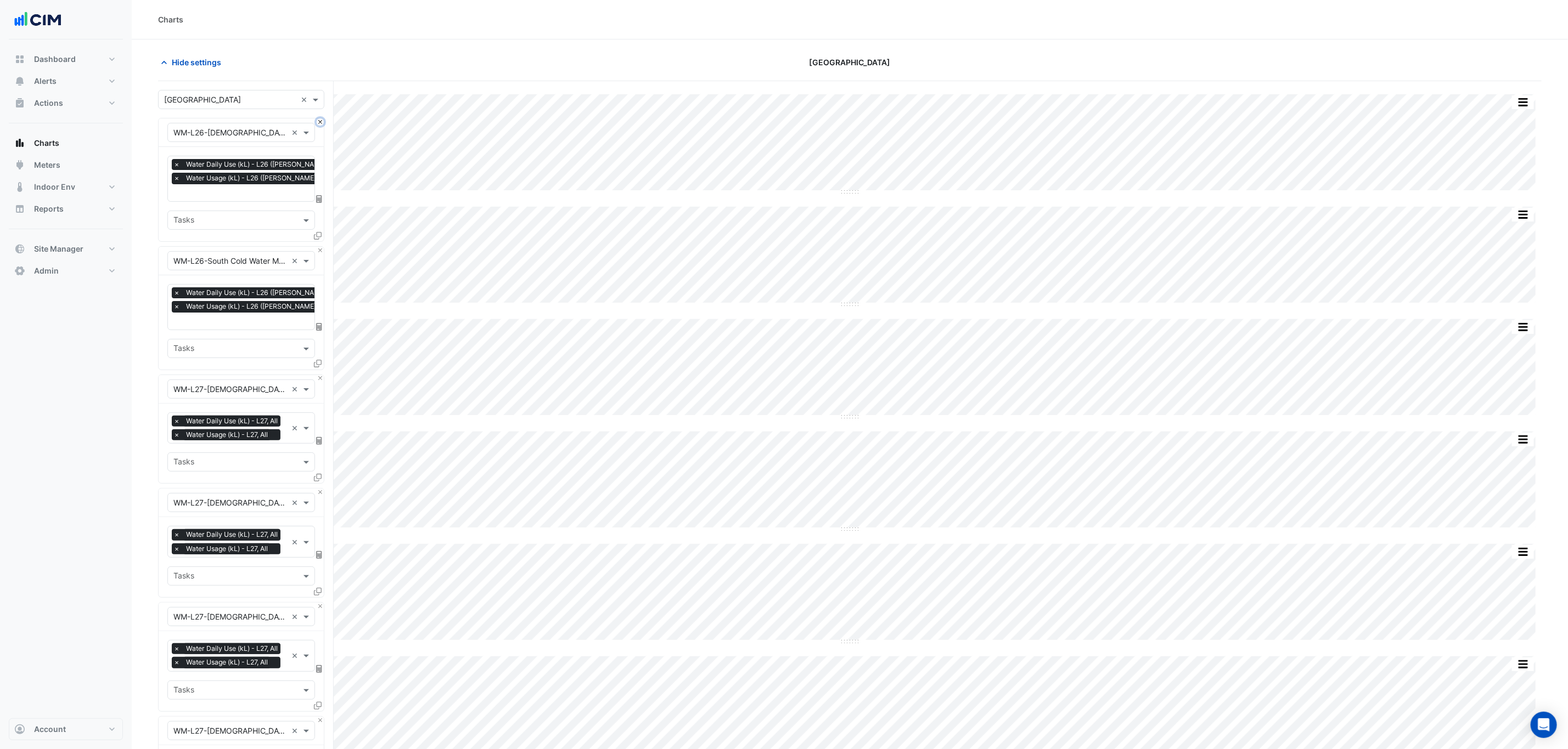
click at [319, 124] on button "Close" at bounding box center [320, 122] width 7 height 7
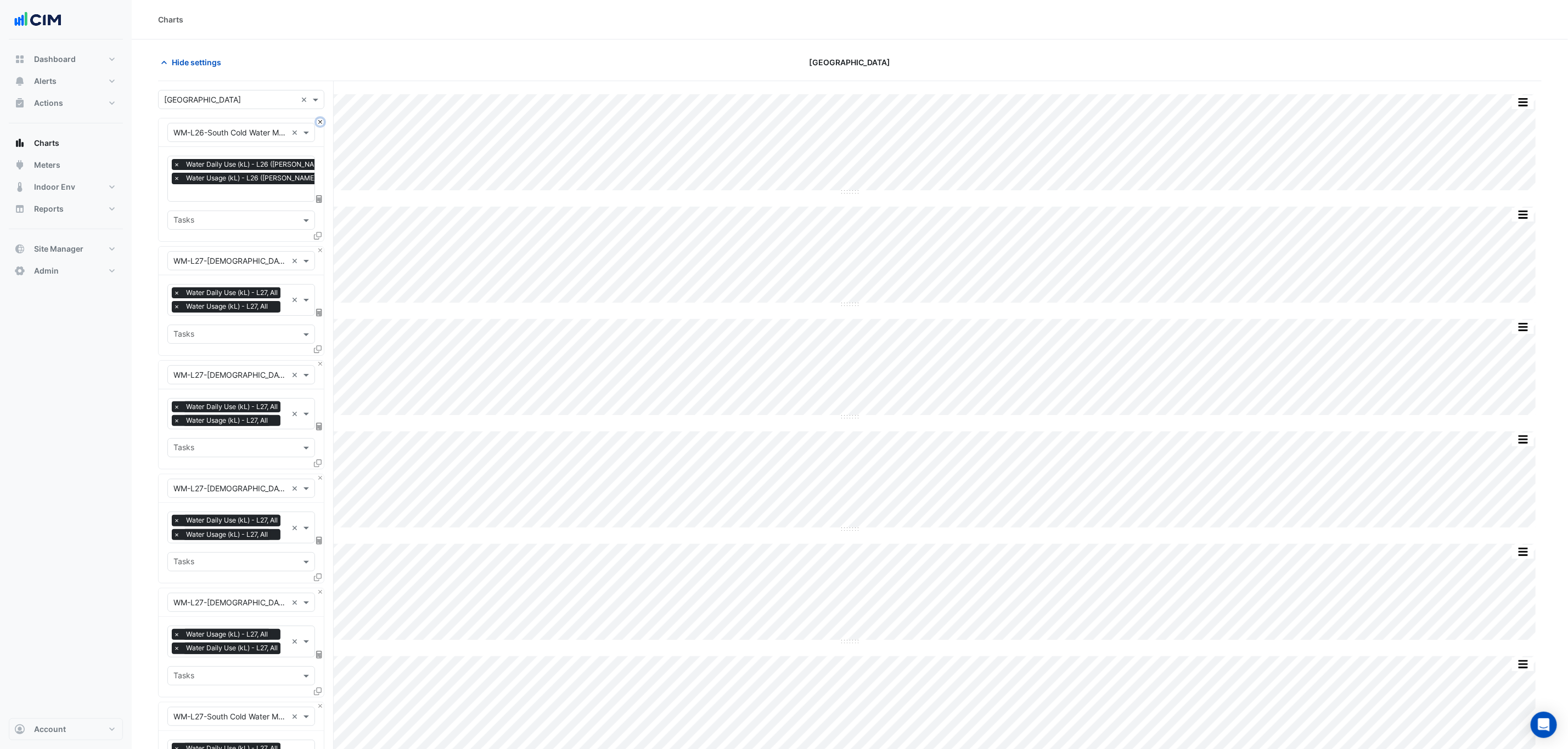
click at [319, 124] on button "Close" at bounding box center [320, 122] width 7 height 7
click at [319, 247] on button "Close" at bounding box center [320, 250] width 7 height 7
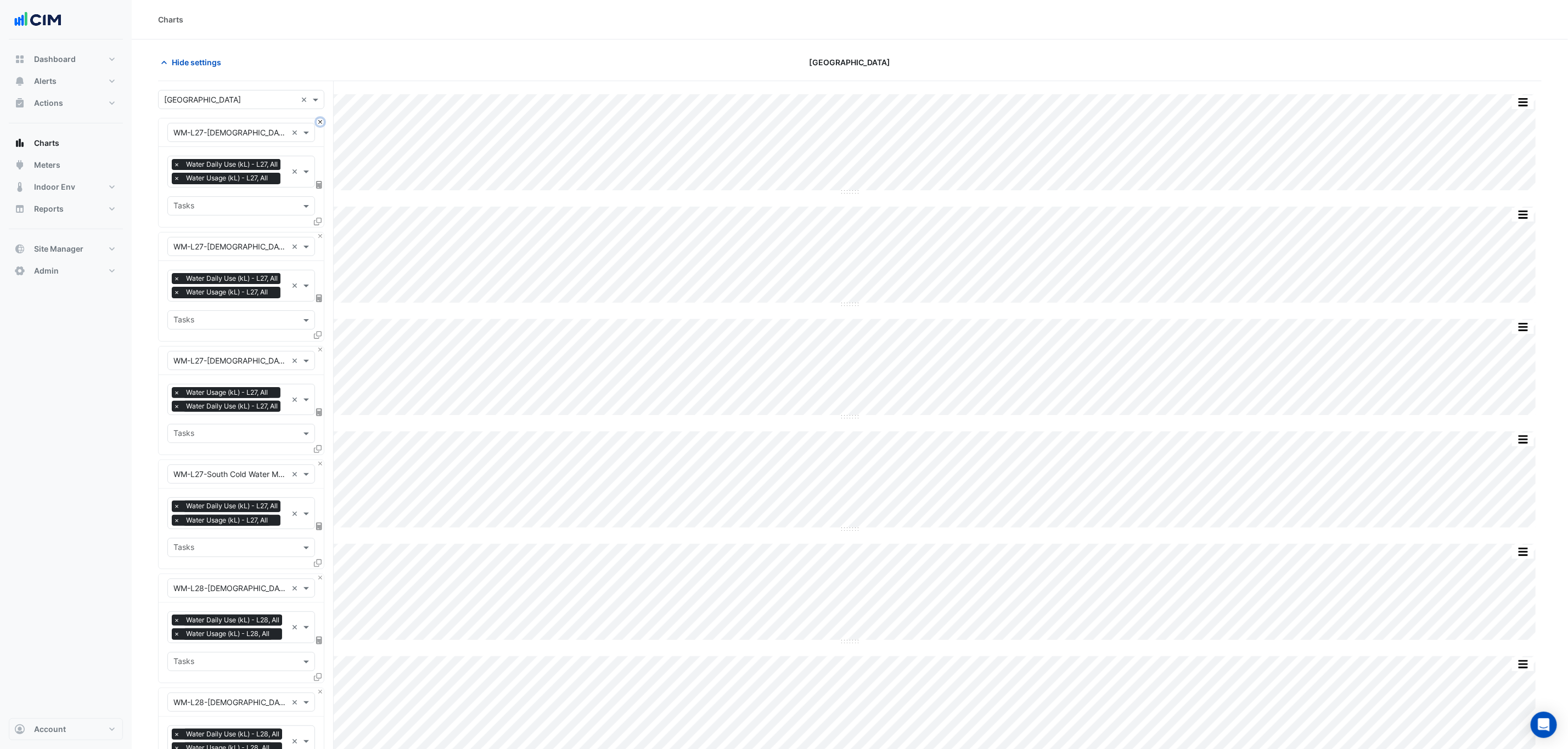
click at [319, 124] on button "Close" at bounding box center [320, 122] width 7 height 7
click at [319, 232] on button "Close" at bounding box center [320, 235] width 7 height 7
click at [319, 124] on button "Close" at bounding box center [320, 122] width 7 height 7
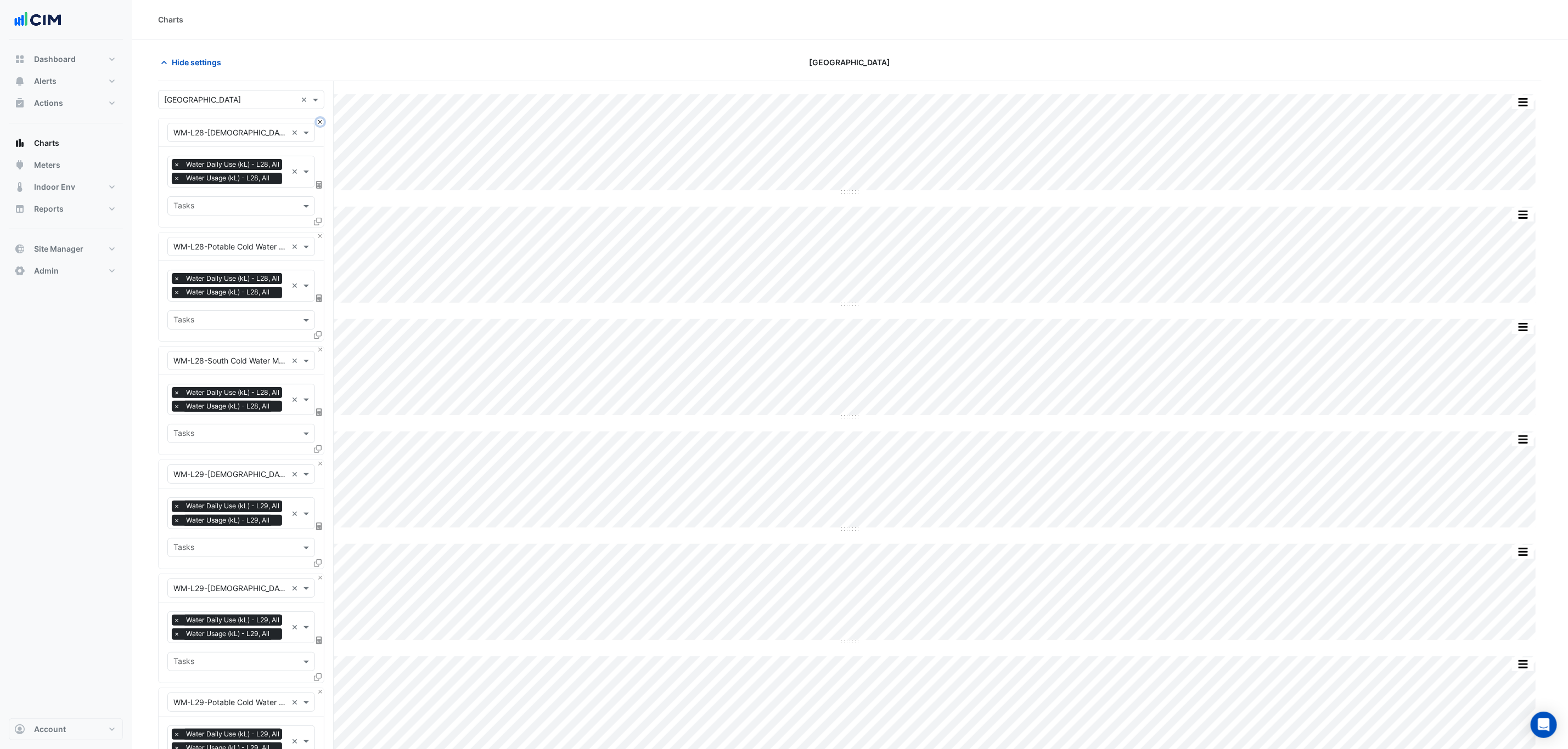
click at [319, 124] on button "Close" at bounding box center [320, 122] width 7 height 7
click at [319, 232] on button "Close" at bounding box center [320, 235] width 7 height 7
click at [319, 124] on button "Close" at bounding box center [320, 122] width 7 height 7
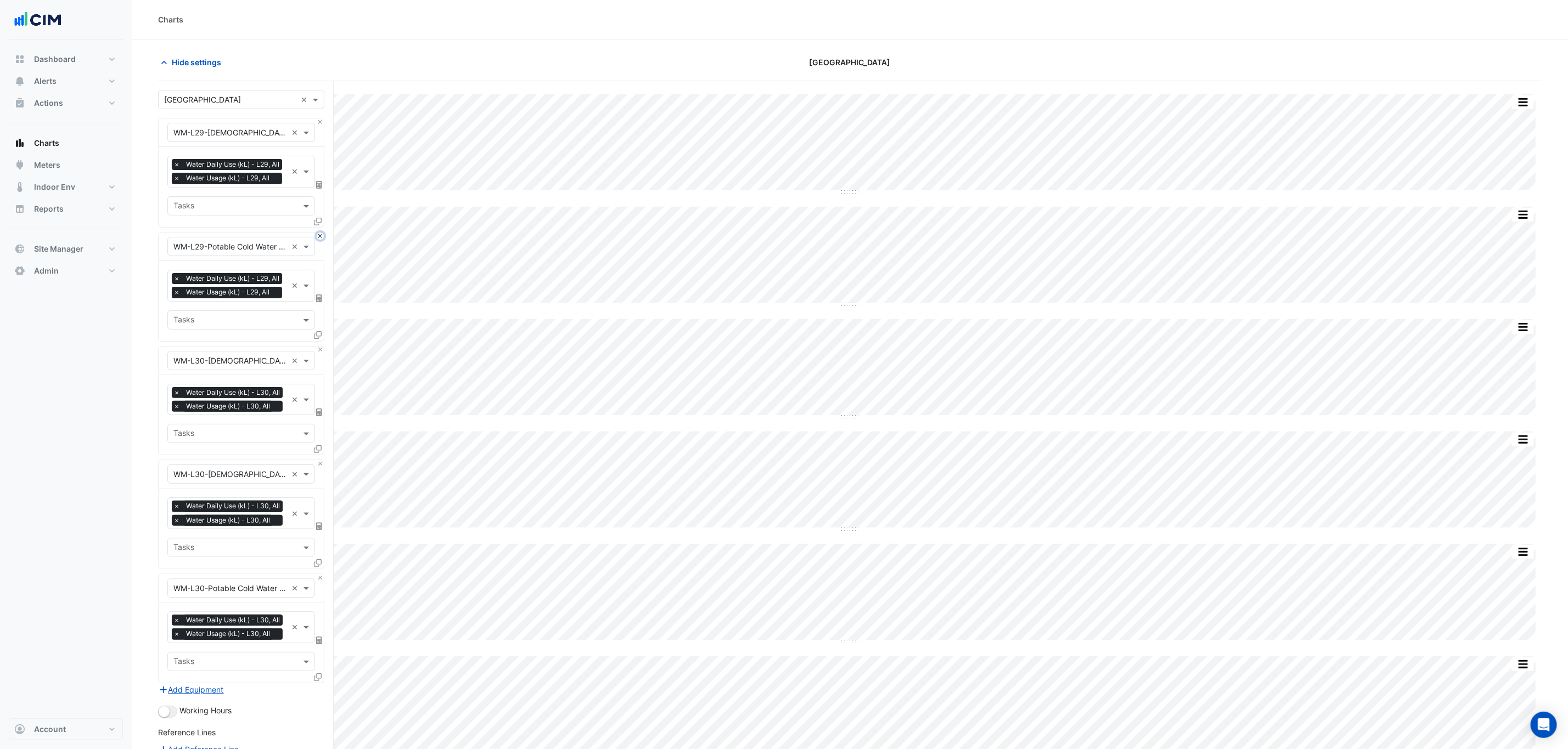
click at [319, 232] on button "Close" at bounding box center [320, 235] width 7 height 7
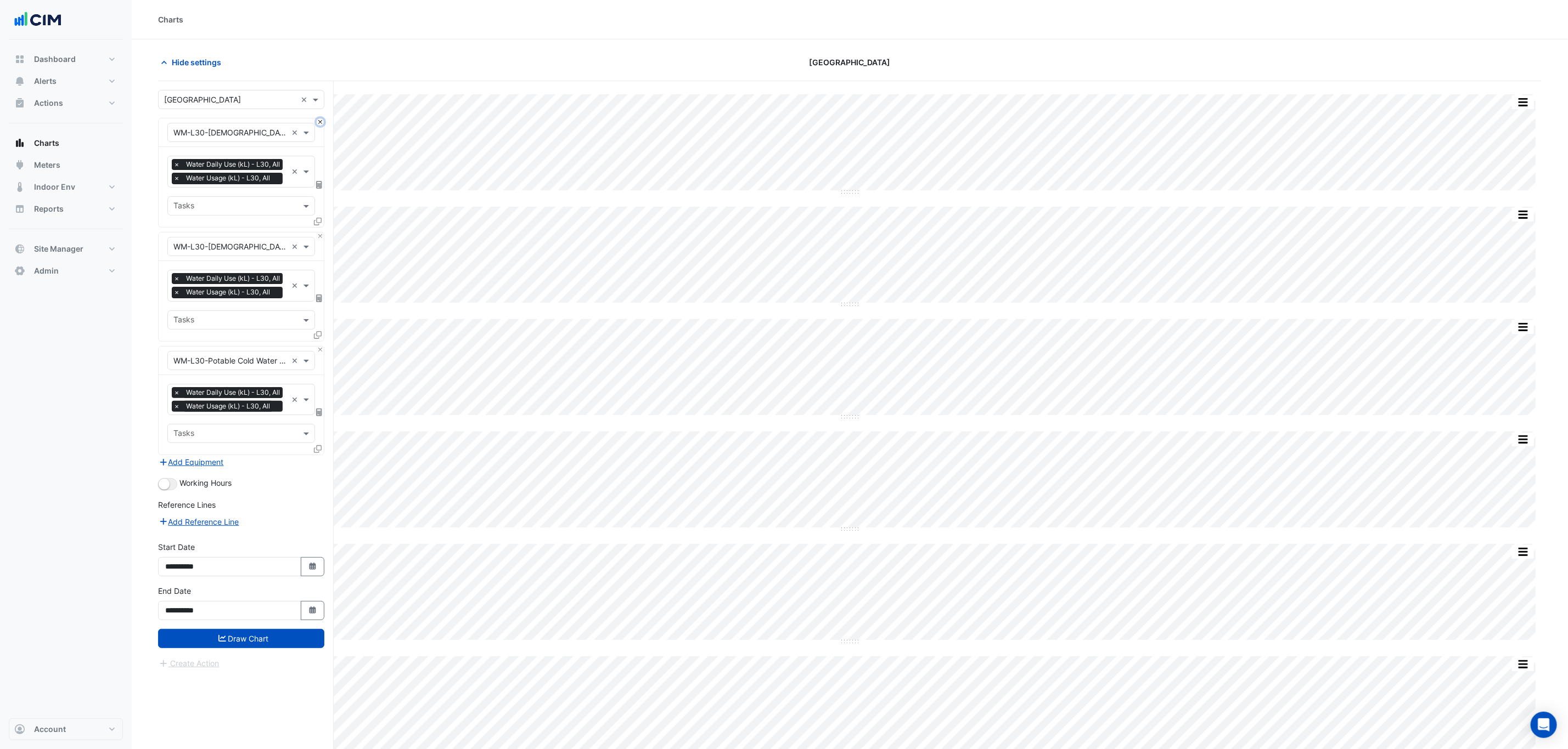
click at [319, 124] on button "Close" at bounding box center [320, 122] width 7 height 7
click at [319, 232] on button "Close" at bounding box center [320, 235] width 7 height 7
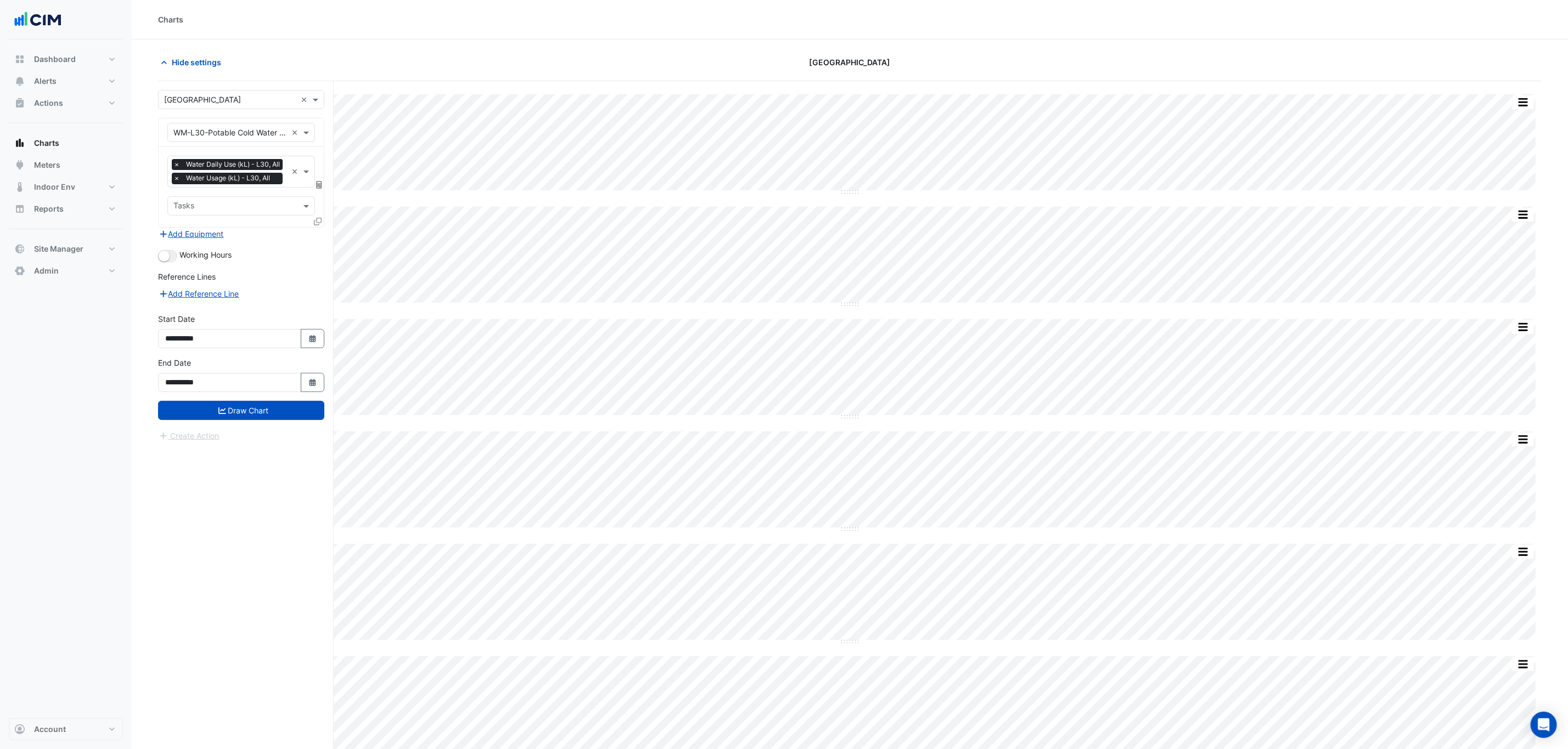
click at [276, 140] on div "× WM-L30-Potable Cold Water Meter-NIU ×" at bounding box center [241, 132] width 147 height 19
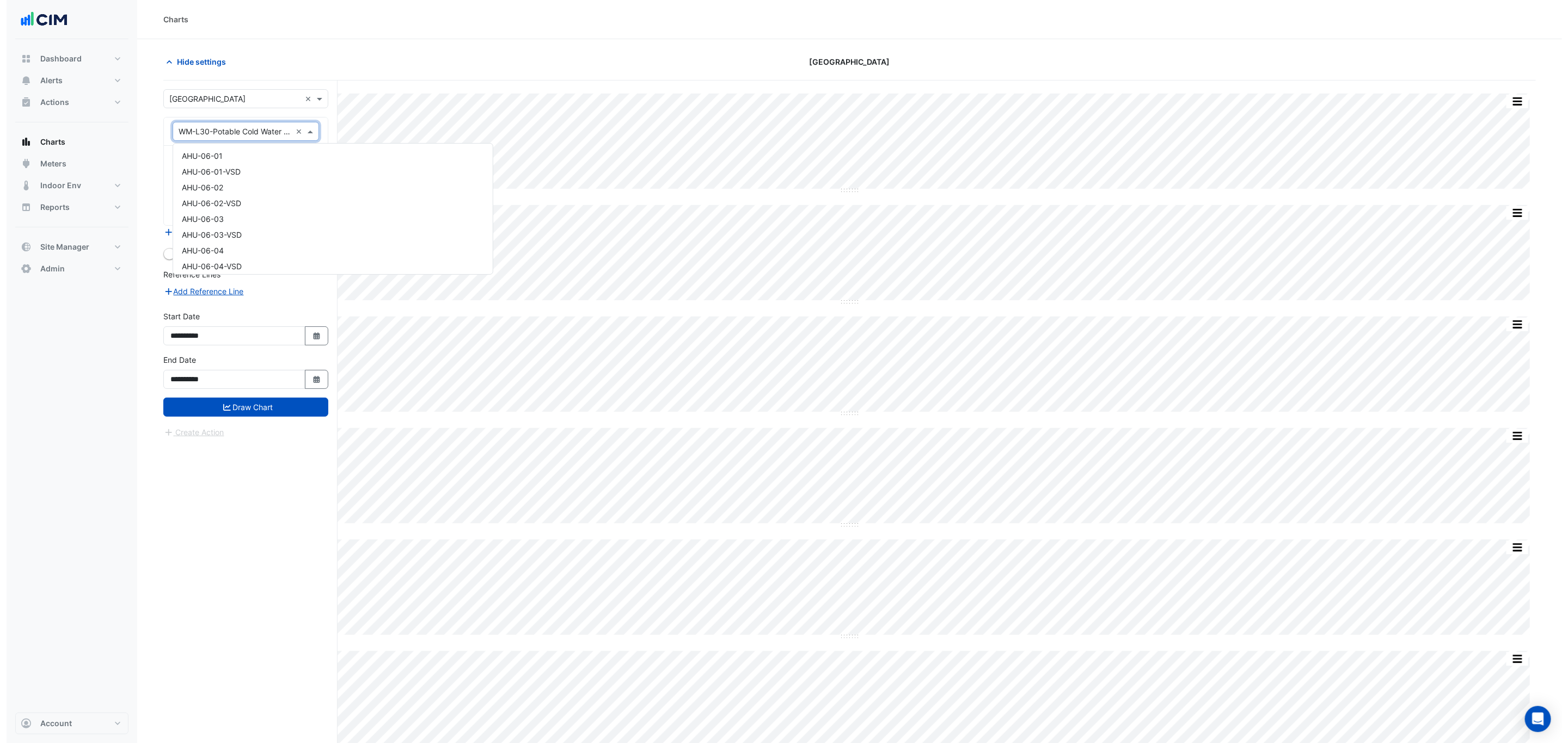
scroll to position [35174, 0]
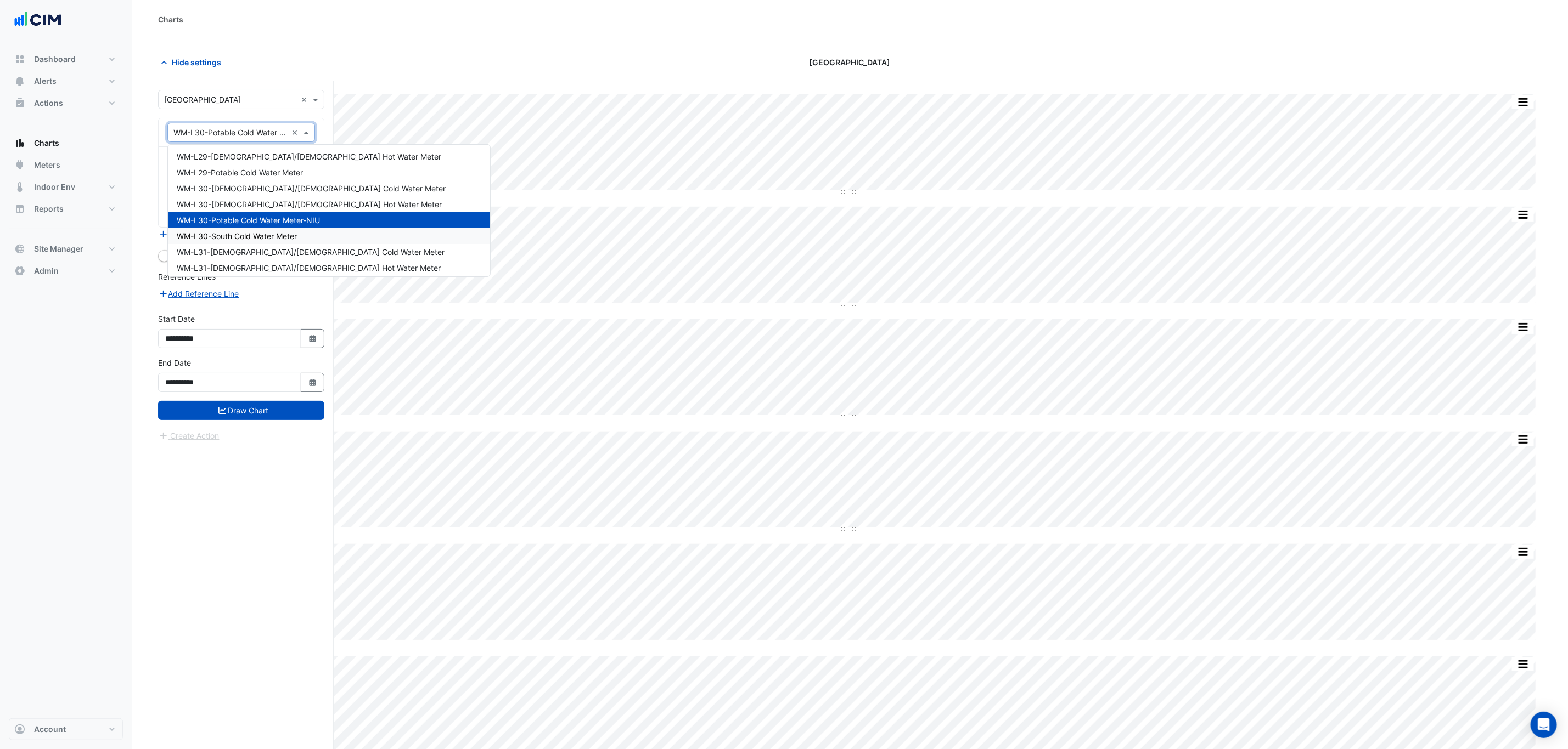
click at [283, 228] on div "WM-L30-South Cold Water Meter" at bounding box center [329, 235] width 322 height 16
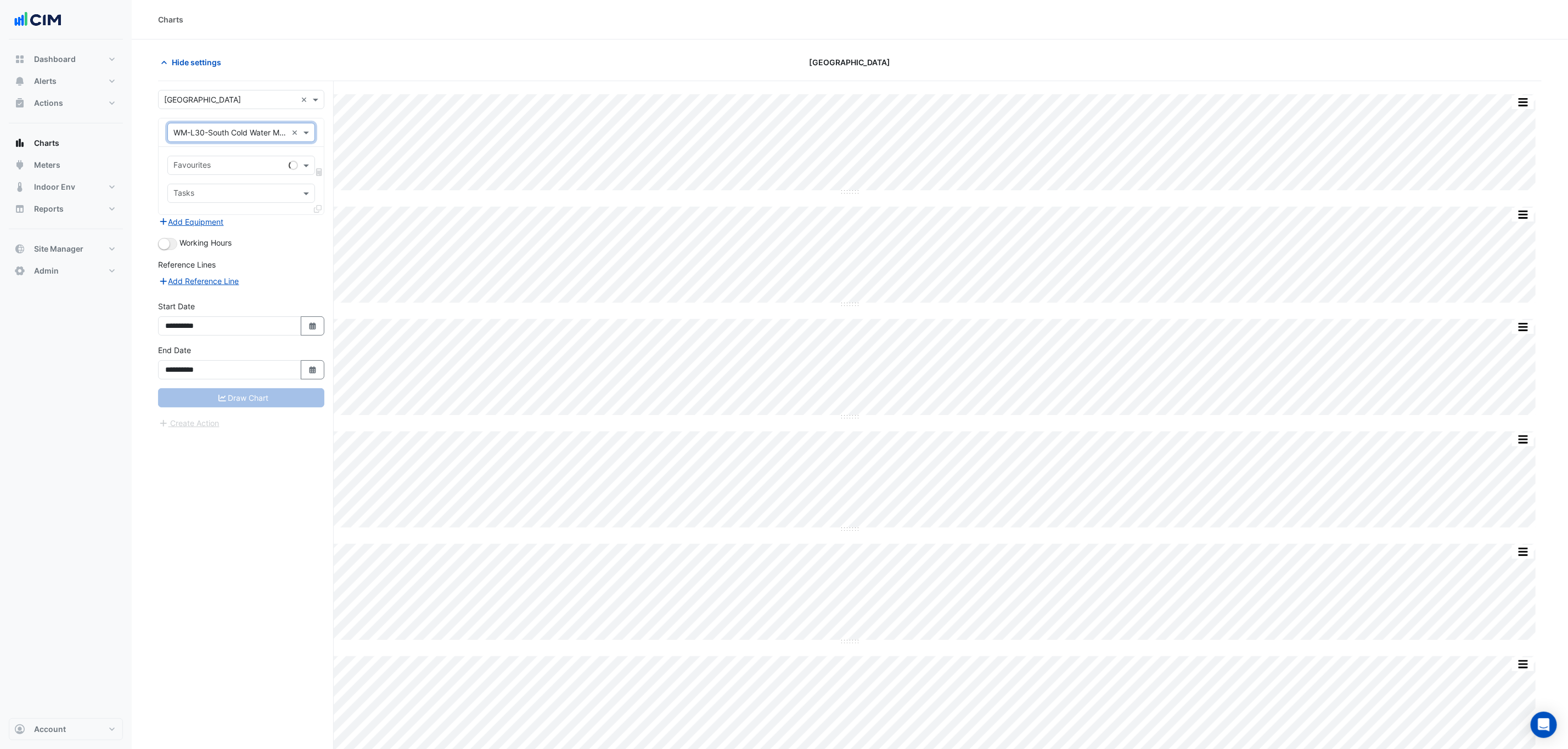
click at [269, 164] on input "text" at bounding box center [229, 167] width 111 height 11
click at [232, 191] on span "Water Daily Use (kL) - L30, All" at bounding box center [230, 190] width 107 height 9
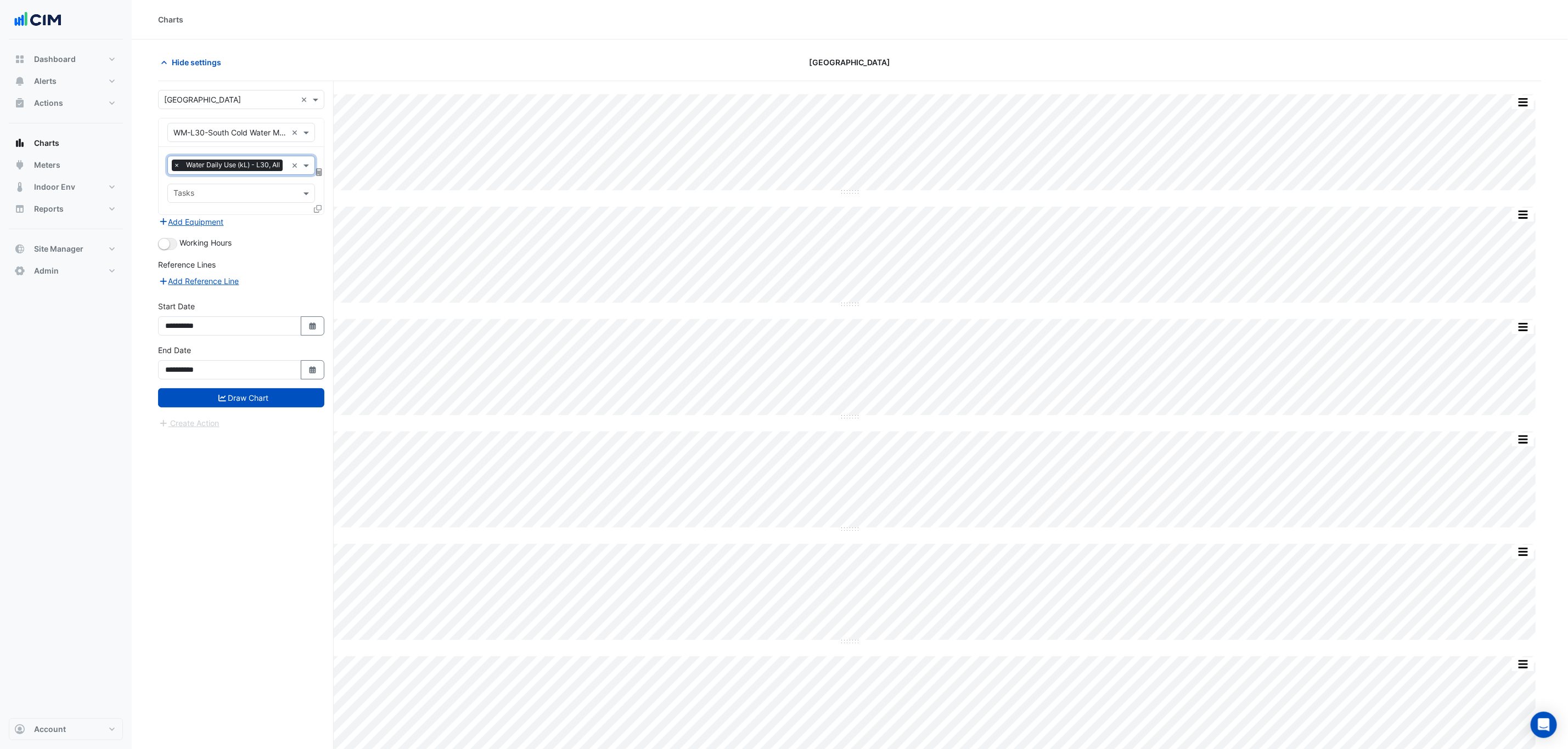
click at [287, 173] on input "text" at bounding box center [287, 167] width 0 height 11
click at [236, 219] on span "Water Usage (kL) - L30, All" at bounding box center [225, 218] width 97 height 9
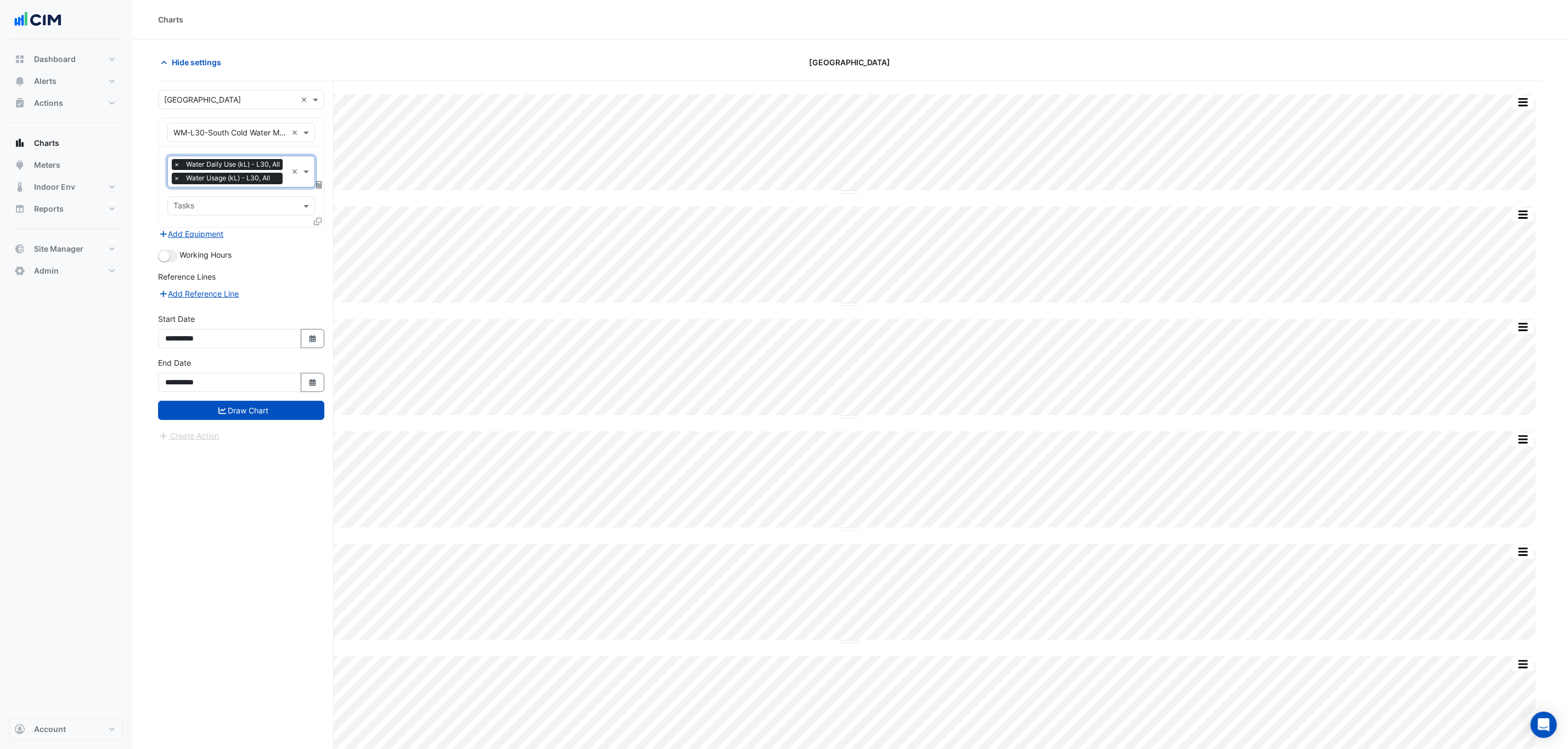
click at [266, 262] on div "Working Hours" at bounding box center [240, 256] width 166 height 13
click at [251, 213] on input "text" at bounding box center [235, 207] width 123 height 11
click at [316, 226] on icon at bounding box center [317, 221] width 7 height 7
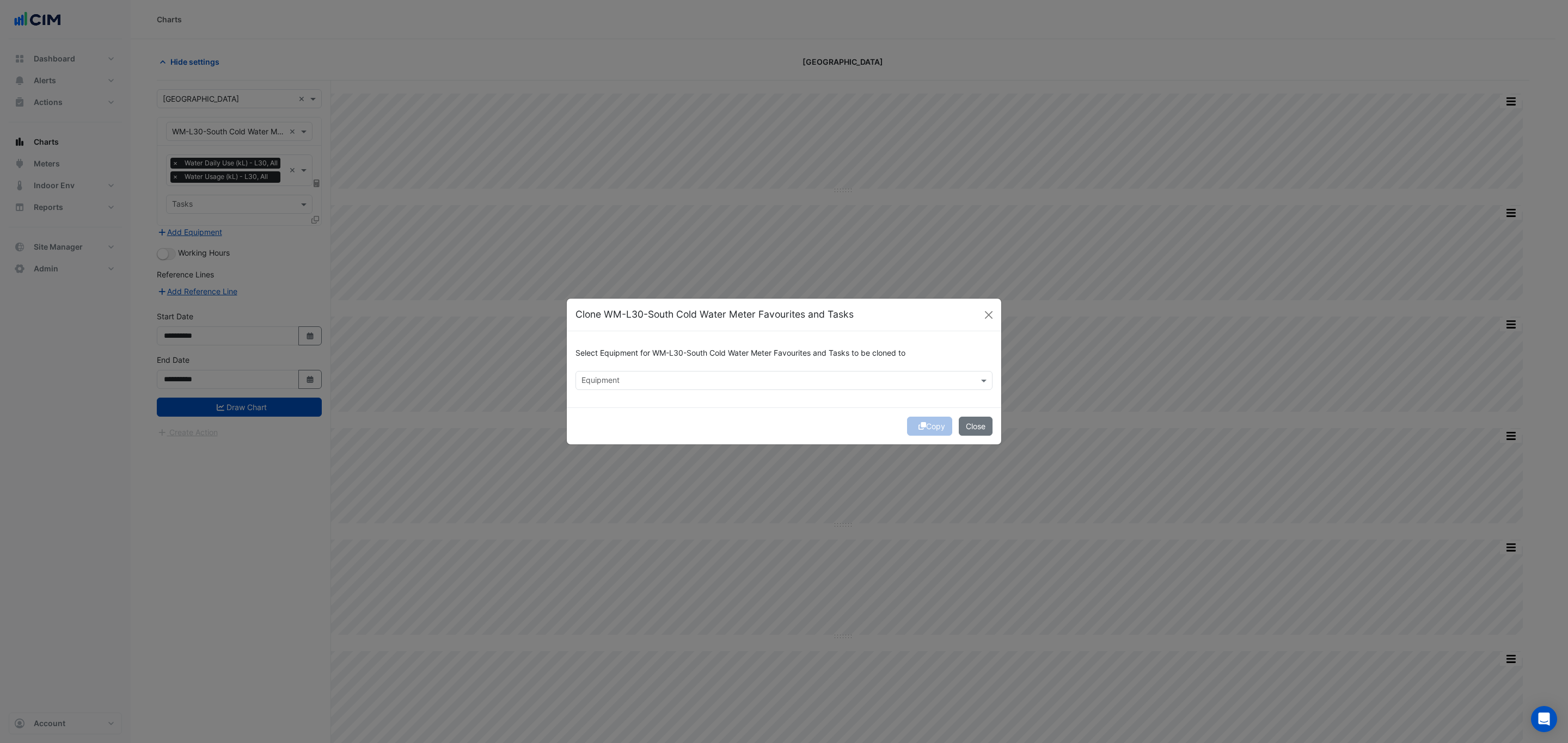
click at [761, 372] on div "Equipment" at bounding box center [784, 380] width 417 height 19
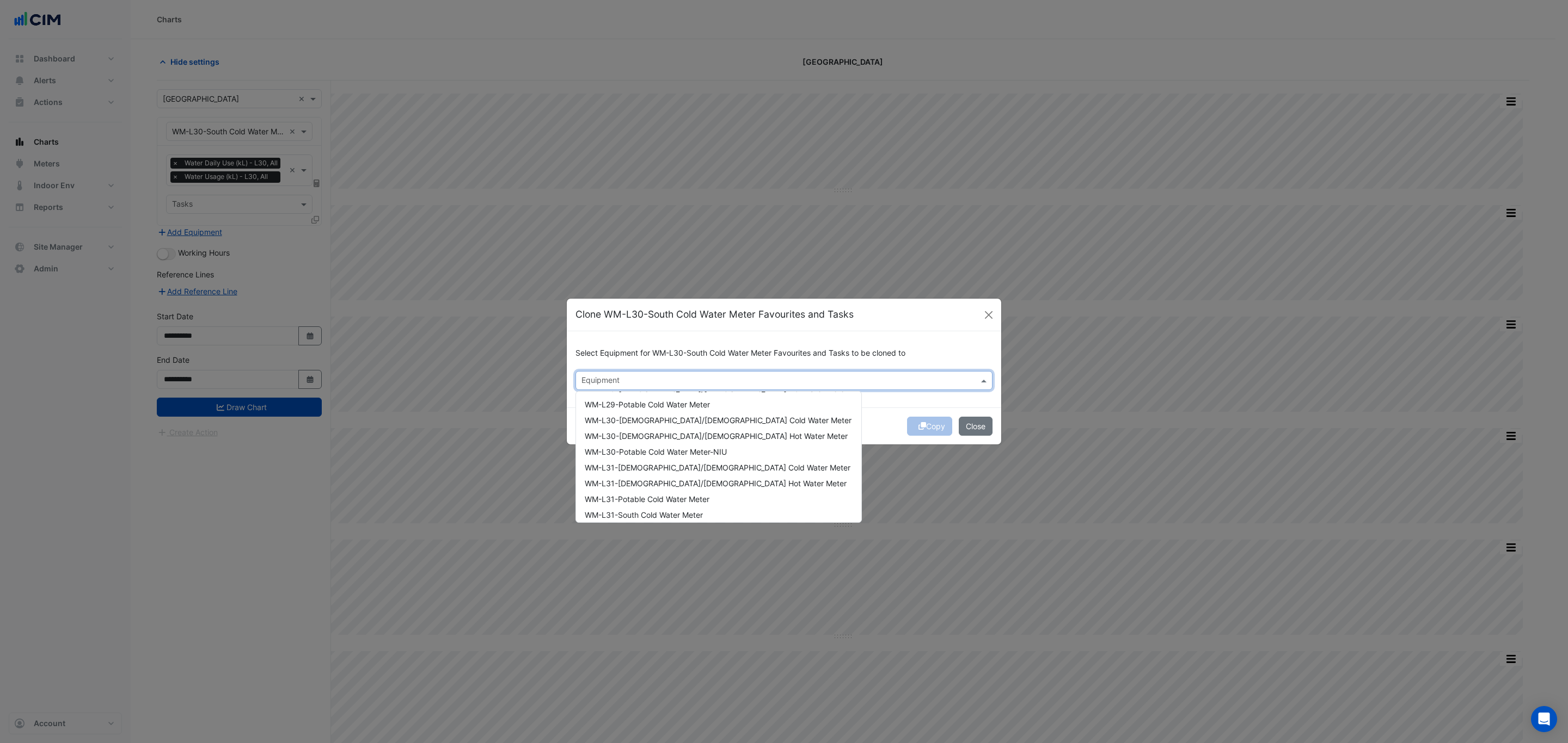
scroll to position [421, 0]
click at [778, 456] on div "WM-L31-[DEMOGRAPHIC_DATA]/[DEMOGRAPHIC_DATA] Cold Water Meter" at bounding box center [719, 456] width 286 height 15
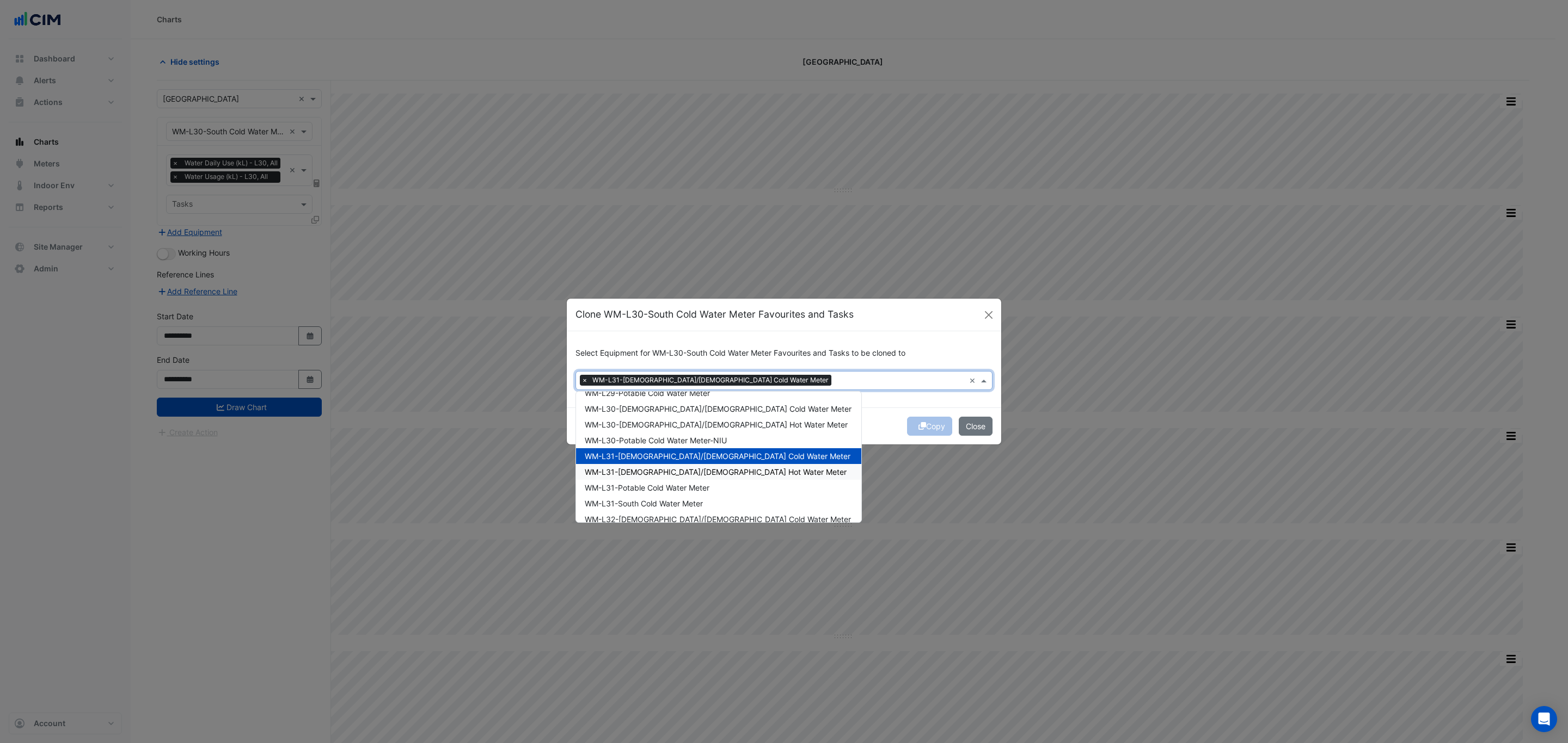
click at [773, 469] on div "WM-L31-[DEMOGRAPHIC_DATA]/[DEMOGRAPHIC_DATA] Hot Water Meter" at bounding box center [719, 471] width 286 height 15
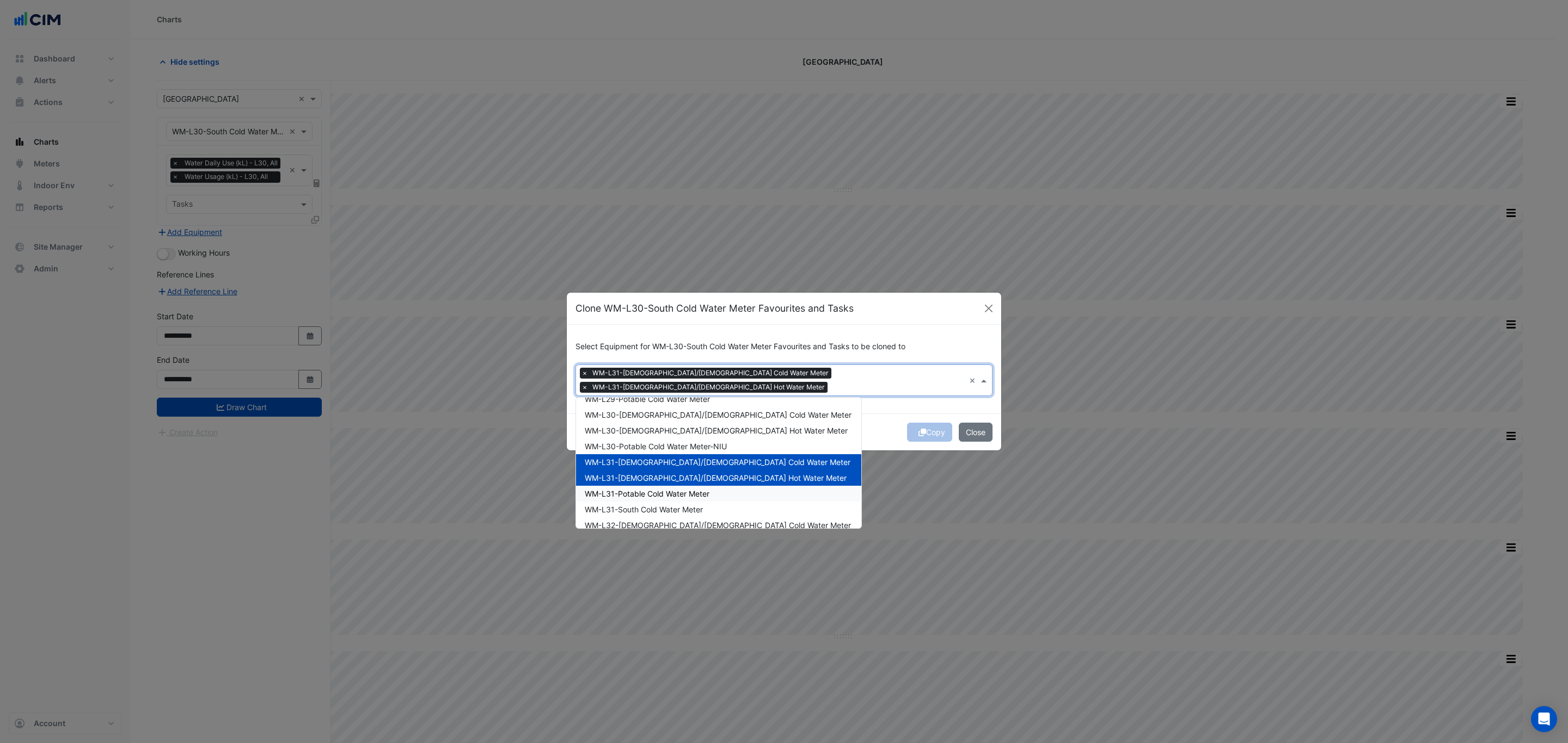
click at [771, 490] on div "WM-L31-Potable Cold Water Meter" at bounding box center [719, 493] width 286 height 15
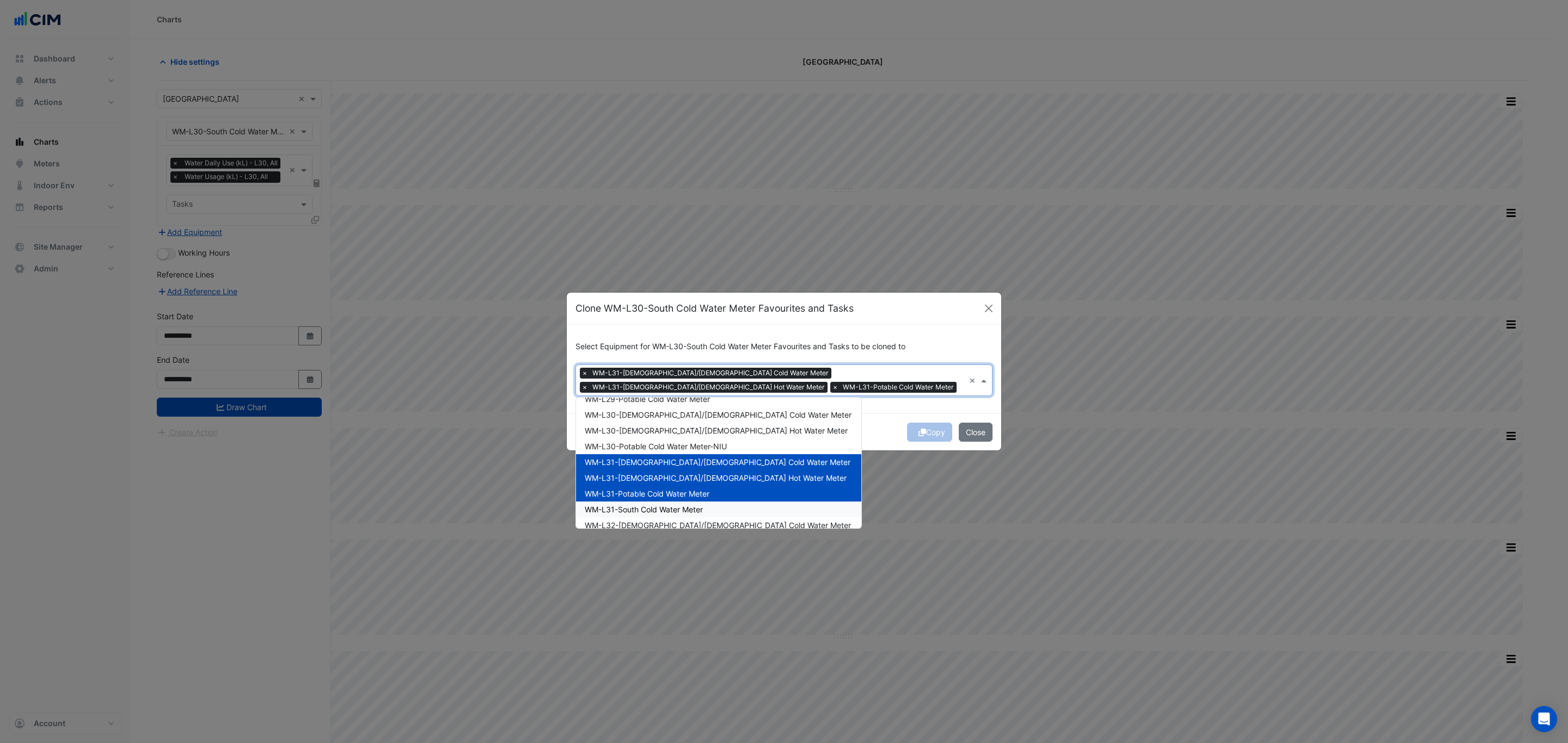
click at [772, 502] on div "WM-L31-South Cold Water Meter" at bounding box center [719, 509] width 286 height 15
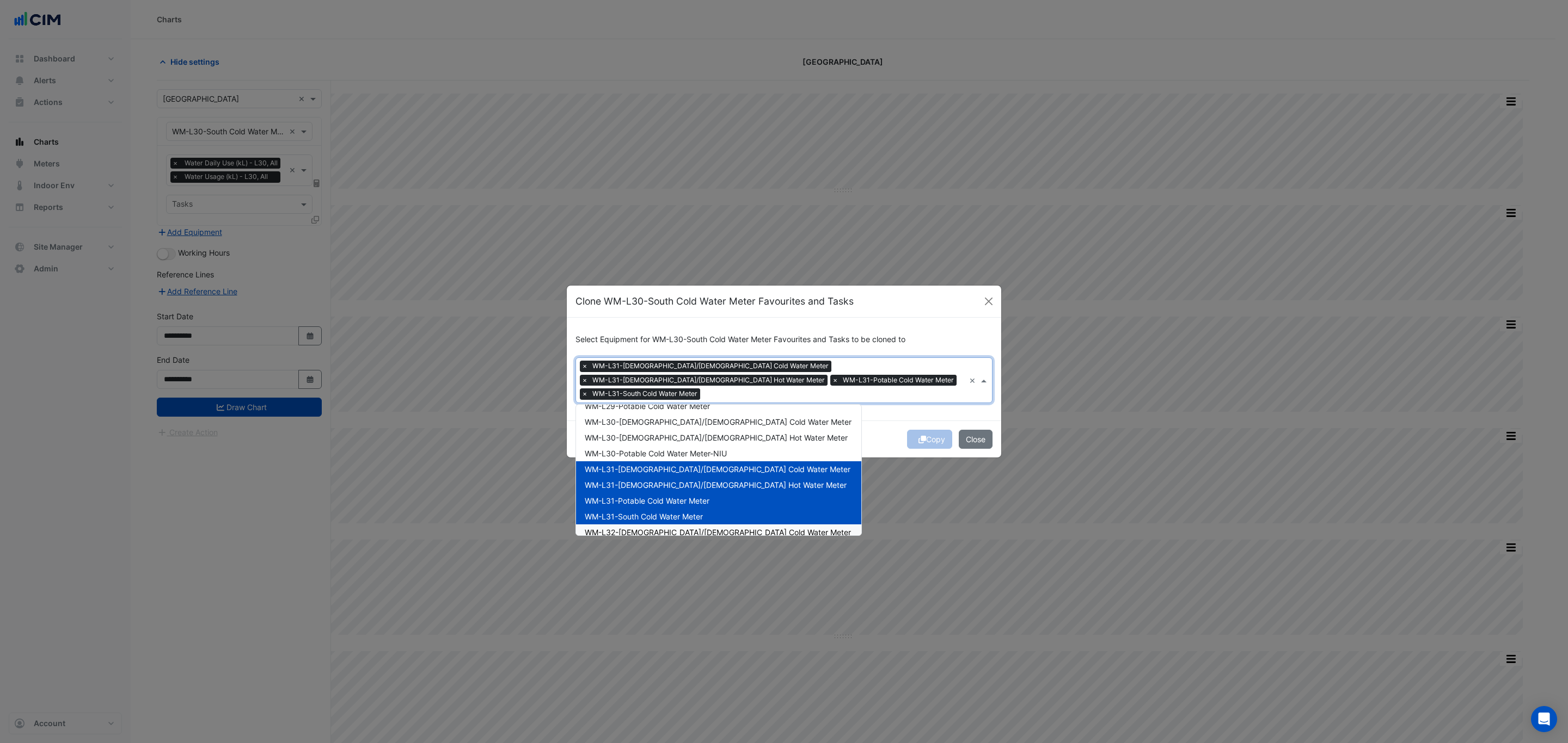
click at [773, 526] on div "WM-L32-[DEMOGRAPHIC_DATA]/[DEMOGRAPHIC_DATA] Cold Water Meter" at bounding box center [719, 532] width 286 height 15
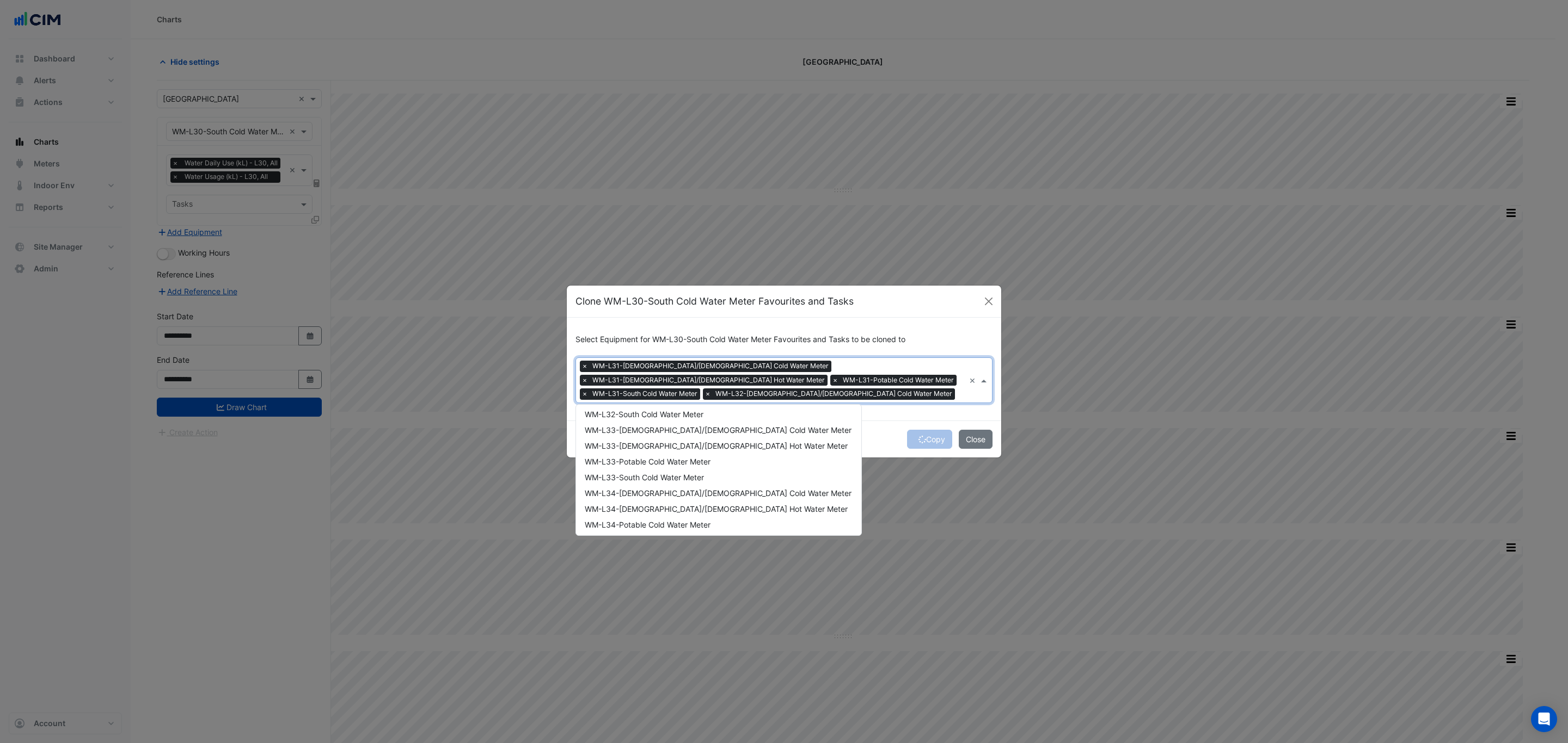
scroll to position [509, 0]
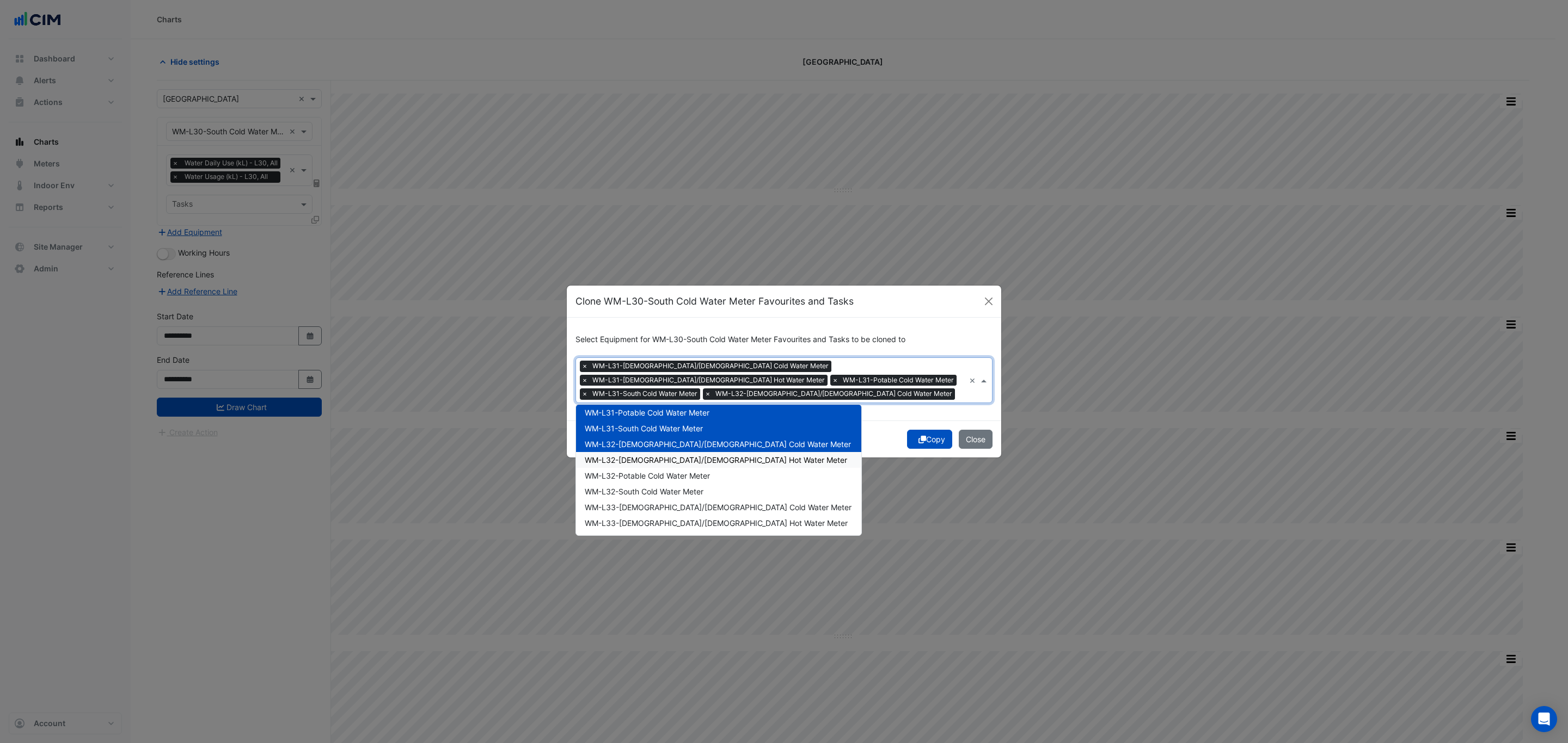
click at [727, 454] on div "WM-L32-[DEMOGRAPHIC_DATA]/[DEMOGRAPHIC_DATA] Hot Water Meter" at bounding box center [719, 459] width 286 height 15
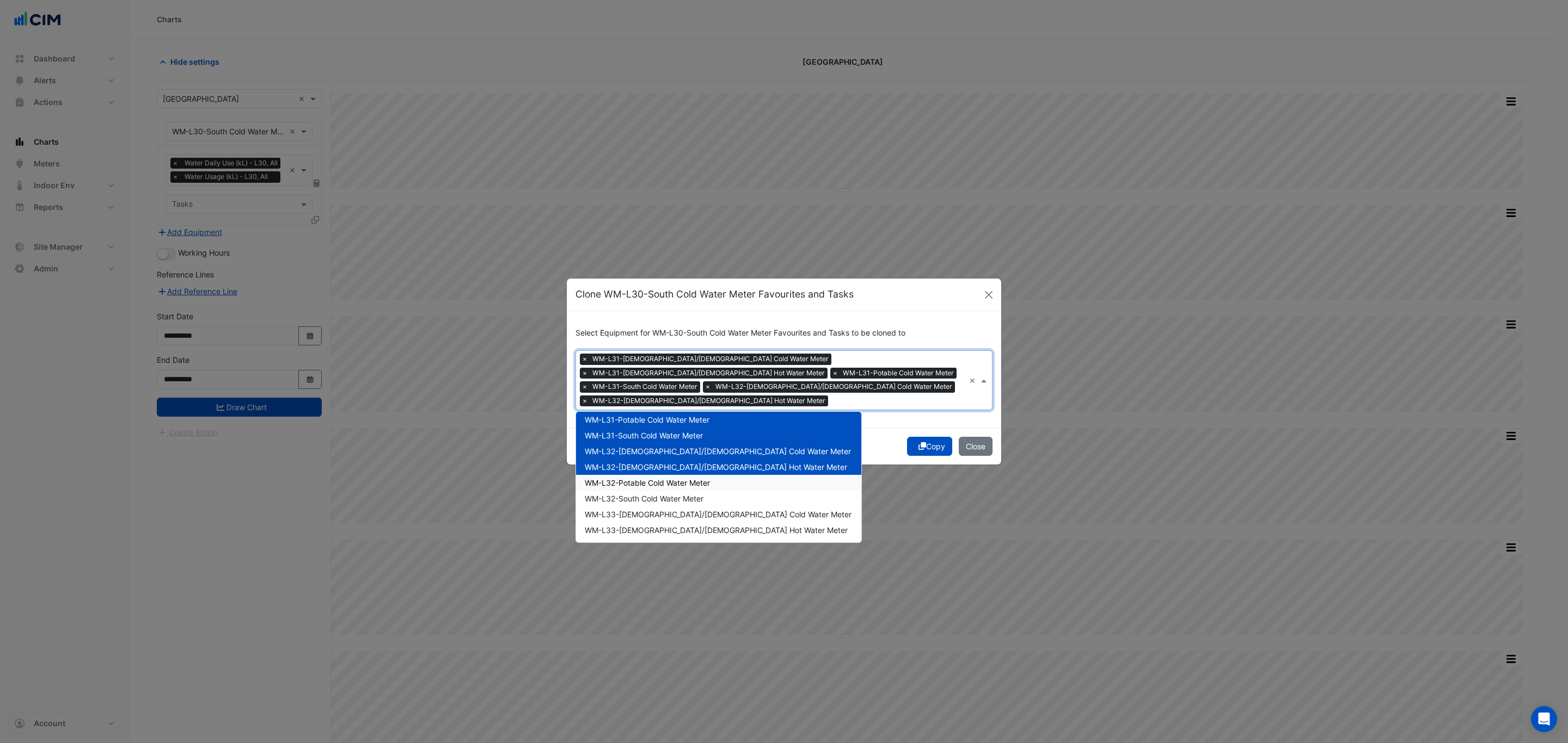
click at [729, 475] on div "WM-L32-Potable Cold Water Meter" at bounding box center [719, 483] width 286 height 15
click at [730, 498] on div "WM-L32-South Cold Water Meter" at bounding box center [719, 498] width 286 height 15
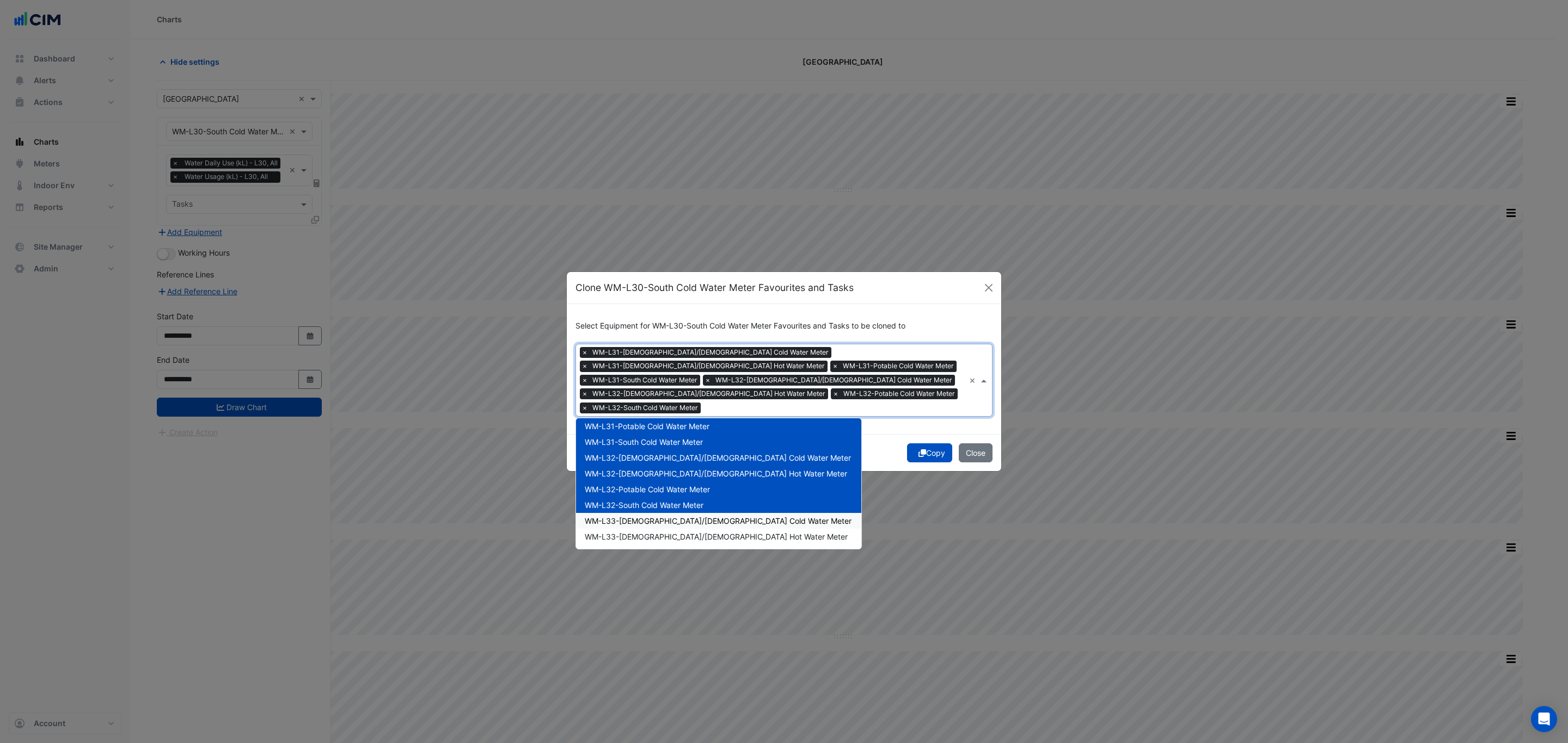
click at [732, 517] on div "WM-L33-[DEMOGRAPHIC_DATA]/[DEMOGRAPHIC_DATA] Cold Water Meter" at bounding box center [719, 521] width 286 height 15
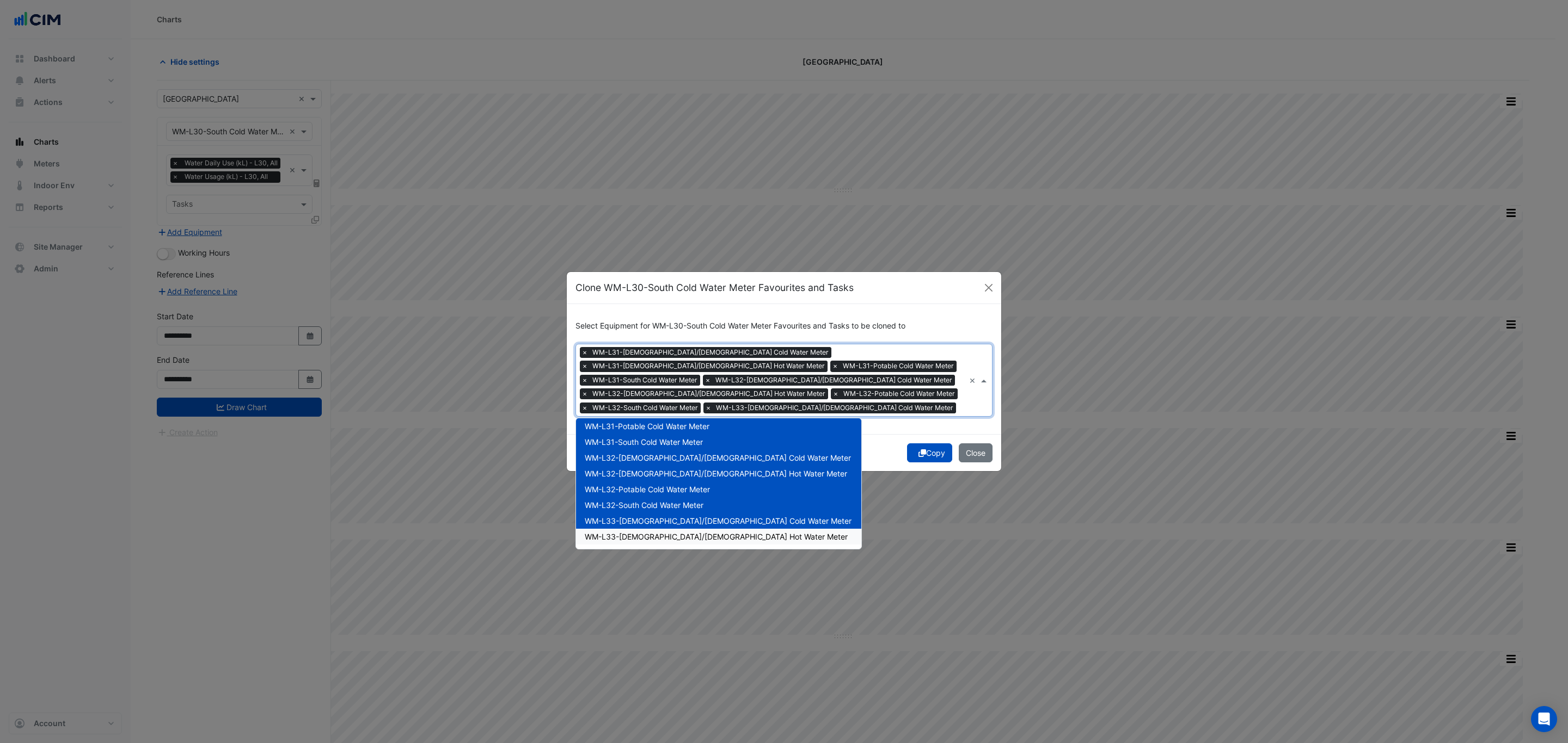
click at [737, 534] on div "WM-L33-[DEMOGRAPHIC_DATA]/[DEMOGRAPHIC_DATA] Hot Water Meter" at bounding box center [719, 536] width 286 height 15
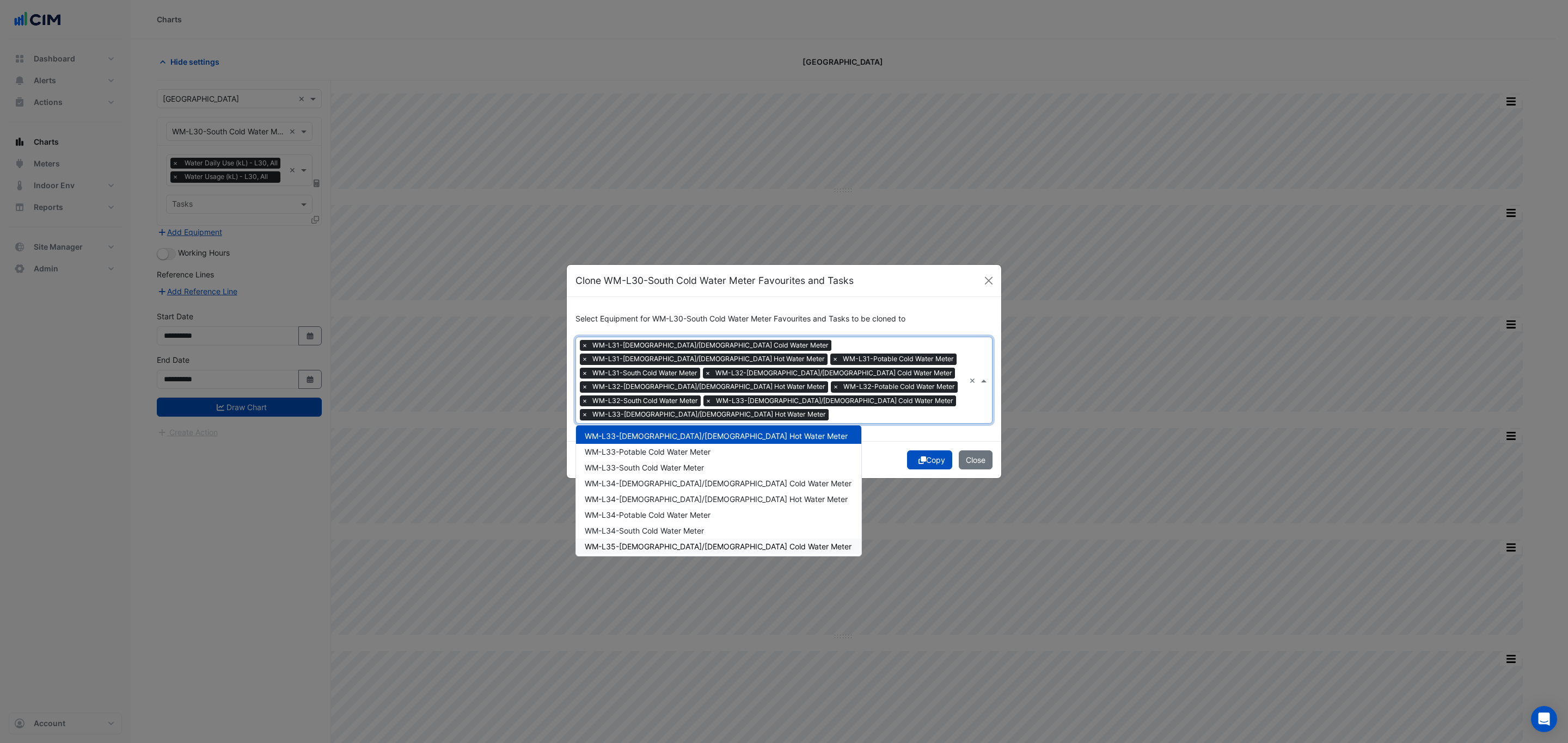
scroll to position [606, 0]
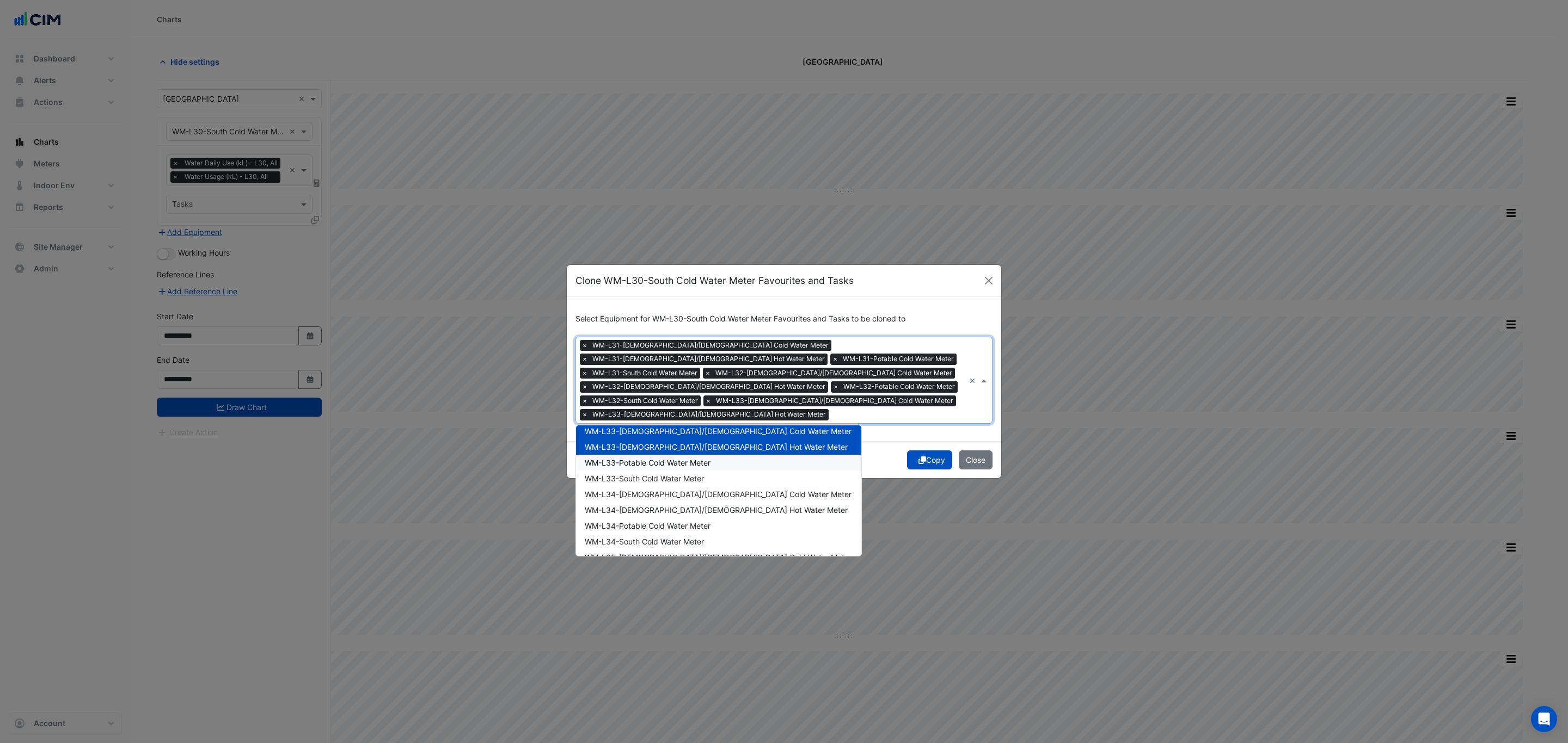
click at [756, 456] on div "WM-L33-Potable Cold Water Meter" at bounding box center [719, 462] width 286 height 15
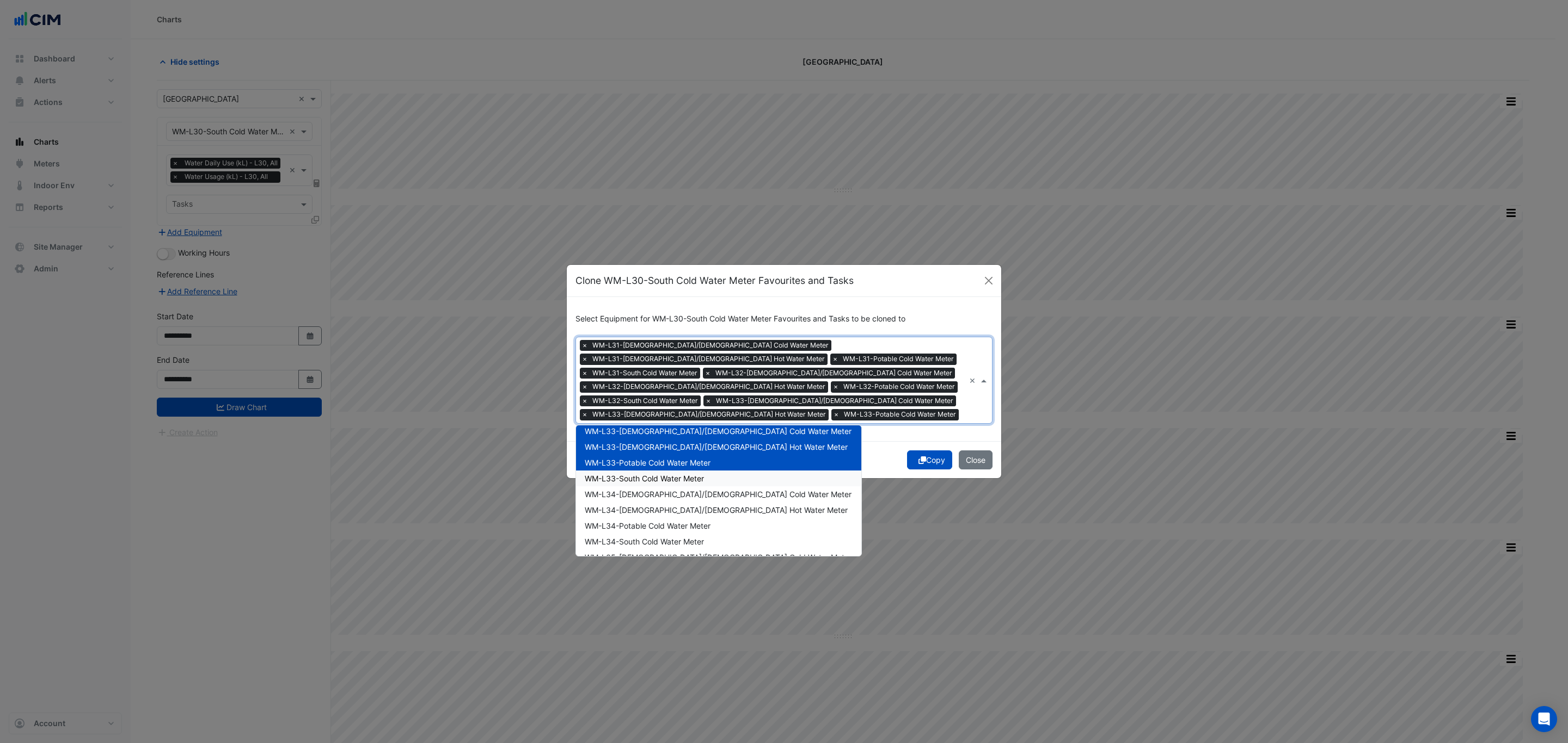
click at [750, 477] on div "WM-L33-South Cold Water Meter" at bounding box center [719, 478] width 286 height 15
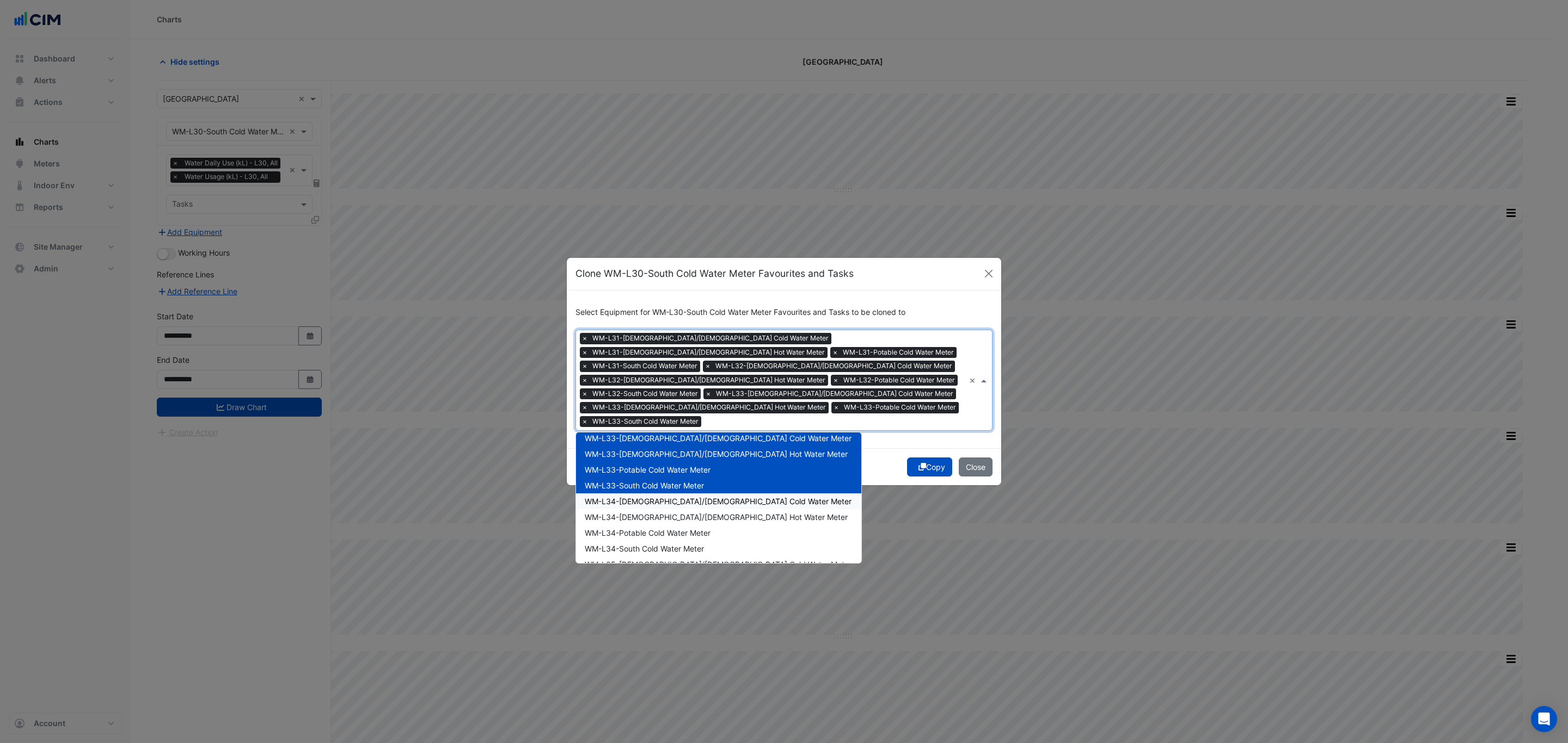
click at [753, 496] on div "WM-L34-[DEMOGRAPHIC_DATA]/[DEMOGRAPHIC_DATA] Cold Water Meter" at bounding box center [719, 500] width 286 height 15
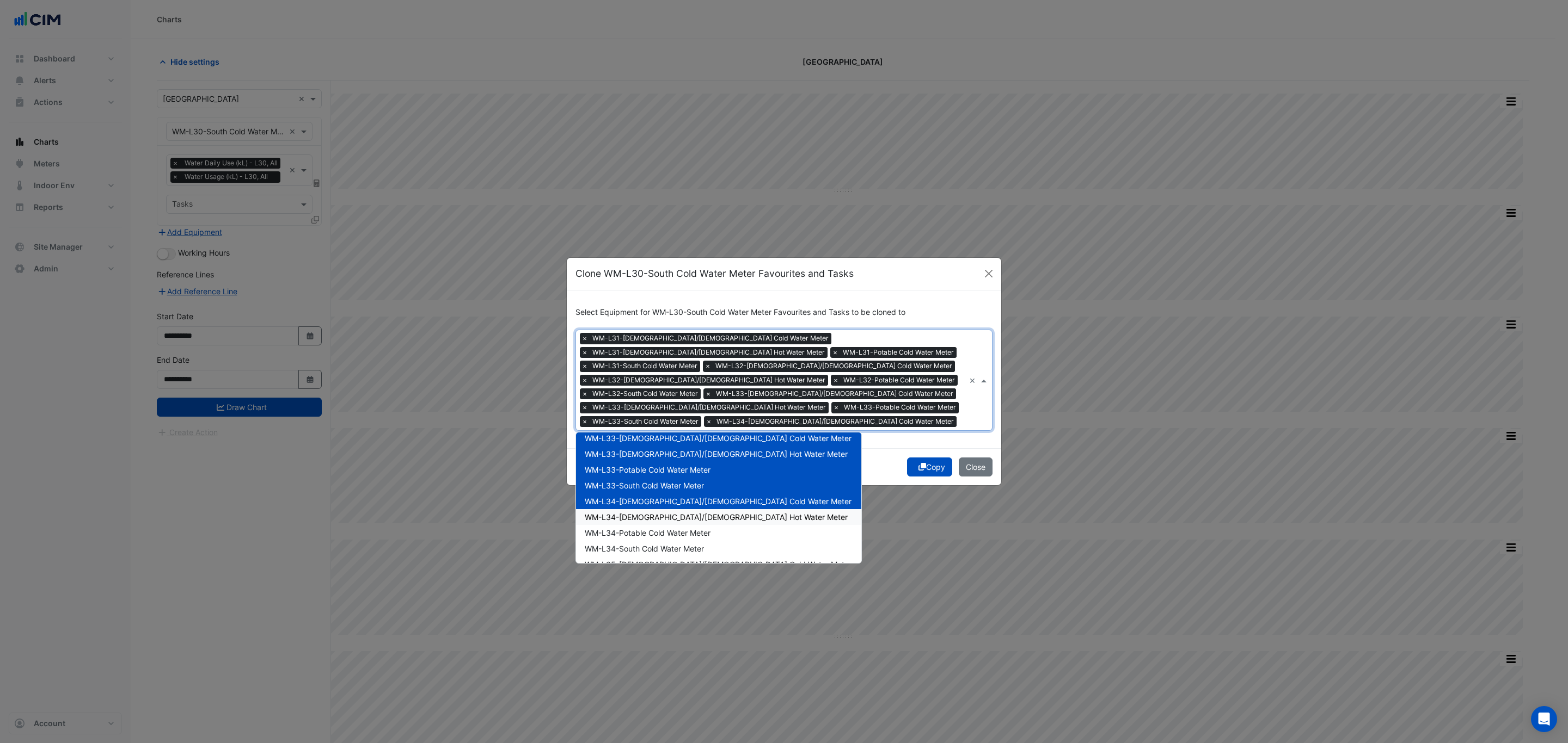
click at [753, 514] on div "WM-L34-[DEMOGRAPHIC_DATA]/[DEMOGRAPHIC_DATA] Hot Water Meter" at bounding box center [719, 517] width 286 height 15
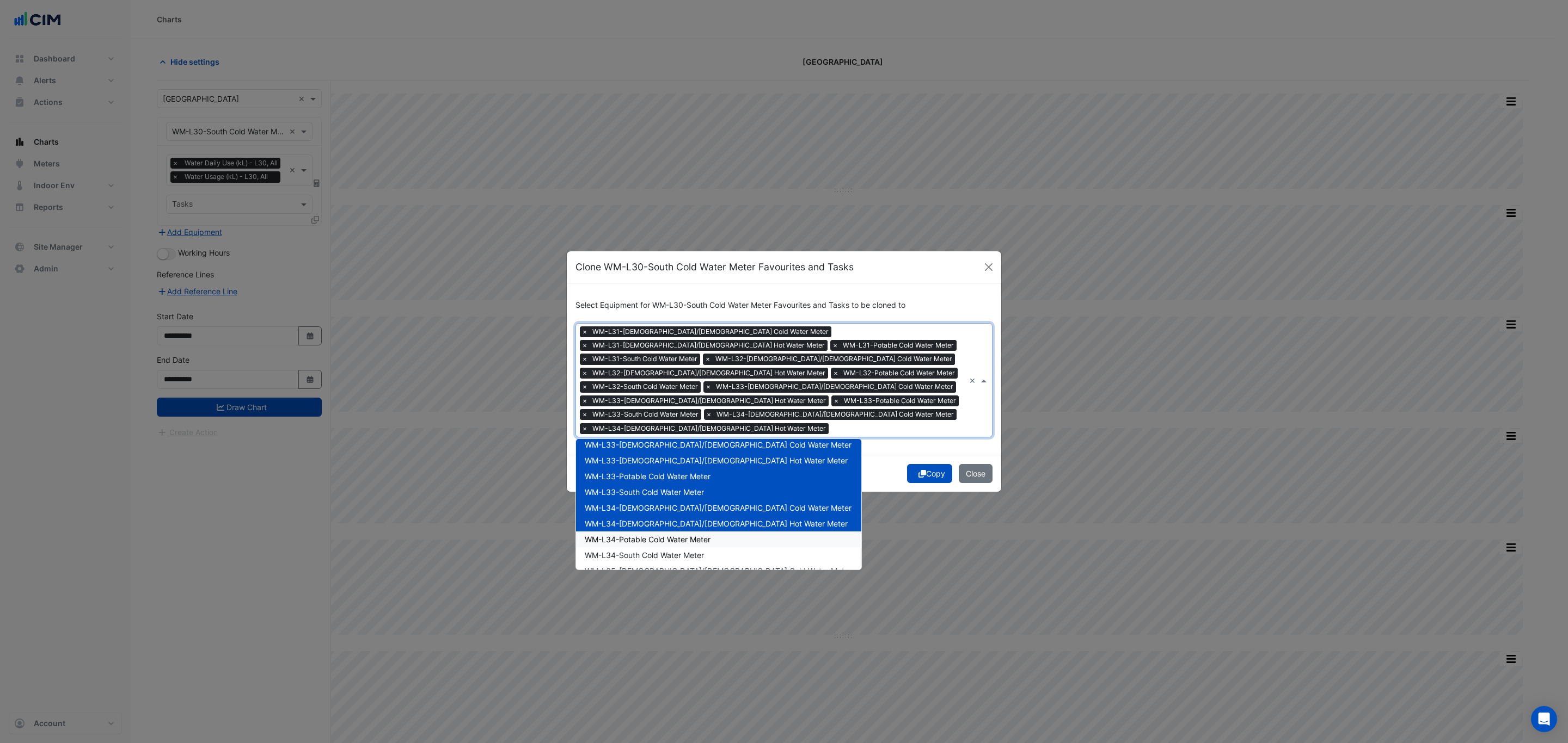
click at [752, 533] on div "WM-L34-Potable Cold Water Meter" at bounding box center [719, 539] width 286 height 15
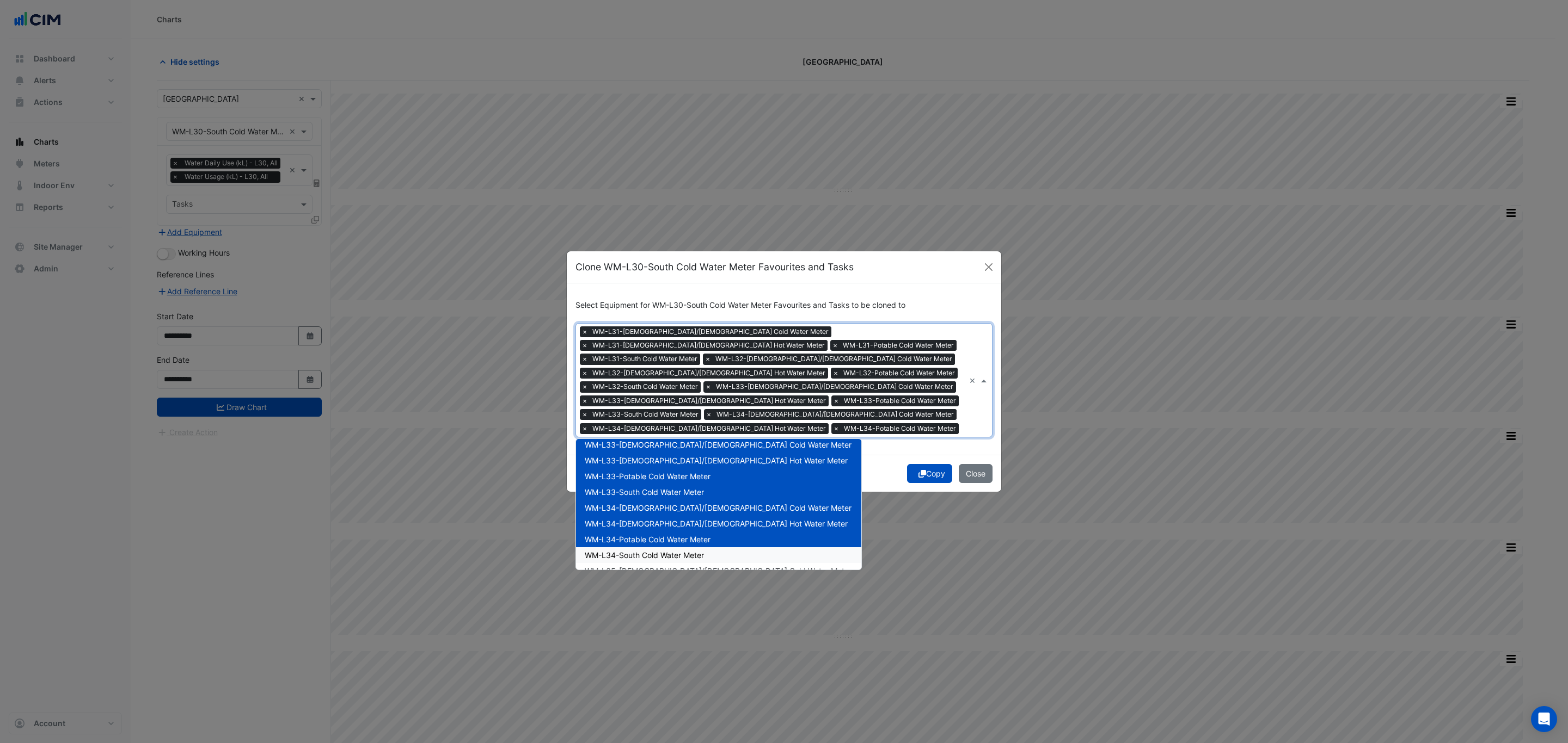
click at [748, 550] on div "WM-L34-South Cold Water Meter" at bounding box center [719, 555] width 286 height 15
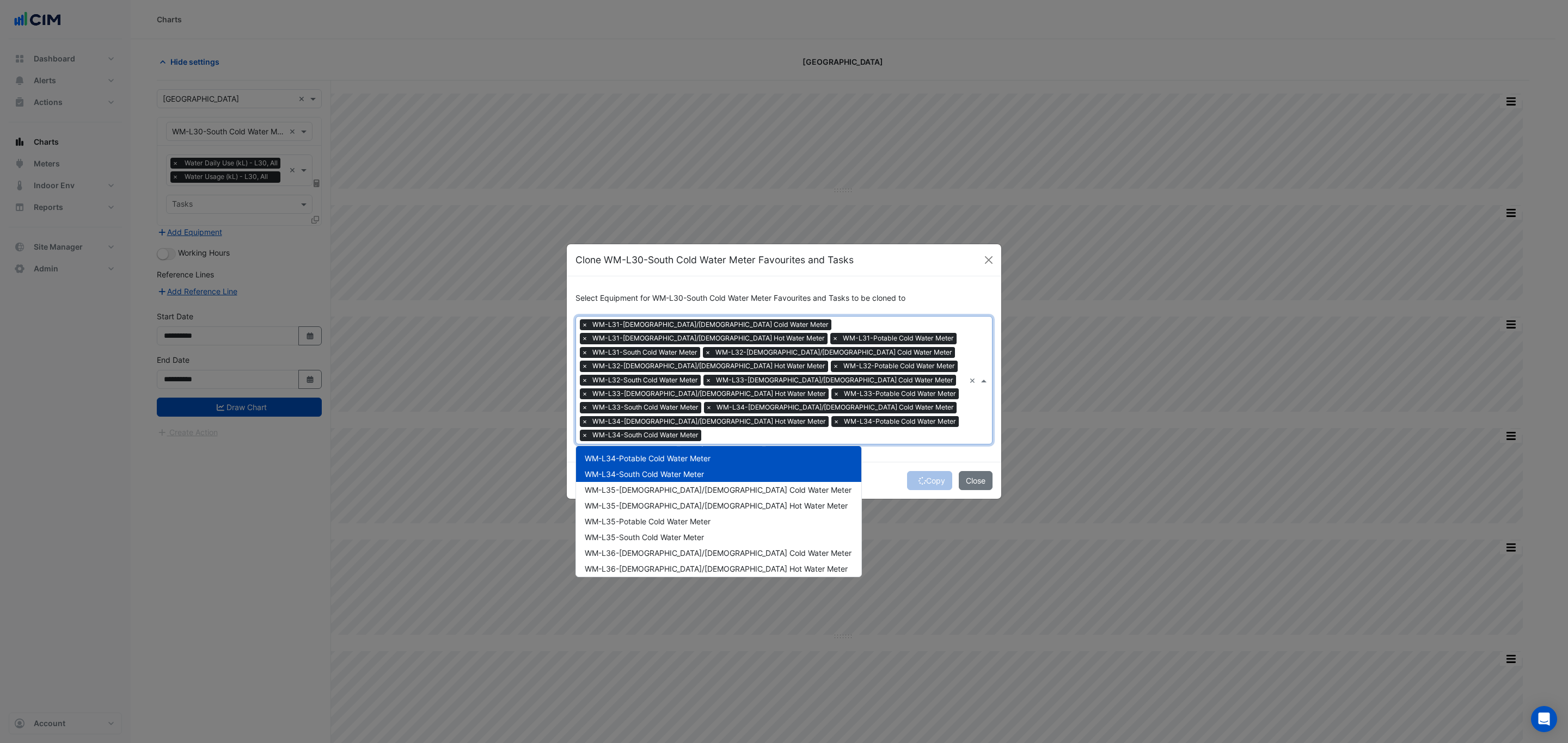
scroll to position [728, 0]
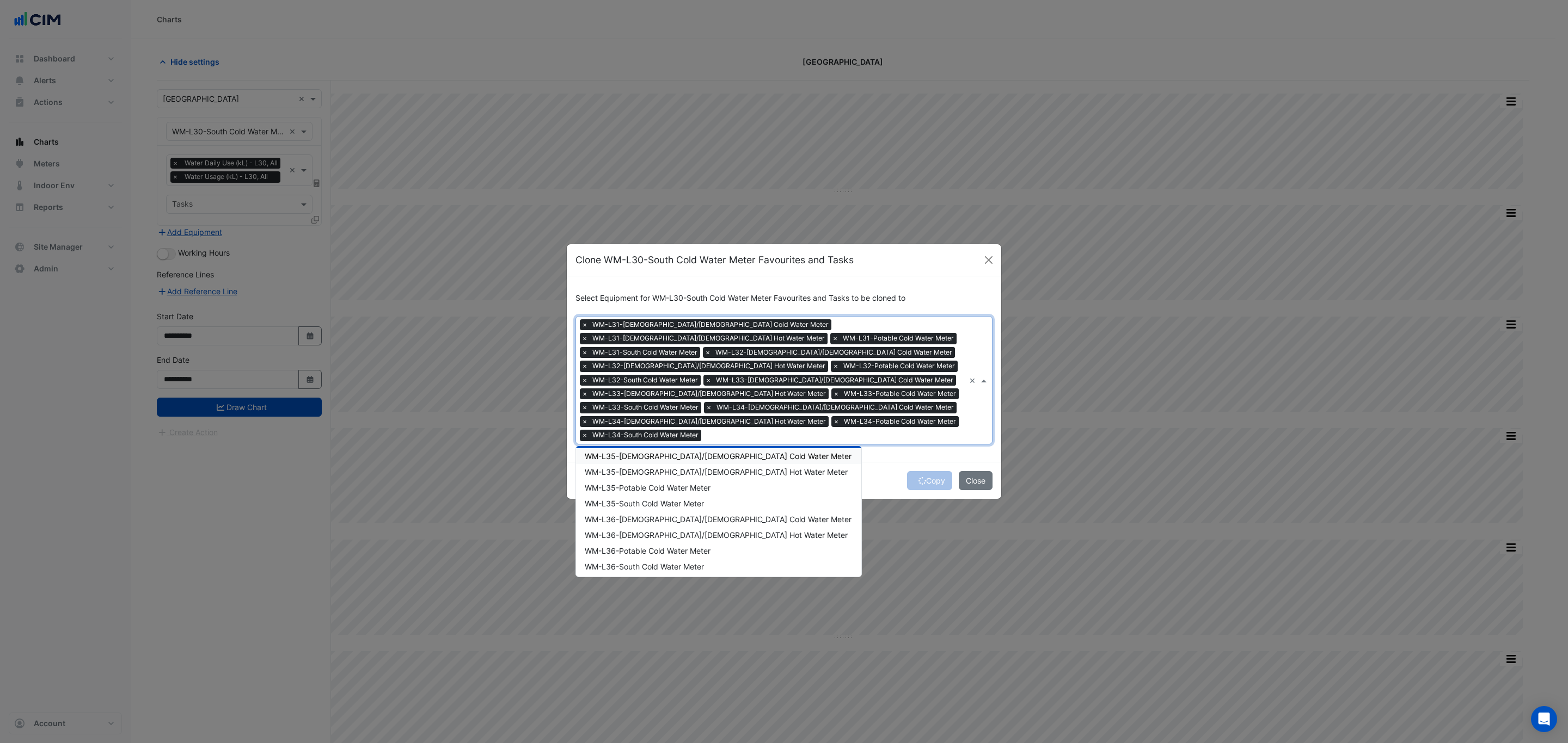
click at [726, 452] on span "WM-L35-[DEMOGRAPHIC_DATA]/[DEMOGRAPHIC_DATA] Cold Water Meter" at bounding box center [717, 456] width 267 height 9
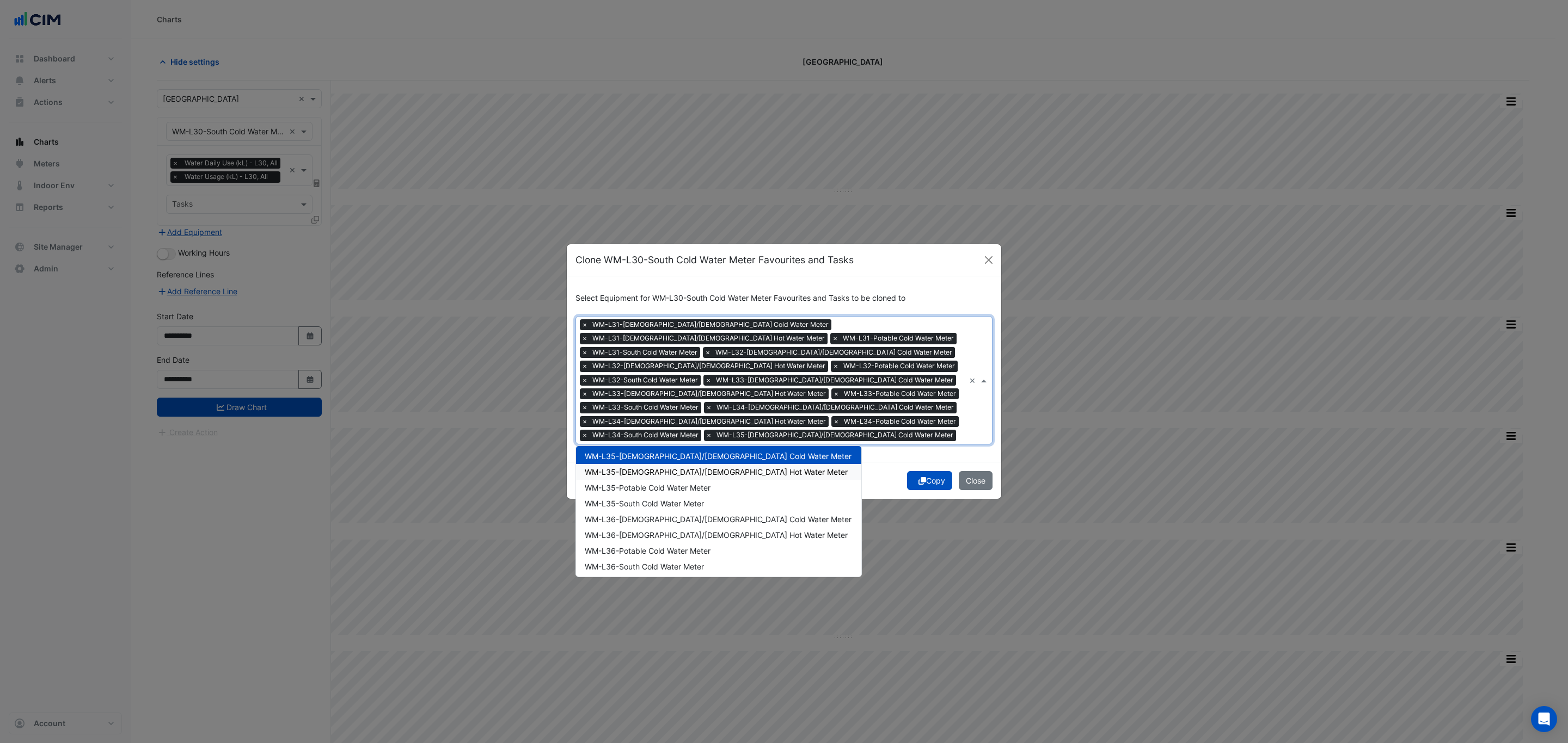
click at [727, 469] on div "WM-L35-[DEMOGRAPHIC_DATA]/[DEMOGRAPHIC_DATA] Hot Water Meter" at bounding box center [719, 471] width 286 height 15
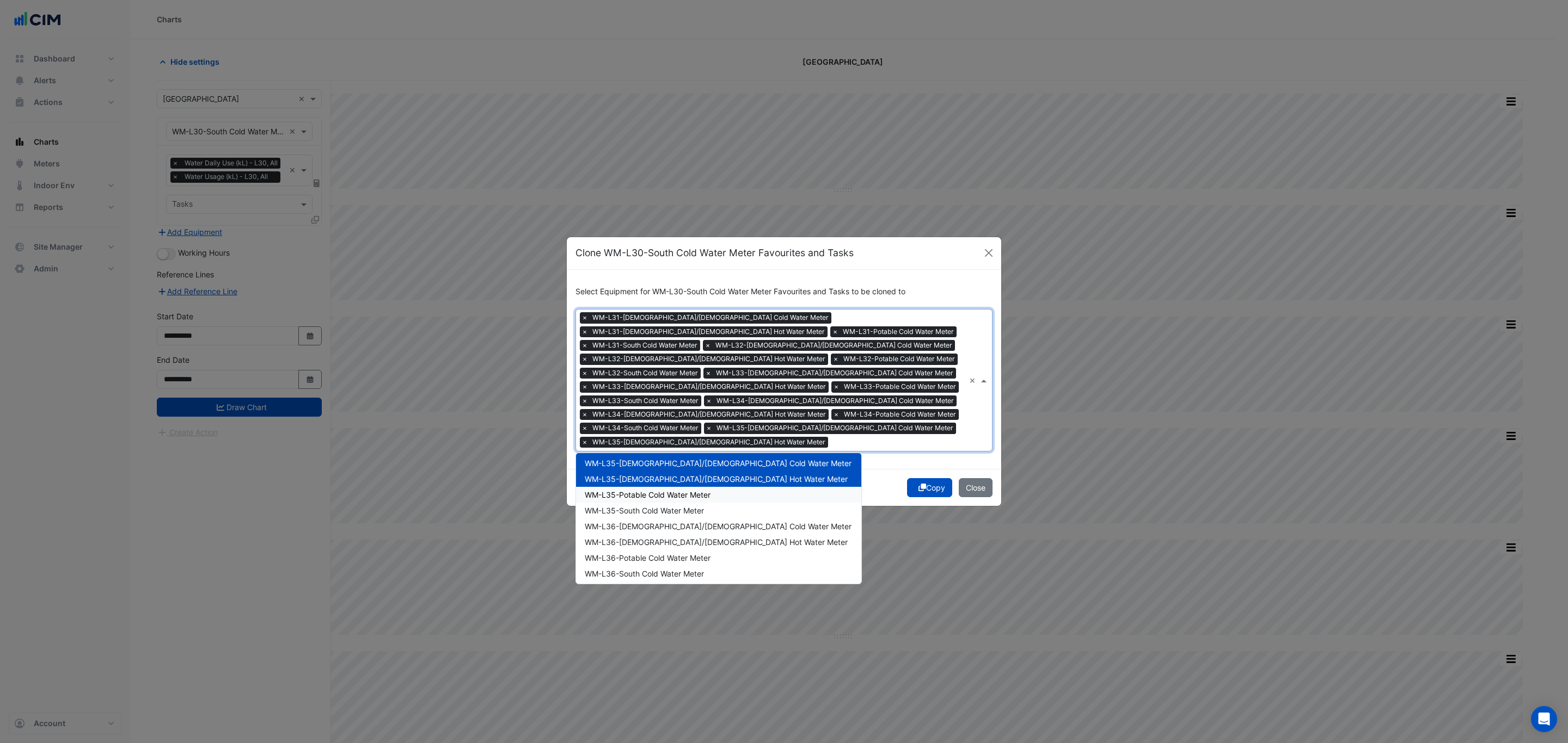
click at [727, 487] on div "WM-L35-Potable Cold Water Meter" at bounding box center [719, 494] width 286 height 15
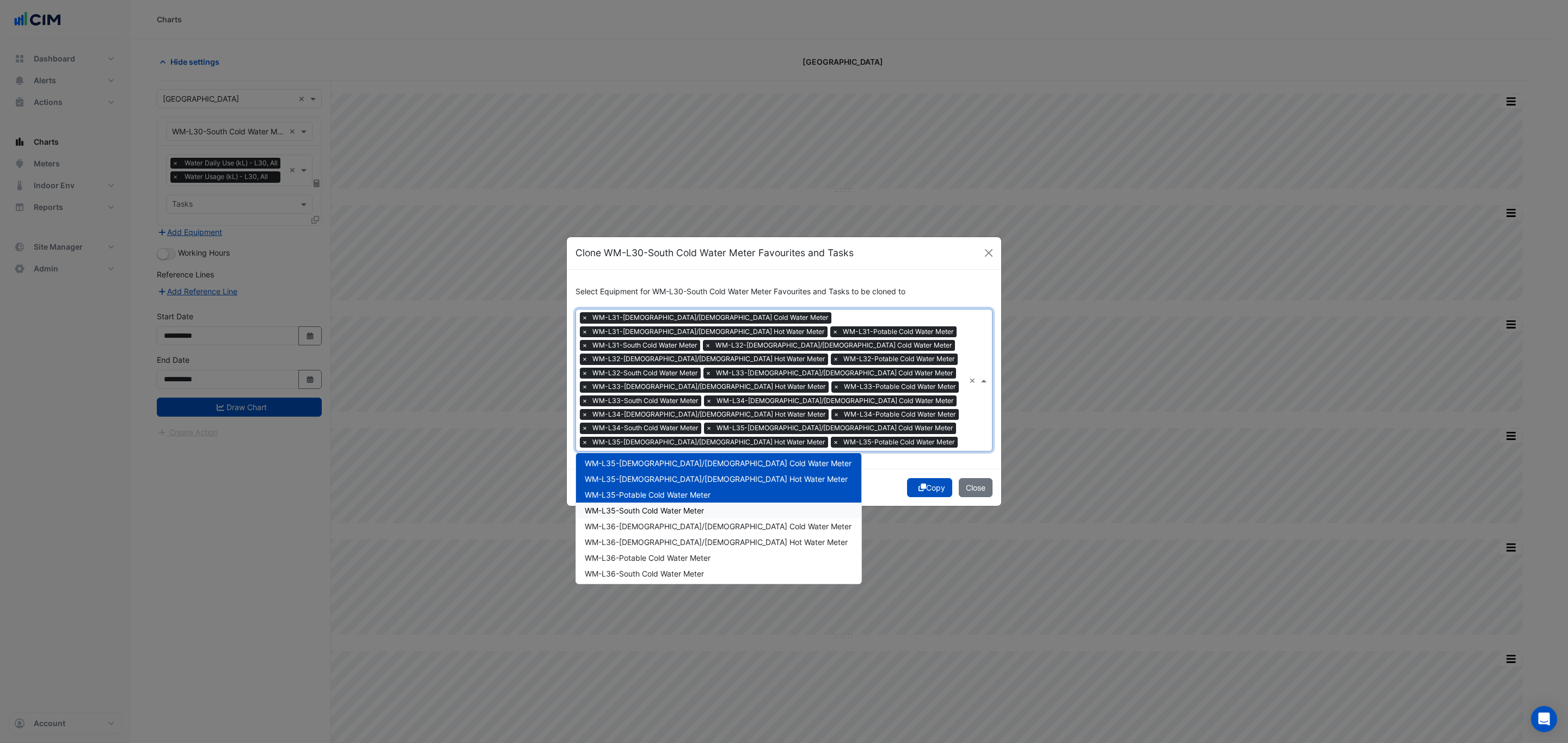
click at [722, 512] on div "WM-L35-South Cold Water Meter" at bounding box center [719, 510] width 286 height 15
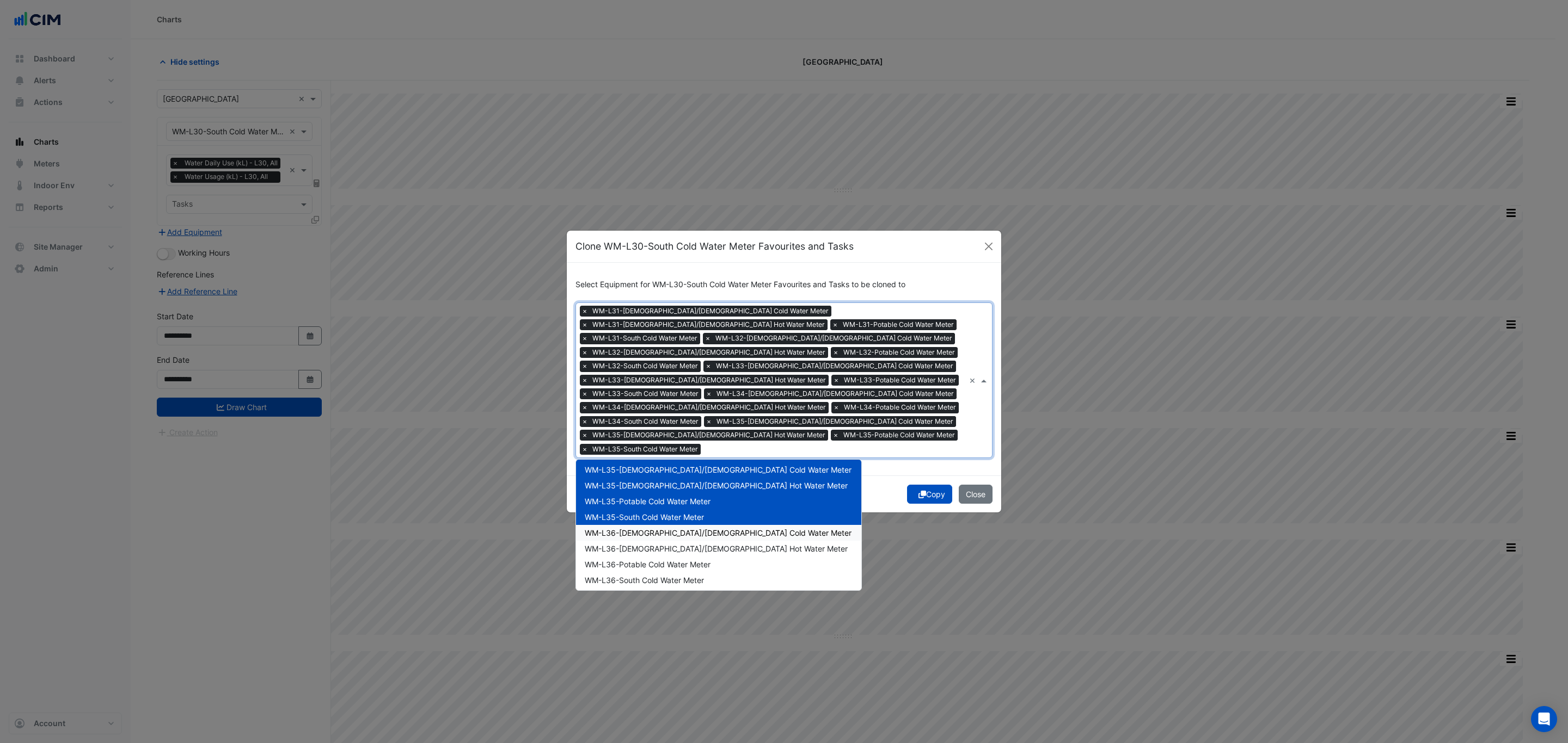
drag, startPoint x: 722, startPoint y: 523, endPoint x: 722, endPoint y: 530, distance: 7.0
click at [722, 528] on span "WM-L36-[DEMOGRAPHIC_DATA]/[DEMOGRAPHIC_DATA] Cold Water Meter" at bounding box center [717, 532] width 267 height 9
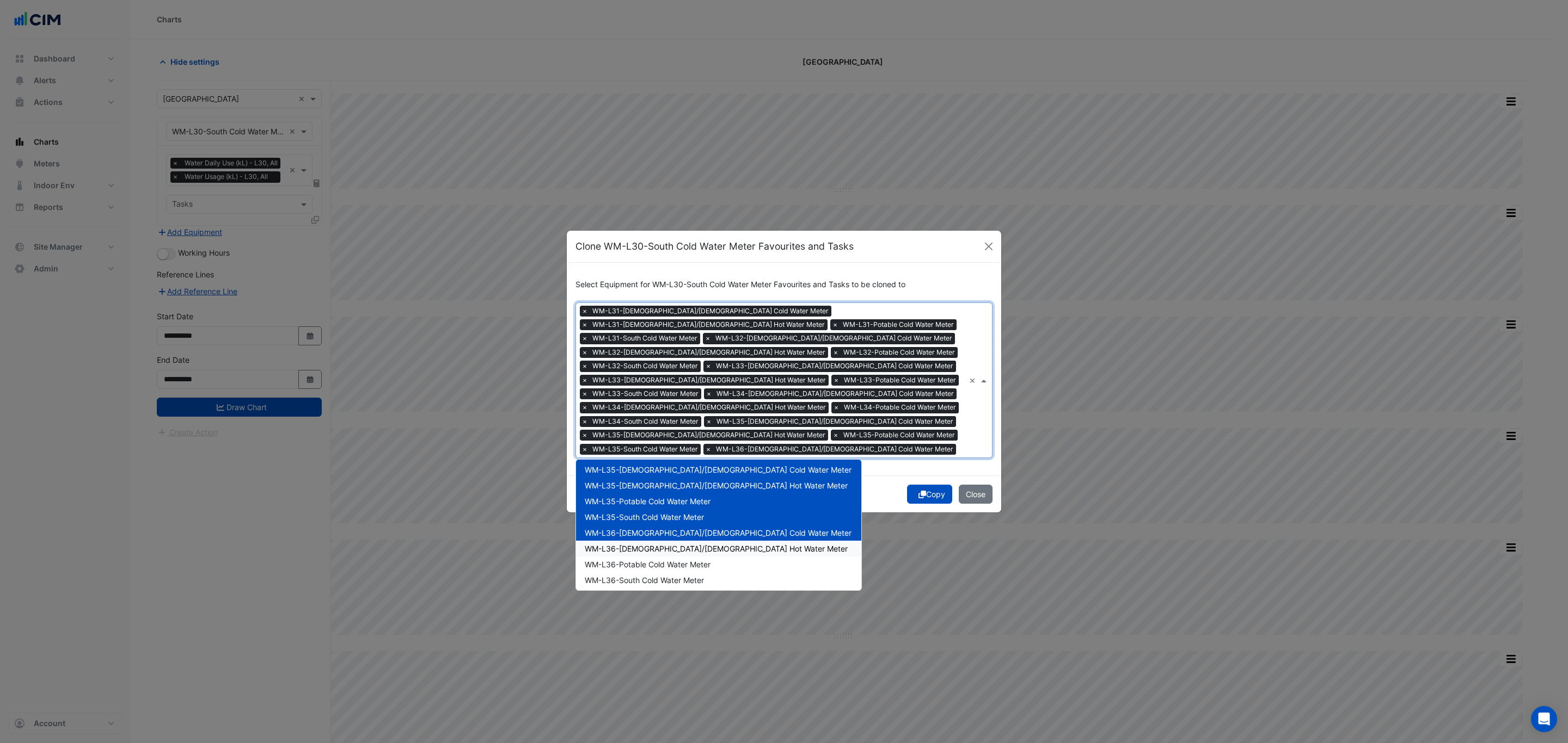
click at [717, 550] on span "WM-L36-[DEMOGRAPHIC_DATA]/[DEMOGRAPHIC_DATA] Hot Water Meter" at bounding box center [716, 548] width 263 height 9
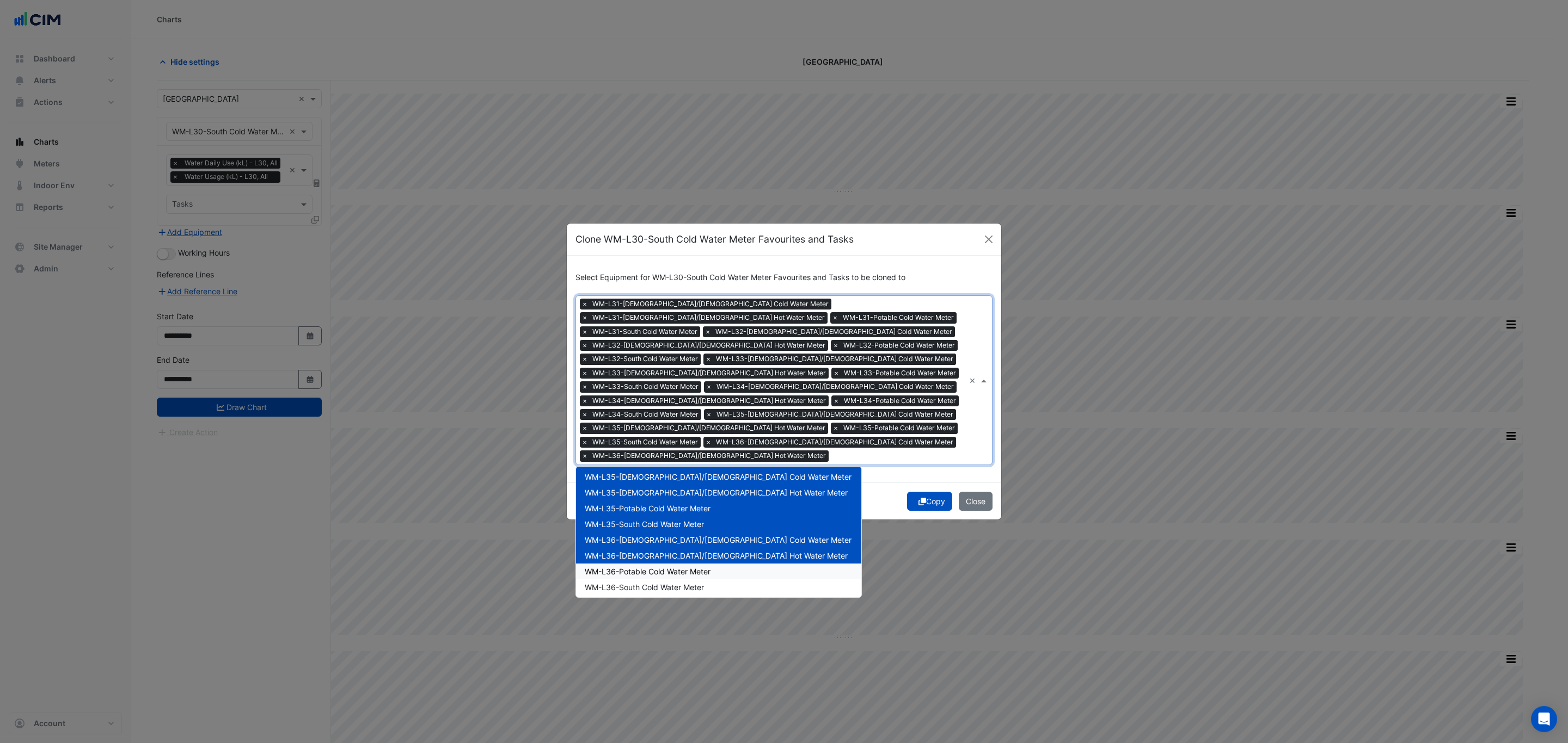
click at [717, 565] on div "WM-L36-Potable Cold Water Meter" at bounding box center [719, 571] width 286 height 15
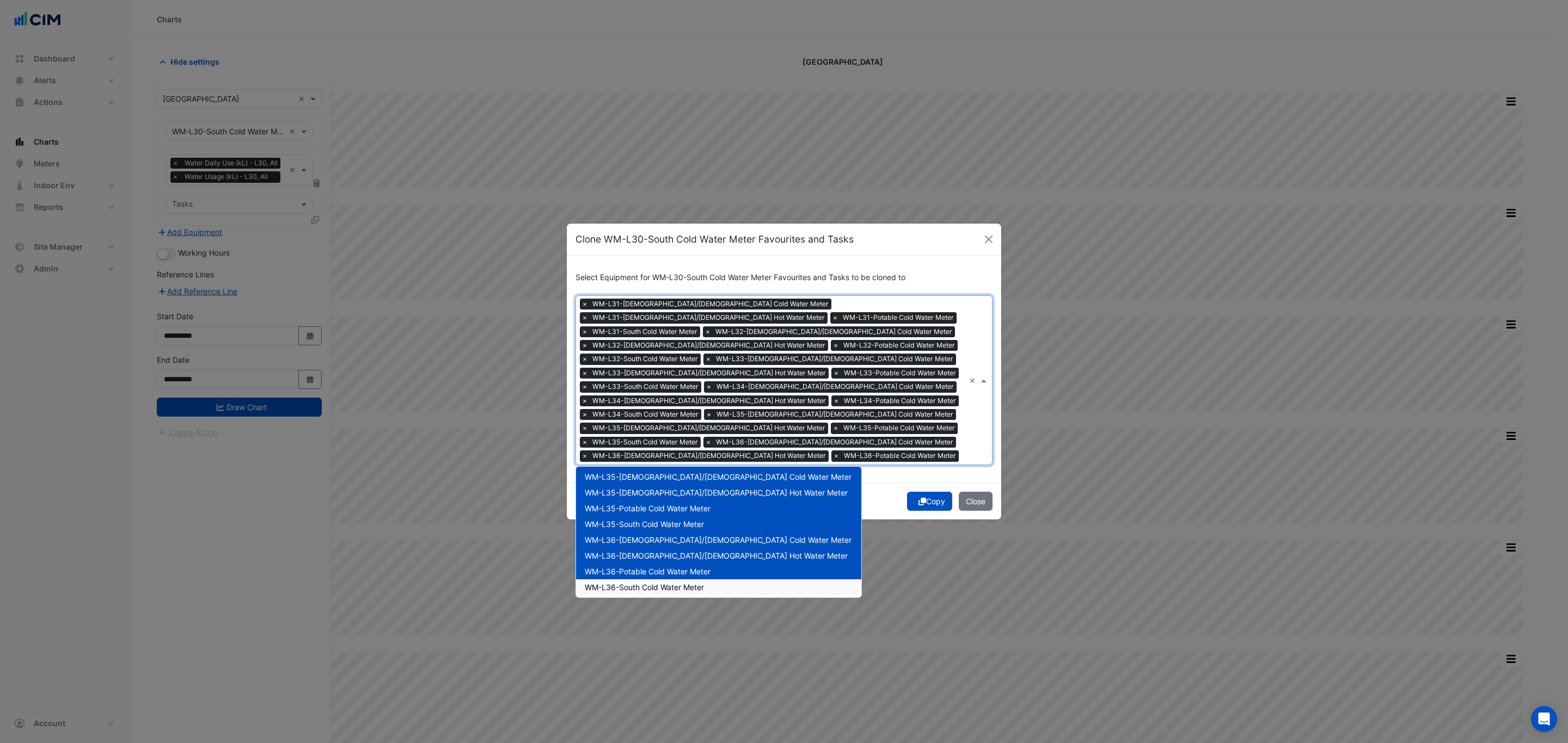
click at [718, 584] on div "WM-L36-South Cold Water Meter" at bounding box center [719, 586] width 286 height 15
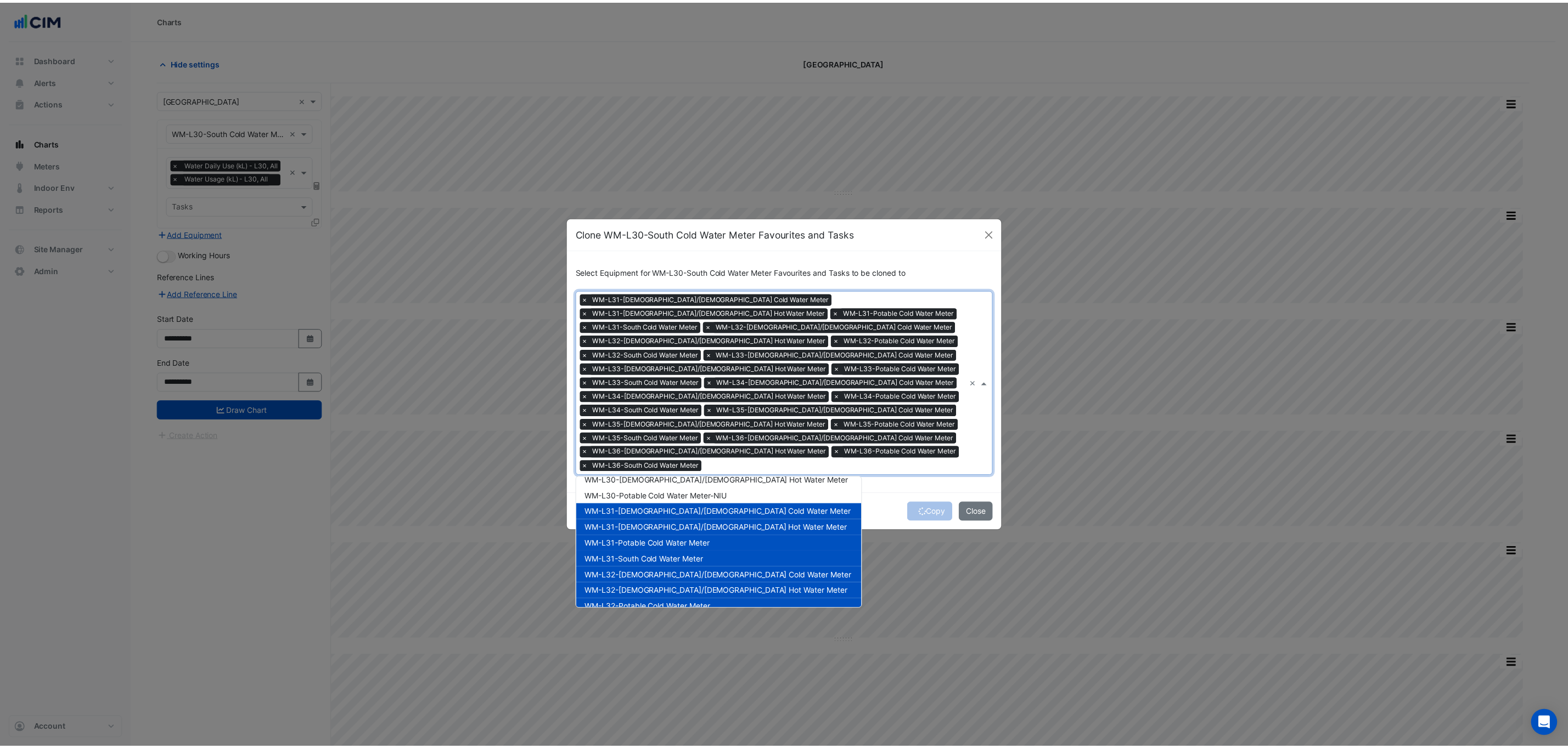
scroll to position [499, 0]
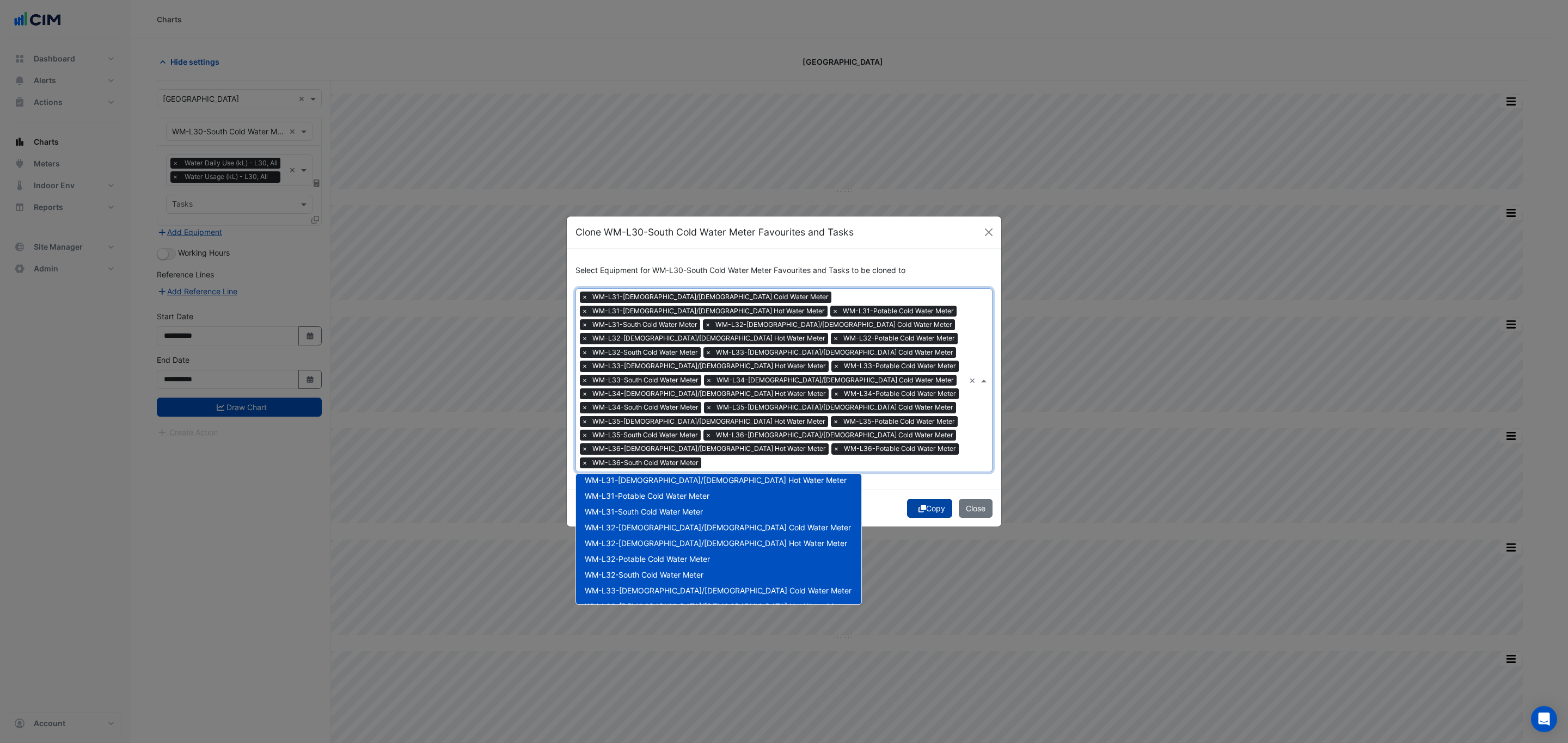
click at [928, 500] on button "Copy" at bounding box center [930, 508] width 45 height 19
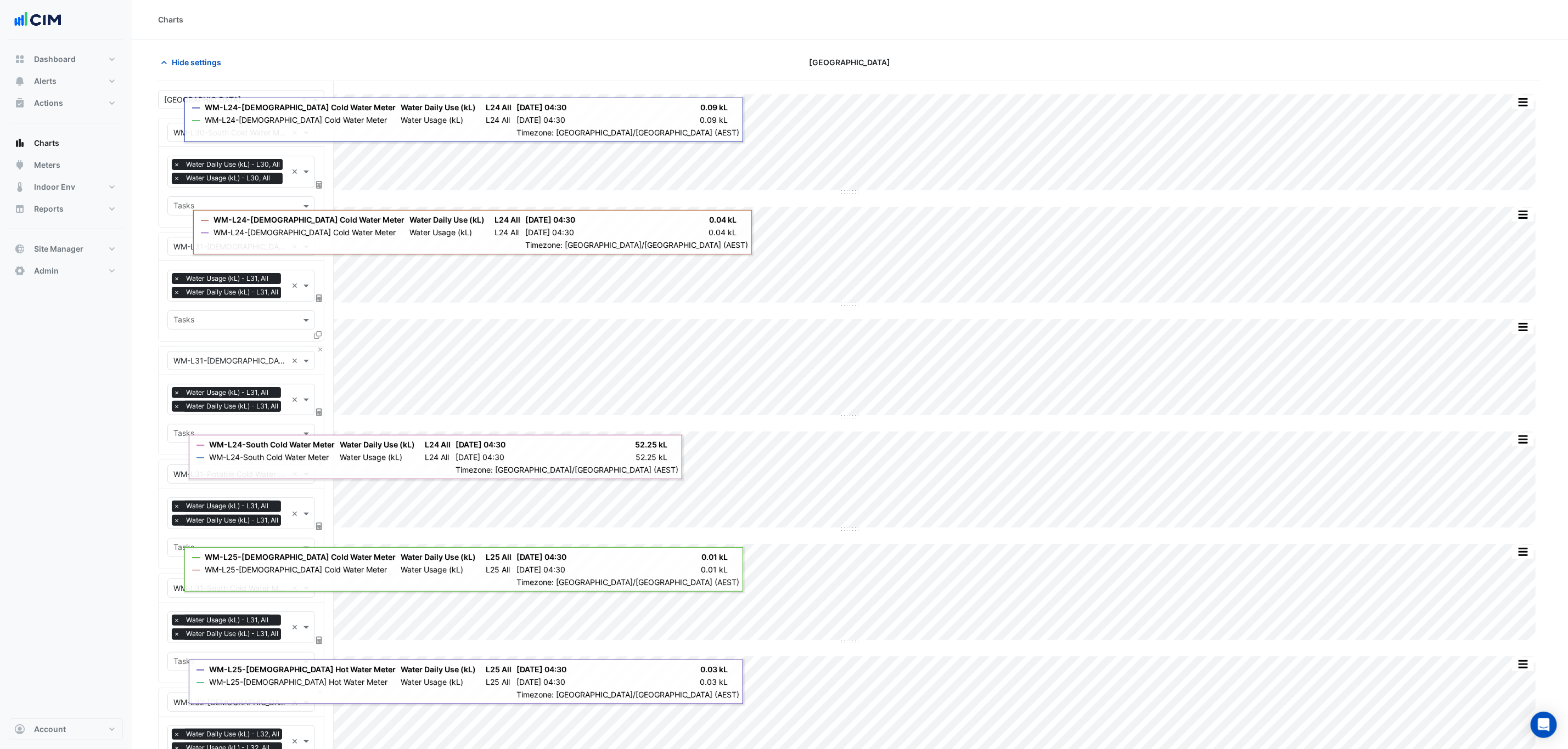
click at [107, 451] on div "Dashboard Portfolio Ratings Performance Alerts Site Rules Templates Actions Sit…" at bounding box center [66, 379] width 115 height 679
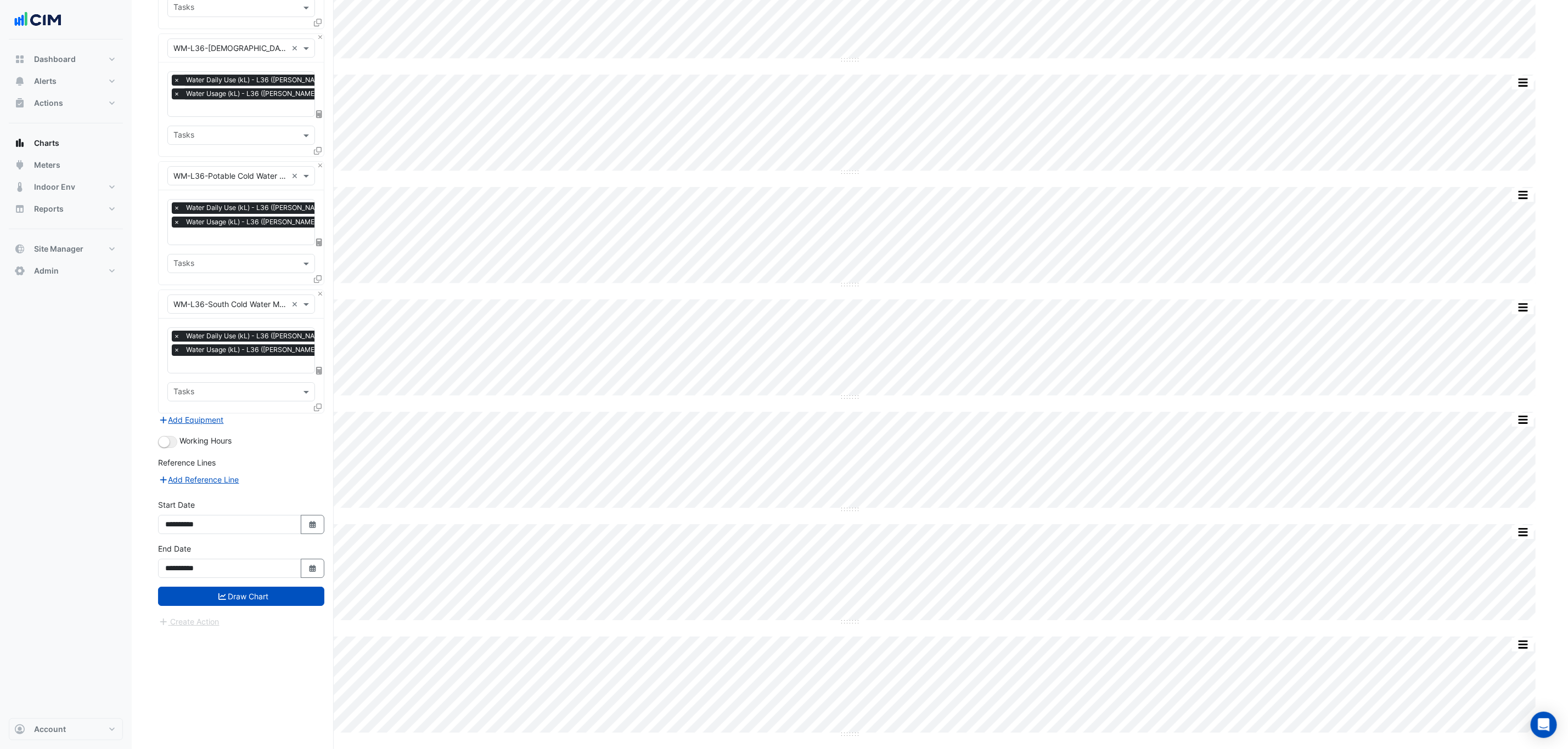
scroll to position [2799, 0]
click at [231, 606] on button "Draw Chart" at bounding box center [240, 596] width 166 height 19
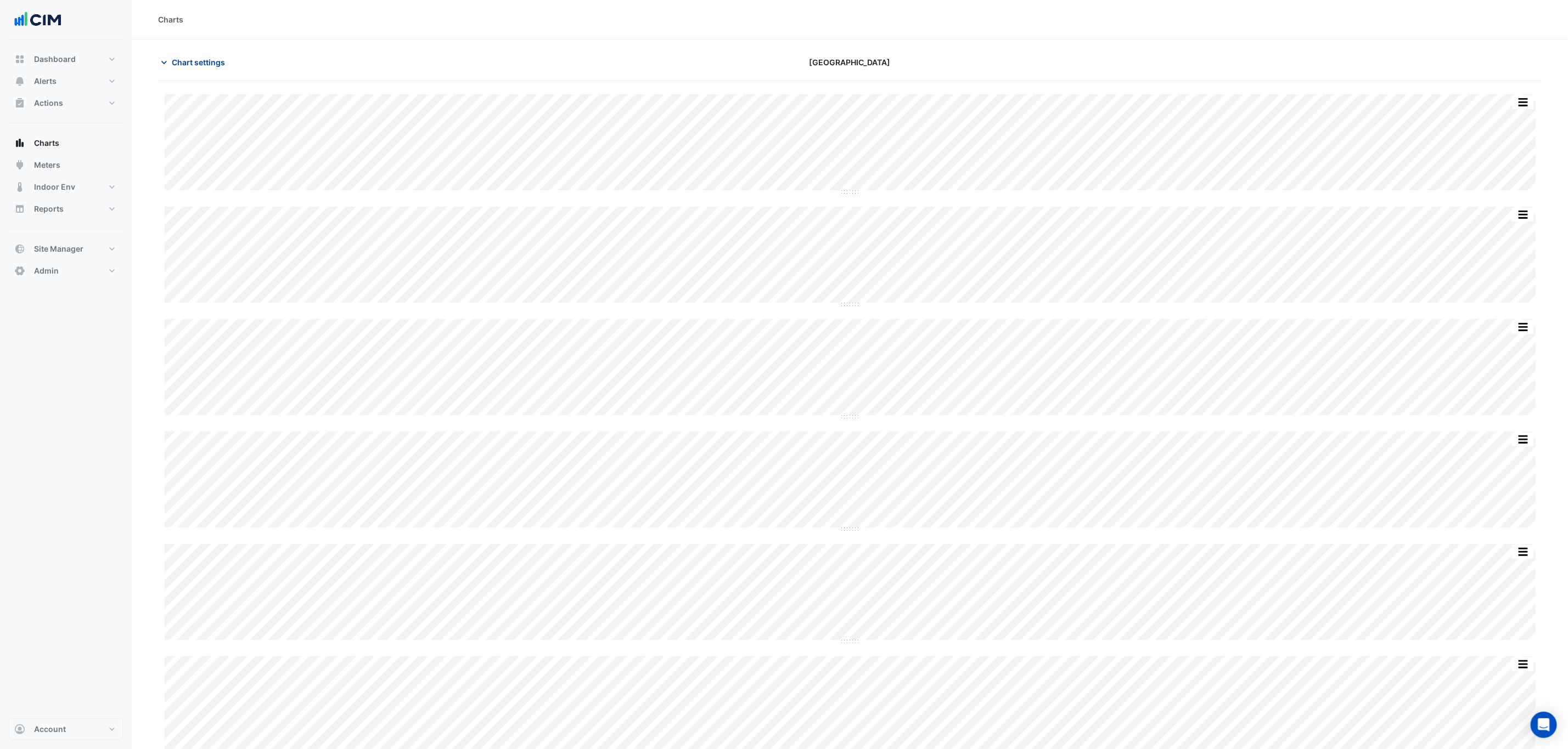
click at [176, 56] on span "Chart settings" at bounding box center [198, 62] width 53 height 11
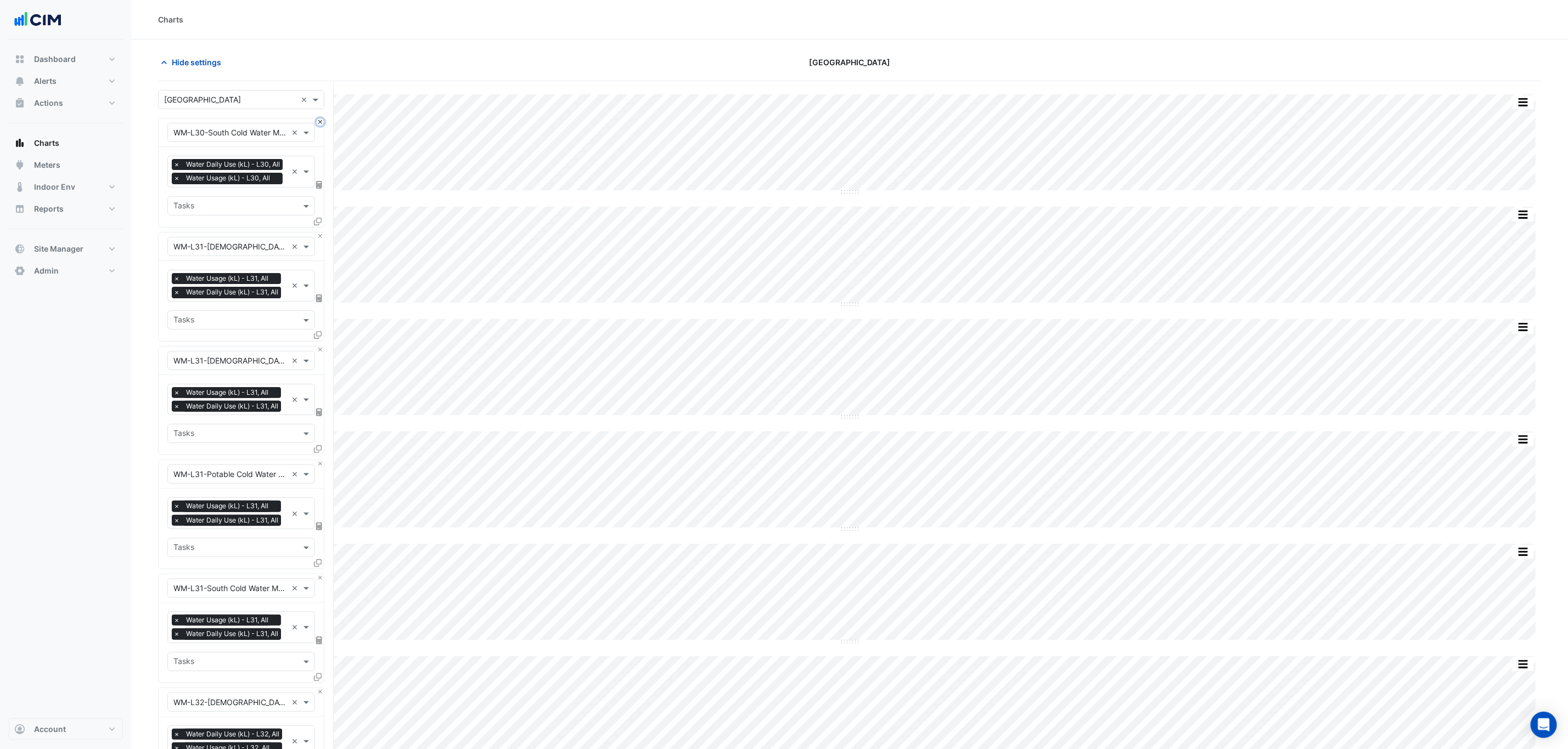
click at [320, 123] on button "Close" at bounding box center [320, 122] width 7 height 7
click at [321, 123] on button "Close" at bounding box center [320, 122] width 7 height 7
click at [321, 232] on button "Close" at bounding box center [320, 235] width 7 height 7
click at [321, 123] on button "Close" at bounding box center [320, 122] width 7 height 7
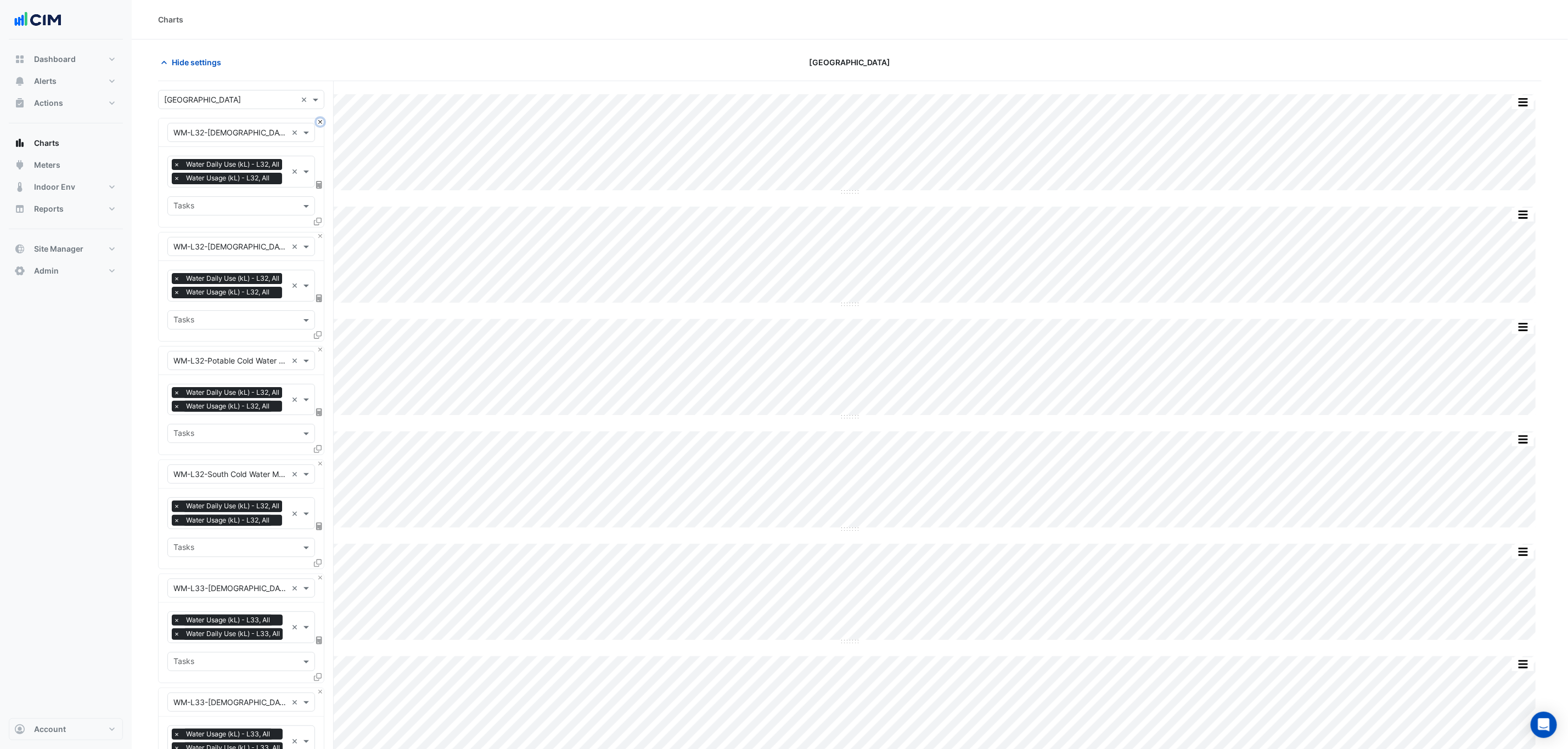
click at [319, 123] on button "Close" at bounding box center [320, 122] width 7 height 7
click at [318, 232] on button "Close" at bounding box center [320, 235] width 7 height 7
click at [318, 122] on button "Close" at bounding box center [320, 122] width 7 height 7
click at [318, 232] on button "Close" at bounding box center [320, 235] width 7 height 7
click at [318, 122] on button "Close" at bounding box center [320, 122] width 7 height 7
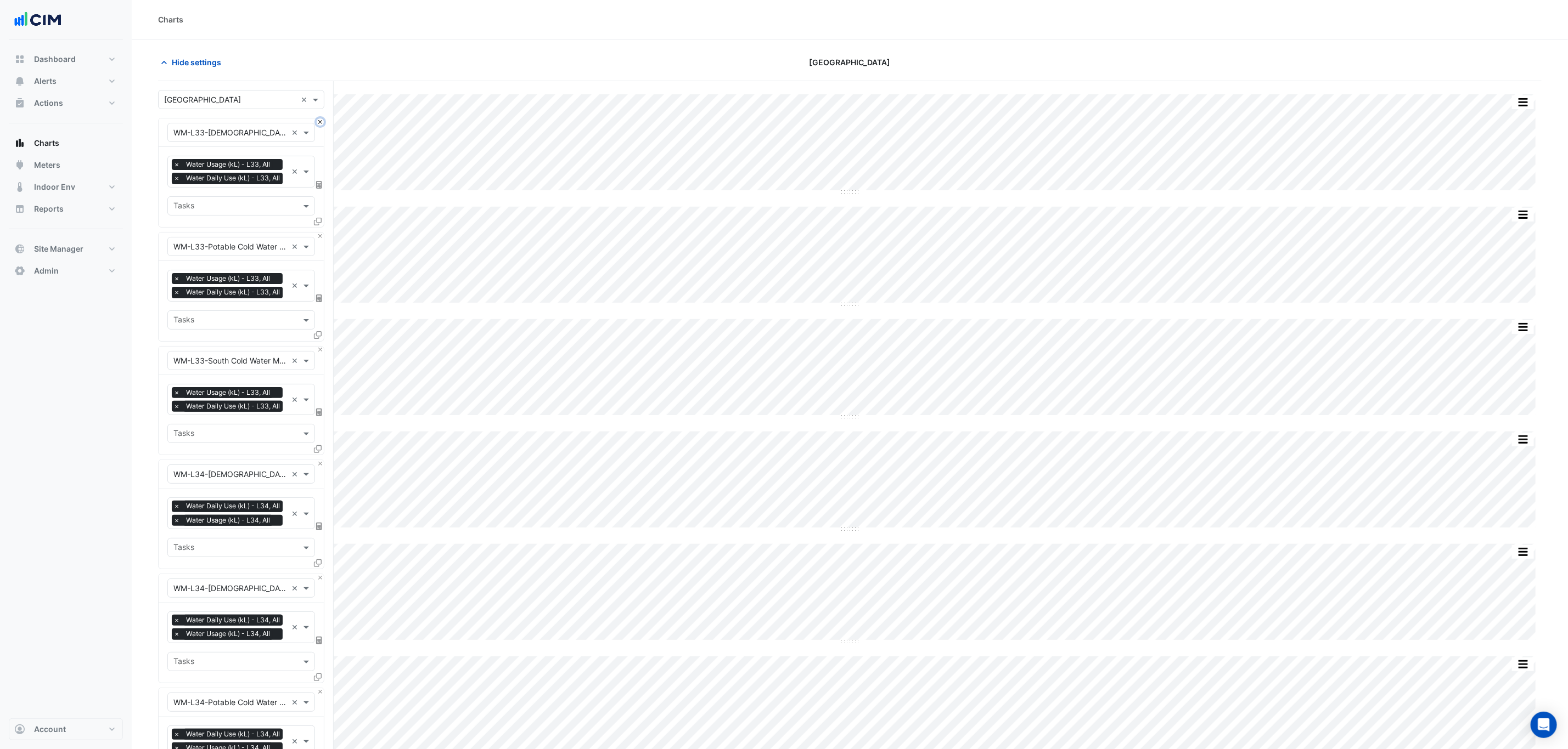
click at [318, 122] on button "Close" at bounding box center [320, 122] width 7 height 7
click at [319, 232] on button "Close" at bounding box center [320, 235] width 7 height 7
click at [319, 122] on button "Close" at bounding box center [320, 122] width 7 height 7
click at [320, 122] on button "Close" at bounding box center [320, 122] width 7 height 7
click at [320, 232] on button "Close" at bounding box center [320, 235] width 7 height 7
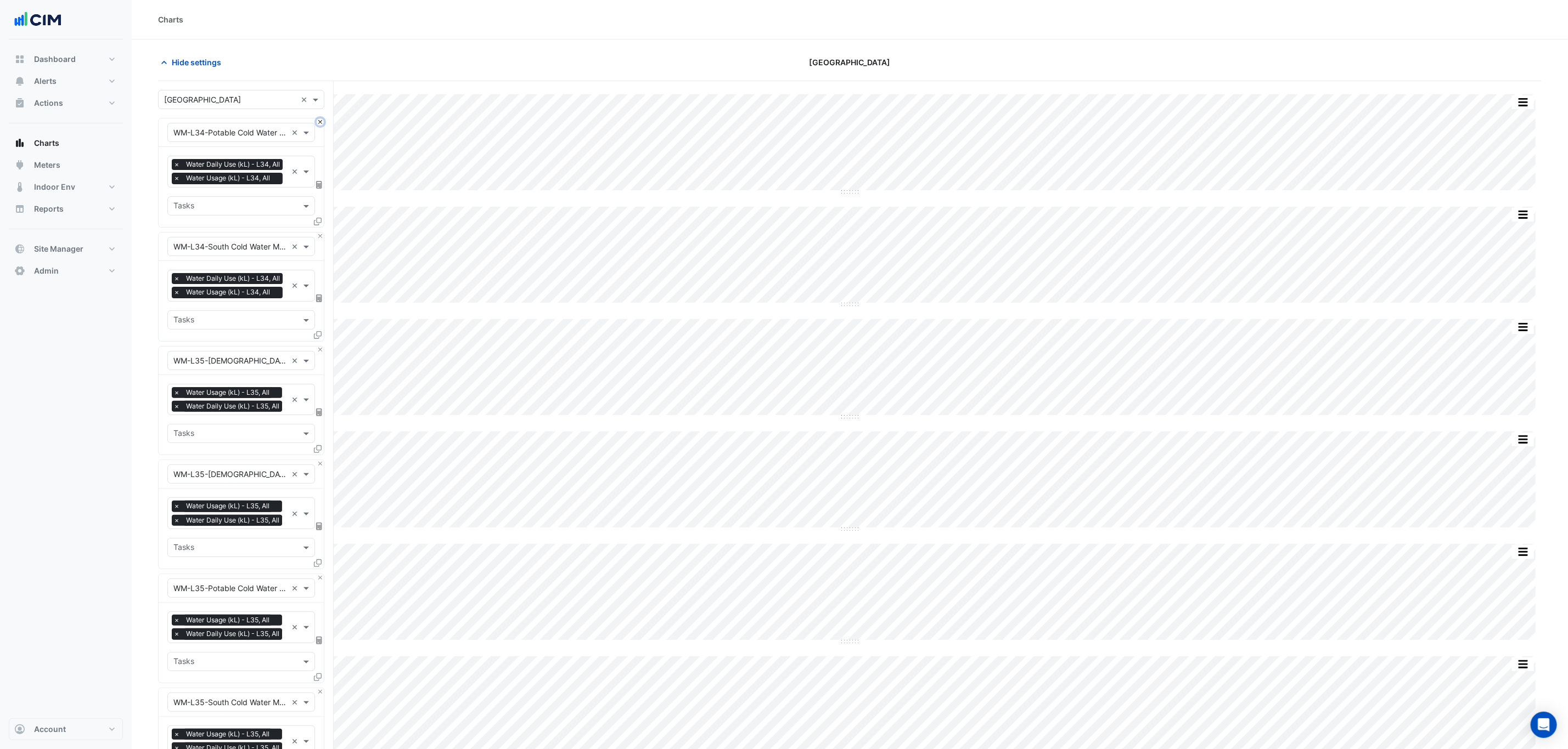
click at [320, 122] on button "Close" at bounding box center [320, 122] width 7 height 7
click at [320, 232] on button "Close" at bounding box center [320, 235] width 7 height 7
click at [320, 122] on button "Close" at bounding box center [320, 122] width 7 height 7
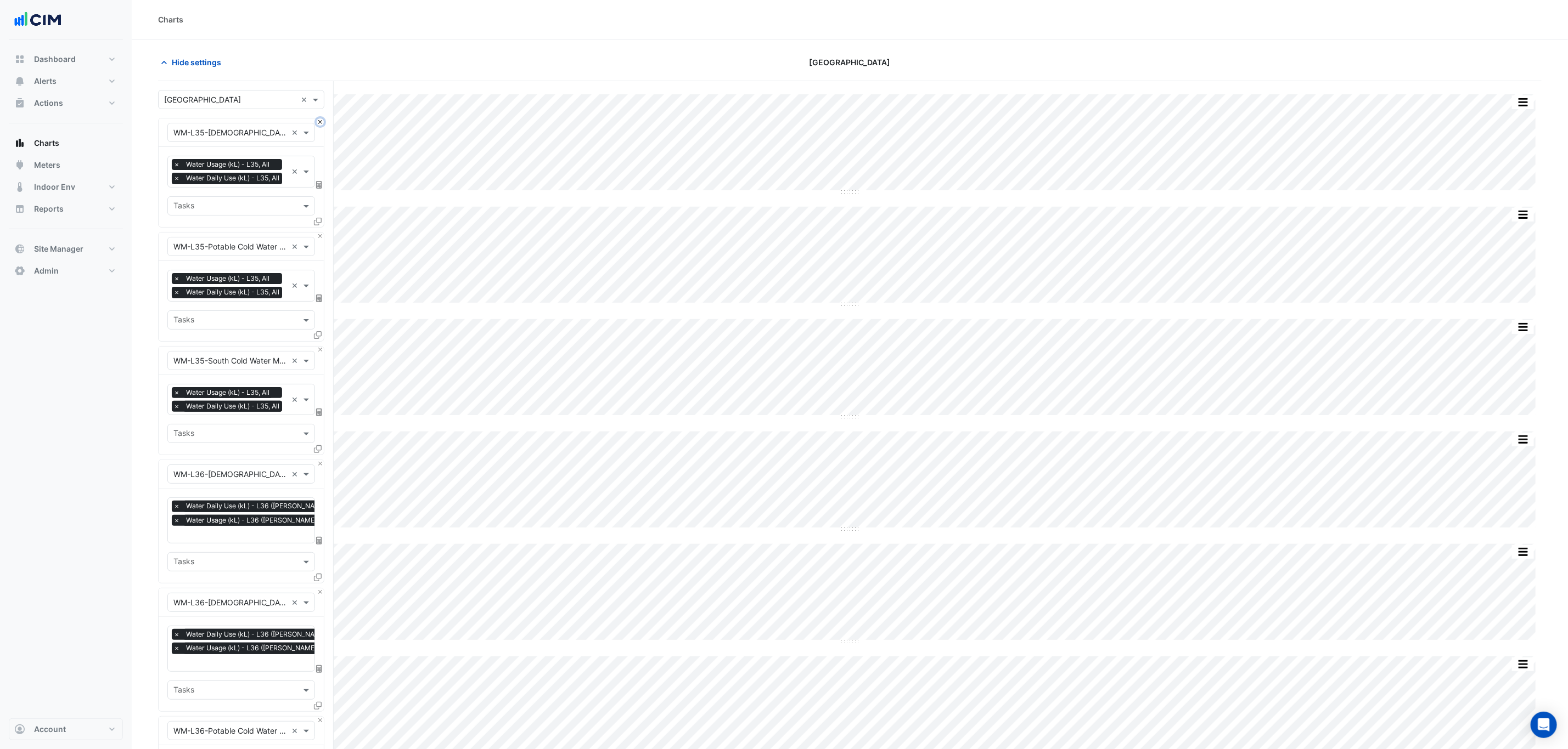
click at [321, 121] on button "Close" at bounding box center [320, 122] width 7 height 7
click at [321, 232] on button "Close" at bounding box center [320, 235] width 7 height 7
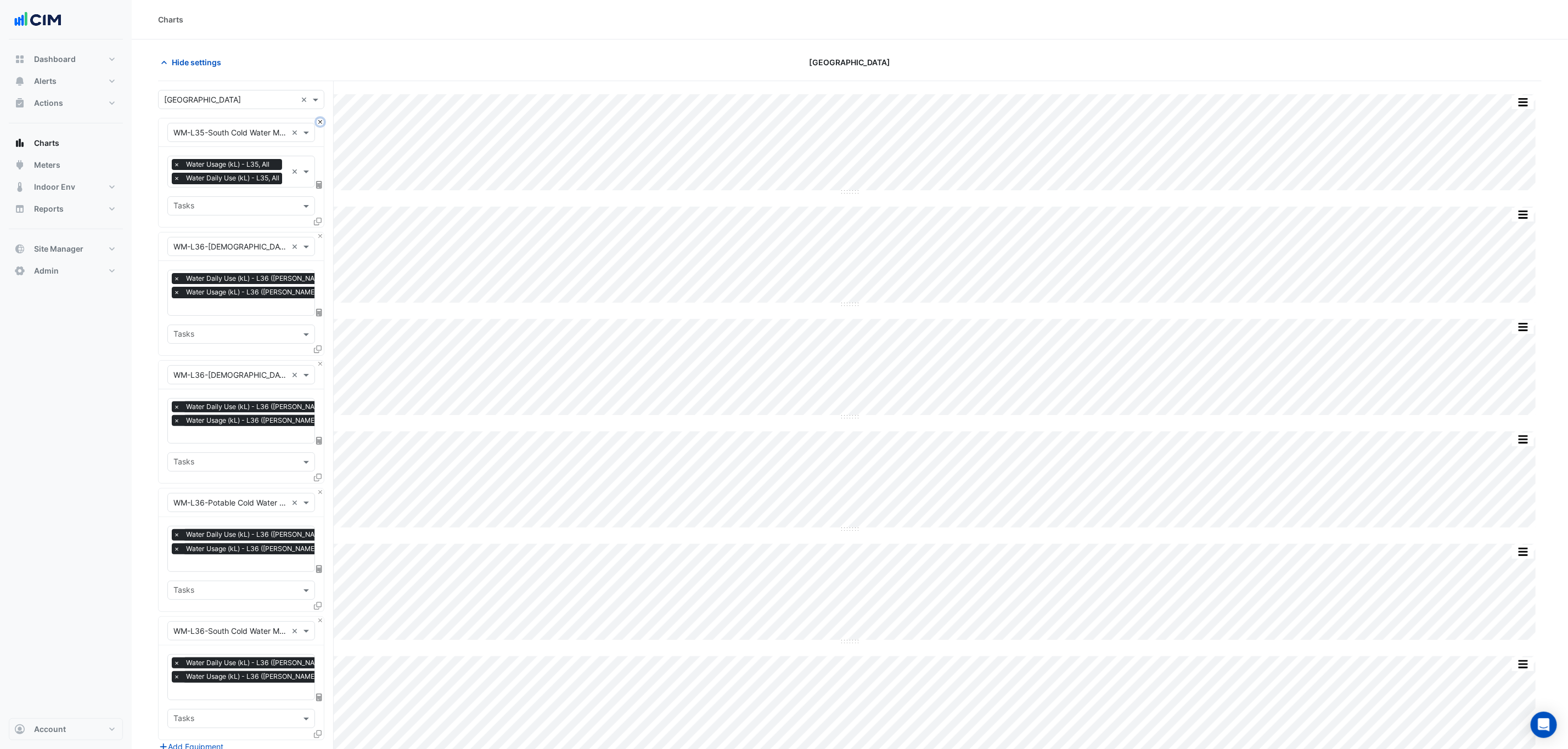
click at [321, 120] on button "Close" at bounding box center [320, 122] width 7 height 7
click at [321, 232] on button "Close" at bounding box center [320, 235] width 7 height 7
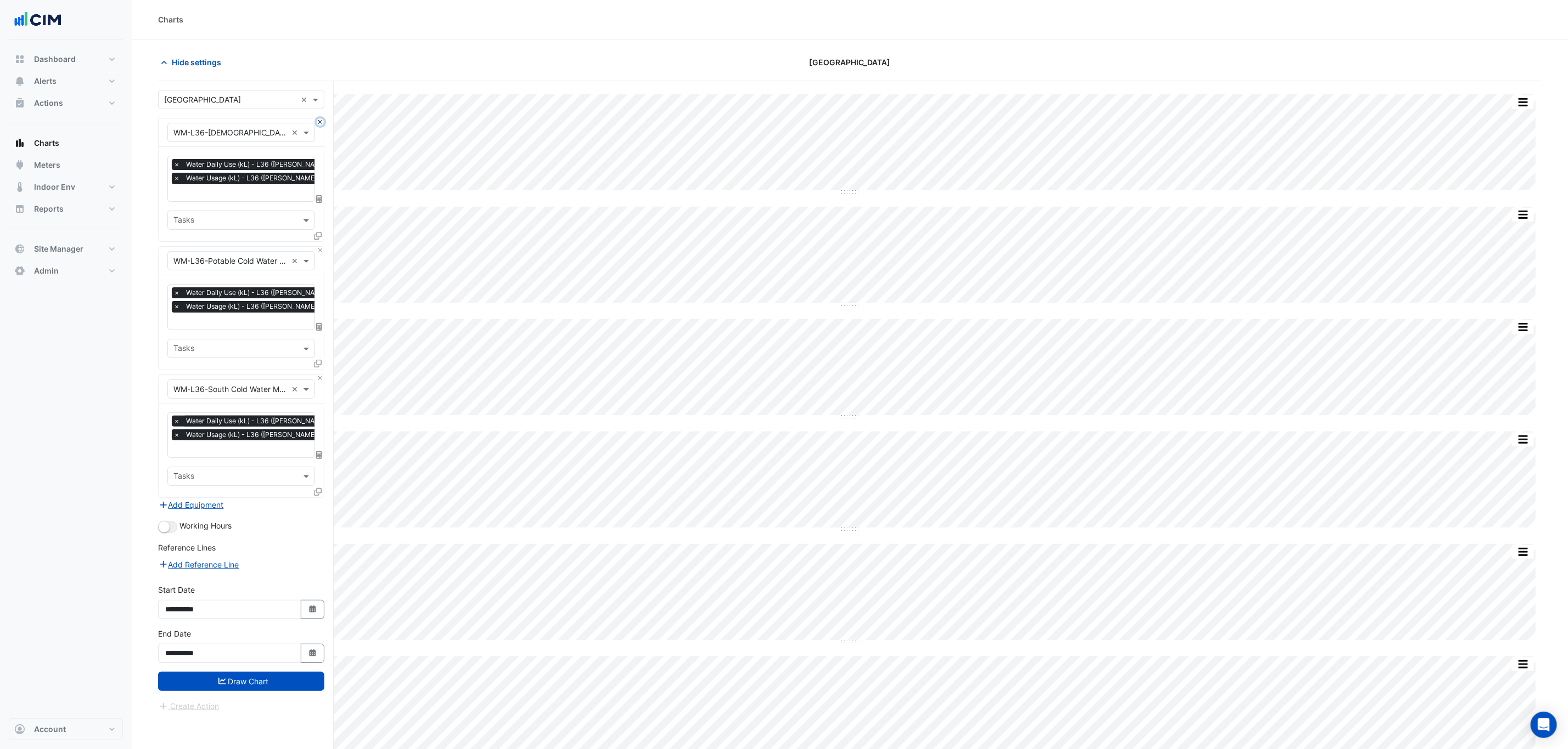
click at [321, 120] on button "Close" at bounding box center [320, 122] width 7 height 7
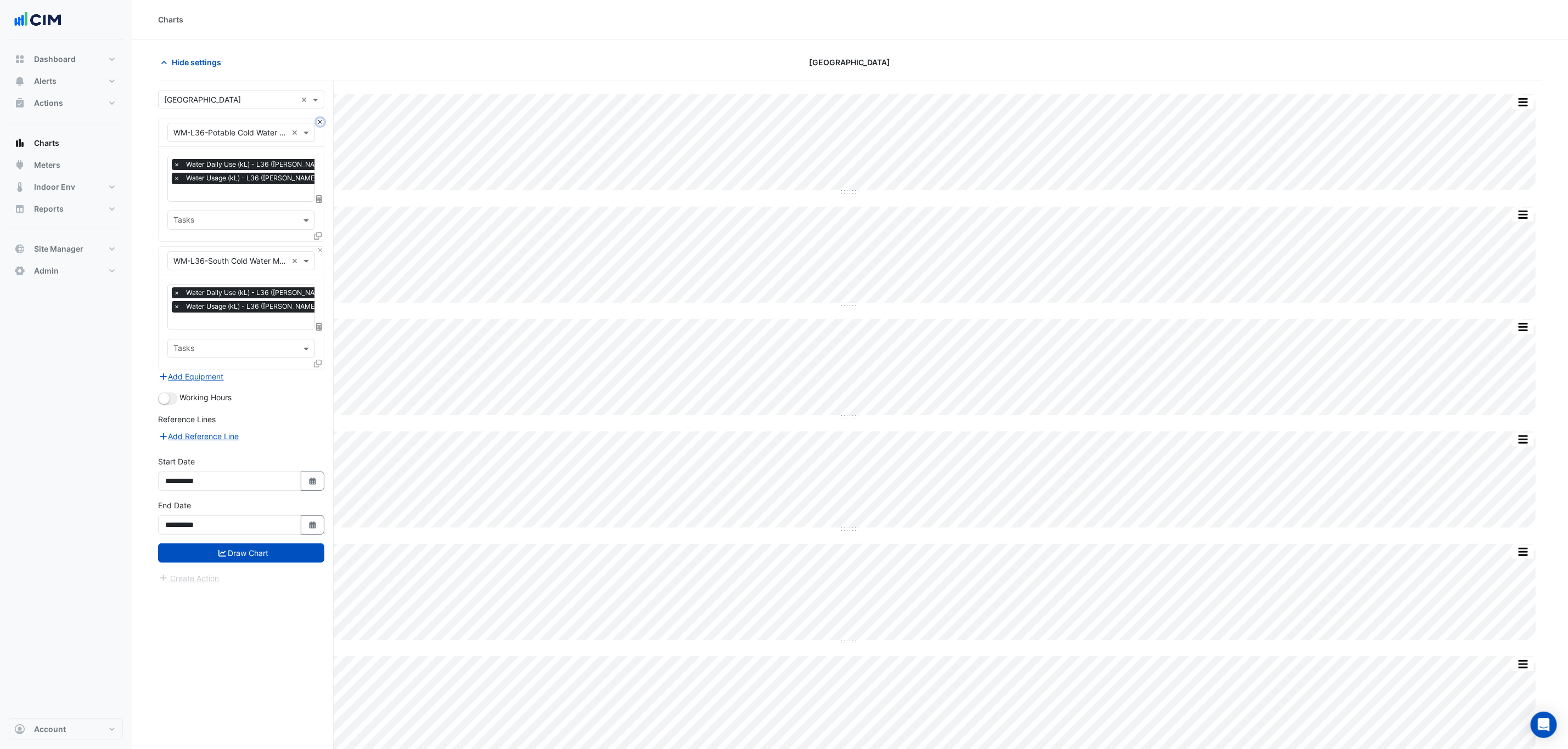
click at [321, 120] on button "Close" at bounding box center [320, 122] width 7 height 7
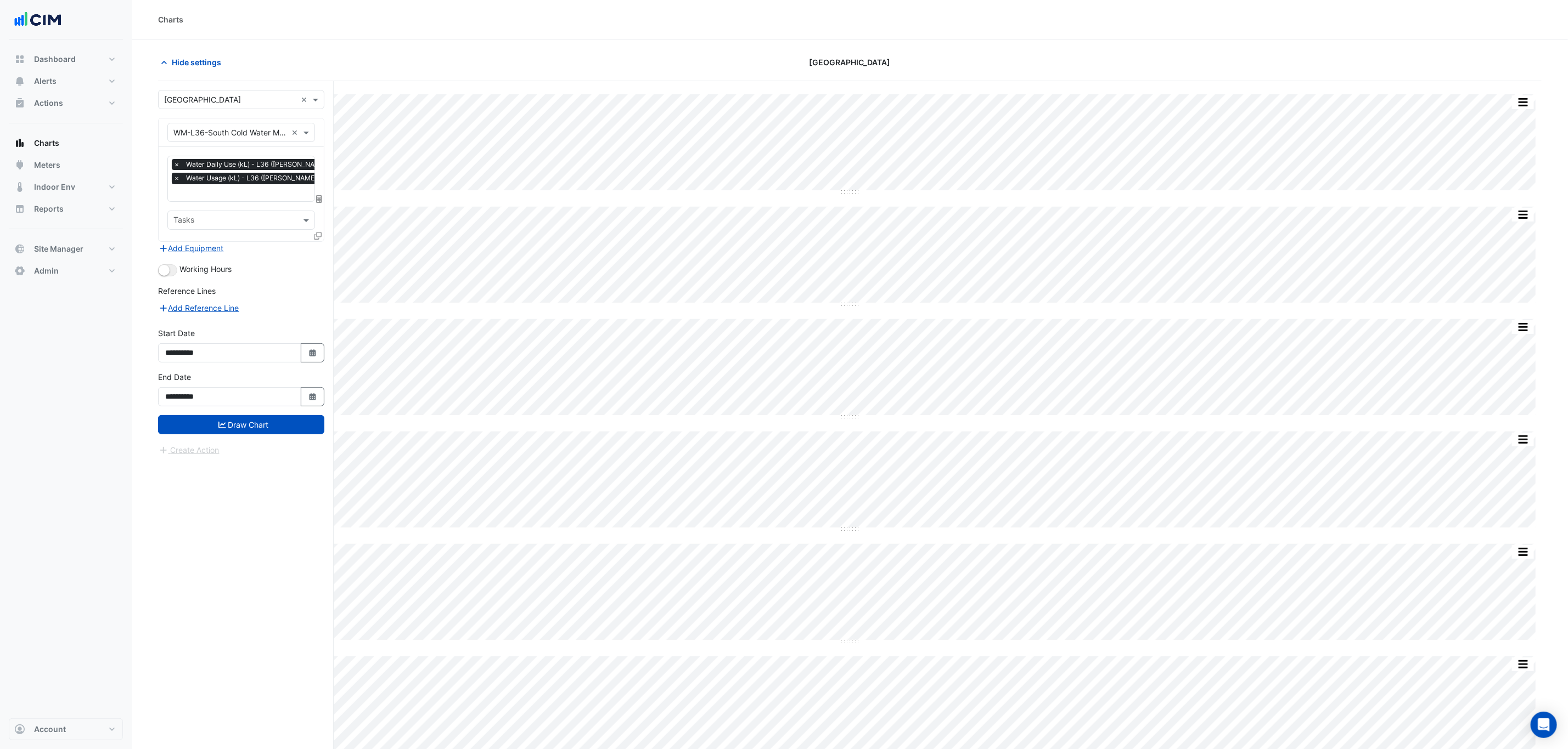
click at [267, 137] on input "text" at bounding box center [230, 133] width 114 height 11
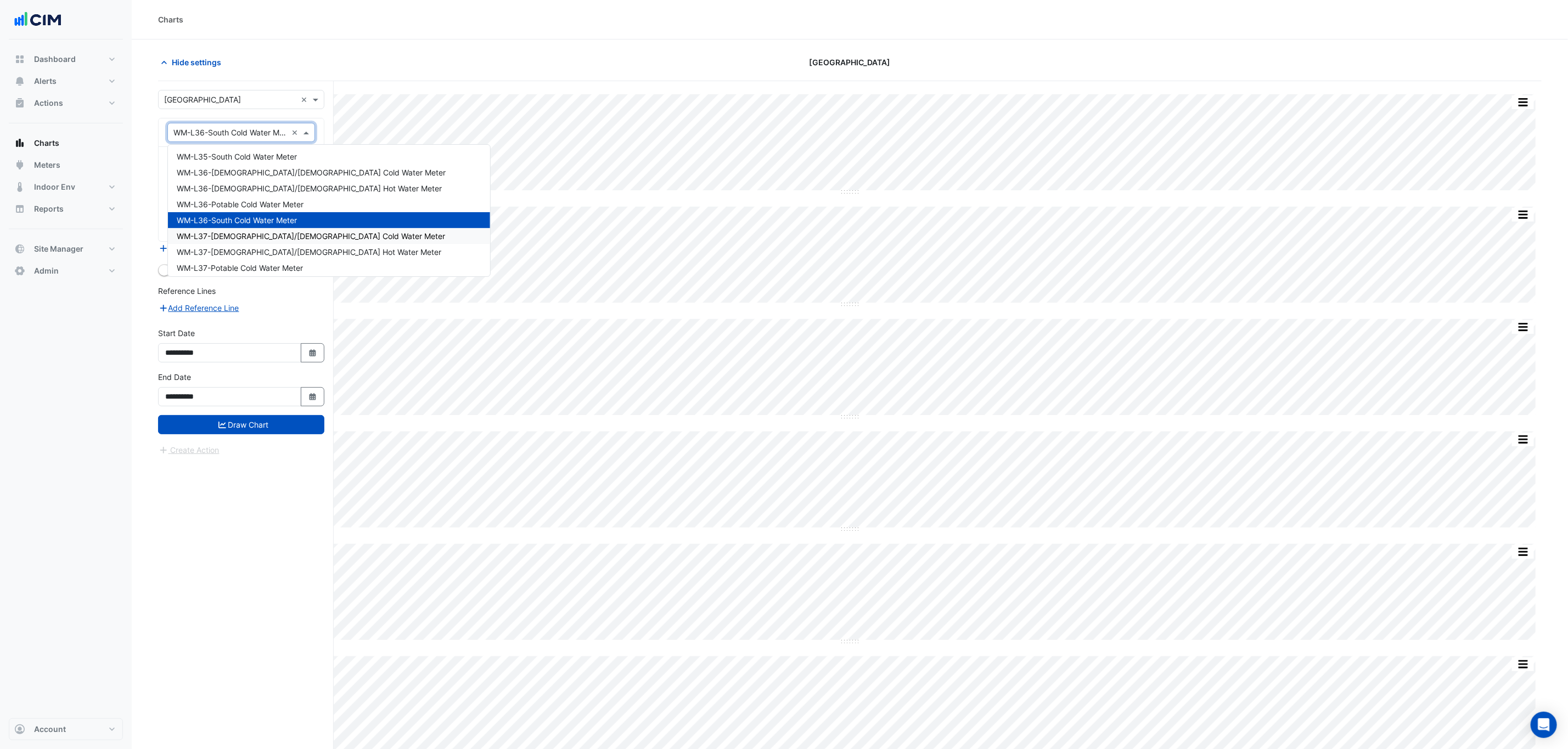
click at [270, 231] on span "WM-L37-[DEMOGRAPHIC_DATA]/[DEMOGRAPHIC_DATA] Cold Water Meter" at bounding box center [311, 235] width 268 height 9
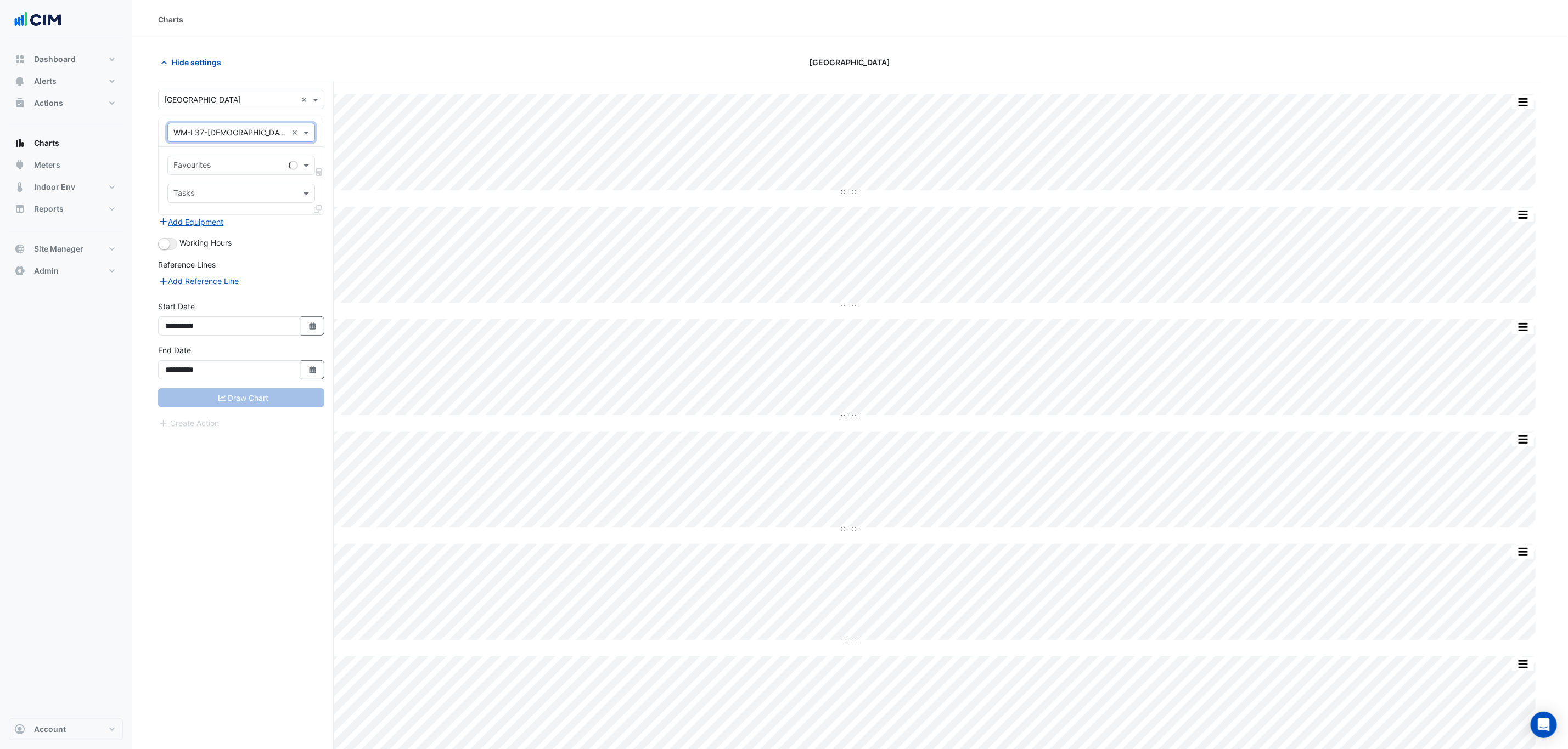
click at [265, 137] on input "text" at bounding box center [230, 133] width 114 height 11
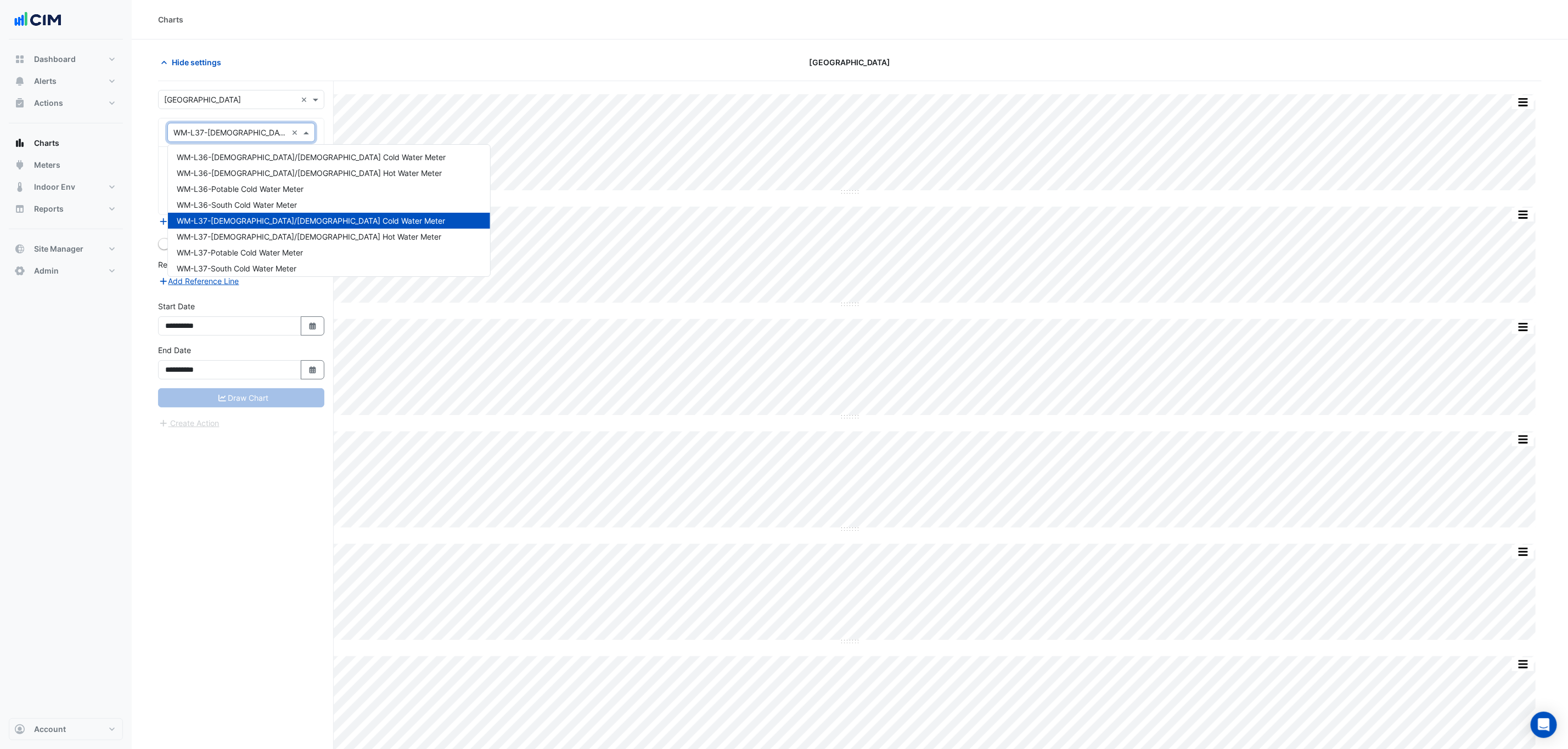
click at [275, 34] on div "Charts" at bounding box center [850, 20] width 1436 height 39
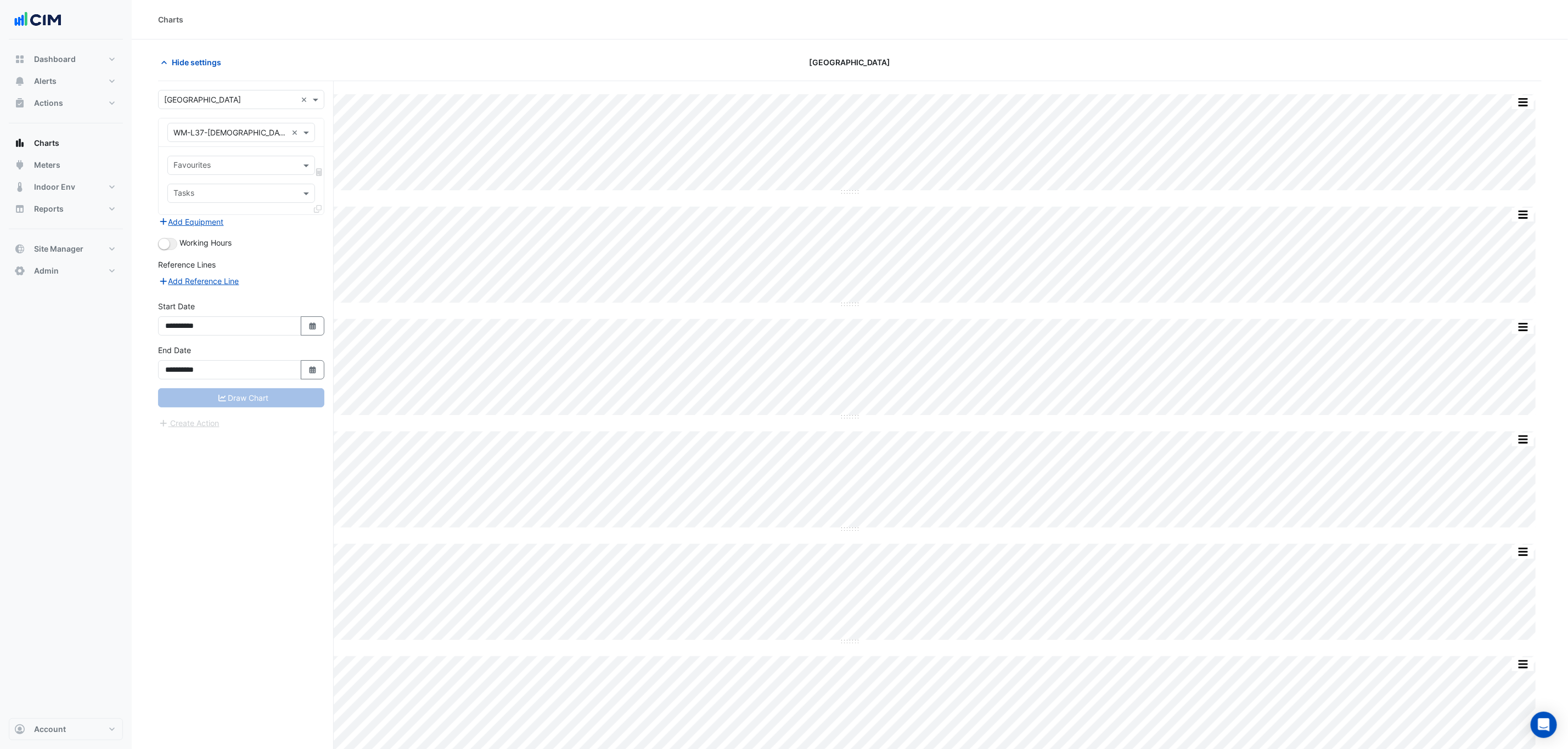
click at [283, 170] on input "text" at bounding box center [235, 167] width 123 height 11
click at [285, 193] on div "Water Usage (kL) - L37, All" at bounding box center [240, 190] width 146 height 16
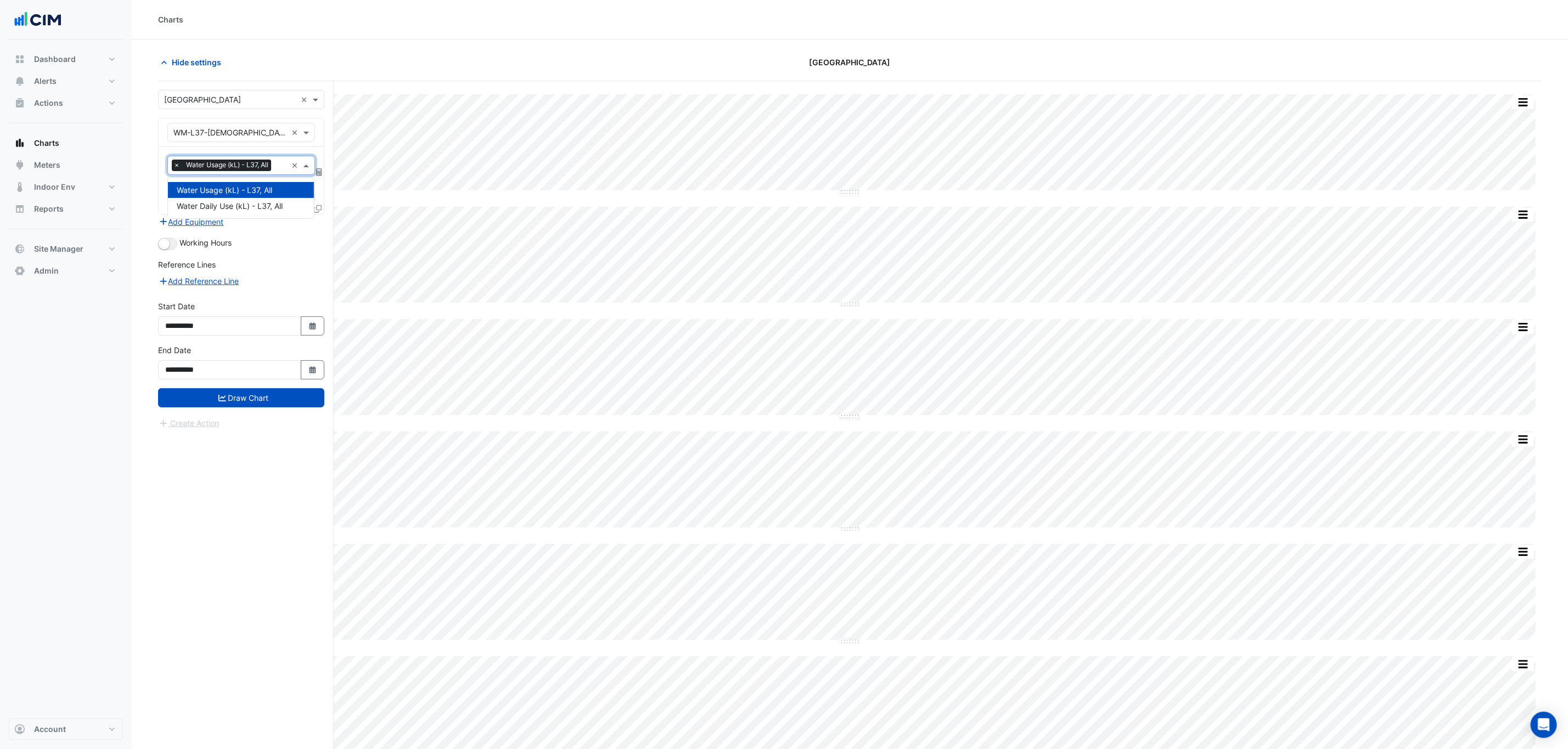
click at [284, 168] on input "text" at bounding box center [281, 167] width 11 height 11
click at [276, 204] on span "Water Daily Use (kL) - L37, All" at bounding box center [229, 205] width 106 height 9
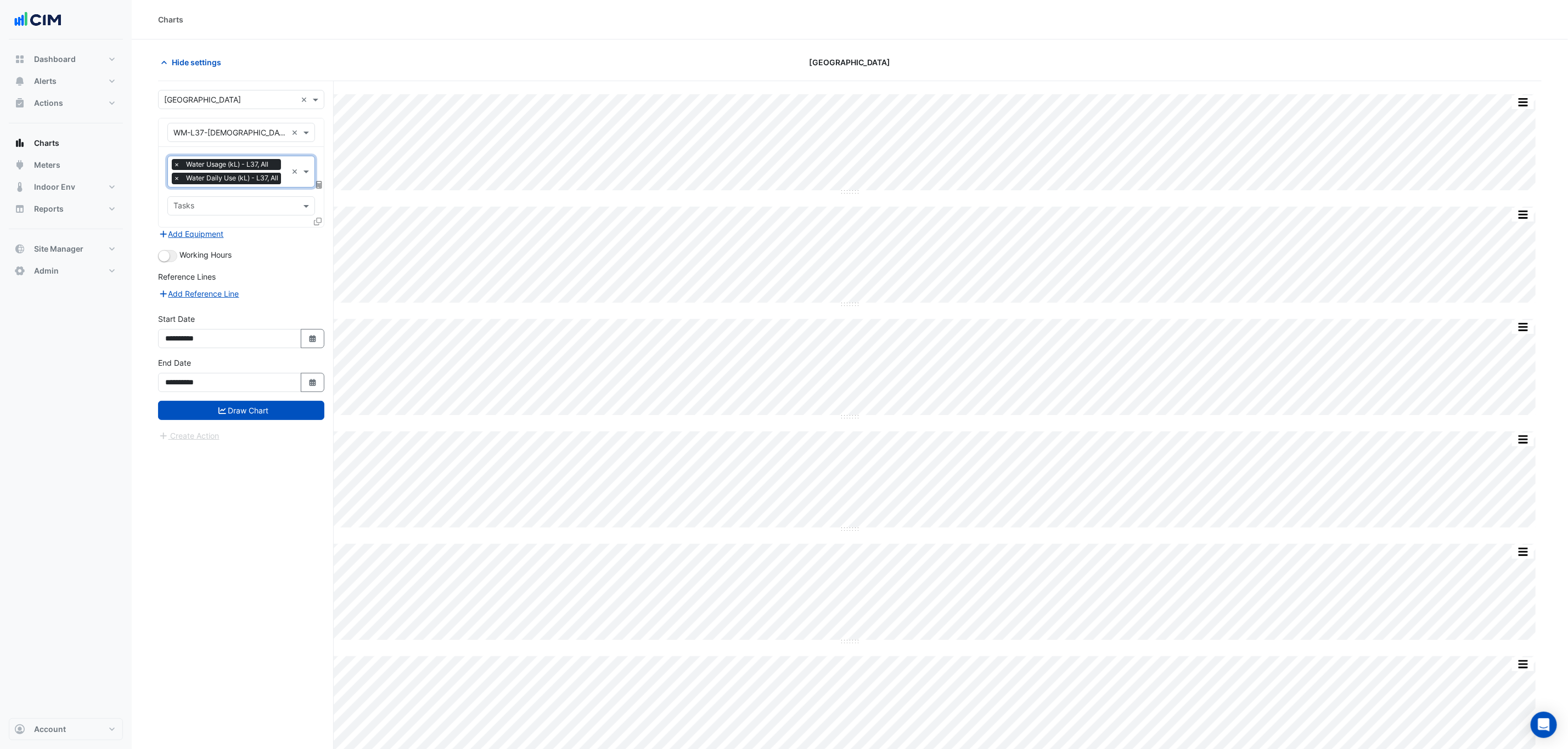
click at [317, 226] on icon at bounding box center [317, 221] width 7 height 7
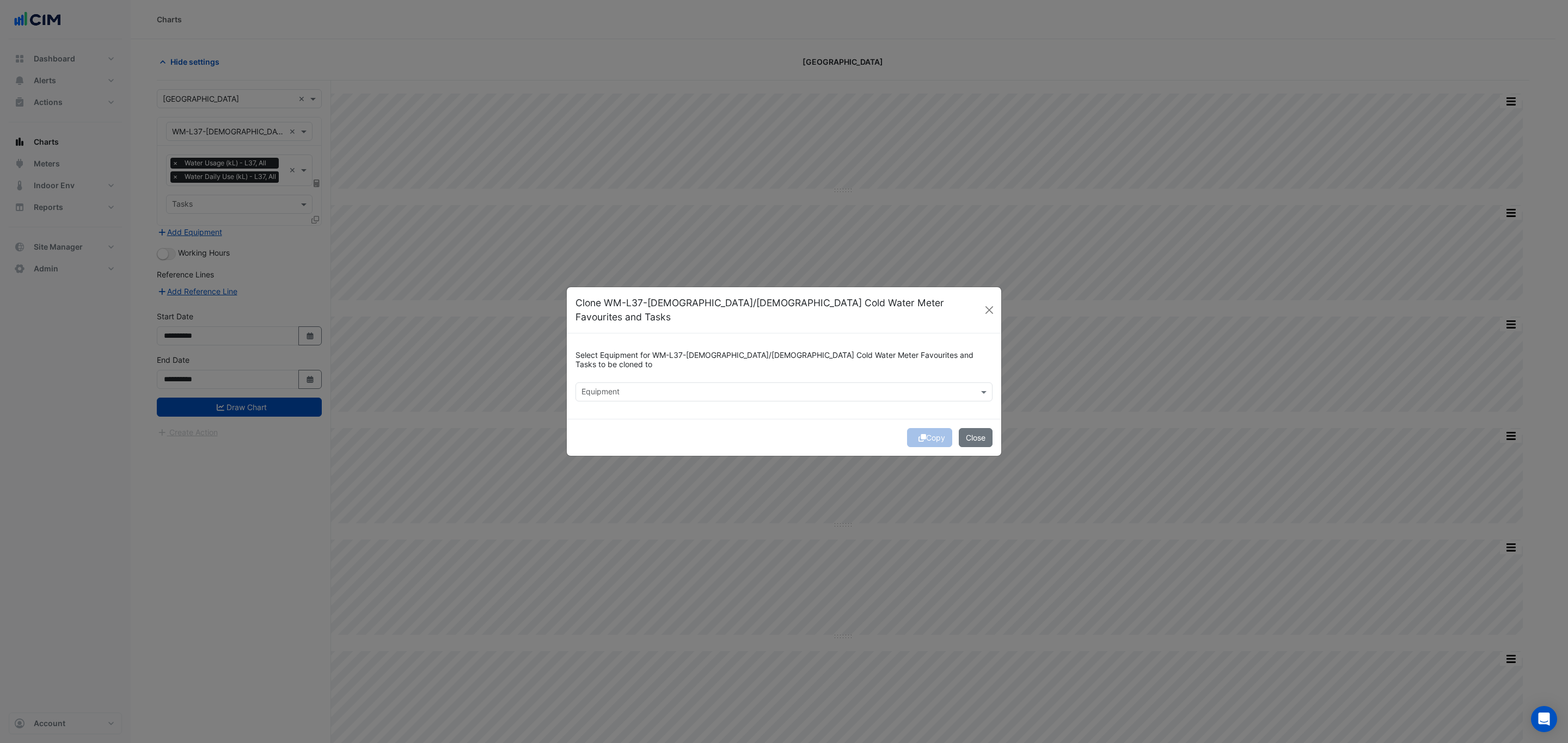
click at [687, 388] on input "text" at bounding box center [778, 393] width 393 height 11
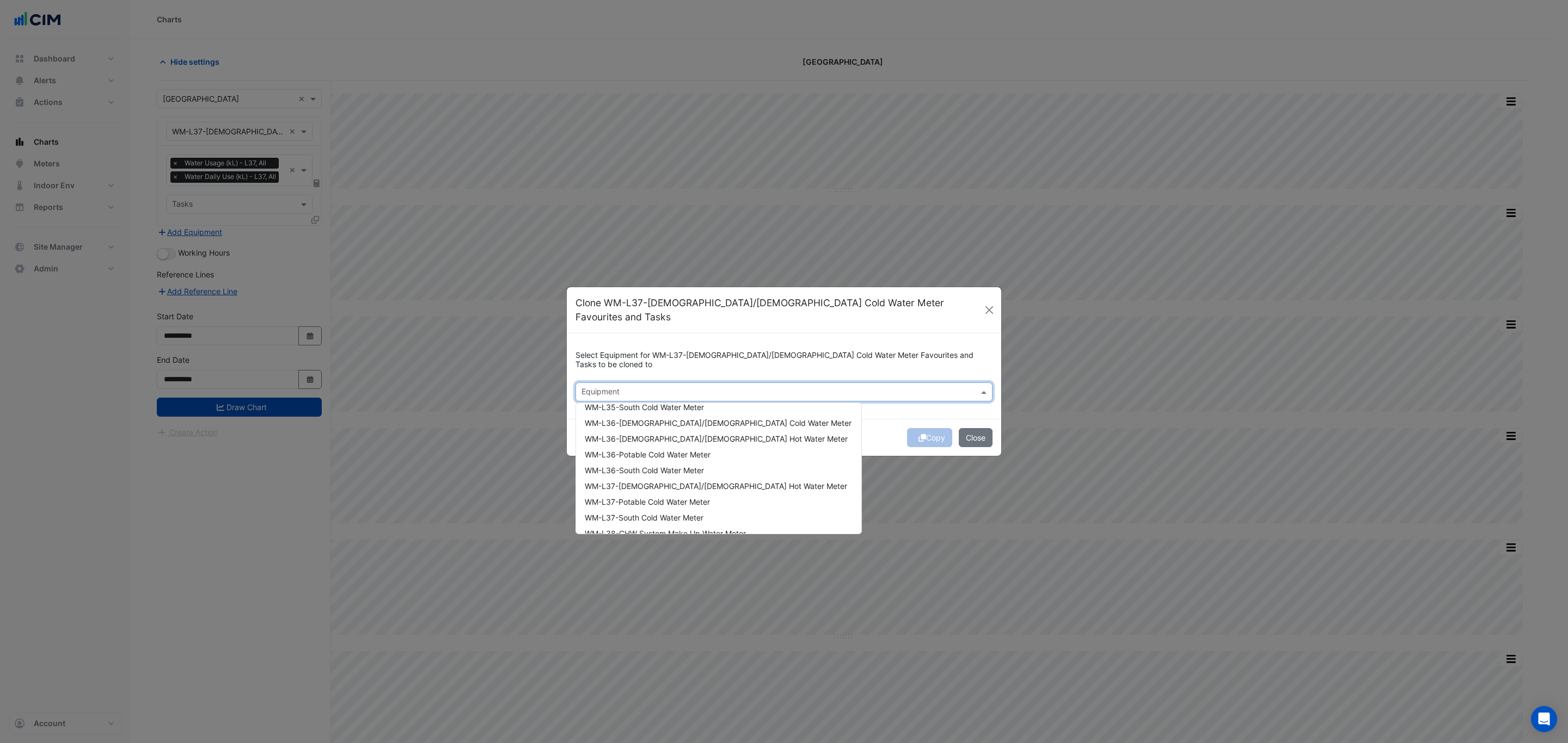
scroll to position [841, 0]
click at [664, 437] on span "WM-L37-[DEMOGRAPHIC_DATA]/[DEMOGRAPHIC_DATA] Hot Water Meter" at bounding box center [715, 441] width 262 height 9
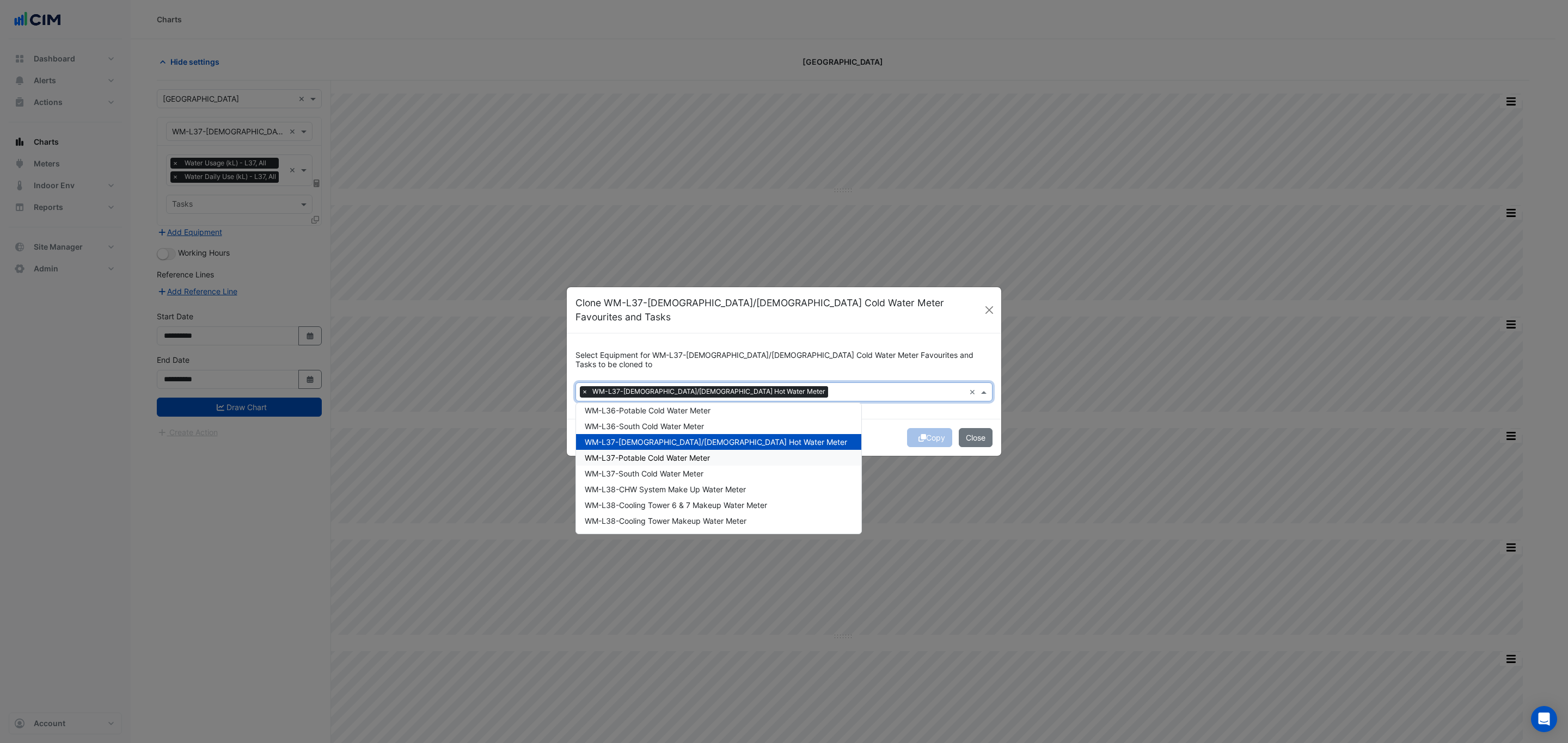
click at [669, 453] on span "WM-L37-Potable Cold Water Meter" at bounding box center [647, 457] width 125 height 9
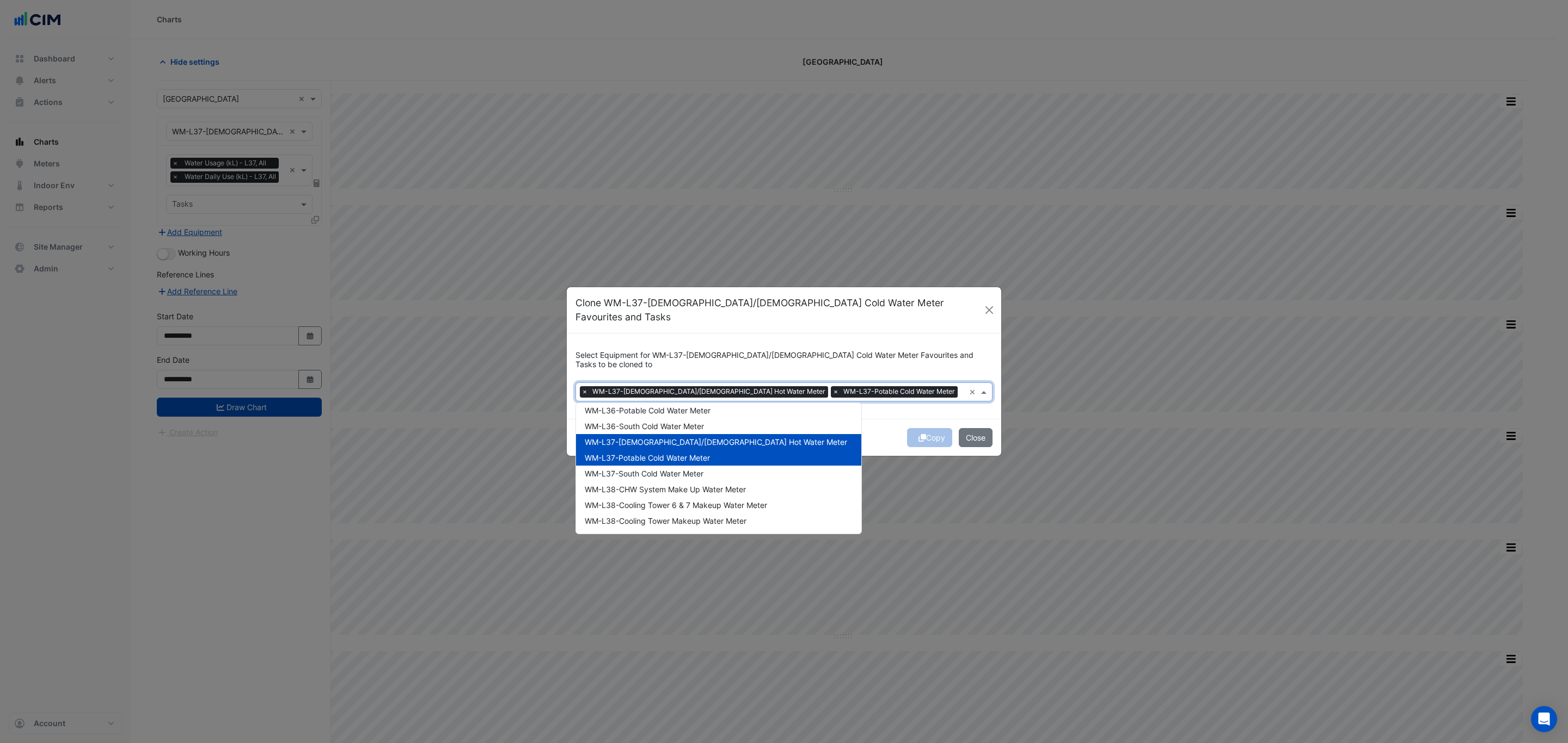
click at [670, 469] on span "WM-L37-South Cold Water Meter" at bounding box center [644, 473] width 118 height 9
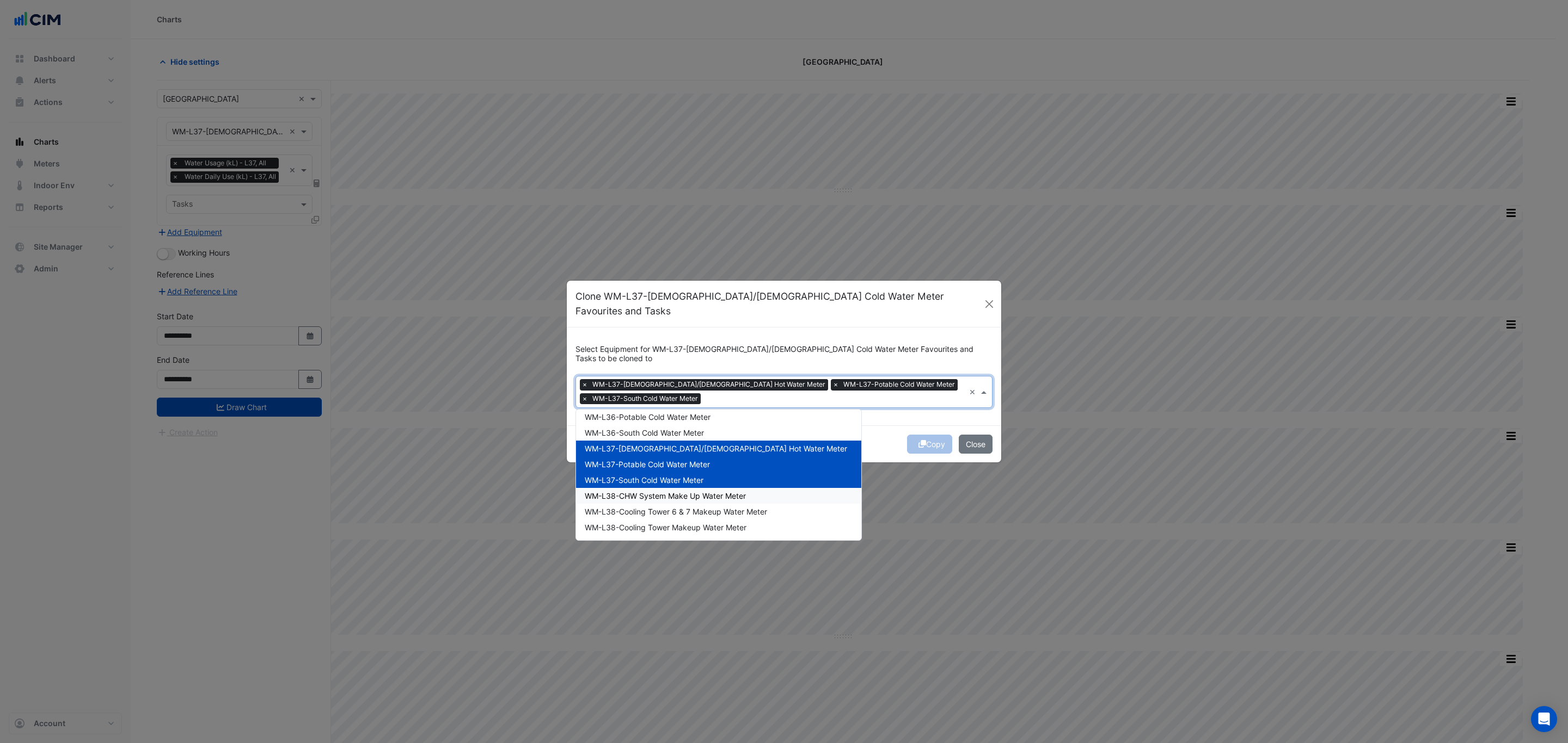
click at [668, 492] on span "WM-L38-CHW System Make Up Water Meter" at bounding box center [665, 496] width 162 height 9
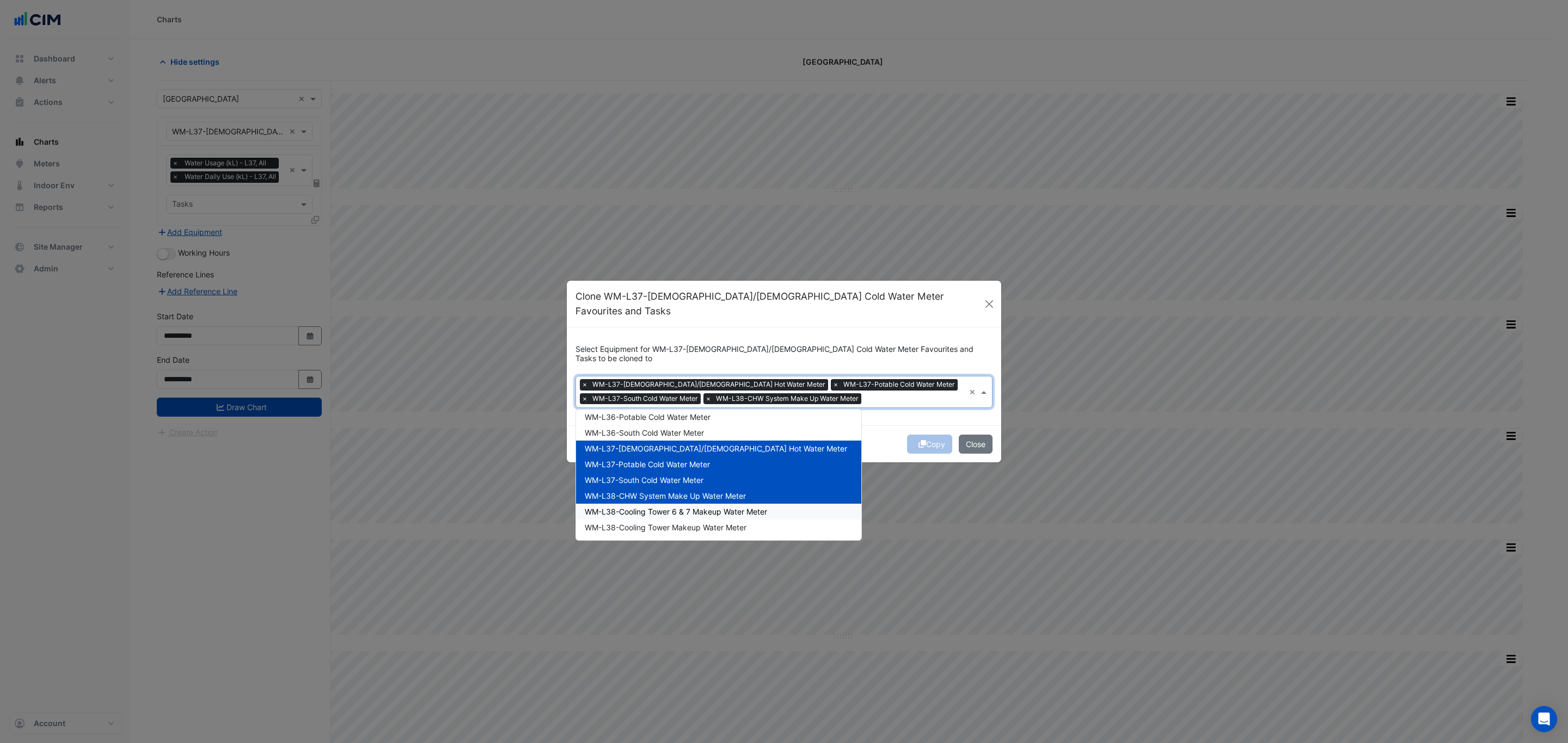
click at [672, 507] on span "WM-L38-Cooling Tower 6 & 7 Makeup Water Meter" at bounding box center [675, 511] width 183 height 9
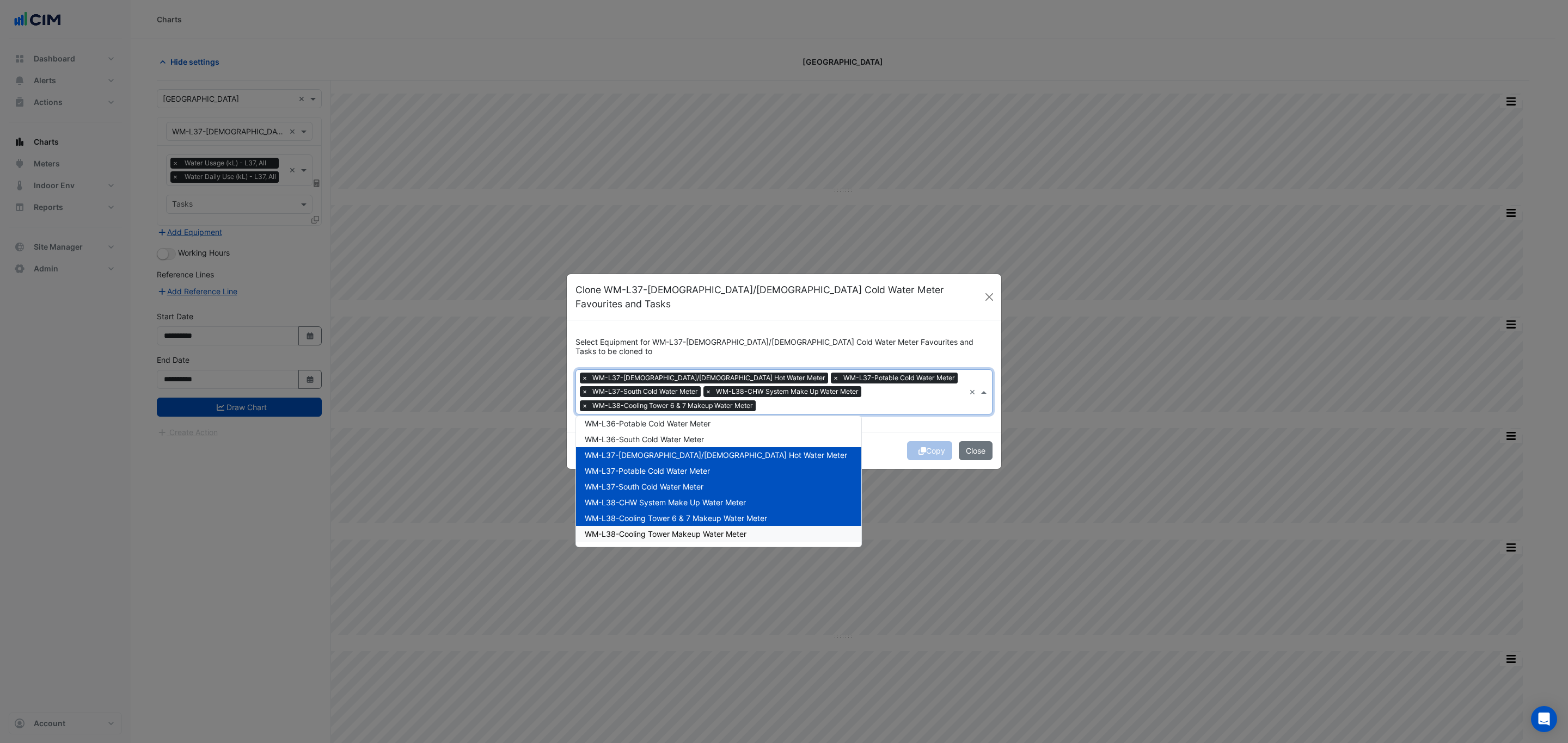
click at [673, 530] on span "WM-L38-Cooling Tower Makeup Water Meter" at bounding box center [665, 534] width 162 height 9
click at [674, 545] on span "WM-L38-Non Potable Makeup from B3 Water Meter" at bounding box center [677, 549] width 186 height 9
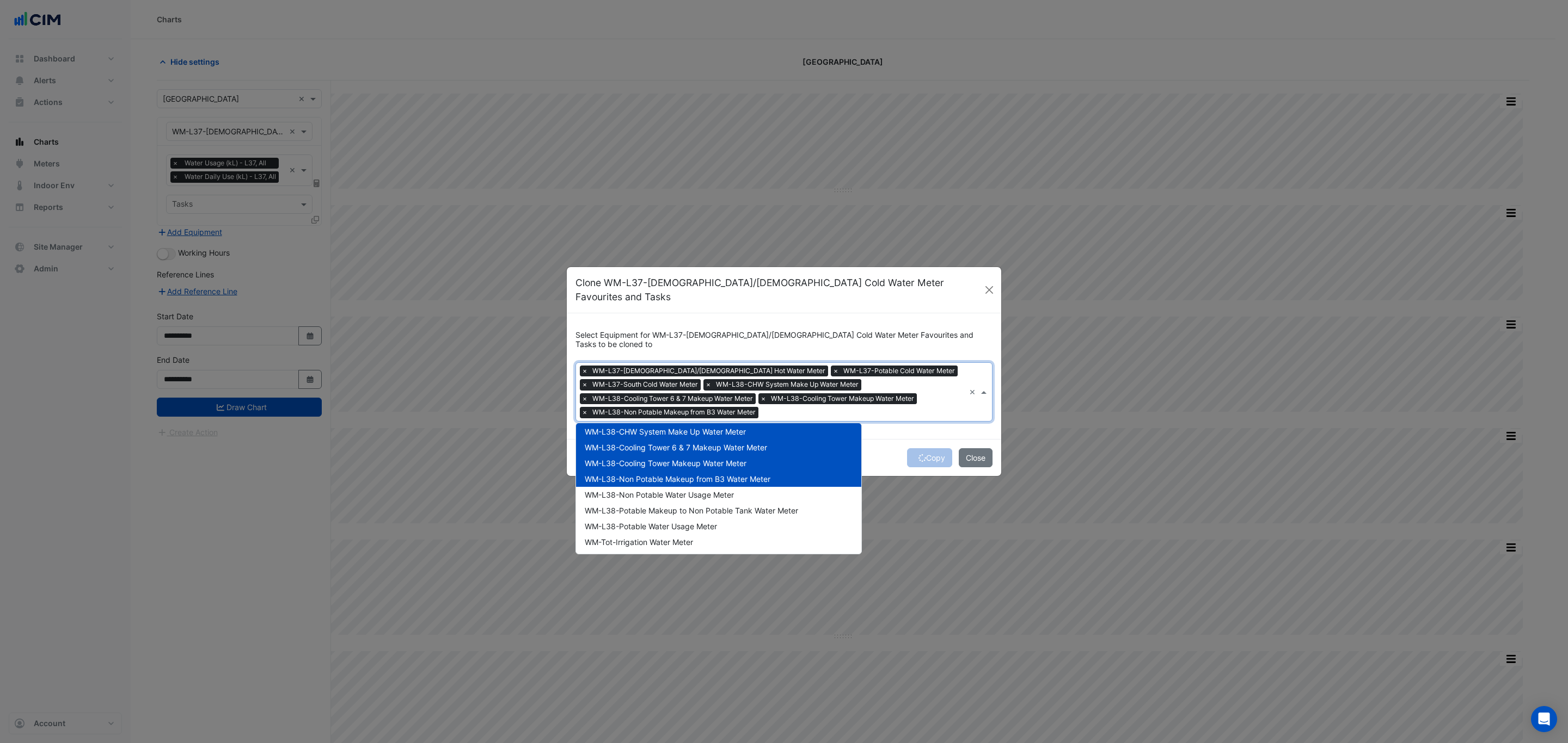
scroll to position [964, 0]
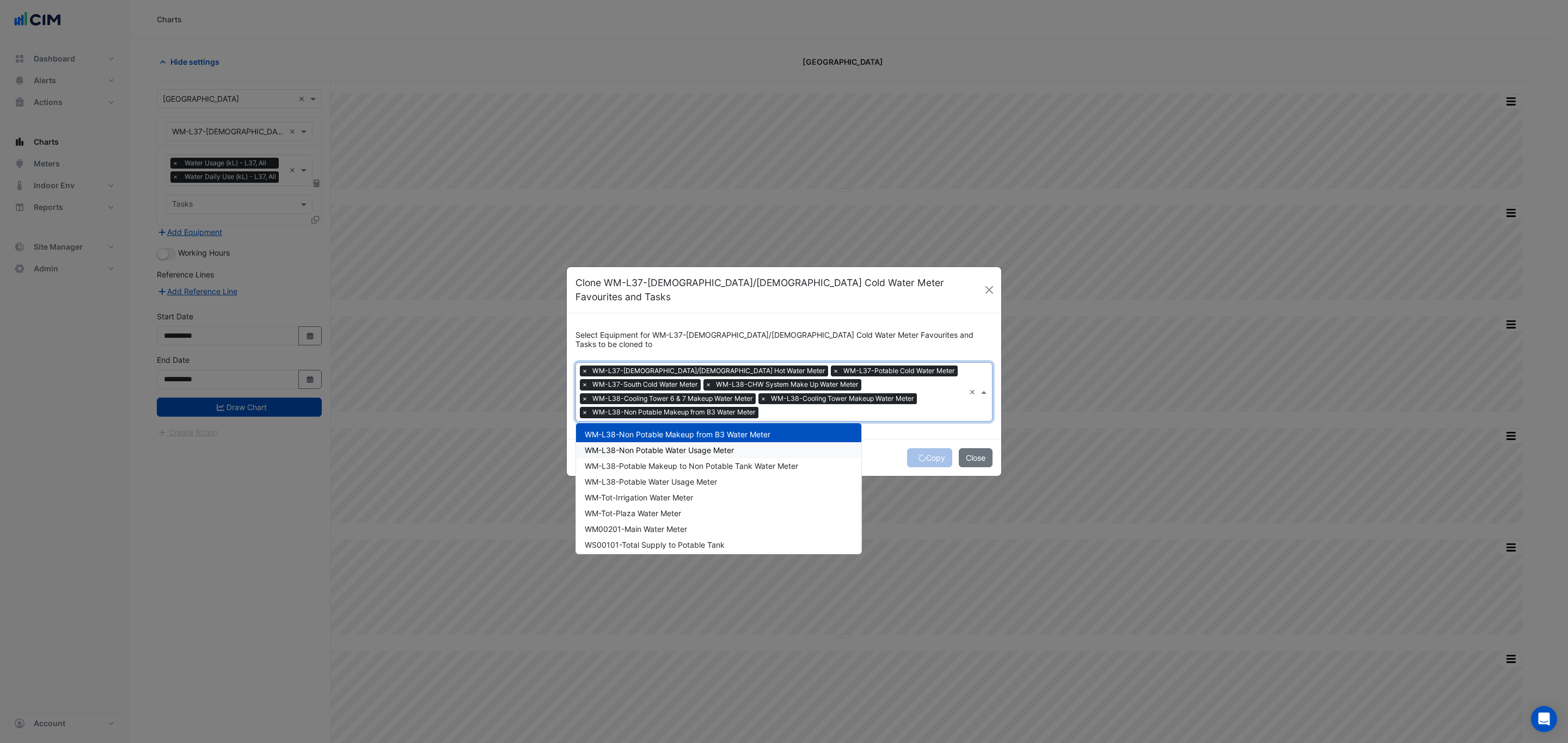
click at [753, 442] on div "WM-L38-Non Potable Water Usage Meter" at bounding box center [719, 449] width 286 height 15
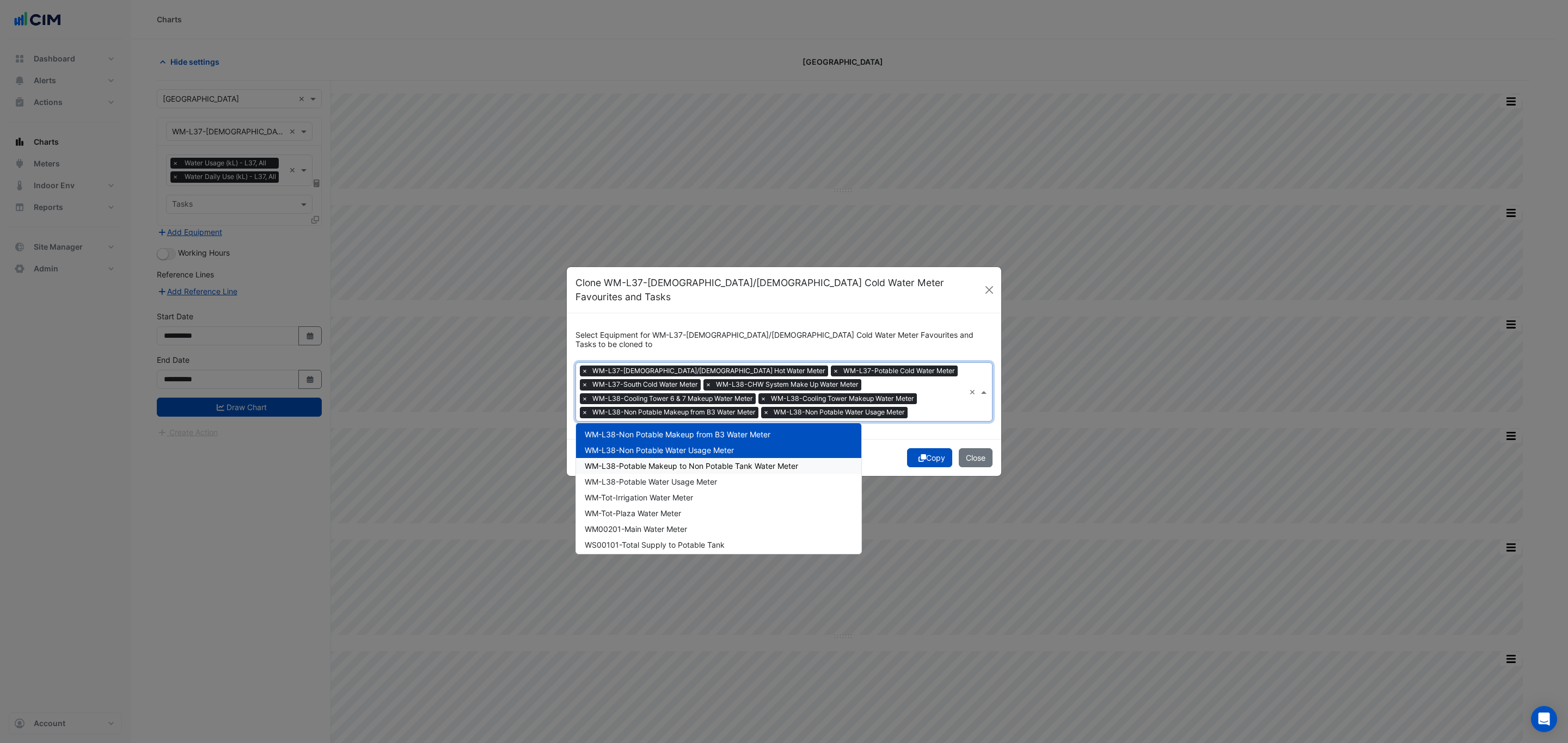
click at [748, 462] on span "WM-L38-Potable Makeup to Non Potable Tank Water Meter" at bounding box center [691, 466] width 213 height 9
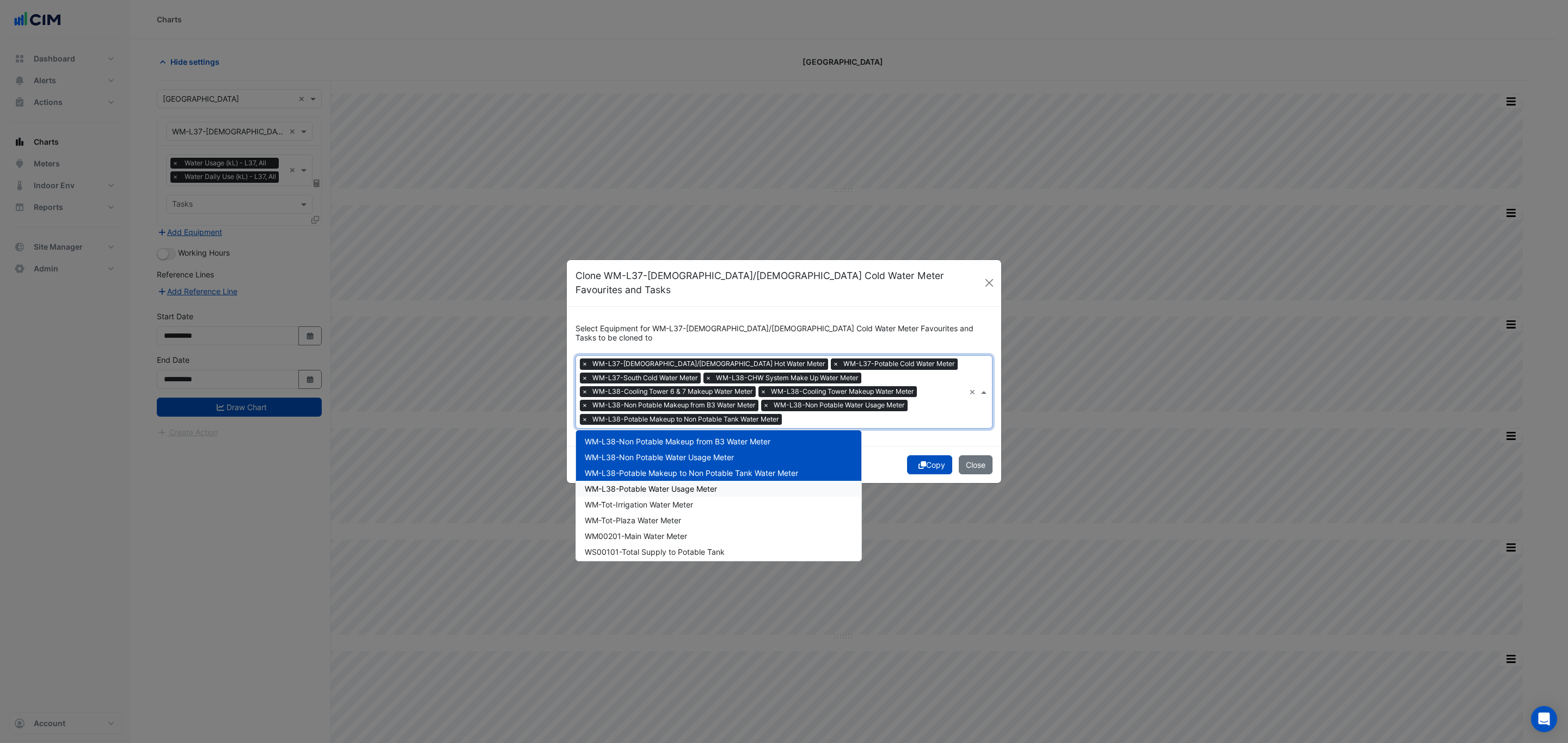
click at [737, 481] on div "WM-L38-Potable Water Usage Meter" at bounding box center [719, 488] width 286 height 15
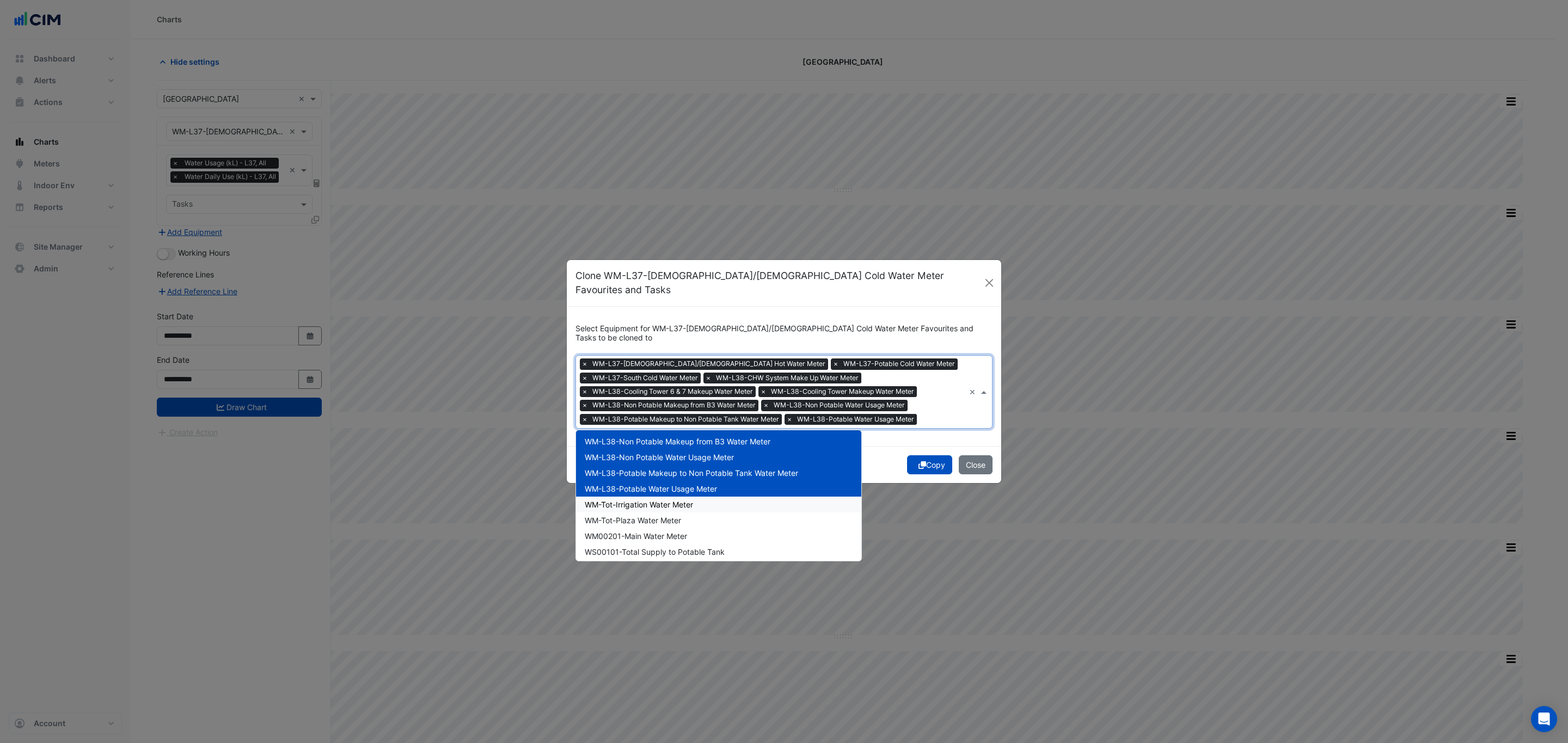
click at [732, 496] on div "WM-Tot-Irrigation Water Meter" at bounding box center [719, 504] width 286 height 15
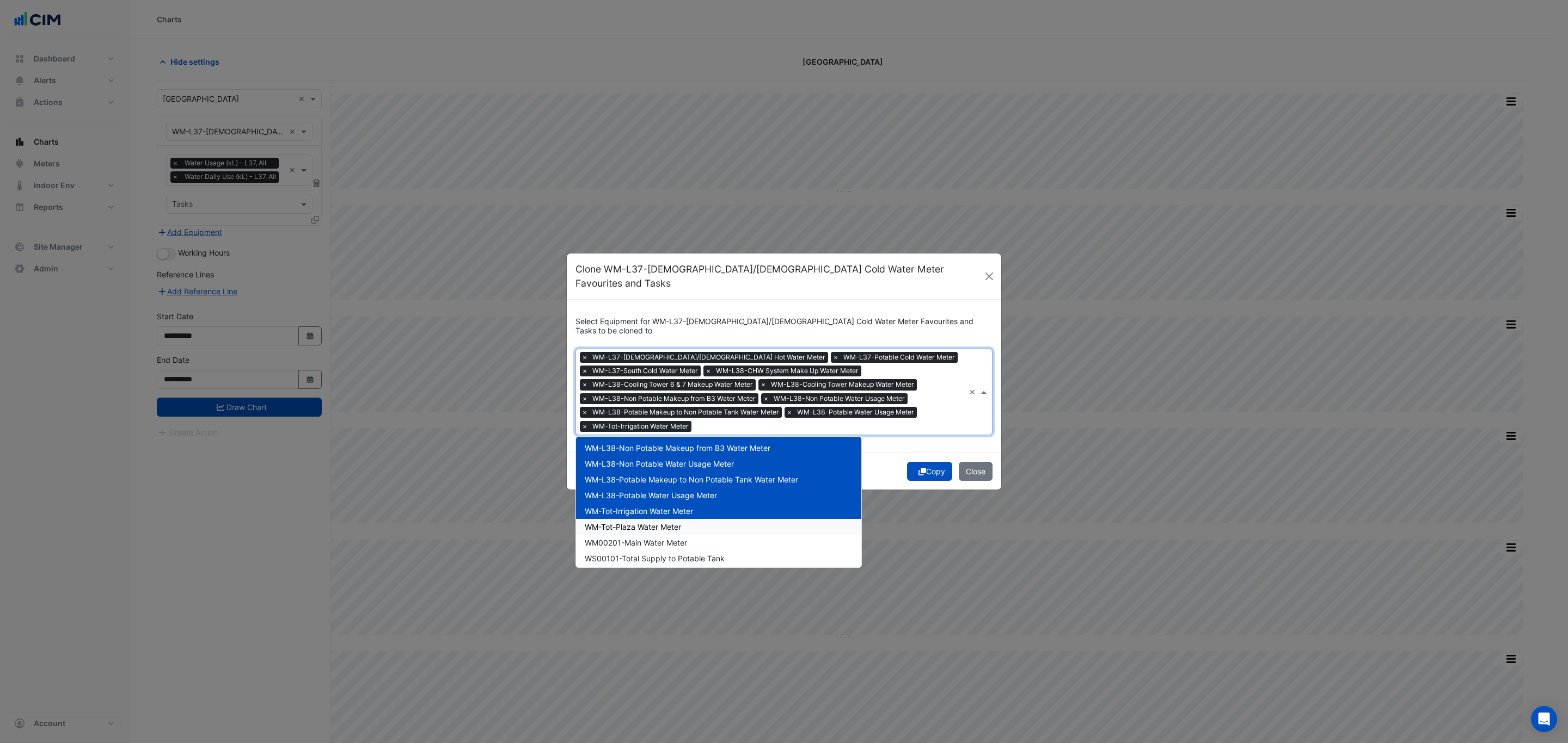
click at [724, 519] on div "WM-Tot-Plaza Water Meter" at bounding box center [719, 526] width 286 height 15
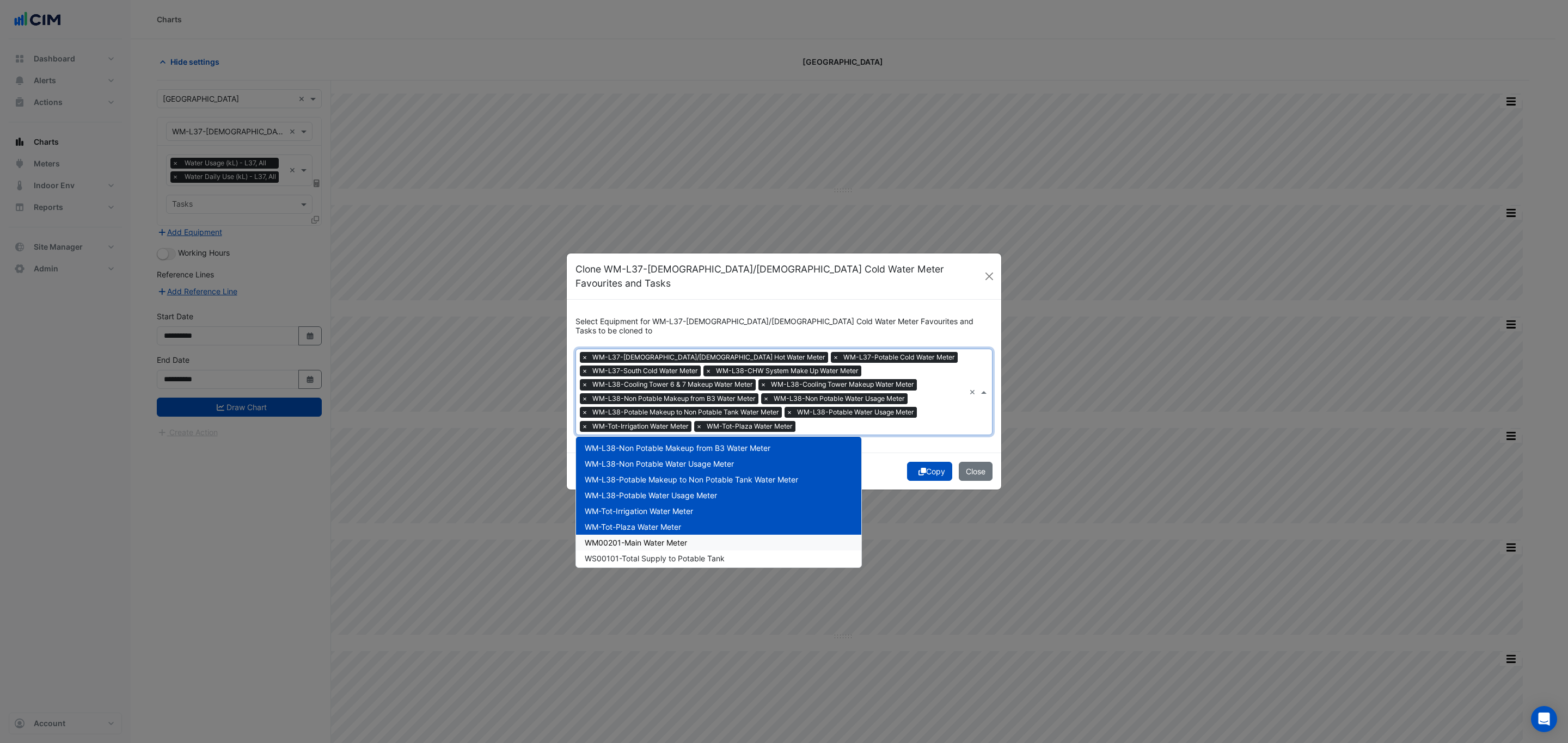
click at [724, 535] on div "WM00201-Main Water Meter" at bounding box center [719, 542] width 286 height 15
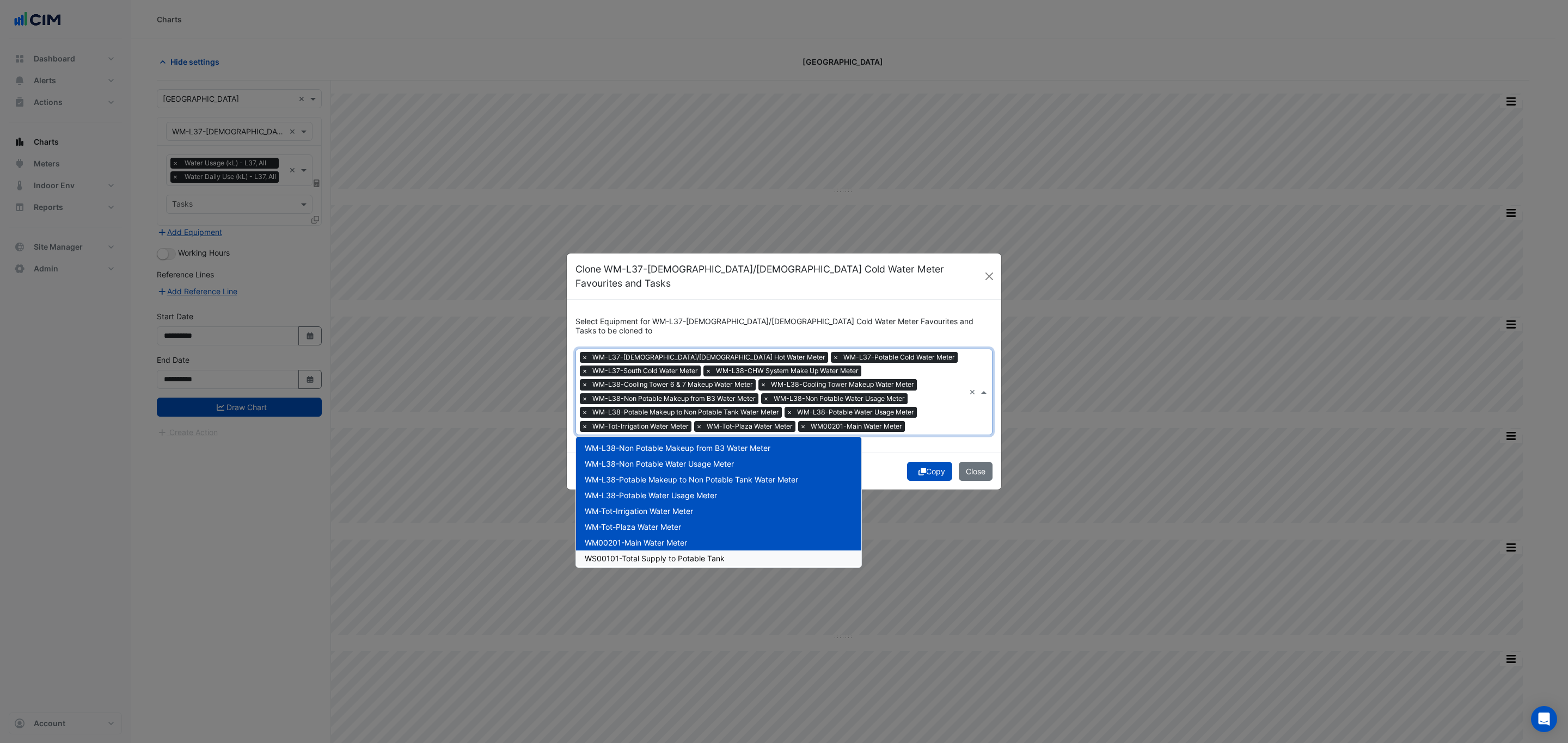
click at [724, 554] on span "WS00101-Total Supply to Potable Tank" at bounding box center [654, 558] width 140 height 9
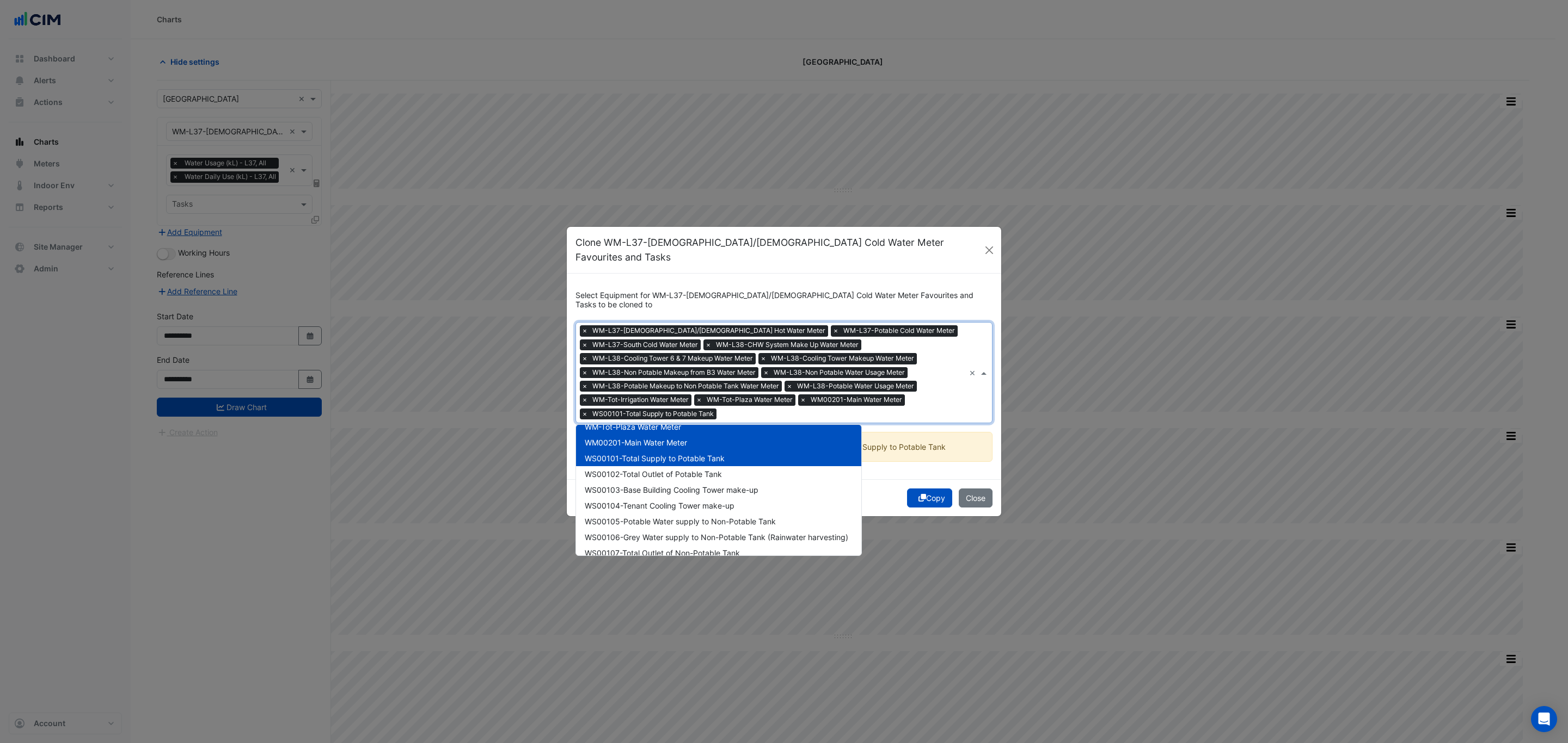
scroll to position [1074, 0]
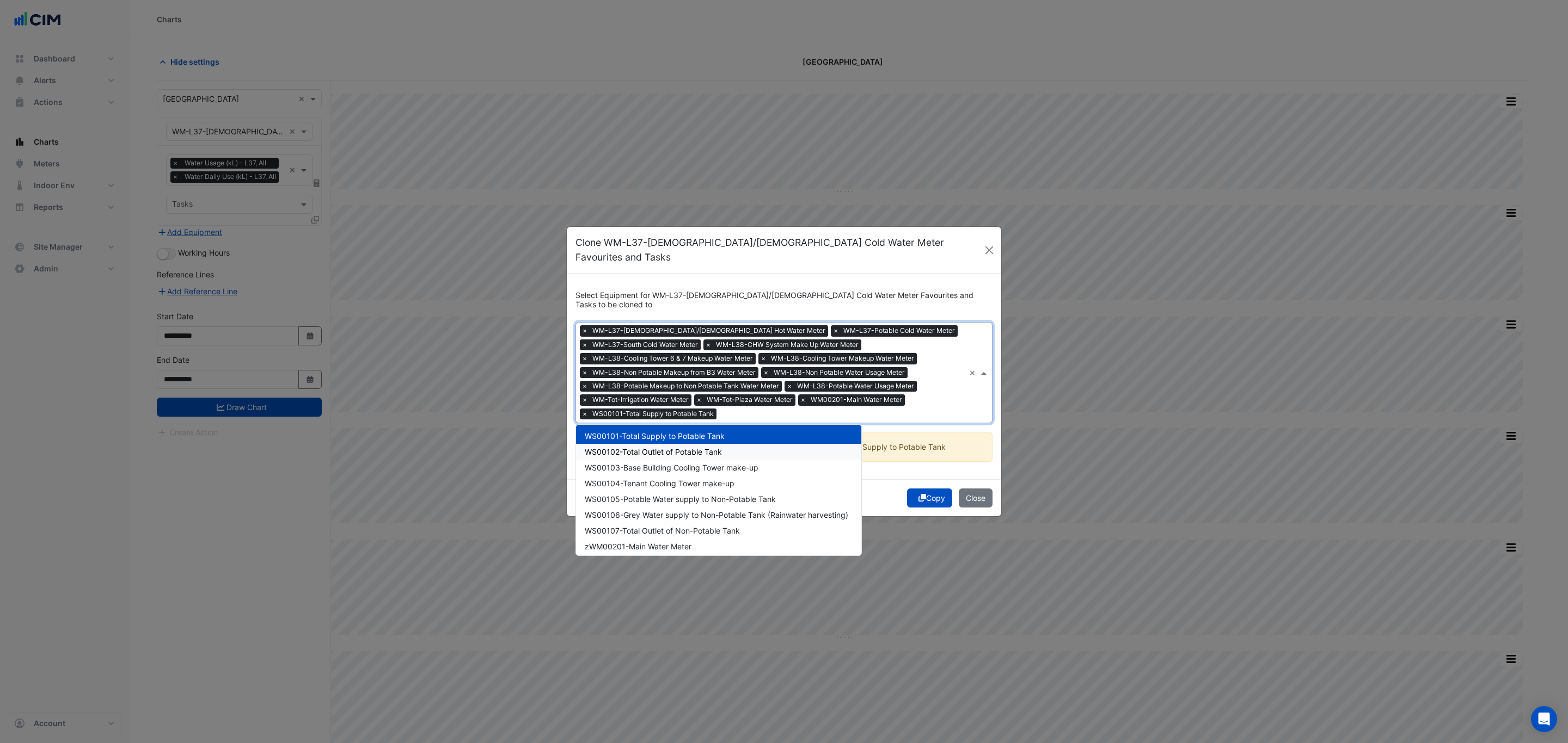
click at [740, 444] on div "WS00102-Total Outlet of Potable Tank" at bounding box center [719, 451] width 286 height 15
click at [739, 460] on div "WS00103-Base Building Cooling Tower make-up" at bounding box center [719, 467] width 286 height 15
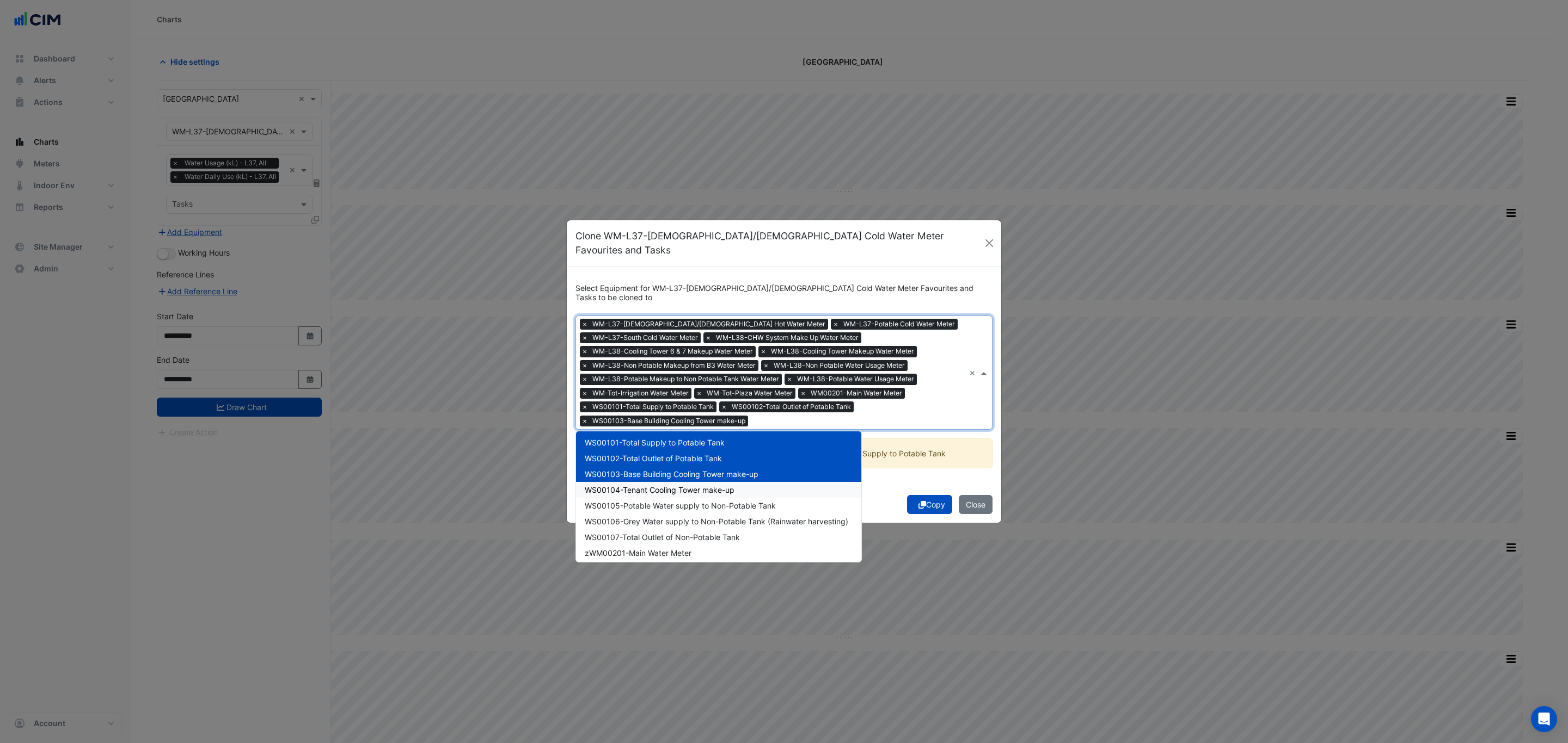
click at [737, 482] on div "WS00104-Tenant Cooling Tower make-up" at bounding box center [719, 489] width 286 height 15
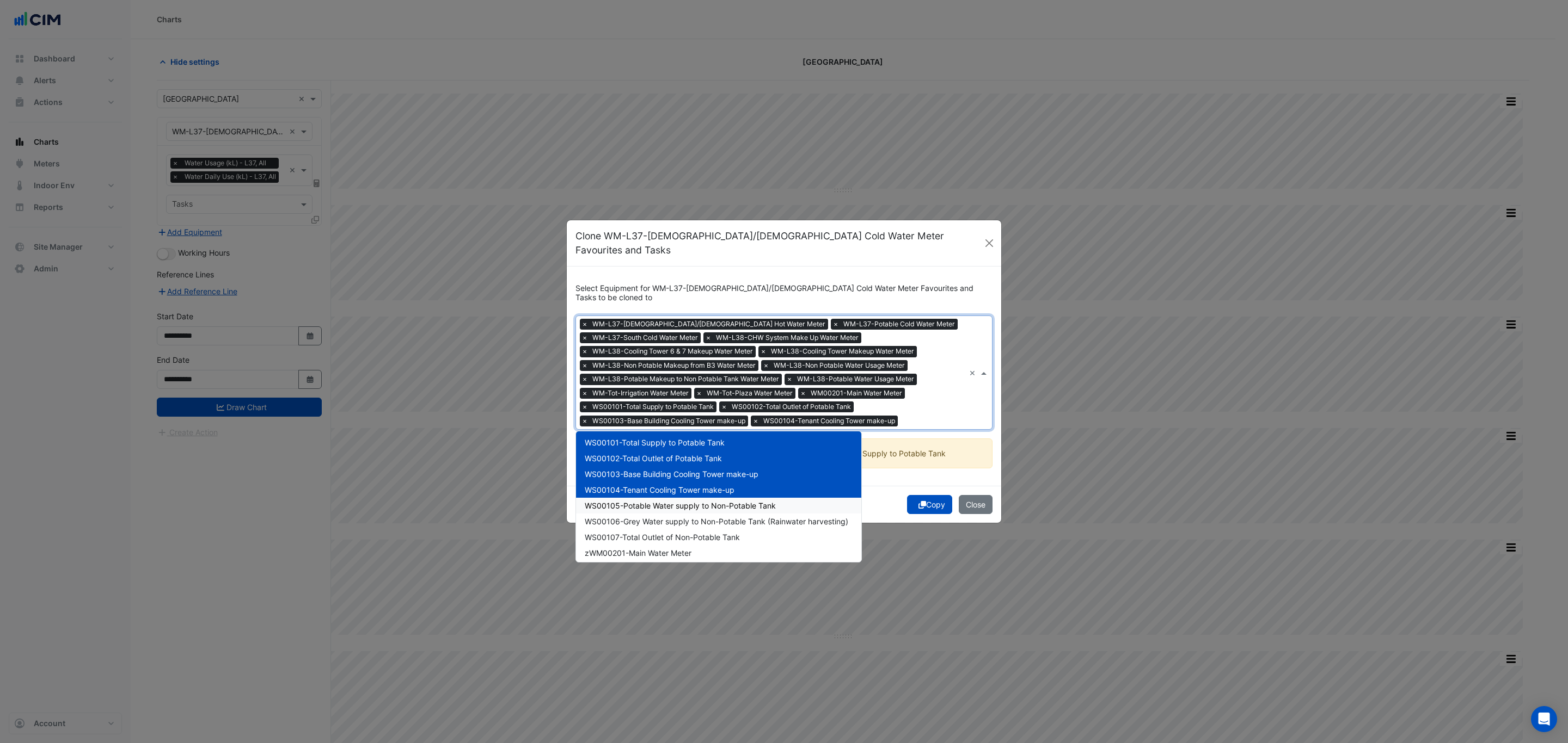
click at [740, 501] on span "WS00105-Potable Water supply to Non-Potable Tank" at bounding box center [679, 505] width 191 height 9
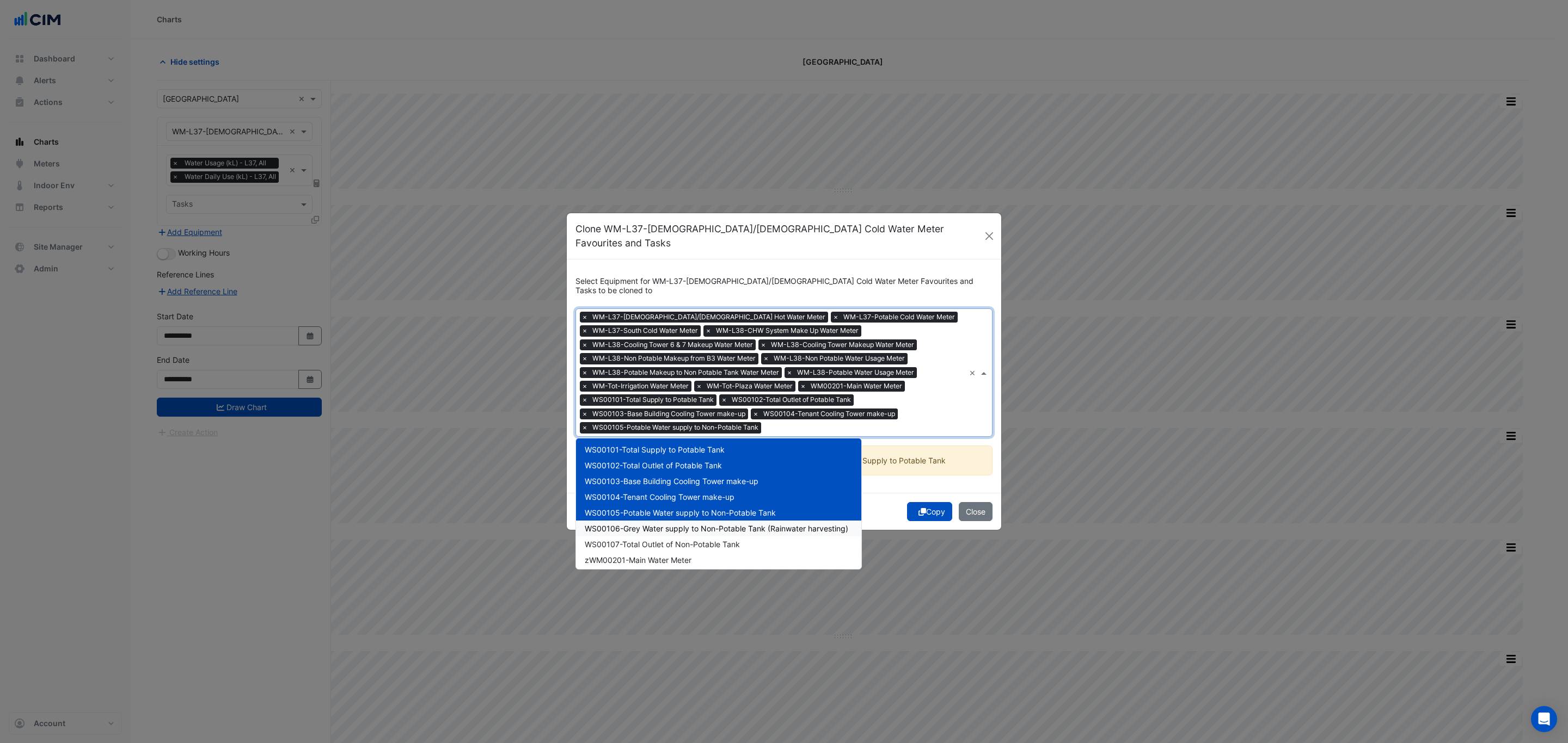
drag, startPoint x: 740, startPoint y: 514, endPoint x: 735, endPoint y: 528, distance: 14.9
click at [740, 524] on span "WS00106-Grey Water supply to Non-Potable Tank (Rainwater harvesting)" at bounding box center [716, 528] width 264 height 9
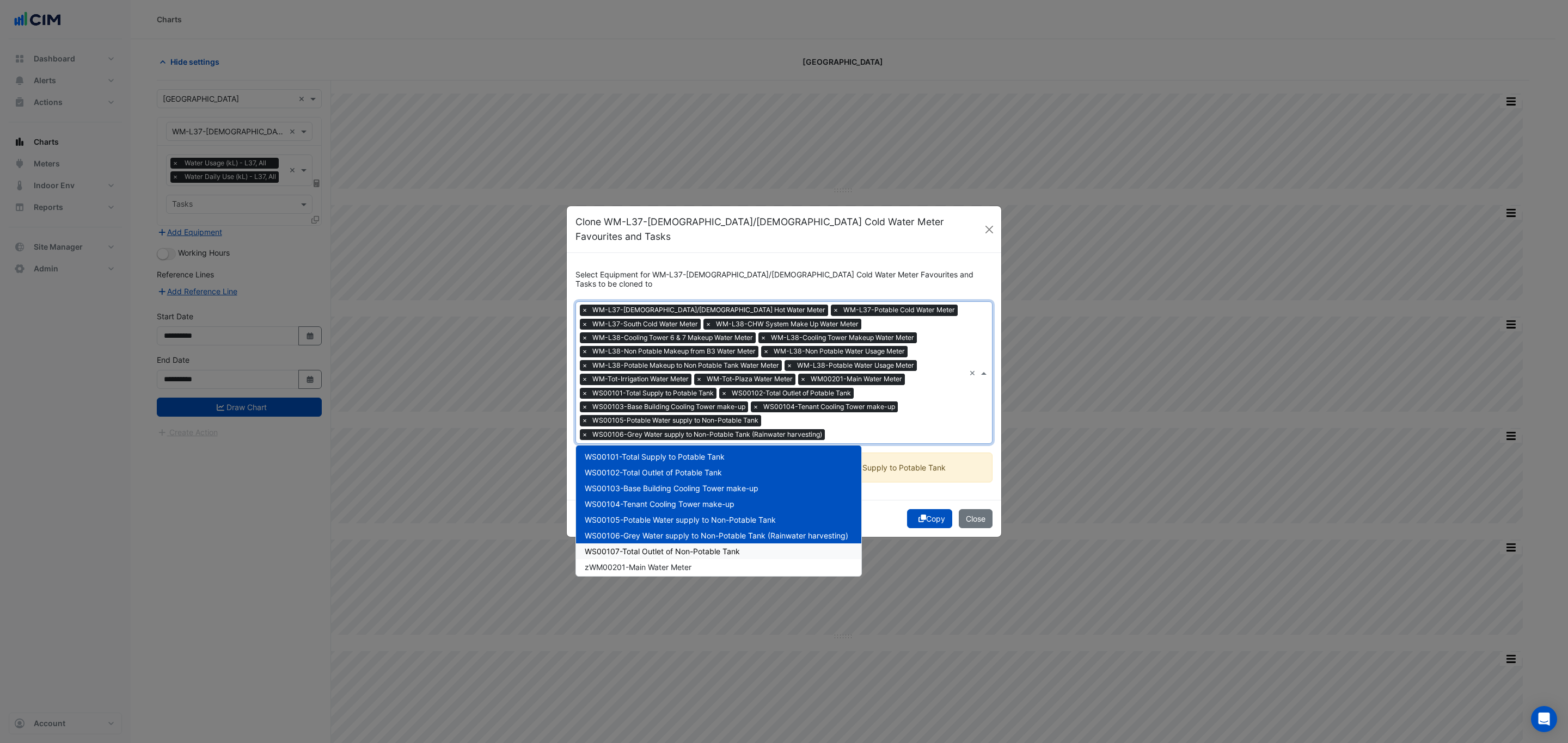
click at [730, 547] on span "WS00107-Total Outlet of Non-Potable Tank" at bounding box center [661, 551] width 155 height 9
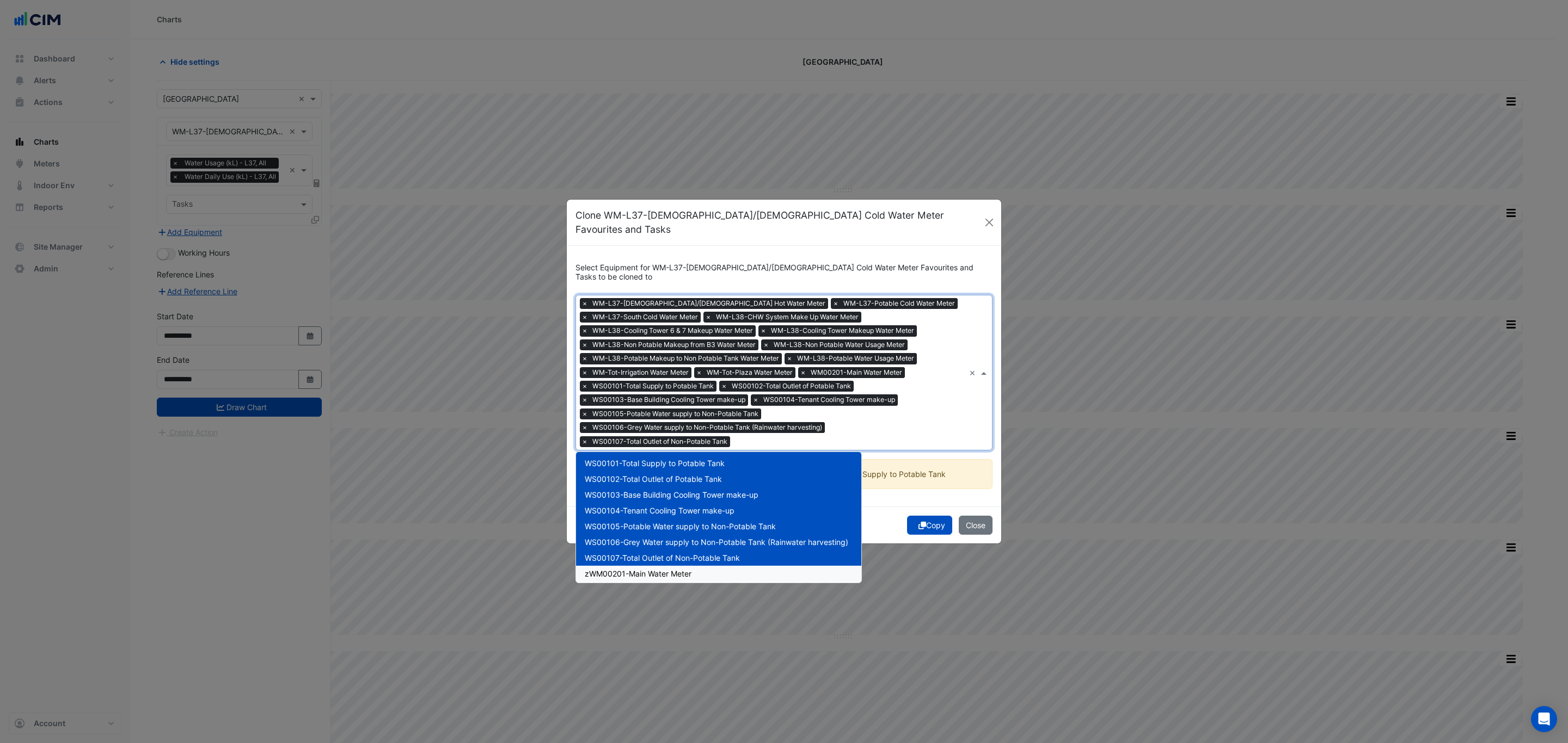
click at [727, 566] on div "zWM00201-Main Water Meter" at bounding box center [719, 573] width 286 height 15
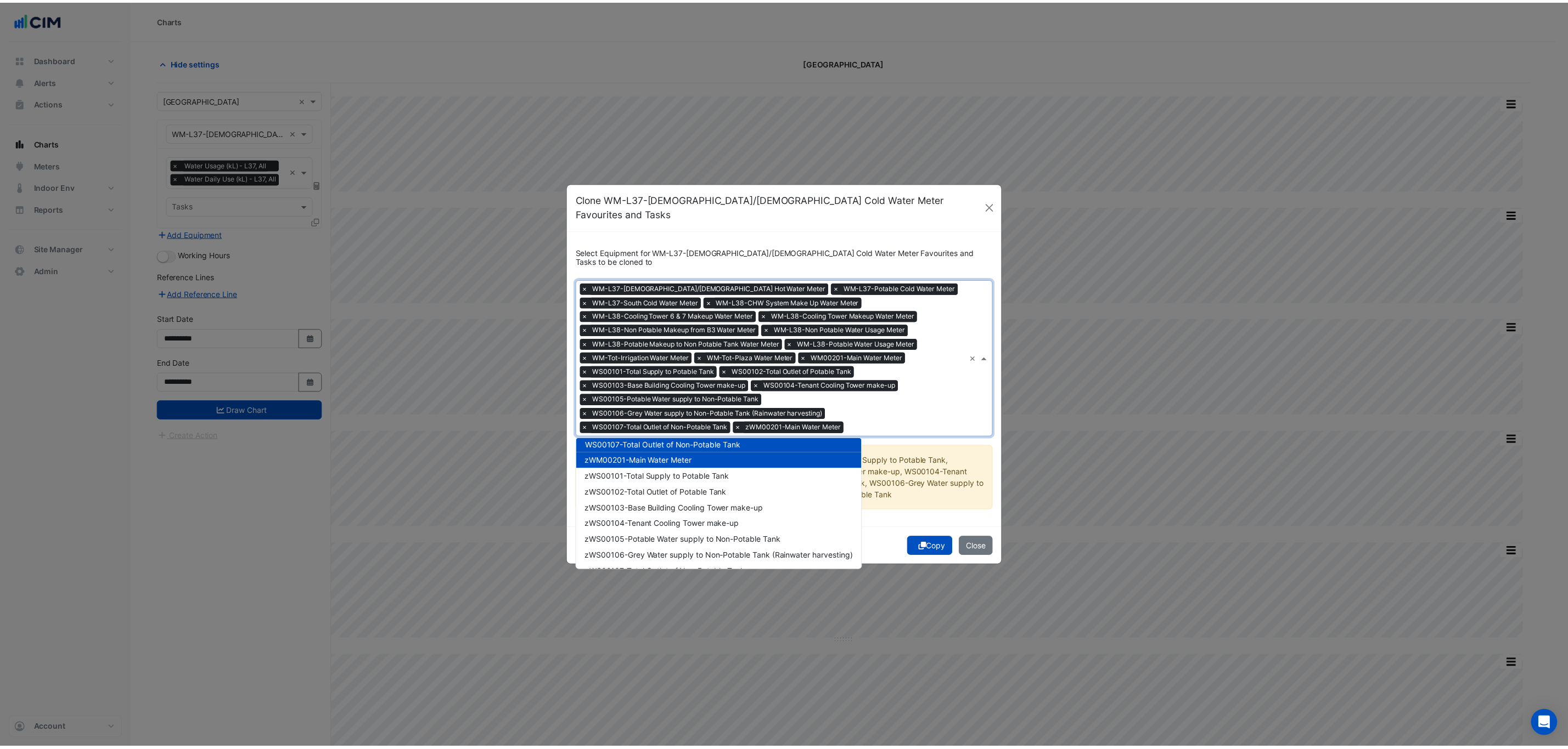
scroll to position [1173, 0]
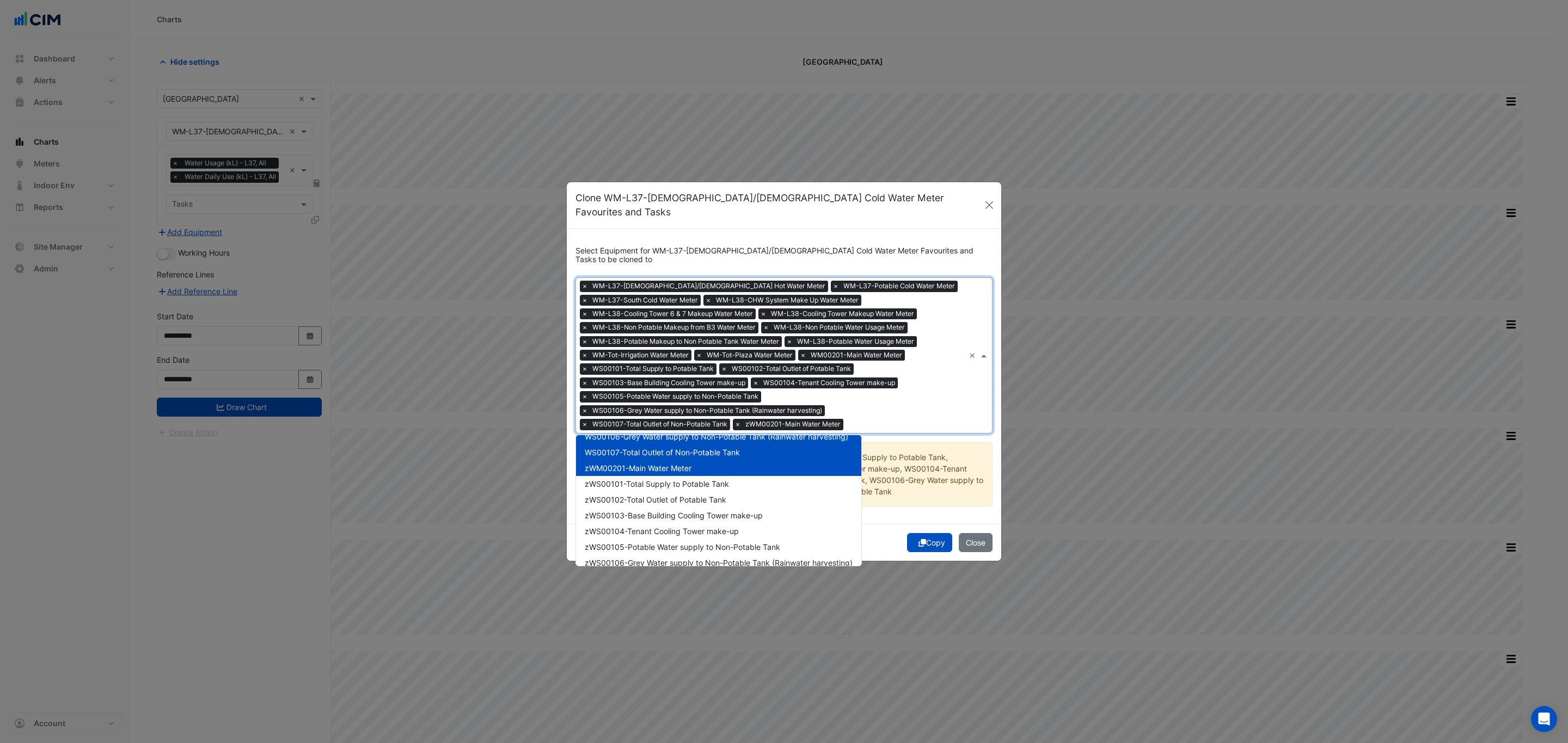
click at [683, 464] on span "zWM00201-Main Water Meter" at bounding box center [637, 468] width 106 height 9
click at [911, 533] on button "Copy" at bounding box center [930, 542] width 45 height 19
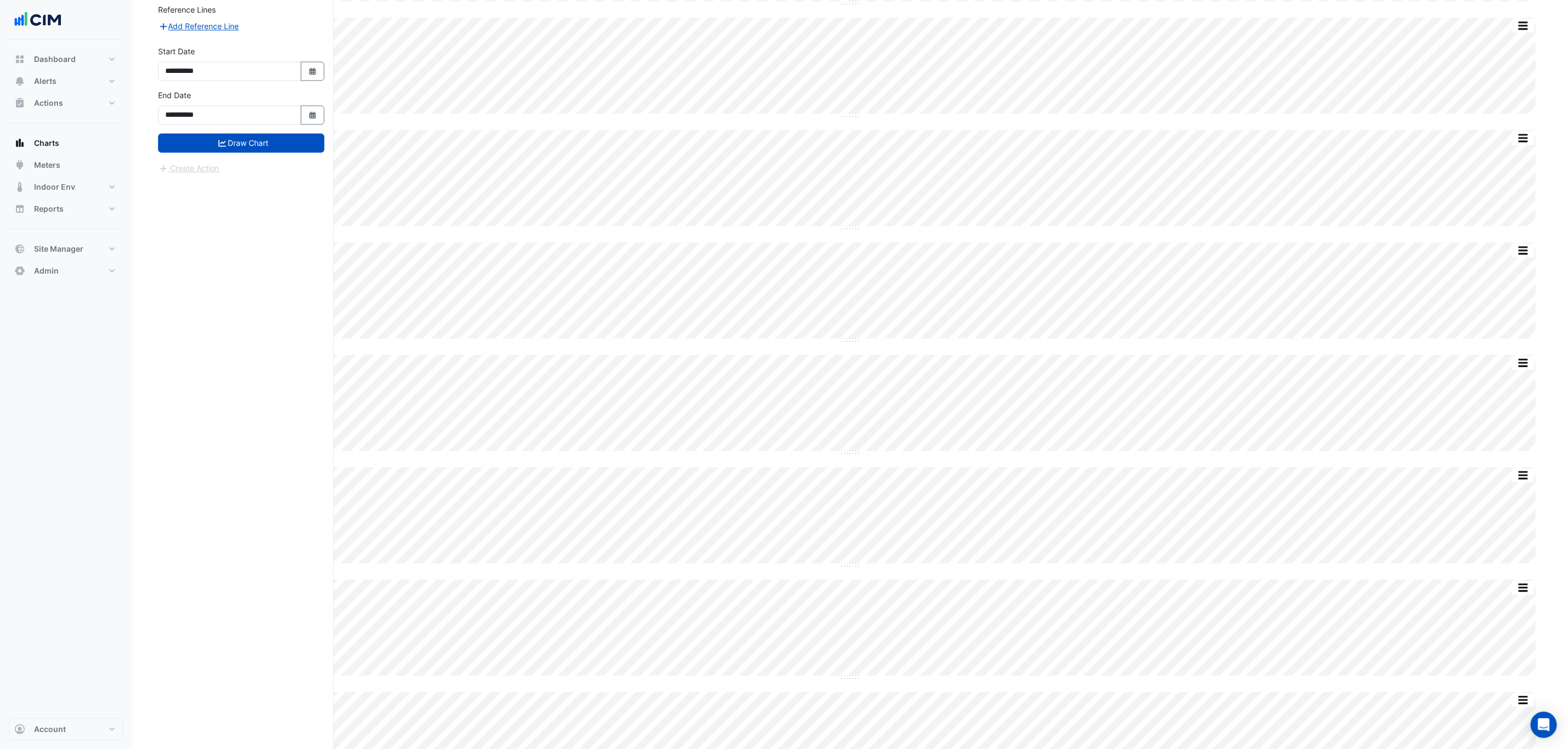
scroll to position [1563, 0]
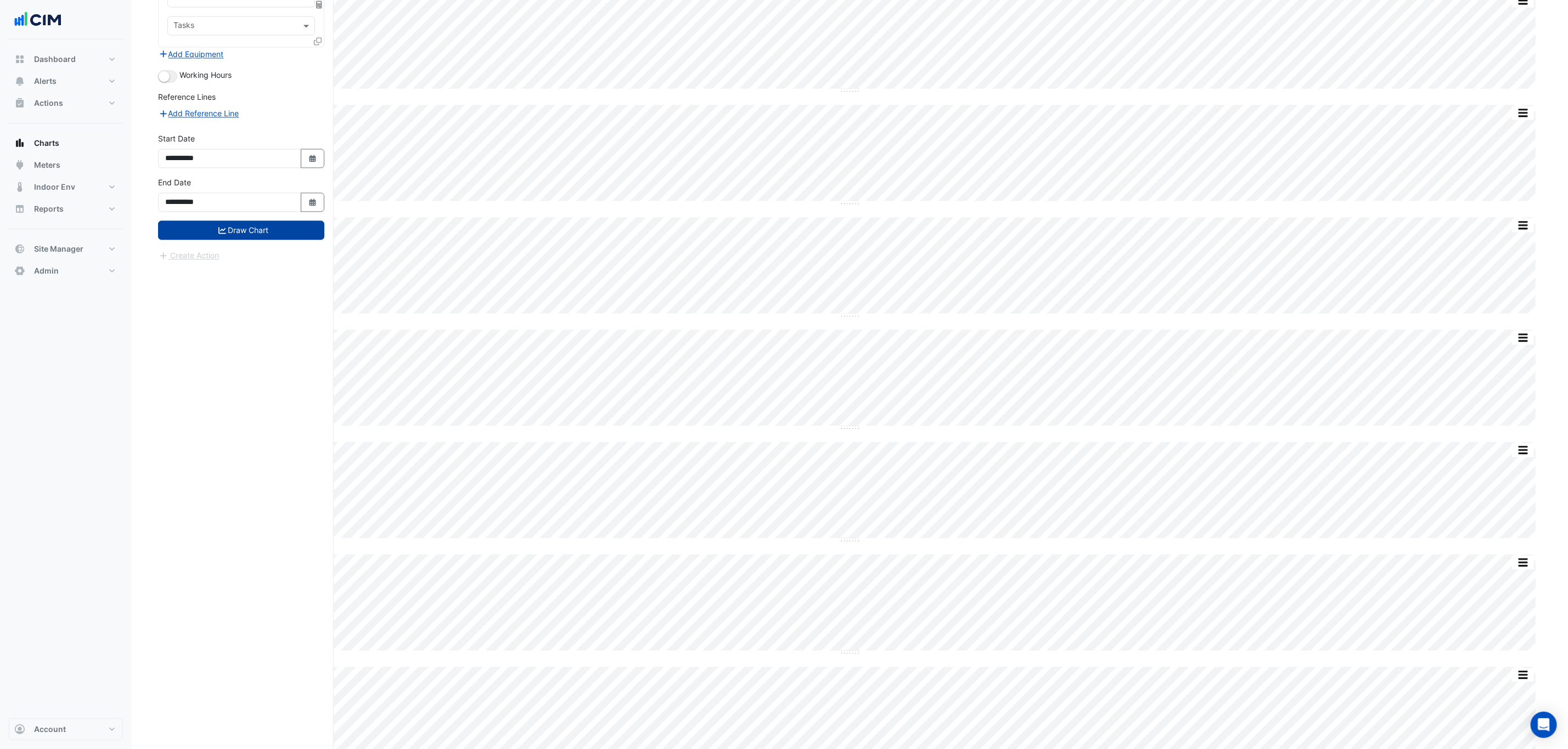
click at [270, 240] on button "Draw Chart" at bounding box center [240, 230] width 166 height 19
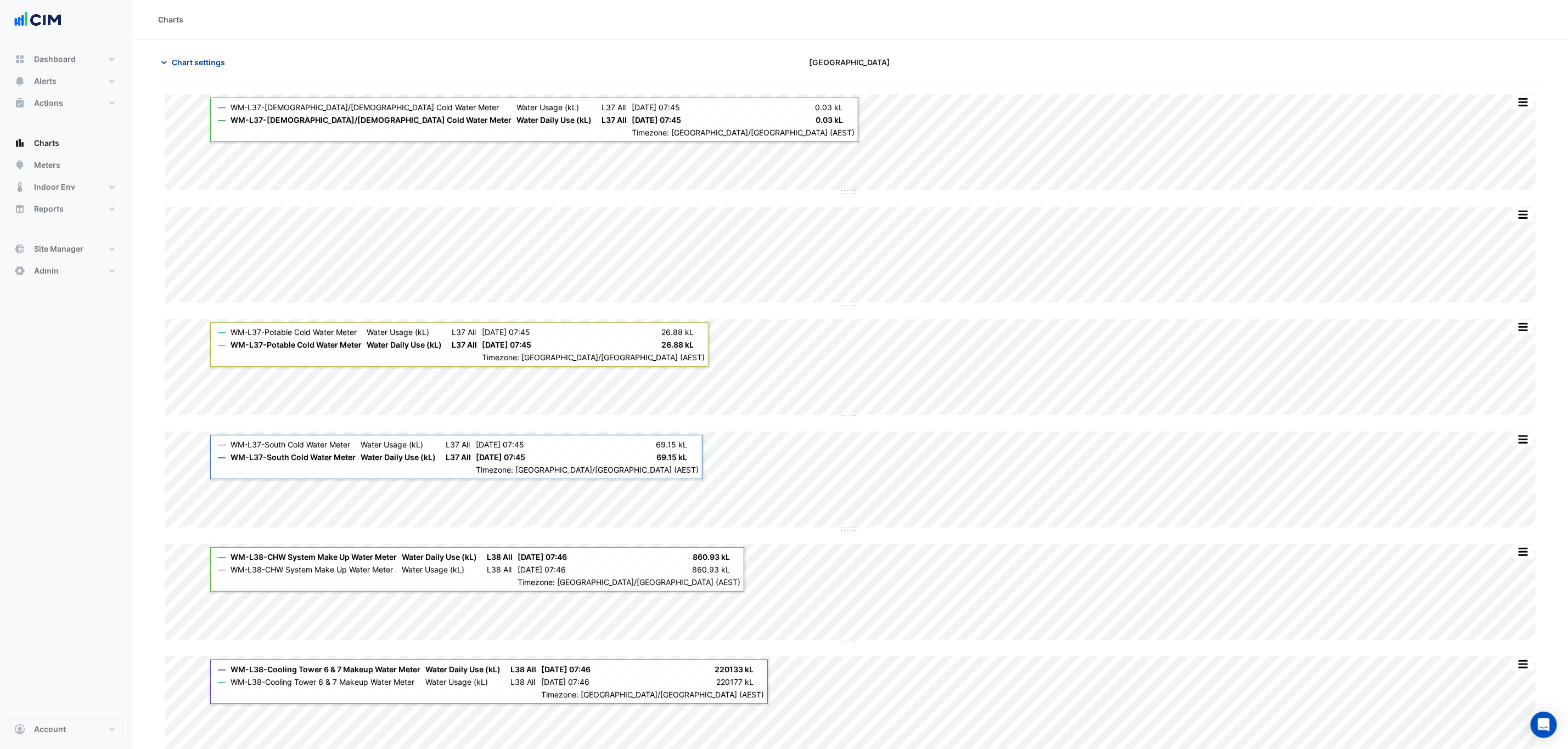
click at [178, 63] on span "Chart settings" at bounding box center [198, 62] width 53 height 11
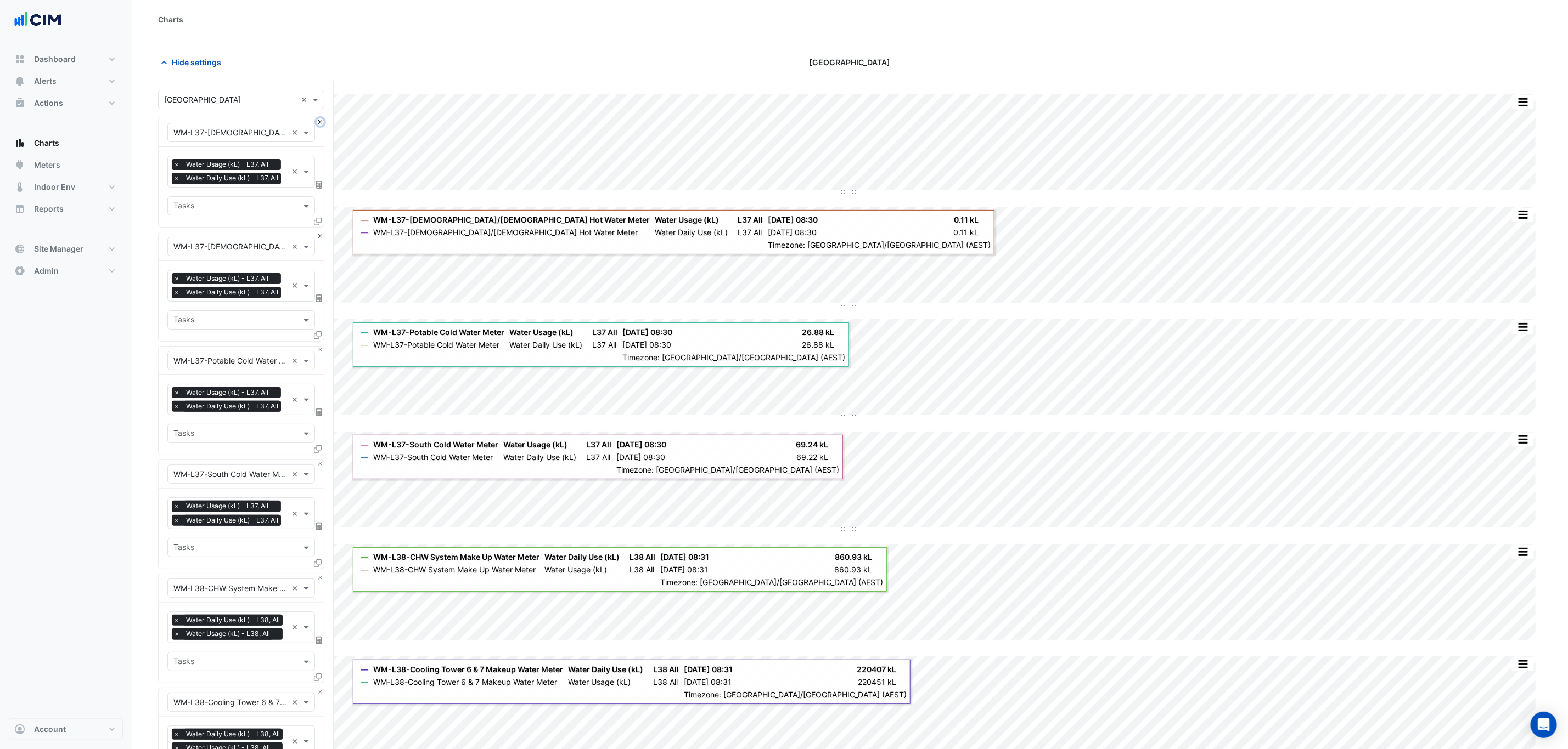
click at [320, 126] on button "Close" at bounding box center [320, 122] width 7 height 7
click at [320, 232] on button "Close" at bounding box center [320, 235] width 7 height 7
click at [320, 126] on button "Close" at bounding box center [320, 122] width 7 height 7
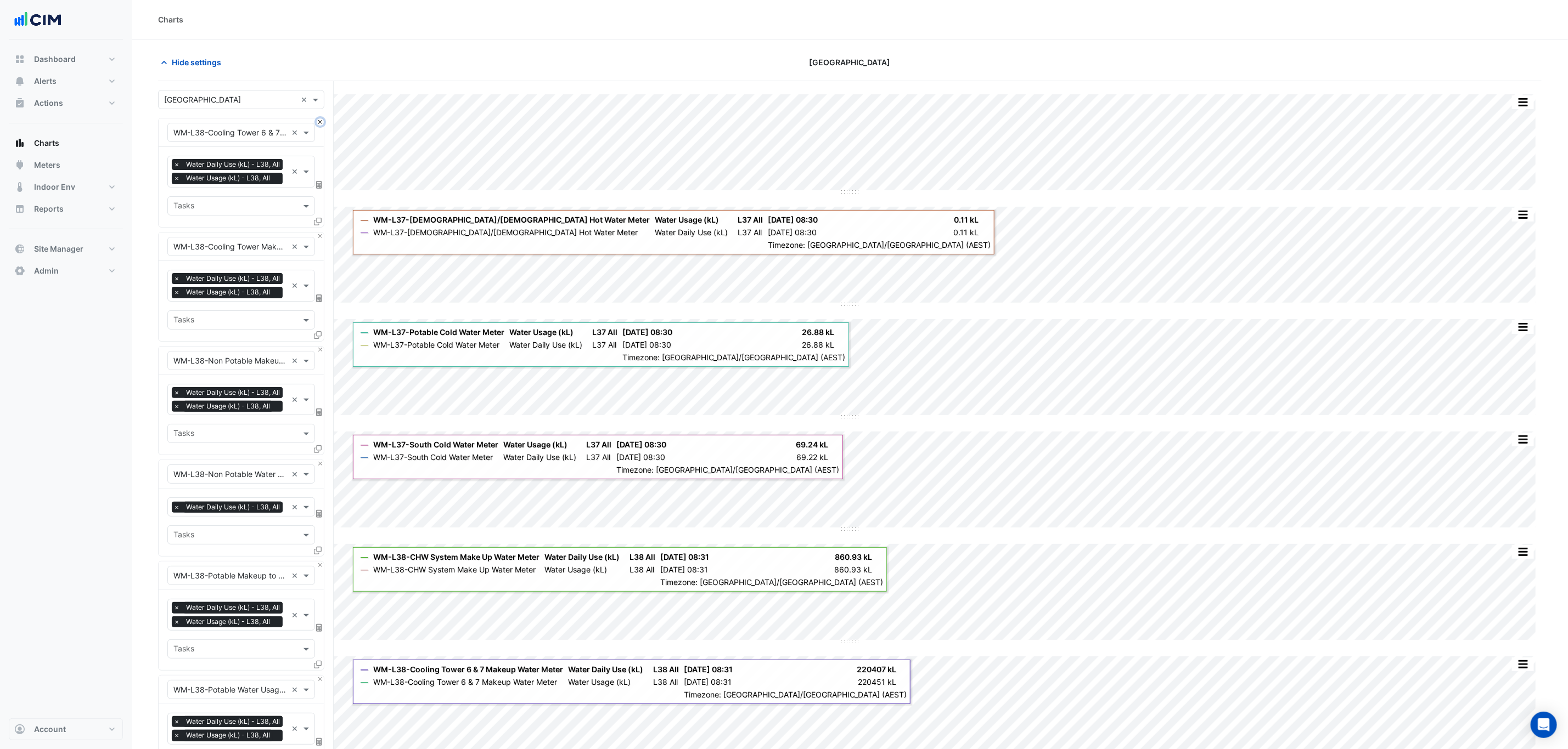
click at [319, 126] on button "Close" at bounding box center [320, 122] width 7 height 7
click at [319, 232] on button "Close" at bounding box center [320, 235] width 7 height 7
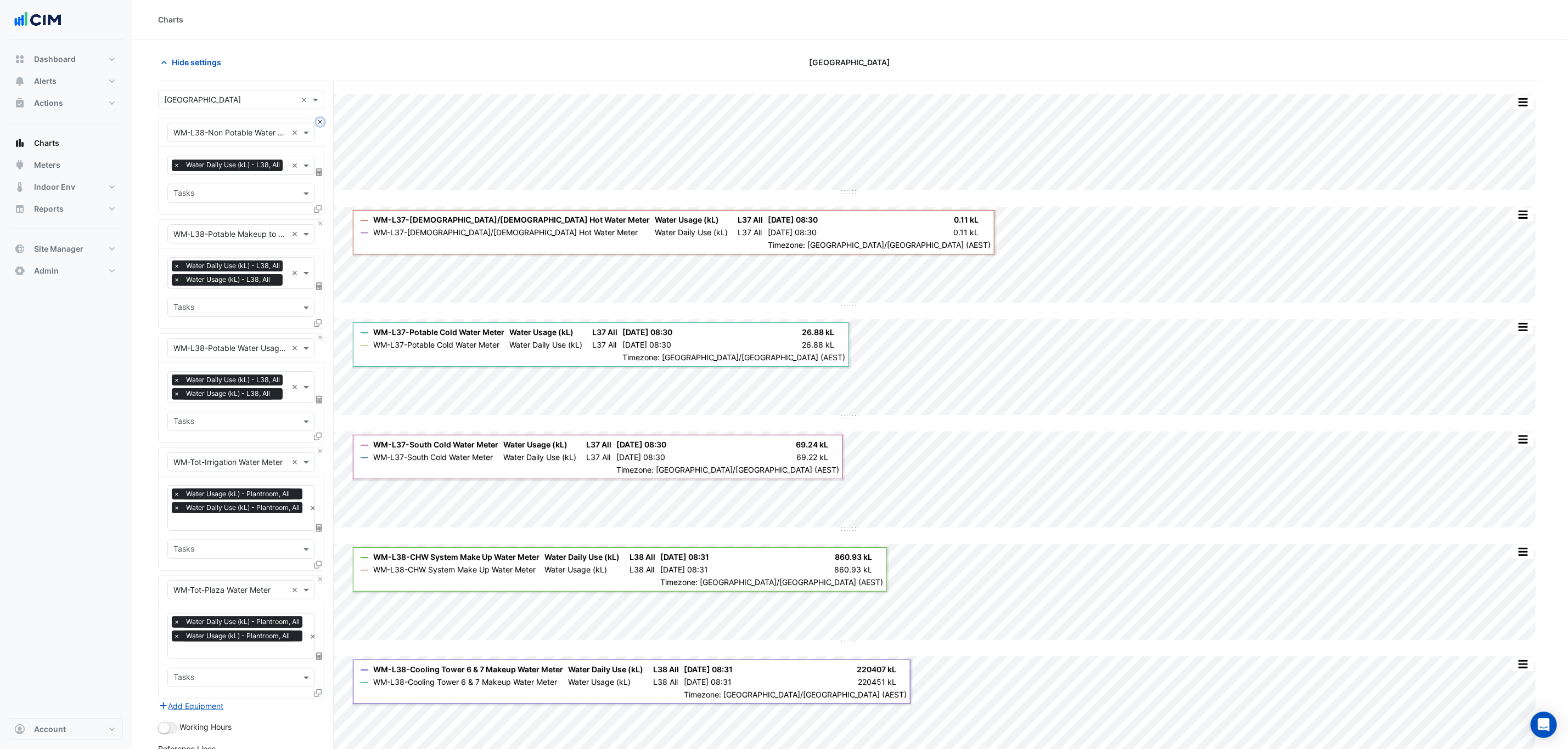
click at [319, 126] on button "Close" at bounding box center [320, 122] width 7 height 7
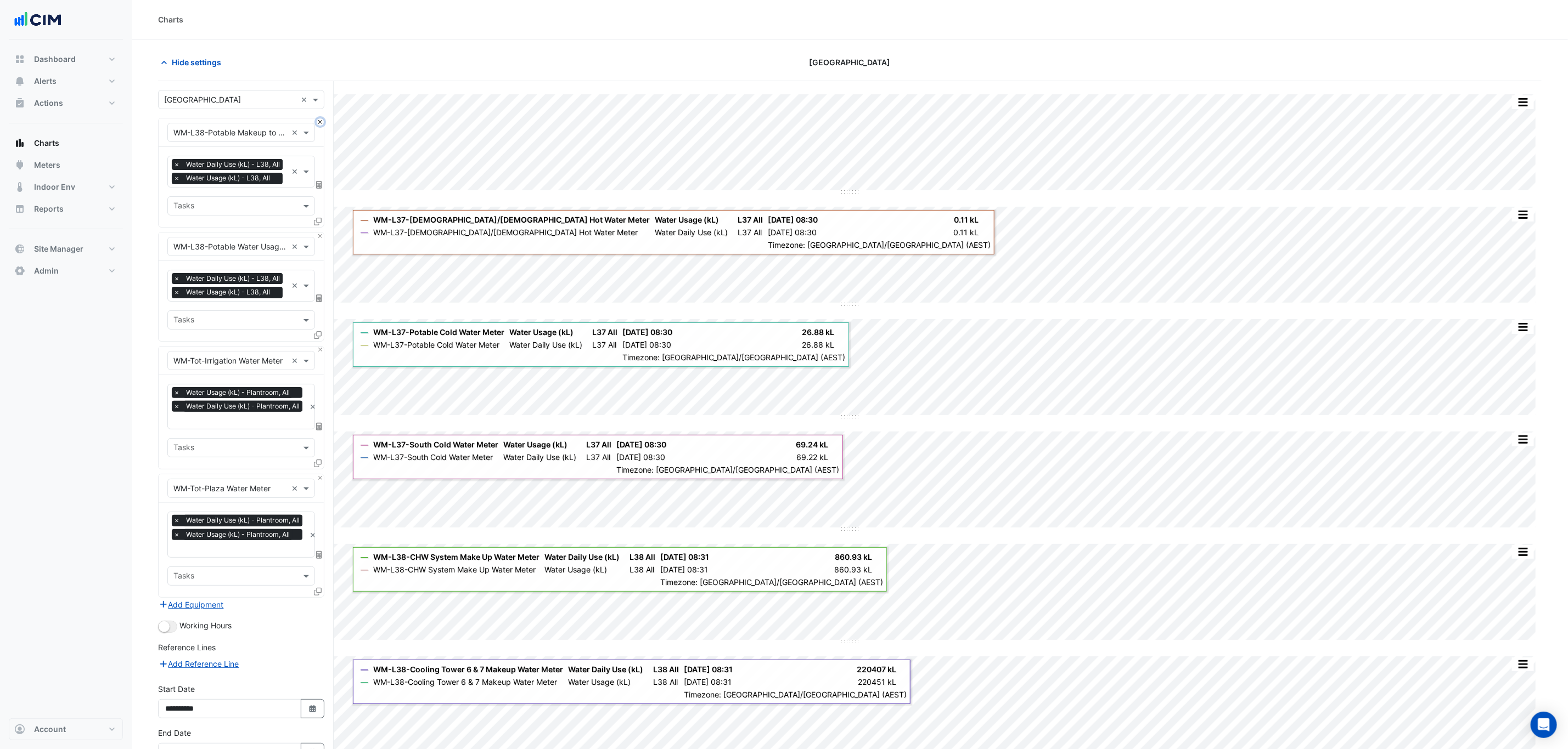
click at [319, 126] on button "Close" at bounding box center [320, 122] width 7 height 7
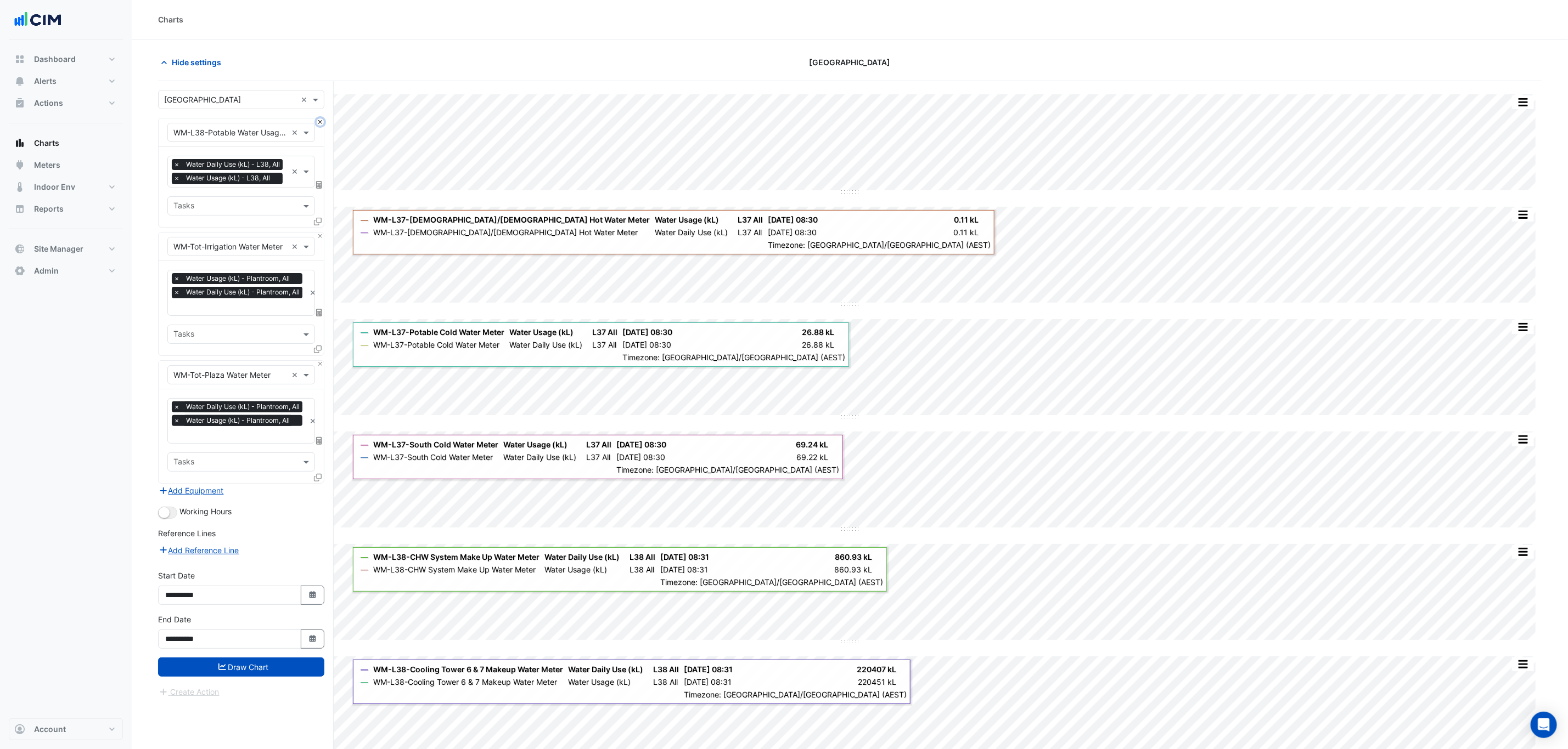
click at [319, 126] on button "Close" at bounding box center [320, 122] width 7 height 7
click at [319, 232] on button "Close" at bounding box center [320, 235] width 7 height 7
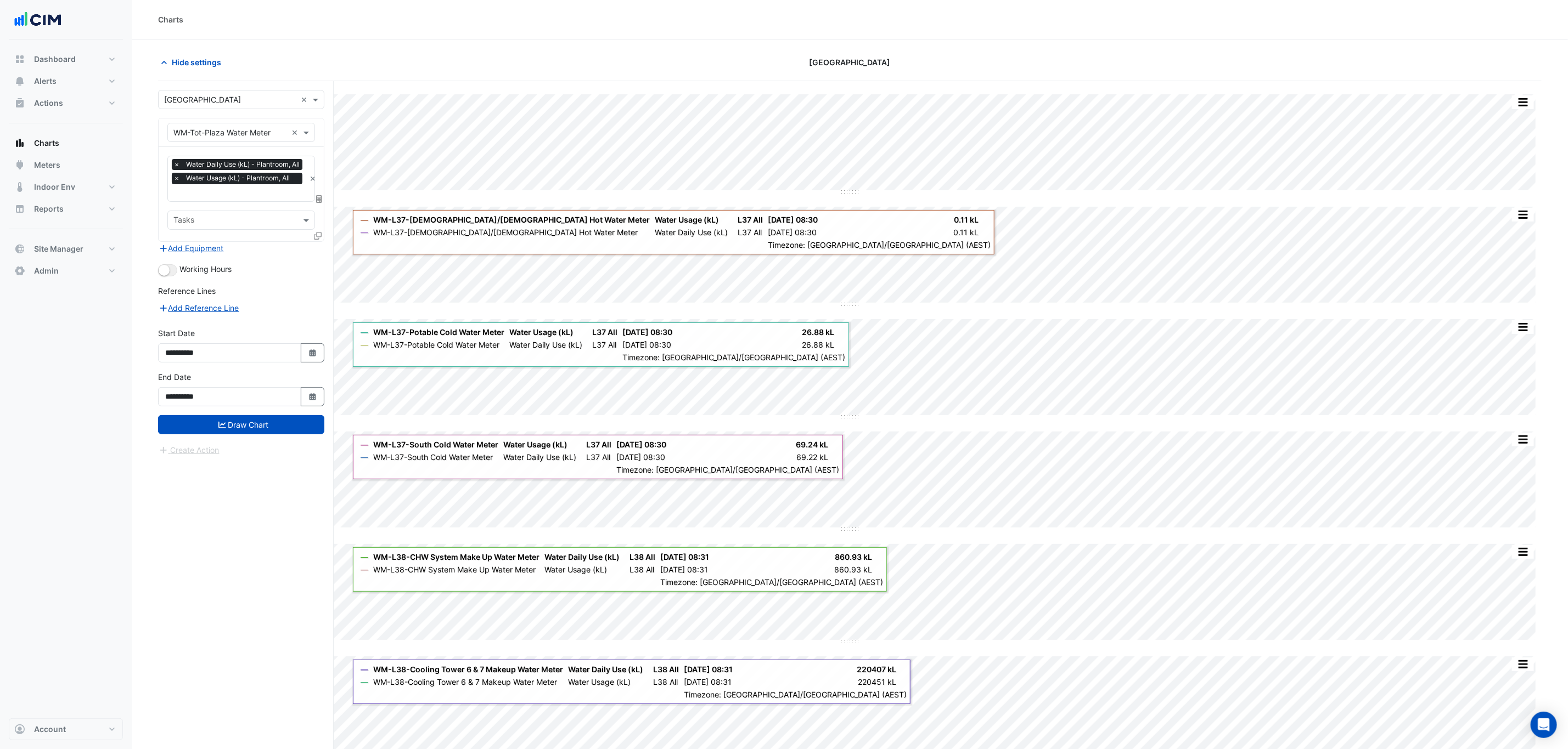
click at [249, 138] on div "× WM-Tot-Plaza Water Meter" at bounding box center [222, 132] width 97 height 11
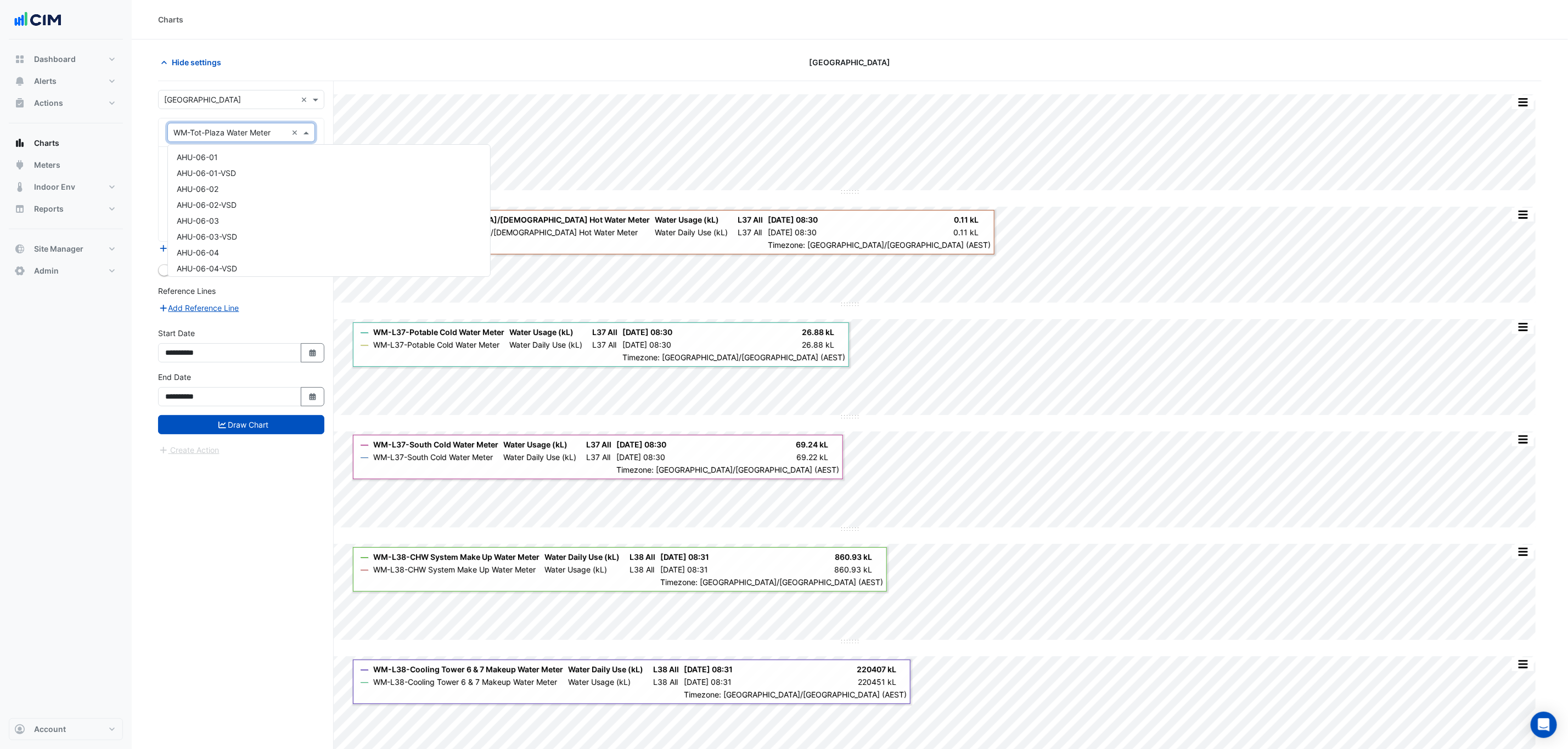
scroll to position [36062, 0]
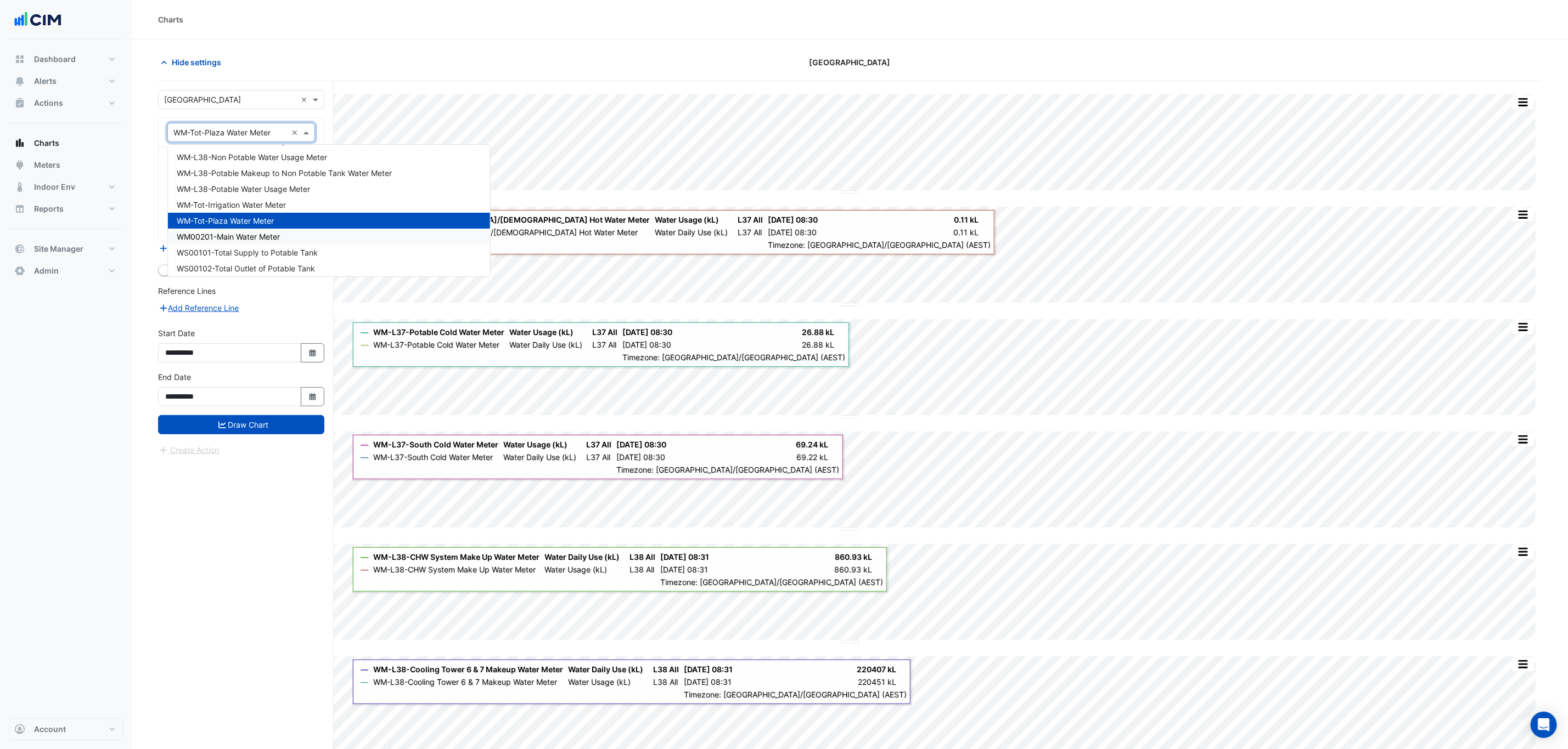
click at [273, 232] on span "WM00201-Main Water Meter" at bounding box center [228, 236] width 103 height 9
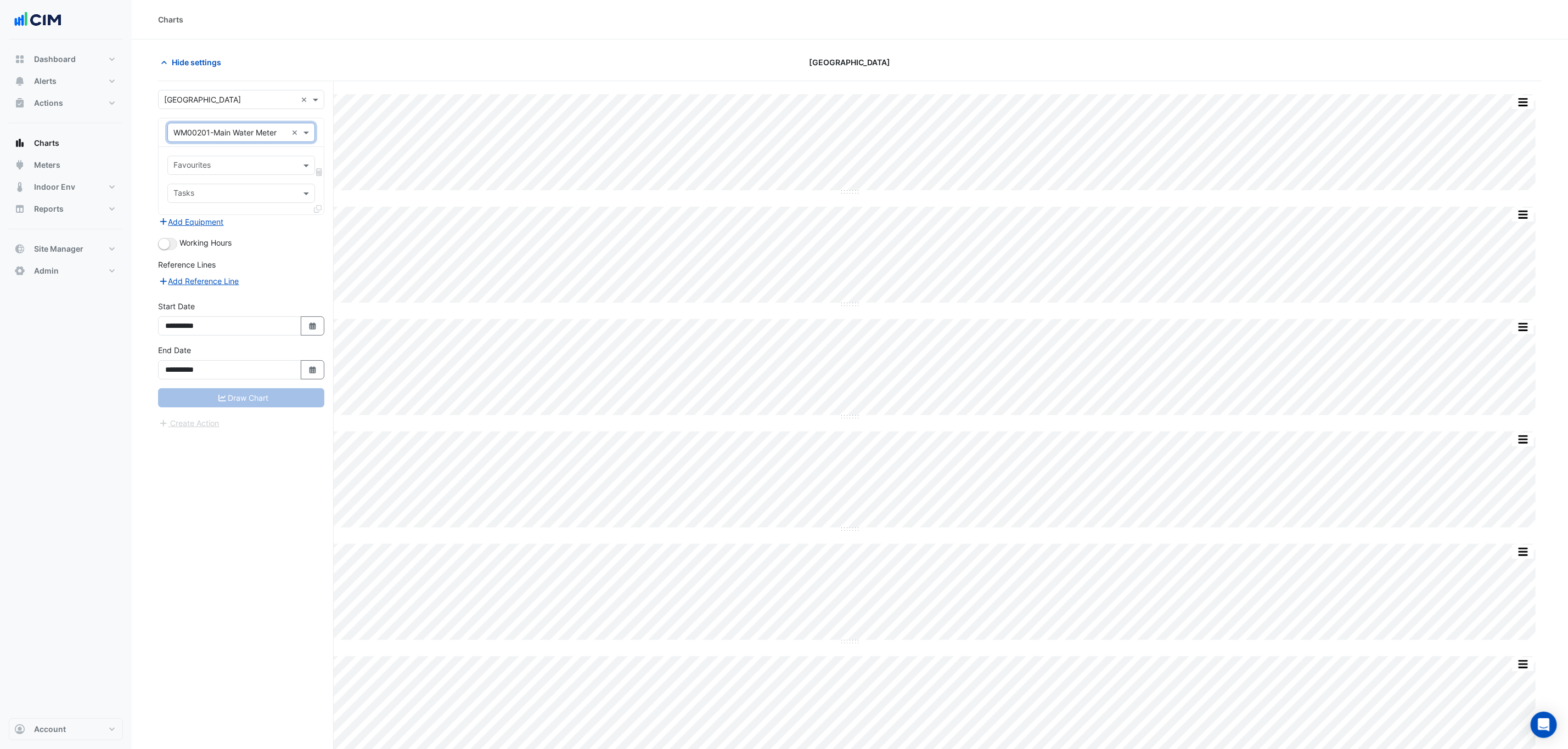
click at [288, 167] on input "text" at bounding box center [235, 167] width 123 height 11
drag, startPoint x: 295, startPoint y: 250, endPoint x: 294, endPoint y: 221, distance: 29.0
click at [296, 250] on div "Working Hours" at bounding box center [240, 244] width 166 height 13
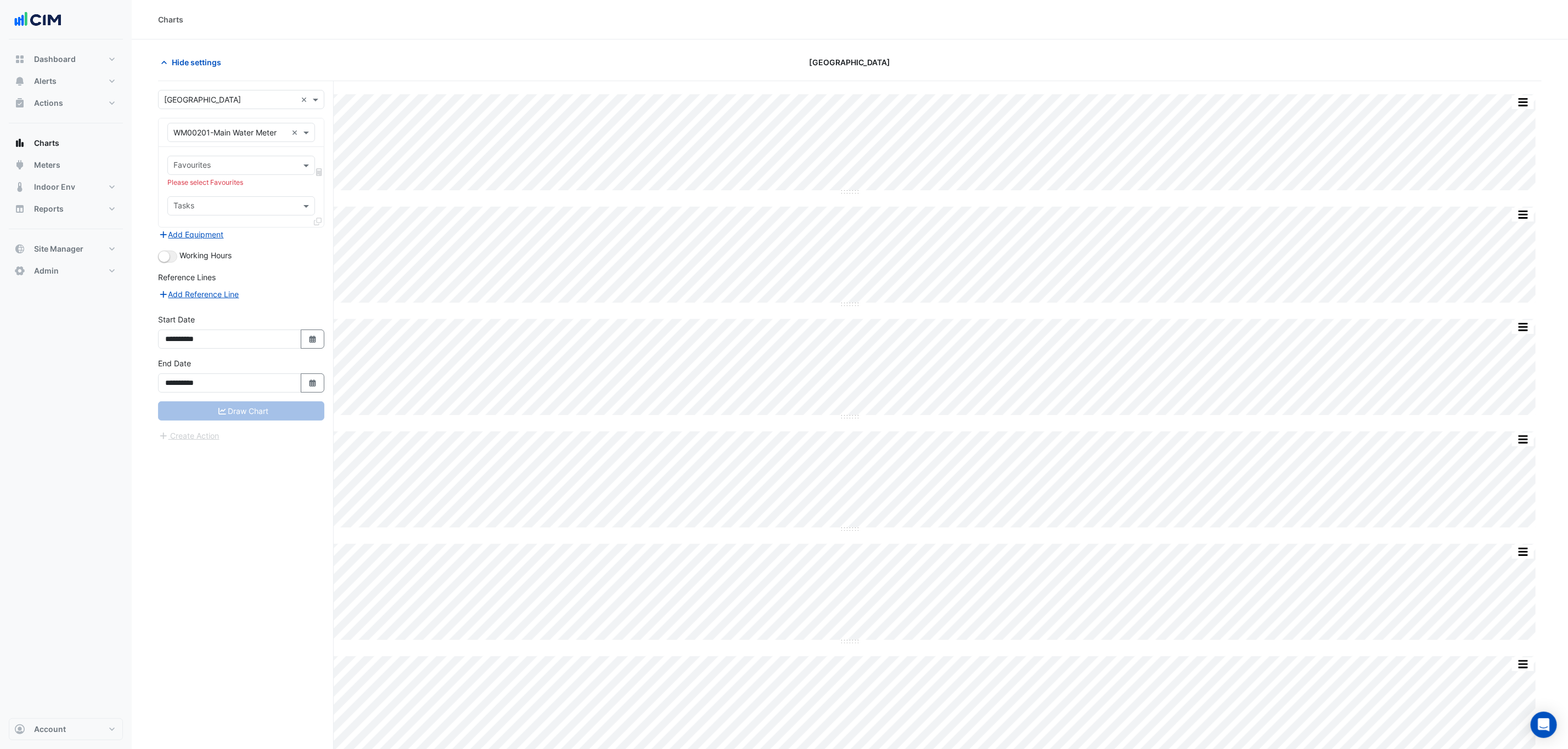
click at [263, 128] on input "text" at bounding box center [230, 133] width 114 height 11
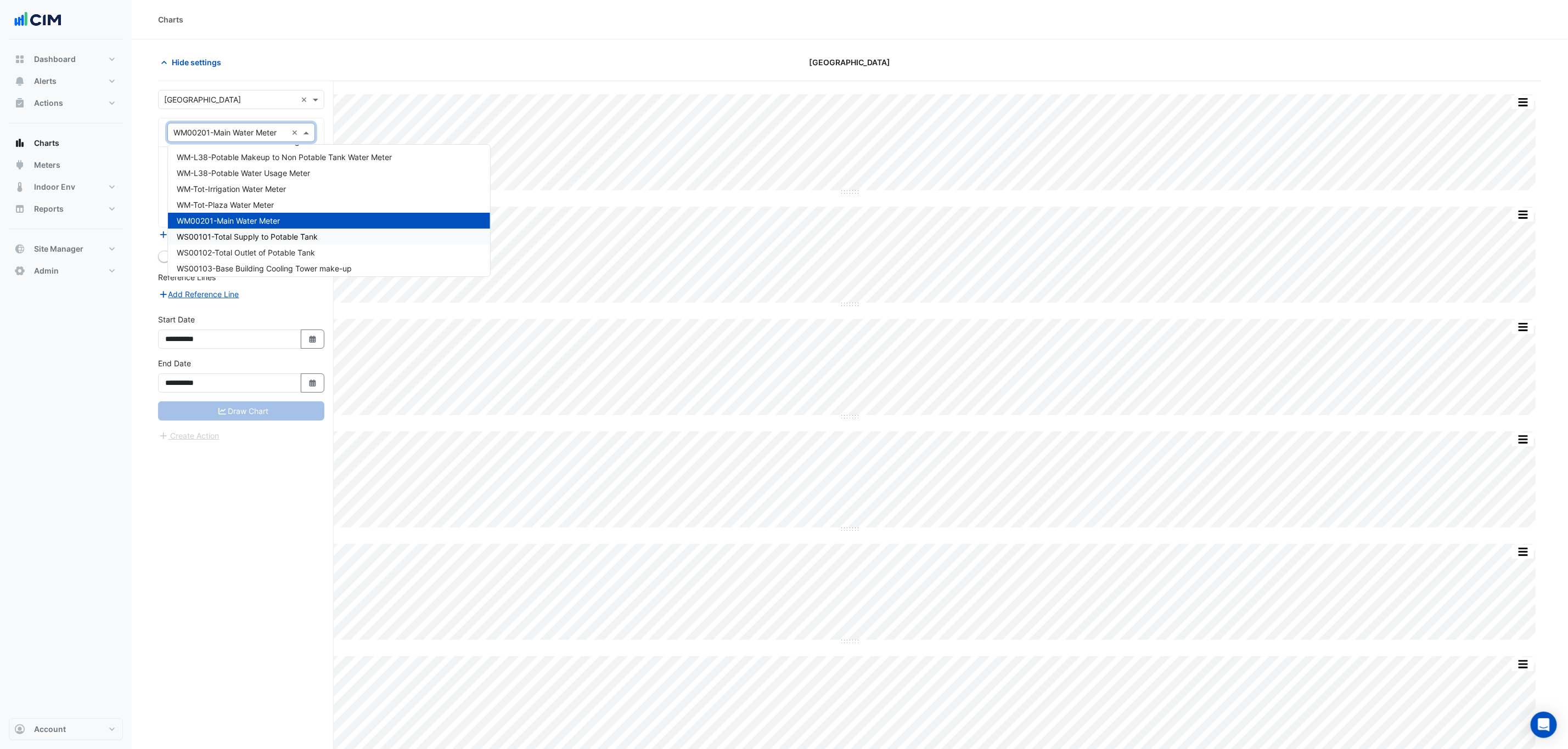
click at [270, 232] on span "WS00101-Total Supply to Potable Tank" at bounding box center [247, 236] width 141 height 9
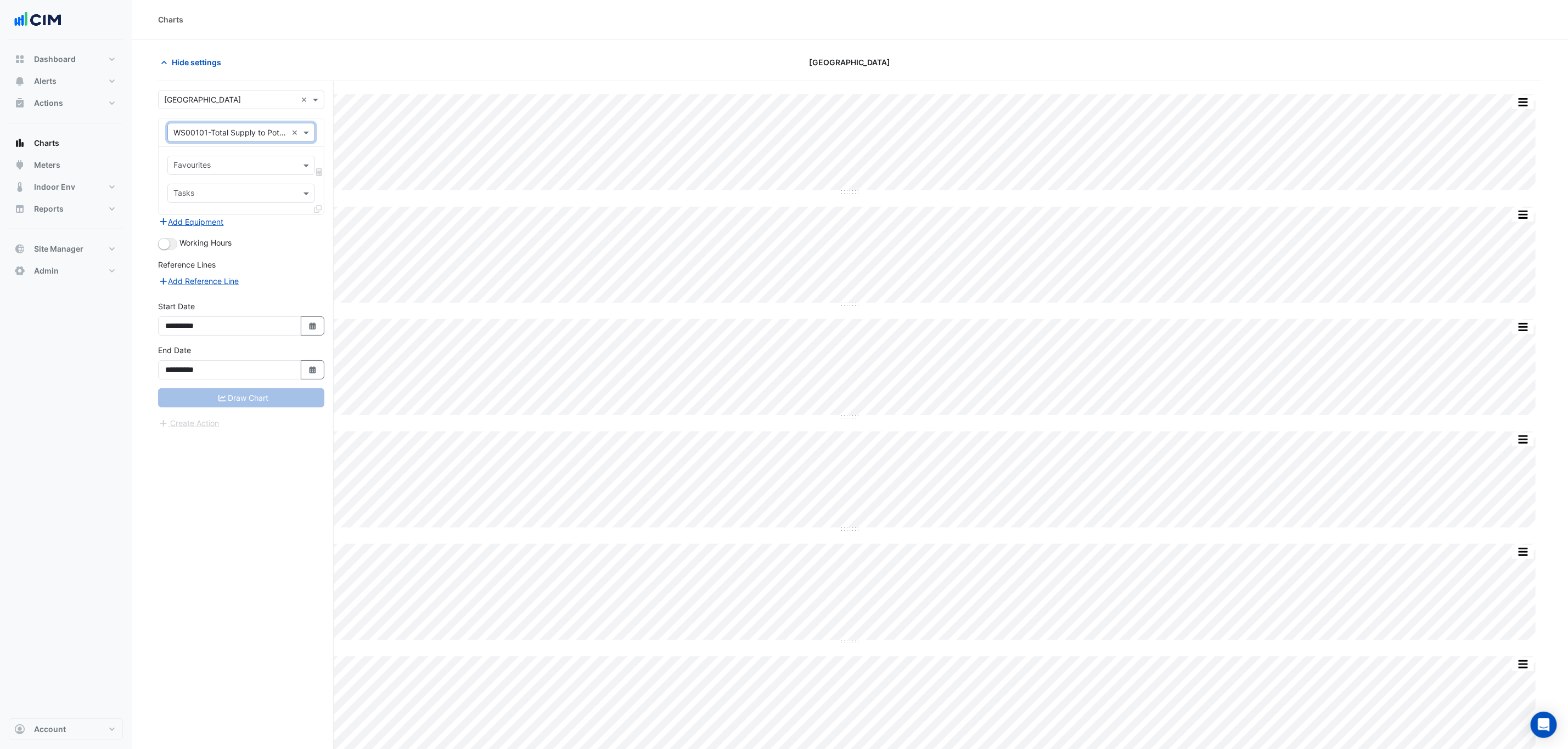
click at [280, 168] on input "text" at bounding box center [235, 167] width 123 height 11
click at [239, 139] on div "× WS00101-Total Supply to Potable Tank ×" at bounding box center [241, 132] width 147 height 19
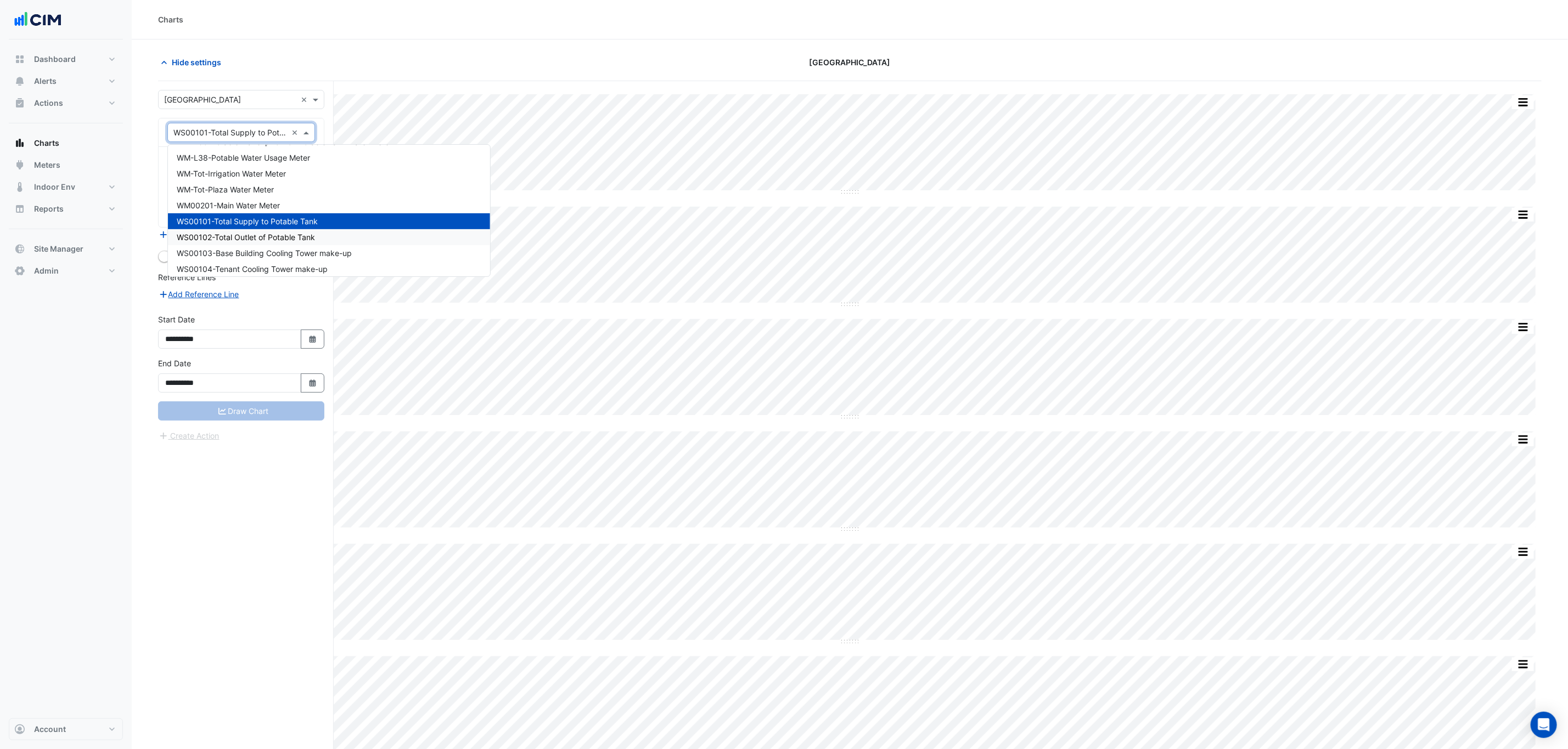
click at [254, 229] on div "WS00102-Total Outlet of Potable Tank" at bounding box center [329, 236] width 322 height 16
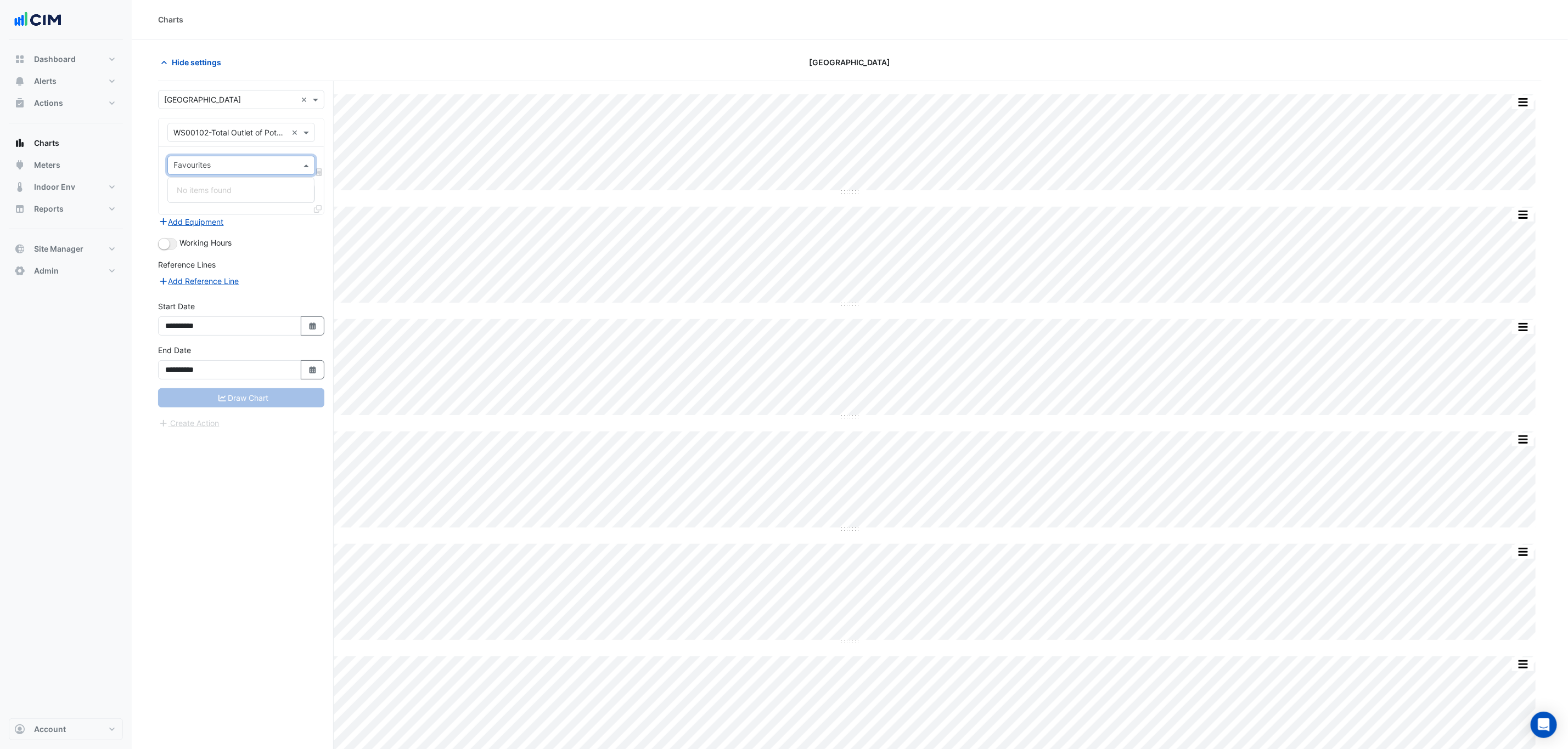
click at [243, 165] on input "text" at bounding box center [235, 167] width 123 height 11
click at [226, 141] on div "× WS00102-Total Outlet of Potable Tank ×" at bounding box center [241, 132] width 147 height 19
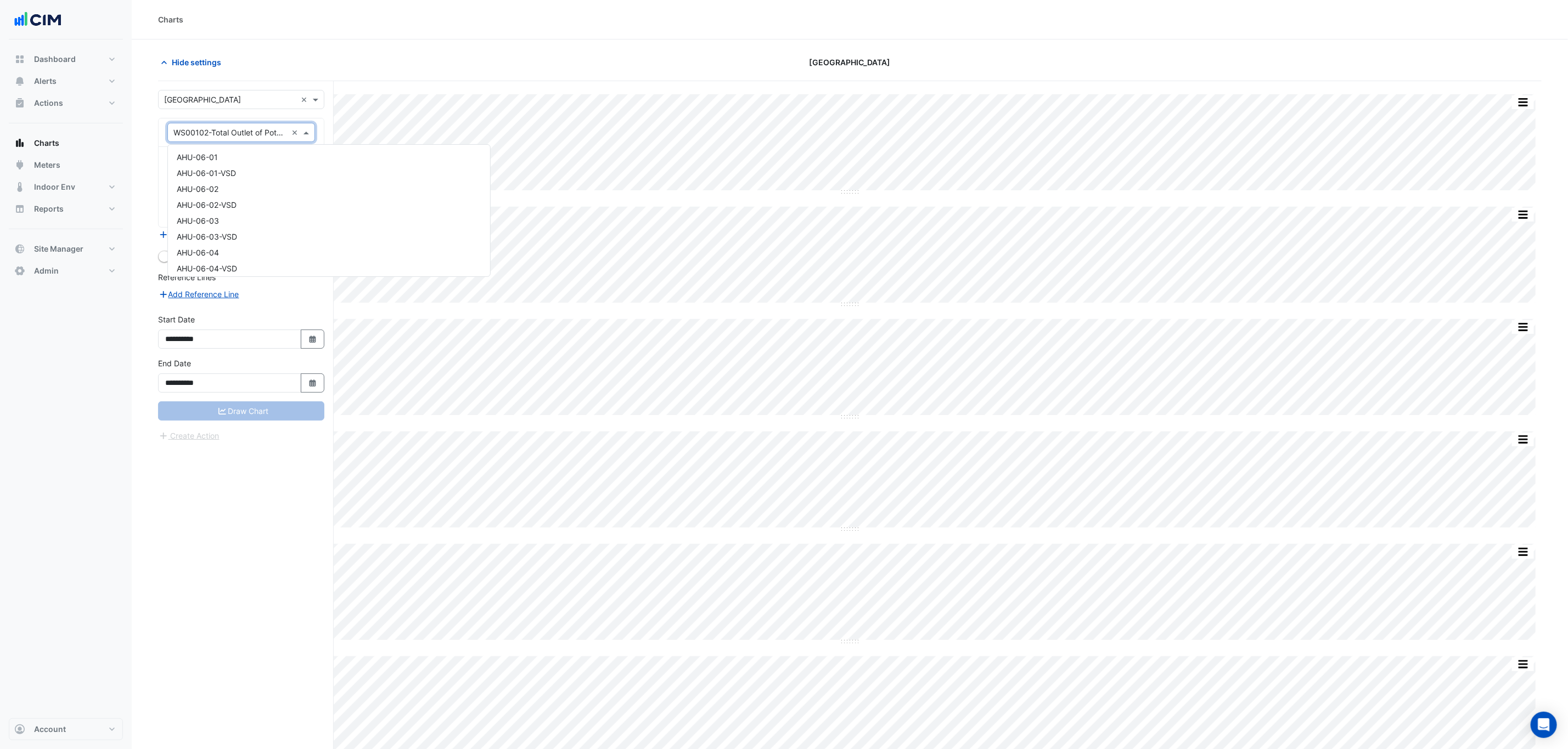
scroll to position [36110, 0]
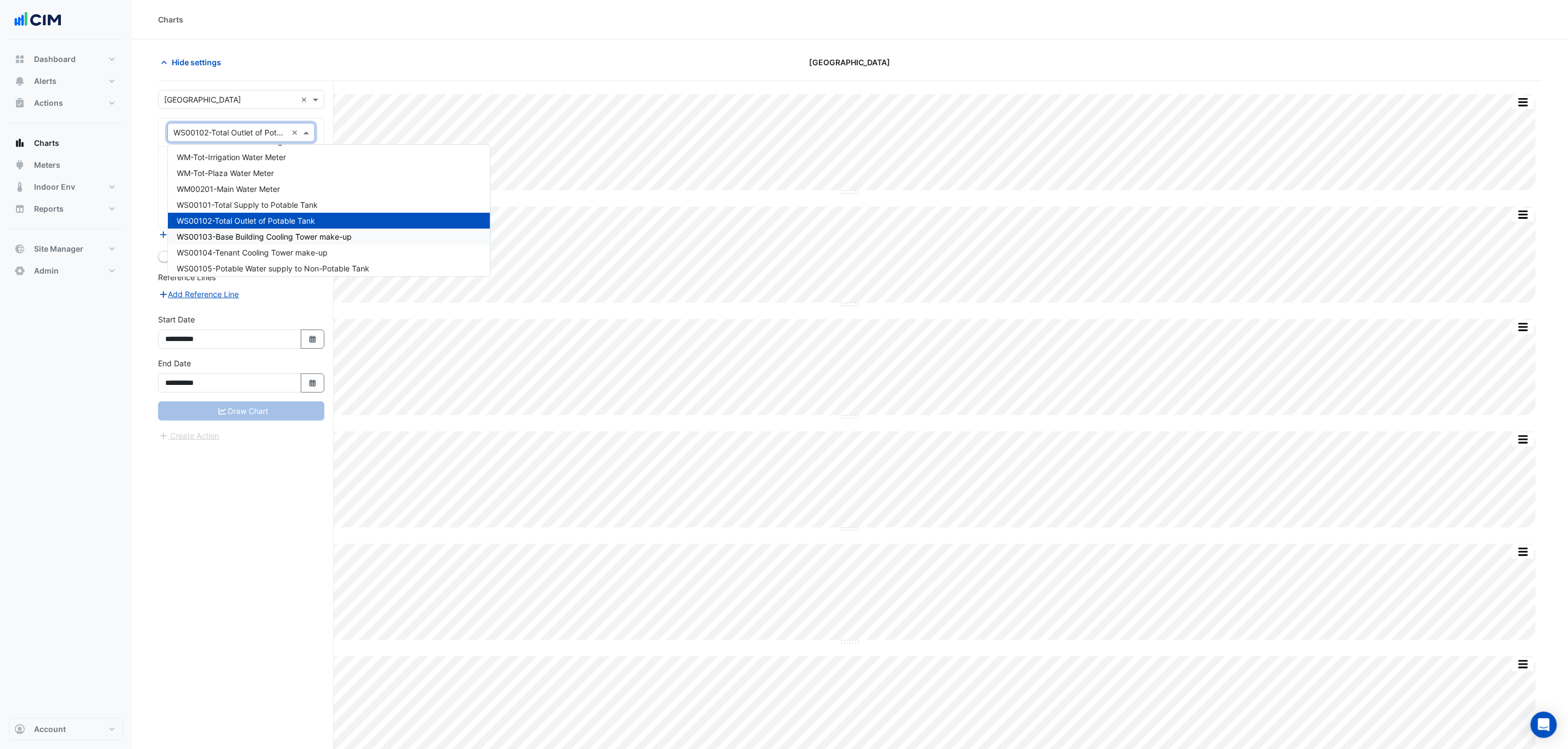
click at [240, 229] on div "WS00103-Base Building Cooling Tower make-up" at bounding box center [329, 236] width 322 height 16
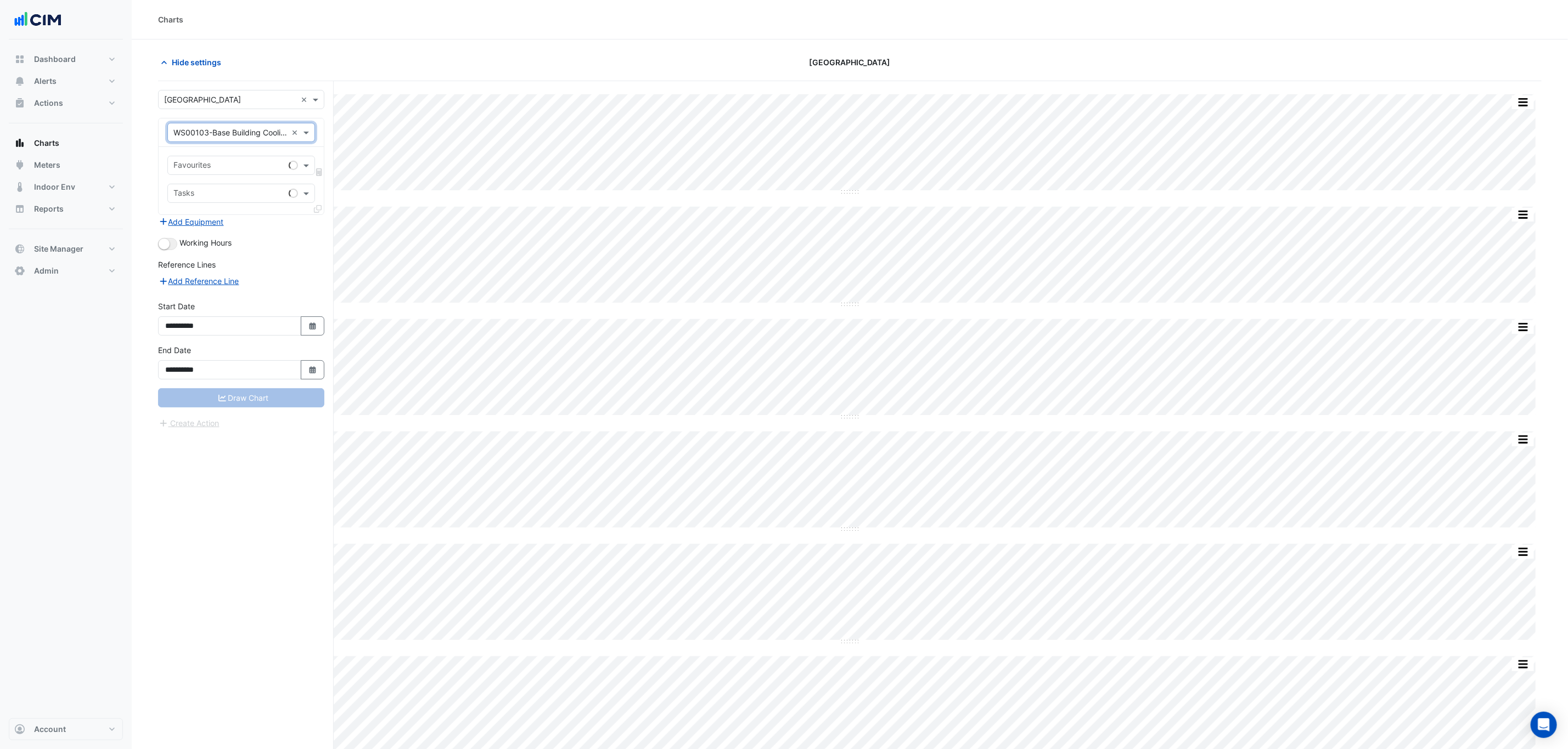
click at [211, 143] on div "× WS00103-Base Building Cooling Tower make-up ×" at bounding box center [241, 132] width 165 height 29
click at [216, 165] on input "text" at bounding box center [235, 167] width 123 height 11
click at [211, 128] on input "text" at bounding box center [230, 133] width 114 height 11
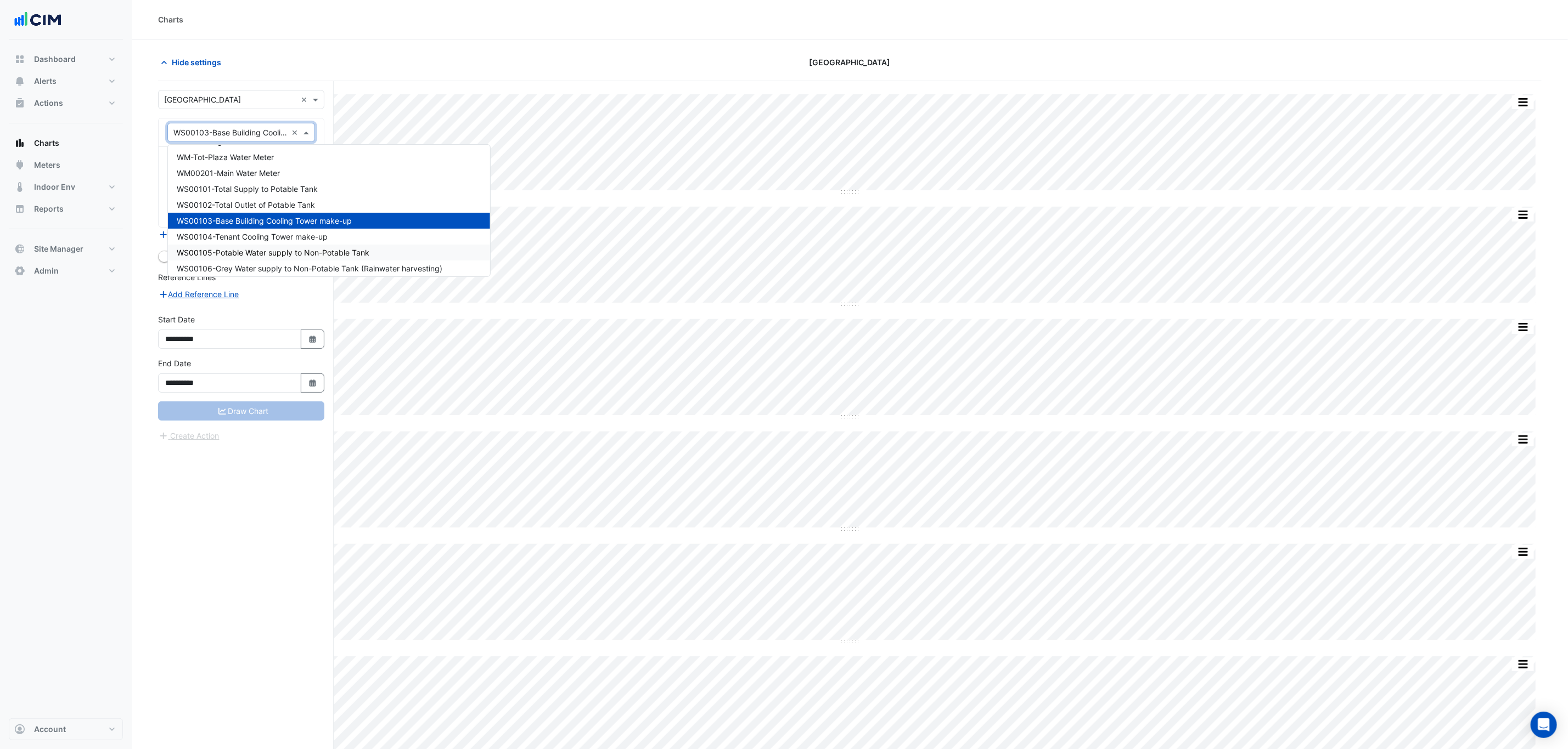
click at [231, 248] on span "WS00105-Potable Water supply to Non-Potable Tank" at bounding box center [272, 252] width 192 height 9
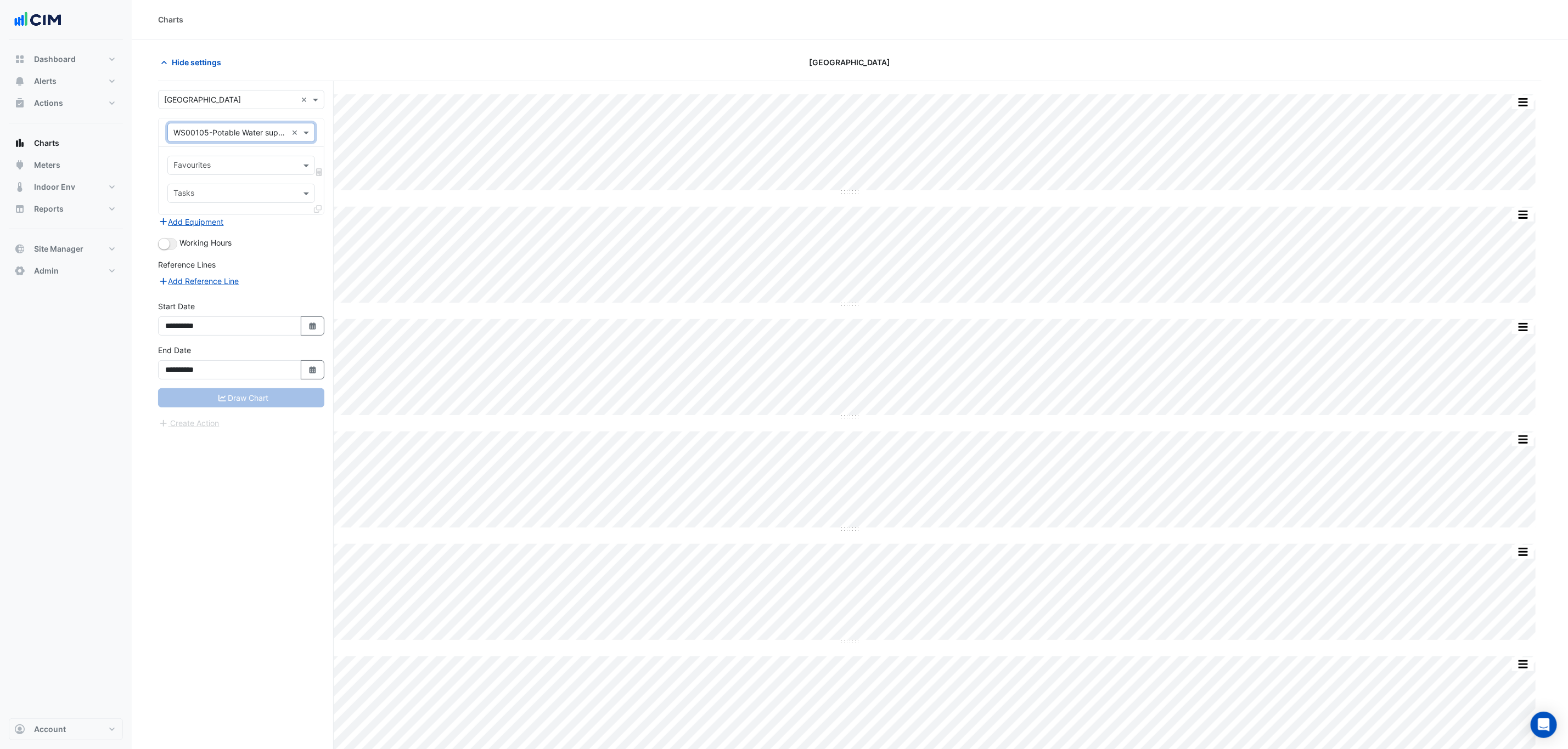
click at [219, 132] on input "text" at bounding box center [230, 133] width 114 height 11
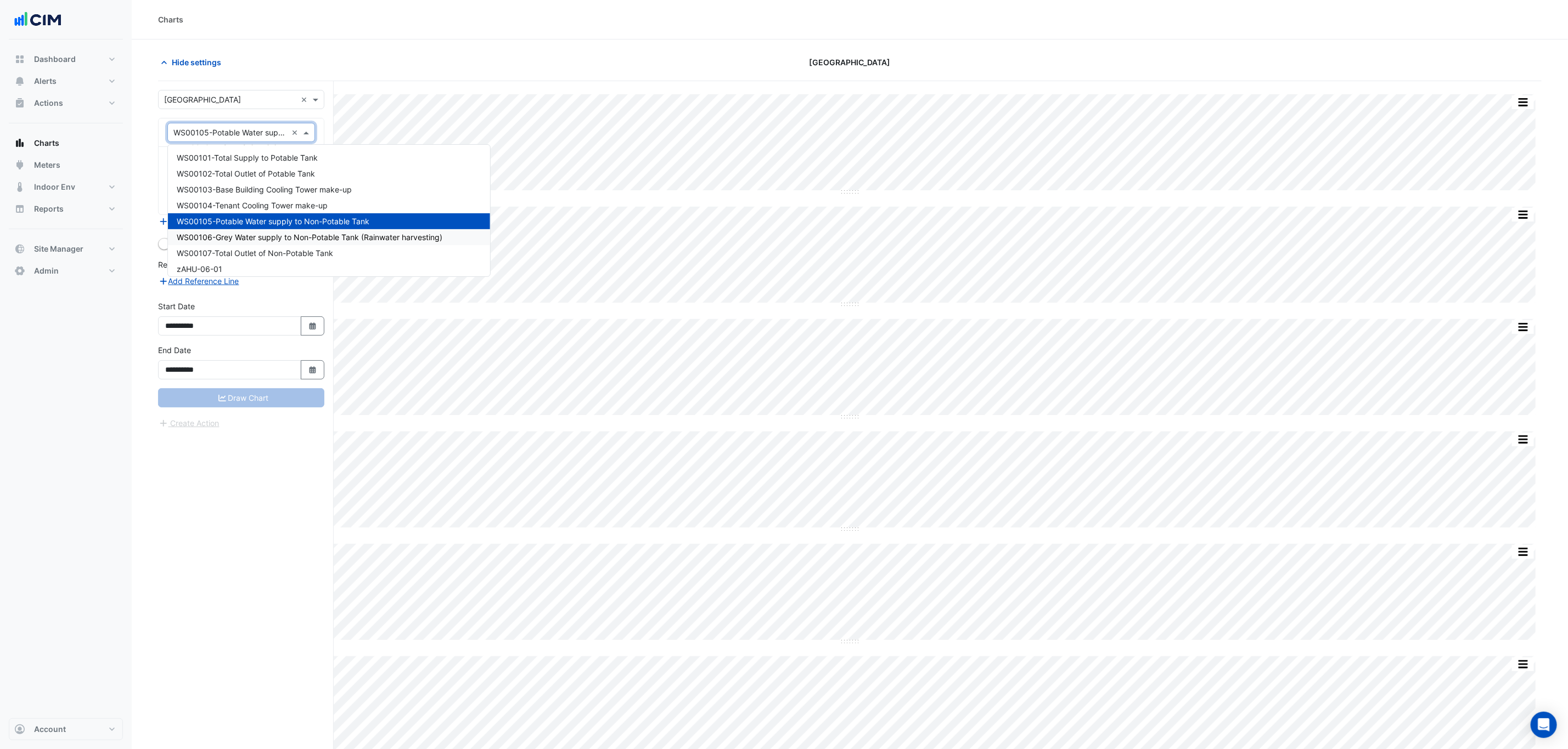
click at [232, 229] on div "WS00106-Grey Water supply to Non-Potable Tank (Rainwater harvesting)" at bounding box center [329, 236] width 322 height 16
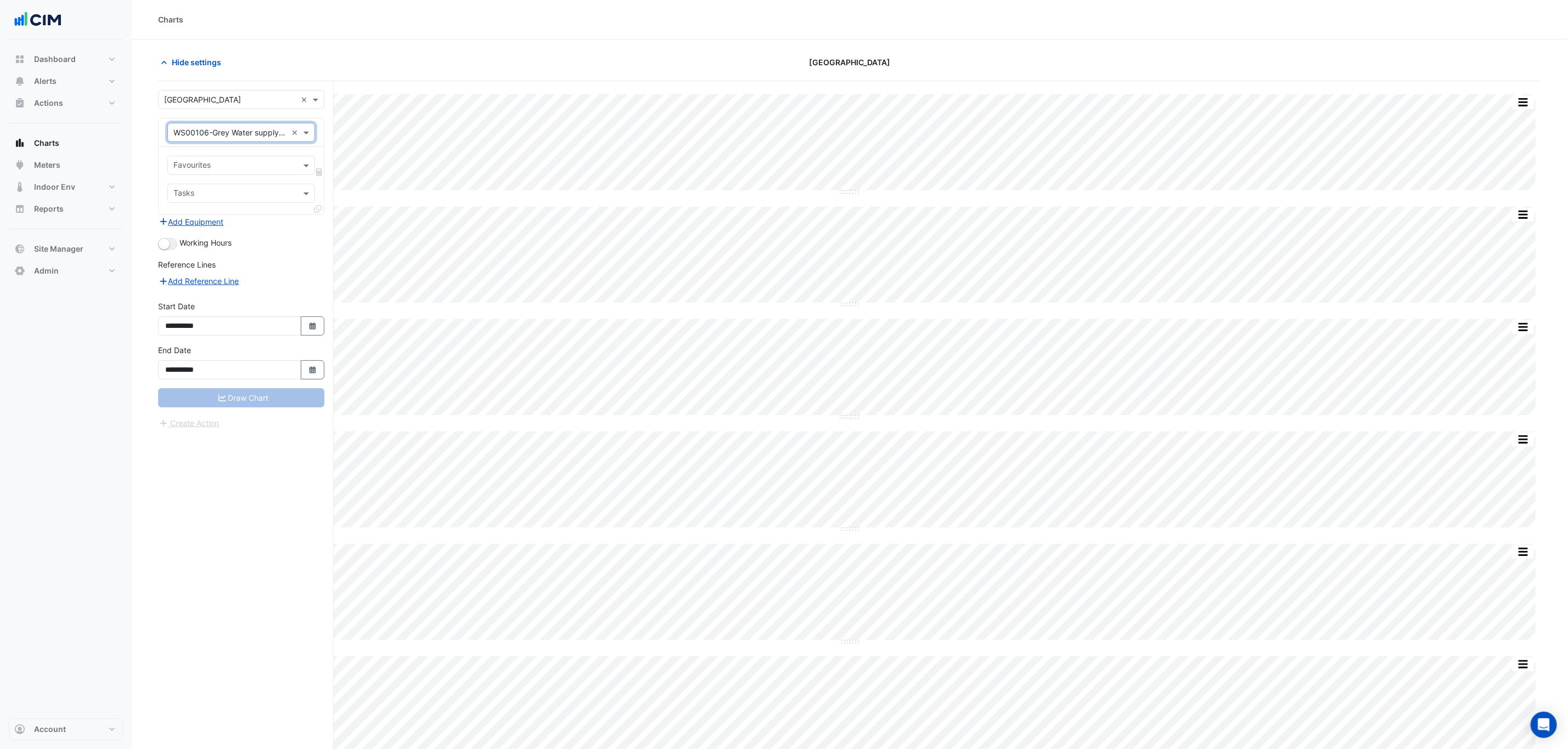
click at [222, 131] on input "text" at bounding box center [230, 133] width 114 height 11
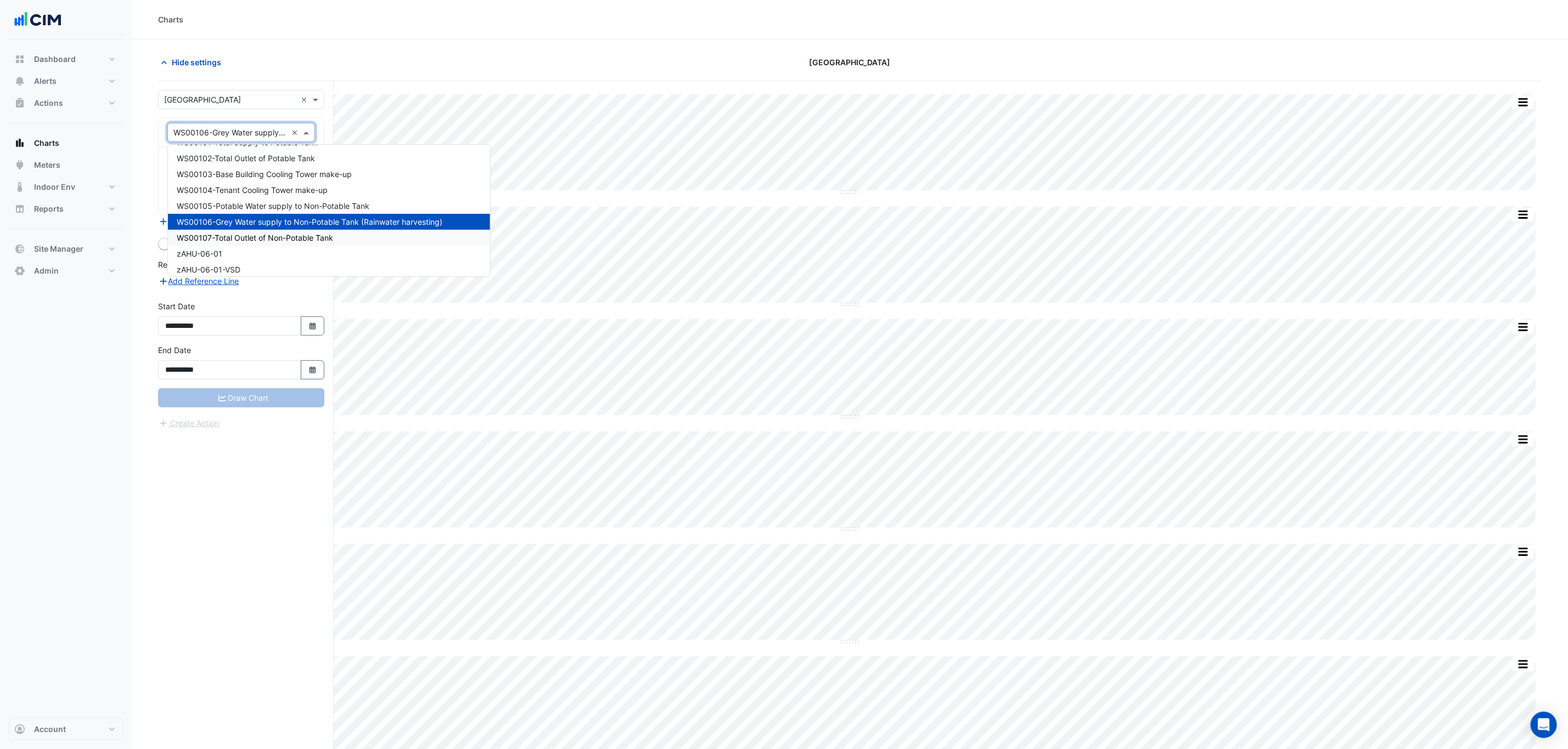
click at [229, 233] on span "WS00107-Total Outlet of Non-Potable Tank" at bounding box center [254, 237] width 156 height 9
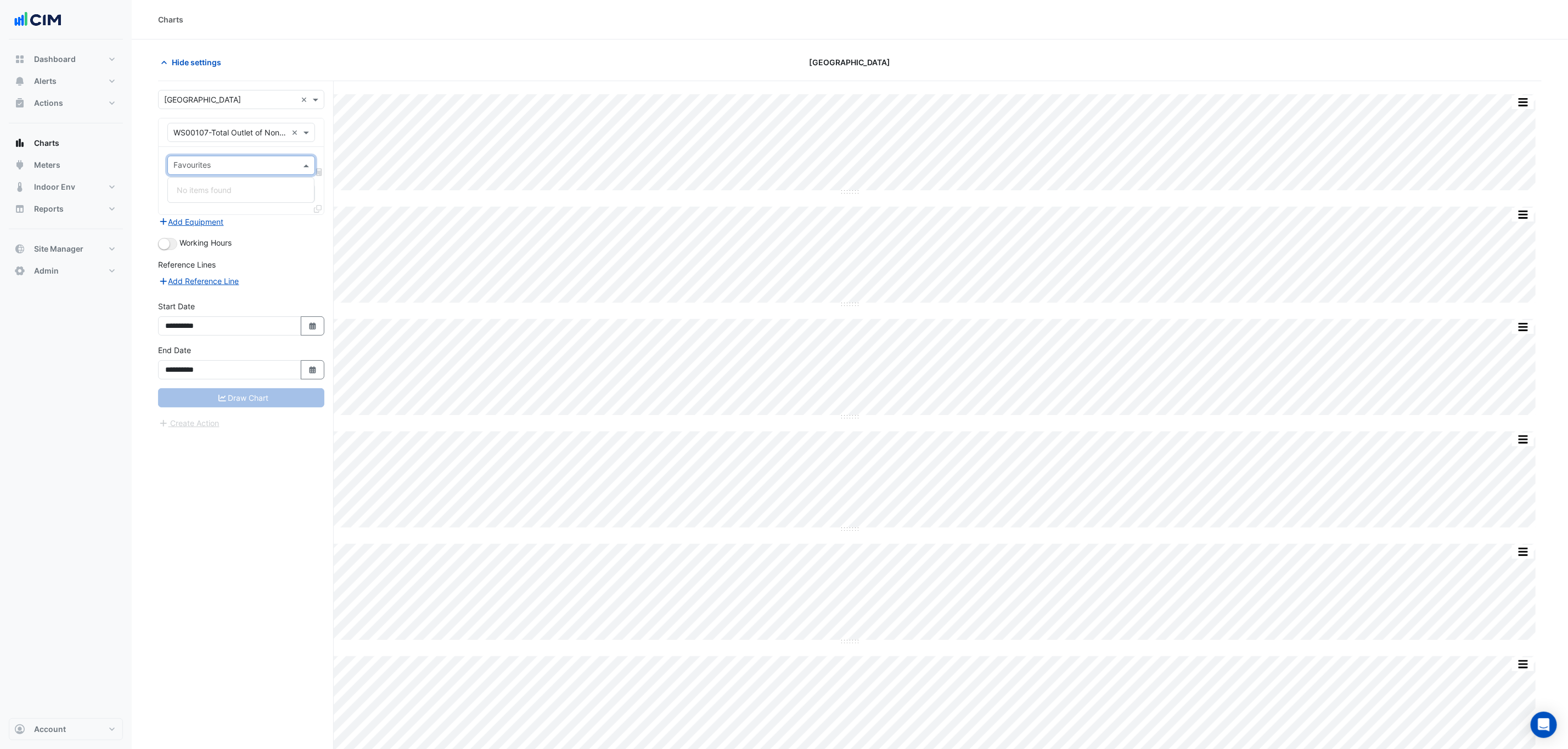
click at [209, 163] on div "Favourites" at bounding box center [231, 165] width 128 height 17
drag, startPoint x: 148, startPoint y: 130, endPoint x: 145, endPoint y: 124, distance: 6.7
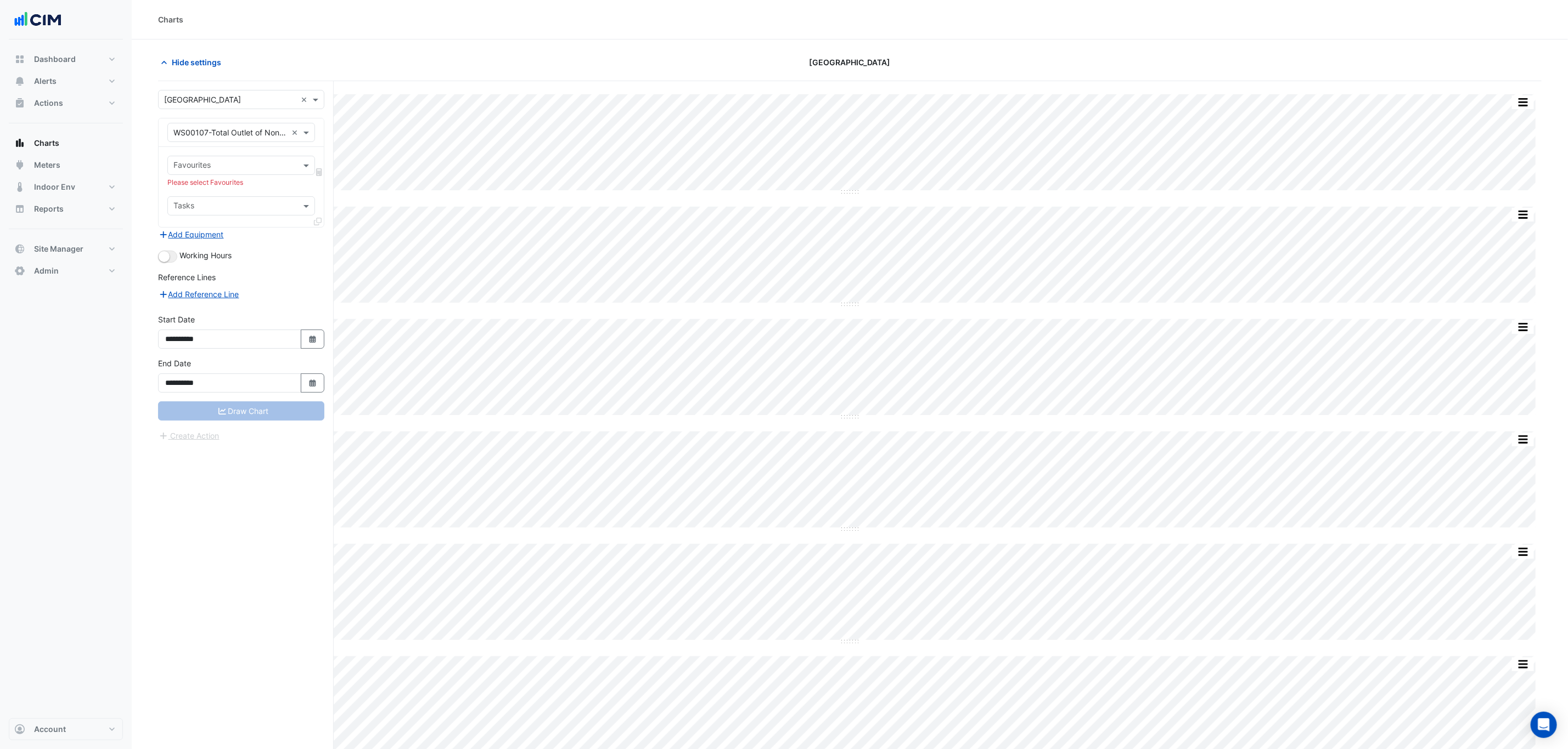
click at [258, 105] on input "text" at bounding box center [231, 100] width 133 height 11
type input "******"
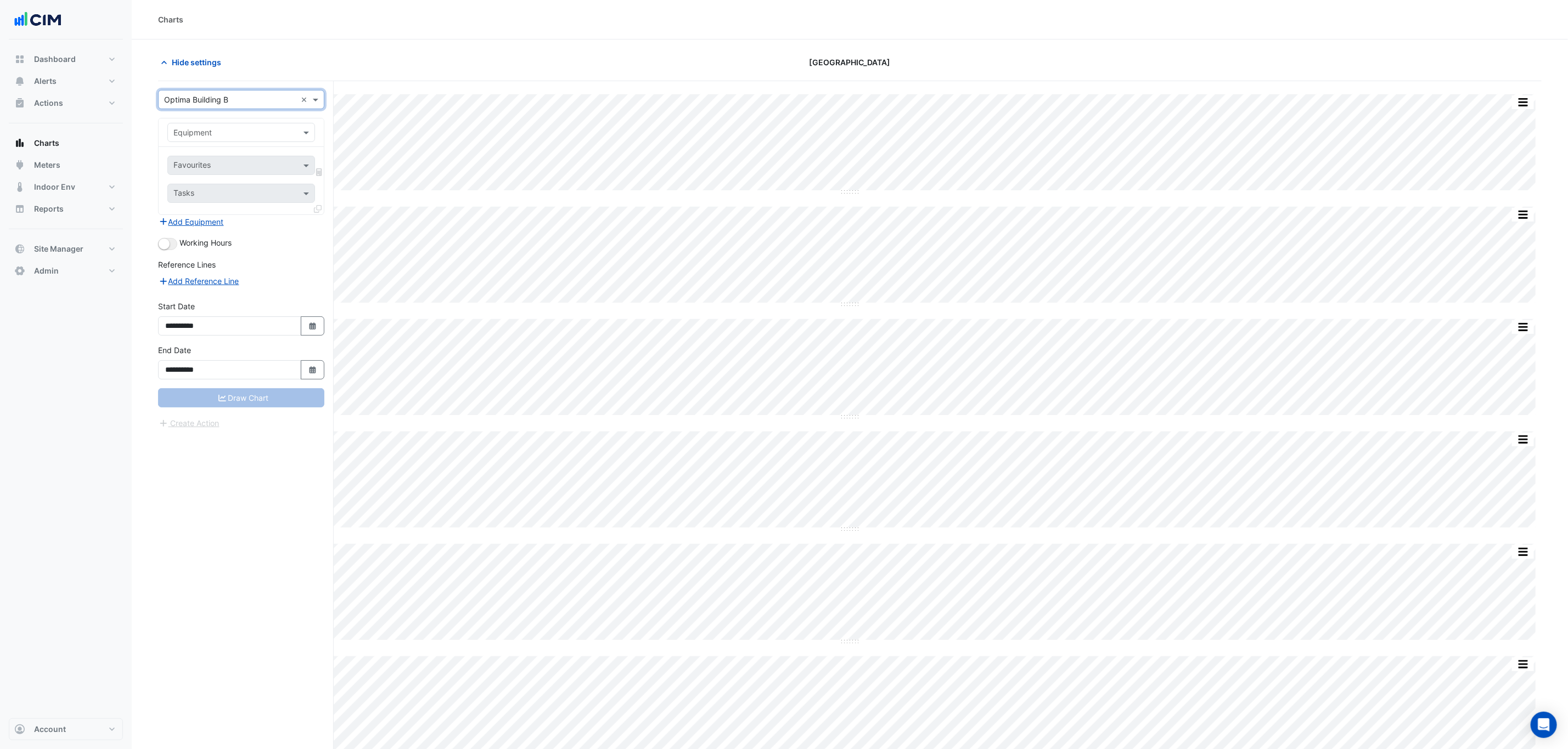
click at [257, 131] on input "text" at bounding box center [230, 133] width 114 height 11
type input "**"
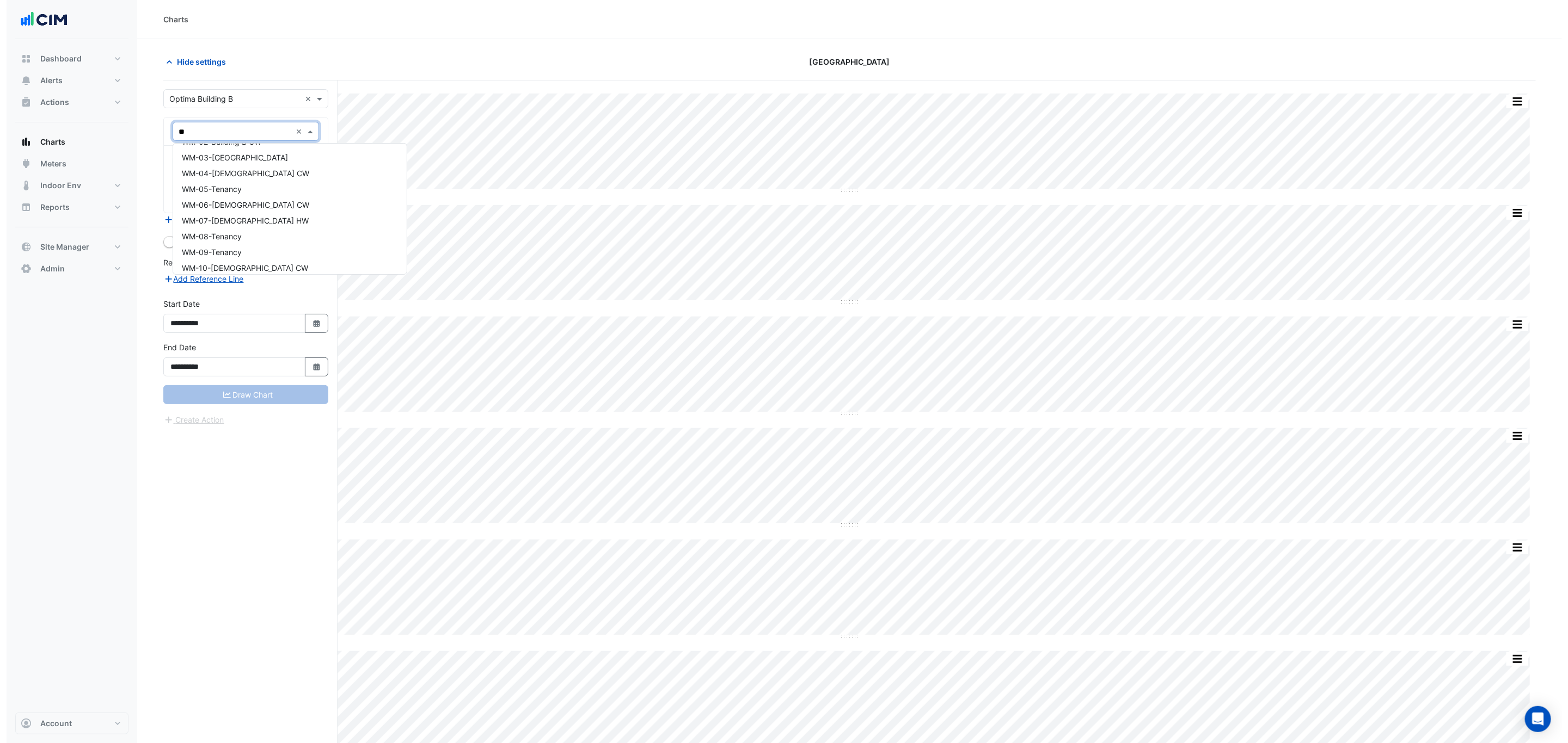
scroll to position [1138, 0]
click at [273, 221] on div "WM-01-Main" at bounding box center [283, 217] width 234 height 15
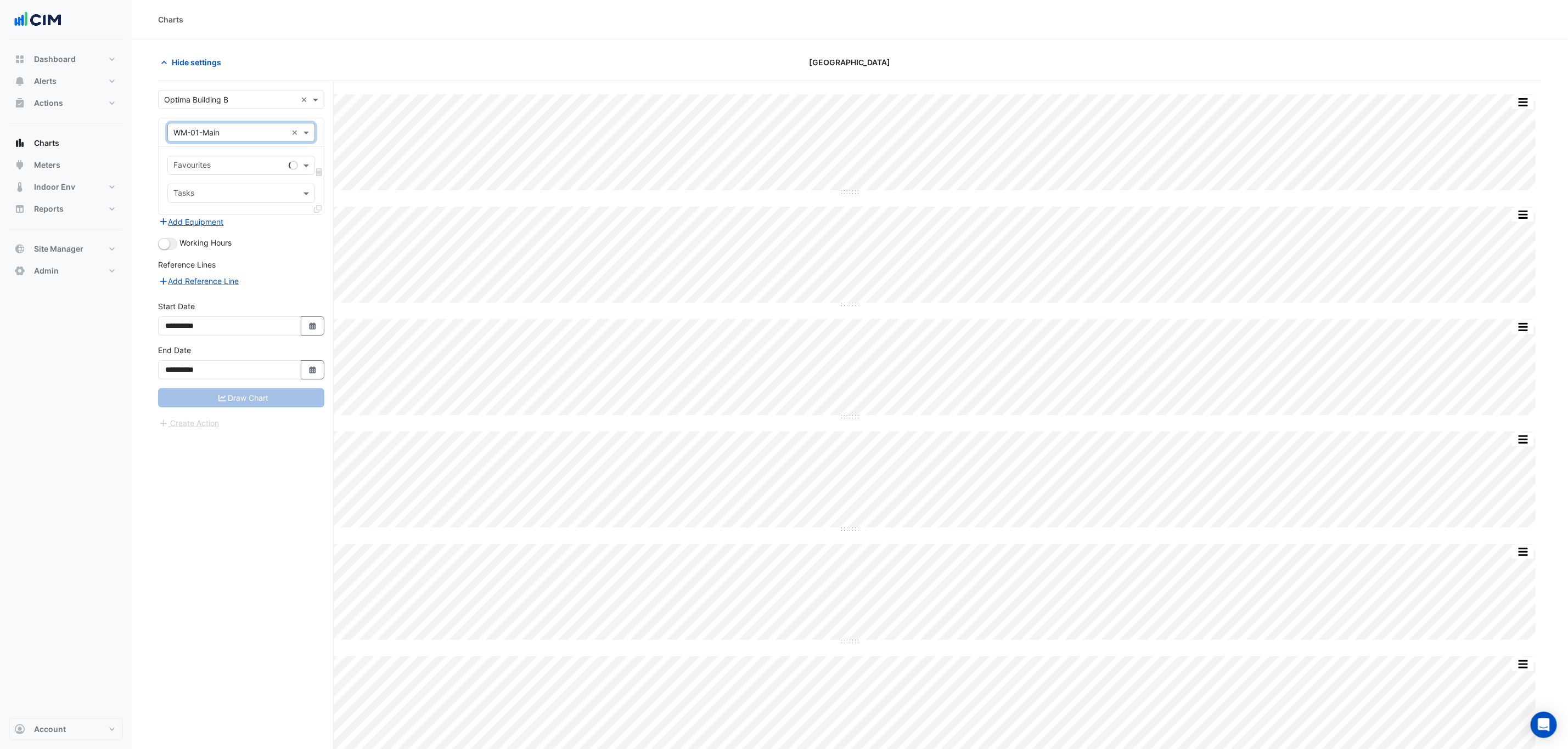
click at [289, 168] on div at bounding box center [293, 165] width 9 height 9
click at [274, 195] on div "Water Usage - Plantroom, Plantroom" at bounding box center [241, 190] width 148 height 16
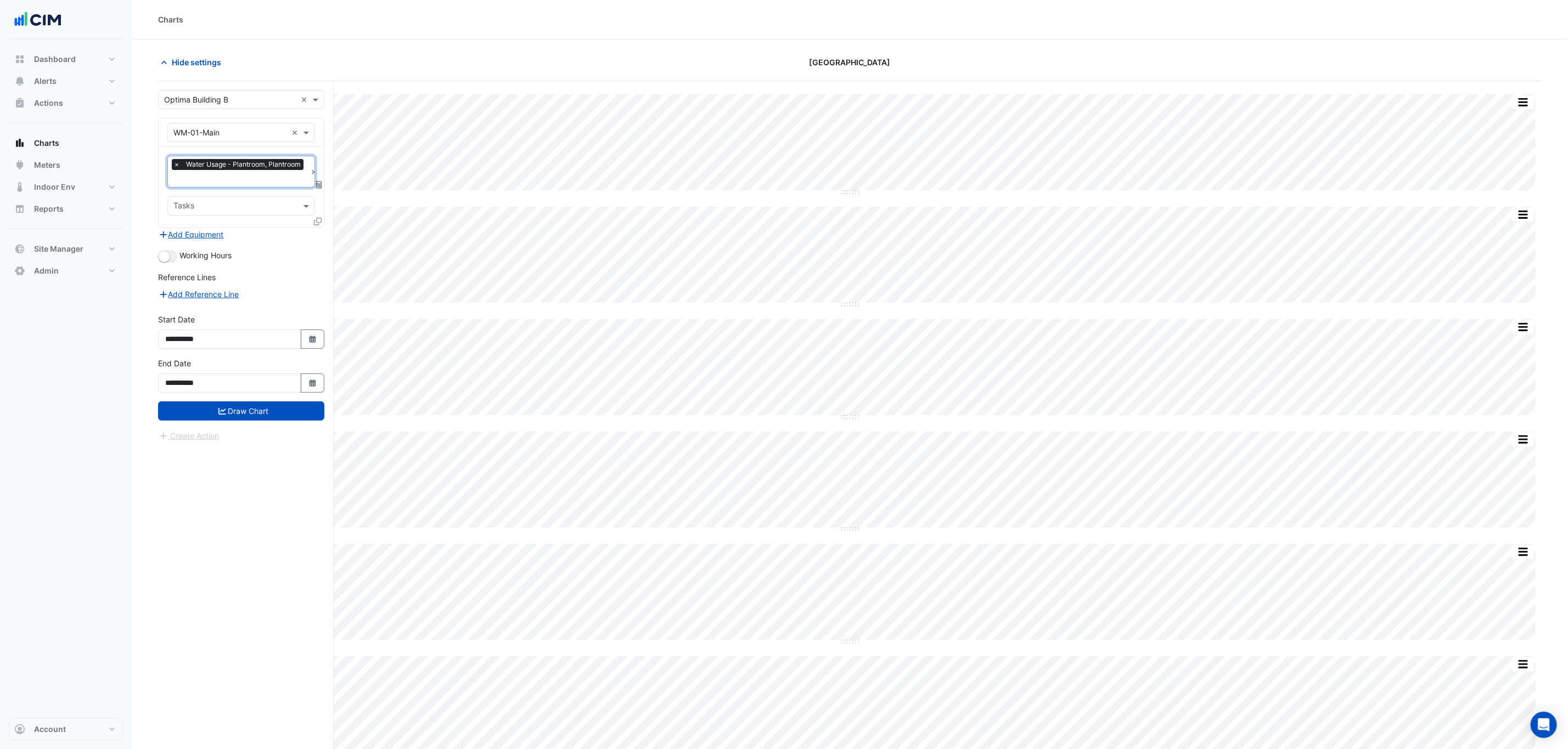
click at [320, 219] on icon at bounding box center [317, 221] width 7 height 7
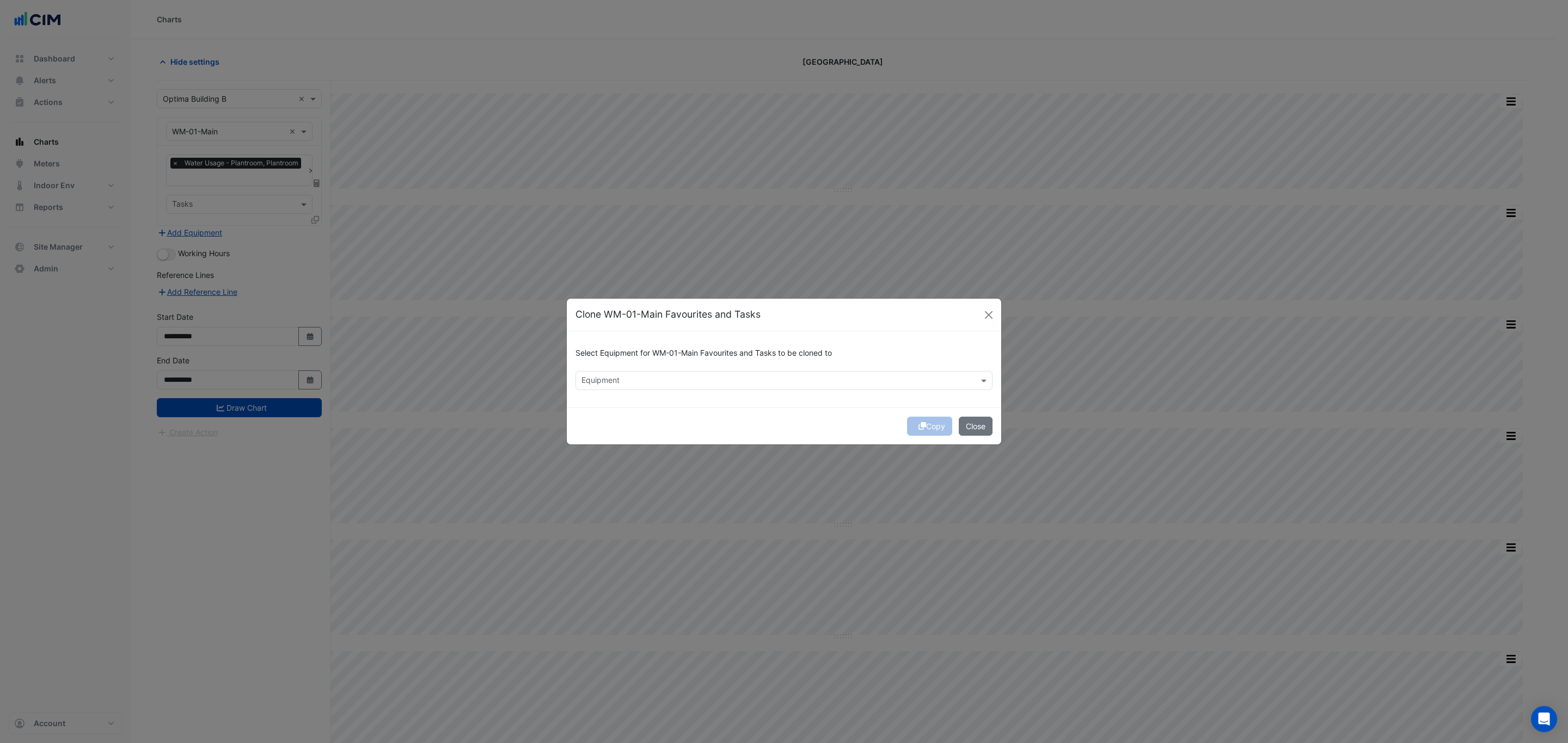
click at [714, 383] on input "text" at bounding box center [778, 382] width 393 height 11
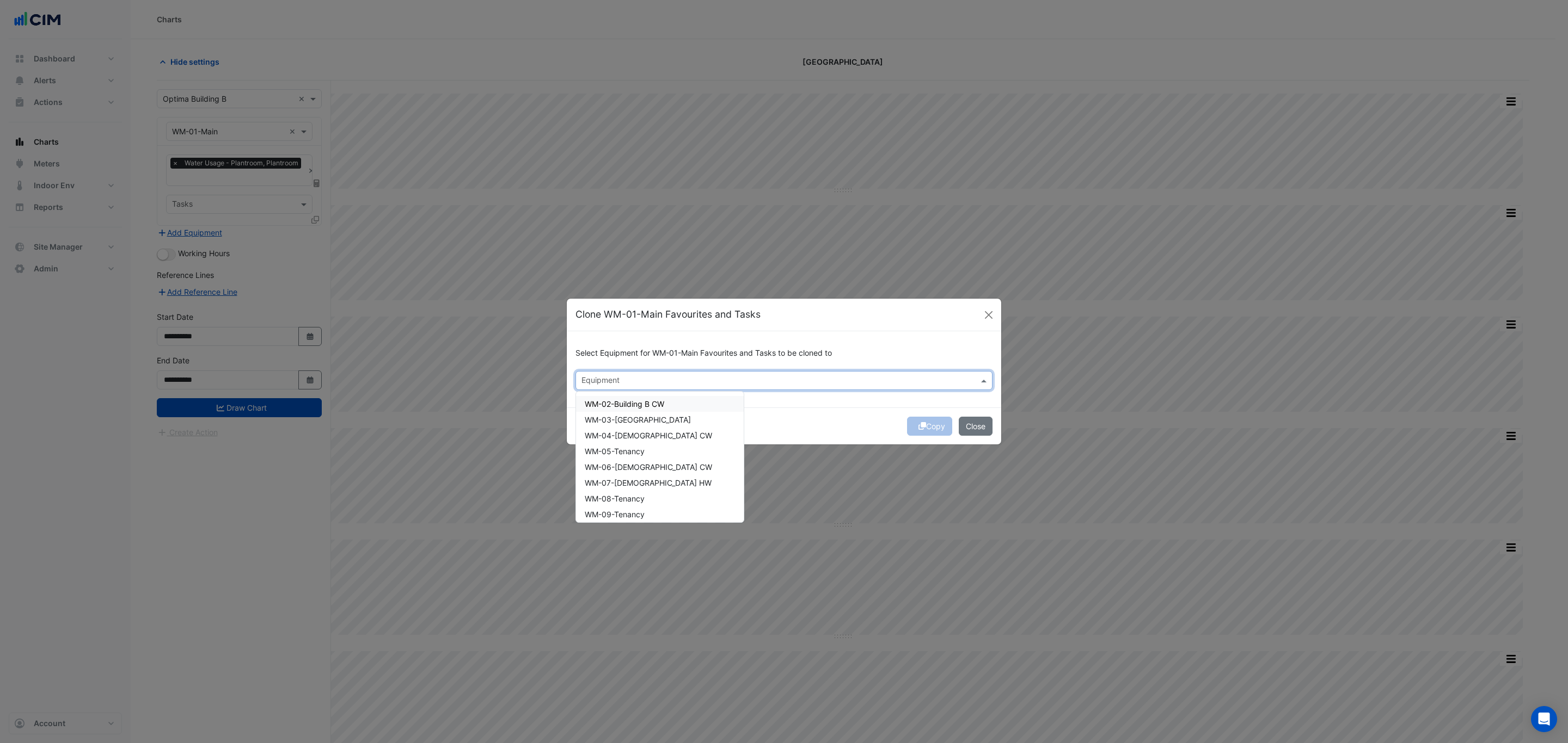
click at [700, 408] on div "WM-02-Building B CW" at bounding box center [660, 403] width 168 height 15
click at [702, 415] on div "WM-03-[GEOGRAPHIC_DATA]" at bounding box center [660, 419] width 168 height 15
click at [696, 436] on div "WM-04-[DEMOGRAPHIC_DATA] CW" at bounding box center [660, 435] width 168 height 15
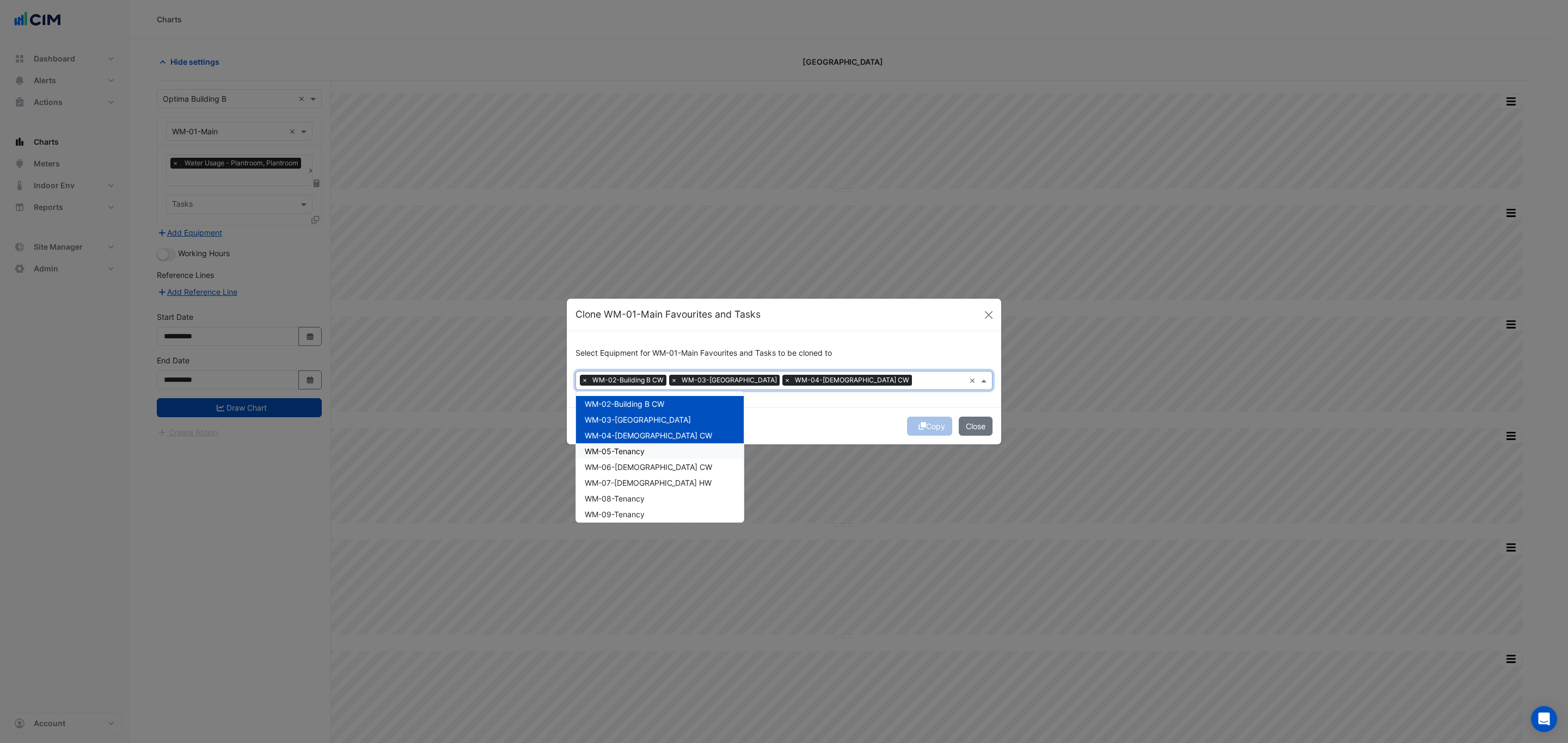
drag, startPoint x: 691, startPoint y: 452, endPoint x: 687, endPoint y: 457, distance: 6.4
click at [690, 454] on div "WM-05-Tenancy" at bounding box center [660, 451] width 168 height 15
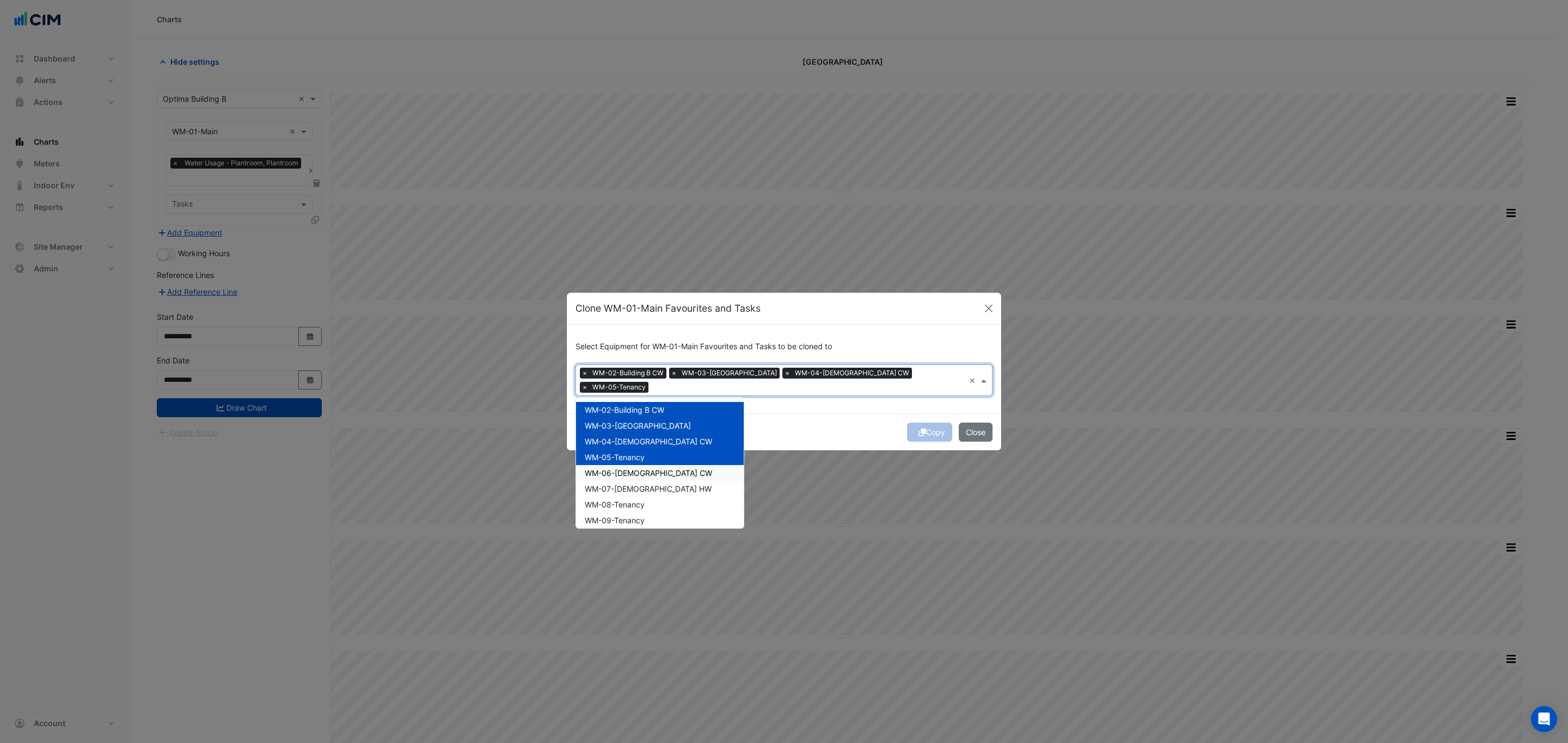
click at [684, 466] on div "WM-06-[DEMOGRAPHIC_DATA] CW" at bounding box center [660, 473] width 168 height 15
click at [683, 487] on div "WM-07-[DEMOGRAPHIC_DATA] HW" at bounding box center [660, 488] width 168 height 15
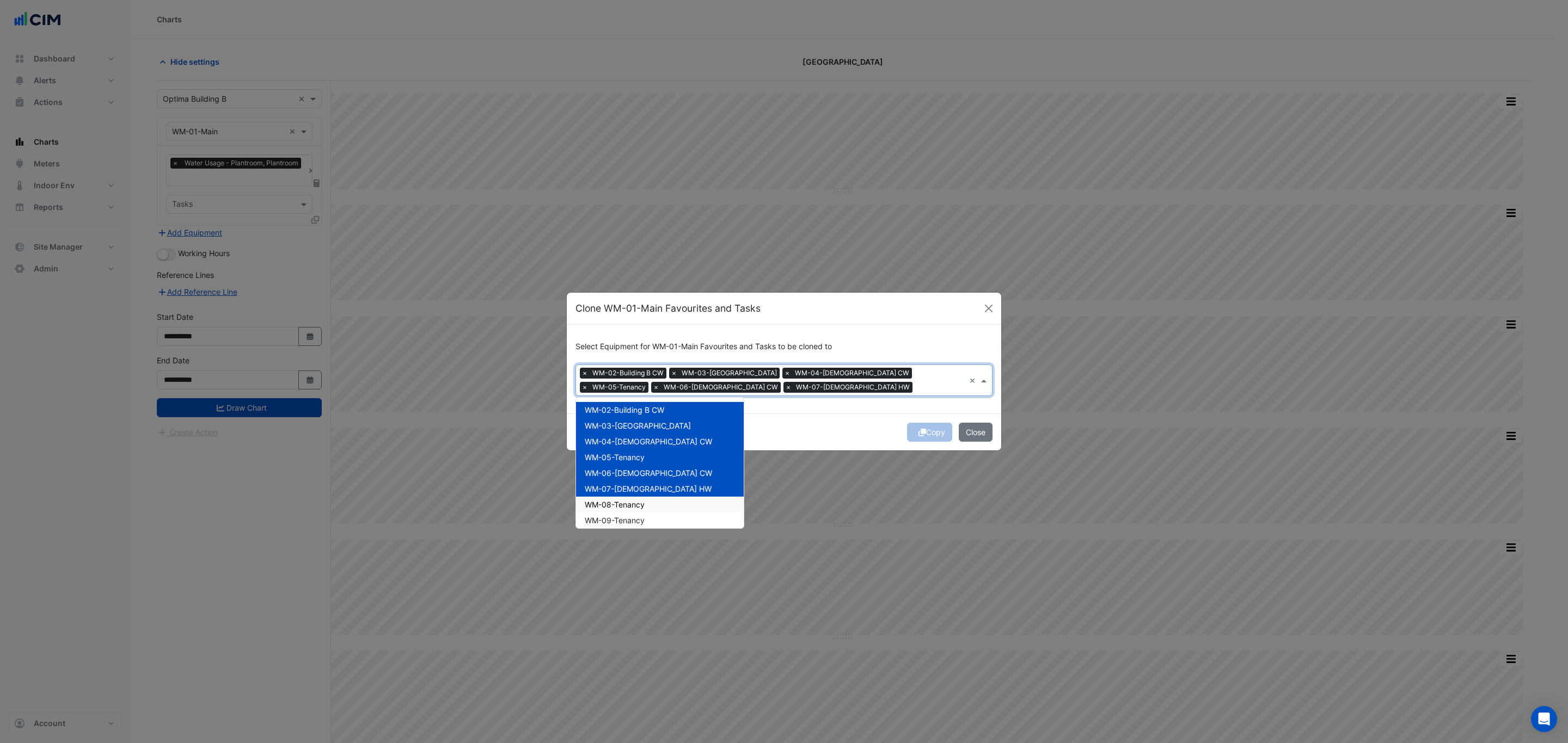
click at [682, 505] on div "WM-08-Tenancy" at bounding box center [660, 504] width 168 height 15
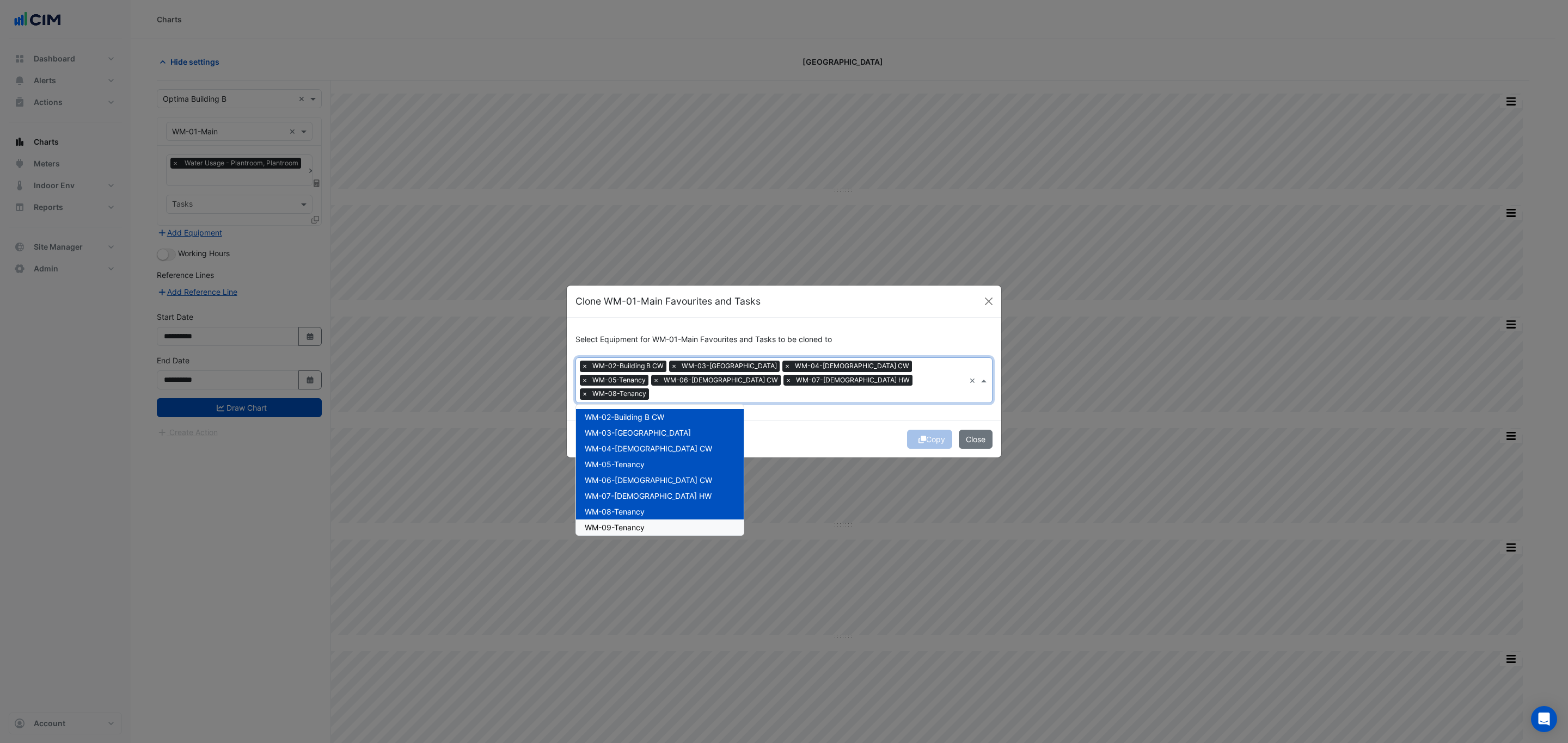
click at [678, 521] on div "WM-09-Tenancy" at bounding box center [660, 527] width 168 height 15
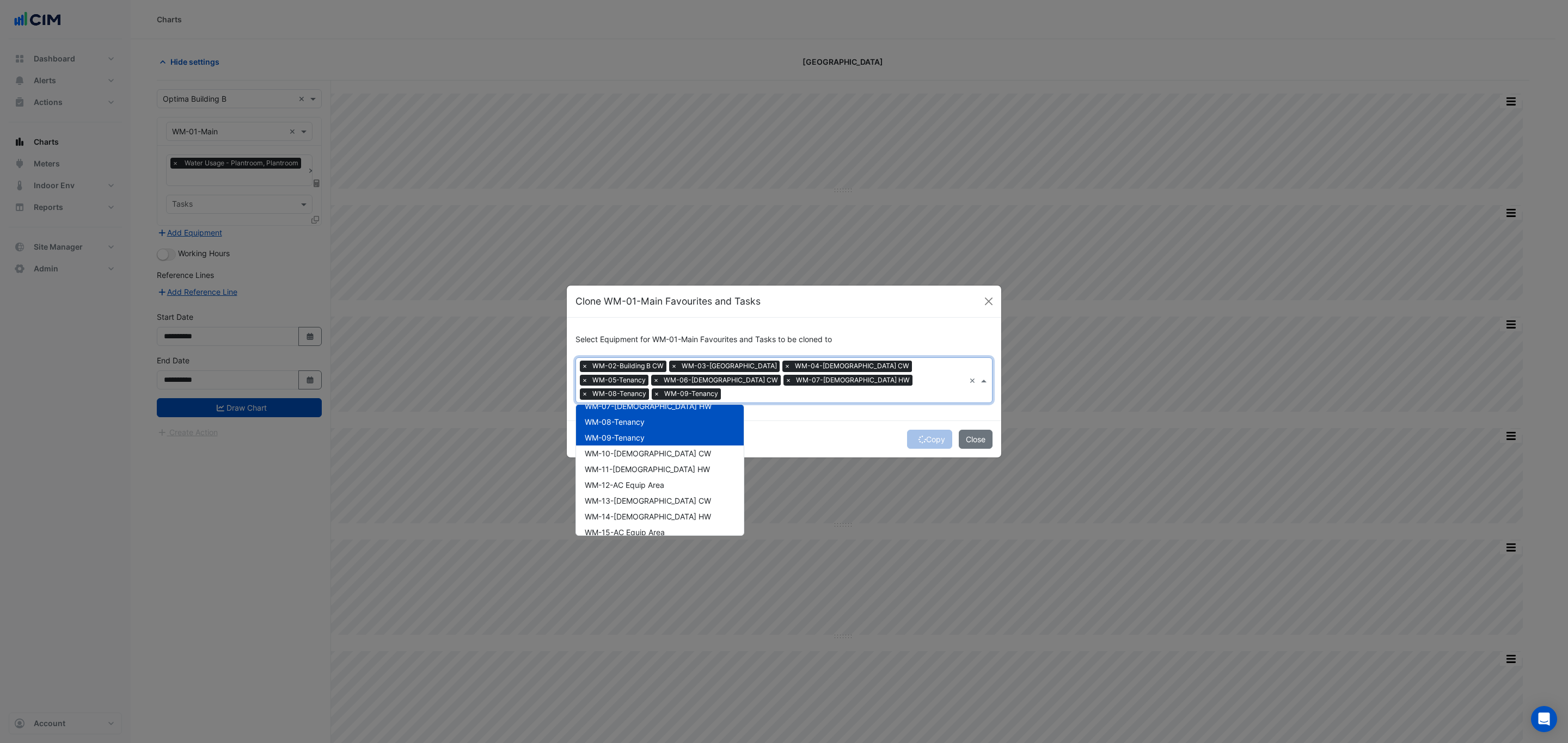
scroll to position [101, 0]
click at [692, 434] on div "WM-10-[DEMOGRAPHIC_DATA] CW" at bounding box center [660, 441] width 168 height 15
click at [689, 456] on div "WM-11-[DEMOGRAPHIC_DATA] HW" at bounding box center [660, 457] width 168 height 15
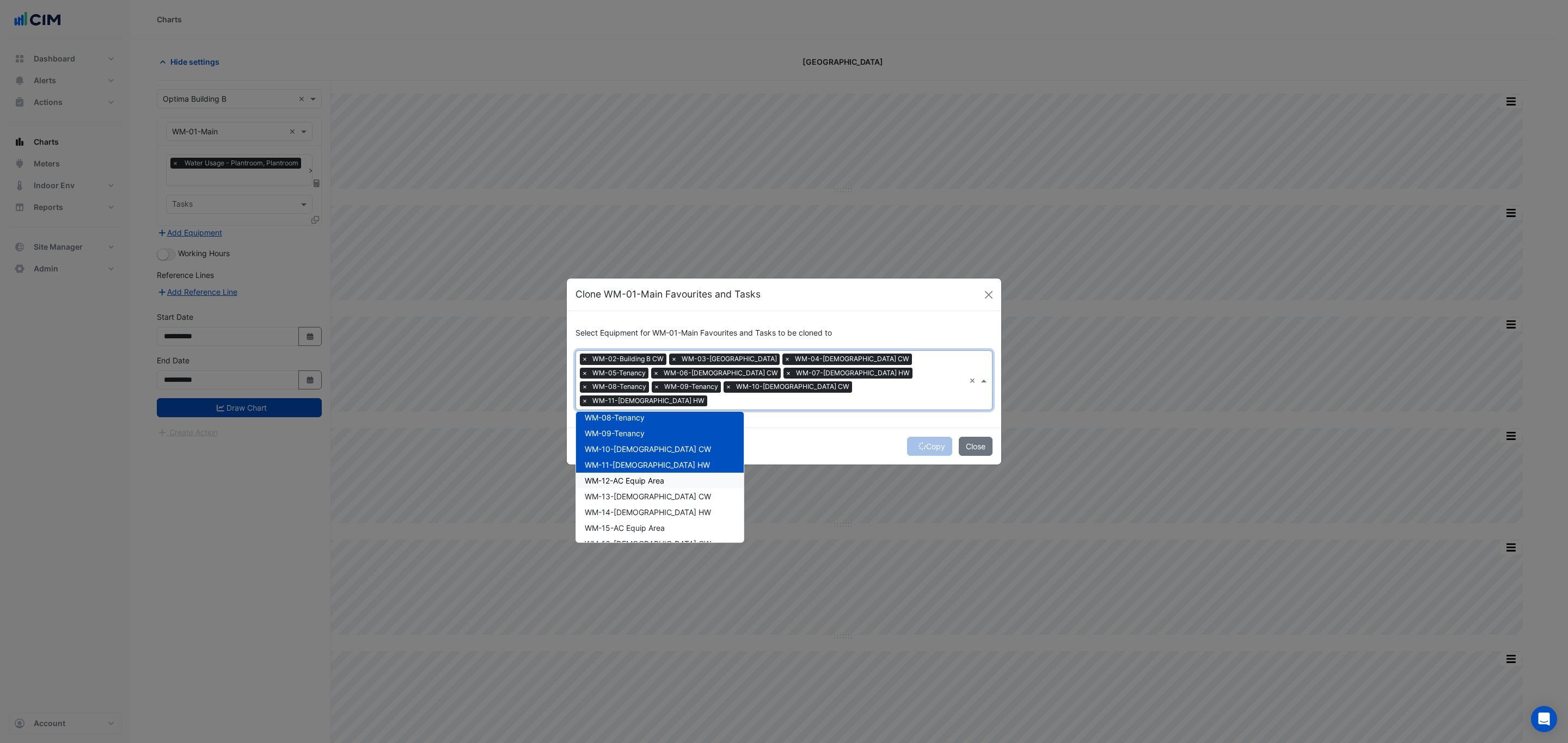
click at [682, 477] on div "WM-12-AC Equip Area" at bounding box center [660, 480] width 168 height 15
drag, startPoint x: 679, startPoint y: 487, endPoint x: 675, endPoint y: 492, distance: 6.4
click at [677, 490] on div "WM-13-[DEMOGRAPHIC_DATA] CW" at bounding box center [660, 496] width 168 height 15
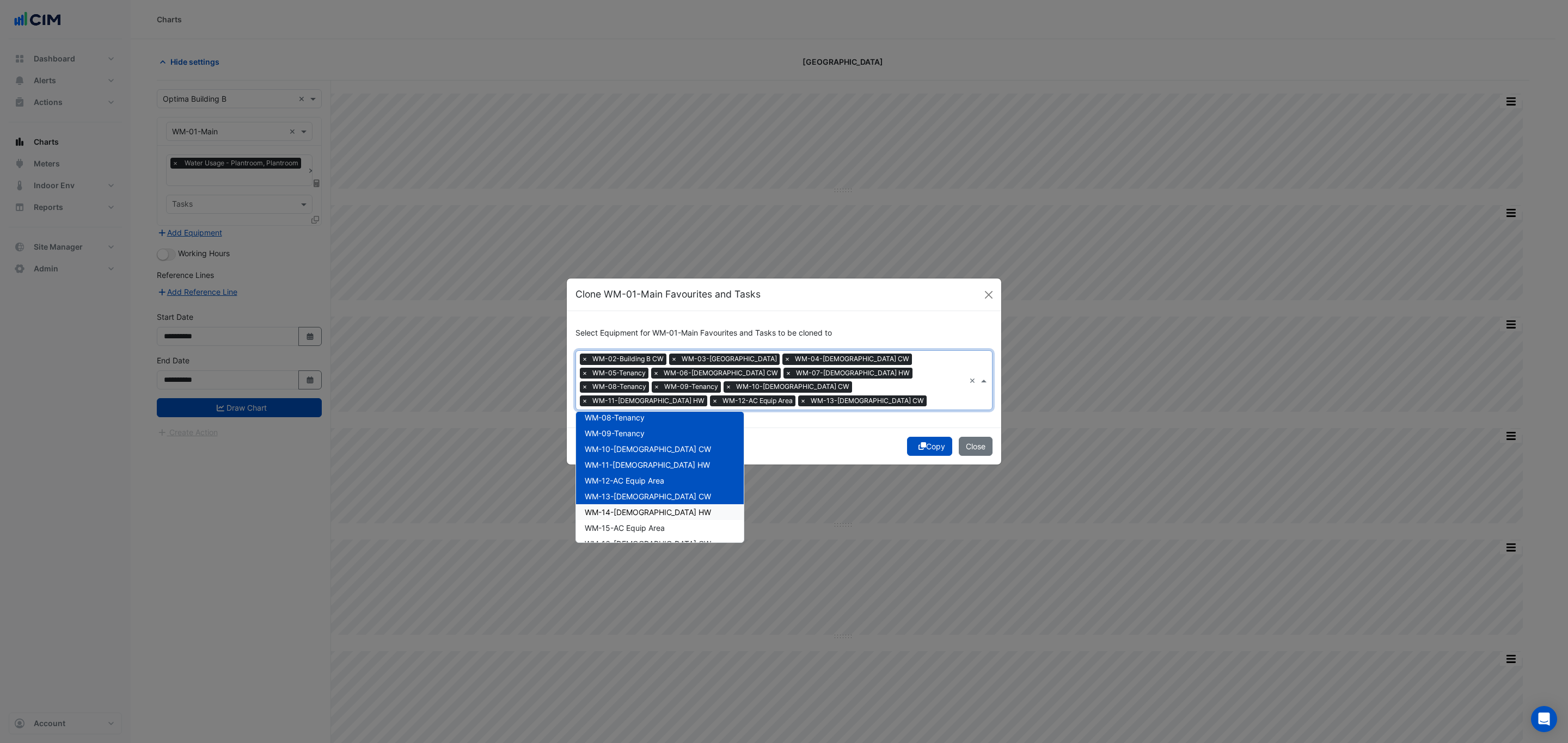
click at [671, 505] on div "WM-14-[DEMOGRAPHIC_DATA] HW" at bounding box center [660, 512] width 168 height 15
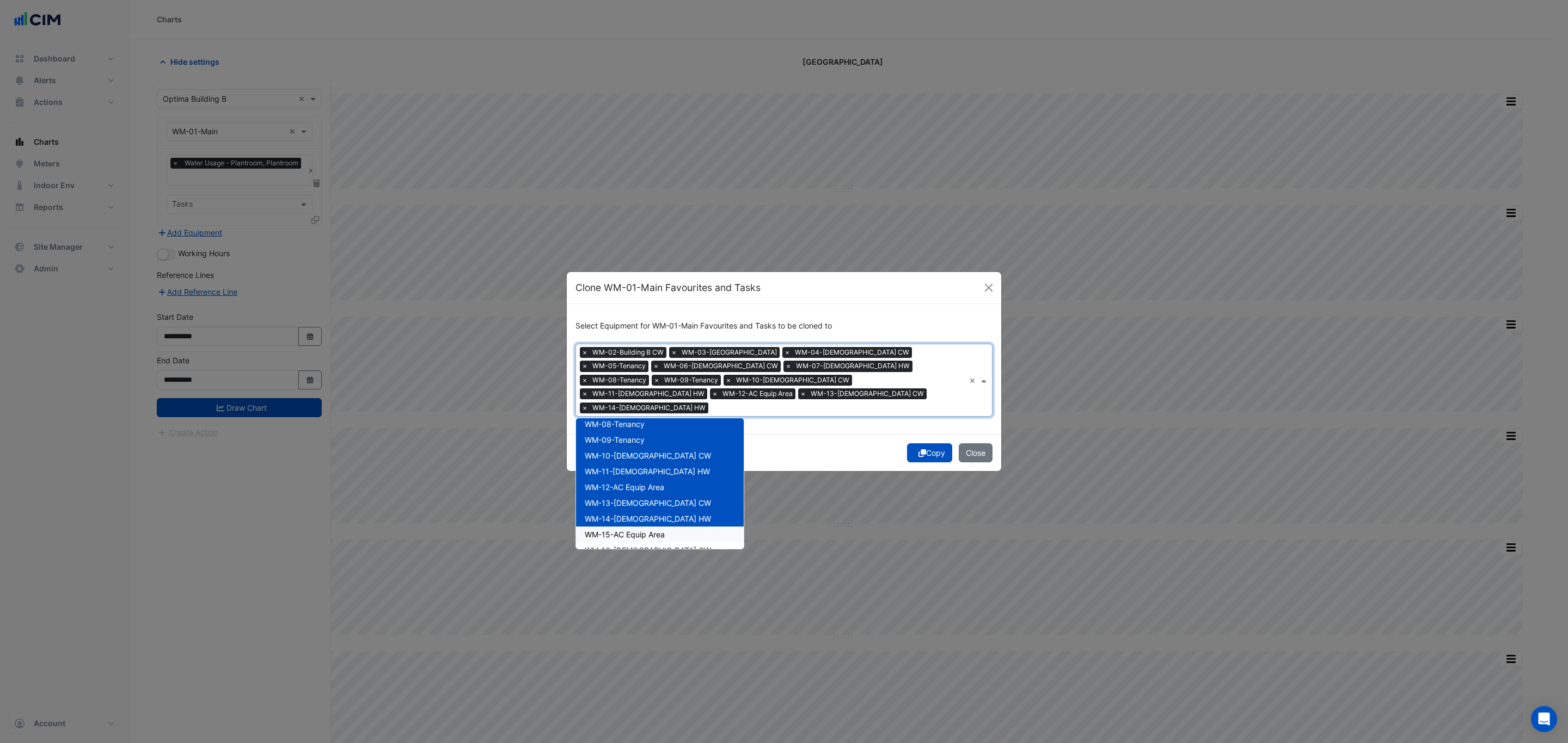
click at [663, 530] on span "WM-15-AC Equip Area" at bounding box center [624, 534] width 80 height 9
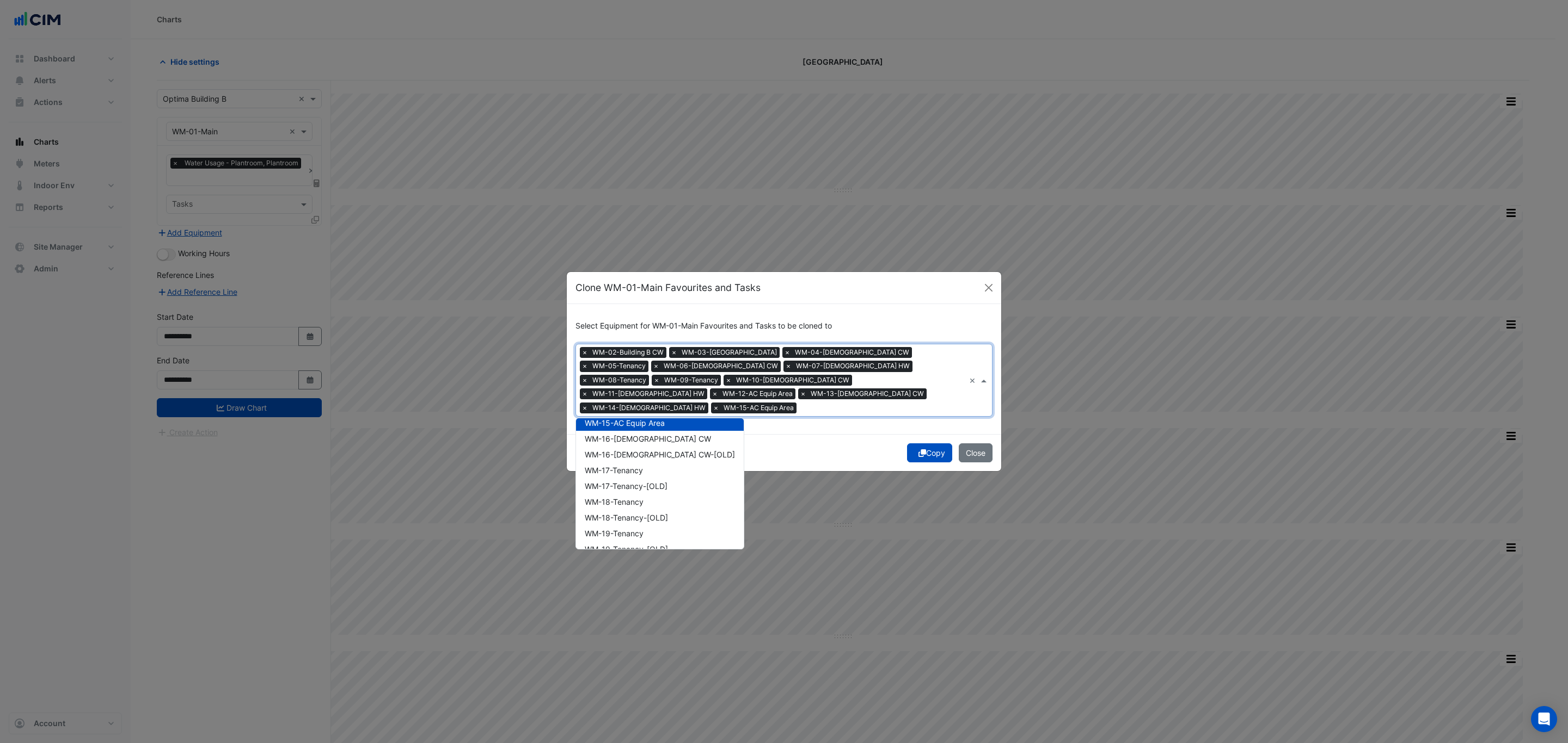
scroll to position [224, 0]
click at [700, 420] on div "WM-16-[DEMOGRAPHIC_DATA] CW" at bounding box center [660, 427] width 168 height 15
click at [700, 436] on div "WM-16-[DEMOGRAPHIC_DATA] CW-[OLD]" at bounding box center [660, 443] width 168 height 15
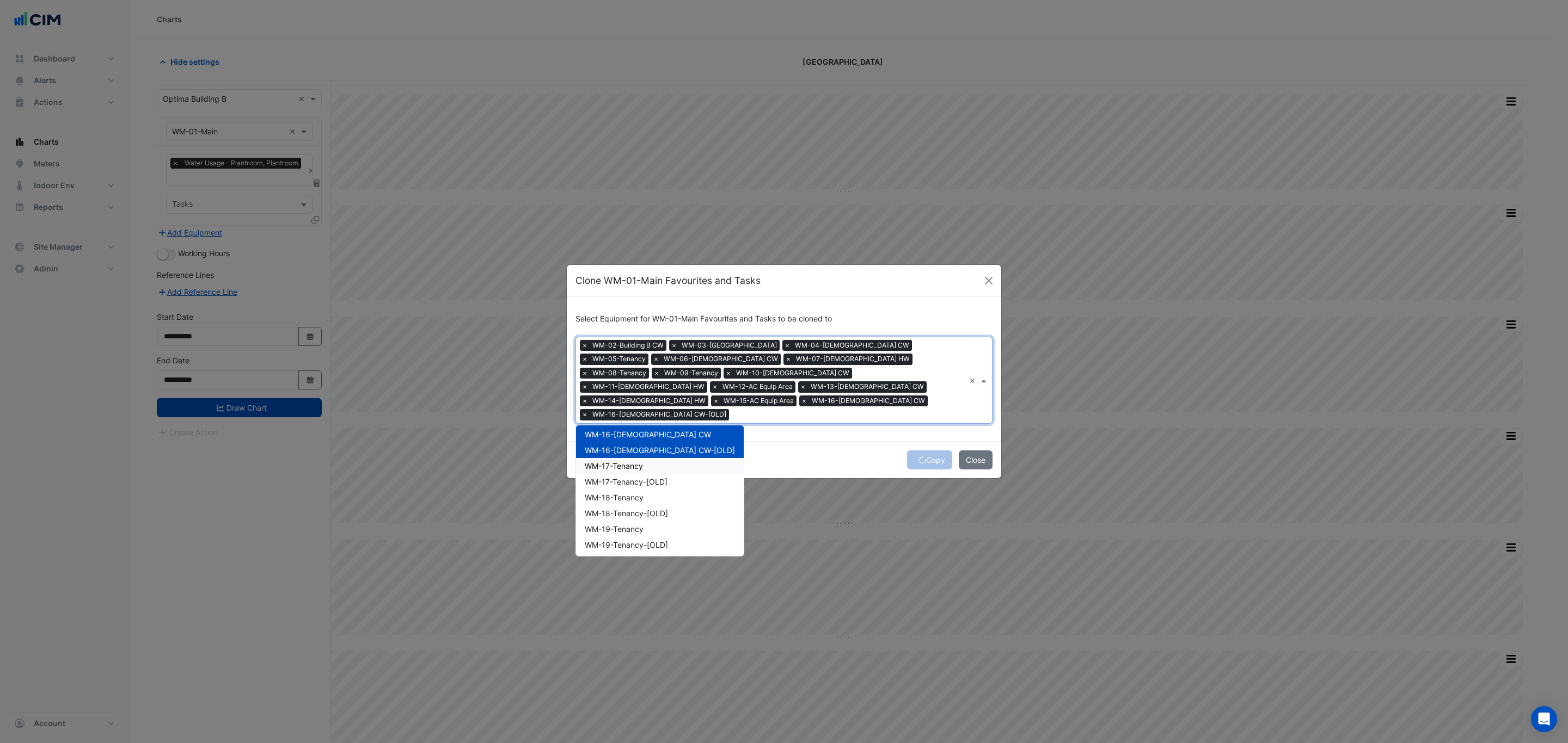
click at [700, 458] on div "WM-17-Tenancy" at bounding box center [660, 466] width 168 height 15
click at [691, 474] on div "WM-17-Tenancy-[OLD]" at bounding box center [660, 481] width 168 height 15
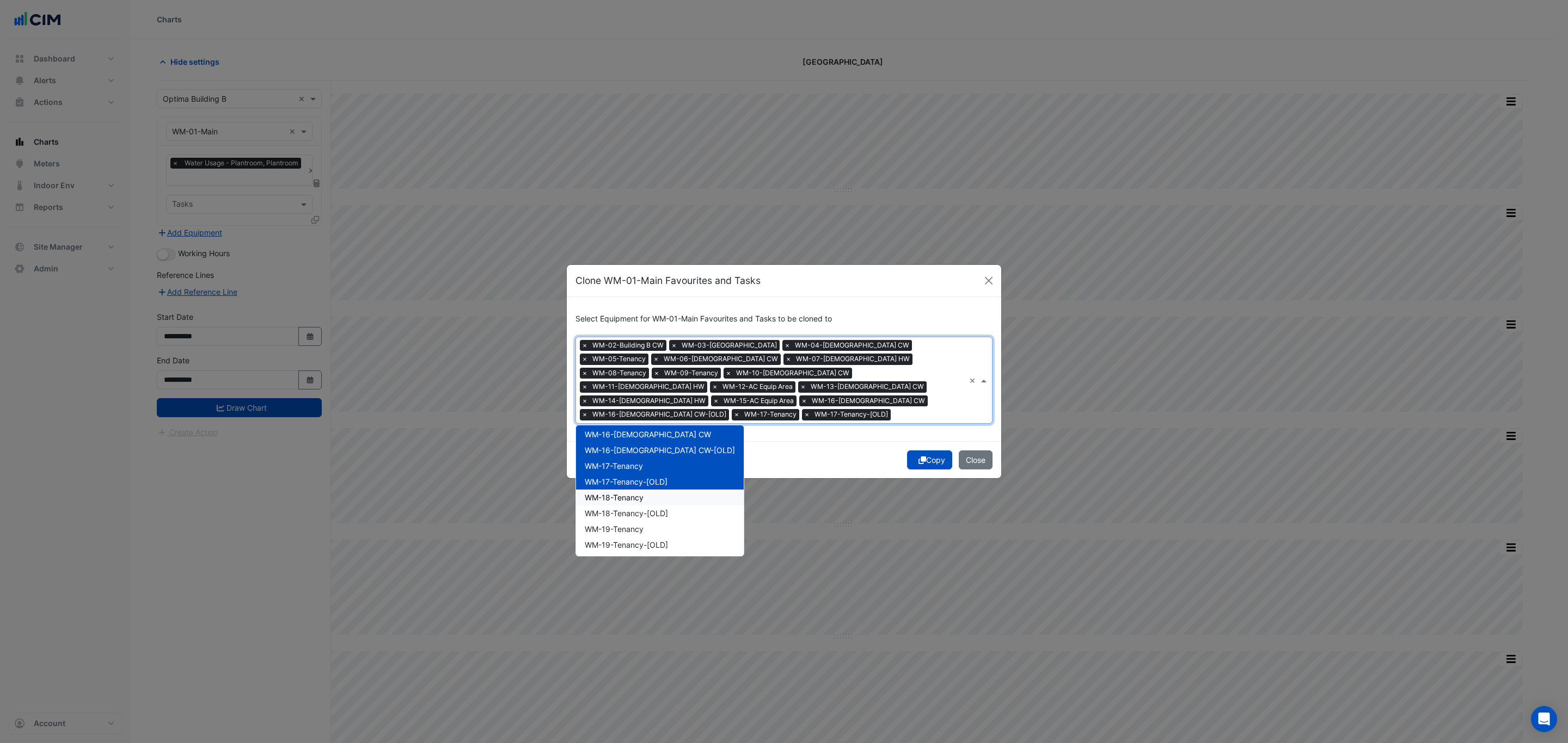
click at [682, 490] on div "WM-18-Tenancy" at bounding box center [660, 497] width 168 height 15
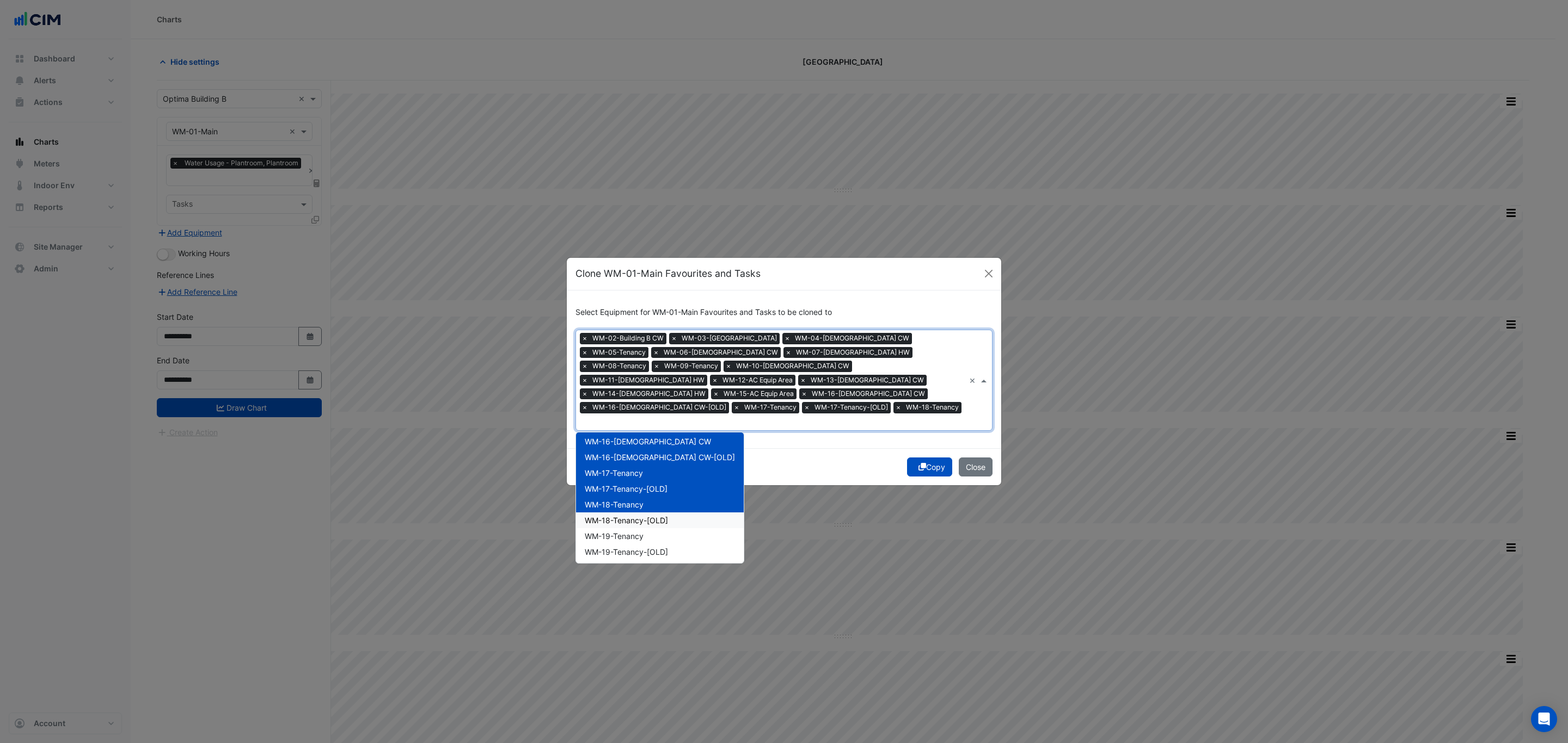
click at [681, 513] on div "WM-18-Tenancy-[OLD]" at bounding box center [660, 520] width 168 height 15
click at [674, 528] on div "WM-19-Tenancy" at bounding box center [660, 535] width 168 height 15
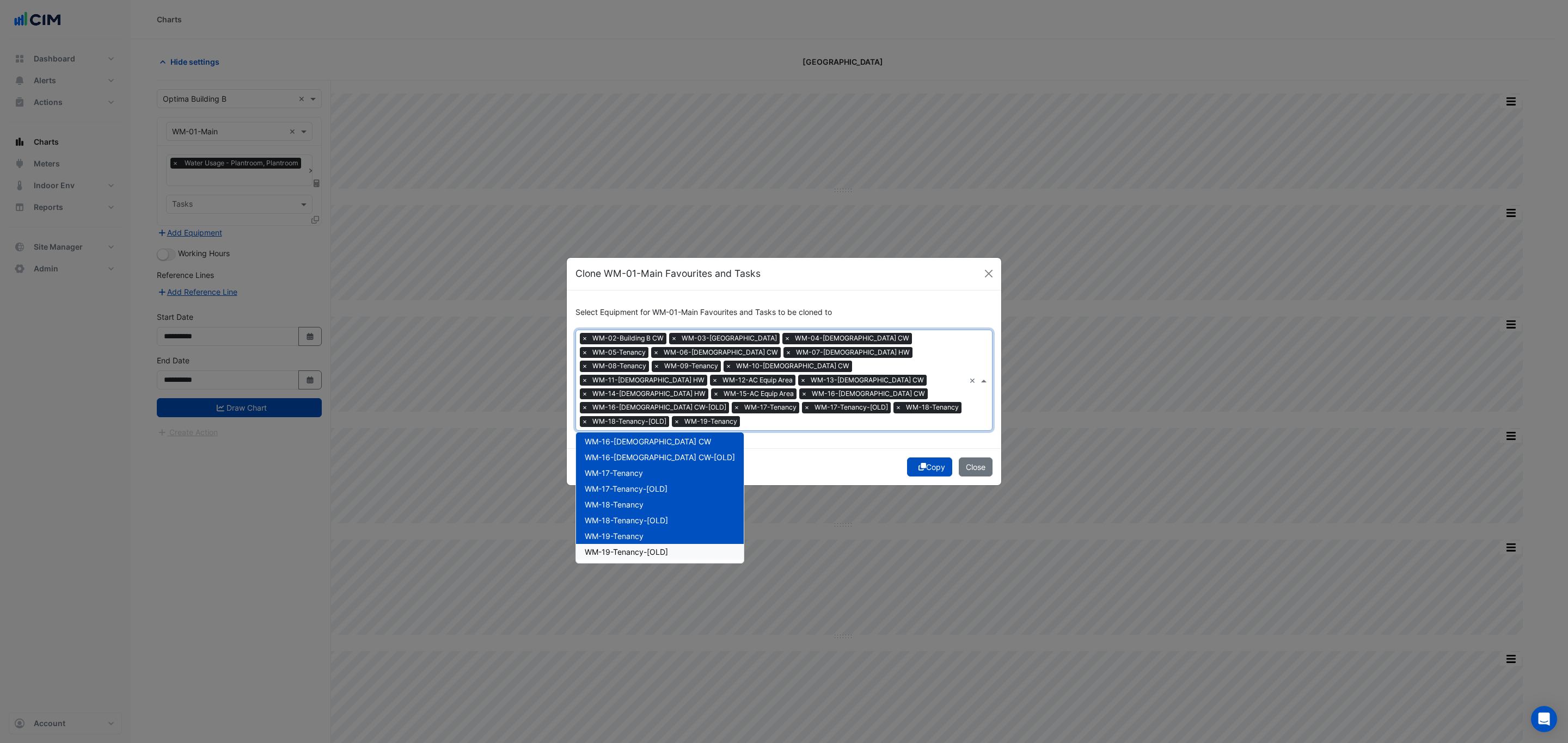
click at [671, 544] on div "WM-19-Tenancy-[OLD]" at bounding box center [660, 552] width 168 height 15
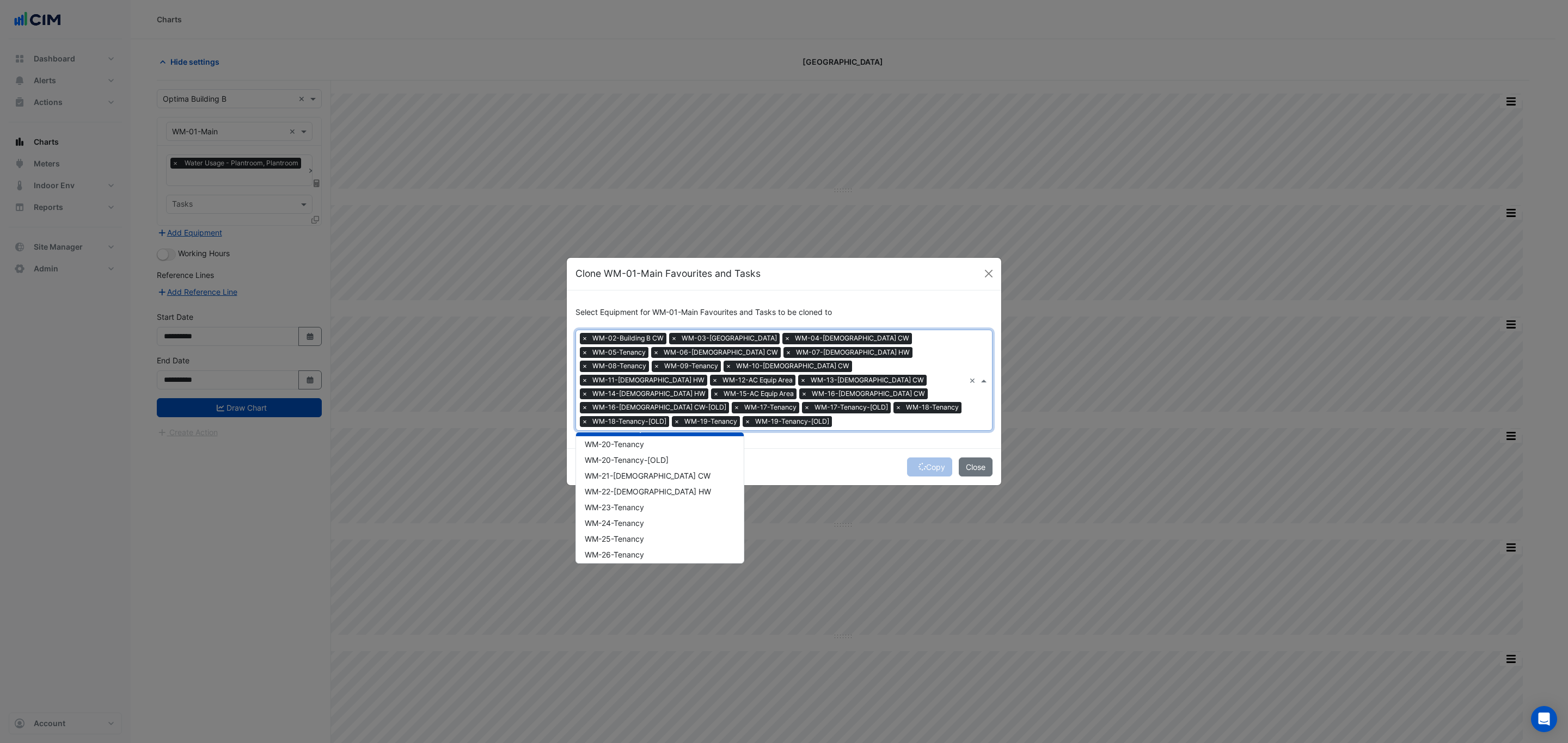
scroll to position [325, 0]
click at [674, 461] on div "WM-20-Tenancy" at bounding box center [660, 466] width 168 height 15
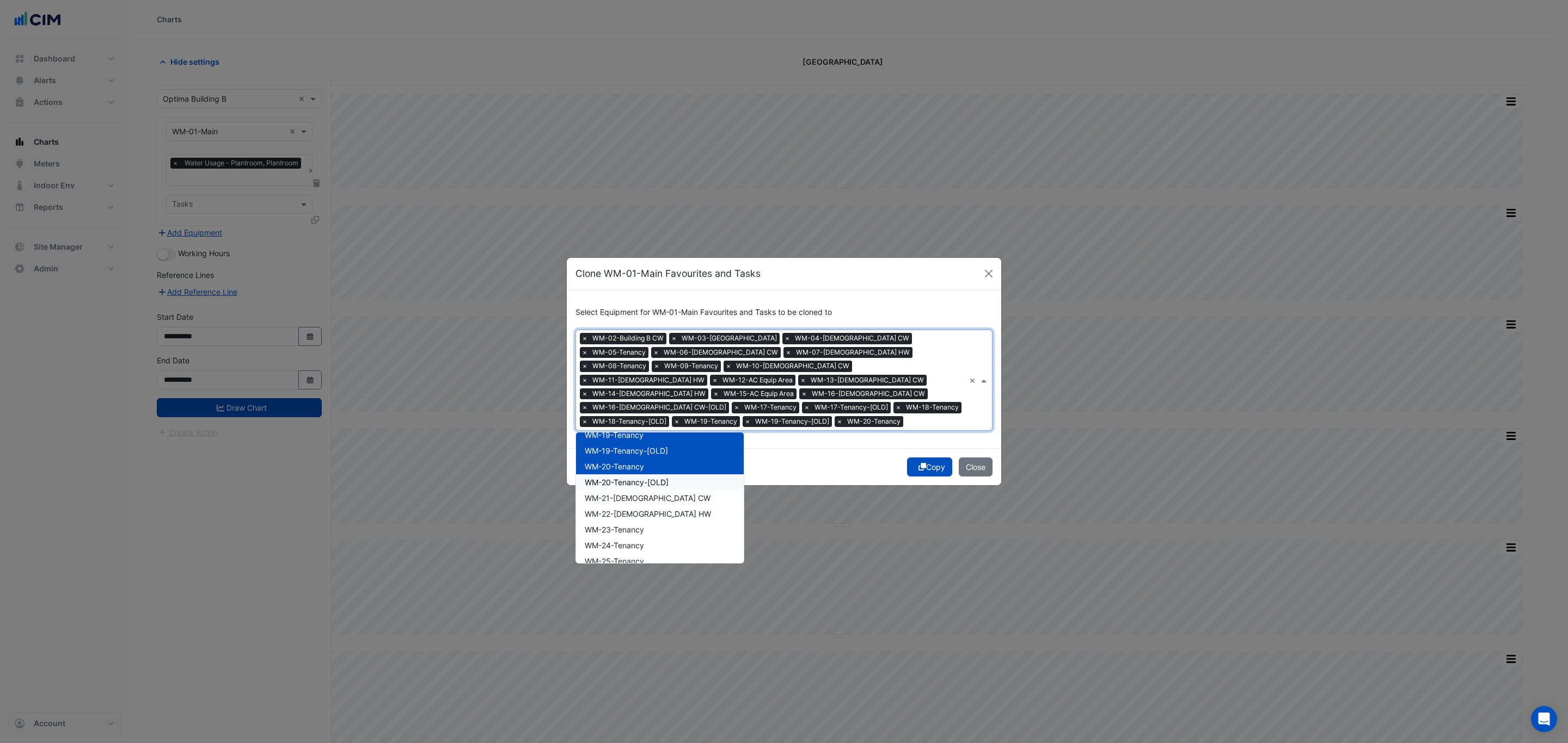
click at [675, 477] on div "WM-20-Tenancy-[OLD]" at bounding box center [660, 482] width 168 height 15
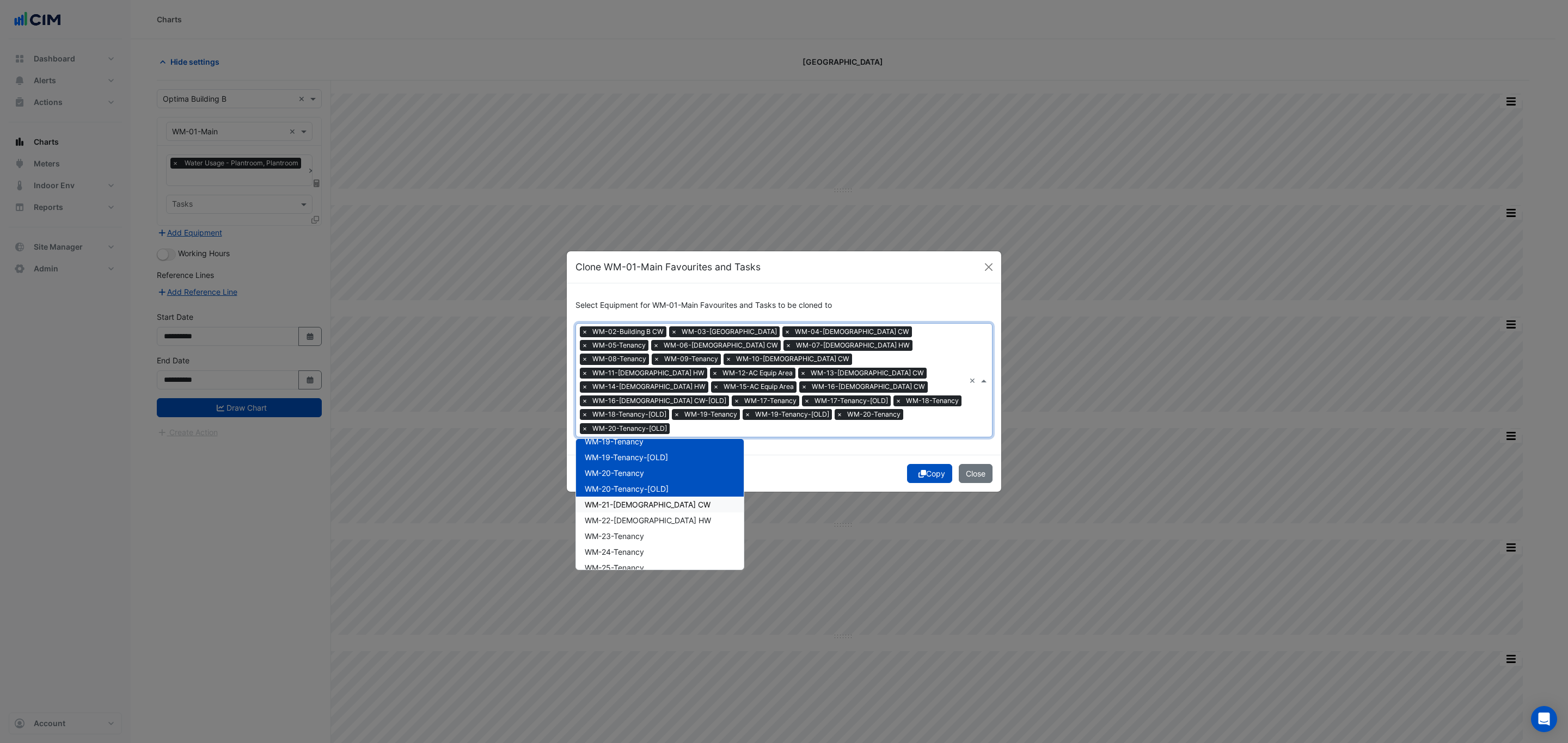
click at [673, 496] on div "WM-21-[DEMOGRAPHIC_DATA] CW" at bounding box center [660, 504] width 168 height 15
click at [670, 513] on div "WM-22-[DEMOGRAPHIC_DATA] HW" at bounding box center [660, 520] width 168 height 15
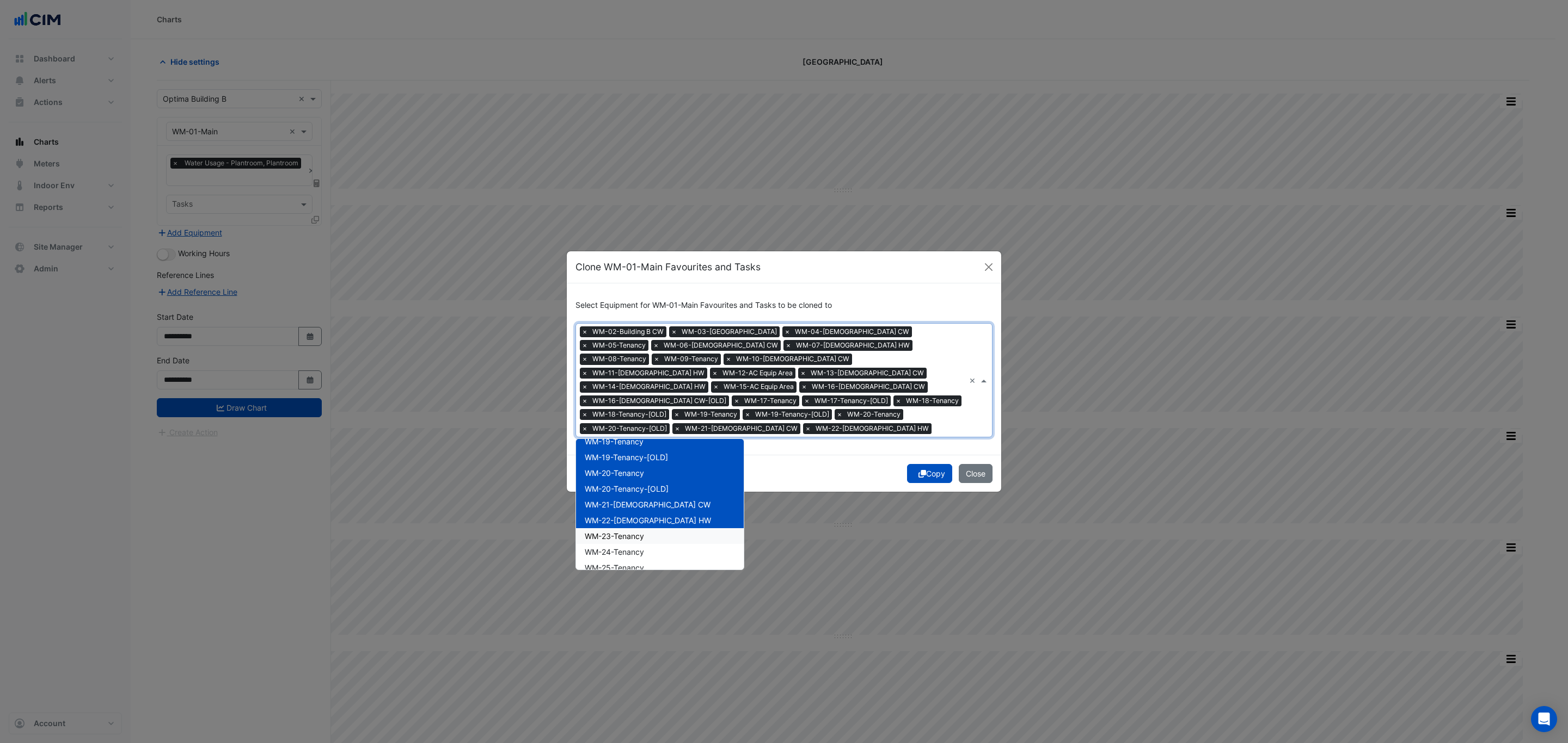
click at [664, 534] on div "WM-23-Tenancy" at bounding box center [660, 535] width 168 height 15
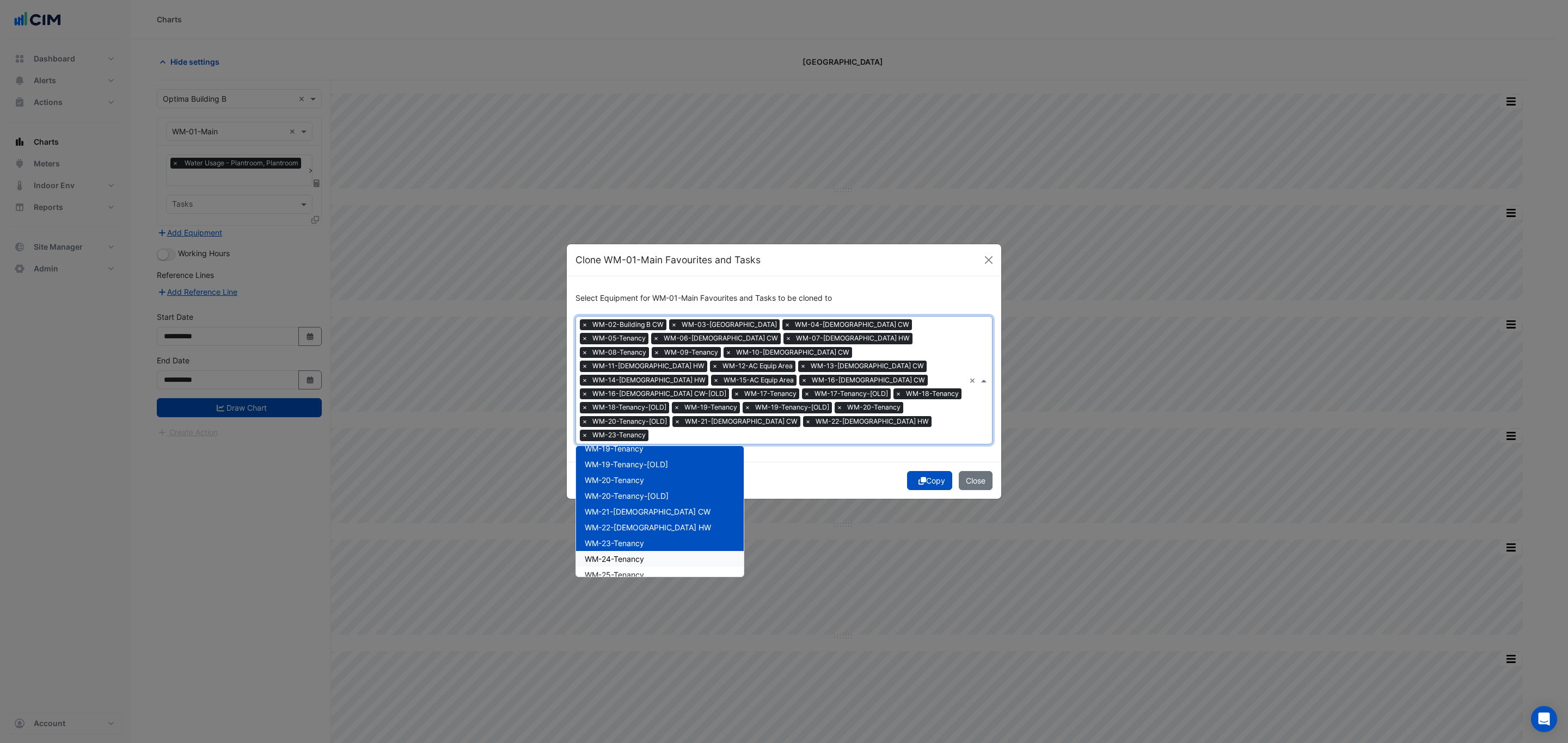
click at [662, 552] on div "WM-24-Tenancy" at bounding box center [660, 559] width 168 height 15
click at [661, 567] on div "WM-25-Tenancy" at bounding box center [660, 574] width 168 height 15
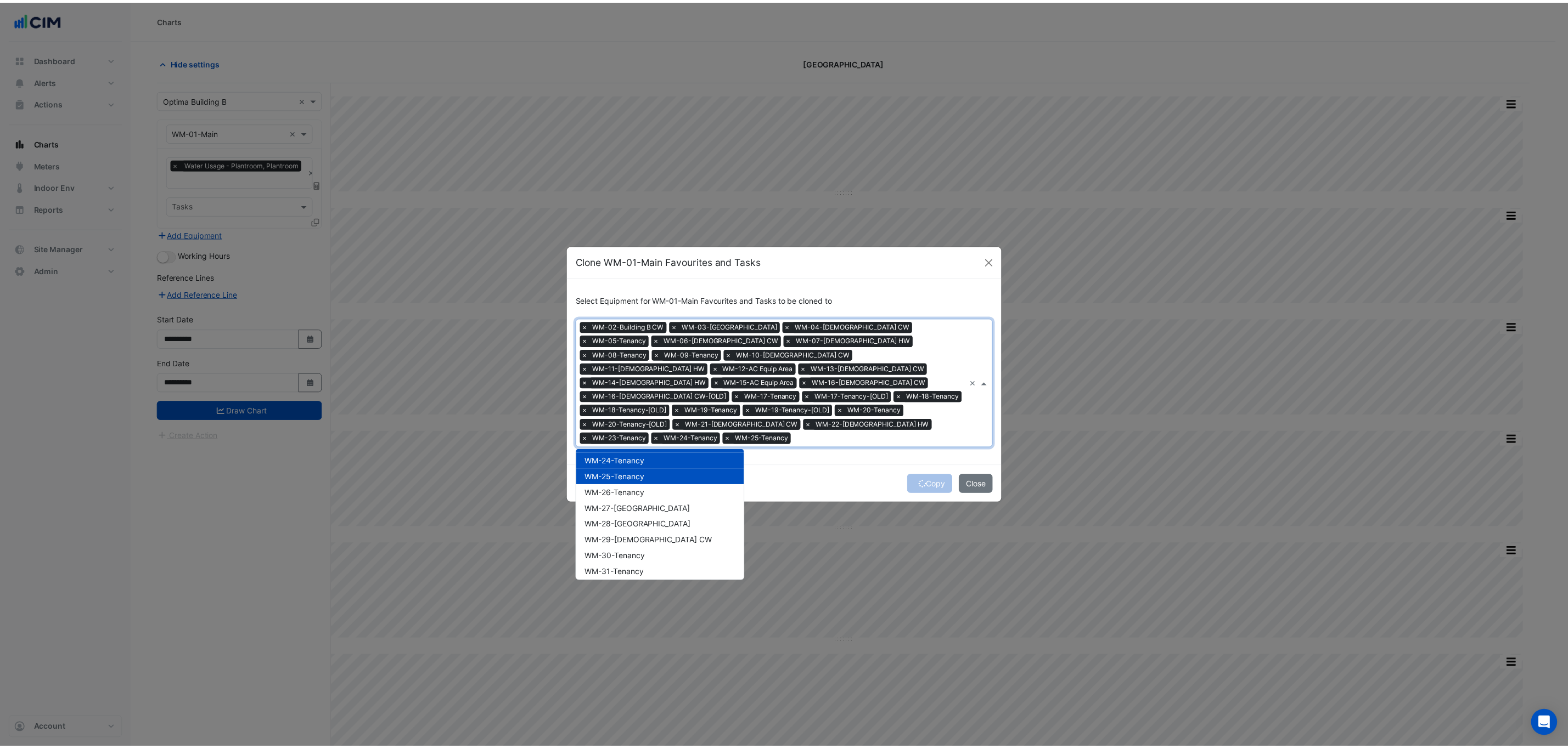
scroll to position [464, 0]
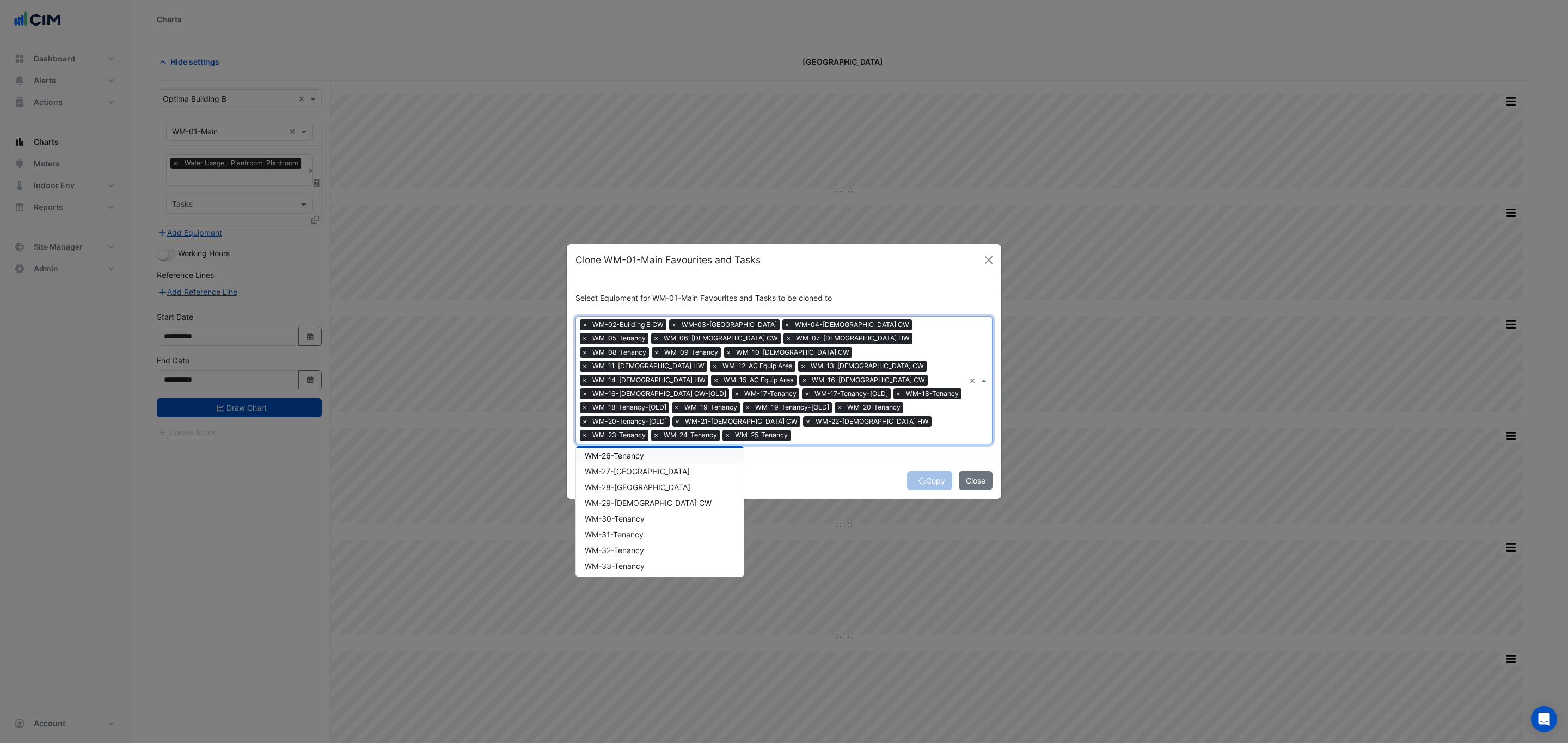
click at [702, 448] on div "WM-26-Tenancy" at bounding box center [660, 455] width 168 height 15
click at [700, 464] on div "WM-27-[GEOGRAPHIC_DATA]" at bounding box center [660, 471] width 168 height 15
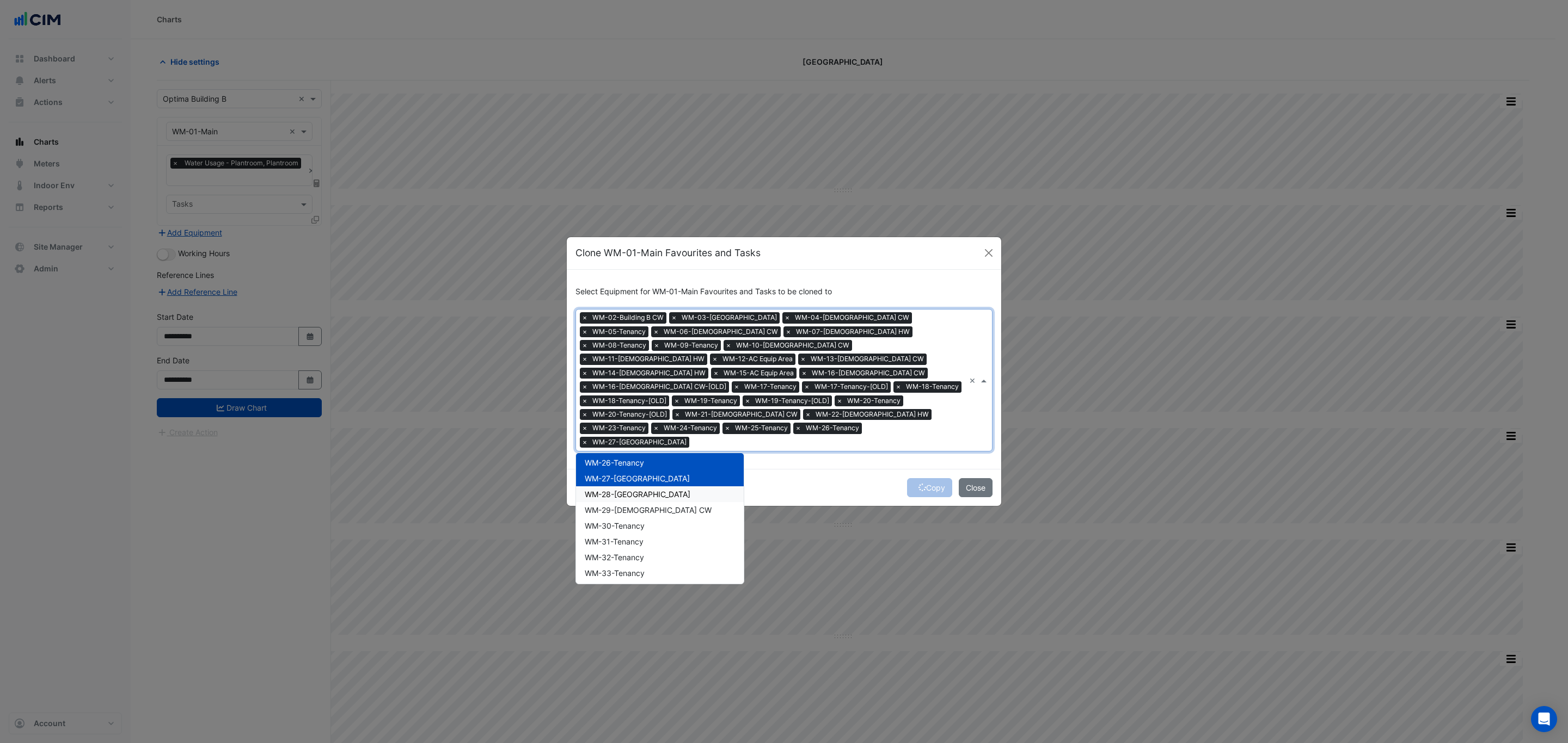
click at [696, 487] on div "WM-28-[GEOGRAPHIC_DATA]" at bounding box center [660, 494] width 168 height 15
click at [688, 502] on div "WM-29-[DEMOGRAPHIC_DATA] CW" at bounding box center [660, 509] width 168 height 15
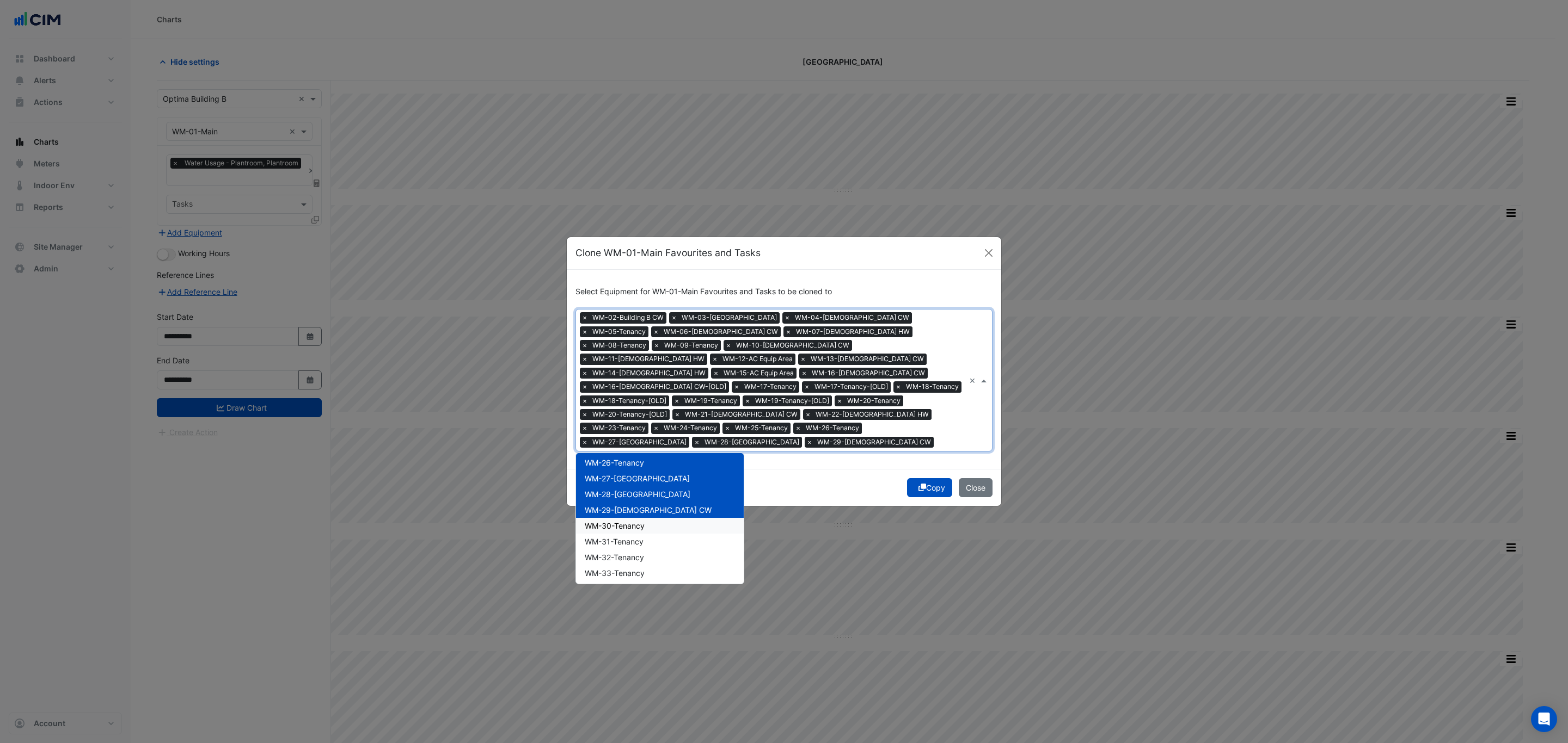
click at [685, 518] on div "WM-30-Tenancy" at bounding box center [660, 526] width 168 height 15
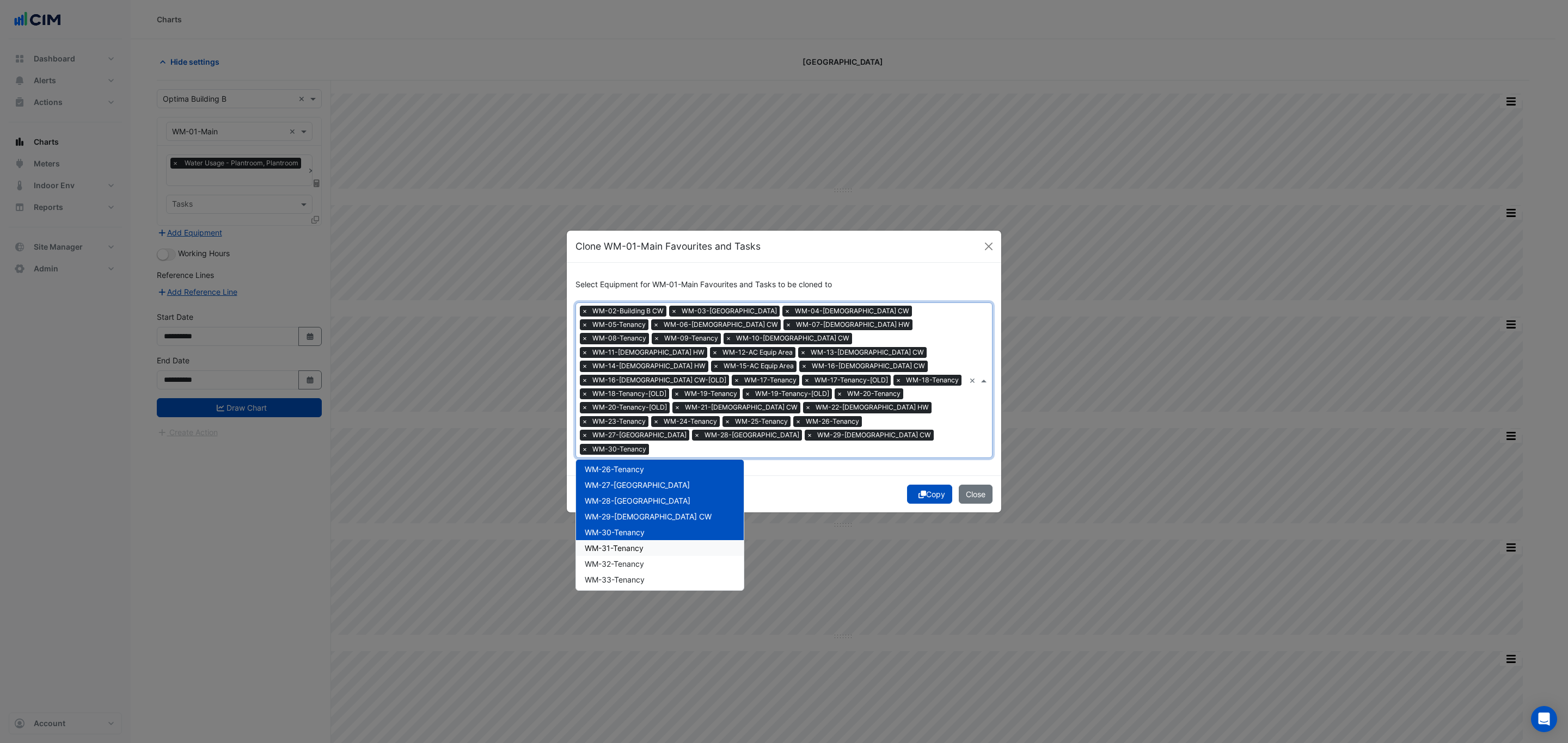
click at [684, 540] on div "WM-31-Tenancy" at bounding box center [660, 548] width 168 height 15
drag, startPoint x: 683, startPoint y: 545, endPoint x: 682, endPoint y: 552, distance: 7.1
click at [683, 556] on div "WM-32-Tenancy" at bounding box center [660, 564] width 168 height 15
drag, startPoint x: 680, startPoint y: 567, endPoint x: 687, endPoint y: 559, distance: 10.6
click at [680, 572] on div "WM-33-Tenancy" at bounding box center [660, 579] width 168 height 15
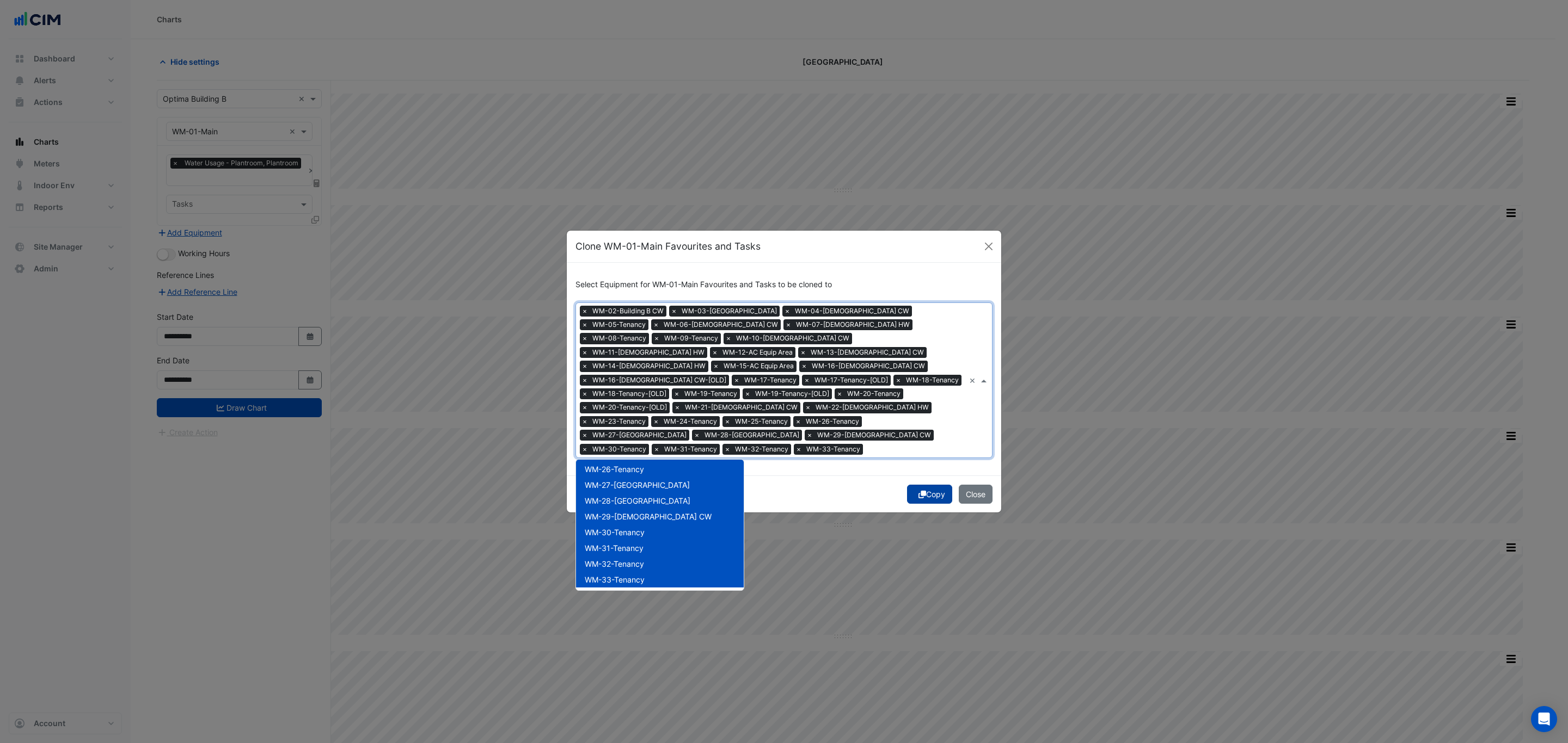
click at [911, 485] on button "Copy" at bounding box center [930, 494] width 45 height 19
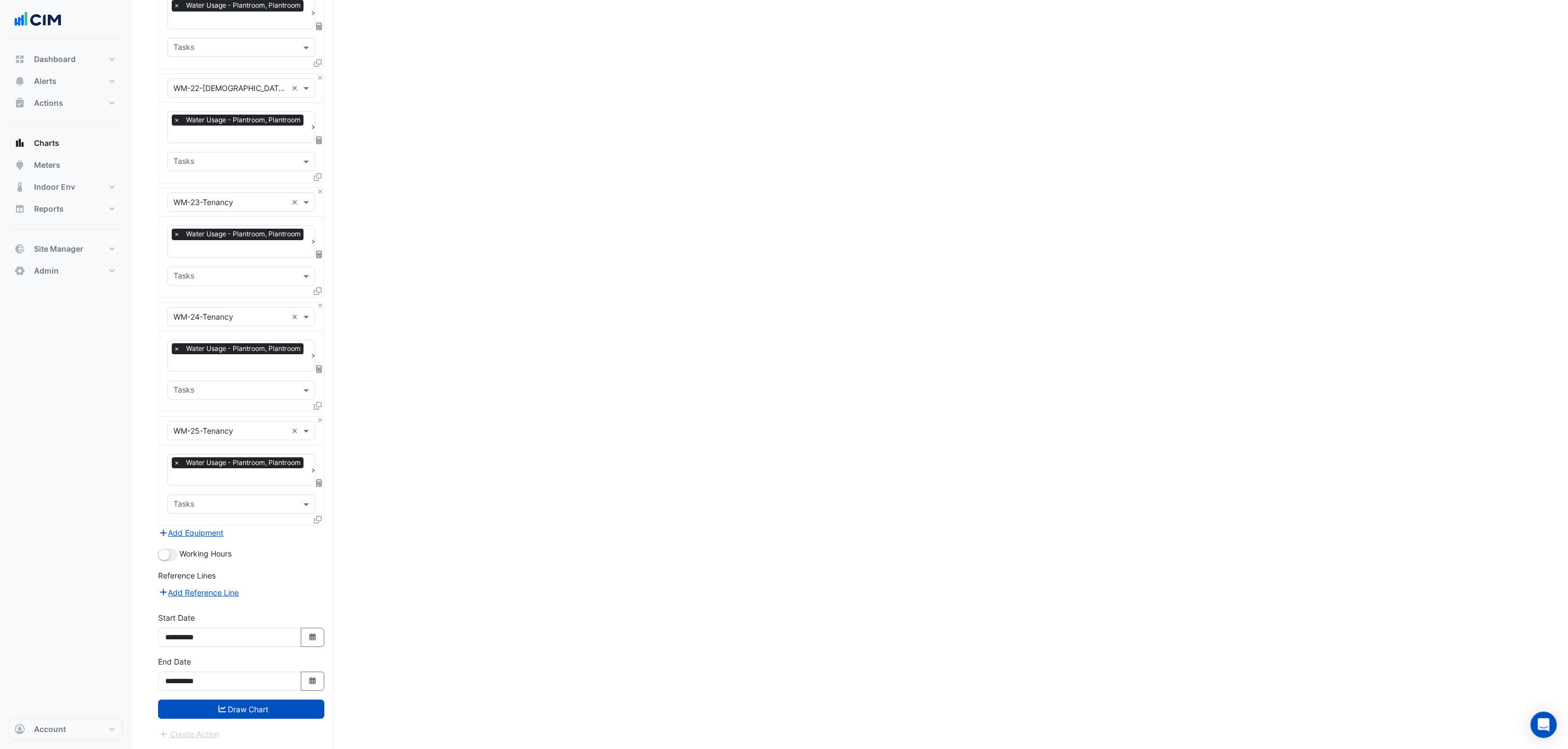
scroll to position [3025, 0]
drag, startPoint x: 275, startPoint y: 712, endPoint x: 277, endPoint y: 660, distance: 52.0
click at [276, 711] on button "Draw Chart" at bounding box center [240, 709] width 166 height 19
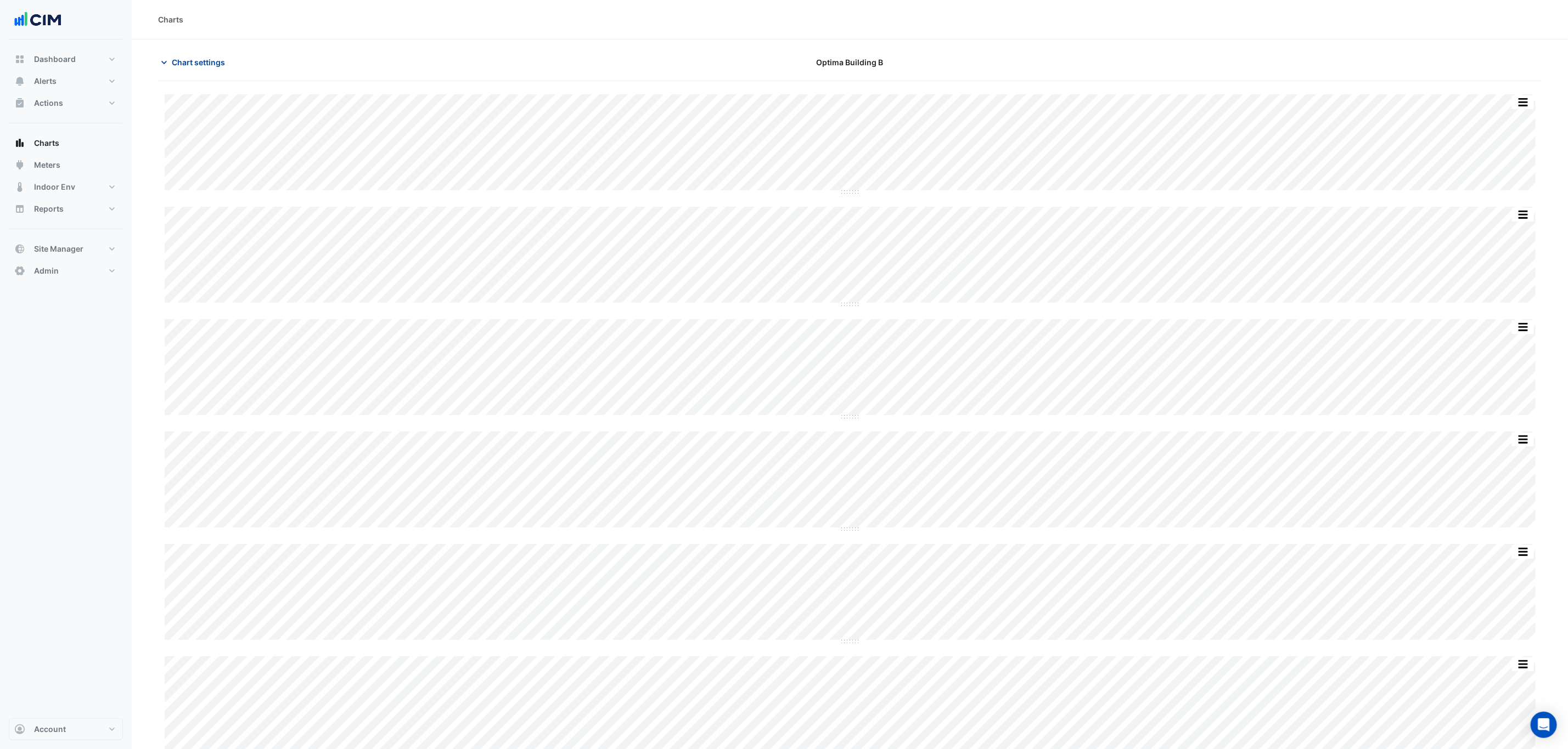
click at [173, 54] on button "Chart settings" at bounding box center [195, 61] width 74 height 19
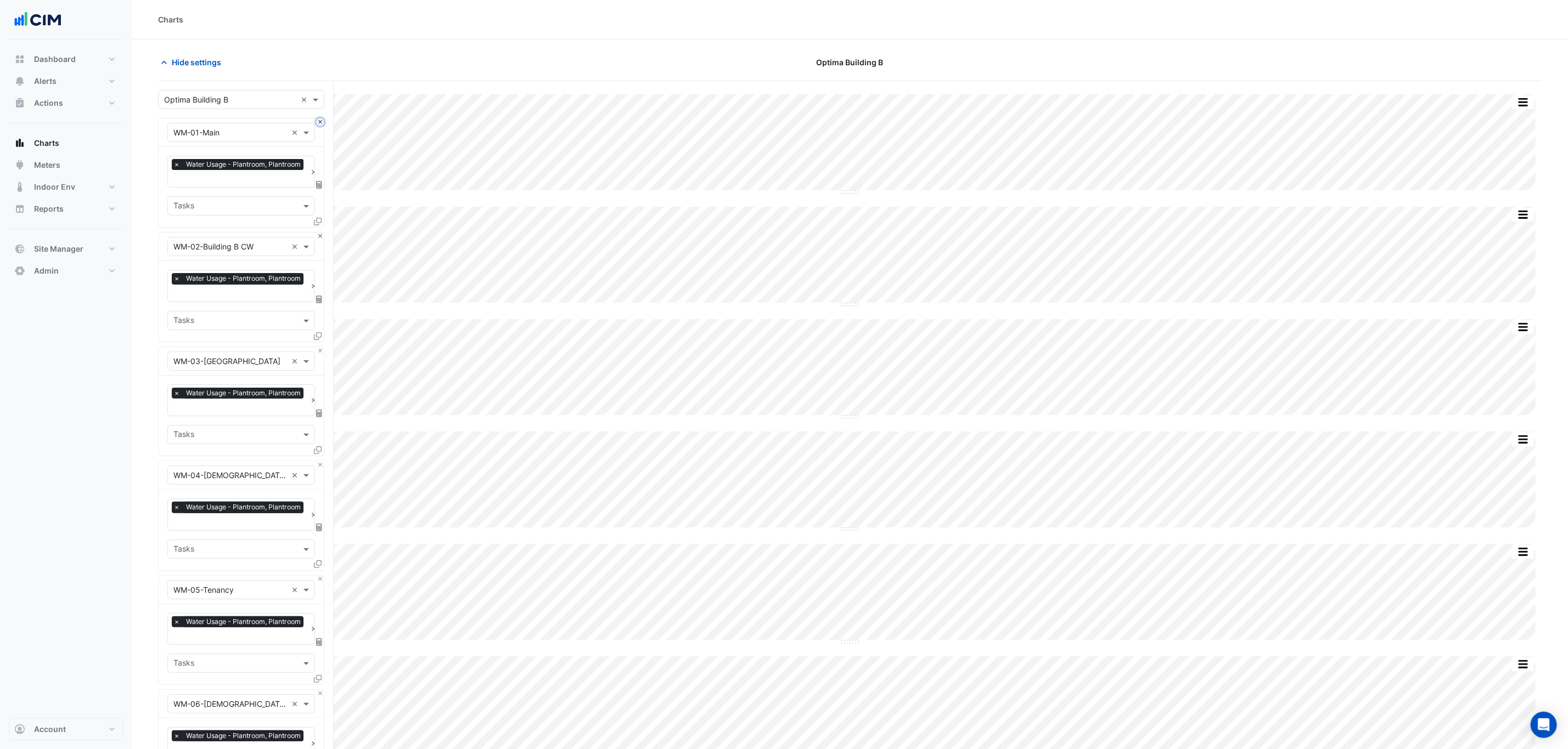
click at [321, 123] on button "Close" at bounding box center [320, 122] width 7 height 7
click at [321, 123] on button "Close" at bounding box center [320, 122] width 7 height 7
click at [321, 232] on button "Close" at bounding box center [320, 235] width 7 height 7
click at [321, 123] on button "Close" at bounding box center [320, 122] width 7 height 7
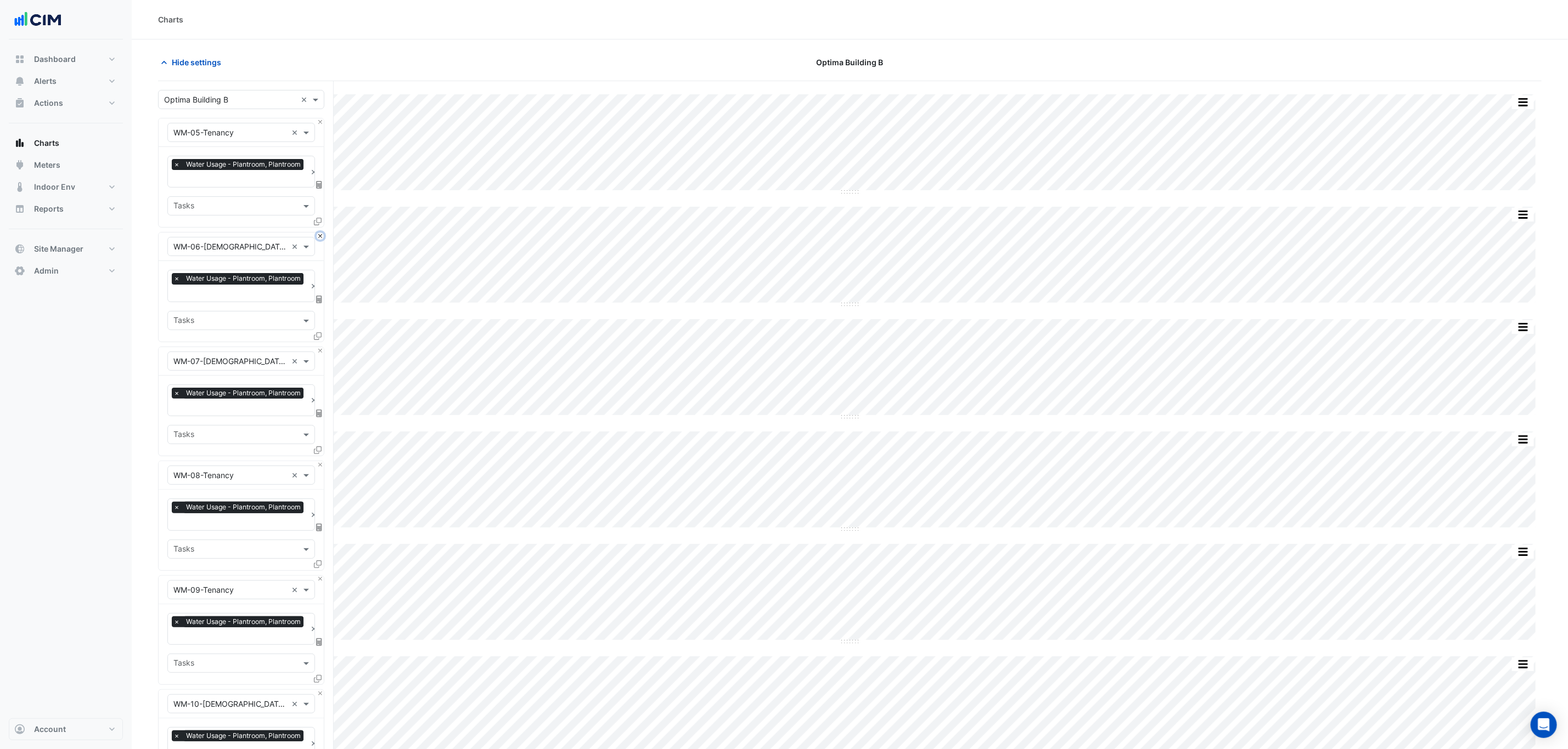
click at [321, 232] on button "Close" at bounding box center [320, 235] width 7 height 7
click at [321, 122] on button "Close" at bounding box center [320, 122] width 7 height 7
click at [321, 232] on button "Close" at bounding box center [320, 235] width 7 height 7
click at [321, 122] on button "Close" at bounding box center [320, 122] width 7 height 7
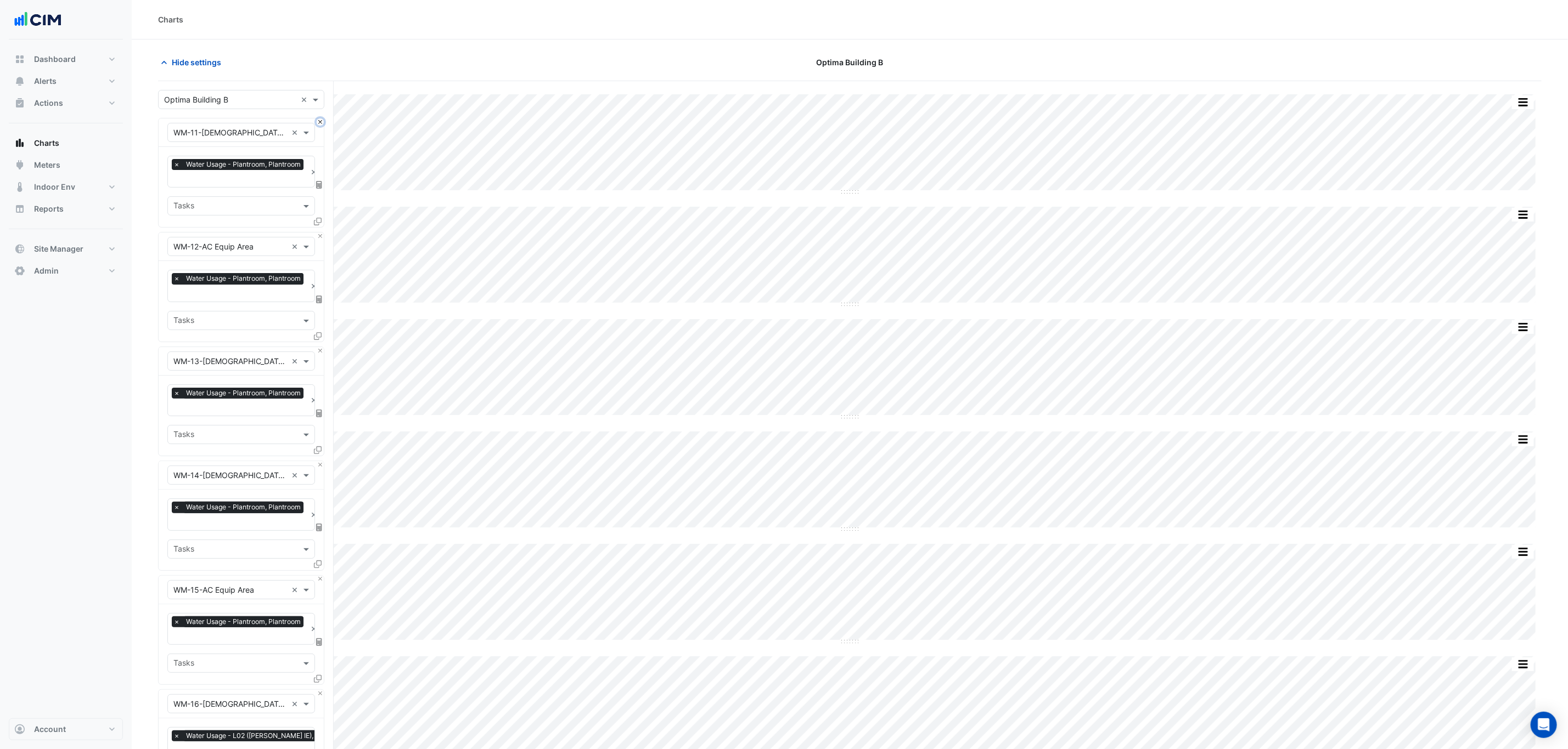
click at [321, 122] on button "Close" at bounding box center [320, 122] width 7 height 7
click at [321, 232] on button "Close" at bounding box center [320, 235] width 7 height 7
click at [321, 122] on button "Close" at bounding box center [320, 122] width 7 height 7
click at [321, 232] on button "Close" at bounding box center [320, 235] width 7 height 7
click at [321, 122] on button "Close" at bounding box center [320, 122] width 7 height 7
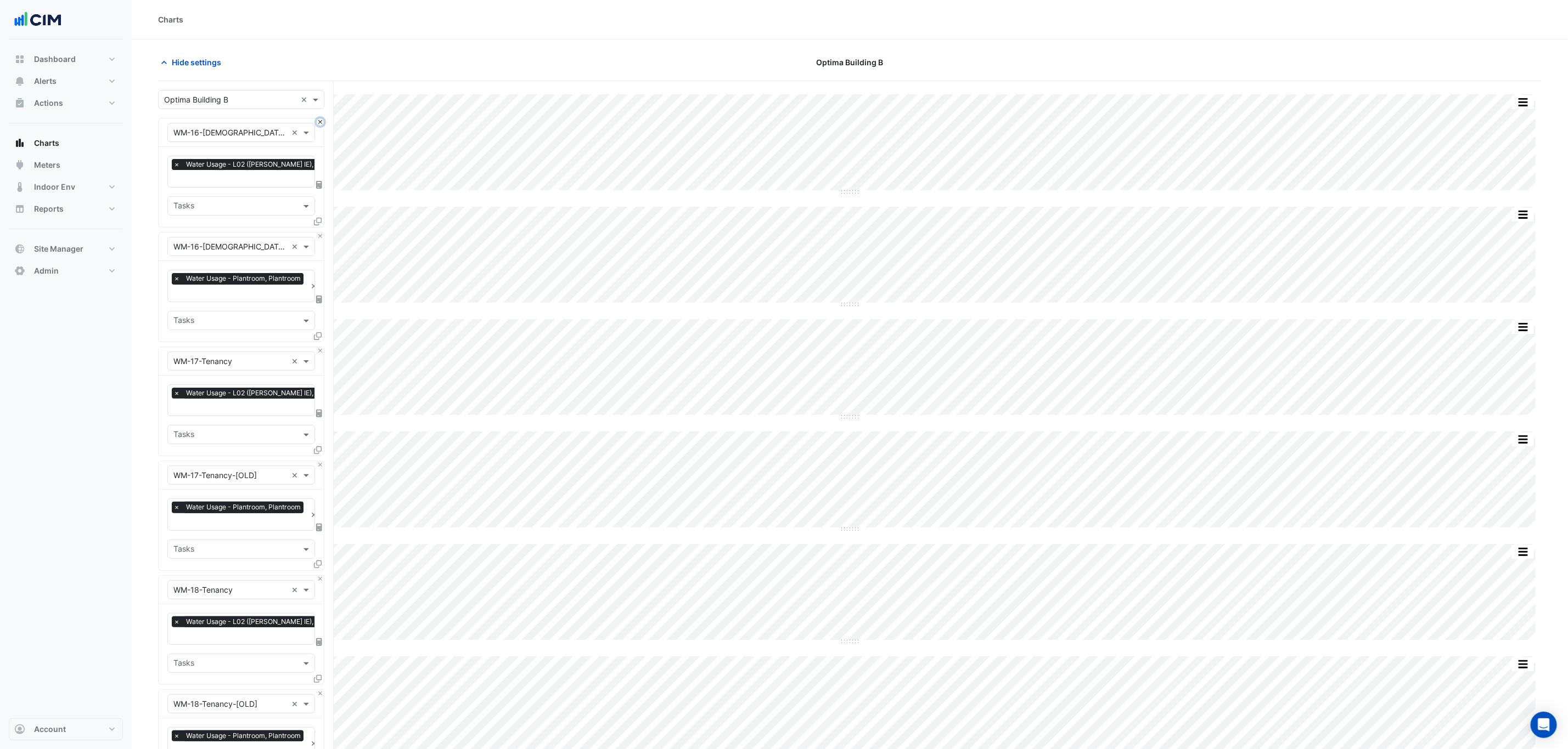
click at [321, 123] on button "Close" at bounding box center [320, 122] width 7 height 7
click at [318, 232] on button "Close" at bounding box center [320, 235] width 7 height 7
click at [318, 122] on button "Close" at bounding box center [320, 122] width 7 height 7
click at [318, 232] on button "Close" at bounding box center [320, 235] width 7 height 7
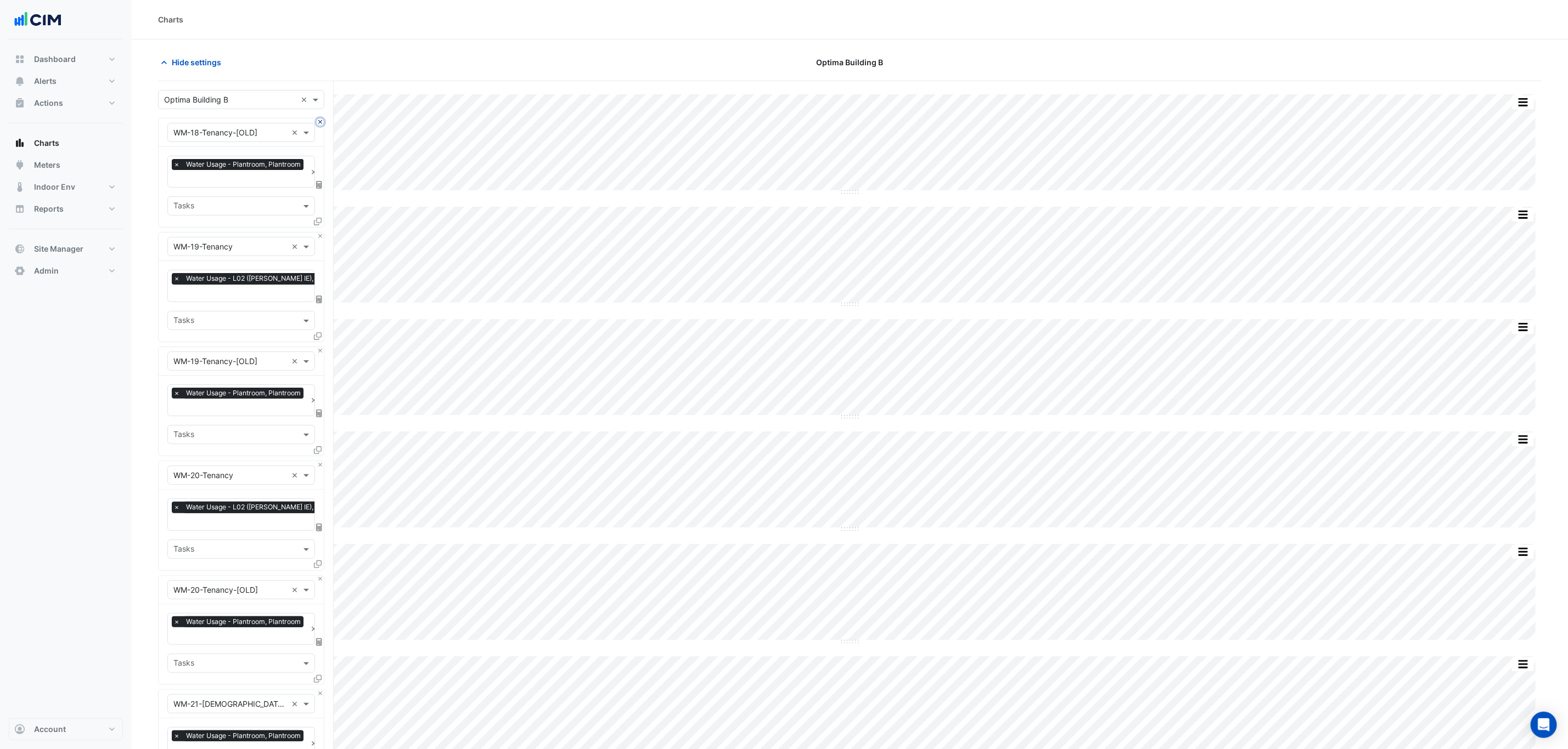
click at [318, 122] on button "Close" at bounding box center [320, 122] width 7 height 7
click at [318, 232] on button "Close" at bounding box center [320, 235] width 7 height 7
click at [318, 122] on button "Close" at bounding box center [320, 122] width 7 height 7
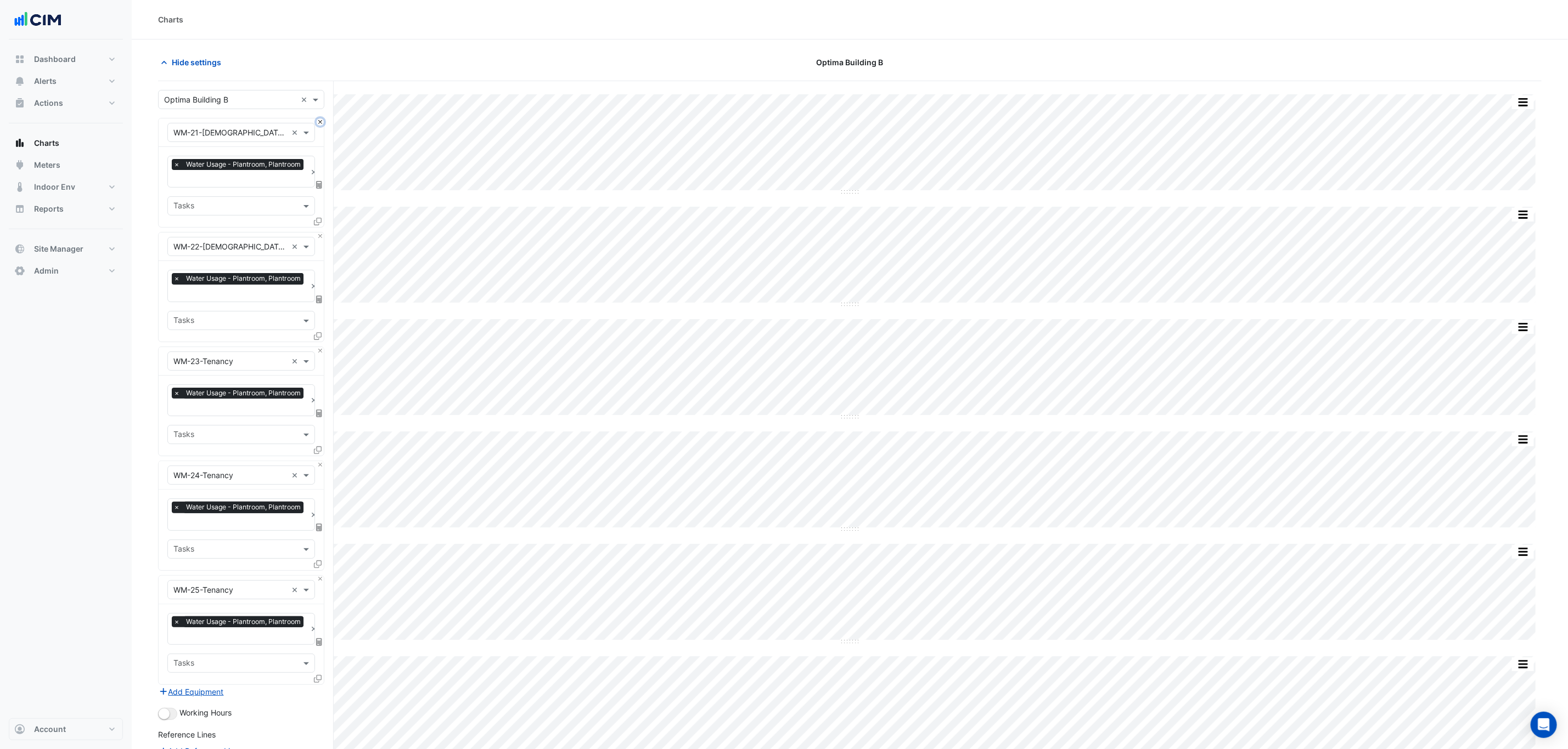
click at [318, 122] on button "Close" at bounding box center [320, 122] width 7 height 7
click at [318, 232] on button "Close" at bounding box center [320, 235] width 7 height 7
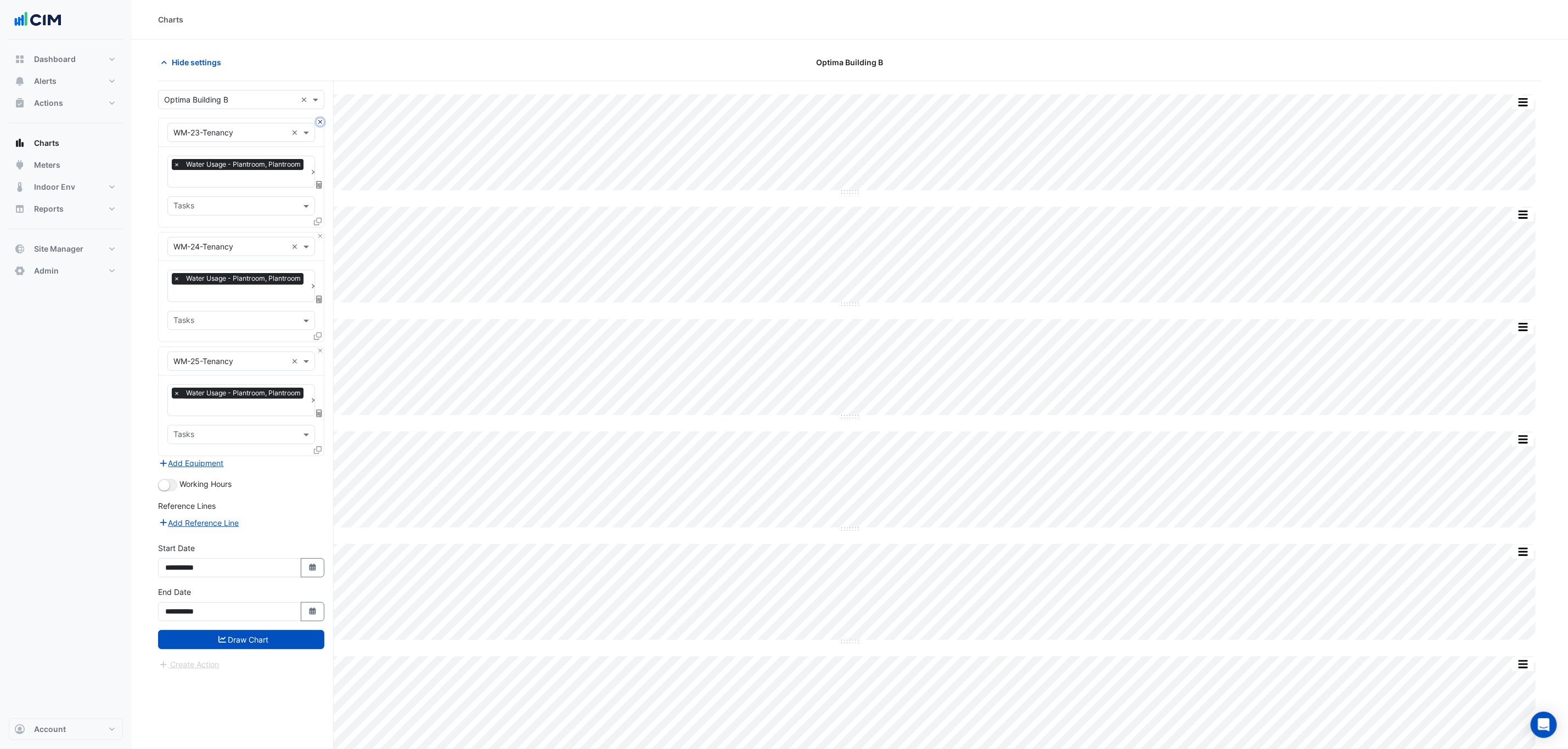
click at [318, 122] on button "Close" at bounding box center [320, 122] width 7 height 7
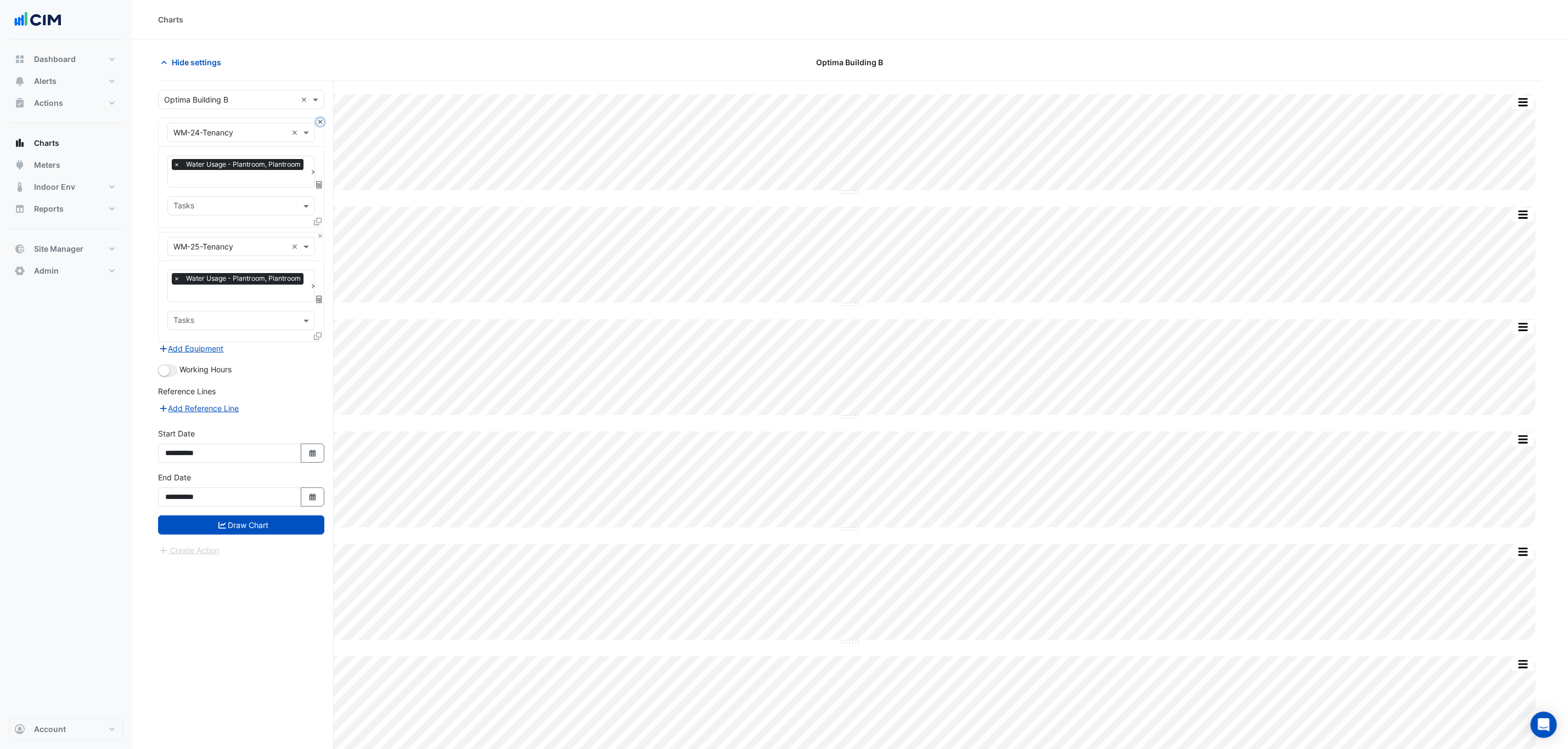
click at [318, 122] on button "Close" at bounding box center [320, 122] width 7 height 7
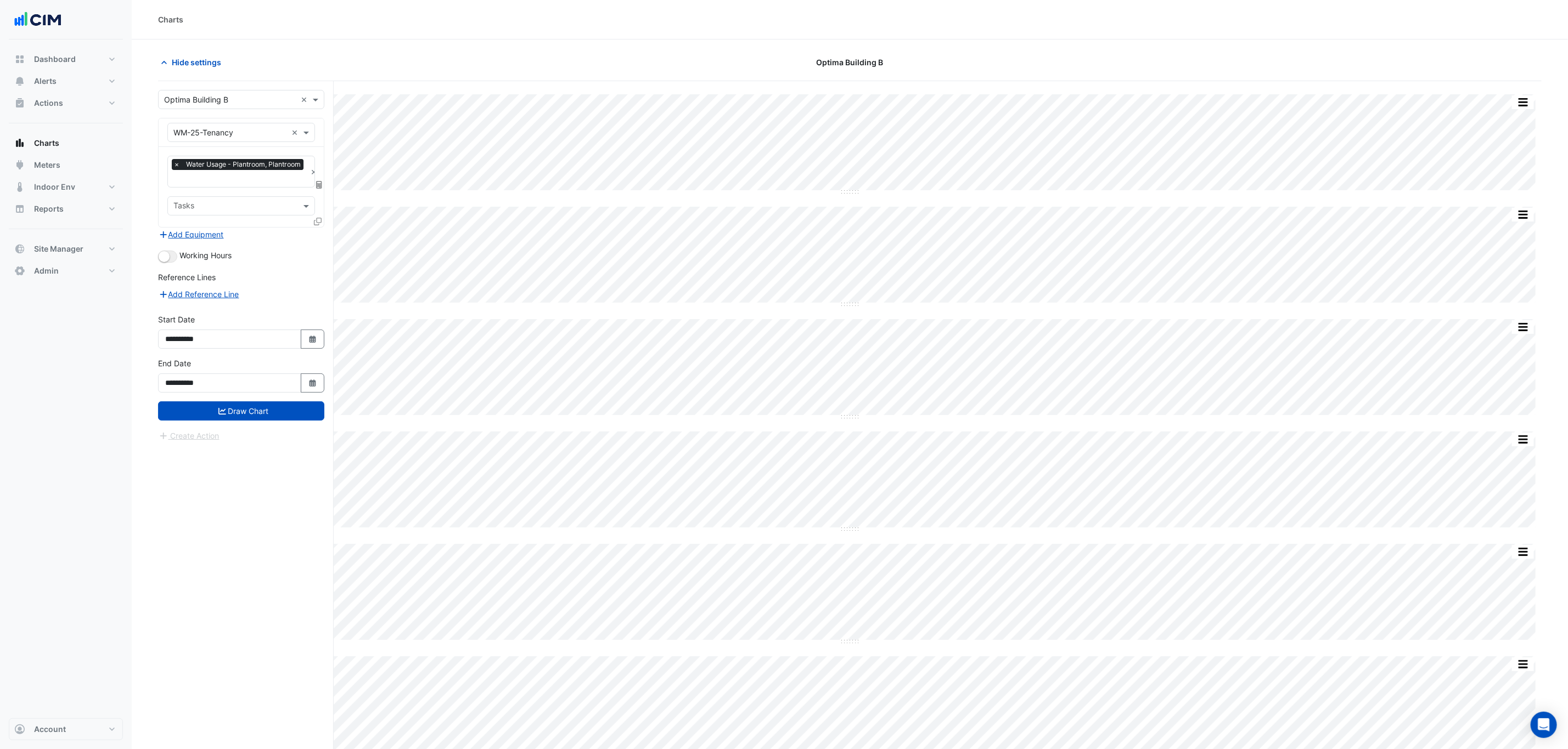
click at [214, 134] on input "text" at bounding box center [230, 133] width 114 height 11
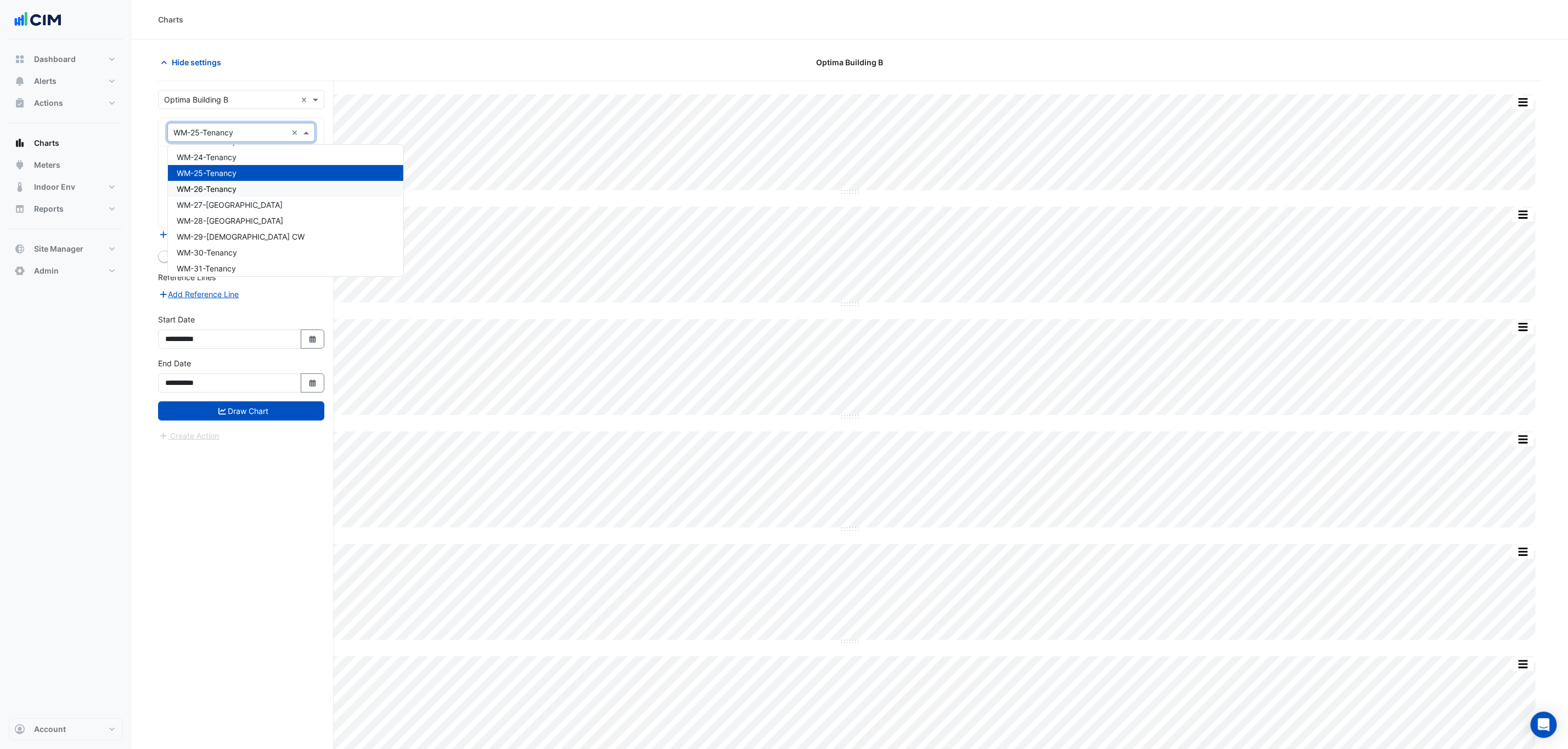
click at [239, 181] on div "WM-26-Tenancy" at bounding box center [285, 188] width 236 height 16
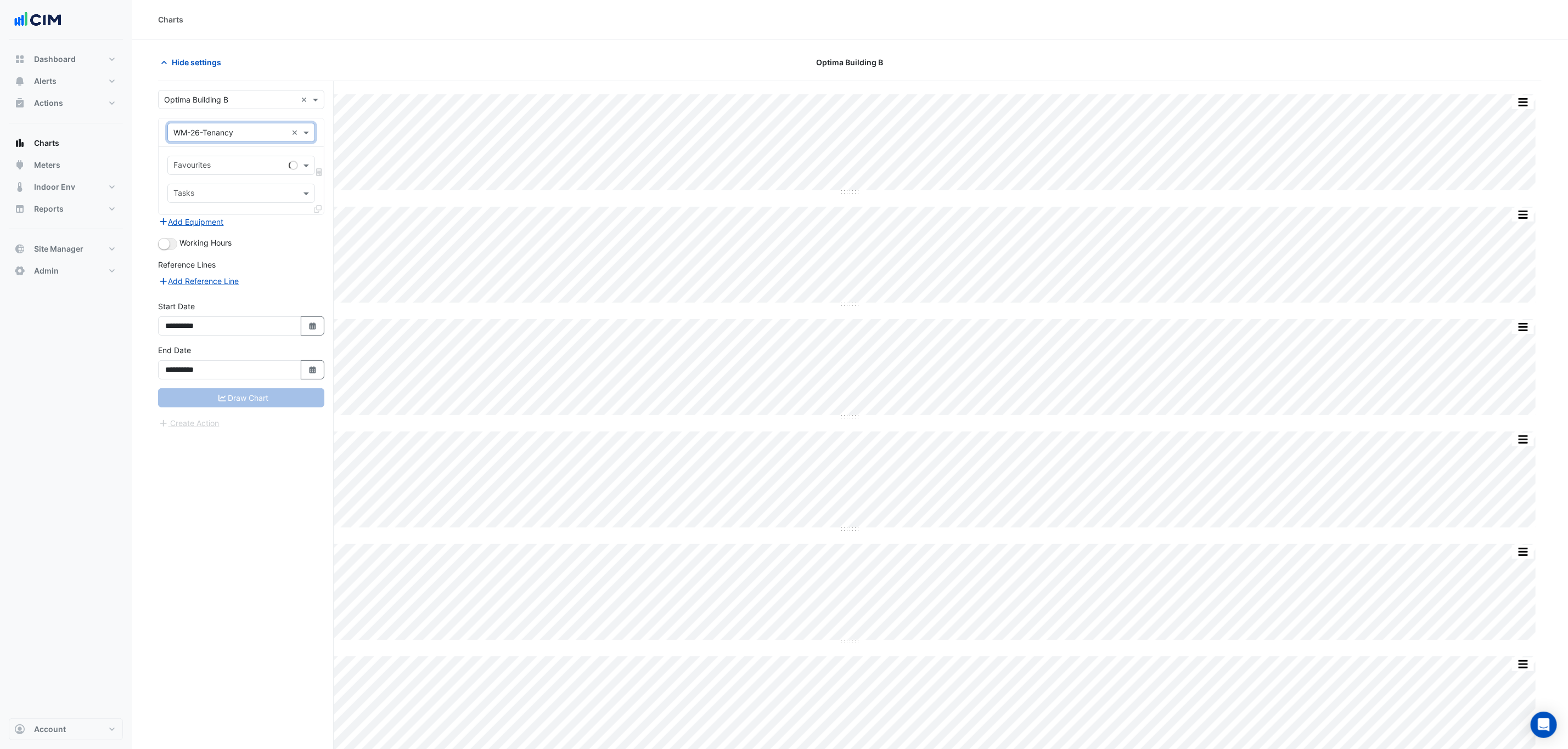
click at [258, 173] on input "text" at bounding box center [229, 167] width 111 height 11
click at [272, 193] on span "Water Usage - Plantroom, Plantroom" at bounding box center [242, 190] width 131 height 9
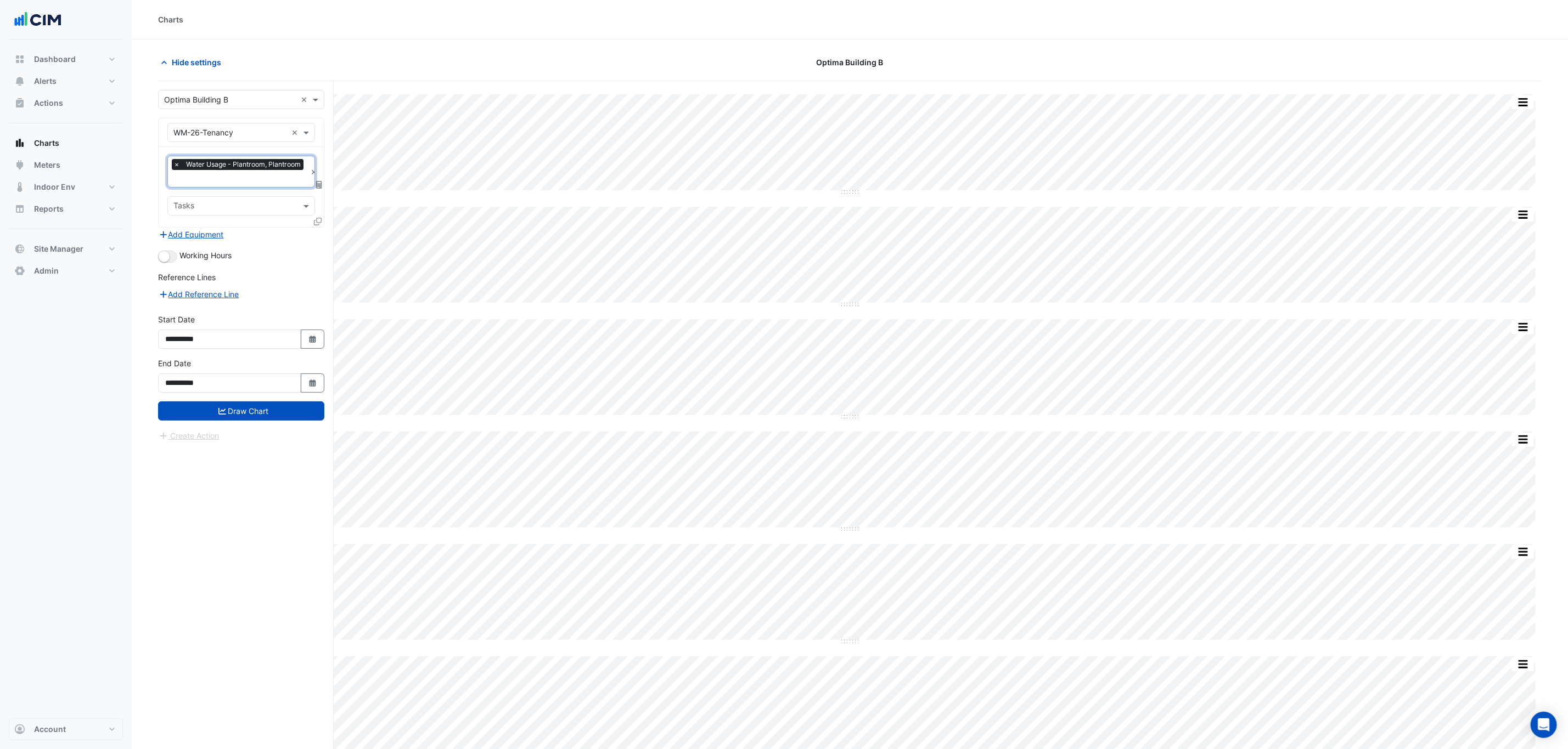
click at [267, 240] on div "Add Equipment" at bounding box center [240, 234] width 166 height 13
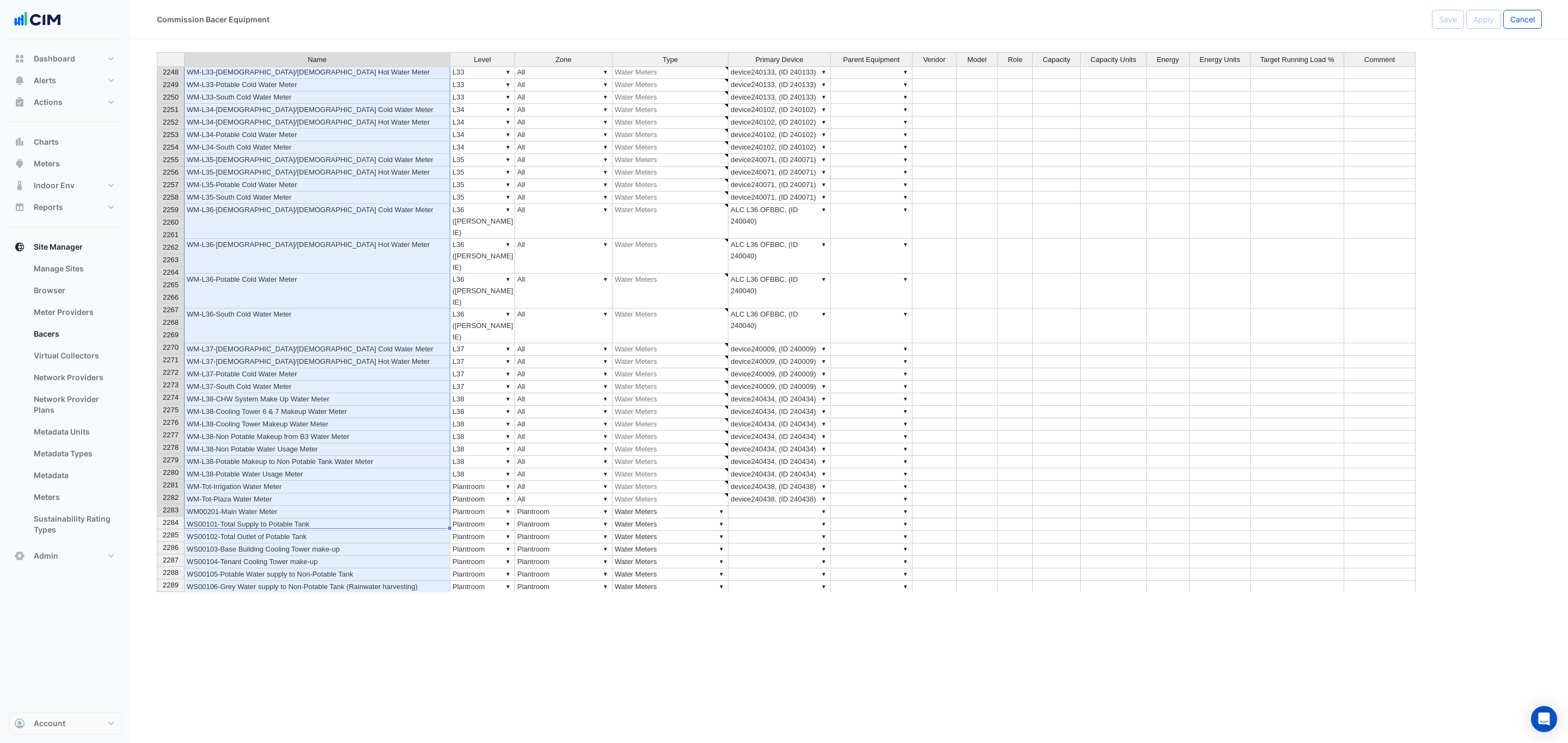
drag, startPoint x: 216, startPoint y: 129, endPoint x: 293, endPoint y: 526, distance: 404.4
click at [1513, 20] on span "Cancel" at bounding box center [1523, 19] width 24 height 9
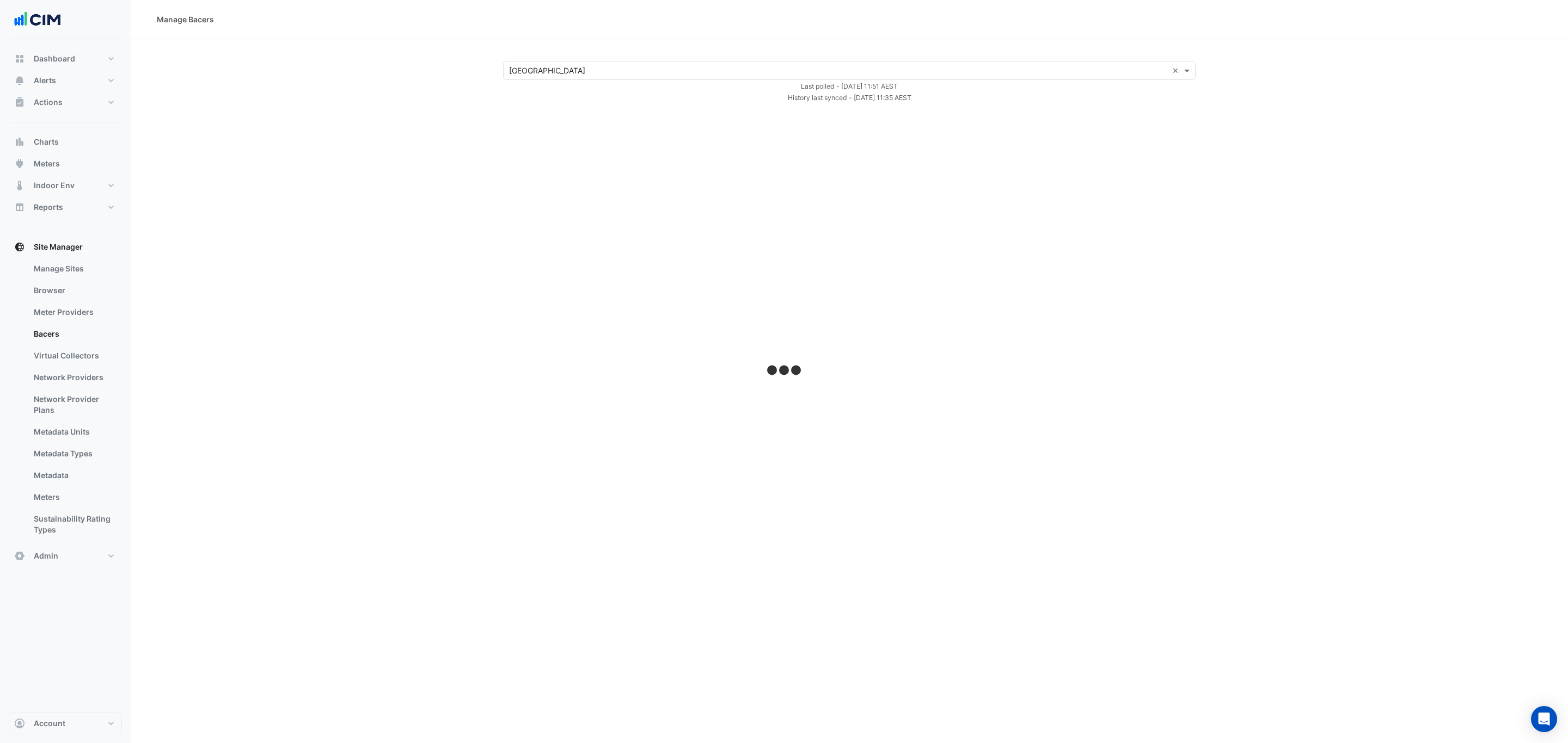
select select "***"
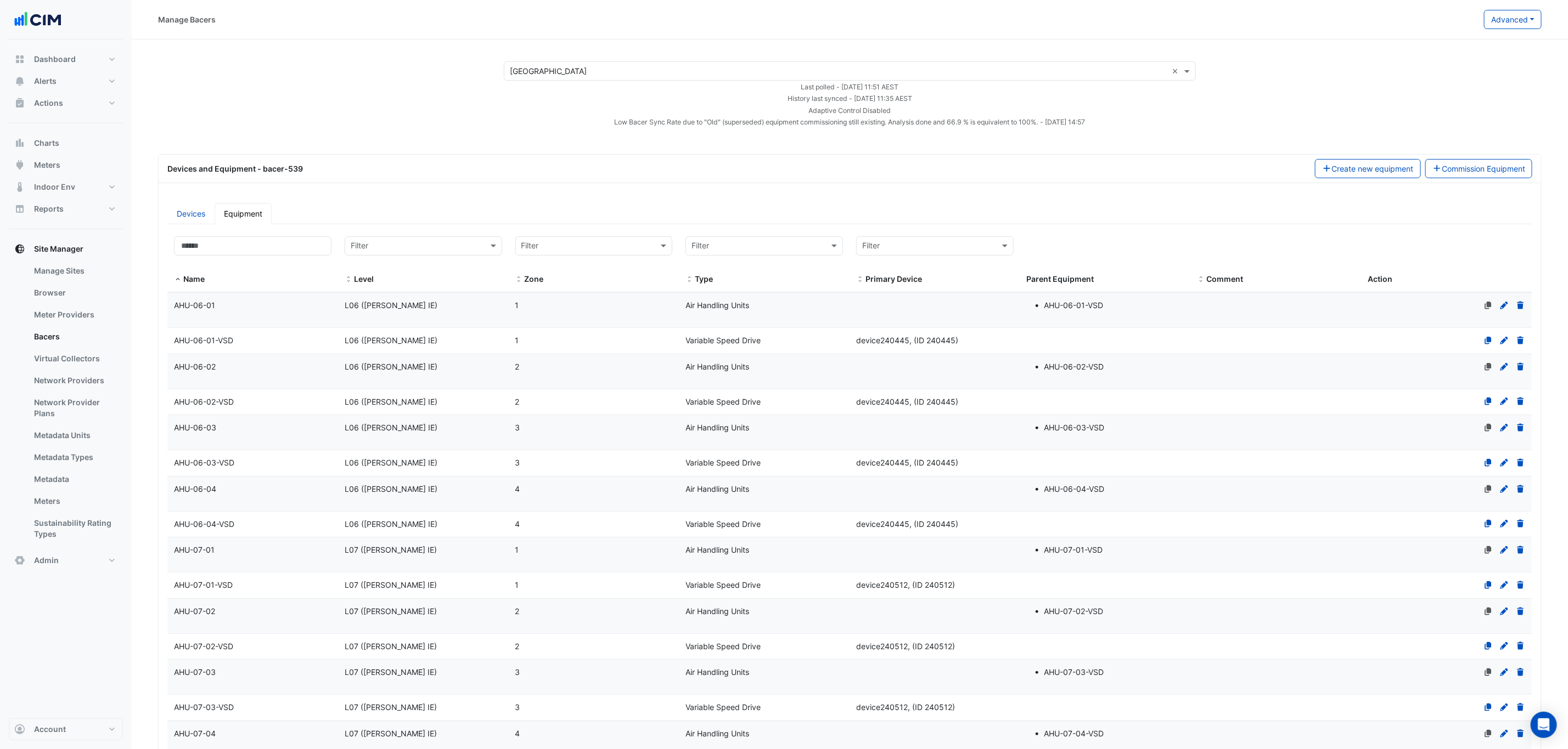
click at [771, 61] on div "× [GEOGRAPHIC_DATA] ×" at bounding box center [850, 70] width 692 height 19
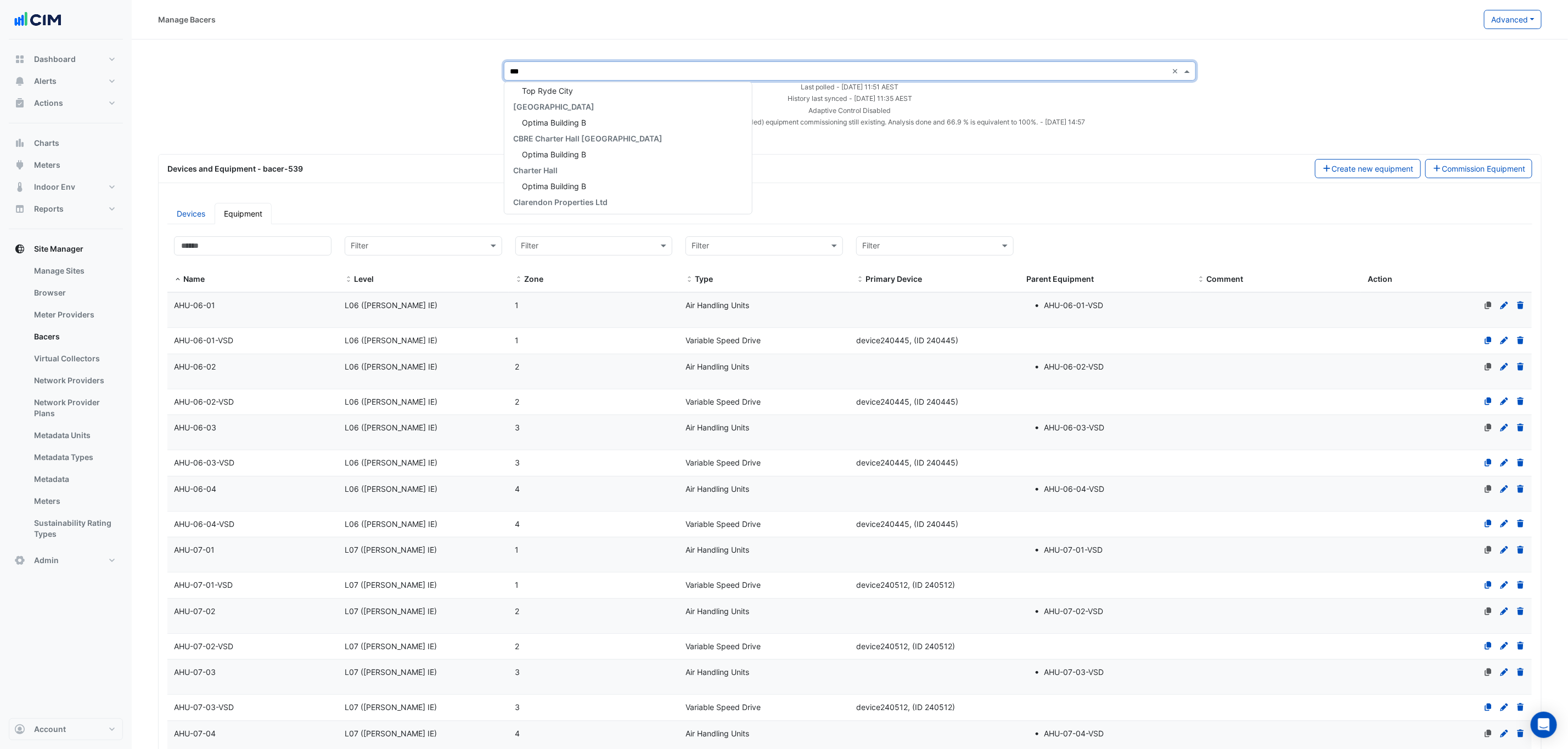
type input "****"
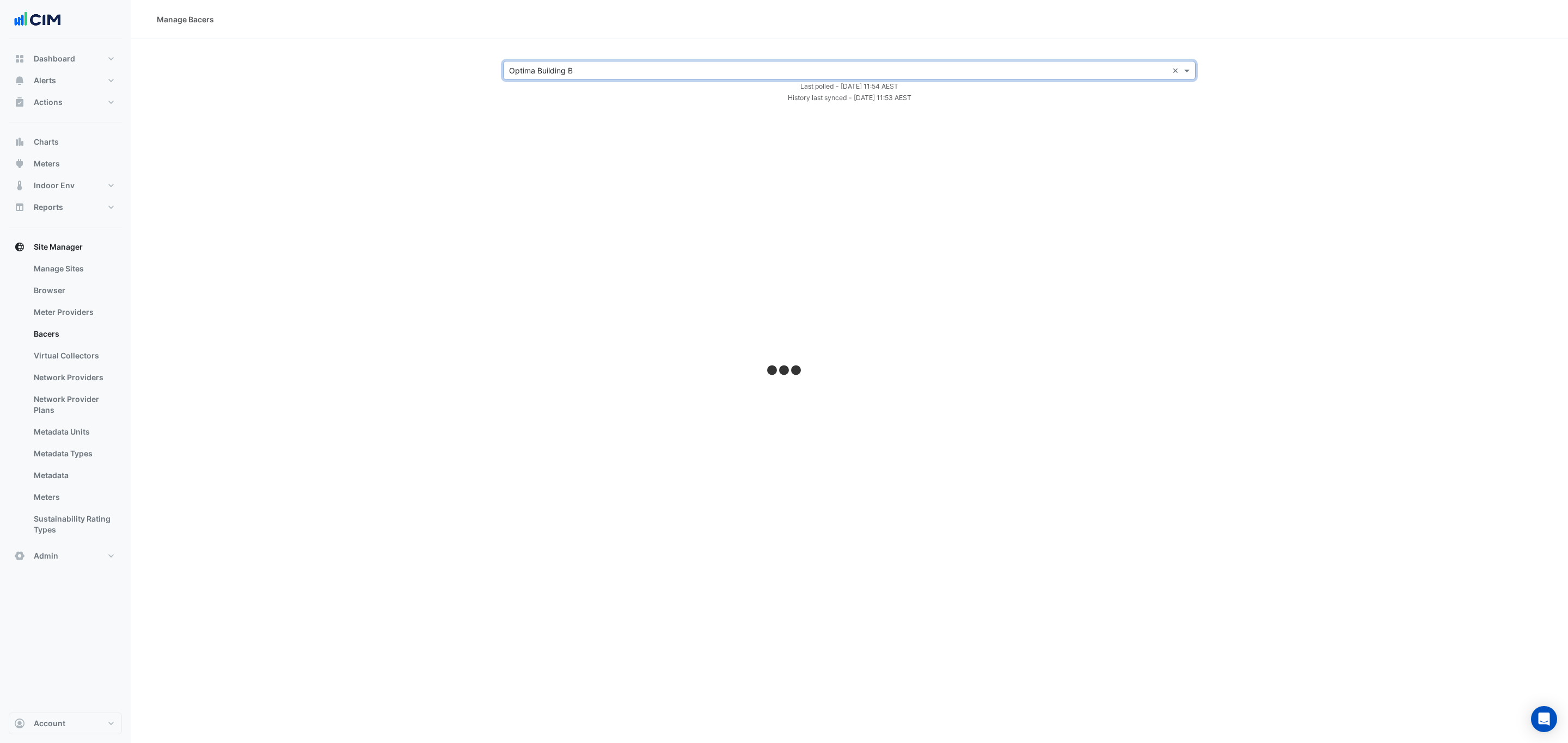
select select "***"
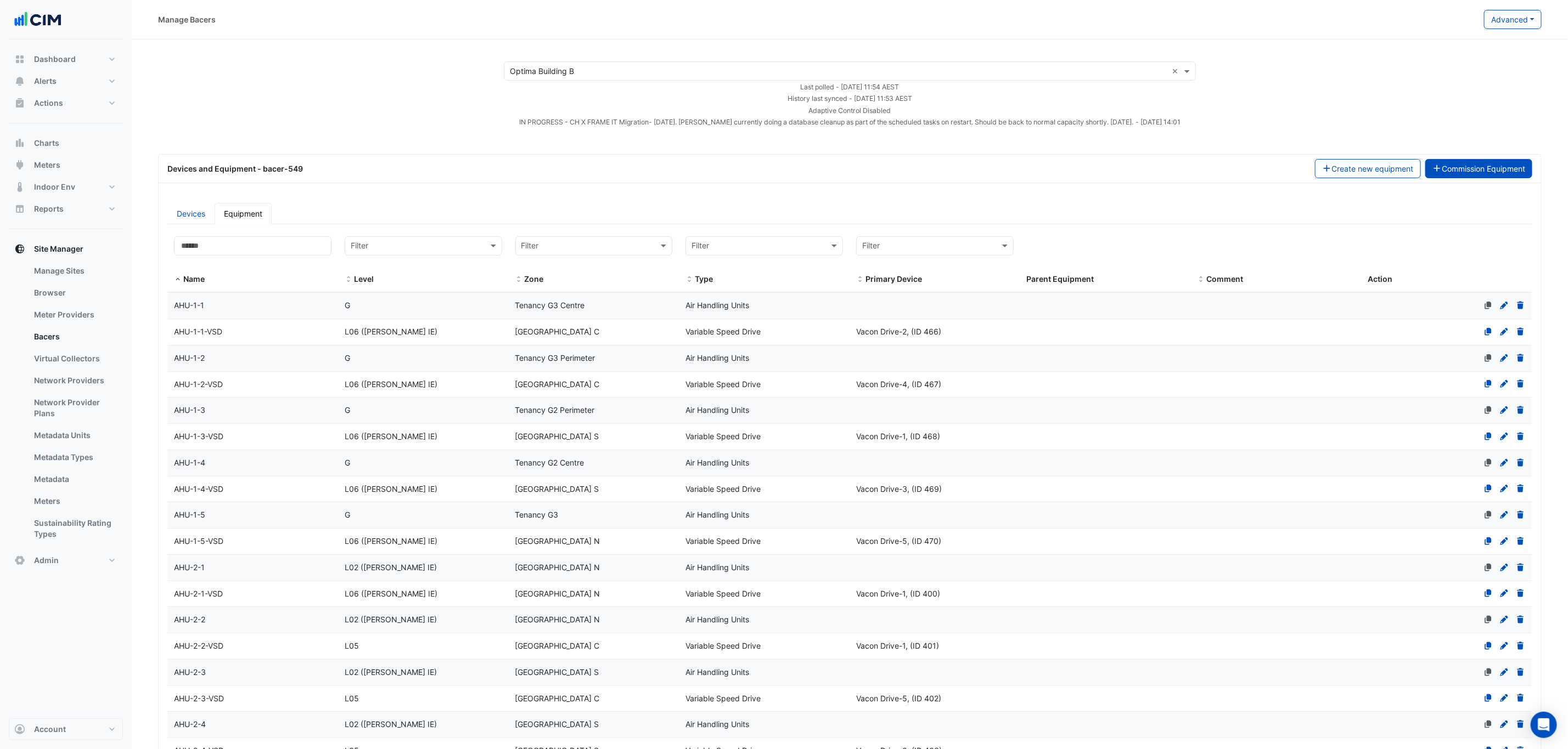
click at [1453, 168] on button "Commission Equipment" at bounding box center [1478, 168] width 107 height 19
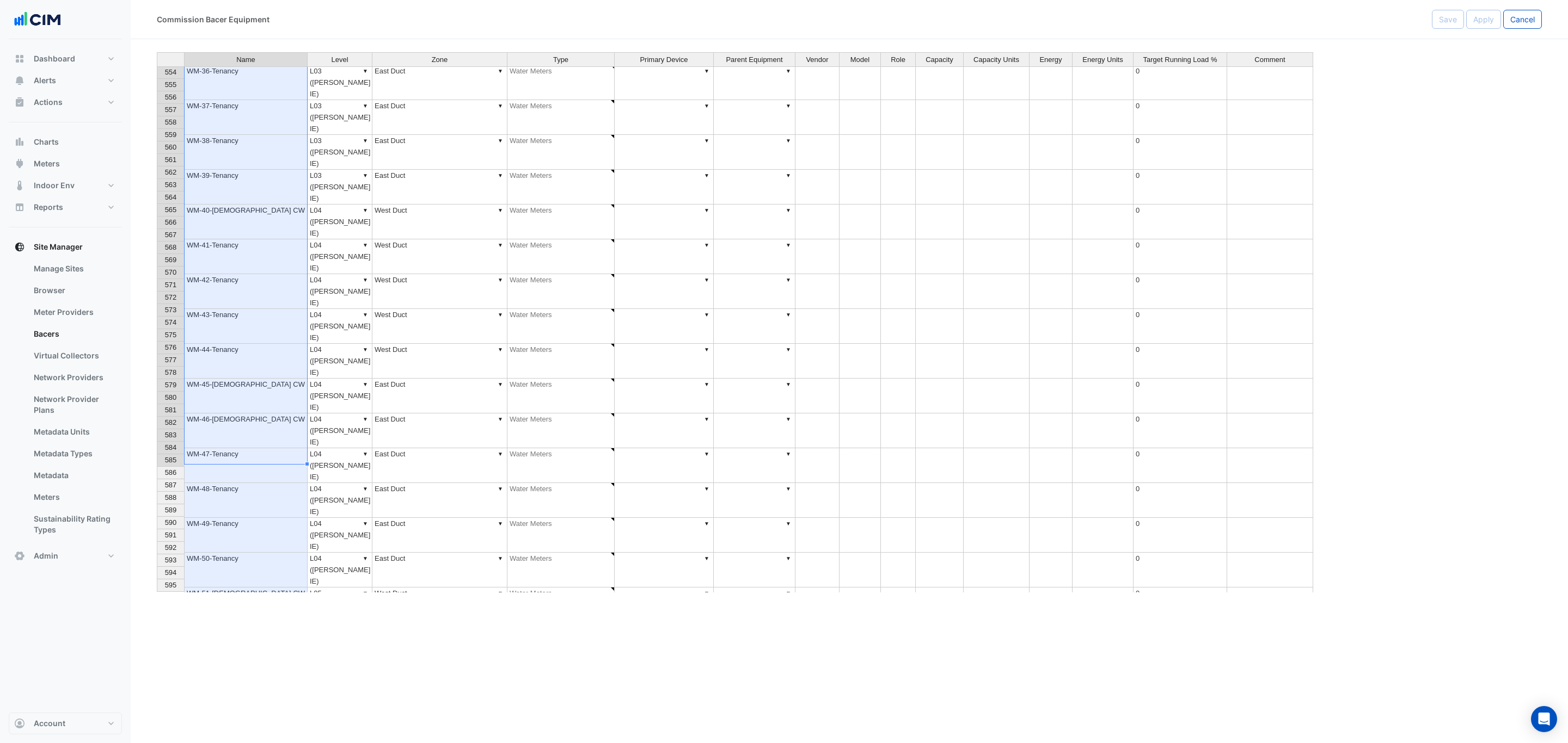
drag, startPoint x: 261, startPoint y: 320, endPoint x: 251, endPoint y: 453, distance: 133.4
